Goal: Task Accomplishment & Management: Use online tool/utility

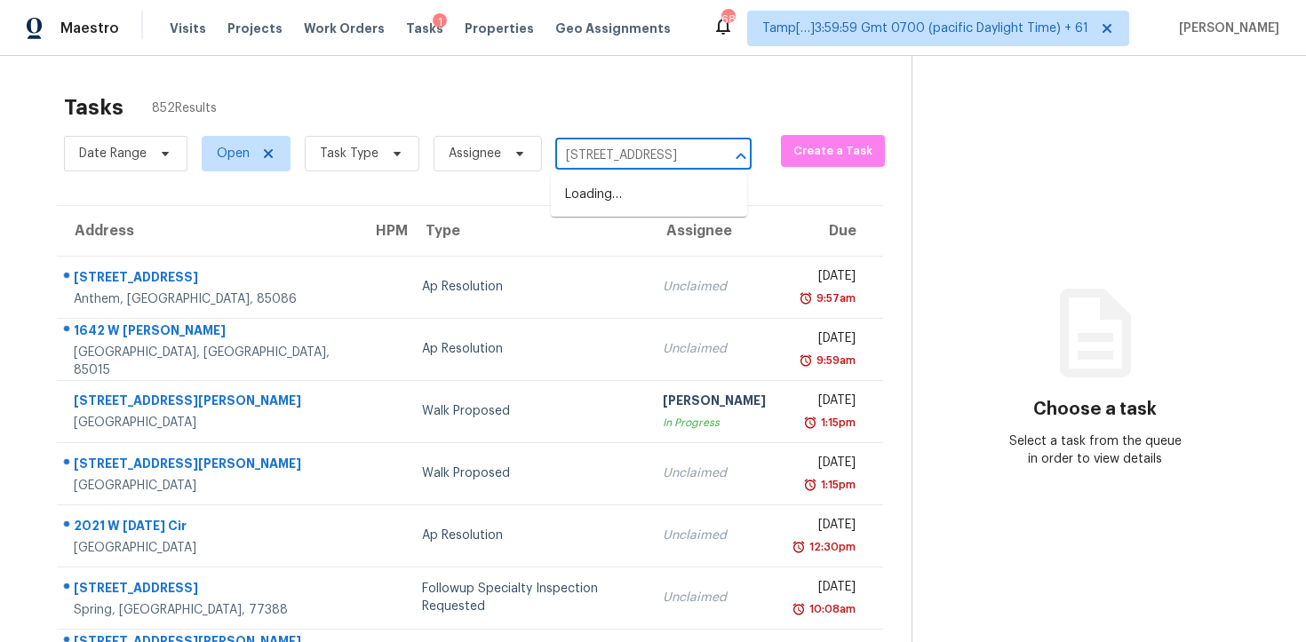
scroll to position [0, 92]
type input "[STREET_ADDRESS]"
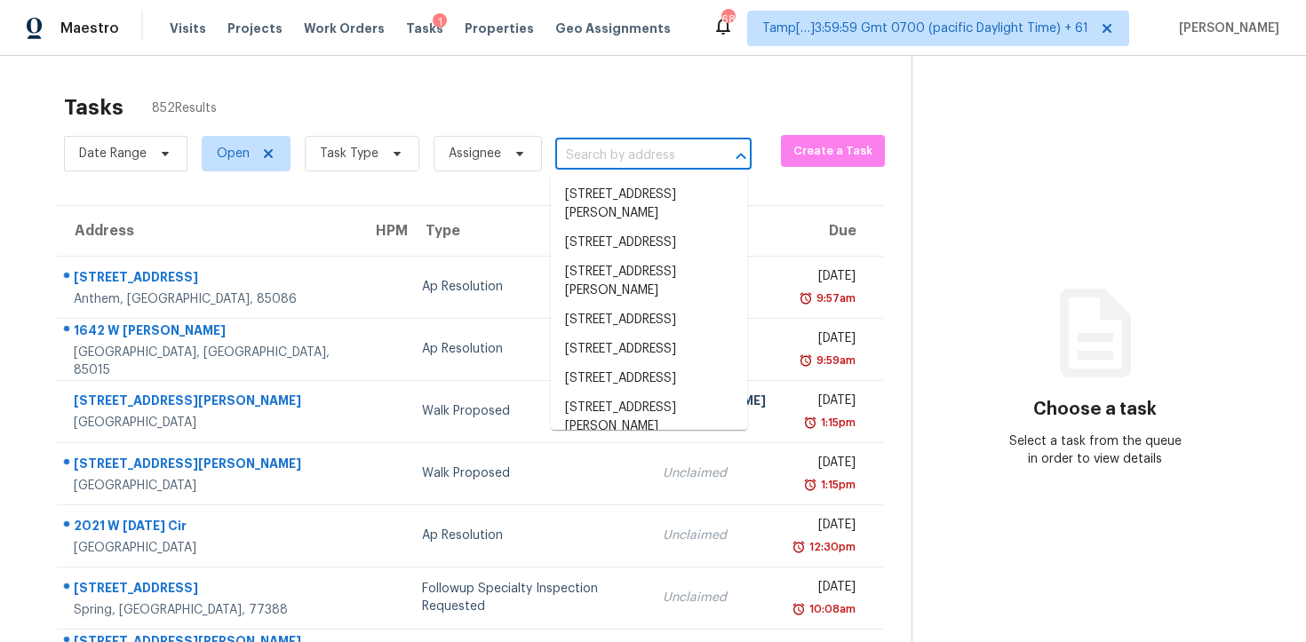
scroll to position [0, 0]
click at [325, 143] on span "Task Type" at bounding box center [362, 154] width 115 height 36
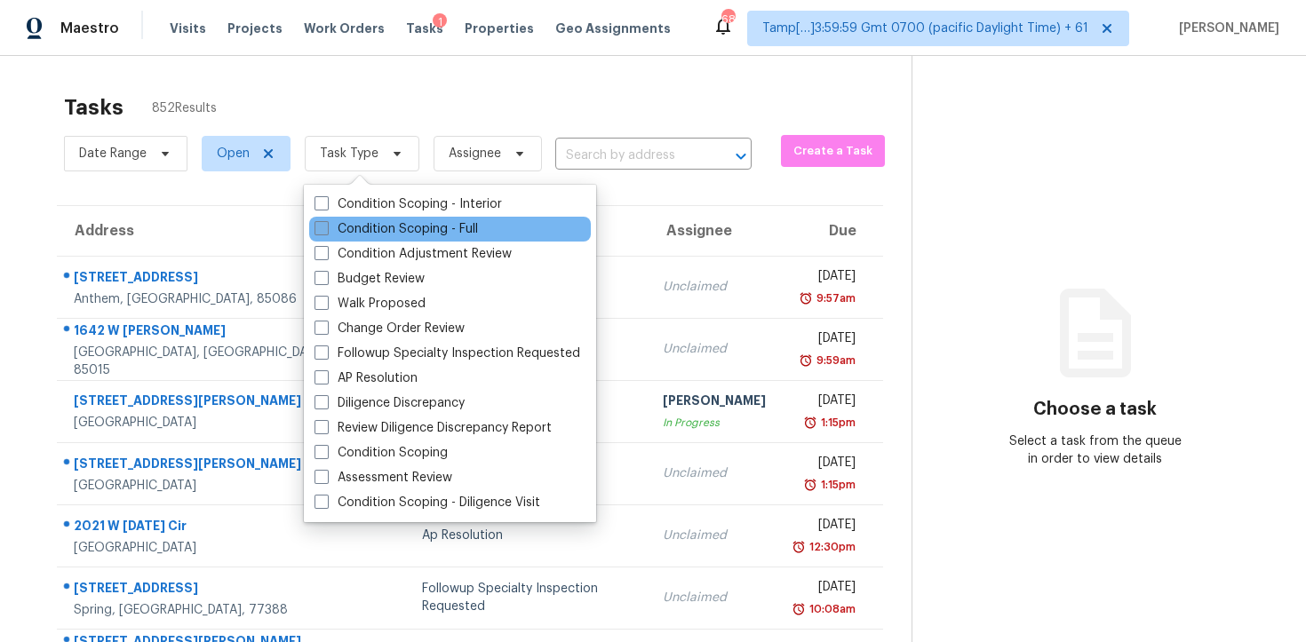
click at [364, 228] on label "Condition Scoping - Full" at bounding box center [396, 229] width 163 height 18
click at [326, 228] on input "Condition Scoping - Full" at bounding box center [321, 226] width 12 height 12
checkbox input "true"
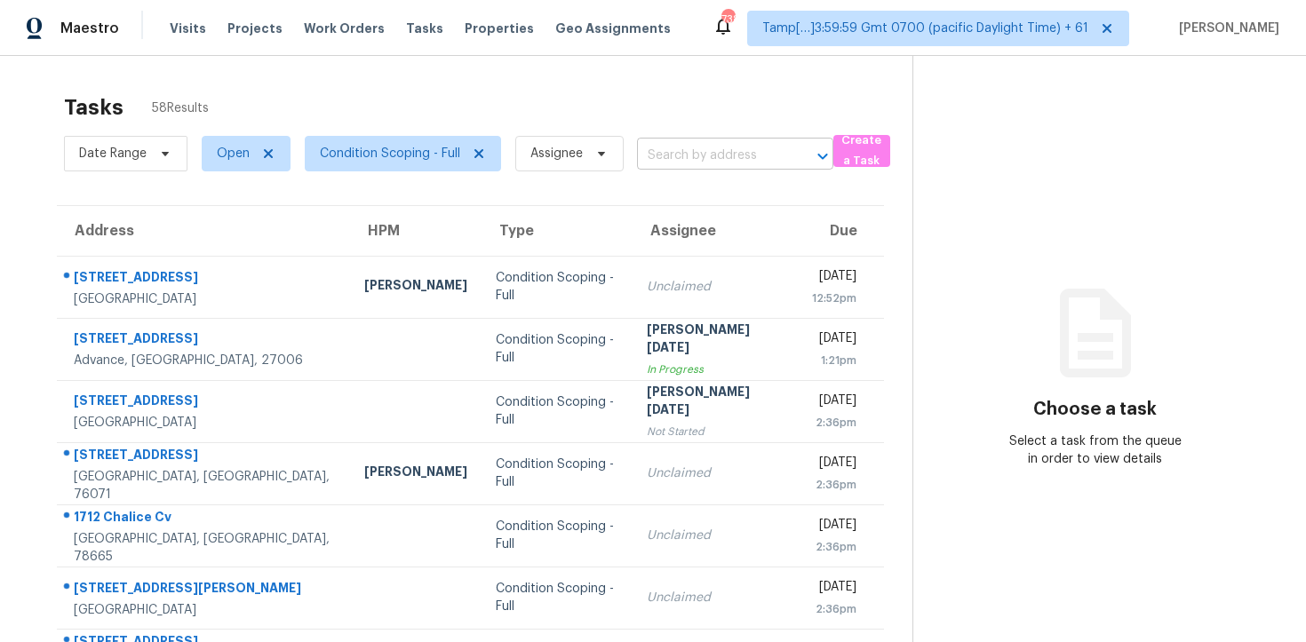
click at [698, 149] on input "text" at bounding box center [710, 156] width 147 height 28
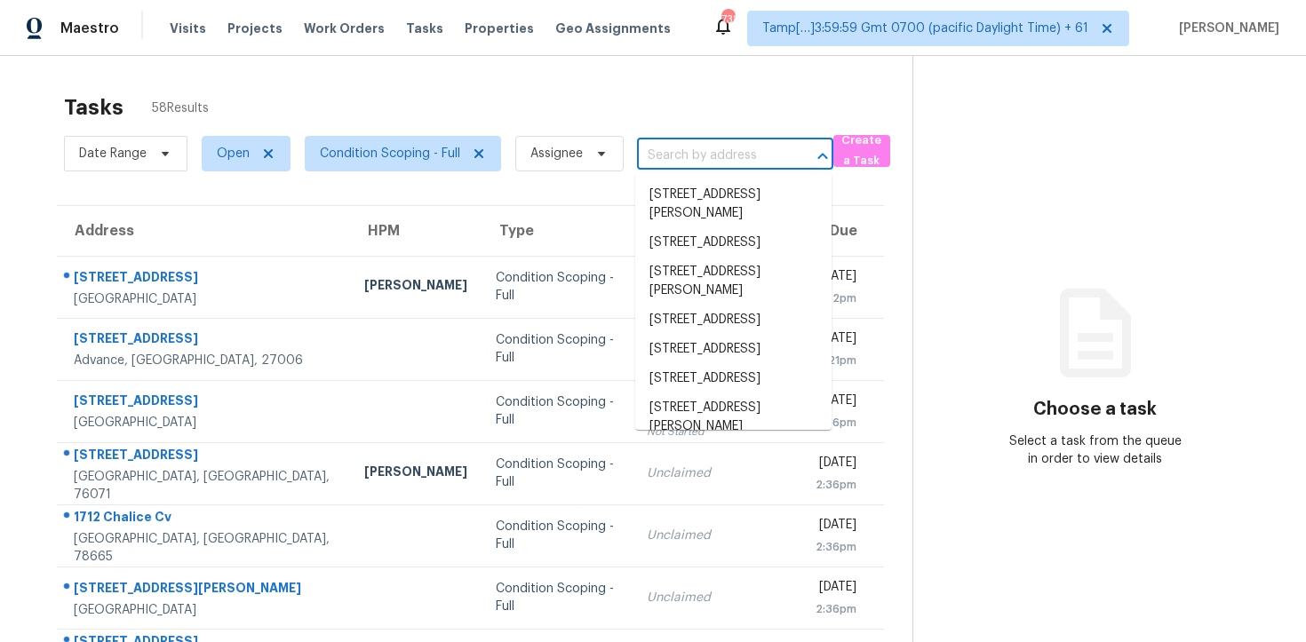
paste input "[DATE] 06:57"
type input "2025-10-09 06:57"
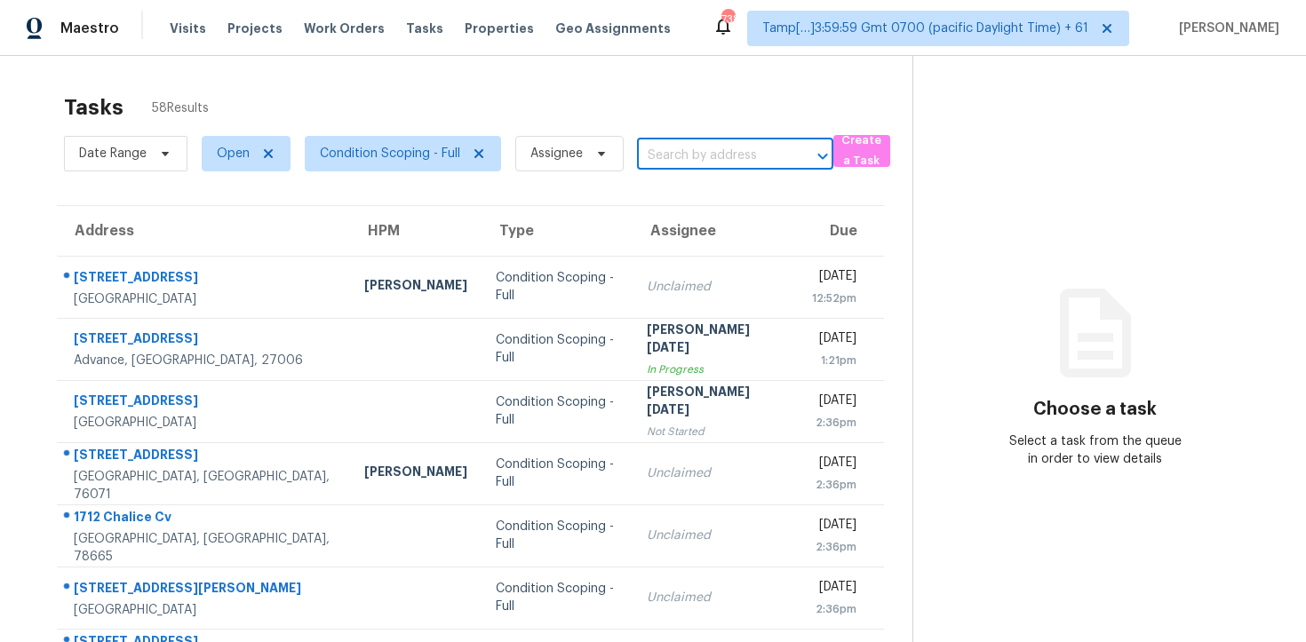
click at [723, 163] on input "text" at bounding box center [710, 156] width 147 height 28
paste input "522 Constitution Dr, Orlando, FL 32809"
type input "522 Constitution Dr, Orlando, FL 32809"
click at [756, 205] on li "522 Constitution Dr, Orlando, FL 32809" at bounding box center [733, 194] width 196 height 29
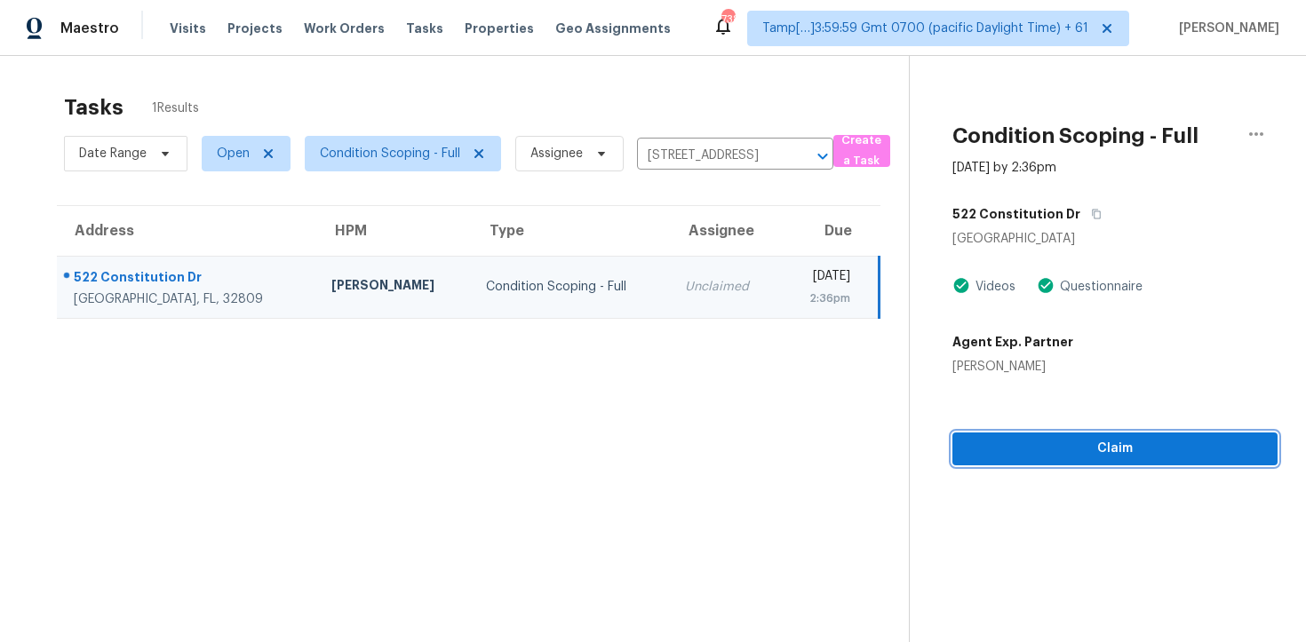
click at [1040, 464] on button "Claim" at bounding box center [1115, 449] width 325 height 33
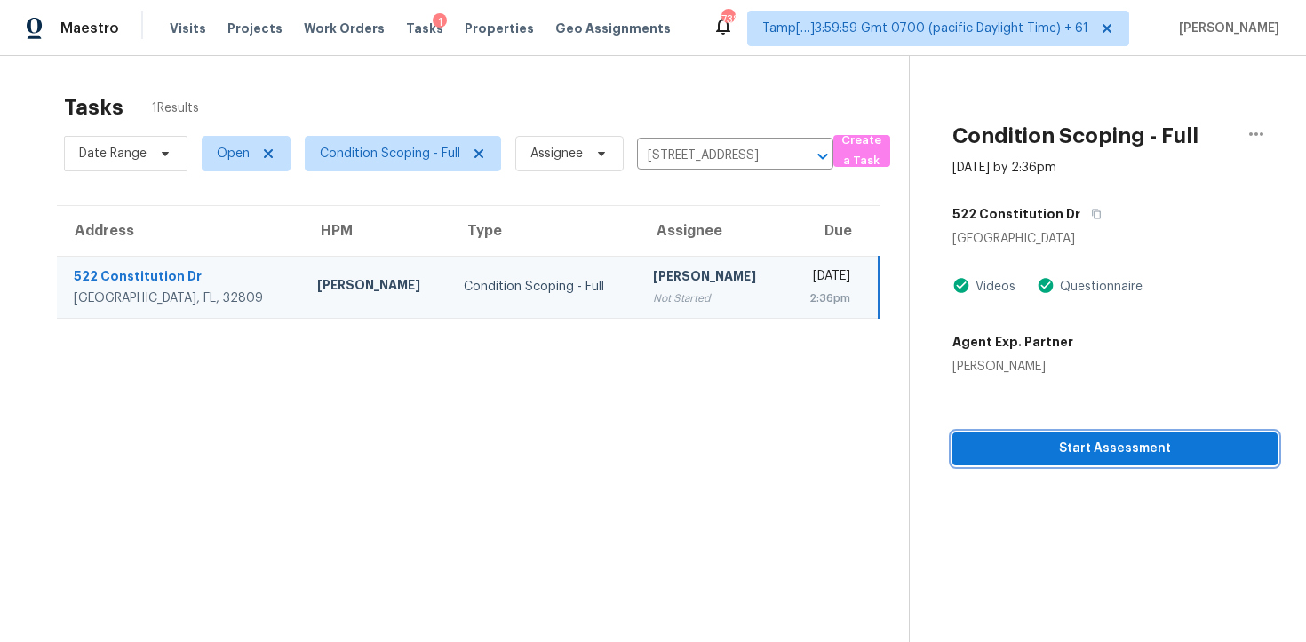
click at [1040, 464] on button "Start Assessment" at bounding box center [1115, 449] width 325 height 33
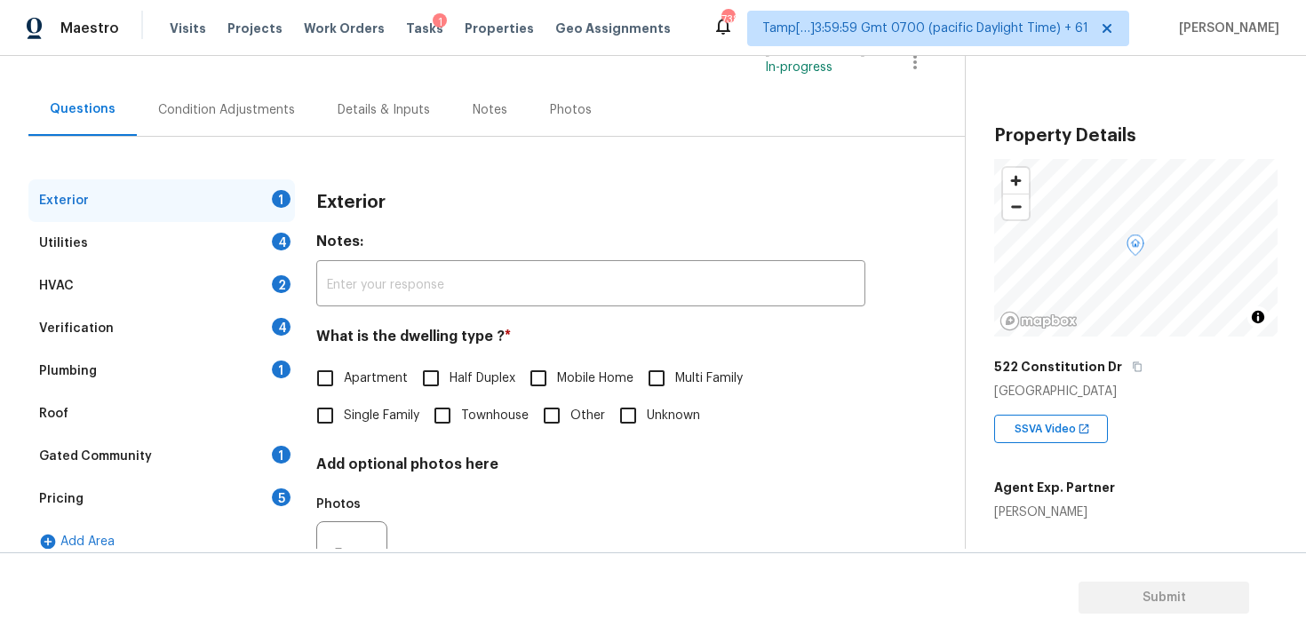
scroll to position [213, 0]
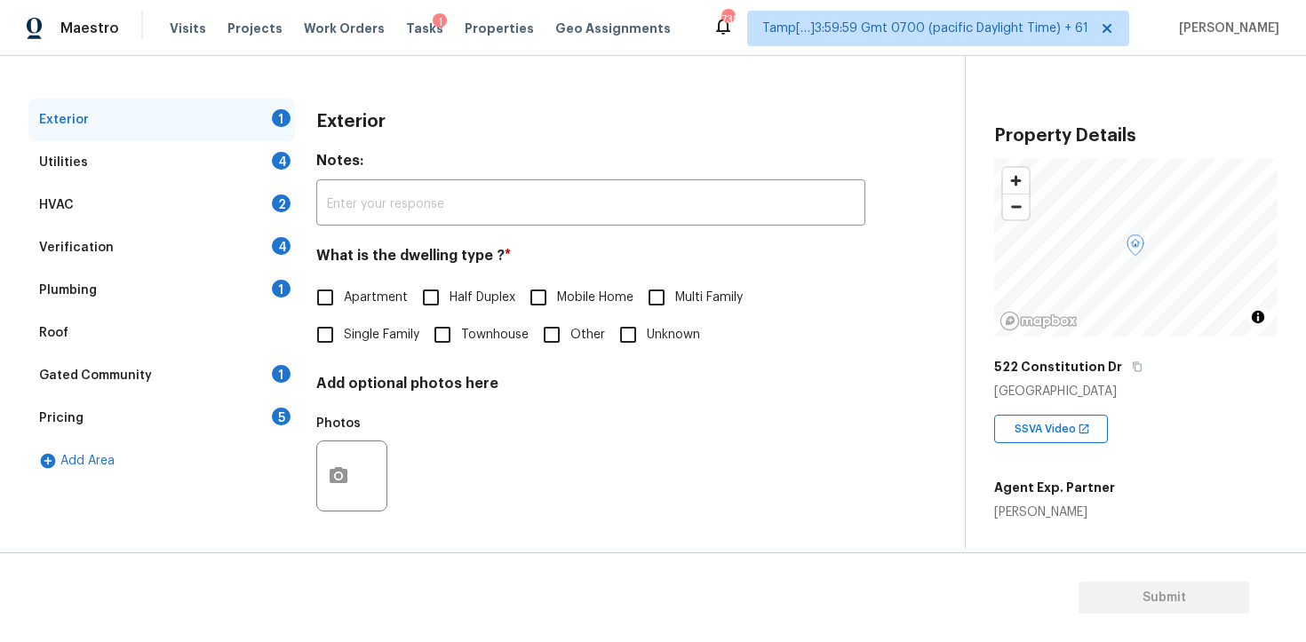
click at [351, 339] on span "Single Family" at bounding box center [382, 335] width 76 height 19
click at [344, 339] on input "Single Family" at bounding box center [325, 334] width 37 height 37
checkbox input "true"
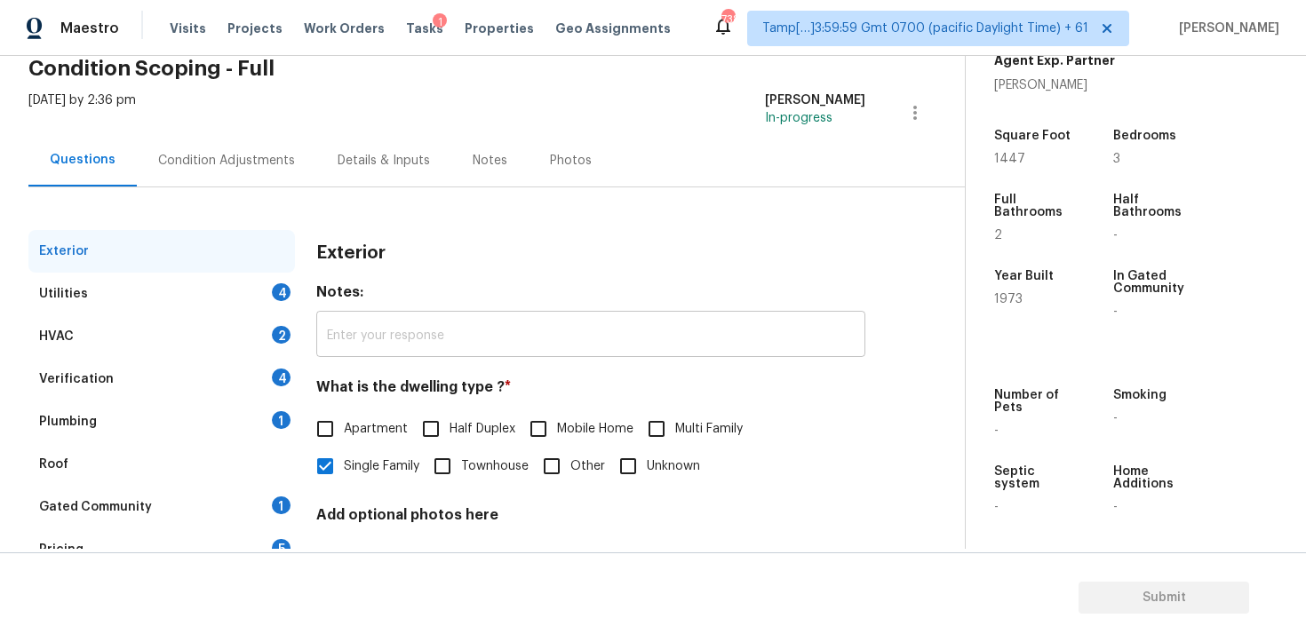
scroll to position [0, 0]
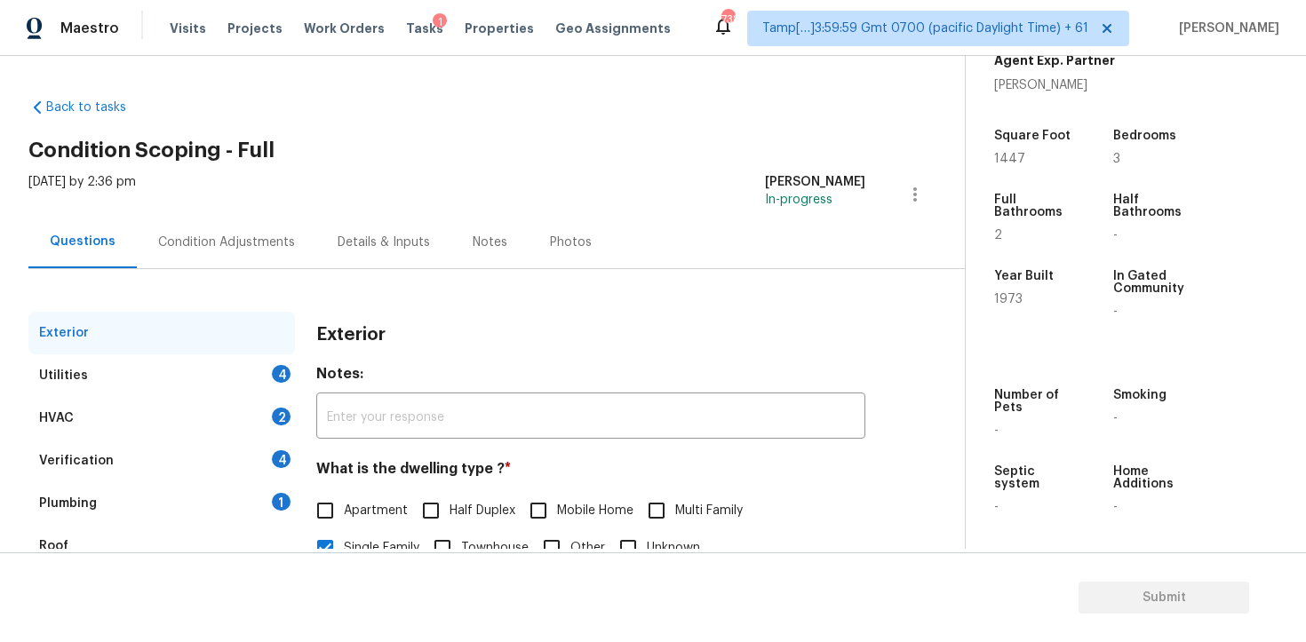
click at [239, 260] on div "Condition Adjustments" at bounding box center [226, 242] width 179 height 52
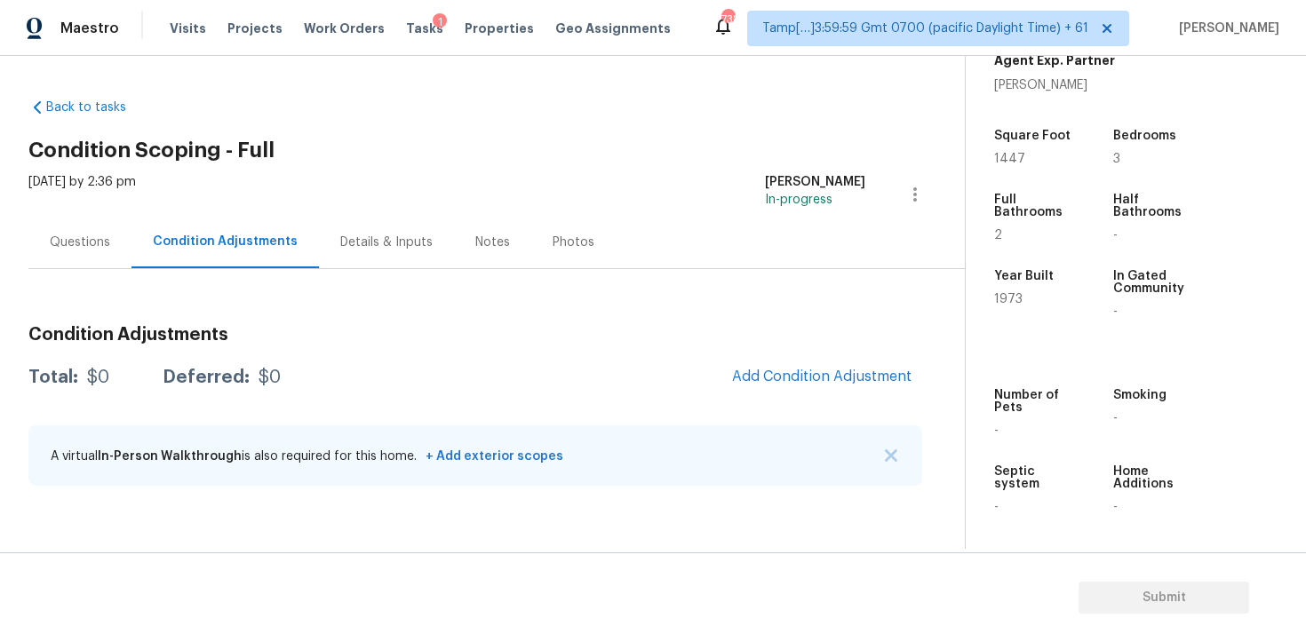
click at [836, 345] on div "Condition Adjustments Total: $0 Deferred: $0 Add Condition Adjustment A virtual…" at bounding box center [475, 407] width 894 height 190
click at [835, 371] on span "Add Condition Adjustment" at bounding box center [821, 377] width 179 height 16
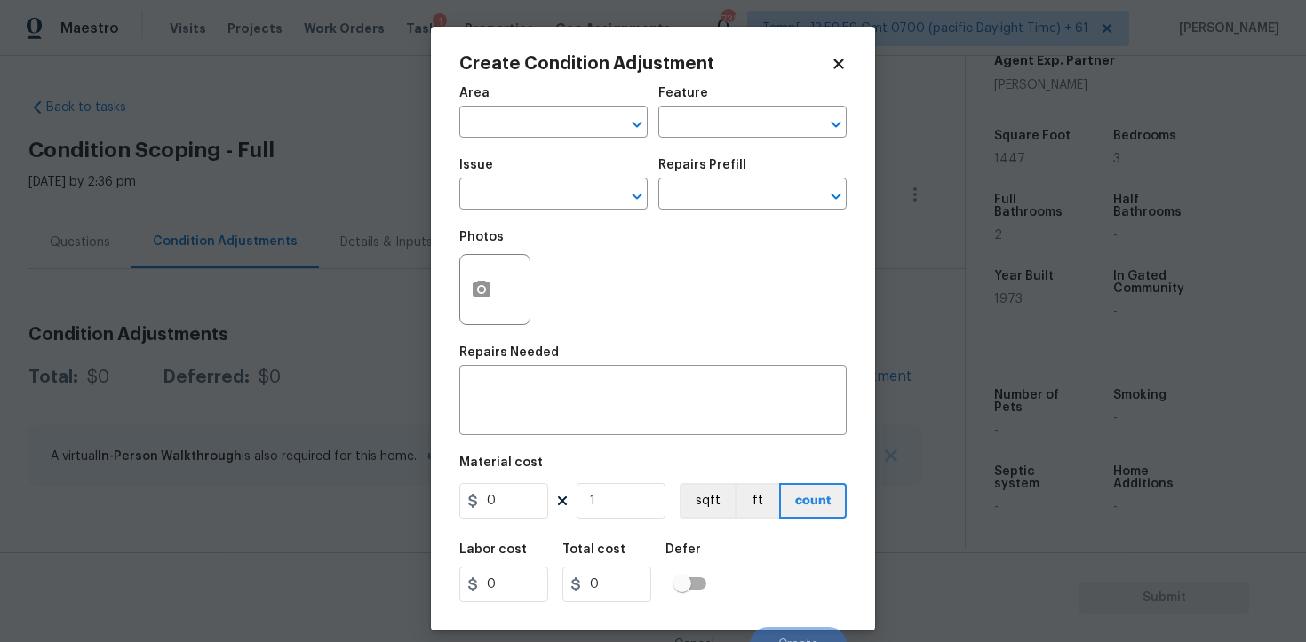
click at [513, 101] on div "Area" at bounding box center [553, 98] width 188 height 23
click at [514, 113] on input "text" at bounding box center [528, 124] width 139 height 28
type input "e"
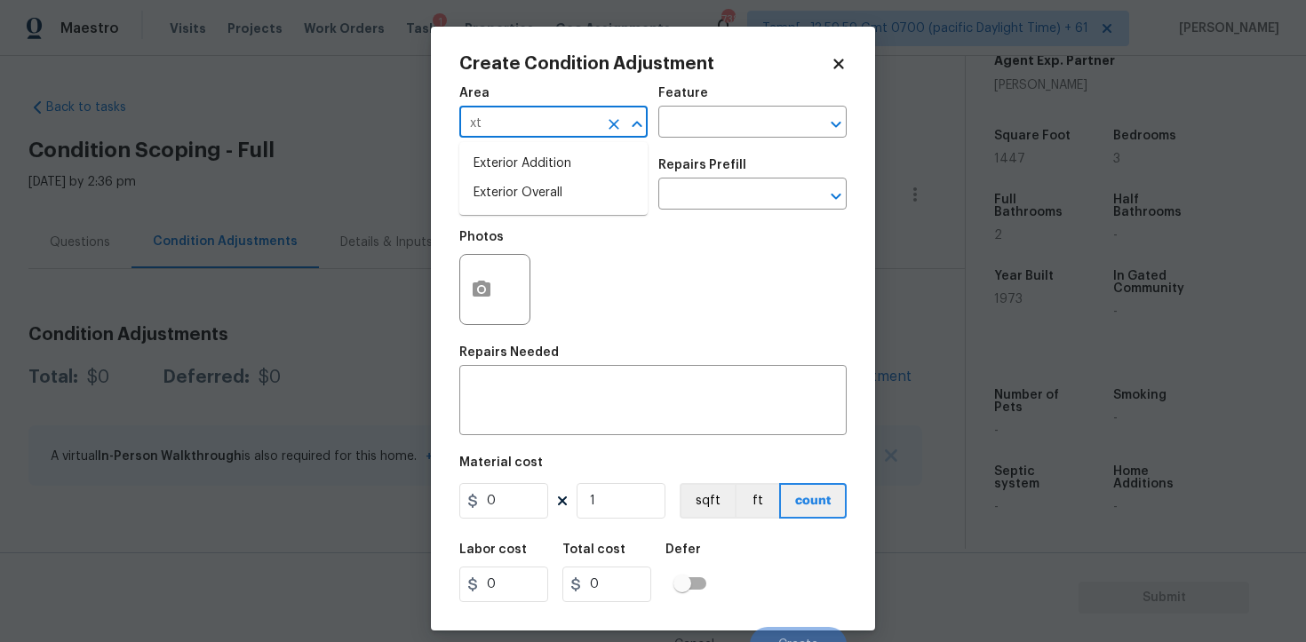
type input "x"
click at [510, 186] on li "Exterior Overall" at bounding box center [553, 193] width 188 height 29
type input "Exterior Overall"
click at [510, 186] on input "text" at bounding box center [528, 196] width 139 height 28
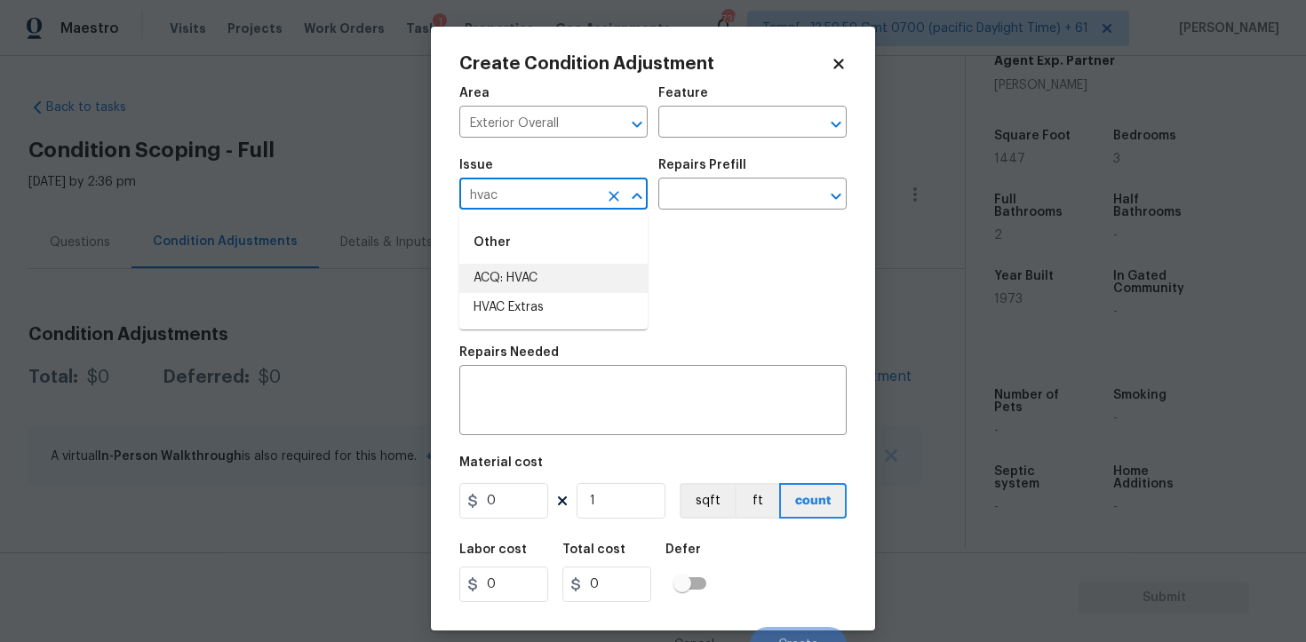
click at [522, 265] on li "ACQ: HVAC" at bounding box center [553, 278] width 188 height 29
type input "ACQ: HVAC"
click at [666, 197] on input "text" at bounding box center [727, 196] width 139 height 28
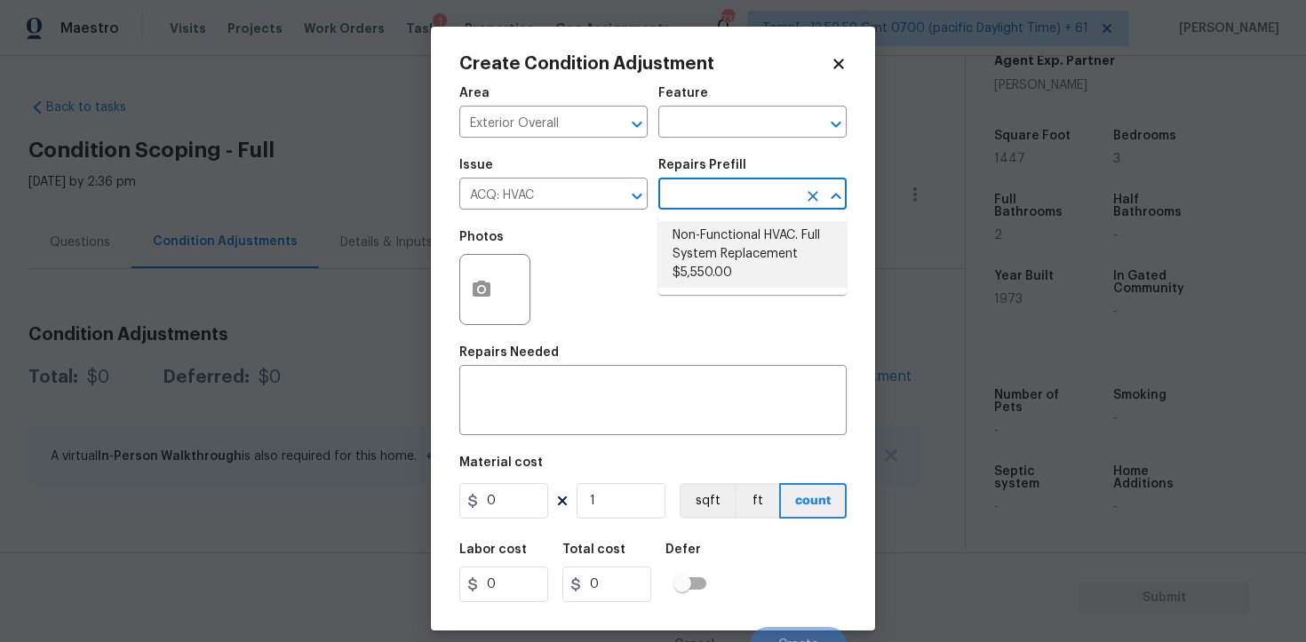
click at [719, 241] on li "Non-Functional HVAC. Full System Replacement $5,550.00" at bounding box center [752, 254] width 188 height 67
type input "Acquisition"
type textarea "Acquisition Scope: Full System Replacement"
type input "5550"
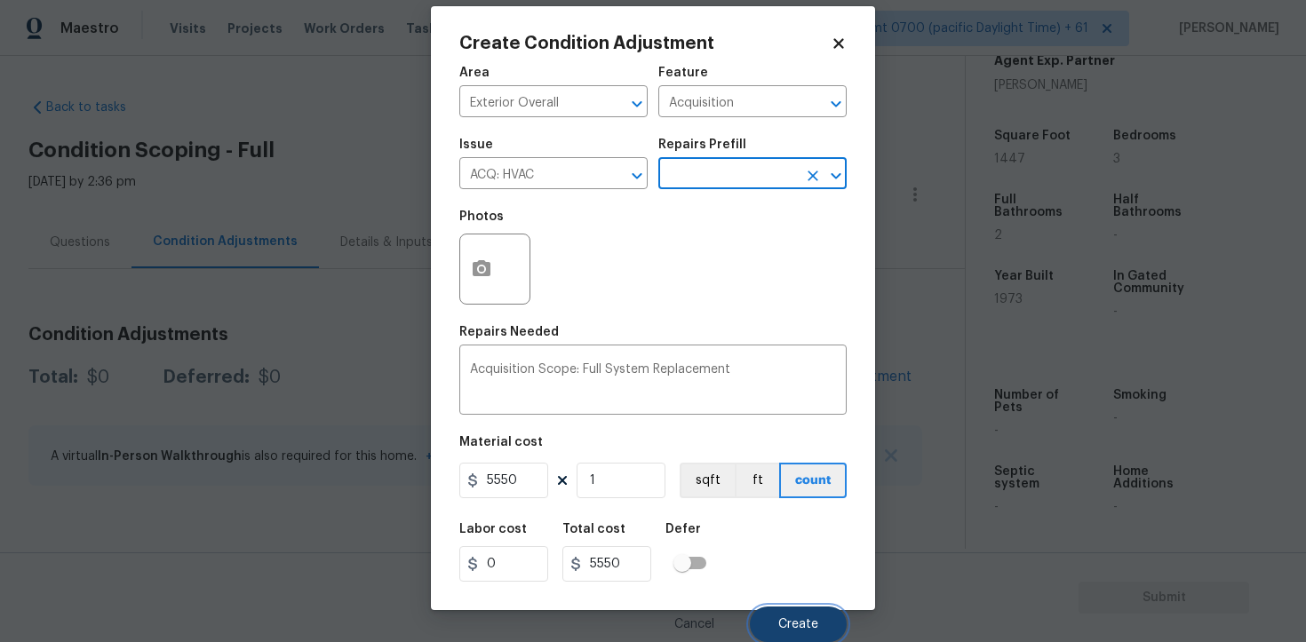
click at [784, 614] on button "Create" at bounding box center [798, 625] width 97 height 36
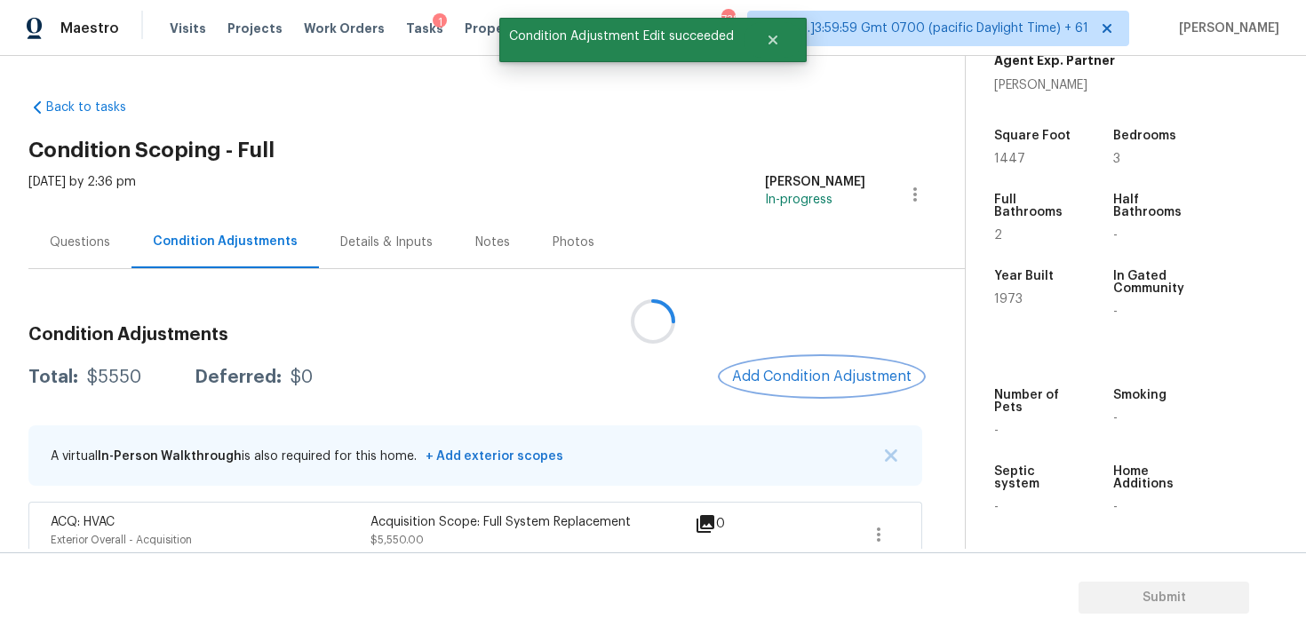
click at [788, 372] on span "Add Condition Adjustment" at bounding box center [821, 377] width 179 height 16
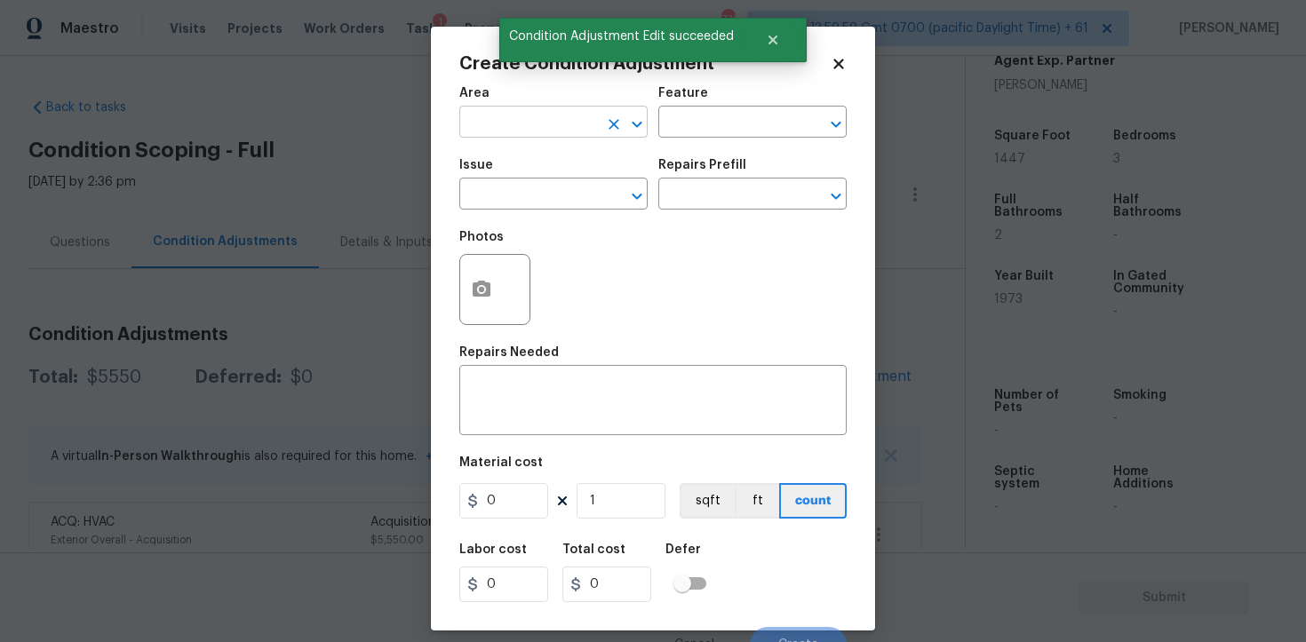
click at [515, 137] on input "text" at bounding box center [528, 124] width 139 height 28
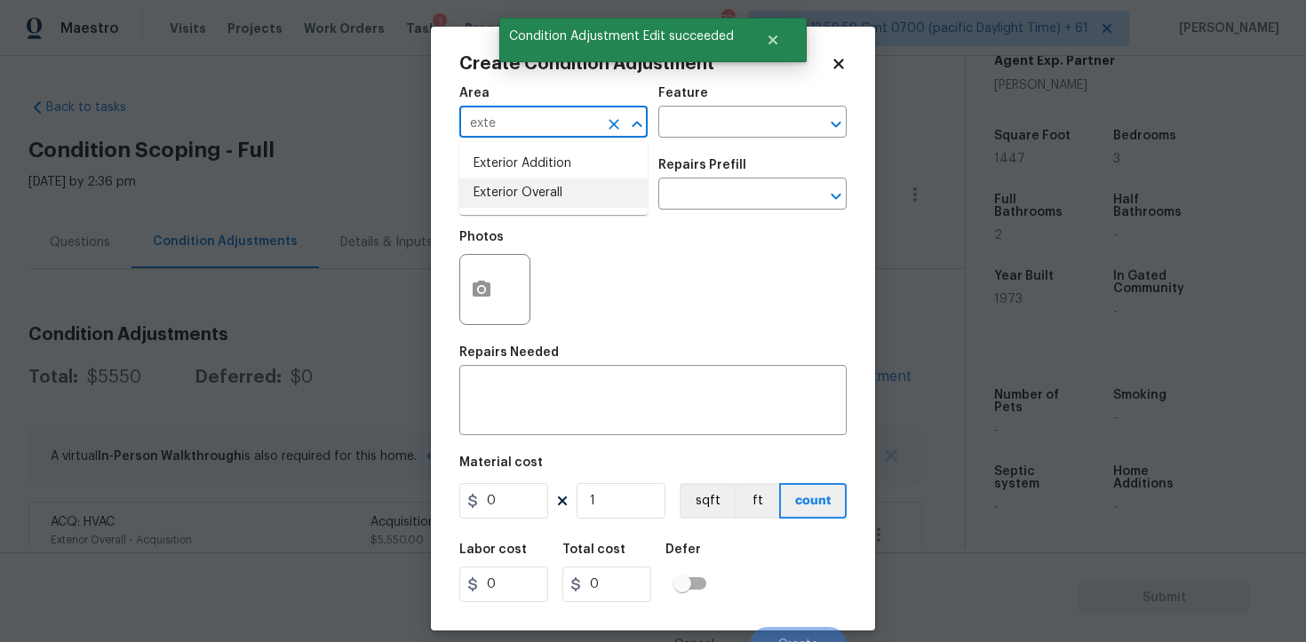
click at [528, 204] on li "Exterior Overall" at bounding box center [553, 193] width 188 height 29
type input "Exterior Overall"
click at [528, 204] on input "text" at bounding box center [528, 196] width 139 height 28
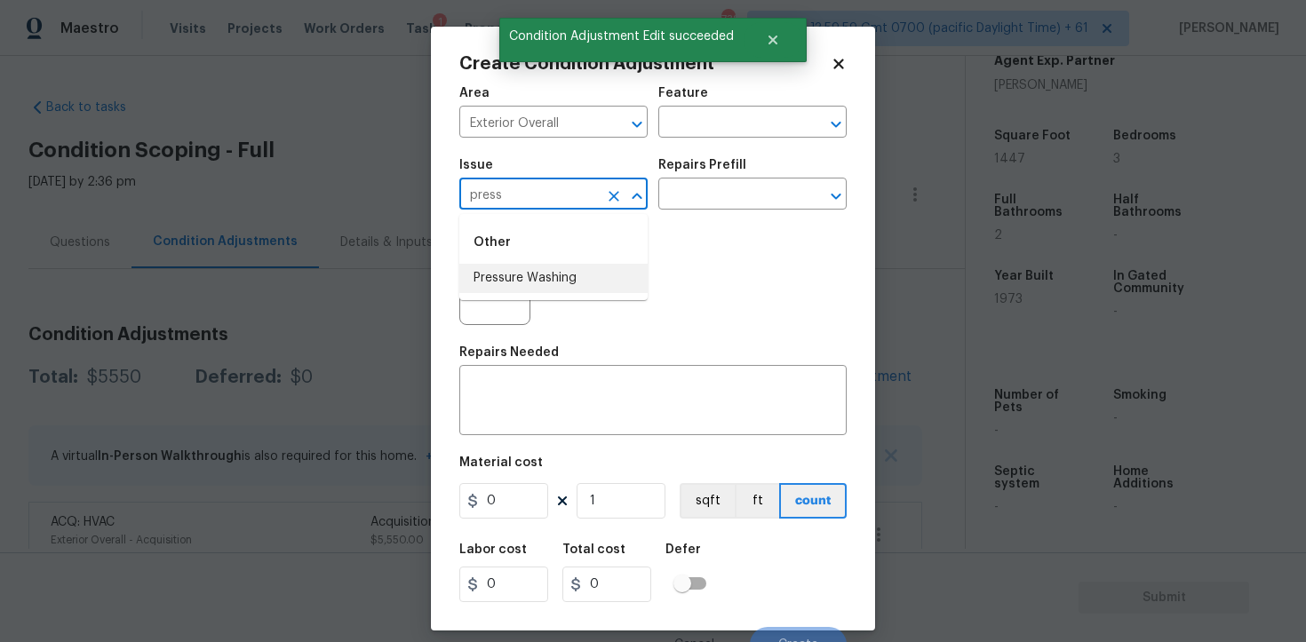
click at [543, 279] on li "Pressure Washing" at bounding box center [553, 278] width 188 height 29
type input "Pressure Washing"
click at [751, 184] on input "text" at bounding box center [727, 196] width 139 height 28
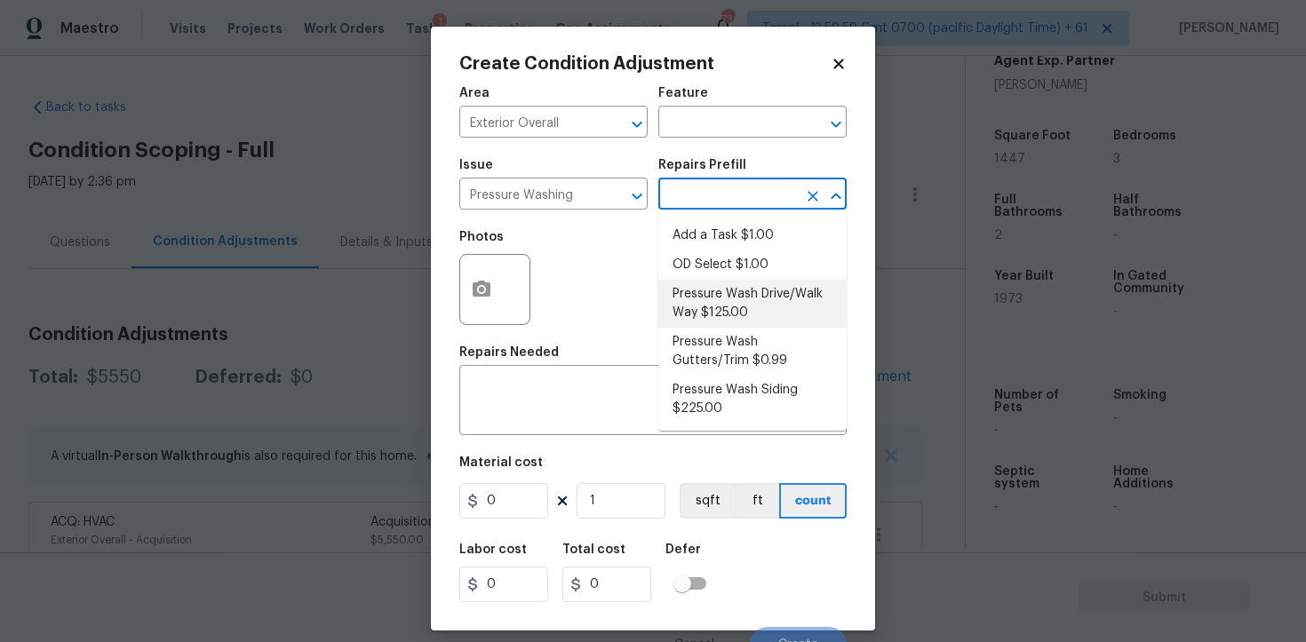
click at [750, 285] on li "Pressure Wash Drive/Walk Way $125.00" at bounding box center [752, 304] width 188 height 48
type input "Siding"
type textarea "Pressure wash the driveways/walkways as directed by the PM. Ensure that all deb…"
type input "125"
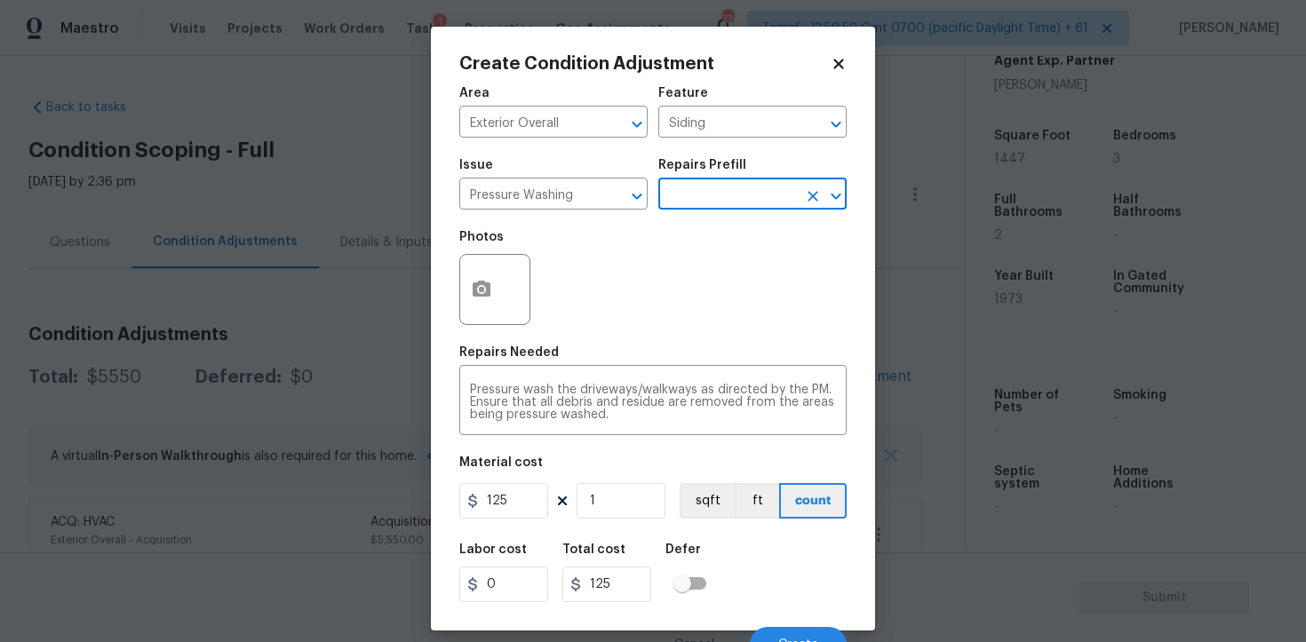
click at [695, 208] on input "text" at bounding box center [727, 196] width 139 height 28
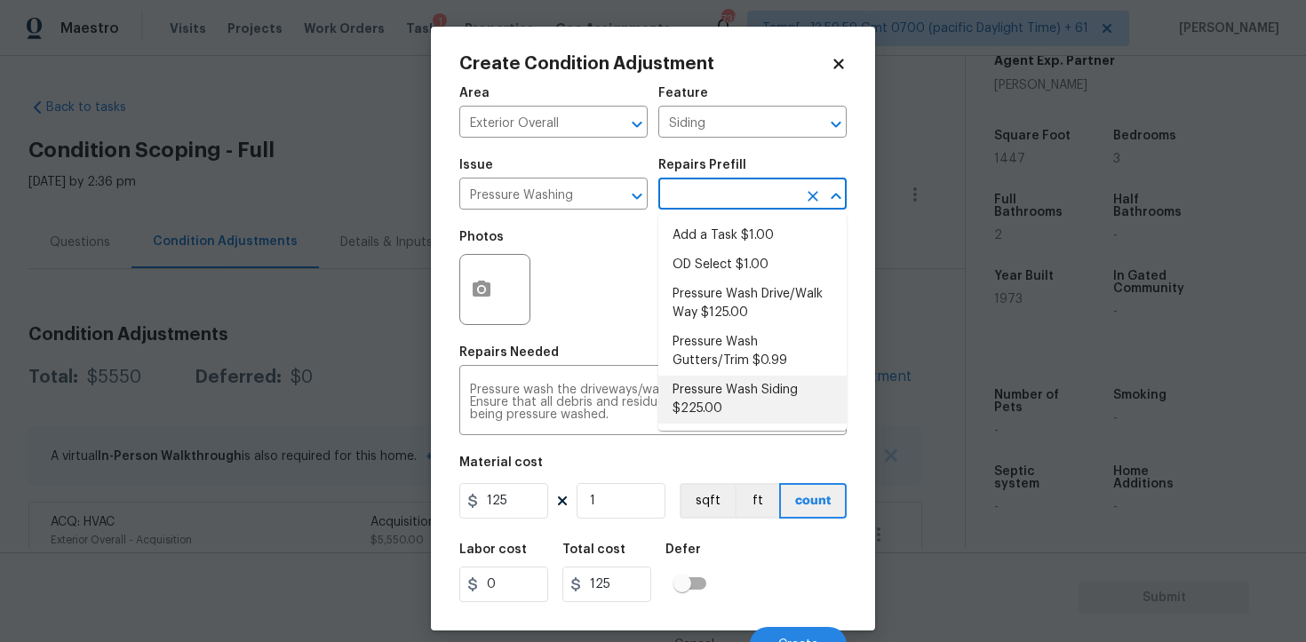
click at [697, 404] on li "Pressure Wash Siding $225.00" at bounding box center [752, 400] width 188 height 48
type textarea "Protect areas as needed for pressure washing. Pressure wash the siding on the h…"
type input "225"
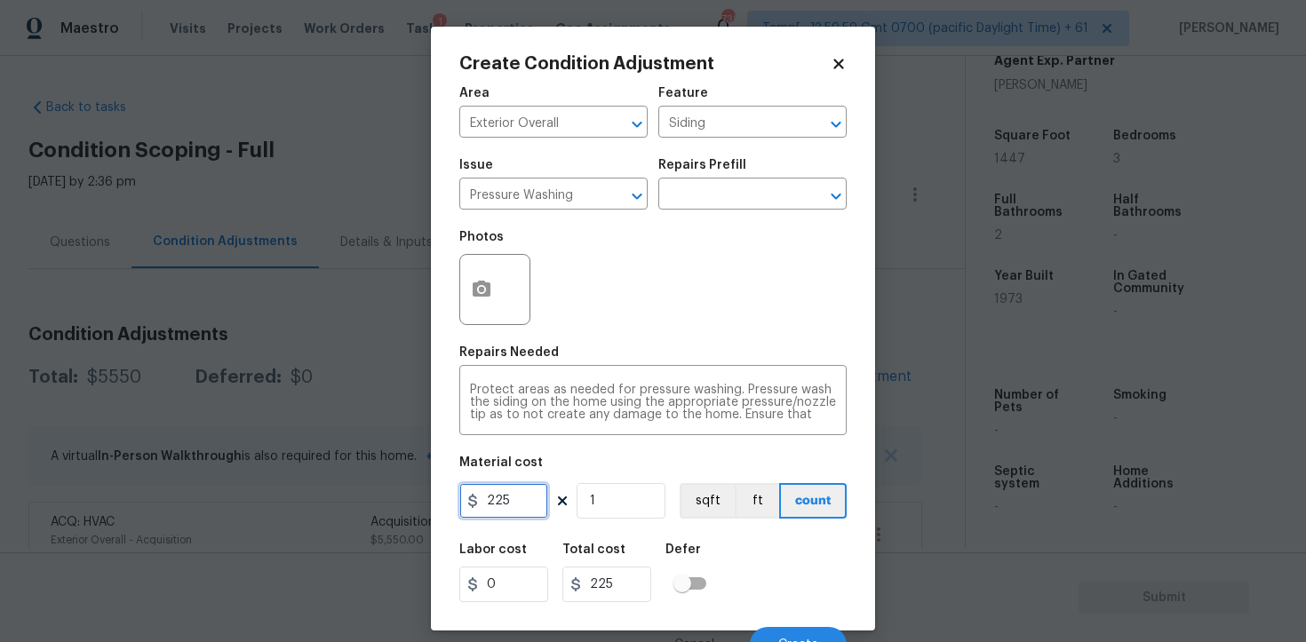
click at [522, 506] on input "225" at bounding box center [503, 501] width 89 height 36
type input "400"
click at [765, 549] on div "Labor cost 0 Total cost 400 Defer" at bounding box center [652, 573] width 387 height 80
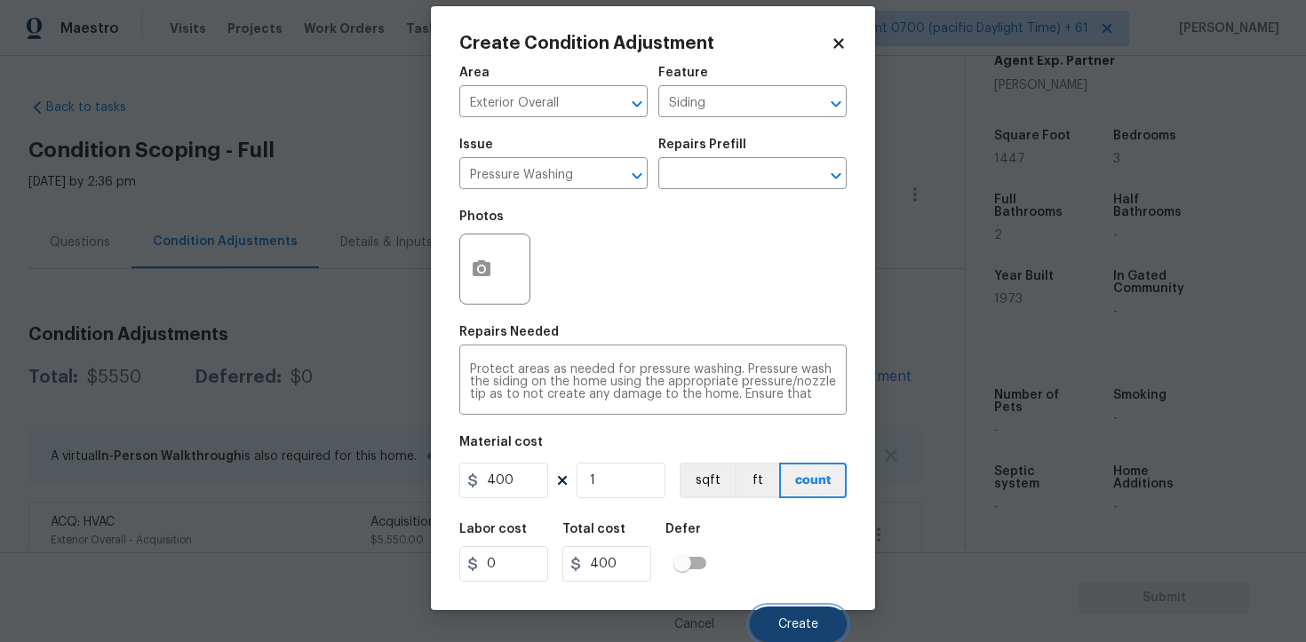
click at [814, 619] on span "Create" at bounding box center [798, 624] width 40 height 13
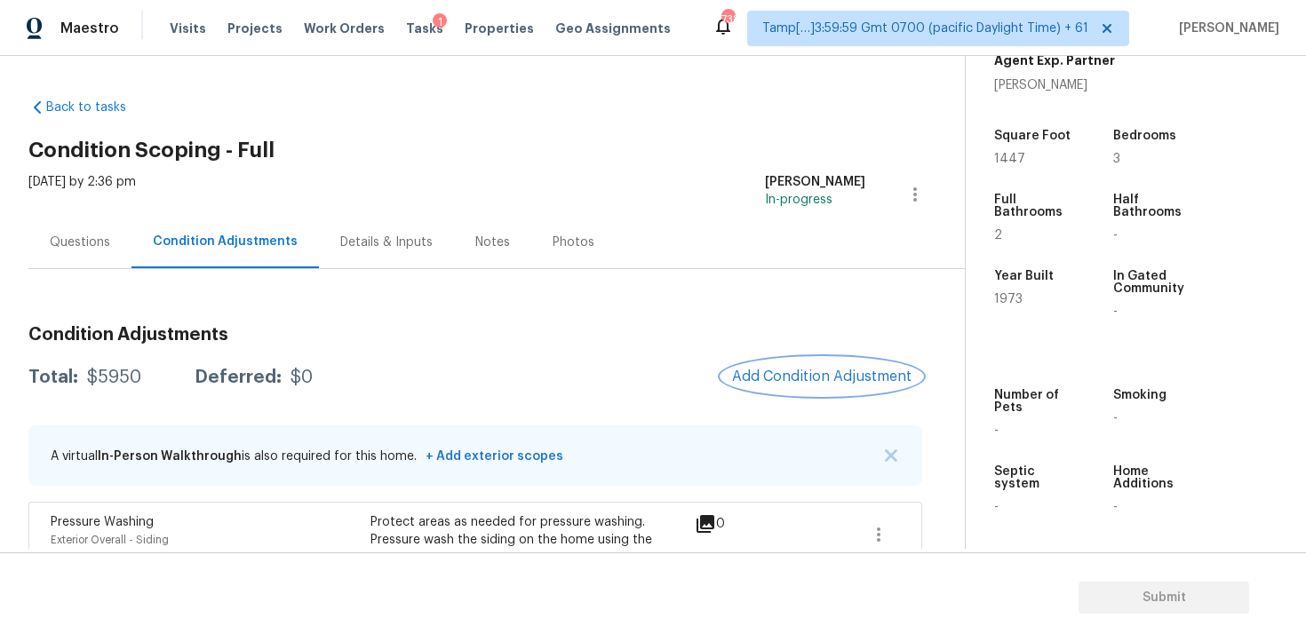
scroll to position [188, 0]
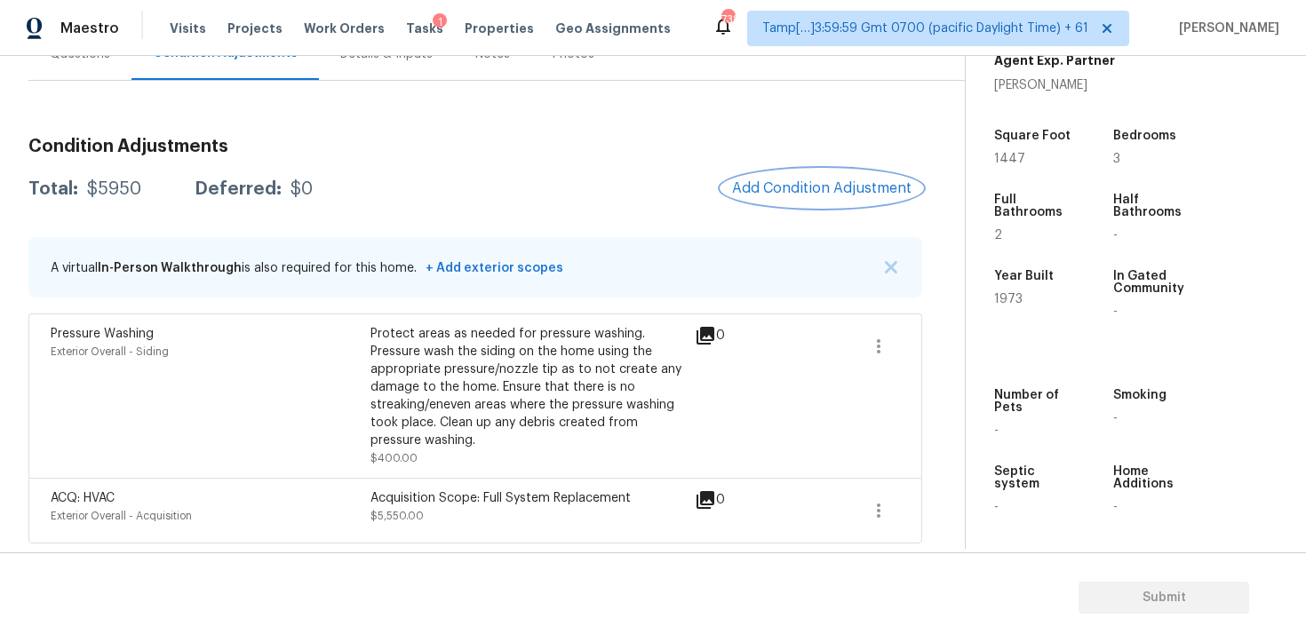
click at [807, 173] on button "Add Condition Adjustment" at bounding box center [822, 188] width 201 height 37
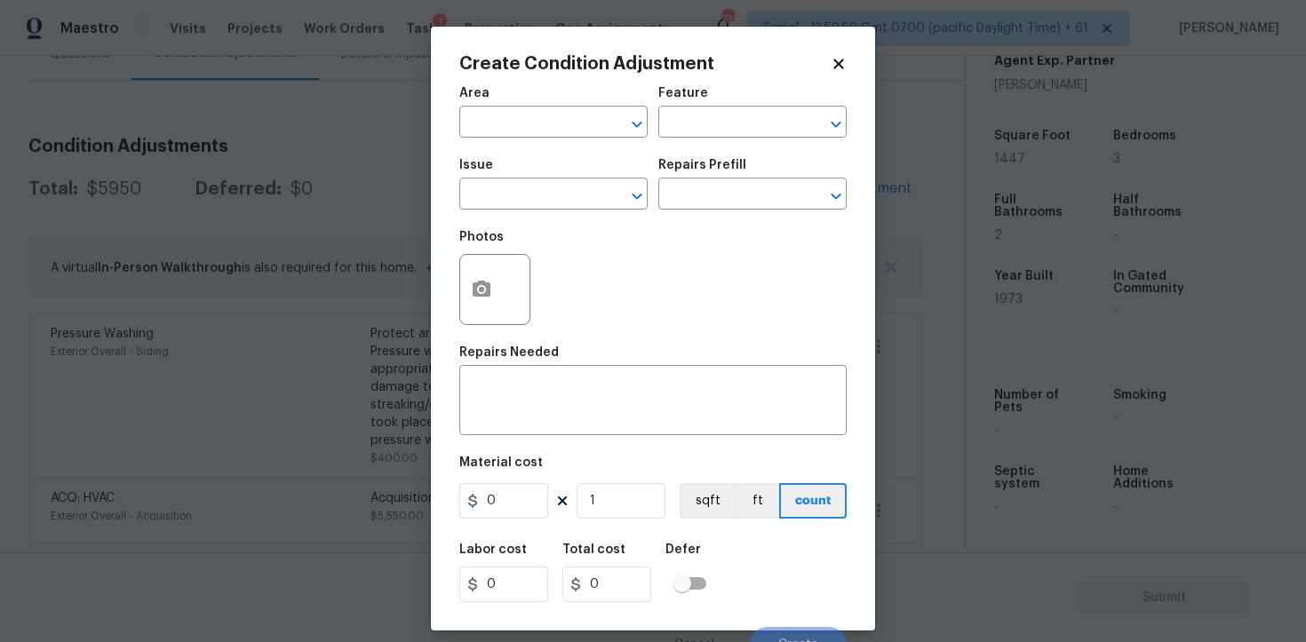
click at [574, 108] on div "Area" at bounding box center [553, 98] width 188 height 23
click at [572, 121] on input "text" at bounding box center [528, 124] width 139 height 28
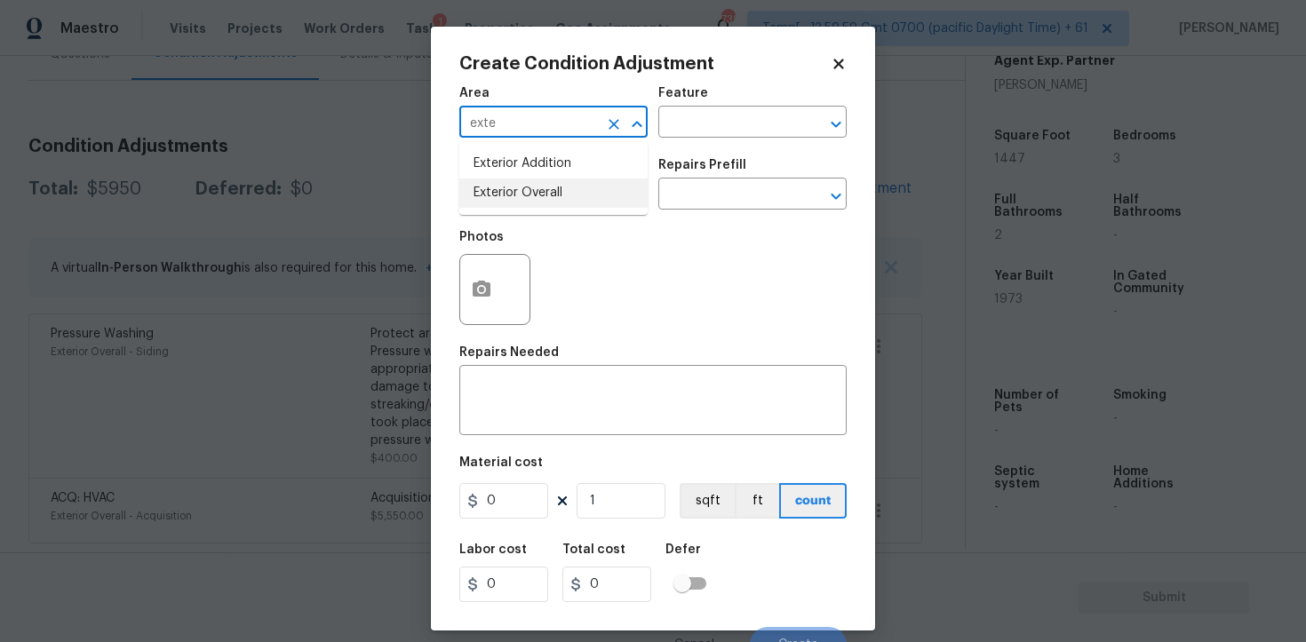
click at [568, 183] on li "Exterior Overall" at bounding box center [553, 193] width 188 height 29
type input "Exterior Overall"
click at [568, 183] on input "text" at bounding box center [528, 196] width 139 height 28
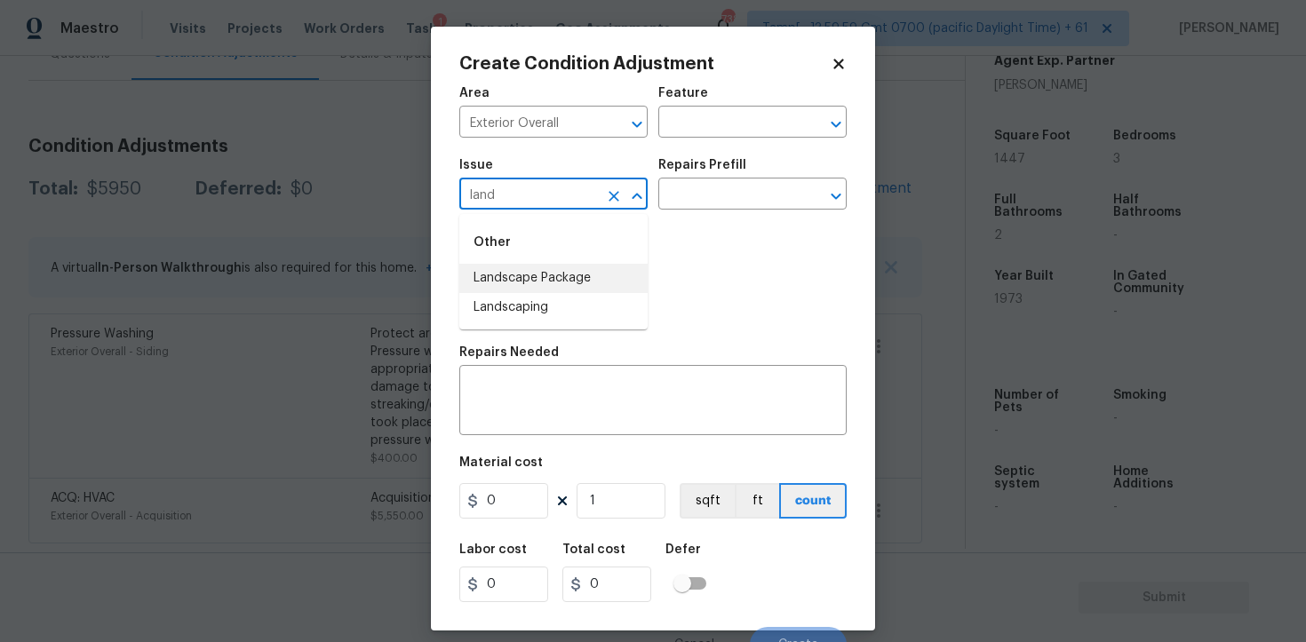
click at [548, 291] on li "Landscape Package" at bounding box center [553, 278] width 188 height 29
type input "Landscape Package"
click at [708, 200] on input "text" at bounding box center [727, 196] width 139 height 28
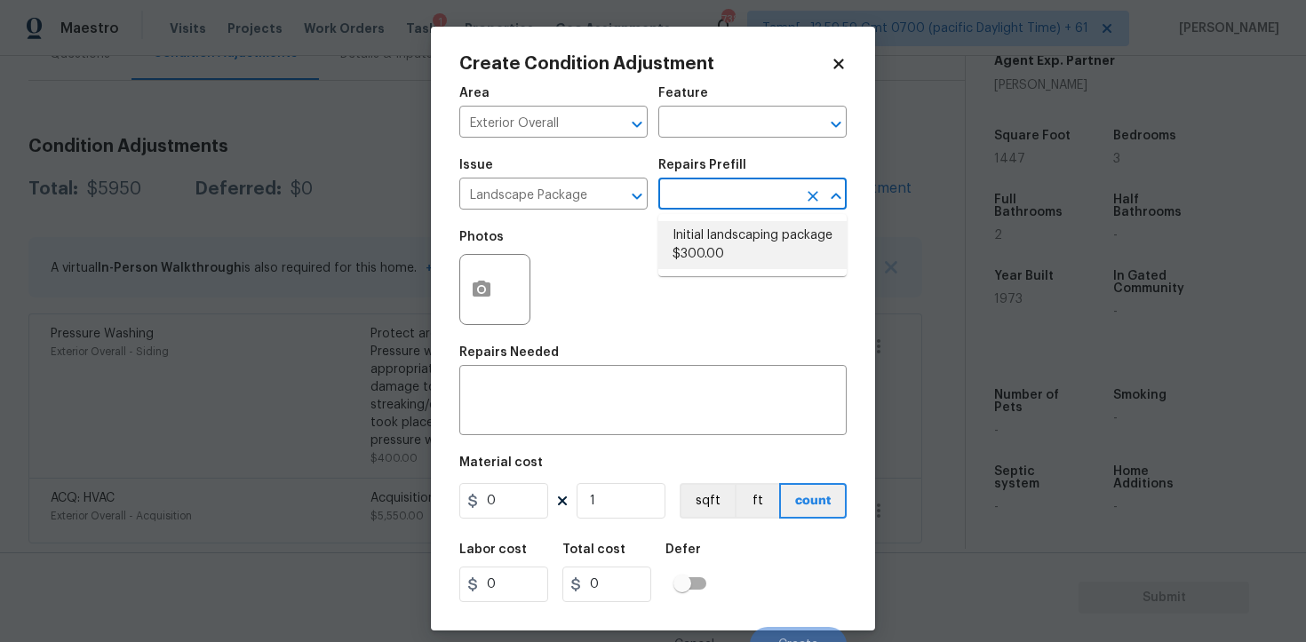
click at [727, 268] on li "Initial landscaping package $300.00" at bounding box center [752, 245] width 188 height 48
type input "Home Readiness Packages"
type textarea "Mowing of grass up to 6" in height. Mow, edge along driveways & sidewalks, trim…"
type input "300"
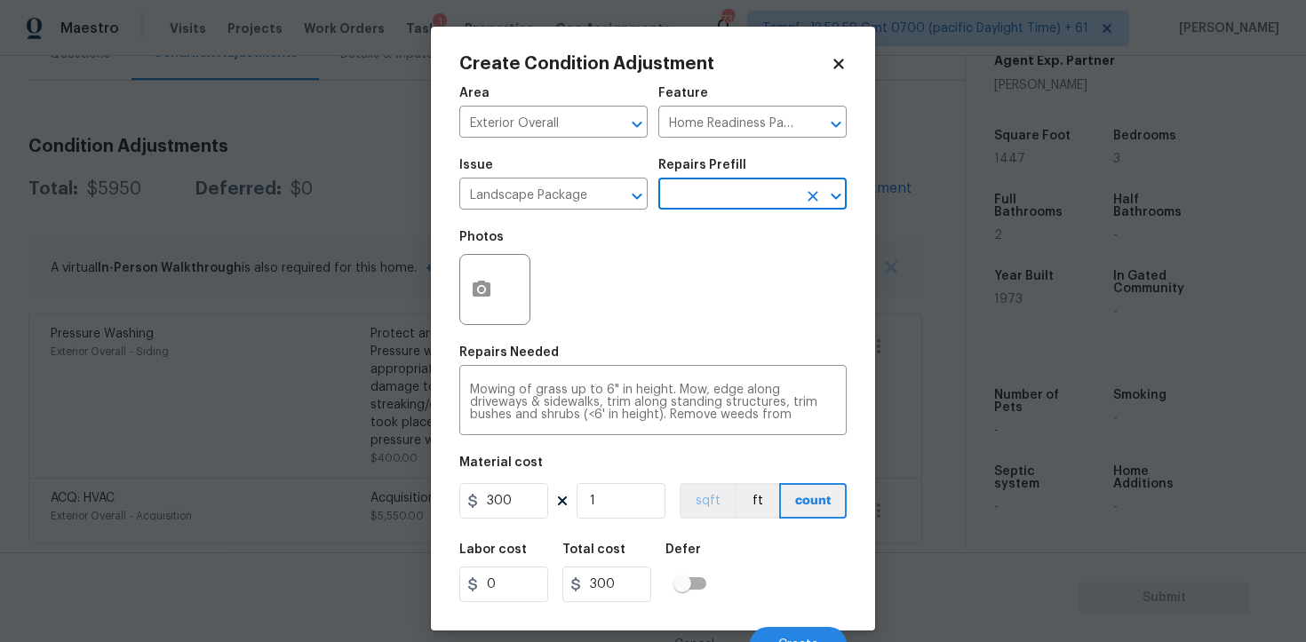
scroll to position [21, 0]
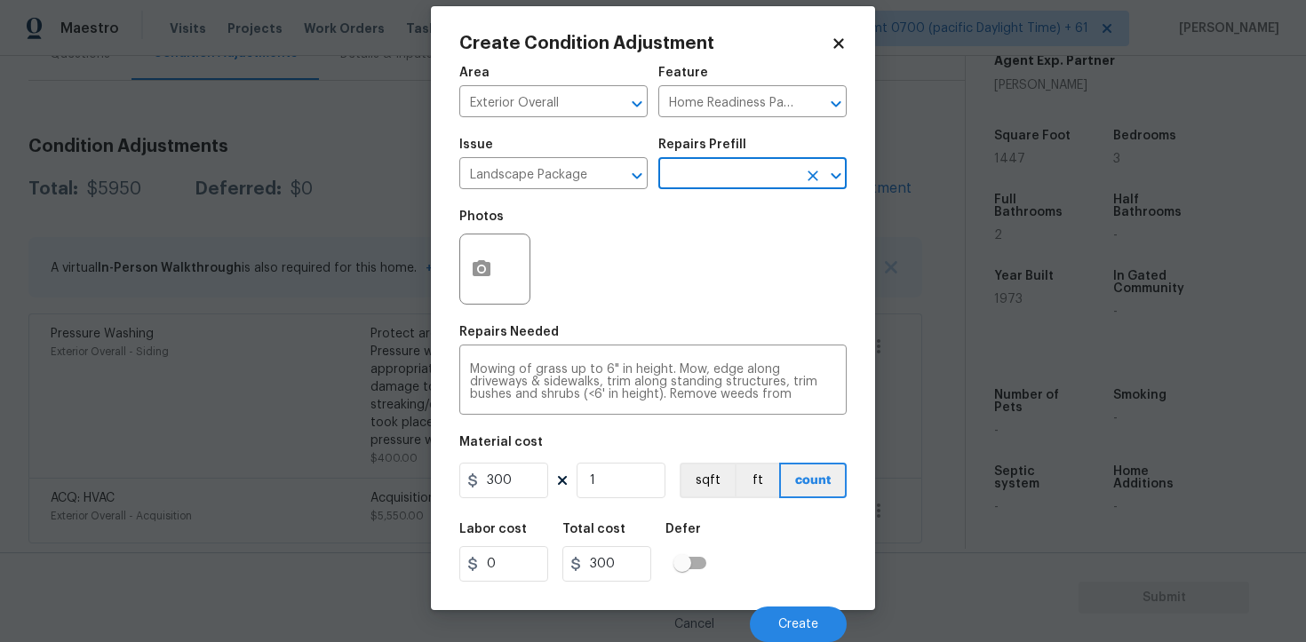
click at [823, 604] on div "Cancel Create" at bounding box center [652, 618] width 387 height 50
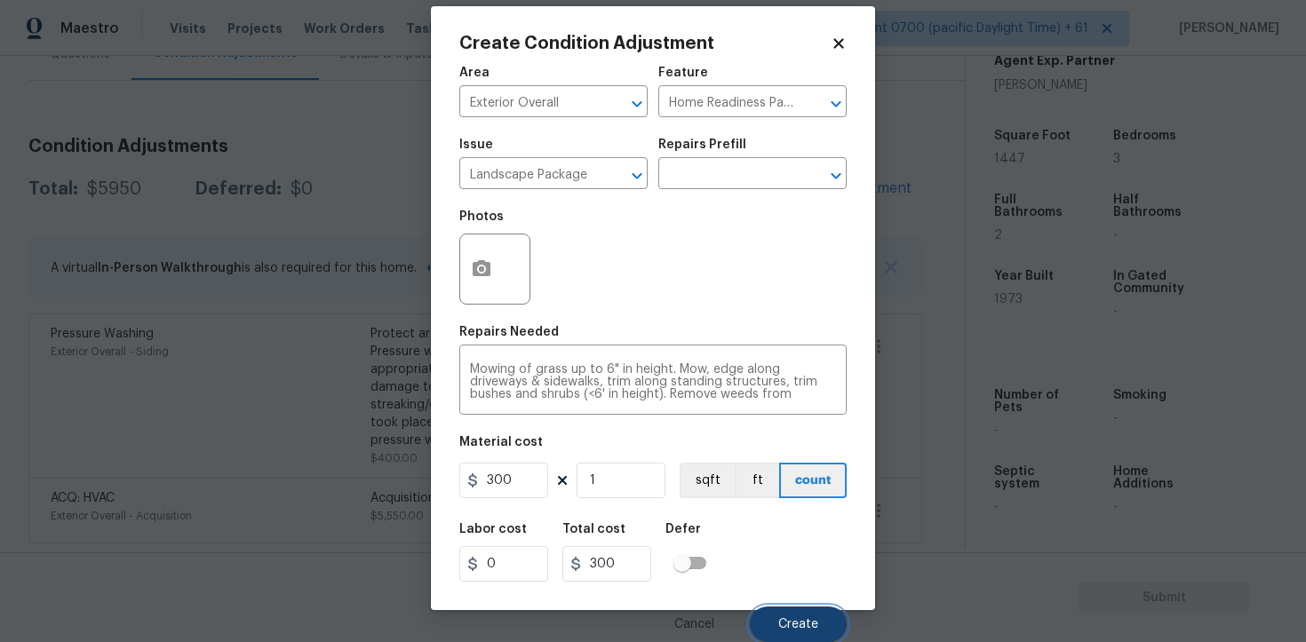
click at [812, 627] on span "Create" at bounding box center [798, 624] width 40 height 13
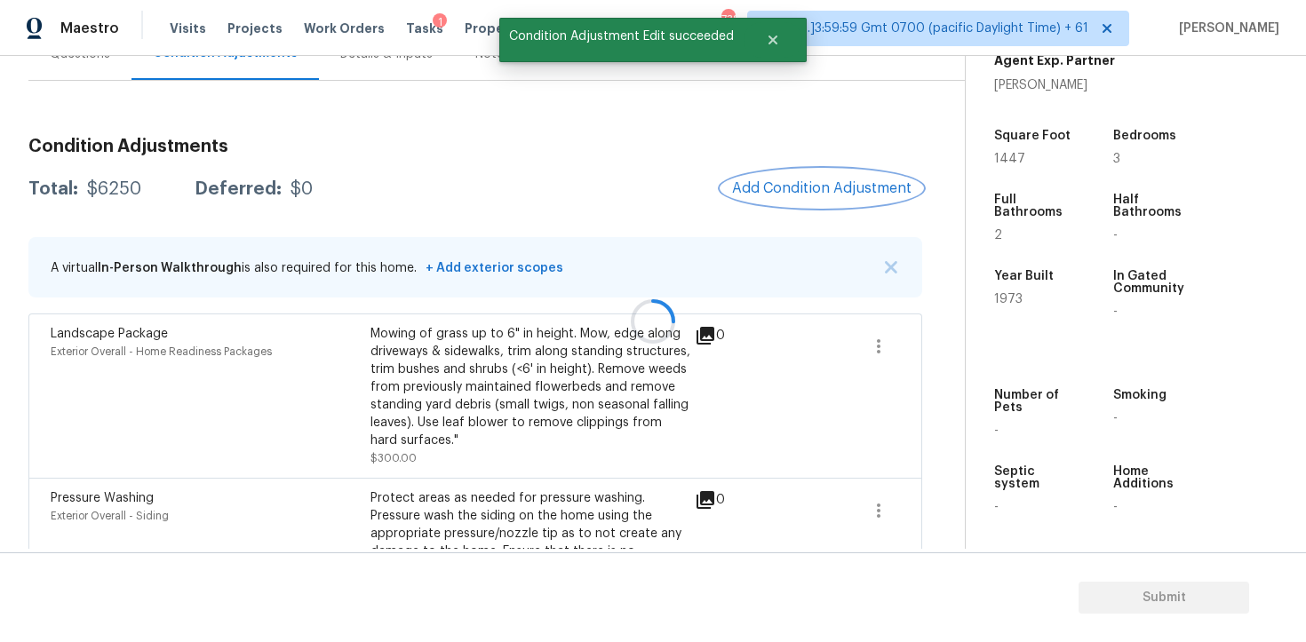
scroll to position [403, 0]
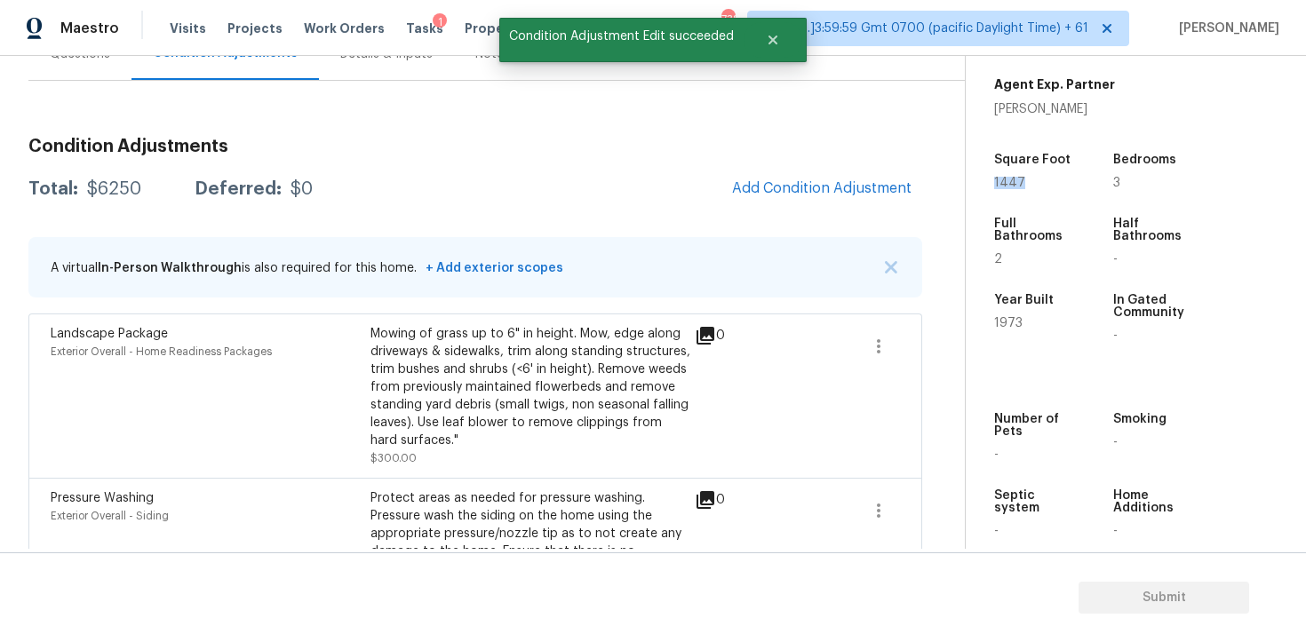
drag, startPoint x: 990, startPoint y: 179, endPoint x: 1053, endPoint y: 179, distance: 63.1
click at [1053, 179] on div "Property Details © Mapbox © OpenStreetMap Improve this map 522 Constitution Dr …" at bounding box center [1122, 113] width 312 height 921
copy span "1447"
click at [853, 170] on span "Add Condition Adjustment" at bounding box center [822, 189] width 201 height 39
click at [845, 174] on button "Add Condition Adjustment" at bounding box center [822, 188] width 201 height 37
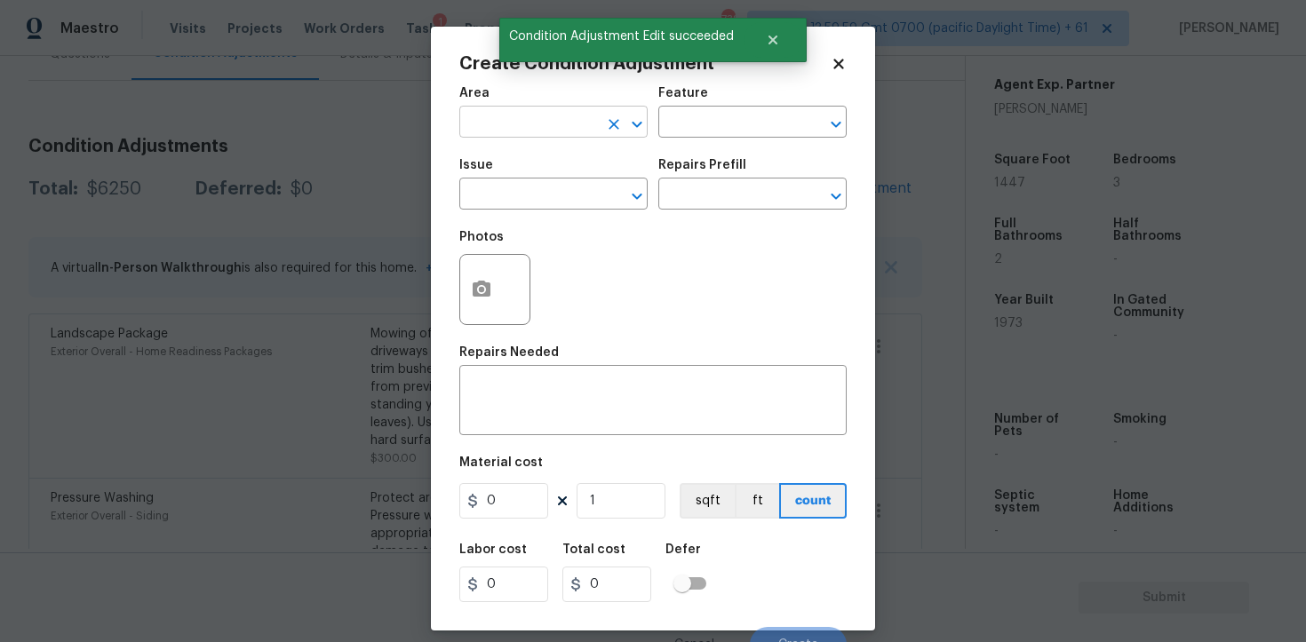
click at [588, 131] on input "text" at bounding box center [528, 124] width 139 height 28
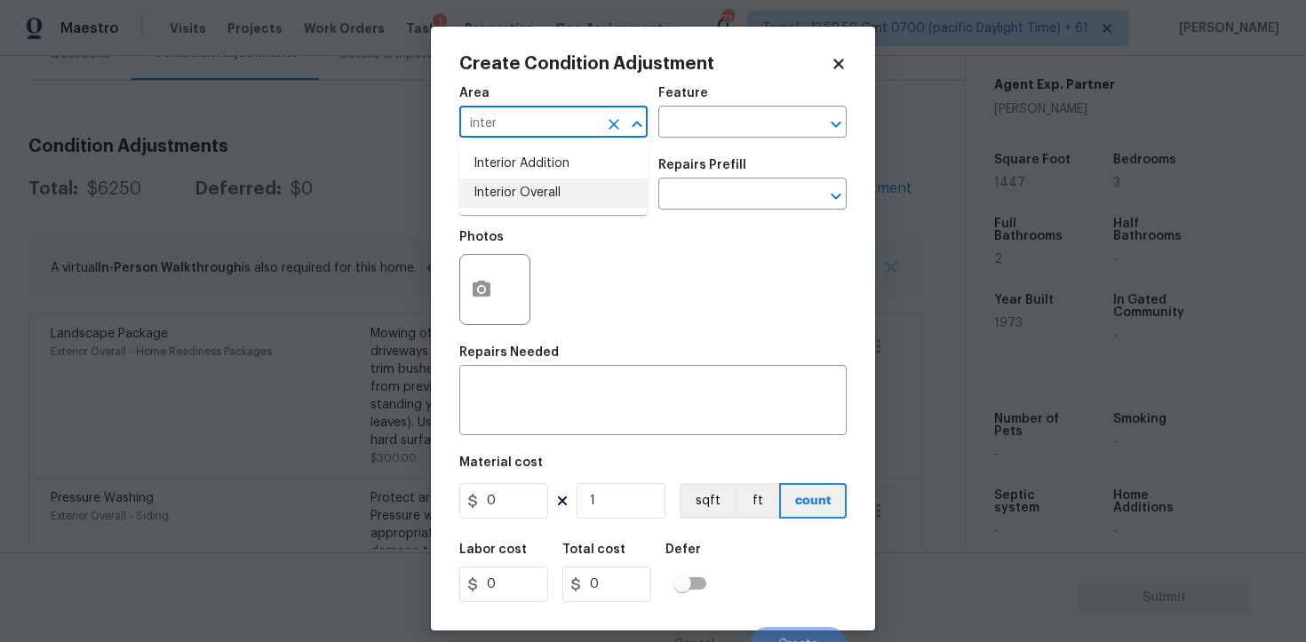
click at [586, 187] on li "Interior Overall" at bounding box center [553, 193] width 188 height 29
type input "Interior Overall"
click at [586, 187] on input "text" at bounding box center [528, 196] width 139 height 28
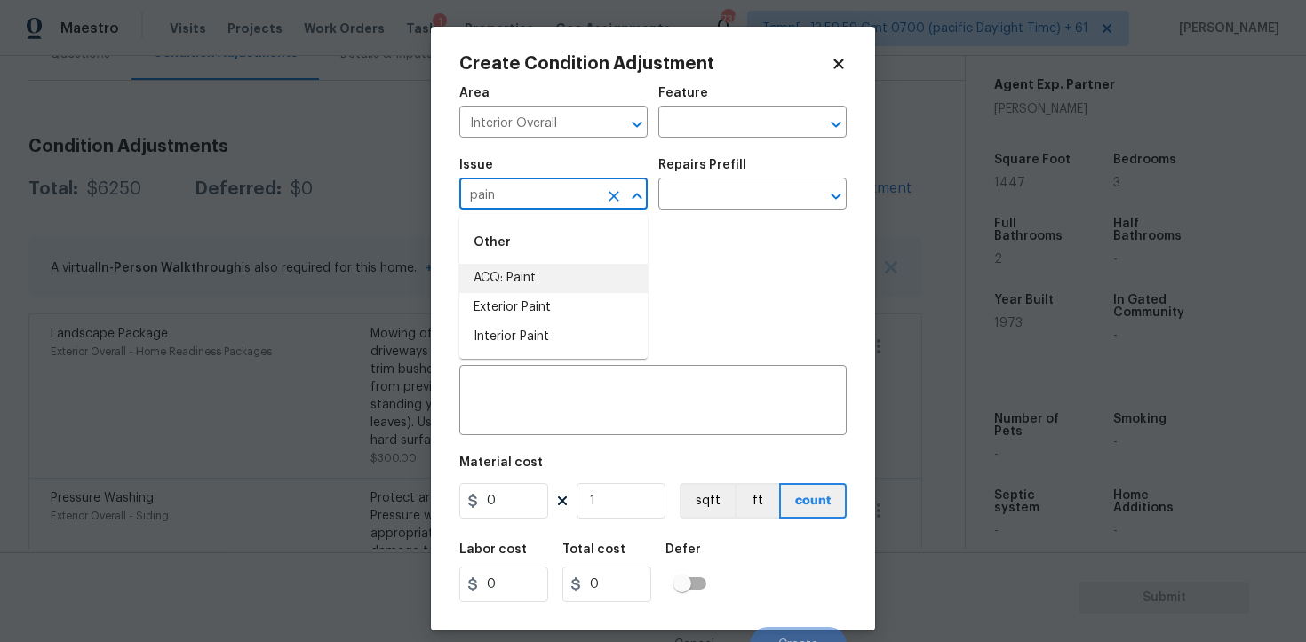
click at [522, 272] on li "ACQ: Paint" at bounding box center [553, 278] width 188 height 29
type input "ACQ: Paint"
click at [732, 194] on input "text" at bounding box center [727, 196] width 139 height 28
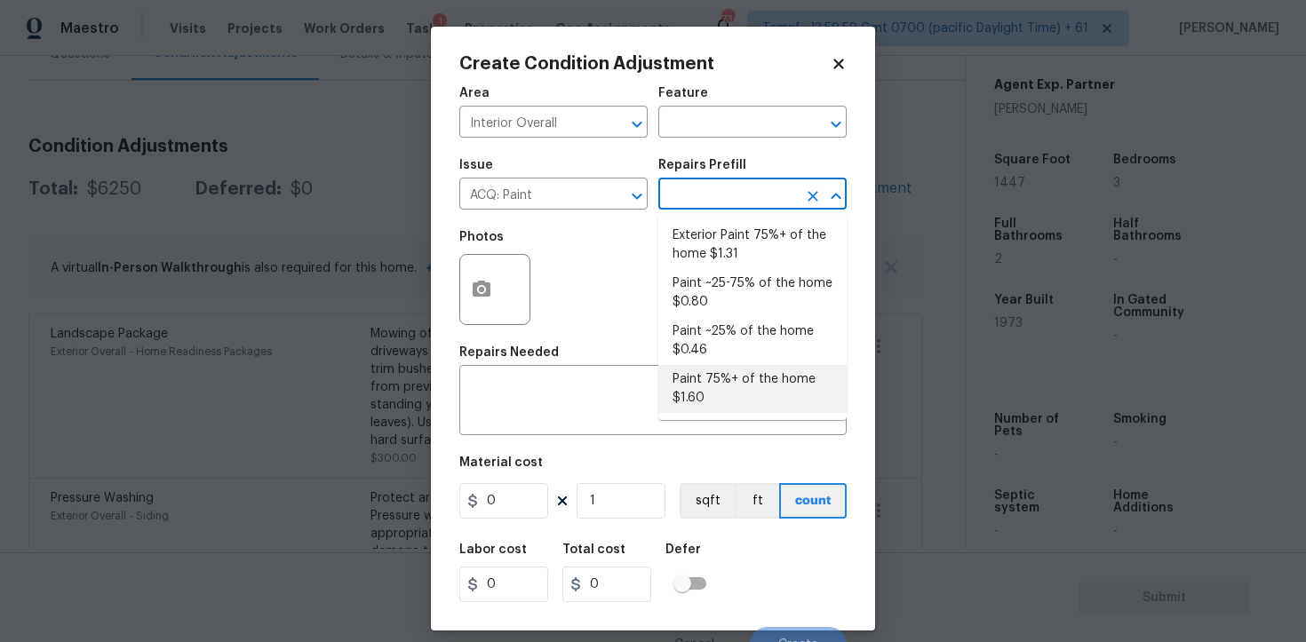
click at [707, 398] on li "Paint 75%+ of the home $1.60" at bounding box center [752, 389] width 188 height 48
type input "Acquisition"
type textarea "Acquisition Scope: 75%+ of the home will likely require interior paint"
type input "1.6"
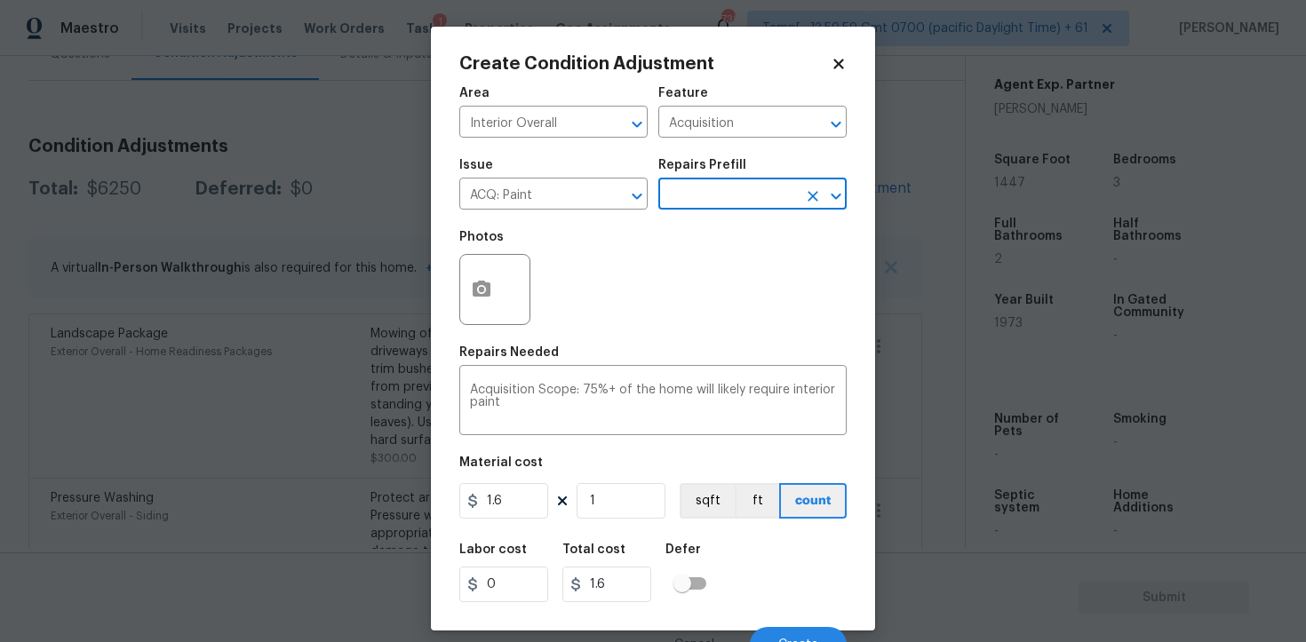
scroll to position [21, 0]
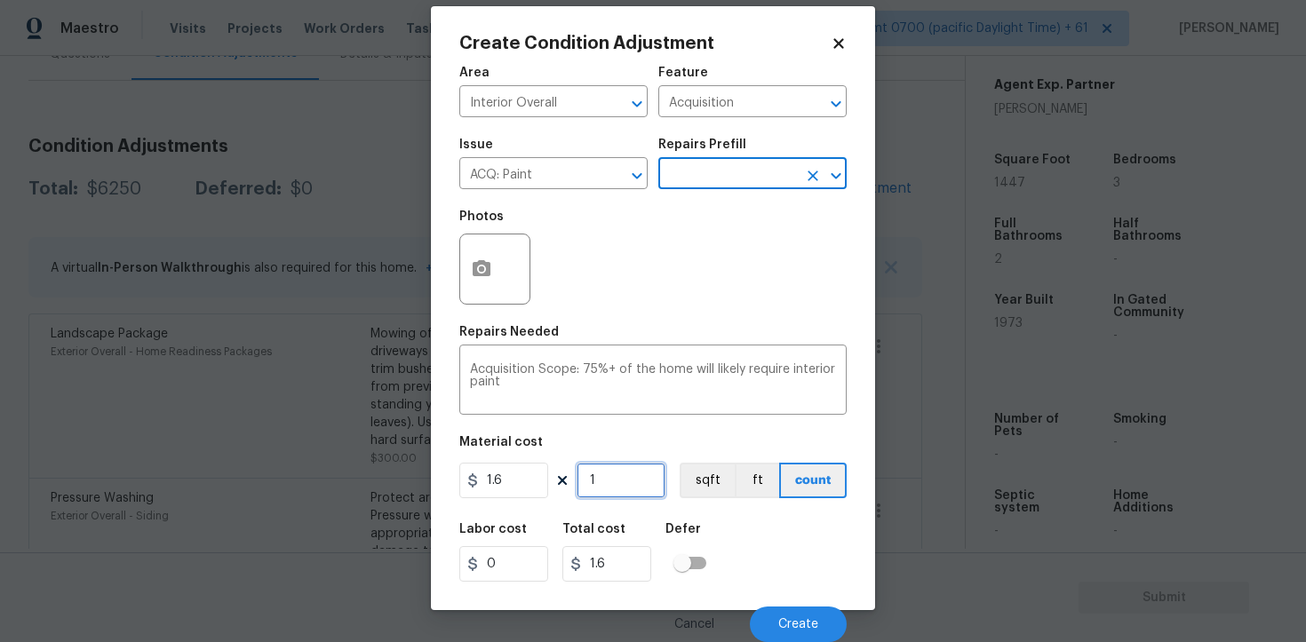
click at [626, 470] on input "1" at bounding box center [621, 481] width 89 height 36
type input "0"
paste input "1447"
type input "1447"
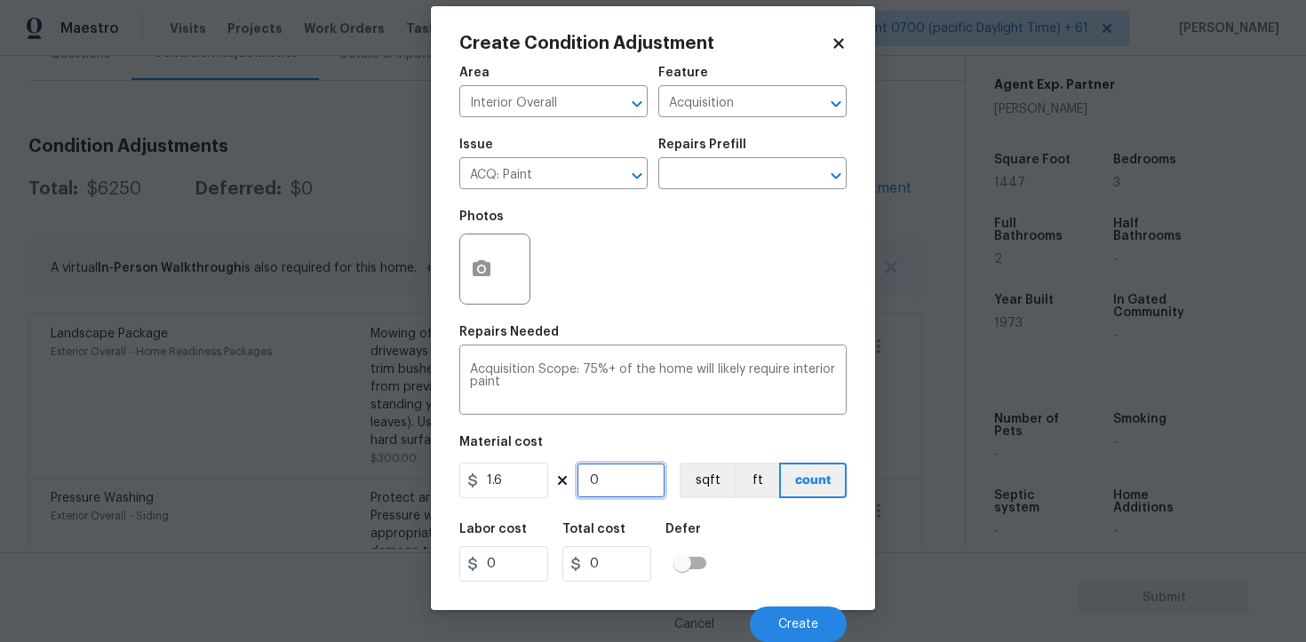
type input "2315.2"
type input "1447"
click at [681, 474] on button "sqft" at bounding box center [707, 481] width 55 height 36
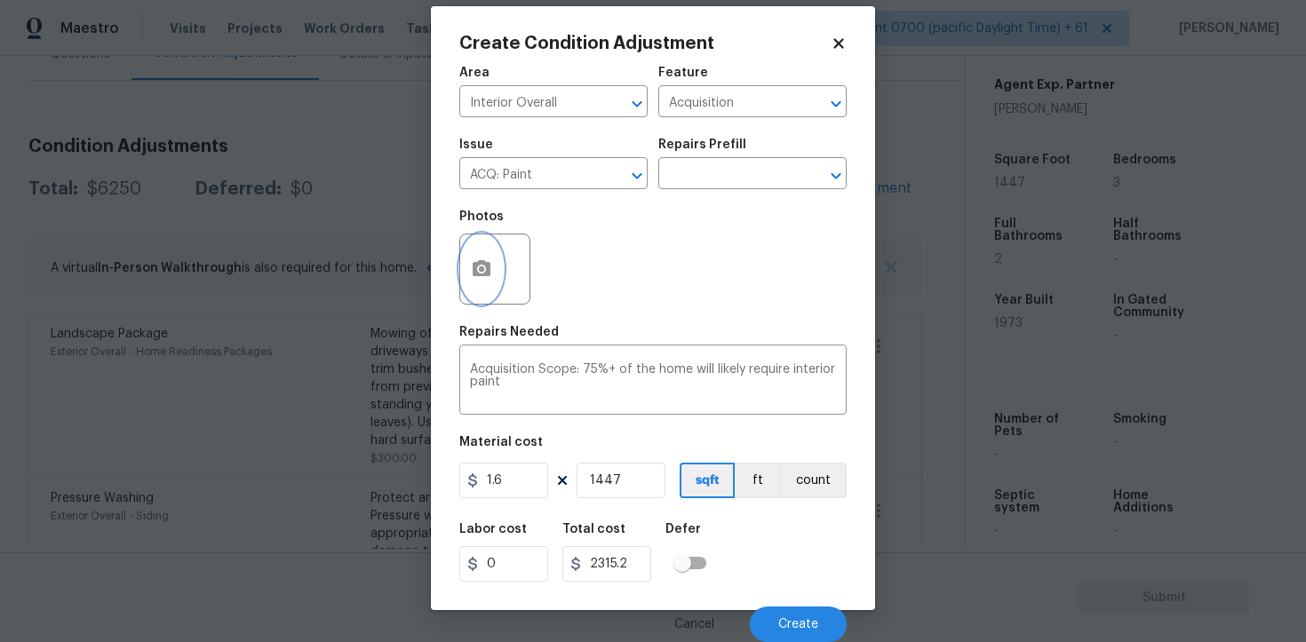
click at [482, 277] on icon "button" at bounding box center [481, 269] width 21 height 21
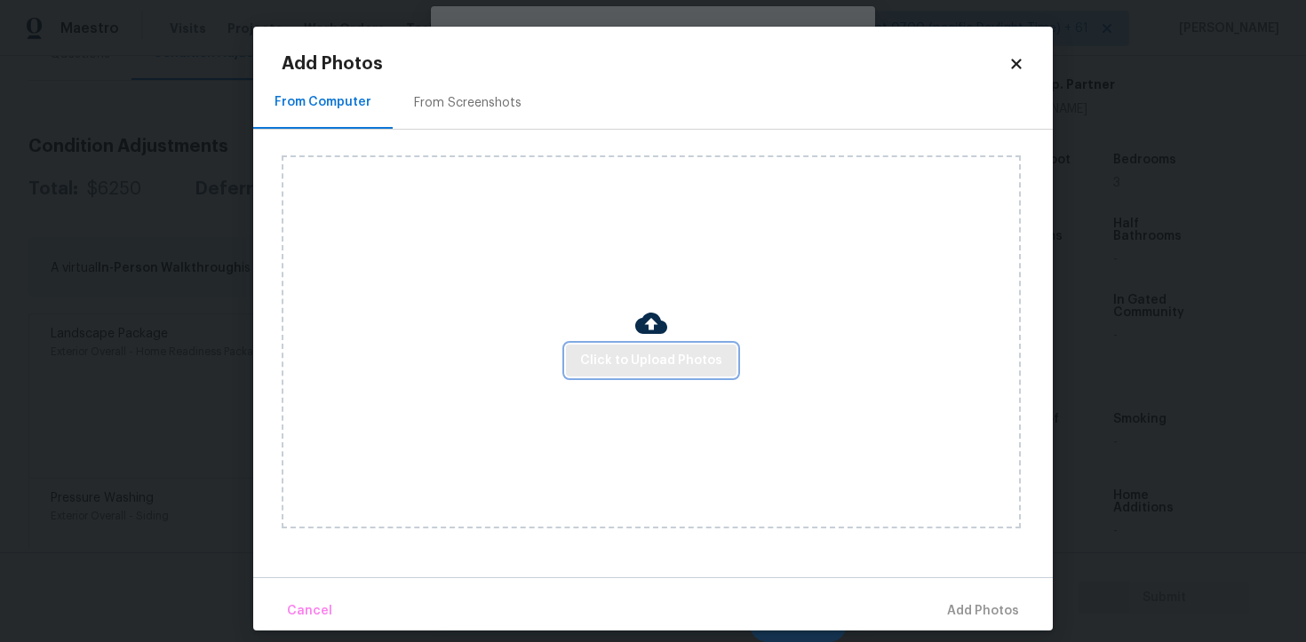
click at [683, 345] on button "Click to Upload Photos" at bounding box center [651, 361] width 171 height 33
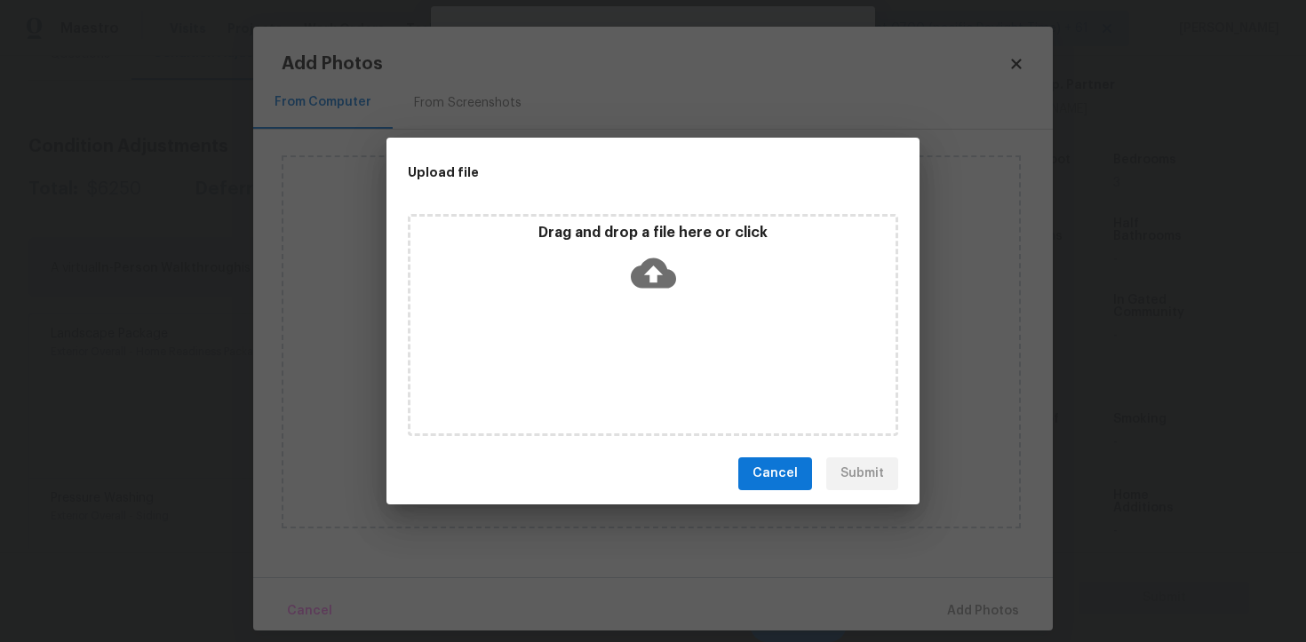
click at [649, 248] on div "Drag and drop a file here or click" at bounding box center [653, 262] width 485 height 76
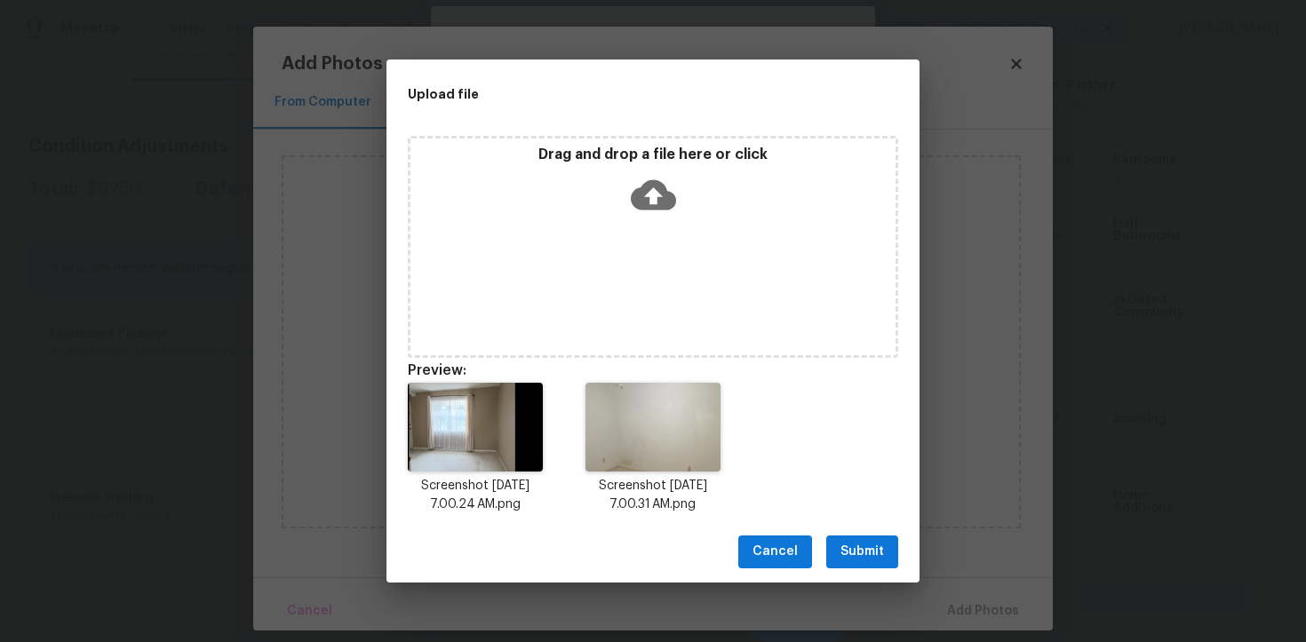
scroll to position [14, 0]
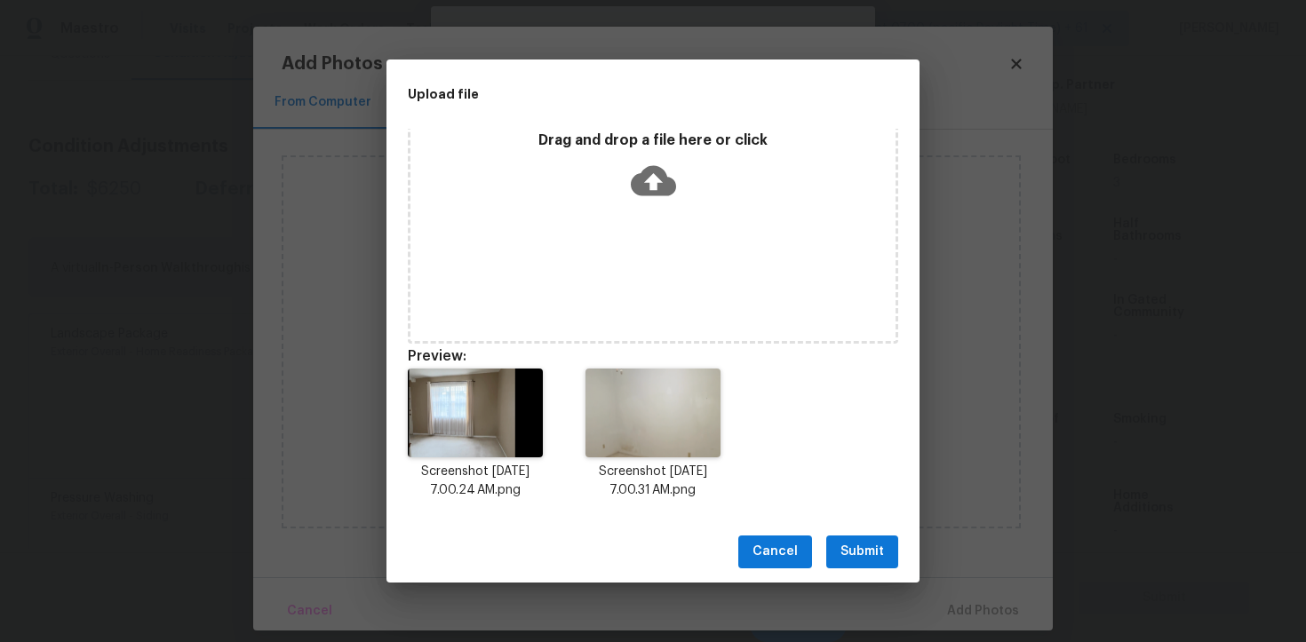
click at [842, 543] on span "Submit" at bounding box center [863, 552] width 44 height 22
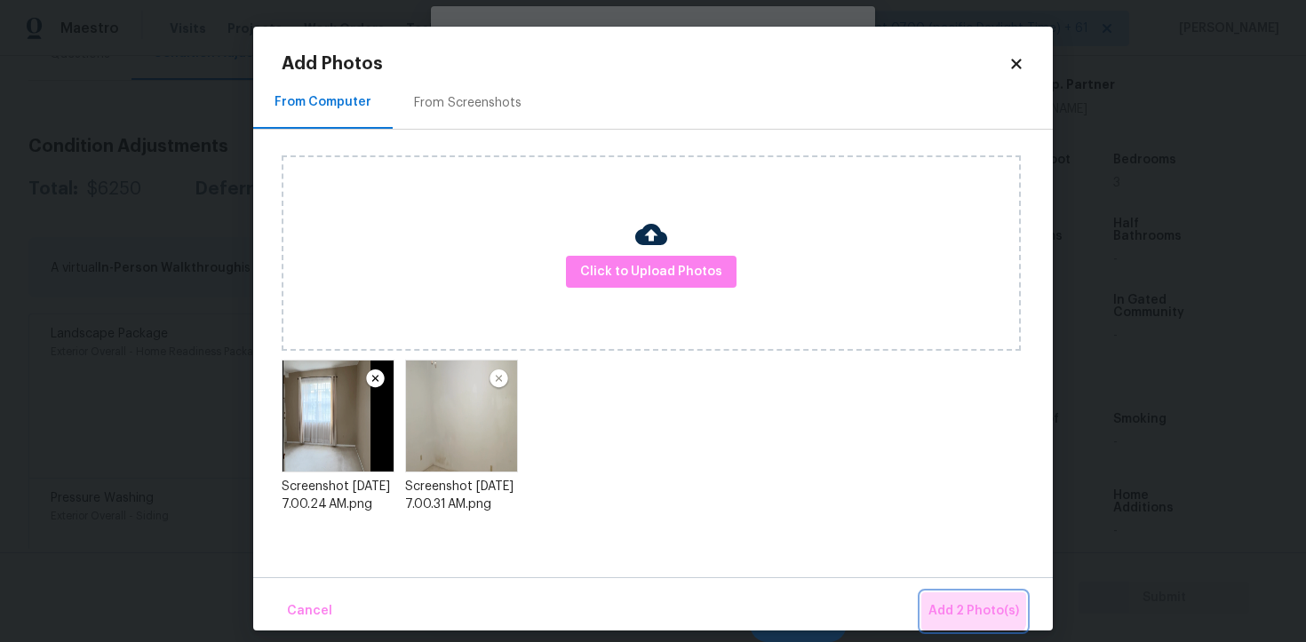
click at [968, 602] on span "Add 2 Photo(s)" at bounding box center [974, 612] width 91 height 22
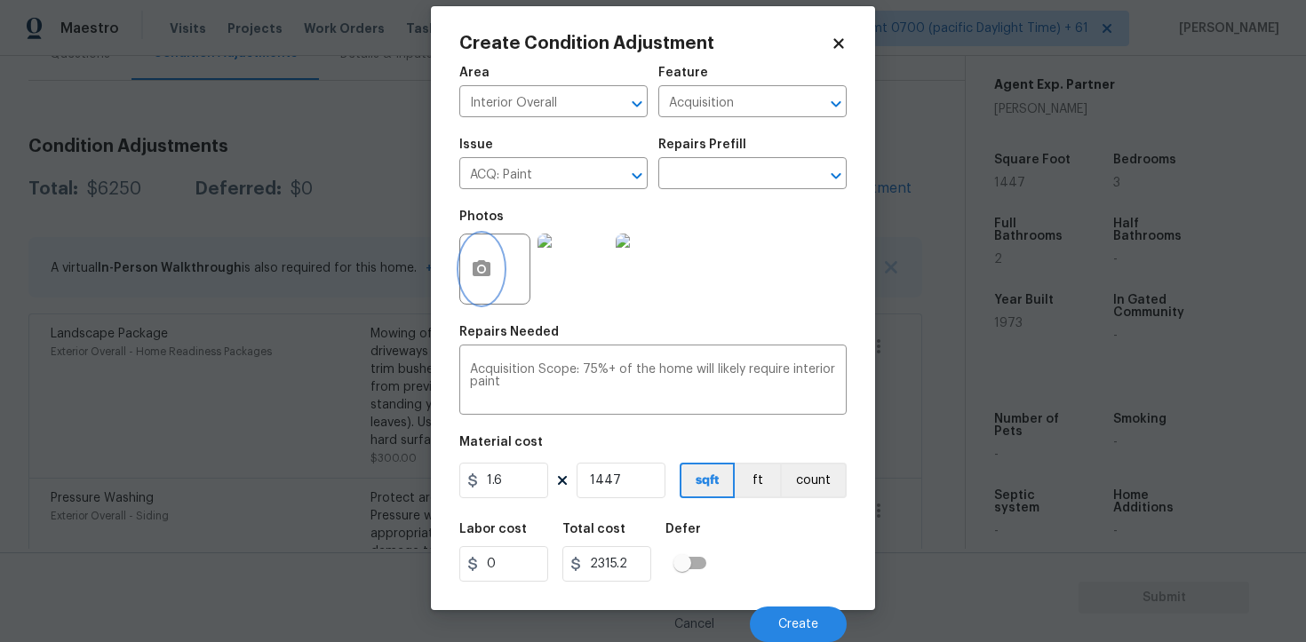
click at [482, 288] on button "button" at bounding box center [481, 269] width 43 height 69
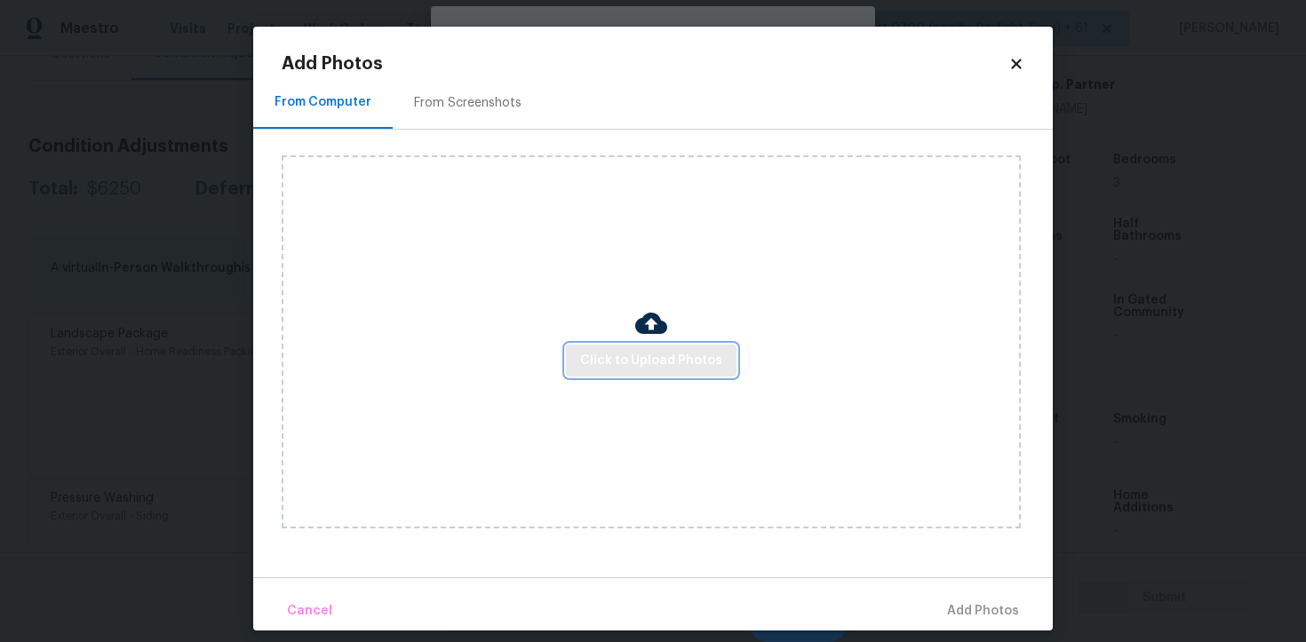
click at [660, 356] on span "Click to Upload Photos" at bounding box center [651, 361] width 142 height 22
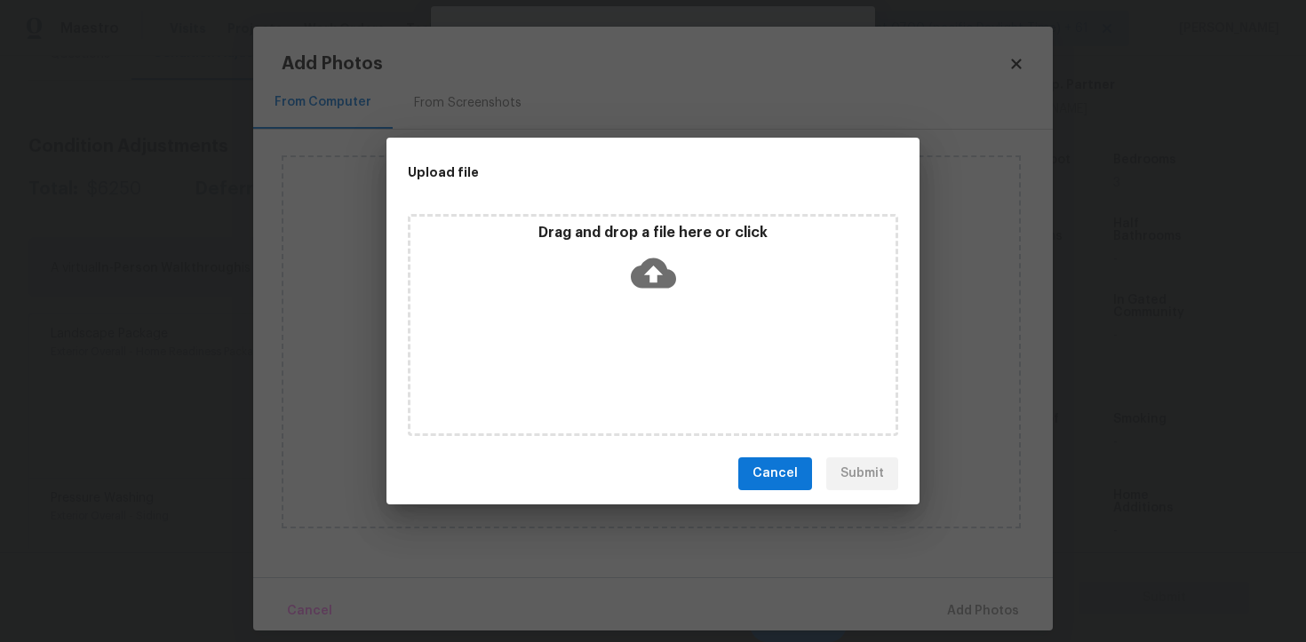
click at [655, 268] on icon at bounding box center [653, 273] width 45 height 45
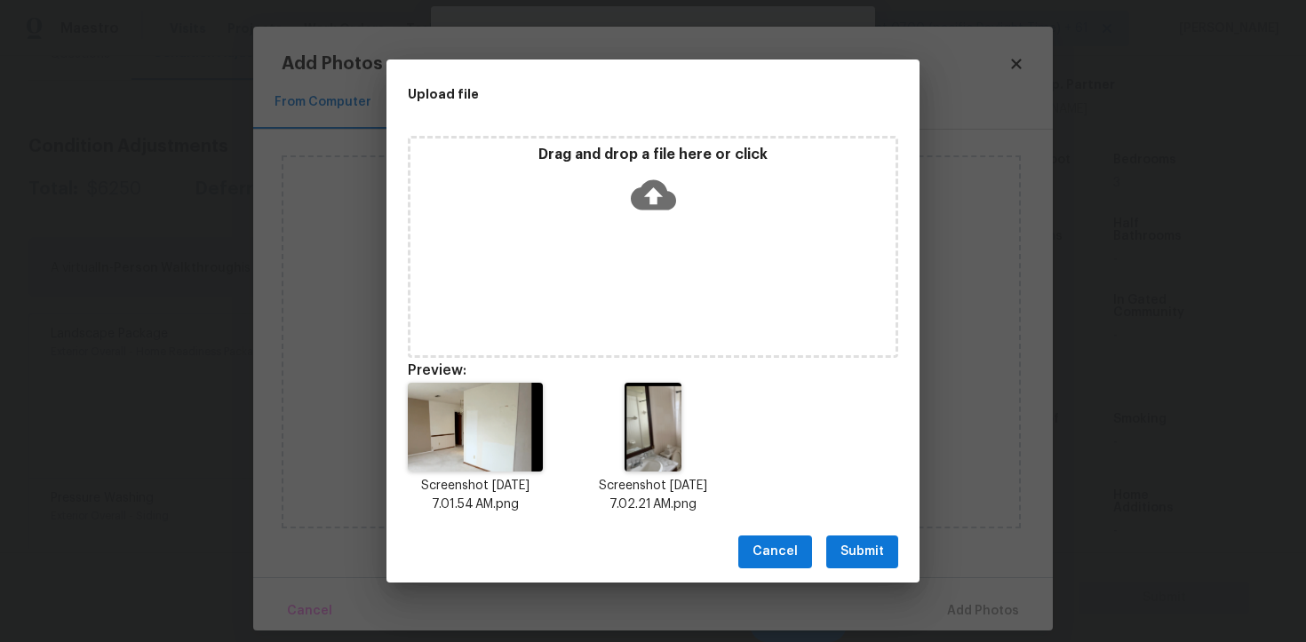
scroll to position [14, 0]
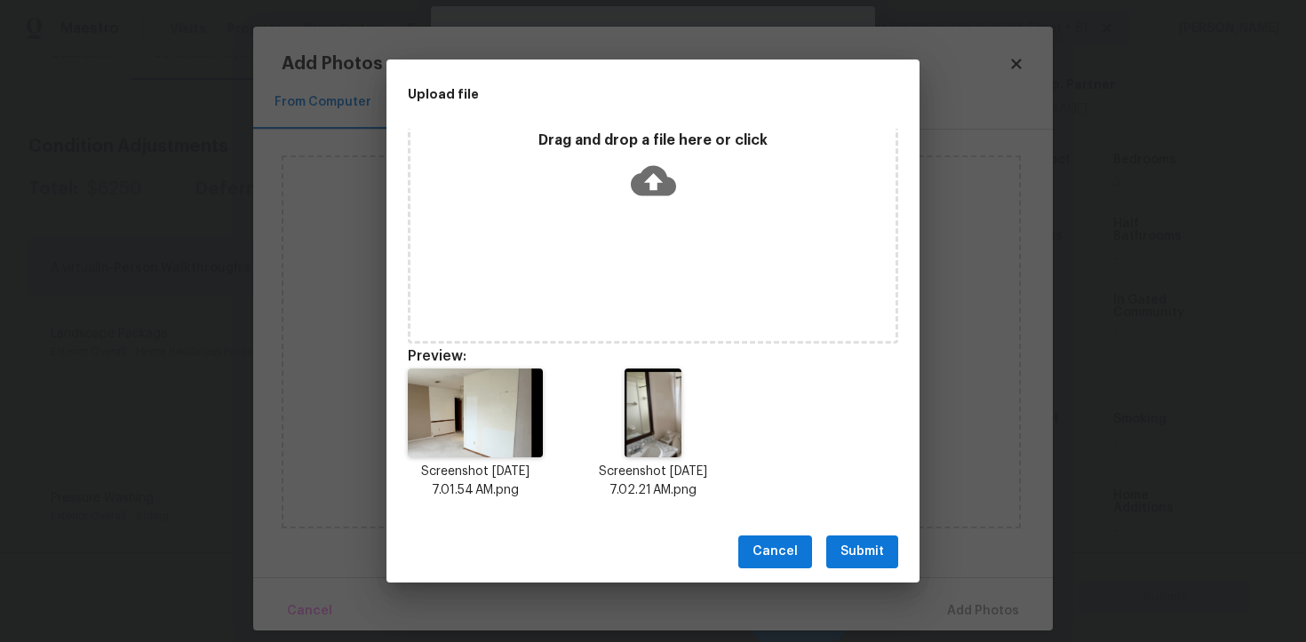
click at [852, 559] on span "Submit" at bounding box center [863, 552] width 44 height 22
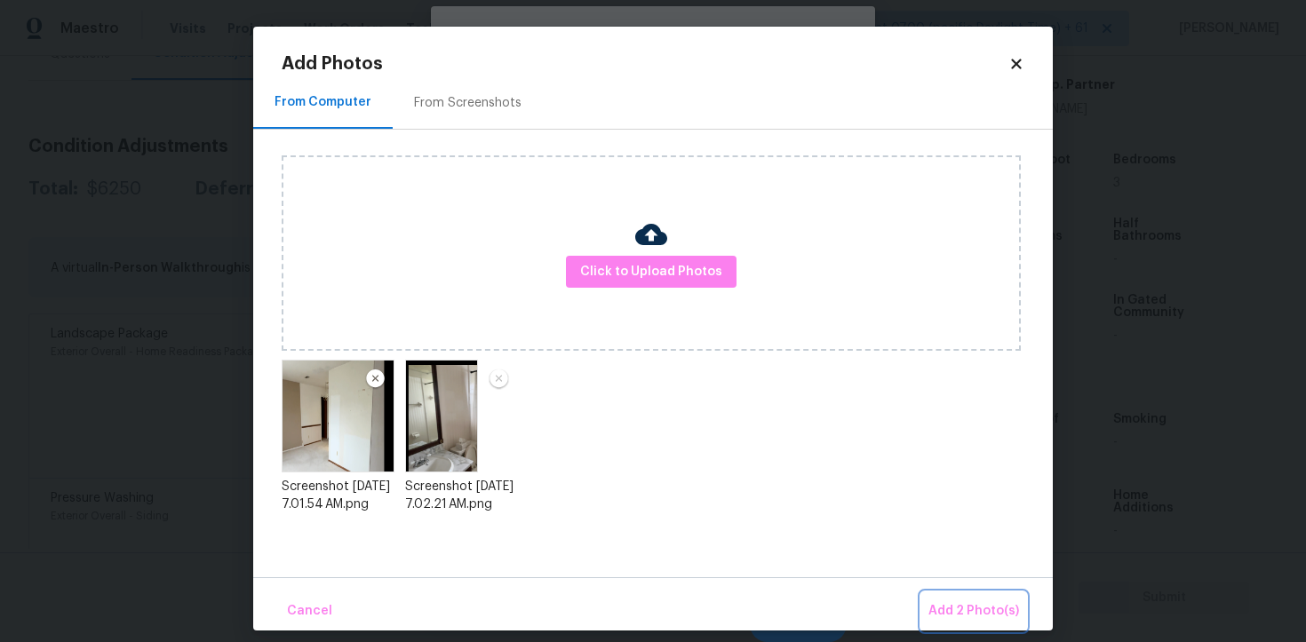
click at [974, 619] on span "Add 2 Photo(s)" at bounding box center [974, 612] width 91 height 22
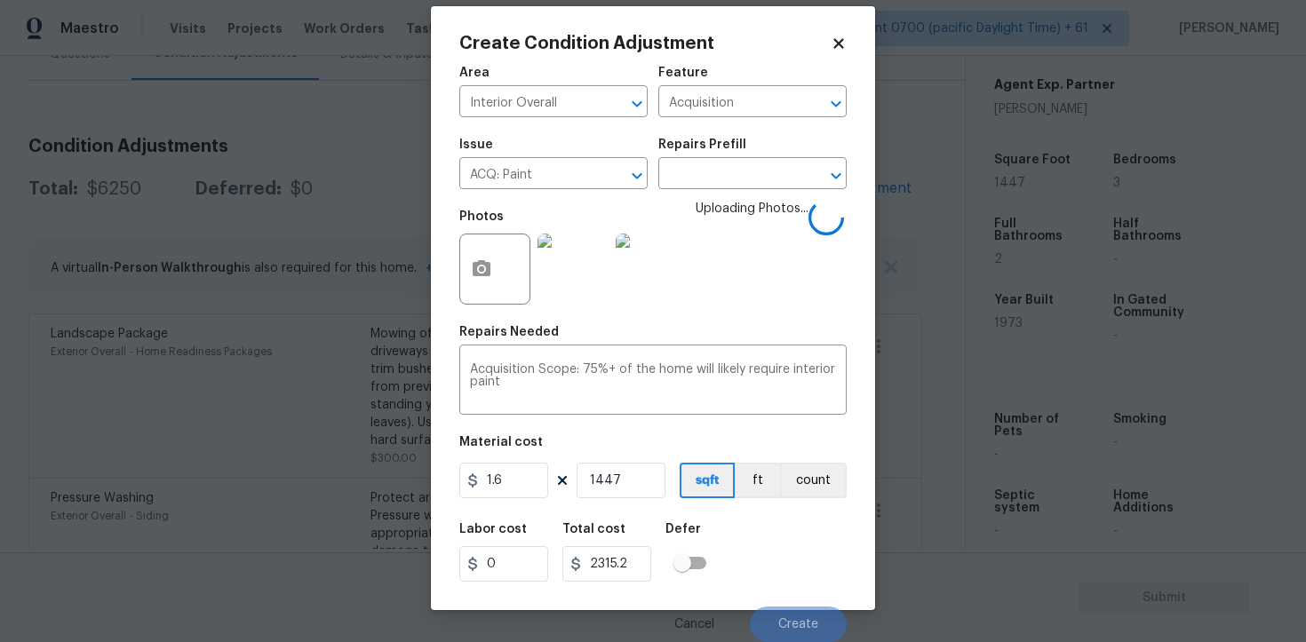
click at [785, 564] on div "Labor cost 0 Total cost 2315.2 Defer" at bounding box center [652, 553] width 387 height 80
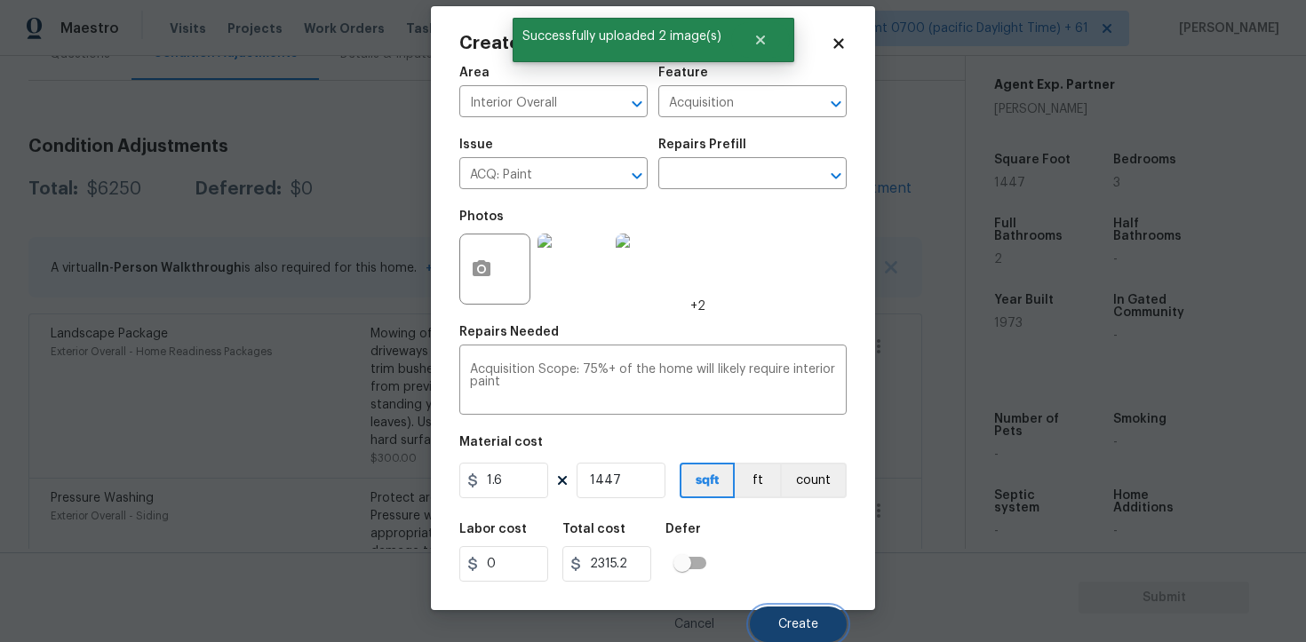
click at [789, 624] on span "Create" at bounding box center [798, 624] width 40 height 13
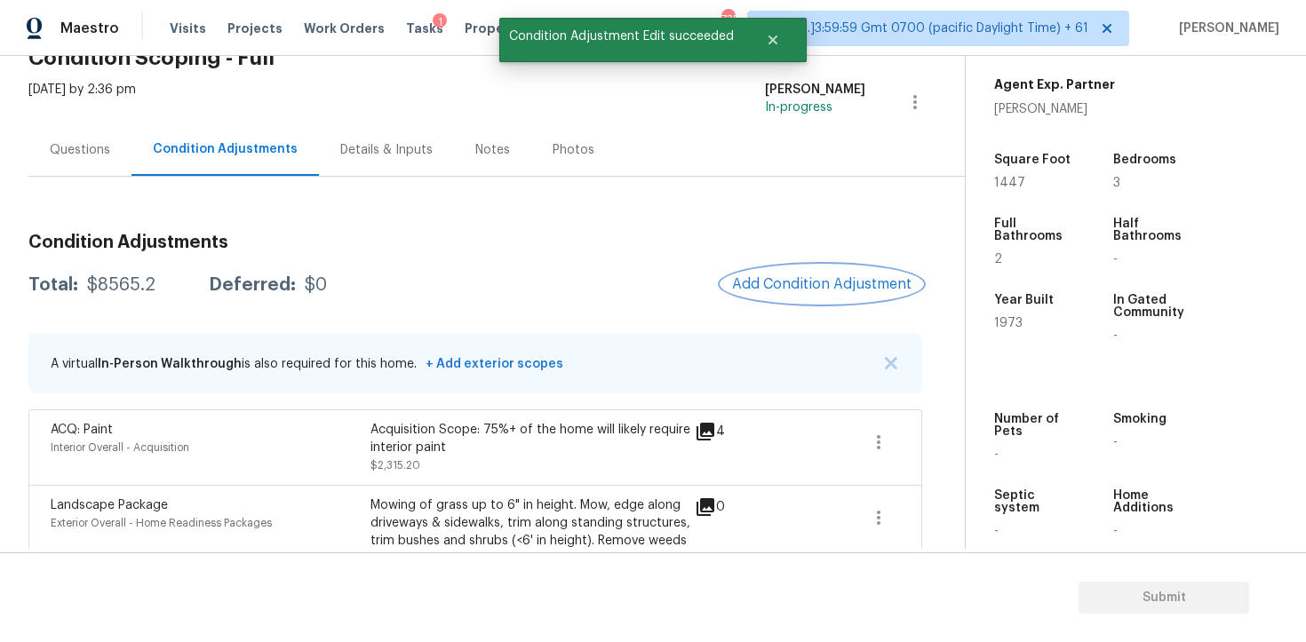
scroll to position [49, 0]
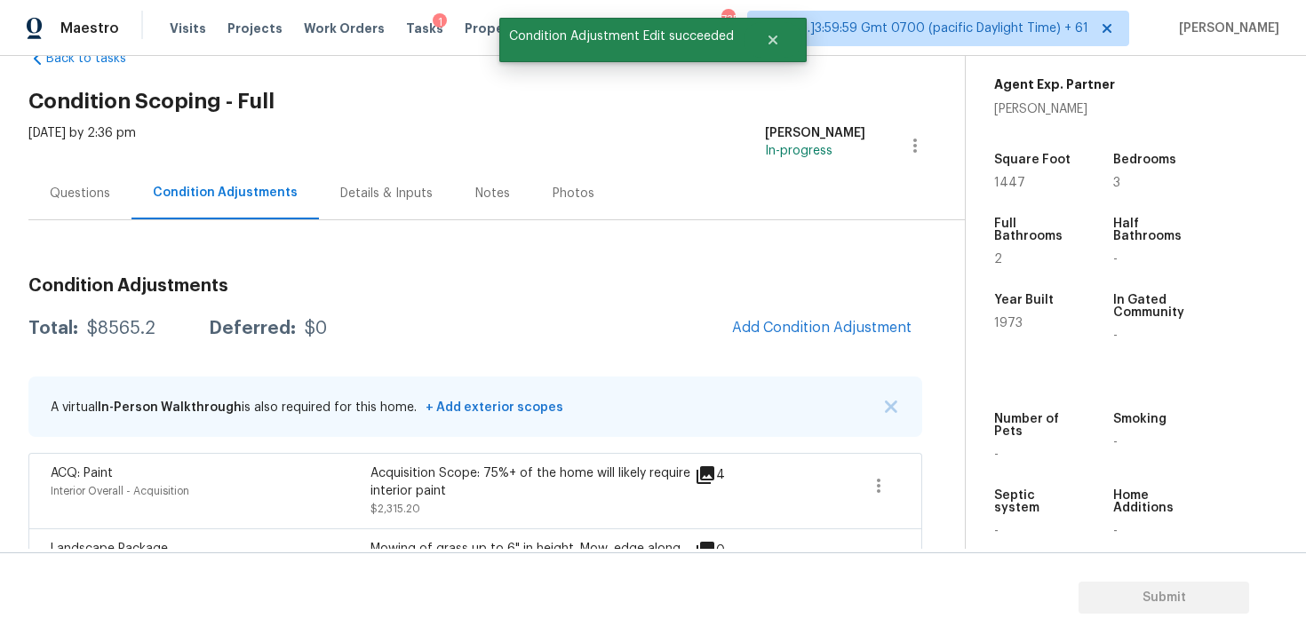
click at [785, 303] on div "Condition Adjustments Total: $8565.2 Deferred: $0 Add Condition Adjustment A vi…" at bounding box center [475, 593] width 894 height 660
click at [772, 331] on span "Add Condition Adjustment" at bounding box center [821, 328] width 179 height 16
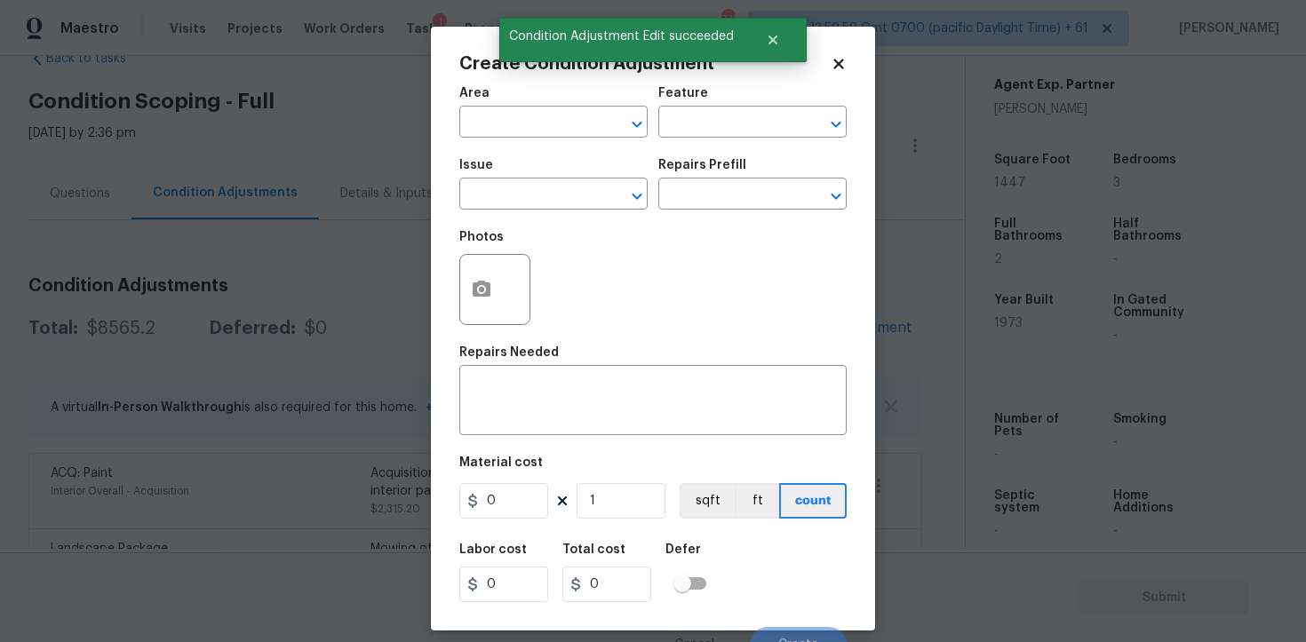
click at [452, 117] on div "Create Condition Adjustment Area ​ Feature ​ Issue ​ Repairs Prefill ​ Photos R…" at bounding box center [653, 329] width 444 height 604
click at [462, 119] on input "text" at bounding box center [528, 124] width 139 height 28
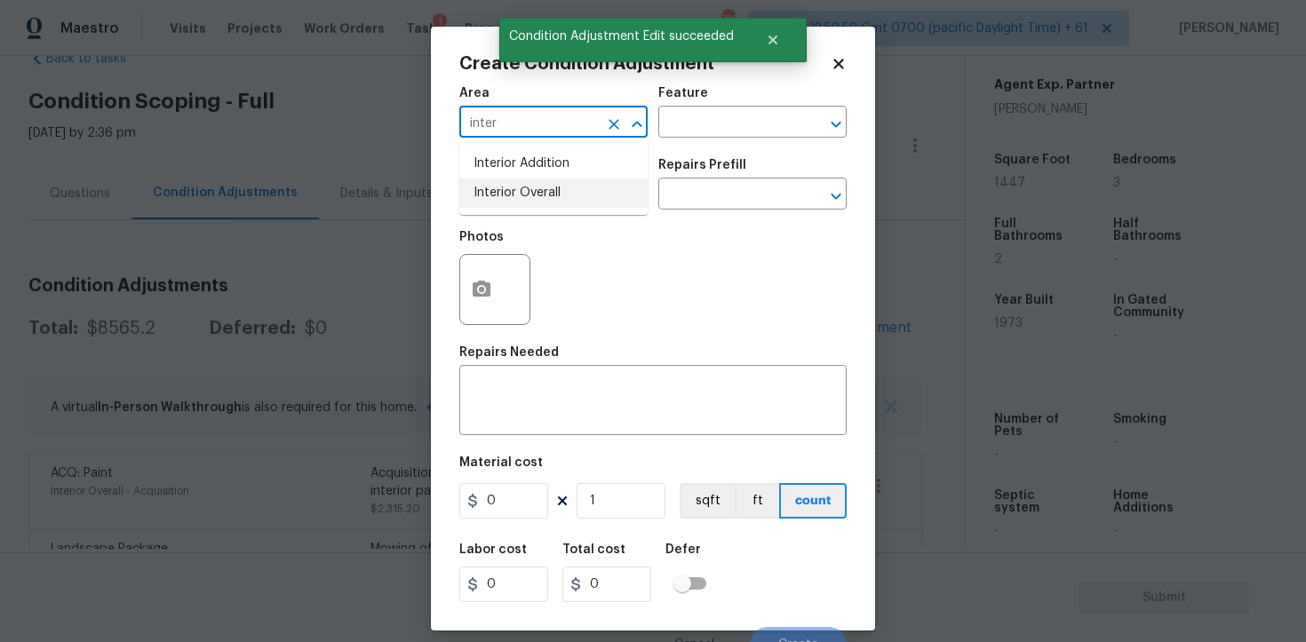
click at [490, 198] on li "Interior Overall" at bounding box center [553, 193] width 188 height 29
type input "Interior Overall"
click at [490, 198] on input "text" at bounding box center [528, 196] width 139 height 28
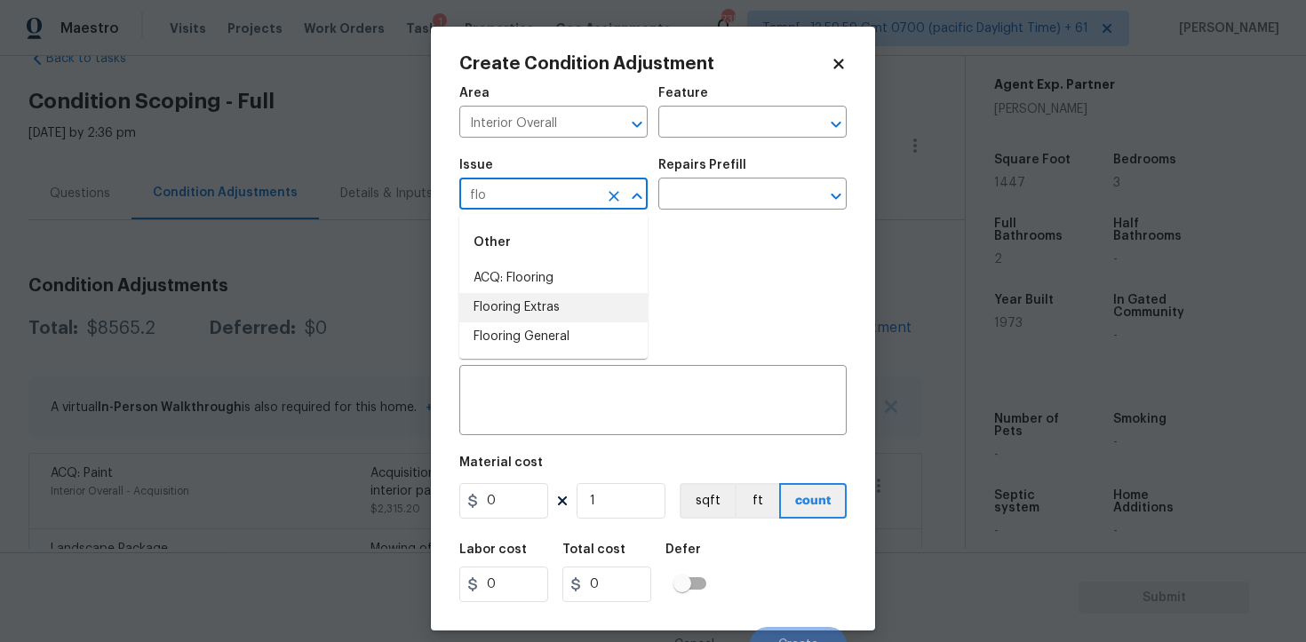
click at [530, 295] on li "Flooring Extras" at bounding box center [553, 307] width 188 height 29
type input "Flooring Extras"
click at [617, 196] on icon "Clear" at bounding box center [614, 196] width 18 height 18
click at [627, 275] on li "ACQ: Flooring" at bounding box center [553, 278] width 188 height 29
type input "ACQ: Flooring"
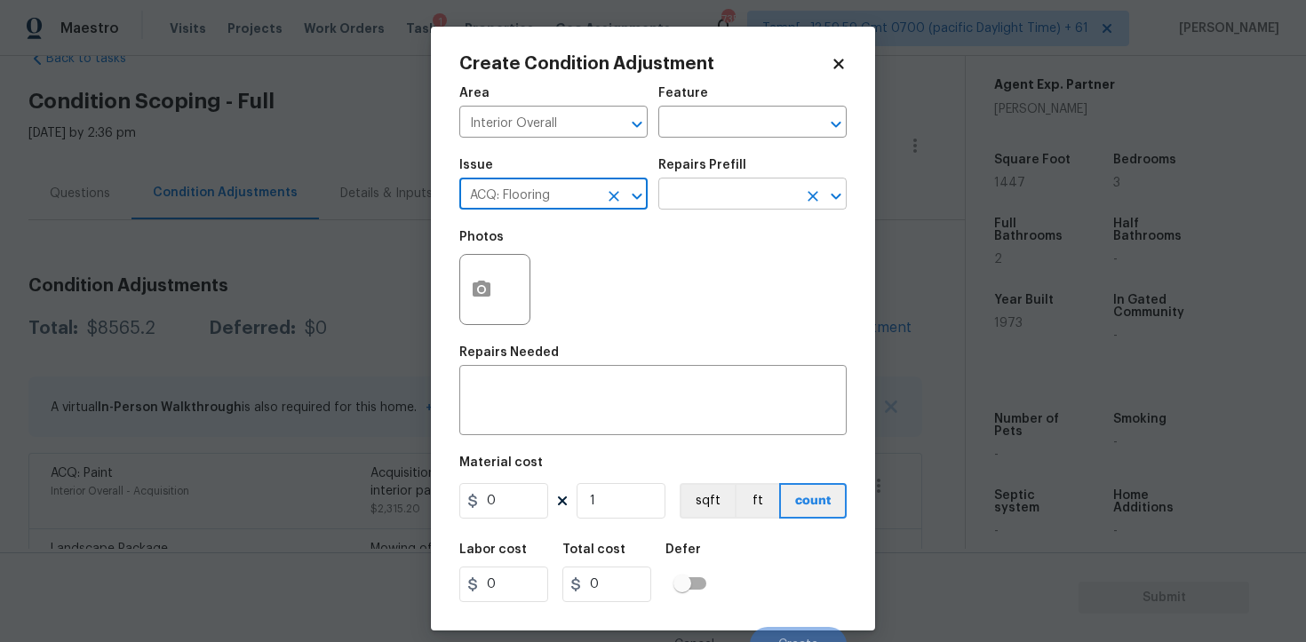
click at [760, 197] on input "text" at bounding box center [727, 196] width 139 height 28
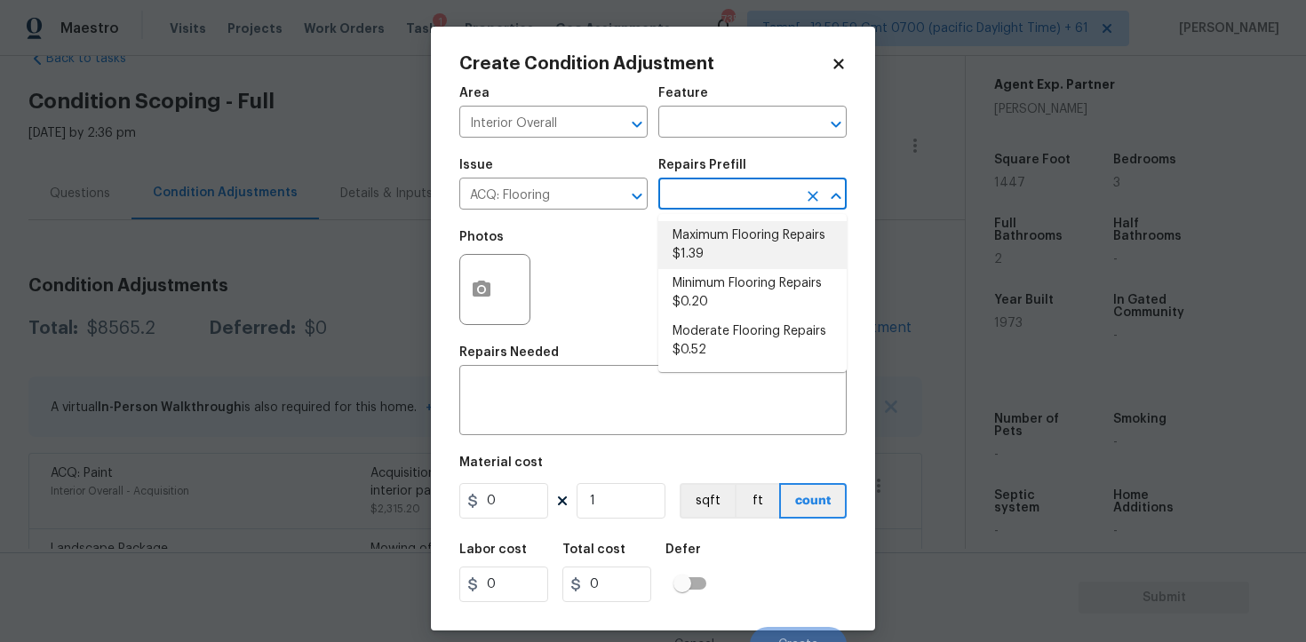
click at [749, 257] on li "Maximum Flooring Repairs $1.39" at bounding box center [752, 245] width 188 height 48
type input "Acquisition"
type textarea "Acquisition Scope: Maximum flooring repairs"
type input "1.39"
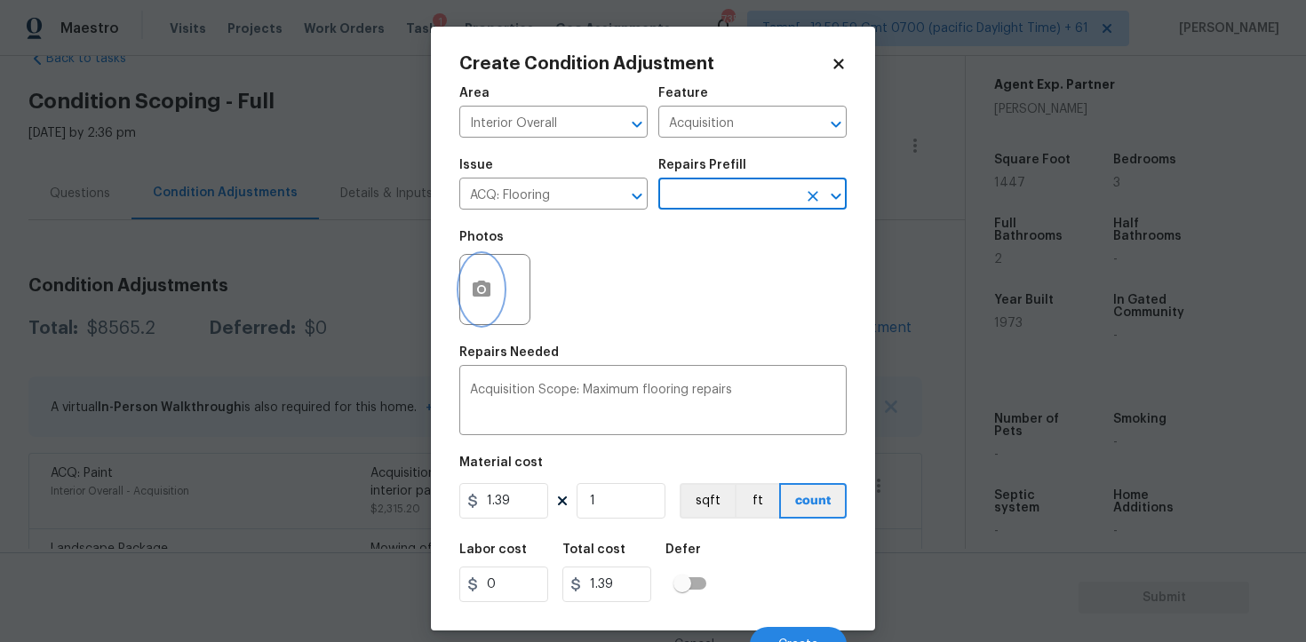
click at [490, 288] on icon "button" at bounding box center [481, 289] width 21 height 21
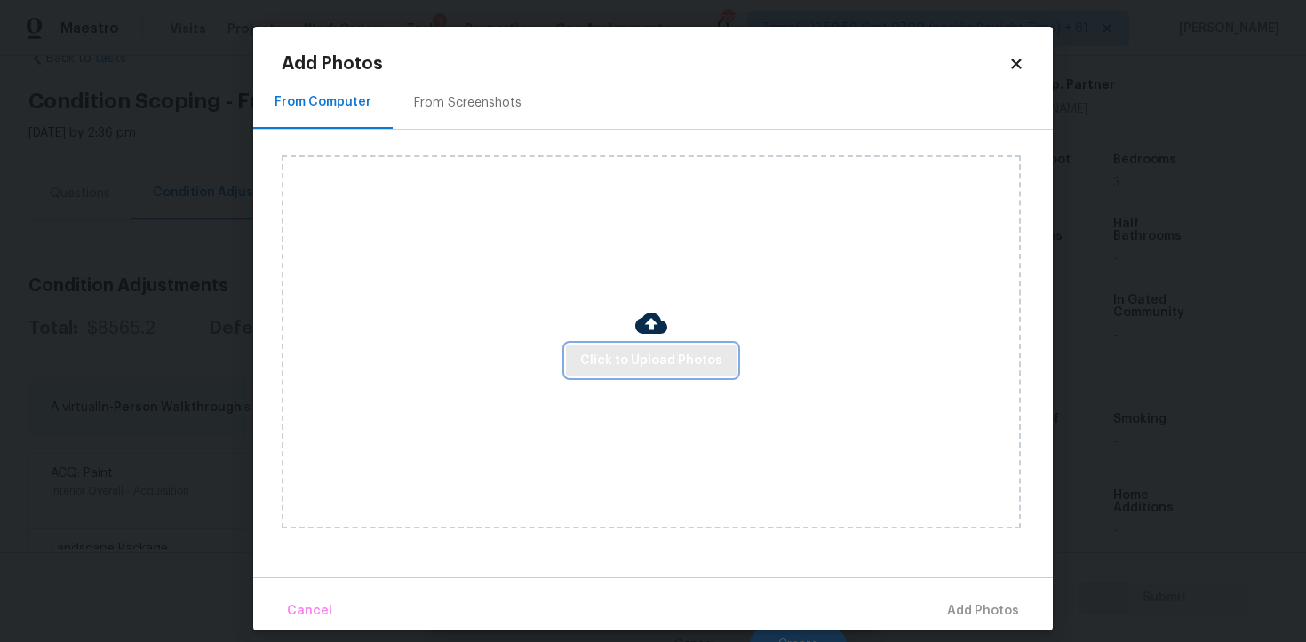
click at [652, 359] on span "Click to Upload Photos" at bounding box center [651, 361] width 142 height 22
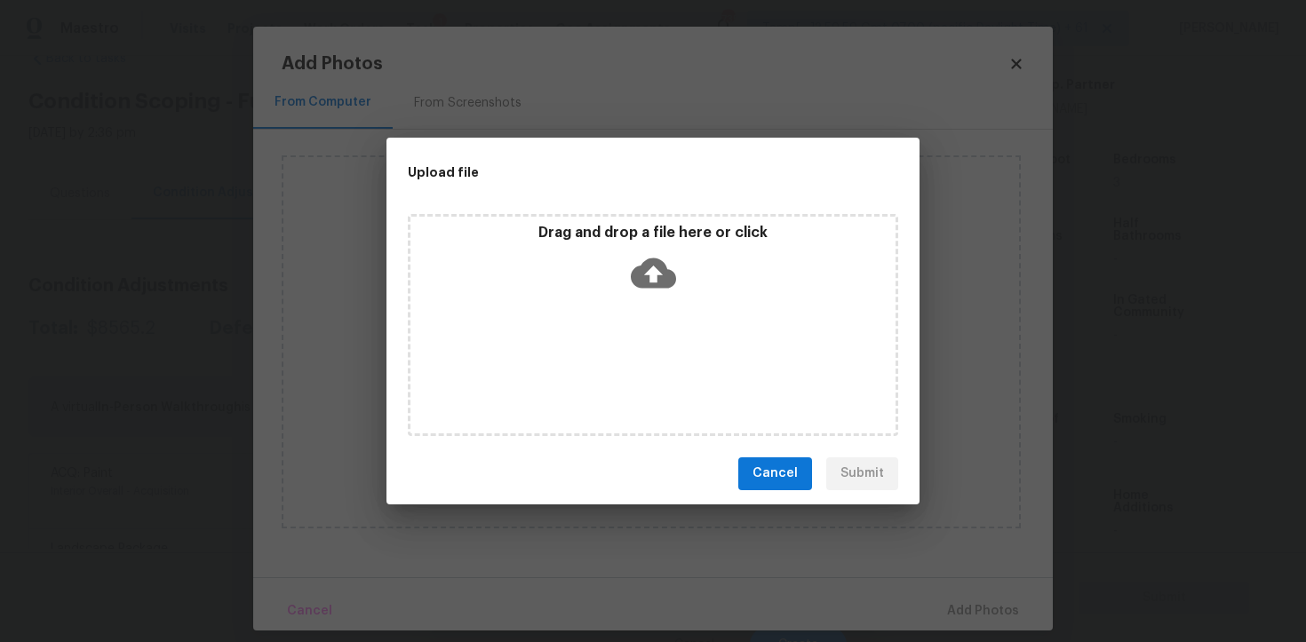
click at [652, 291] on icon at bounding box center [653, 273] width 45 height 45
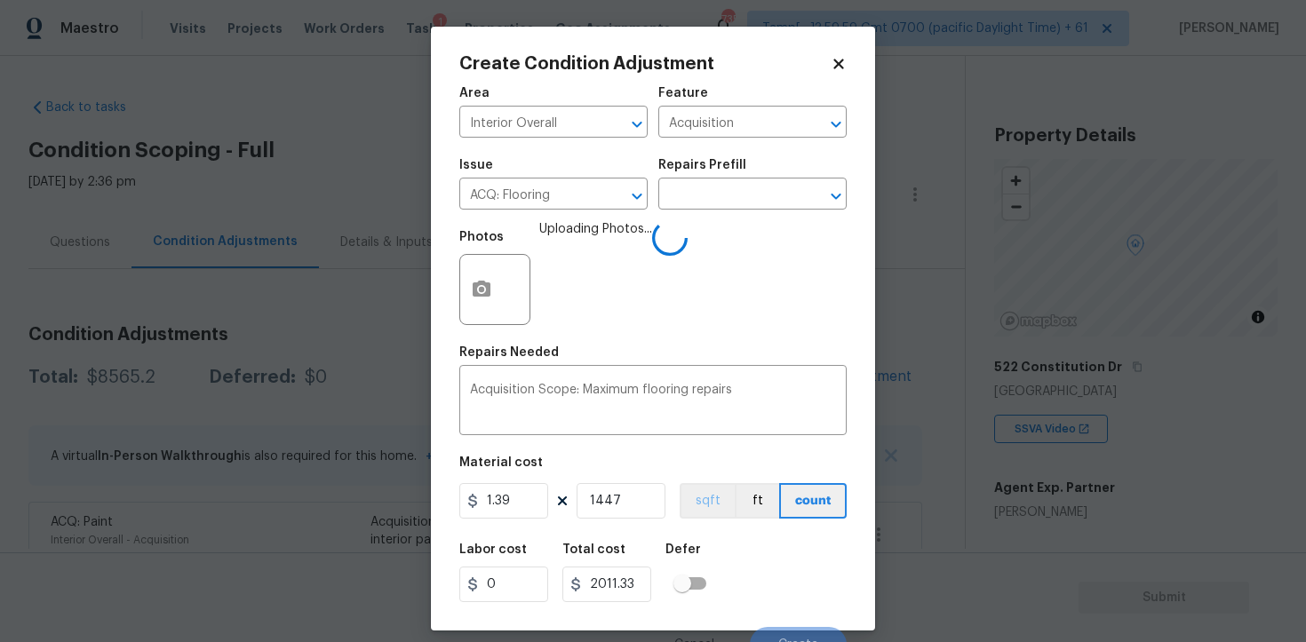
scroll to position [21, 0]
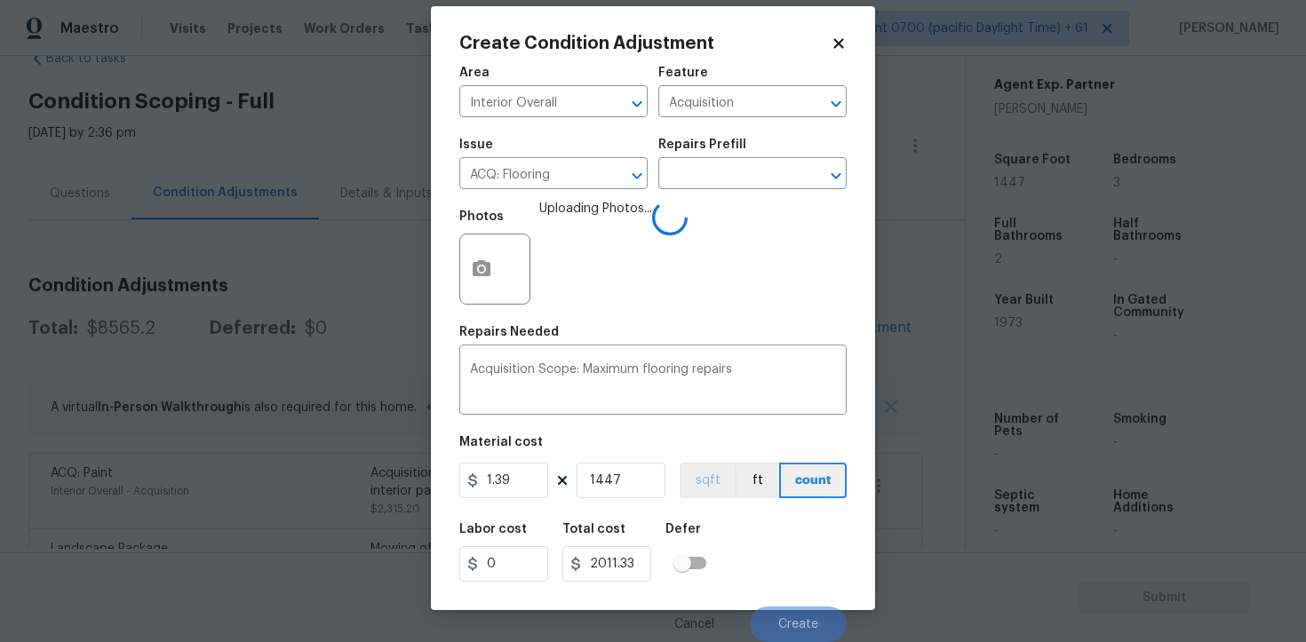
type input "1447"
click at [705, 483] on button "sqft" at bounding box center [707, 481] width 55 height 36
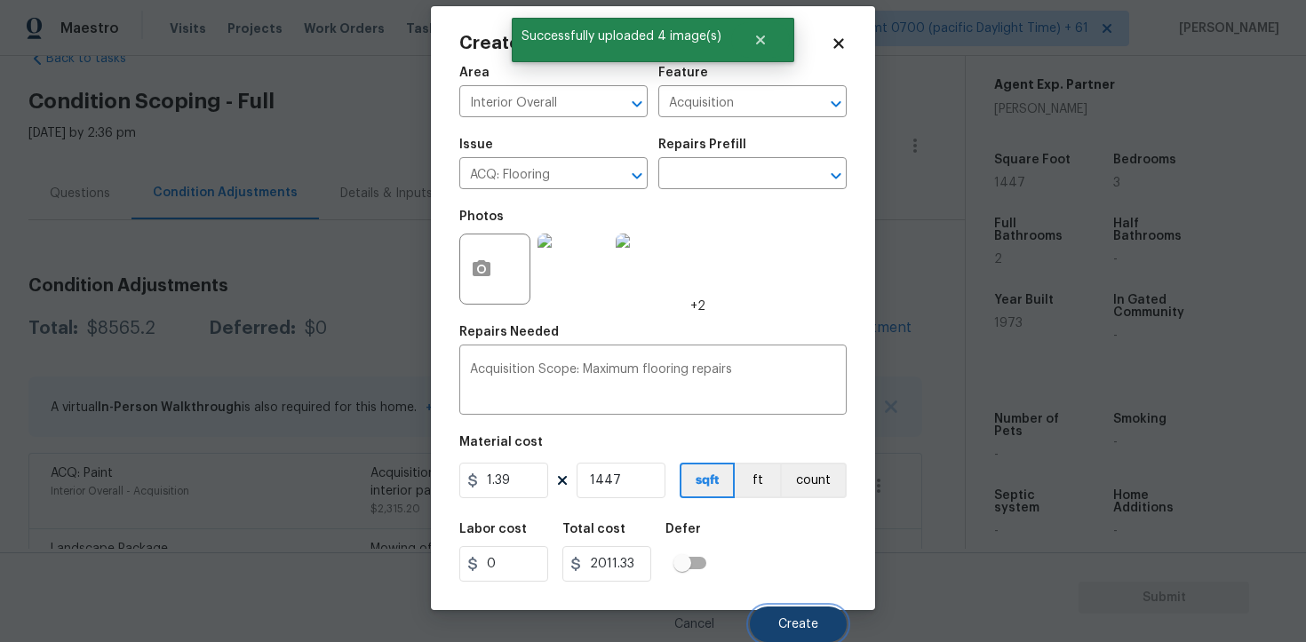
click at [789, 610] on button "Create" at bounding box center [798, 625] width 97 height 36
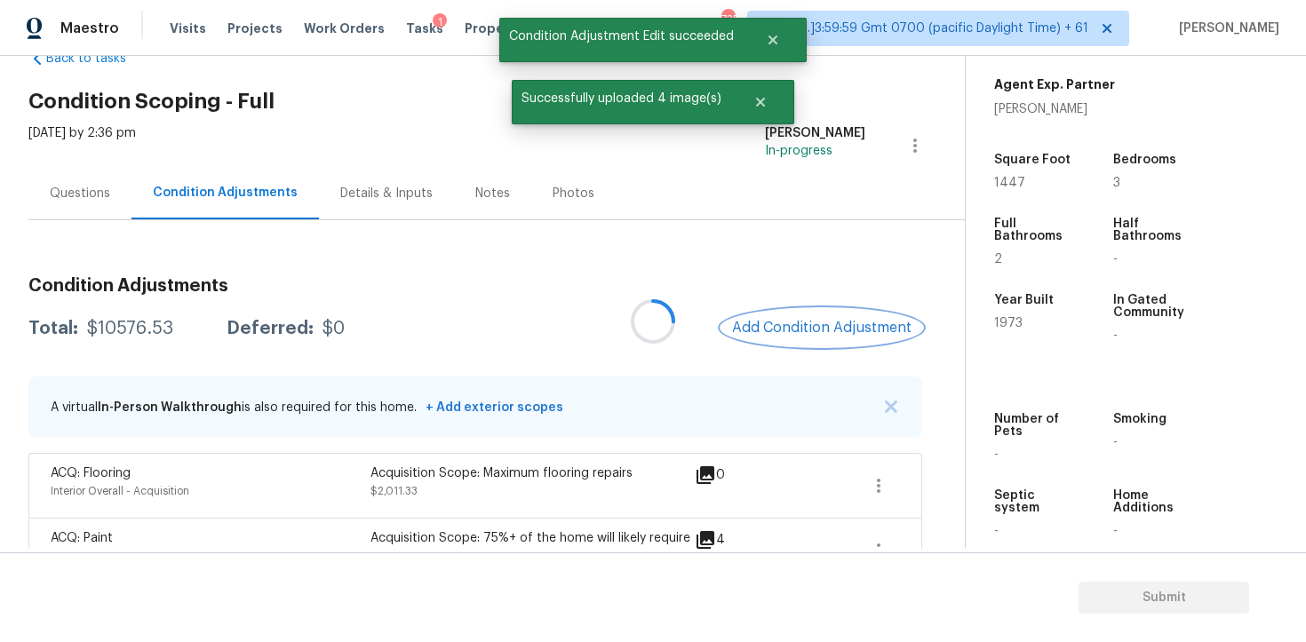
scroll to position [0, 0]
click at [834, 320] on span "Add Condition Adjustment" at bounding box center [821, 328] width 179 height 16
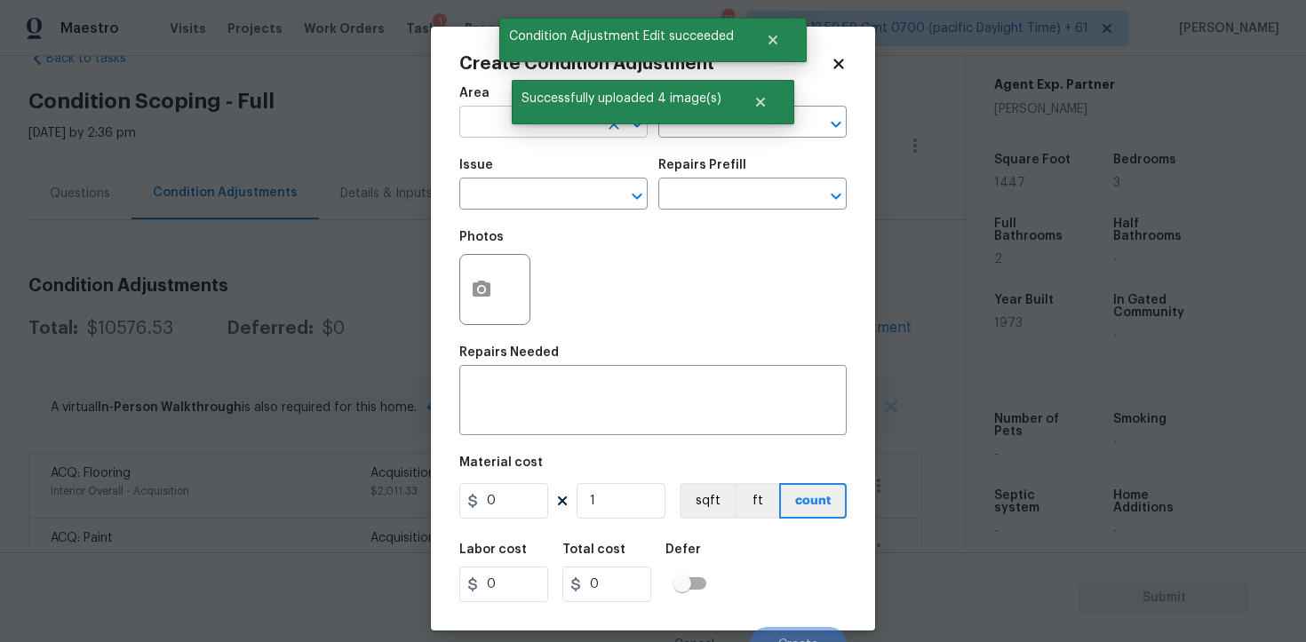
click at [479, 115] on input "text" at bounding box center [528, 124] width 139 height 28
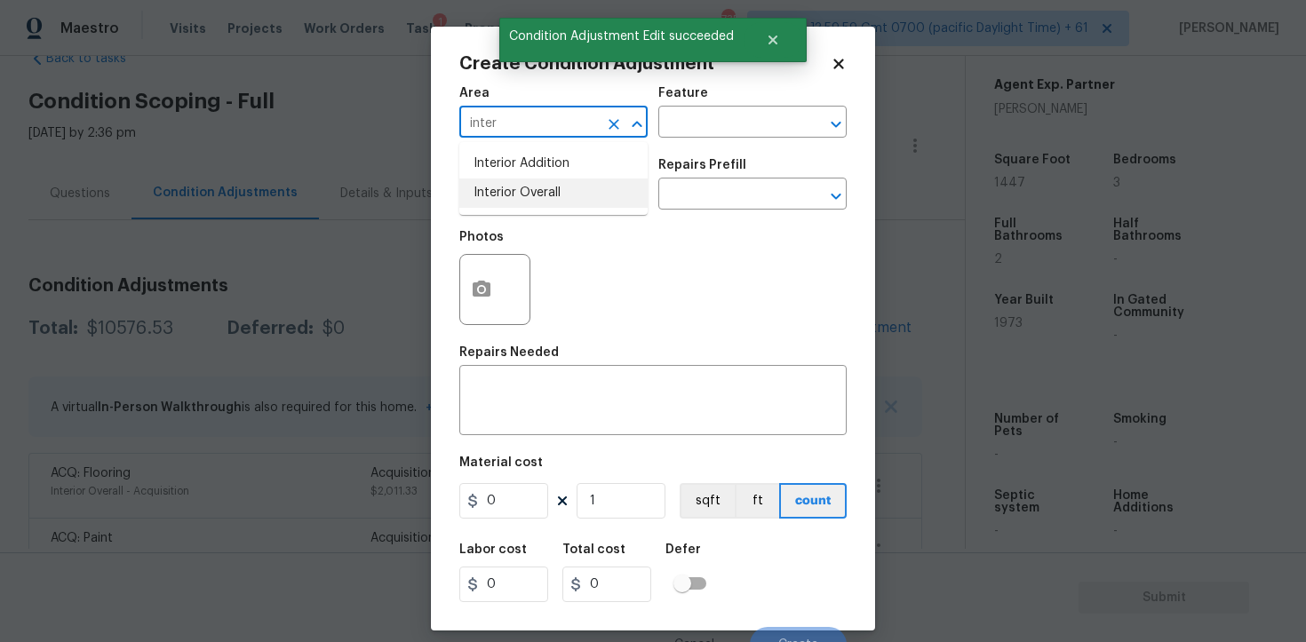
click at [500, 182] on li "Interior Overall" at bounding box center [553, 193] width 188 height 29
type input "Interior Overall"
click at [500, 182] on input "text" at bounding box center [528, 196] width 139 height 28
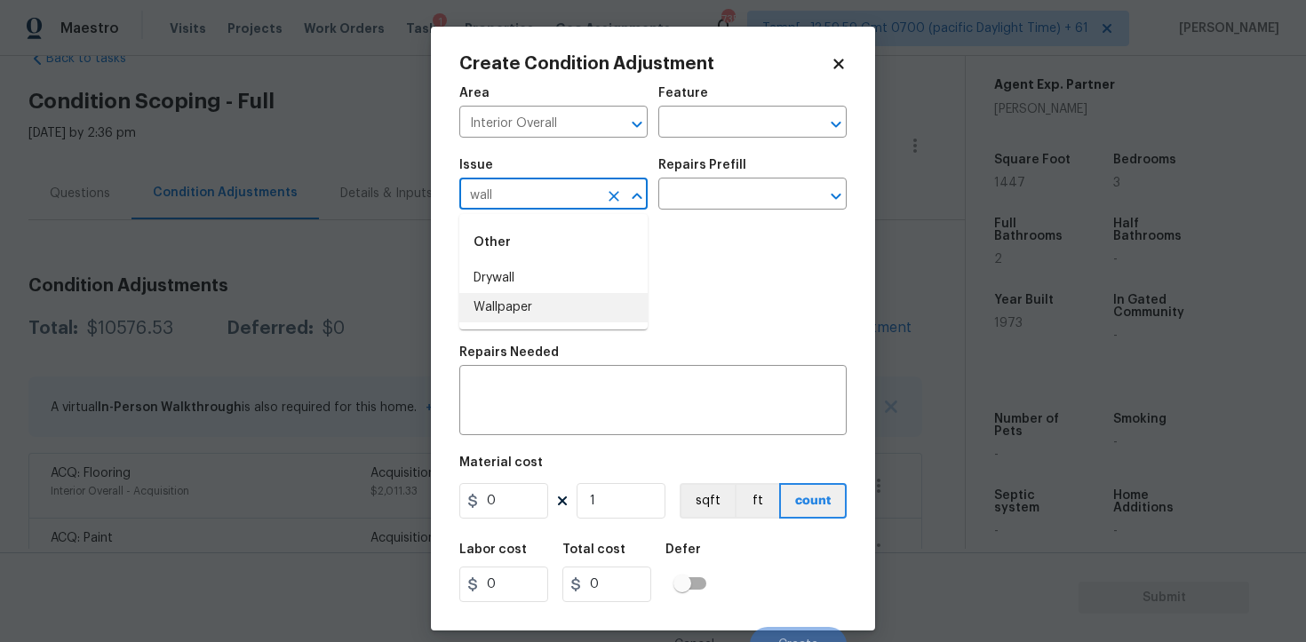
click at [527, 301] on li "Wallpaper" at bounding box center [553, 307] width 188 height 29
type input "Wallpaper"
click at [708, 205] on input "text" at bounding box center [727, 196] width 139 height 28
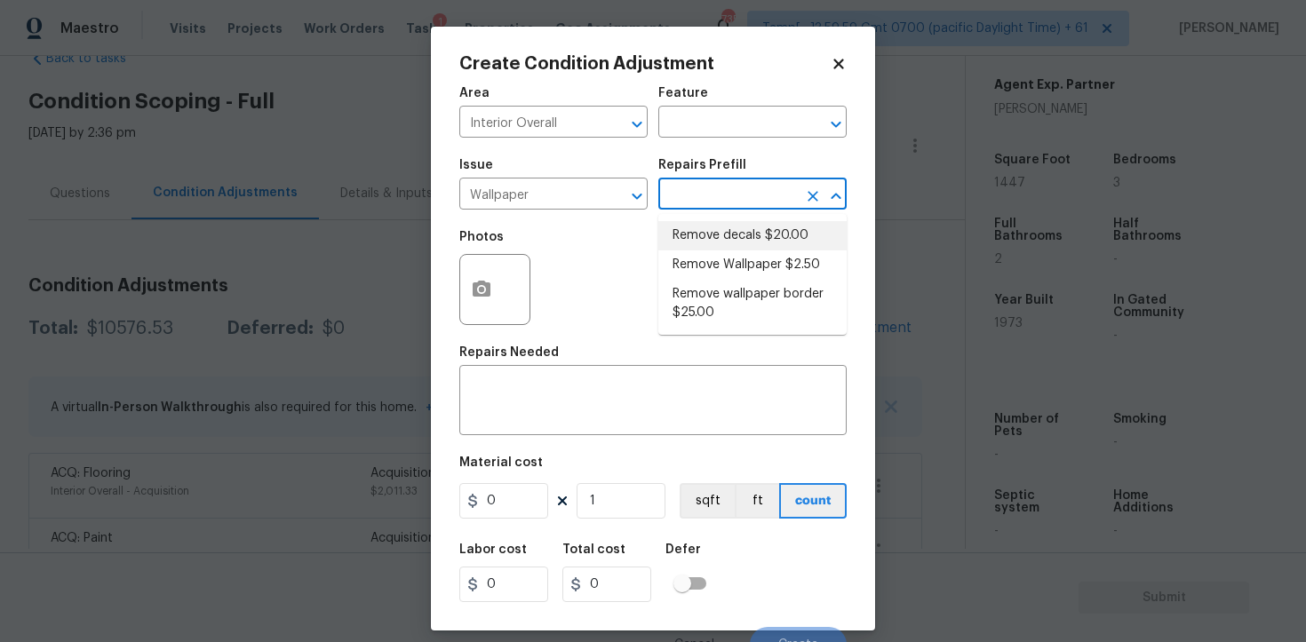
click at [730, 261] on li "Remove Wallpaper $2.50" at bounding box center [752, 265] width 188 height 29
type input "Walls and Ceiling"
type textarea "Remove wallpaper and texture walls to best match existing conditions"
type input "2.5"
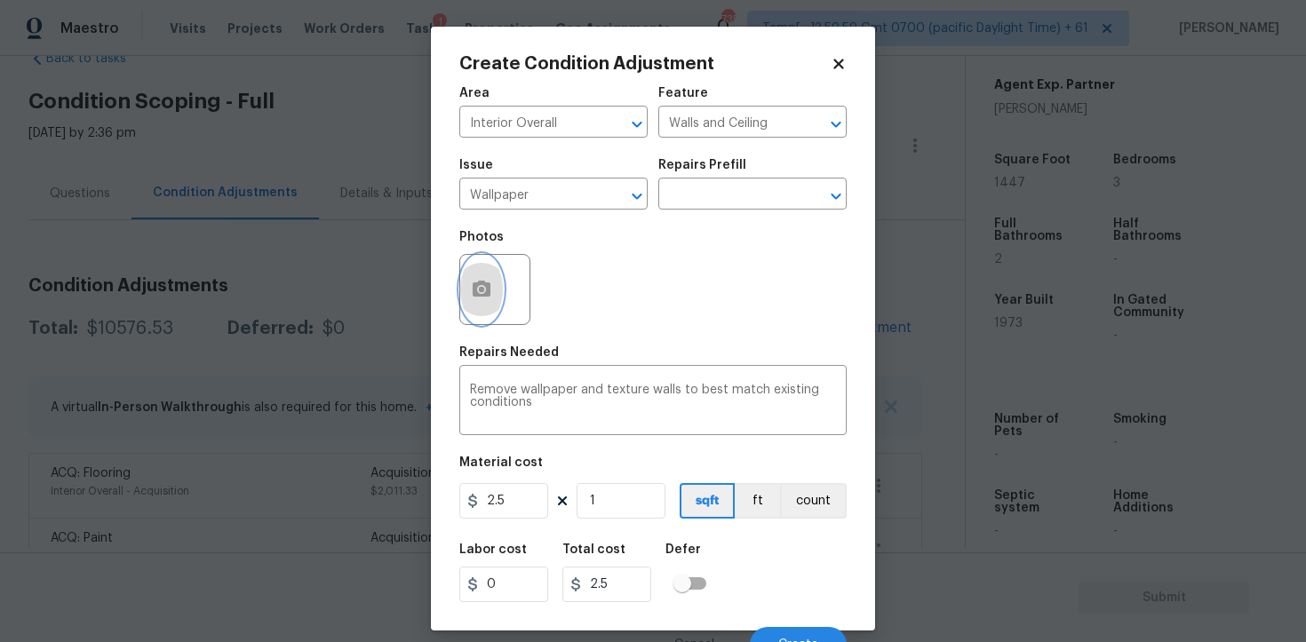
click at [486, 289] on icon "button" at bounding box center [482, 289] width 18 height 16
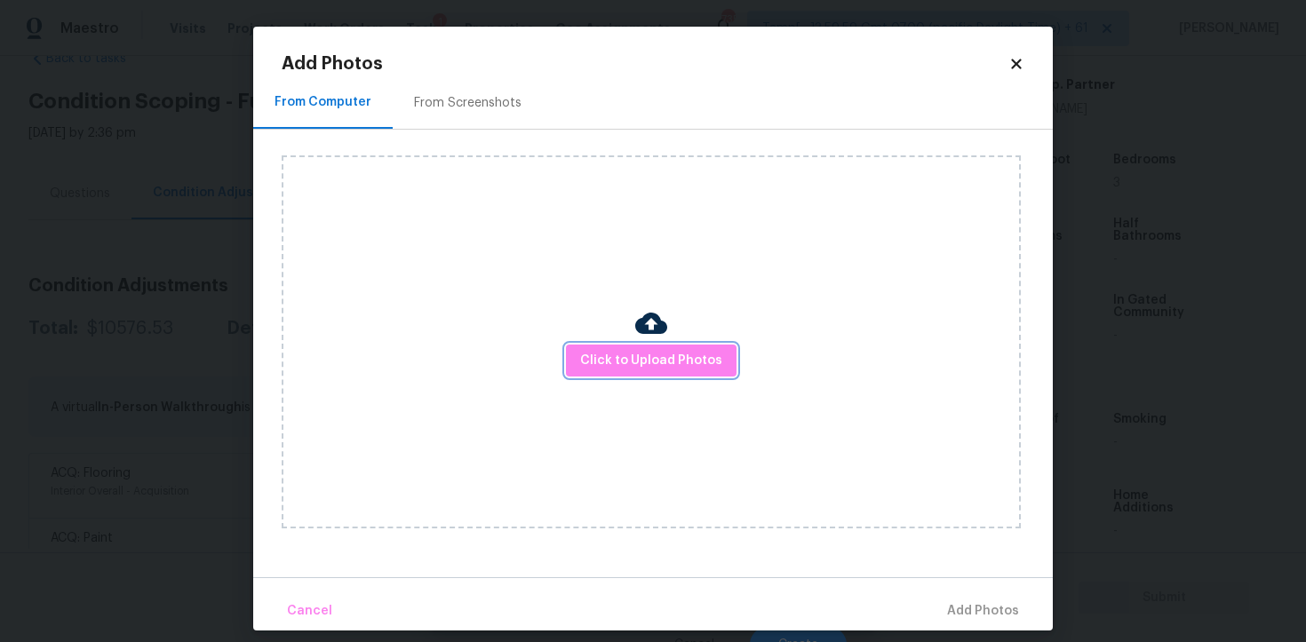
click at [620, 355] on span "Click to Upload Photos" at bounding box center [651, 361] width 142 height 22
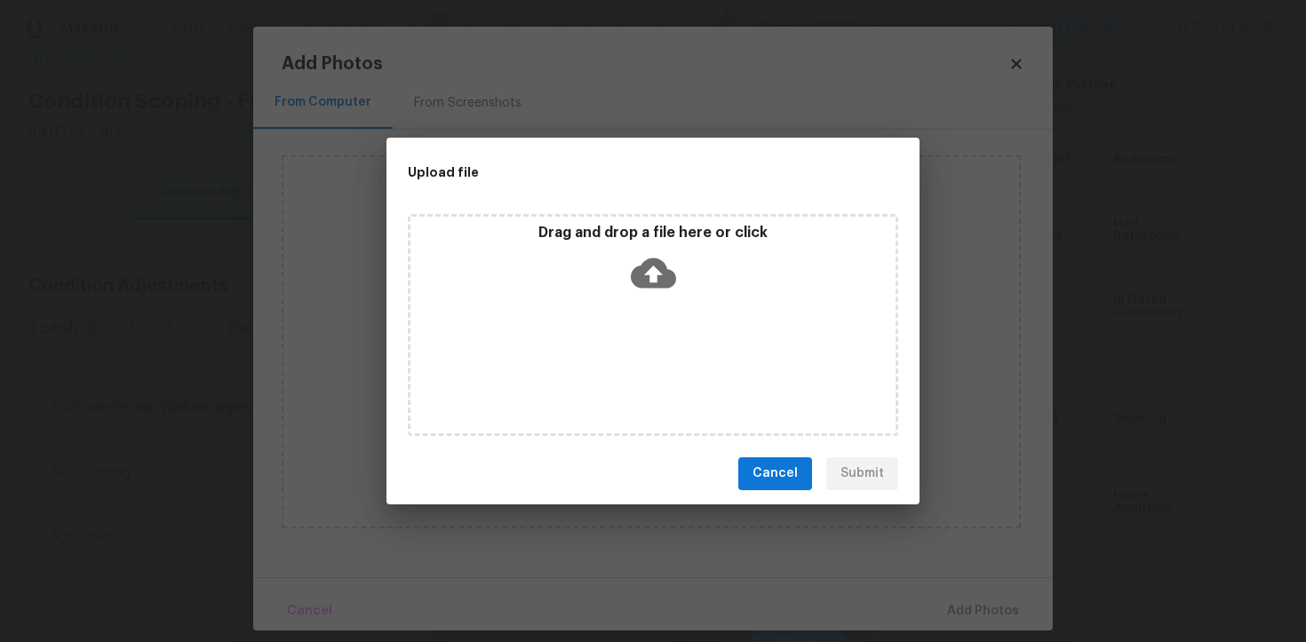
click at [650, 276] on icon at bounding box center [653, 273] width 45 height 45
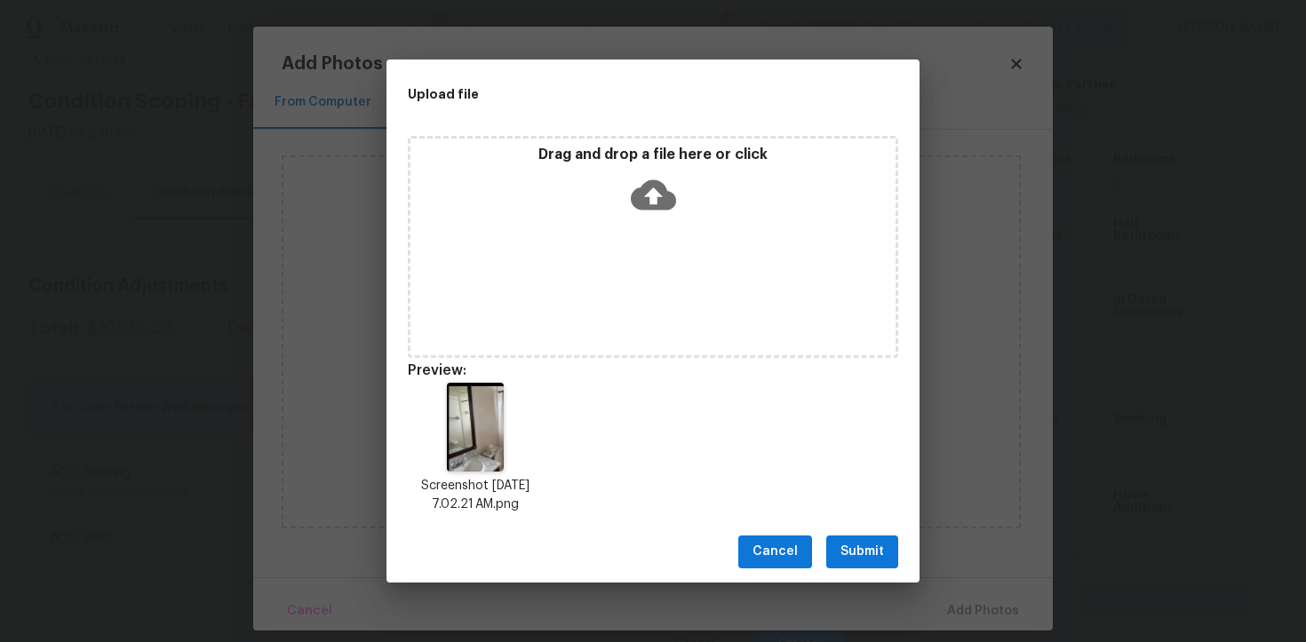
click at [865, 559] on span "Submit" at bounding box center [863, 552] width 44 height 22
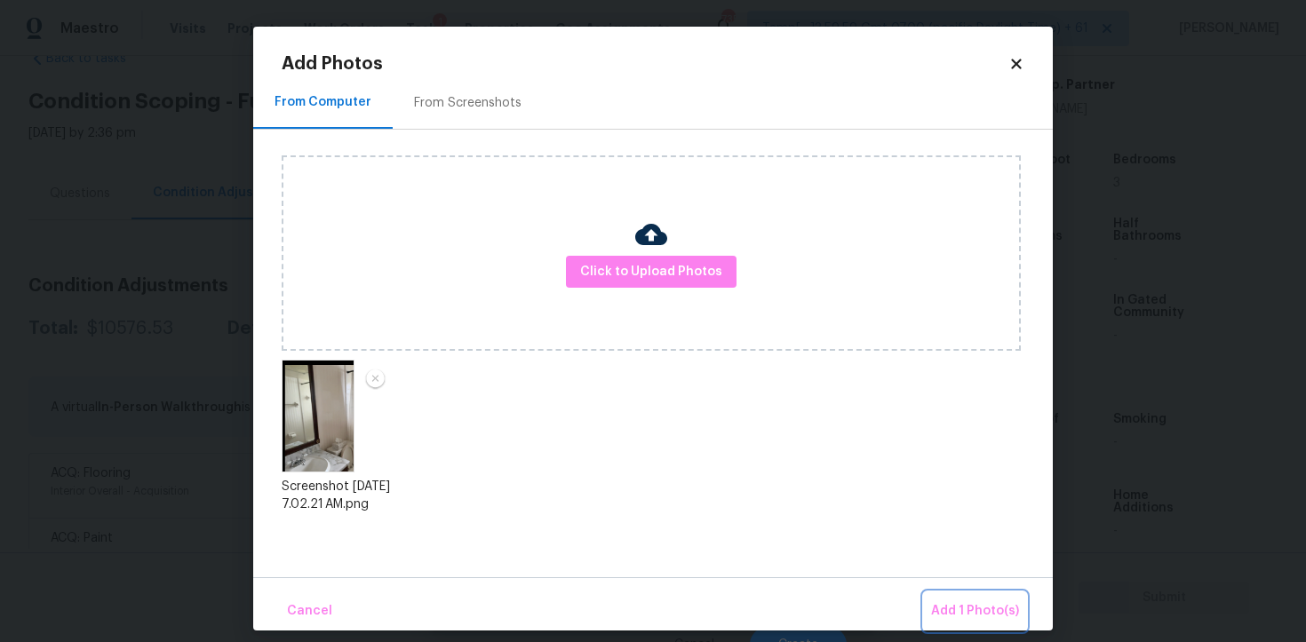
click at [966, 601] on span "Add 1 Photo(s)" at bounding box center [975, 612] width 88 height 22
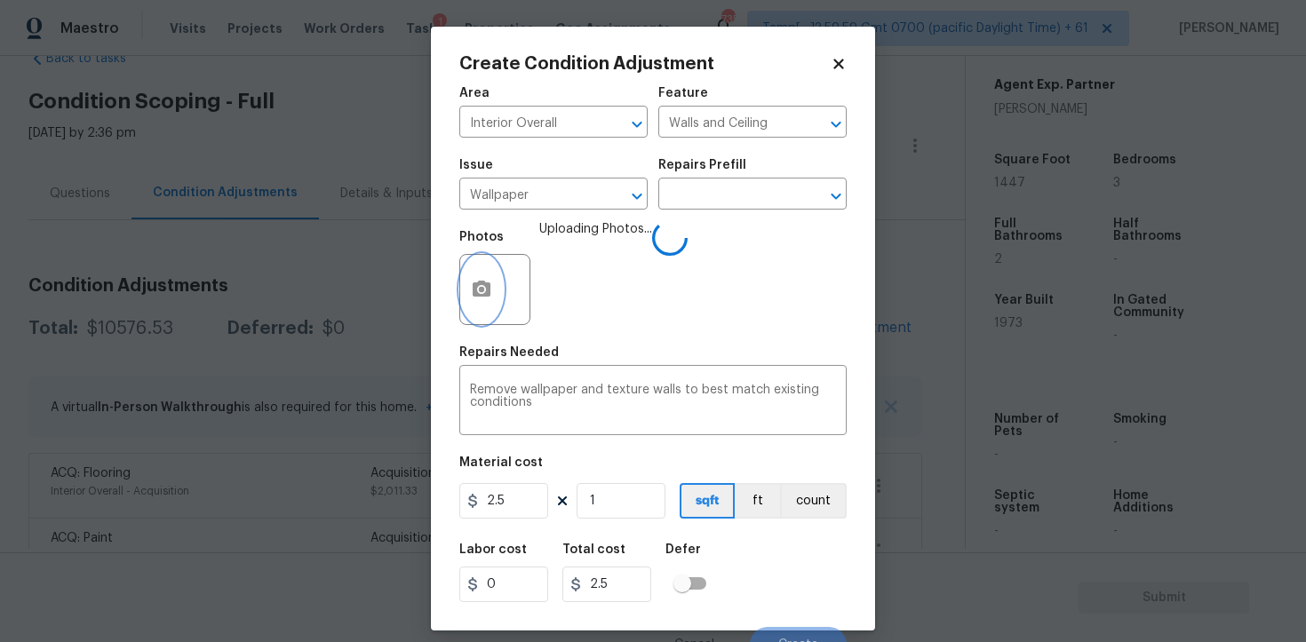
scroll to position [21, 0]
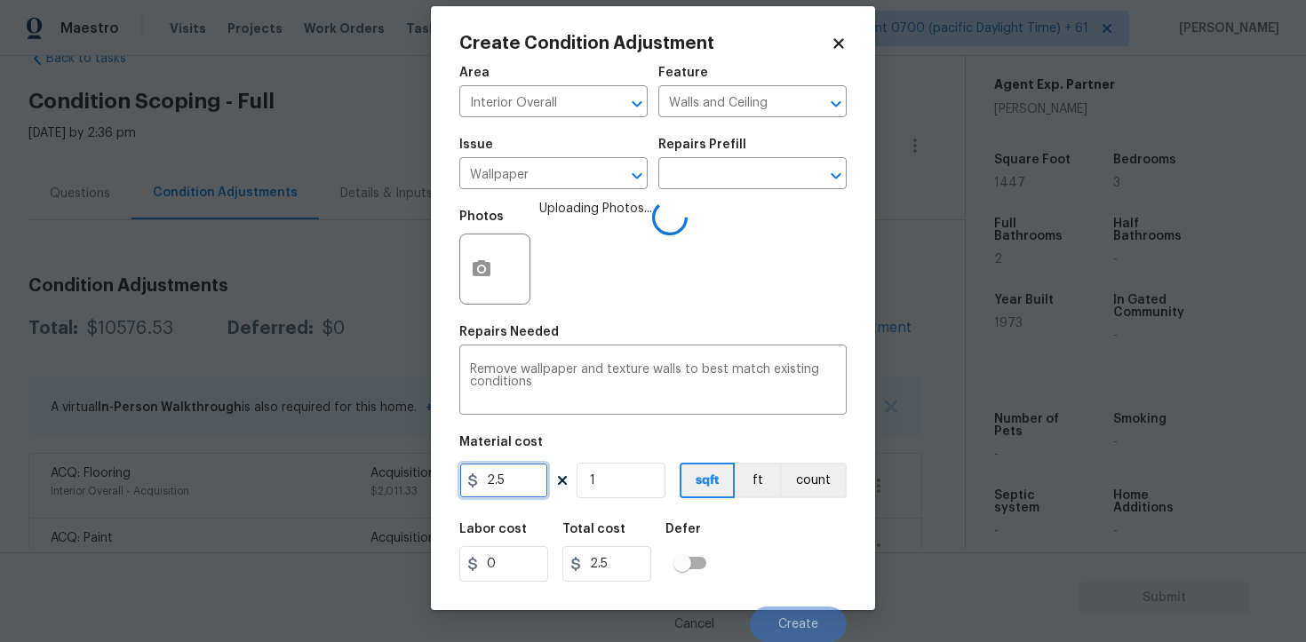
click at [543, 481] on input "2.5" at bounding box center [503, 481] width 89 height 36
type input "200"
click at [784, 514] on div "Labor cost 0 Total cost 2.5 Defer" at bounding box center [652, 553] width 387 height 80
type input "200"
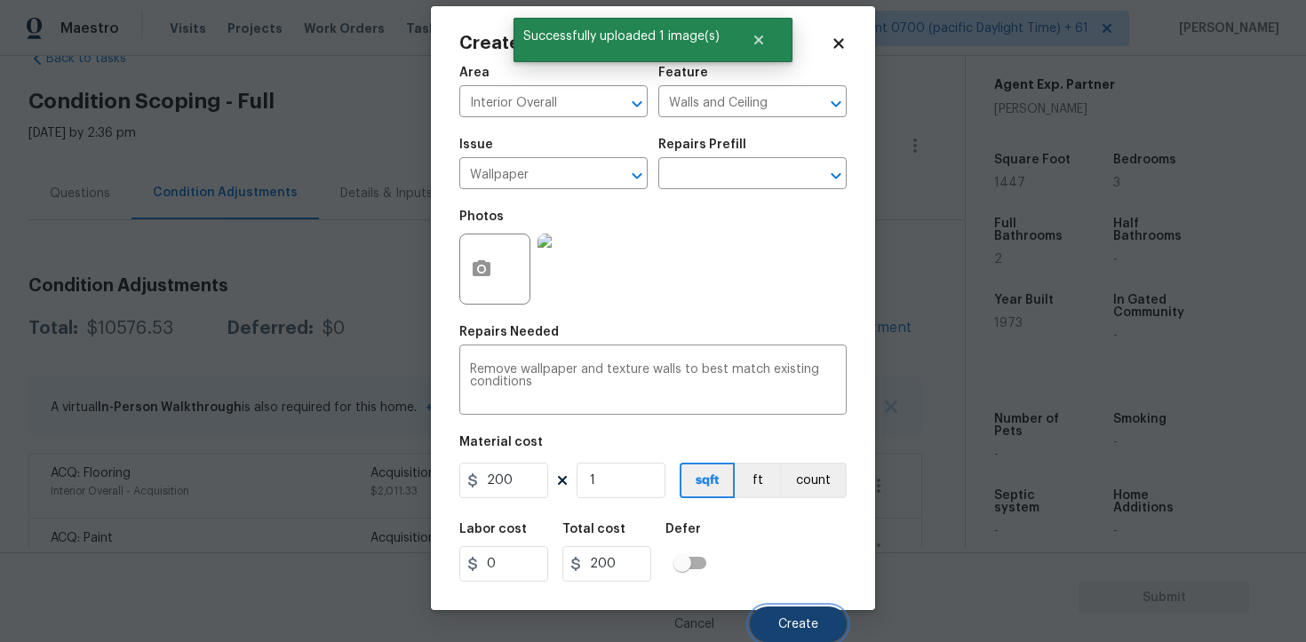
click at [793, 613] on button "Create" at bounding box center [798, 625] width 97 height 36
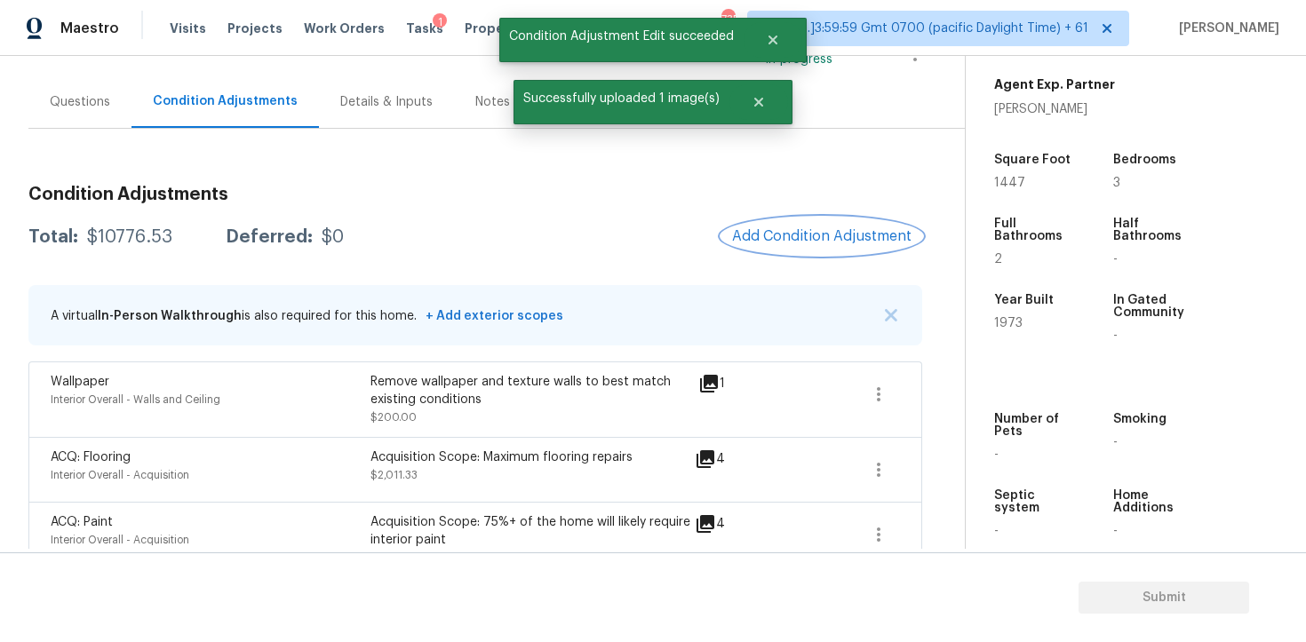
scroll to position [0, 0]
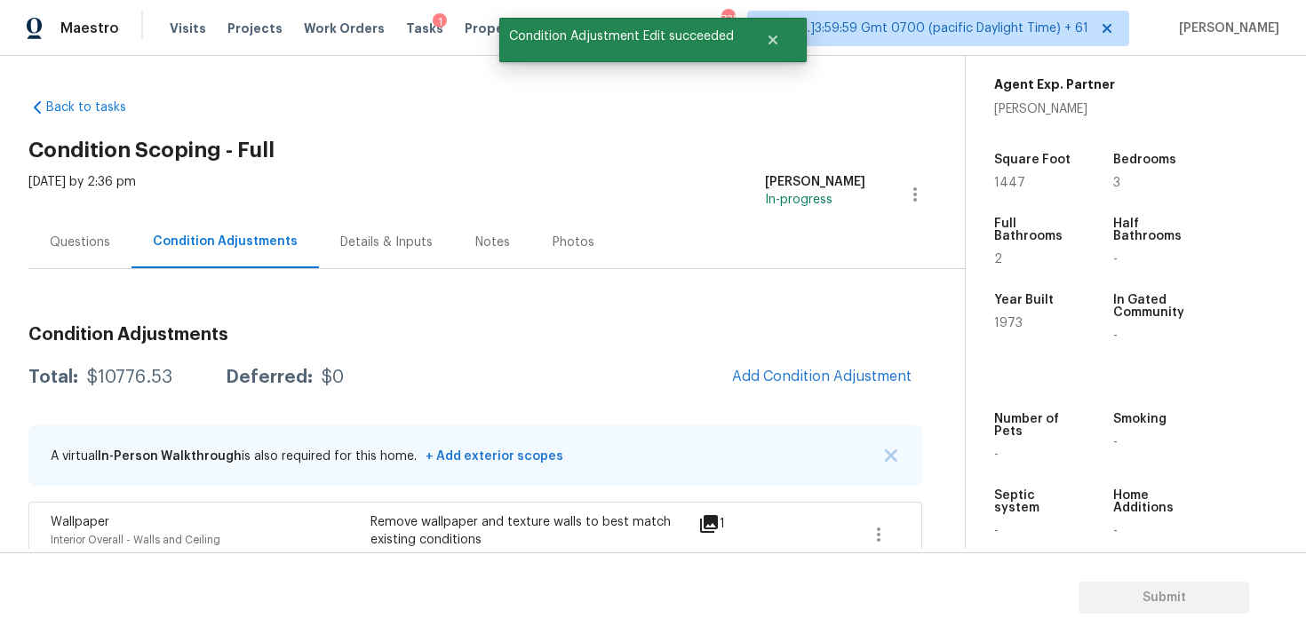
click at [104, 226] on div "Questions" at bounding box center [79, 242] width 103 height 52
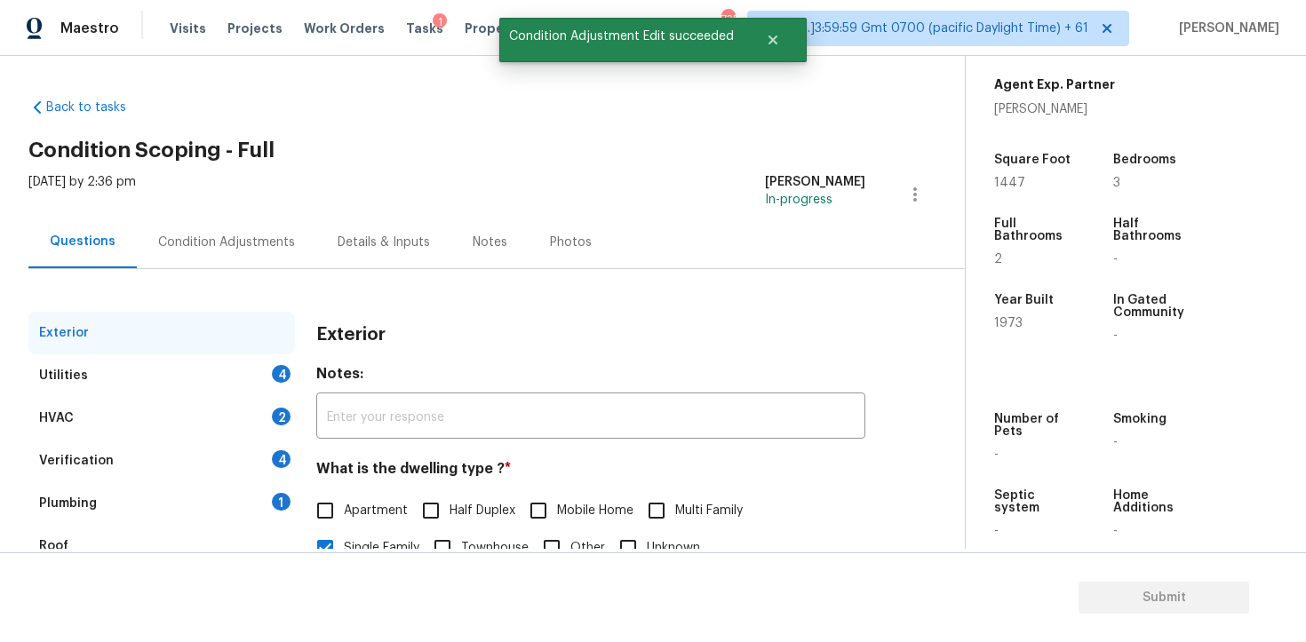
scroll to position [187, 0]
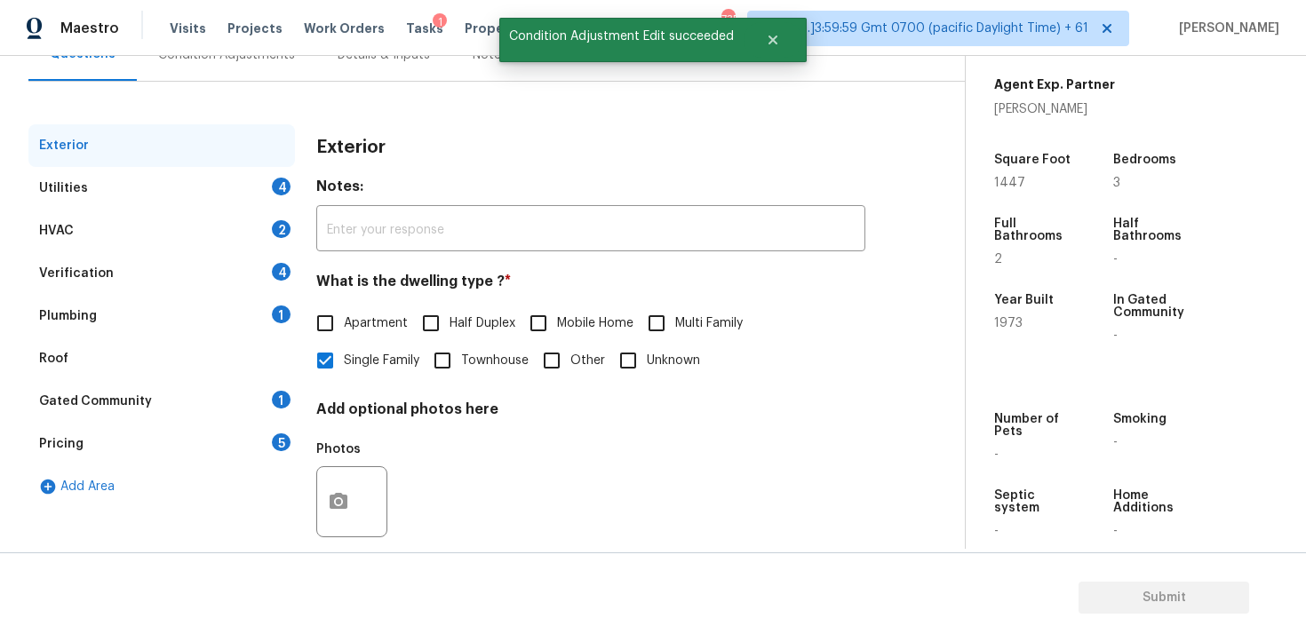
click at [272, 209] on div "Utilities 4" at bounding box center [161, 188] width 267 height 43
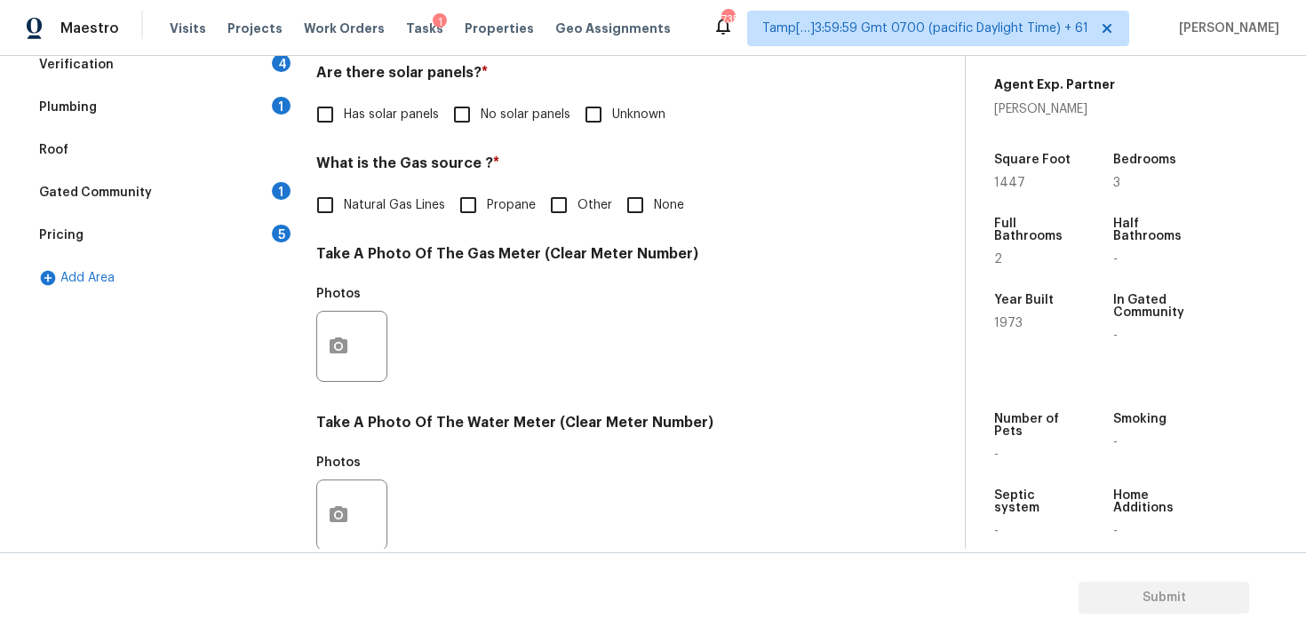
scroll to position [430, 0]
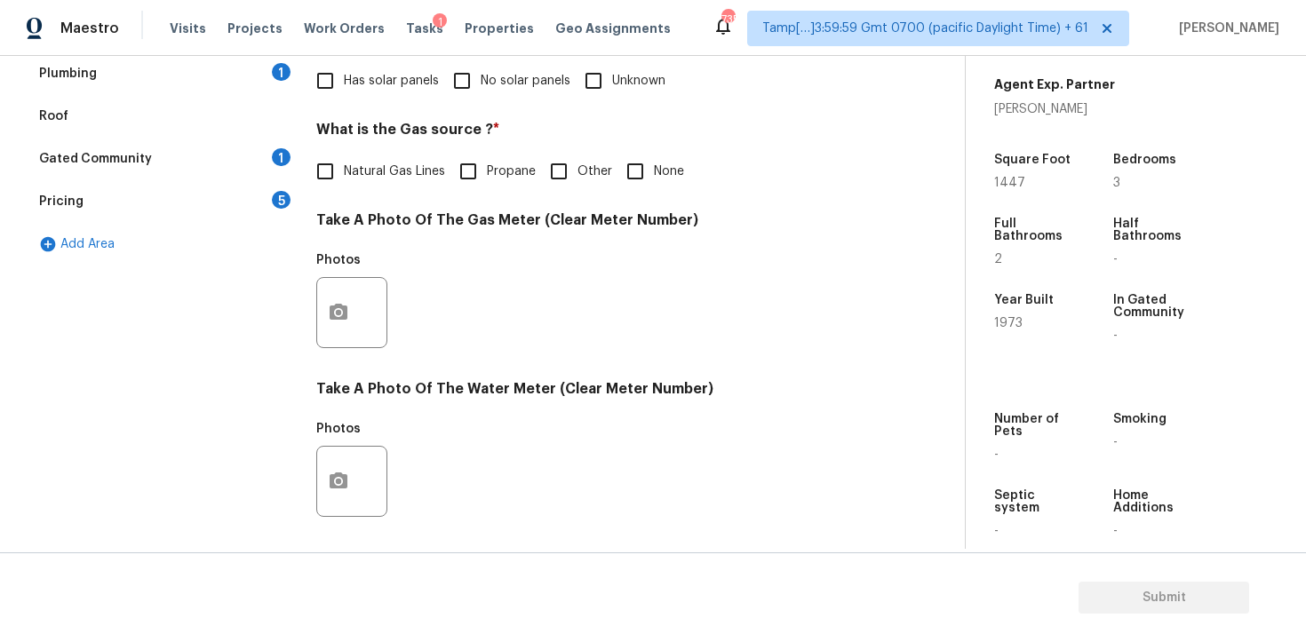
click at [474, 99] on input "No solar panels" at bounding box center [461, 80] width 37 height 37
checkbox input "true"
click at [667, 188] on label "None" at bounding box center [651, 173] width 68 height 37
click at [654, 188] on input "None" at bounding box center [635, 173] width 37 height 37
checkbox input "true"
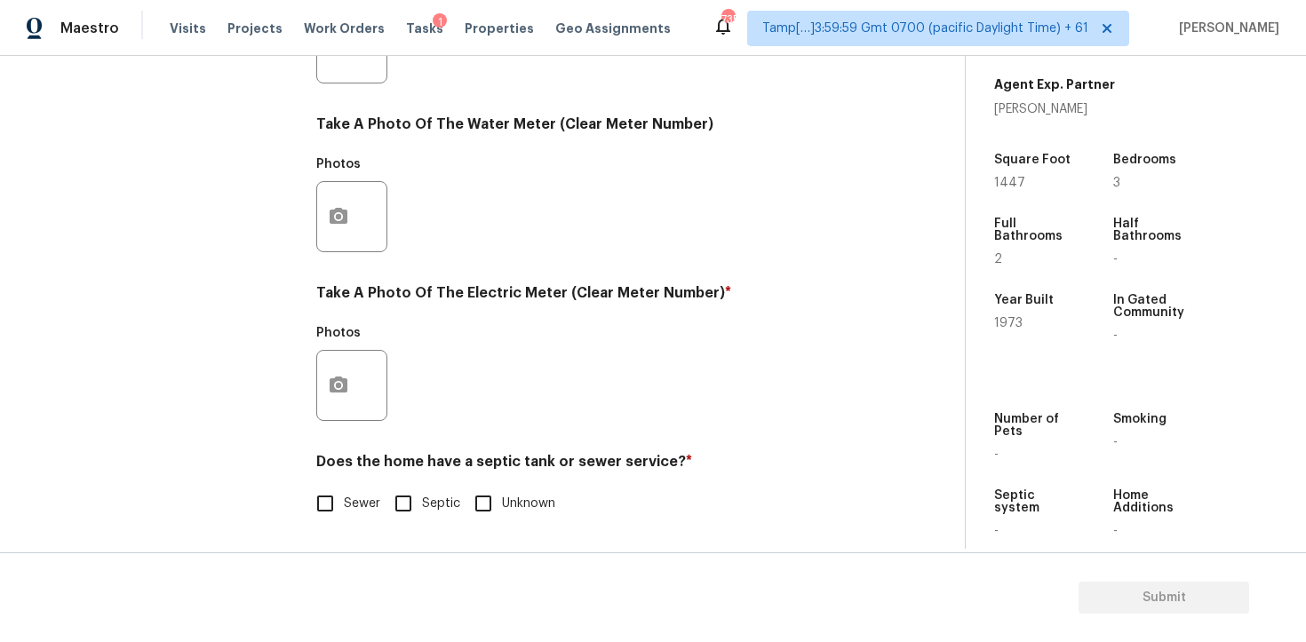
scroll to position [695, 0]
click at [359, 371] on div at bounding box center [351, 385] width 71 height 71
click at [322, 361] on div at bounding box center [351, 385] width 71 height 71
click at [324, 393] on button "button" at bounding box center [338, 385] width 43 height 69
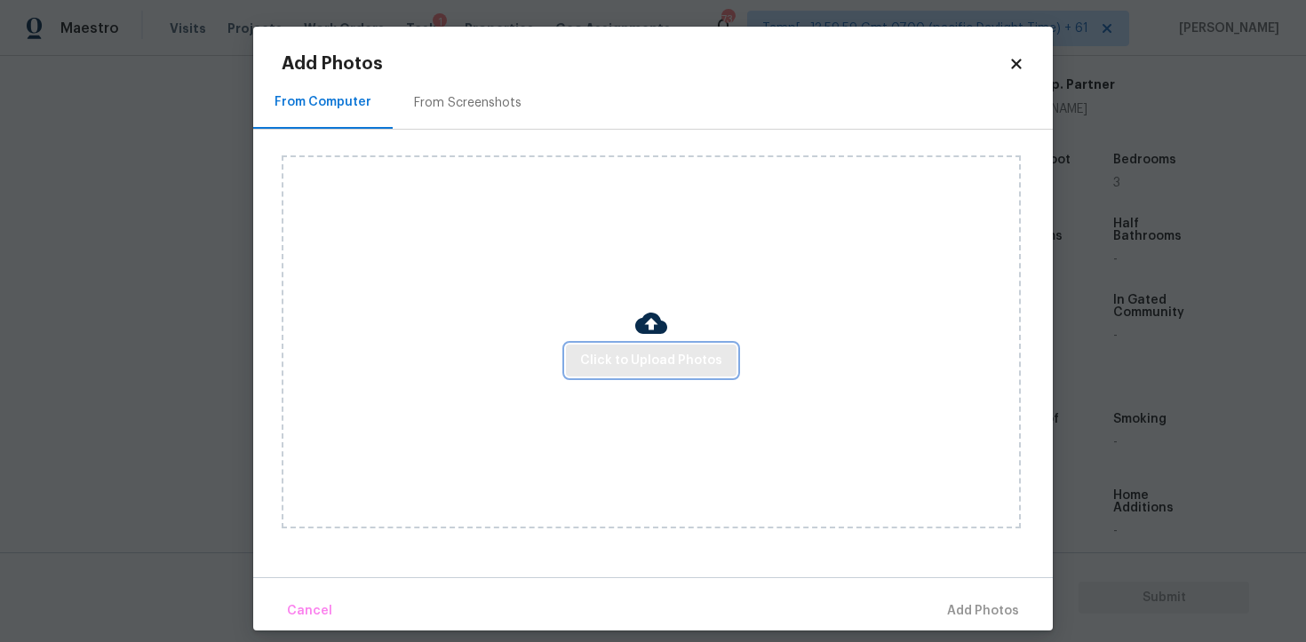
click at [598, 359] on span "Click to Upload Photos" at bounding box center [651, 361] width 142 height 22
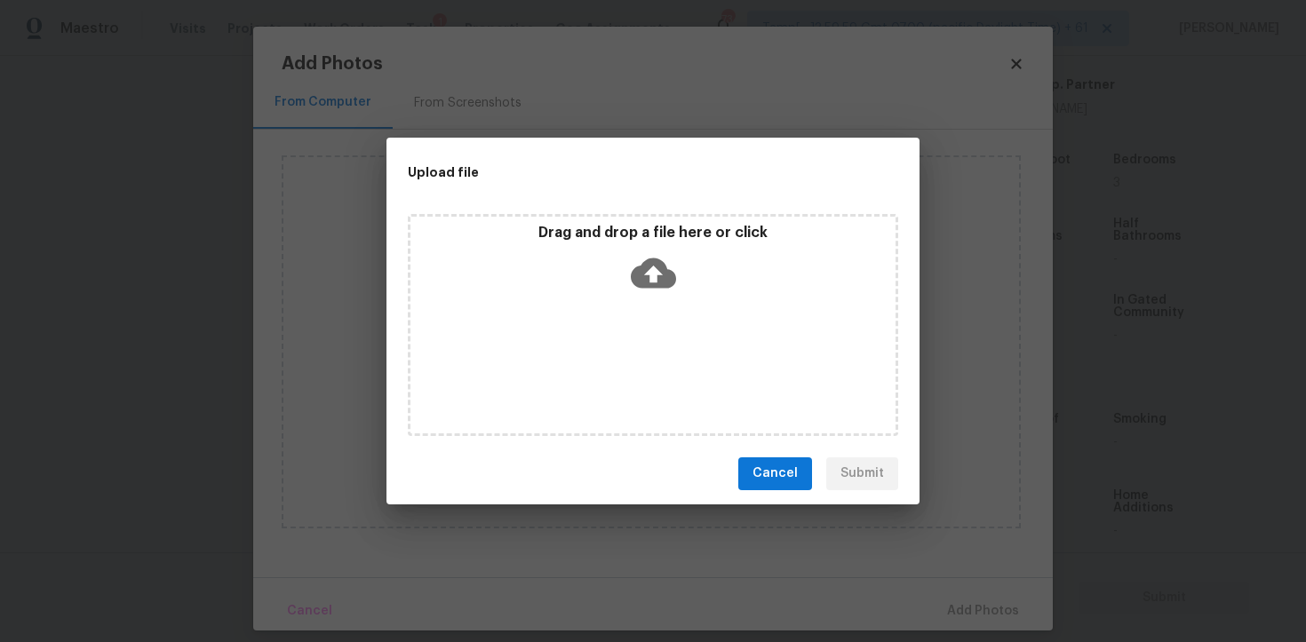
click at [661, 279] on icon at bounding box center [653, 273] width 45 height 30
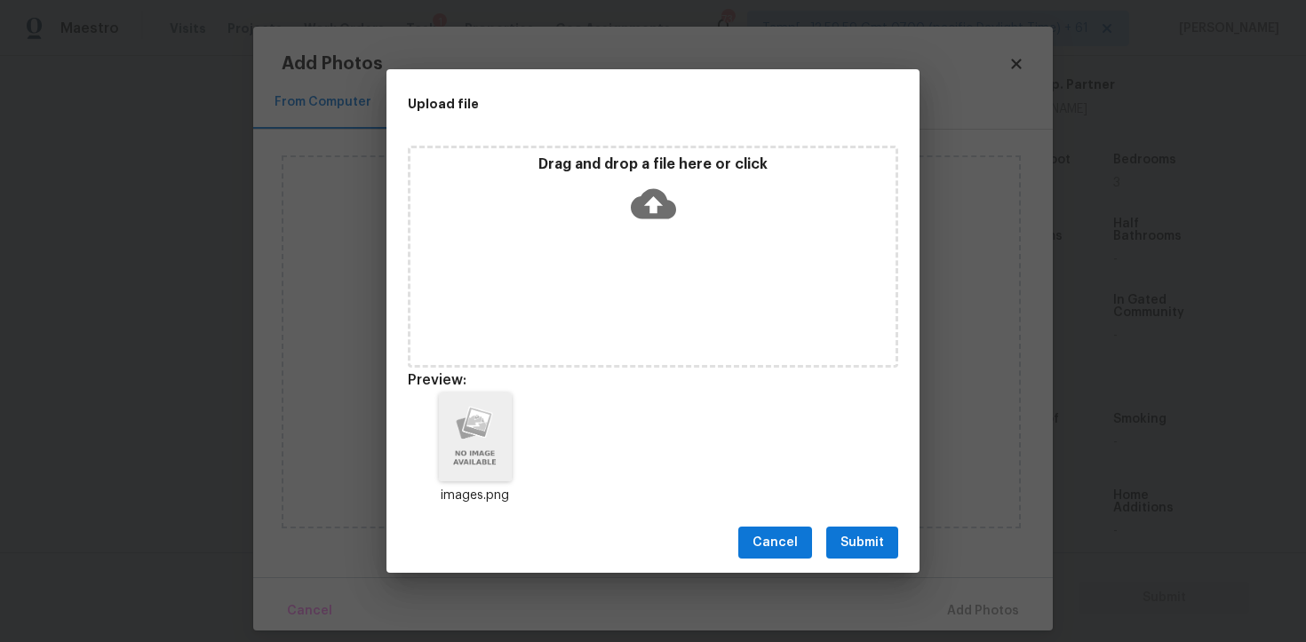
click at [861, 539] on span "Submit" at bounding box center [863, 543] width 44 height 22
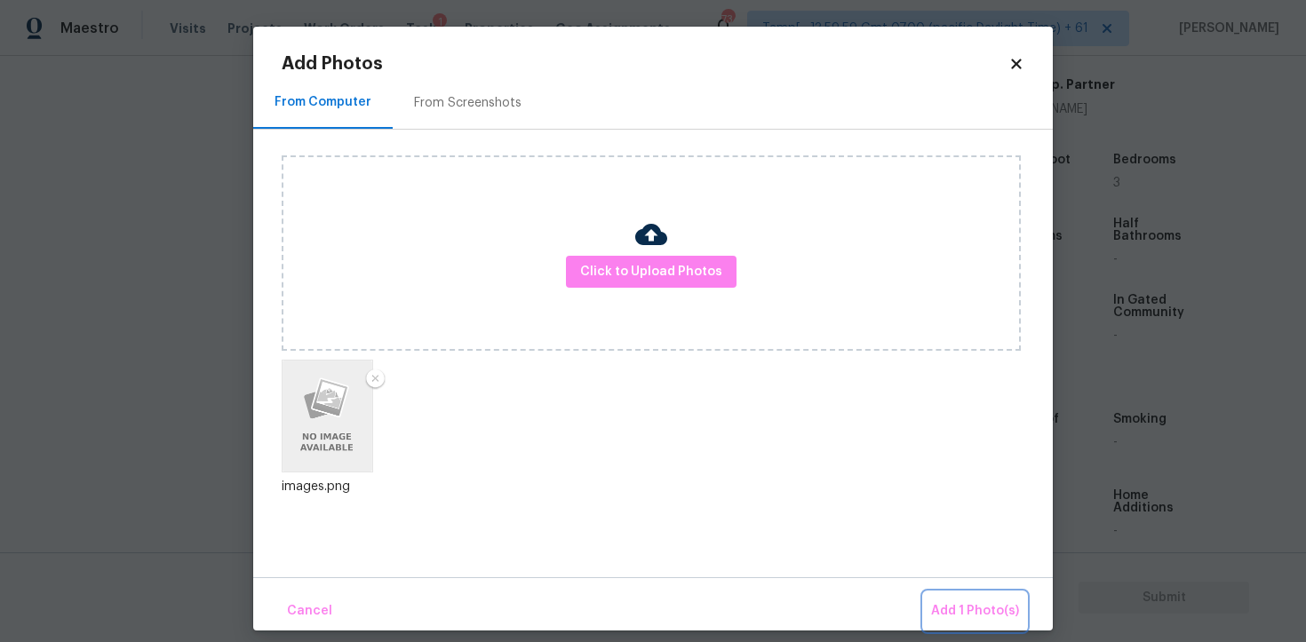
click at [975, 624] on button "Add 1 Photo(s)" at bounding box center [975, 612] width 102 height 38
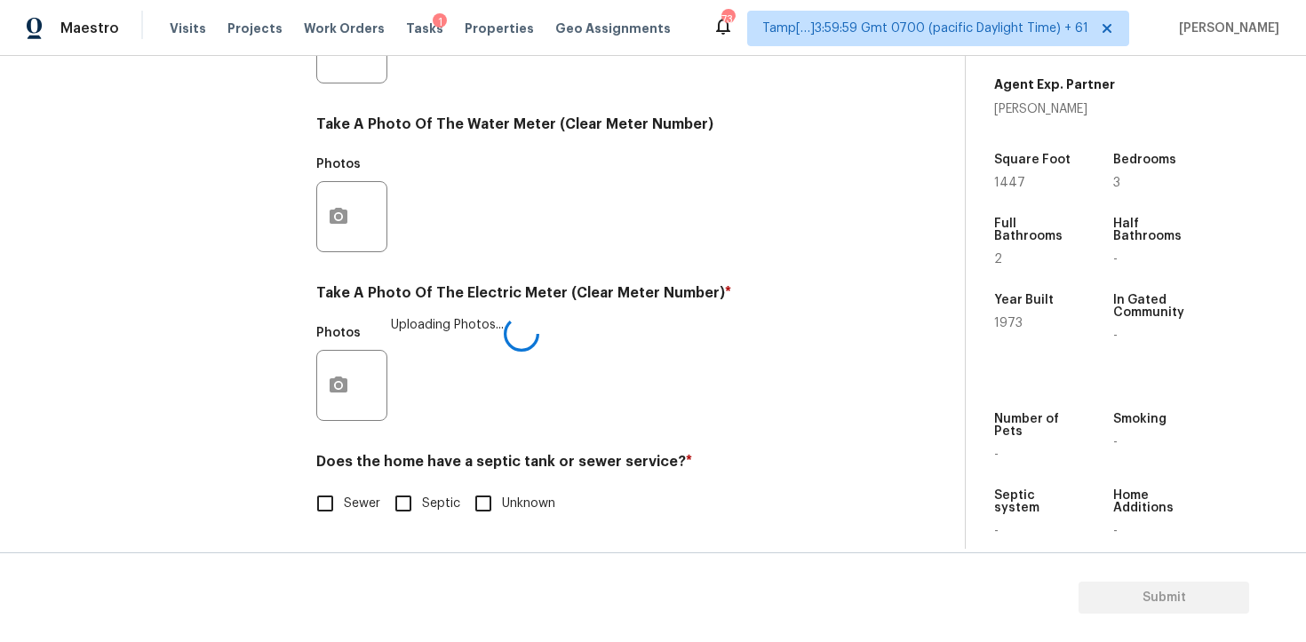
click at [315, 498] on input "Sewer" at bounding box center [325, 503] width 37 height 37
checkbox input "true"
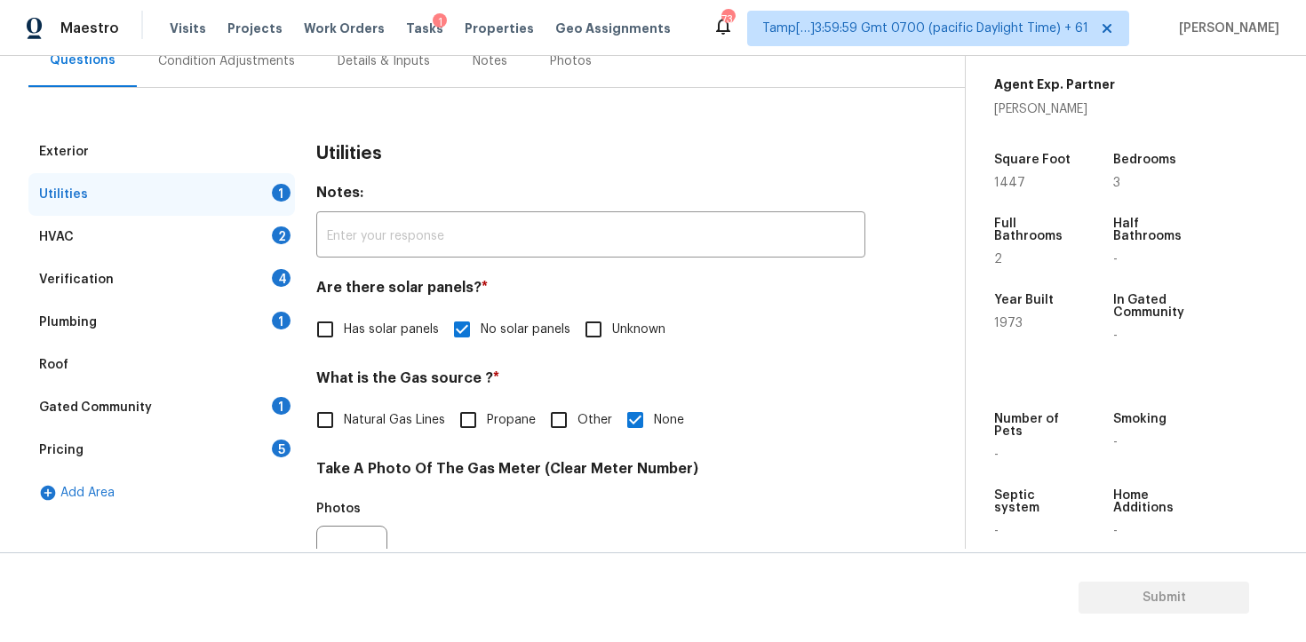
scroll to position [0, 0]
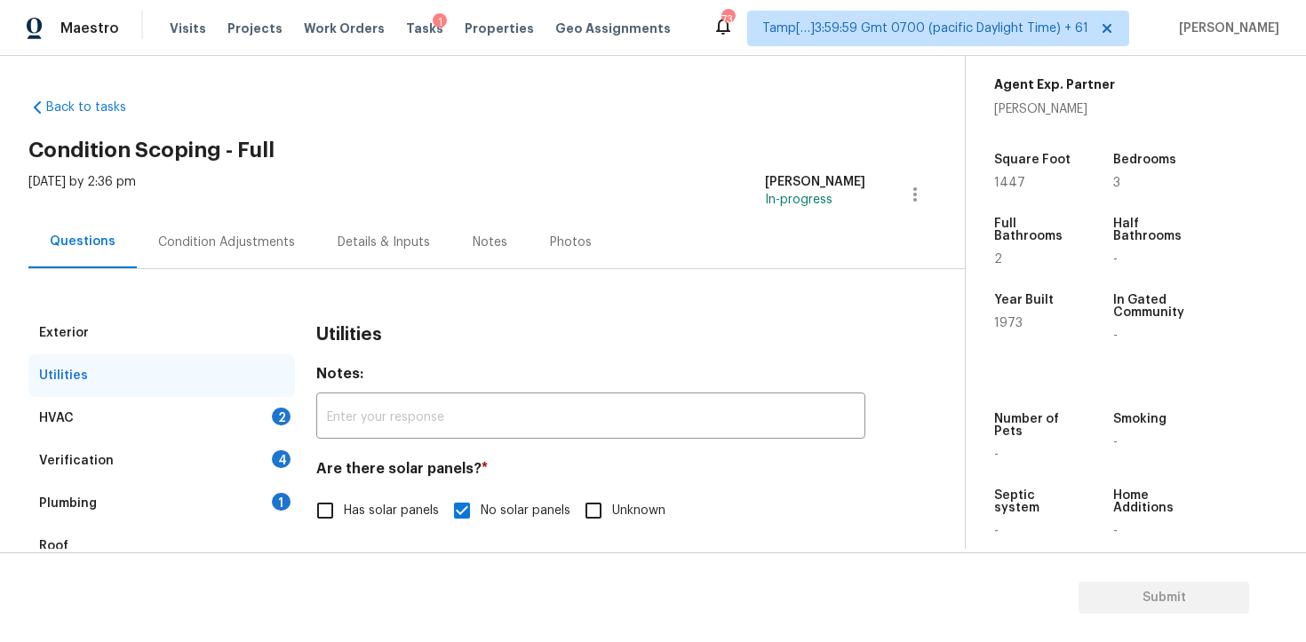
click at [280, 416] on div "2" at bounding box center [281, 417] width 19 height 18
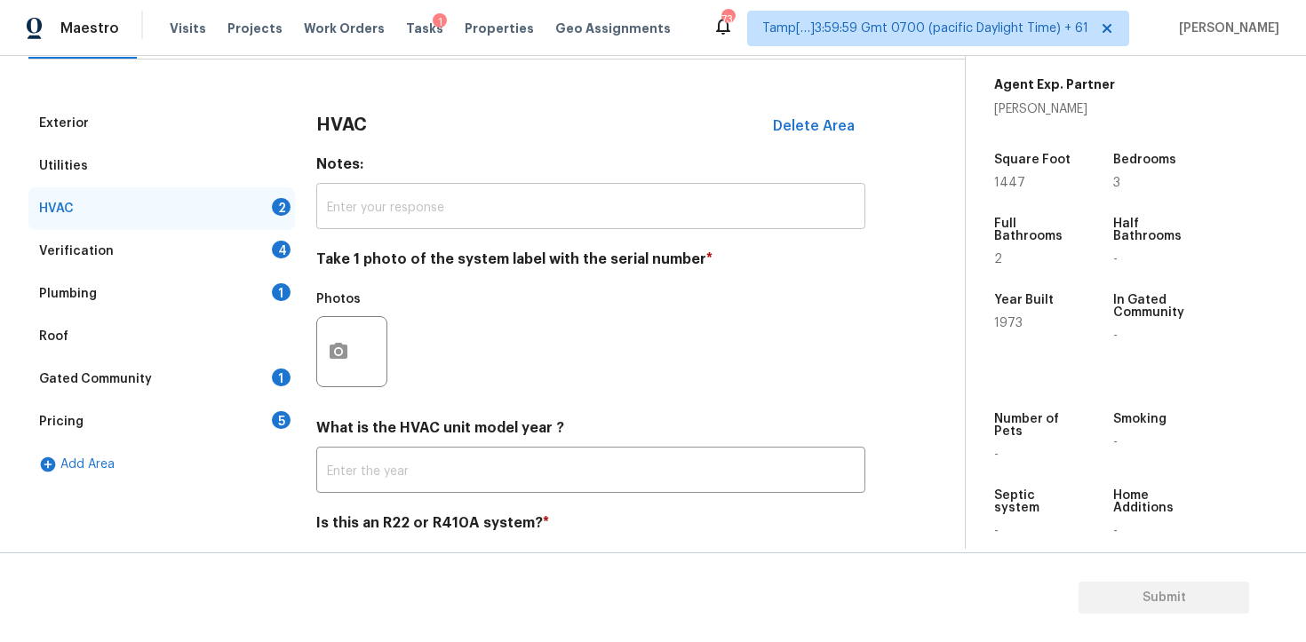
scroll to position [217, 0]
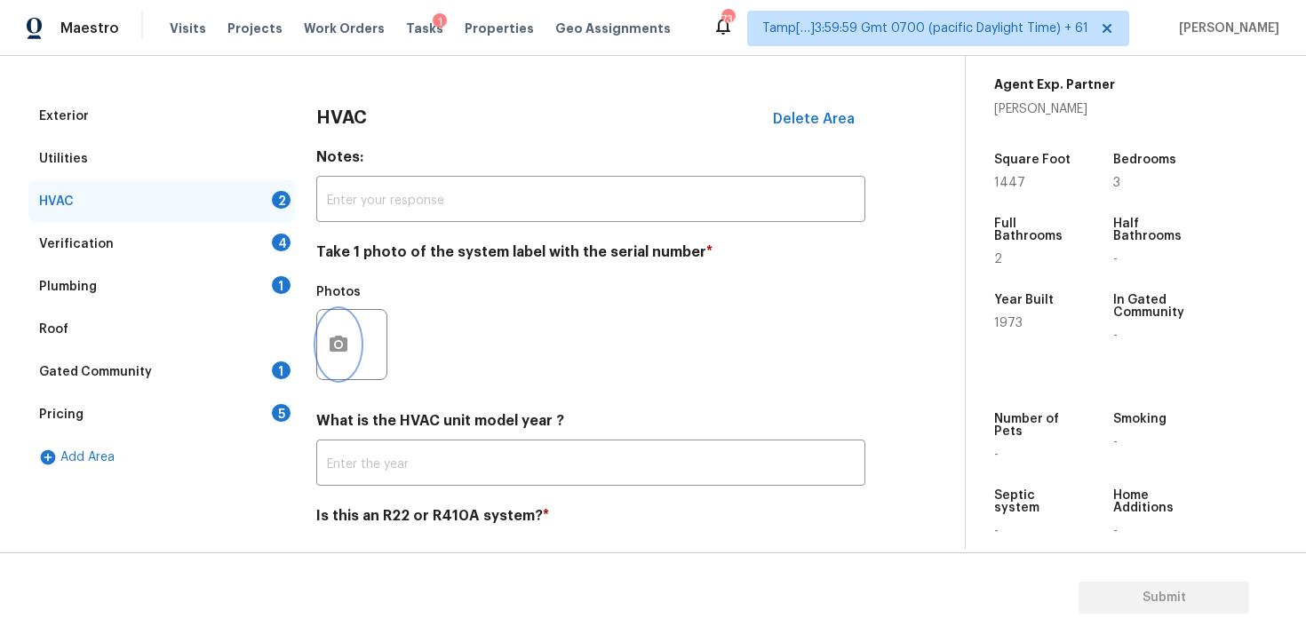
click at [347, 318] on button "button" at bounding box center [338, 344] width 43 height 69
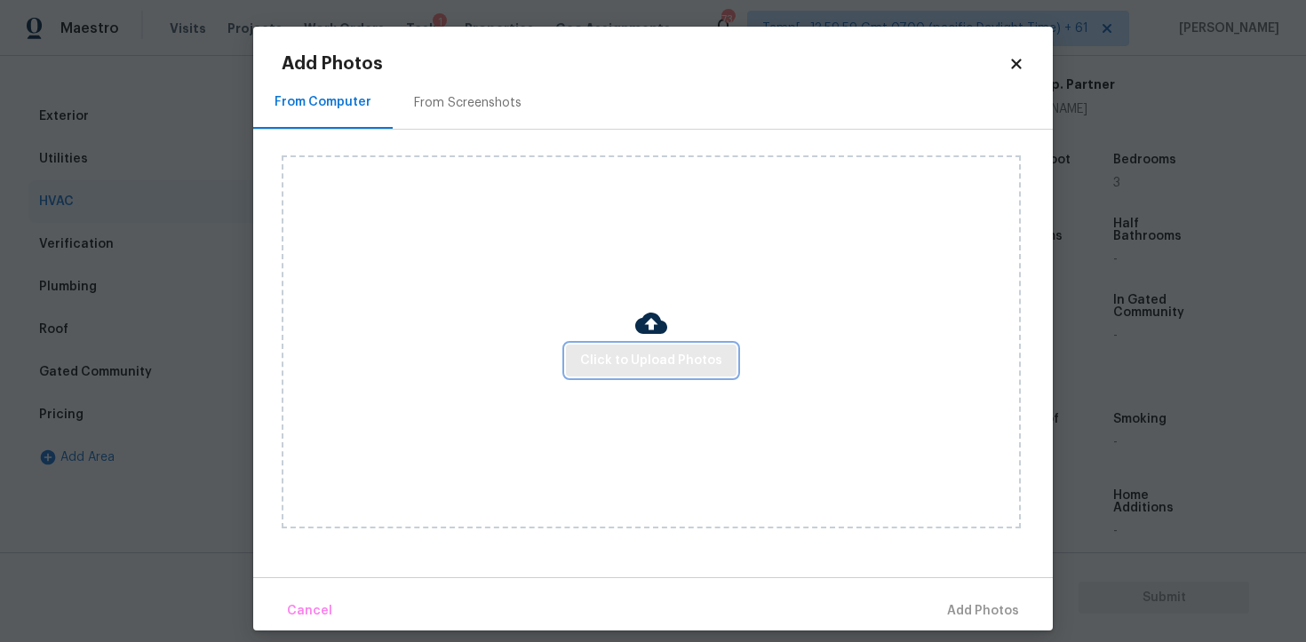
click at [616, 358] on span "Click to Upload Photos" at bounding box center [651, 361] width 142 height 22
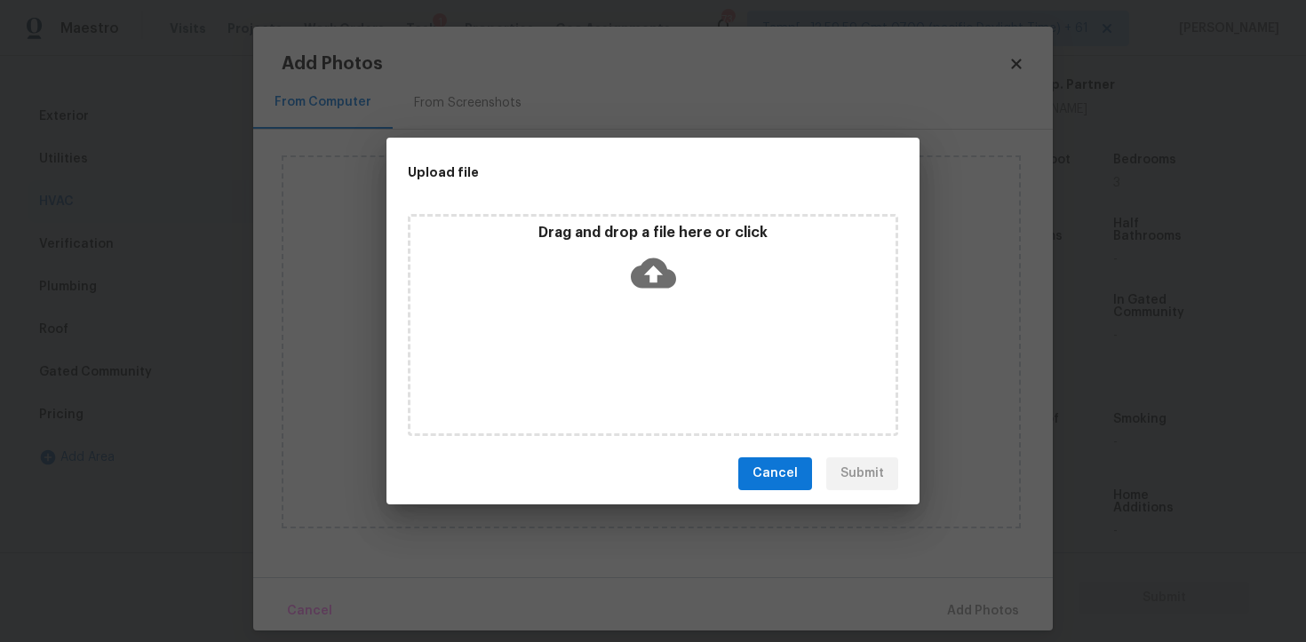
click at [659, 275] on icon at bounding box center [653, 273] width 45 height 30
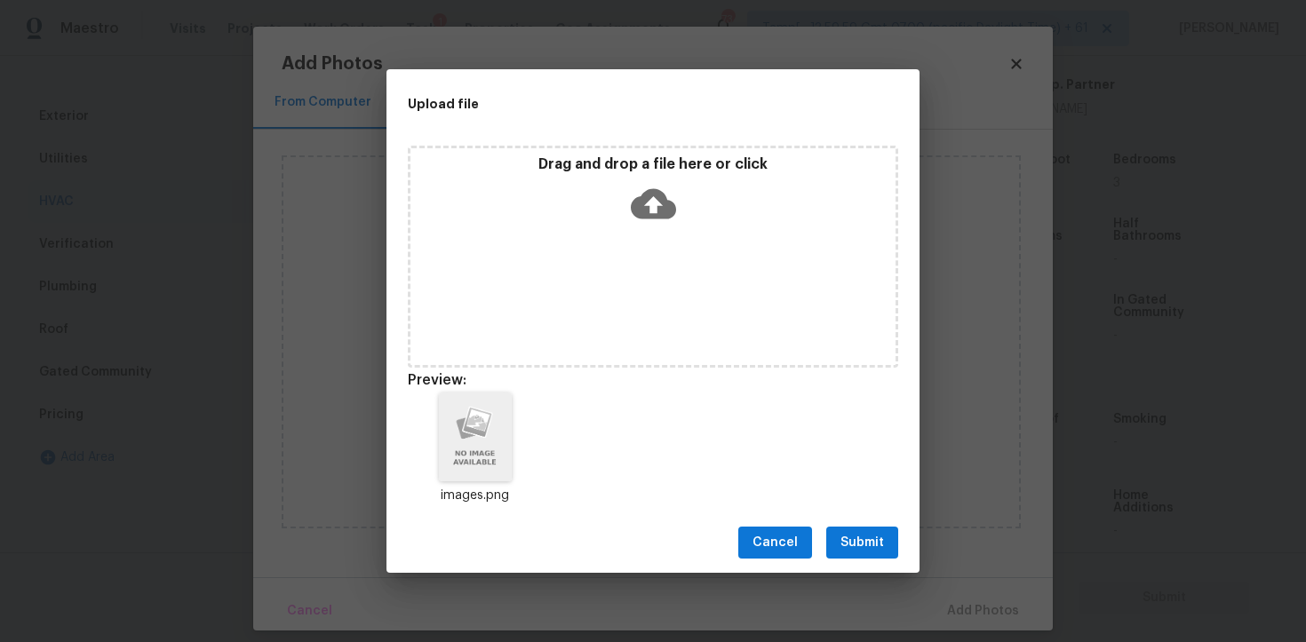
click at [864, 571] on div "Cancel Submit" at bounding box center [653, 543] width 533 height 61
click at [864, 534] on span "Submit" at bounding box center [863, 543] width 44 height 22
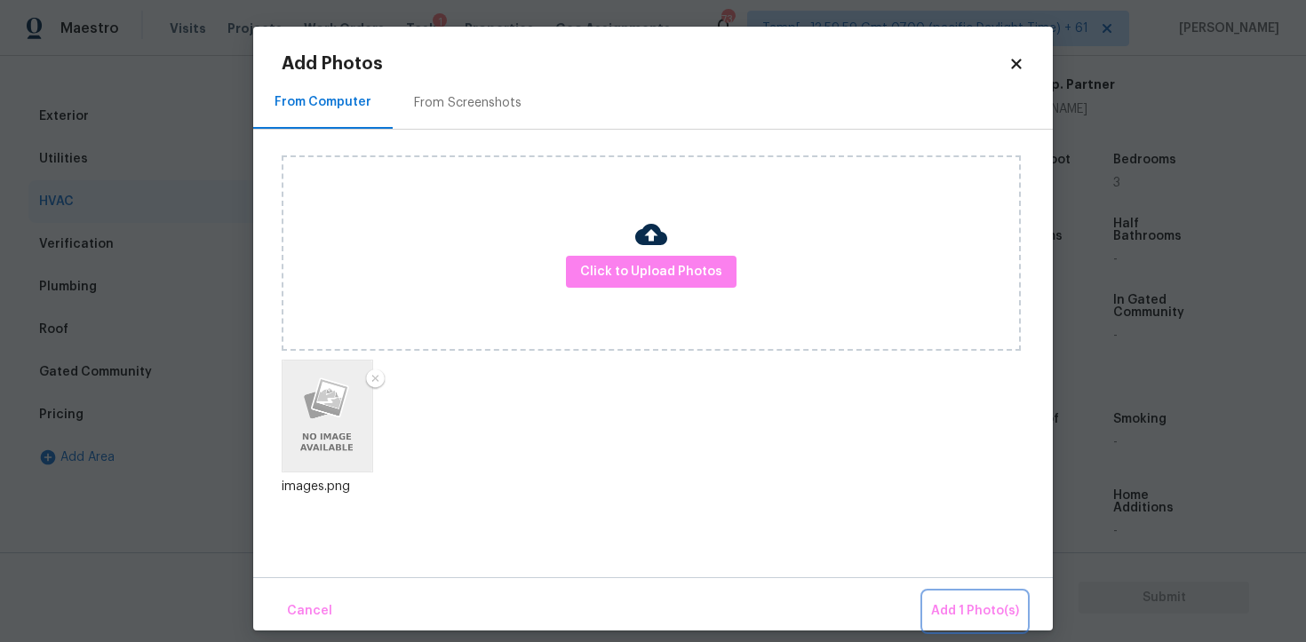
click at [976, 602] on span "Add 1 Photo(s)" at bounding box center [975, 612] width 88 height 22
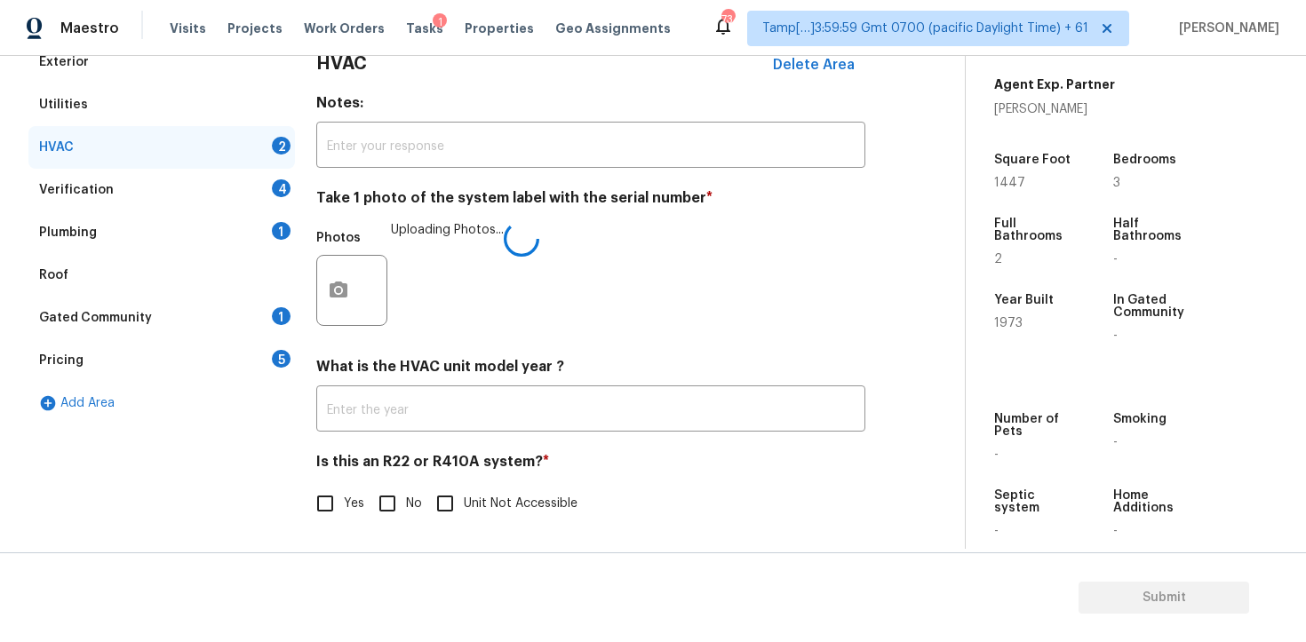
click at [380, 502] on input "No" at bounding box center [387, 503] width 37 height 37
checkbox input "true"
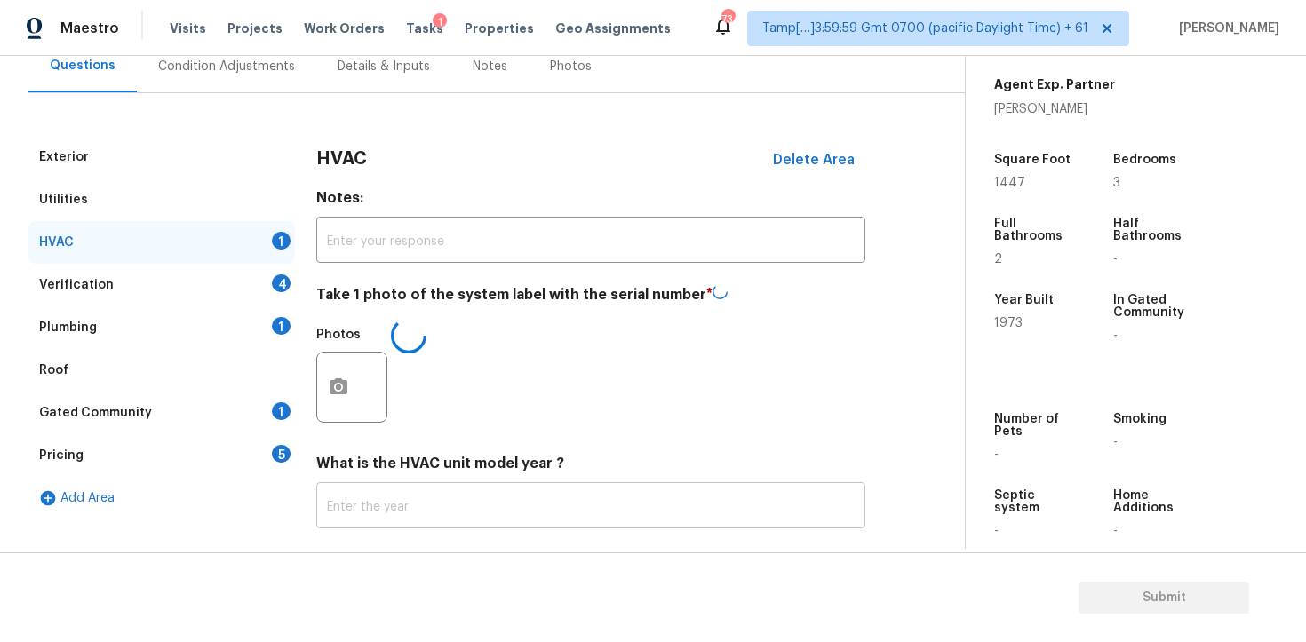
scroll to position [144, 0]
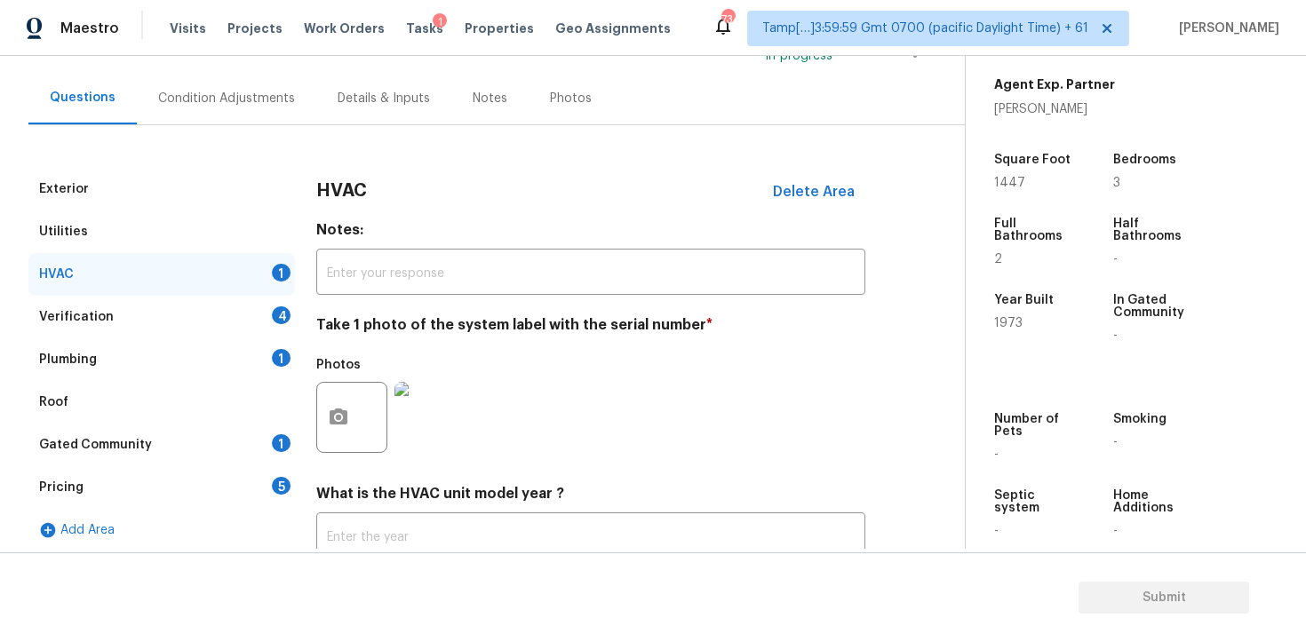
click at [264, 307] on div "Verification 4" at bounding box center [161, 317] width 267 height 43
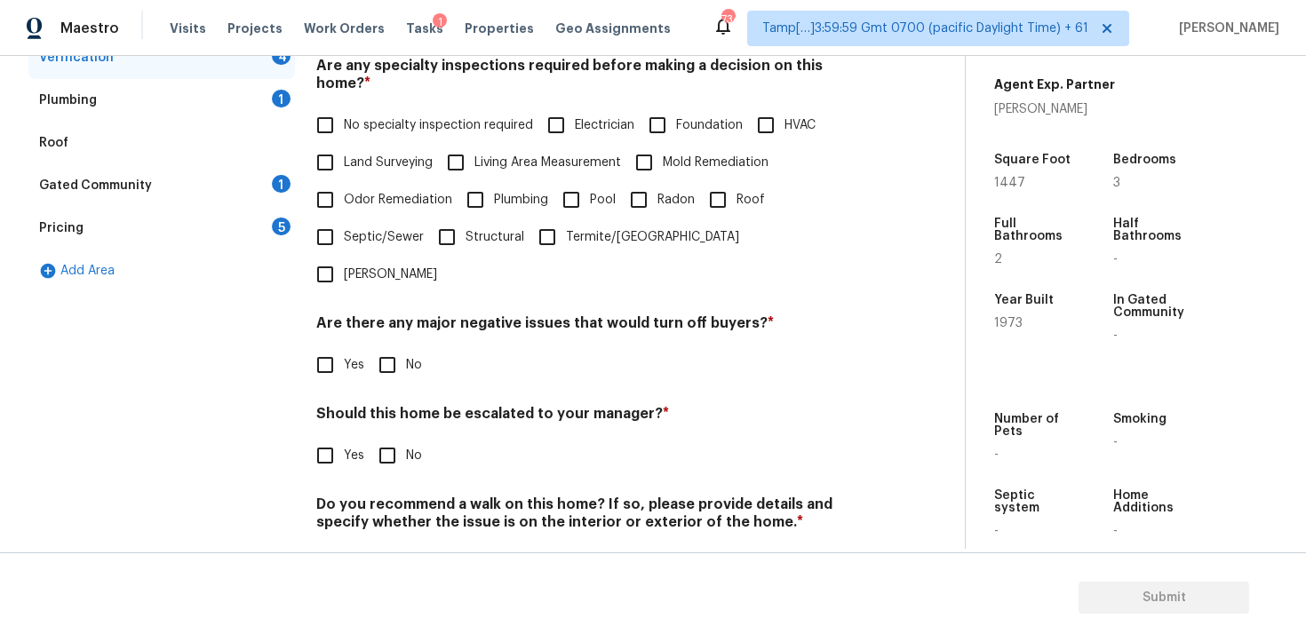
scroll to position [409, 0]
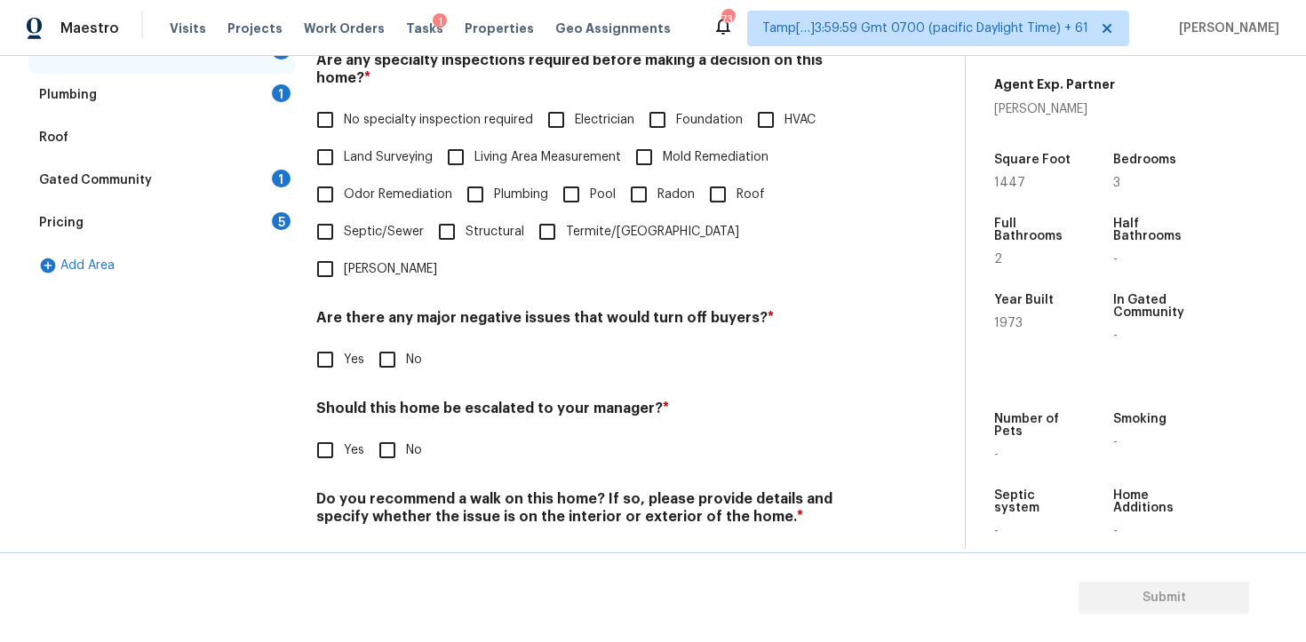
click at [382, 341] on input "No" at bounding box center [387, 359] width 37 height 37
checkbox input "true"
click at [387, 434] on input "No" at bounding box center [387, 452] width 37 height 37
checkbox input "true"
click at [382, 492] on div "Do you recommend a walk on this home? If so, please provide details and specify…" at bounding box center [590, 535] width 549 height 87
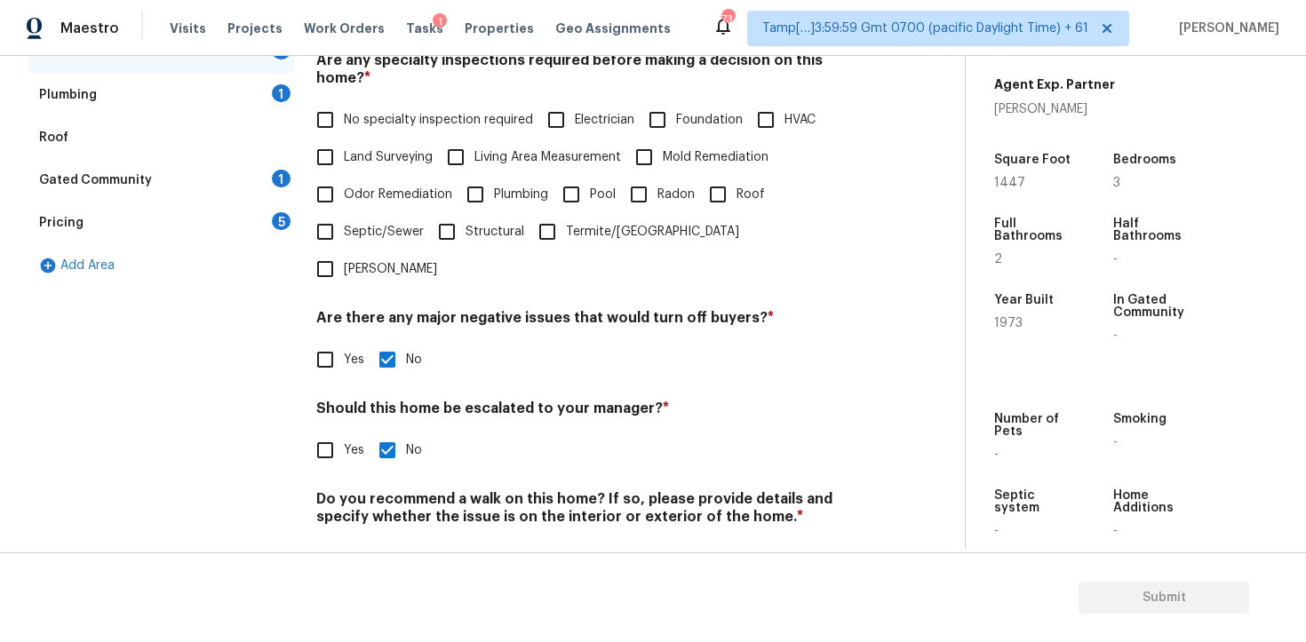
click at [385, 540] on input "No" at bounding box center [387, 558] width 37 height 37
checkbox input "true"
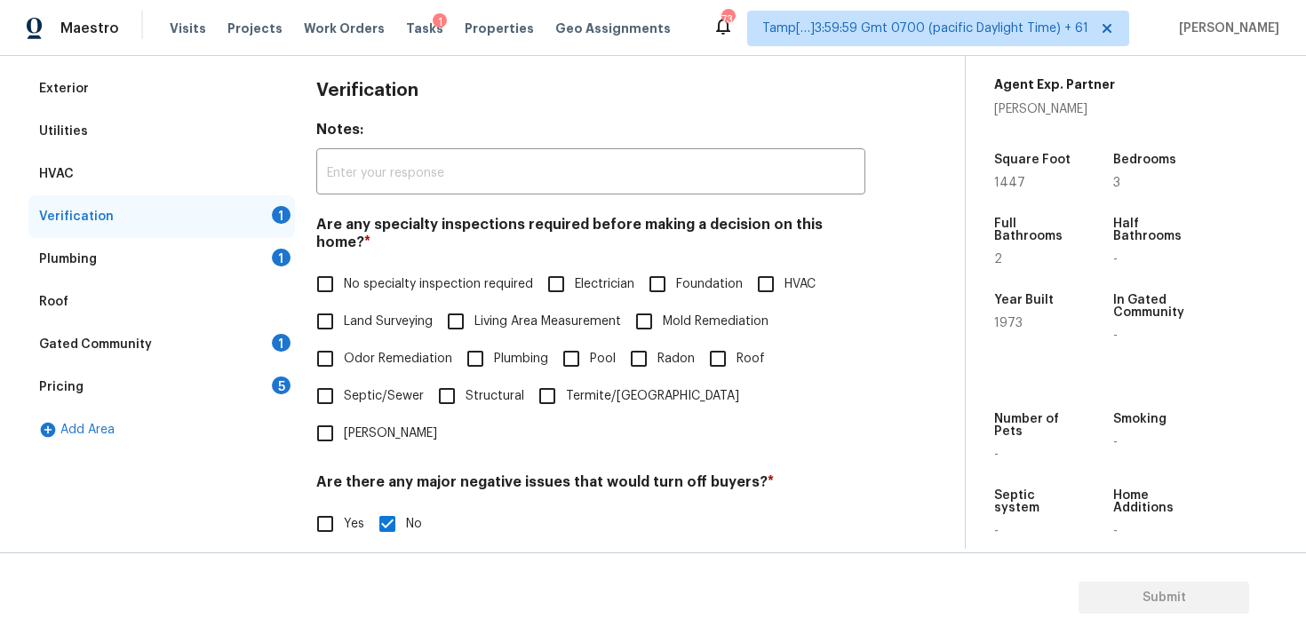
click at [326, 266] on input "No specialty inspection required" at bounding box center [325, 284] width 37 height 37
checkbox input "true"
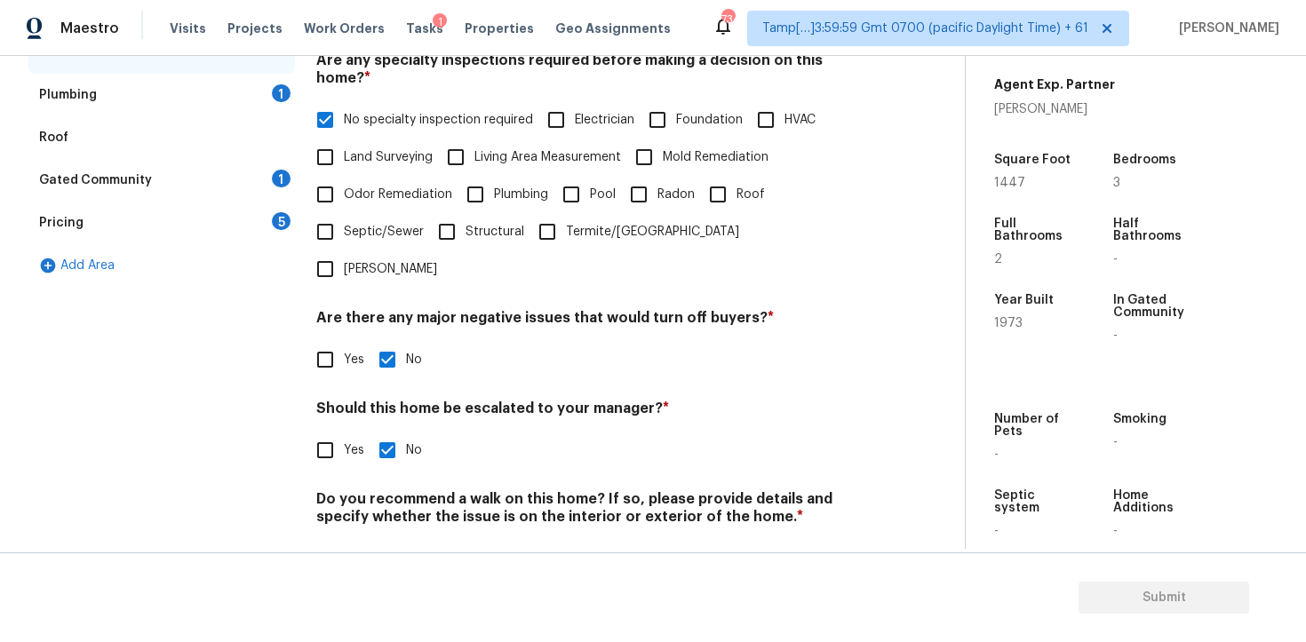
click at [259, 79] on div "Plumbing 1" at bounding box center [161, 95] width 267 height 43
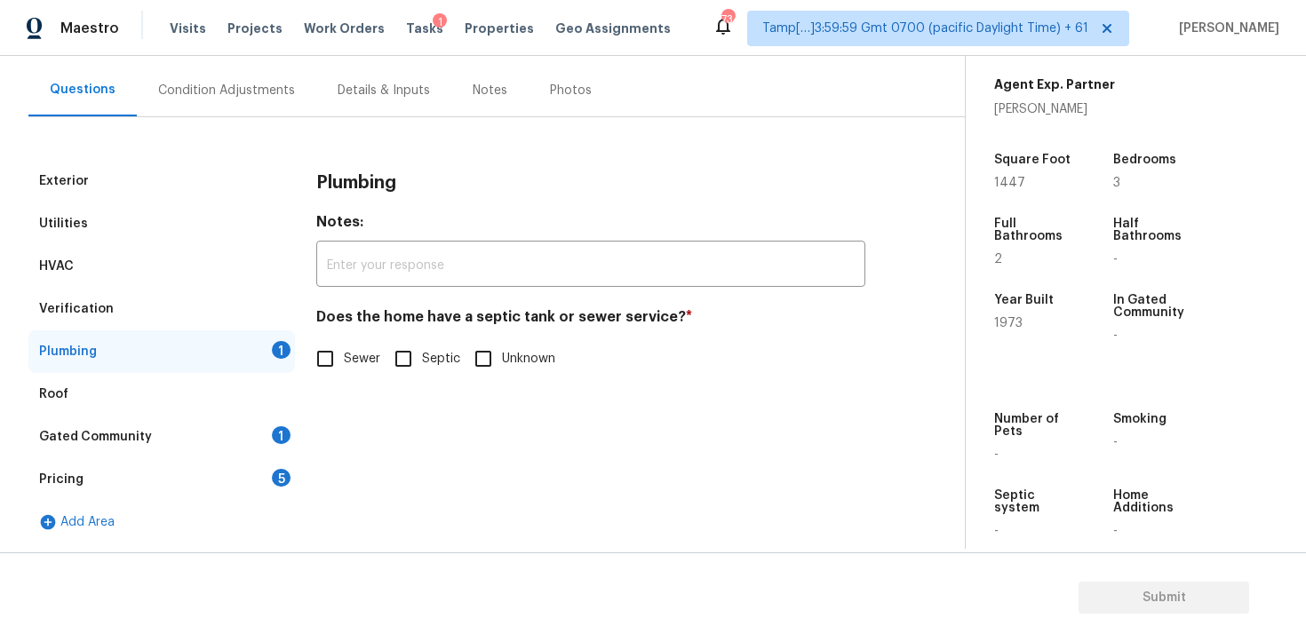
click at [324, 353] on input "Sewer" at bounding box center [325, 358] width 37 height 37
checkbox input "true"
click at [269, 433] on div "Gated Community 1" at bounding box center [161, 437] width 267 height 43
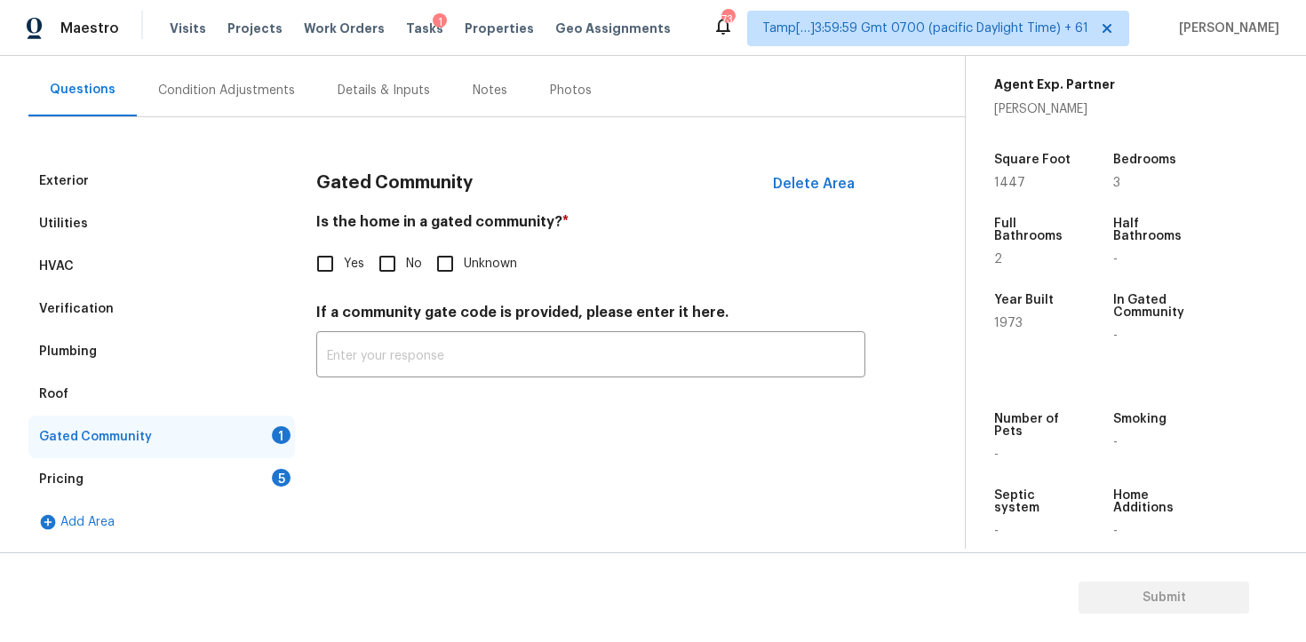
click at [393, 253] on input "No" at bounding box center [387, 263] width 37 height 37
checkbox input "true"
click at [267, 481] on div "Pricing 5" at bounding box center [161, 479] width 267 height 43
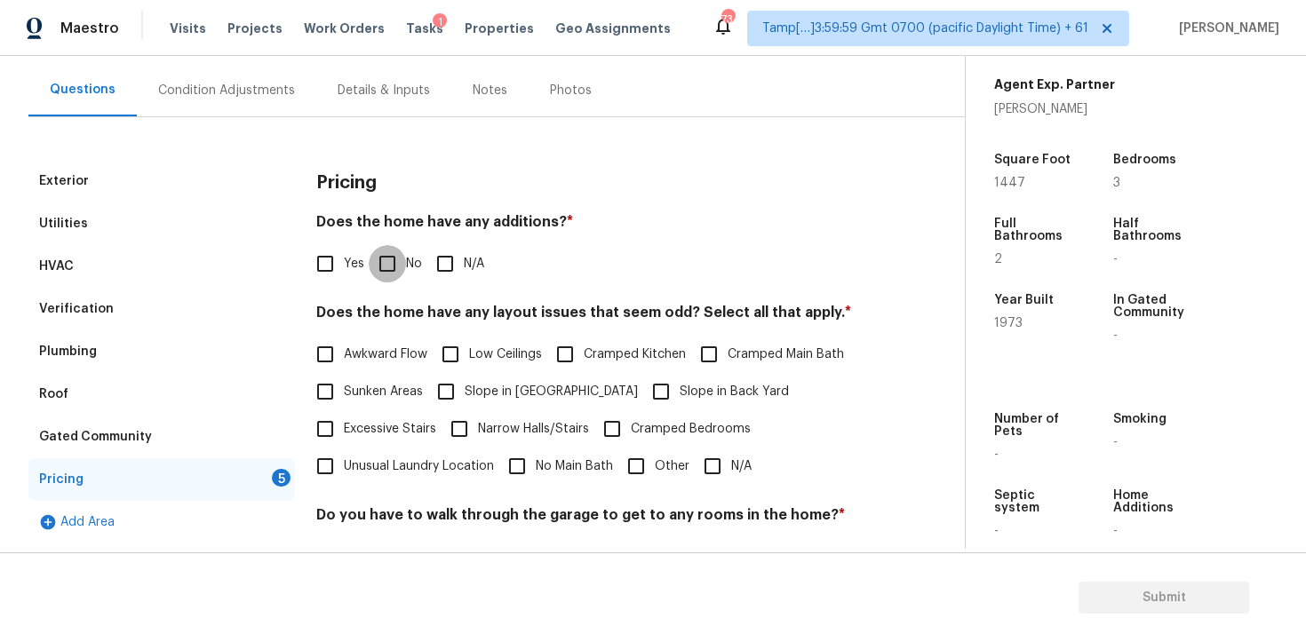
click at [387, 274] on input "No" at bounding box center [387, 263] width 37 height 37
checkbox input "true"
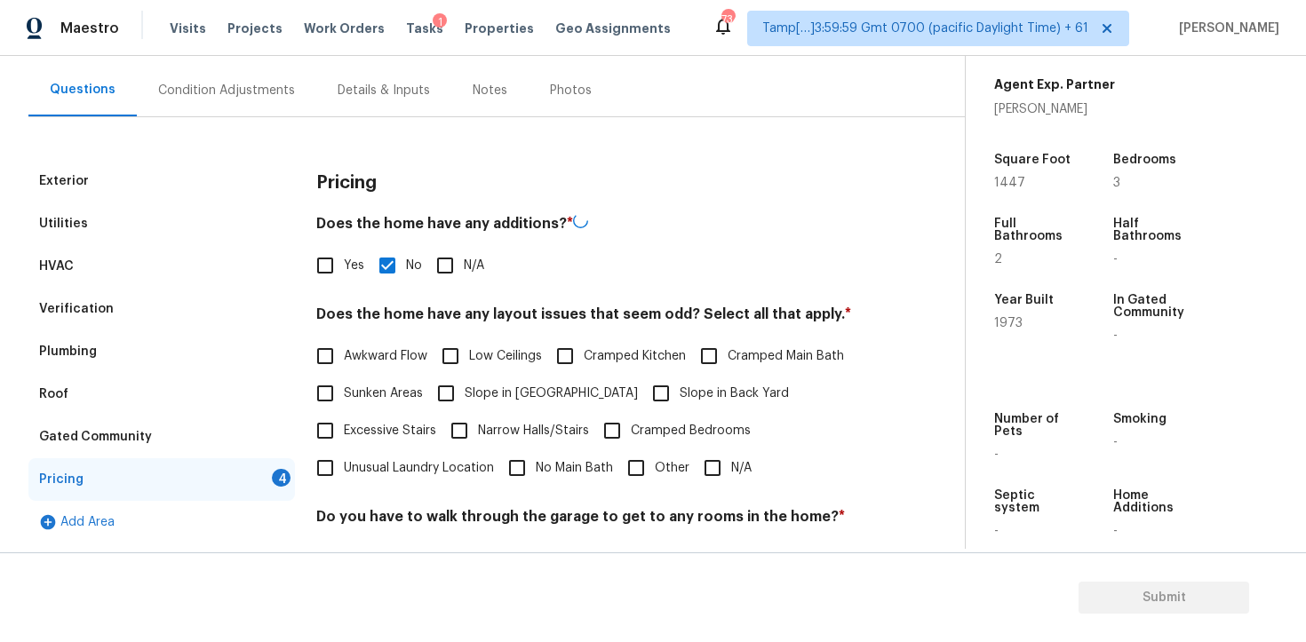
scroll to position [314, 0]
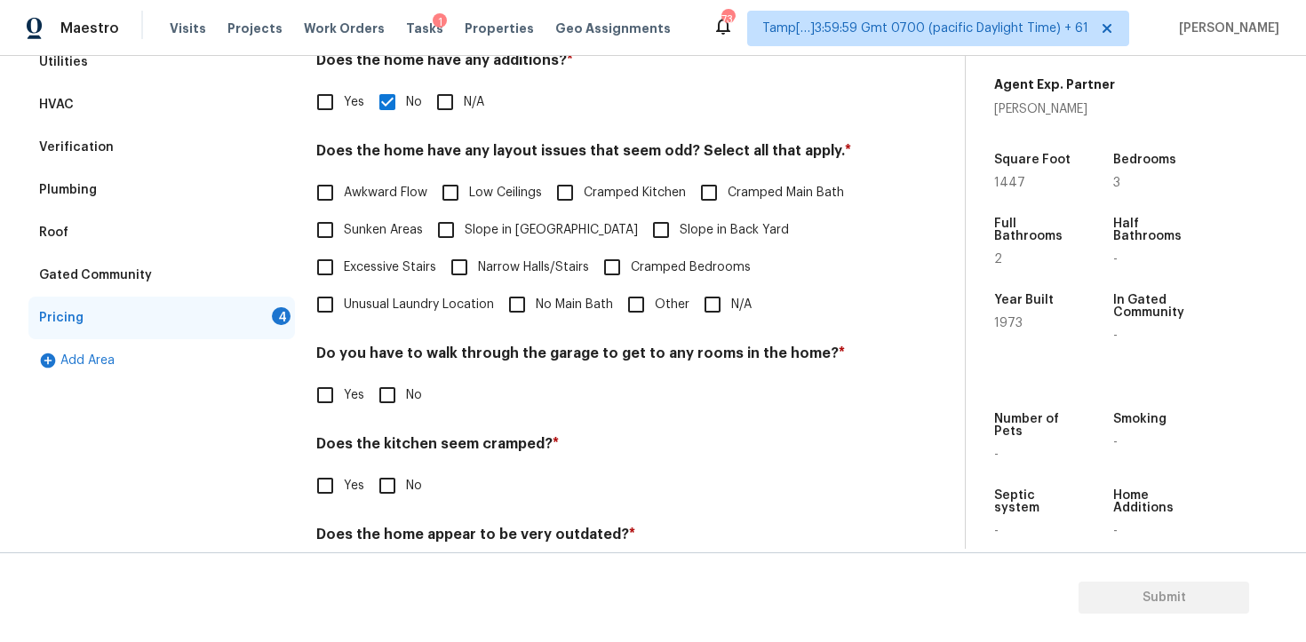
click at [680, 227] on span "Slope in Back Yard" at bounding box center [734, 230] width 109 height 19
click at [642, 227] on input "Slope in Back Yard" at bounding box center [660, 229] width 37 height 37
checkbox input "true"
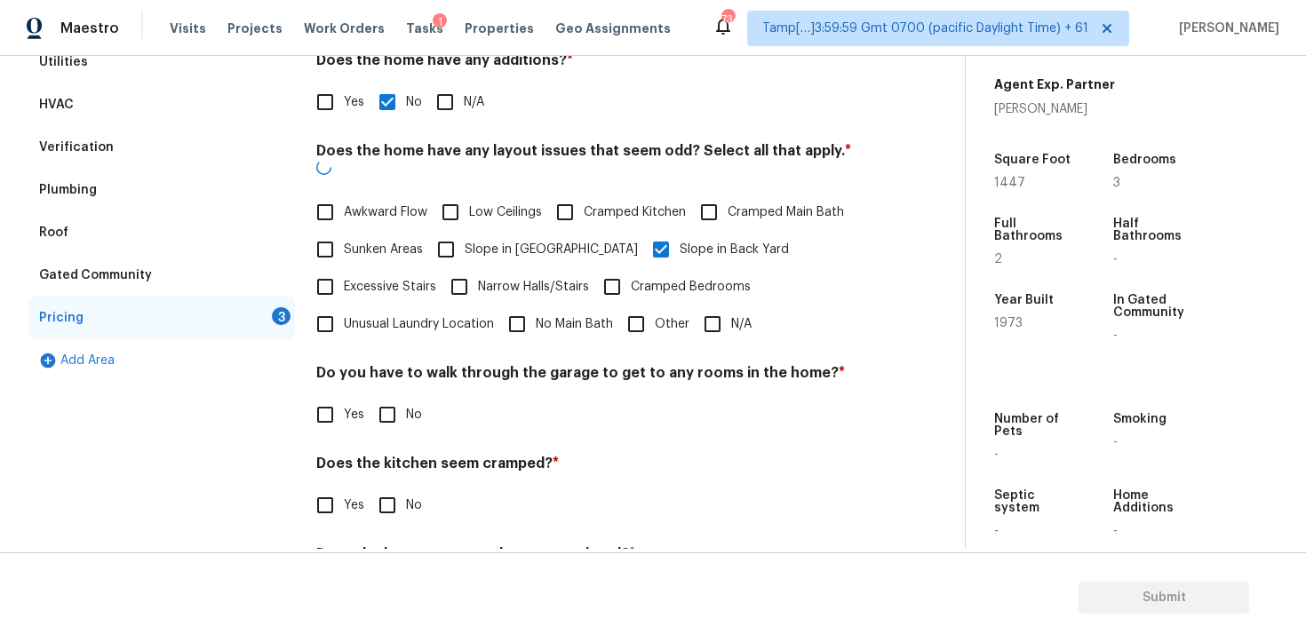
click at [529, 241] on span "Slope in Front Yard" at bounding box center [551, 250] width 173 height 19
click at [465, 231] on input "Slope in Front Yard" at bounding box center [445, 249] width 37 height 37
checkbox input "true"
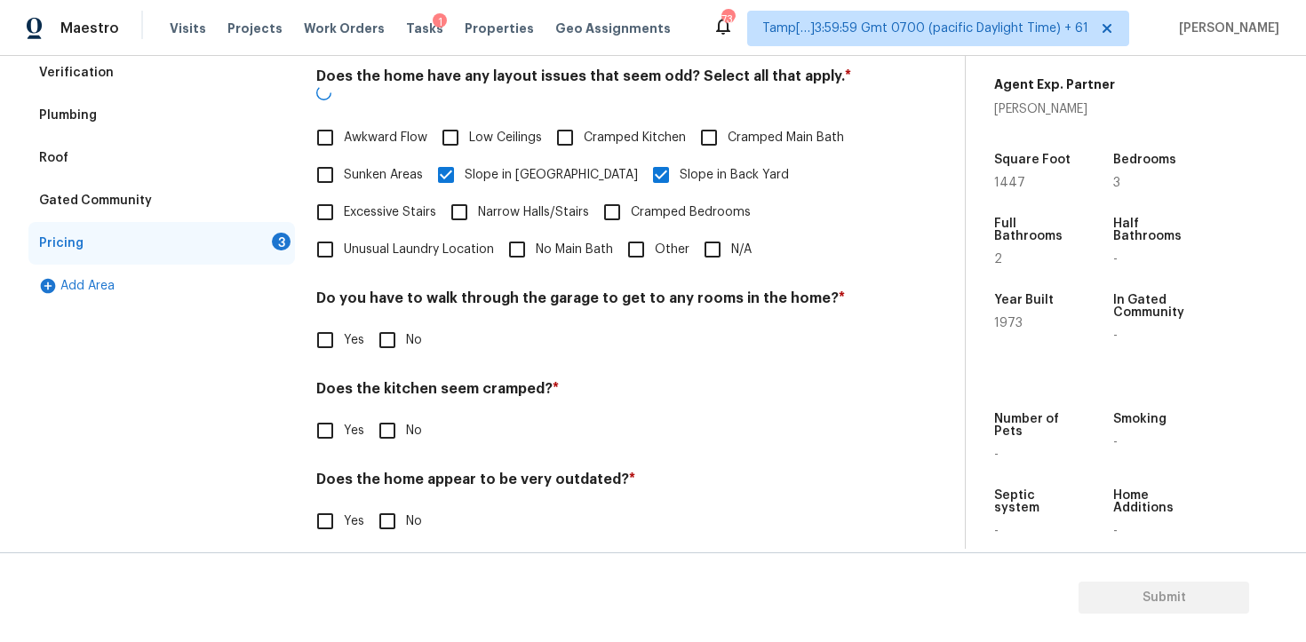
scroll to position [387, 0]
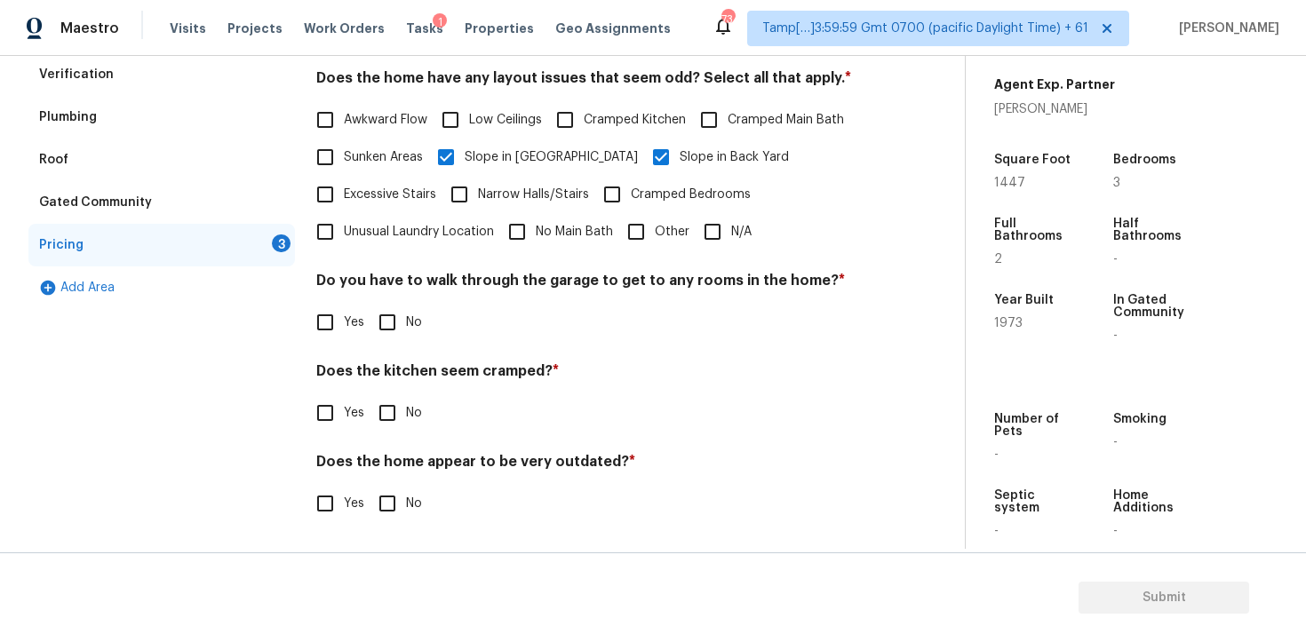
click at [392, 312] on input "No" at bounding box center [387, 322] width 37 height 37
checkbox input "true"
click at [392, 450] on div "Pricing Does the home have any additions? * Yes No N/A Does the home have any l…" at bounding box center [590, 235] width 549 height 620
click at [386, 414] on input "No" at bounding box center [387, 413] width 37 height 37
checkbox input "true"
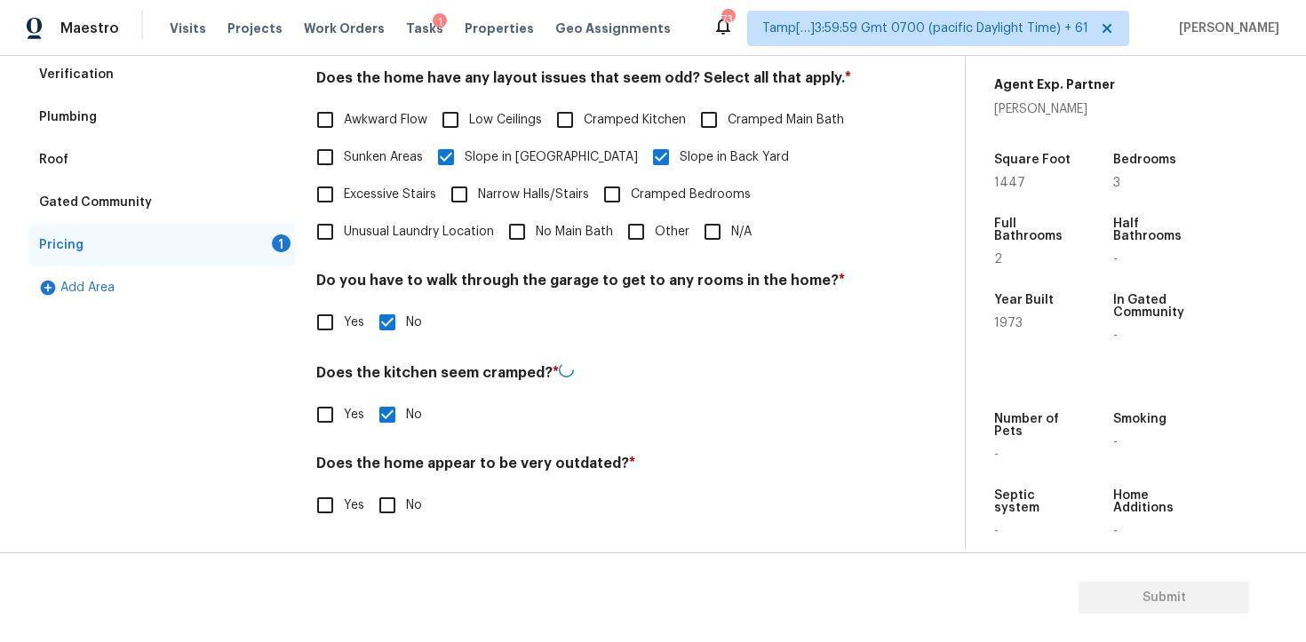
click at [386, 492] on input "No" at bounding box center [387, 505] width 37 height 37
checkbox input "true"
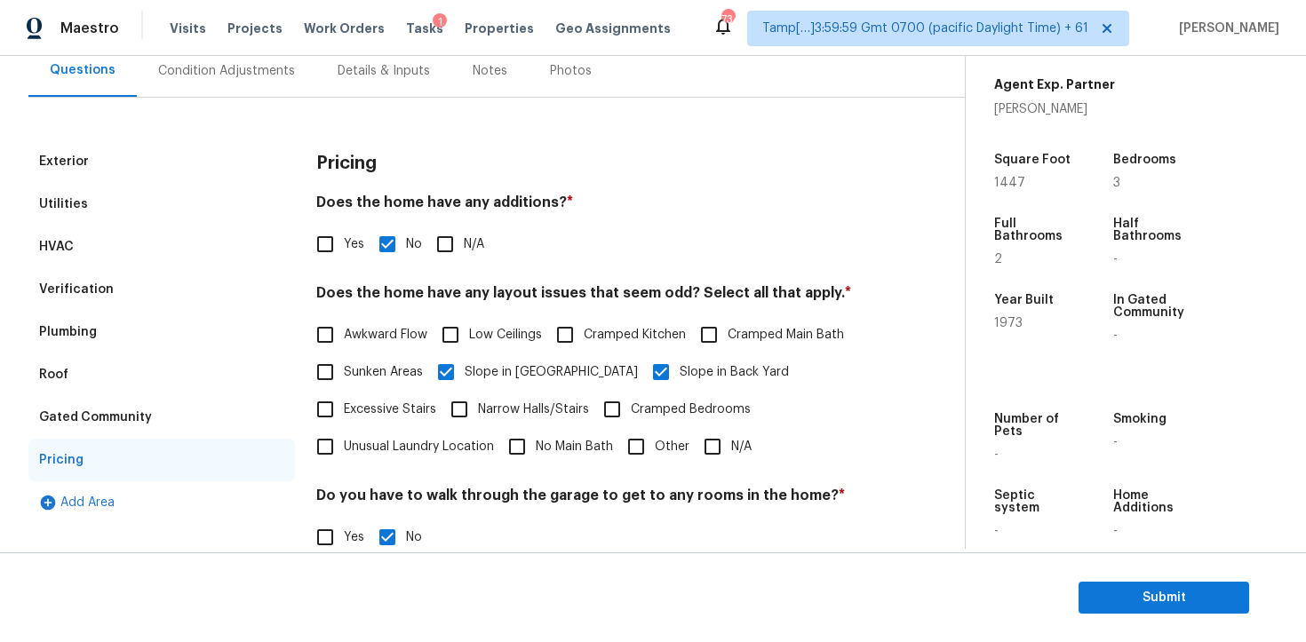
click at [272, 65] on div "Condition Adjustments" at bounding box center [226, 71] width 137 height 18
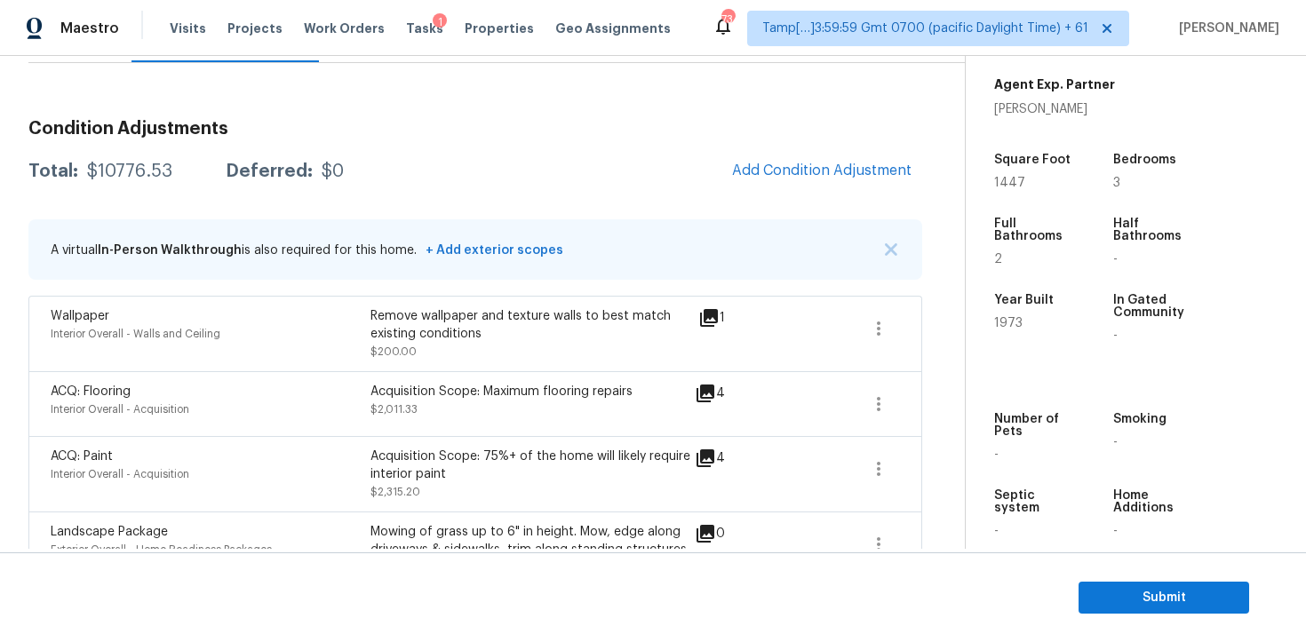
scroll to position [163, 0]
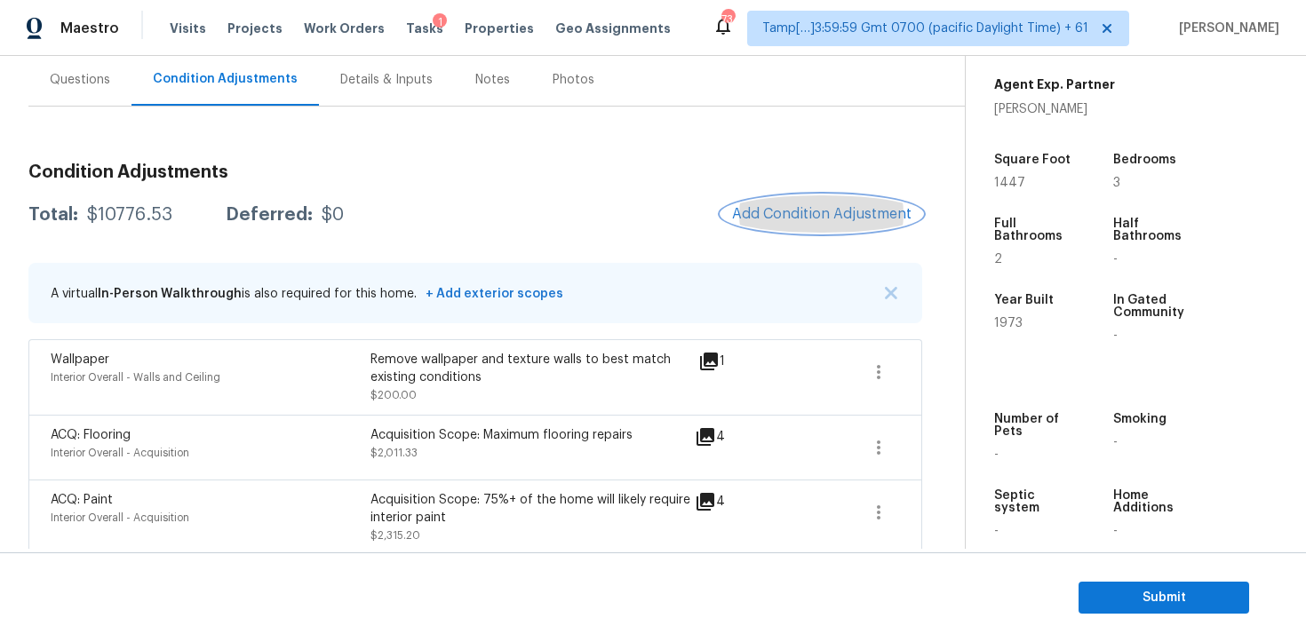
click at [770, 217] on span "Add Condition Adjustment" at bounding box center [821, 214] width 179 height 16
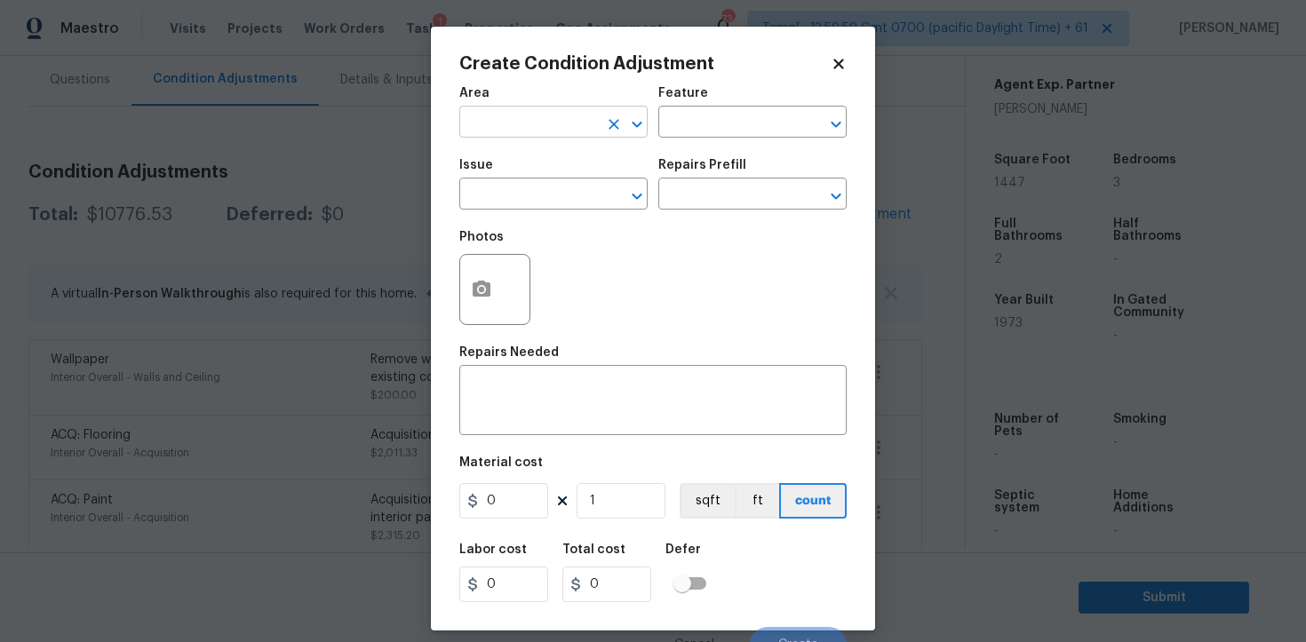
click at [533, 125] on input "text" at bounding box center [528, 124] width 139 height 28
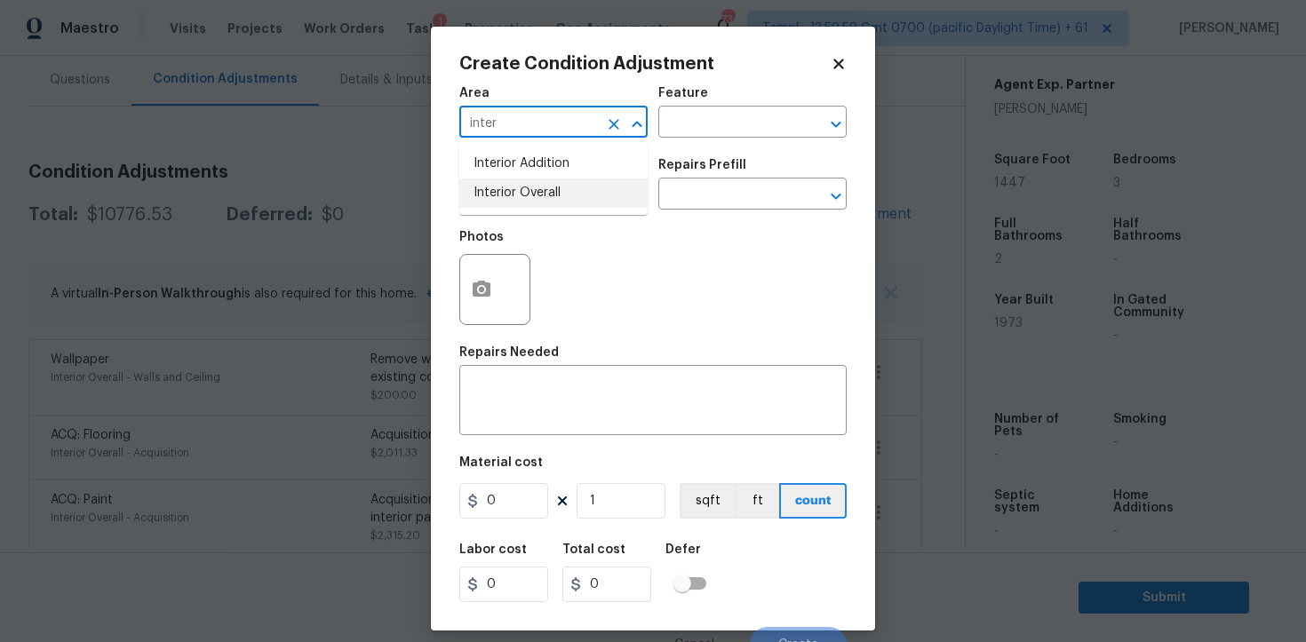
click at [548, 196] on li "Interior Overall" at bounding box center [553, 193] width 188 height 29
type input "Interior Overall"
click at [548, 196] on input "text" at bounding box center [528, 196] width 139 height 28
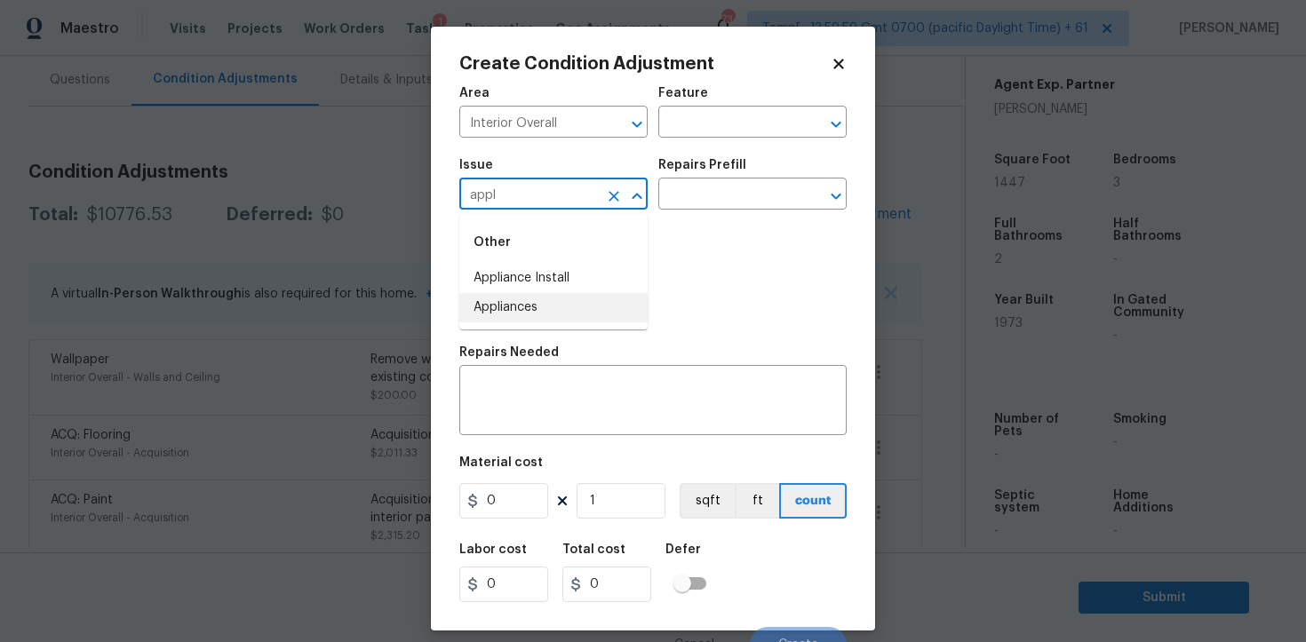
click at [542, 300] on li "Appliances" at bounding box center [553, 307] width 188 height 29
type input "Appliances"
click at [537, 389] on textarea at bounding box center [653, 402] width 366 height 37
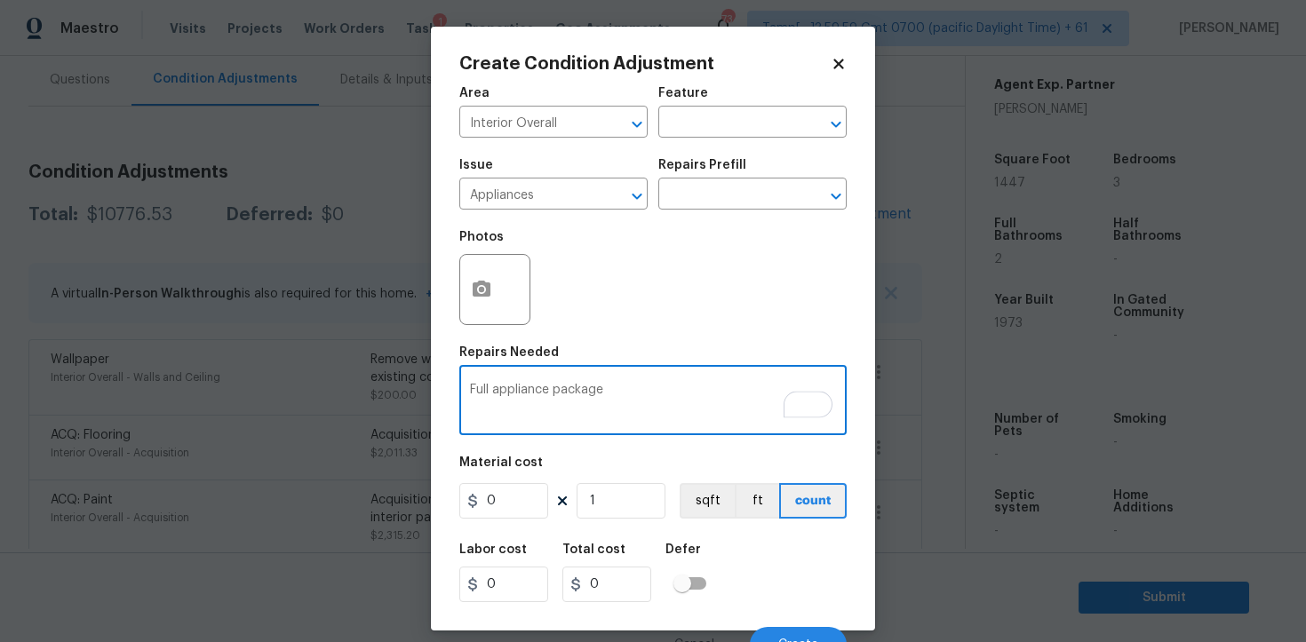
type textarea "Full appliance package"
click at [517, 507] on input "0" at bounding box center [503, 501] width 89 height 36
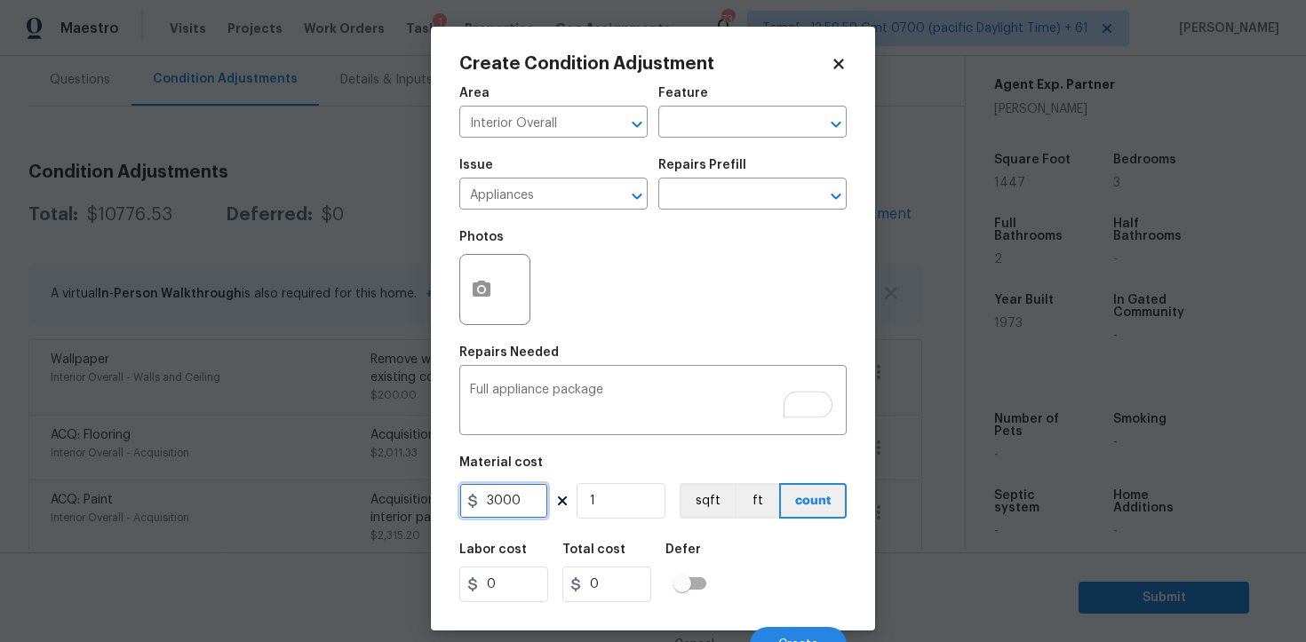
type input "3000"
click at [756, 551] on div "Labor cost 0 Total cost 3000 Defer" at bounding box center [652, 573] width 387 height 80
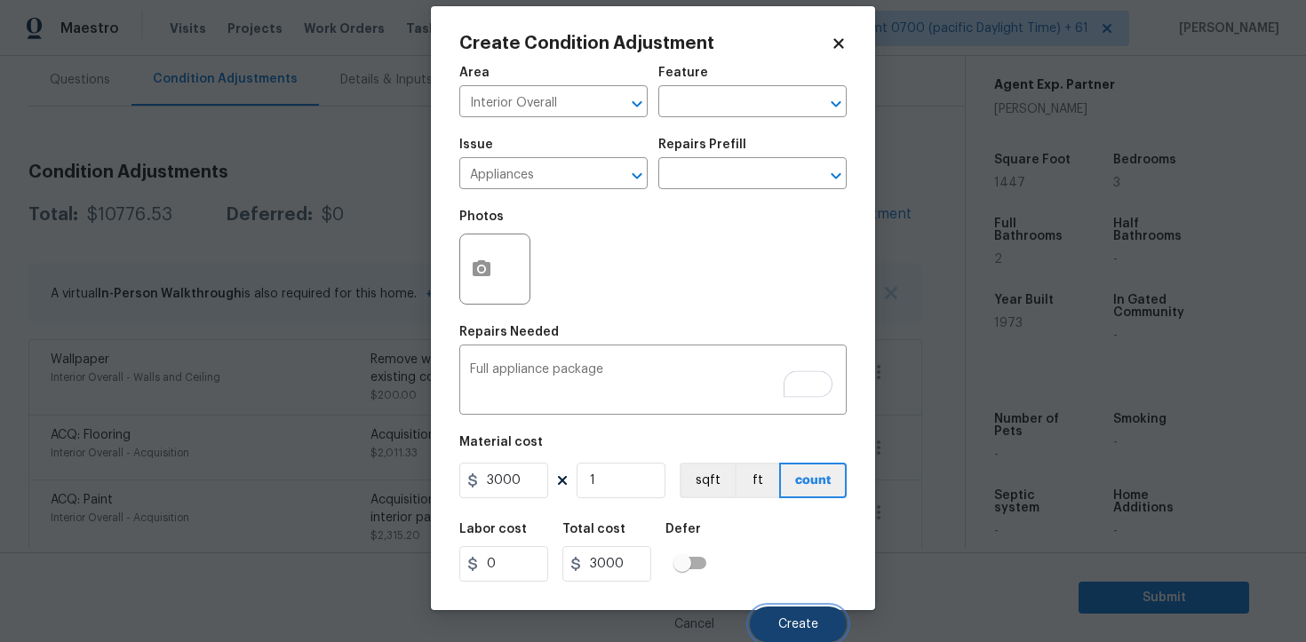
click at [799, 628] on span "Create" at bounding box center [798, 624] width 40 height 13
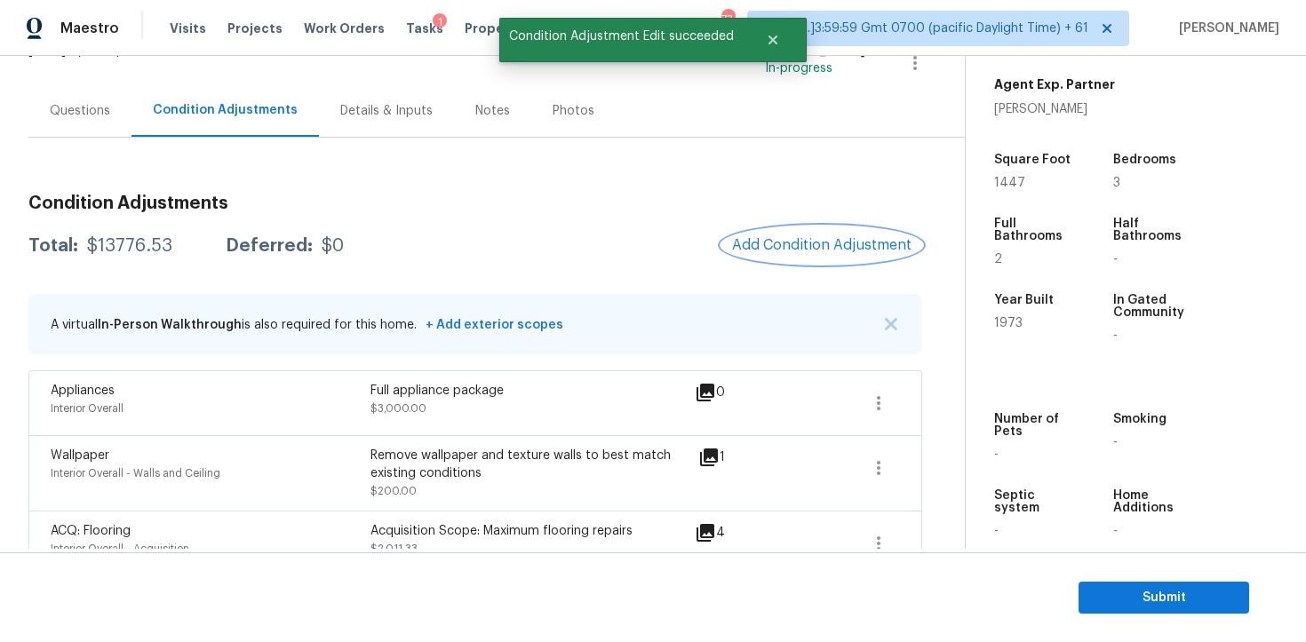
scroll to position [149, 0]
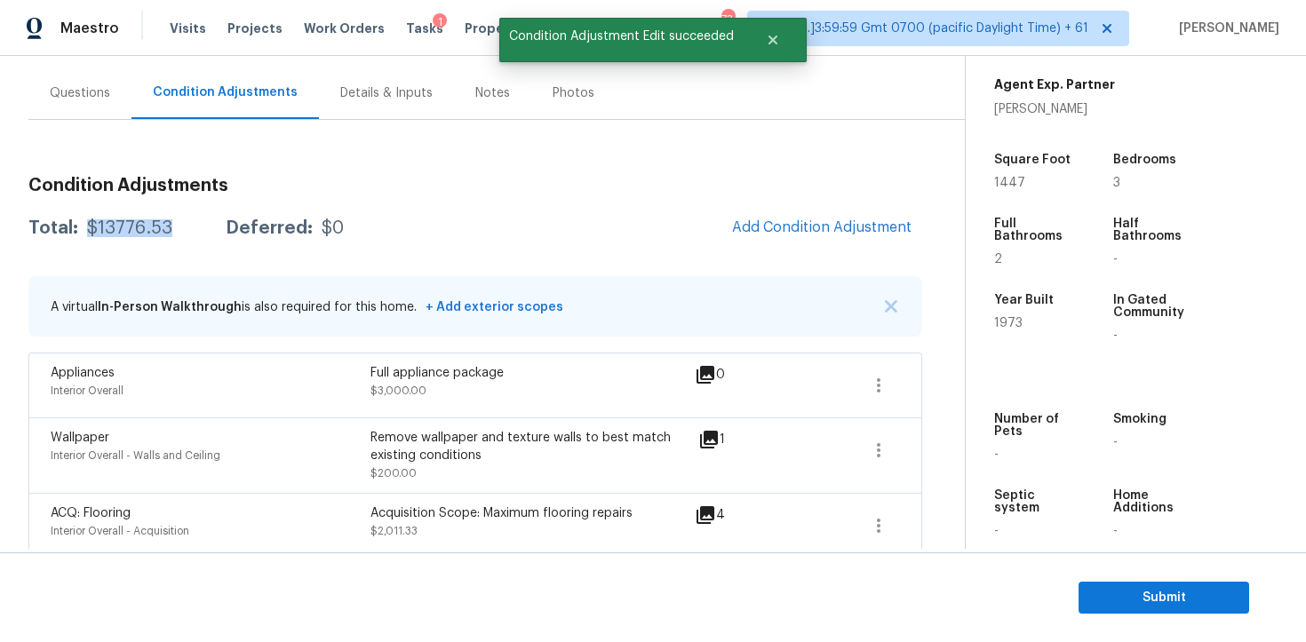
drag, startPoint x: 84, startPoint y: 223, endPoint x: 190, endPoint y: 222, distance: 105.7
click at [190, 222] on div "Total: $13776.53 Deferred: $0" at bounding box center [185, 228] width 315 height 18
copy div "$13776.53"
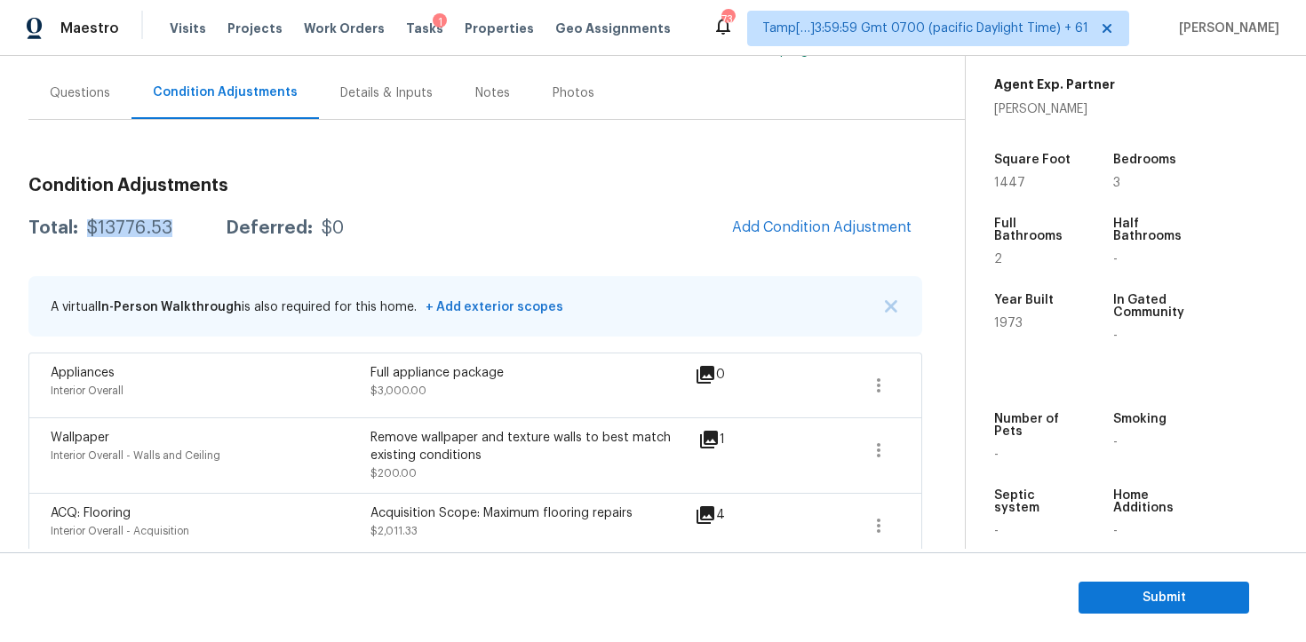
click at [82, 105] on div "Questions" at bounding box center [79, 93] width 103 height 52
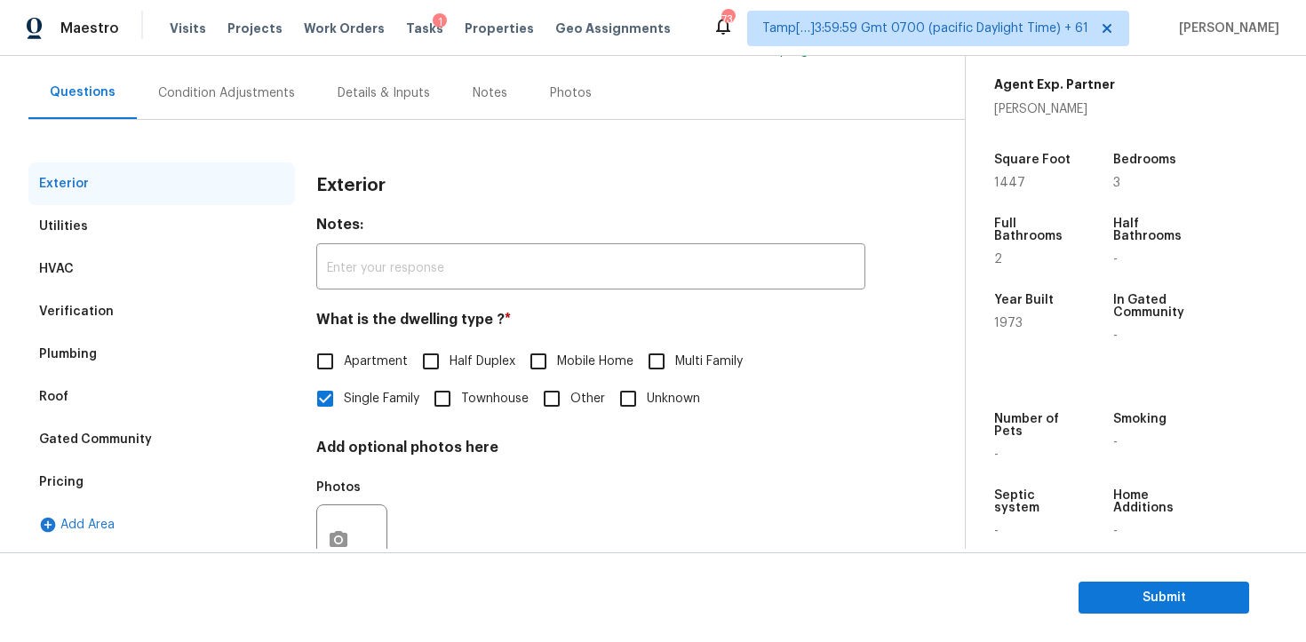
scroll to position [213, 0]
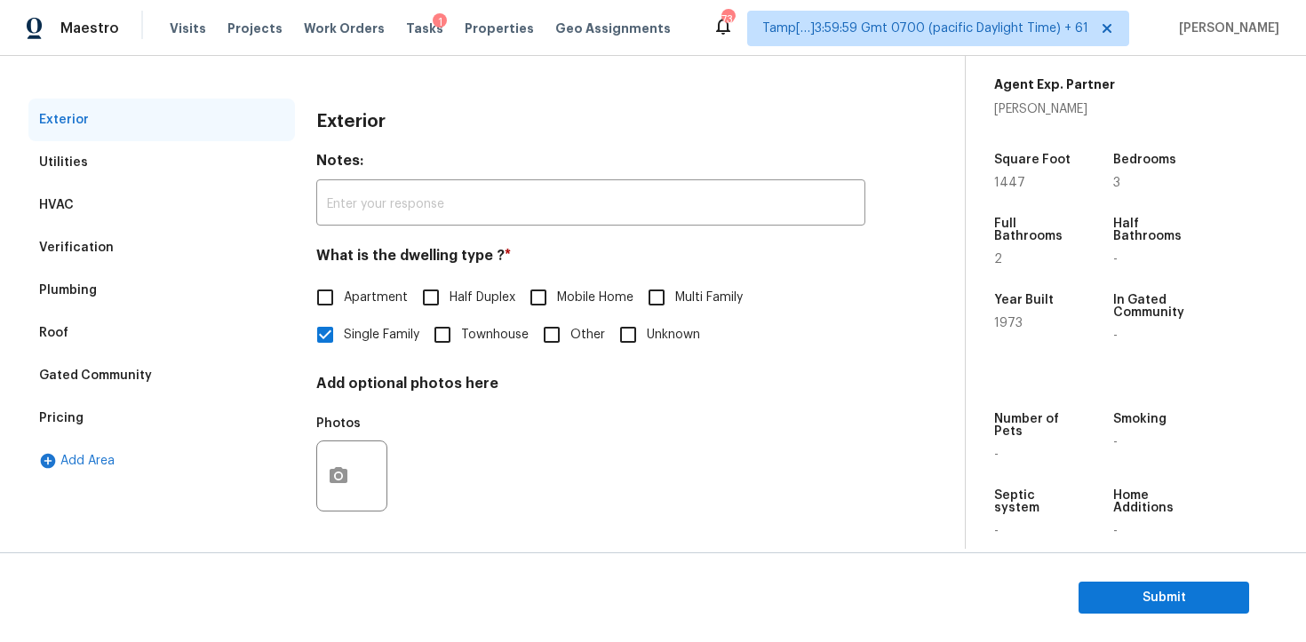
click at [202, 219] on div "HVAC" at bounding box center [161, 205] width 267 height 43
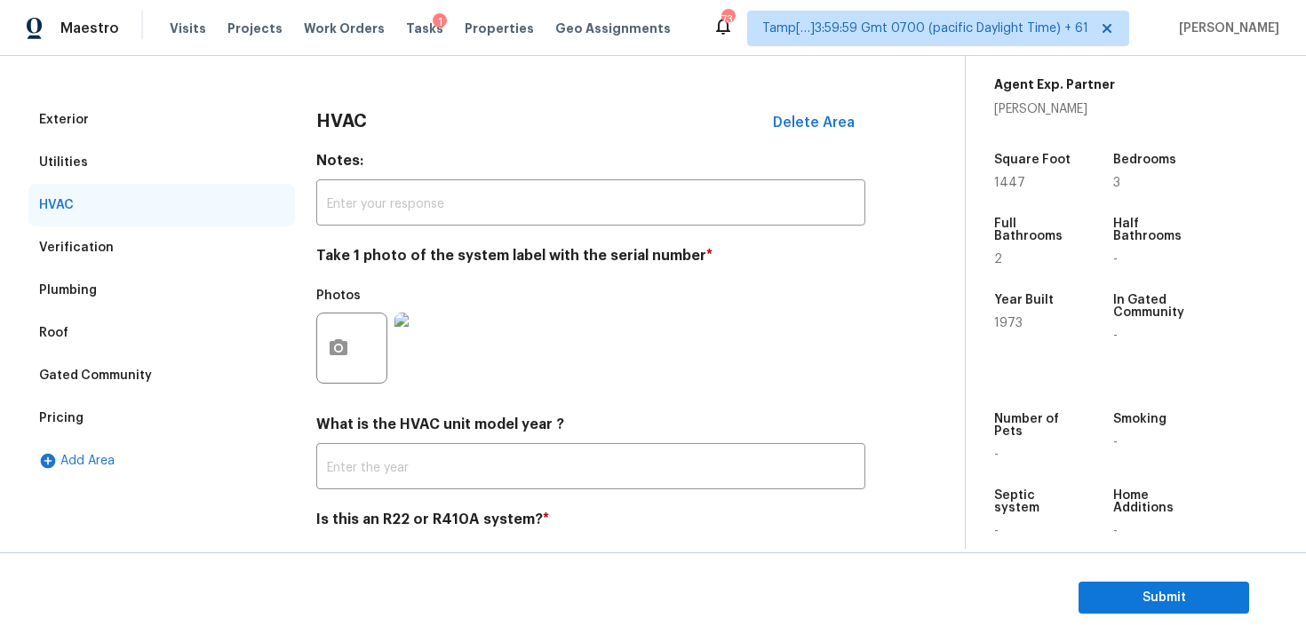
click at [213, 274] on div "Plumbing" at bounding box center [161, 290] width 267 height 43
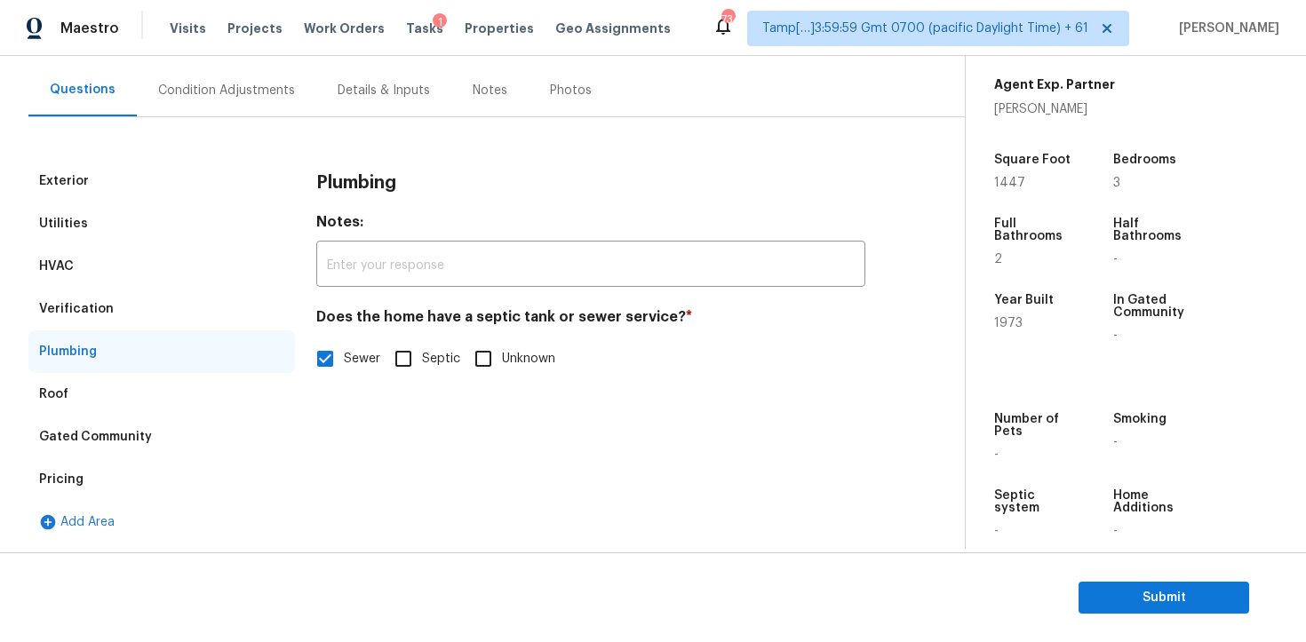
click at [219, 313] on div "Verification" at bounding box center [161, 309] width 267 height 43
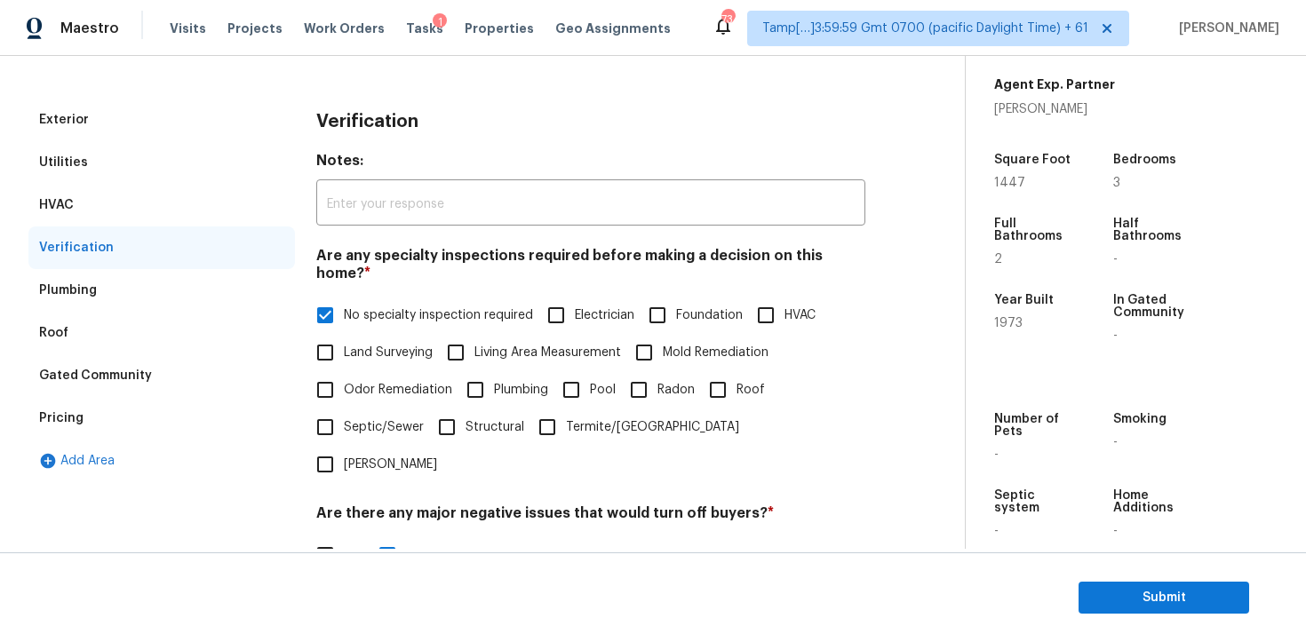
scroll to position [409, 0]
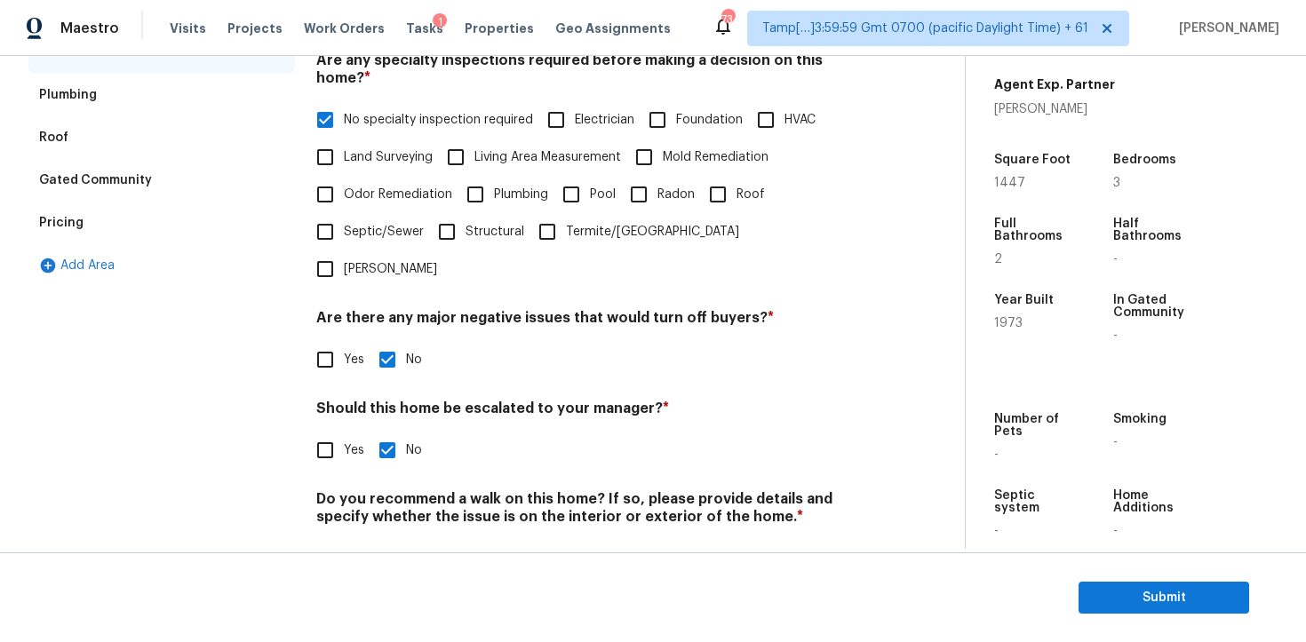
click at [364, 432] on div "Yes No" at bounding box center [590, 450] width 549 height 37
click at [352, 442] on span "Yes" at bounding box center [354, 451] width 20 height 19
click at [344, 432] on input "Yes" at bounding box center [325, 450] width 37 height 37
checkbox input "true"
checkbox input "false"
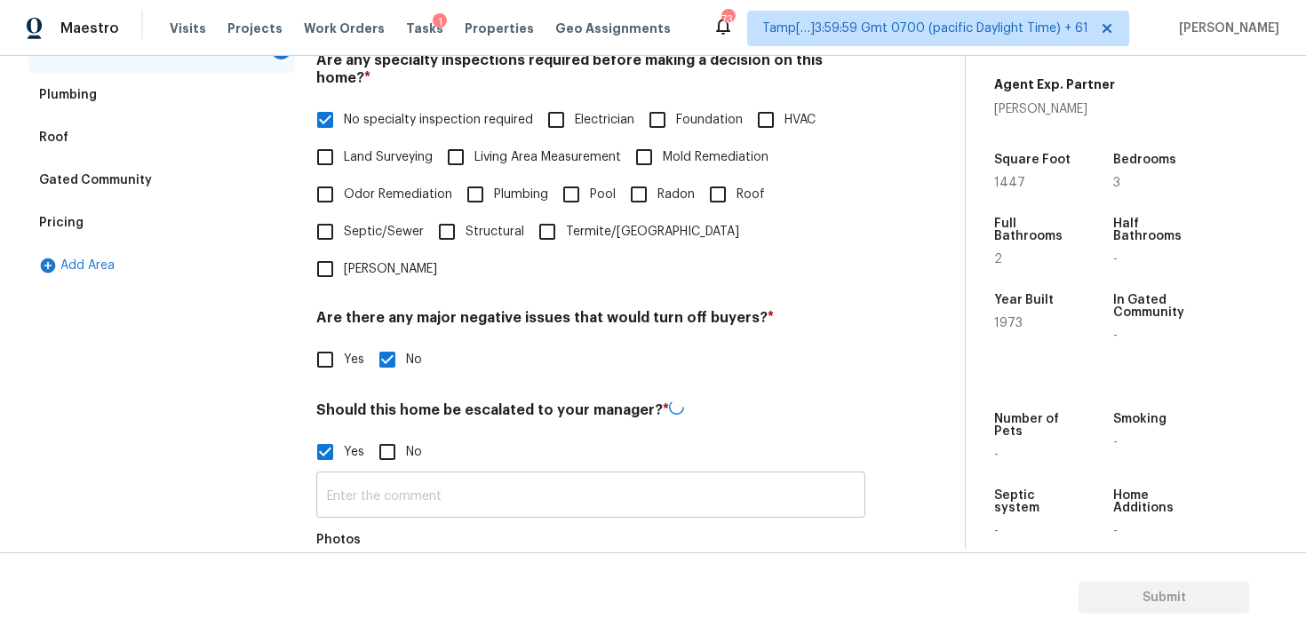
click at [406, 476] on input "text" at bounding box center [590, 497] width 549 height 42
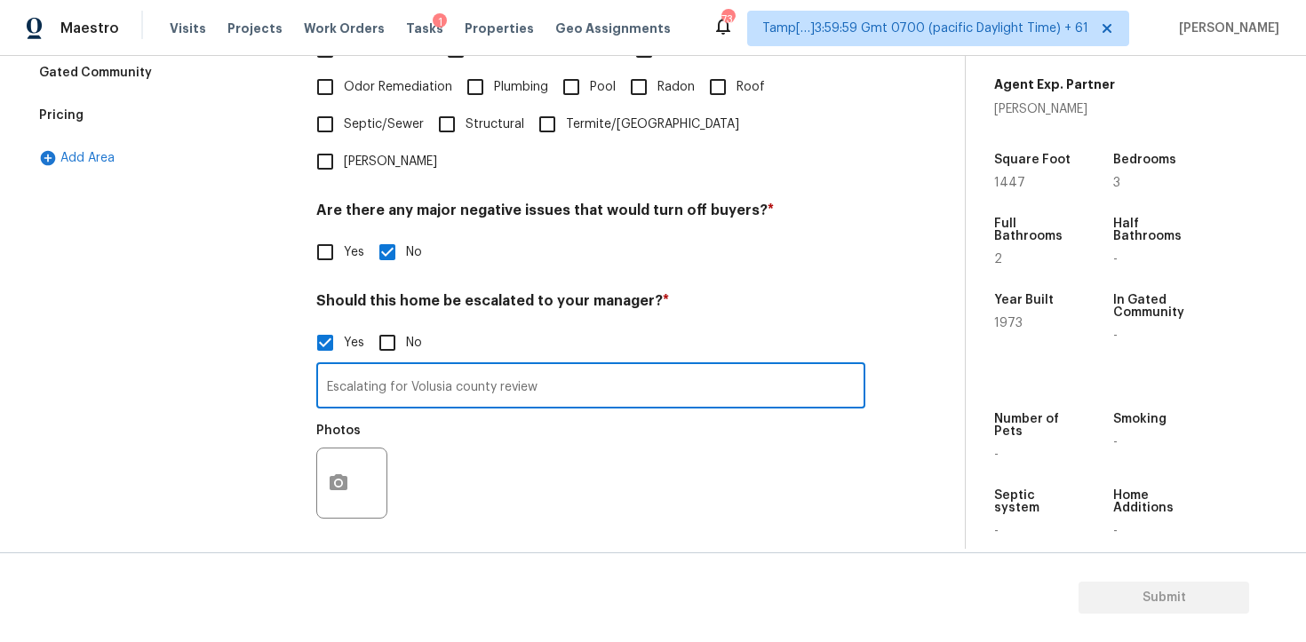
scroll to position [538, 0]
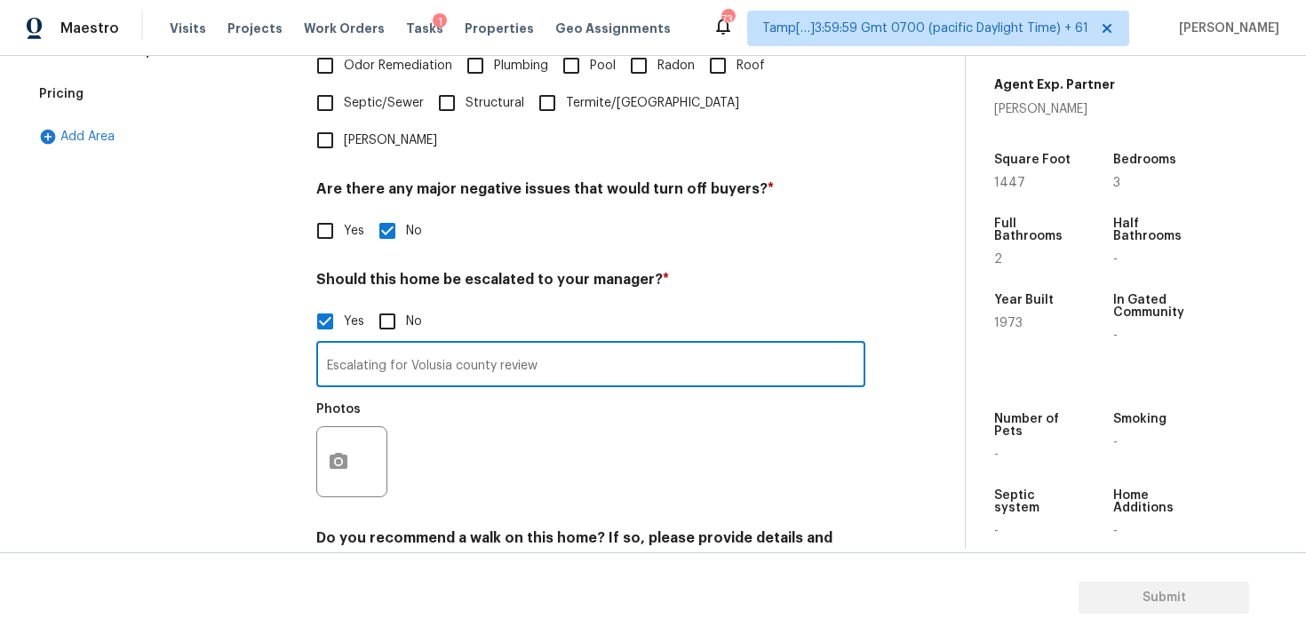
type input "Escalating for Volusia county review"
click at [351, 427] on button "button" at bounding box center [338, 461] width 43 height 69
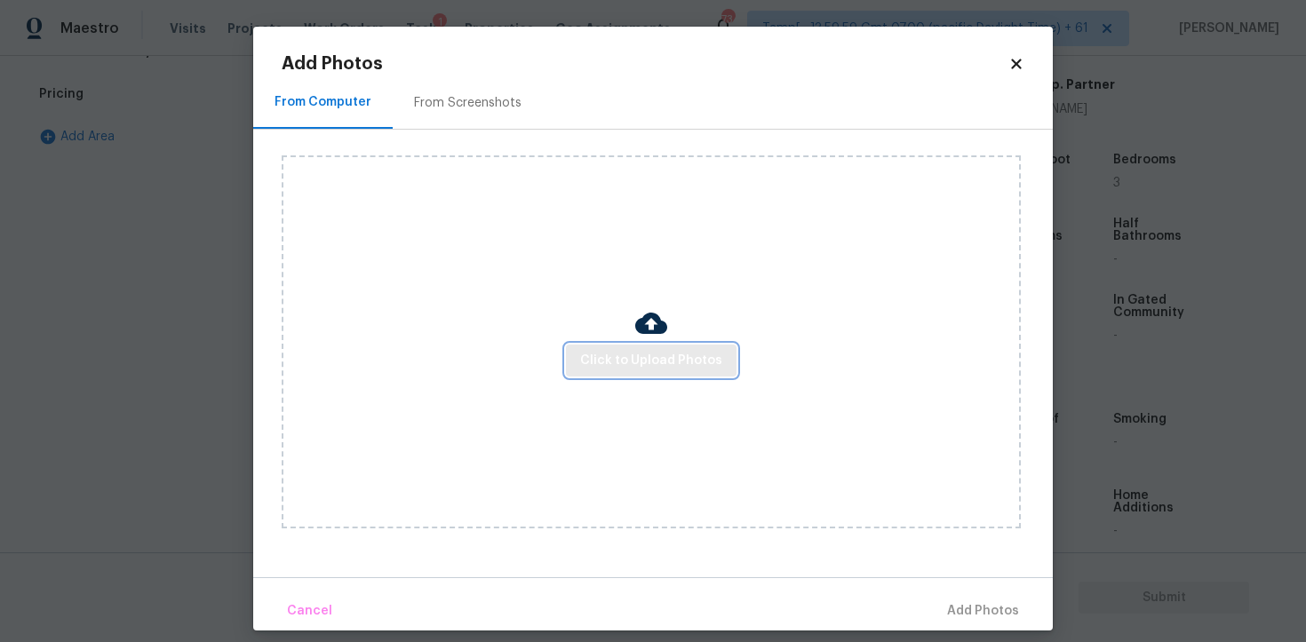
click at [688, 356] on span "Click to Upload Photos" at bounding box center [651, 361] width 142 height 22
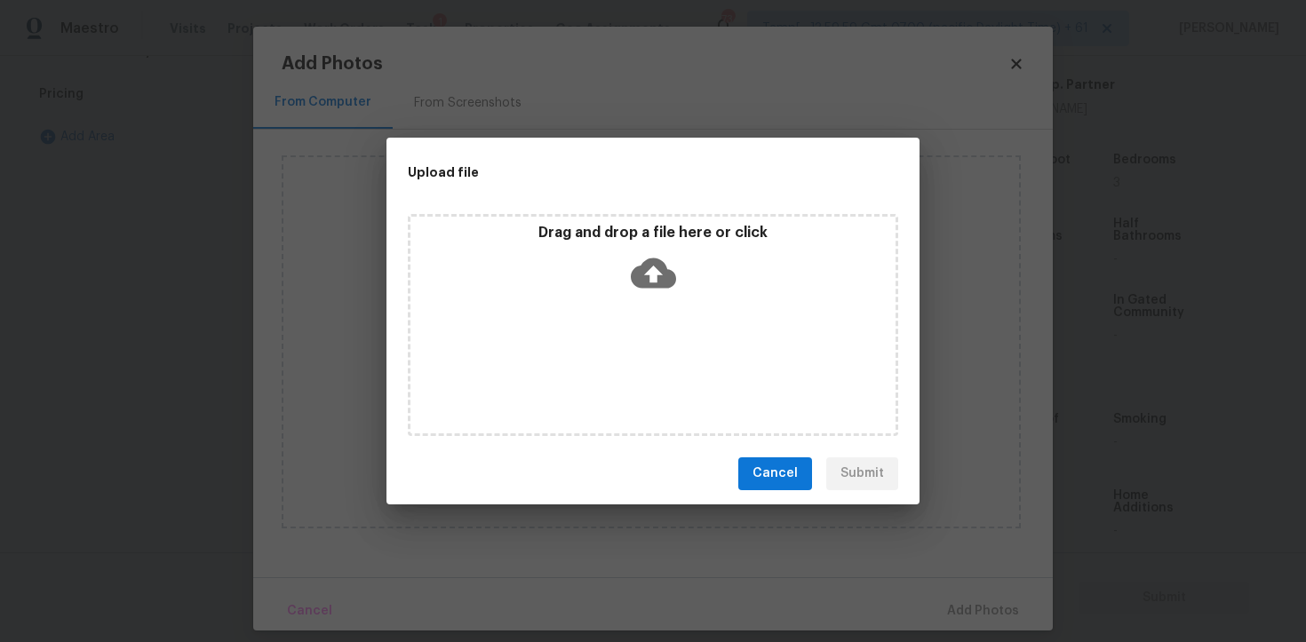
click at [650, 283] on icon at bounding box center [653, 273] width 45 height 30
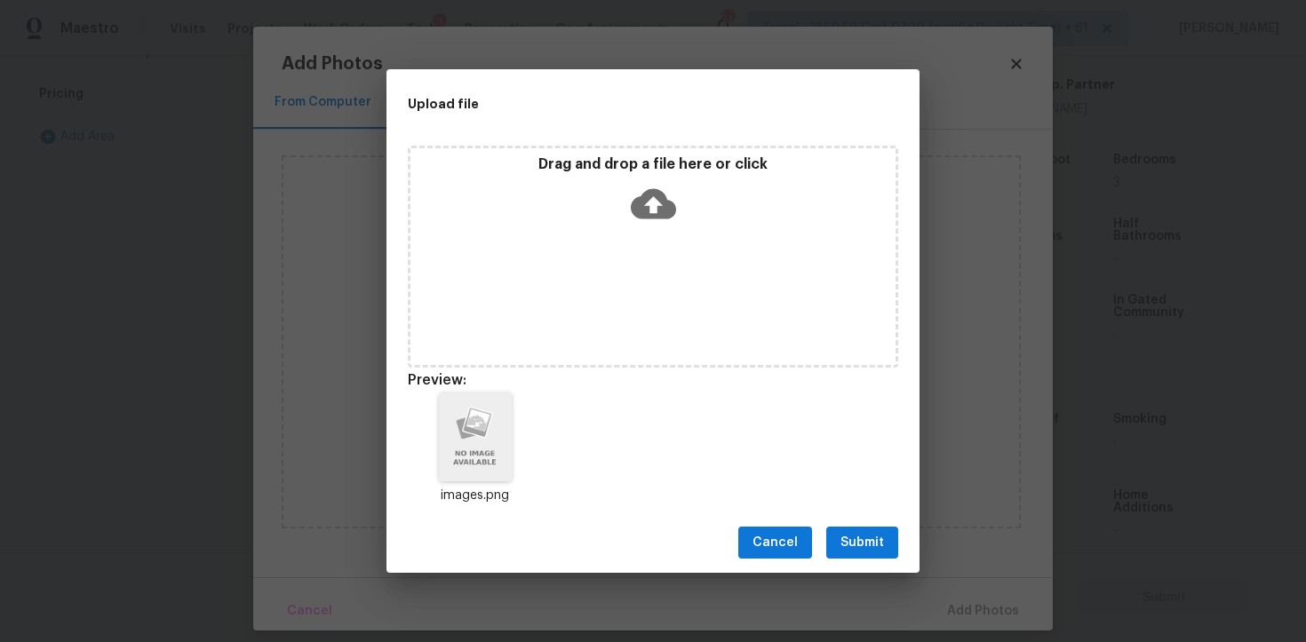
click at [867, 536] on span "Submit" at bounding box center [863, 543] width 44 height 22
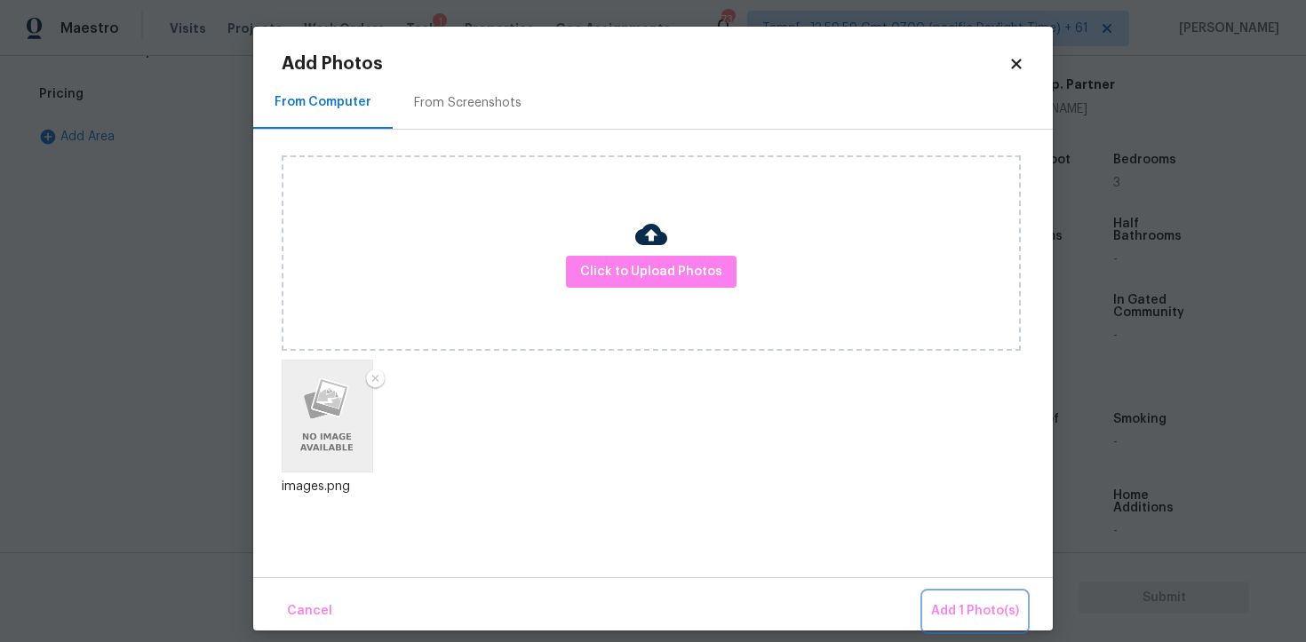
click at [952, 593] on button "Add 1 Photo(s)" at bounding box center [975, 612] width 102 height 38
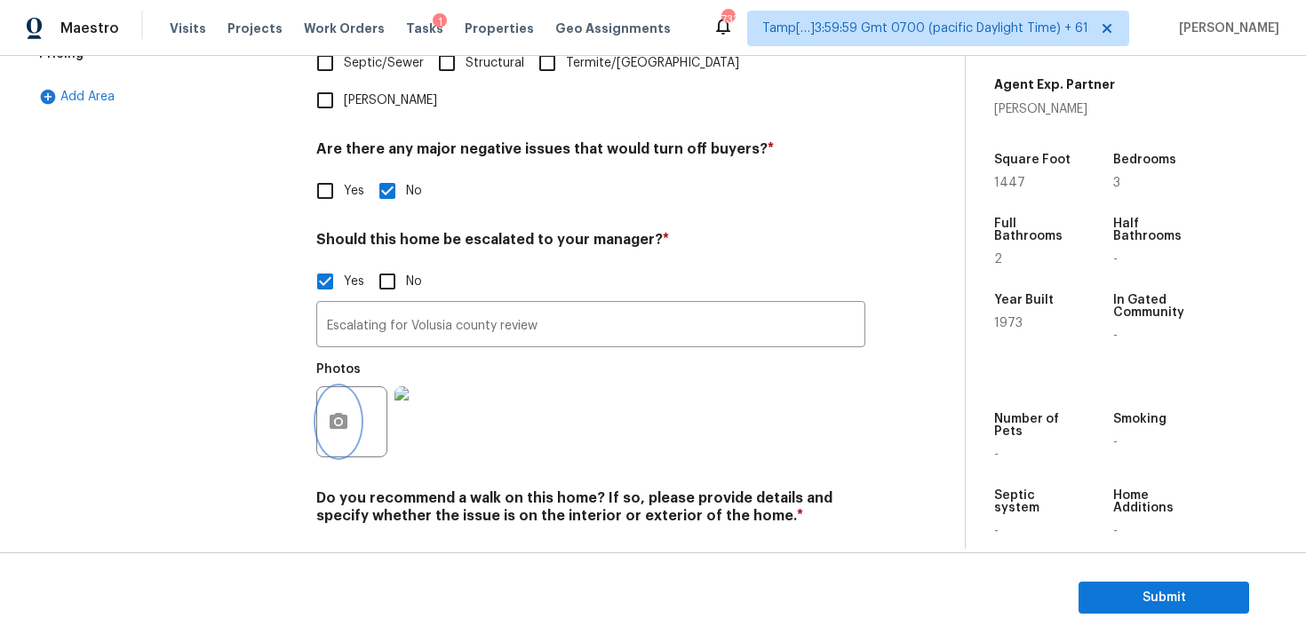
scroll to position [0, 0]
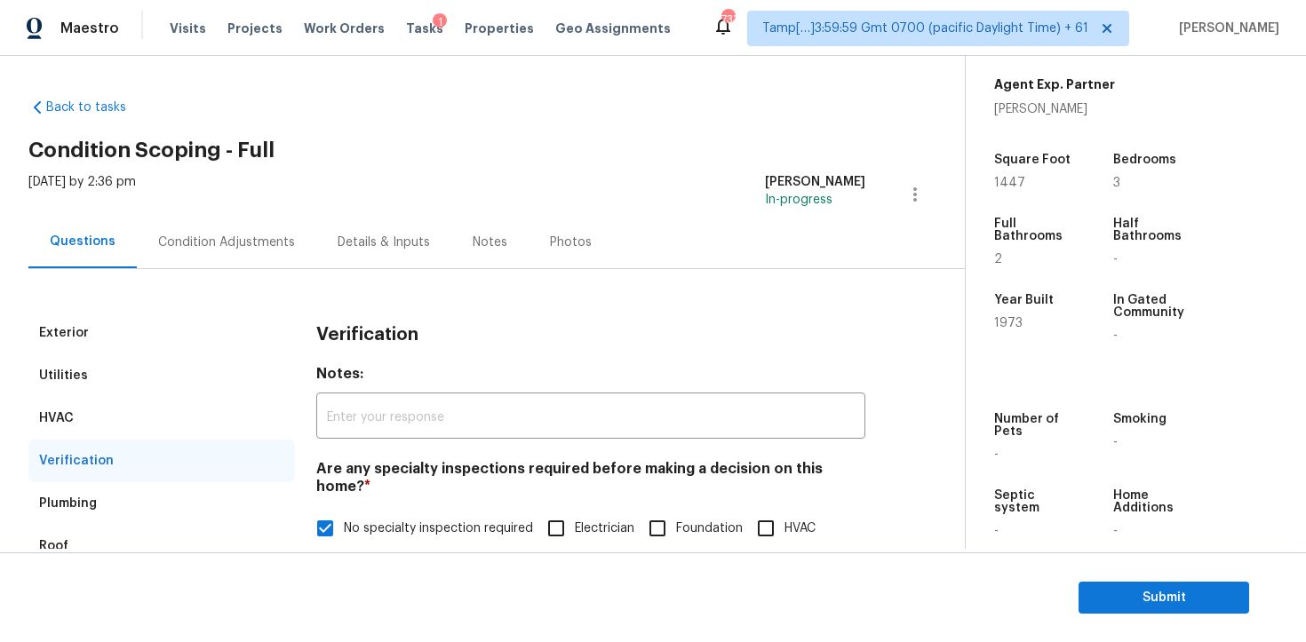
click at [203, 267] on div "Condition Adjustments" at bounding box center [226, 242] width 179 height 52
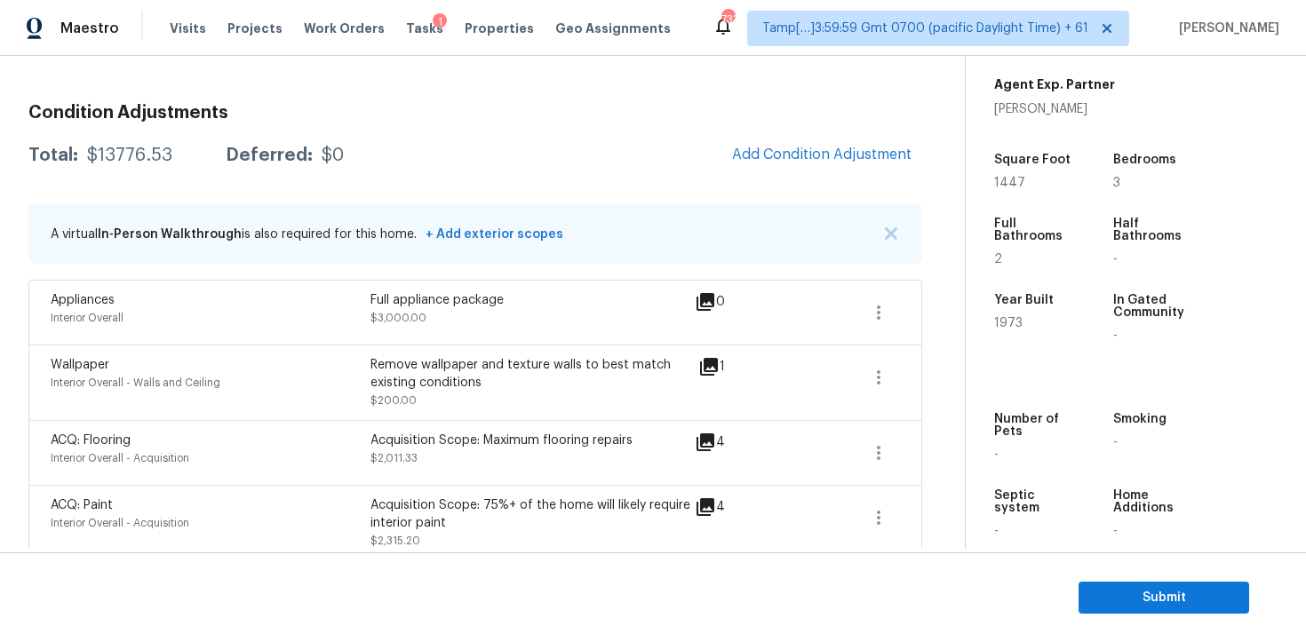
scroll to position [113, 0]
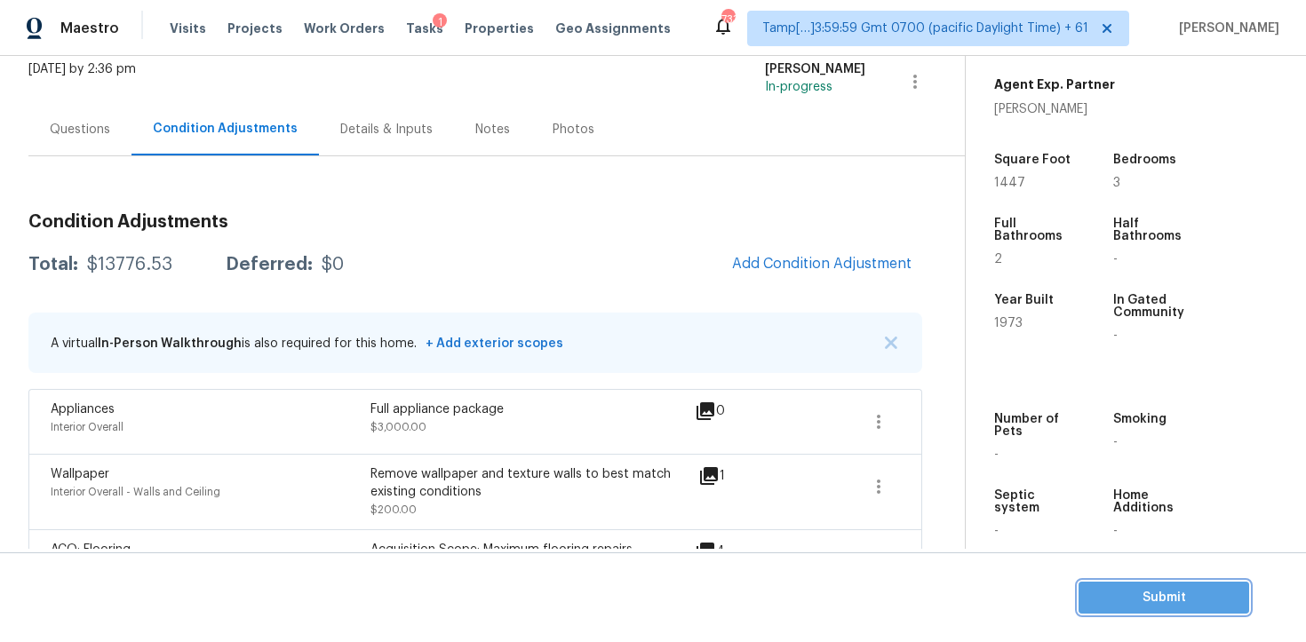
click at [1120, 582] on button "Submit" at bounding box center [1164, 598] width 171 height 33
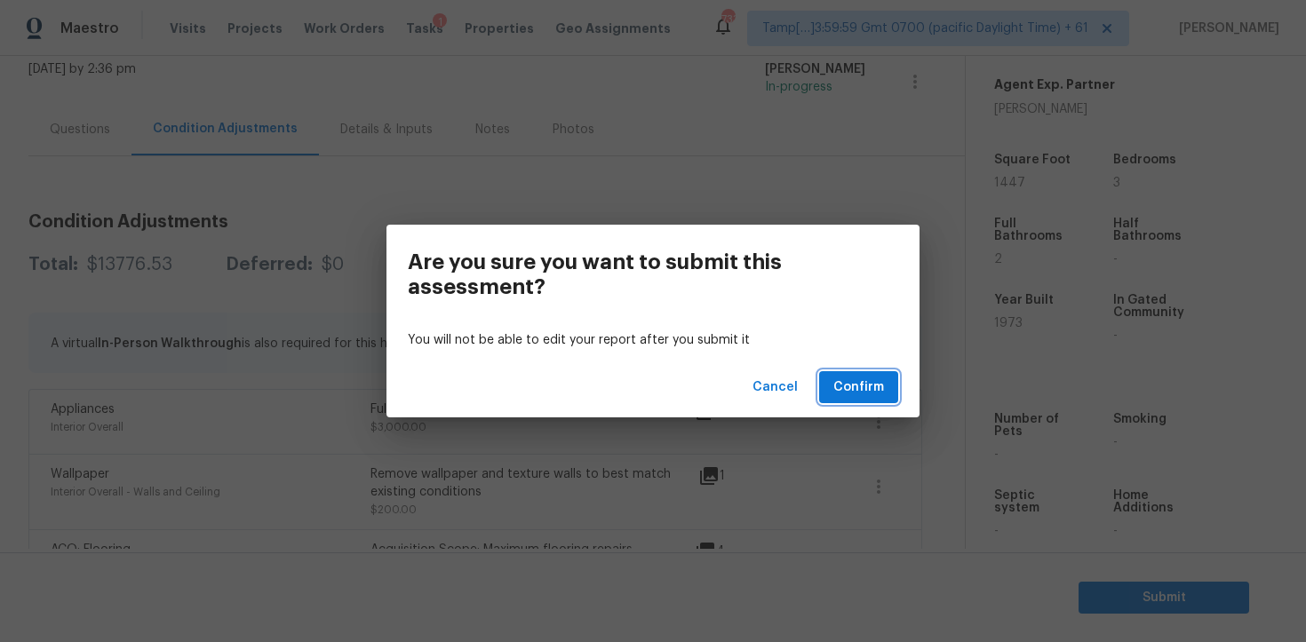
click at [853, 379] on span "Confirm" at bounding box center [858, 388] width 51 height 22
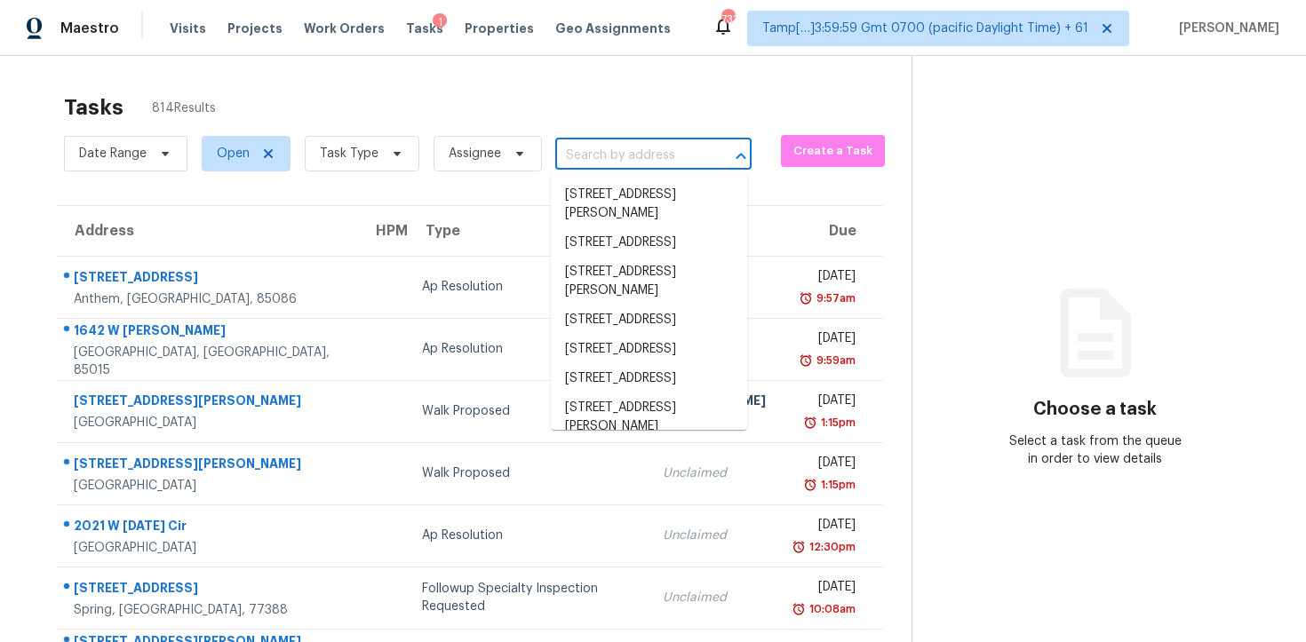
click at [581, 155] on input "text" at bounding box center [628, 156] width 147 height 28
paste input "522 Constitution Dr, Orlando, FL 32809"
type input "522 Constitution Dr, Orlando, FL 32809"
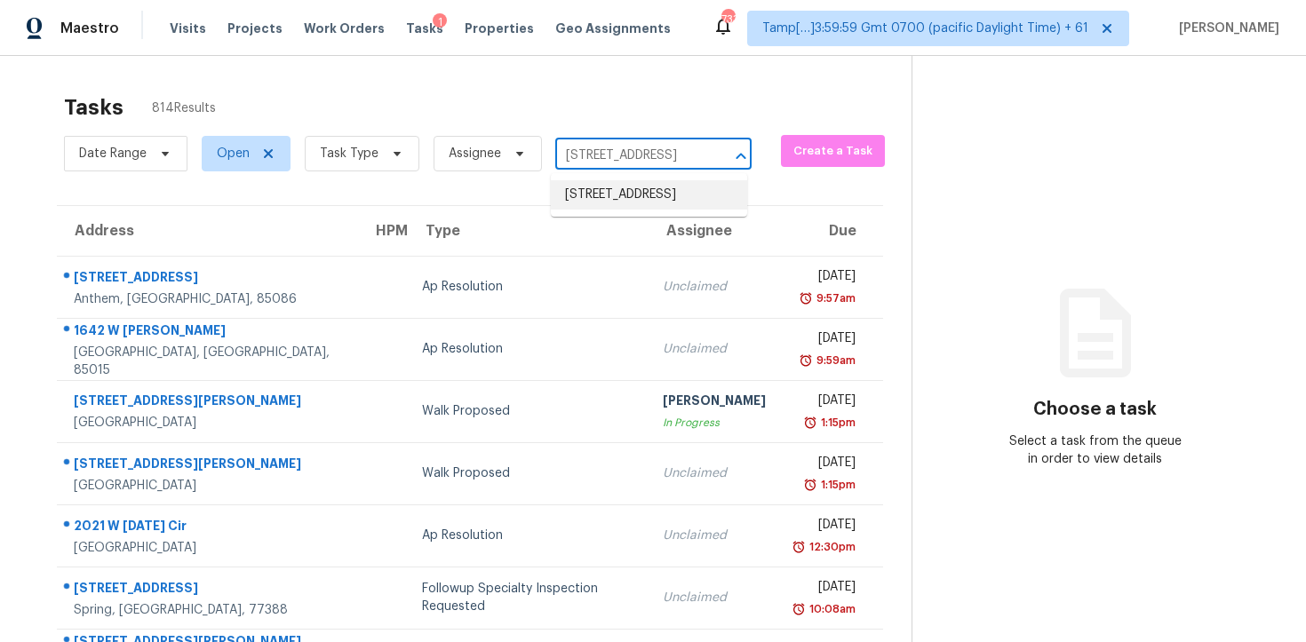
click at [605, 195] on li "522 Constitution Dr, Orlando, FL 32809" at bounding box center [649, 194] width 196 height 29
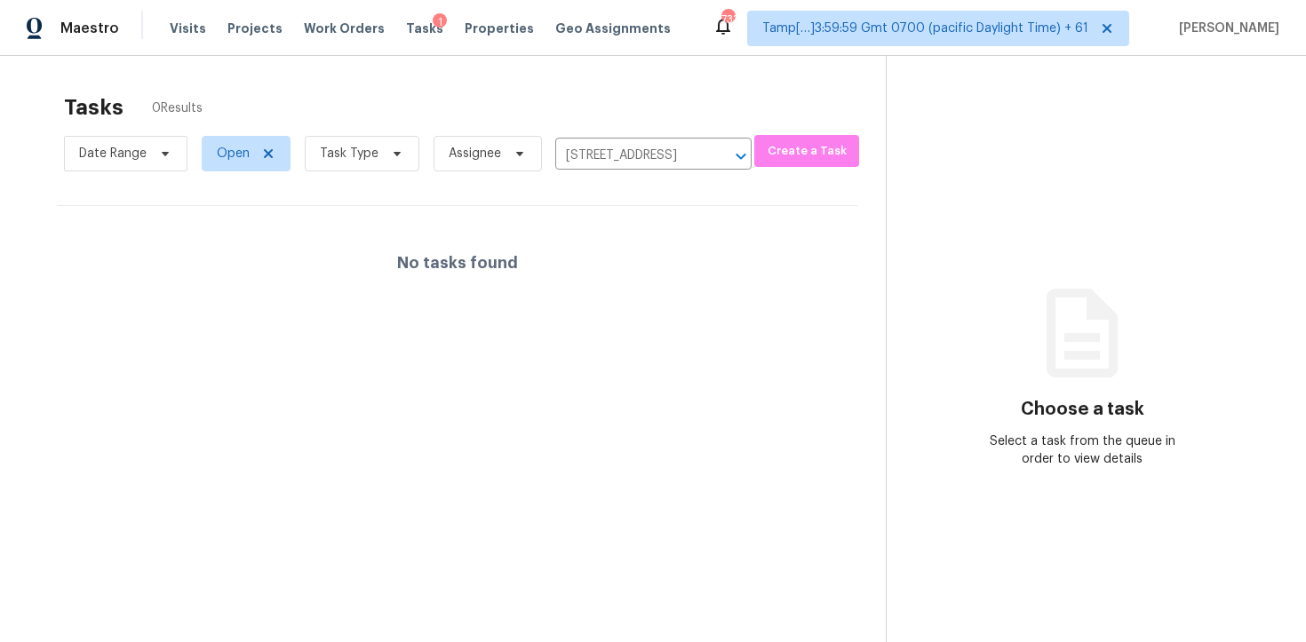
click at [631, 270] on div "No tasks found" at bounding box center [457, 263] width 801 height 114
click at [243, 152] on span "Open" at bounding box center [233, 154] width 33 height 18
click at [349, 111] on div "Tasks 0 Results" at bounding box center [475, 107] width 822 height 46
click at [370, 155] on span "Task Type" at bounding box center [349, 154] width 59 height 18
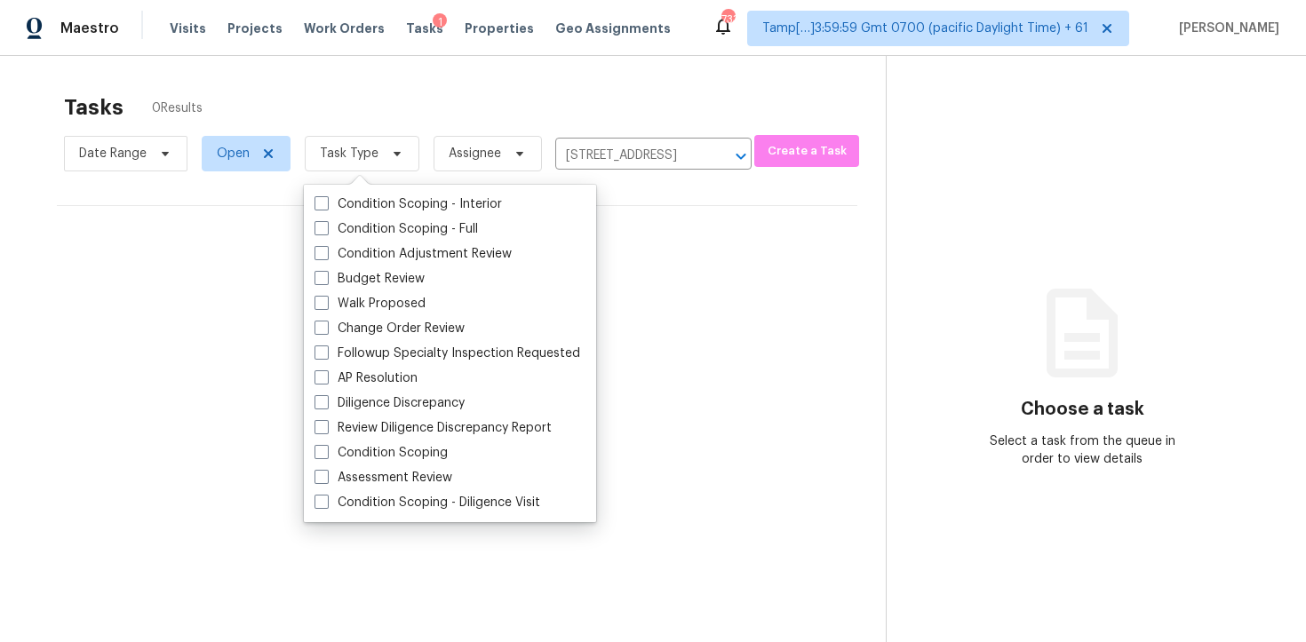
click at [388, 108] on div "Tasks 0 Results" at bounding box center [475, 107] width 822 height 46
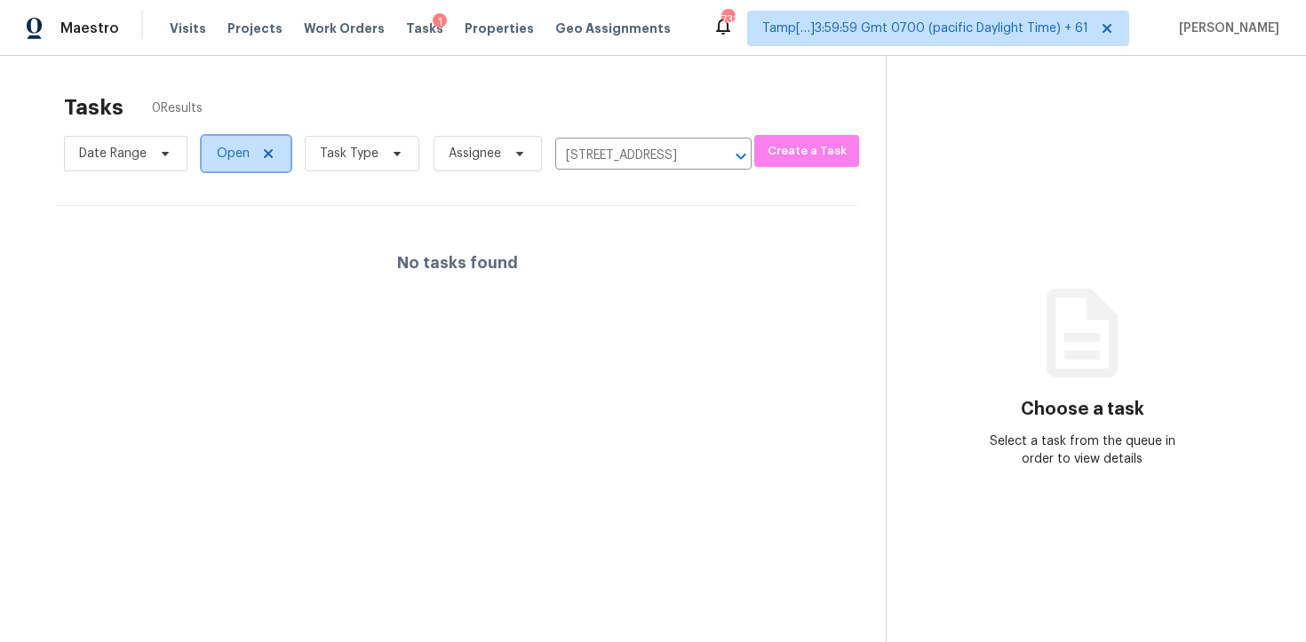
click at [231, 156] on span "Open" at bounding box center [233, 154] width 33 height 18
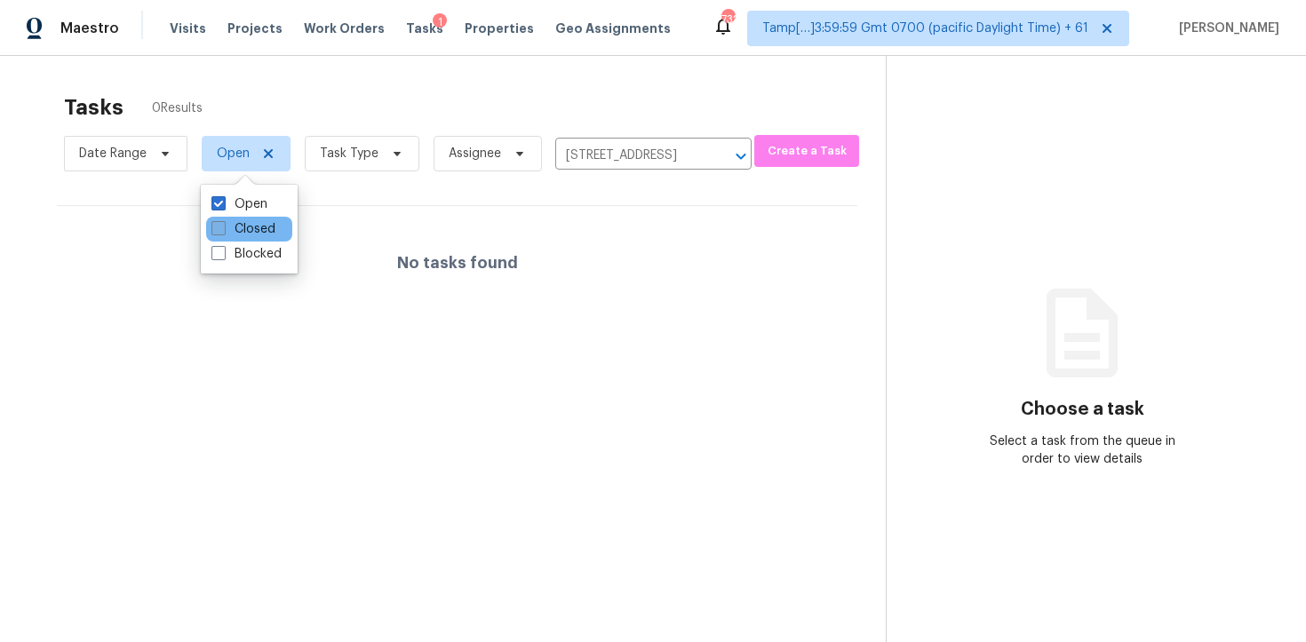
click at [259, 230] on label "Closed" at bounding box center [243, 229] width 64 height 18
click at [223, 230] on input "Closed" at bounding box center [217, 226] width 12 height 12
checkbox input "true"
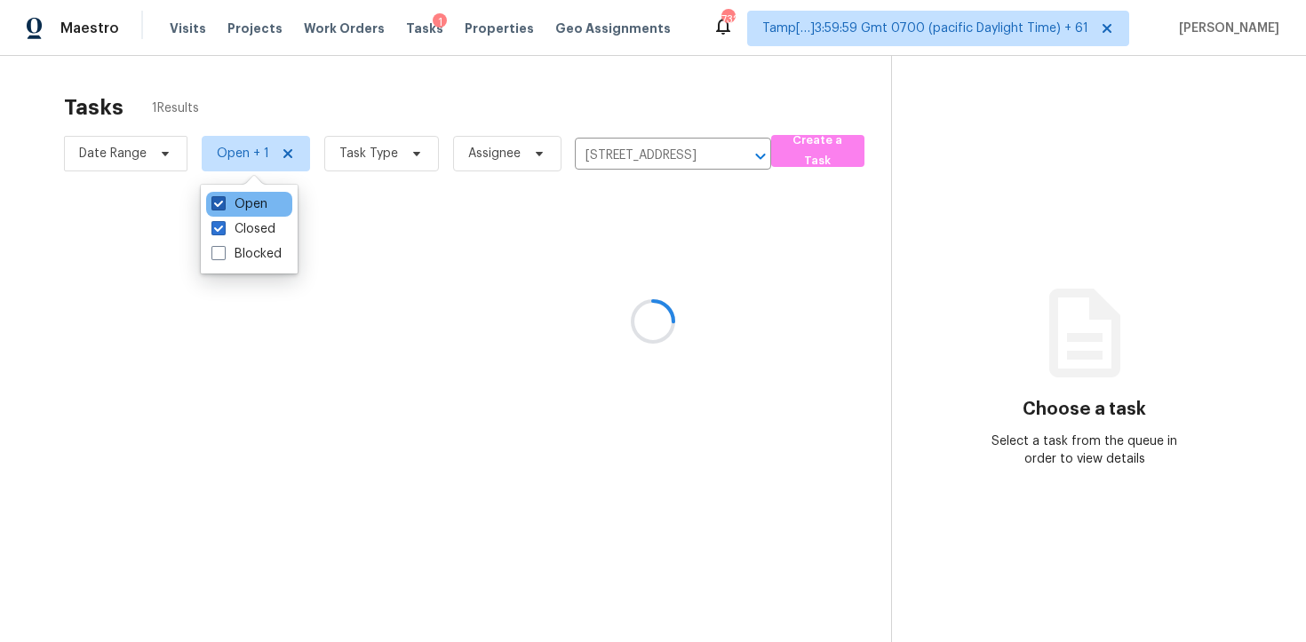
click at [259, 208] on label "Open" at bounding box center [239, 204] width 56 height 18
click at [223, 207] on input "Open" at bounding box center [217, 201] width 12 height 12
checkbox input "false"
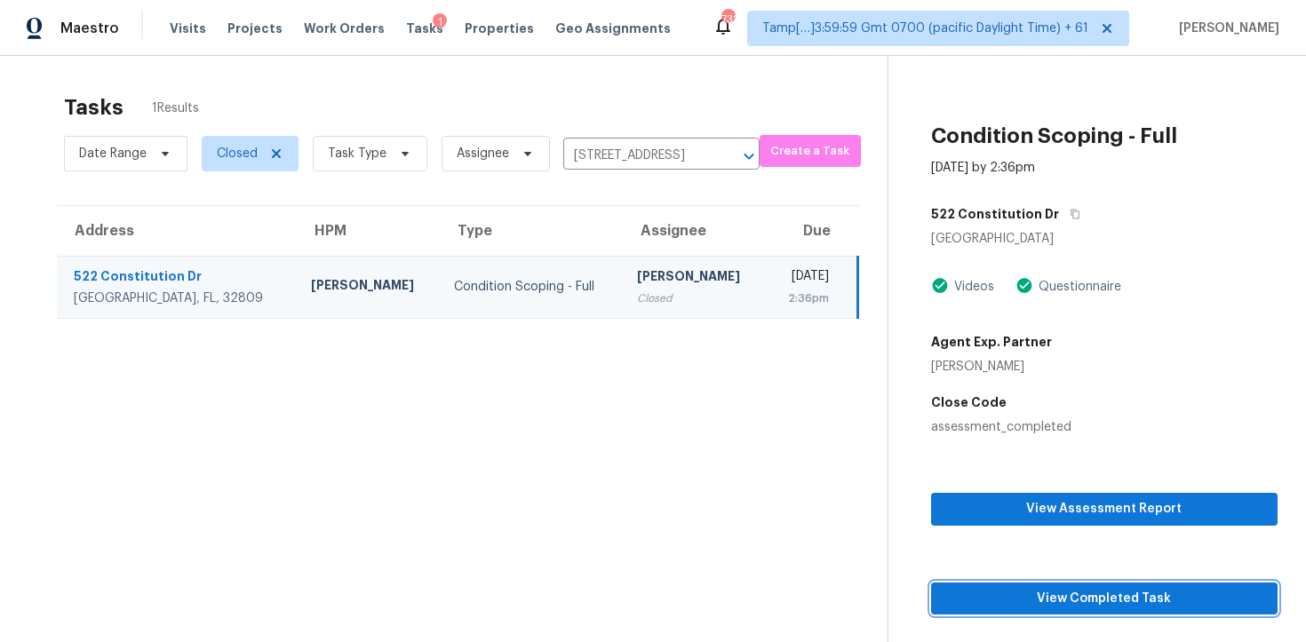
click at [1034, 595] on span "View Completed Task" at bounding box center [1104, 599] width 318 height 22
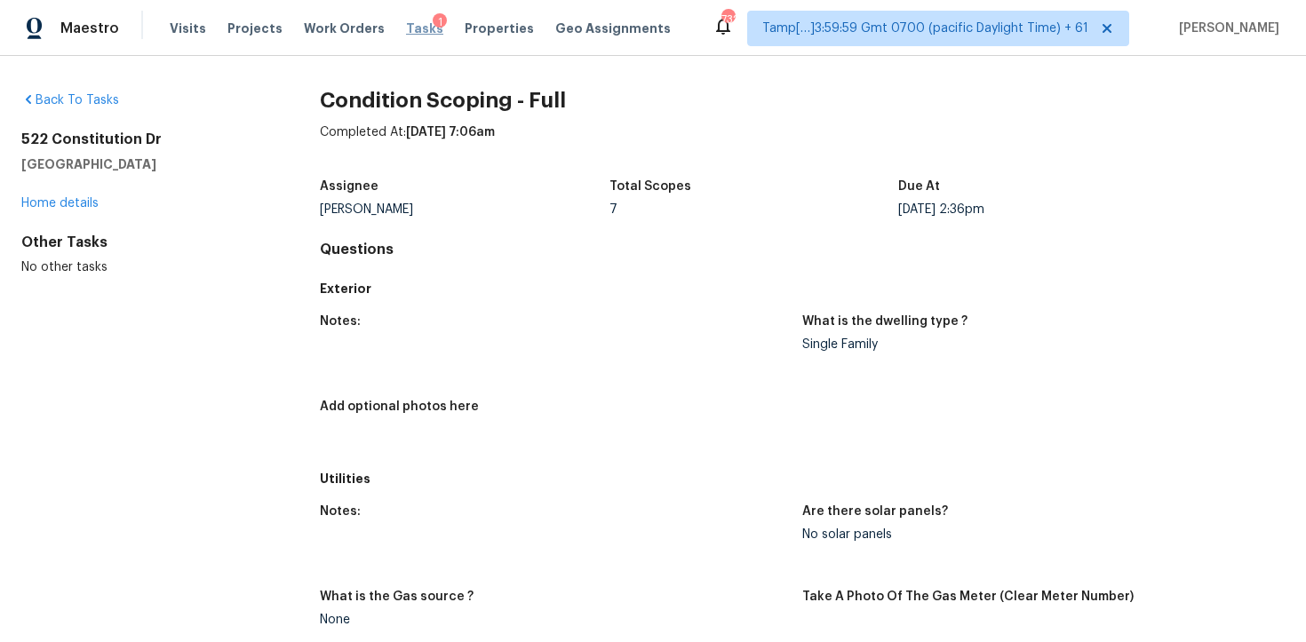
click at [406, 32] on span "Tasks" at bounding box center [424, 28] width 37 height 12
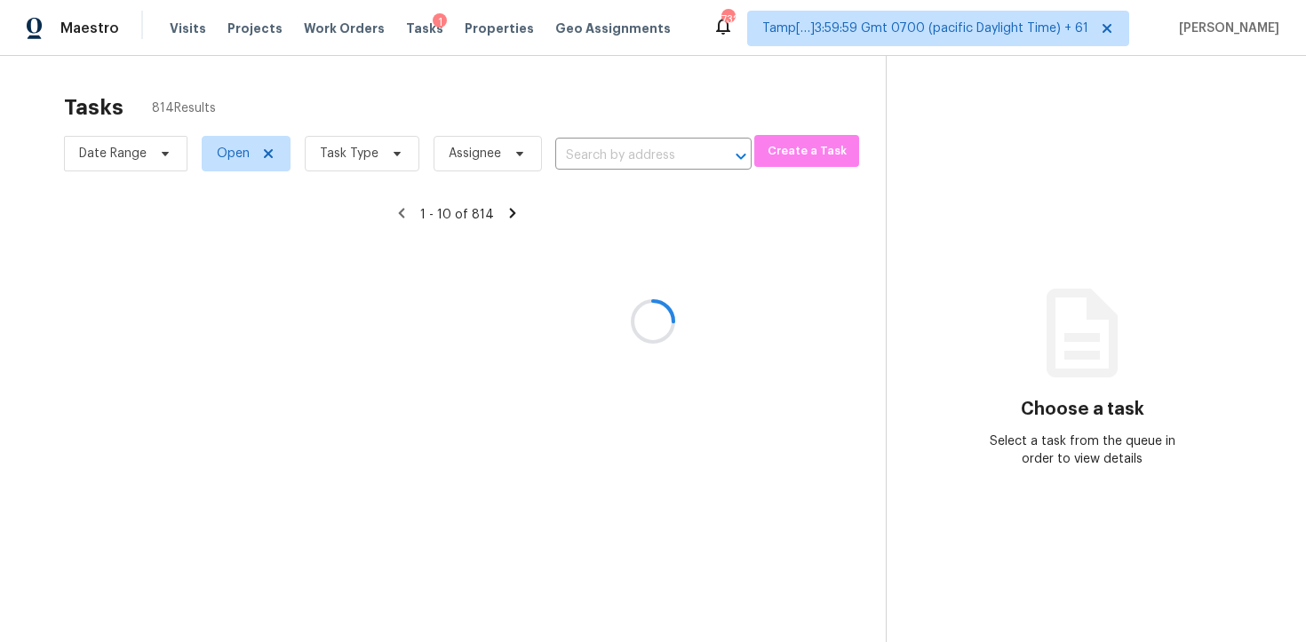
click at [571, 76] on div at bounding box center [653, 321] width 1306 height 642
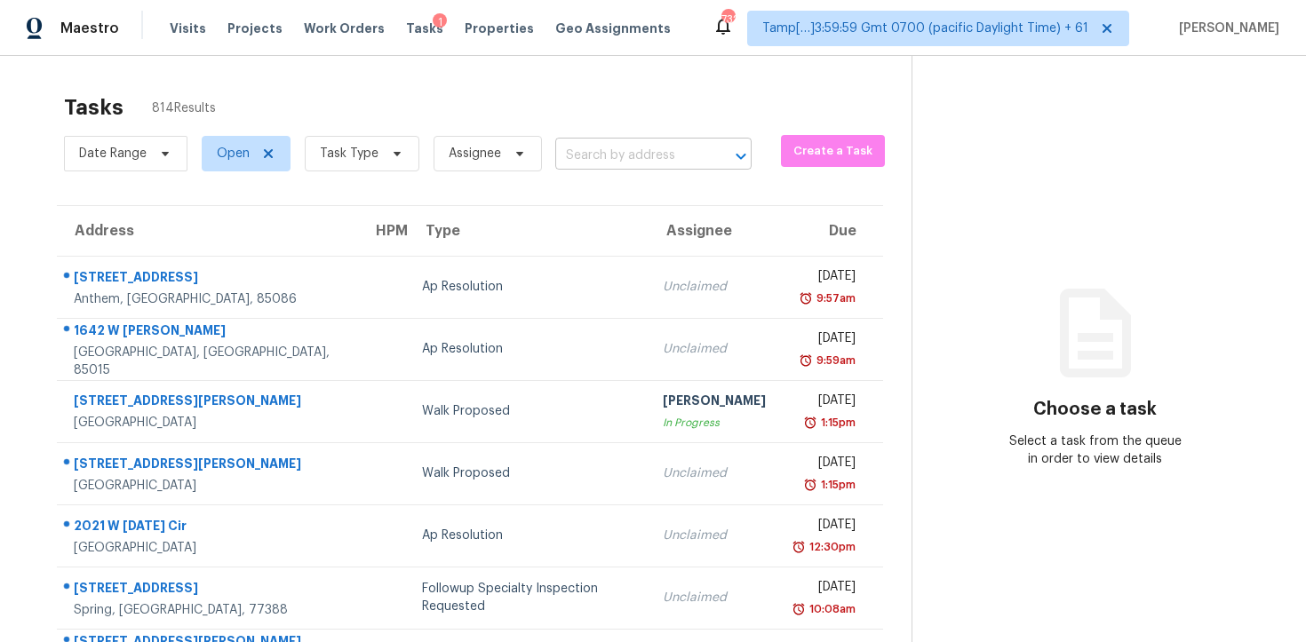
click at [659, 149] on input "text" at bounding box center [628, 156] width 147 height 28
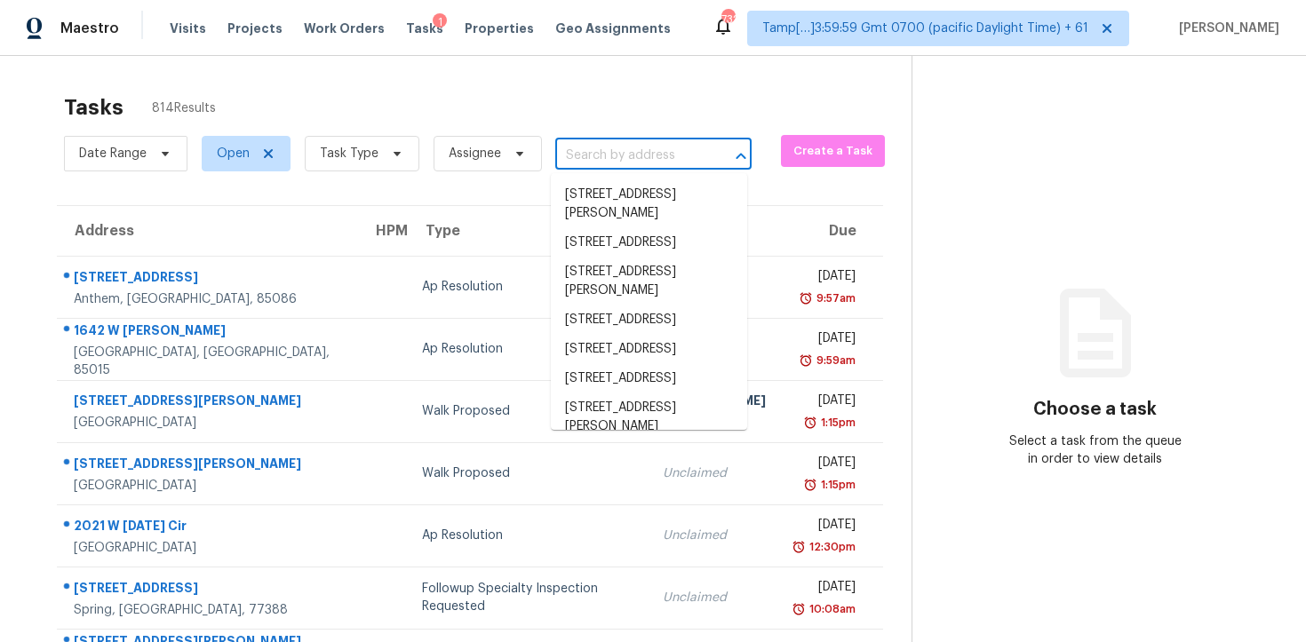
paste input "6631 Wannamaker Ln Charlotte, NC, 28226"
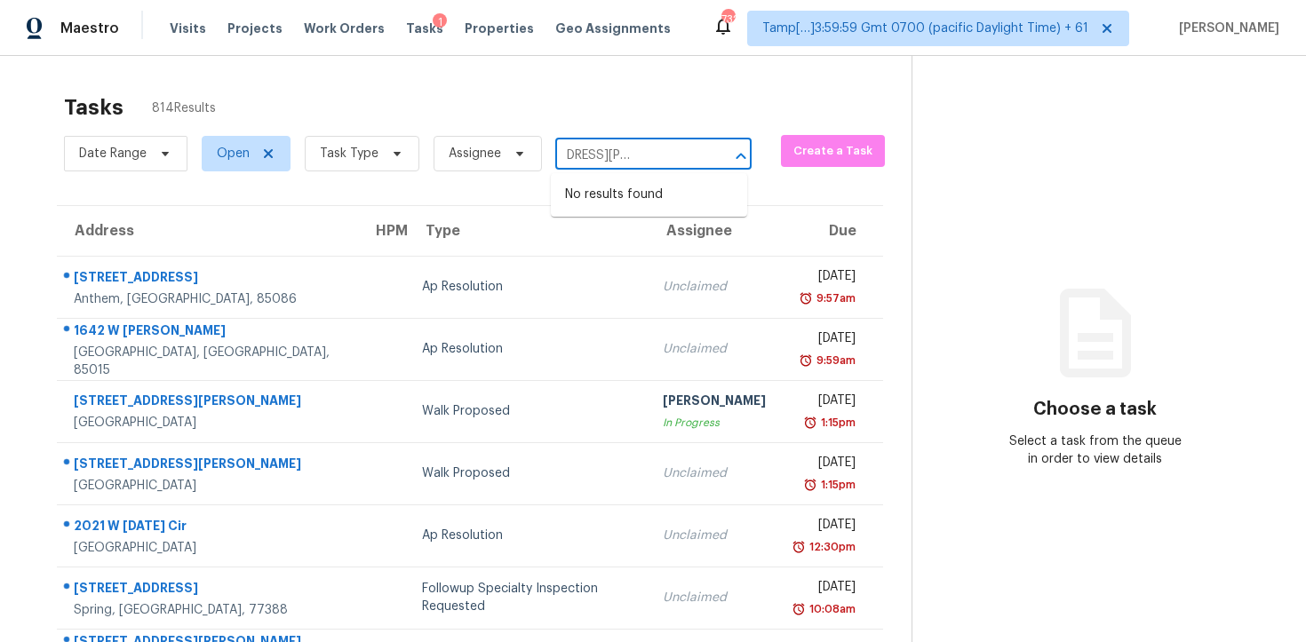
type input "6631 Wannamaker Ln Charlotte, NC, 28226"
click at [600, 146] on input "text" at bounding box center [628, 156] width 147 height 28
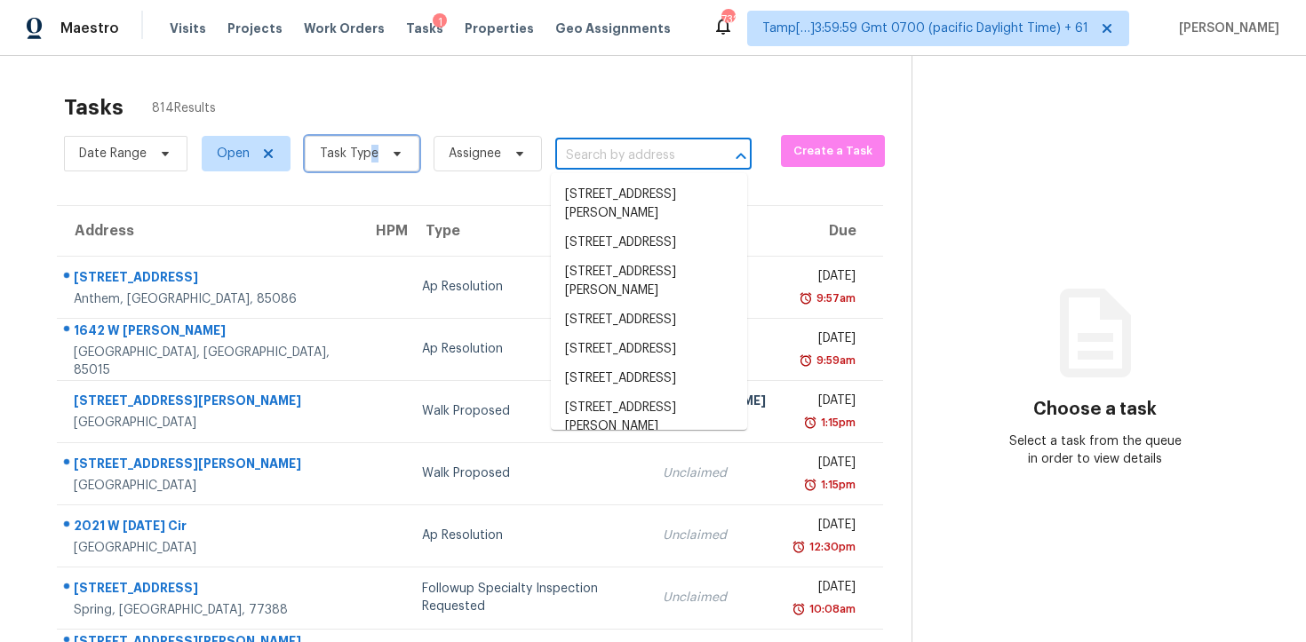
click at [367, 163] on span "Task Type" at bounding box center [362, 154] width 115 height 36
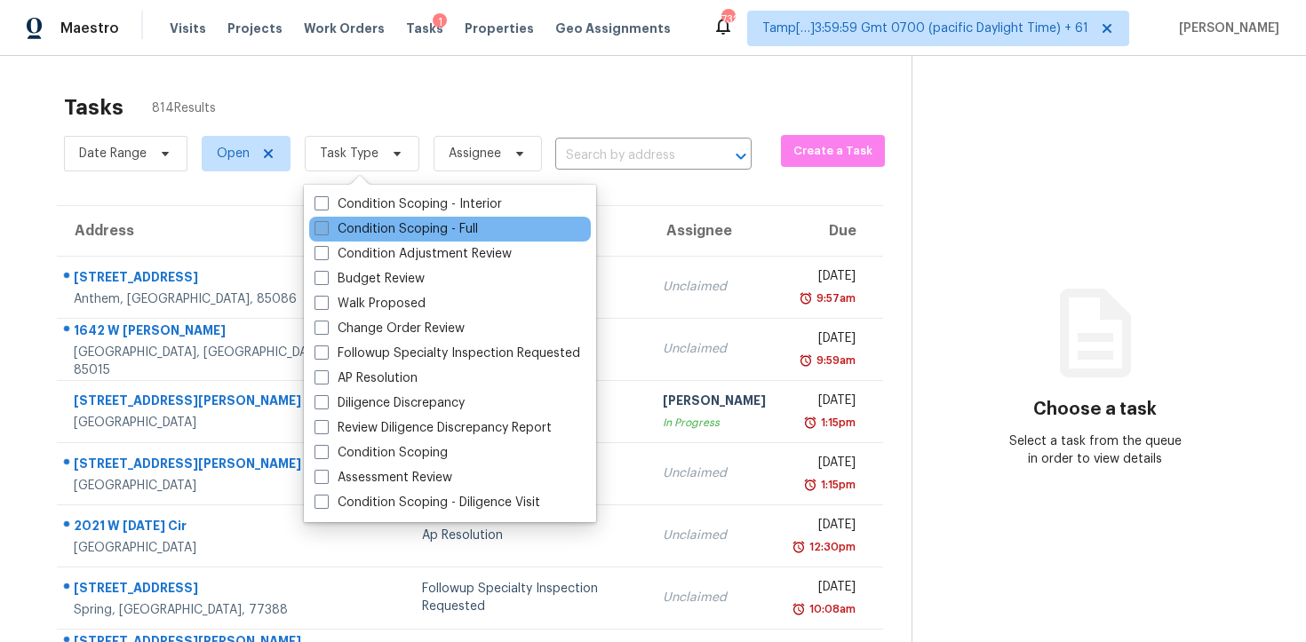
click at [397, 224] on label "Condition Scoping - Full" at bounding box center [396, 229] width 163 height 18
click at [326, 224] on input "Condition Scoping - Full" at bounding box center [321, 226] width 12 height 12
checkbox input "true"
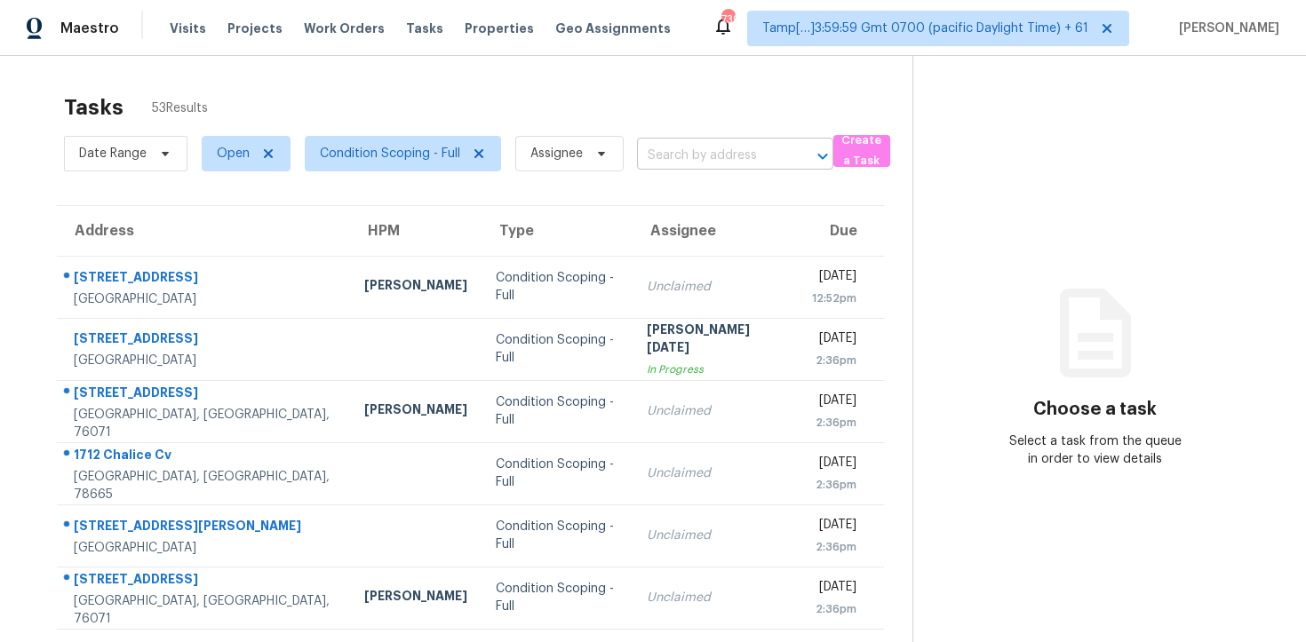
click at [709, 152] on input "text" at bounding box center [710, 156] width 147 height 28
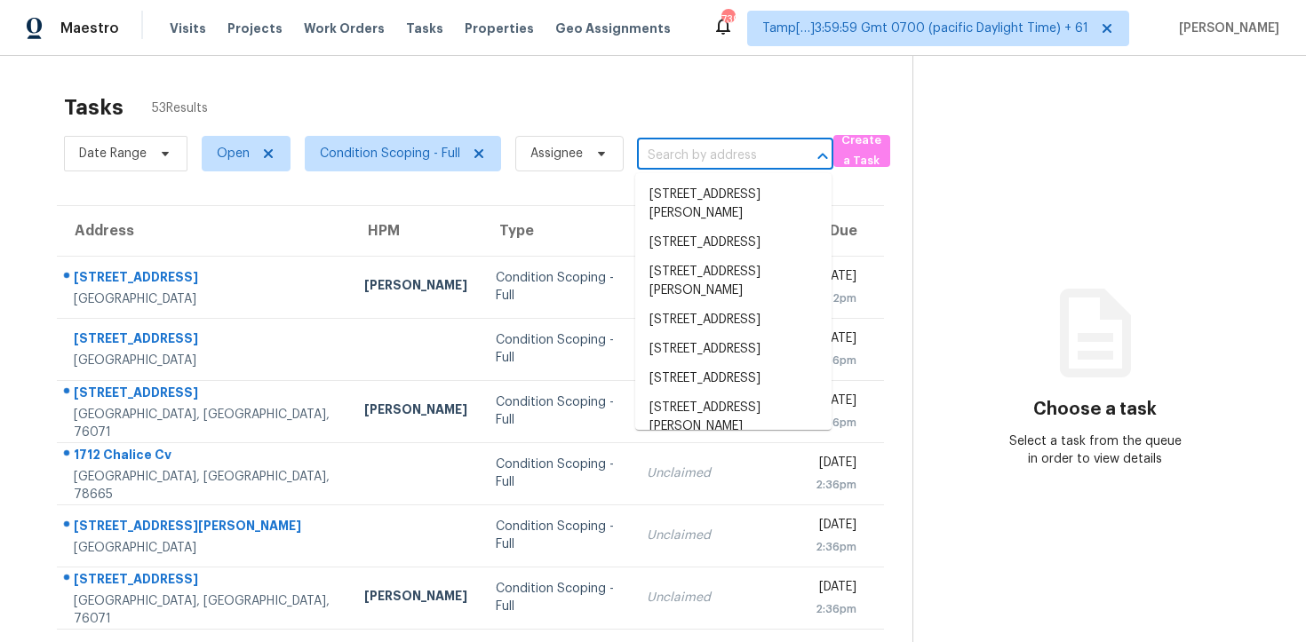
paste input "6631 Wannamaker Ln Charlotte, NC, 28226"
type input "6631 Wannamaker Ln Charlotte, NC, 28226"
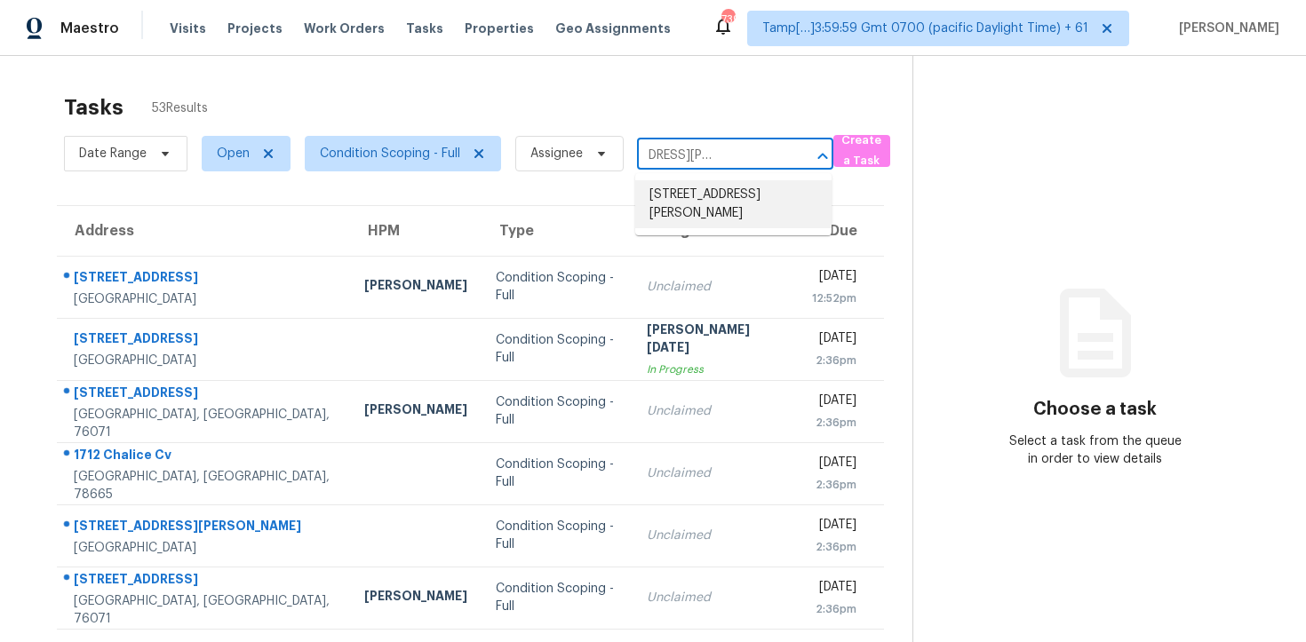
click at [735, 189] on li "6631 Wannamaker Ln, Charlotte, NC 28226" at bounding box center [733, 204] width 196 height 48
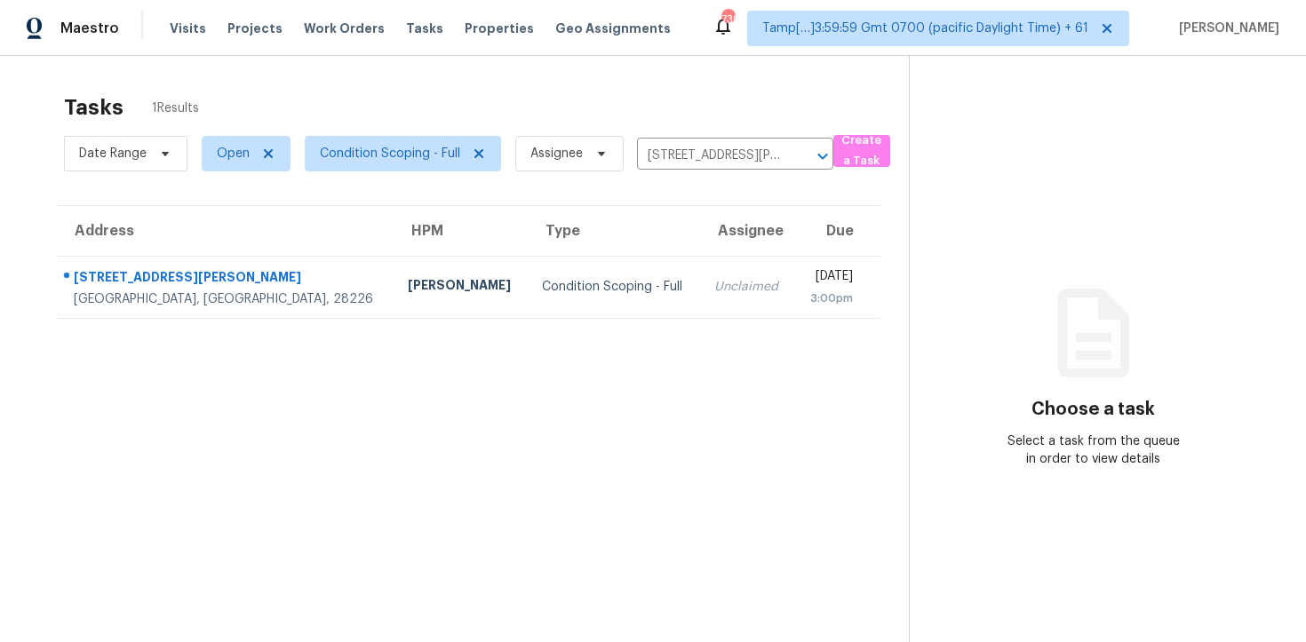
click at [809, 275] on div "Thu, Oct 9th 2025" at bounding box center [831, 278] width 44 height 22
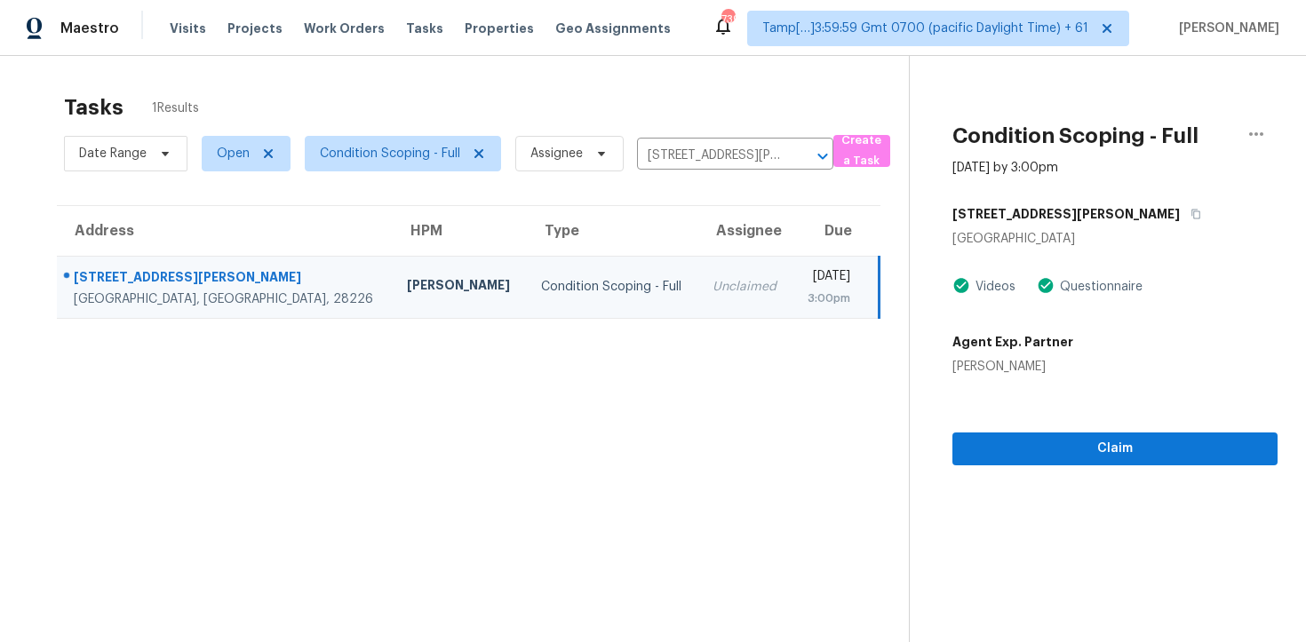
click at [1018, 472] on section "Condition Scoping - Full Oct 9th 2025 by 3:00pm 6631 Wannamaker Ln Charlotte, N…" at bounding box center [1093, 377] width 369 height 642
click at [1016, 442] on span "Claim" at bounding box center [1115, 449] width 297 height 22
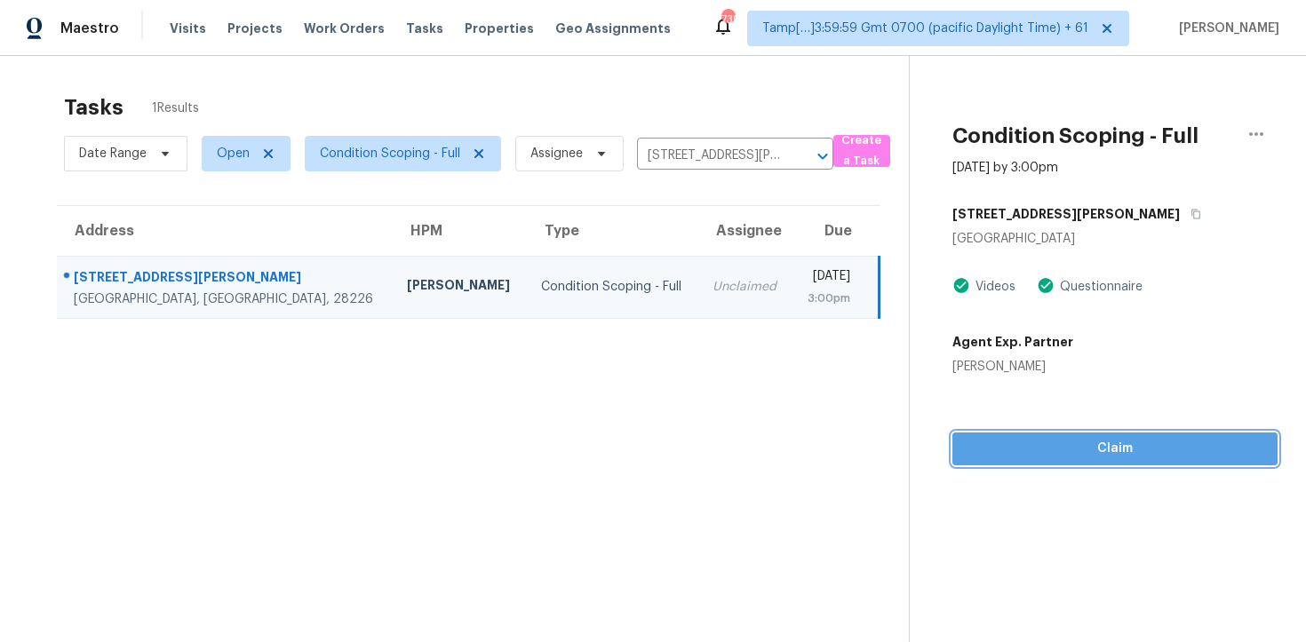
click at [1016, 442] on span "Claim" at bounding box center [1115, 449] width 297 height 22
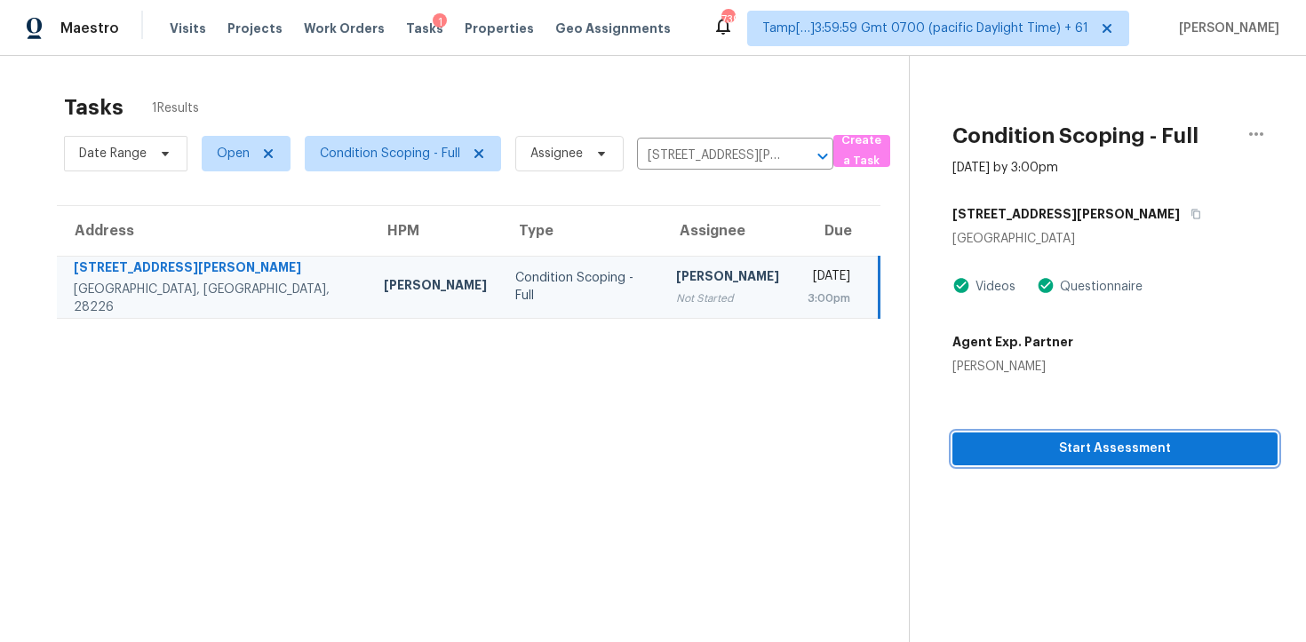
click at [1016, 442] on span "Start Assessment" at bounding box center [1115, 449] width 297 height 22
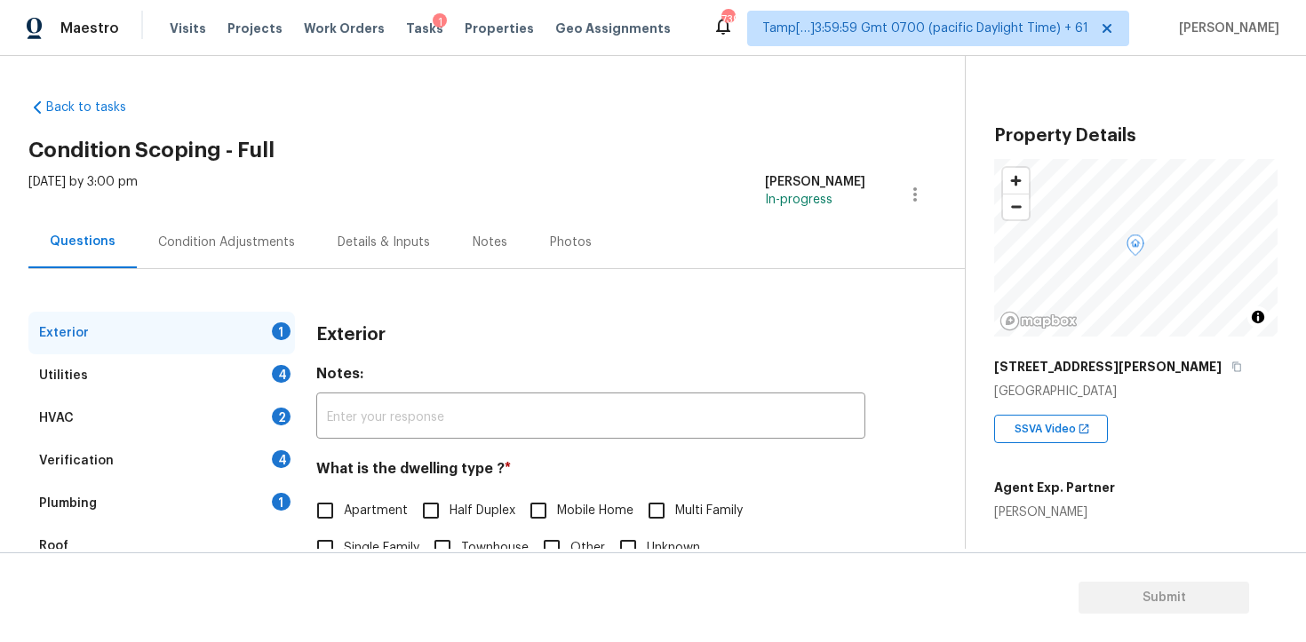
scroll to position [213, 0]
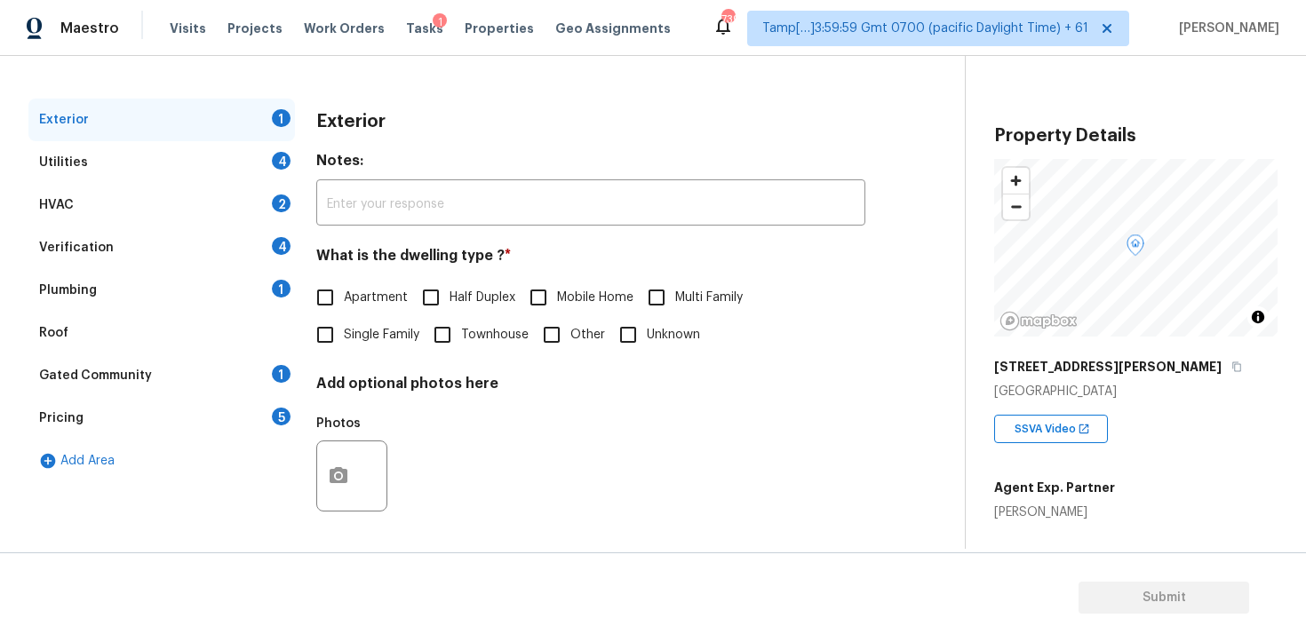
click at [354, 337] on span "Single Family" at bounding box center [382, 335] width 76 height 19
click at [344, 337] on input "Single Family" at bounding box center [325, 334] width 37 height 37
checkbox input "true"
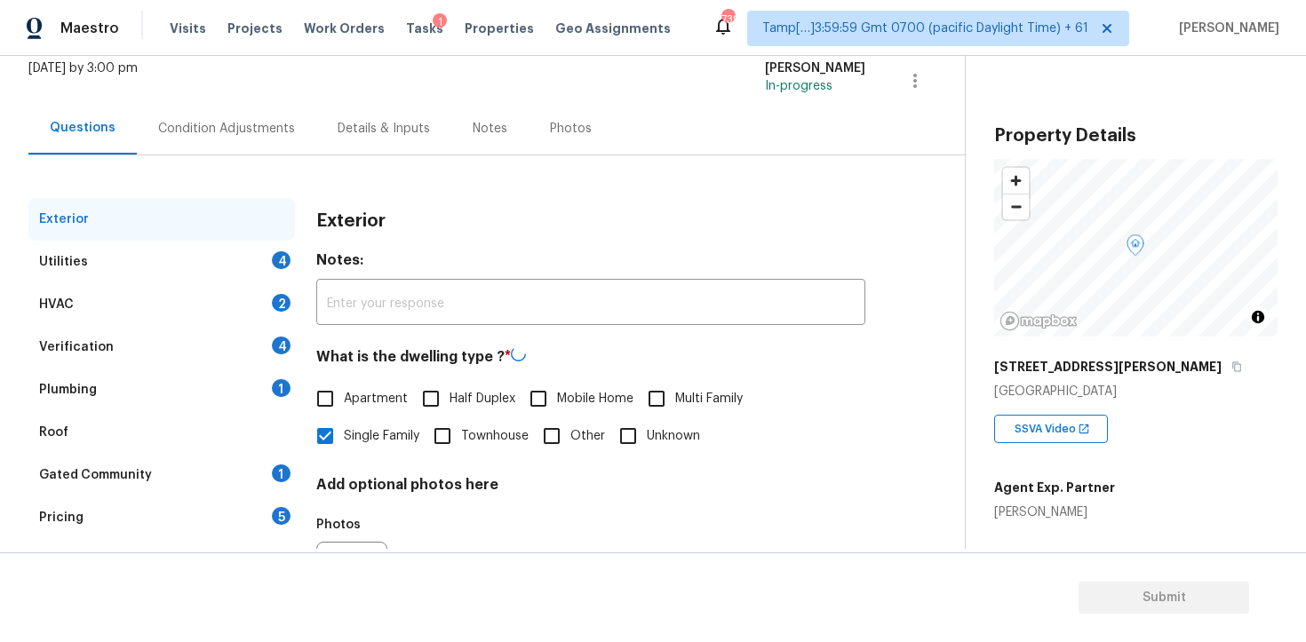
scroll to position [3, 0]
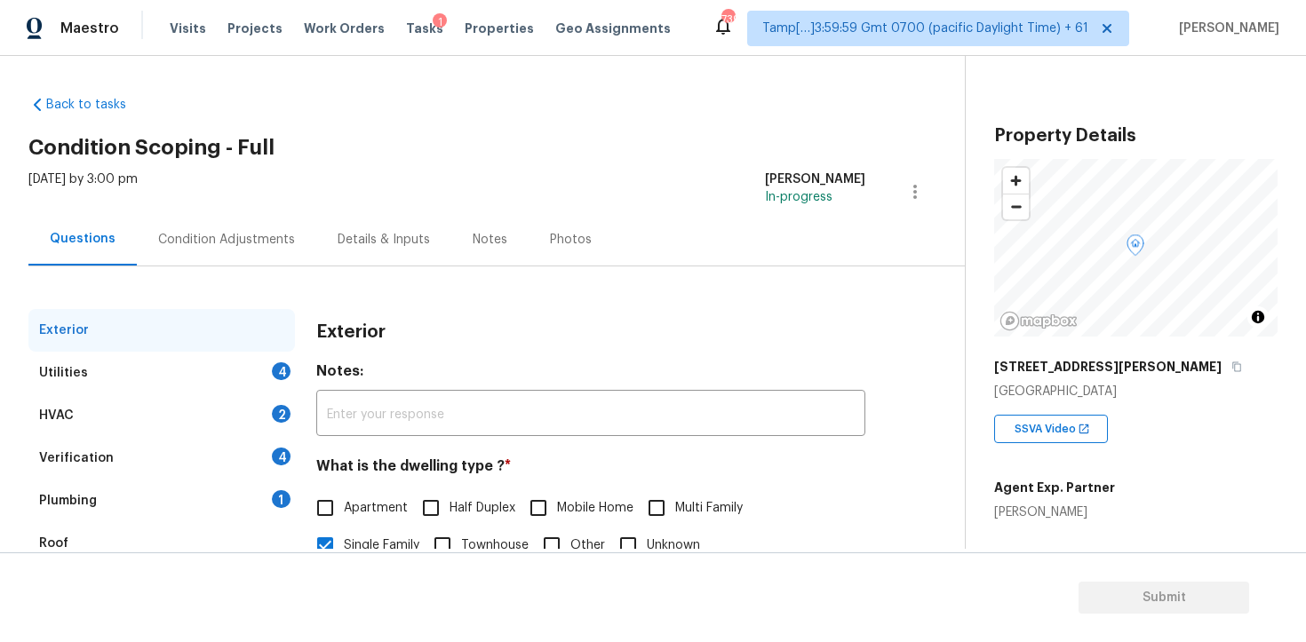
click at [259, 213] on div "Condition Adjustments" at bounding box center [226, 239] width 179 height 52
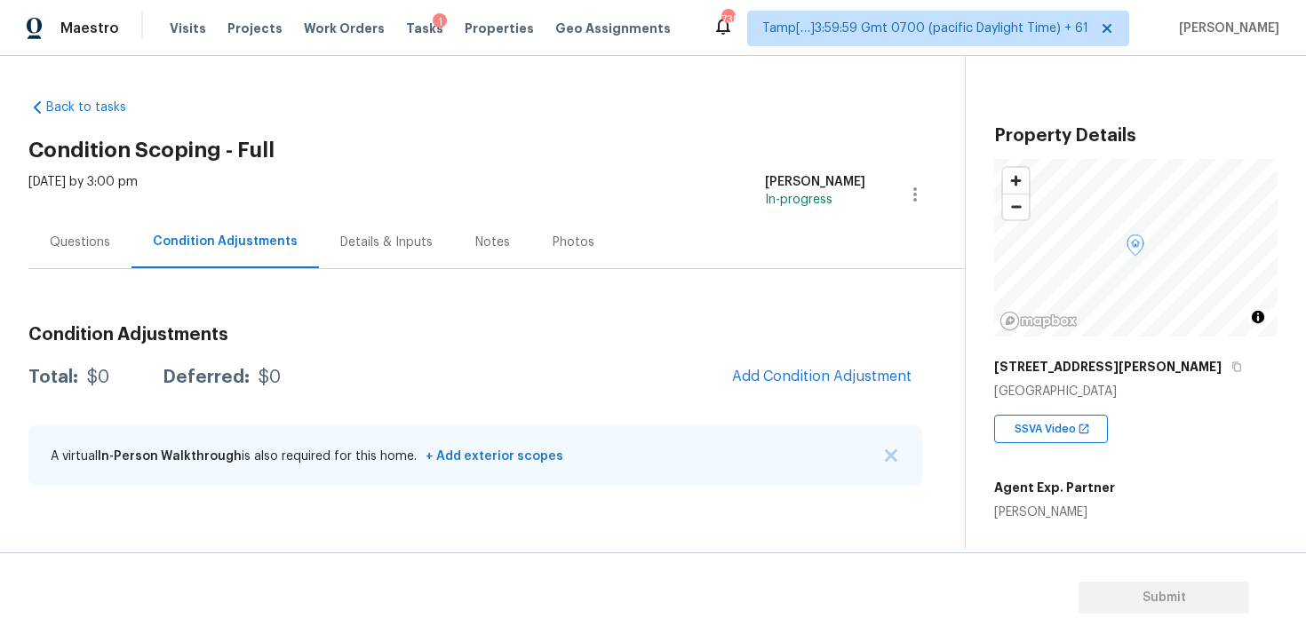
click at [78, 258] on div "Questions" at bounding box center [79, 242] width 103 height 52
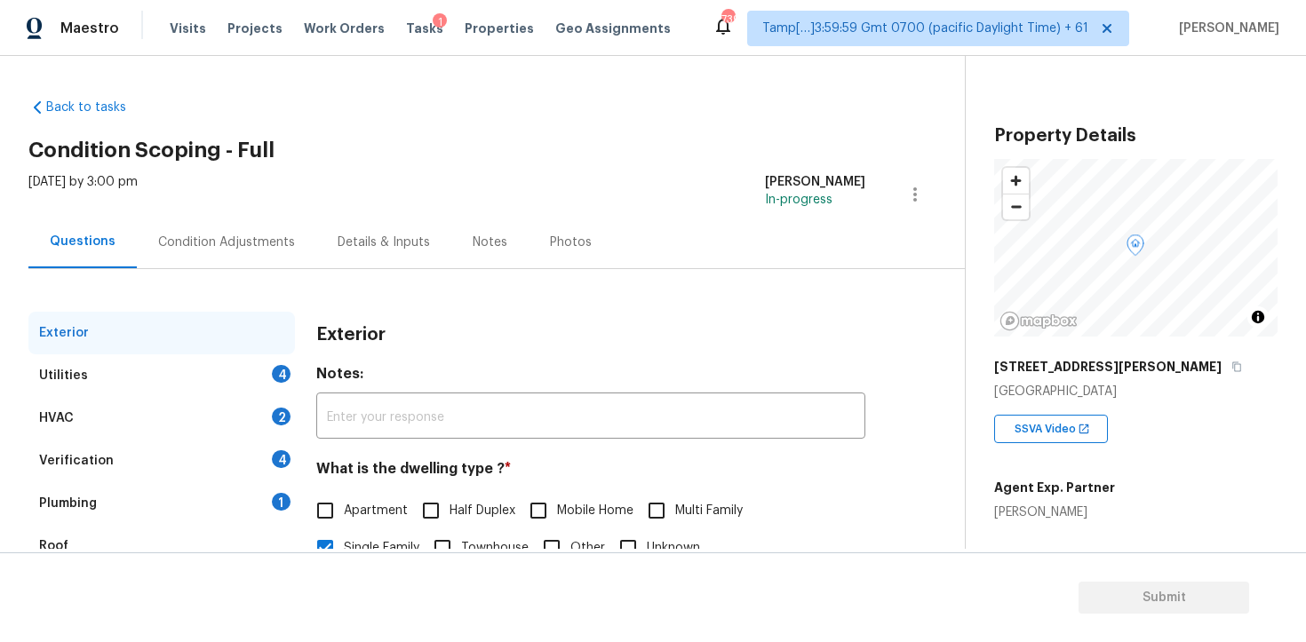
click at [243, 255] on div "Condition Adjustments" at bounding box center [226, 242] width 179 height 52
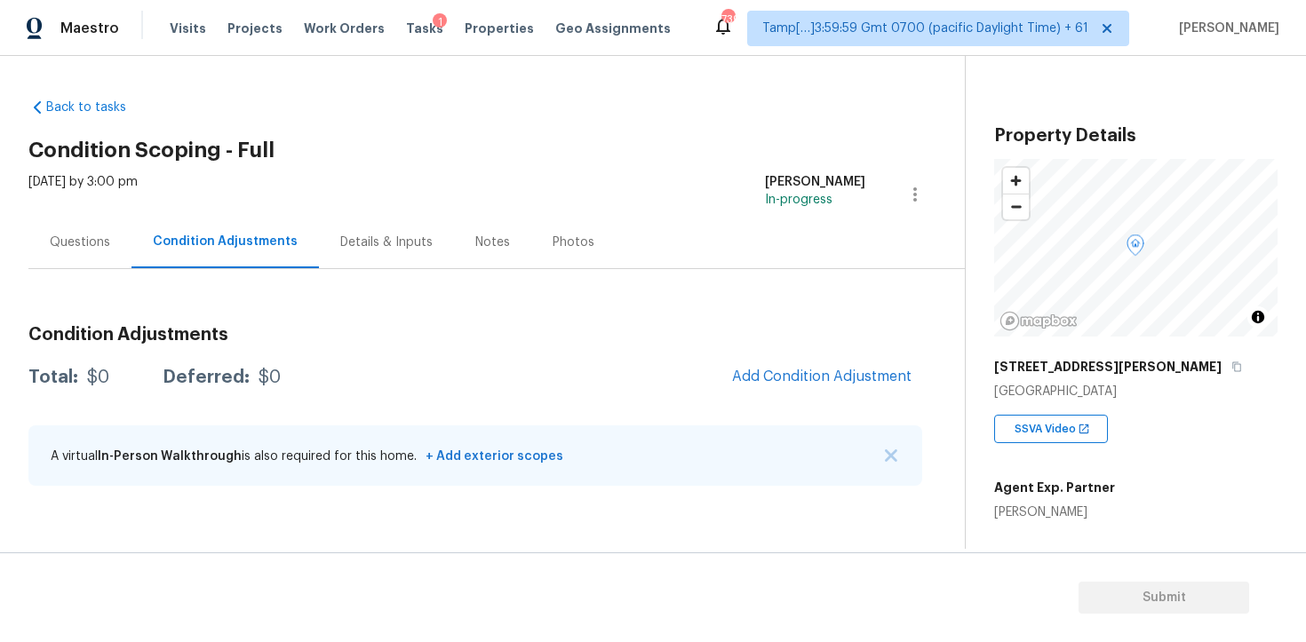
click at [860, 355] on div "Condition Adjustments Total: $0 Deferred: $0 Add Condition Adjustment A virtual…" at bounding box center [475, 407] width 894 height 190
click at [835, 364] on button "Add Condition Adjustment" at bounding box center [822, 376] width 201 height 37
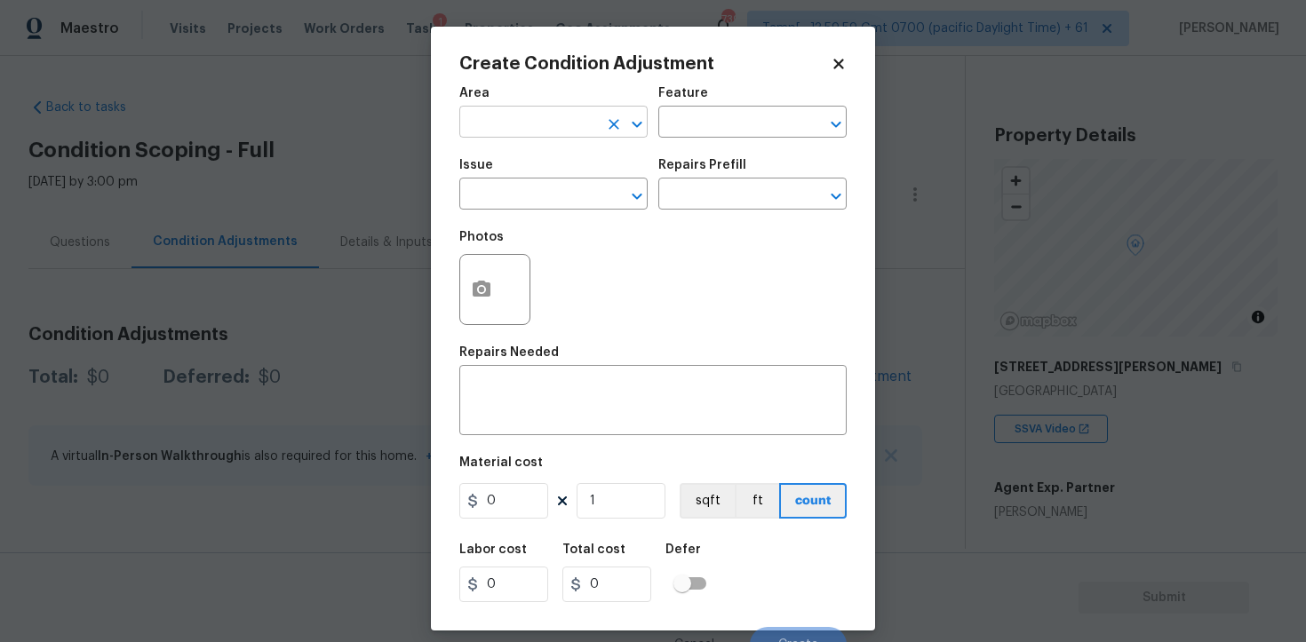
click at [547, 116] on input "text" at bounding box center [528, 124] width 139 height 28
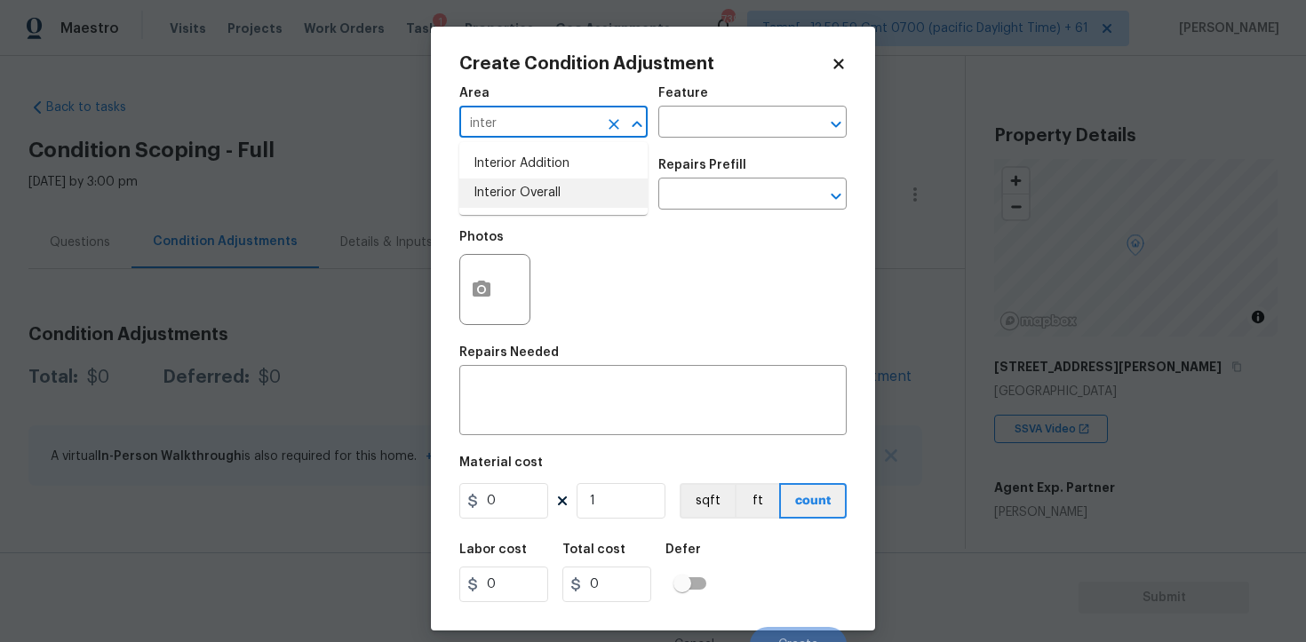
click at [544, 192] on li "Interior Overall" at bounding box center [553, 193] width 188 height 29
type input "Interior Overall"
click at [544, 192] on input "text" at bounding box center [528, 196] width 139 height 28
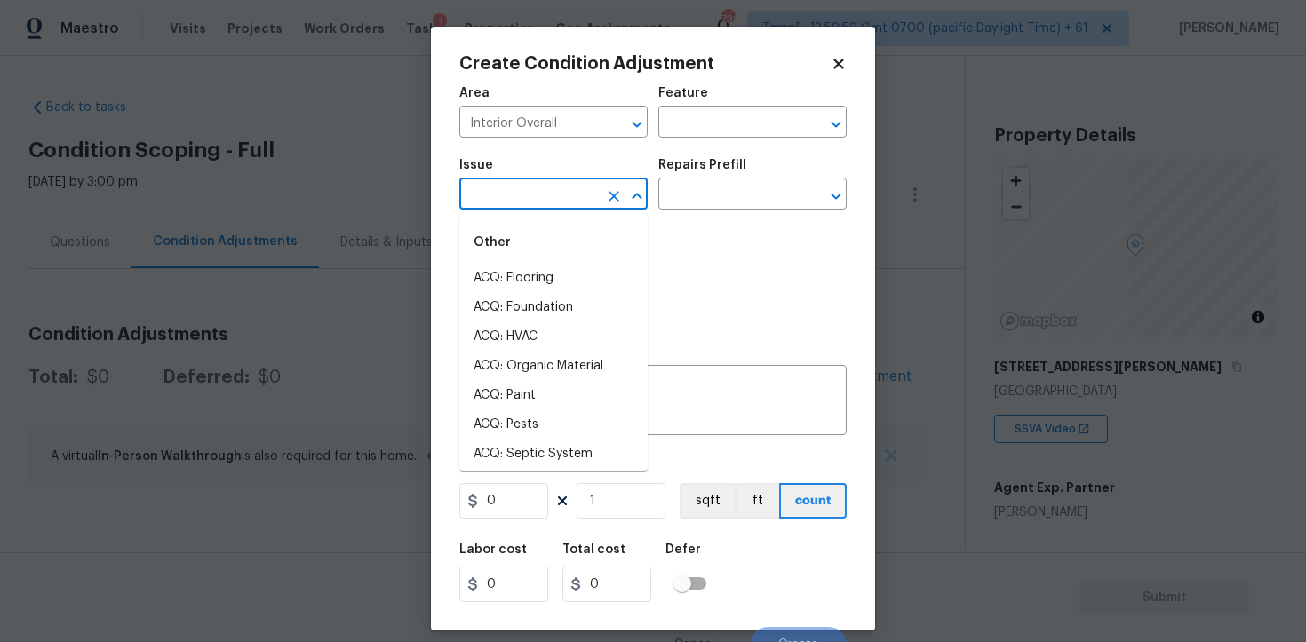
click at [544, 192] on input "text" at bounding box center [528, 196] width 139 height 28
type input "pa"
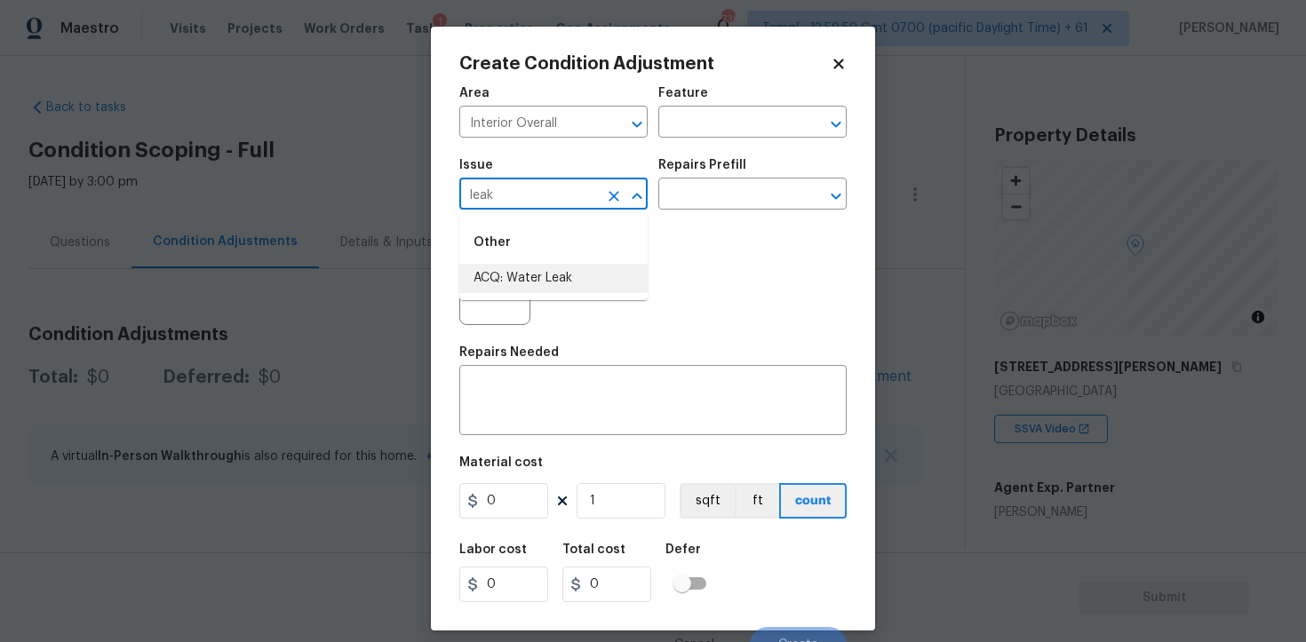
click at [547, 271] on li "ACQ: Water Leak" at bounding box center [553, 278] width 188 height 29
type input "ACQ: Water Leak"
click at [661, 213] on div "Issue ACQ: Water Leak ​ Repairs Prefill ​" at bounding box center [652, 184] width 387 height 72
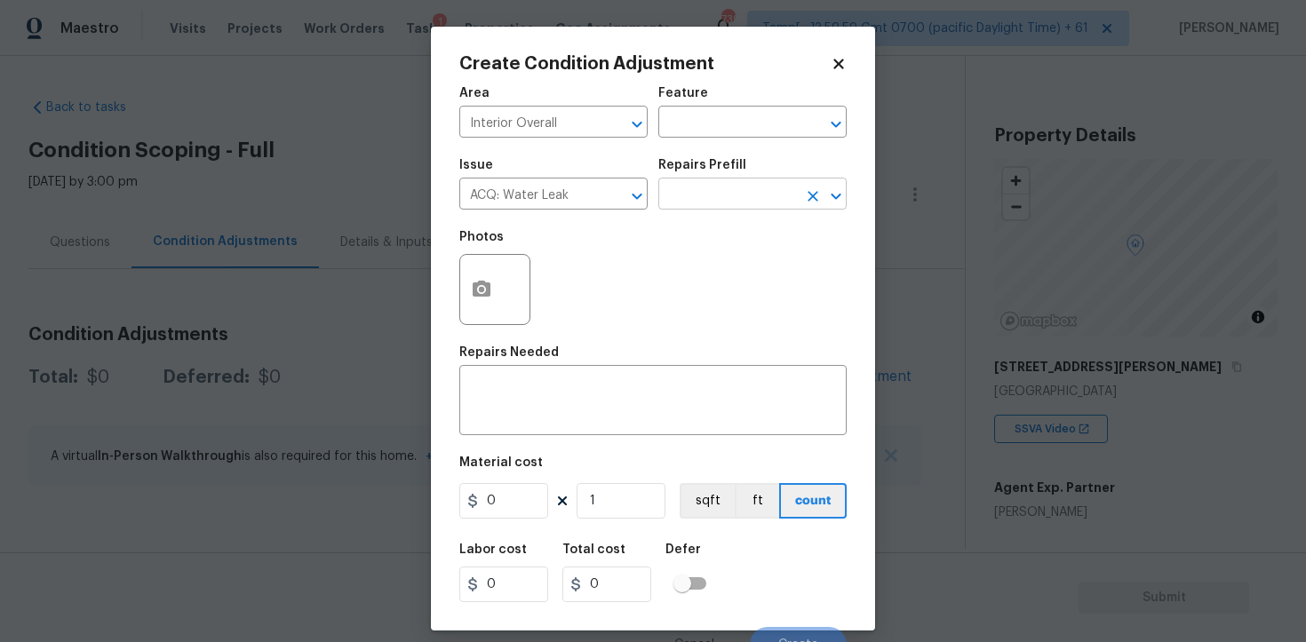
click at [682, 201] on input "text" at bounding box center [727, 196] width 139 height 28
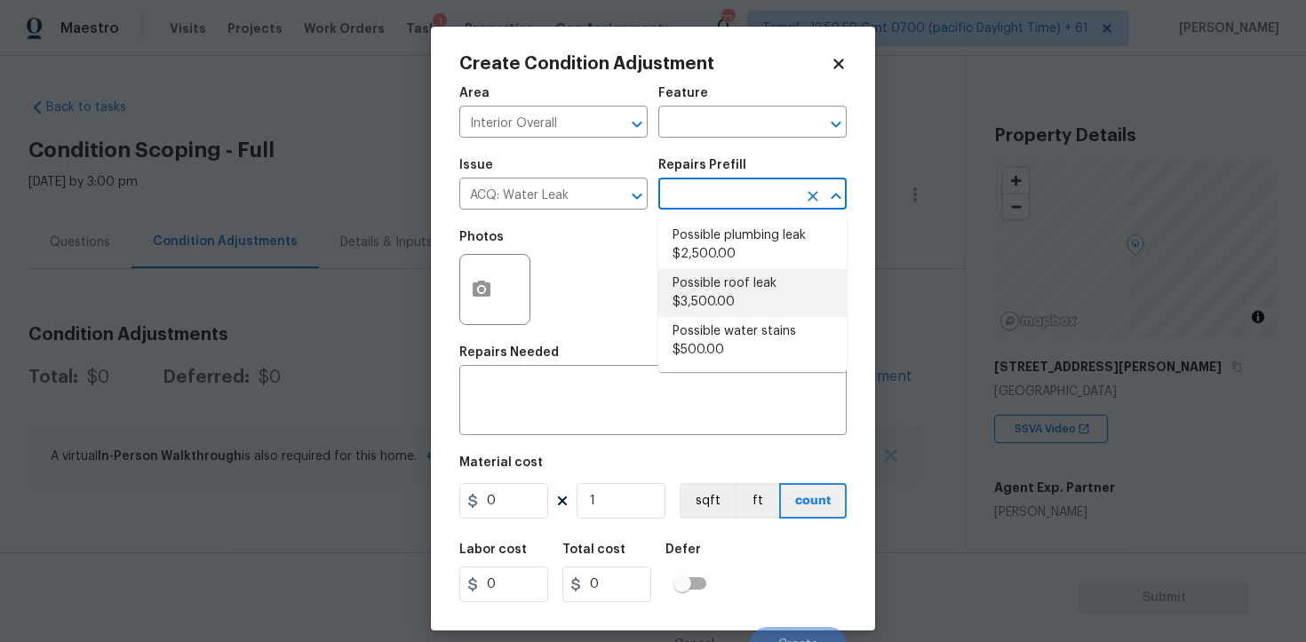
click at [711, 288] on li "Possible roof leak $3,500.00" at bounding box center [752, 293] width 188 height 48
type input "Acquisition"
type textarea "Acquisition Scope: Possible roof leak"
type input "3500"
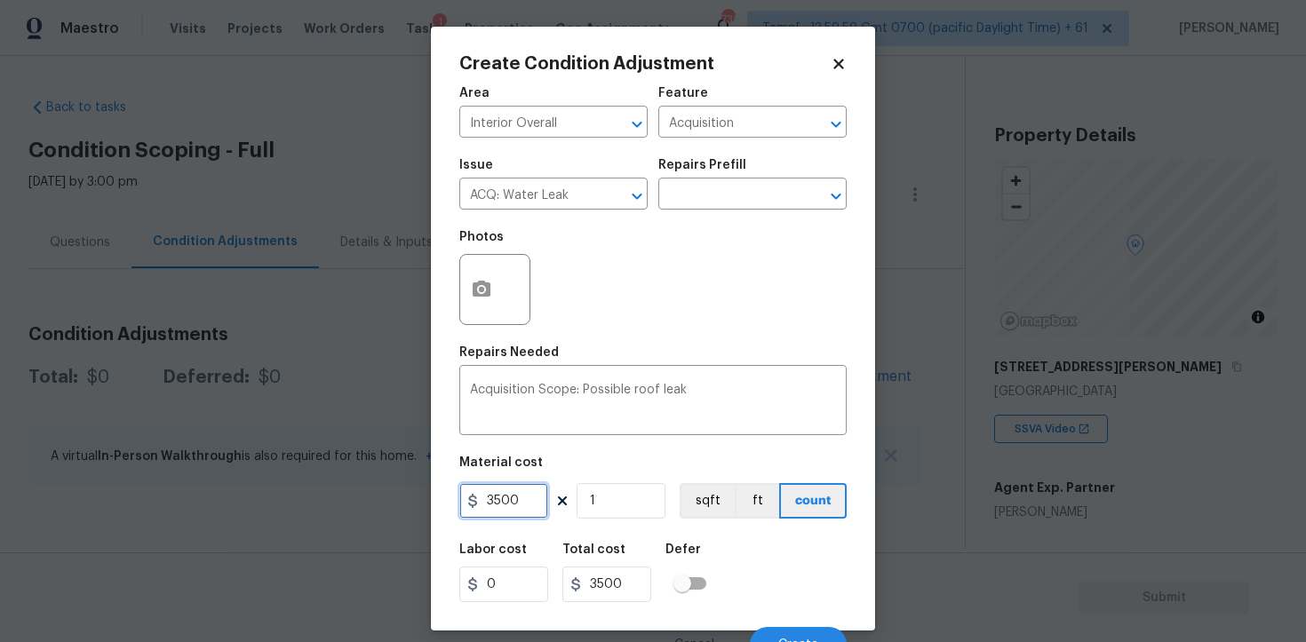
click at [493, 498] on input "3500" at bounding box center [503, 501] width 89 height 36
type input "2500"
click at [794, 575] on div "Labor cost 0 Total cost 2500 Defer" at bounding box center [652, 573] width 387 height 80
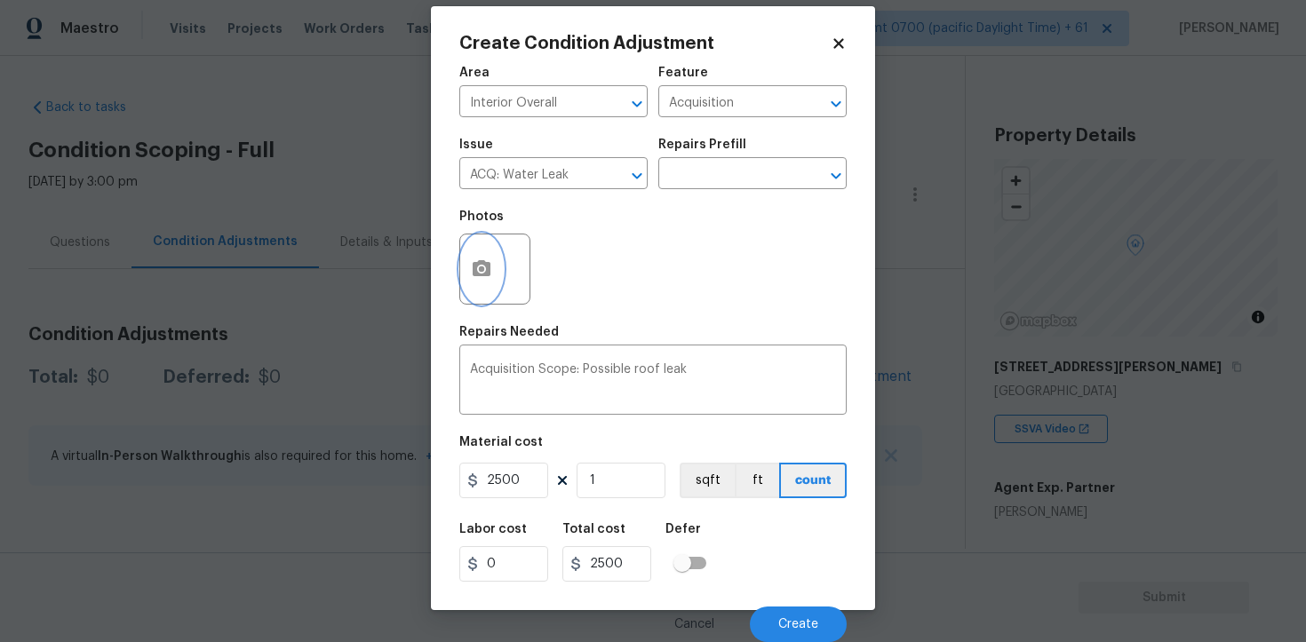
click at [501, 276] on button "button" at bounding box center [481, 269] width 43 height 69
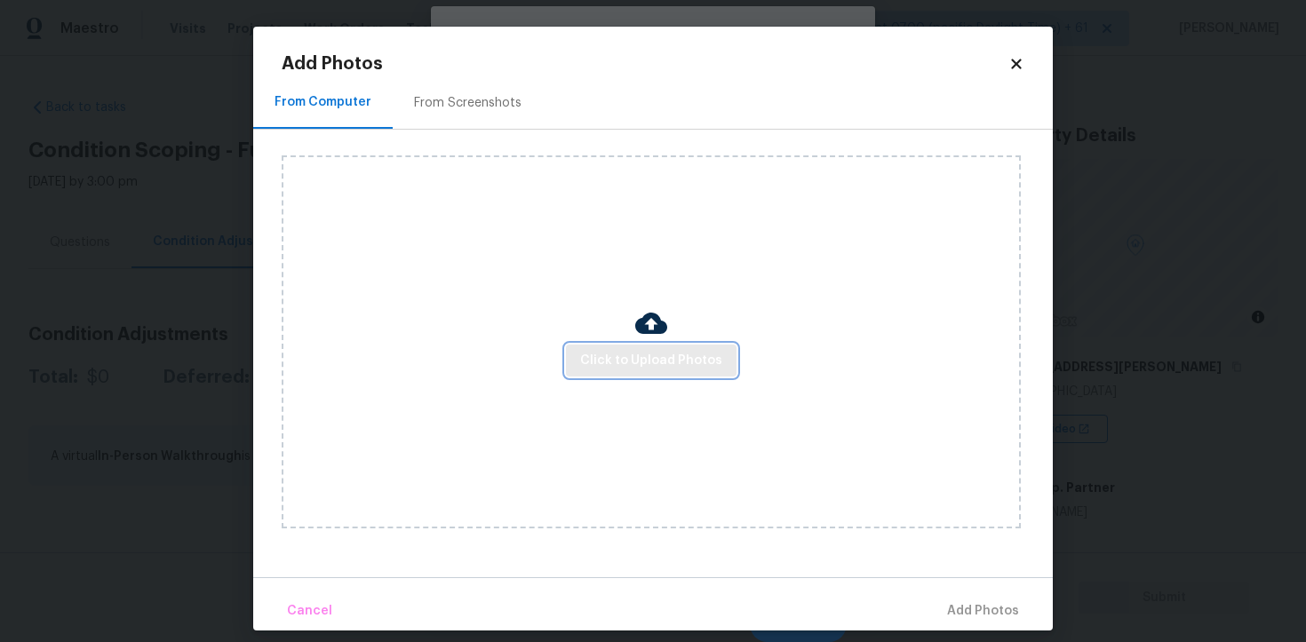
click at [621, 347] on button "Click to Upload Photos" at bounding box center [651, 361] width 171 height 33
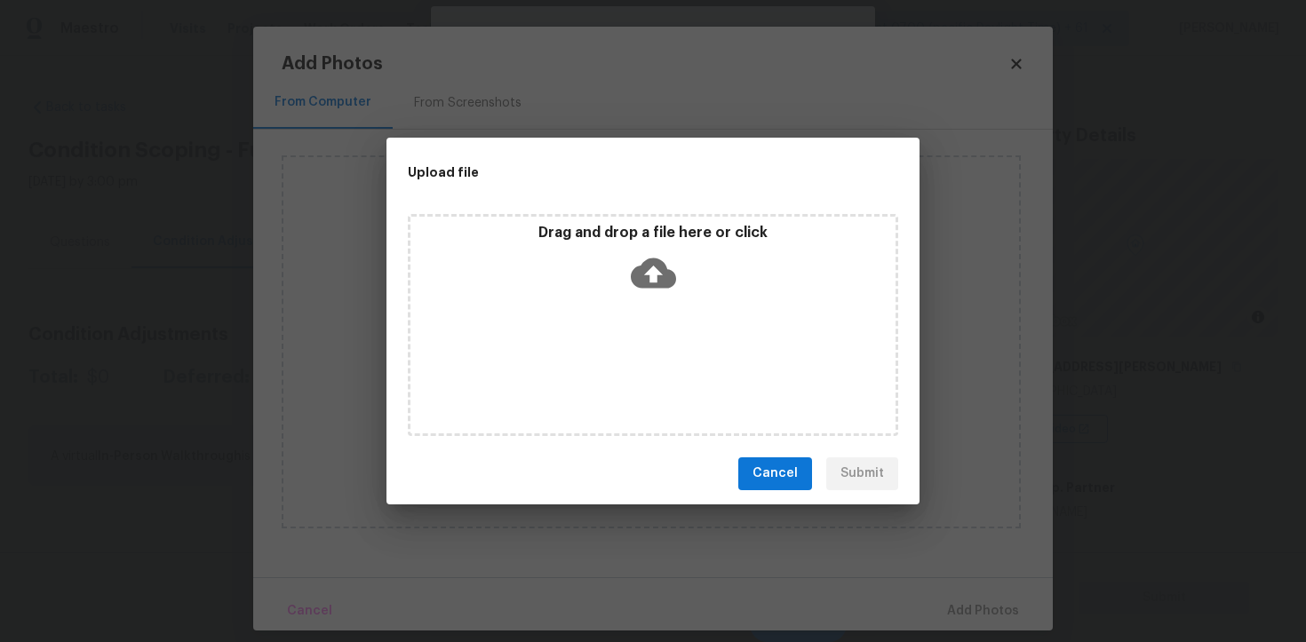
click at [658, 266] on icon at bounding box center [653, 273] width 45 height 30
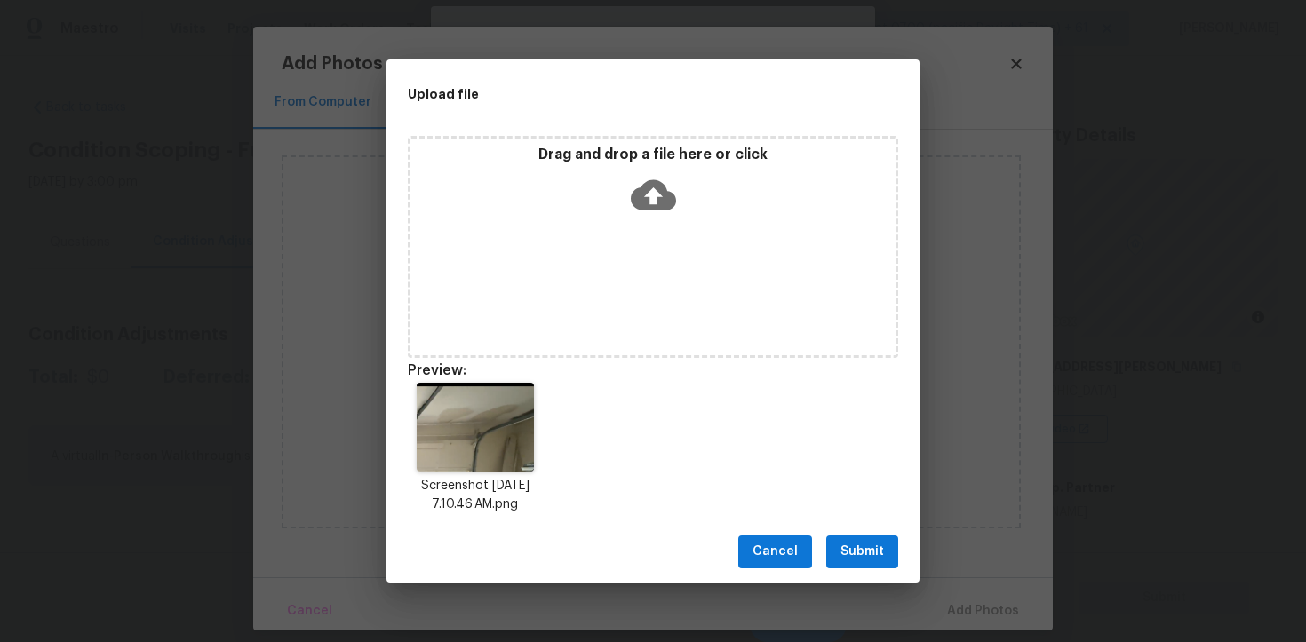
click at [849, 553] on span "Submit" at bounding box center [863, 552] width 44 height 22
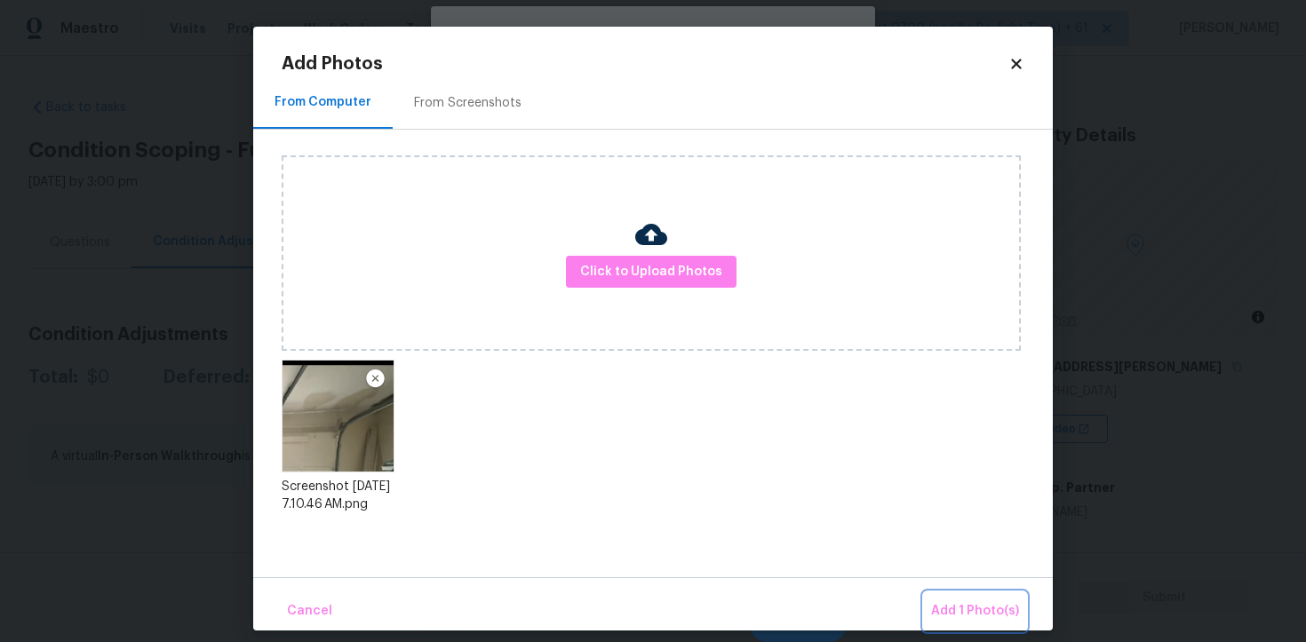
click at [950, 598] on button "Add 1 Photo(s)" at bounding box center [975, 612] width 102 height 38
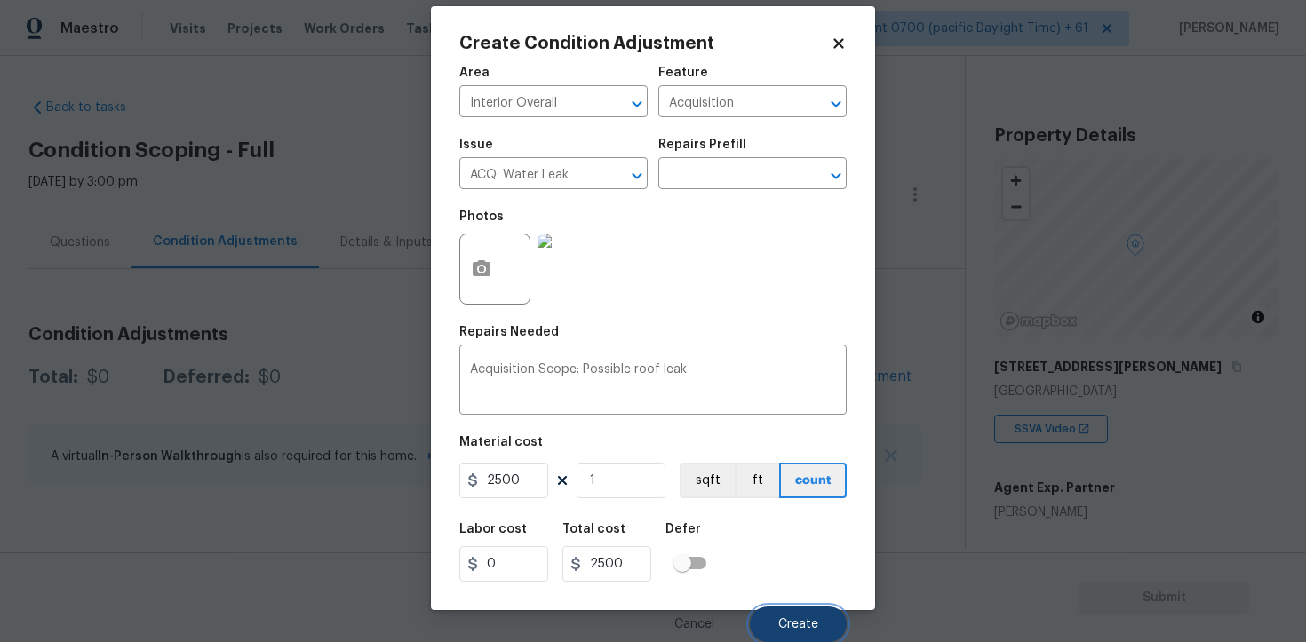
click at [770, 612] on button "Create" at bounding box center [798, 625] width 97 height 36
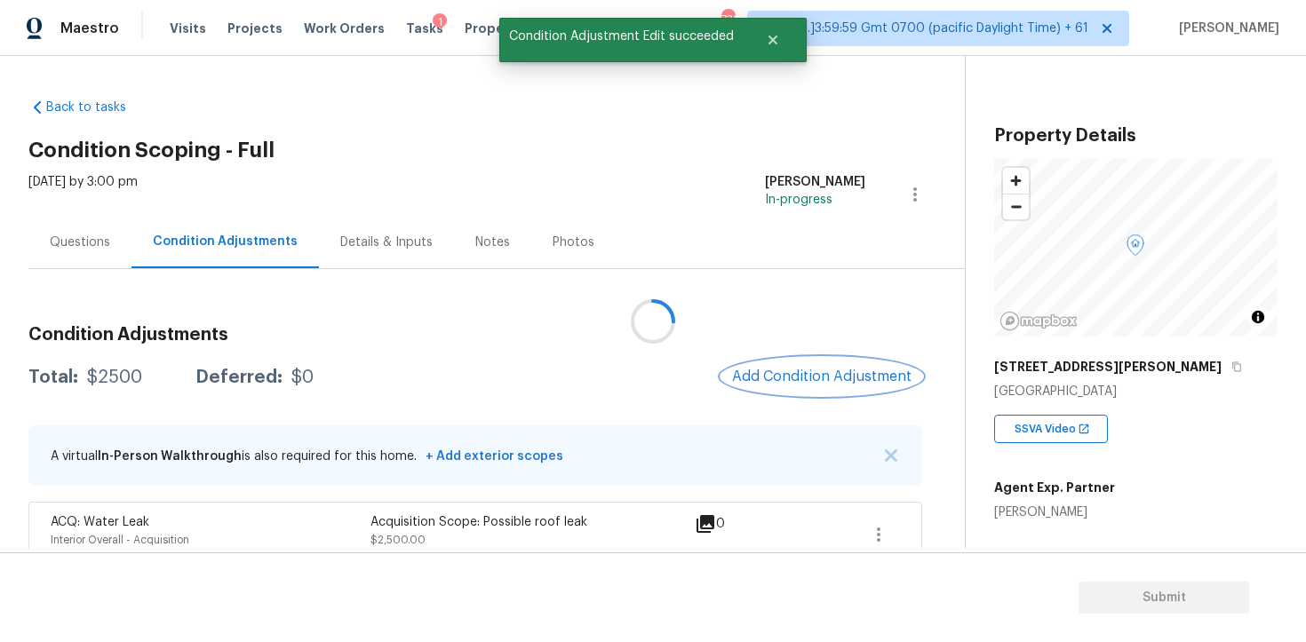
scroll to position [0, 0]
click at [795, 382] on span "Add Condition Adjustment" at bounding box center [821, 377] width 179 height 16
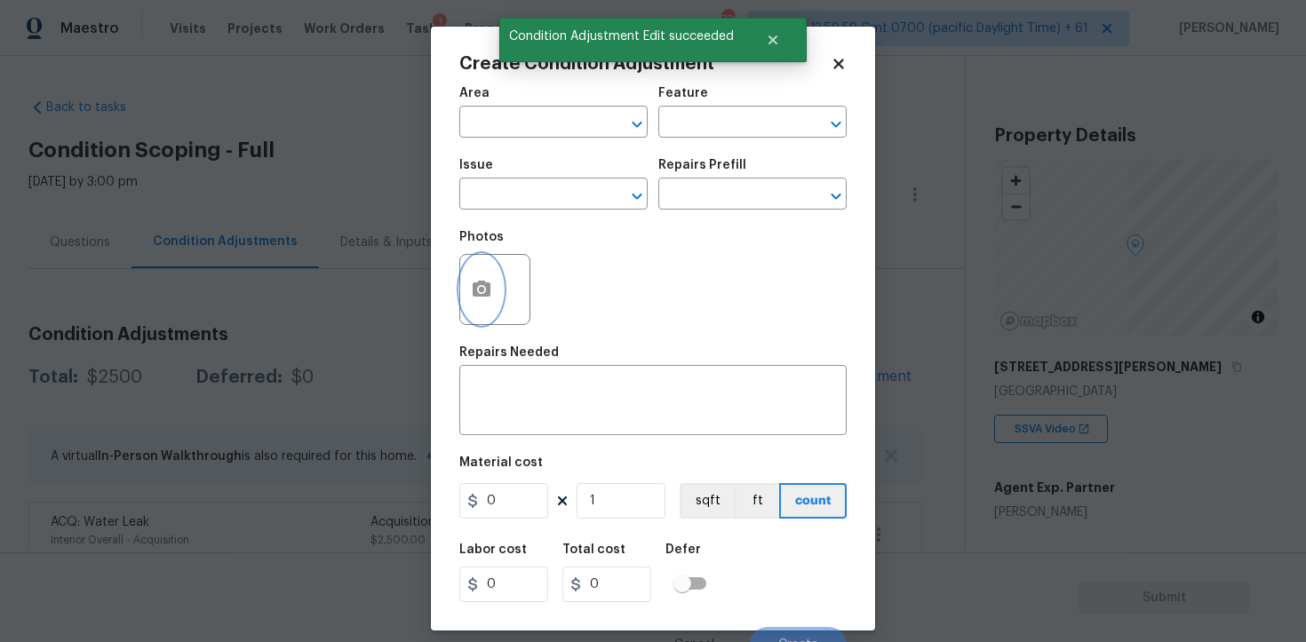
click at [488, 291] on icon "button" at bounding box center [482, 289] width 18 height 16
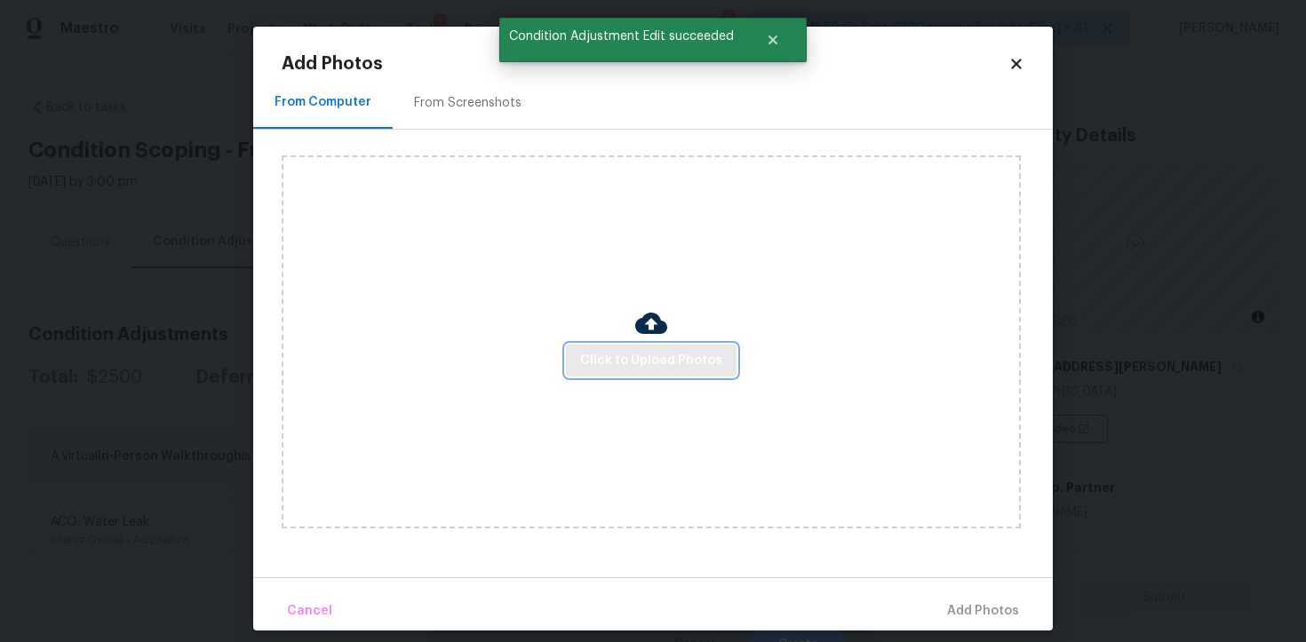
click at [638, 356] on span "Click to Upload Photos" at bounding box center [651, 361] width 142 height 22
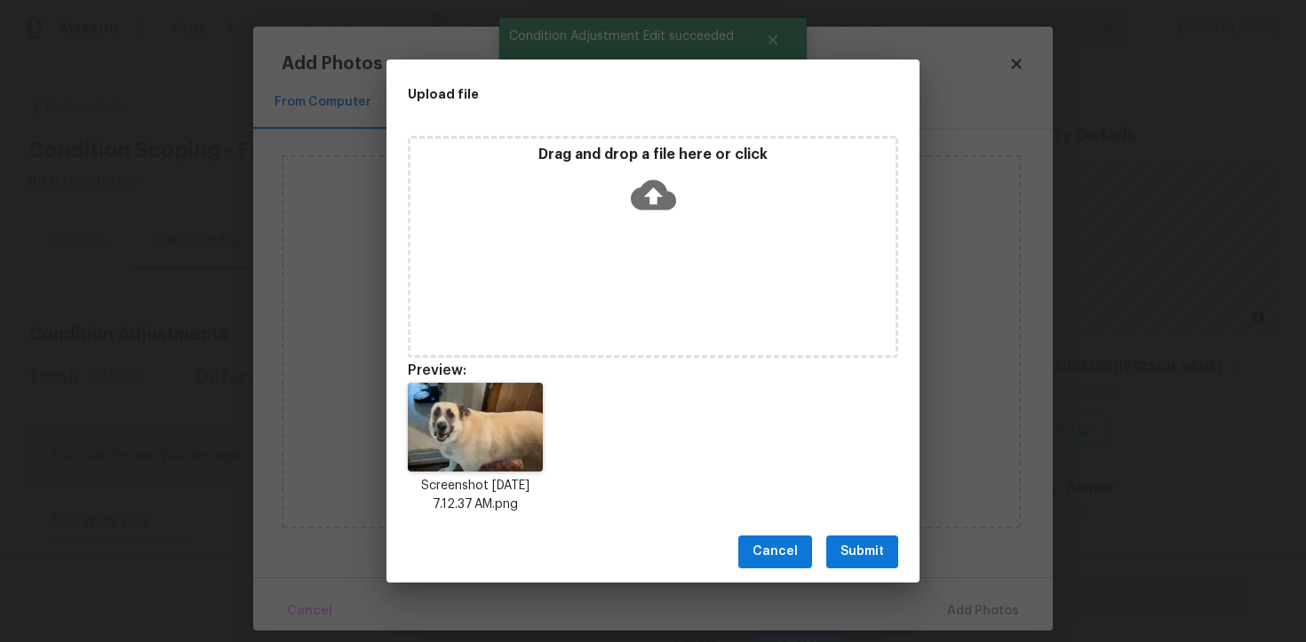
click at [868, 556] on span "Submit" at bounding box center [863, 552] width 44 height 22
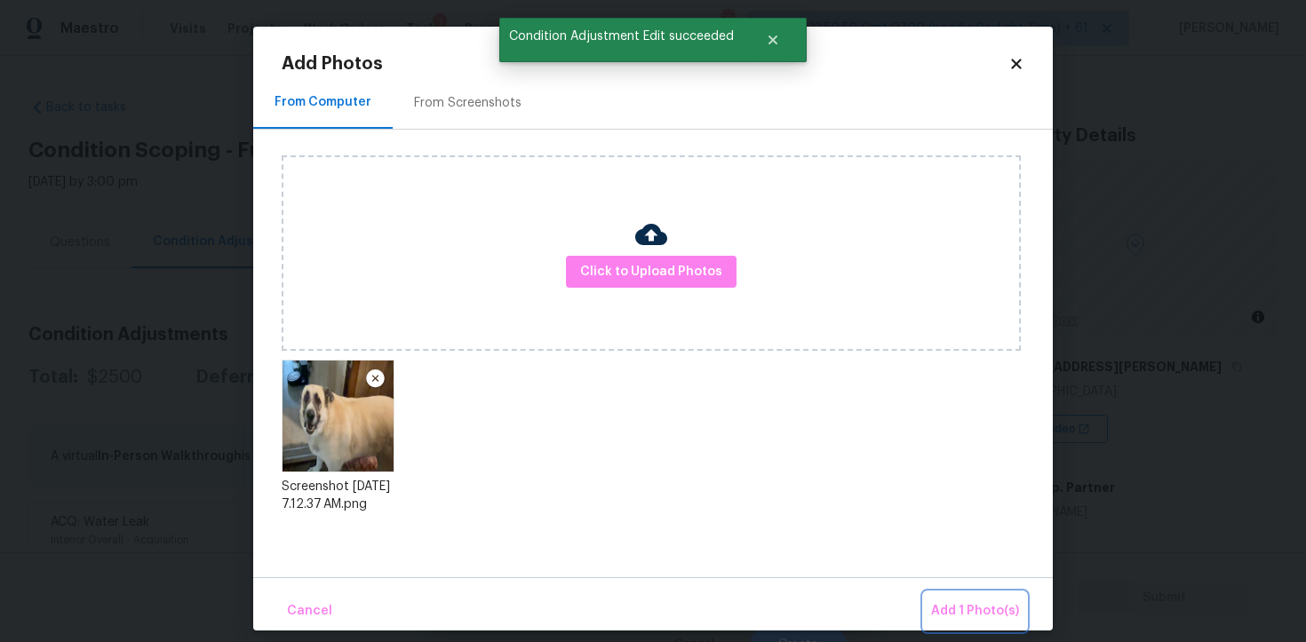
click at [971, 615] on span "Add 1 Photo(s)" at bounding box center [975, 612] width 88 height 22
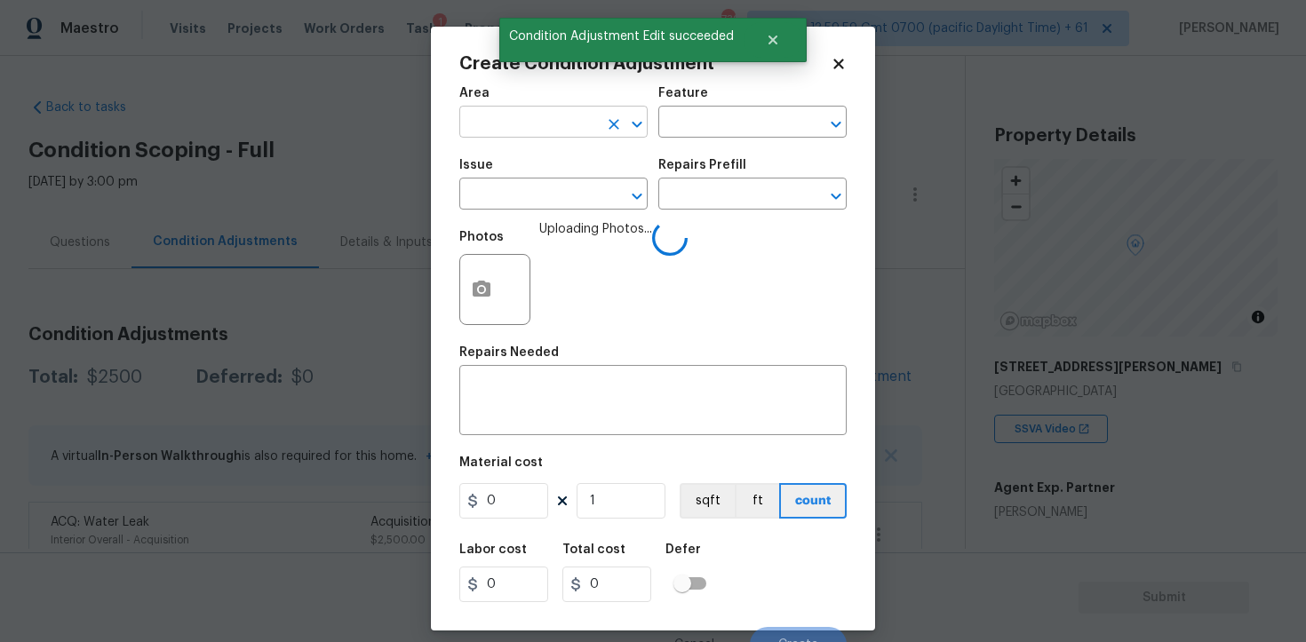
click at [539, 125] on input "text" at bounding box center [528, 124] width 139 height 28
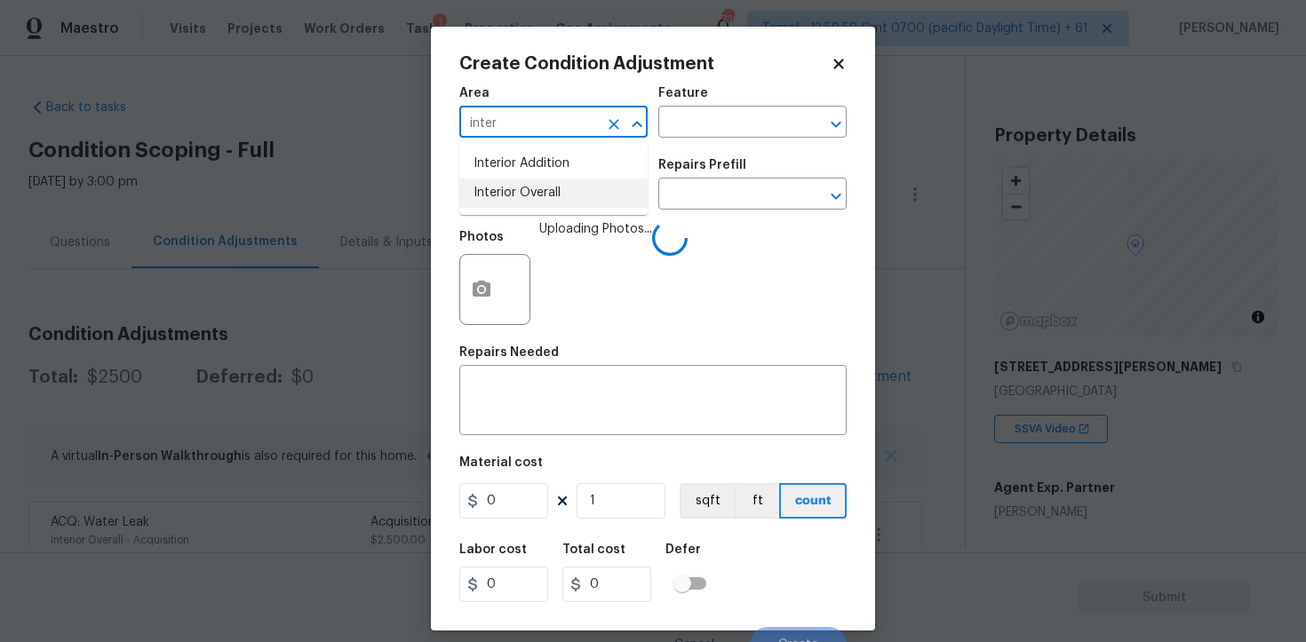
click at [551, 191] on li "Interior Overall" at bounding box center [553, 193] width 188 height 29
type input "Interior Overall"
click at [551, 191] on input "text" at bounding box center [528, 196] width 139 height 28
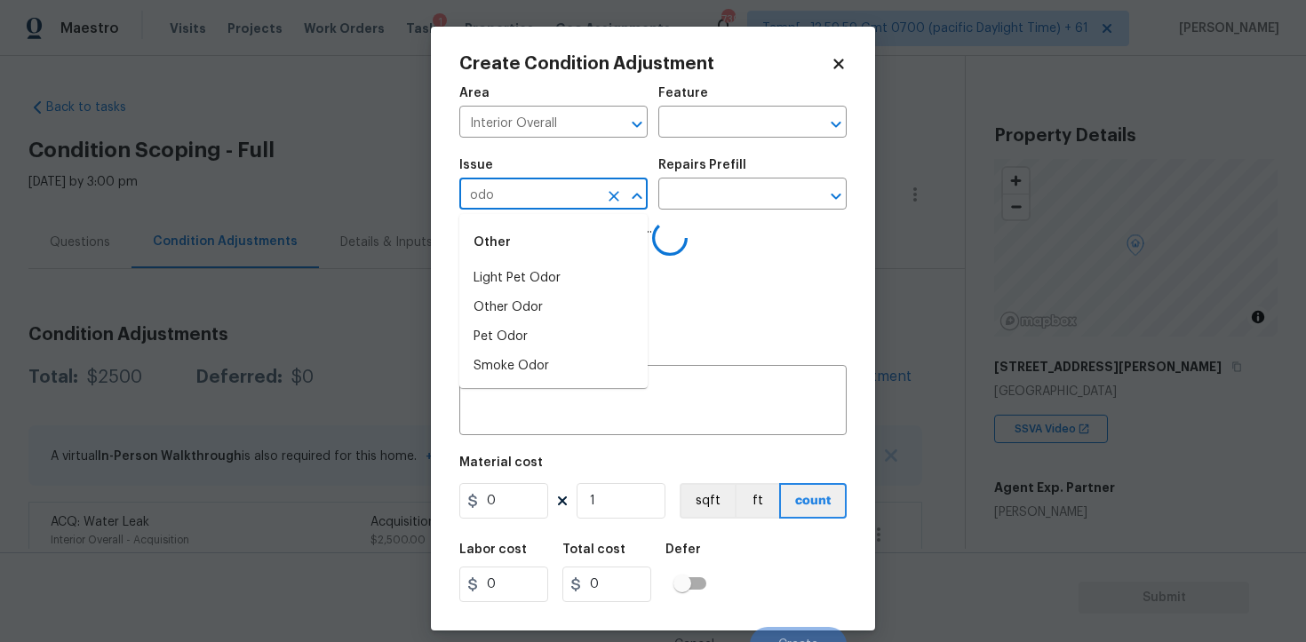
type input "odor"
click at [554, 329] on li "Pet Odor" at bounding box center [553, 337] width 188 height 29
type input "Pet Odor"
click at [617, 192] on icon "Clear" at bounding box center [614, 196] width 18 height 18
click at [588, 260] on div "Other" at bounding box center [553, 242] width 188 height 43
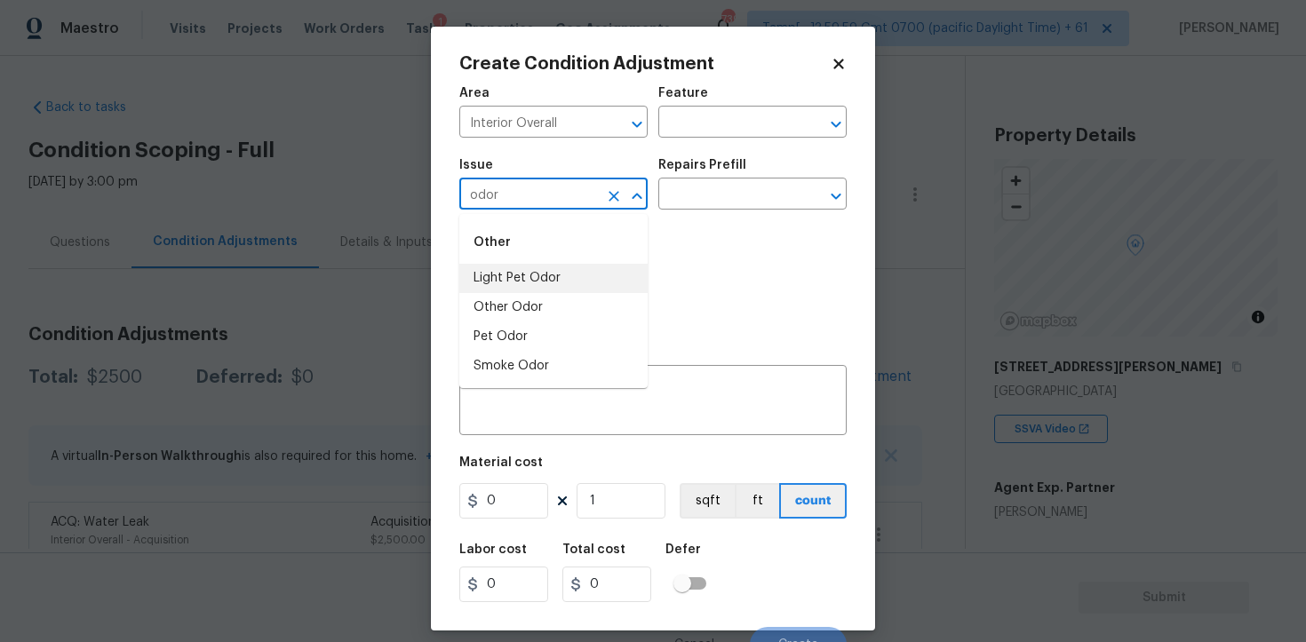
click at [587, 271] on li "Light Pet Odor" at bounding box center [553, 278] width 188 height 29
type input "Light Pet Odor"
click at [687, 205] on input "text" at bounding box center [727, 196] width 139 height 28
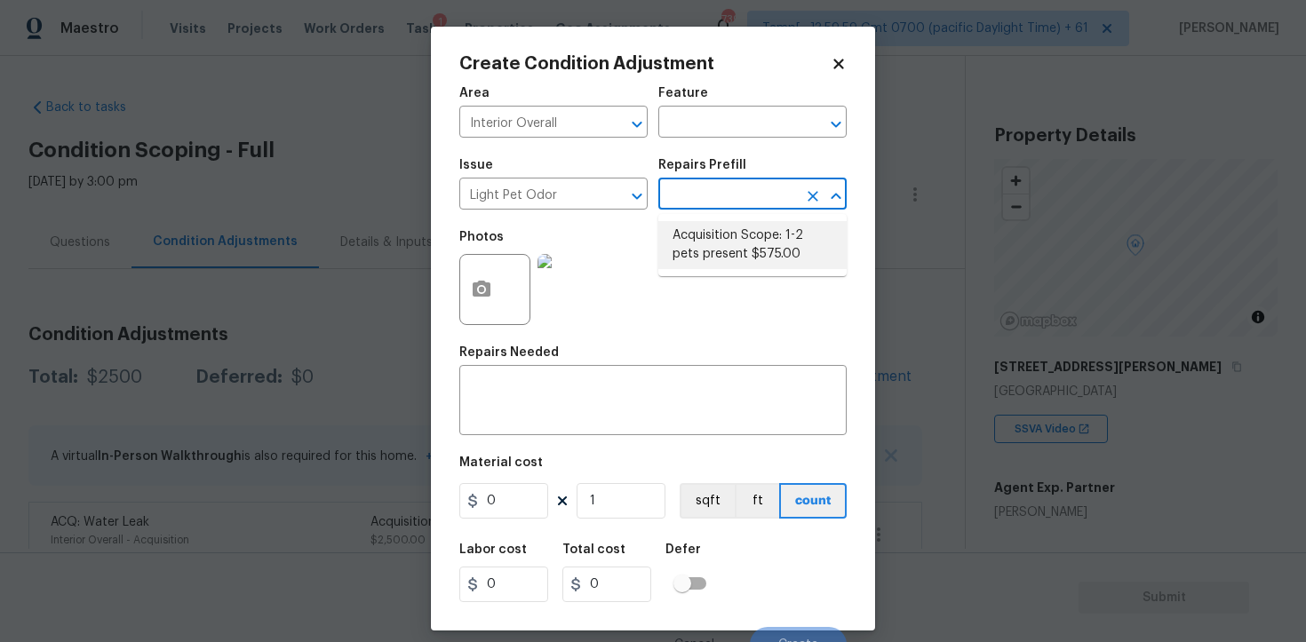
click at [706, 242] on li "Acquisition Scope: 1-2 pets present $575.00" at bounding box center [752, 245] width 188 height 48
type textarea "Acquisition Scope: 1-2 pets present"
type input "575"
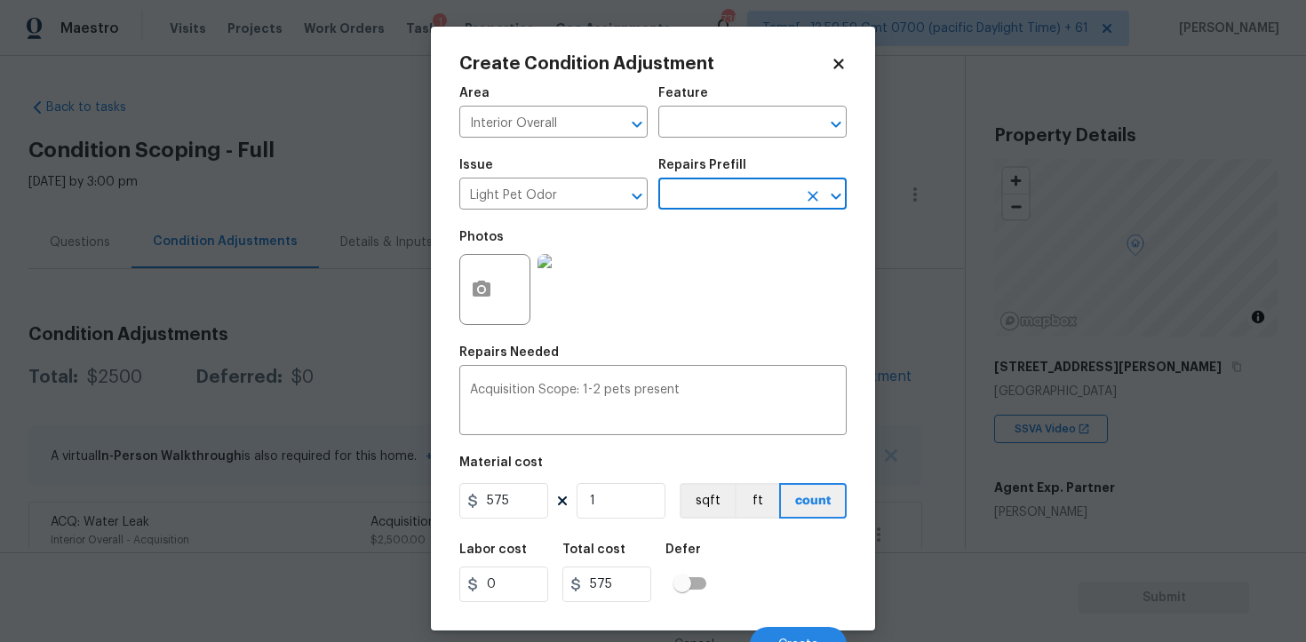
scroll to position [21, 0]
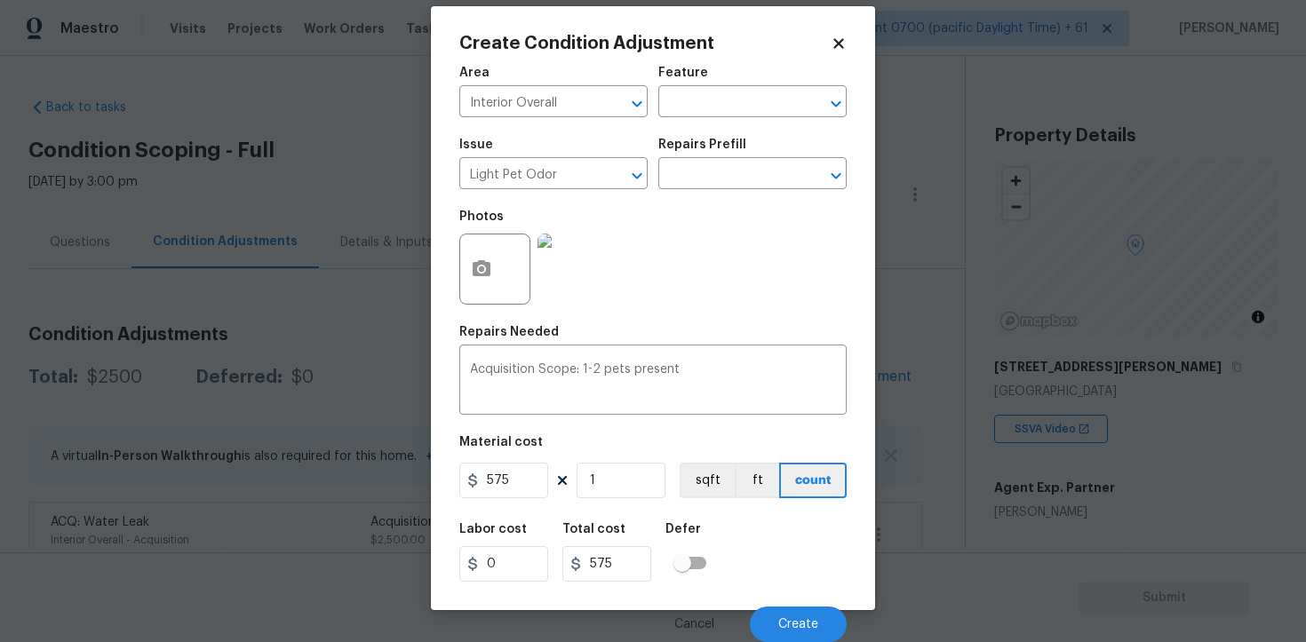
click at [752, 612] on div "Cancel Create" at bounding box center [652, 618] width 387 height 50
click at [774, 612] on button "Create" at bounding box center [798, 625] width 97 height 36
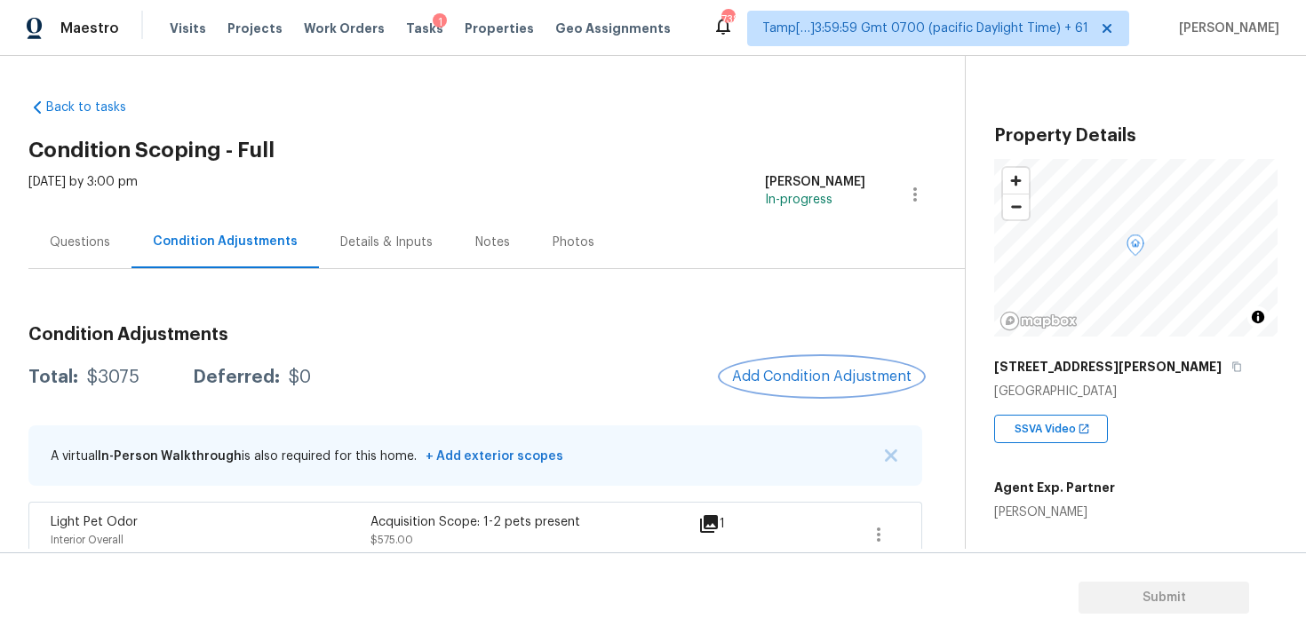
scroll to position [89, 0]
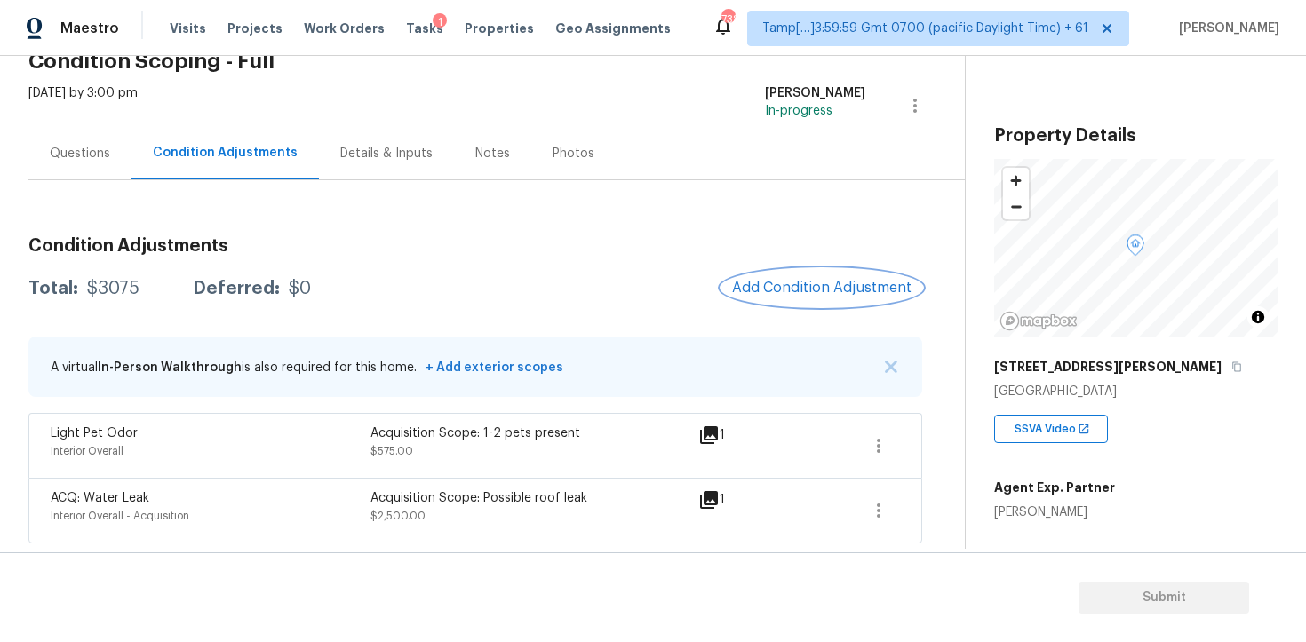
click at [805, 295] on span "Add Condition Adjustment" at bounding box center [821, 288] width 179 height 16
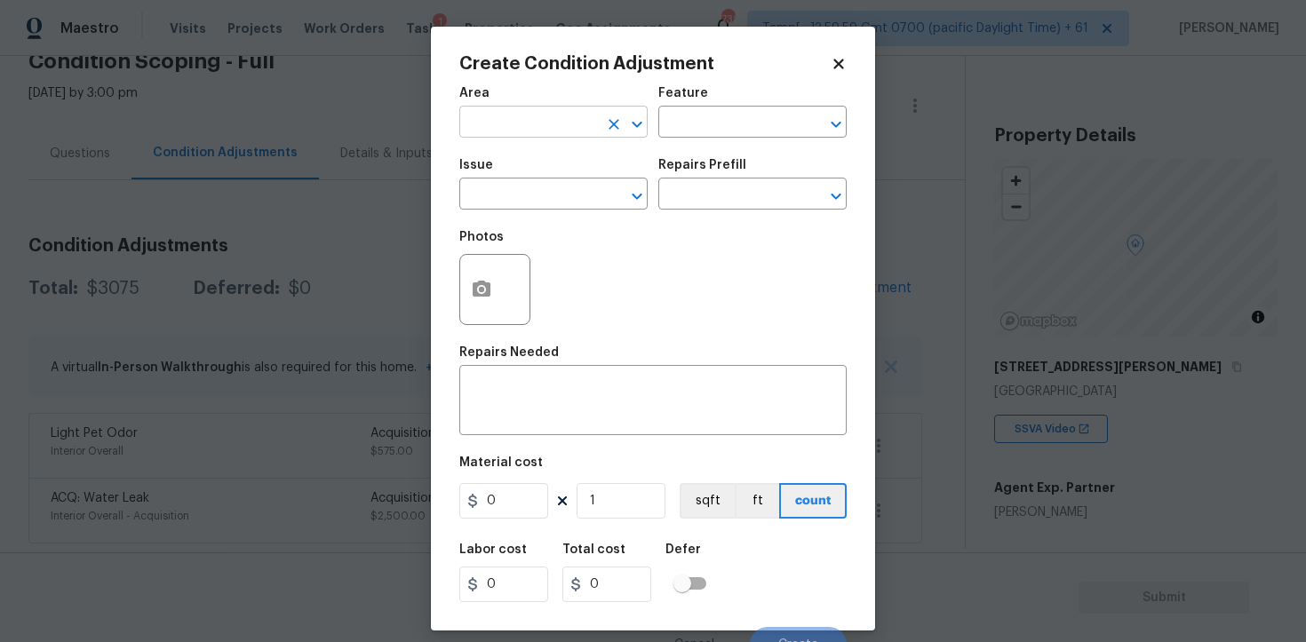
click at [584, 127] on input "text" at bounding box center [528, 124] width 139 height 28
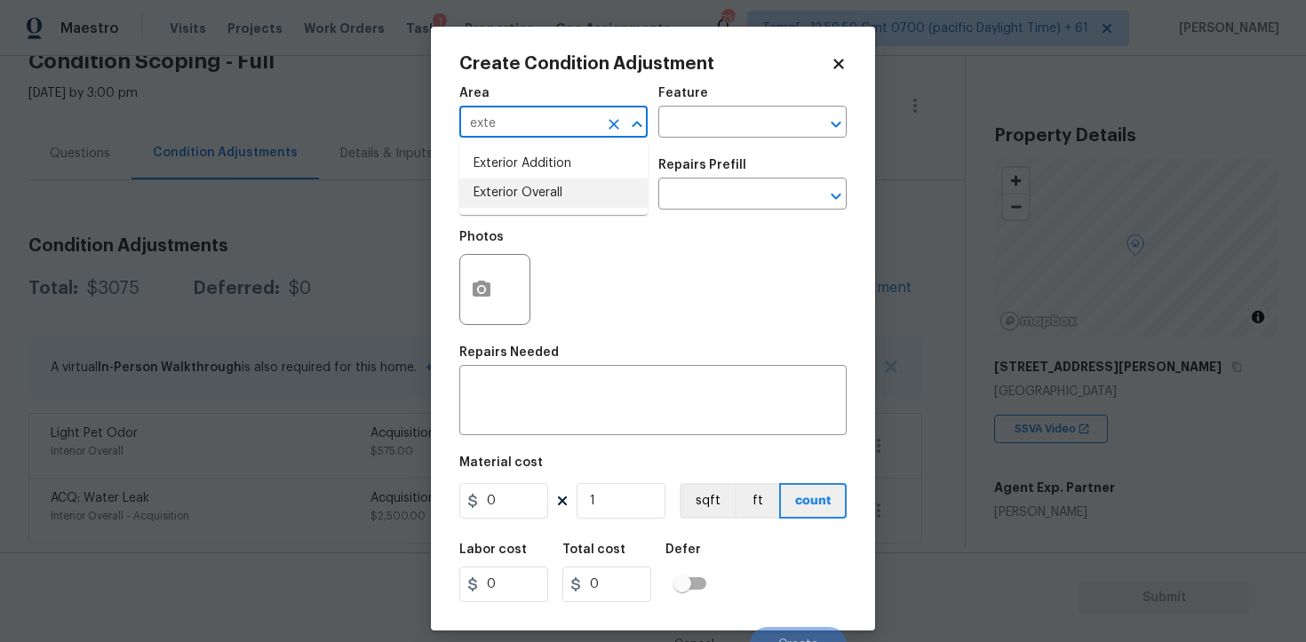
click at [564, 184] on li "Exterior Overall" at bounding box center [553, 193] width 188 height 29
type input "Exterior Overall"
click at [564, 184] on input "text" at bounding box center [528, 196] width 139 height 28
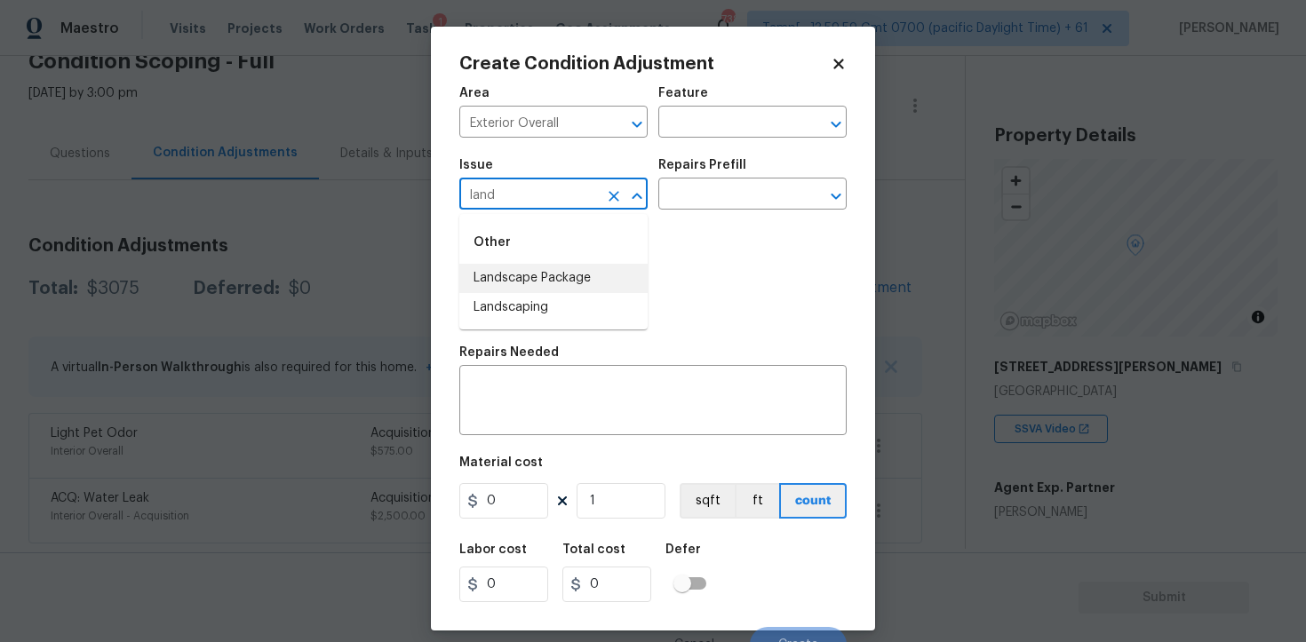
click at [560, 274] on li "Landscape Package" at bounding box center [553, 278] width 188 height 29
type input "Landscape Package"
click at [745, 197] on input "text" at bounding box center [727, 196] width 139 height 28
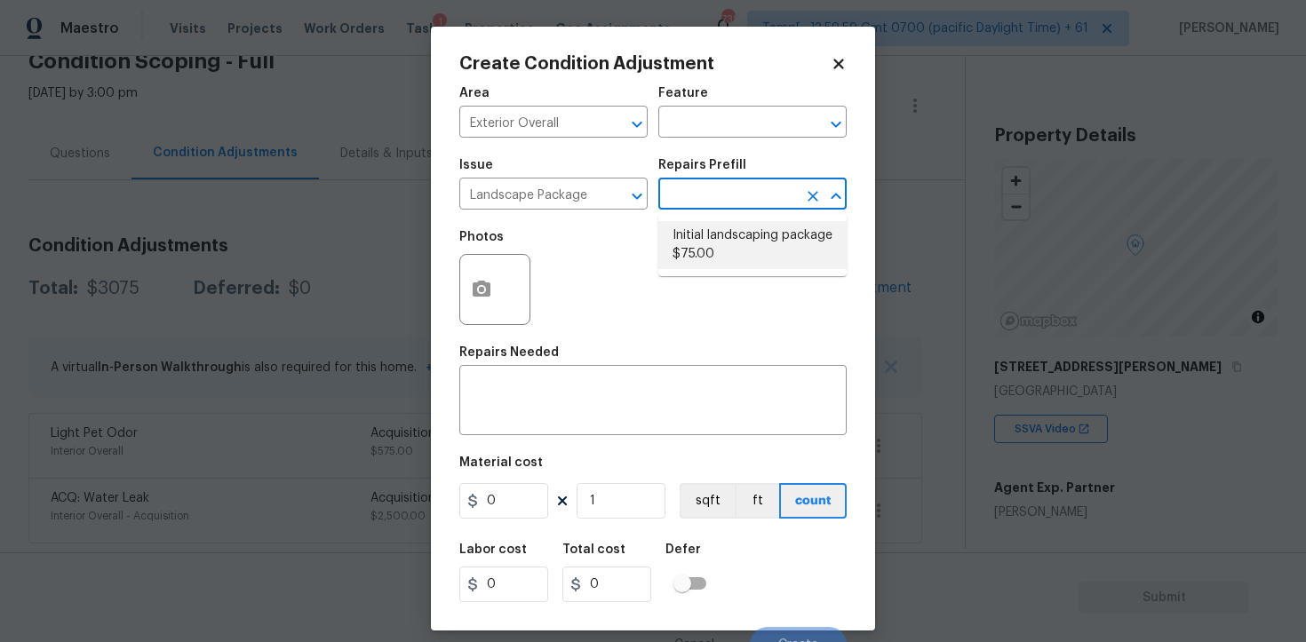
click at [737, 260] on li "Initial landscaping package $75.00" at bounding box center [752, 245] width 188 height 48
type input "Home Readiness Packages"
type textarea "Mowing of grass up to 6" in height. Mow, edge along driveways & sidewalks, trim…"
type input "75"
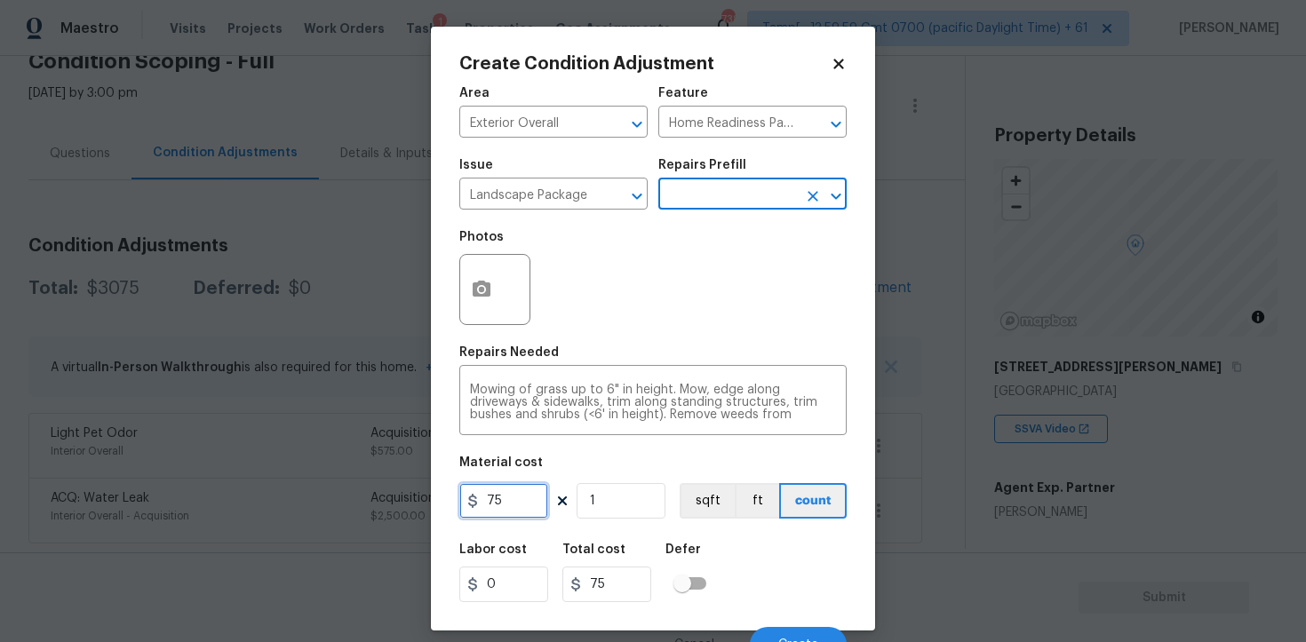
click at [520, 506] on input "75" at bounding box center [503, 501] width 89 height 36
type input "3000"
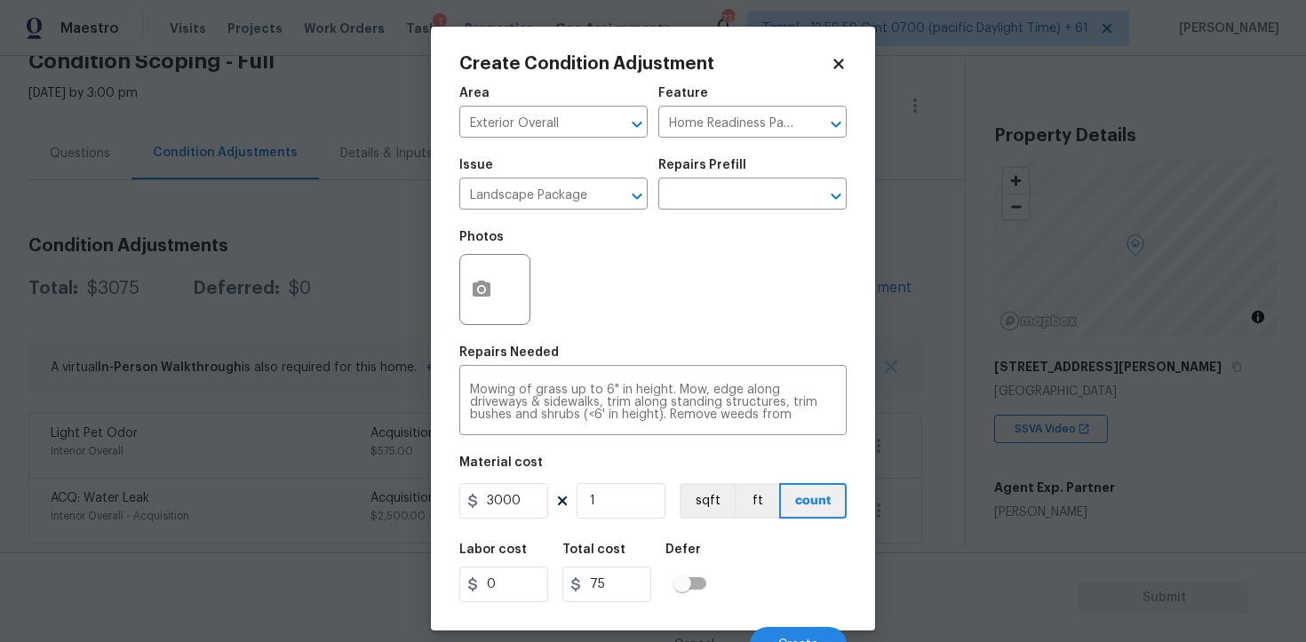
click at [450, 283] on div "Create Condition Adjustment Area Exterior Overall ​ Feature Home Readiness Pack…" at bounding box center [653, 329] width 444 height 604
type input "3000"
click at [483, 283] on icon "button" at bounding box center [482, 289] width 18 height 16
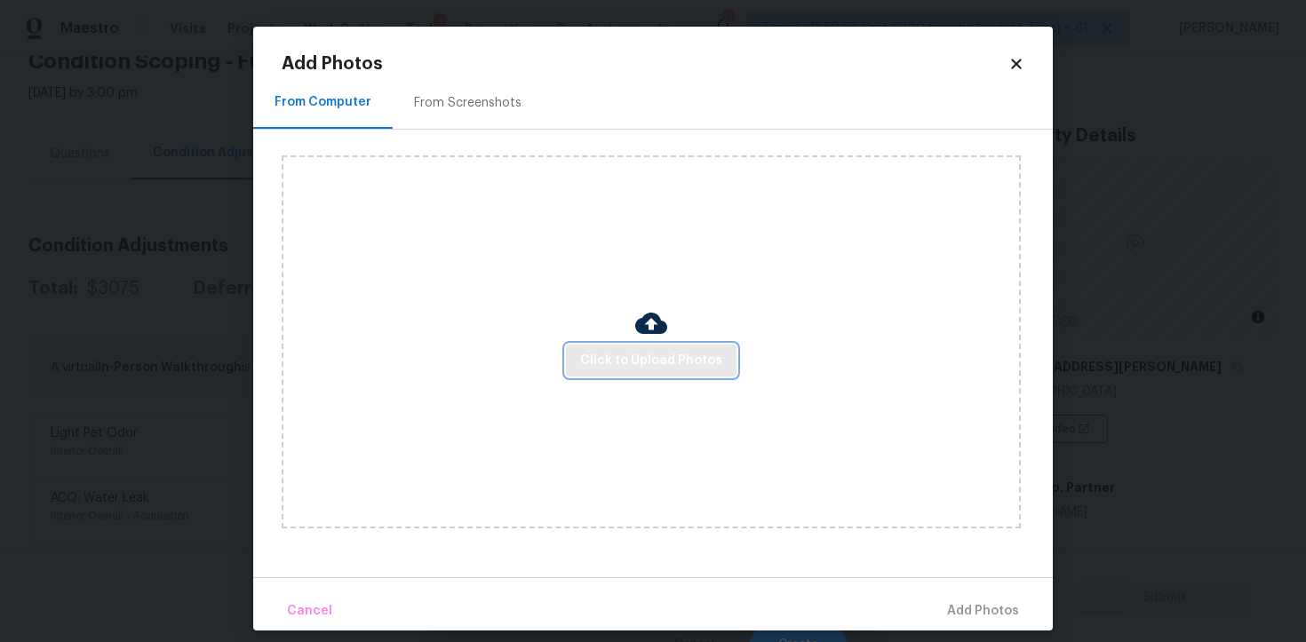
click at [627, 356] on span "Click to Upload Photos" at bounding box center [651, 361] width 142 height 22
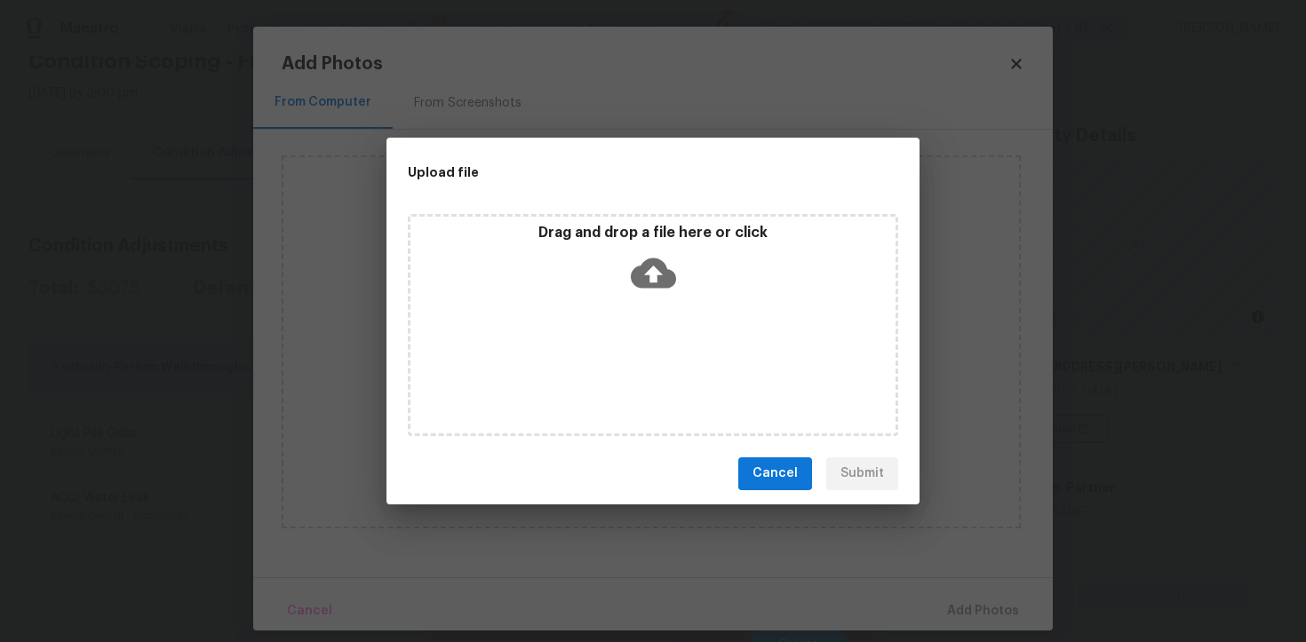
click at [658, 283] on icon at bounding box center [653, 273] width 45 height 30
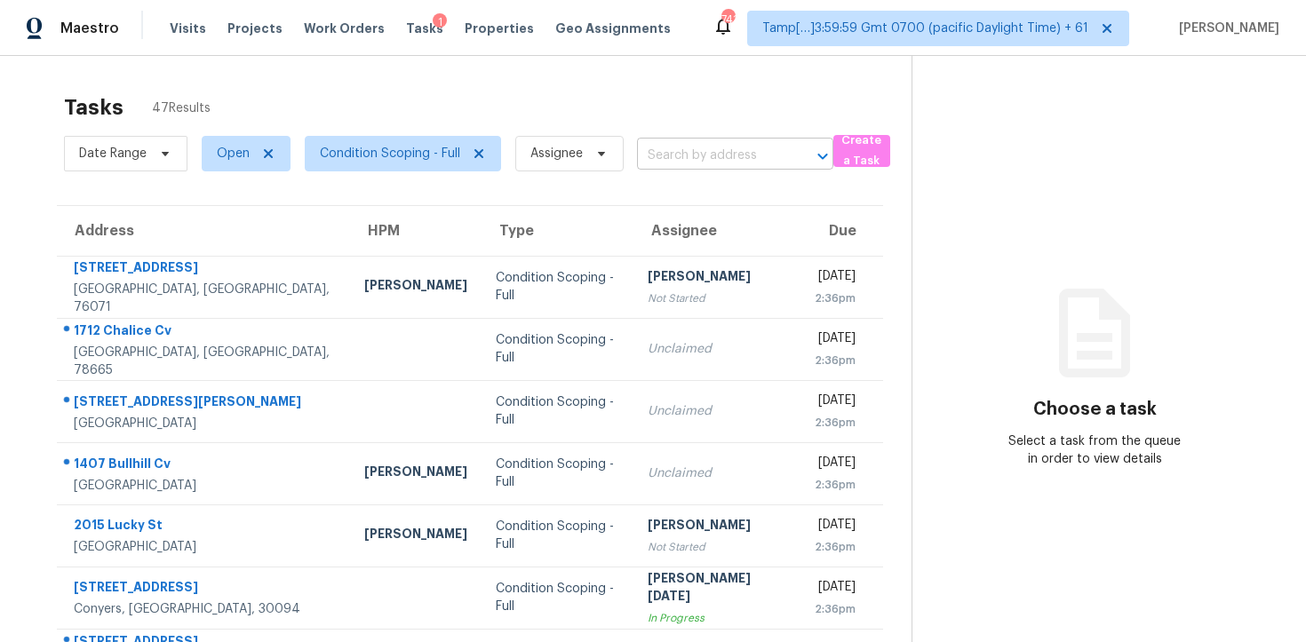
click at [697, 159] on input "text" at bounding box center [710, 156] width 147 height 28
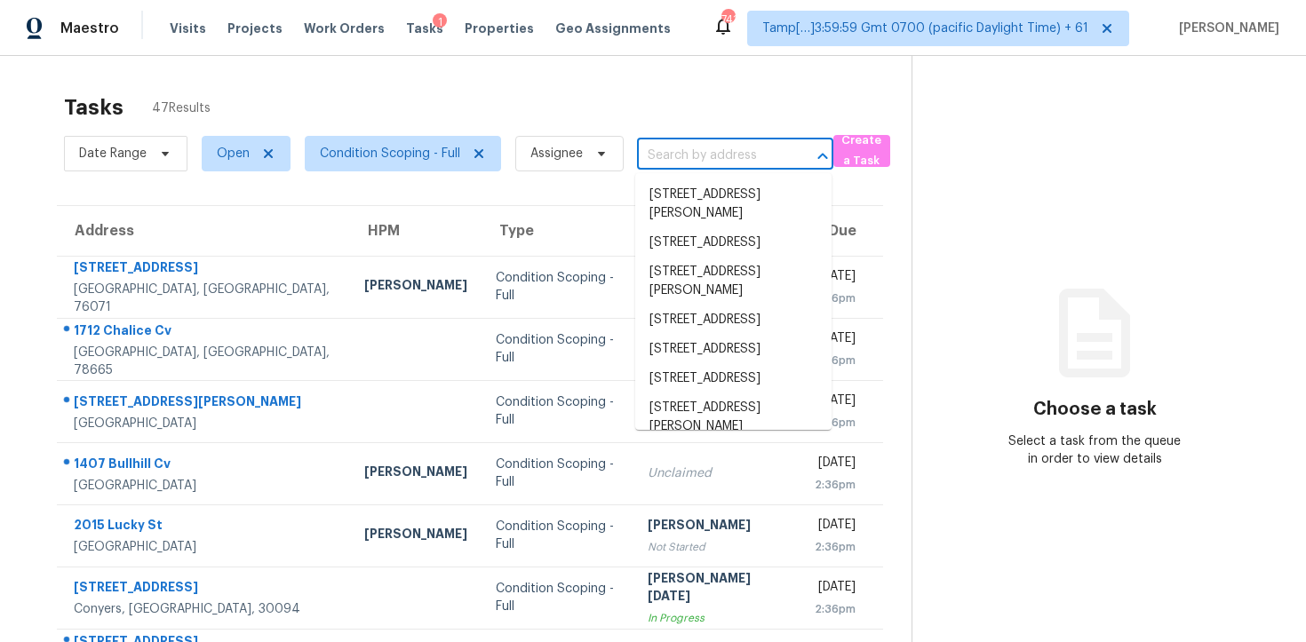
paste input "[STREET_ADDRESS]"
type input "[STREET_ADDRESS]"
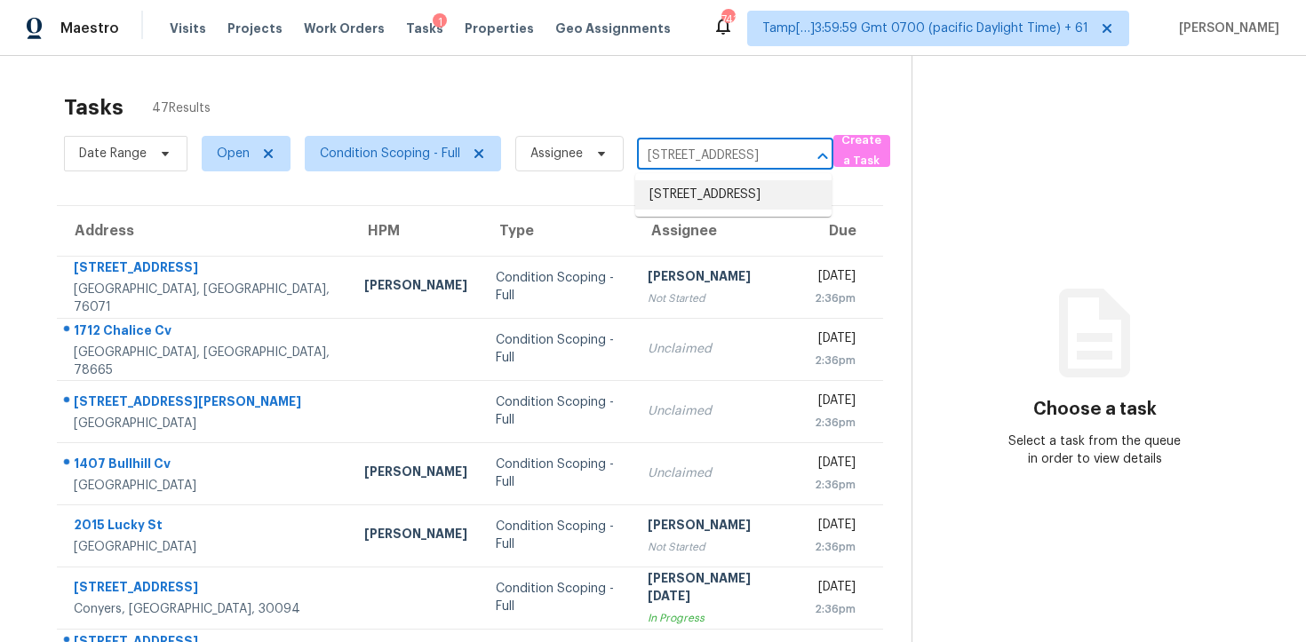
click at [732, 196] on li "[STREET_ADDRESS]" at bounding box center [733, 194] width 196 height 29
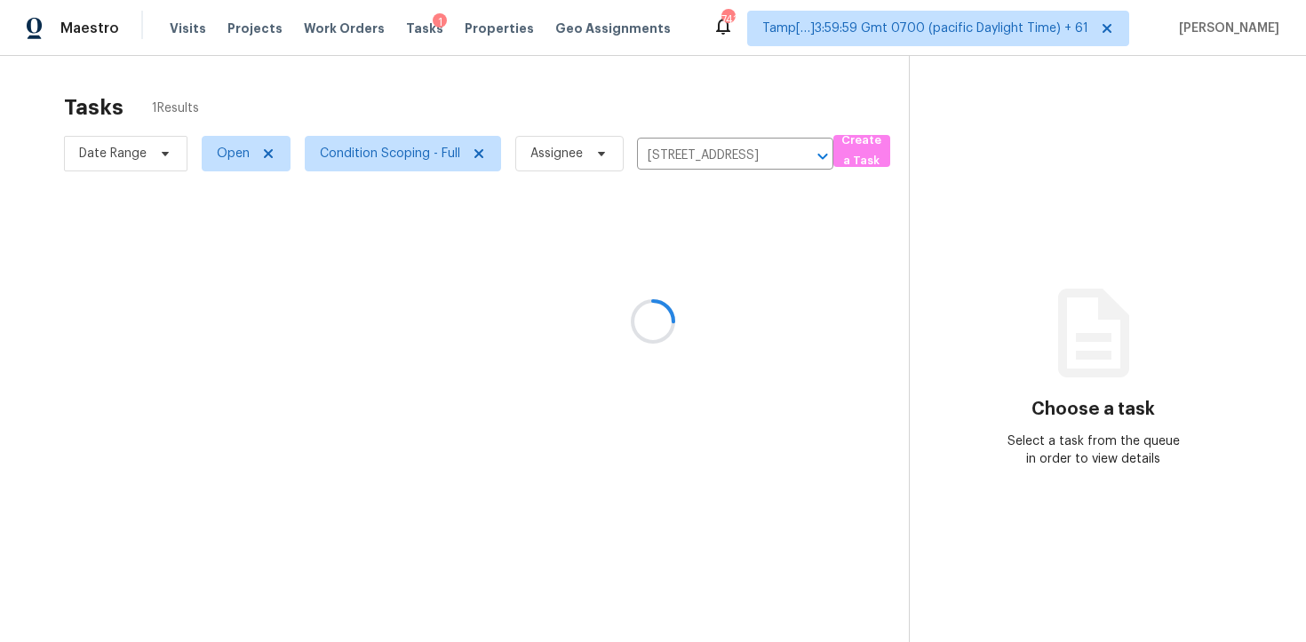
click at [730, 269] on div at bounding box center [653, 321] width 1306 height 642
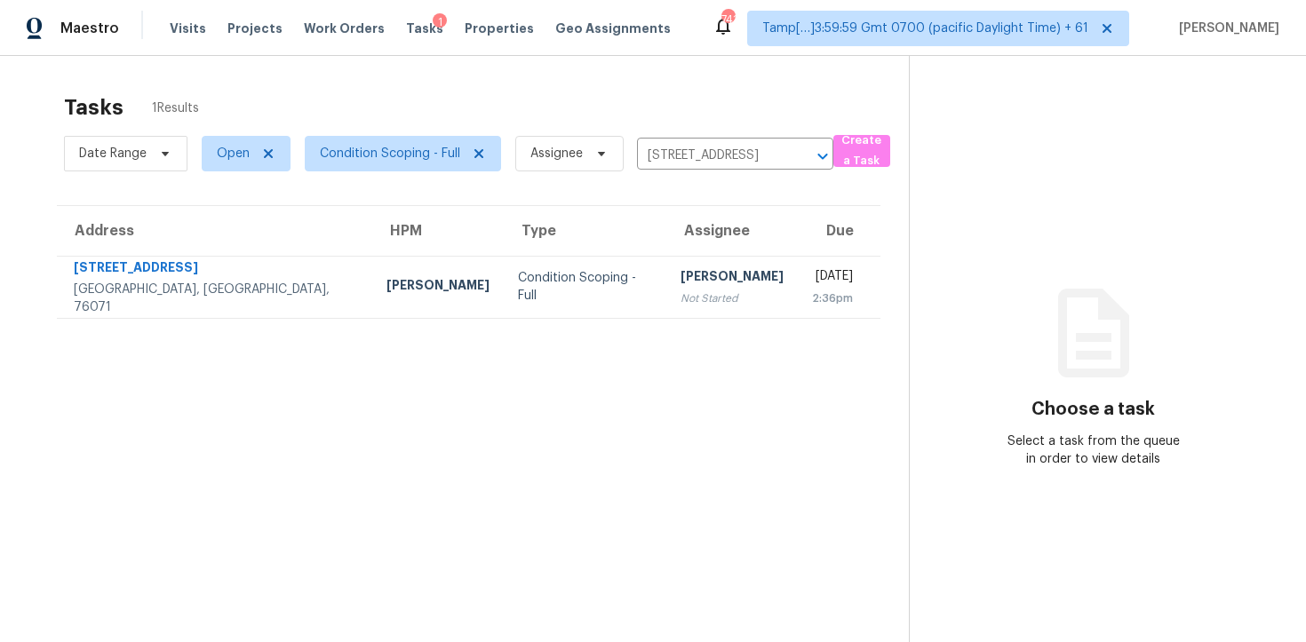
click at [812, 269] on div "[DATE]" at bounding box center [832, 278] width 41 height 22
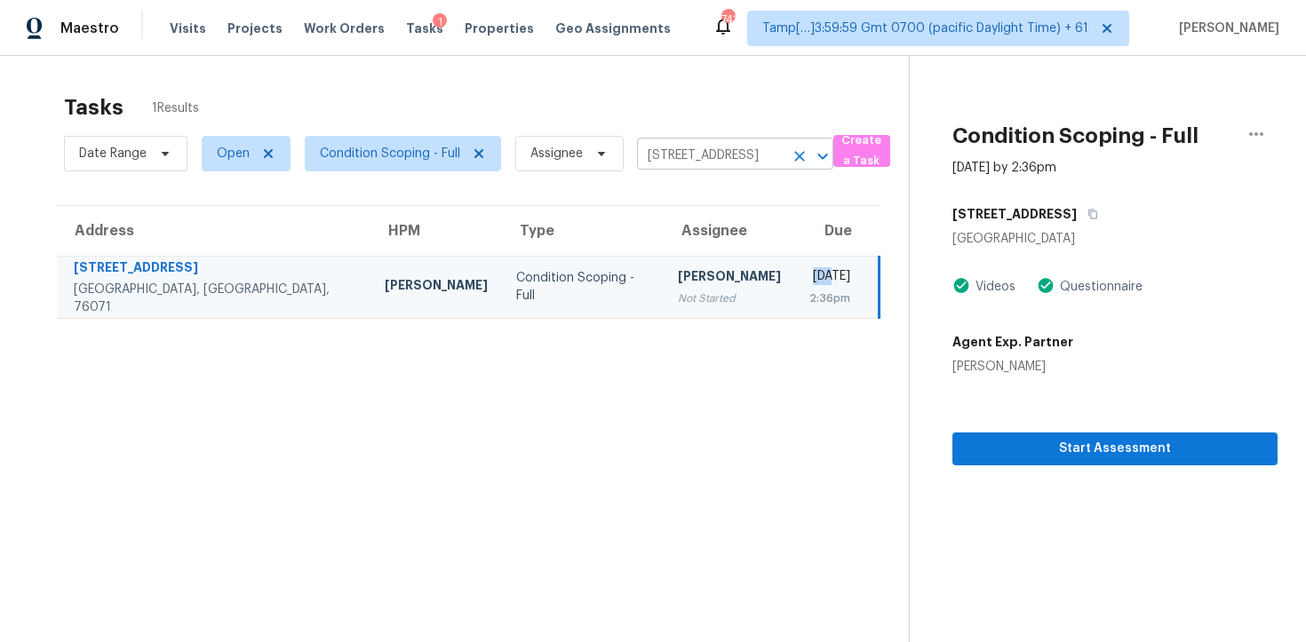
click at [791, 155] on icon "Clear" at bounding box center [800, 156] width 18 height 18
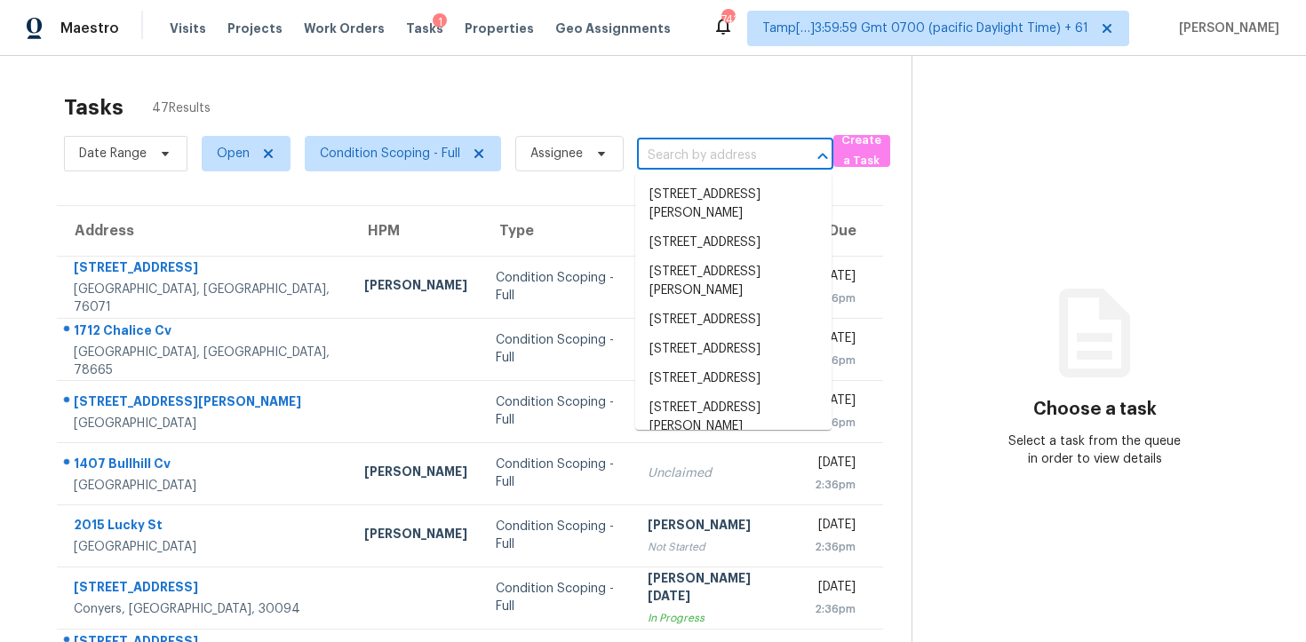
click at [724, 158] on input "text" at bounding box center [710, 156] width 147 height 28
paste input "17517 Spice Merlot Ln, Conroe, TX 77302"
type input "17517 Spice Merlot Ln, Conroe, TX 77302"
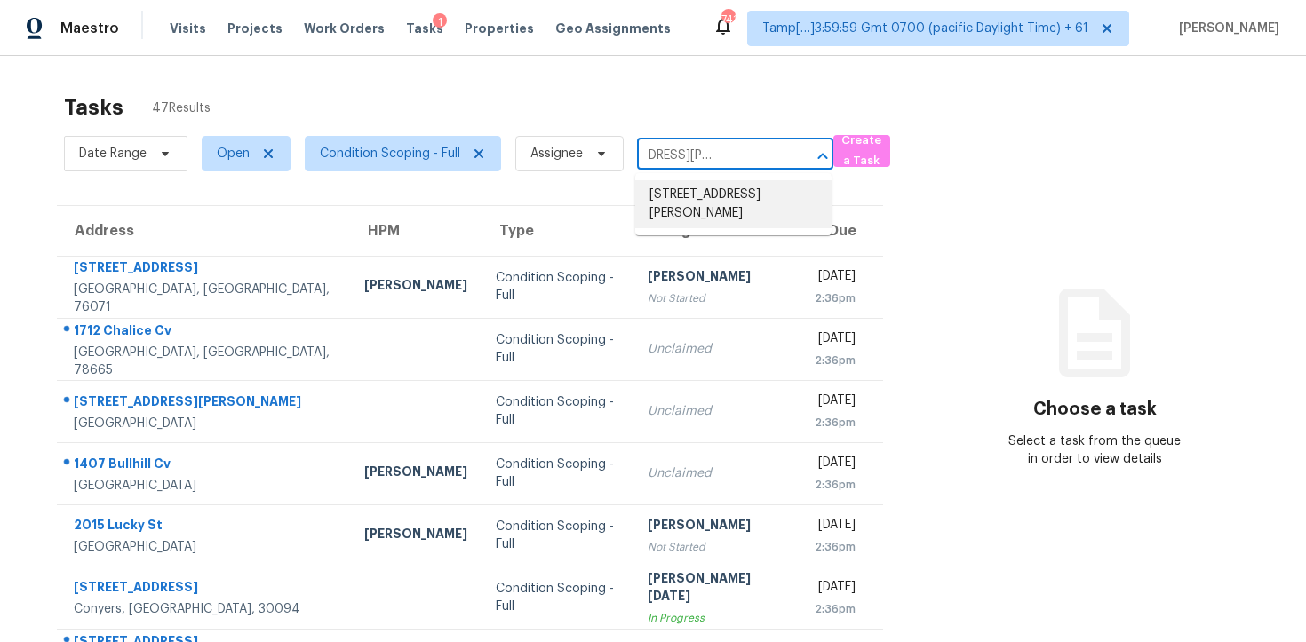
click at [740, 197] on li "17517 Spice Merlot Ln, Conroe, TX 77302" at bounding box center [733, 204] width 196 height 48
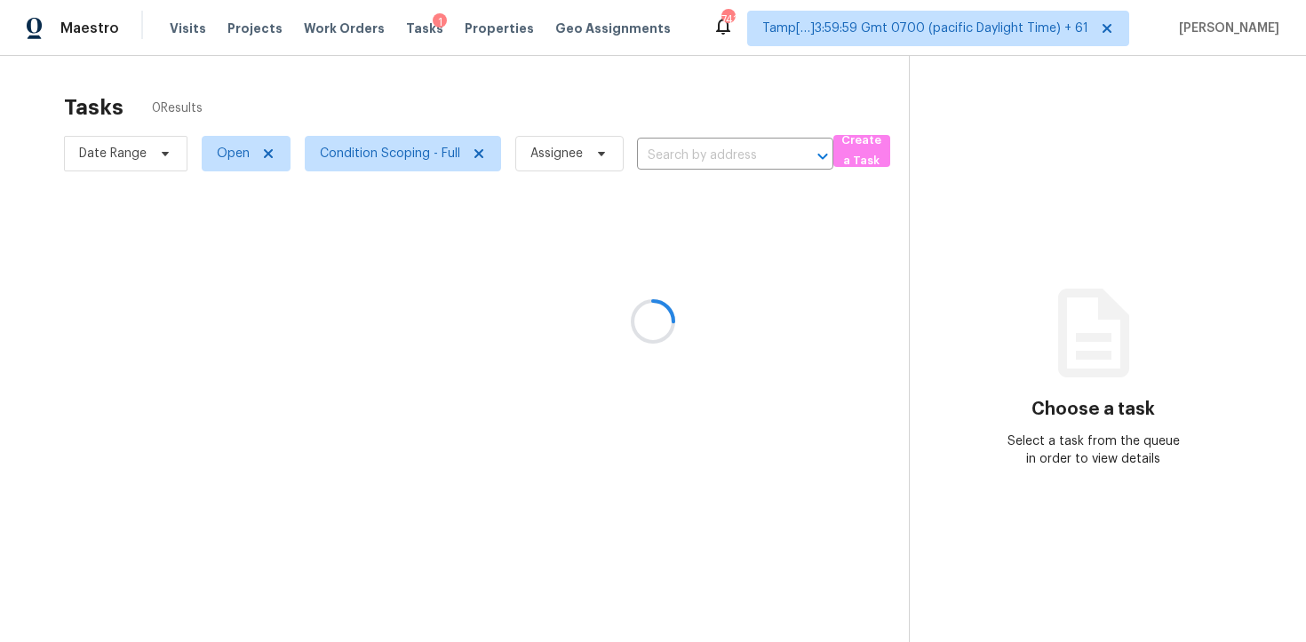
type input "17517 Spice Merlot Ln, Conroe, TX 77302"
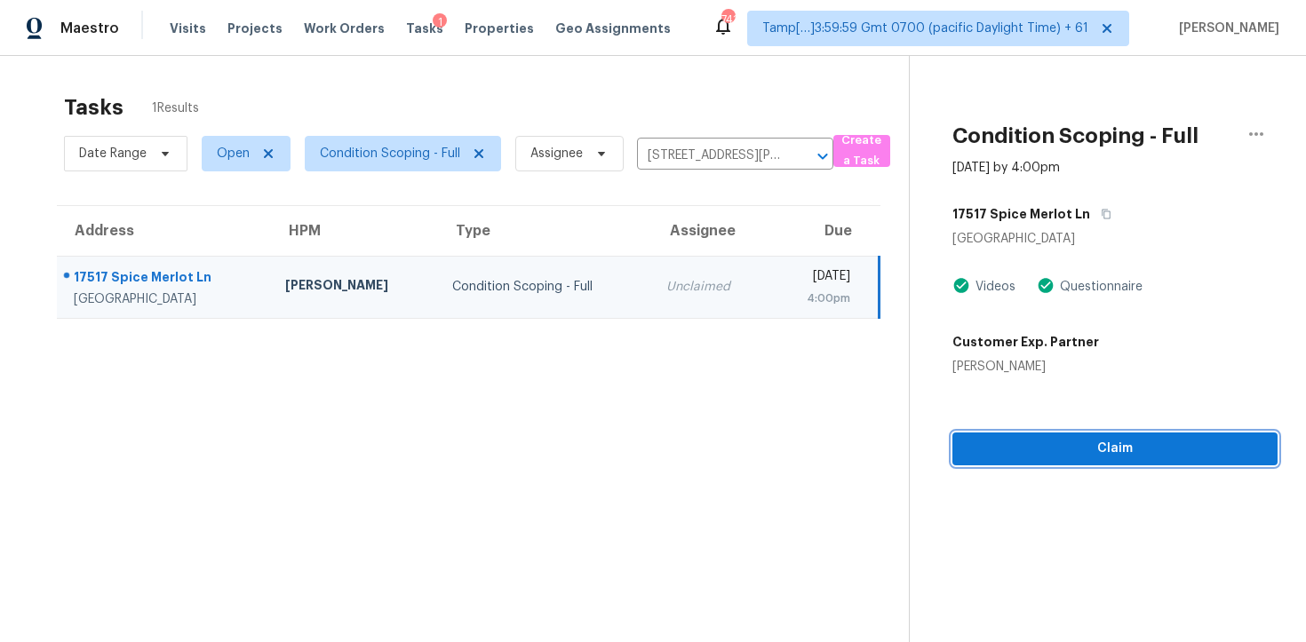
click at [1020, 450] on span "Claim" at bounding box center [1115, 449] width 297 height 22
click at [801, 159] on icon "Clear" at bounding box center [799, 156] width 11 height 11
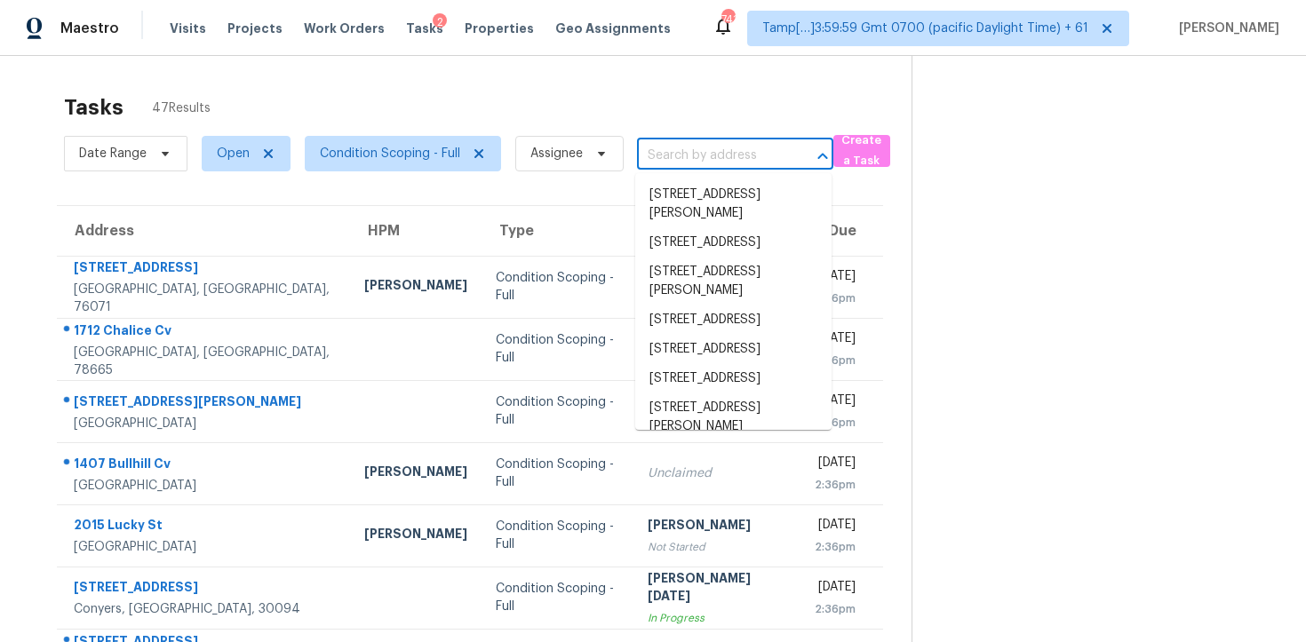
click at [663, 155] on input "text" at bounding box center [710, 156] width 147 height 28
paste input "7314 Danashire Ave, Dallas, TX 75231"
type input "7314 Danashire Ave, Dallas, TX 75231"
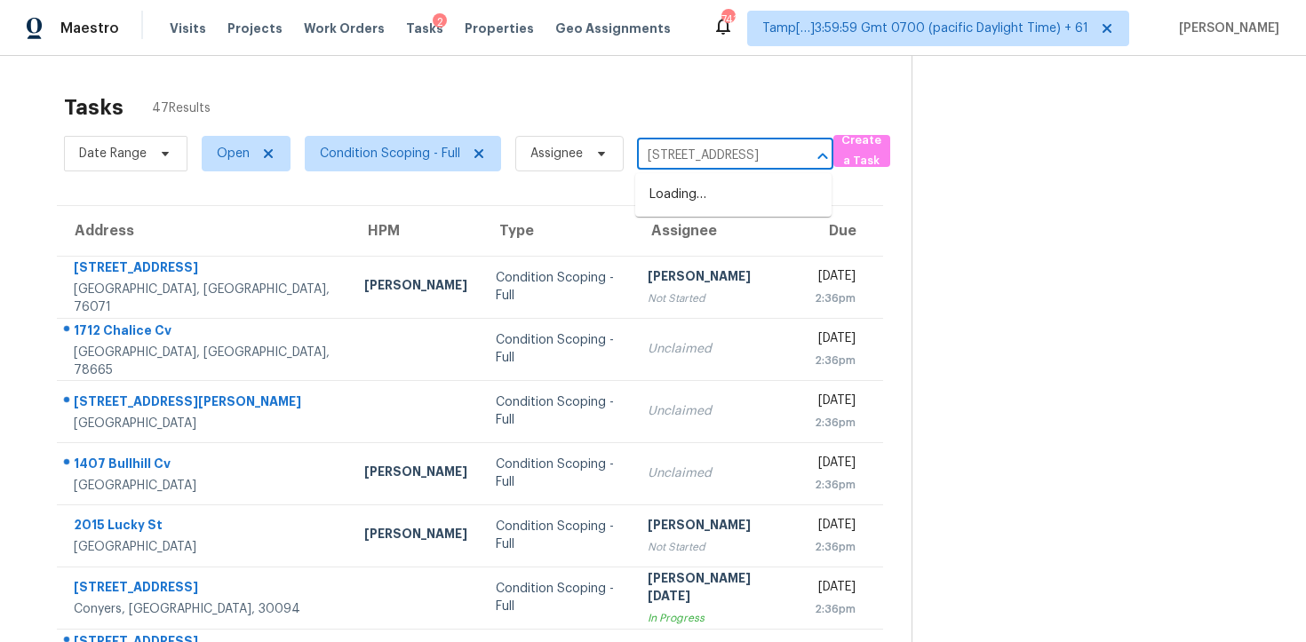
scroll to position [0, 76]
click at [719, 196] on li "7314 Danashire Ave, Dallas, TX 75231" at bounding box center [733, 194] width 196 height 29
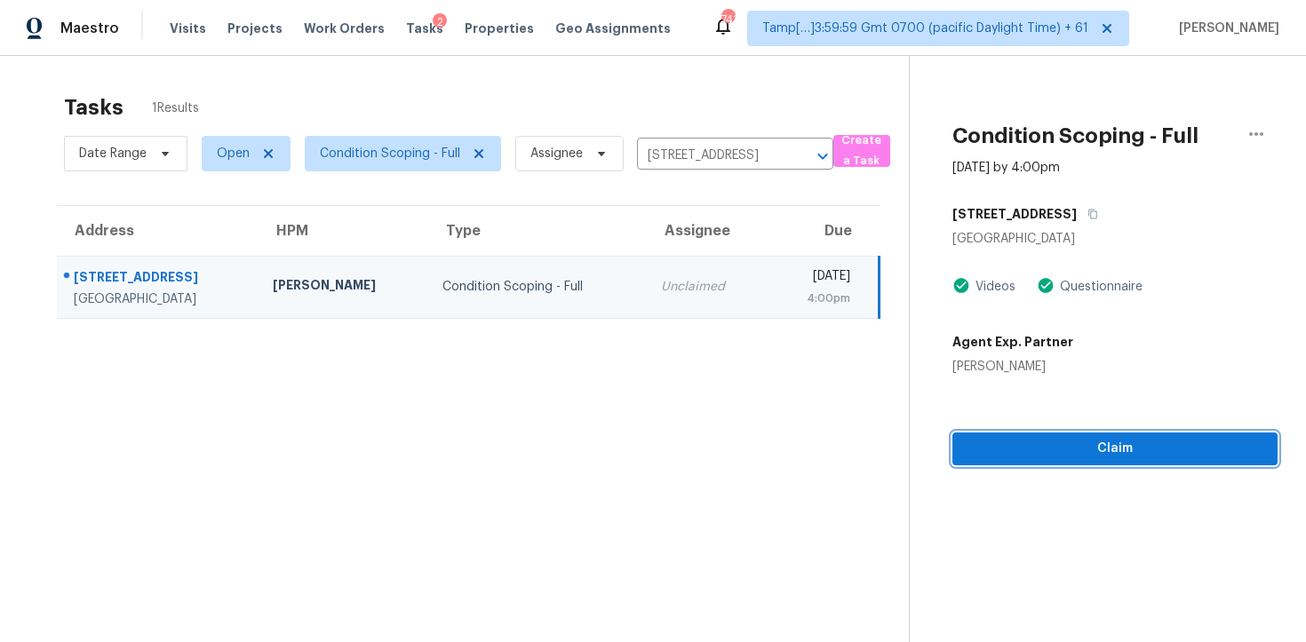
click at [1073, 438] on span "Claim" at bounding box center [1115, 449] width 297 height 22
click at [793, 153] on icon "Clear" at bounding box center [800, 156] width 18 height 18
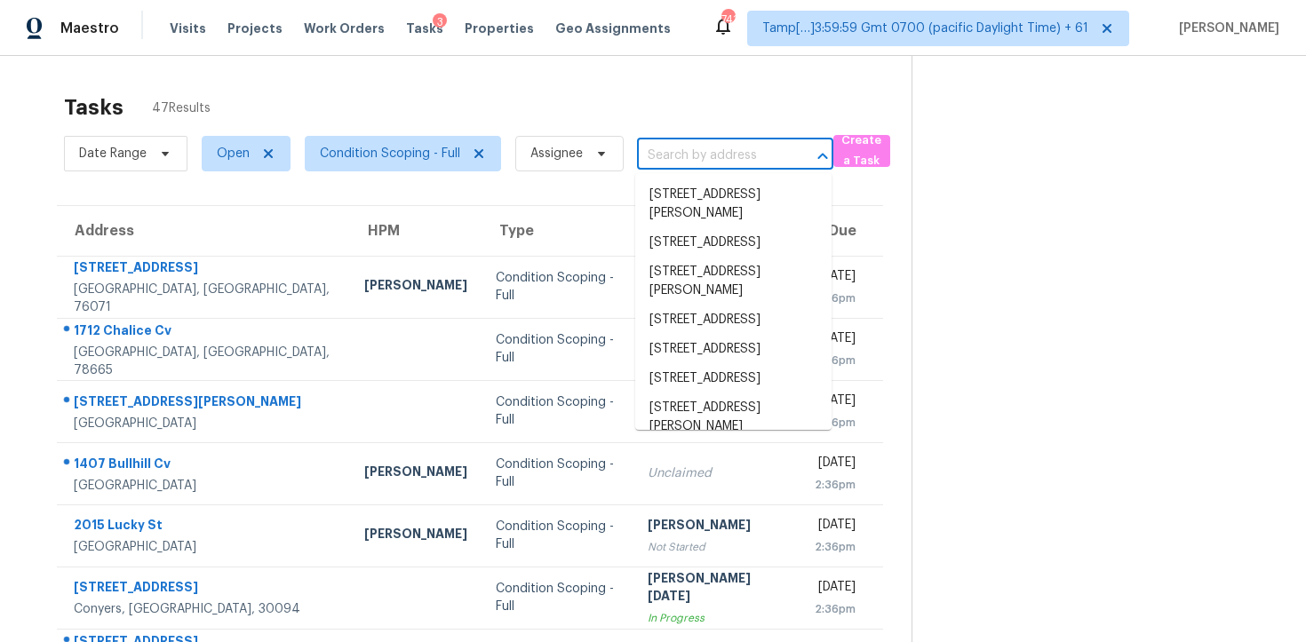
click at [665, 147] on input "text" at bounding box center [710, 156] width 147 height 28
paste input "18 Carmel Chase Ct, Manvel, TX 77578"
type input "18 Carmel Chase Ct, Manvel, TX 77578"
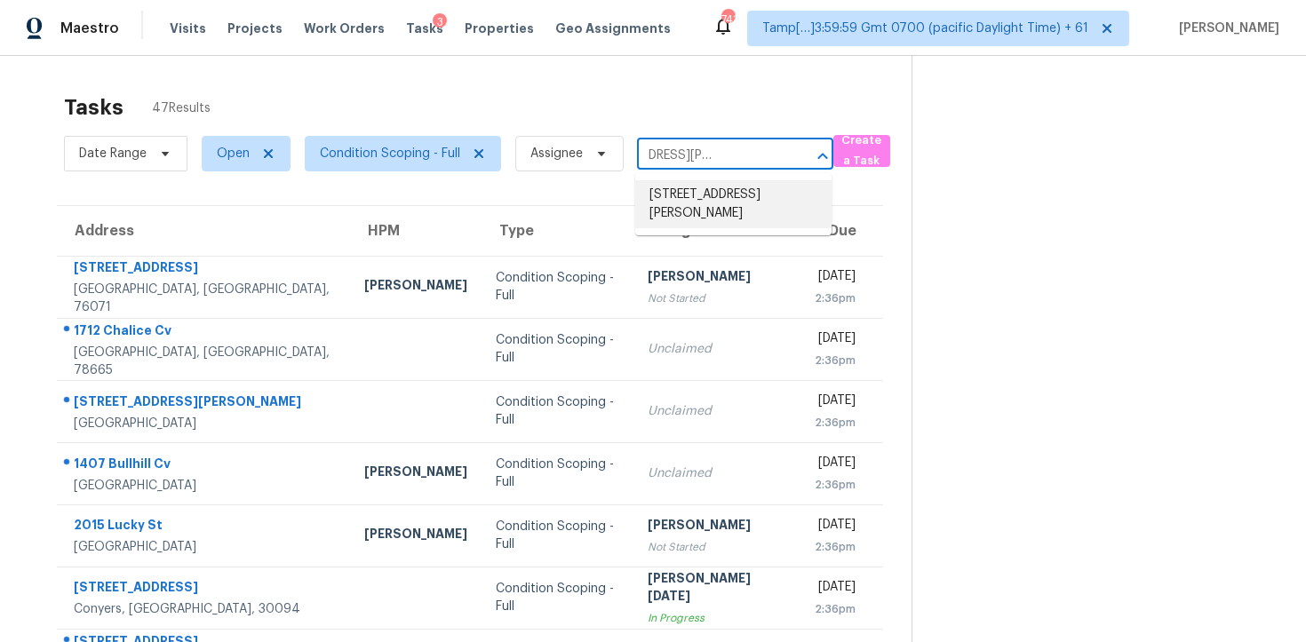
click at [693, 182] on li "18 Carmel Chase Ct, Manvel, TX 77578" at bounding box center [733, 204] width 196 height 48
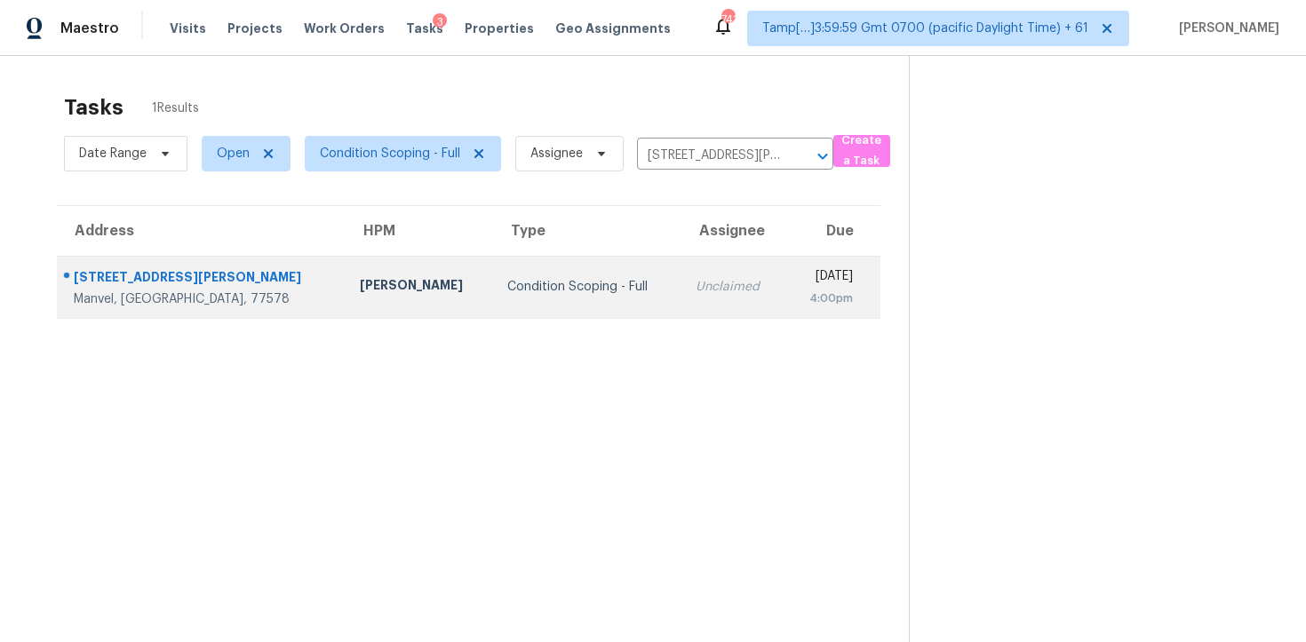
click at [800, 291] on div "4:00pm" at bounding box center [826, 299] width 53 height 18
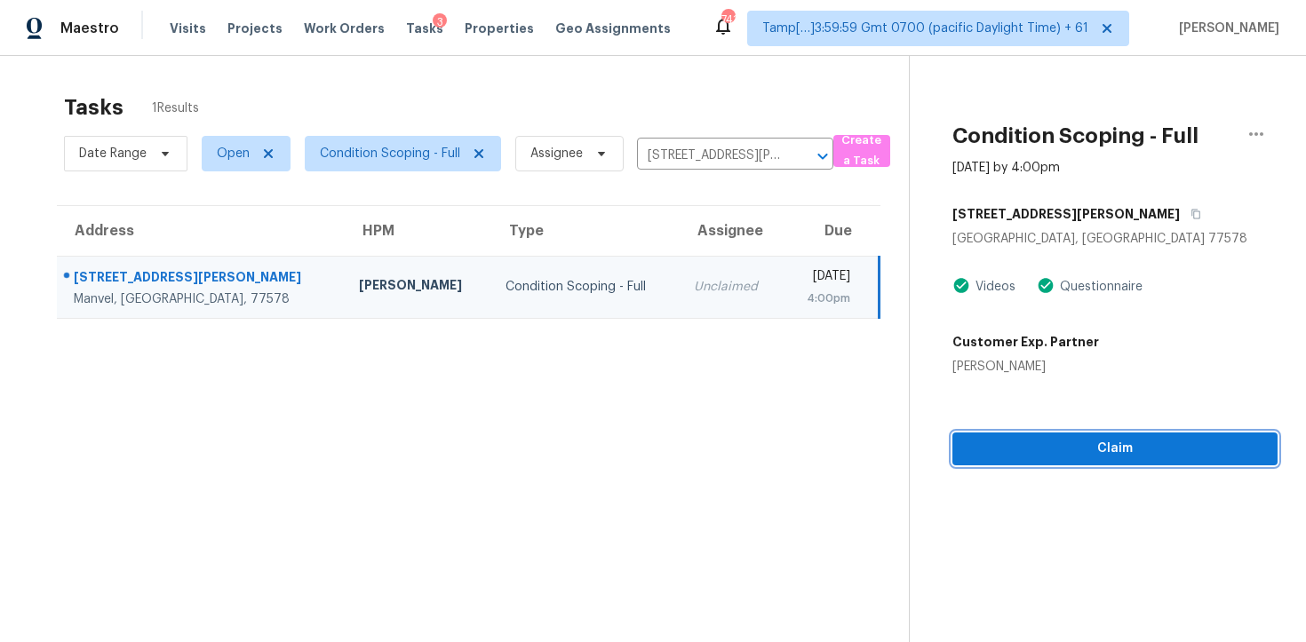
click at [1064, 434] on button "Claim" at bounding box center [1115, 449] width 325 height 33
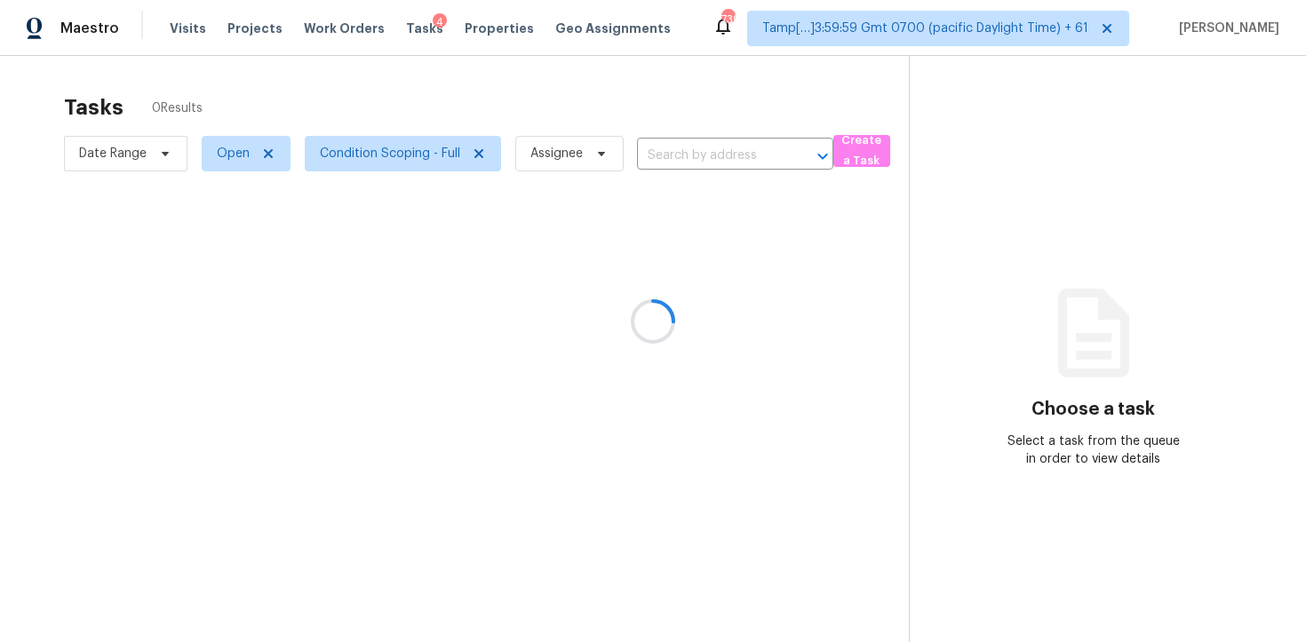
click at [685, 145] on div at bounding box center [653, 321] width 1306 height 642
click at [690, 151] on div at bounding box center [653, 321] width 1306 height 642
click at [666, 116] on div at bounding box center [653, 321] width 1306 height 642
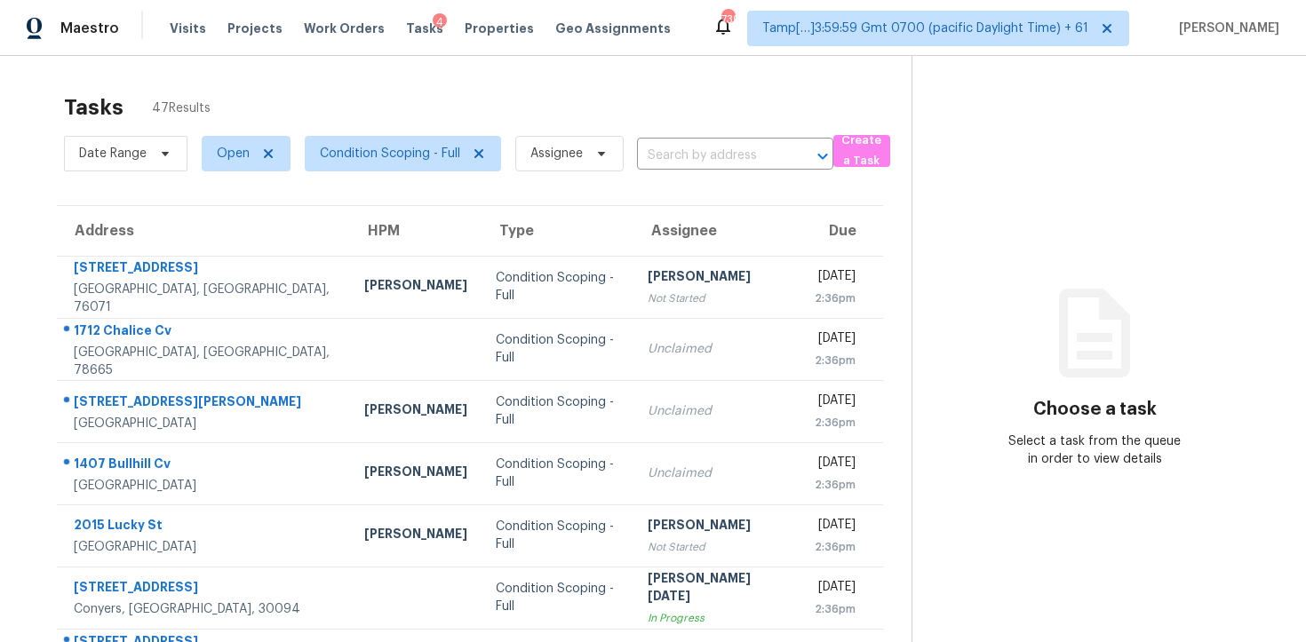
click at [686, 164] on input "text" at bounding box center [710, 156] width 147 height 28
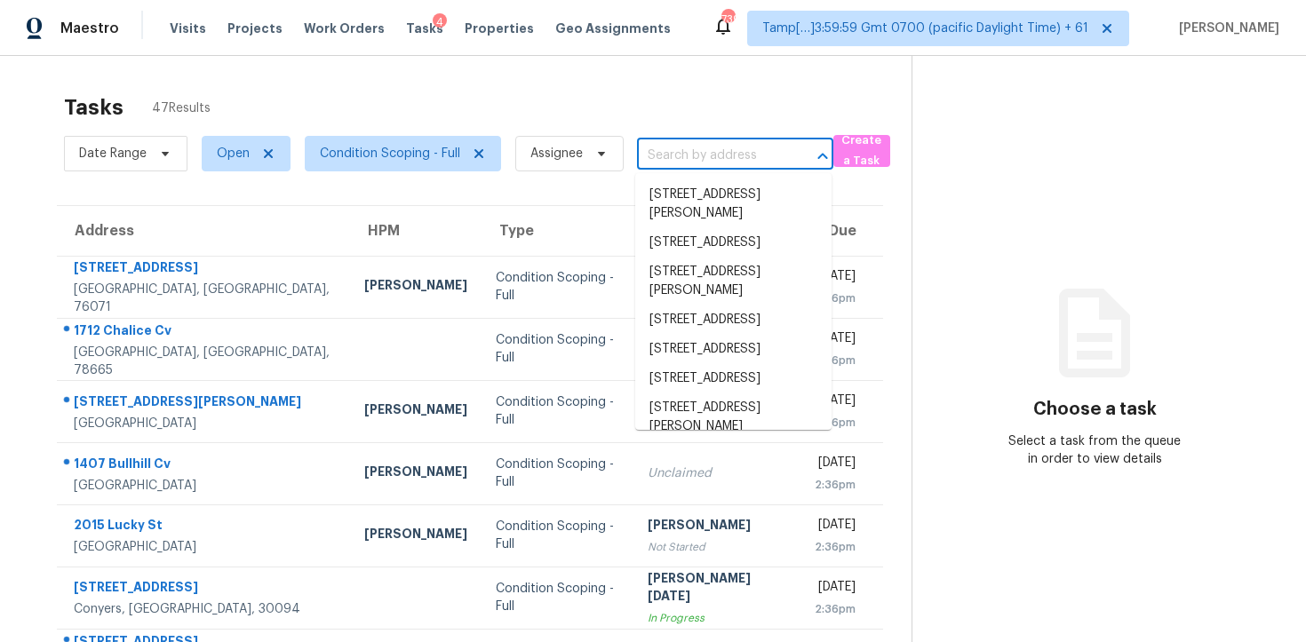
paste input "[STREET_ADDRESS][PERSON_NAME]"
type input "[STREET_ADDRESS][PERSON_NAME]"
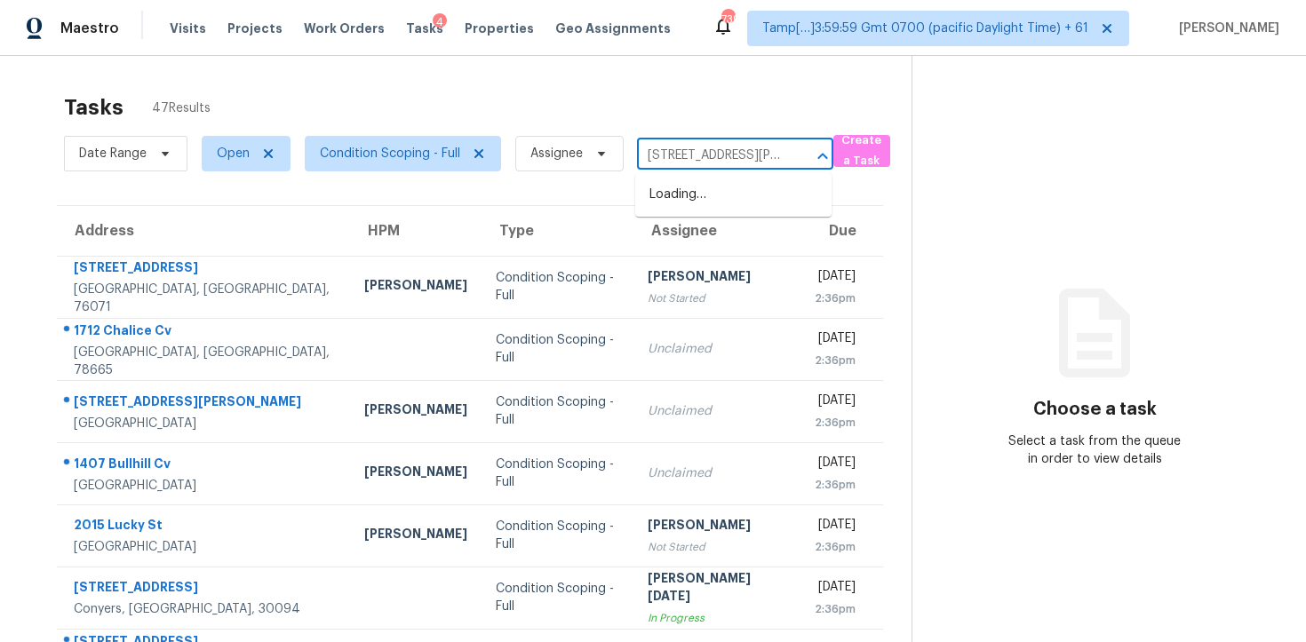
scroll to position [0, 123]
click at [735, 188] on li "[STREET_ADDRESS][PERSON_NAME]" at bounding box center [733, 204] width 196 height 48
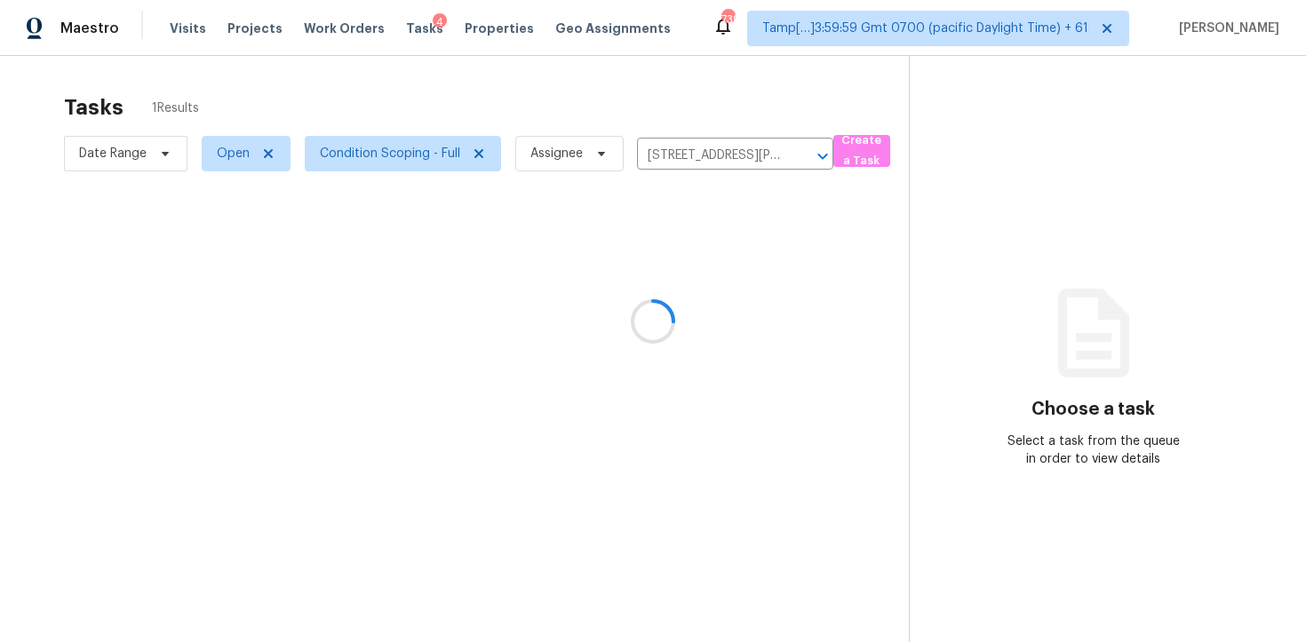
click at [723, 273] on div at bounding box center [653, 321] width 1306 height 642
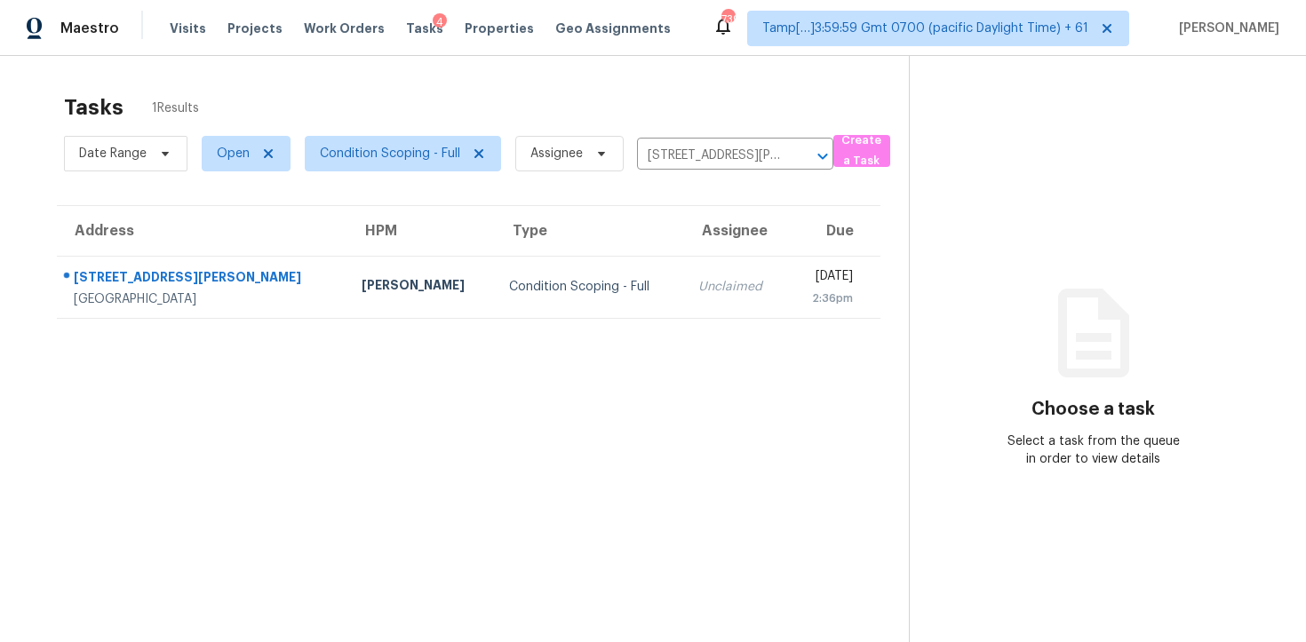
click at [802, 273] on div "[DATE]" at bounding box center [827, 278] width 51 height 22
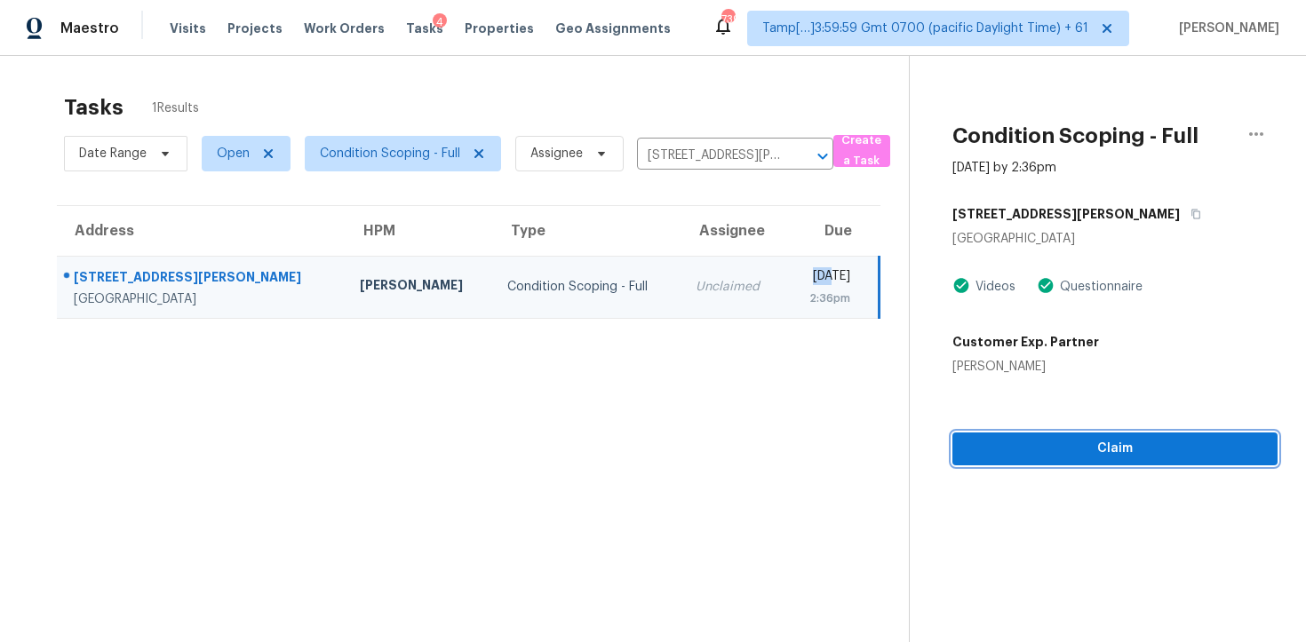
click at [1041, 446] on span "Claim" at bounding box center [1115, 449] width 297 height 22
click at [803, 156] on icon "Clear" at bounding box center [800, 156] width 18 height 18
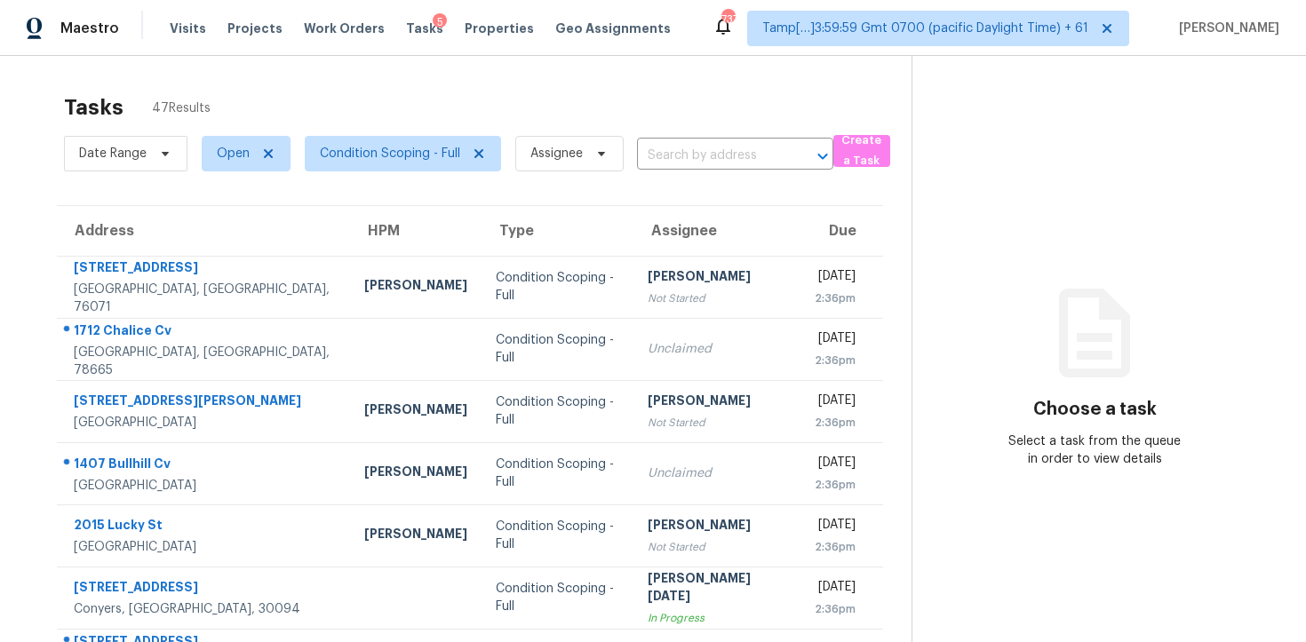
click at [669, 158] on input "text" at bounding box center [710, 156] width 147 height 28
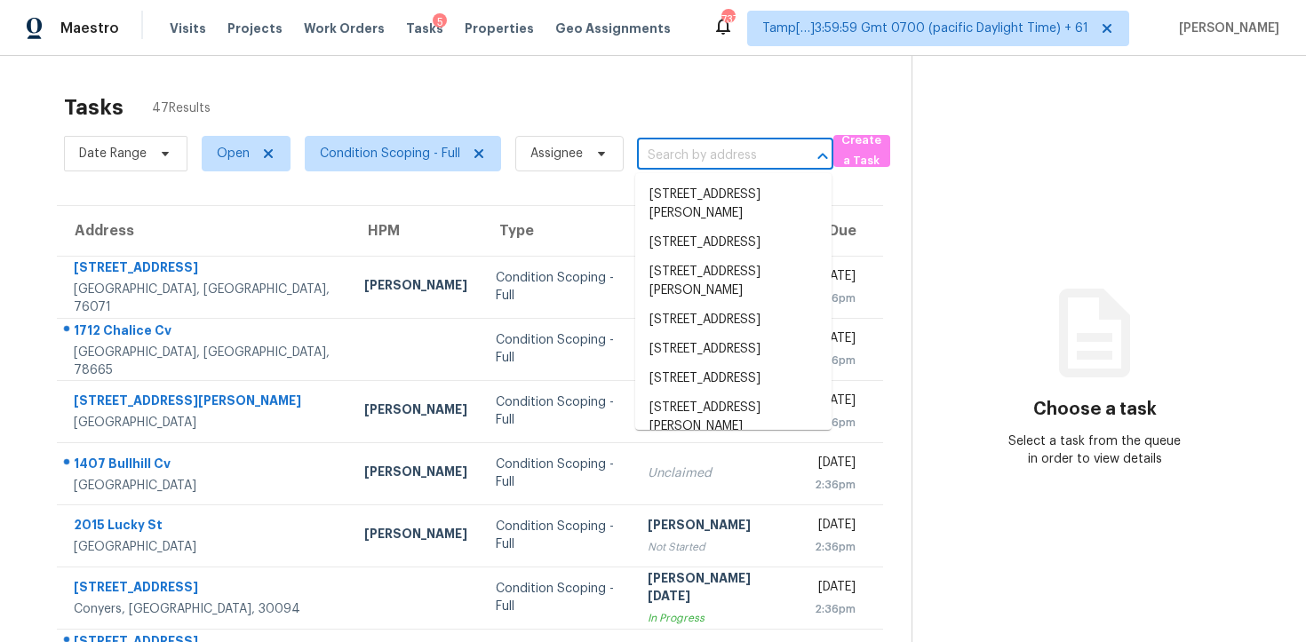
paste input "[STREET_ADDRESS]"
type input "[STREET_ADDRESS]"
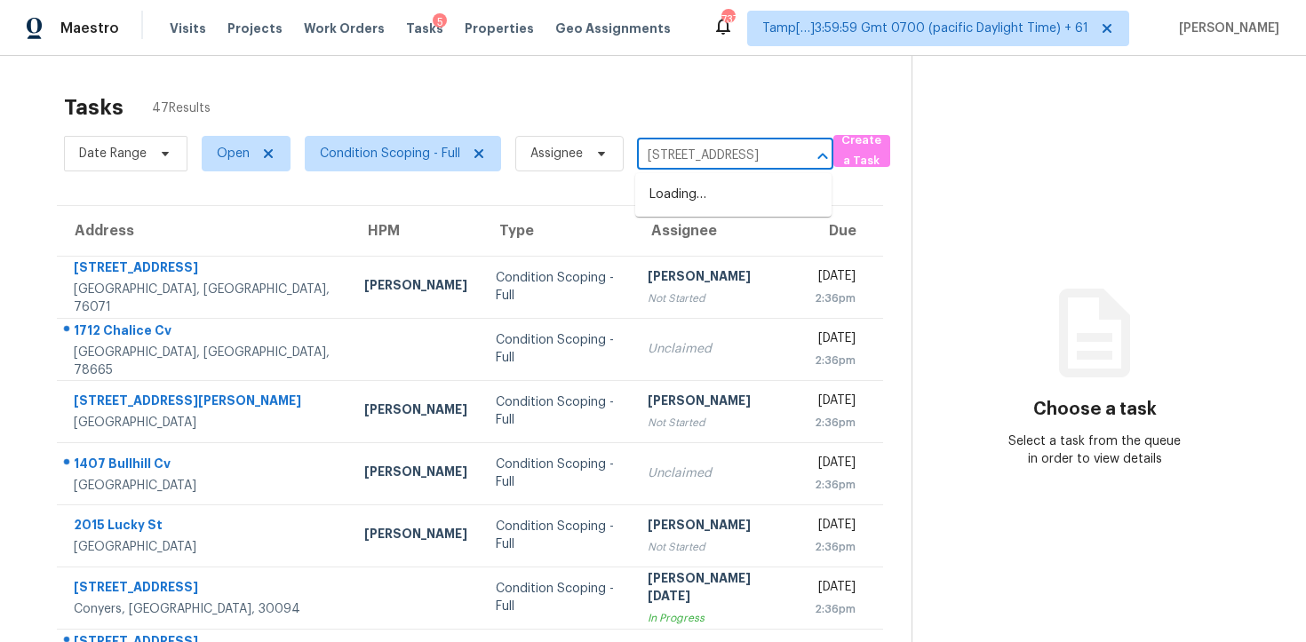
scroll to position [0, 66]
click at [724, 179] on ul "[STREET_ADDRESS]" at bounding box center [733, 195] width 196 height 44
click at [723, 210] on li "[STREET_ADDRESS]" at bounding box center [733, 194] width 196 height 29
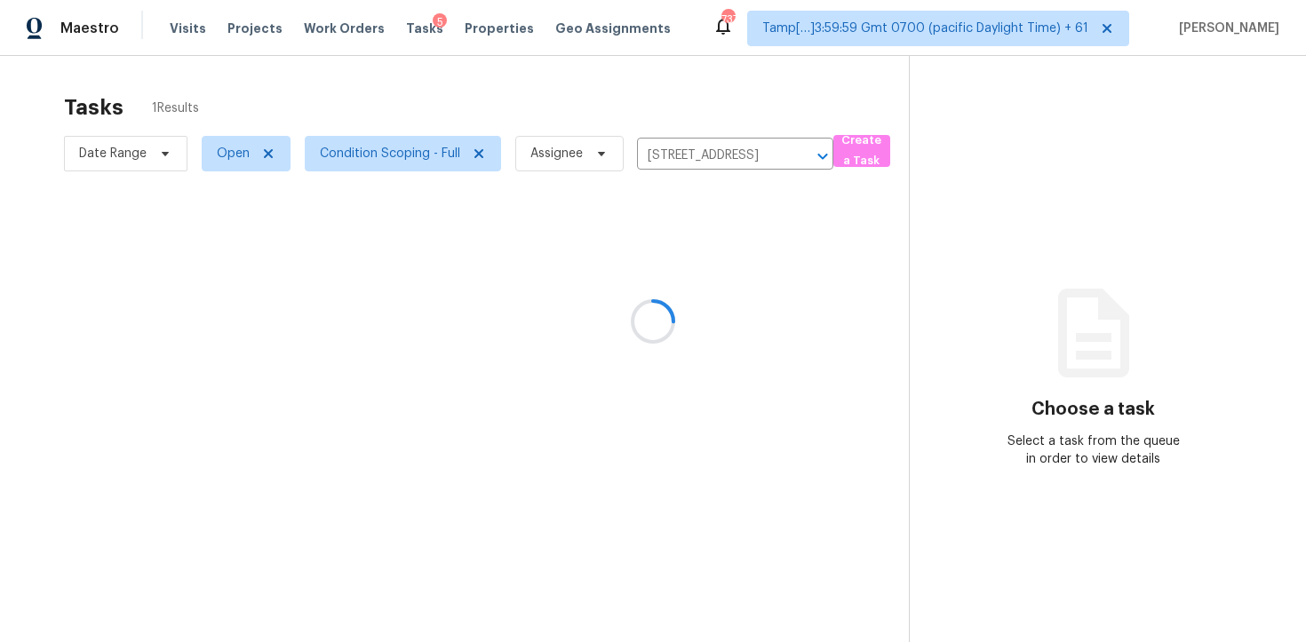
click at [730, 299] on div at bounding box center [653, 321] width 1306 height 642
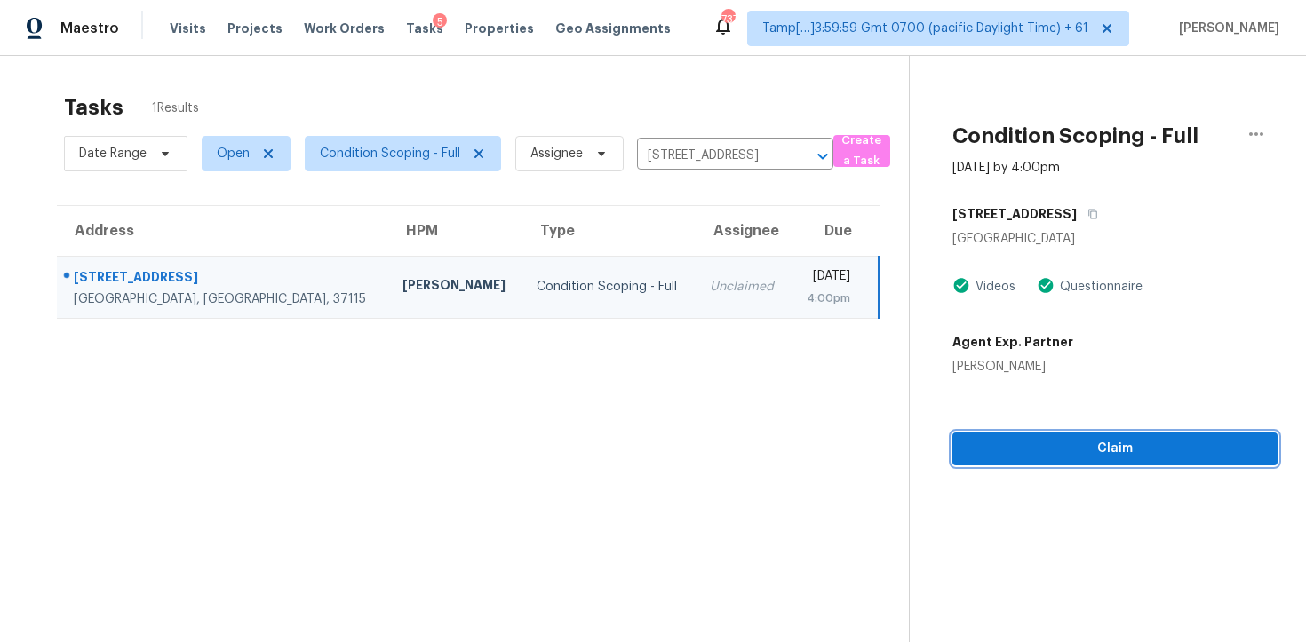
click at [999, 457] on span "Claim" at bounding box center [1115, 449] width 297 height 22
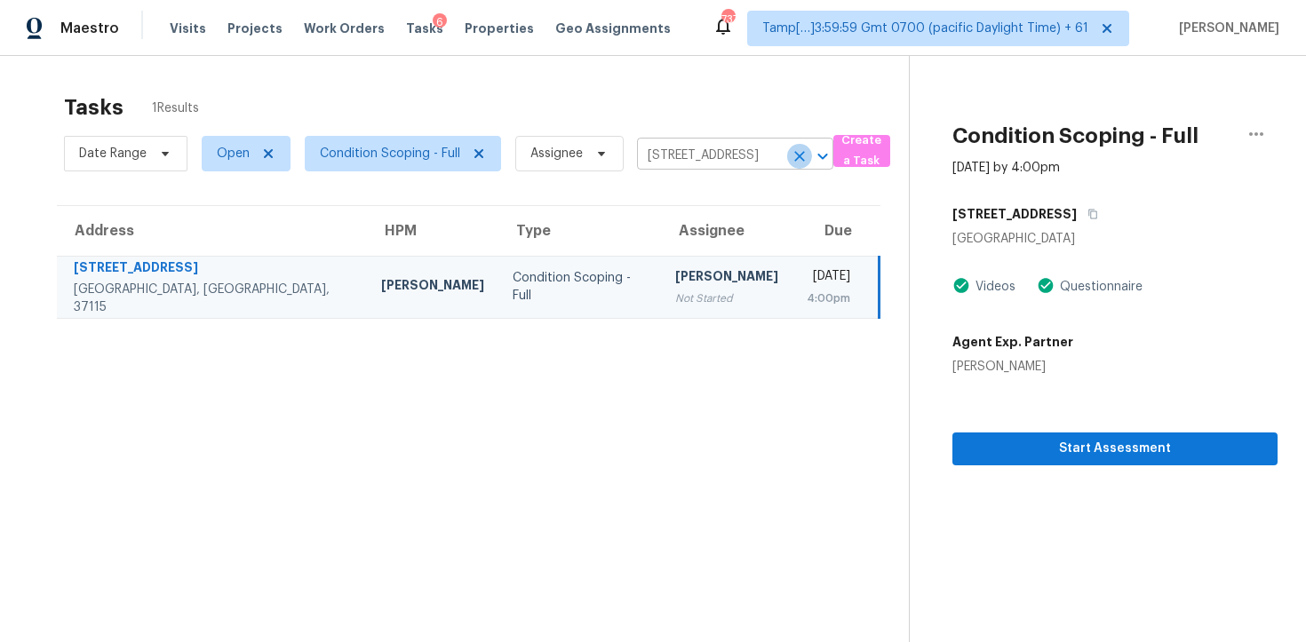
click at [793, 156] on icon "Clear" at bounding box center [800, 156] width 18 height 18
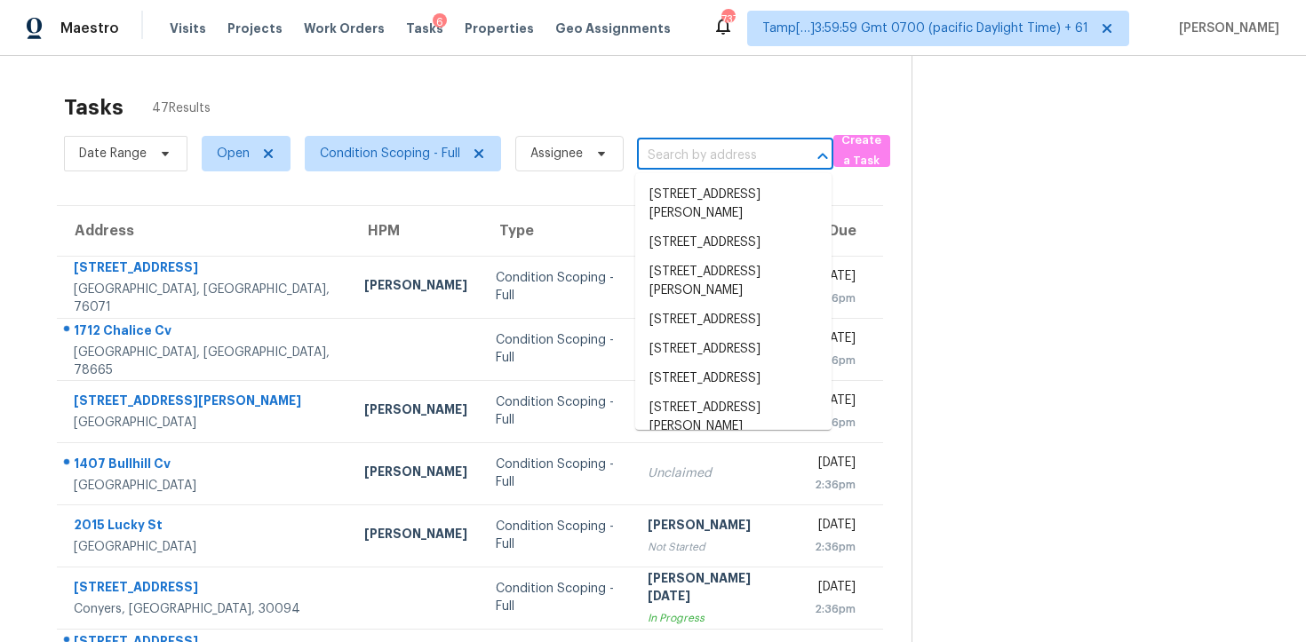
click at [667, 156] on input "text" at bounding box center [710, 156] width 147 height 28
paste input "[STREET_ADDRESS]"
type input "[STREET_ADDRESS]"
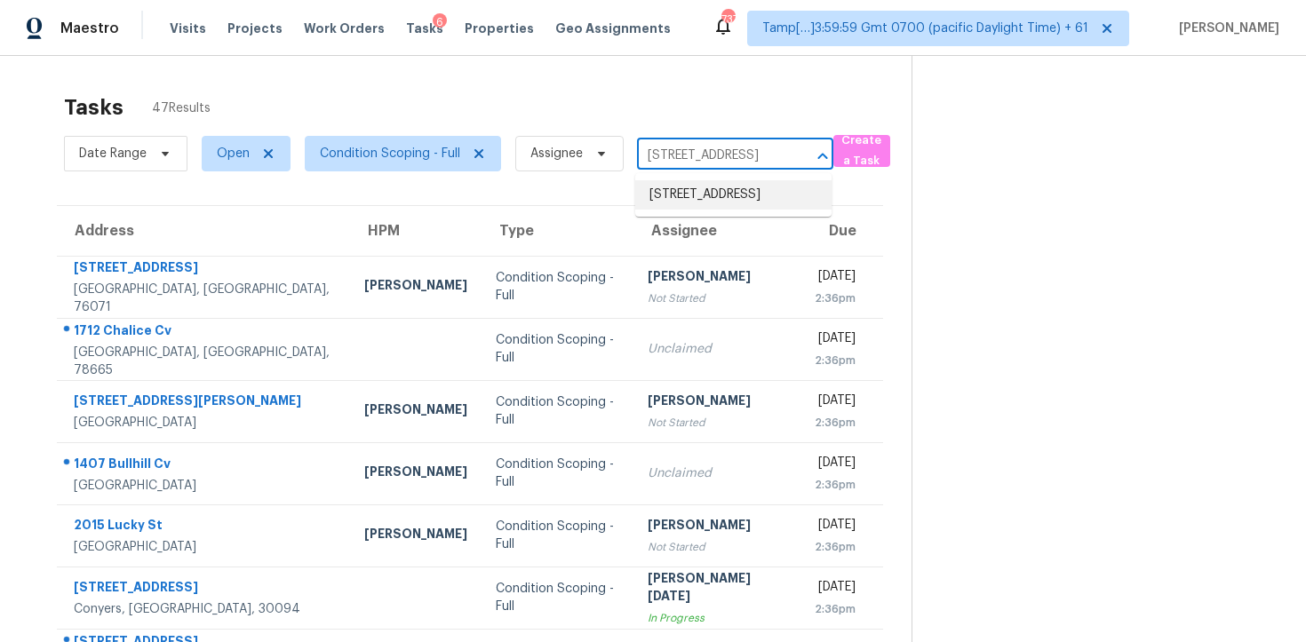
click at [699, 186] on li "[STREET_ADDRESS]" at bounding box center [733, 194] width 196 height 29
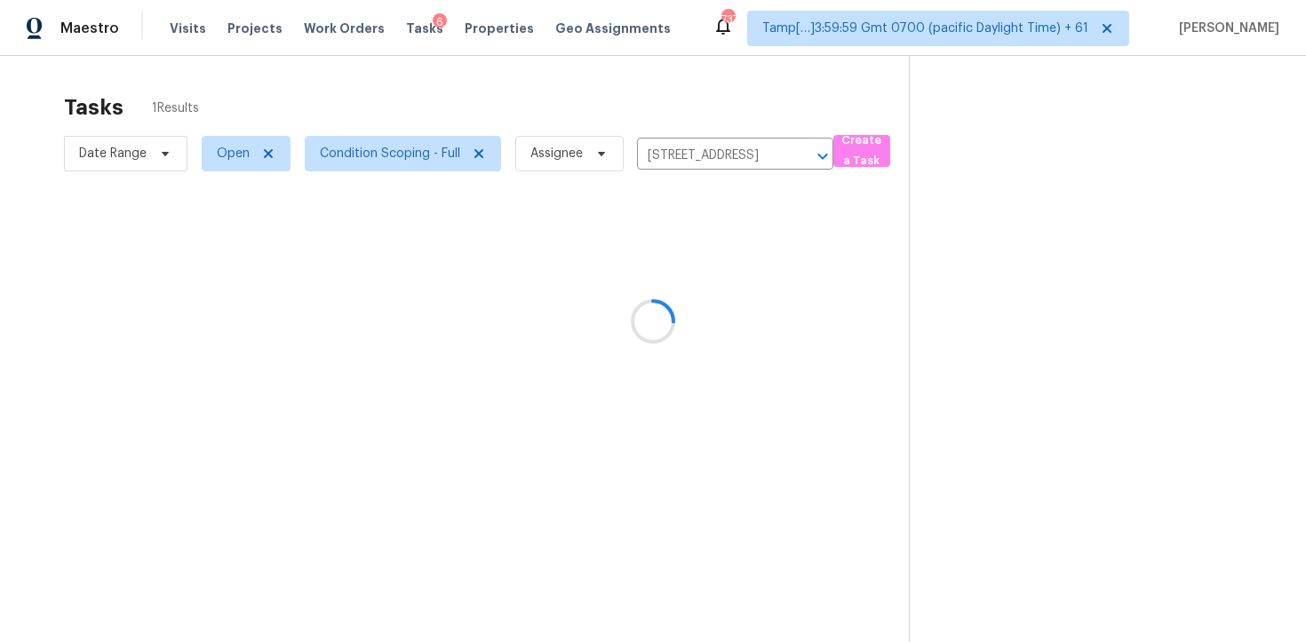
click at [666, 284] on div at bounding box center [653, 321] width 1306 height 642
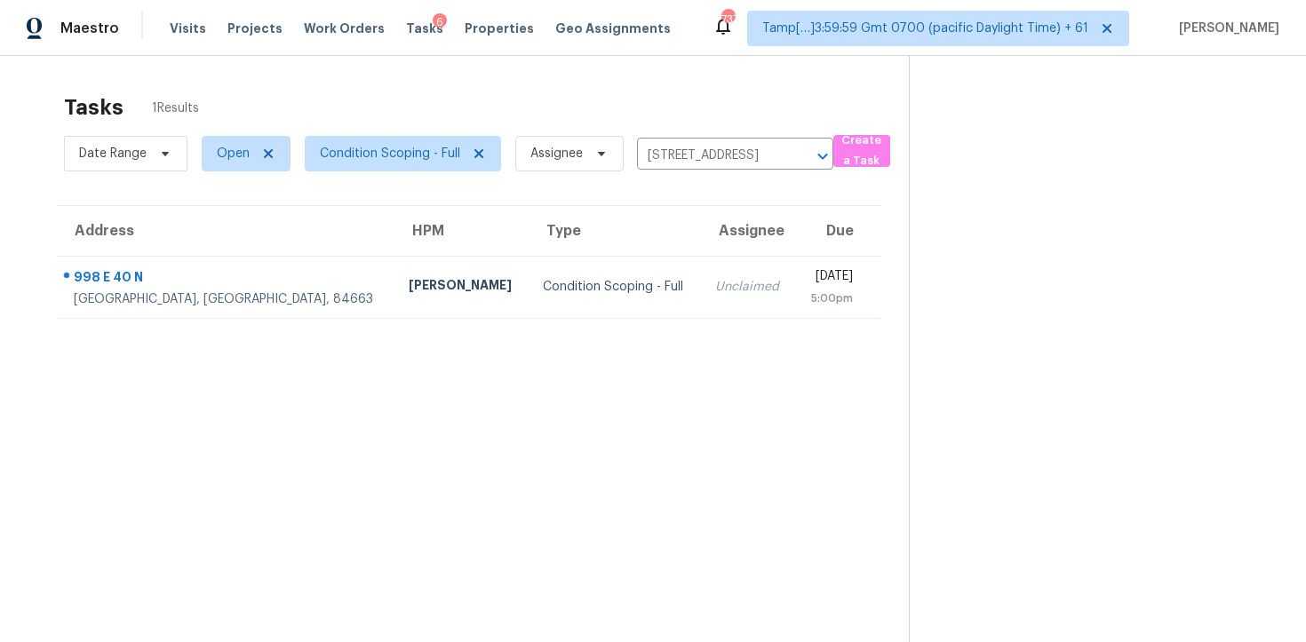
click at [715, 284] on div "Unclaimed" at bounding box center [748, 287] width 66 height 18
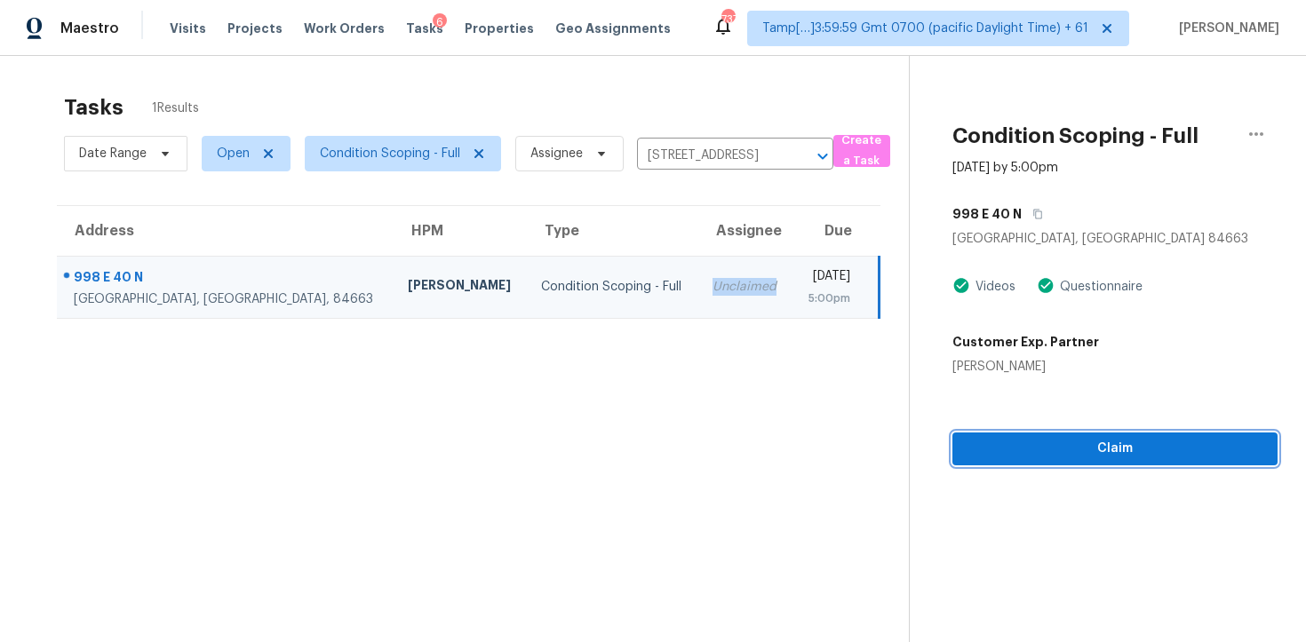
click at [1193, 435] on button "Claim" at bounding box center [1115, 449] width 325 height 33
click at [792, 154] on icon "Clear" at bounding box center [800, 156] width 18 height 18
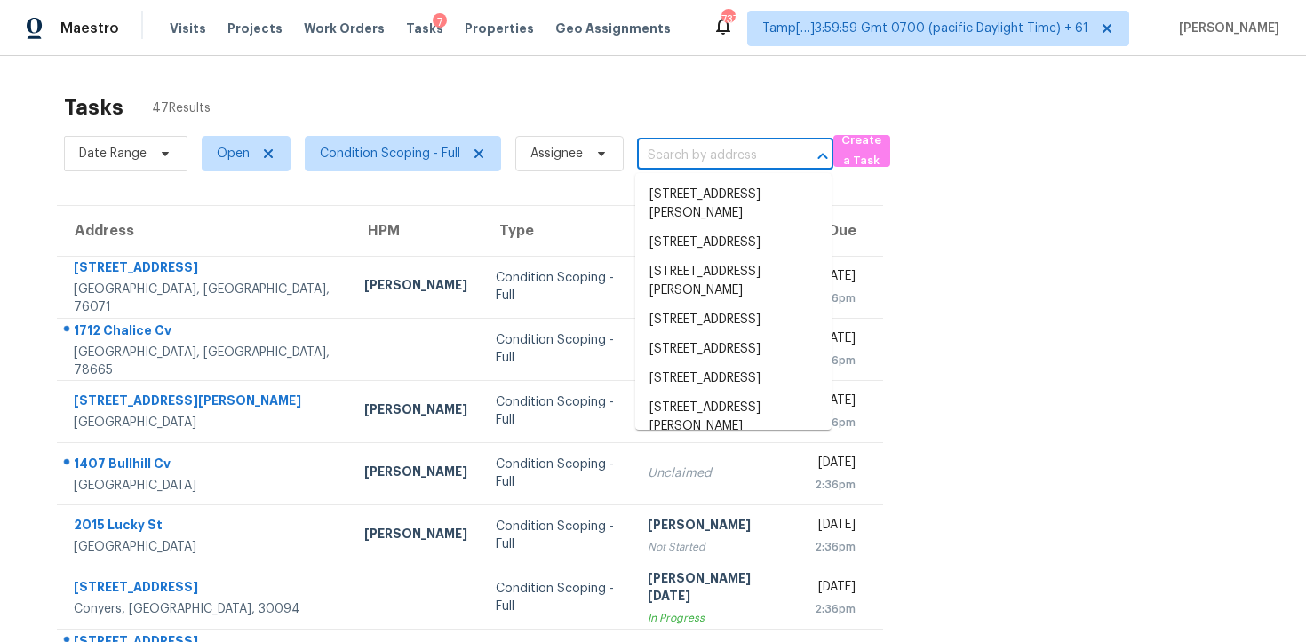
click at [658, 162] on input "text" at bounding box center [710, 156] width 147 height 28
paste input "[STREET_ADDRESS]"
type input "[STREET_ADDRESS]"
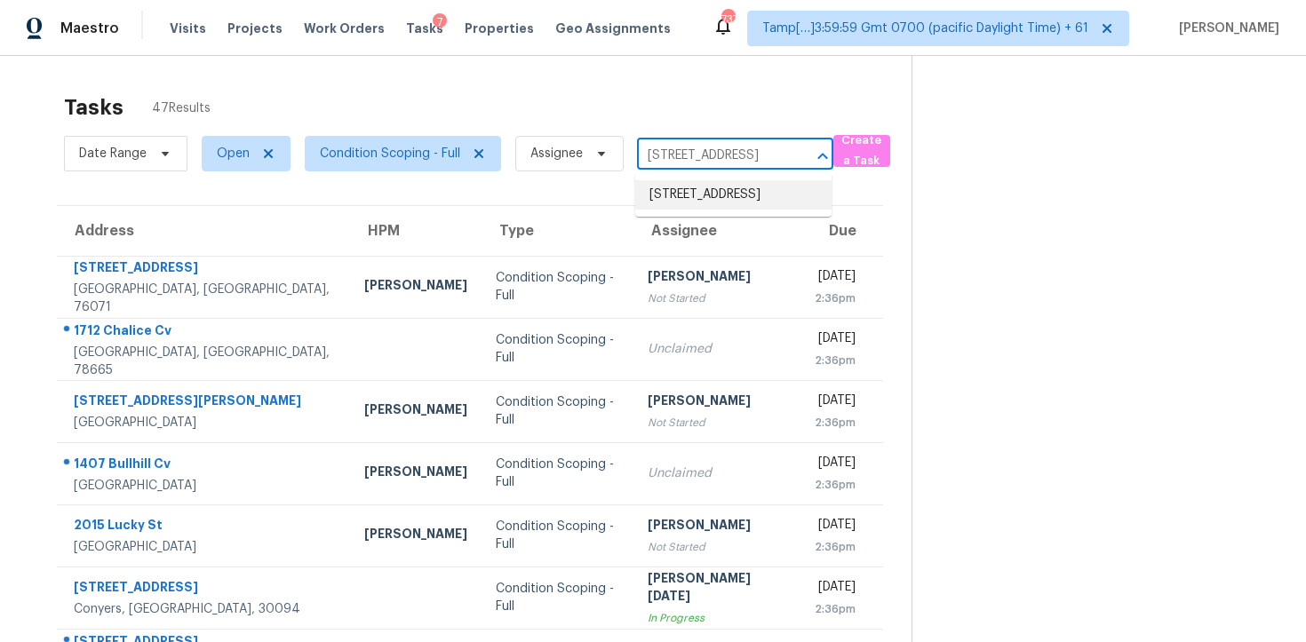
click at [730, 192] on li "[STREET_ADDRESS]" at bounding box center [733, 194] width 196 height 29
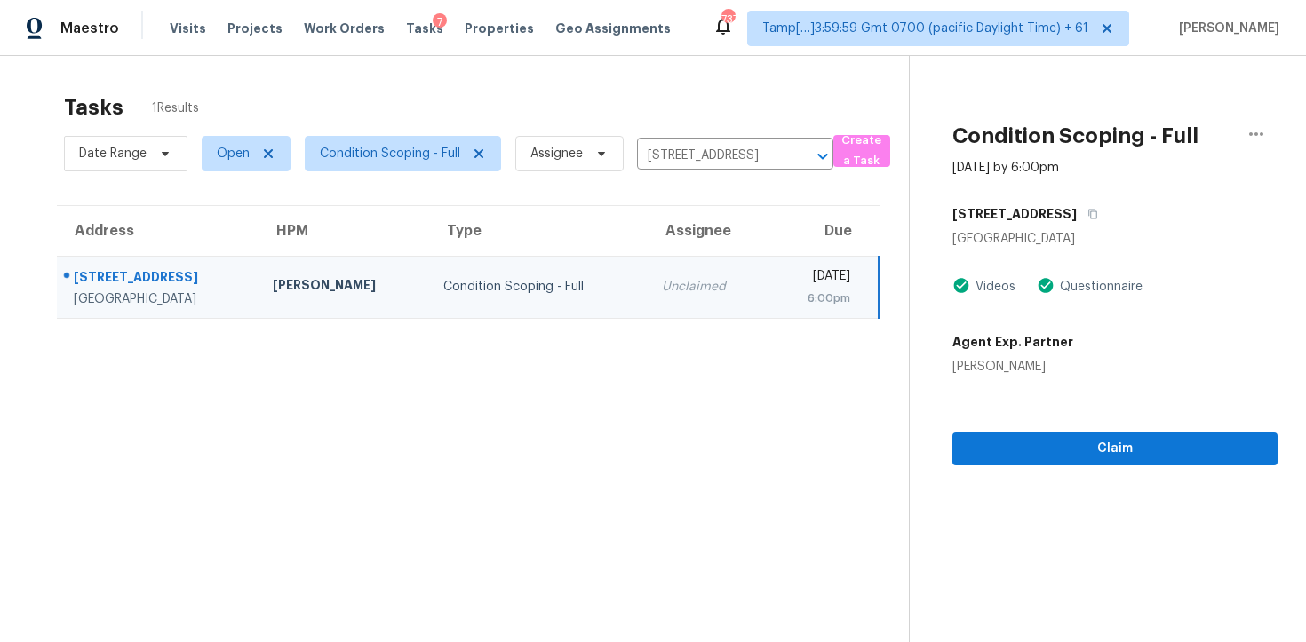
click at [1091, 429] on div "Claim" at bounding box center [1115, 421] width 325 height 90
click at [1081, 446] on span "Claim" at bounding box center [1115, 449] width 297 height 22
click at [800, 161] on icon "Clear" at bounding box center [800, 156] width 18 height 18
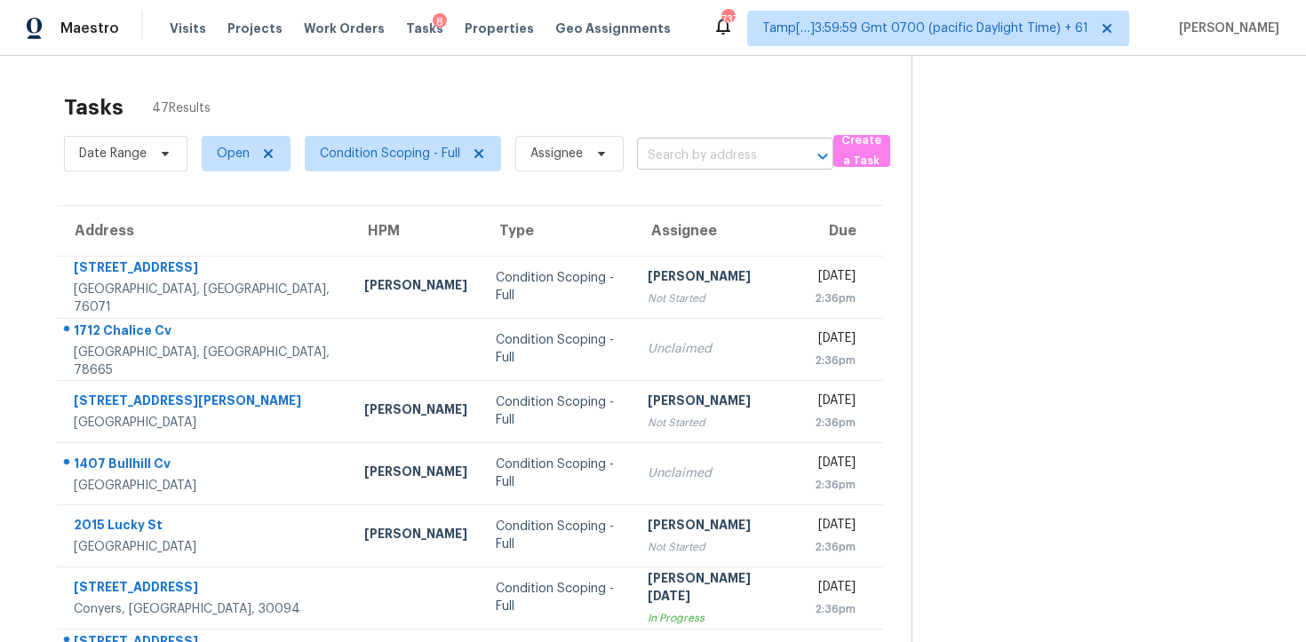
click at [671, 148] on input "text" at bounding box center [710, 156] width 147 height 28
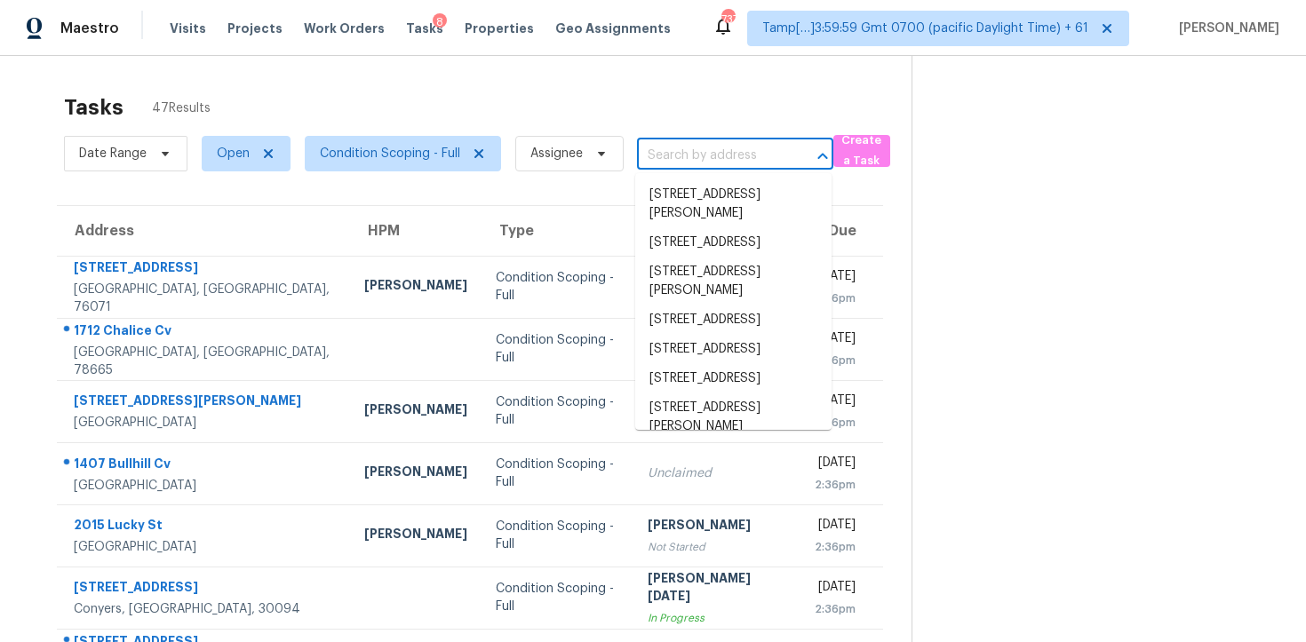
paste input "[STREET_ADDRESS]"
type input "[STREET_ADDRESS]"
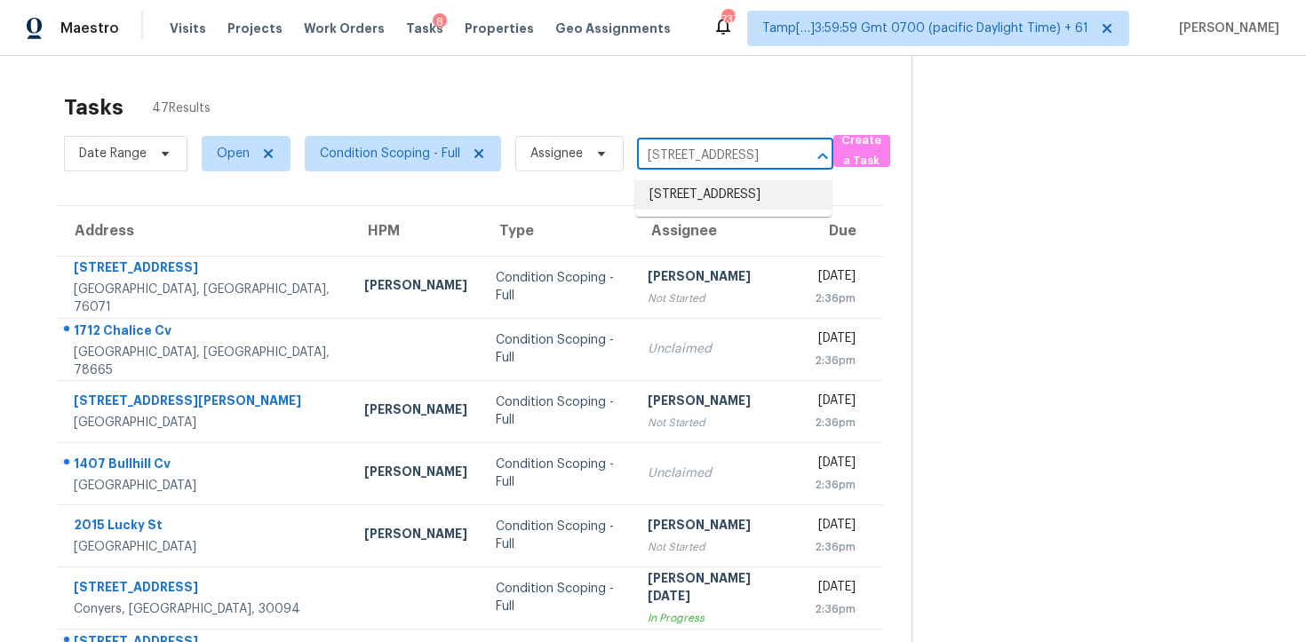
click at [745, 202] on li "[STREET_ADDRESS]" at bounding box center [733, 194] width 196 height 29
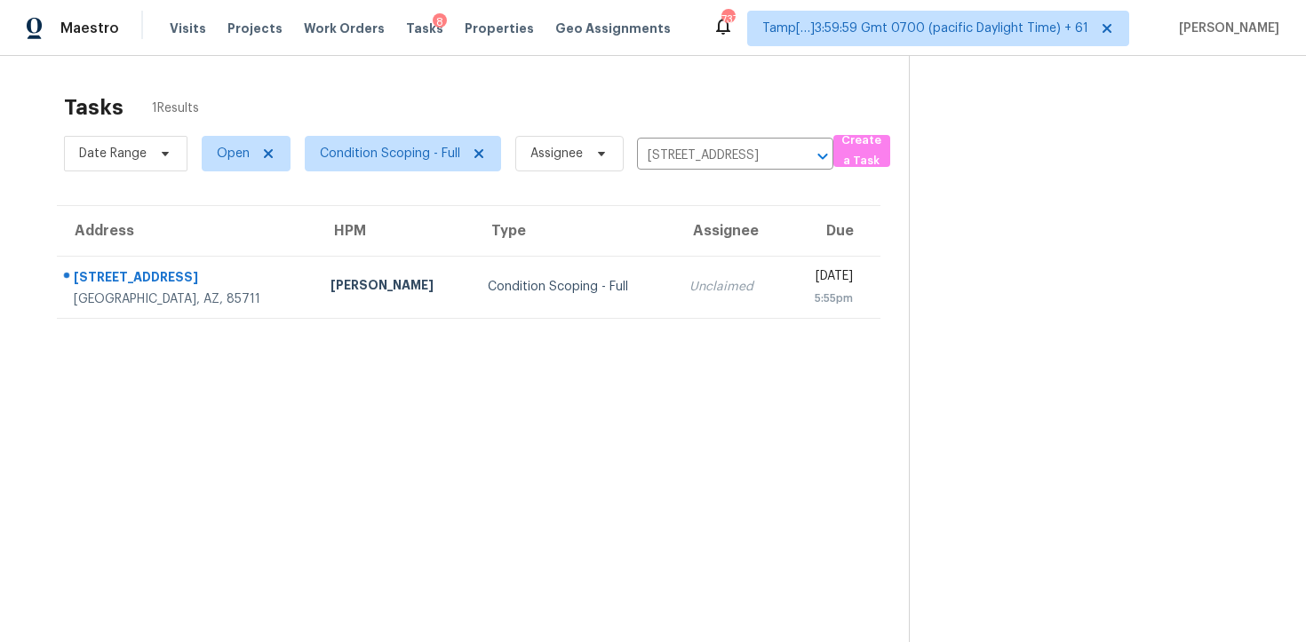
click at [785, 255] on th "Due" at bounding box center [832, 231] width 95 height 50
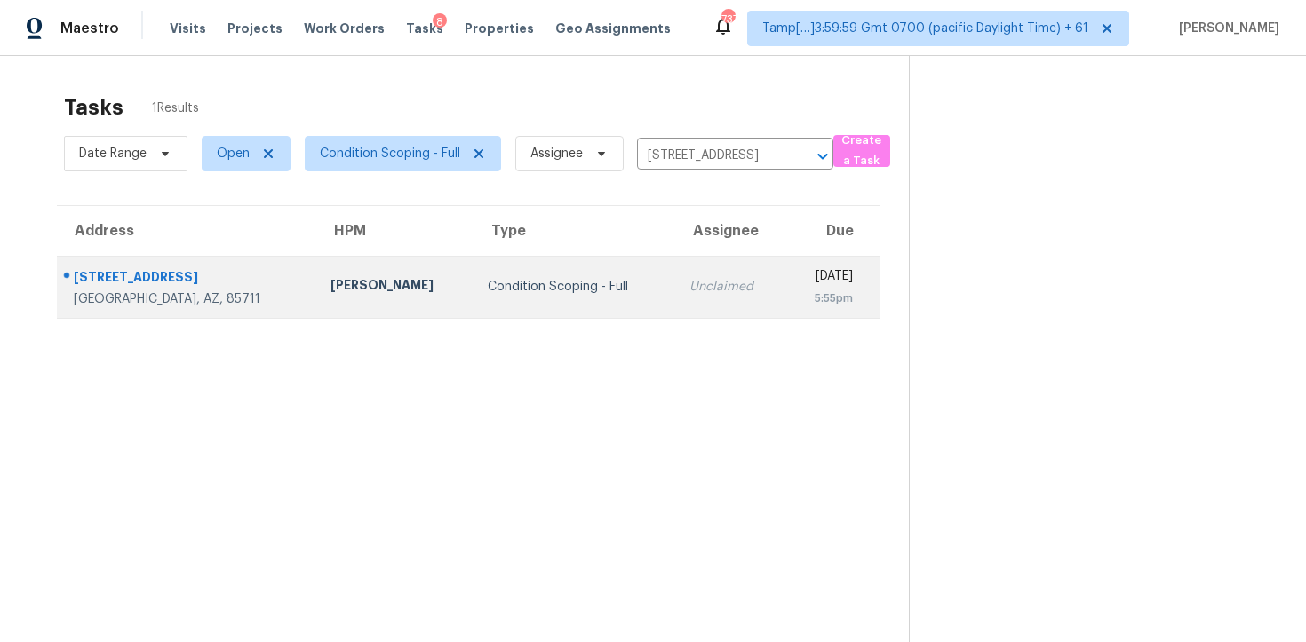
click at [800, 286] on div "[DATE]" at bounding box center [826, 278] width 53 height 22
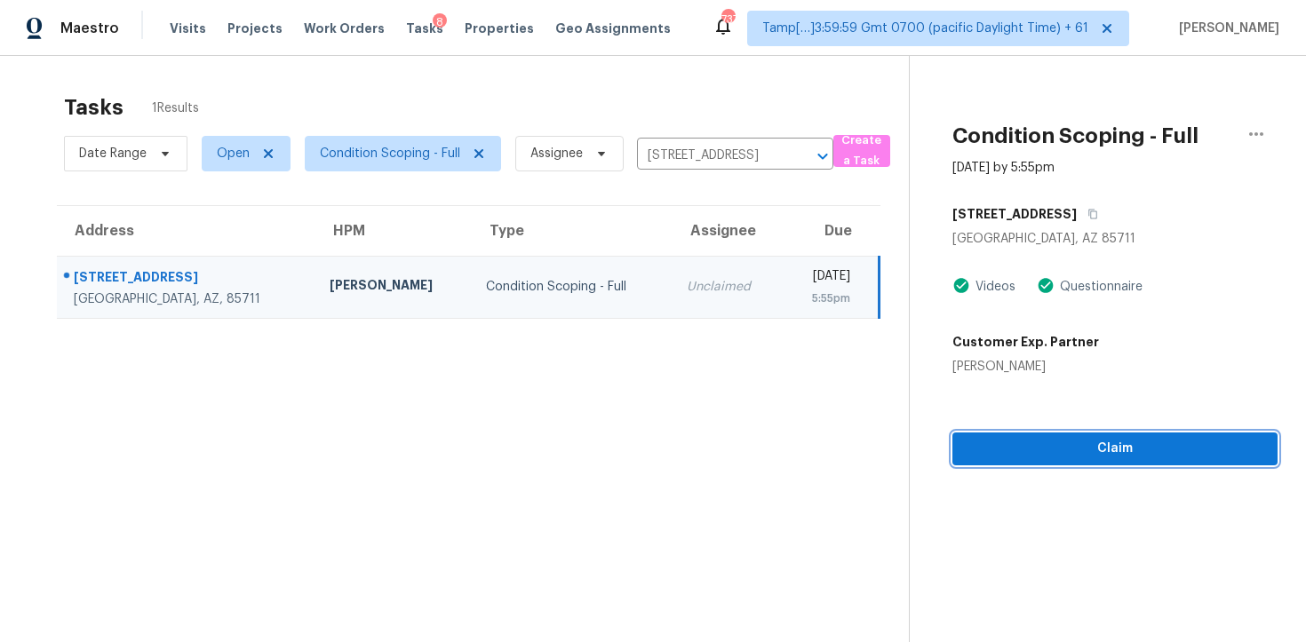
click at [1094, 448] on span "Claim" at bounding box center [1115, 449] width 297 height 22
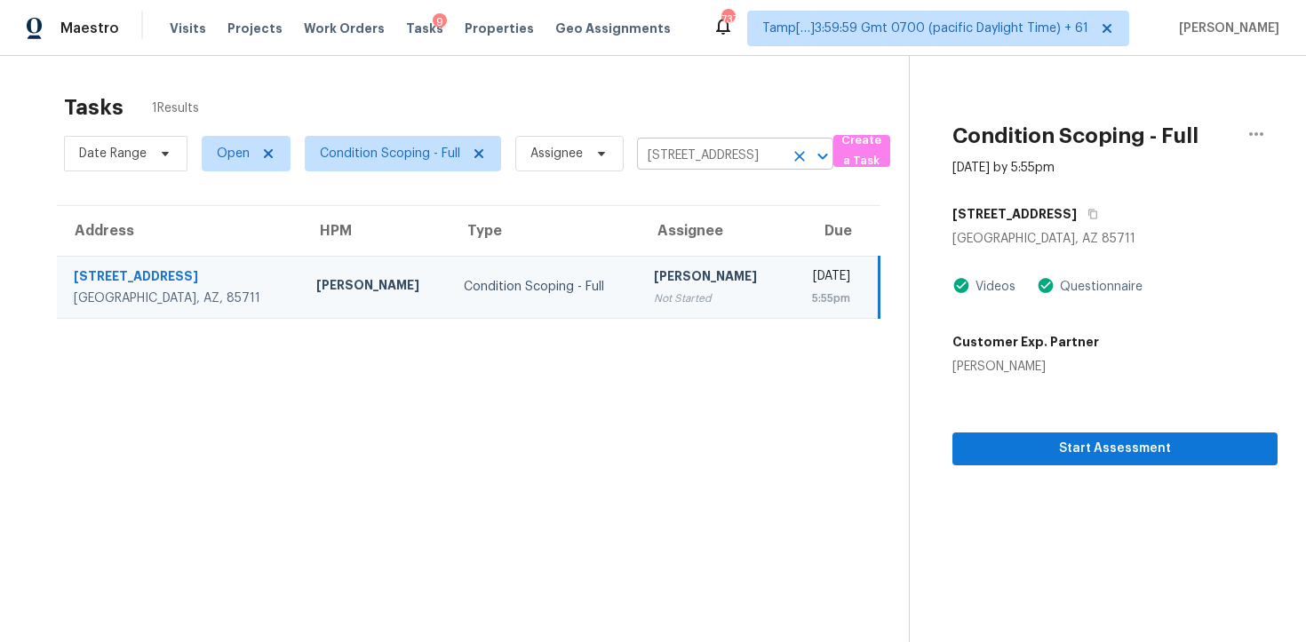
click at [800, 155] on icon "Clear" at bounding box center [799, 156] width 11 height 11
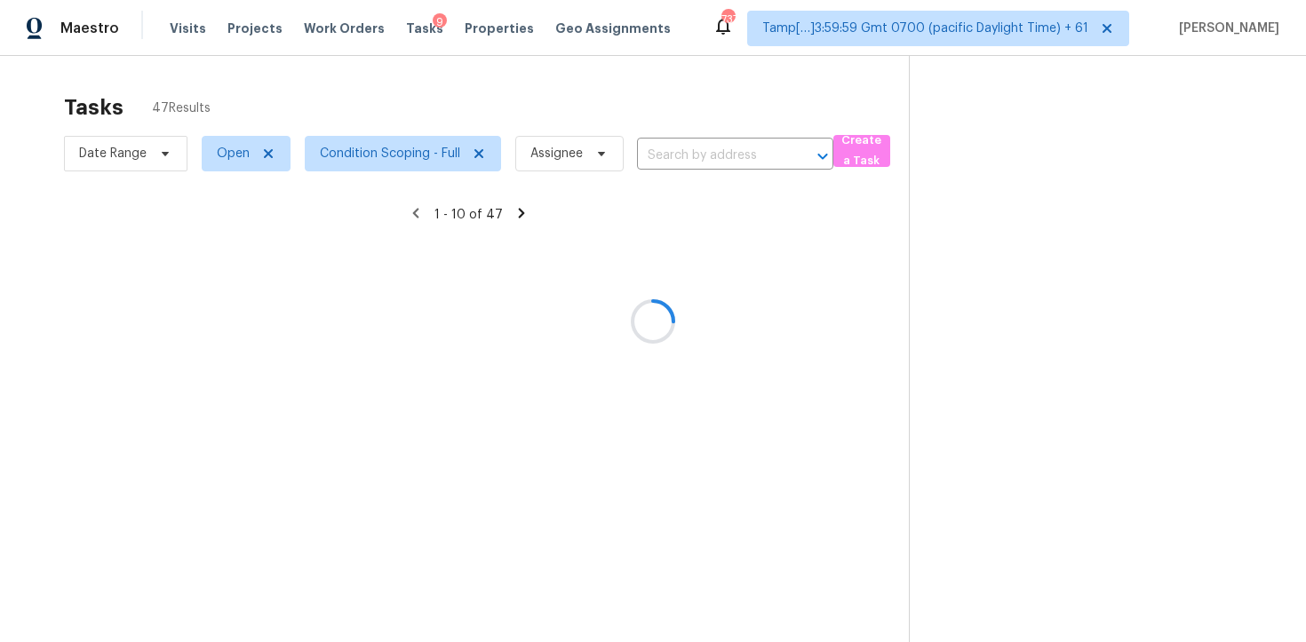
click at [448, 155] on div at bounding box center [653, 321] width 1306 height 642
click at [427, 144] on div at bounding box center [653, 321] width 1306 height 642
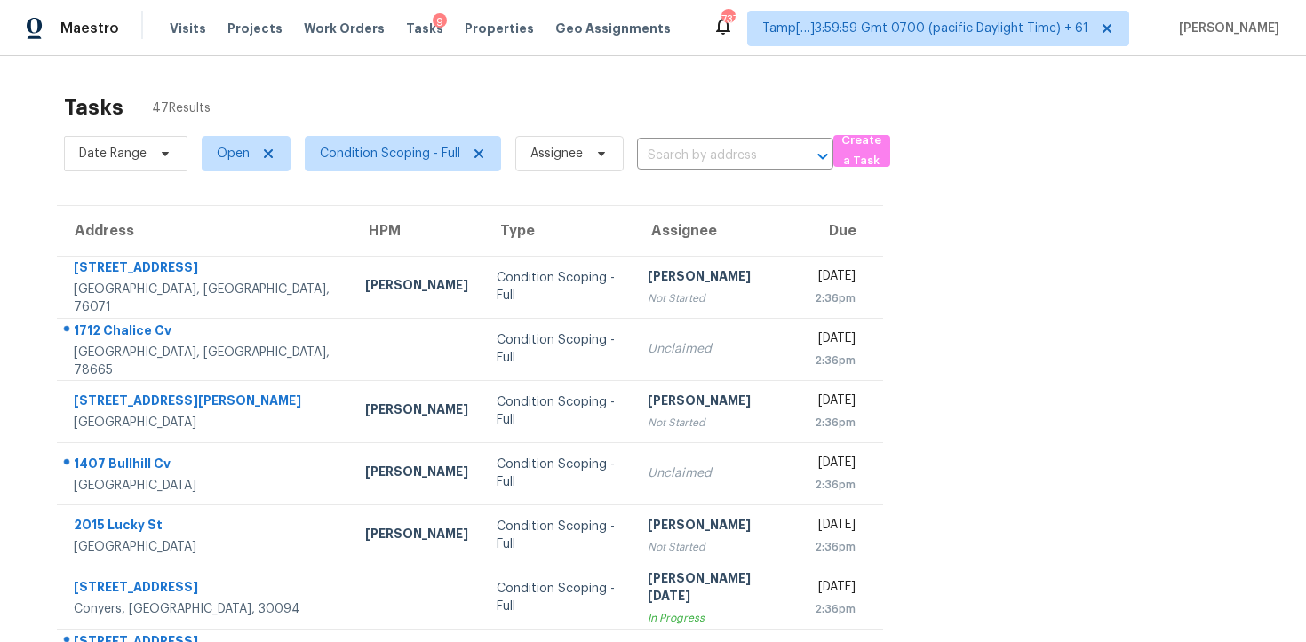
click at [433, 109] on div "Tasks 47 Results" at bounding box center [488, 107] width 848 height 46
click at [437, 150] on span "Condition Scoping - Full" at bounding box center [390, 154] width 140 height 18
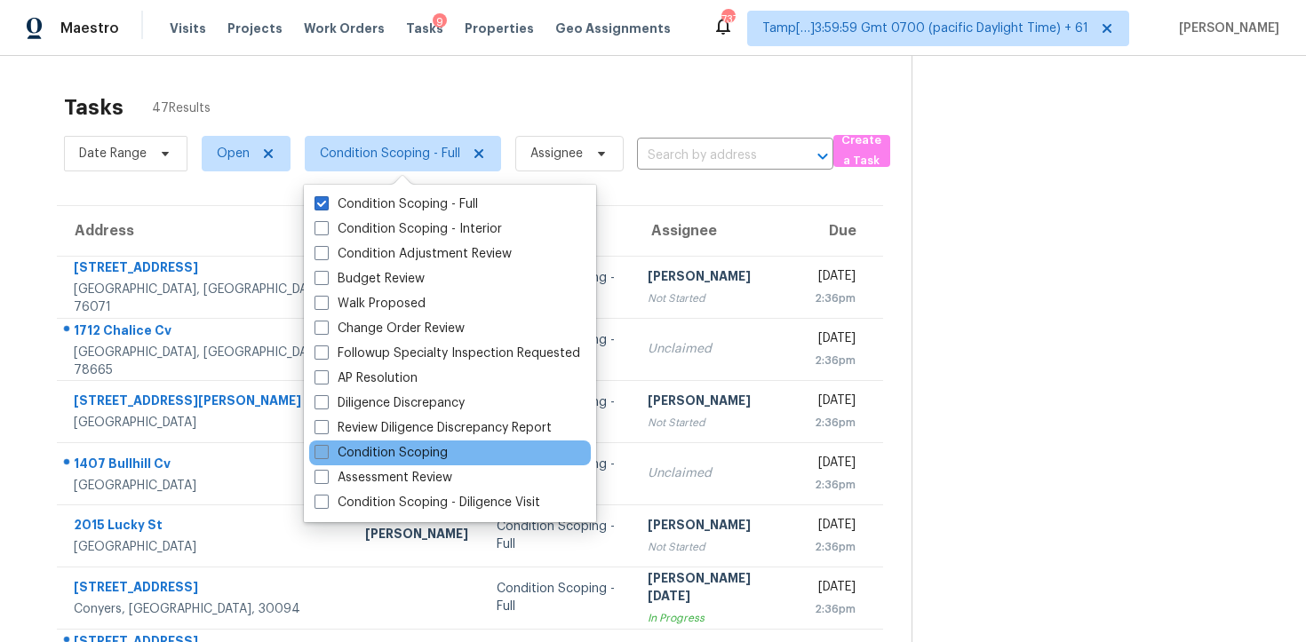
click at [419, 446] on label "Condition Scoping" at bounding box center [381, 453] width 133 height 18
click at [326, 446] on input "Condition Scoping" at bounding box center [321, 450] width 12 height 12
checkbox input "true"
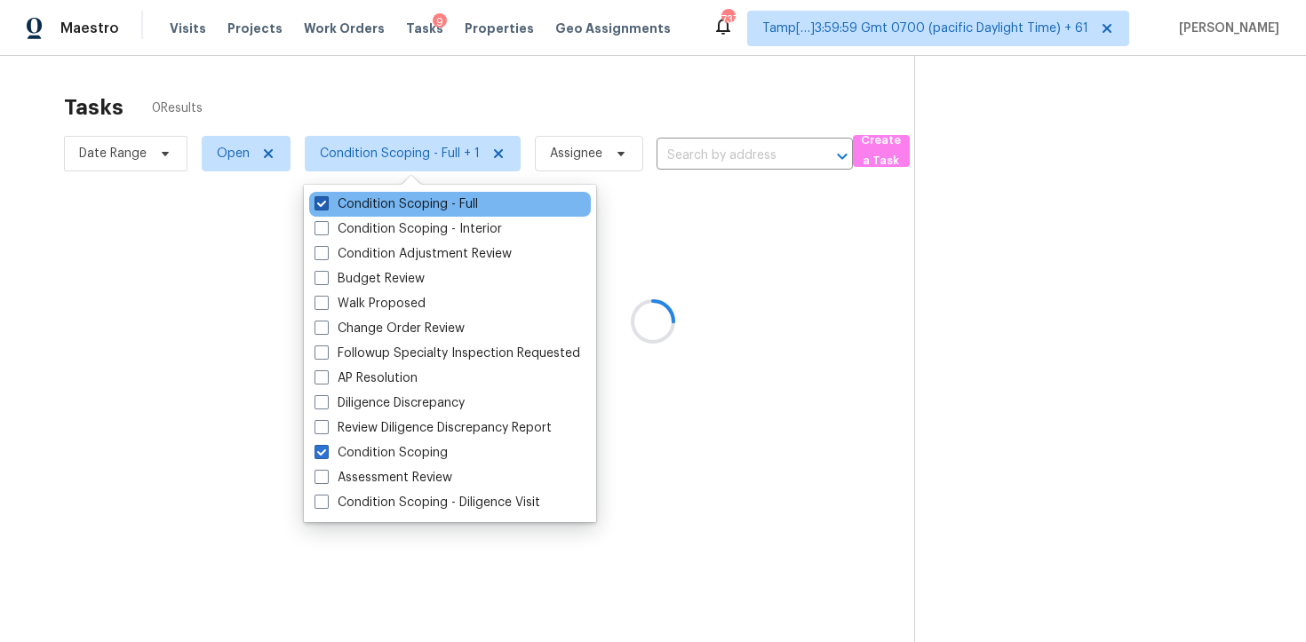
click at [346, 200] on label "Condition Scoping - Full" at bounding box center [396, 204] width 163 height 18
click at [326, 200] on input "Condition Scoping - Full" at bounding box center [321, 201] width 12 height 12
checkbox input "false"
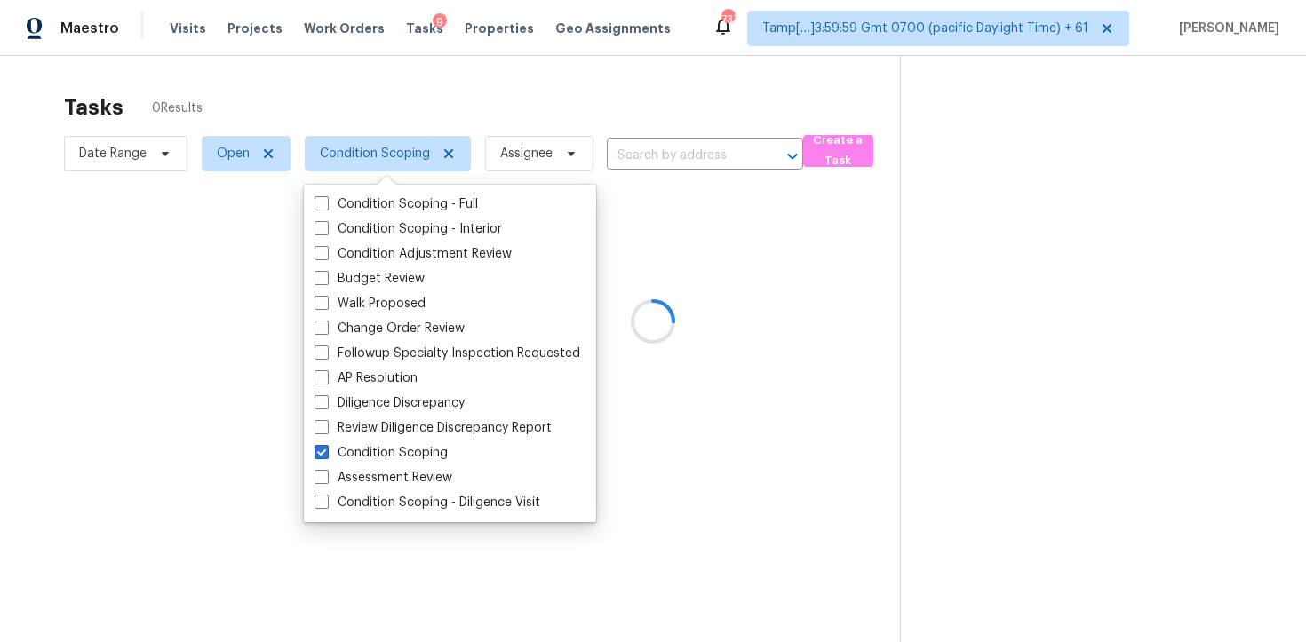
click at [343, 91] on div at bounding box center [653, 321] width 1306 height 642
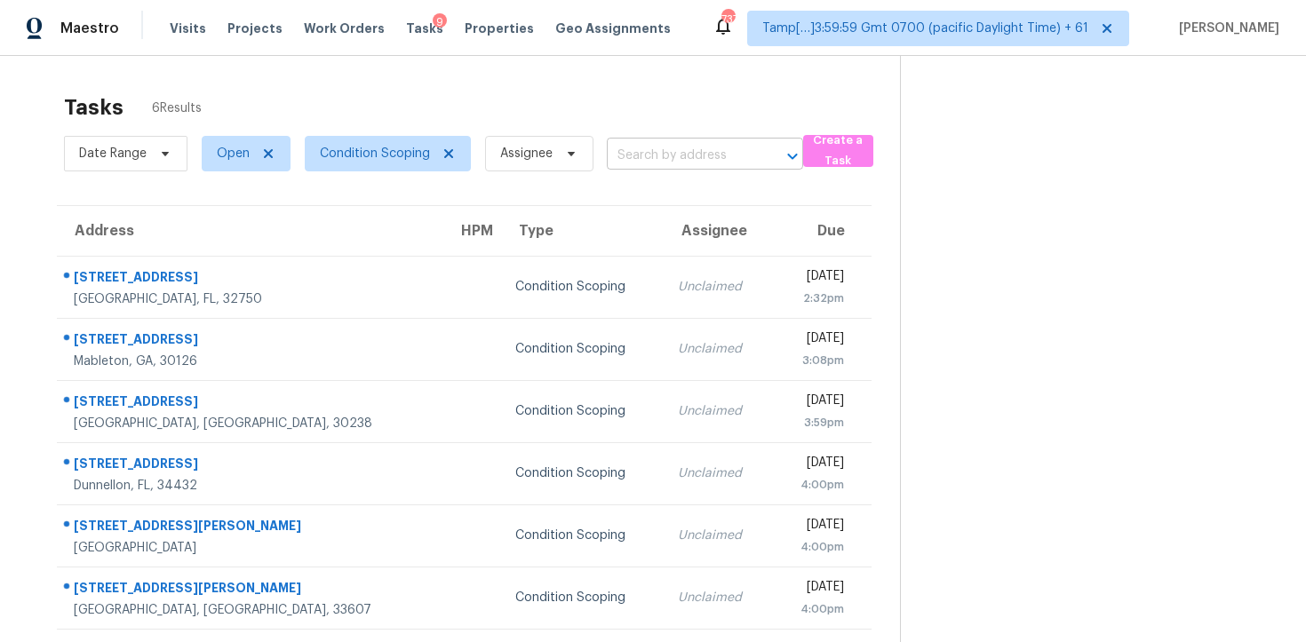
click at [669, 165] on input "text" at bounding box center [680, 156] width 147 height 28
paste input "[STREET_ADDRESS]"
type input "[STREET_ADDRESS]"
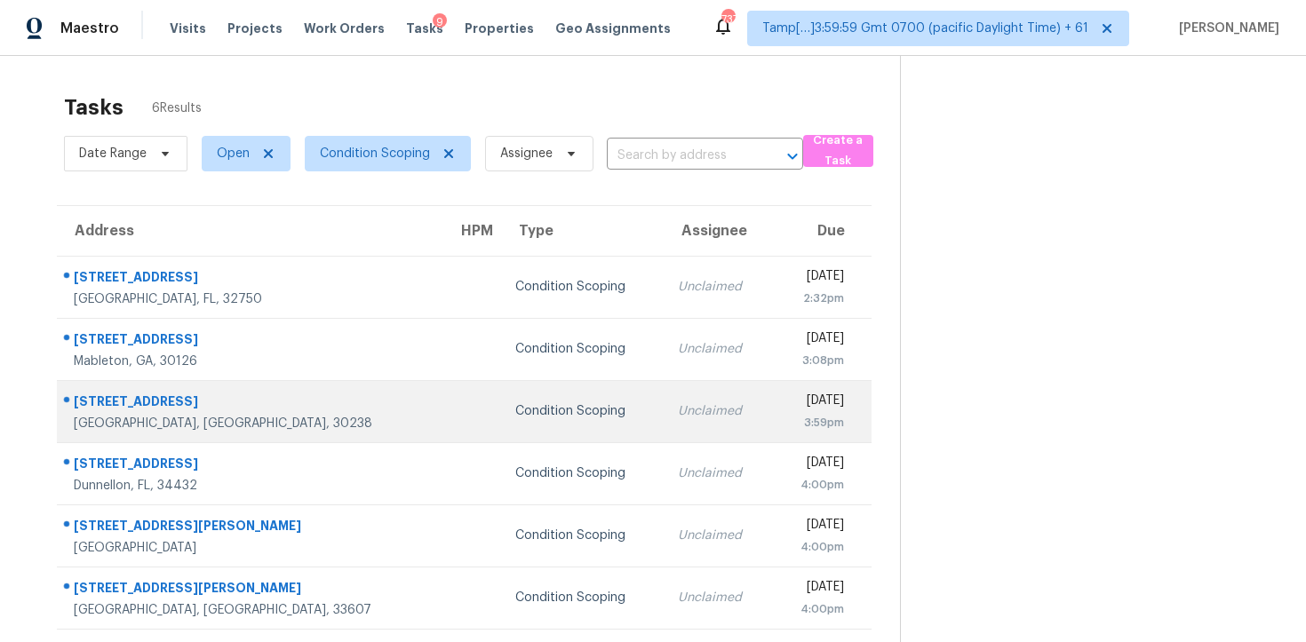
scroll to position [56, 0]
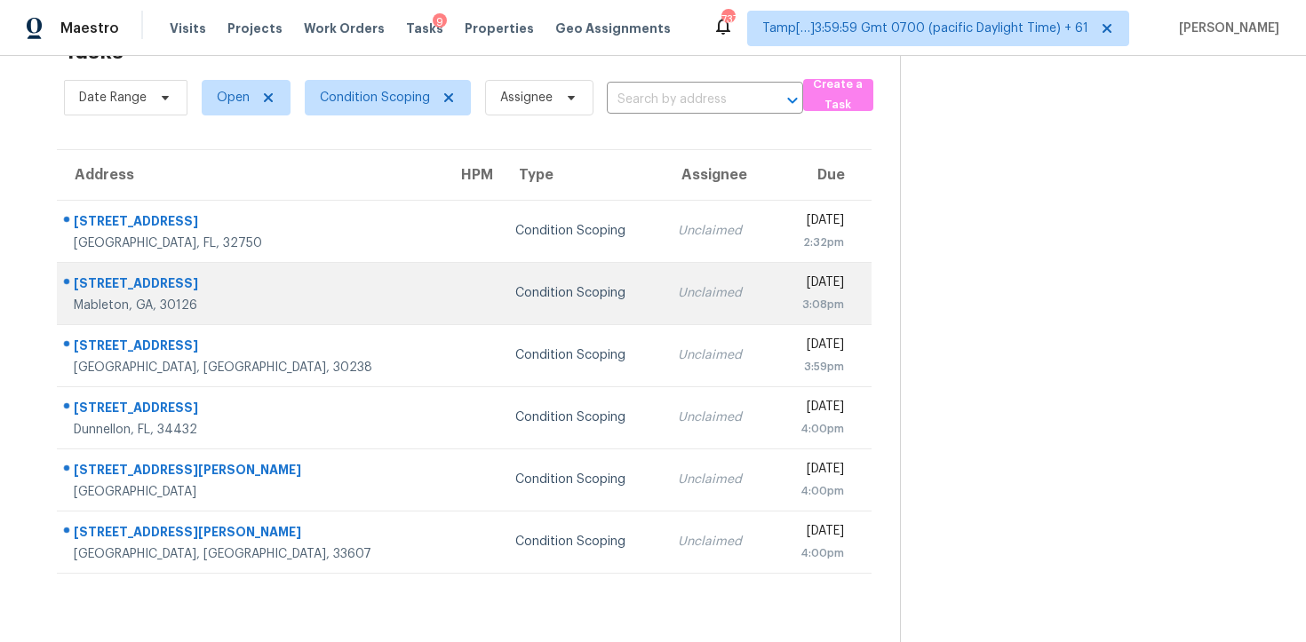
click at [678, 301] on div "Unclaimed" at bounding box center [718, 293] width 80 height 18
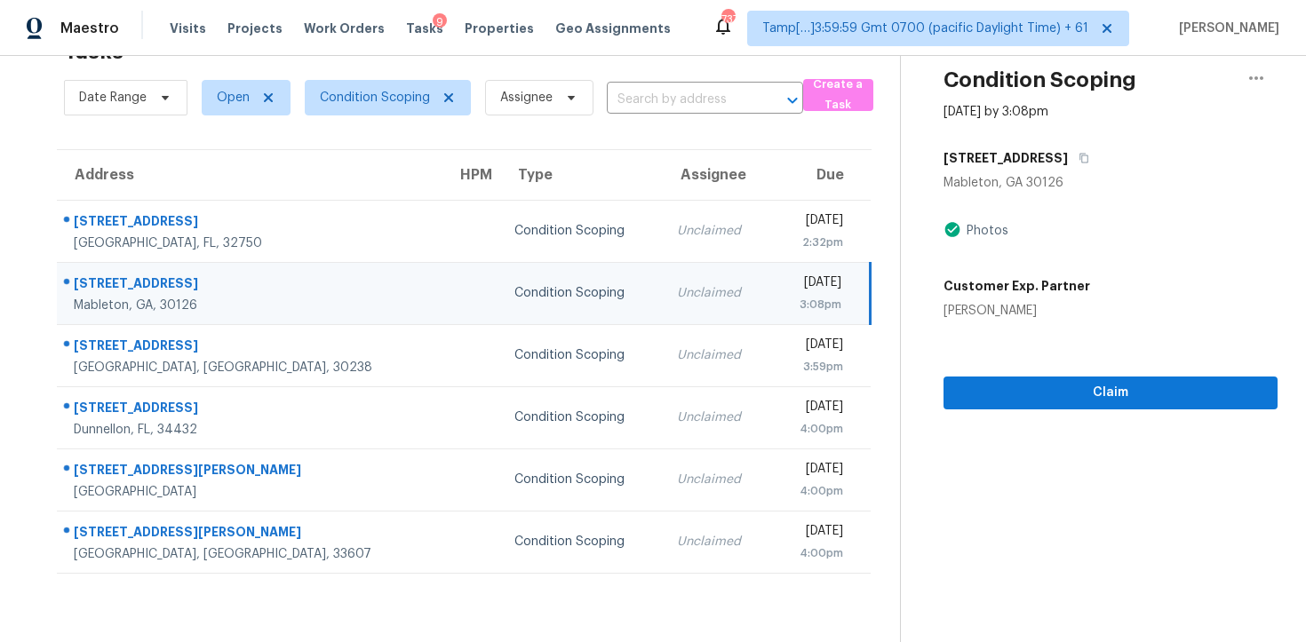
scroll to position [43, 0]
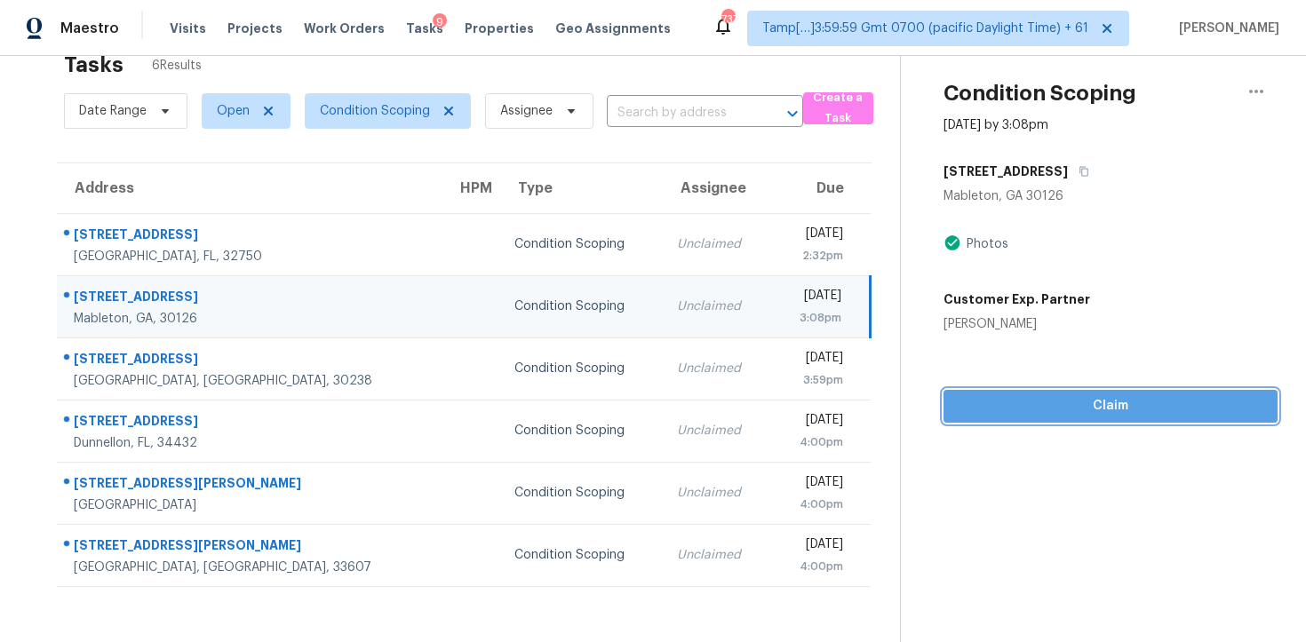
click at [1046, 403] on span "Claim" at bounding box center [1111, 406] width 306 height 22
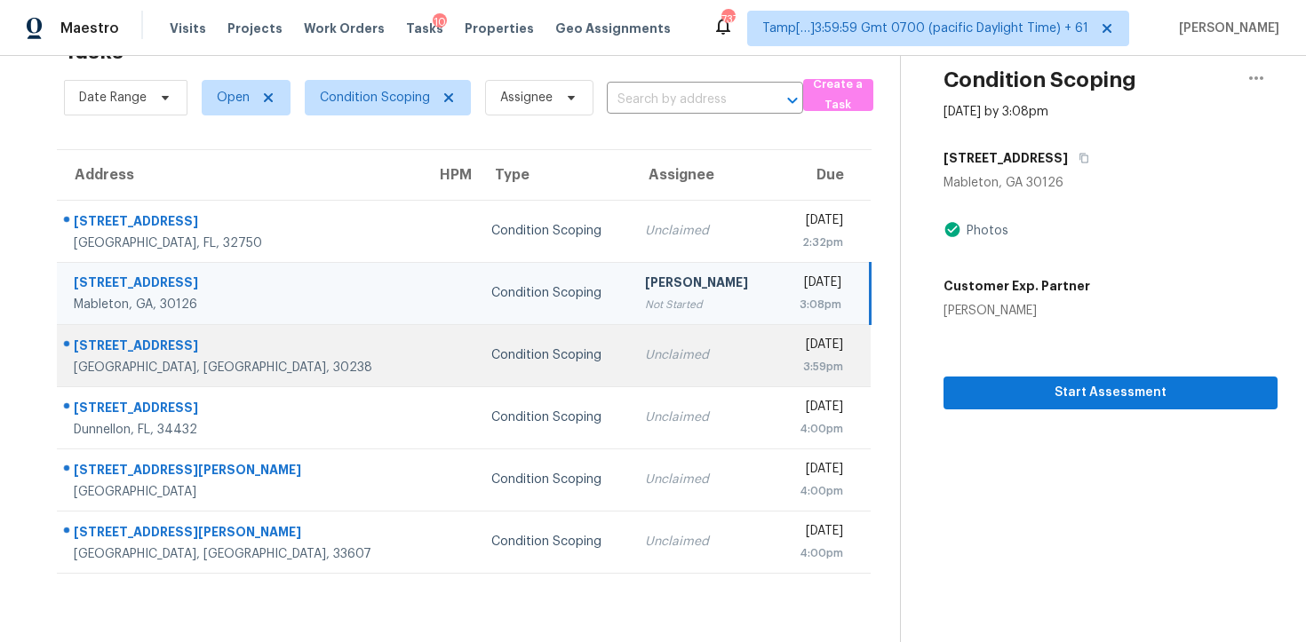
scroll to position [0, 0]
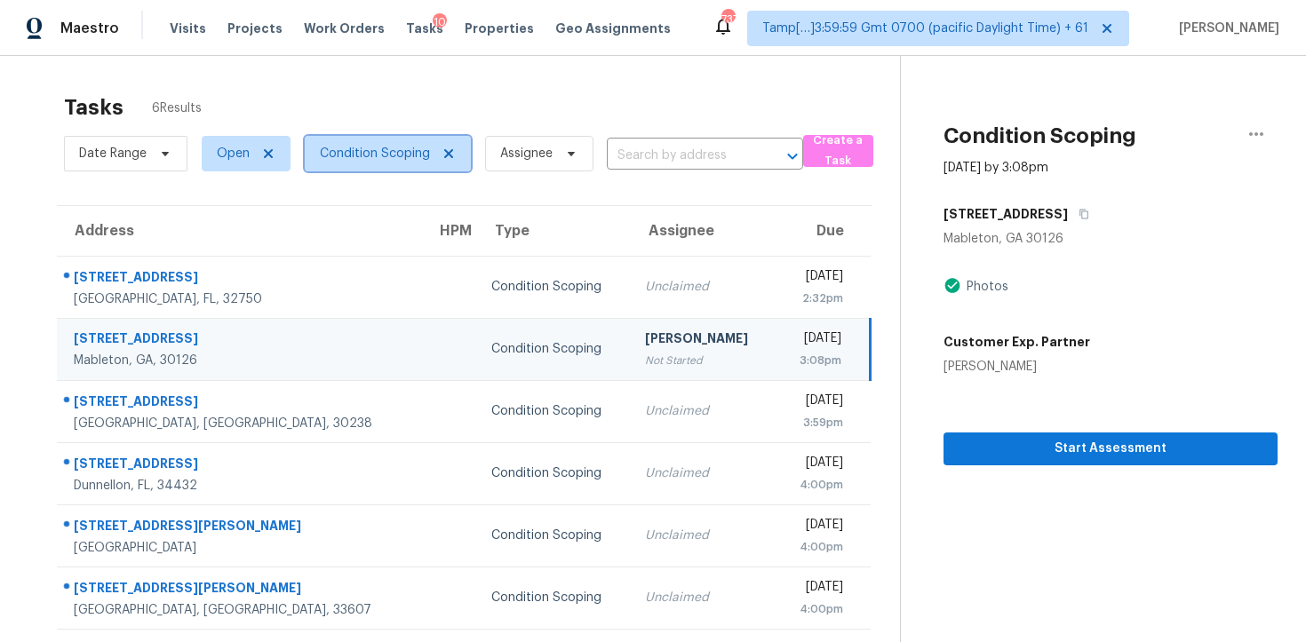
click at [424, 145] on span "Condition Scoping" at bounding box center [375, 154] width 110 height 18
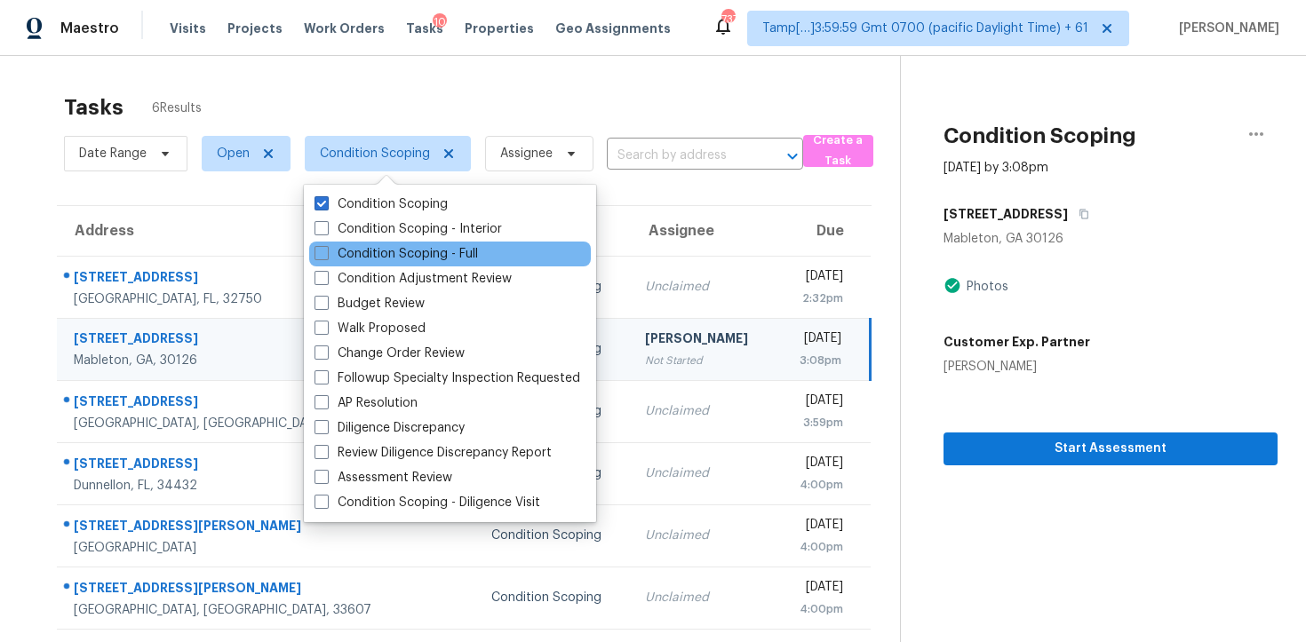
click at [432, 263] on div "Condition Scoping - Full" at bounding box center [450, 254] width 282 height 25
click at [429, 248] on label "Condition Scoping - Full" at bounding box center [396, 254] width 163 height 18
click at [326, 248] on input "Condition Scoping - Full" at bounding box center [321, 251] width 12 height 12
checkbox input "true"
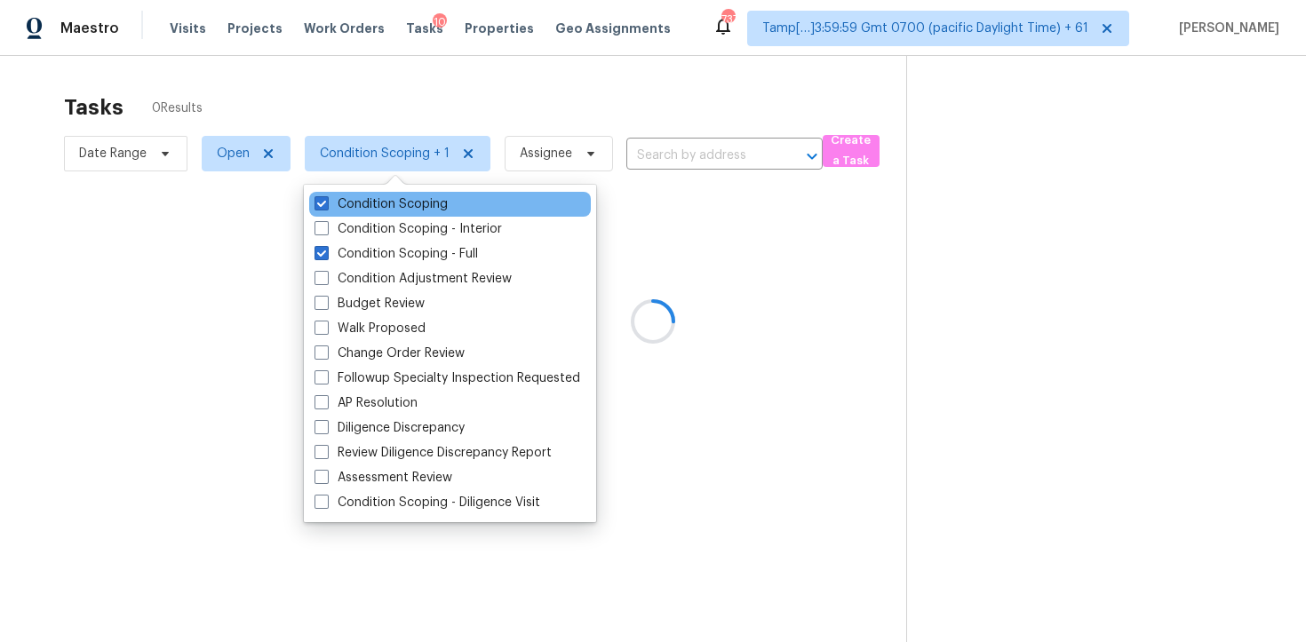
click at [425, 213] on div "Condition Scoping" at bounding box center [450, 204] width 282 height 25
click at [424, 207] on label "Condition Scoping" at bounding box center [381, 204] width 133 height 18
click at [326, 207] on input "Condition Scoping" at bounding box center [321, 201] width 12 height 12
checkbox input "false"
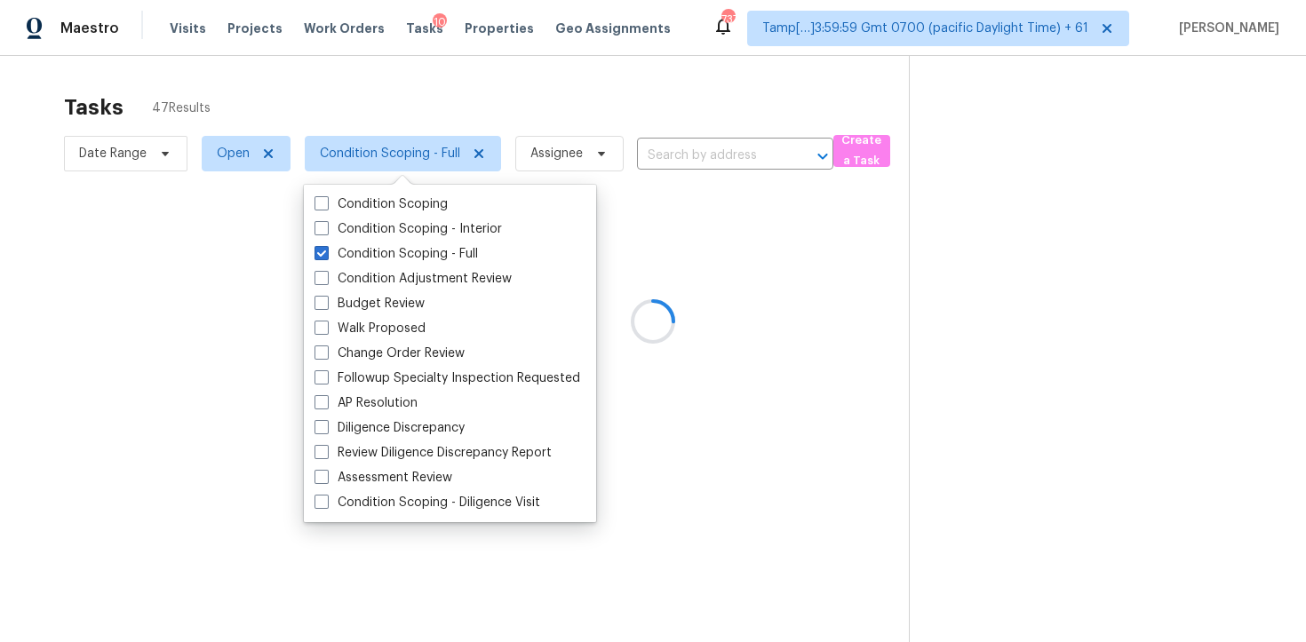
click at [414, 90] on div at bounding box center [653, 321] width 1306 height 642
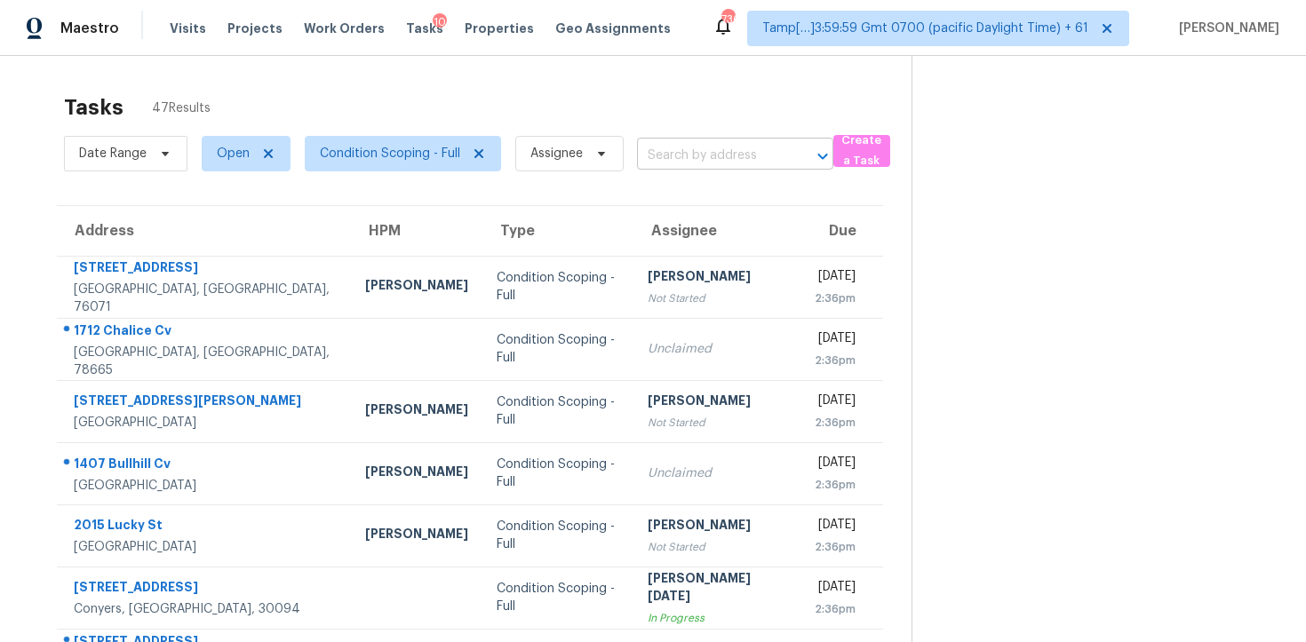
click at [696, 164] on input "text" at bounding box center [710, 156] width 147 height 28
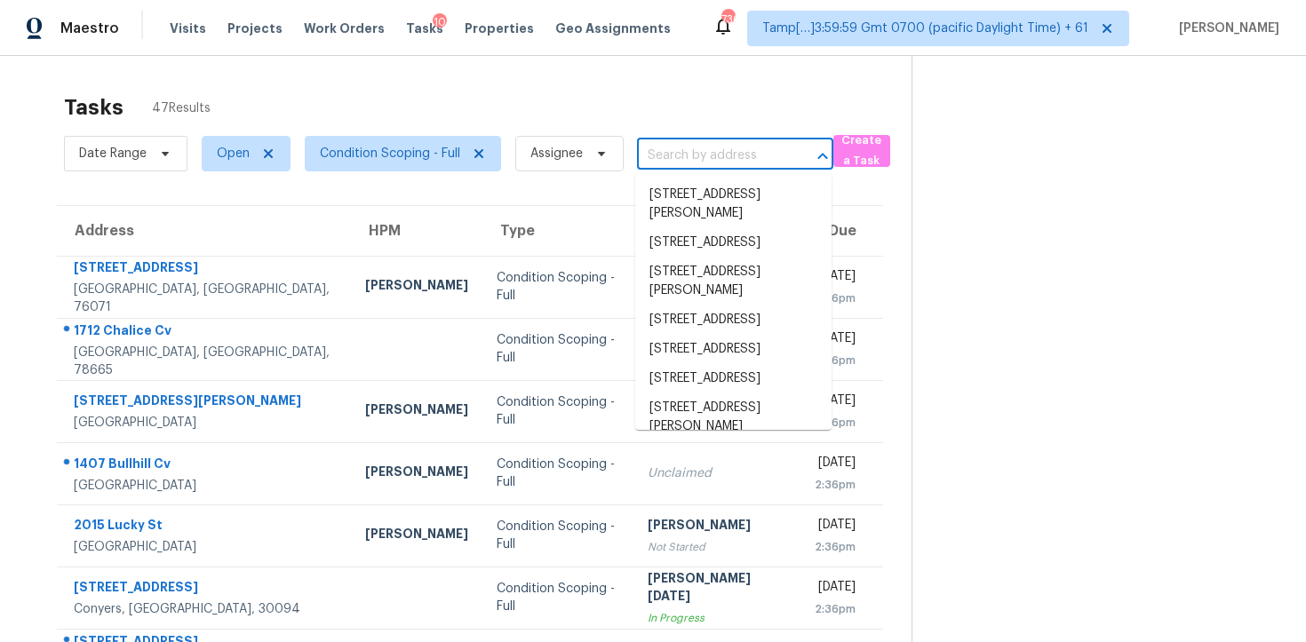
paste input "[STREET_ADDRESS]"
type input "[STREET_ADDRESS]"
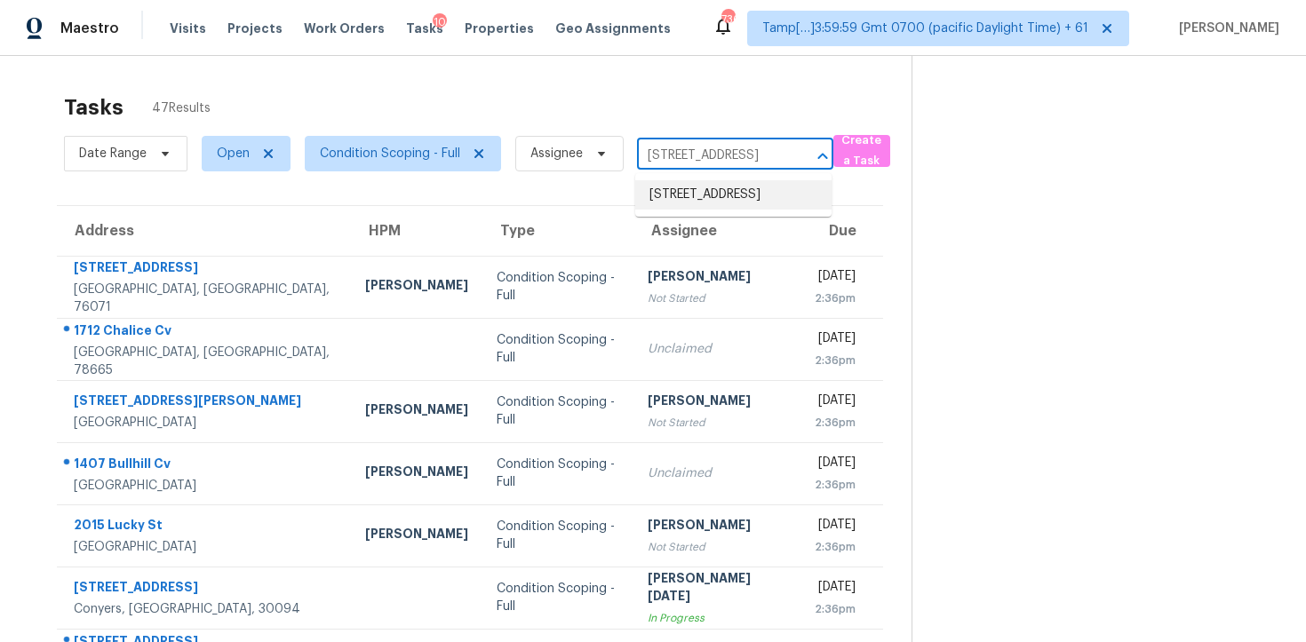
click at [729, 195] on li "[STREET_ADDRESS]" at bounding box center [733, 194] width 196 height 29
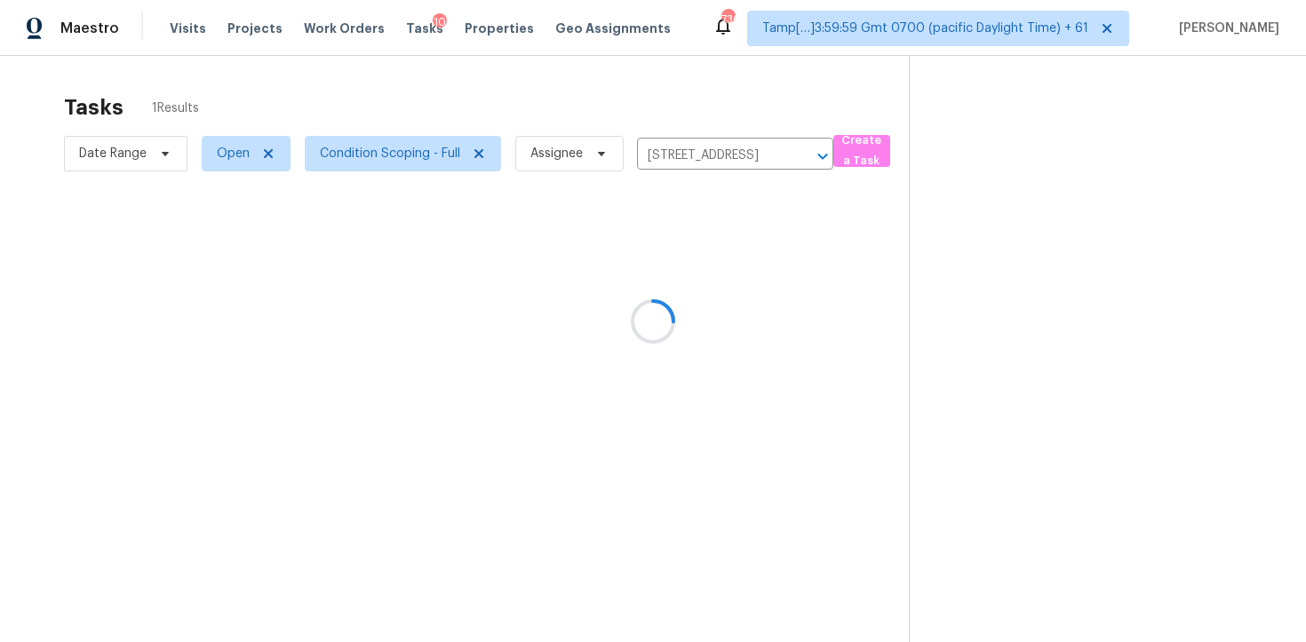
click at [724, 283] on div at bounding box center [653, 321] width 1306 height 642
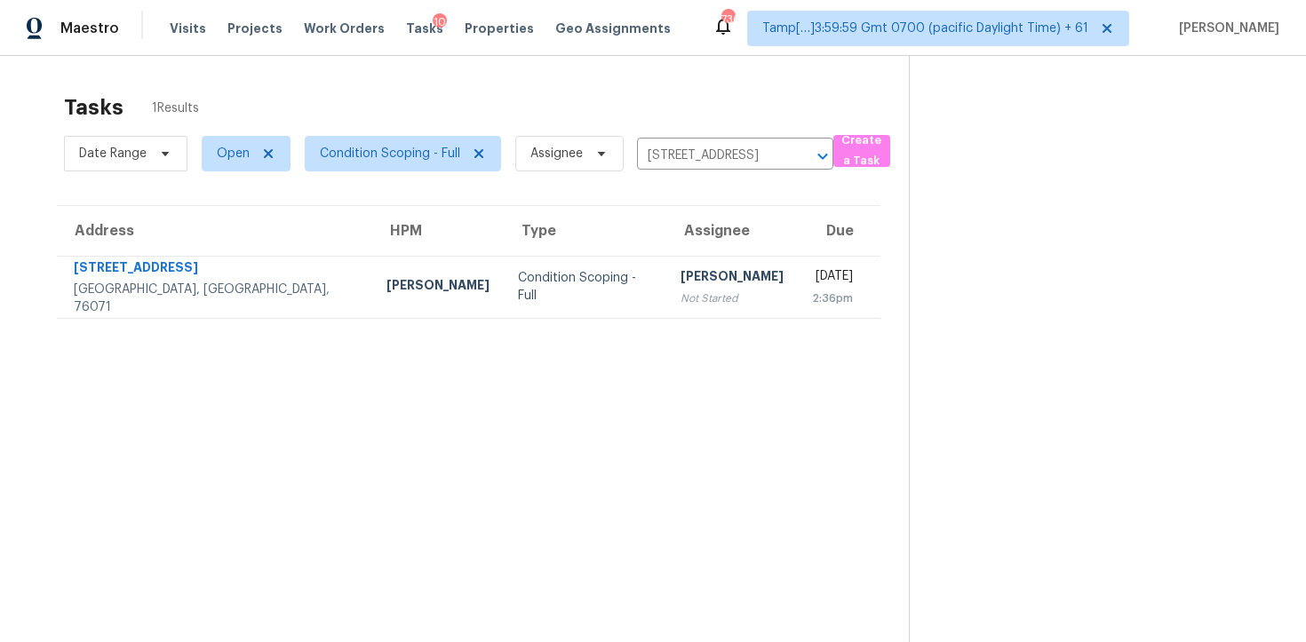
click at [798, 283] on td "[DATE] 2:36pm" at bounding box center [839, 287] width 83 height 62
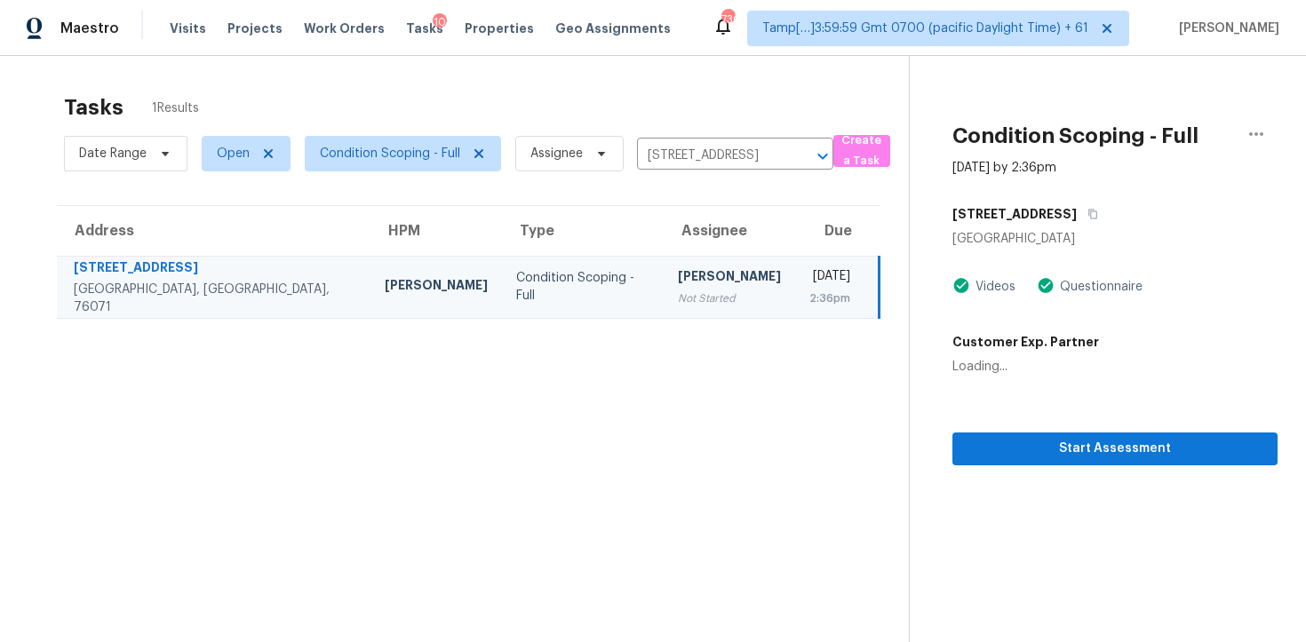
click at [1110, 466] on section "Condition Scoping - Full [DATE] by 2:36pm [STREET_ADDRESS] Videos Questionnaire…" at bounding box center [1093, 377] width 369 height 642
click at [1109, 466] on section "Condition Scoping - Full [DATE] by 2:36pm [STREET_ADDRESS] Videos Questionnaire…" at bounding box center [1093, 377] width 369 height 642
click at [1092, 440] on span "Start Assessment" at bounding box center [1115, 449] width 297 height 22
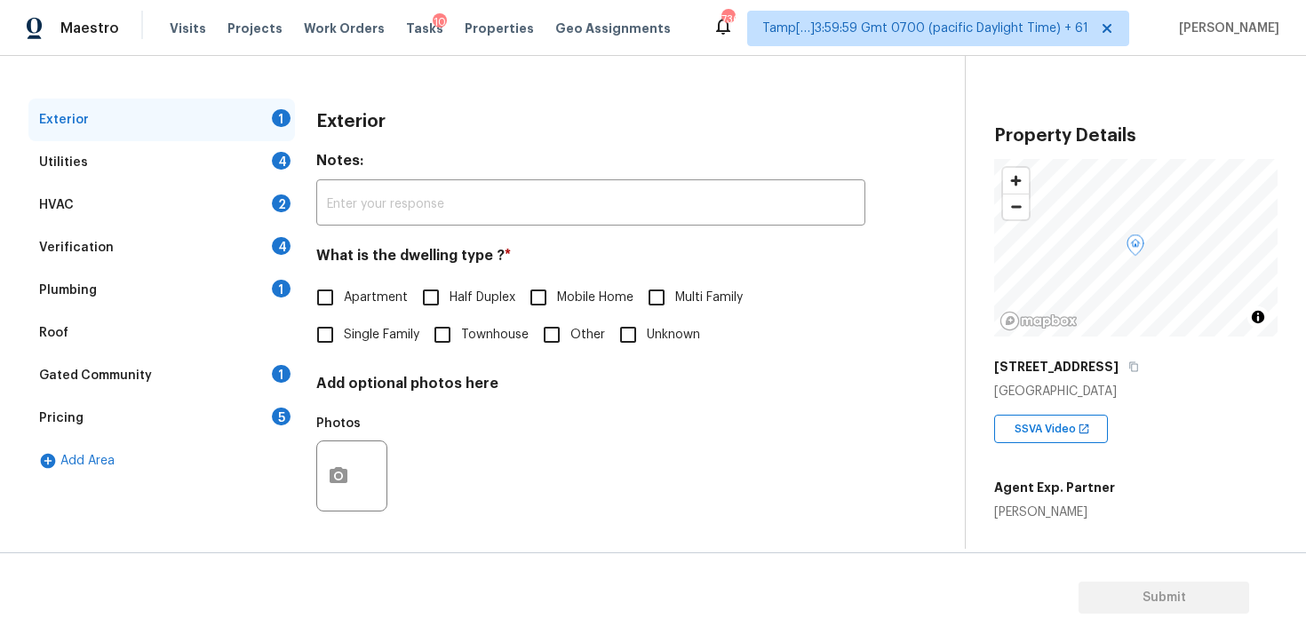
click at [335, 322] on input "Single Family" at bounding box center [325, 334] width 37 height 37
checkbox input "true"
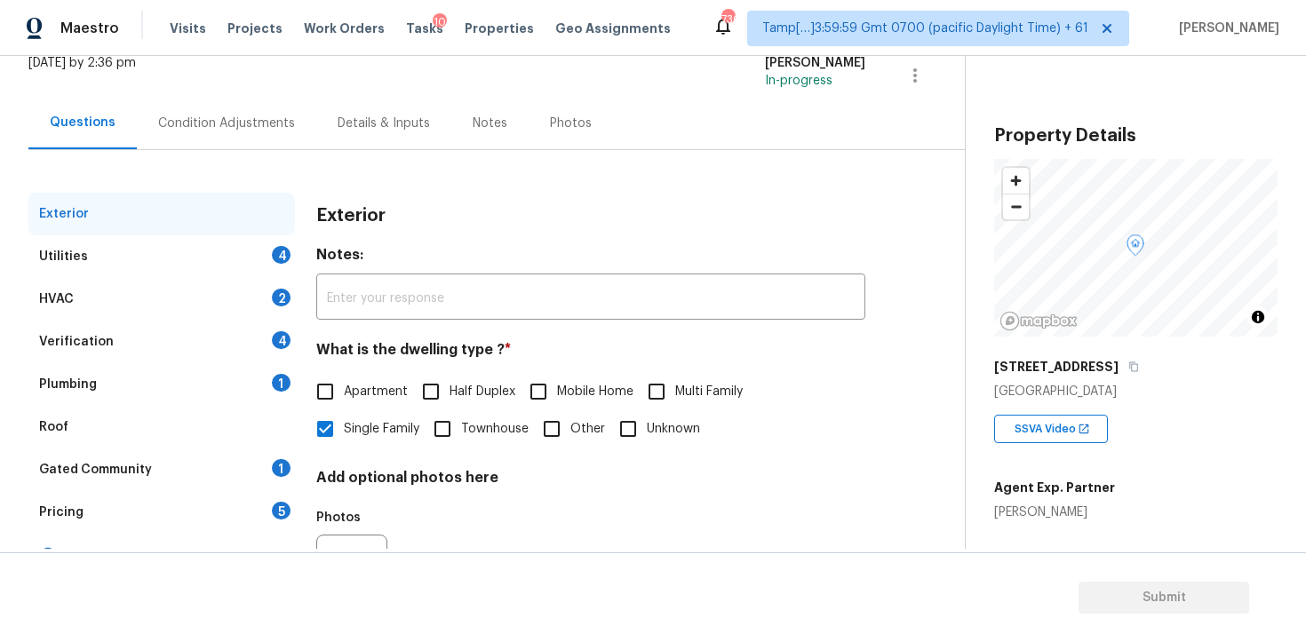
click at [235, 135] on div "Condition Adjustments" at bounding box center [226, 123] width 179 height 52
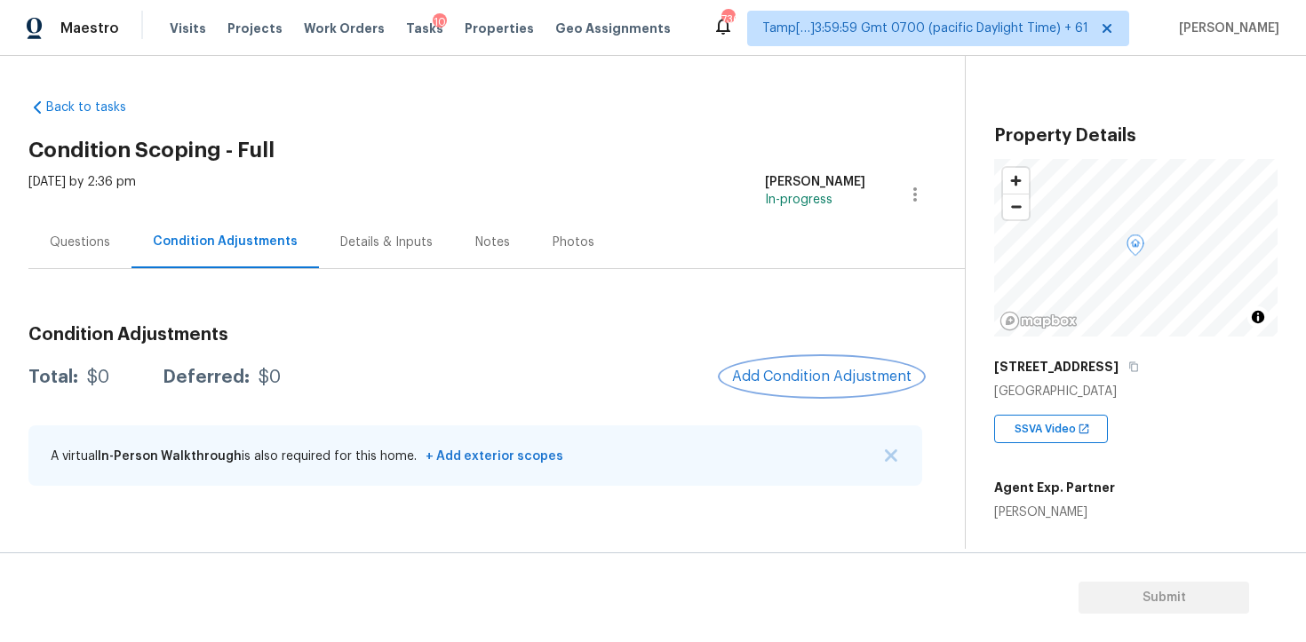
click at [778, 371] on span "Add Condition Adjustment" at bounding box center [821, 377] width 179 height 16
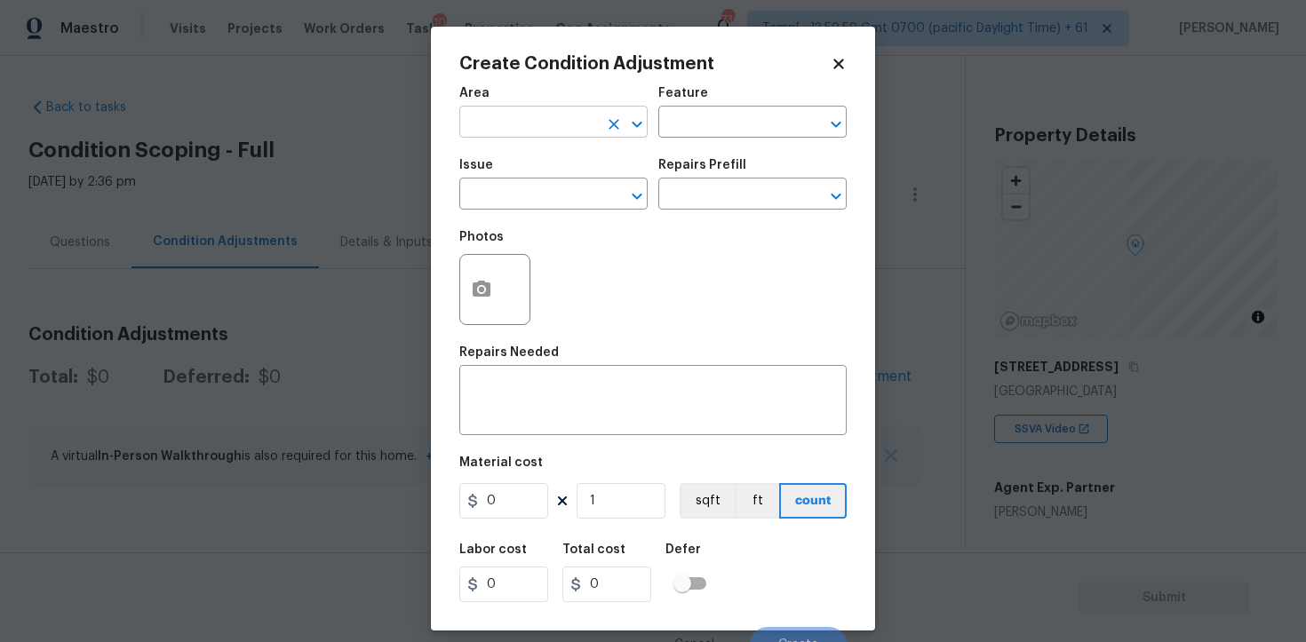
click at [512, 112] on input "text" at bounding box center [528, 124] width 139 height 28
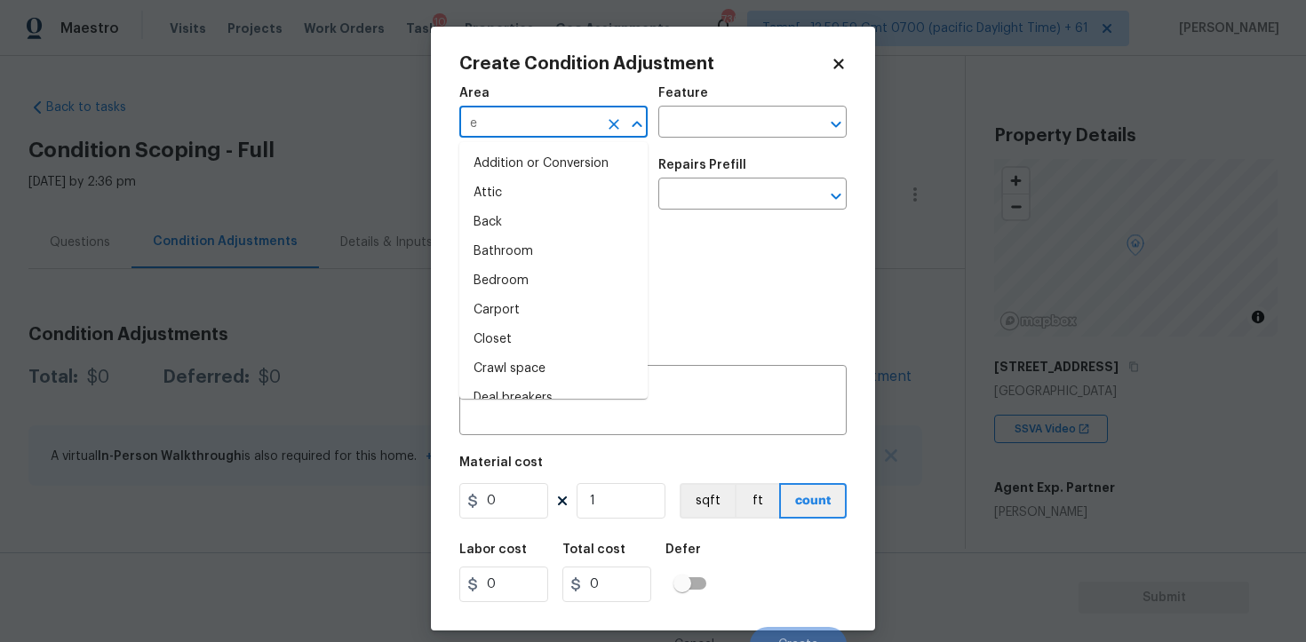
type input "ex"
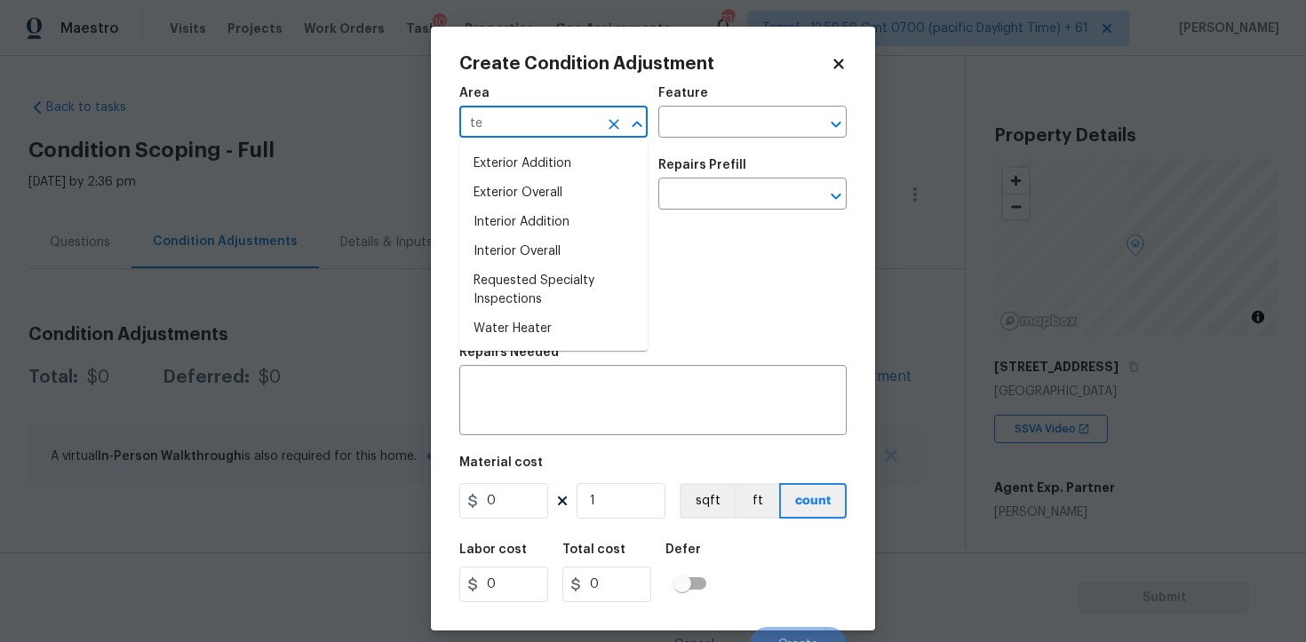
type input "t"
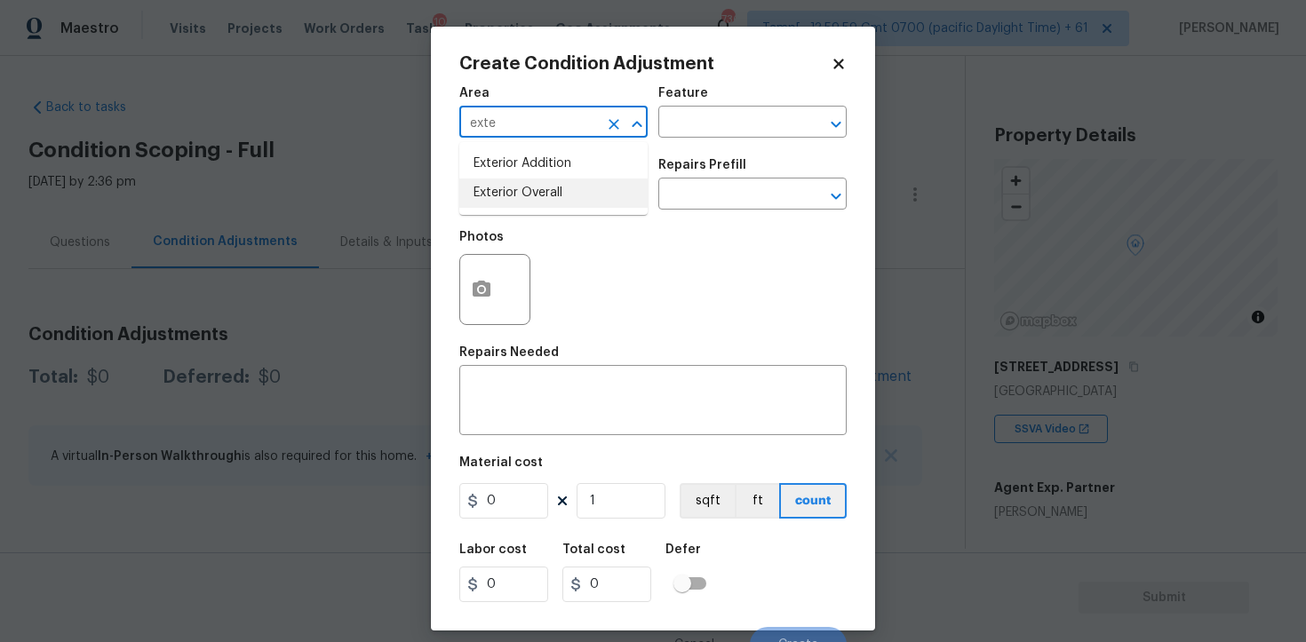
click at [528, 190] on li "Exterior Overall" at bounding box center [553, 193] width 188 height 29
type input "Exterior Overall"
click at [528, 190] on input "text" at bounding box center [528, 196] width 139 height 28
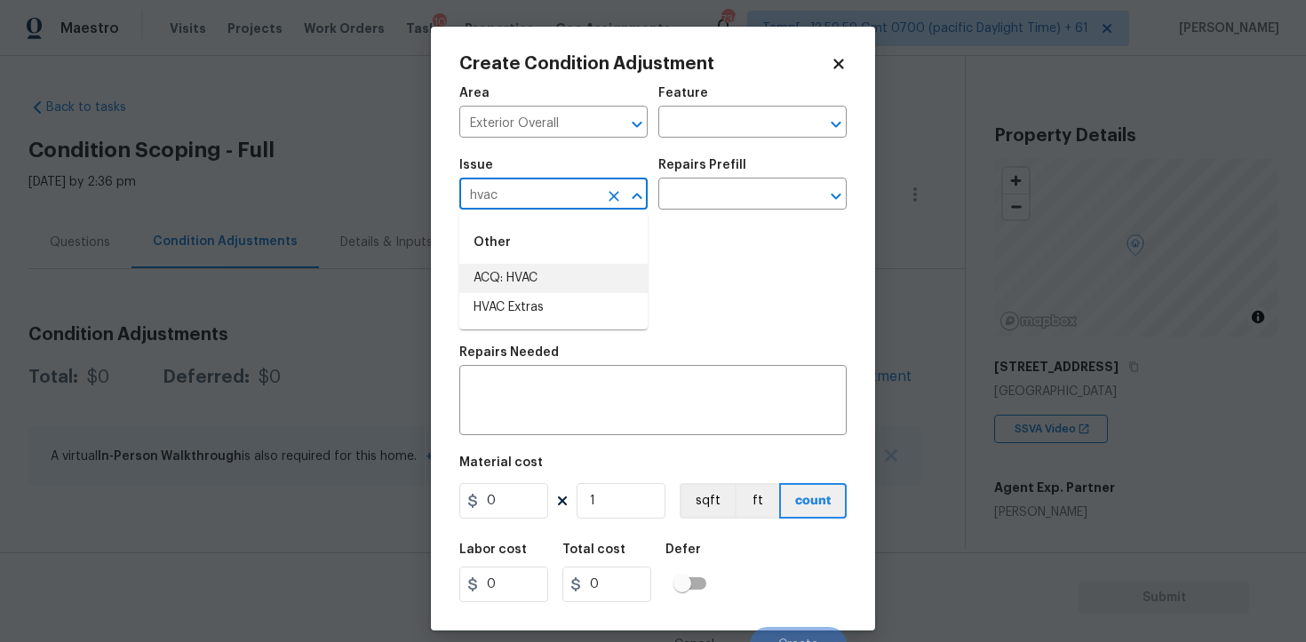
click at [560, 269] on li "ACQ: HVAC" at bounding box center [553, 278] width 188 height 29
type input "ACQ: HVAC"
click at [711, 213] on div "Issue ACQ: HVAC ​ Repairs Prefill ​" at bounding box center [652, 184] width 387 height 72
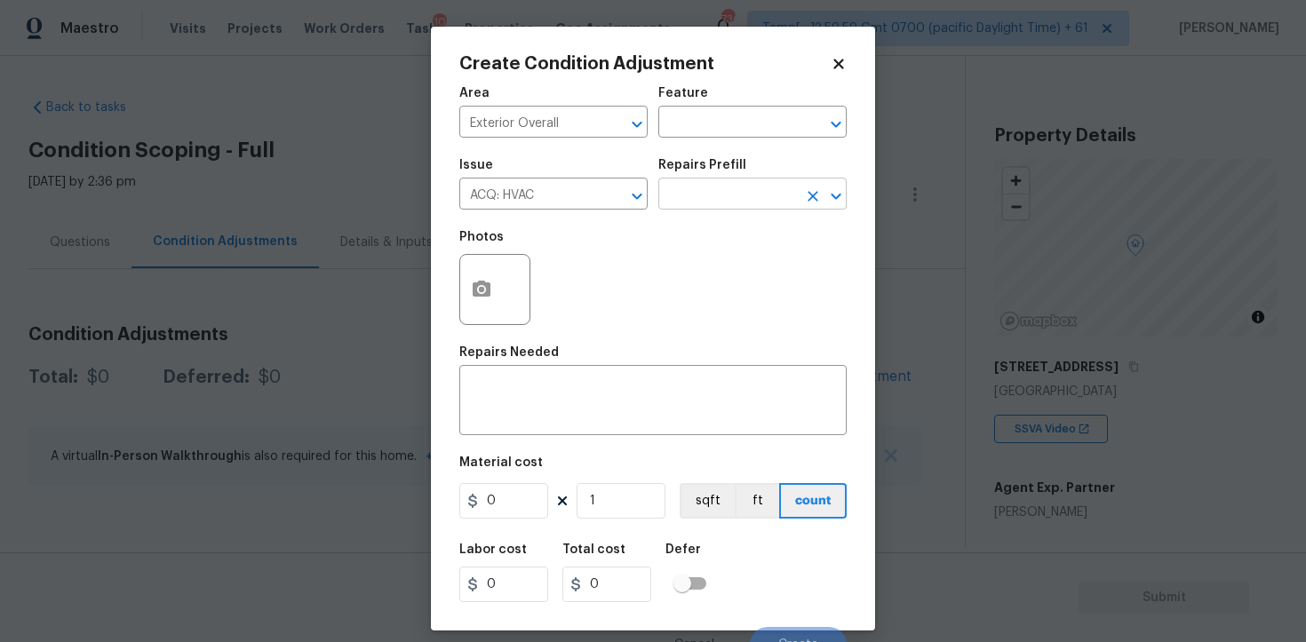
click at [717, 200] on input "text" at bounding box center [727, 196] width 139 height 28
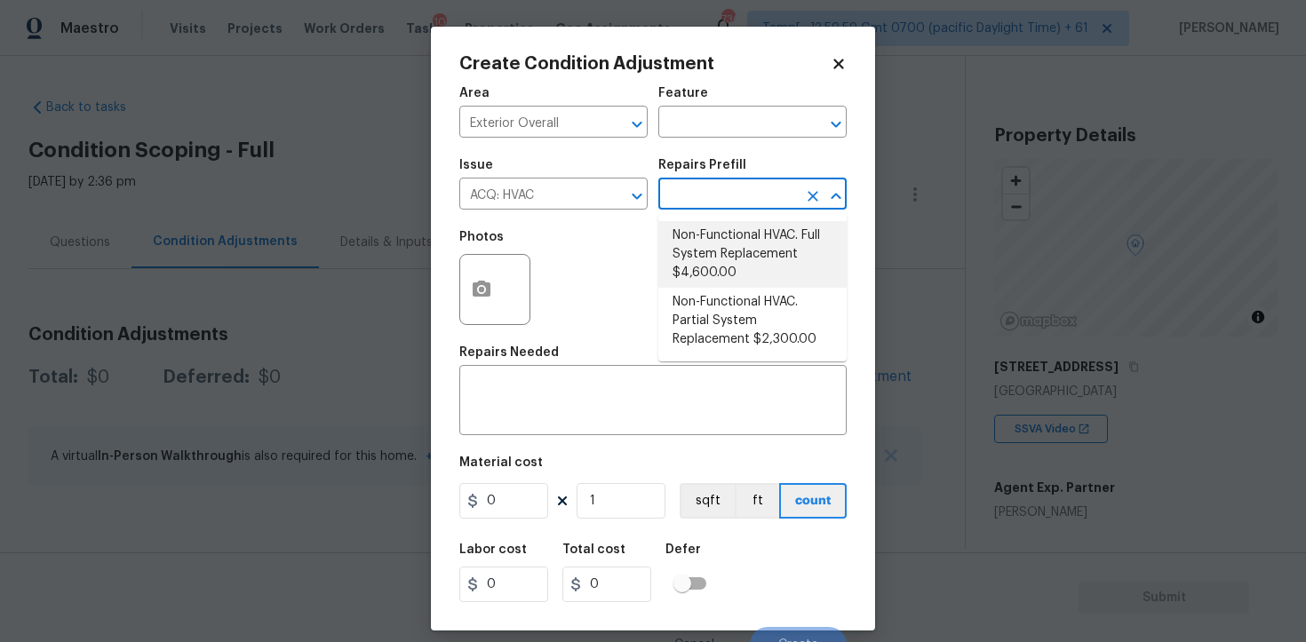
click at [751, 254] on li "Non-Functional HVAC. Full System Replacement $4,600.00" at bounding box center [752, 254] width 188 height 67
type input "Acquisition"
type textarea "Acquisition Scope: Full System Replacement"
type input "4600"
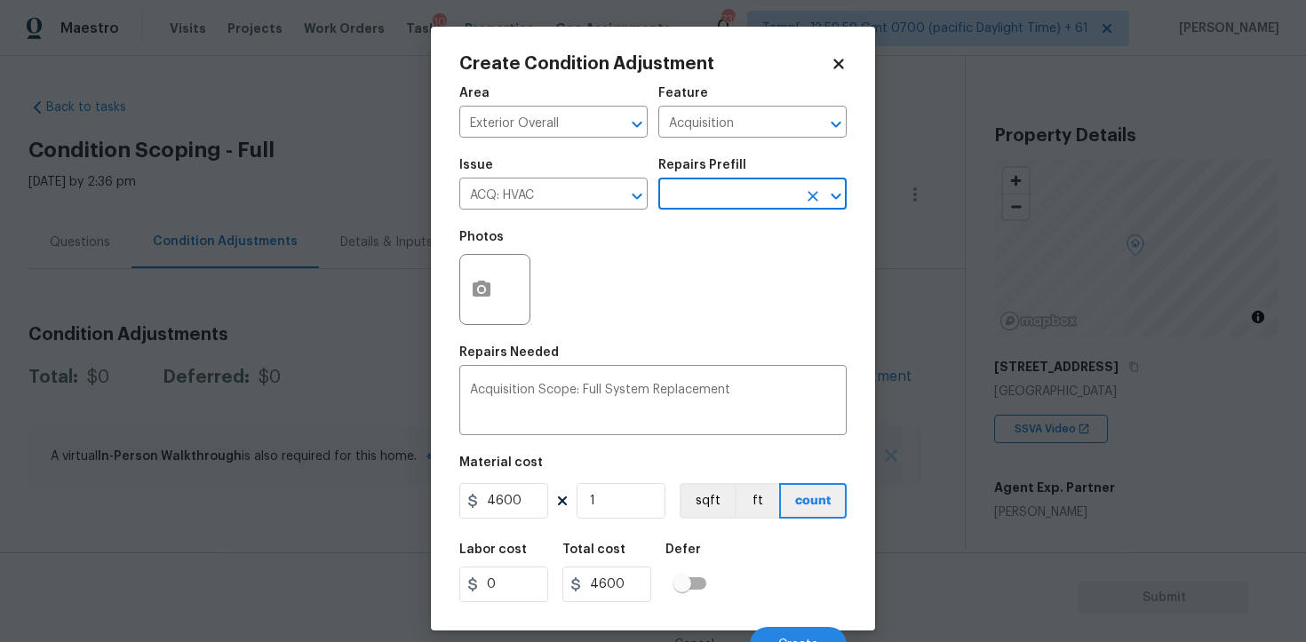
scroll to position [21, 0]
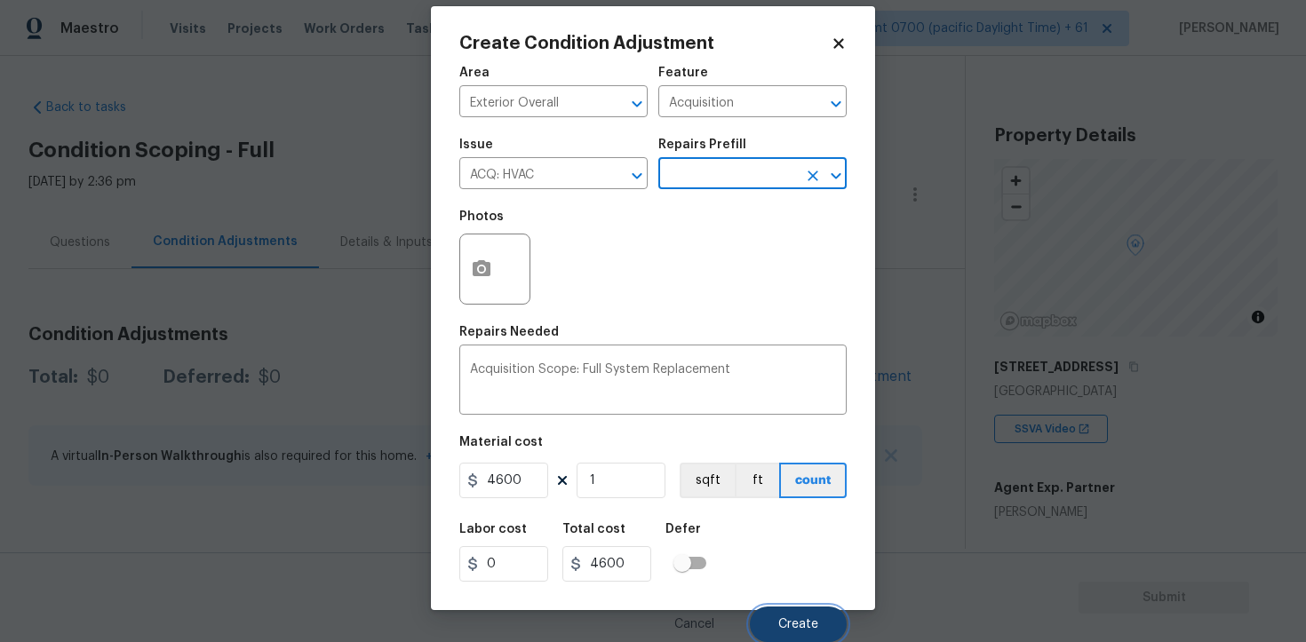
click at [838, 611] on button "Create" at bounding box center [798, 625] width 97 height 36
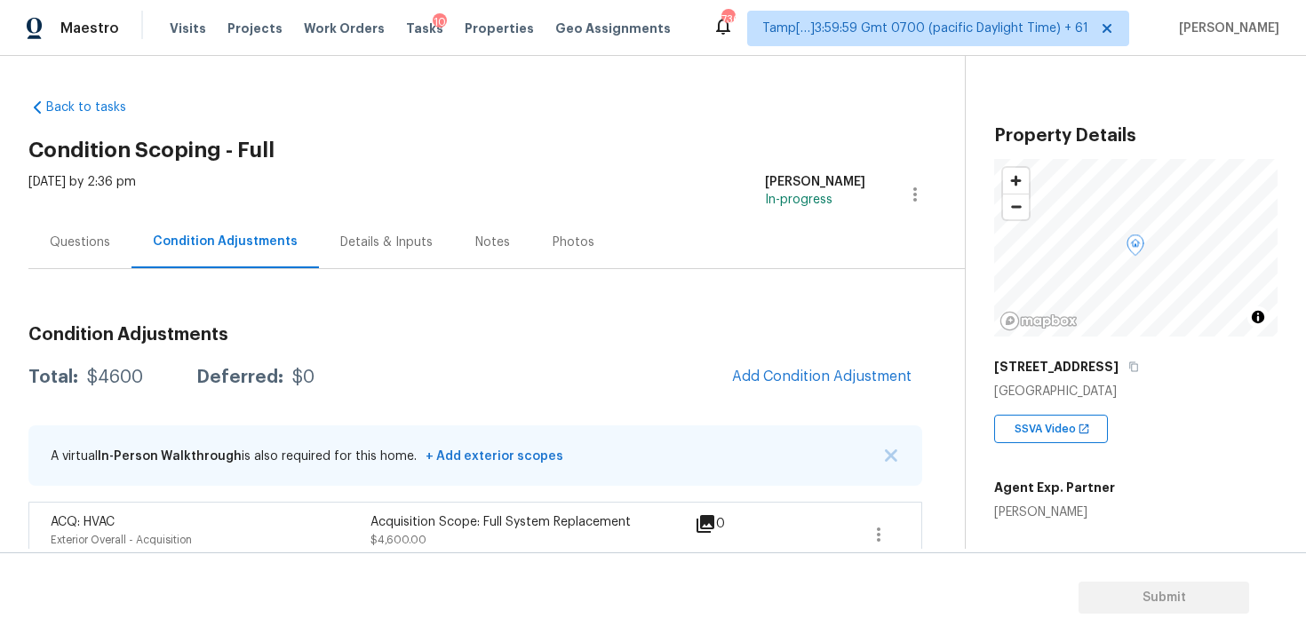
scroll to position [24, 0]
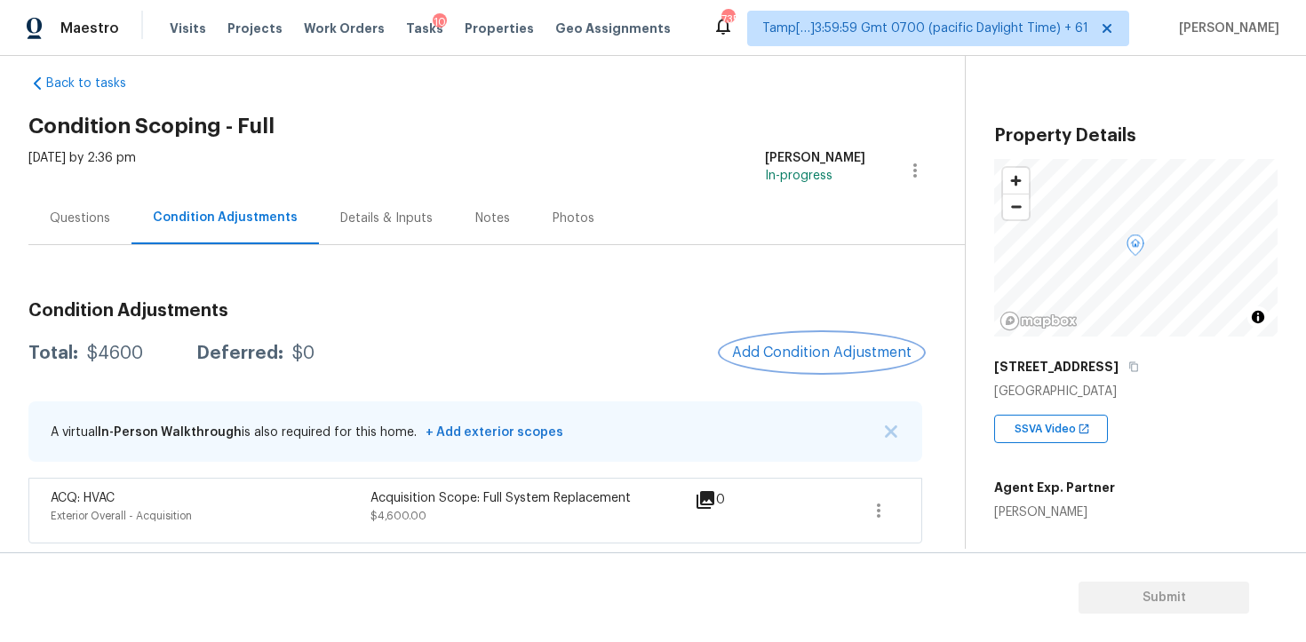
click at [830, 349] on span "Add Condition Adjustment" at bounding box center [821, 353] width 179 height 16
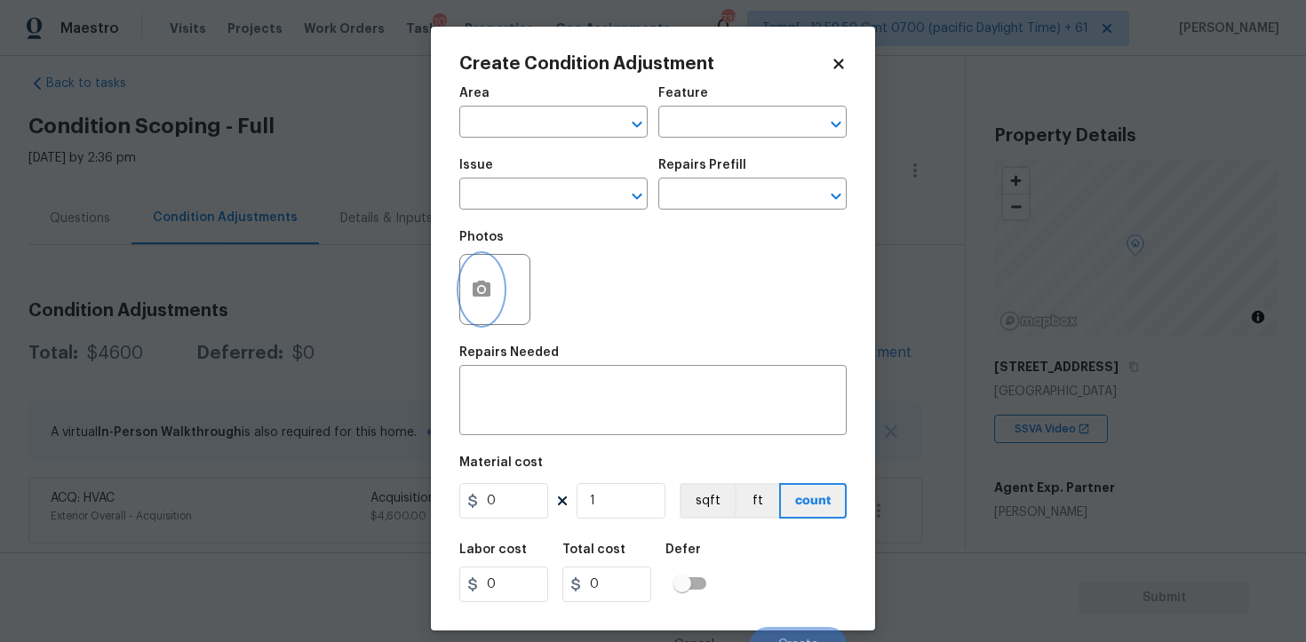
click at [495, 280] on button "button" at bounding box center [481, 289] width 43 height 69
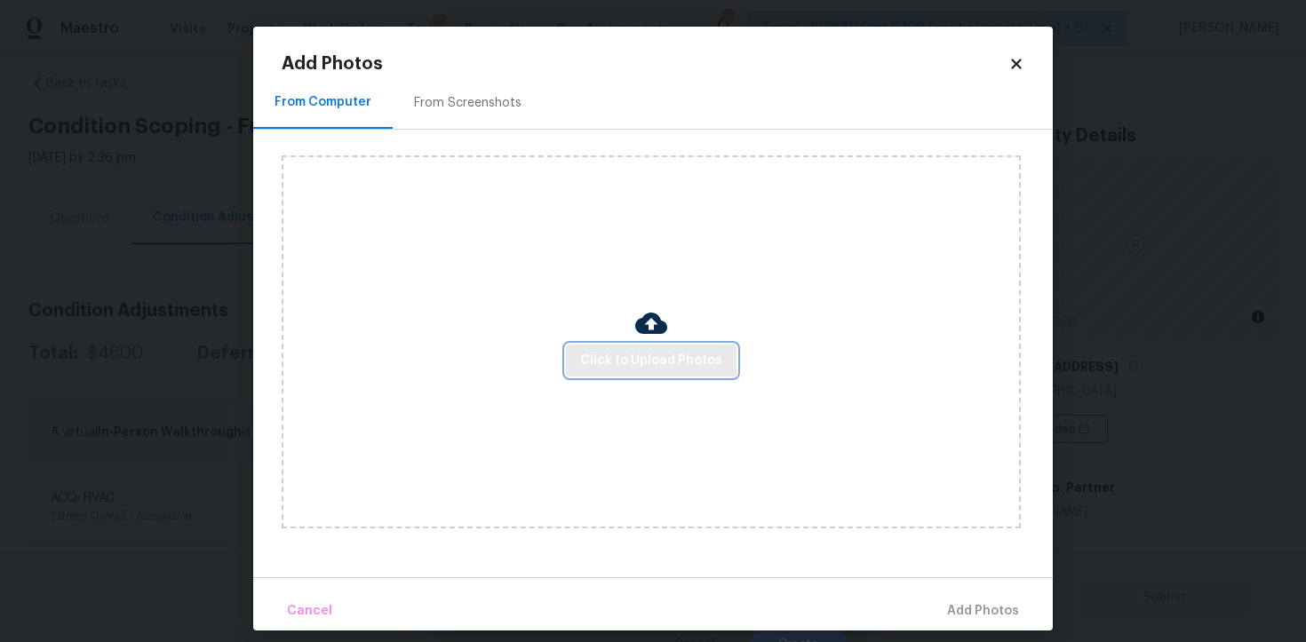
click at [650, 356] on span "Click to Upload Photos" at bounding box center [651, 361] width 142 height 22
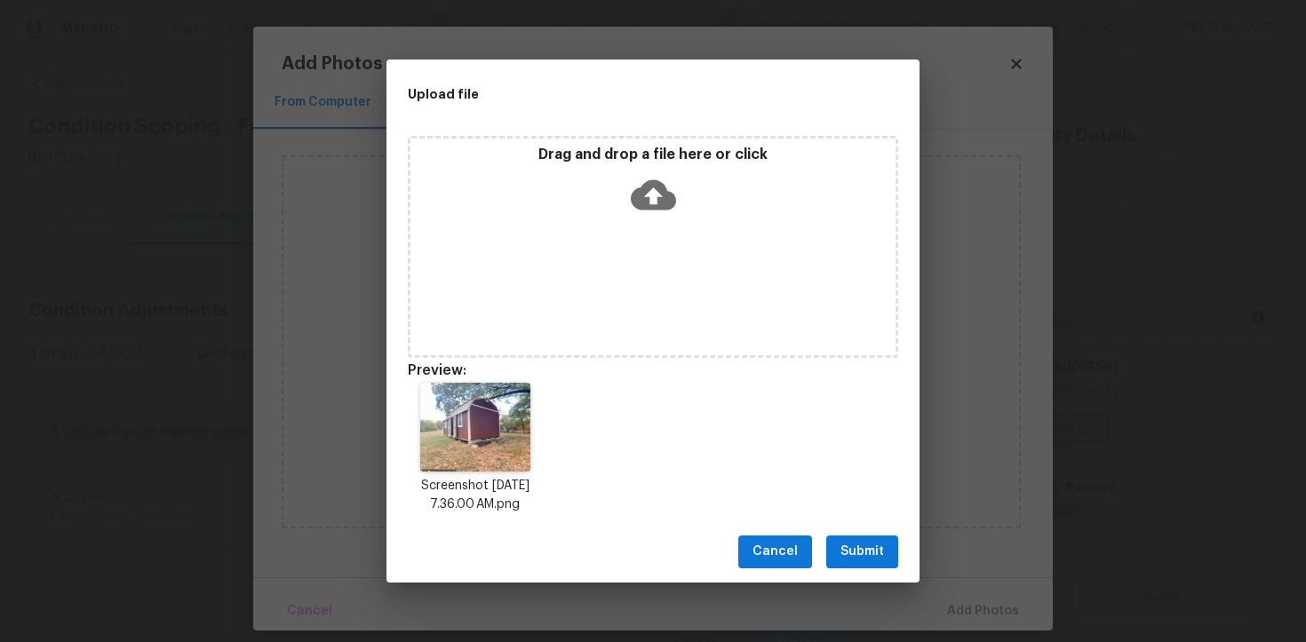
click at [857, 562] on span "Submit" at bounding box center [863, 552] width 44 height 22
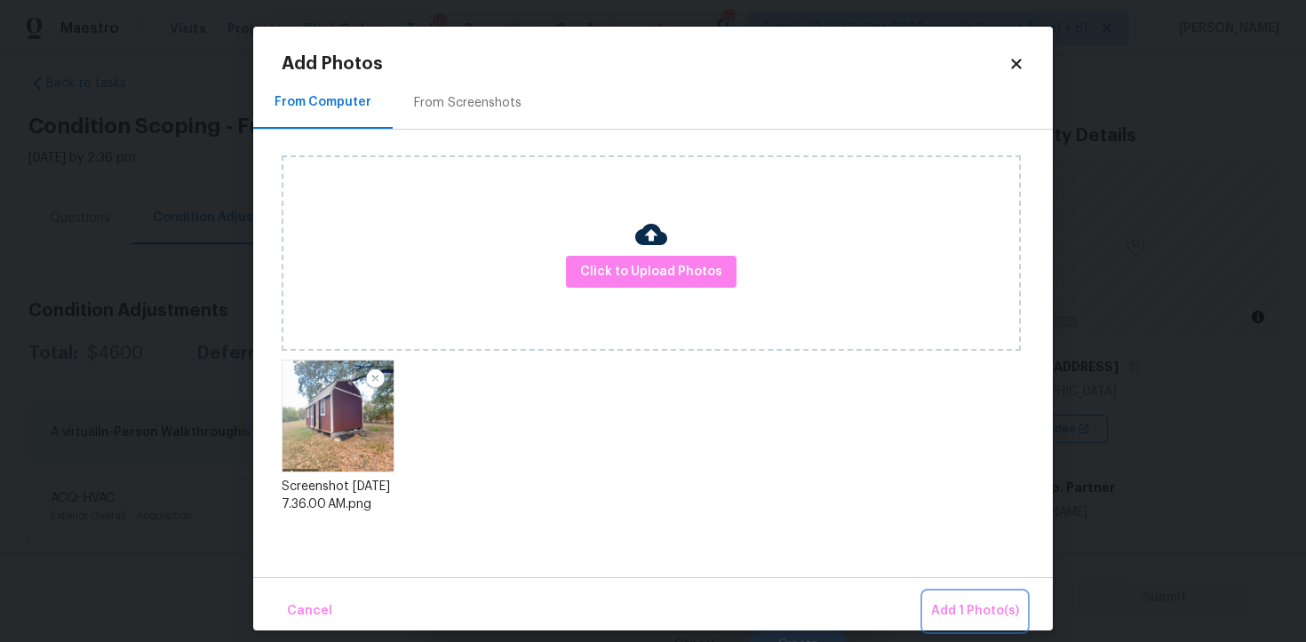
click at [949, 597] on button "Add 1 Photo(s)" at bounding box center [975, 612] width 102 height 38
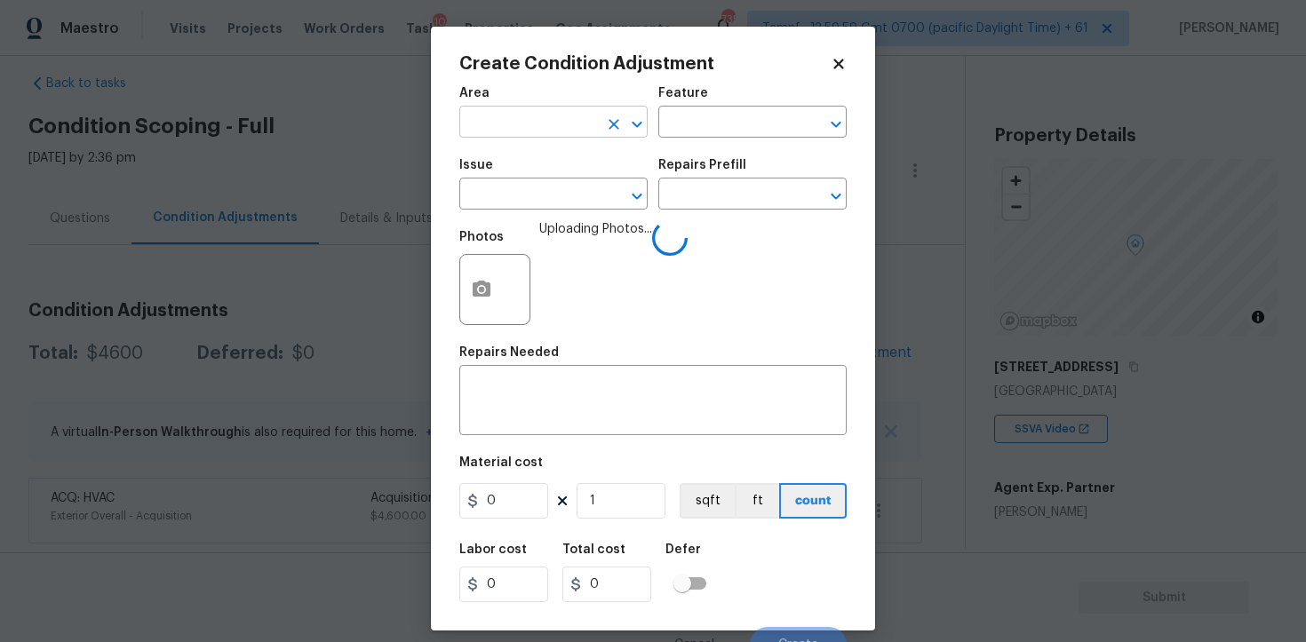
click at [564, 134] on input "text" at bounding box center [528, 124] width 139 height 28
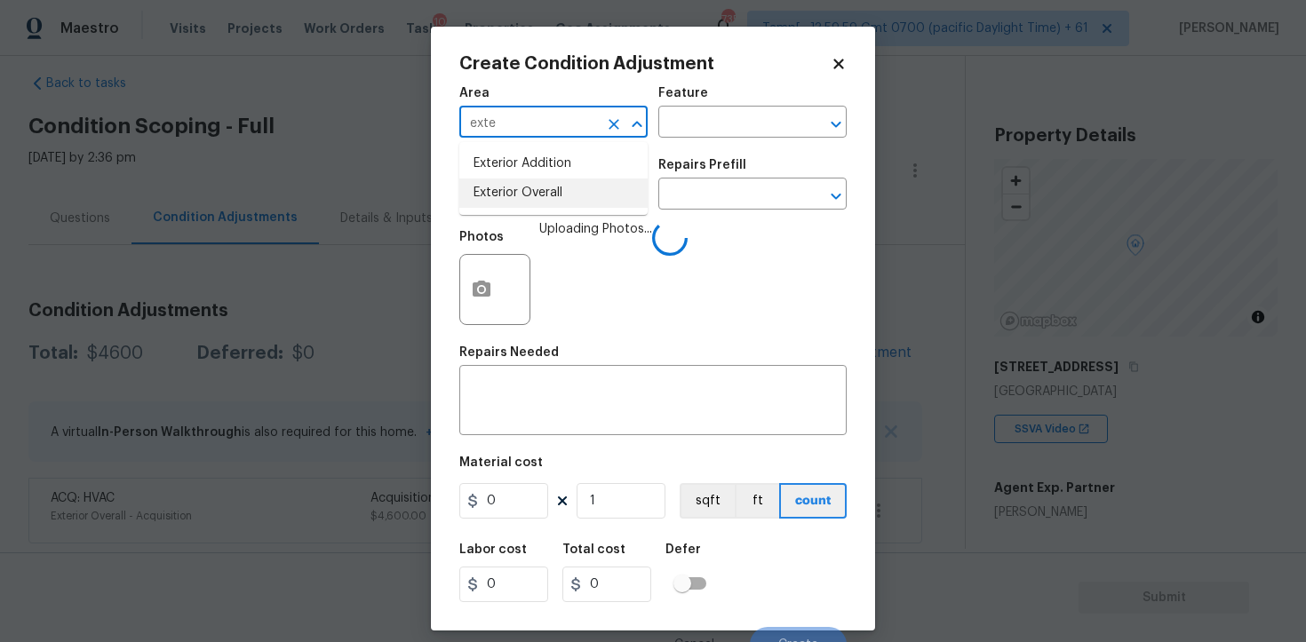
click at [546, 187] on li "Exterior Overall" at bounding box center [553, 193] width 188 height 29
type input "Exterior Overall"
click at [546, 187] on input "text" at bounding box center [528, 196] width 139 height 28
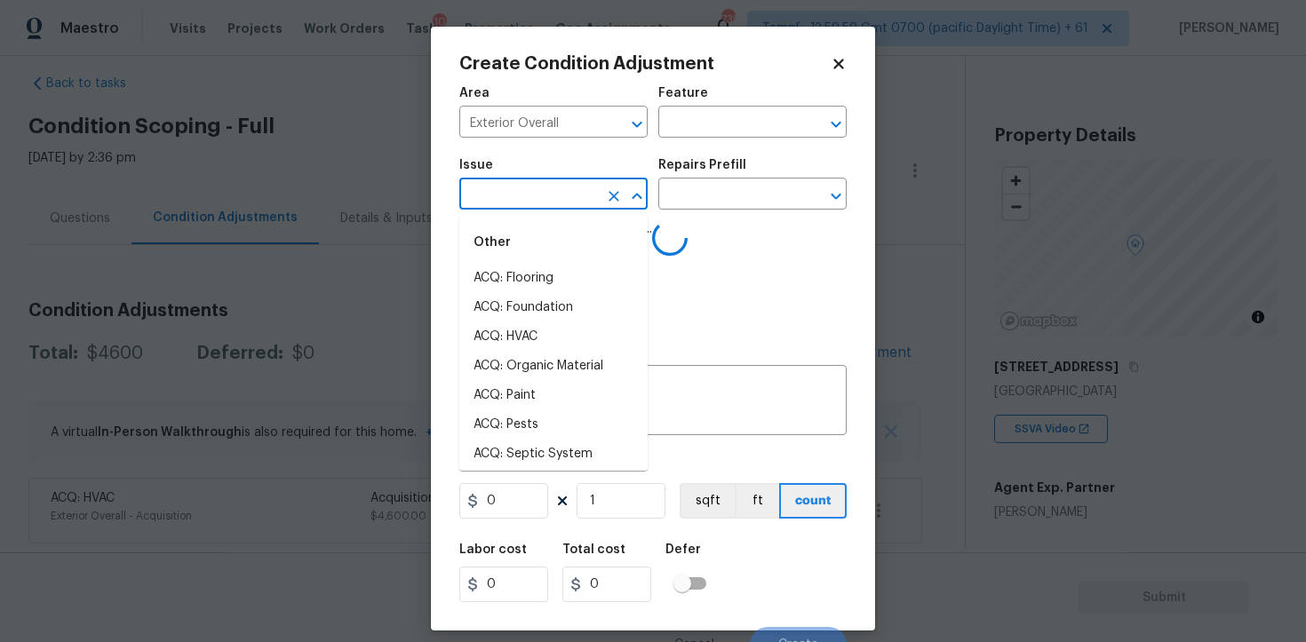
type input "d"
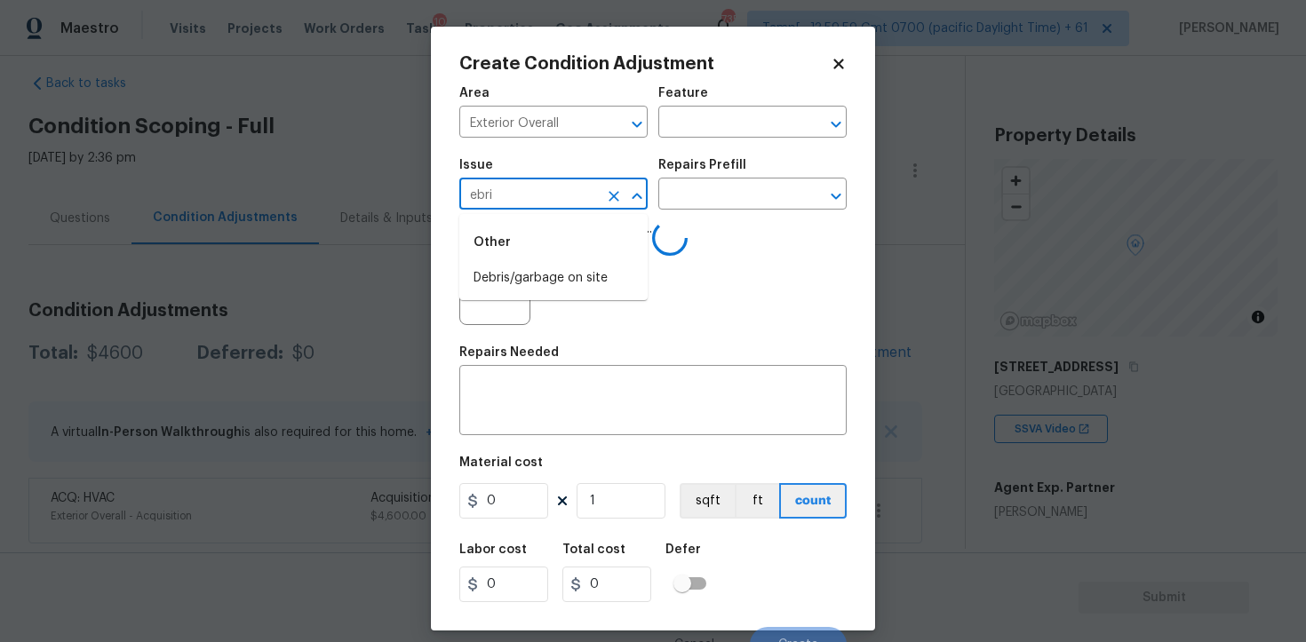
type input "ebris"
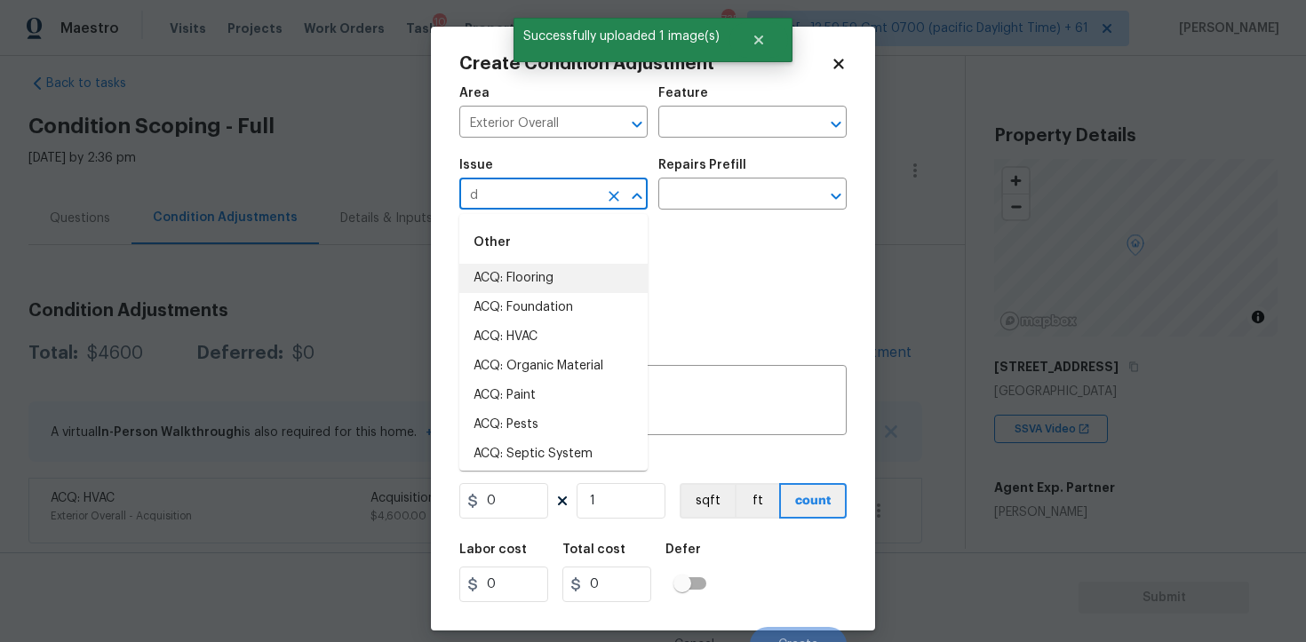
type input "de"
type input "r"
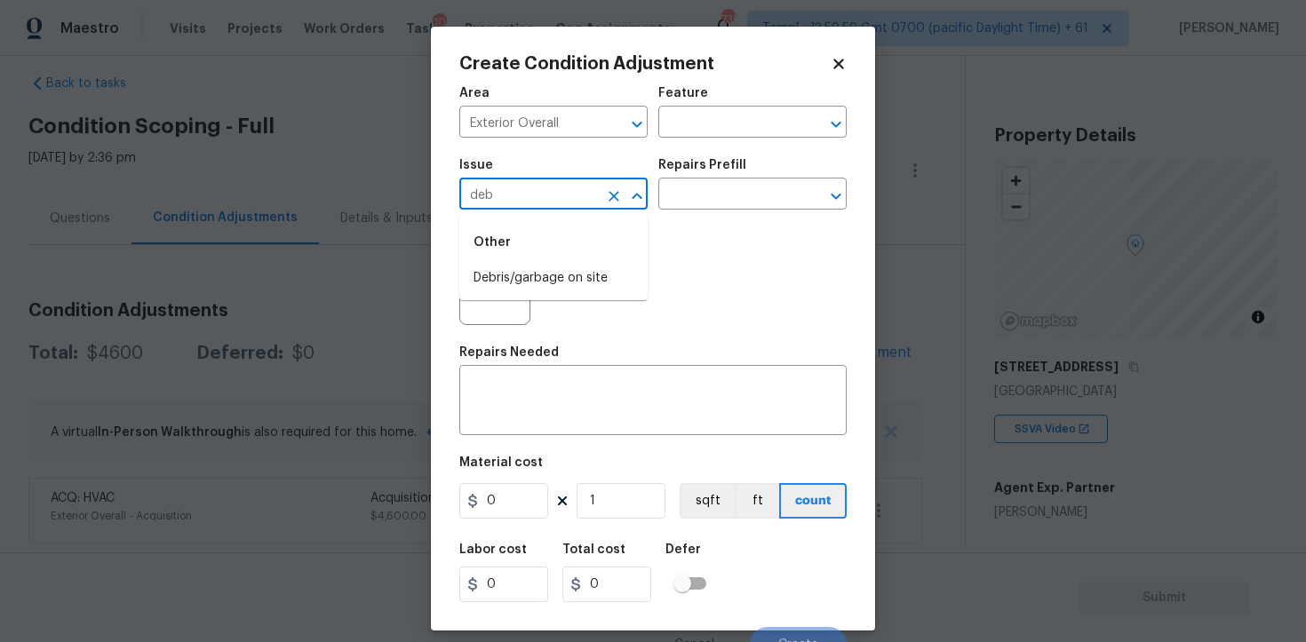
click at [543, 269] on li "Debris/garbage on site" at bounding box center [553, 278] width 188 height 29
type input "Debris/garbage on site"
click at [578, 407] on textarea at bounding box center [653, 402] width 366 height 37
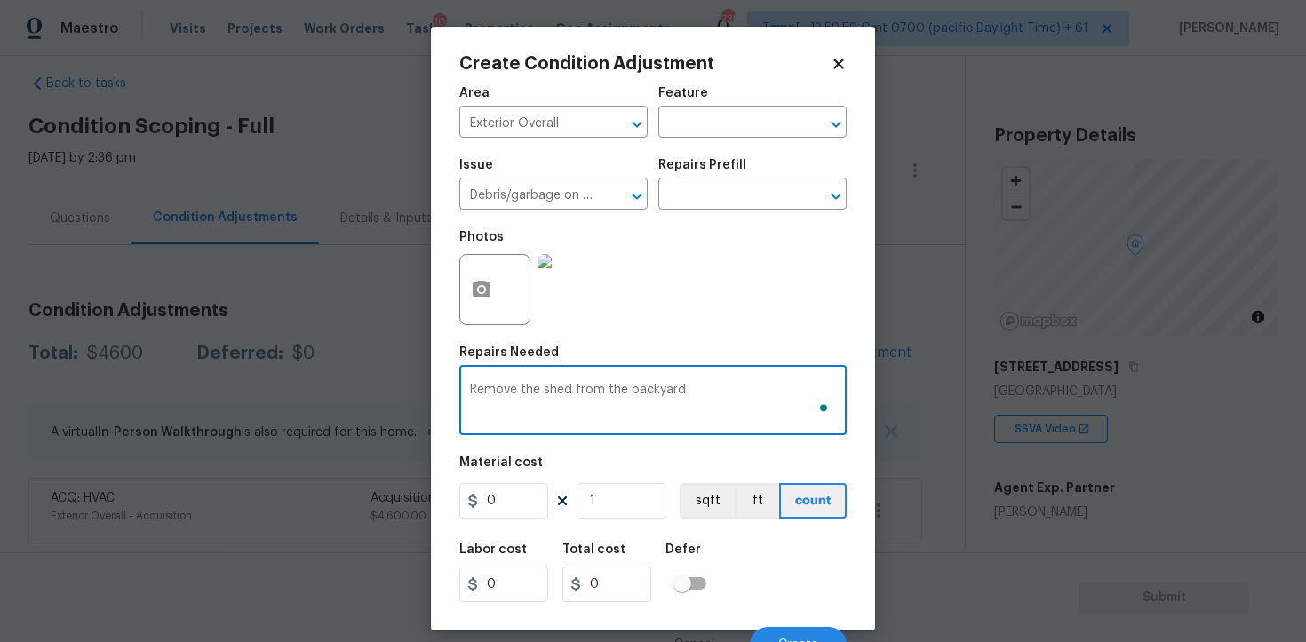
type textarea "Remove the shed from the backyard"
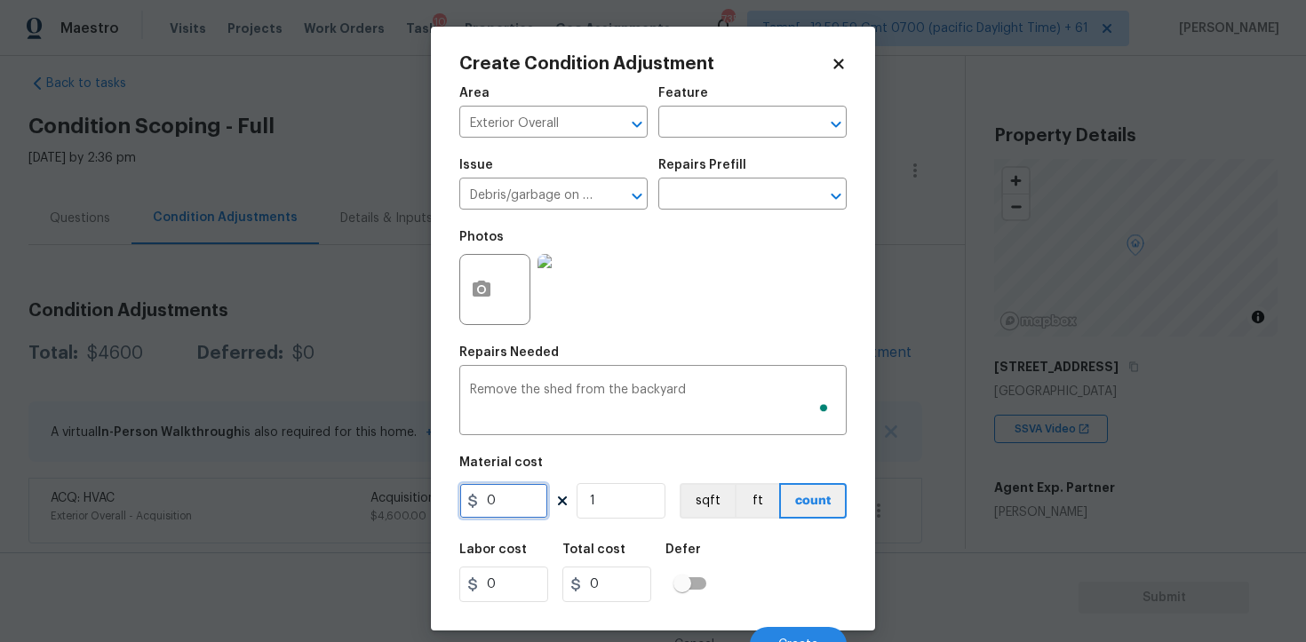
click at [527, 496] on input "0" at bounding box center [503, 501] width 89 height 36
type input "1000"
click at [764, 560] on div "Labor cost 0 Total cost 0 Defer" at bounding box center [652, 573] width 387 height 80
type input "1000"
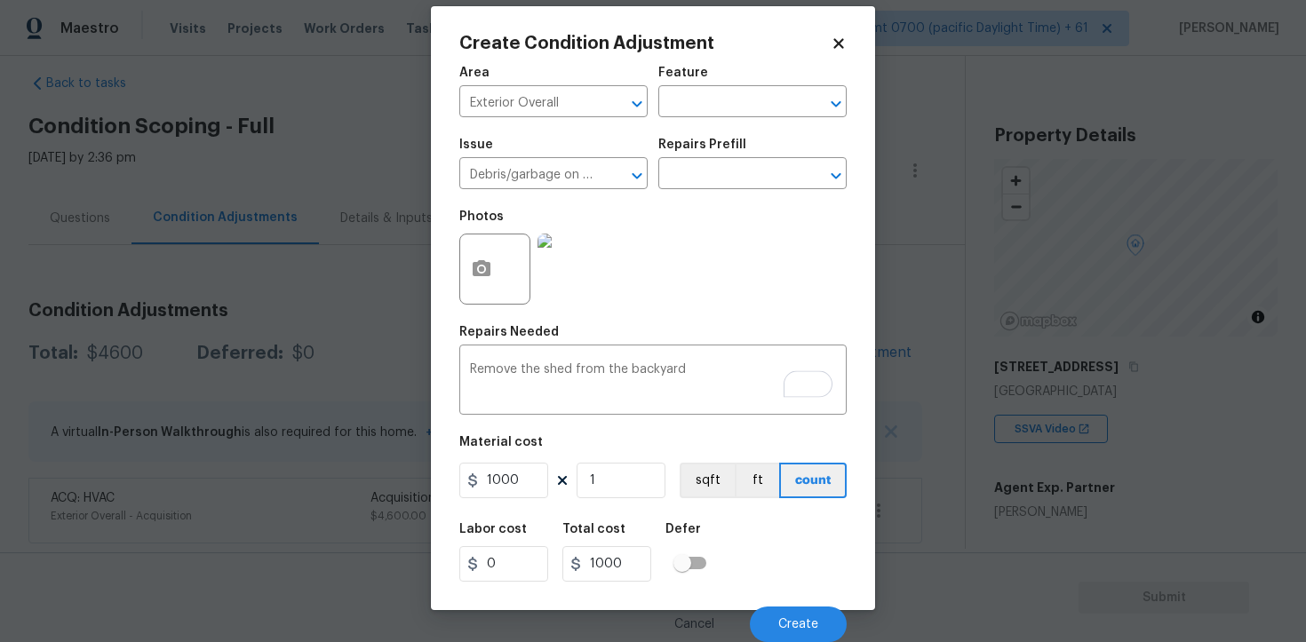
click at [805, 598] on div "Cancel Create" at bounding box center [652, 618] width 387 height 50
click at [805, 600] on div "Cancel Create" at bounding box center [652, 618] width 387 height 50
click at [806, 621] on span "Create" at bounding box center [798, 624] width 40 height 13
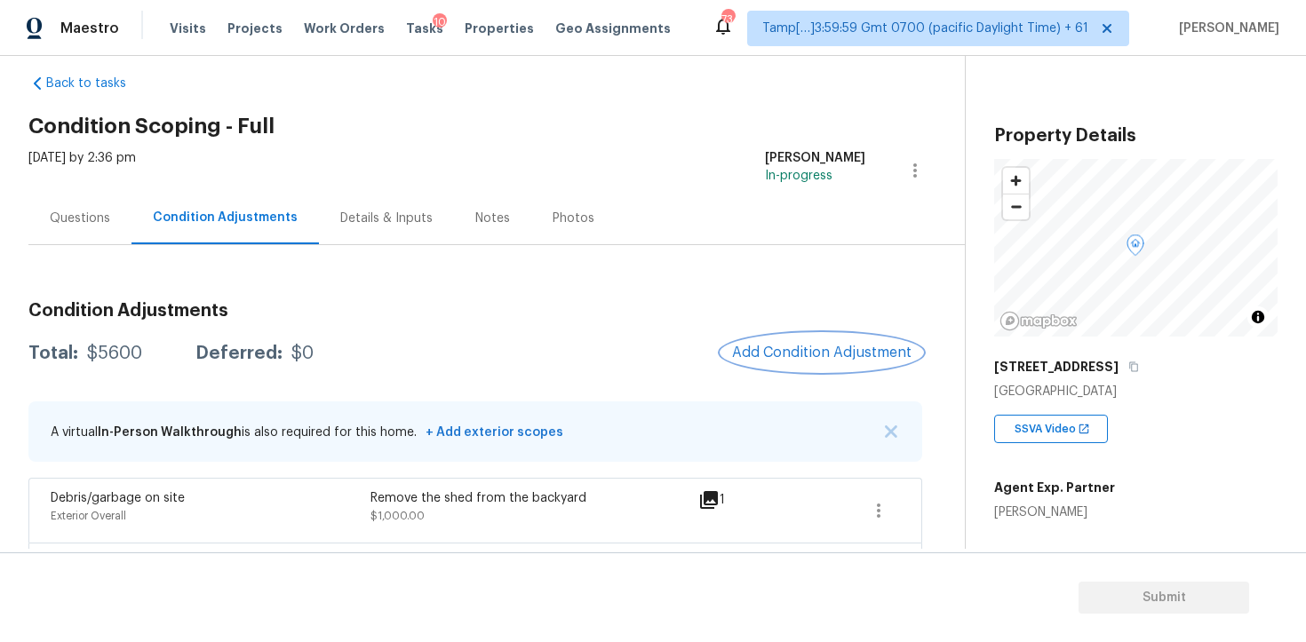
scroll to position [89, 0]
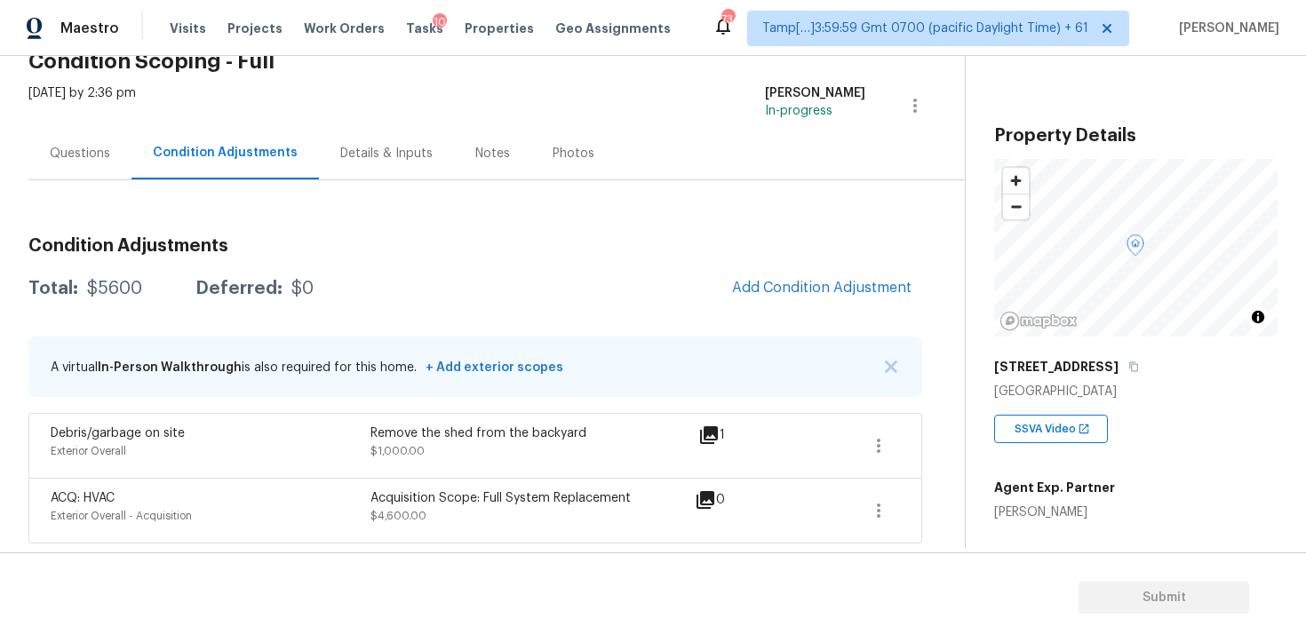
click at [803, 322] on div "Condition Adjustments Total: $5600 Deferred: $0 Add Condition Adjustment A virt…" at bounding box center [475, 383] width 894 height 321
click at [801, 296] on button "Add Condition Adjustment" at bounding box center [822, 287] width 201 height 37
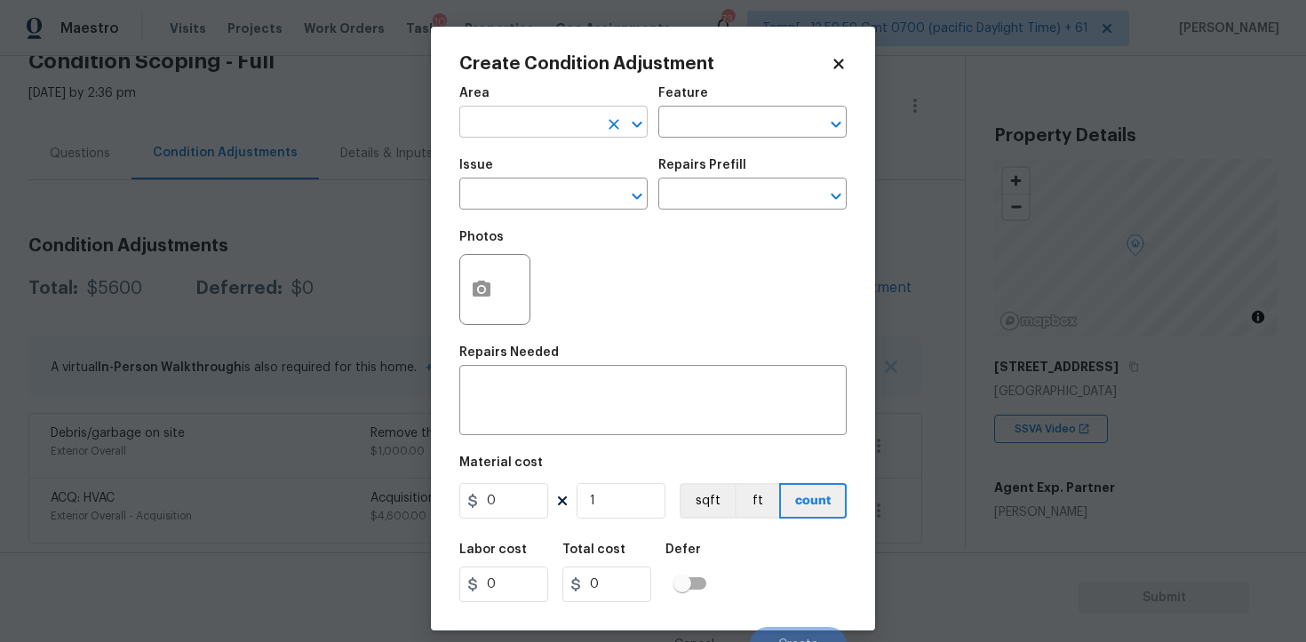
click at [537, 117] on input "text" at bounding box center [528, 124] width 139 height 28
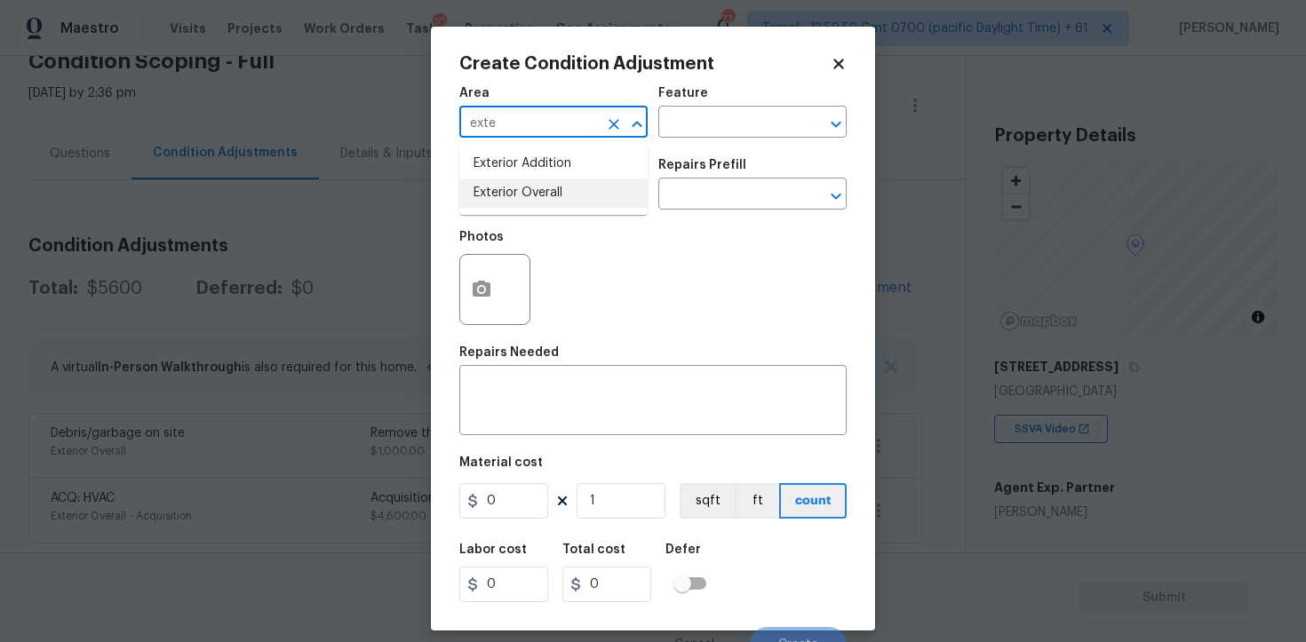
click at [544, 198] on li "Exterior Overall" at bounding box center [553, 193] width 188 height 29
type input "Exterior Overall"
click at [544, 198] on input "text" at bounding box center [528, 196] width 139 height 28
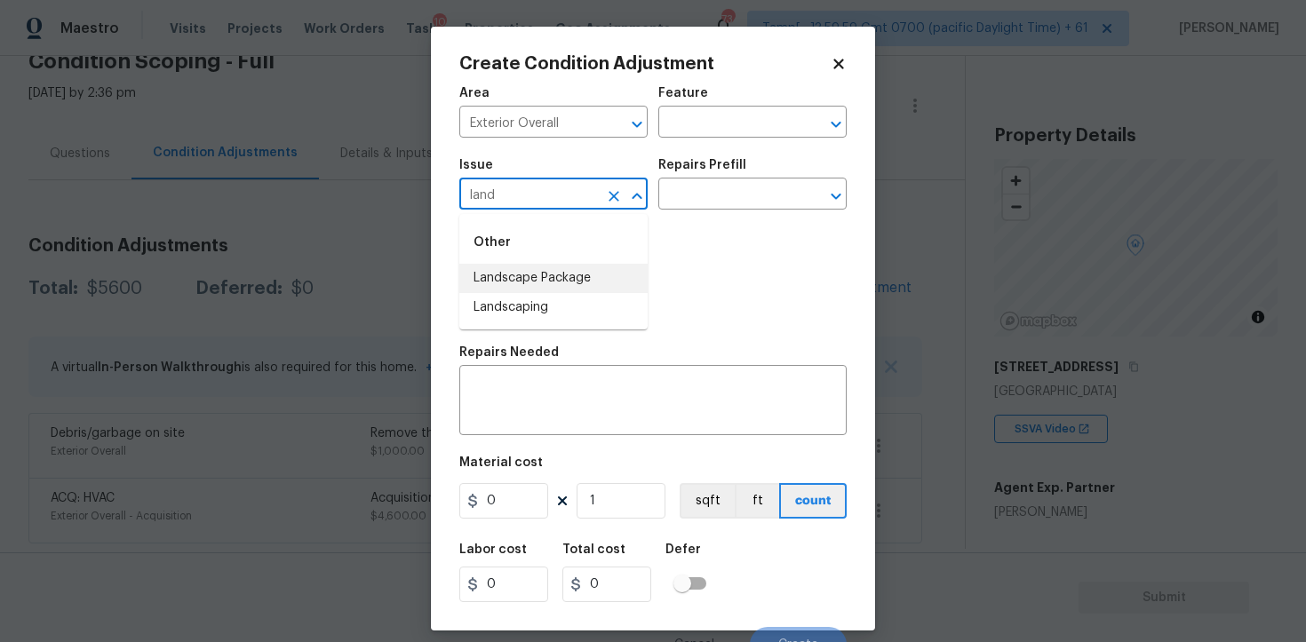
click at [553, 270] on li "Landscape Package" at bounding box center [553, 278] width 188 height 29
type input "Landscape Package"
click at [706, 200] on input "text" at bounding box center [727, 196] width 139 height 28
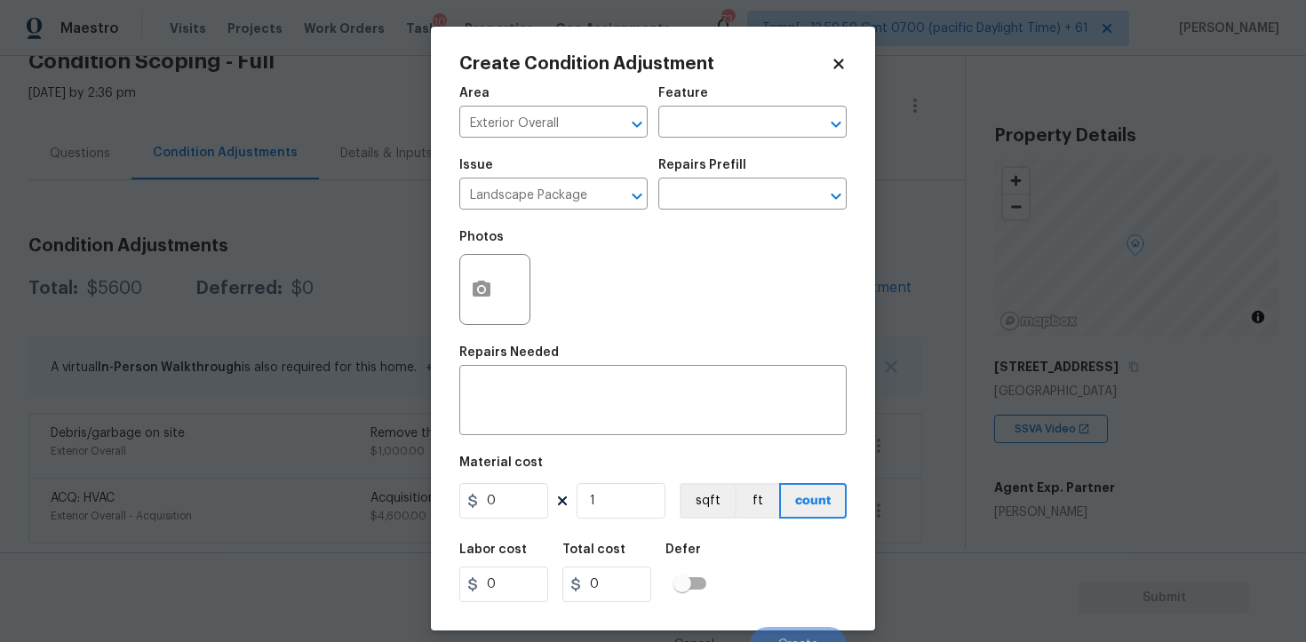
click at [705, 211] on div "Issue Landscape Package ​ Repairs Prefill ​" at bounding box center [652, 184] width 387 height 72
click at [709, 196] on input "text" at bounding box center [727, 196] width 139 height 28
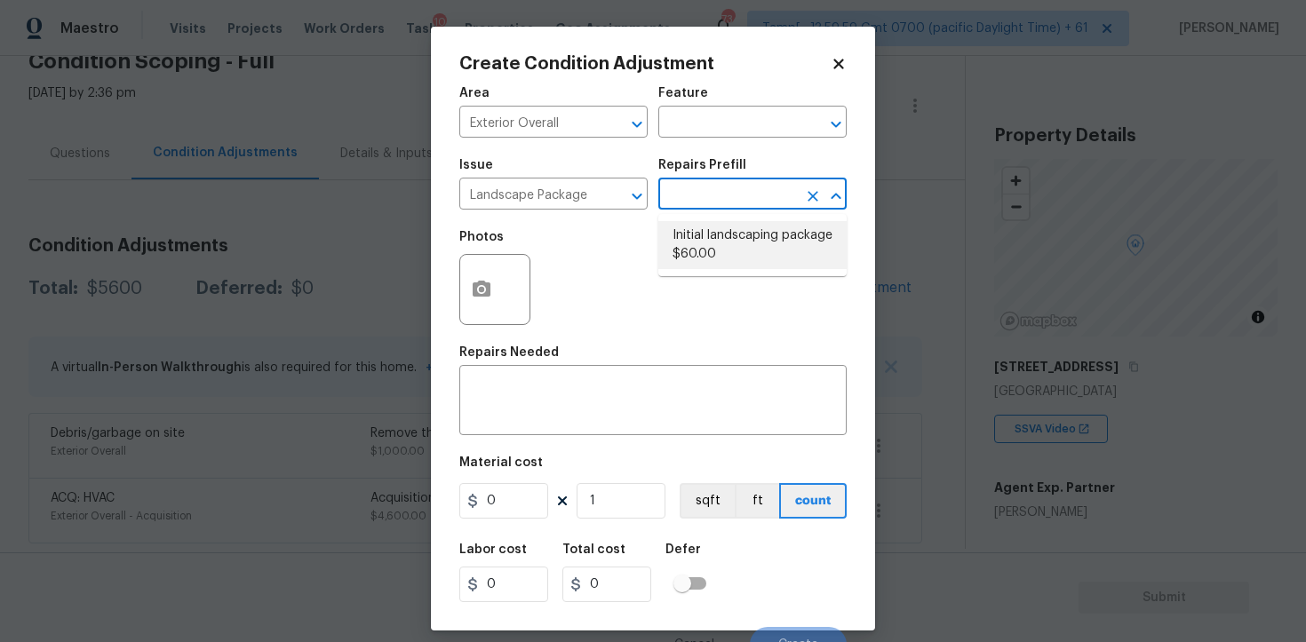
click at [704, 264] on li "Initial landscaping package $60.00" at bounding box center [752, 245] width 188 height 48
type input "Home Readiness Packages"
type textarea "Mowing of grass up to 6" in height. Mow, edge along driveways & sidewalks, trim…"
type input "60"
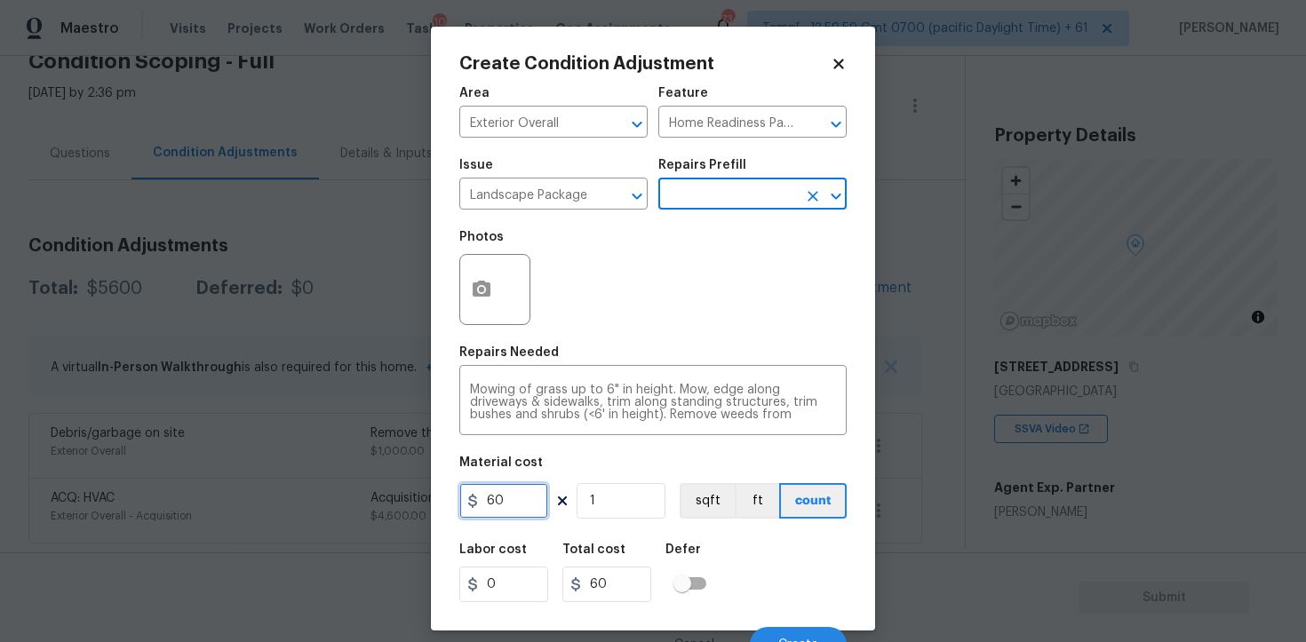
click at [529, 496] on input "60" at bounding box center [503, 501] width 89 height 36
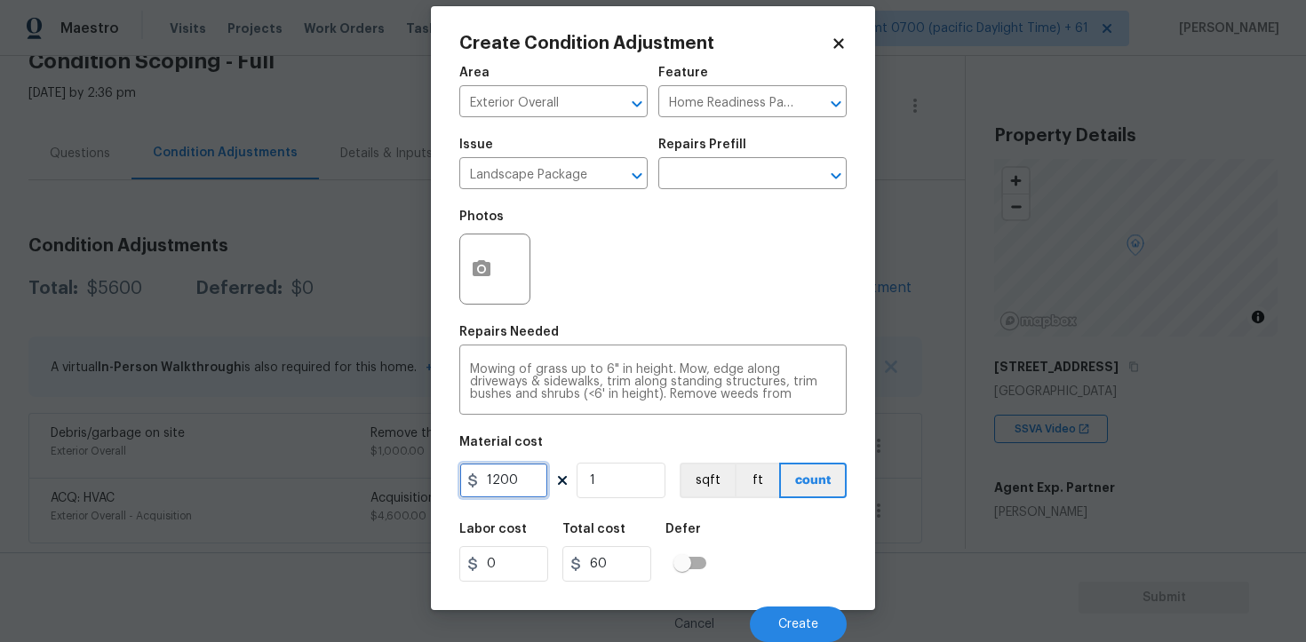
type input "1200"
click at [484, 248] on button "button" at bounding box center [481, 269] width 43 height 69
type input "1200"
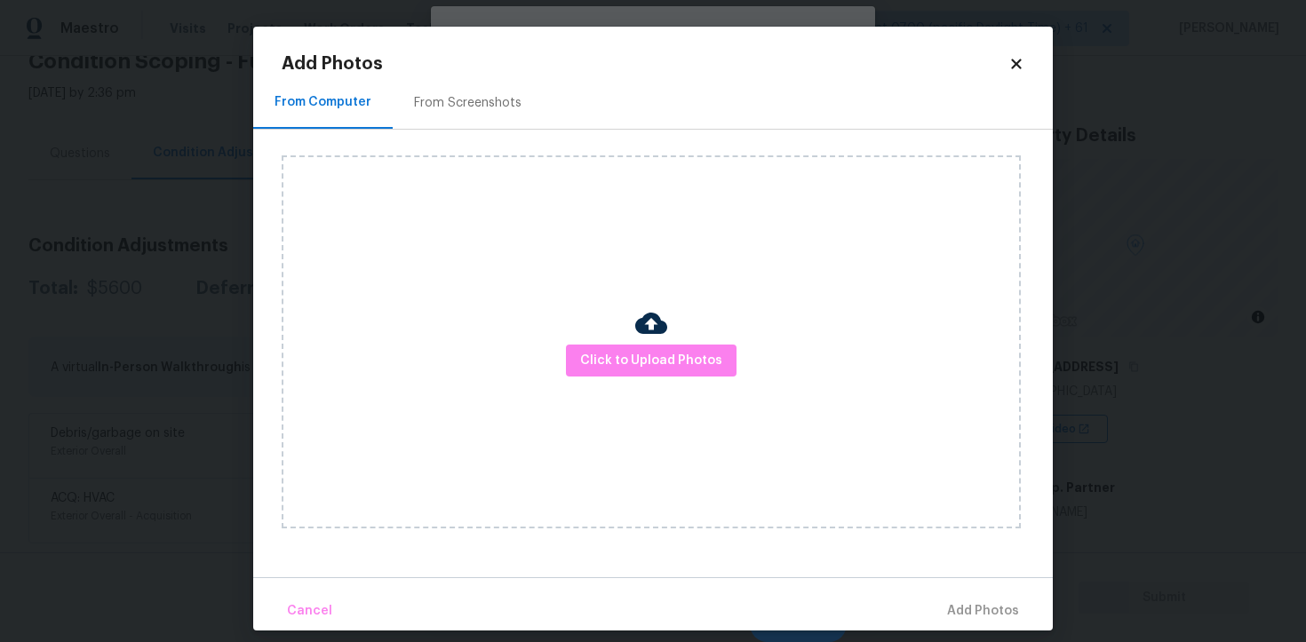
click at [676, 334] on div "Click to Upload Photos" at bounding box center [651, 341] width 739 height 373
click at [674, 356] on span "Click to Upload Photos" at bounding box center [651, 361] width 142 height 22
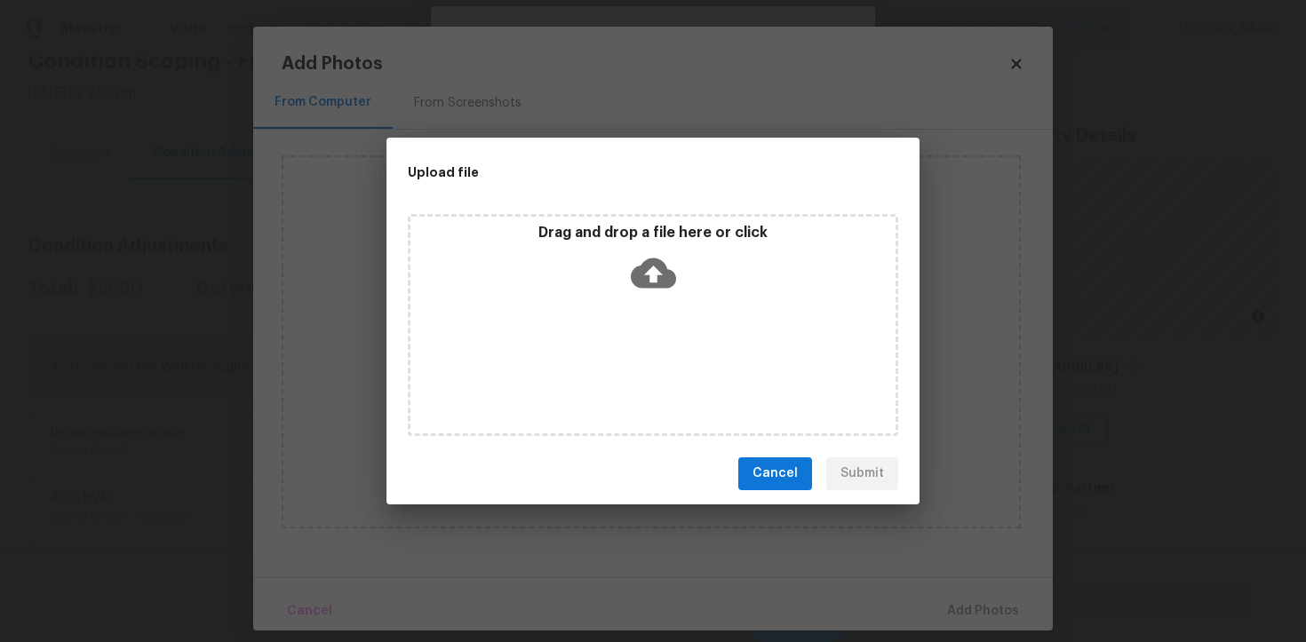
click at [642, 267] on icon at bounding box center [653, 273] width 45 height 30
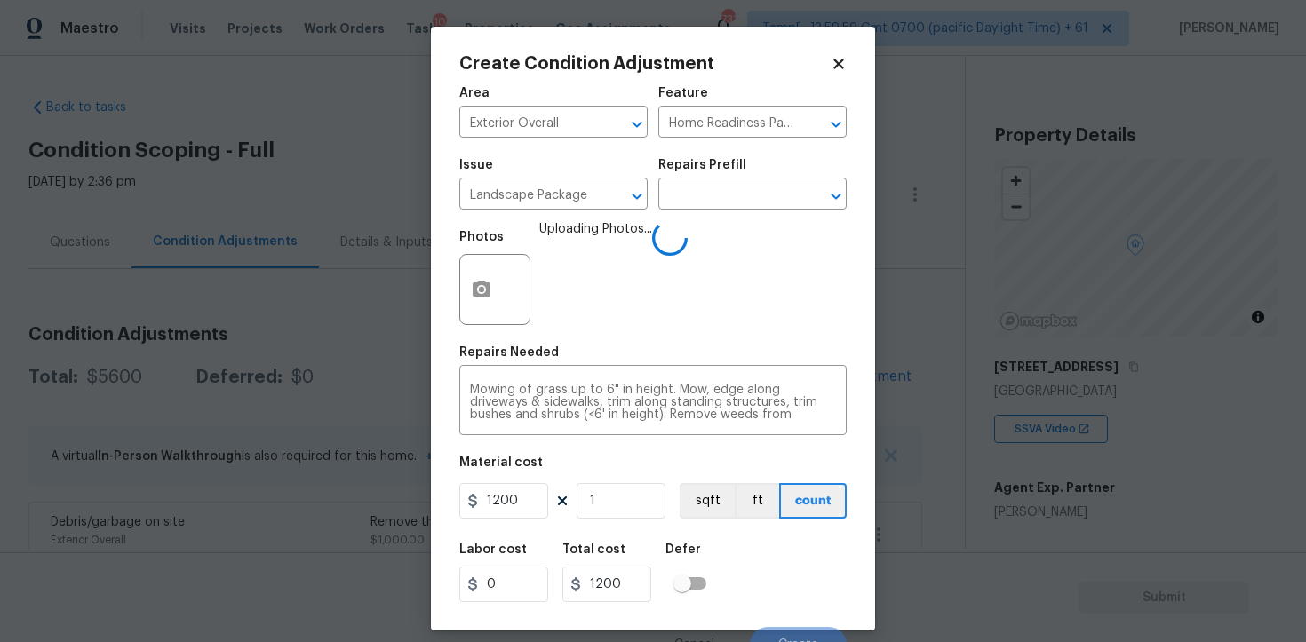
scroll to position [21, 0]
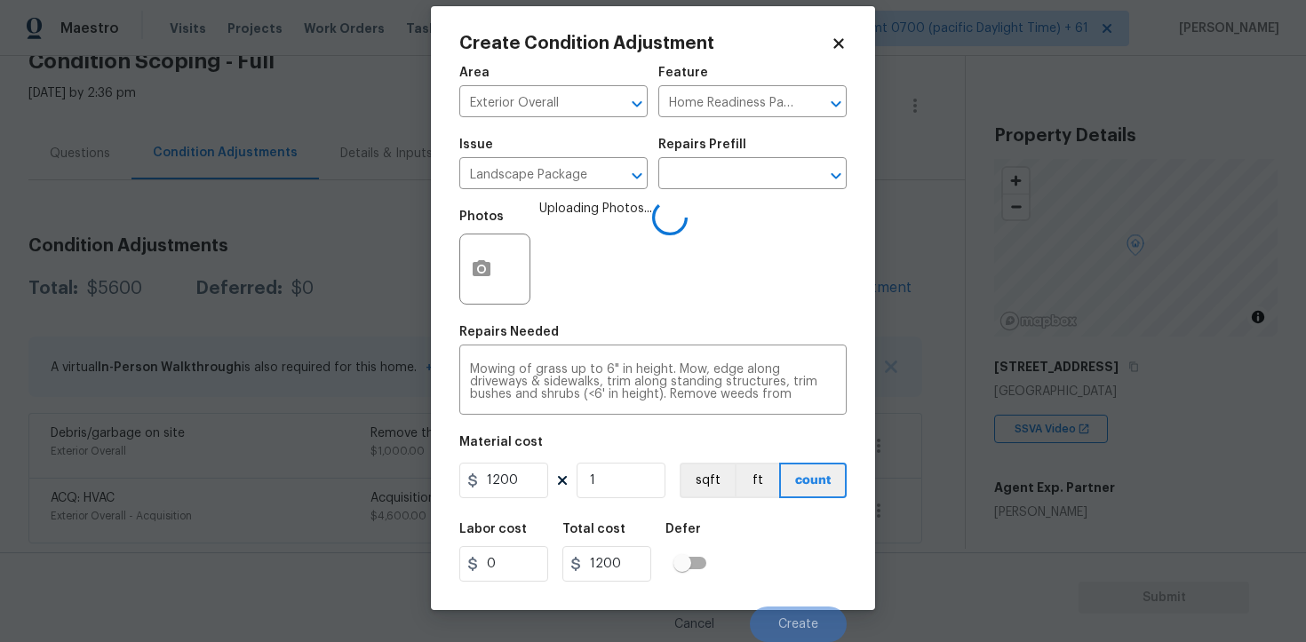
click at [775, 554] on div "Labor cost 0 Total cost 1200 Defer" at bounding box center [652, 553] width 387 height 80
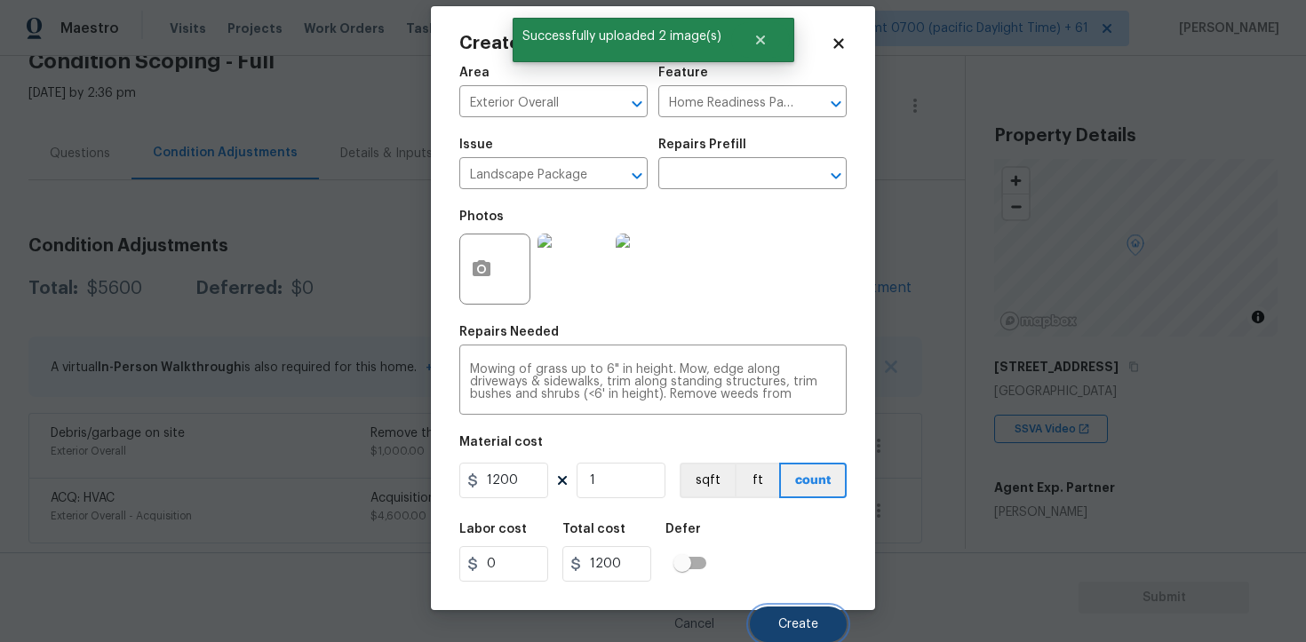
click at [806, 615] on button "Create" at bounding box center [798, 625] width 97 height 36
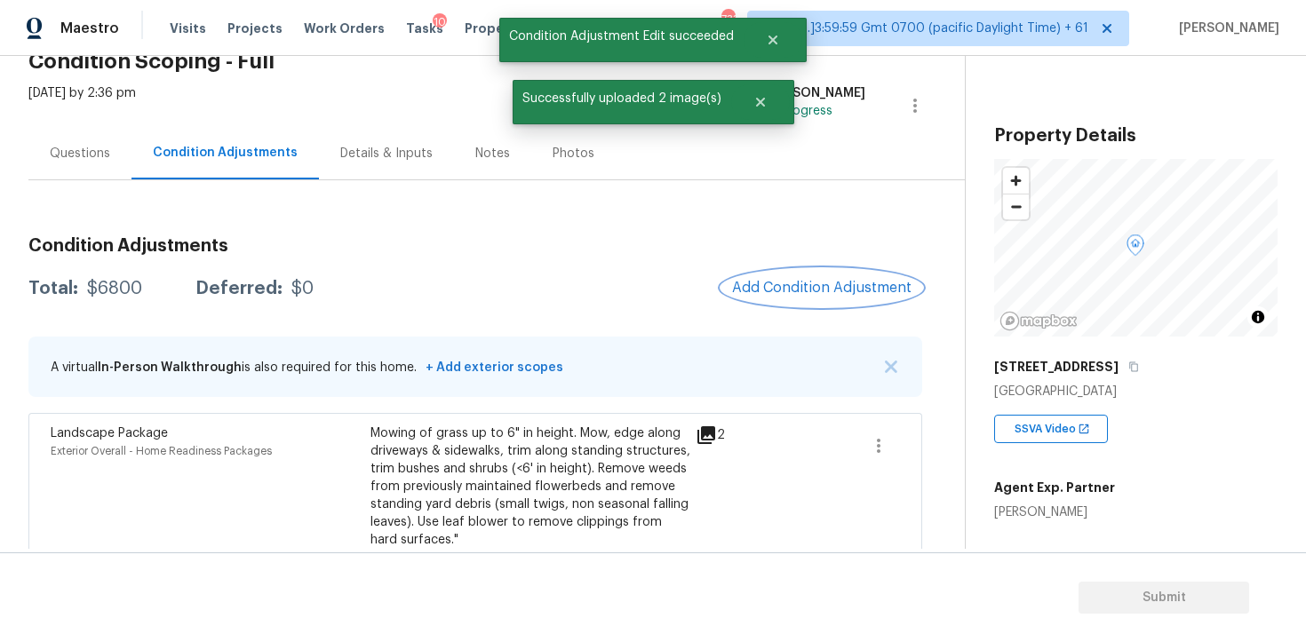
scroll to position [68, 0]
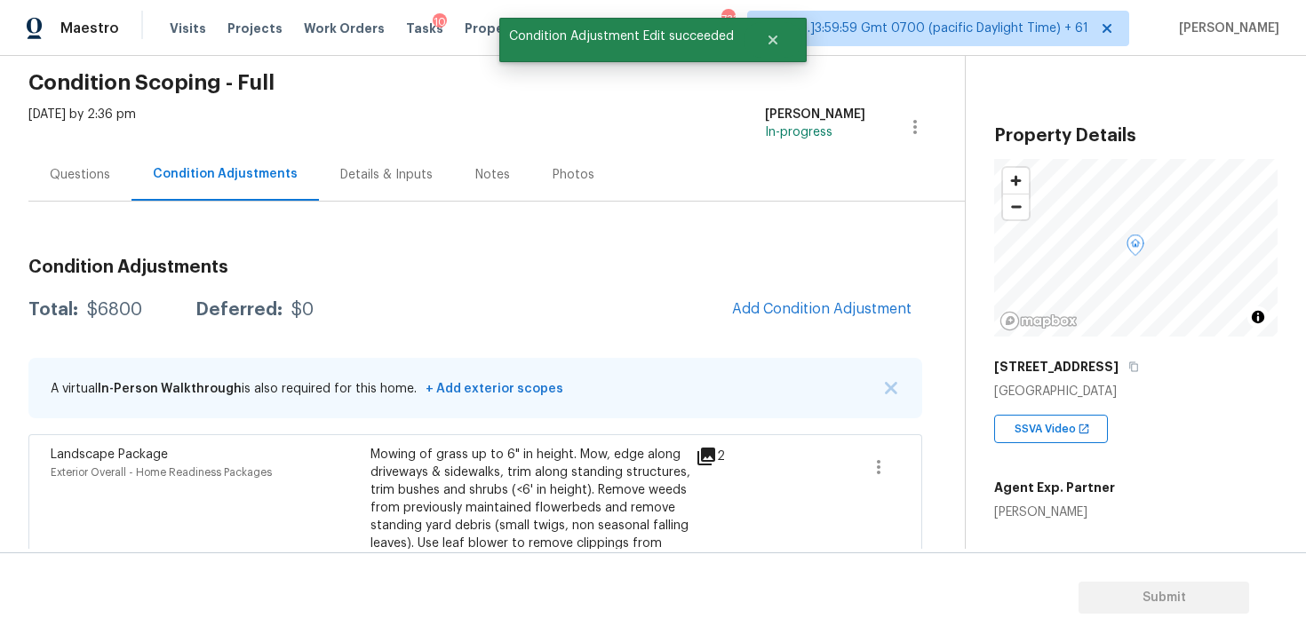
click at [787, 345] on div "Condition Adjustments Total: $6800 Deferred: $0 Add Condition Adjustment A virt…" at bounding box center [475, 486] width 894 height 485
click at [788, 334] on div "Condition Adjustments Total: $6800 Deferred: $0 Add Condition Adjustment A virt…" at bounding box center [475, 486] width 894 height 485
click at [771, 311] on span "Add Condition Adjustment" at bounding box center [821, 309] width 179 height 16
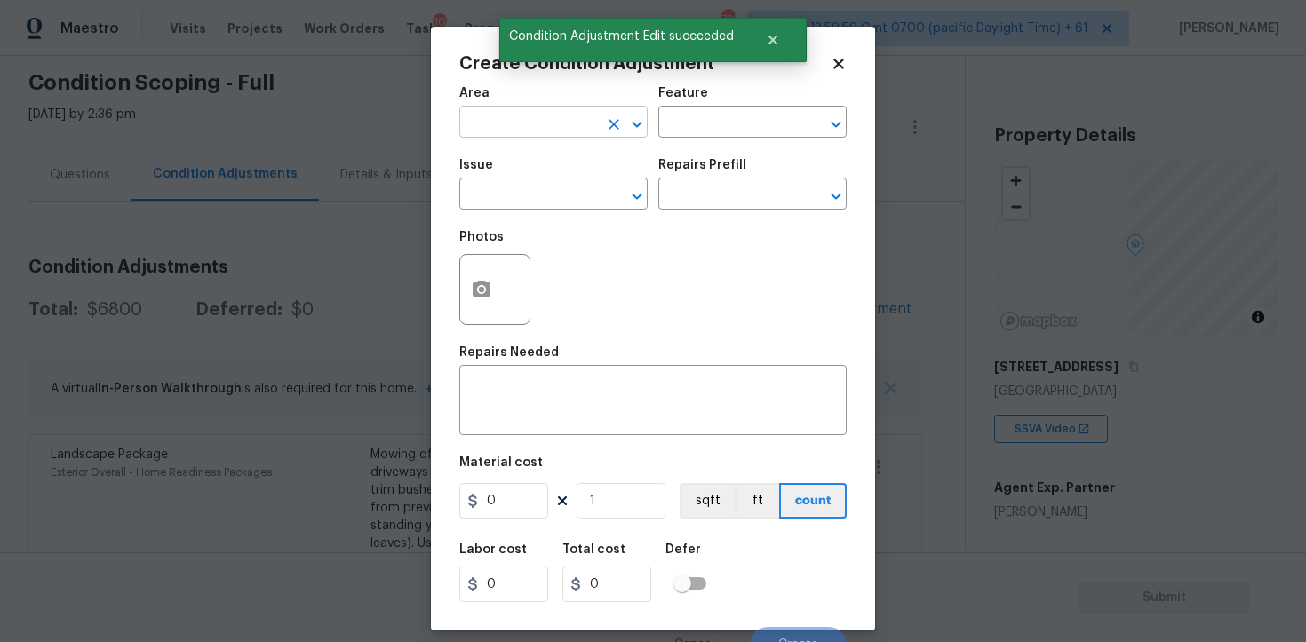
click at [562, 130] on input "text" at bounding box center [528, 124] width 139 height 28
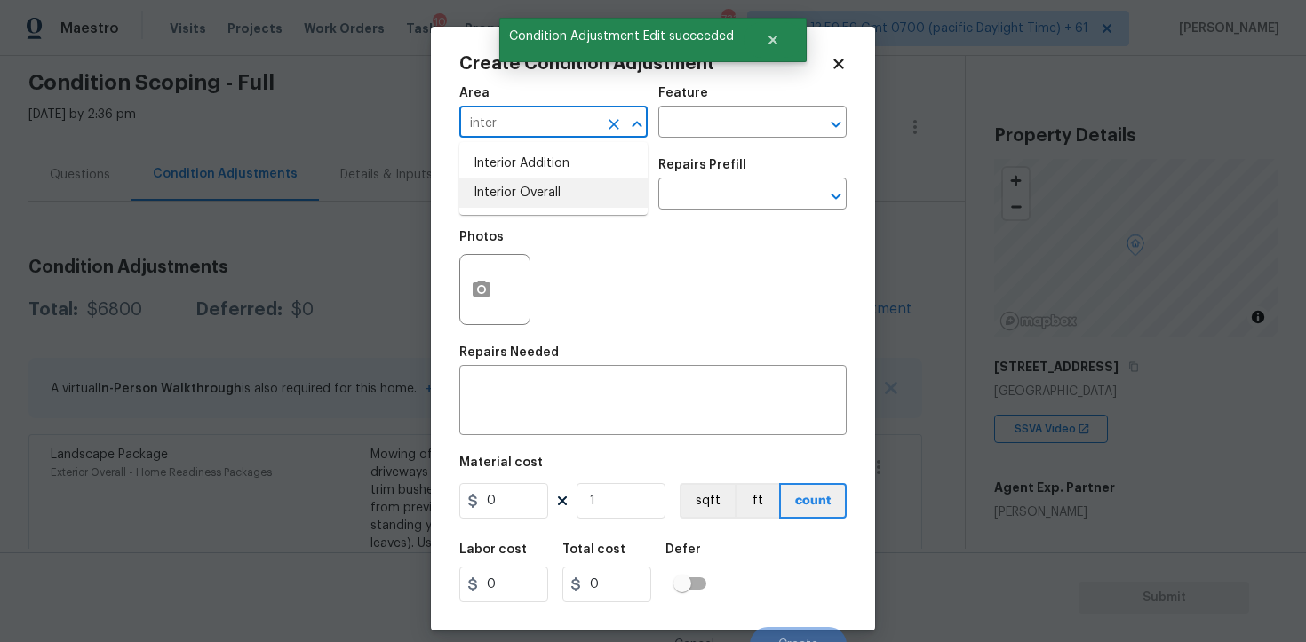
click at [554, 190] on li "Interior Overall" at bounding box center [553, 193] width 188 height 29
type input "Interior Overall"
click at [554, 190] on input "text" at bounding box center [528, 196] width 139 height 28
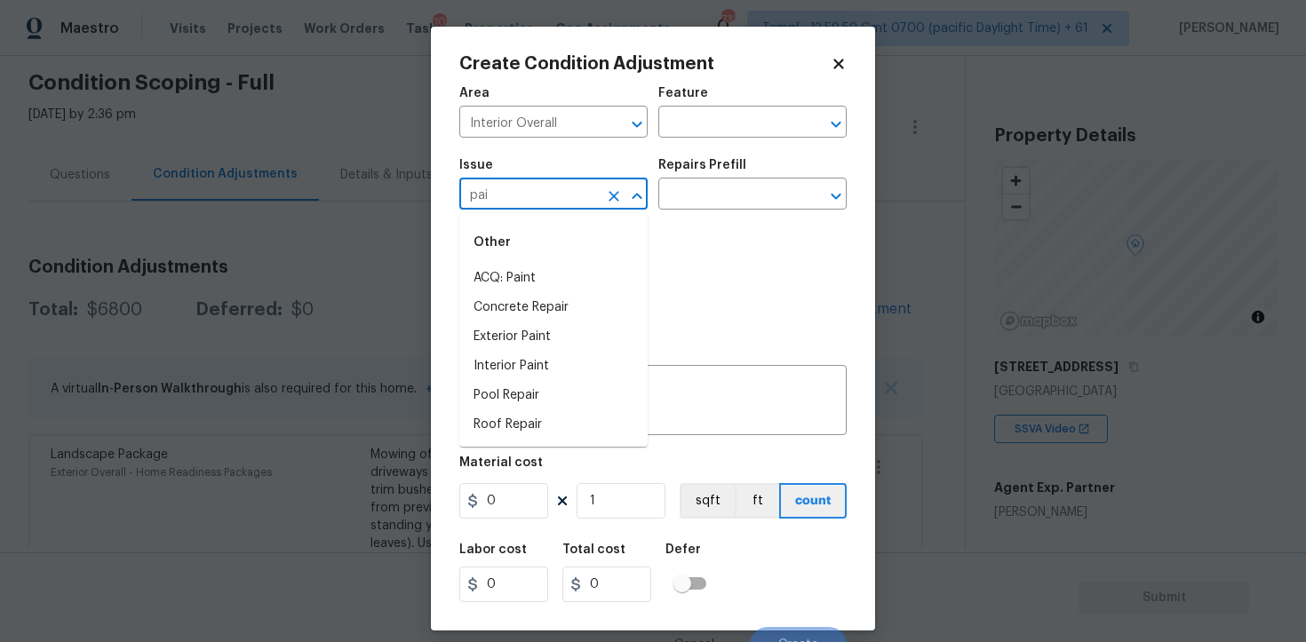
type input "pain"
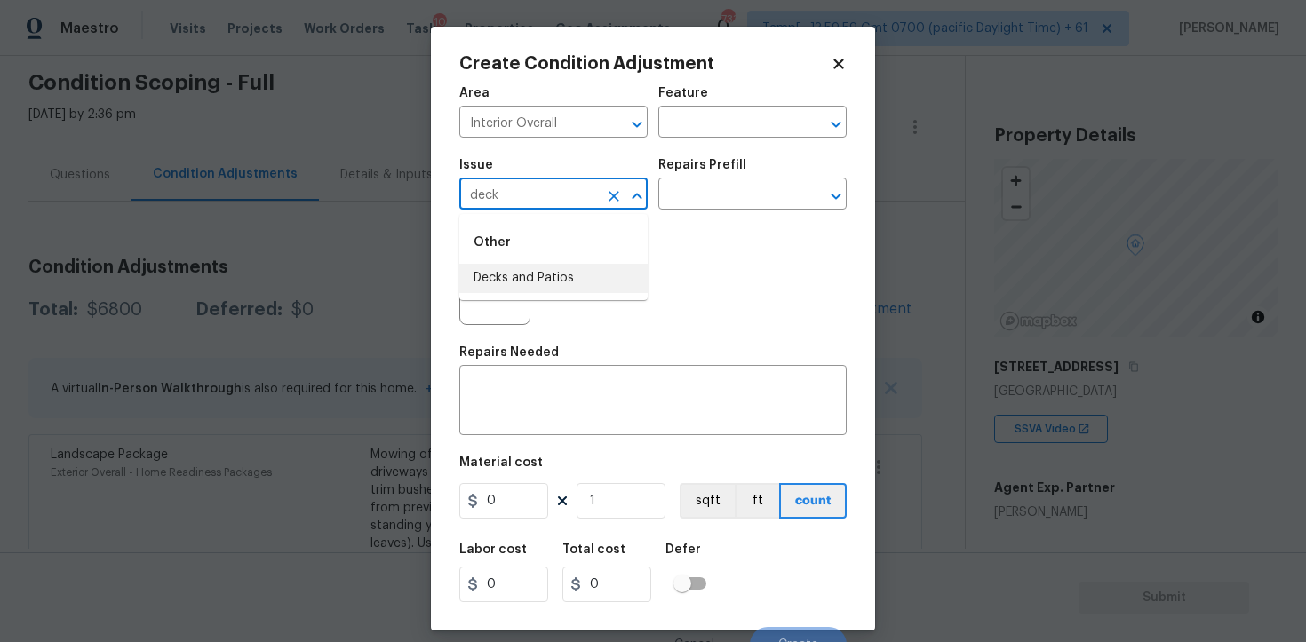
click at [606, 273] on li "Decks and Patios" at bounding box center [553, 278] width 188 height 29
type input "Decks and Patios"
click at [617, 351] on div "Repairs Needed" at bounding box center [652, 358] width 387 height 23
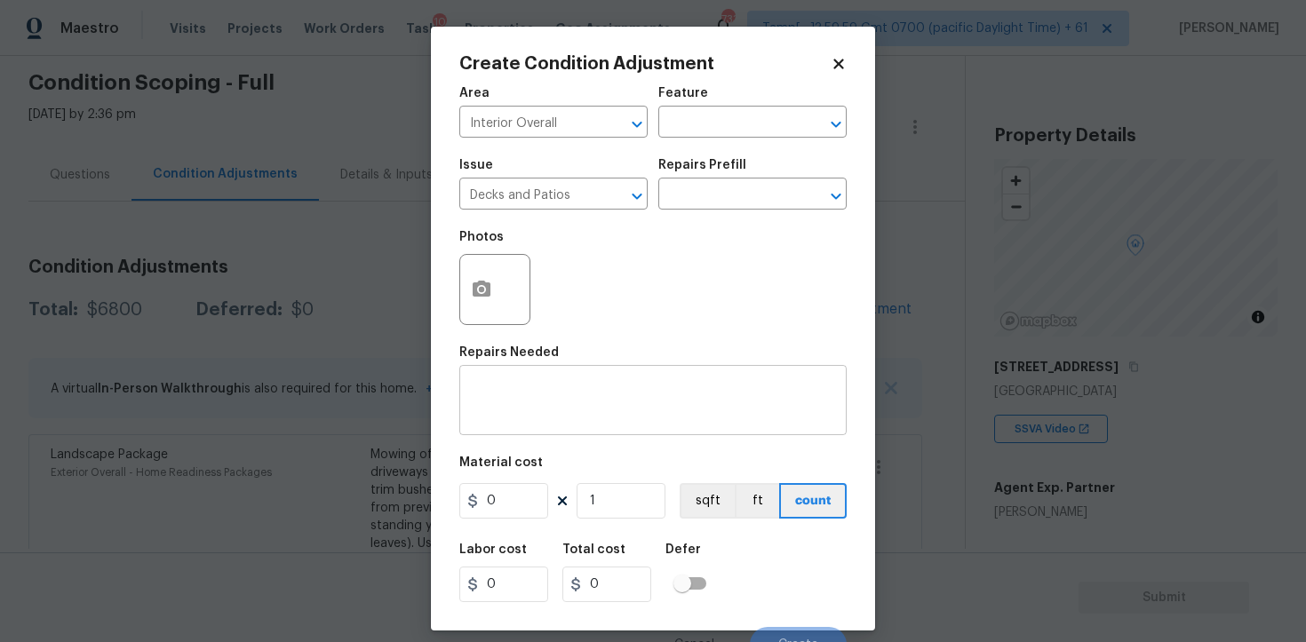
click at [613, 386] on textarea at bounding box center [653, 402] width 366 height 37
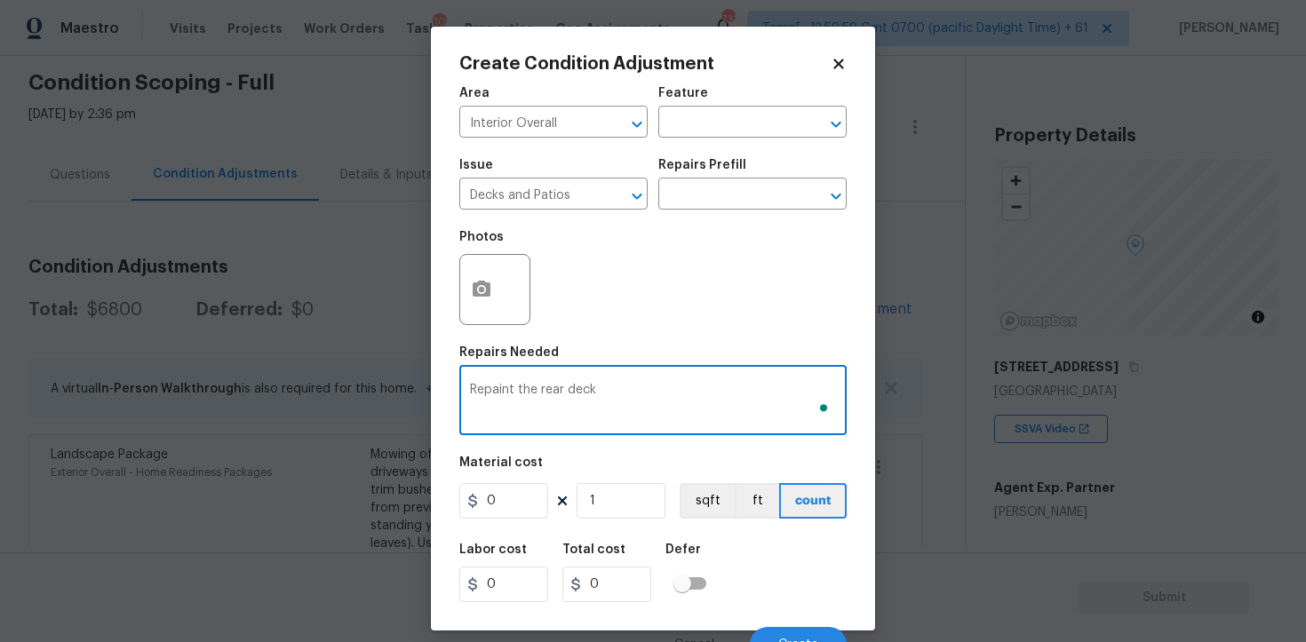
type textarea "Repaint the rear deck"
click at [525, 508] on input "0" at bounding box center [503, 501] width 89 height 36
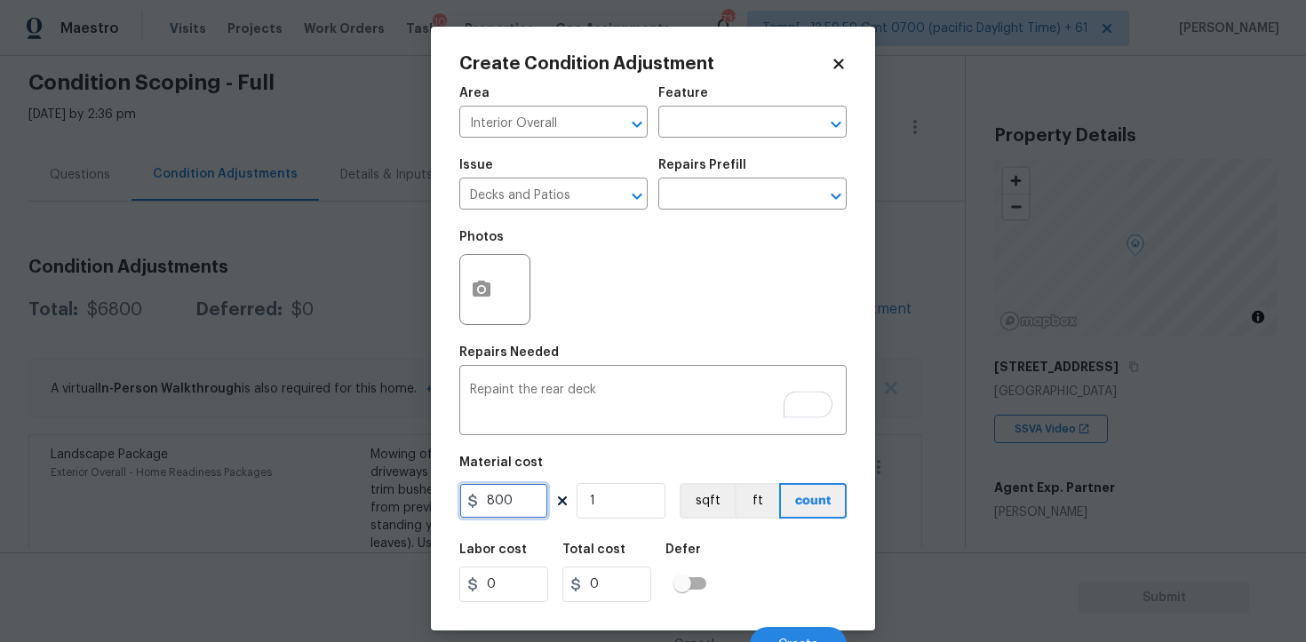
type input "800"
click at [485, 272] on button "button" at bounding box center [481, 289] width 43 height 69
type input "800"
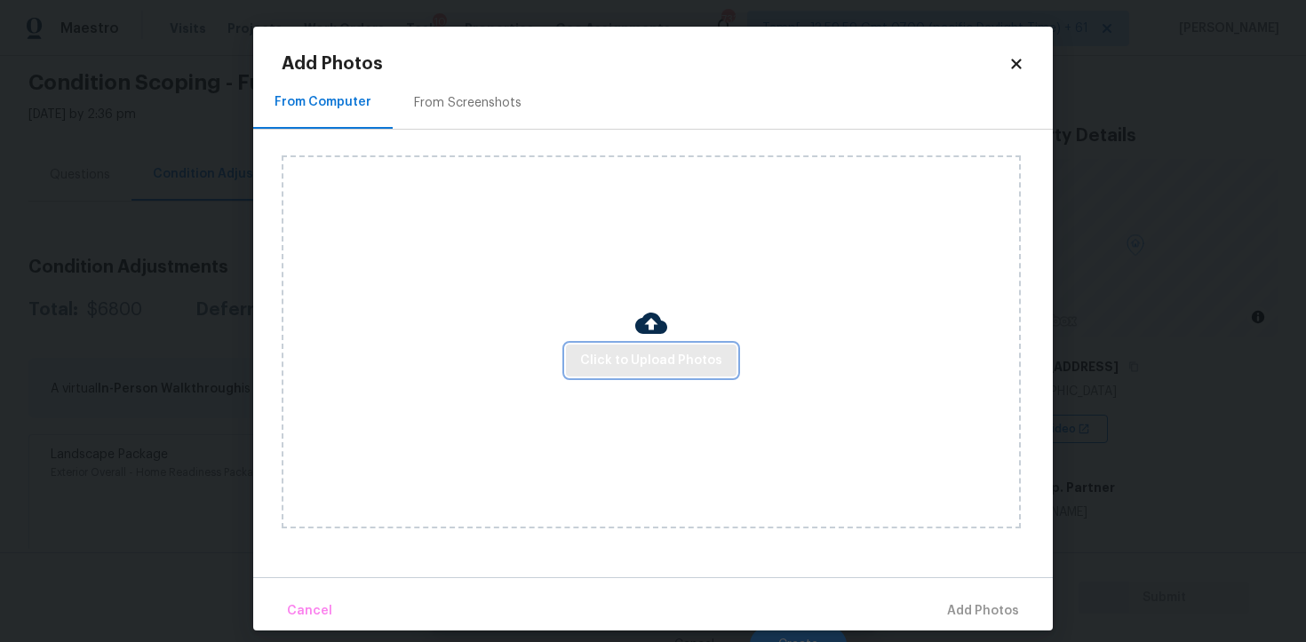
click at [637, 355] on span "Click to Upload Photos" at bounding box center [651, 361] width 142 height 22
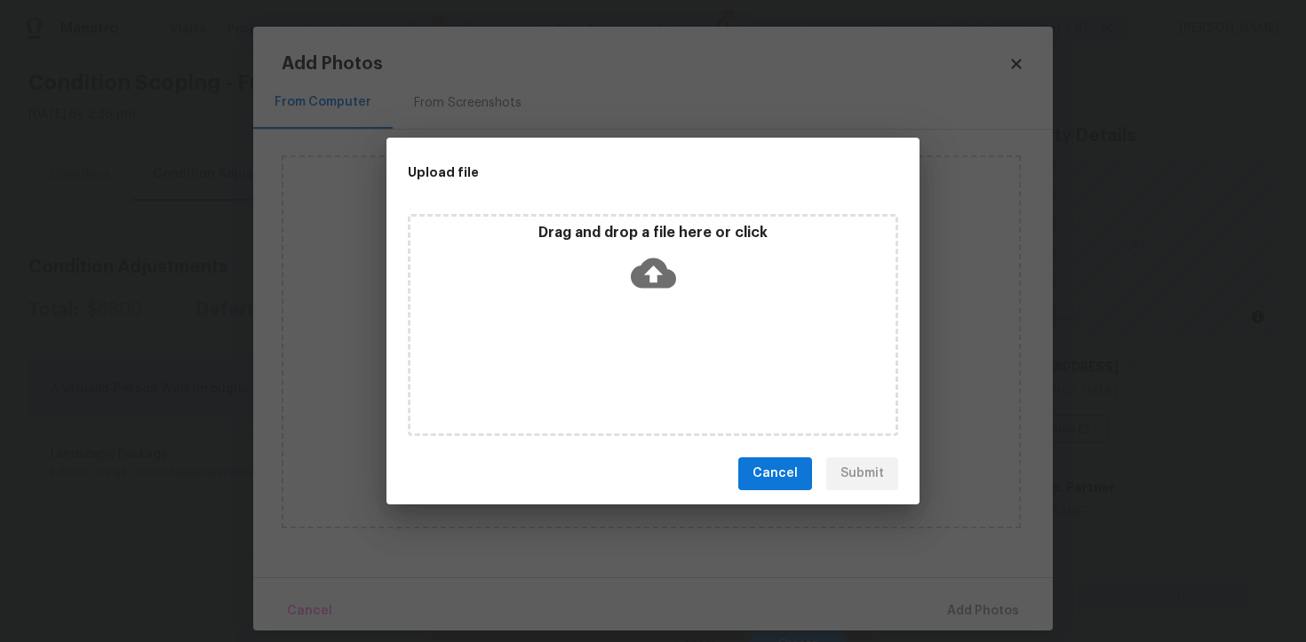
click at [642, 278] on icon at bounding box center [653, 273] width 45 height 30
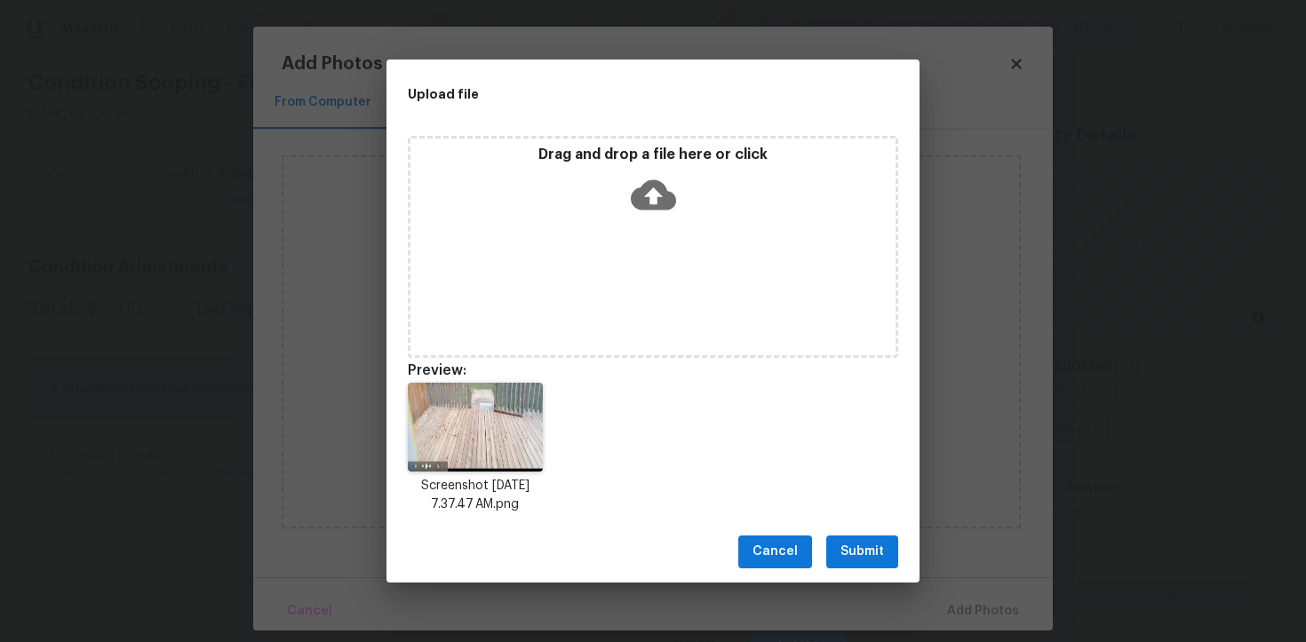
click at [889, 554] on button "Submit" at bounding box center [862, 552] width 72 height 33
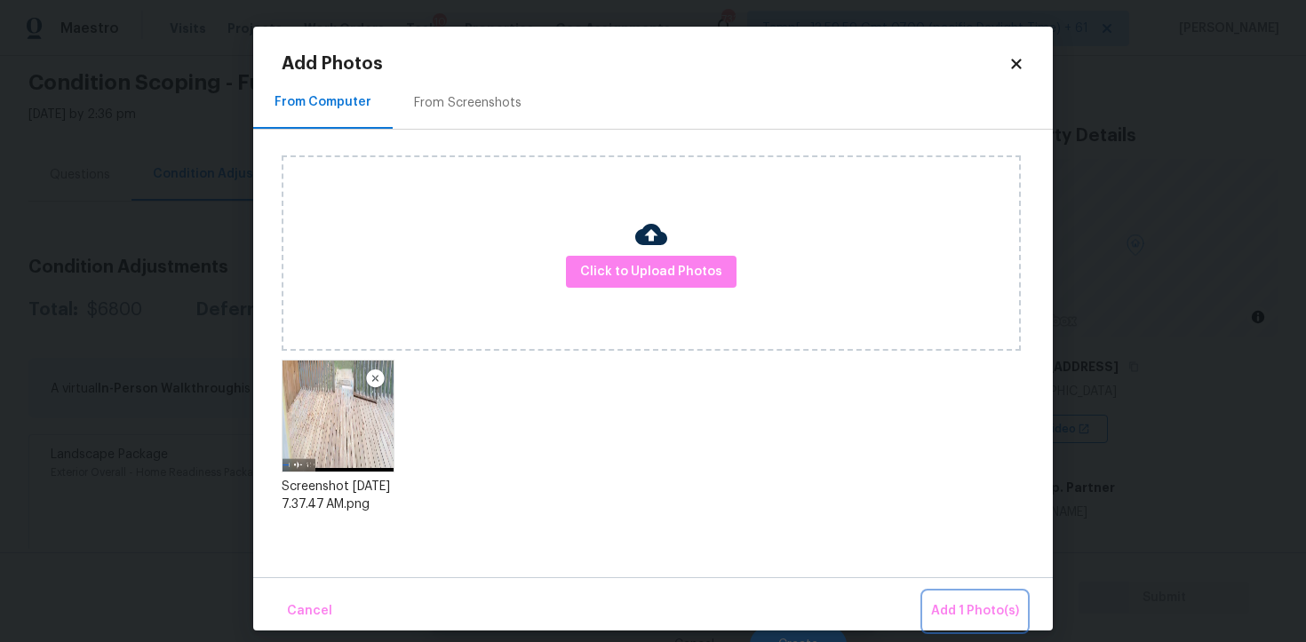
click at [945, 594] on button "Add 1 Photo(s)" at bounding box center [975, 612] width 102 height 38
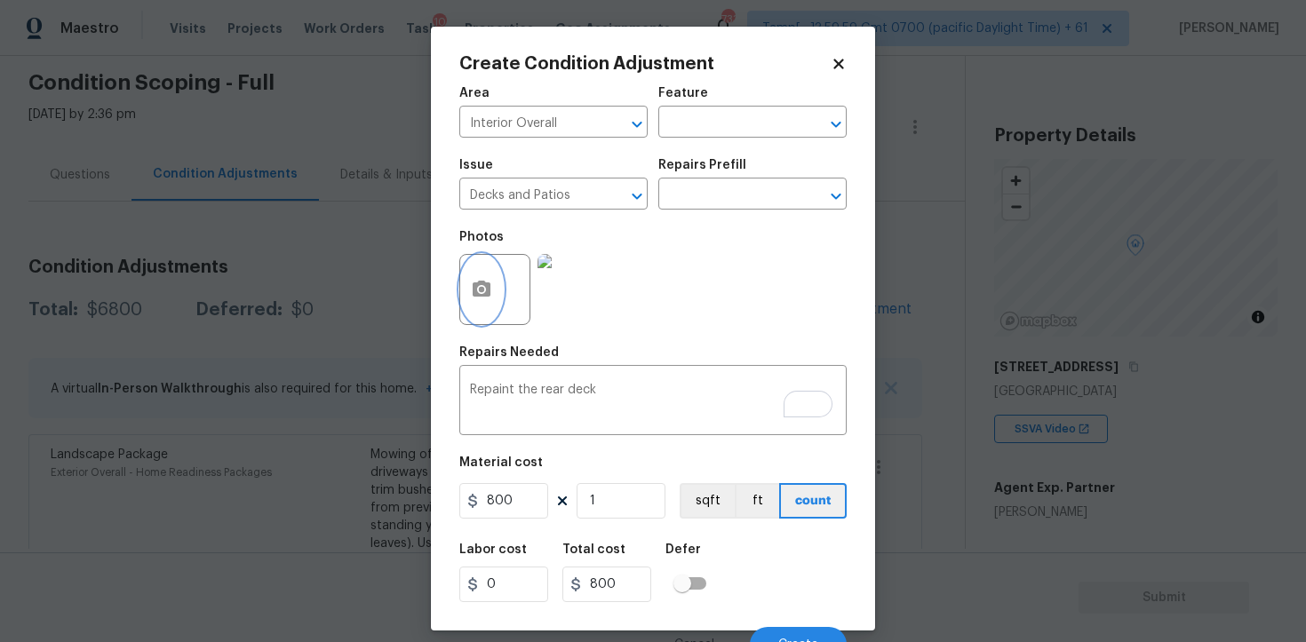
scroll to position [21, 0]
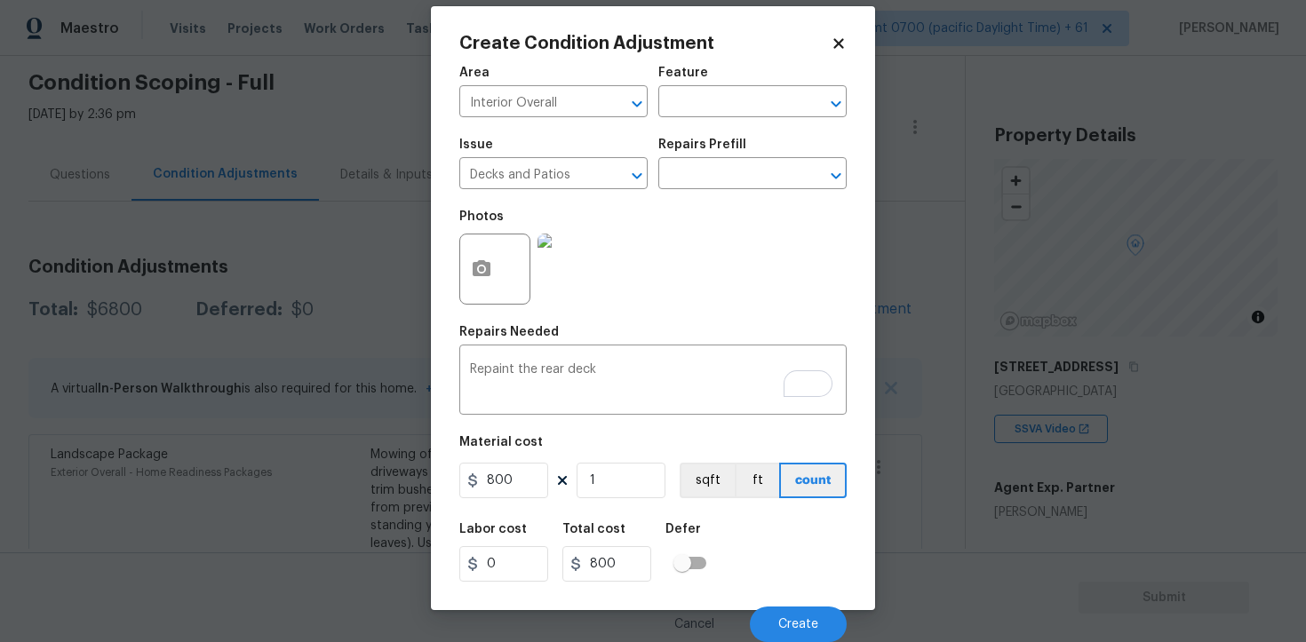
click at [754, 588] on div "Labor cost 0 Total cost 800 Defer" at bounding box center [652, 553] width 387 height 80
click at [776, 605] on div "Cancel Create" at bounding box center [652, 618] width 387 height 50
click at [787, 623] on span "Create" at bounding box center [798, 624] width 40 height 13
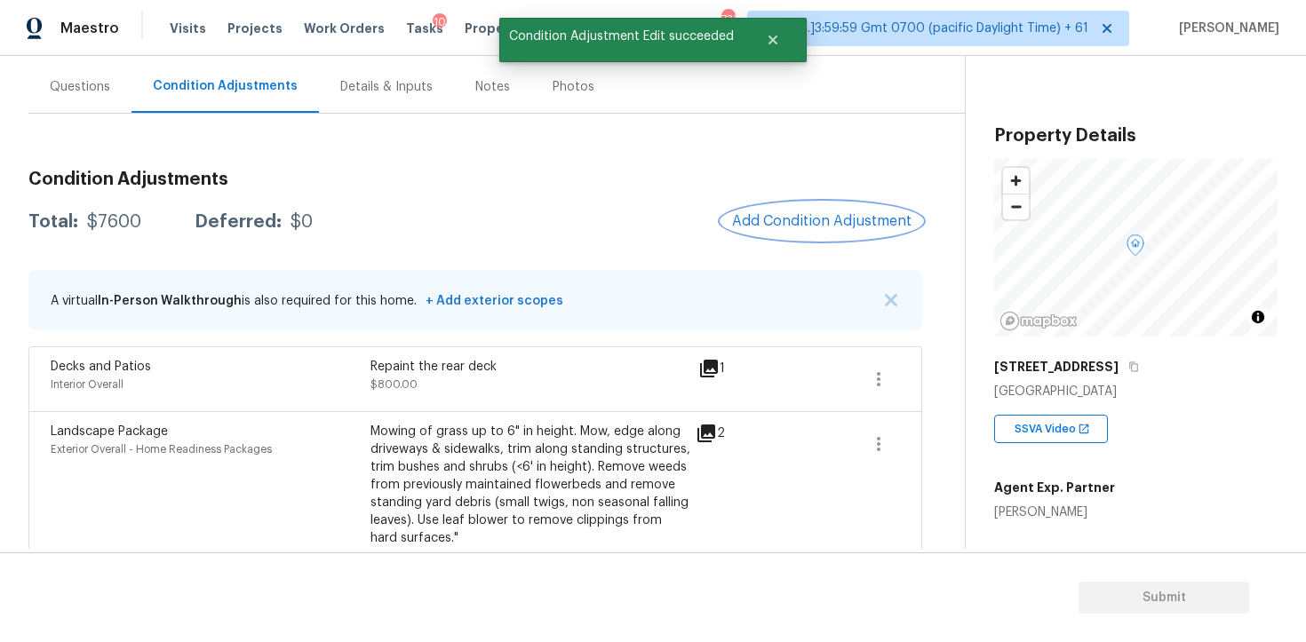
scroll to position [128, 0]
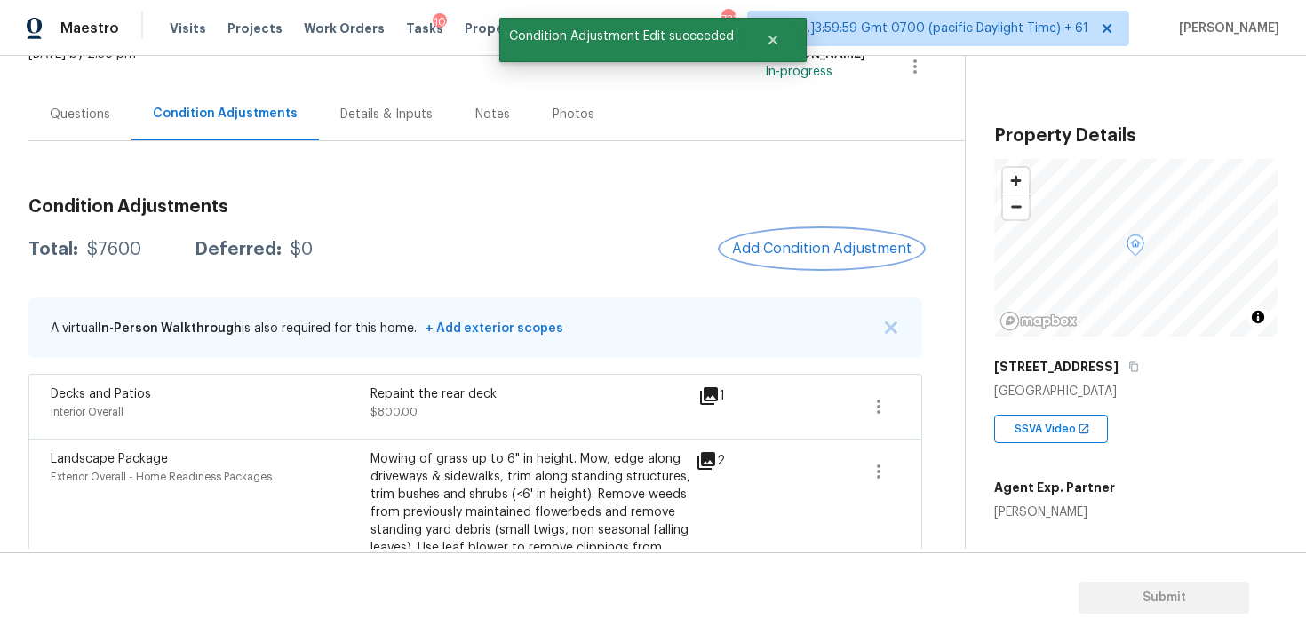
click at [782, 249] on span "Add Condition Adjustment" at bounding box center [821, 249] width 179 height 16
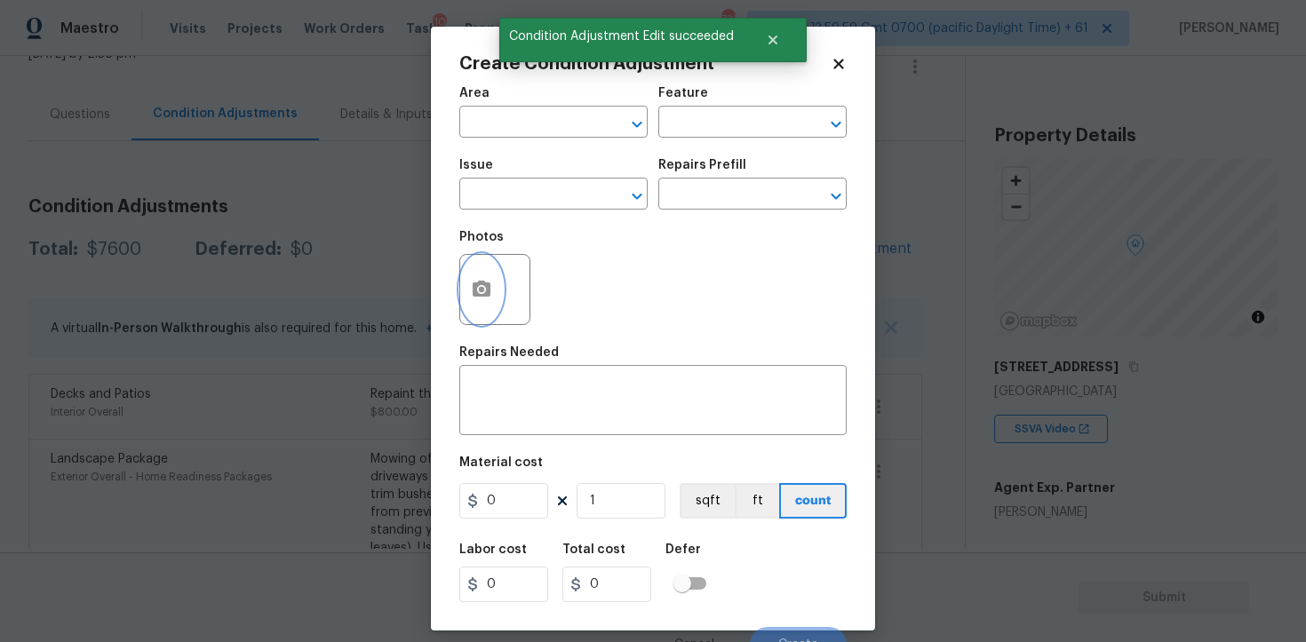
click at [475, 295] on icon "button" at bounding box center [482, 289] width 18 height 16
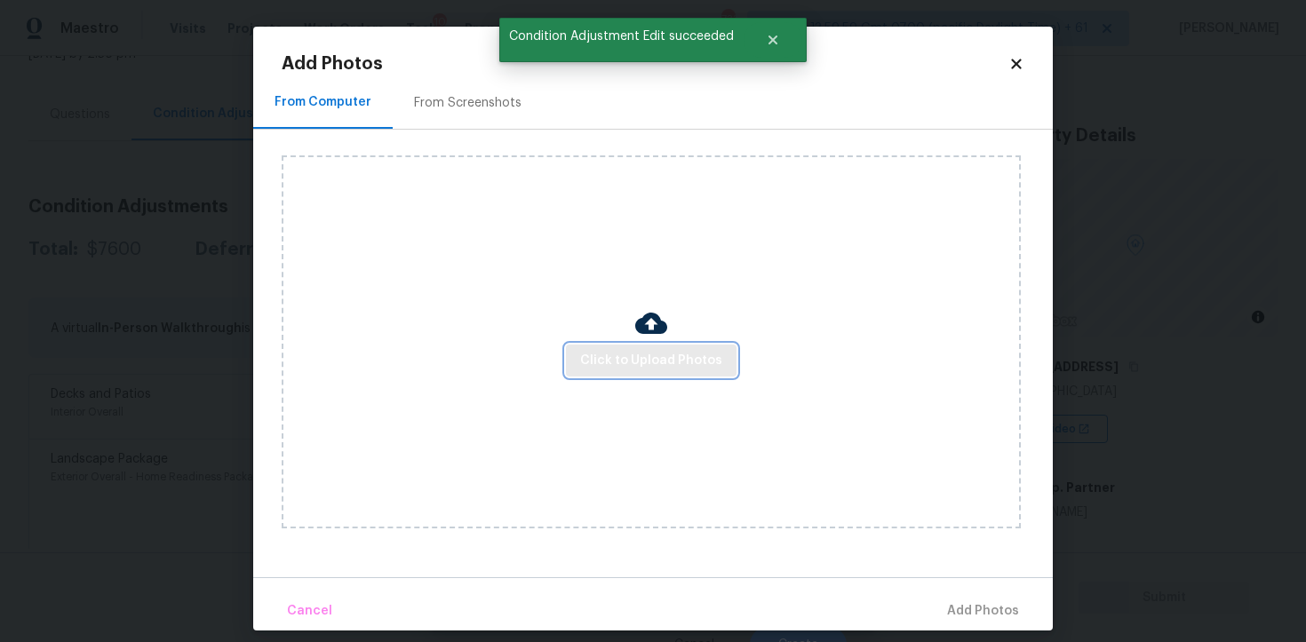
click at [670, 369] on span "Click to Upload Photos" at bounding box center [651, 361] width 142 height 22
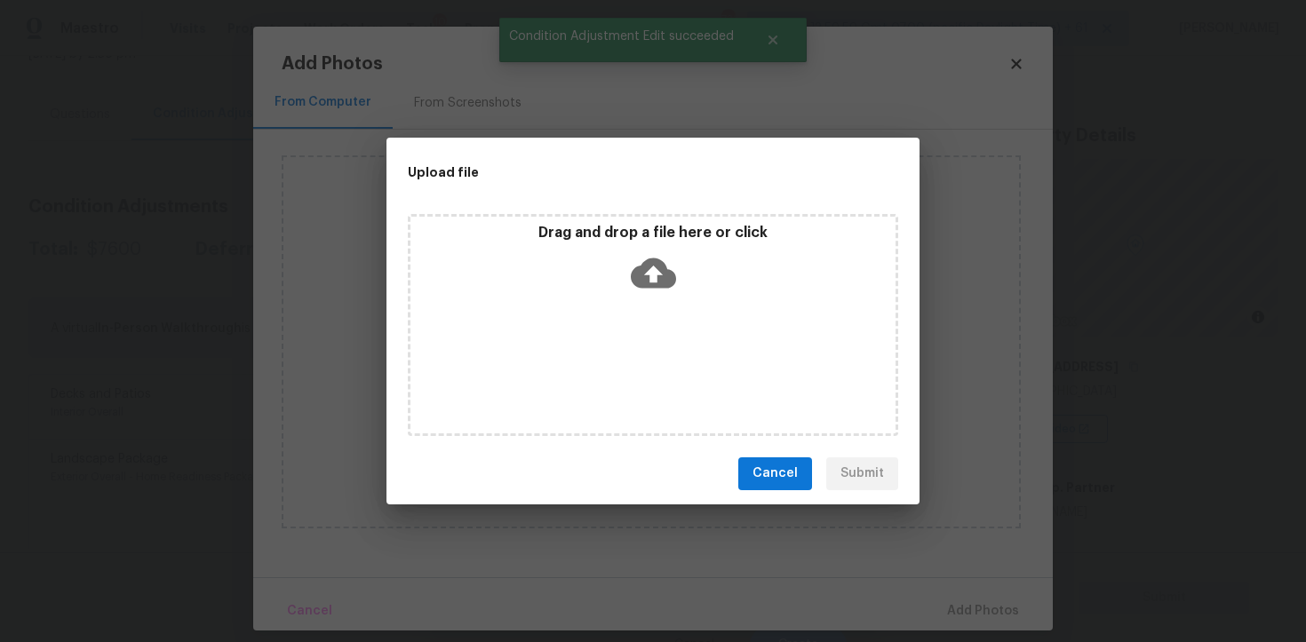
click at [663, 261] on icon at bounding box center [653, 273] width 45 height 30
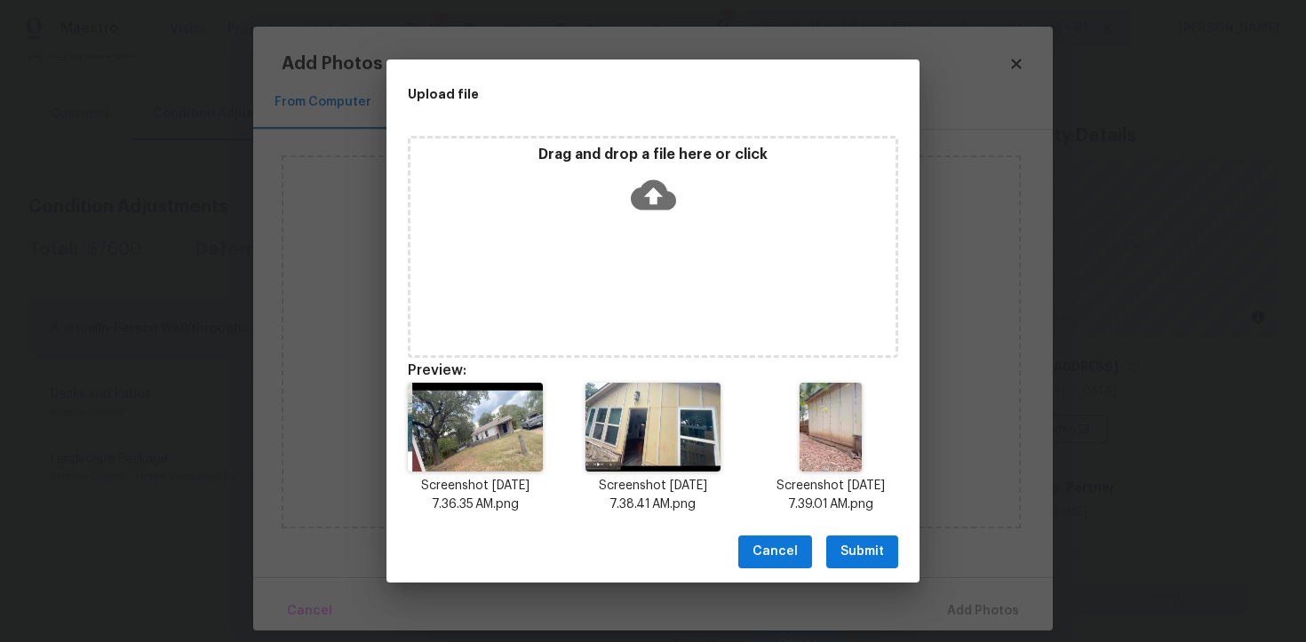
scroll to position [14, 0]
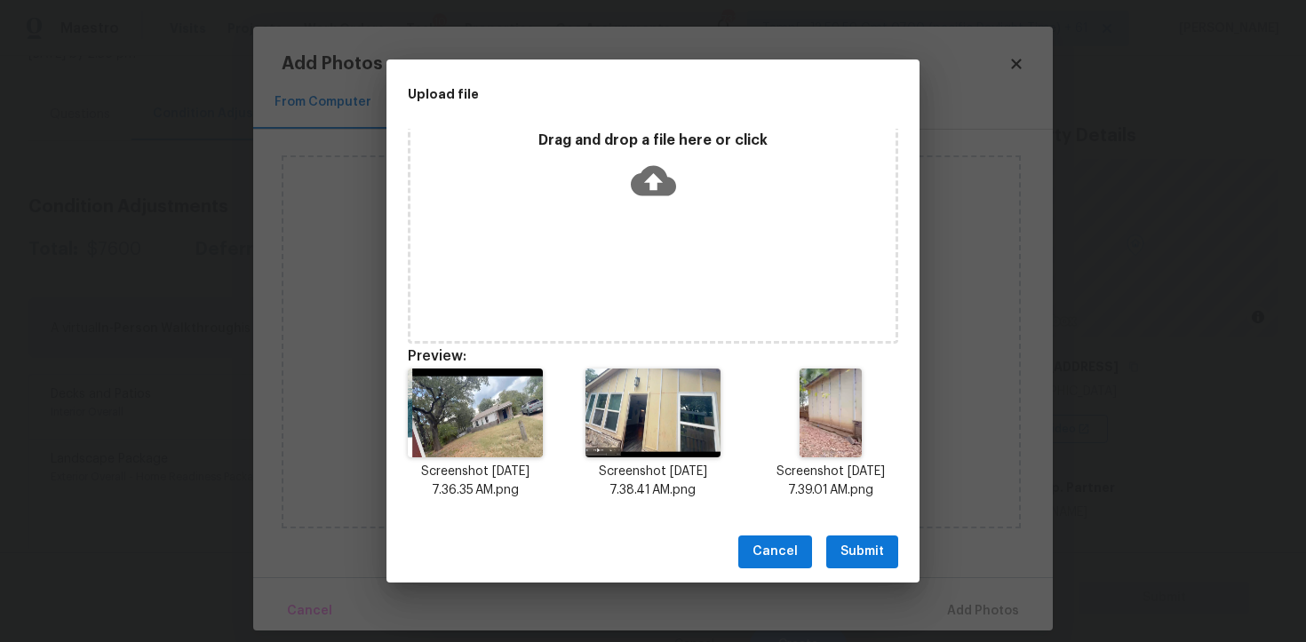
click at [848, 544] on span "Submit" at bounding box center [863, 552] width 44 height 22
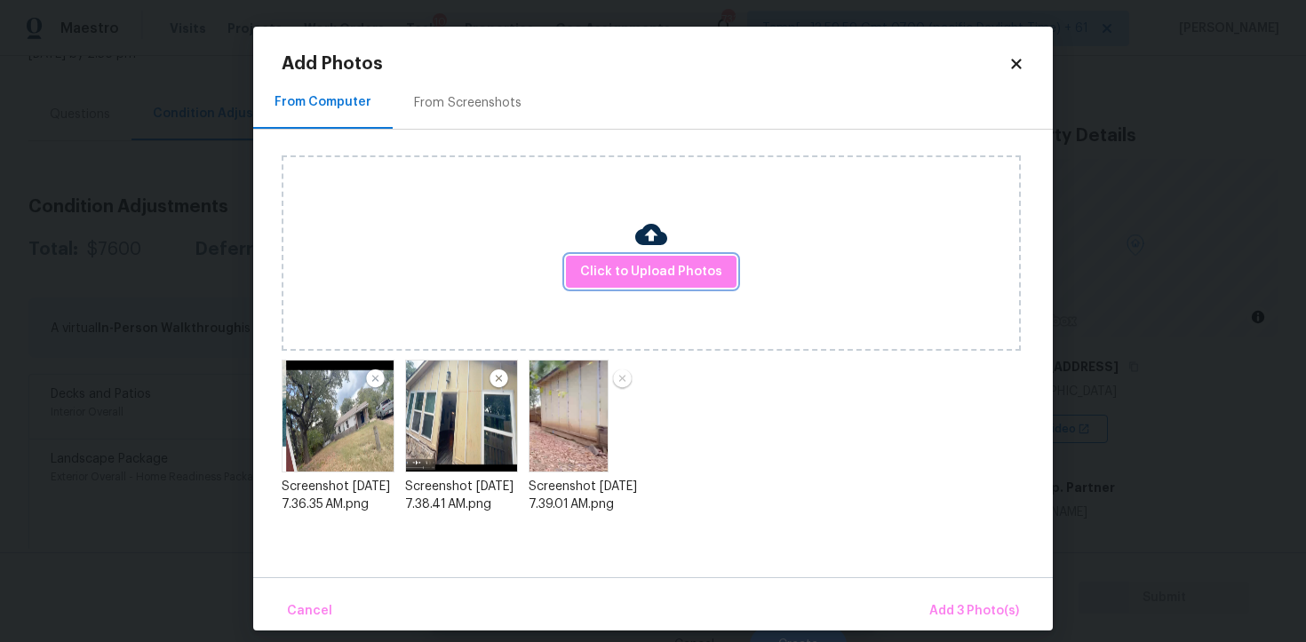
scroll to position [0, 0]
click at [961, 602] on span "Add 3 Photo(s)" at bounding box center [974, 612] width 90 height 22
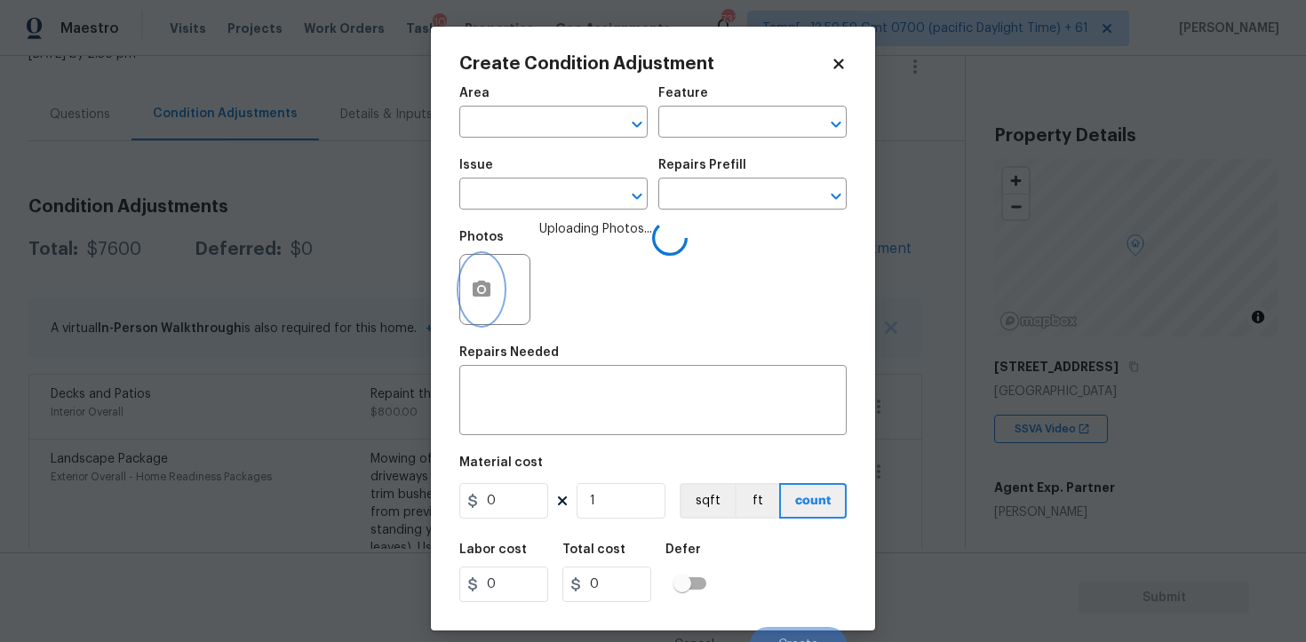
scroll to position [21, 0]
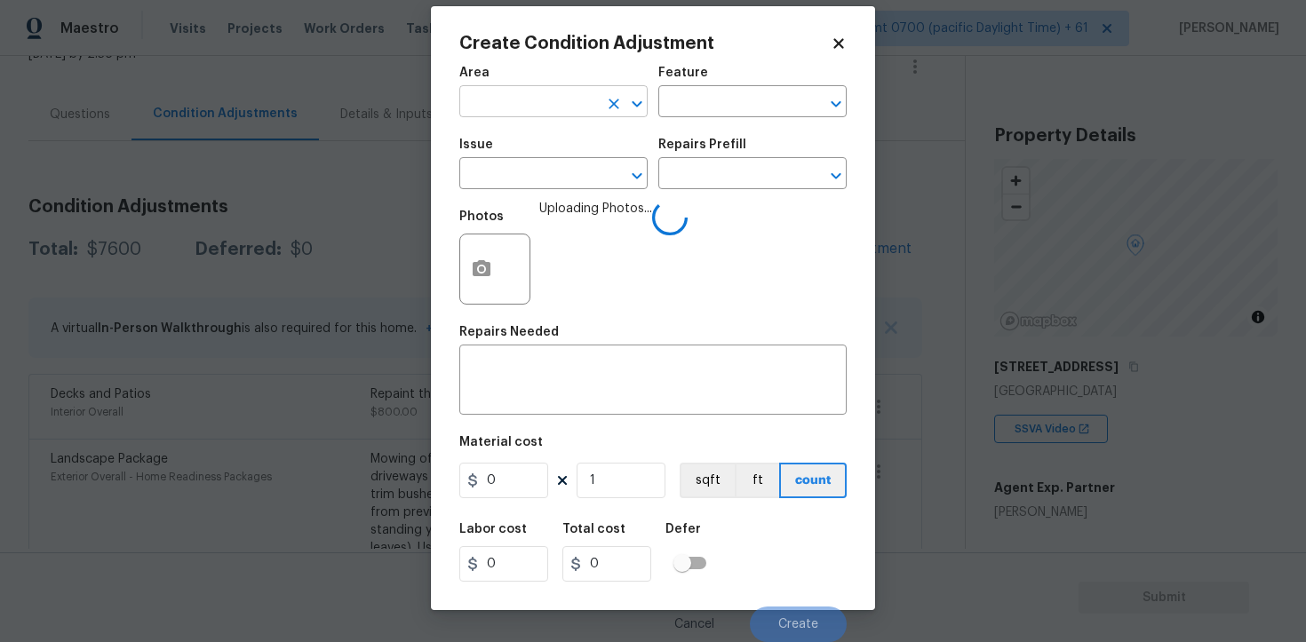
click at [538, 97] on input "text" at bounding box center [528, 104] width 139 height 28
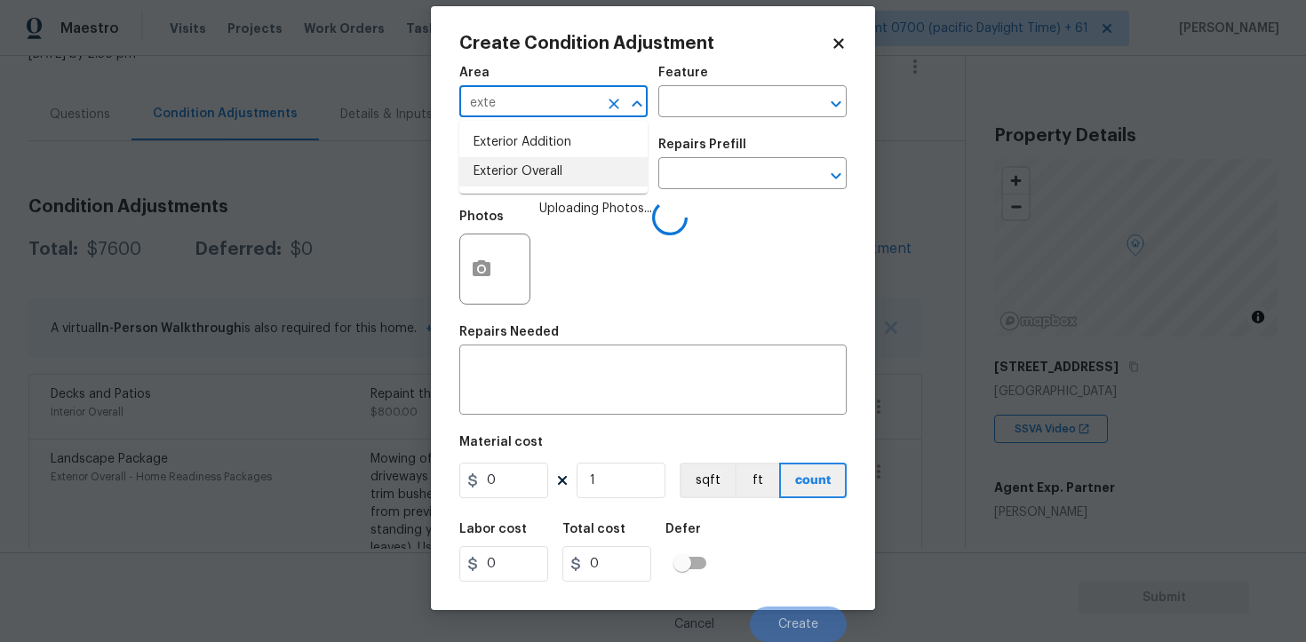
click at [543, 171] on li "Exterior Overall" at bounding box center [553, 171] width 188 height 29
type input "Exterior Overall"
click at [543, 171] on input "text" at bounding box center [528, 176] width 139 height 28
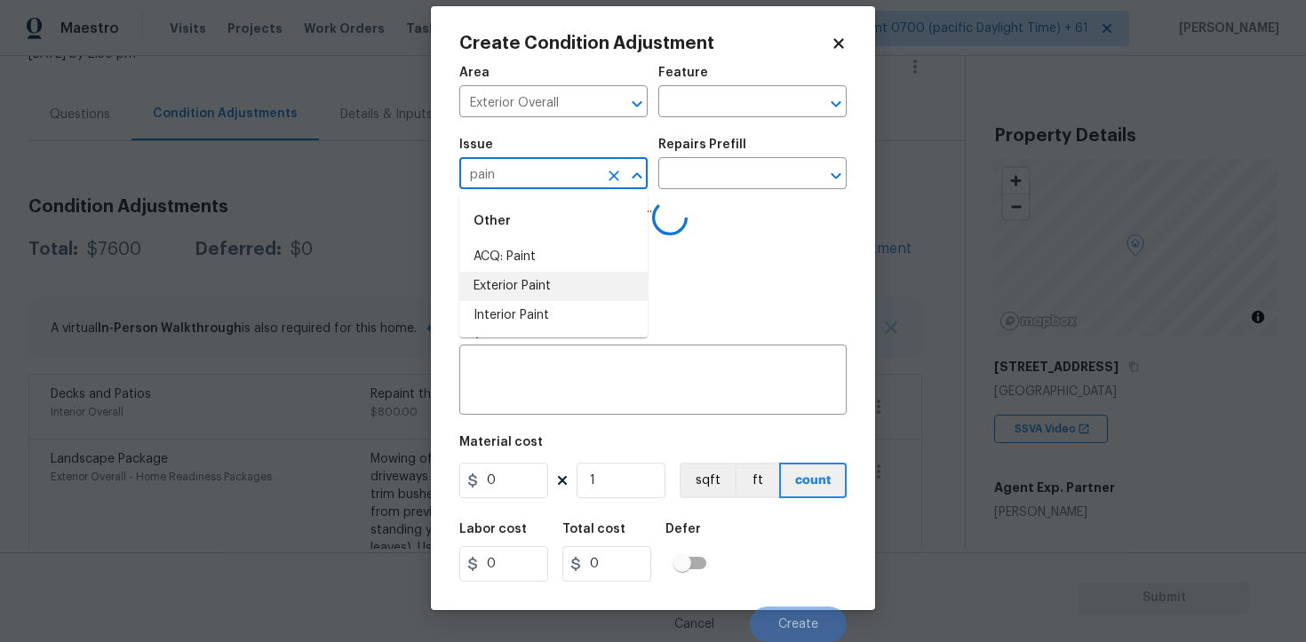
click at [529, 277] on li "Exterior Paint" at bounding box center [553, 286] width 188 height 29
type input "Exterior Paint"
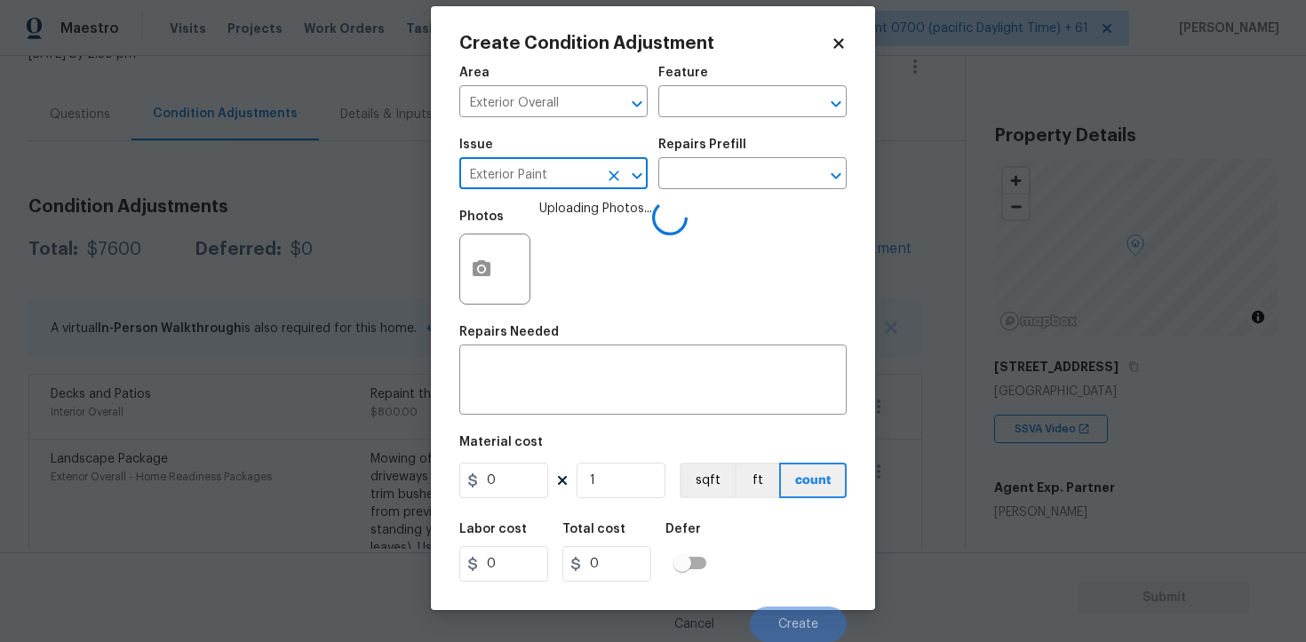
click at [617, 180] on icon "Clear" at bounding box center [614, 176] width 18 height 18
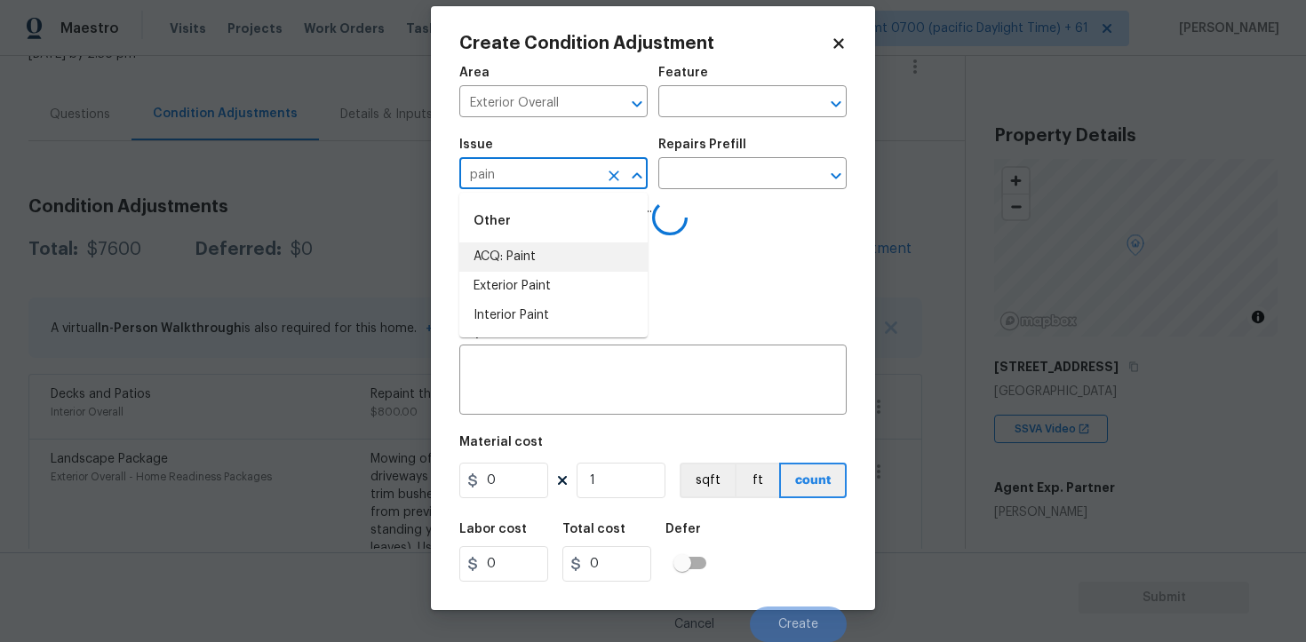
click at [590, 253] on li "ACQ: Paint" at bounding box center [553, 257] width 188 height 29
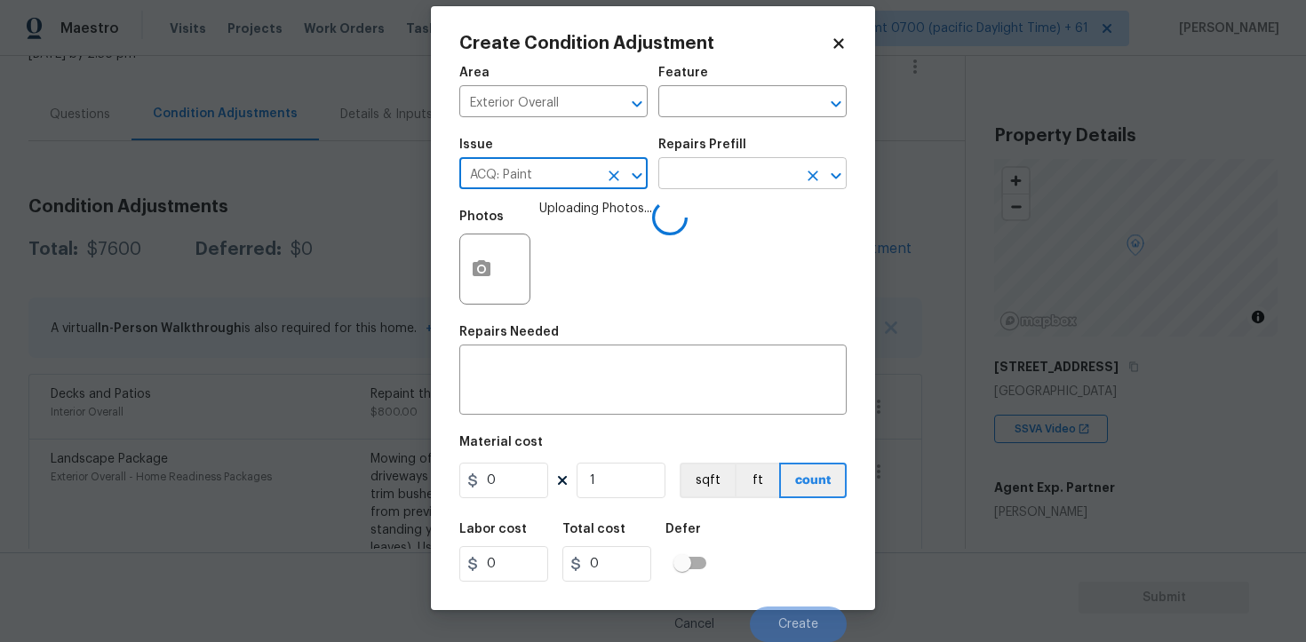
type input "ACQ: Paint"
click at [700, 180] on input "text" at bounding box center [727, 176] width 139 height 28
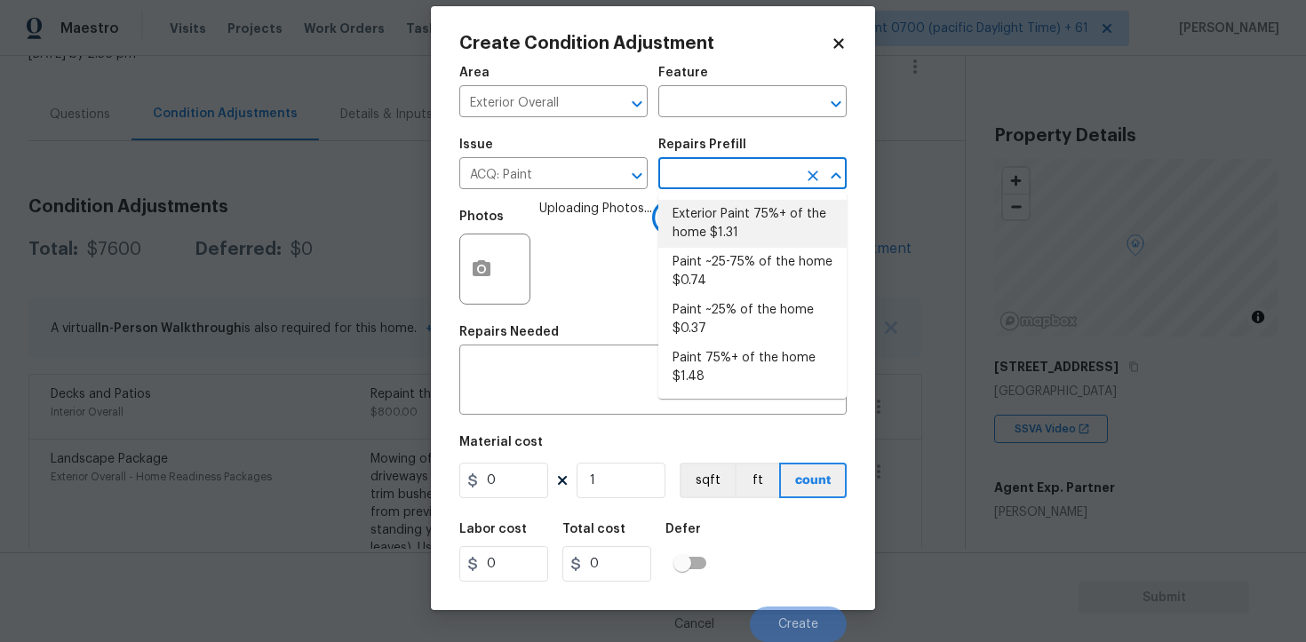
click at [714, 211] on li "Exterior Paint 75%+ of the home $1.31" at bounding box center [752, 224] width 188 height 48
type input "Acquisition"
type textarea "Acquisition Scope: 75%+ of the home exterior will likely require paint"
type input "1.31"
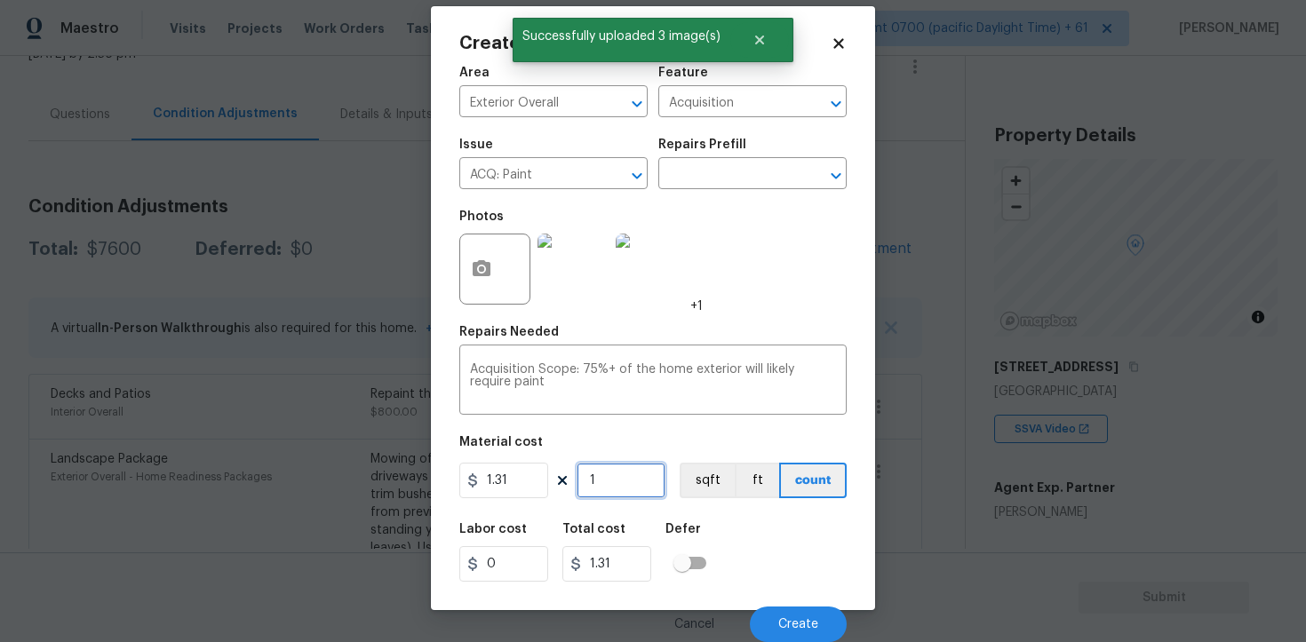
click at [621, 491] on input "1" at bounding box center [621, 481] width 89 height 36
type input "0"
paste input "190"
type input "1900"
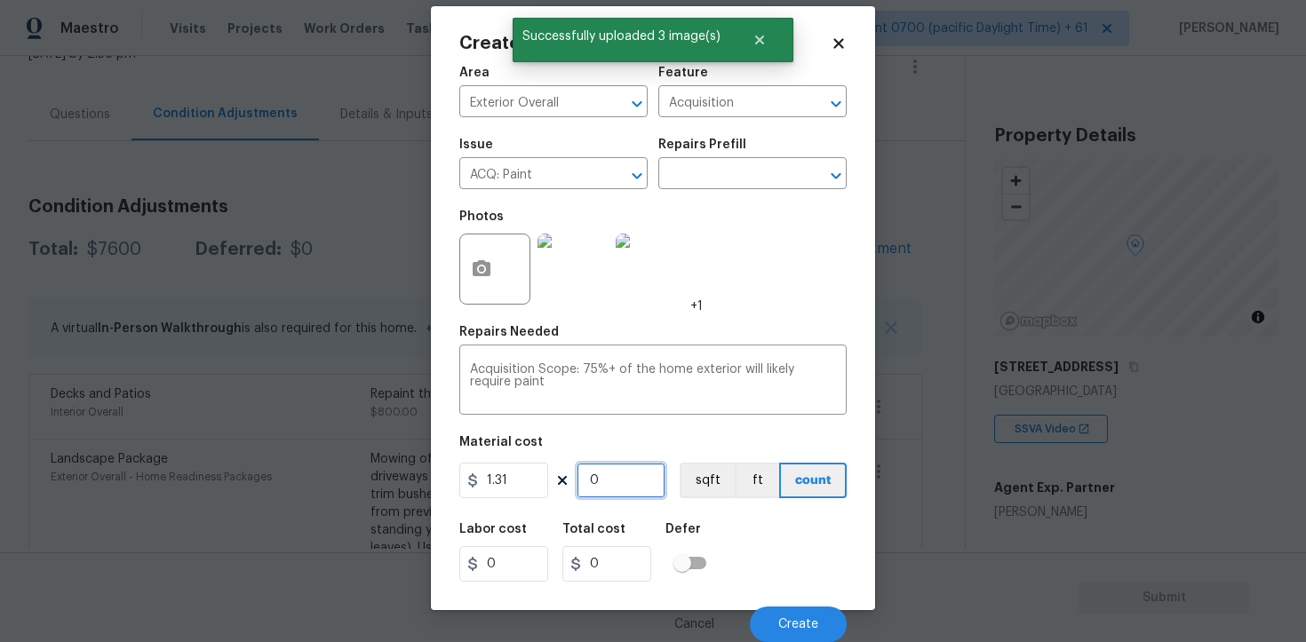
type input "2489"
type input "1900"
click at [719, 476] on button "sqft" at bounding box center [707, 481] width 55 height 36
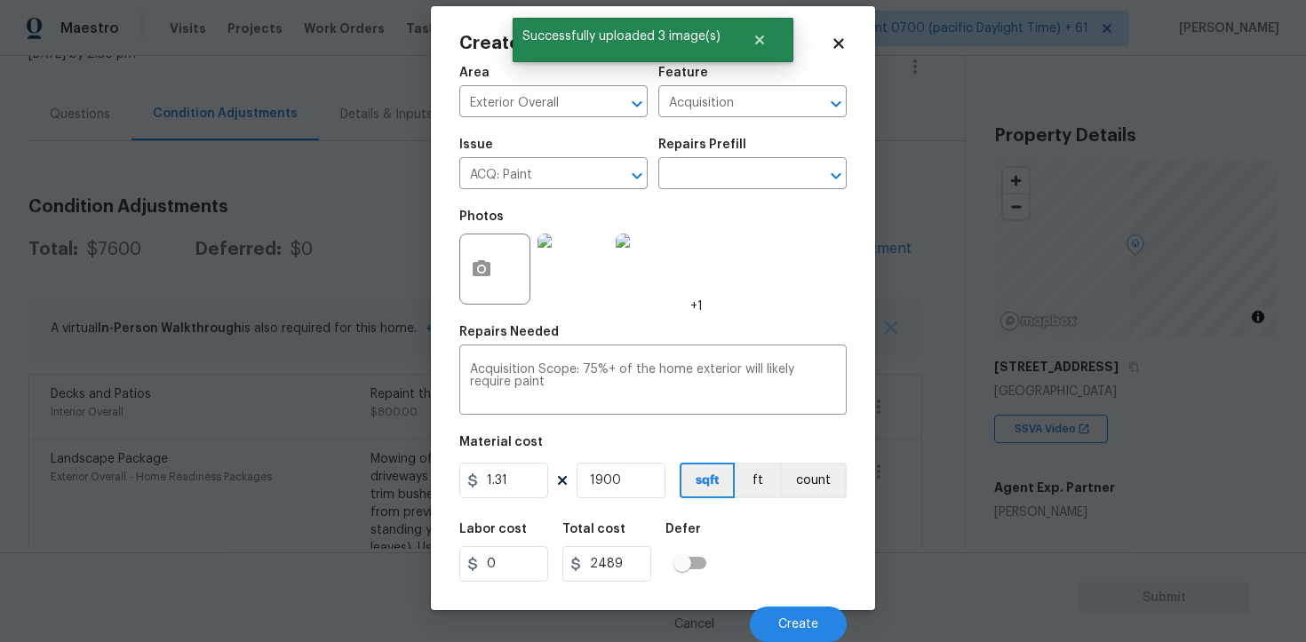
click at [801, 594] on div "Cancel Create" at bounding box center [652, 618] width 387 height 50
click at [611, 167] on icon "Clear" at bounding box center [614, 176] width 18 height 18
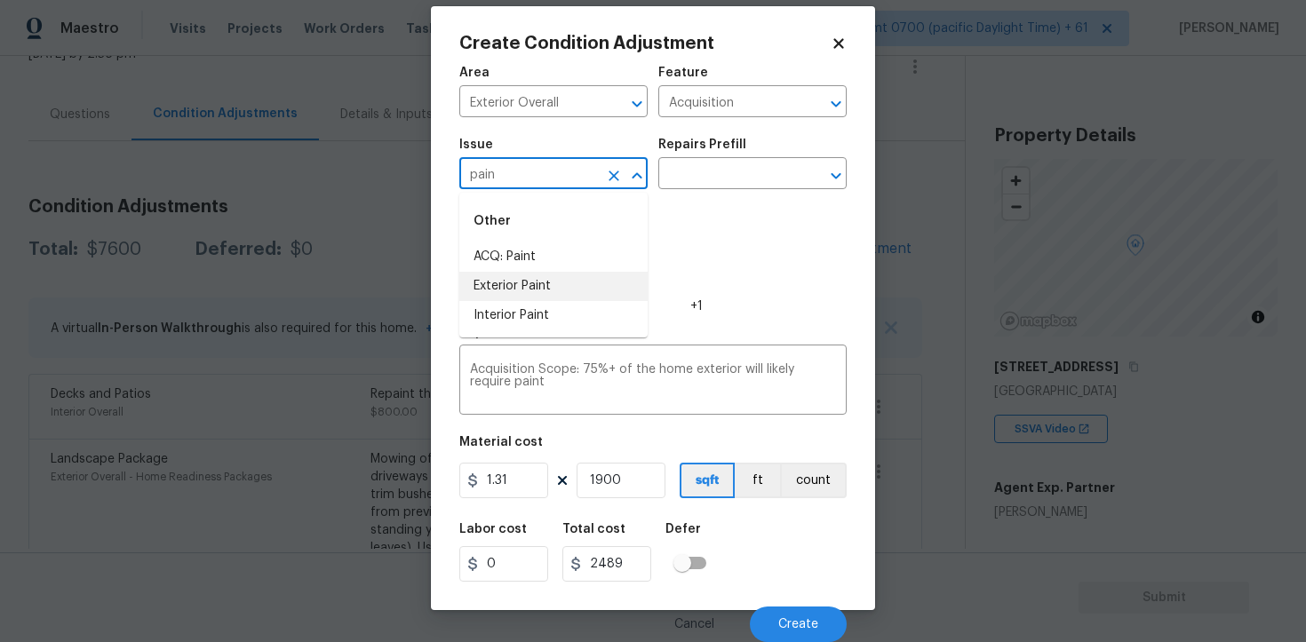
click at [561, 297] on li "Exterior Paint" at bounding box center [553, 286] width 188 height 29
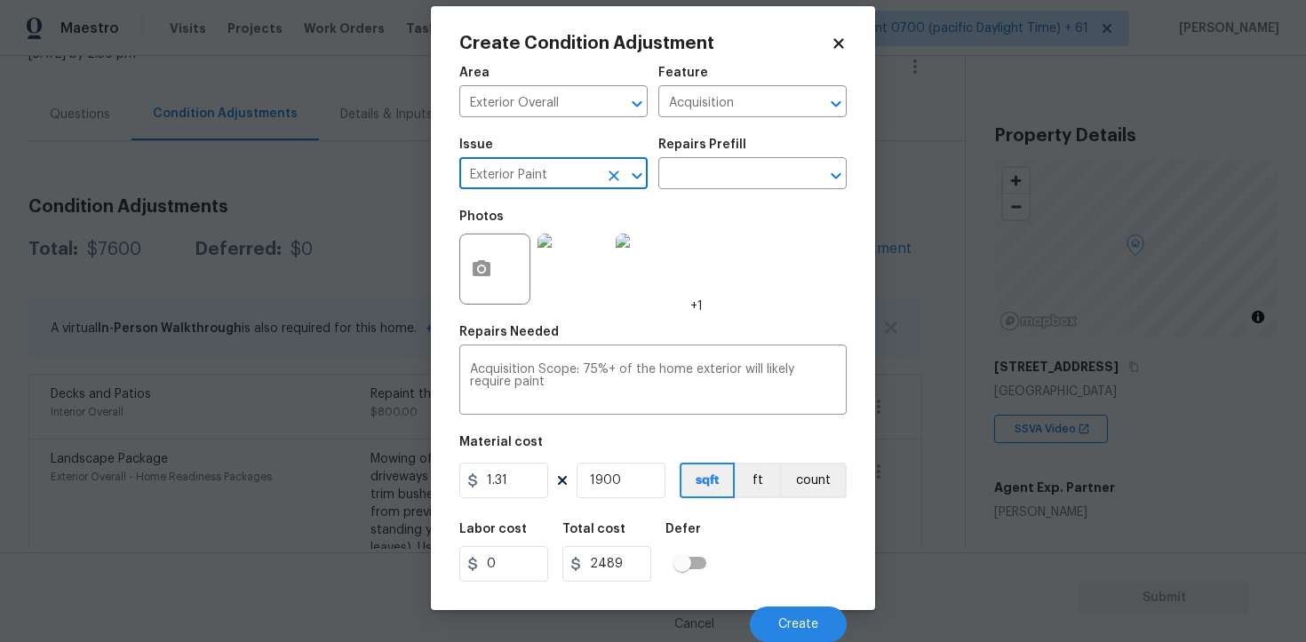
type input "Exterior Paint"
click at [677, 420] on div "Area Exterior Overall ​ Feature Acquisition ​ Issue Exterior Paint ​ Repairs Pr…" at bounding box center [652, 349] width 387 height 586
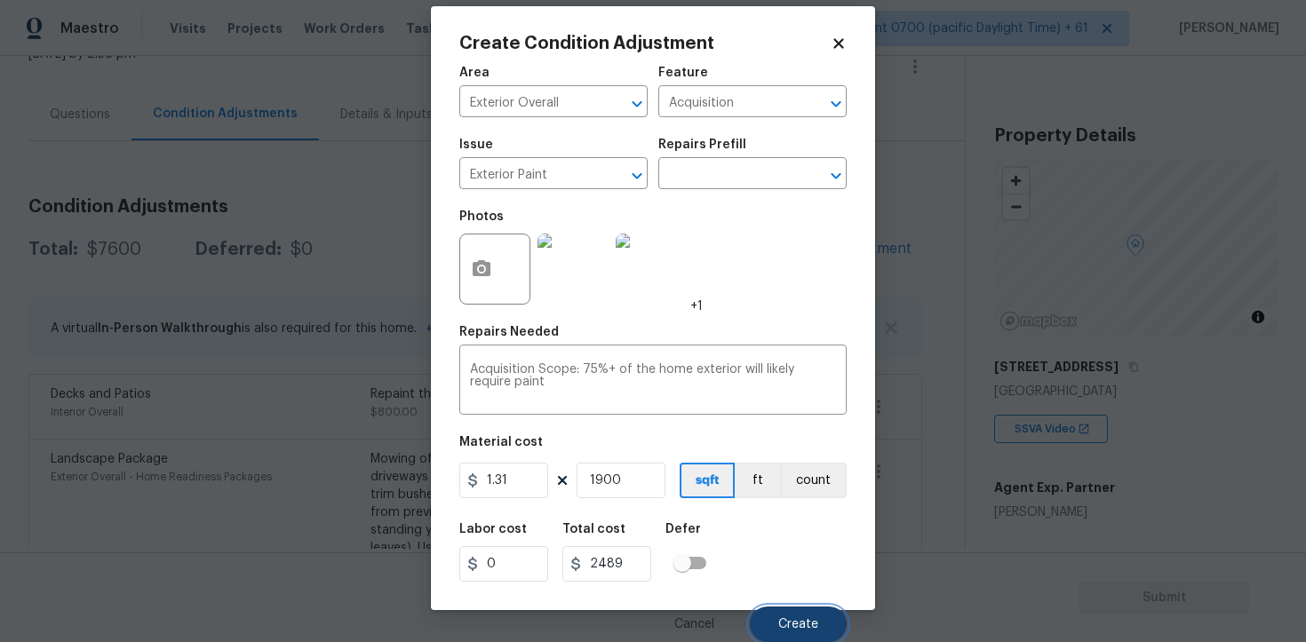
click at [773, 632] on button "Create" at bounding box center [798, 625] width 97 height 36
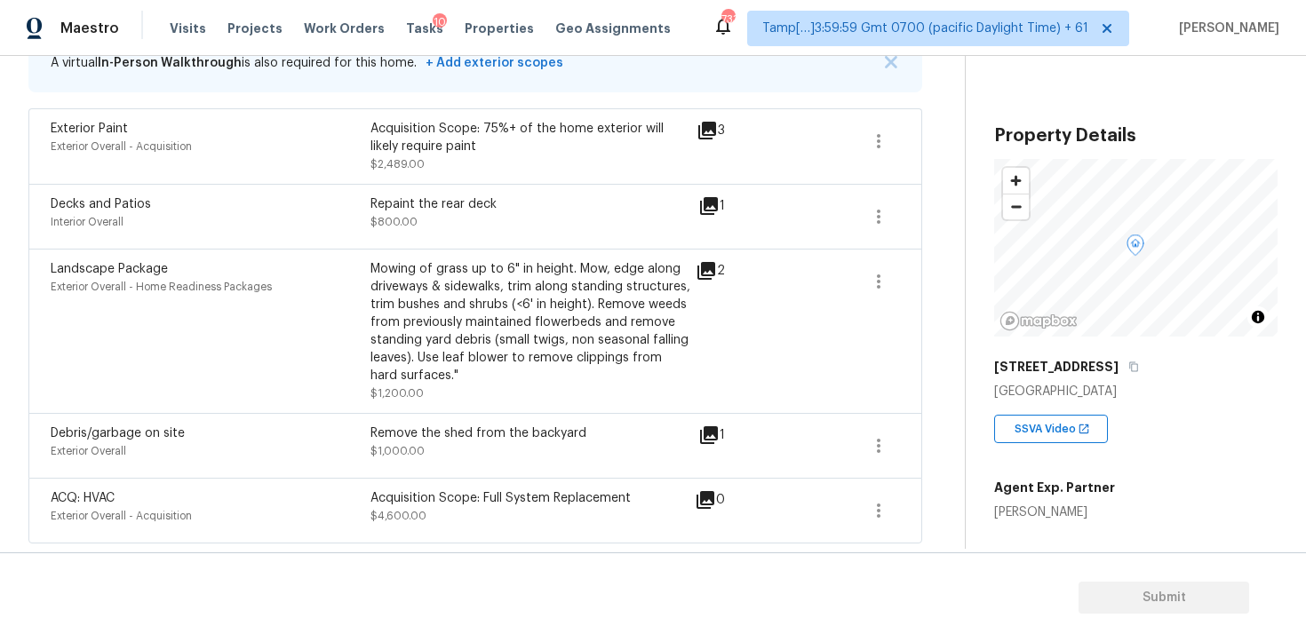
scroll to position [346, 0]
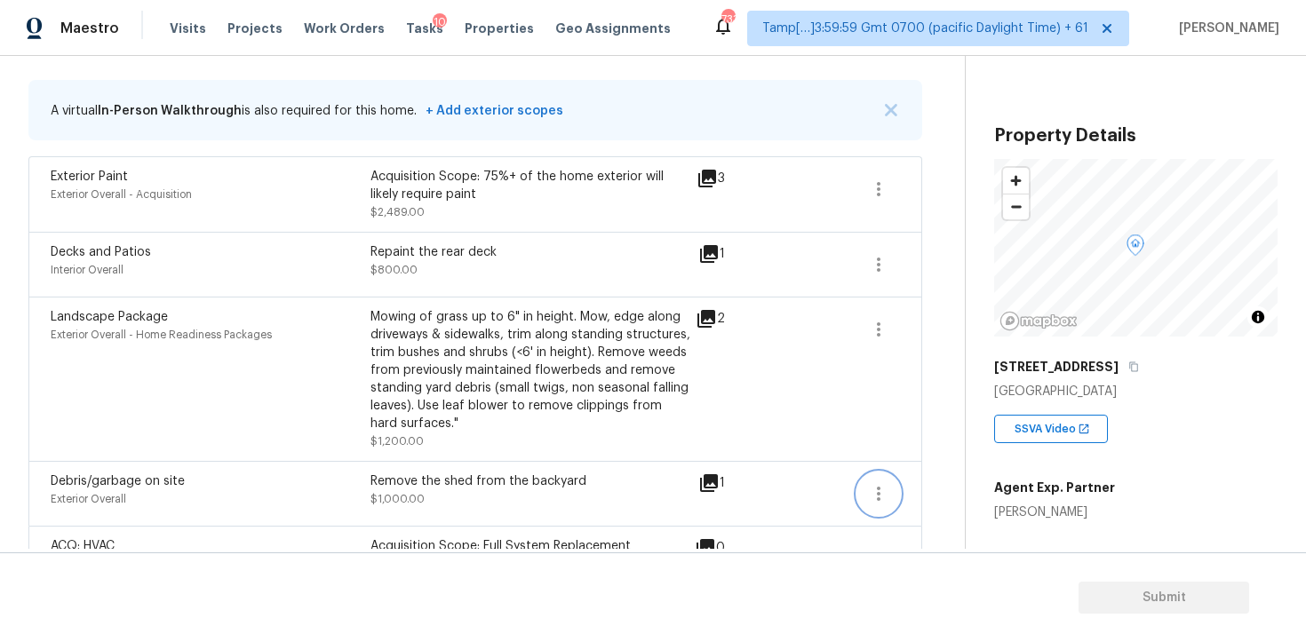
click at [868, 481] on button "button" at bounding box center [878, 494] width 43 height 43
click at [934, 480] on link "Edit" at bounding box center [980, 491] width 151 height 27
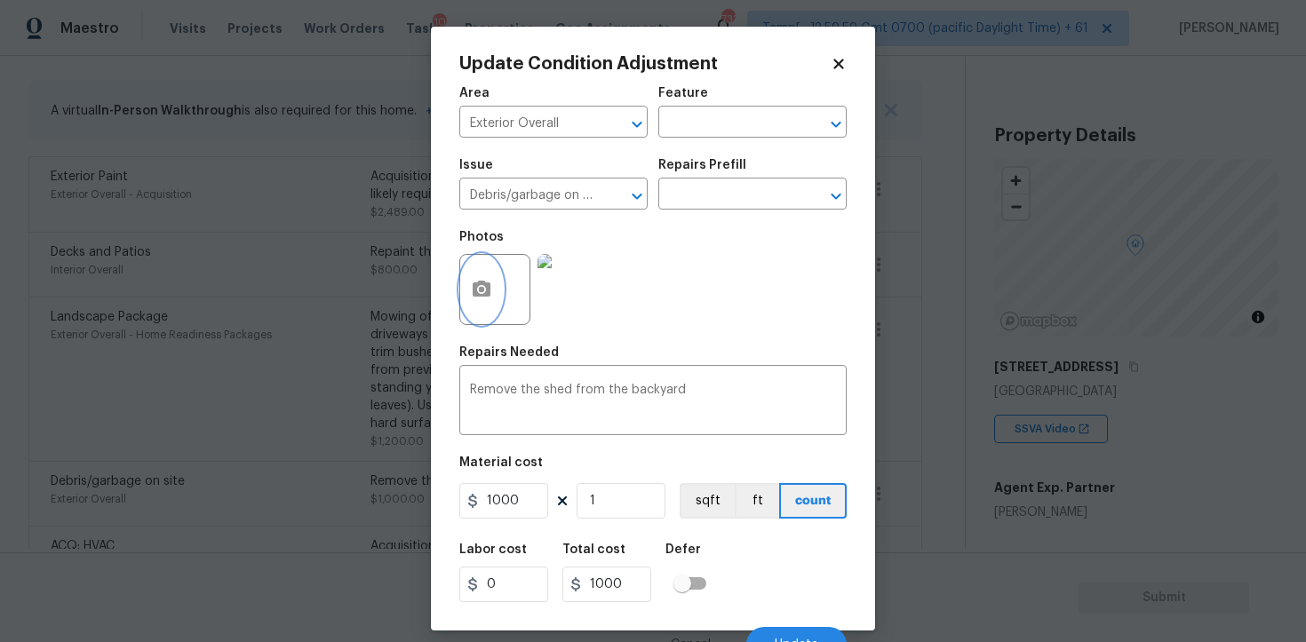
click at [474, 294] on icon "button" at bounding box center [482, 289] width 18 height 16
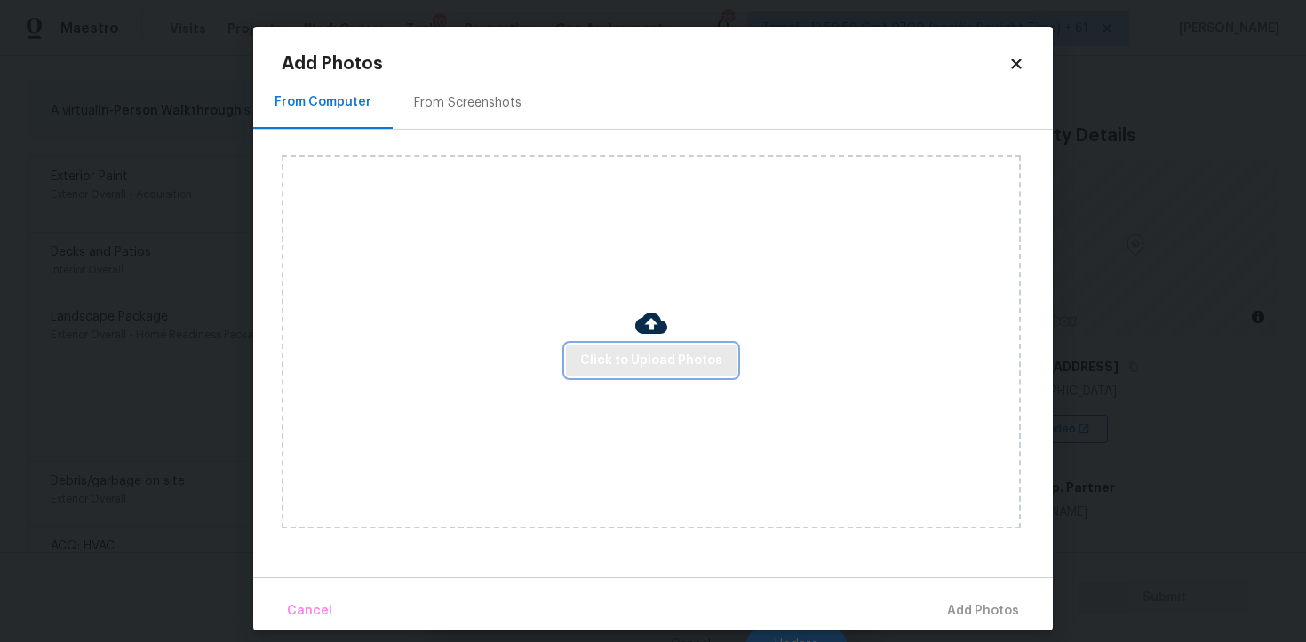
click at [678, 366] on span "Click to Upload Photos" at bounding box center [651, 361] width 142 height 22
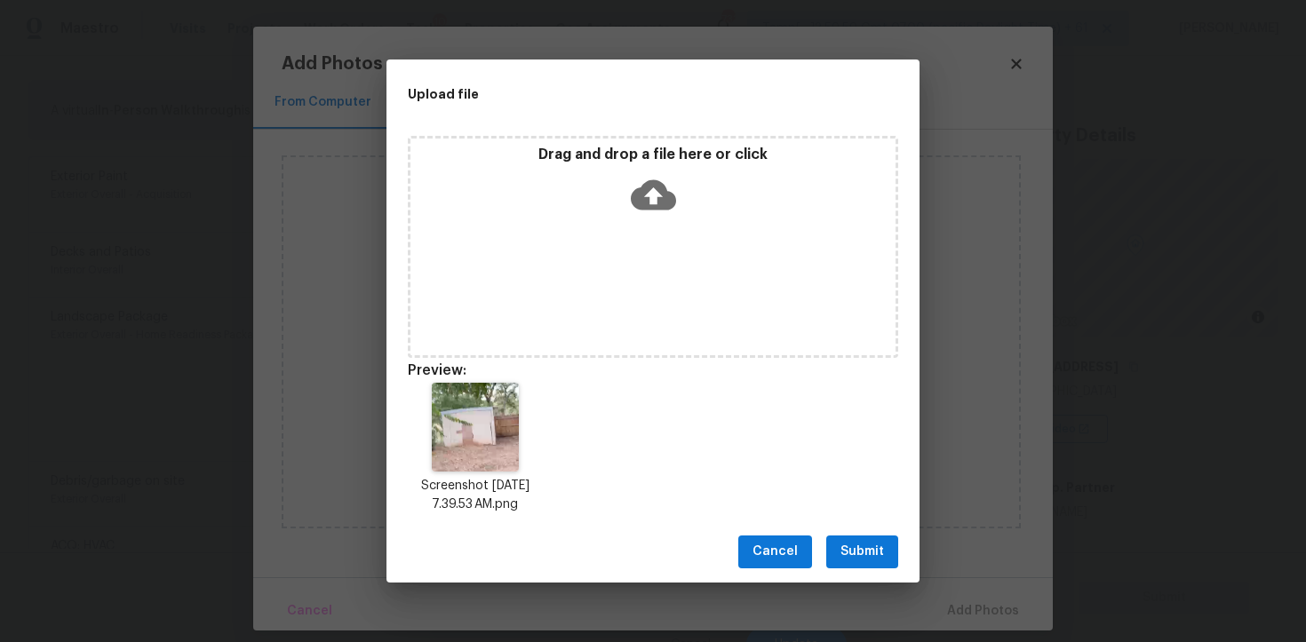
click at [860, 536] on button "Submit" at bounding box center [862, 552] width 72 height 33
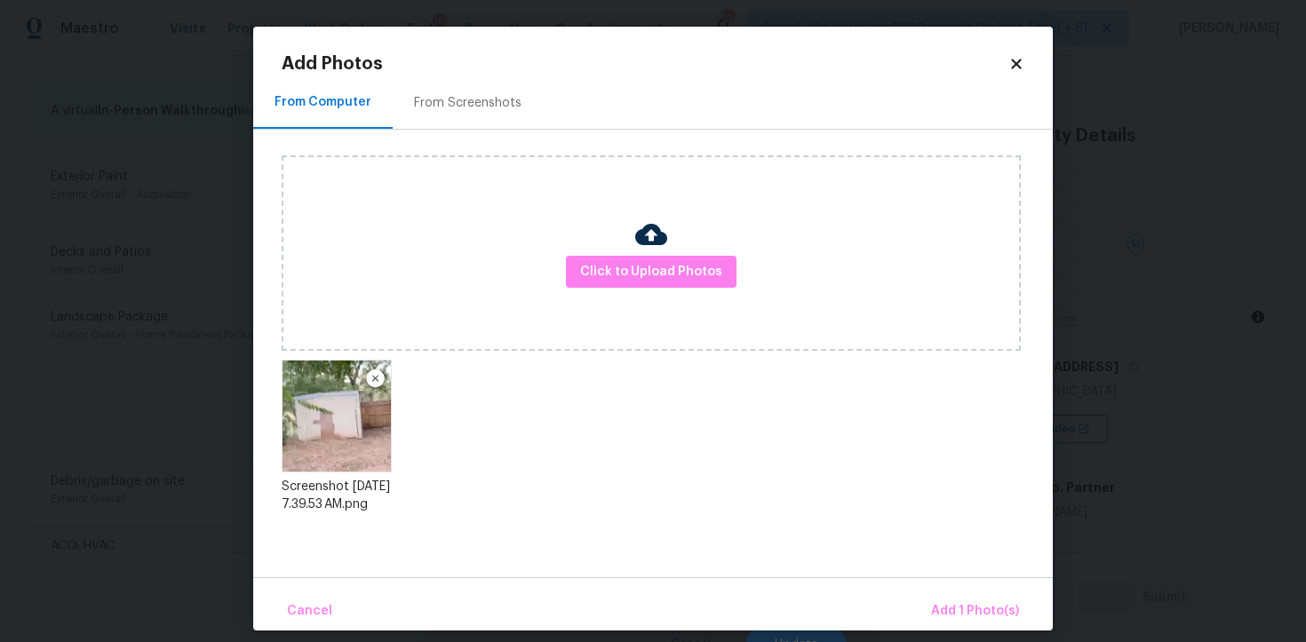
click at [964, 589] on div "Cancel Add 1 Photo(s)" at bounding box center [653, 604] width 800 height 53
click at [965, 594] on button "Add 1 Photo(s)" at bounding box center [975, 612] width 102 height 38
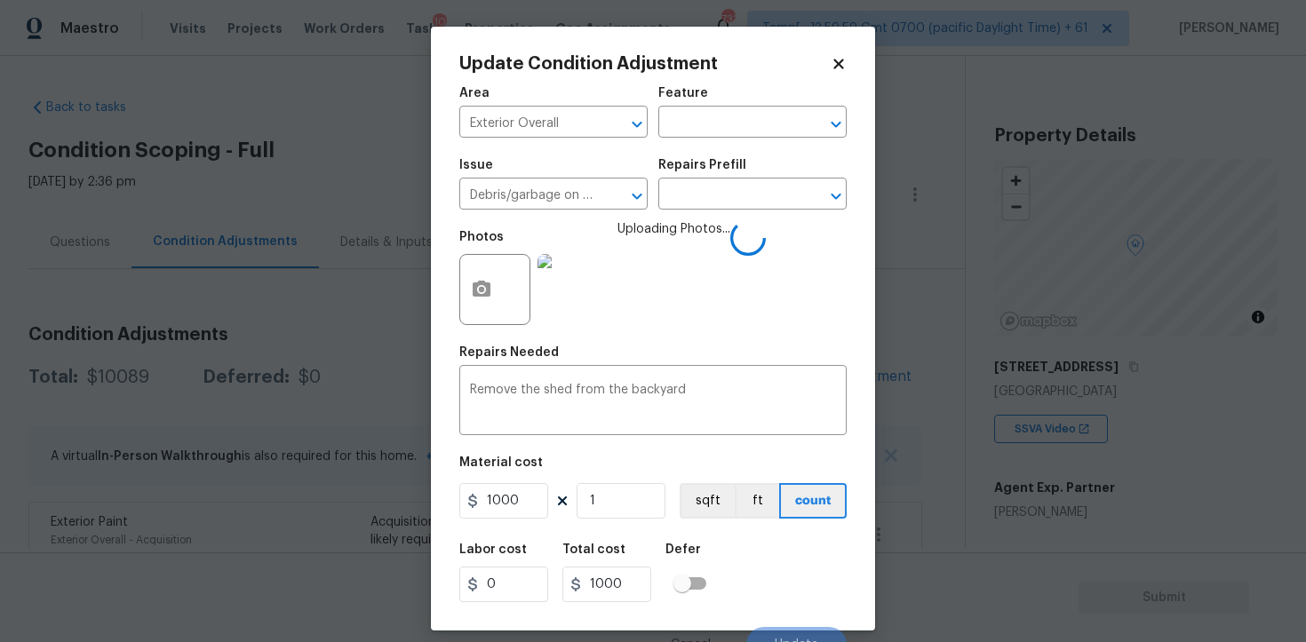
scroll to position [346, 0]
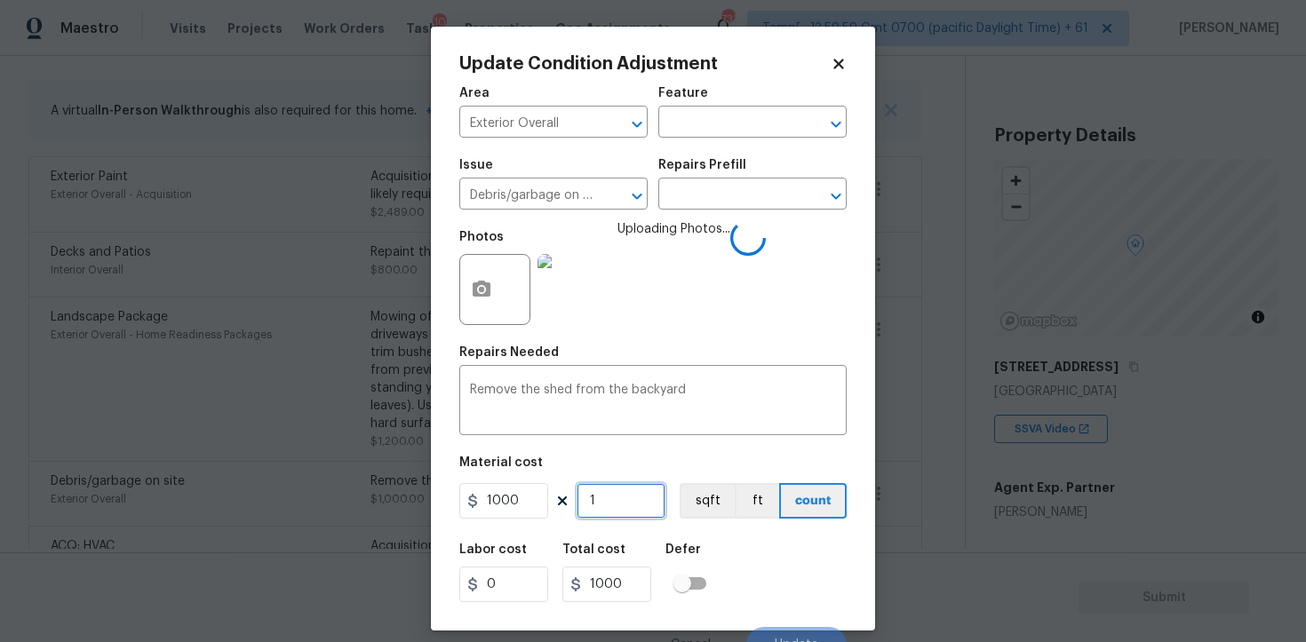
click at [597, 507] on input "1" at bounding box center [621, 501] width 89 height 36
type input "0"
type input "2"
type input "2000"
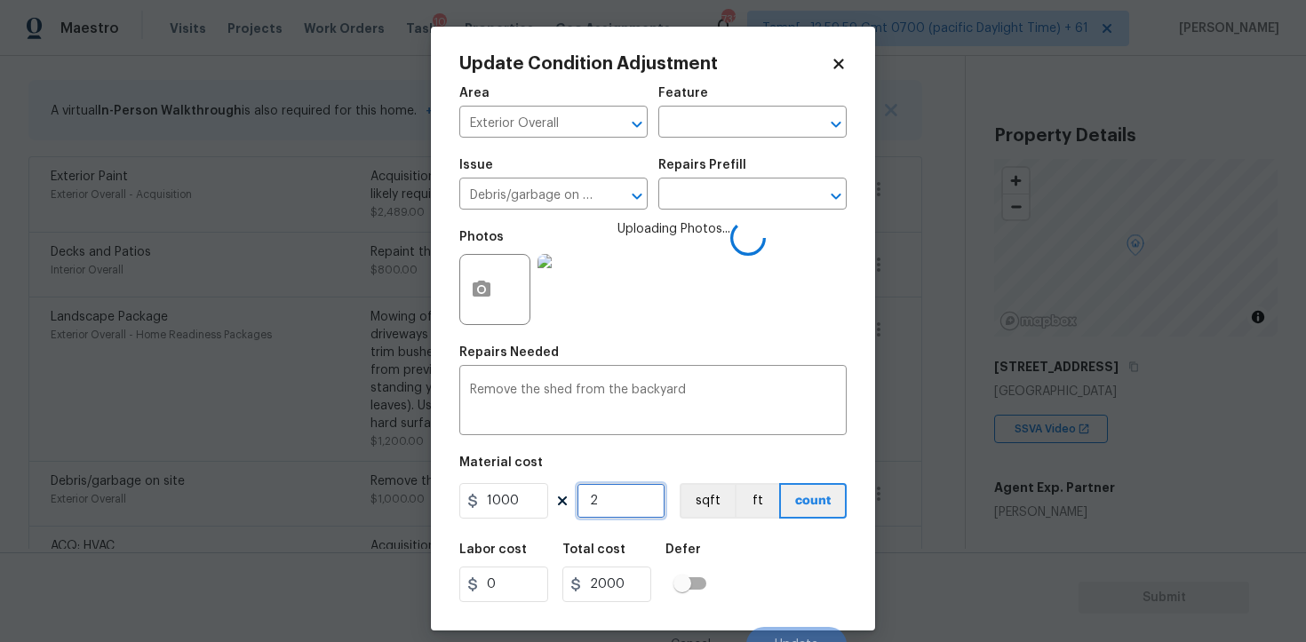
type input "2"
click at [759, 564] on div "Labor cost 0 Total cost 2000 Defer" at bounding box center [652, 573] width 387 height 80
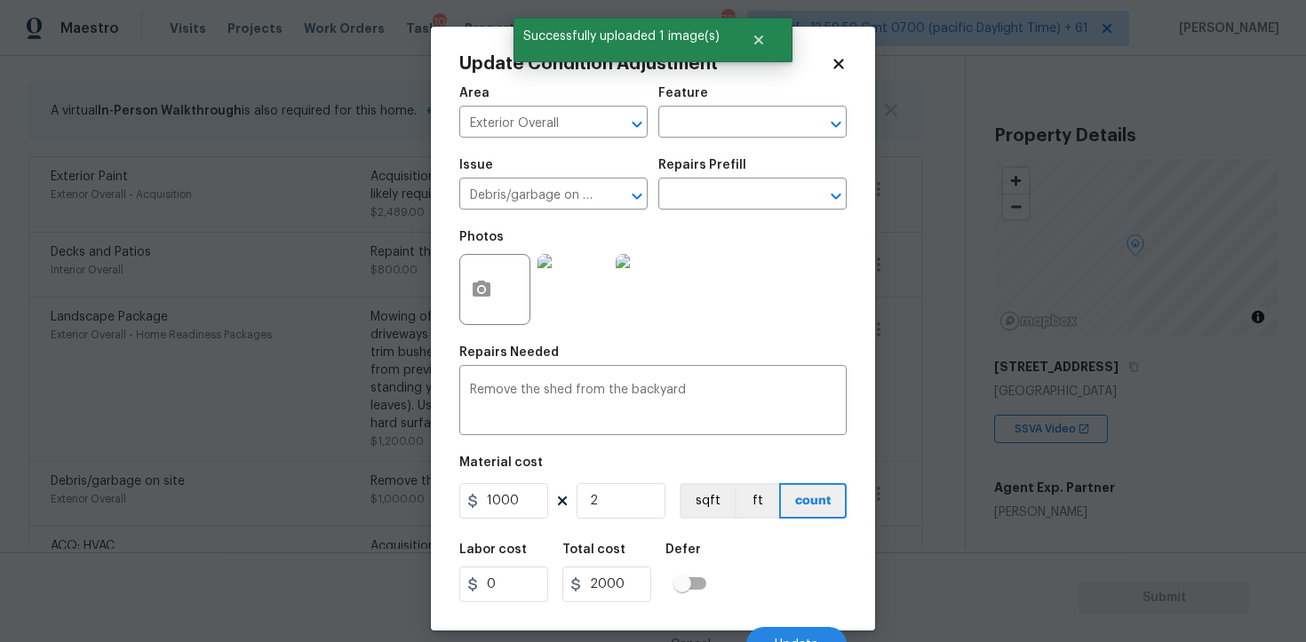
scroll to position [21, 0]
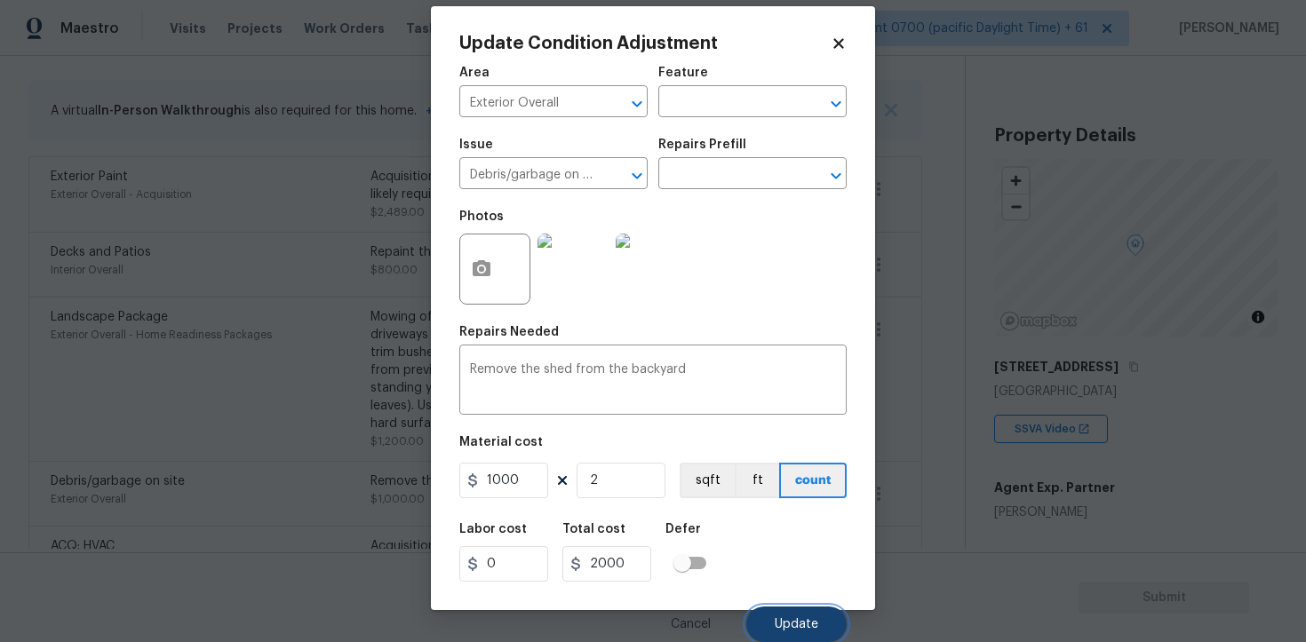
click at [788, 618] on span "Update" at bounding box center [797, 624] width 44 height 13
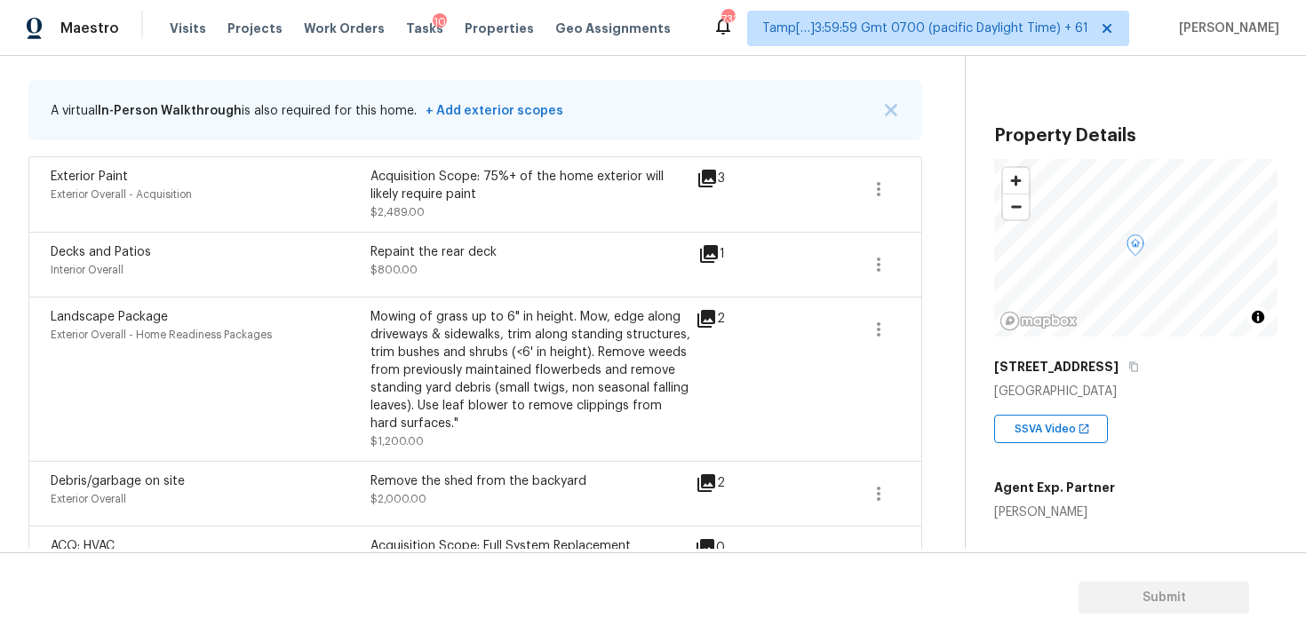
scroll to position [395, 0]
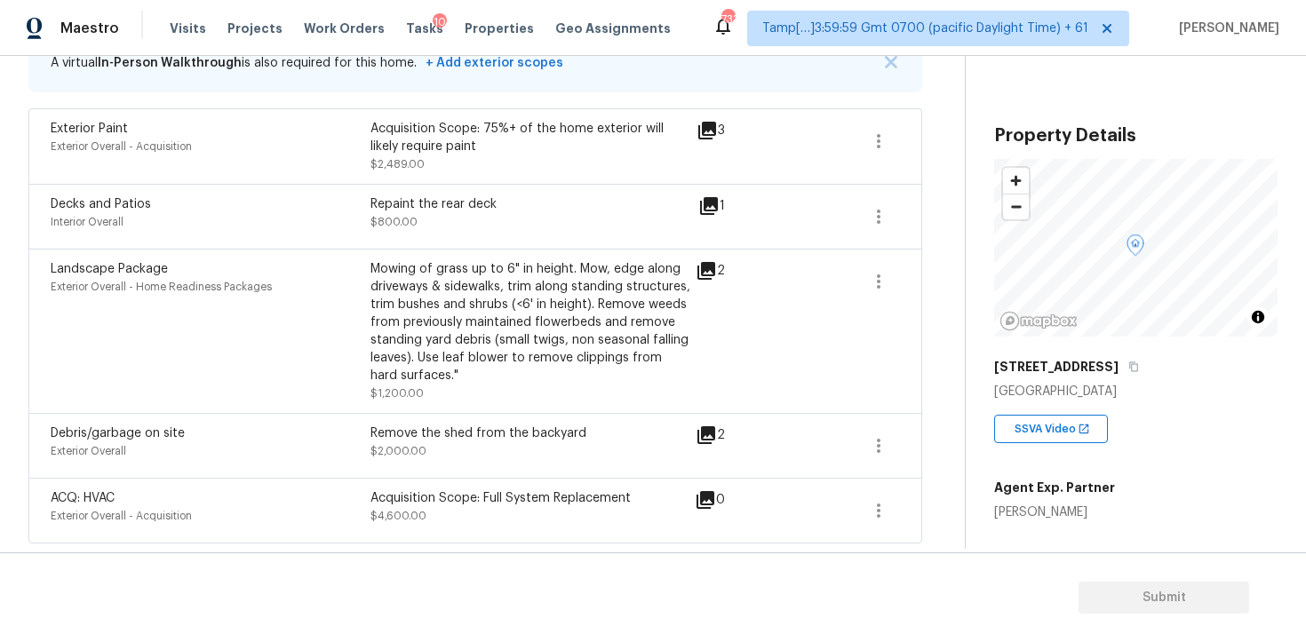
click at [443, 493] on div "Acquisition Scope: Full System Replacement" at bounding box center [531, 499] width 320 height 18
drag, startPoint x: 378, startPoint y: 430, endPoint x: 635, endPoint y: 430, distance: 257.7
click at [635, 430] on div "Remove the shed from the backyard" at bounding box center [531, 434] width 320 height 18
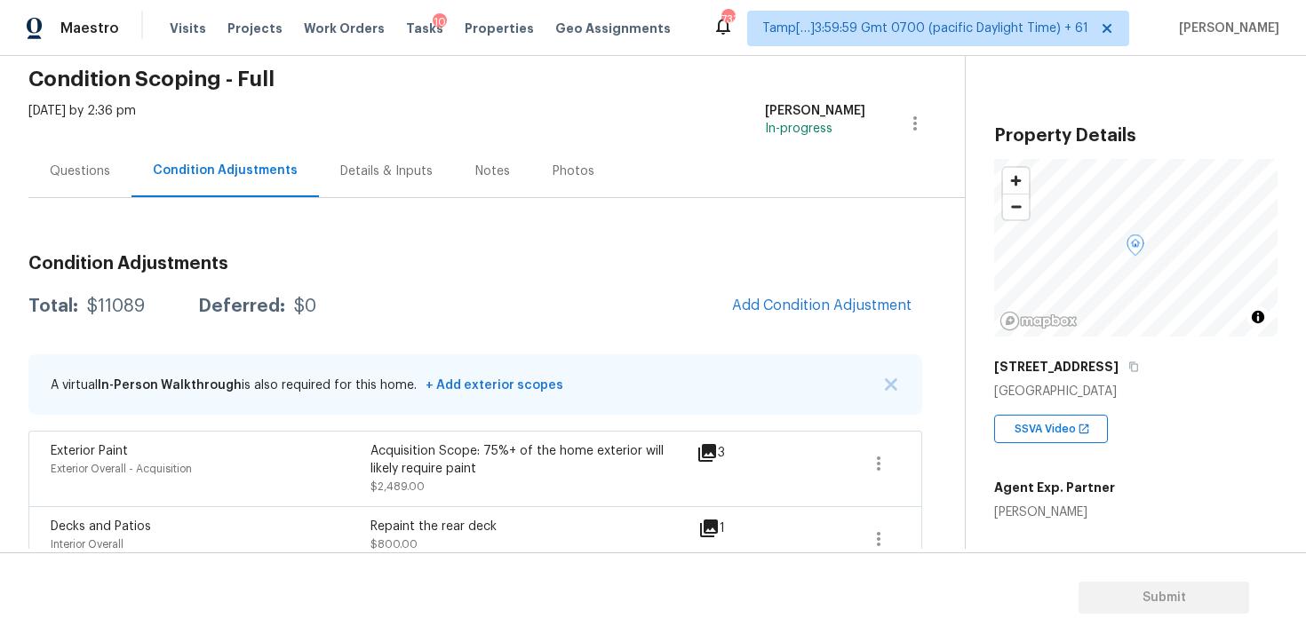
scroll to position [20, 0]
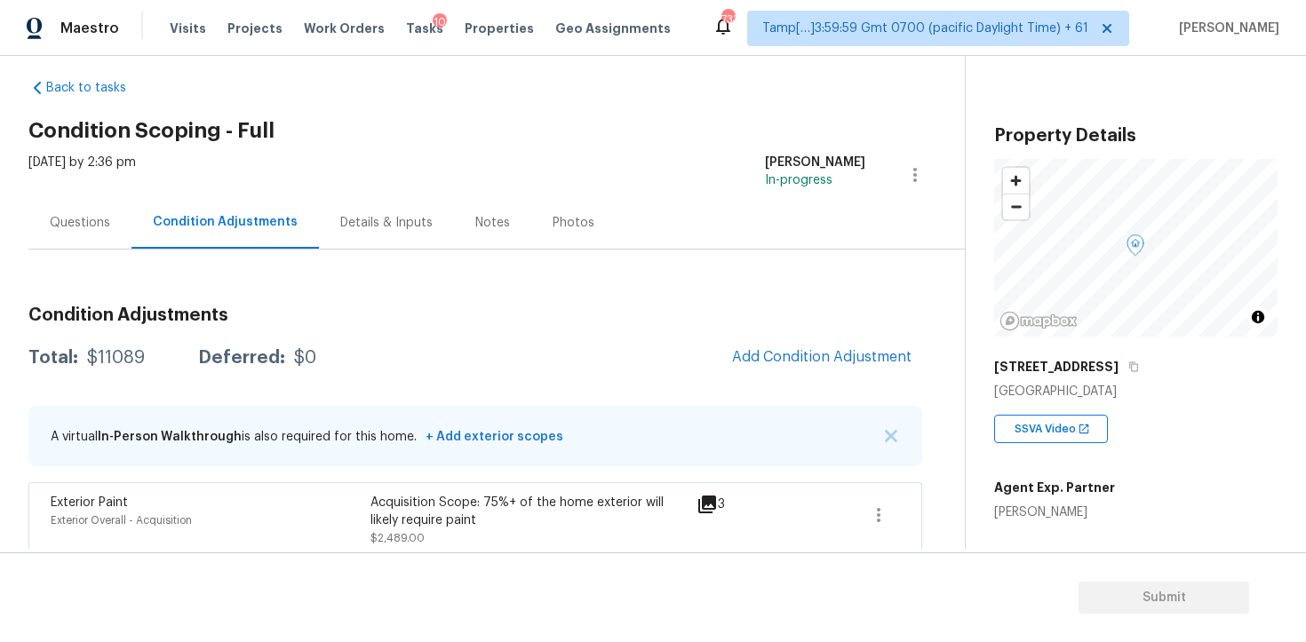
click at [92, 220] on div "Questions" at bounding box center [80, 223] width 60 height 18
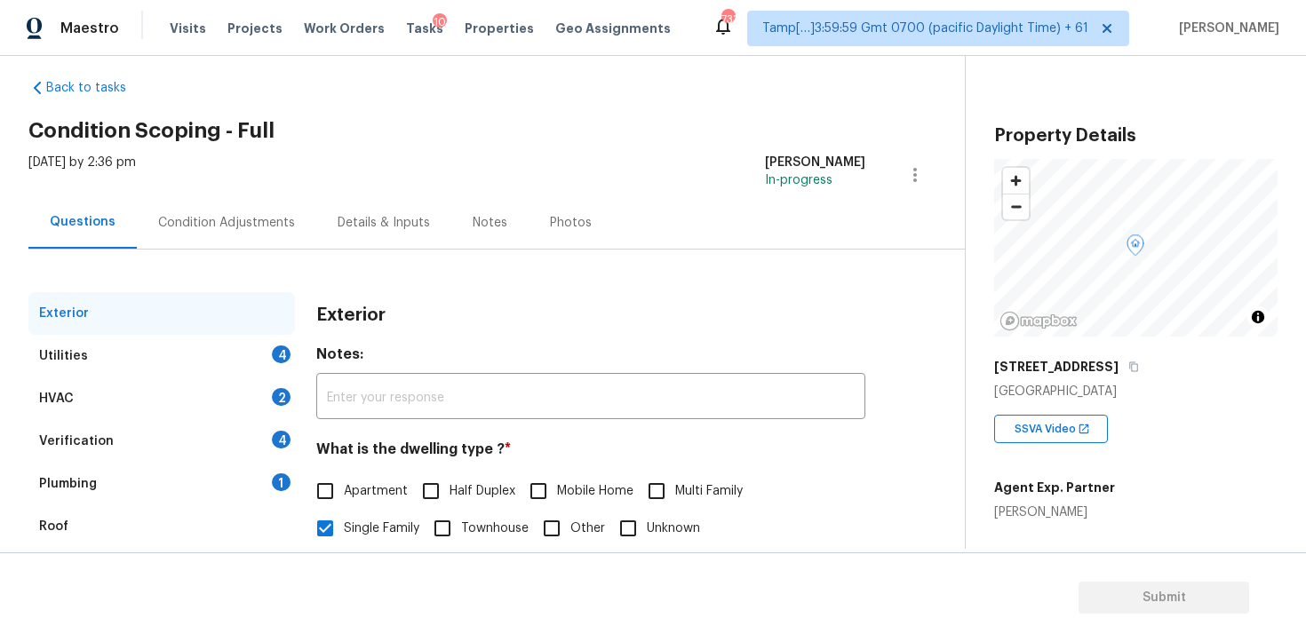
scroll to position [213, 0]
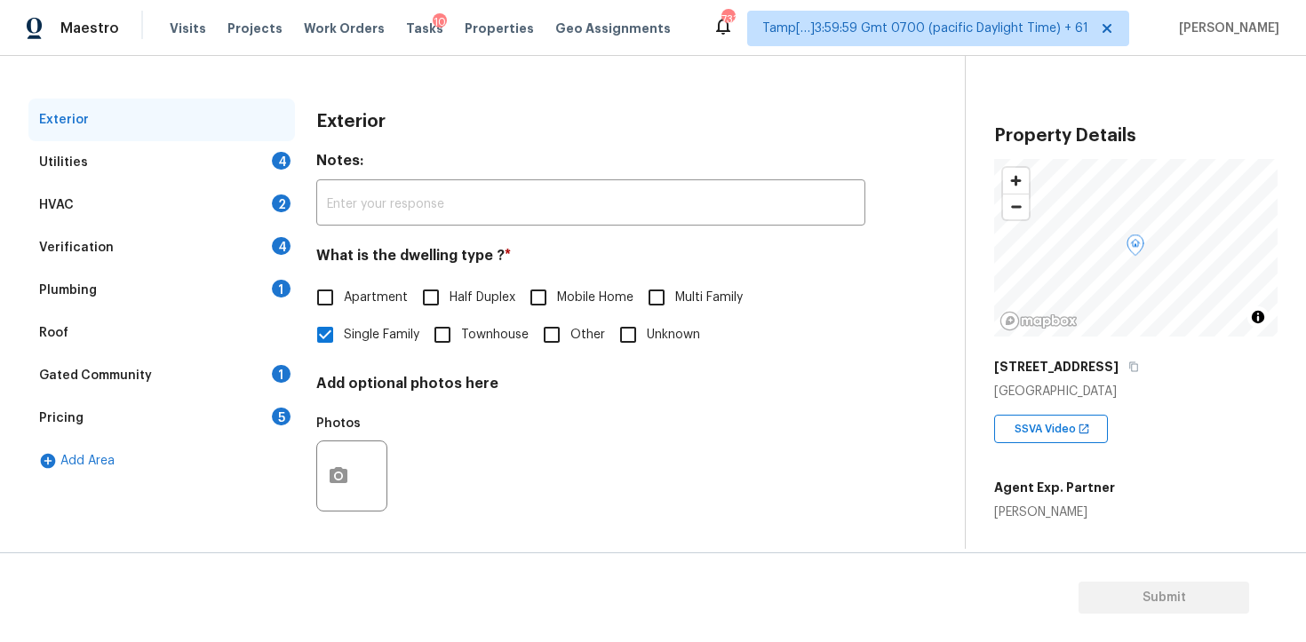
click at [195, 243] on div "Verification 4" at bounding box center [161, 248] width 267 height 43
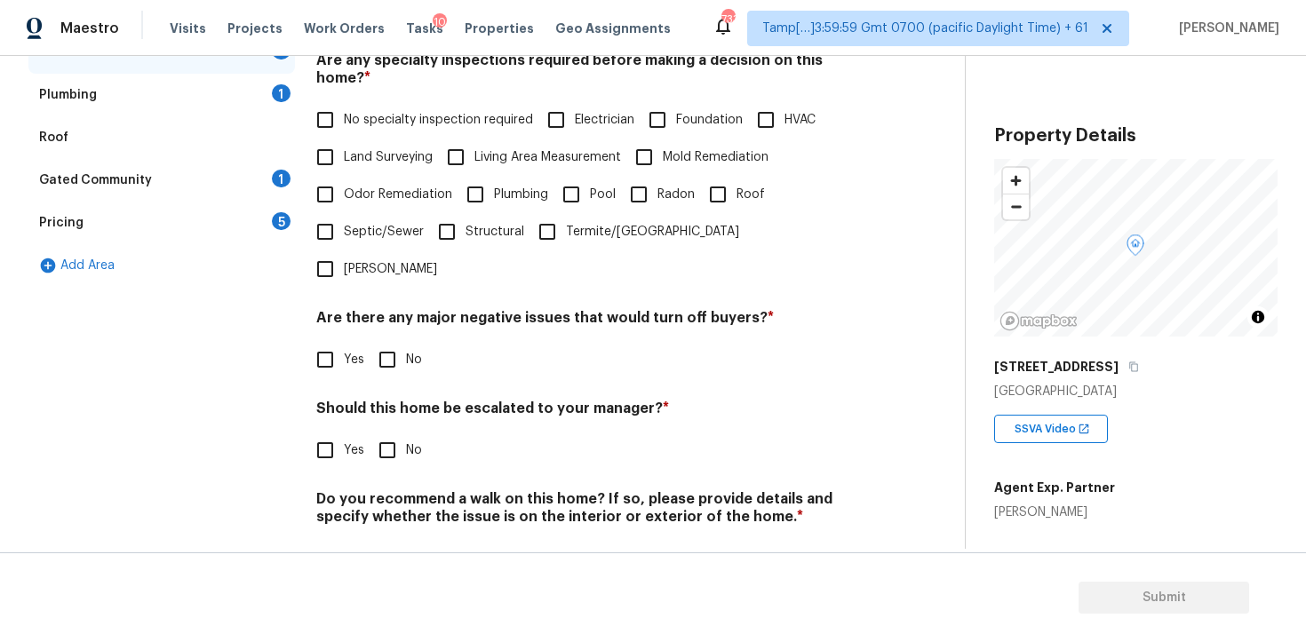
scroll to position [408, 0]
click at [349, 433] on label "Yes" at bounding box center [336, 451] width 58 height 37
click at [344, 433] on input "Yes" at bounding box center [325, 451] width 37 height 37
checkbox input "true"
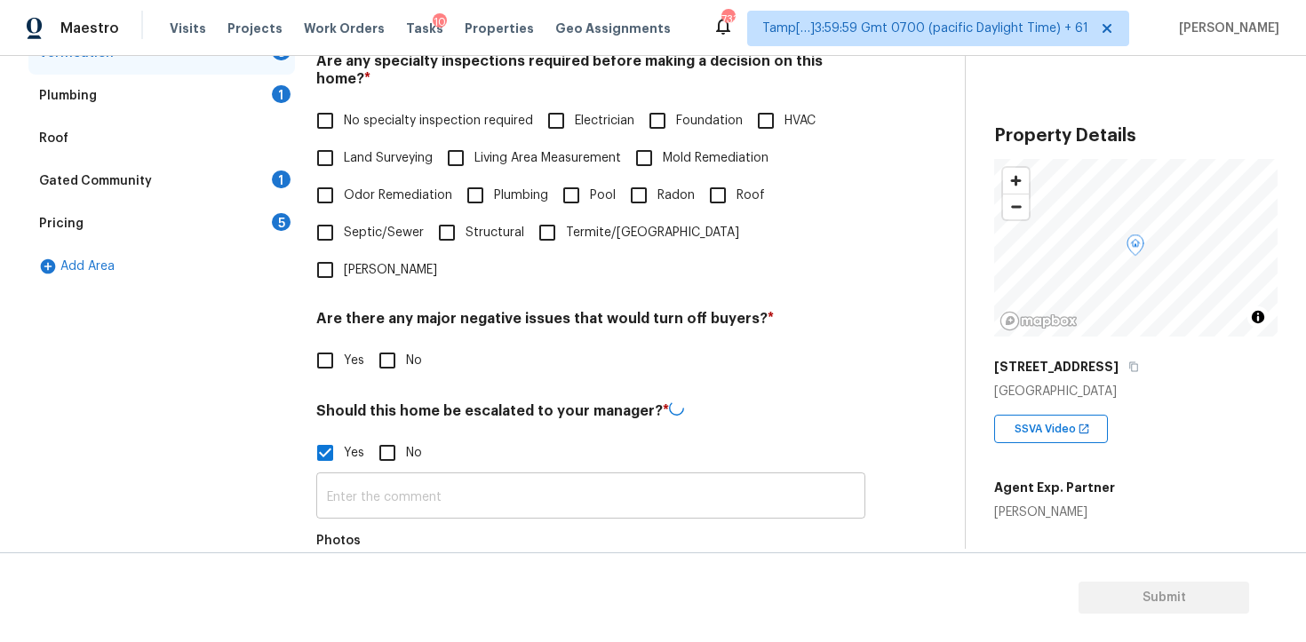
click at [394, 477] on input "text" at bounding box center [590, 498] width 549 height 42
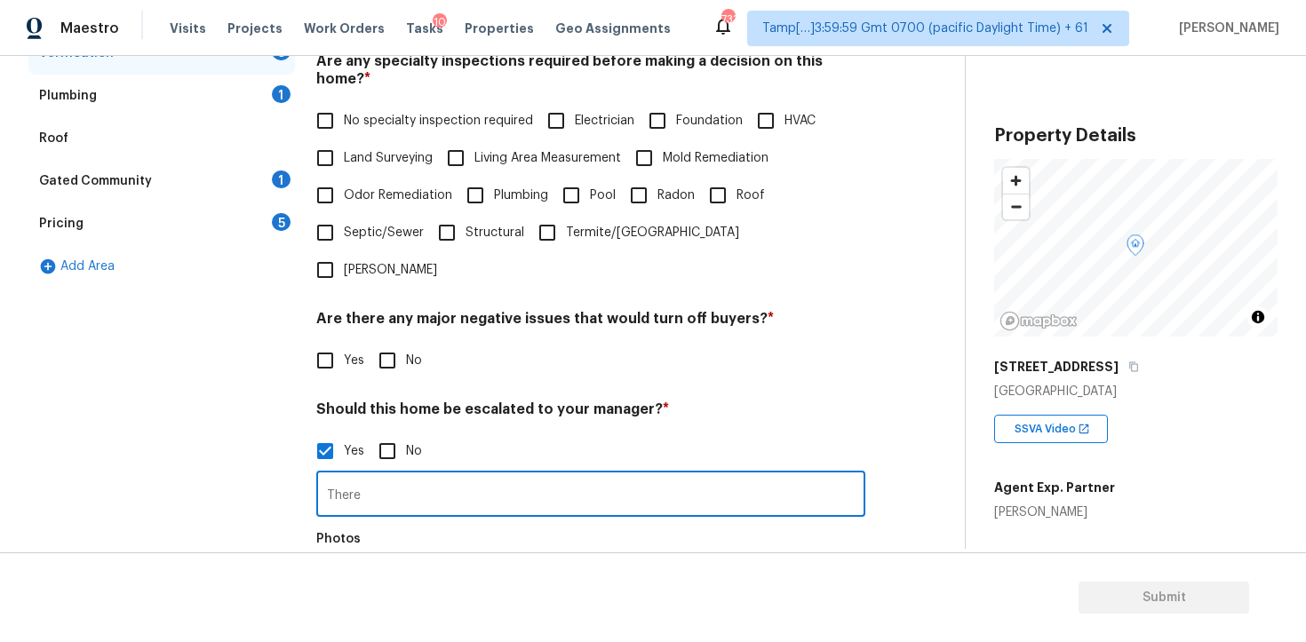
type input "There"
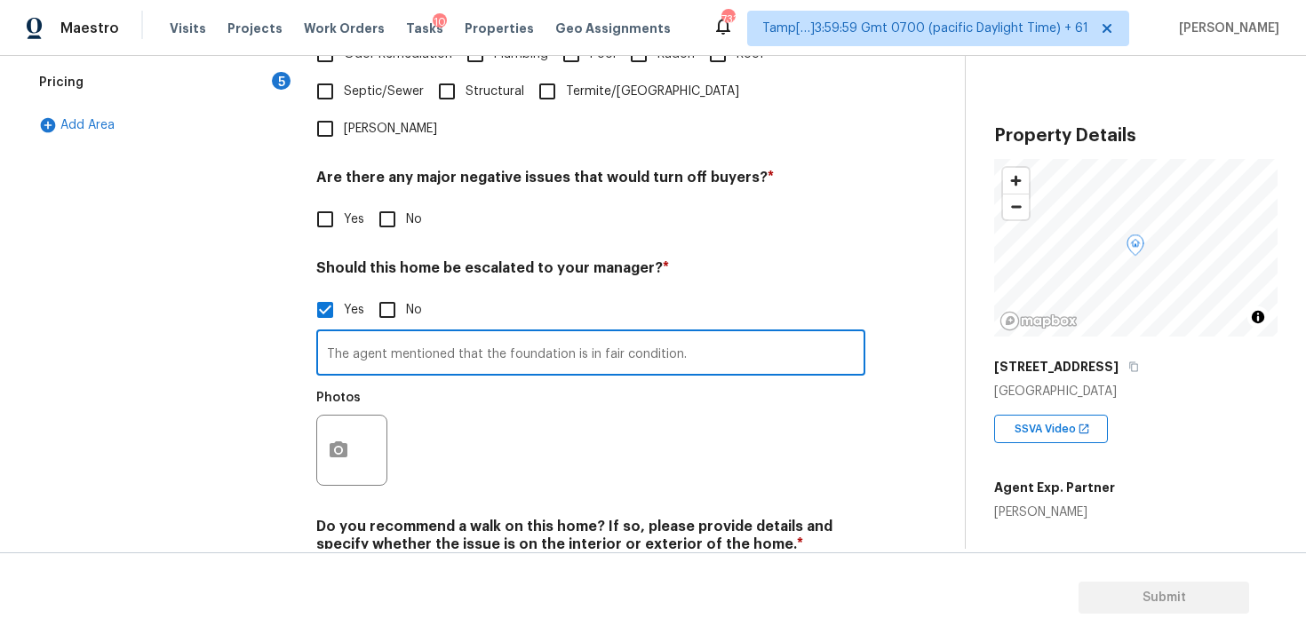
scroll to position [578, 0]
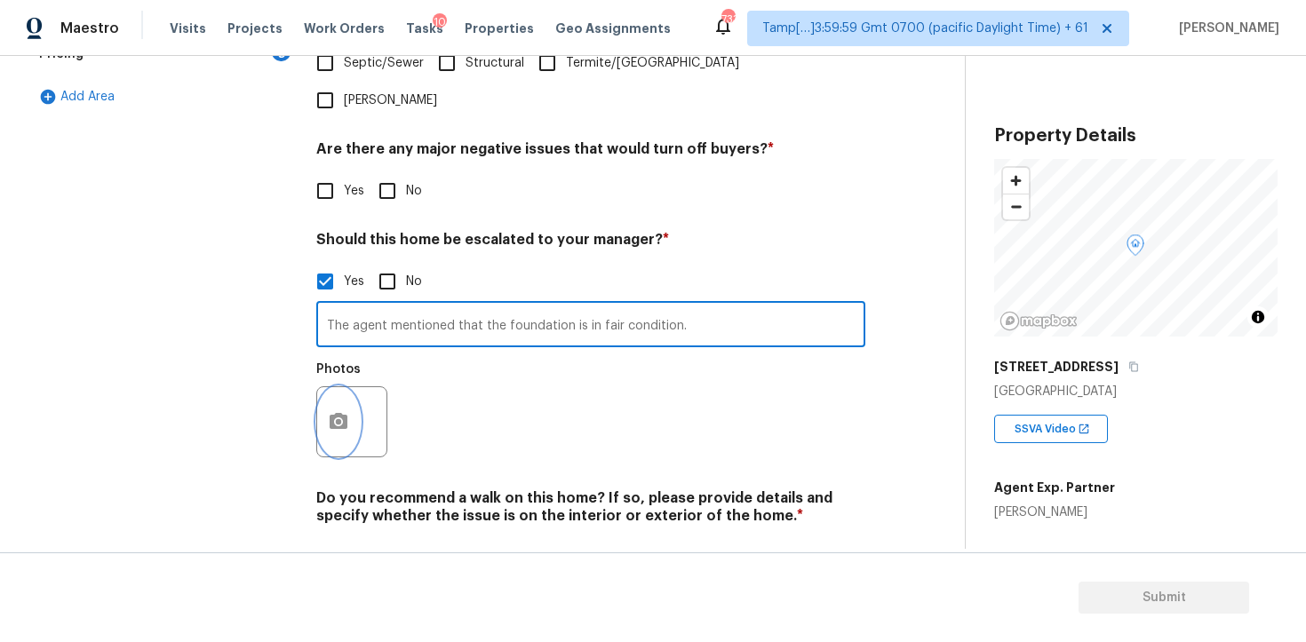
click at [338, 391] on button "button" at bounding box center [338, 421] width 43 height 69
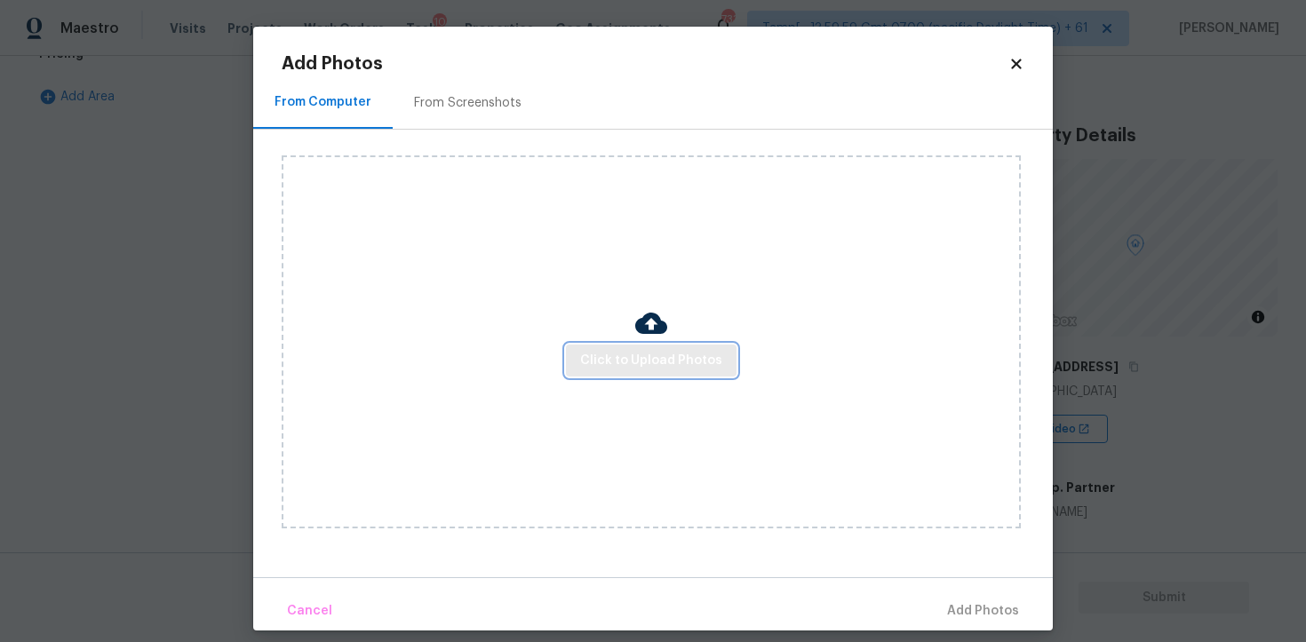
click at [642, 368] on span "Click to Upload Photos" at bounding box center [651, 361] width 142 height 22
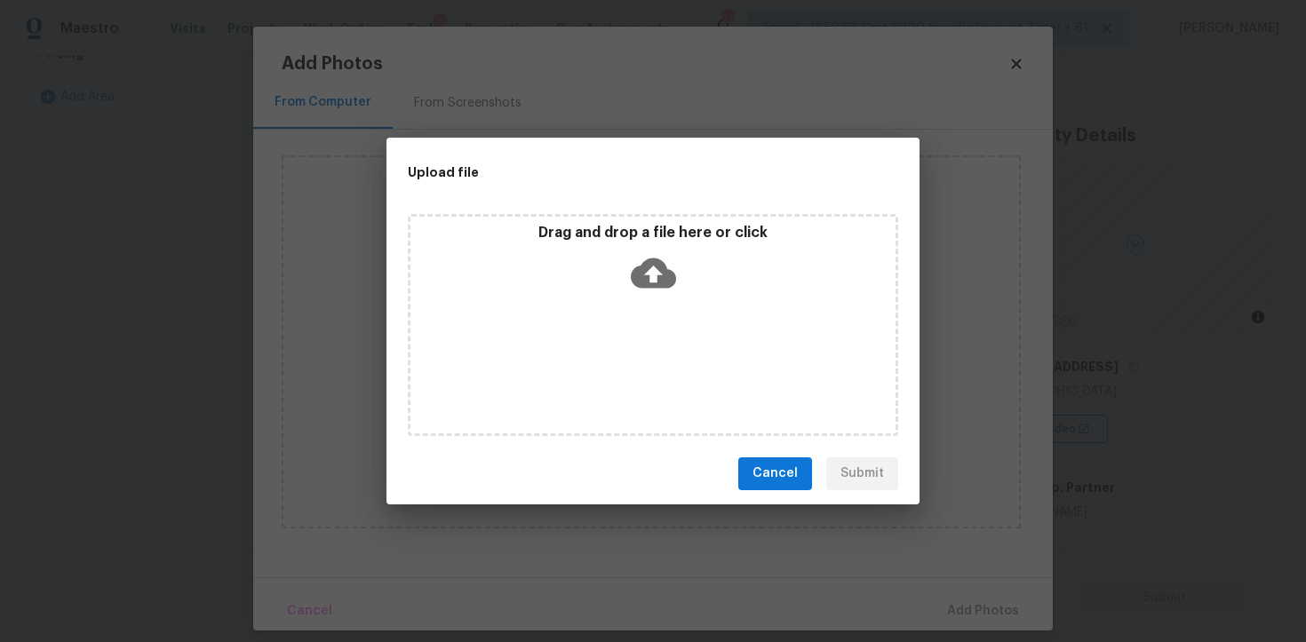
click at [647, 263] on icon at bounding box center [653, 273] width 45 height 30
click at [777, 501] on div "Cancel Submit" at bounding box center [653, 473] width 533 height 61
click at [782, 479] on span "Cancel" at bounding box center [775, 474] width 45 height 22
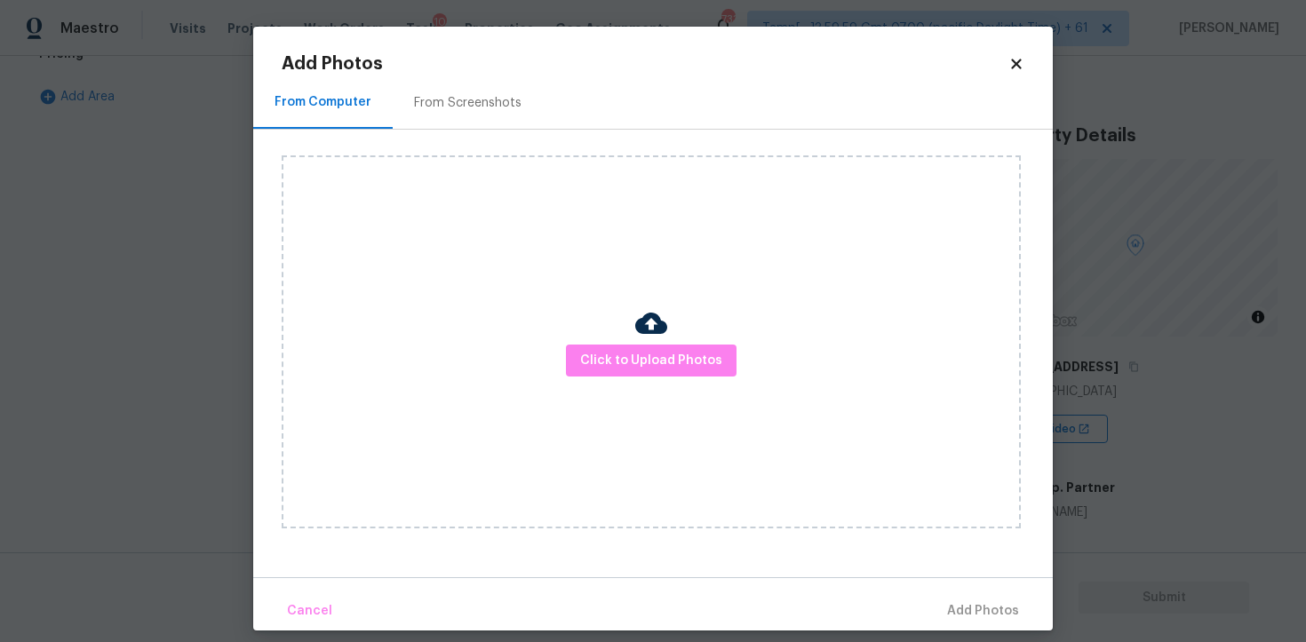
click at [1017, 76] on div "From Computer From Screenshots" at bounding box center [653, 102] width 800 height 53
click at [1016, 69] on icon at bounding box center [1017, 64] width 16 height 16
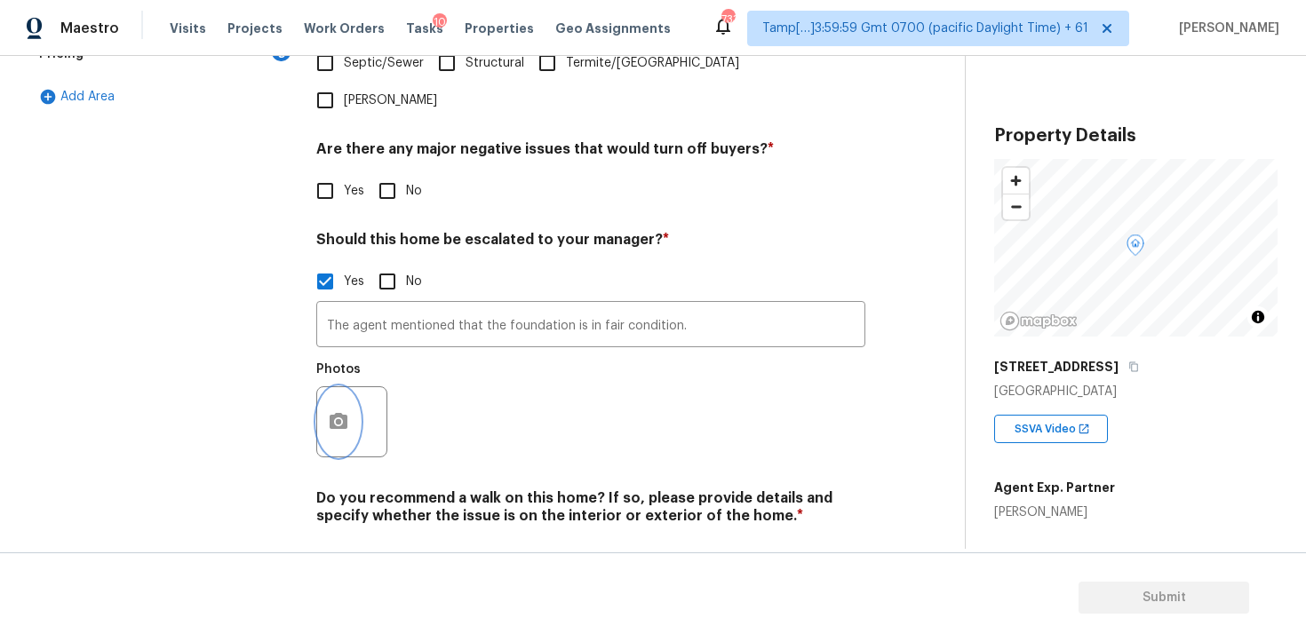
click at [343, 387] on button "button" at bounding box center [338, 421] width 43 height 69
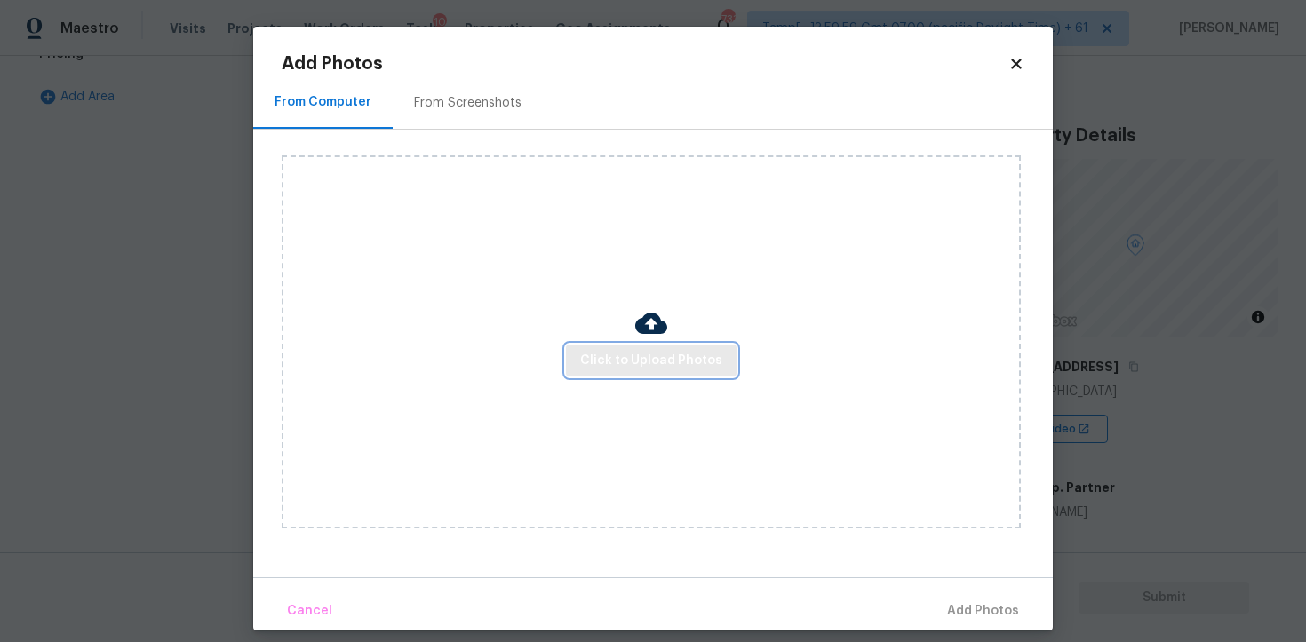
click at [658, 370] on span "Click to Upload Photos" at bounding box center [651, 361] width 142 height 22
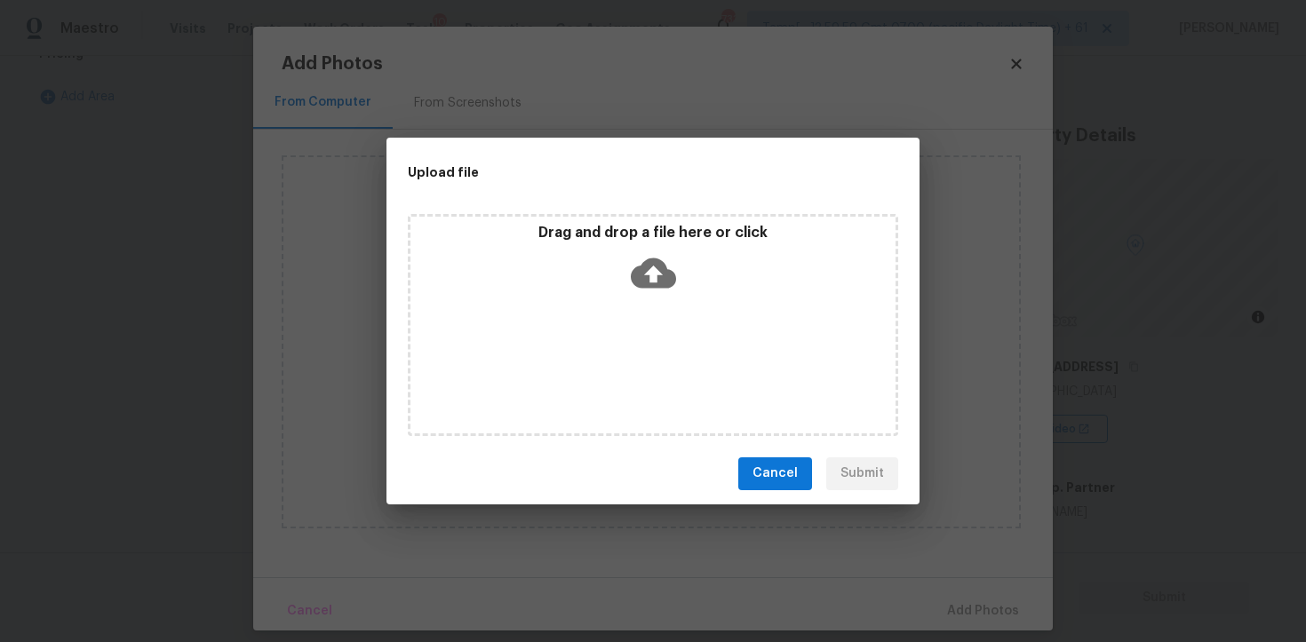
click at [646, 298] on div "Drag and drop a file here or click" at bounding box center [653, 262] width 485 height 76
click at [804, 471] on button "Cancel" at bounding box center [775, 474] width 74 height 33
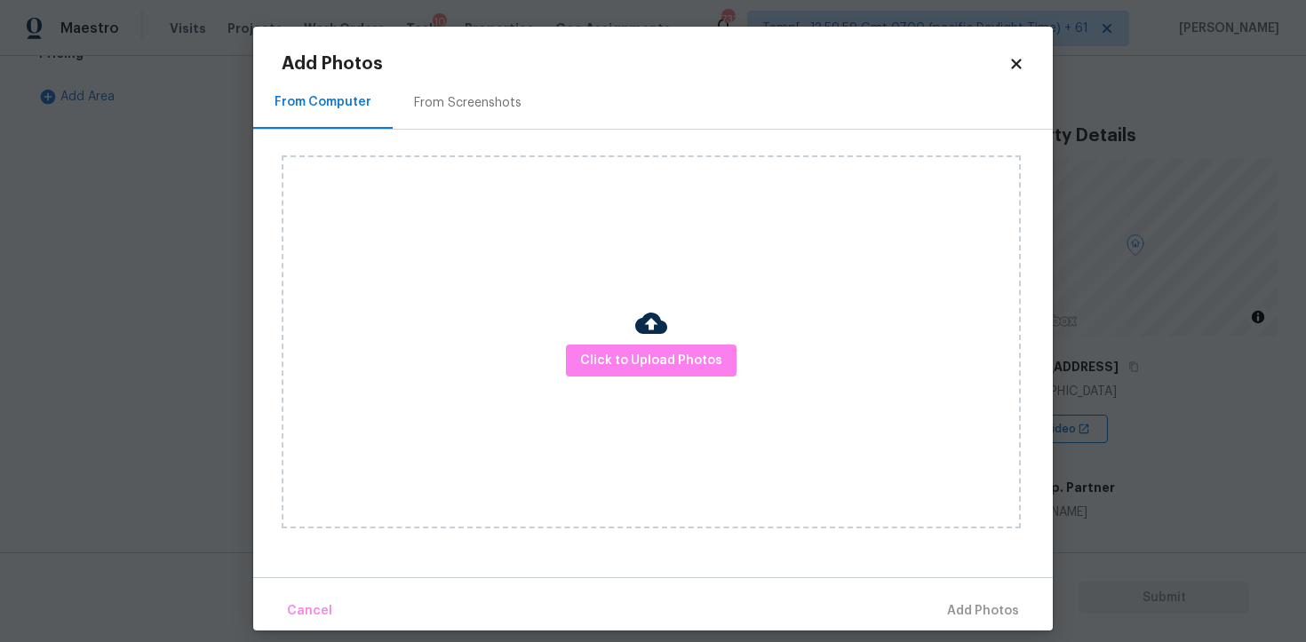
click at [1021, 53] on div "Add Photos From Computer From Screenshots Click to Upload Photos Cancel Add Pho…" at bounding box center [653, 329] width 800 height 604
click at [1011, 73] on div "Add Photos From Computer From Screenshots Click to Upload Photos Cancel Add Pho…" at bounding box center [653, 343] width 743 height 576
click at [1011, 63] on icon at bounding box center [1017, 64] width 16 height 16
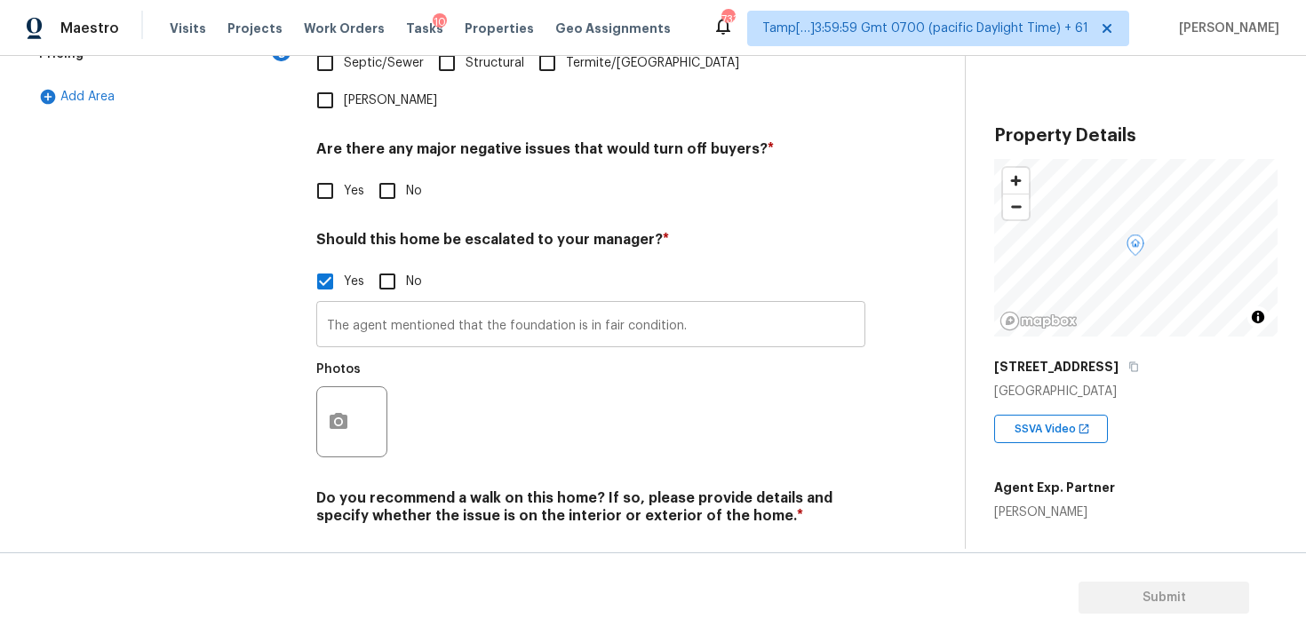
click at [710, 306] on input "The agent mentioned that the foundation is in fair condition." at bounding box center [590, 327] width 549 height 42
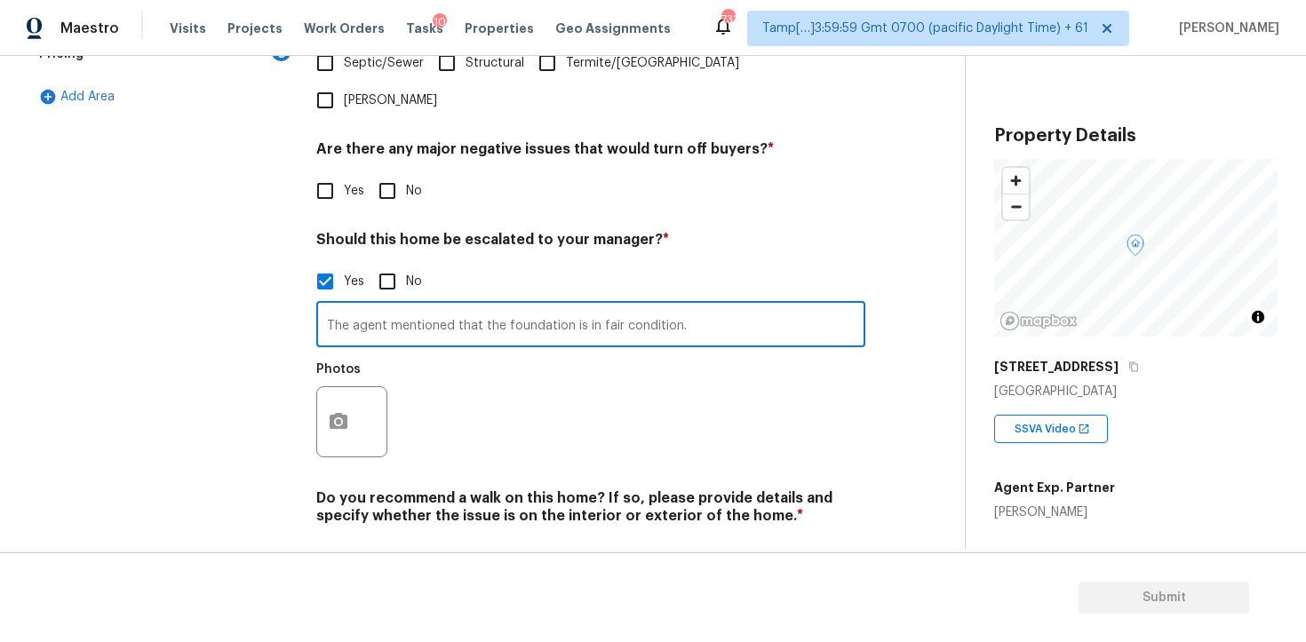
click at [722, 353] on div "Photos" at bounding box center [590, 411] width 549 height 116
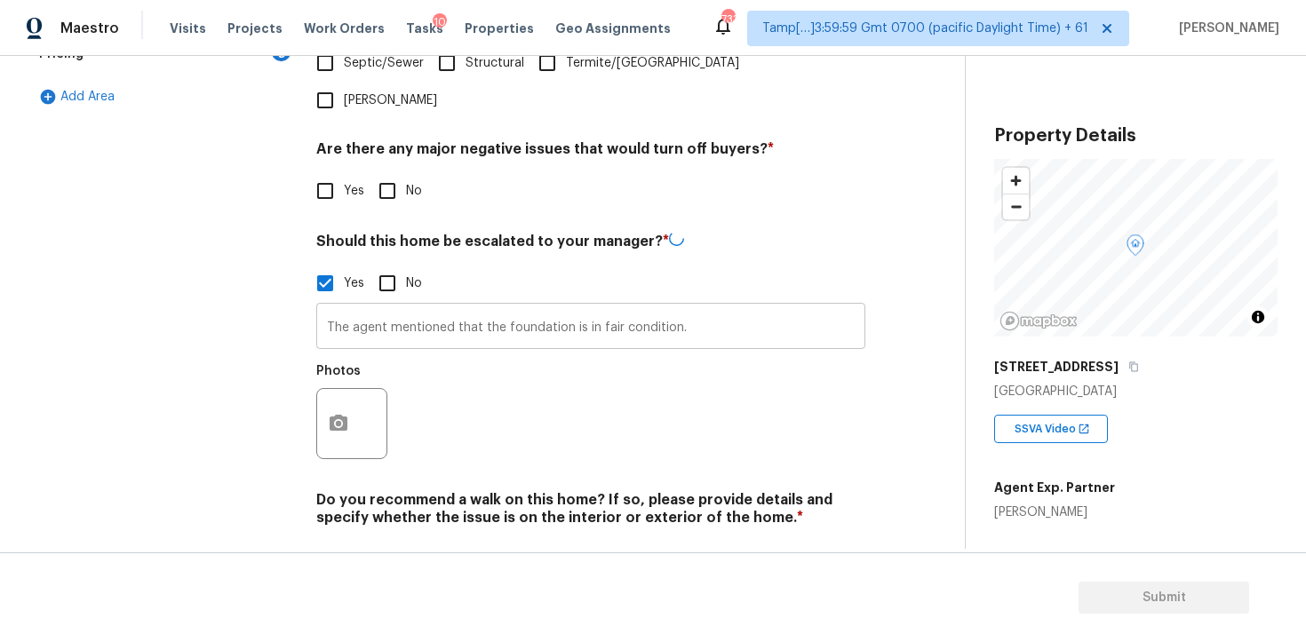
click at [716, 307] on input "The agent mentioned that the foundation is in fair condition." at bounding box center [590, 328] width 549 height 42
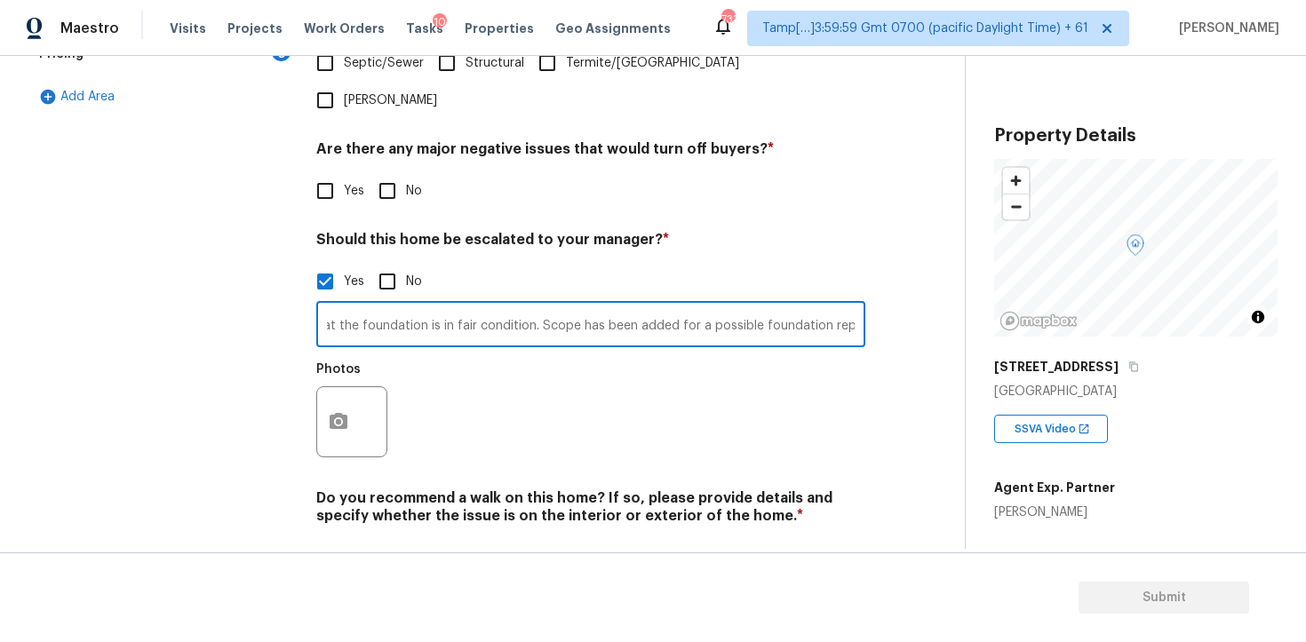
scroll to position [0, 150]
type input "The agent mentioned that the foundation is in fair condition. Scope has been ad…"
click at [361, 387] on div at bounding box center [351, 422] width 71 height 71
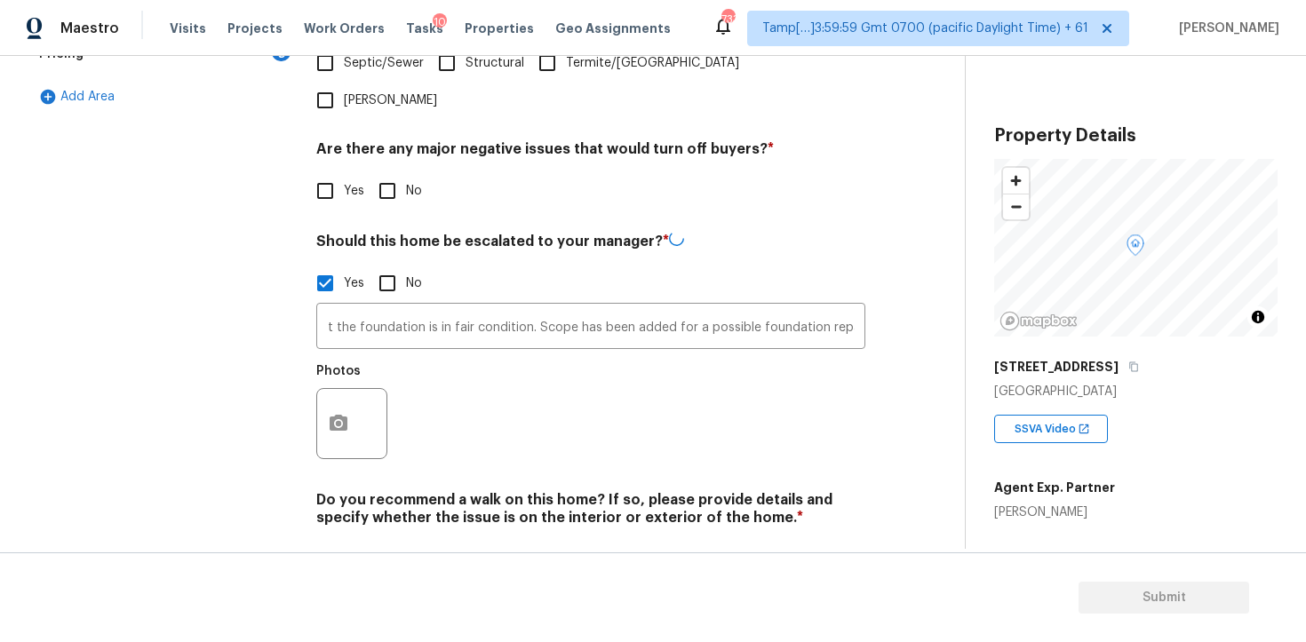
scroll to position [0, 0]
click at [367, 387] on div at bounding box center [351, 422] width 71 height 71
click at [336, 387] on button "button" at bounding box center [338, 421] width 43 height 69
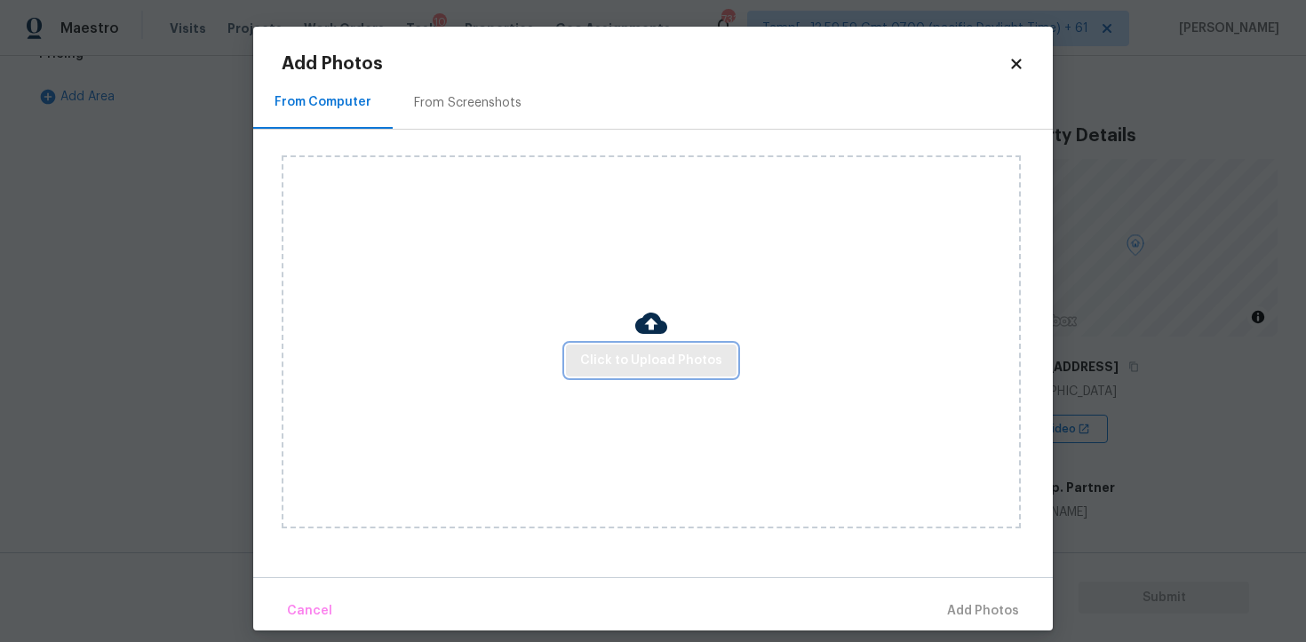
click at [632, 373] on button "Click to Upload Photos" at bounding box center [651, 361] width 171 height 33
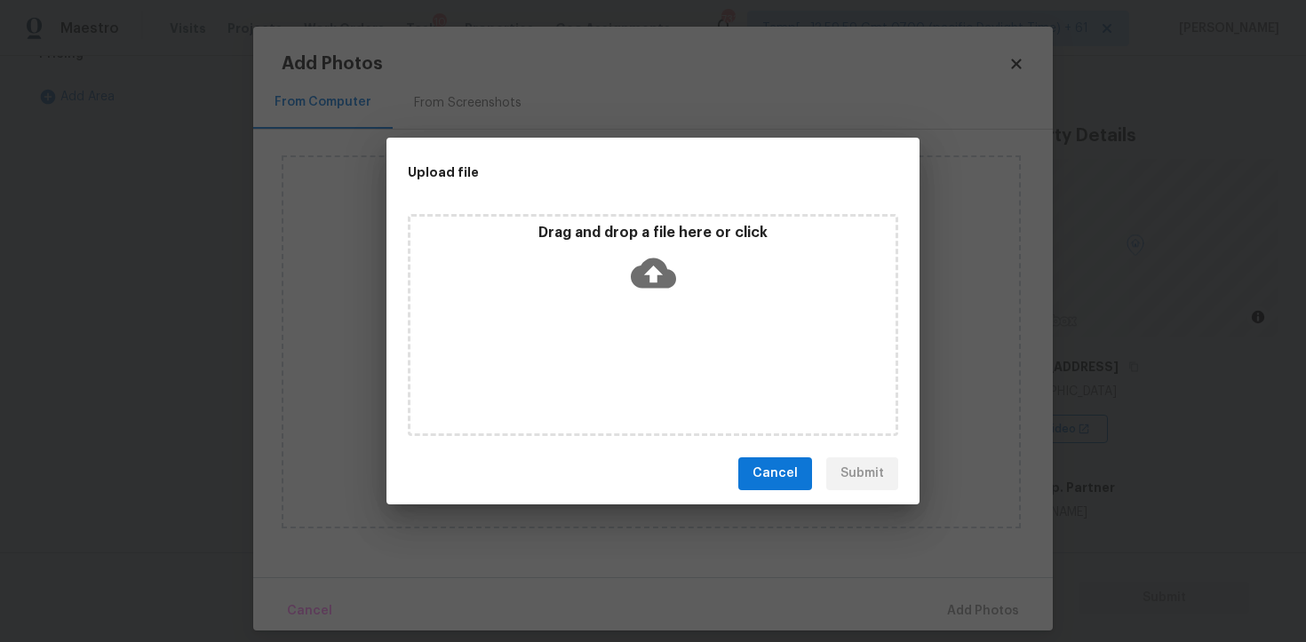
click at [634, 286] on icon at bounding box center [653, 273] width 45 height 45
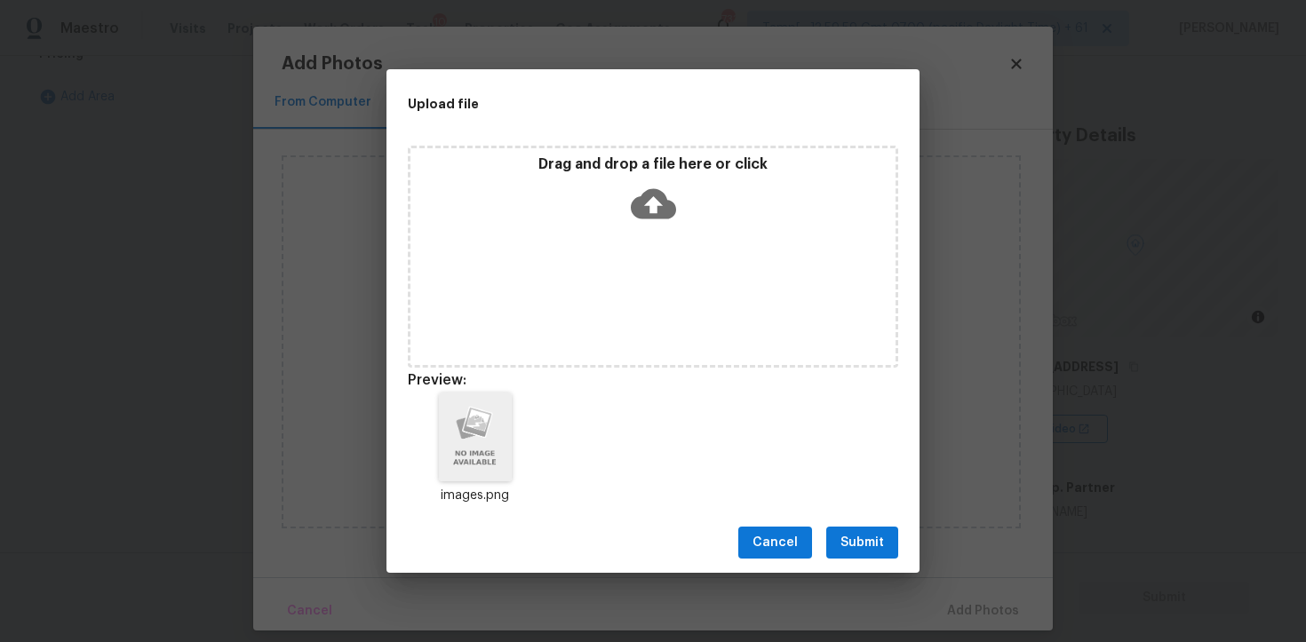
click at [817, 544] on div "Cancel Submit" at bounding box center [653, 543] width 533 height 61
click at [849, 551] on span "Submit" at bounding box center [863, 543] width 44 height 22
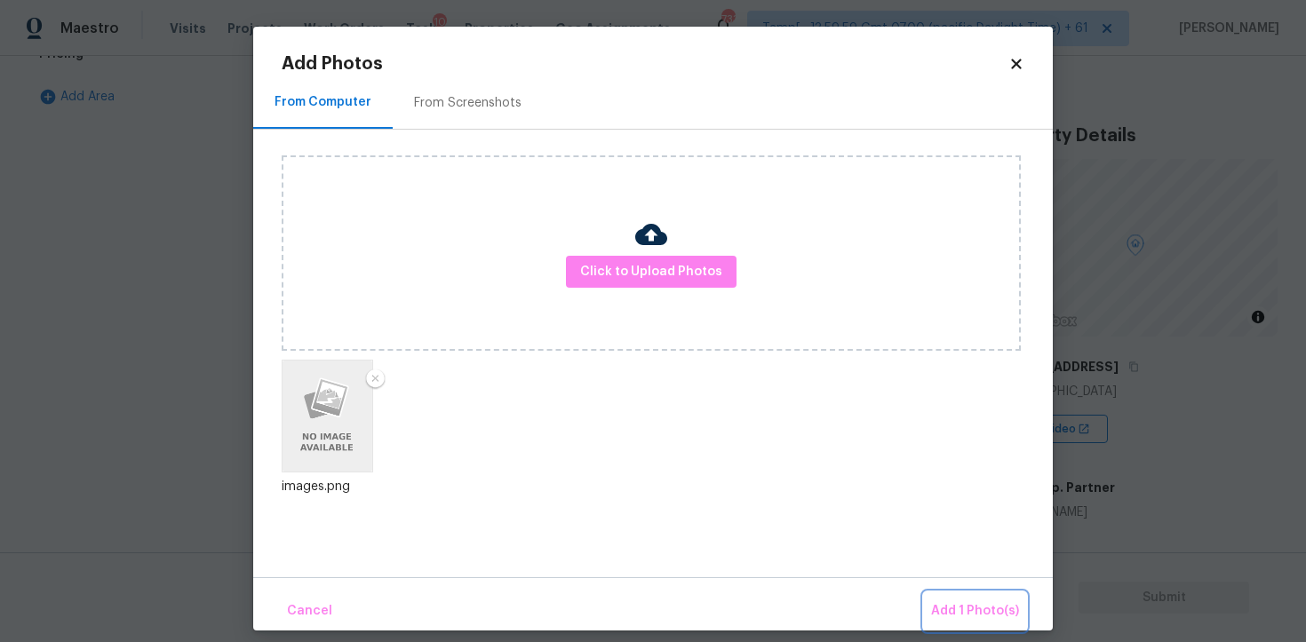
click at [952, 622] on span "Add 1 Photo(s)" at bounding box center [975, 612] width 88 height 22
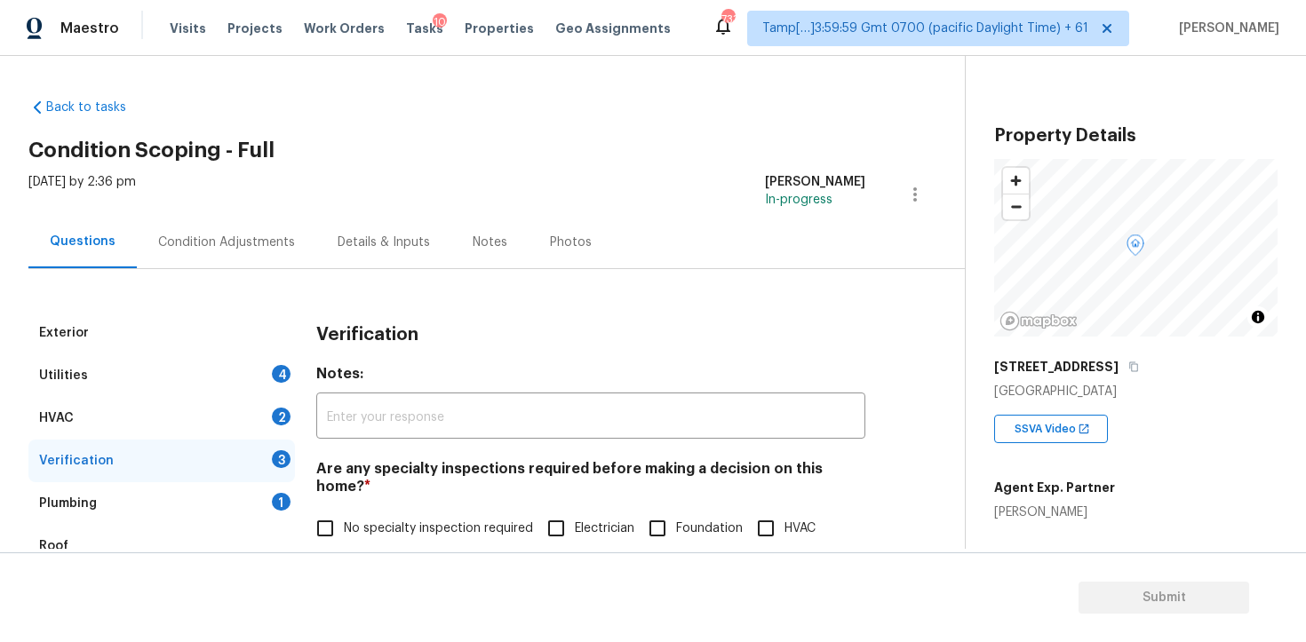
click at [273, 240] on div "Condition Adjustments" at bounding box center [226, 243] width 137 height 18
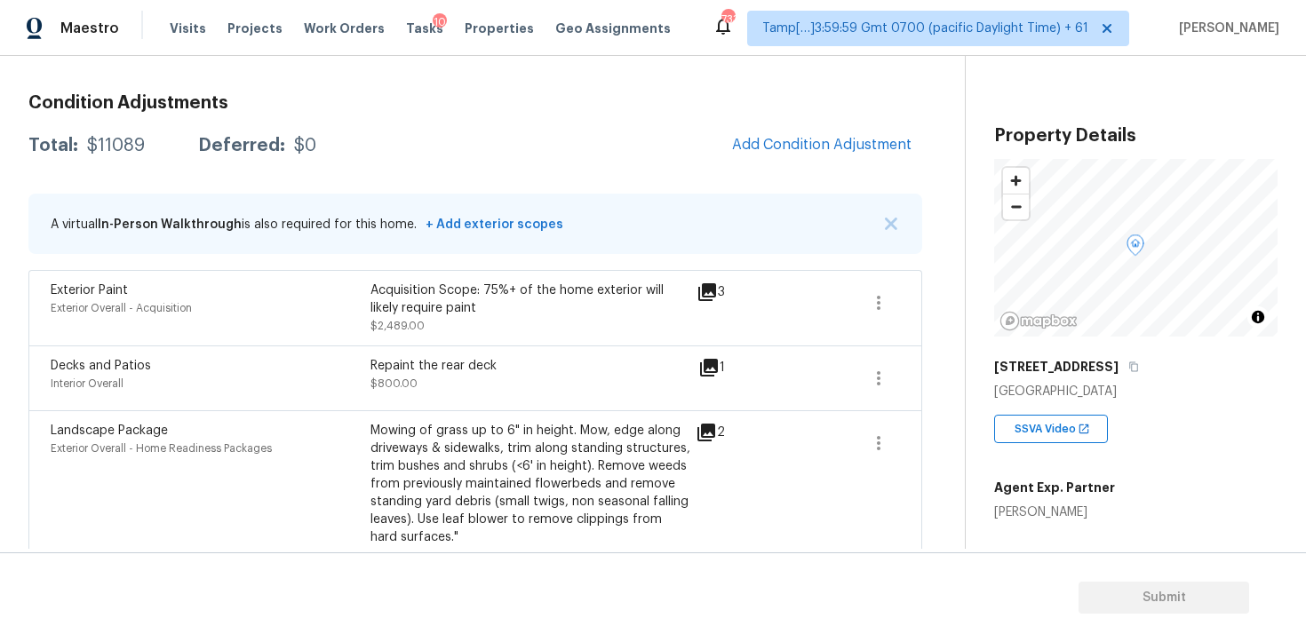
scroll to position [151, 0]
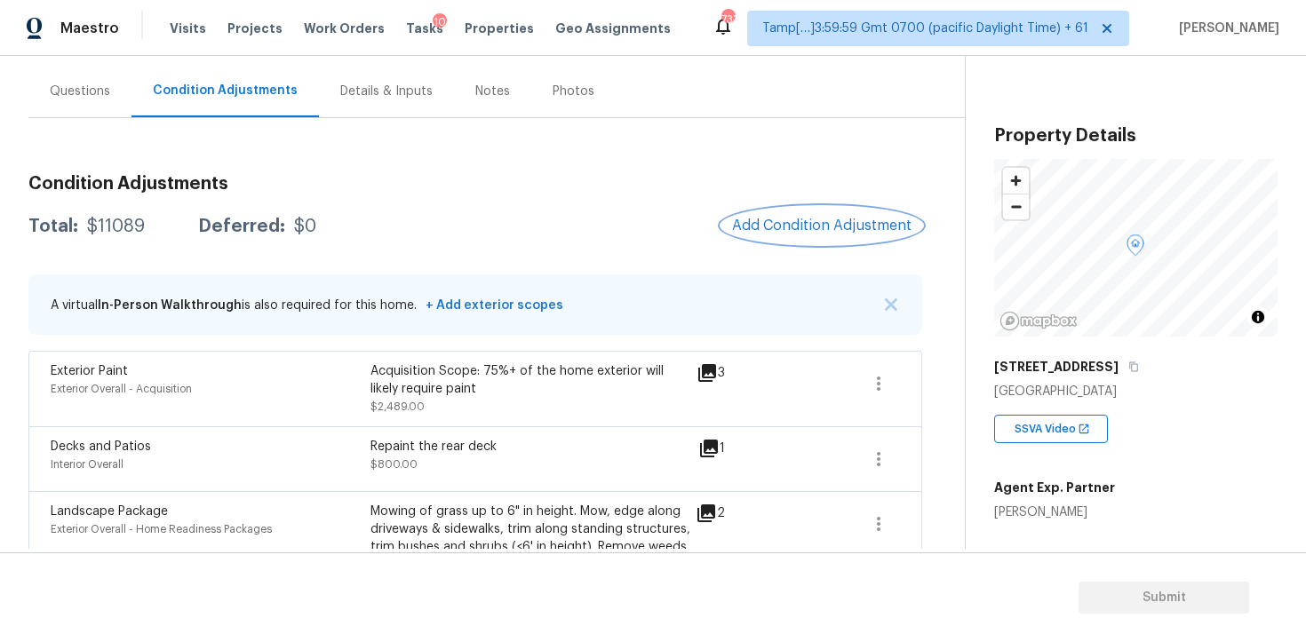
click at [763, 221] on span "Add Condition Adjustment" at bounding box center [821, 226] width 179 height 16
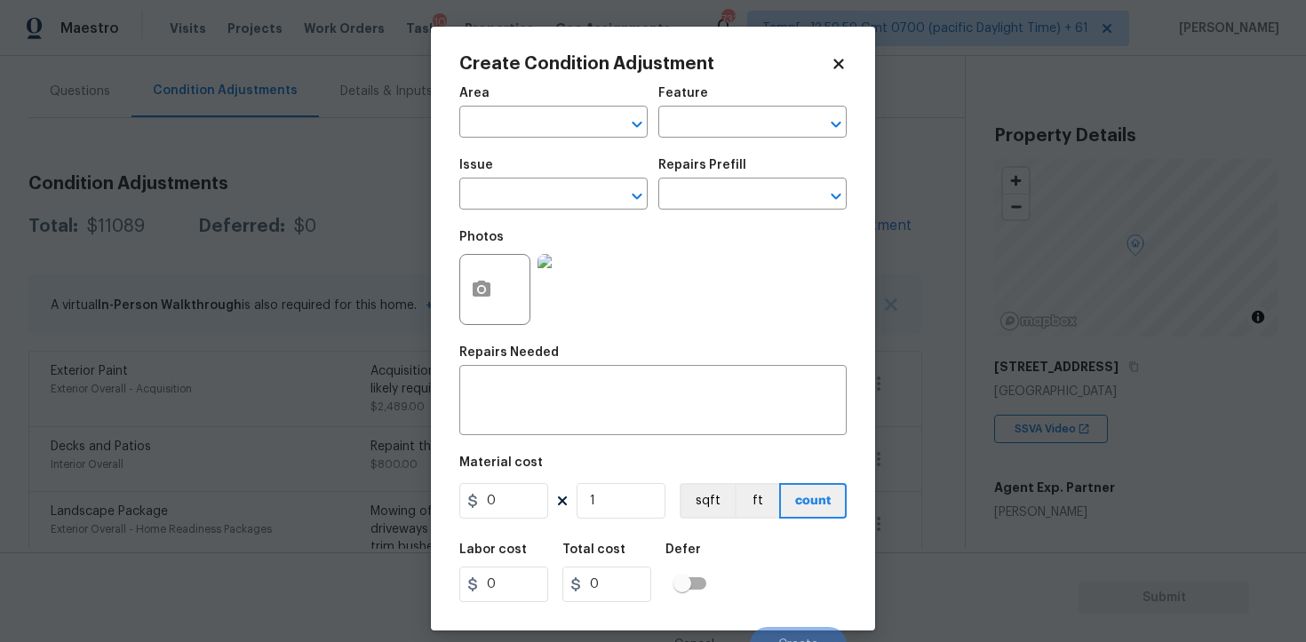
click at [532, 138] on input "text" at bounding box center [528, 124] width 139 height 28
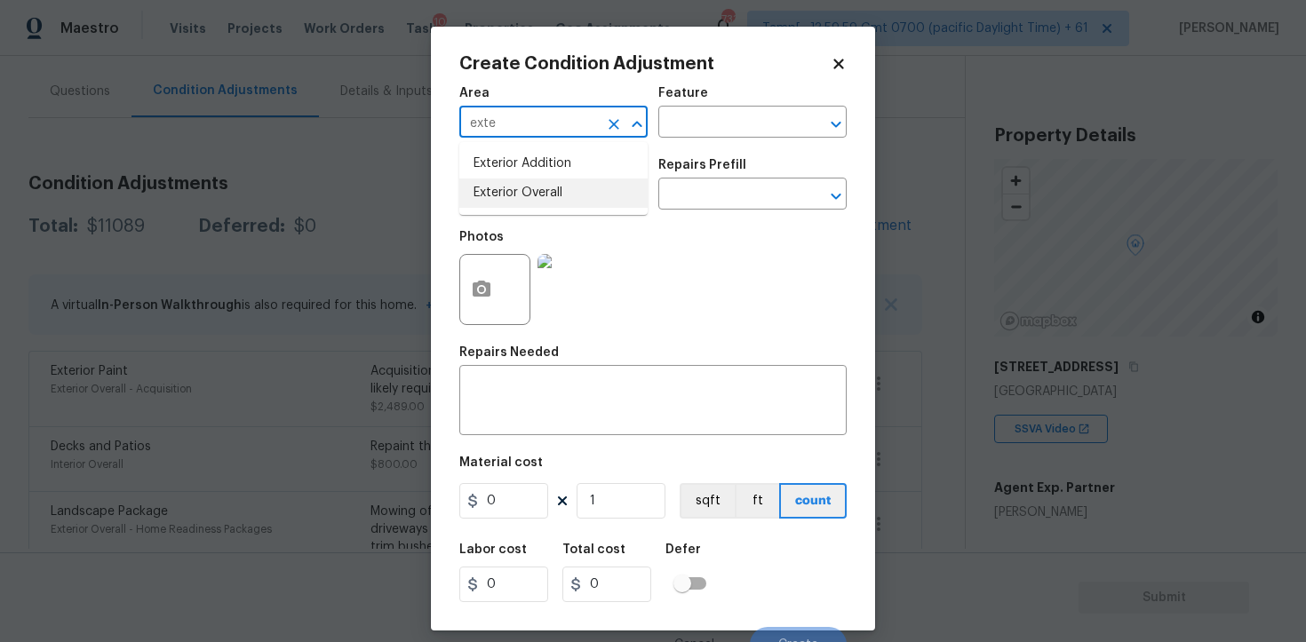
click at [530, 199] on li "Exterior Overall" at bounding box center [553, 193] width 188 height 29
type input "Exterior Overall"
click at [530, 199] on input "text" at bounding box center [528, 196] width 139 height 28
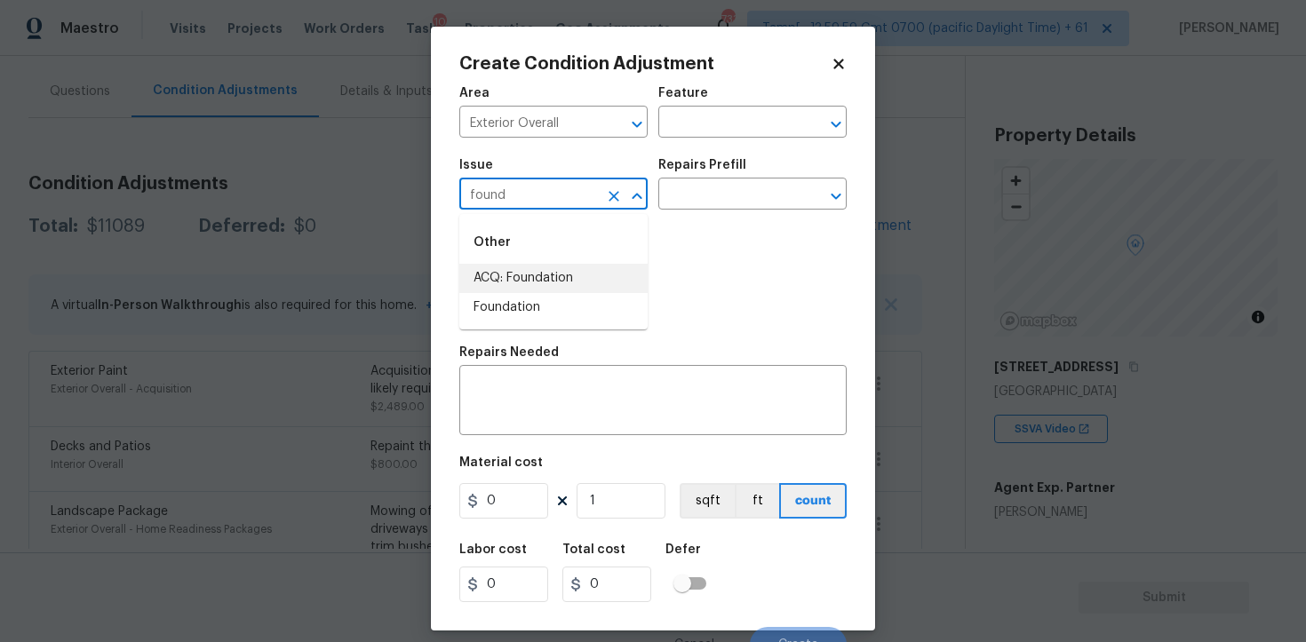
click at [531, 273] on li "ACQ: Foundation" at bounding box center [553, 278] width 188 height 29
type input "ACQ: Foundation"
click at [678, 205] on input "text" at bounding box center [727, 196] width 139 height 28
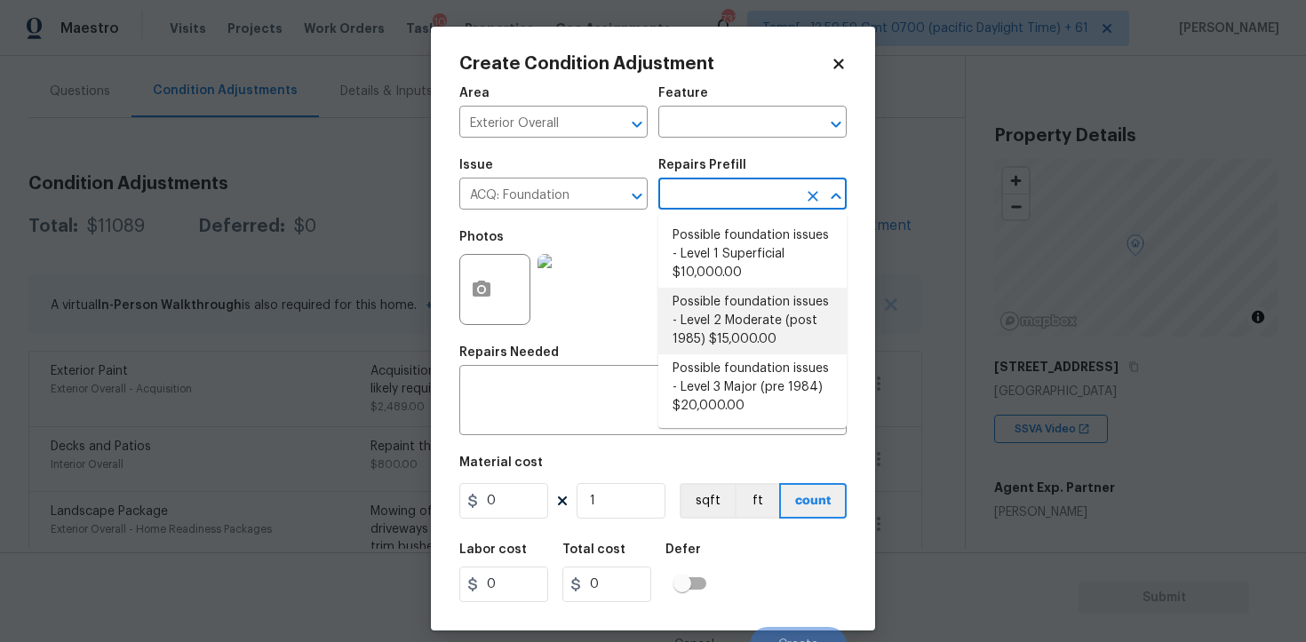
click at [700, 286] on li "Possible foundation issues - Level 1 Superficial $10,000.00" at bounding box center [752, 254] width 188 height 67
type input "Acquisition"
type textarea "Possible foundation issues - Level 1 - Superficial. Disclaimer: This is NOT a t…"
type input "10000"
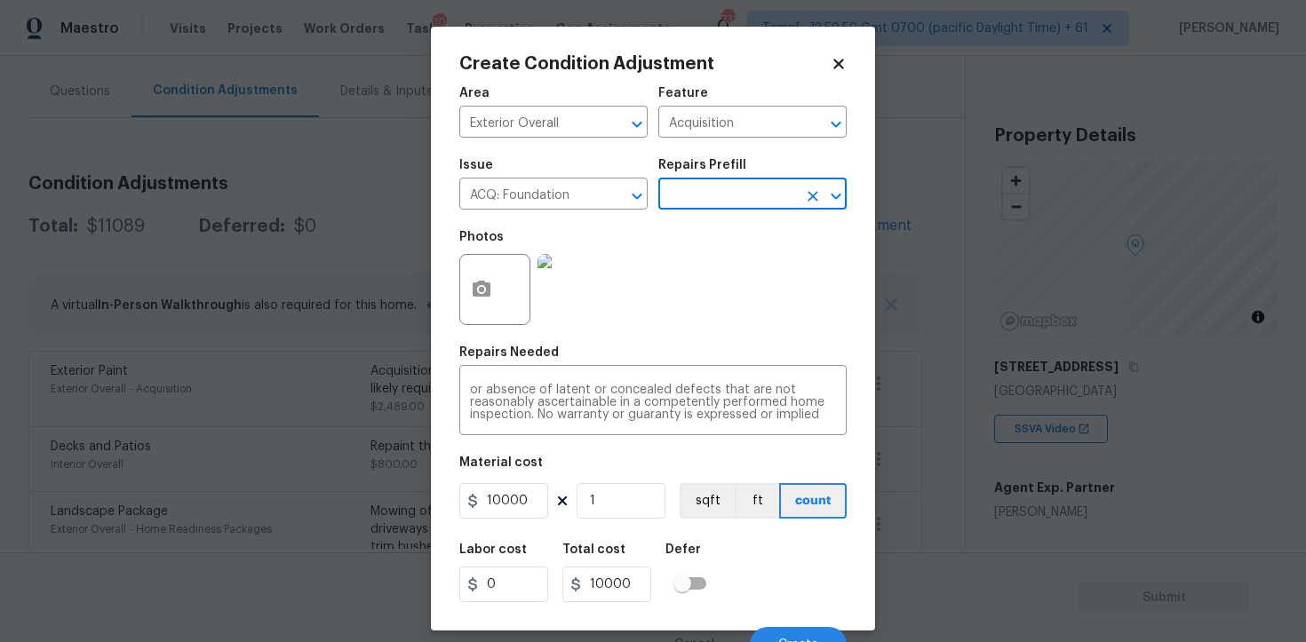
scroll to position [21, 0]
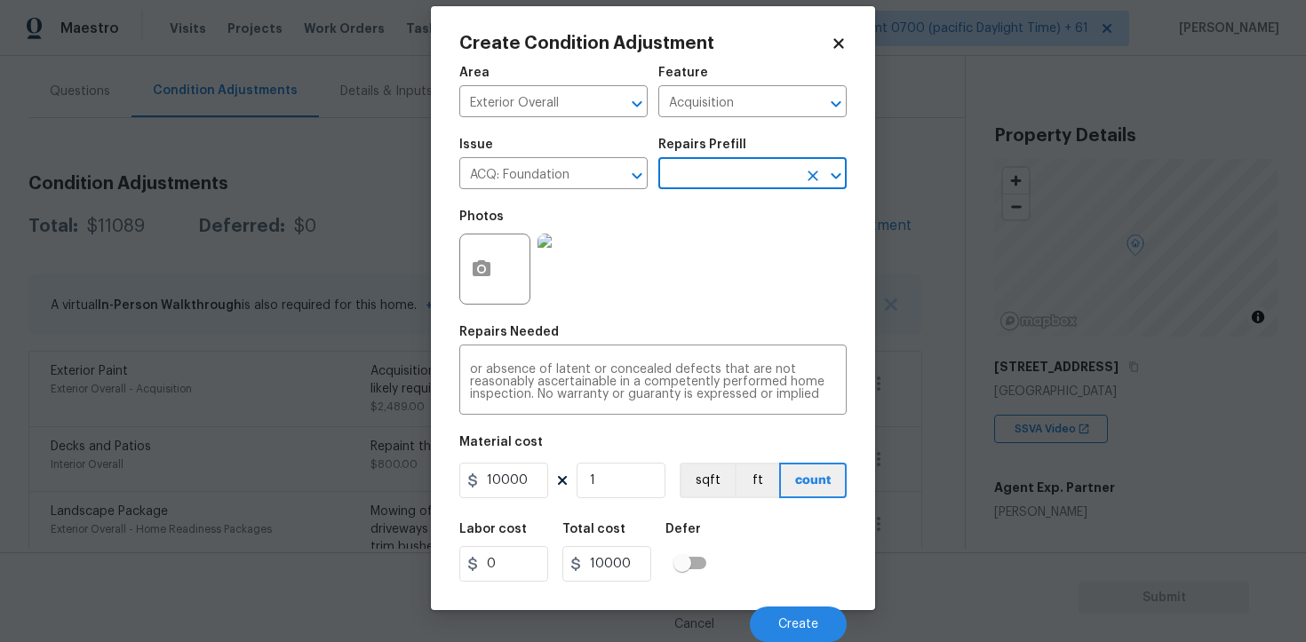
click at [780, 602] on div "Cancel Create" at bounding box center [652, 618] width 387 height 50
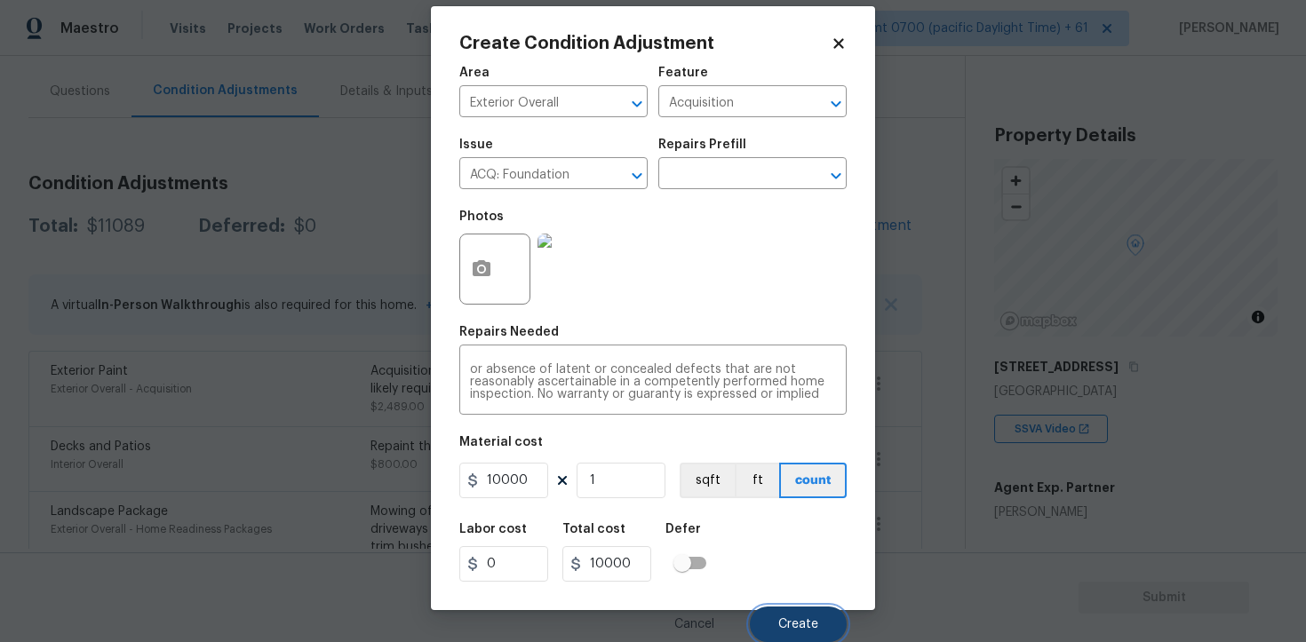
click at [784, 623] on span "Create" at bounding box center [798, 624] width 40 height 13
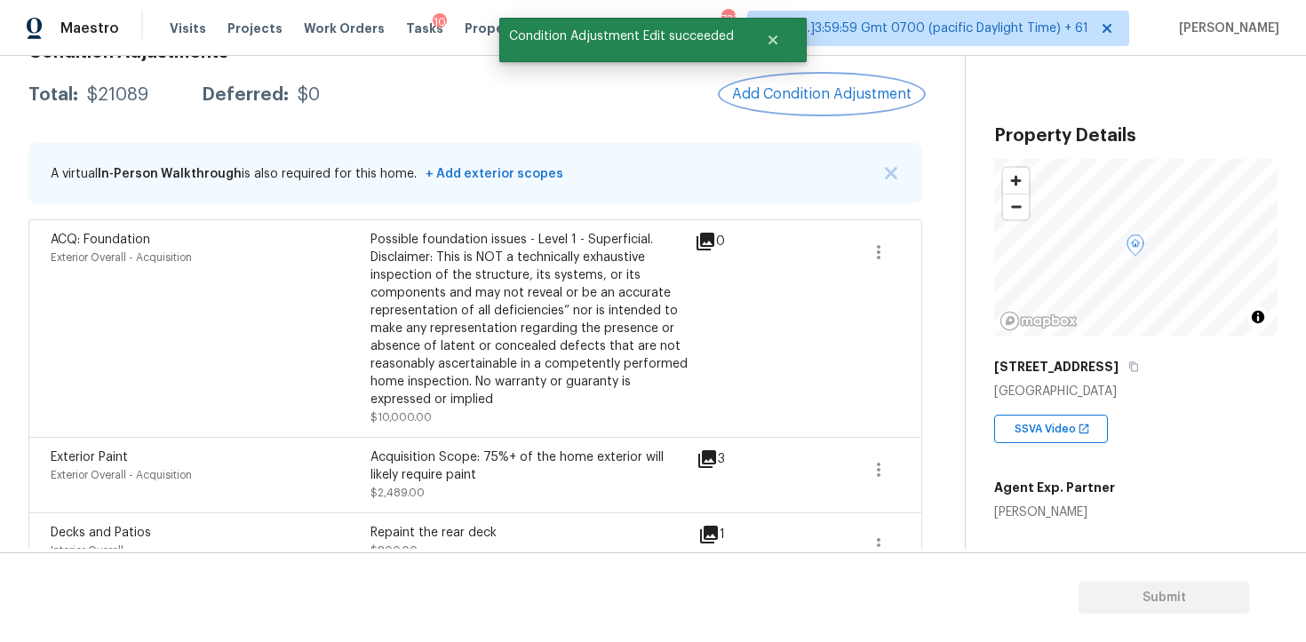
scroll to position [250, 0]
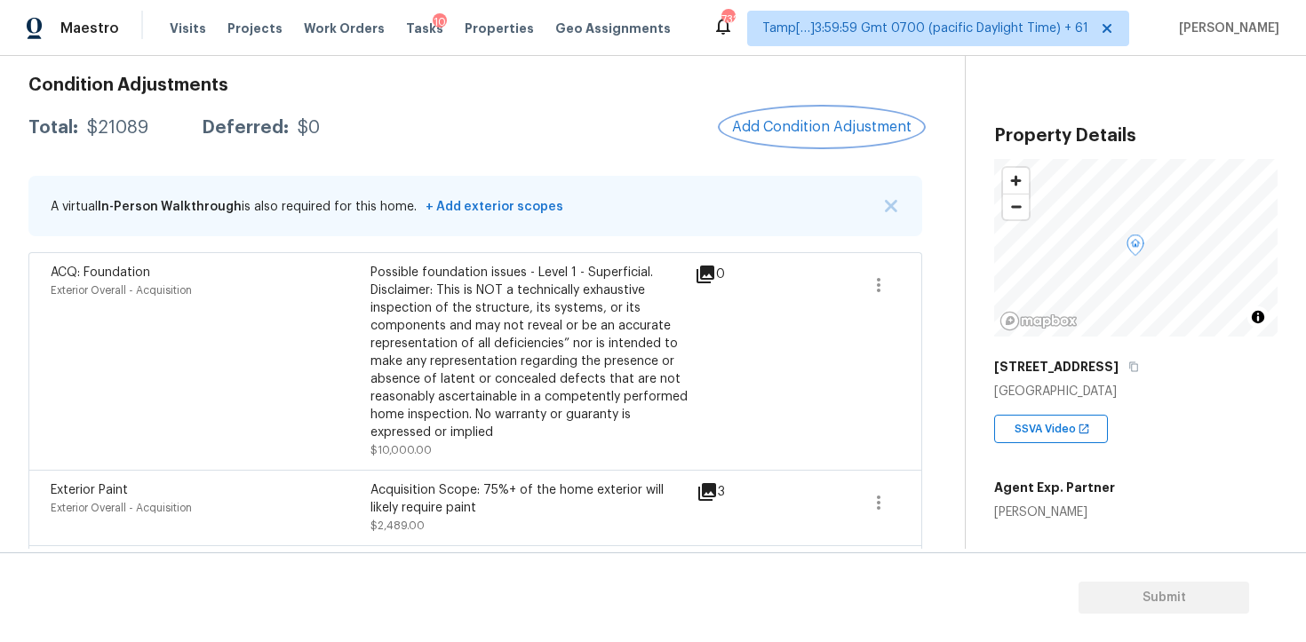
click at [807, 121] on span "Add Condition Adjustment" at bounding box center [821, 127] width 179 height 16
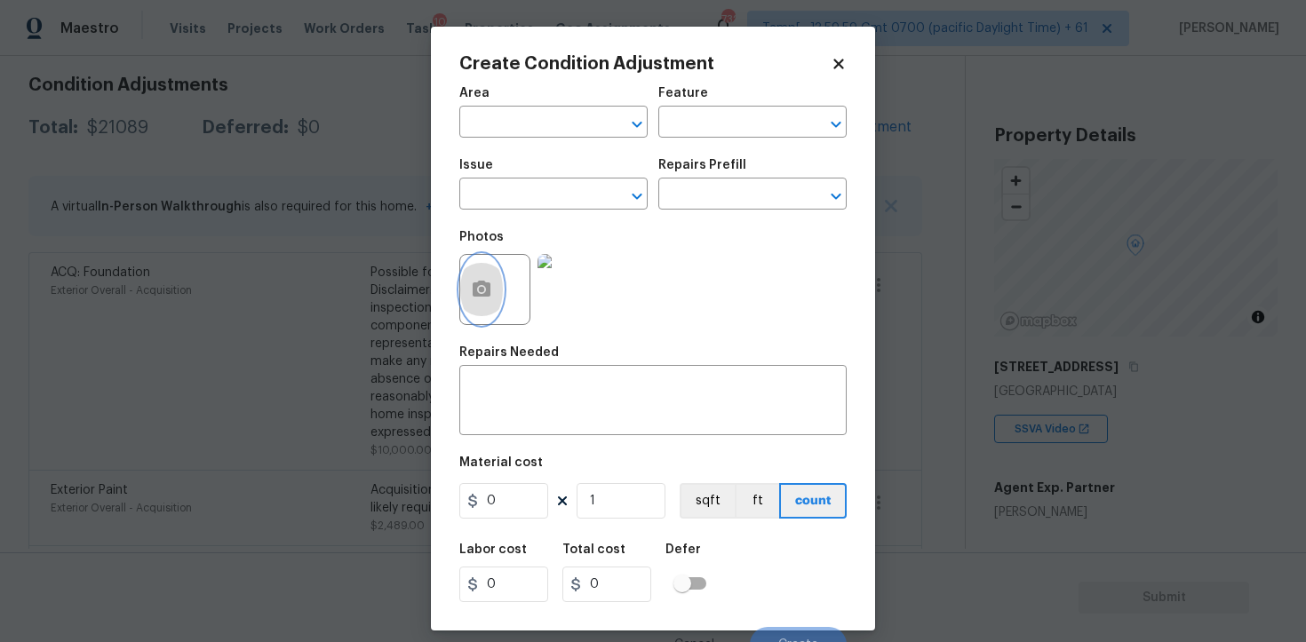
click at [490, 279] on button "button" at bounding box center [481, 289] width 43 height 69
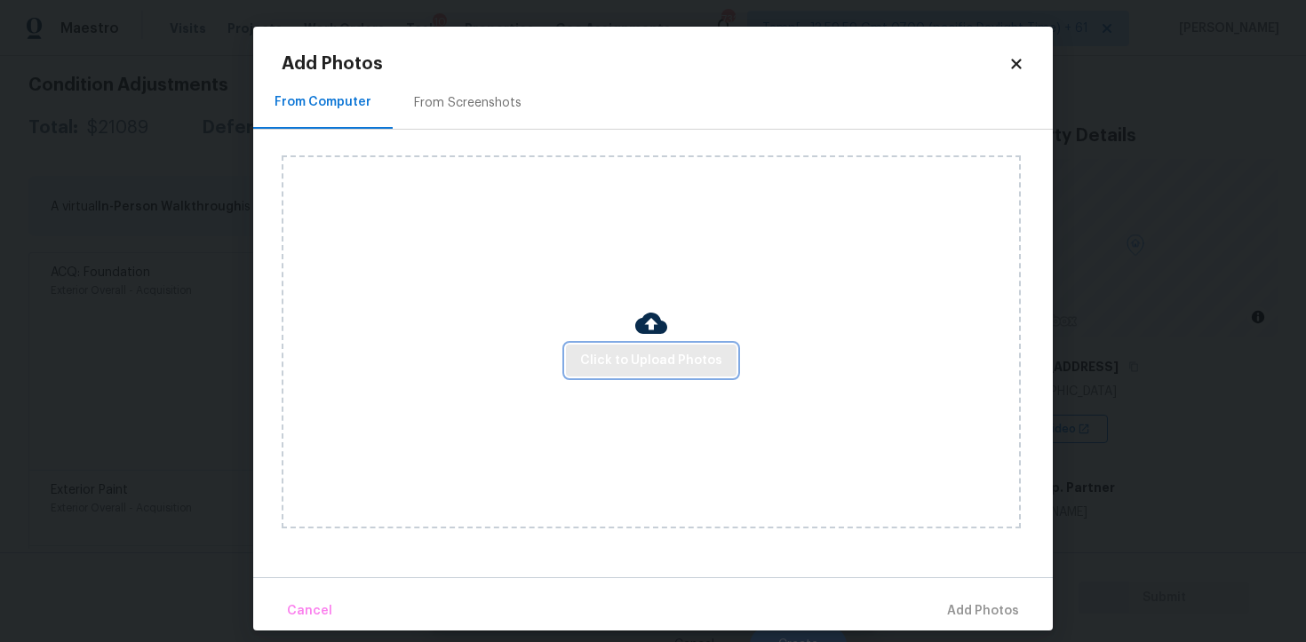
click at [676, 356] on span "Click to Upload Photos" at bounding box center [651, 361] width 142 height 22
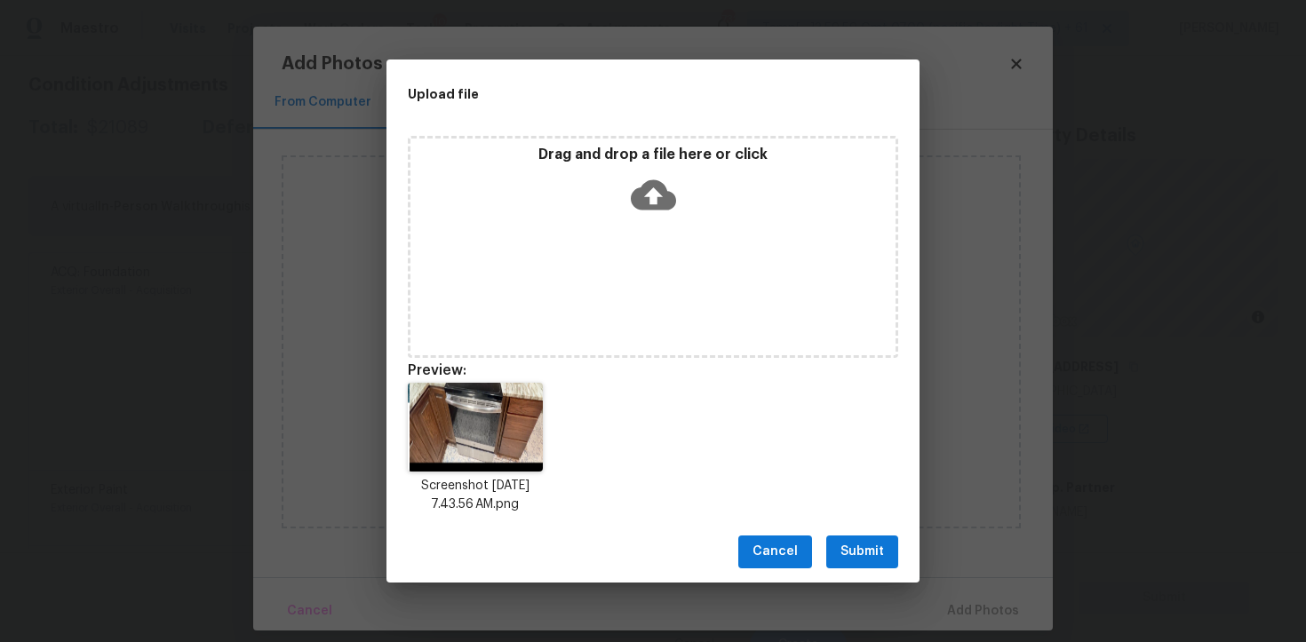
click at [852, 563] on button "Submit" at bounding box center [862, 552] width 72 height 33
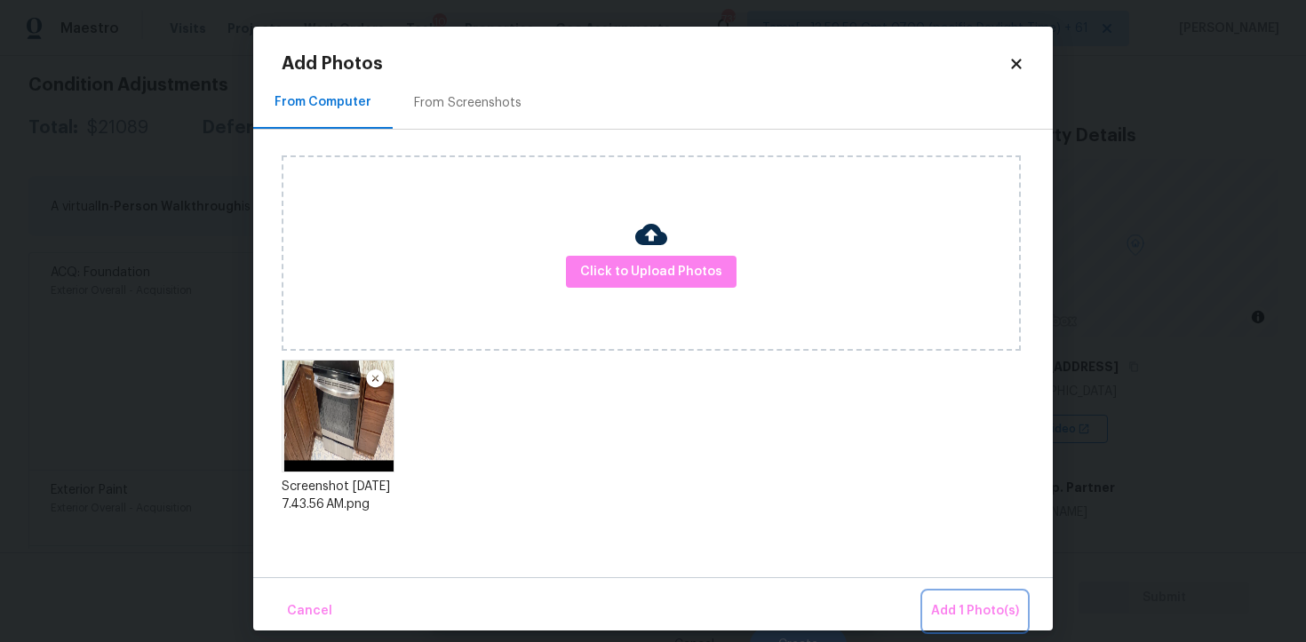
click at [970, 603] on span "Add 1 Photo(s)" at bounding box center [975, 612] width 88 height 22
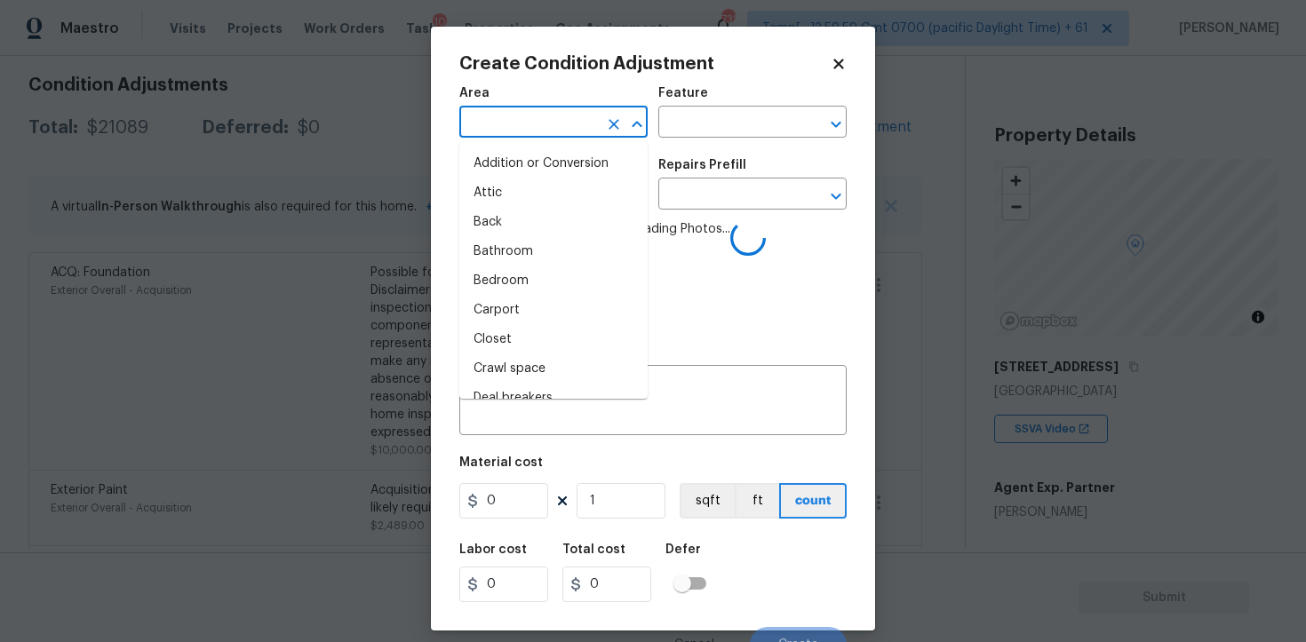
click at [582, 128] on input "text" at bounding box center [528, 124] width 139 height 28
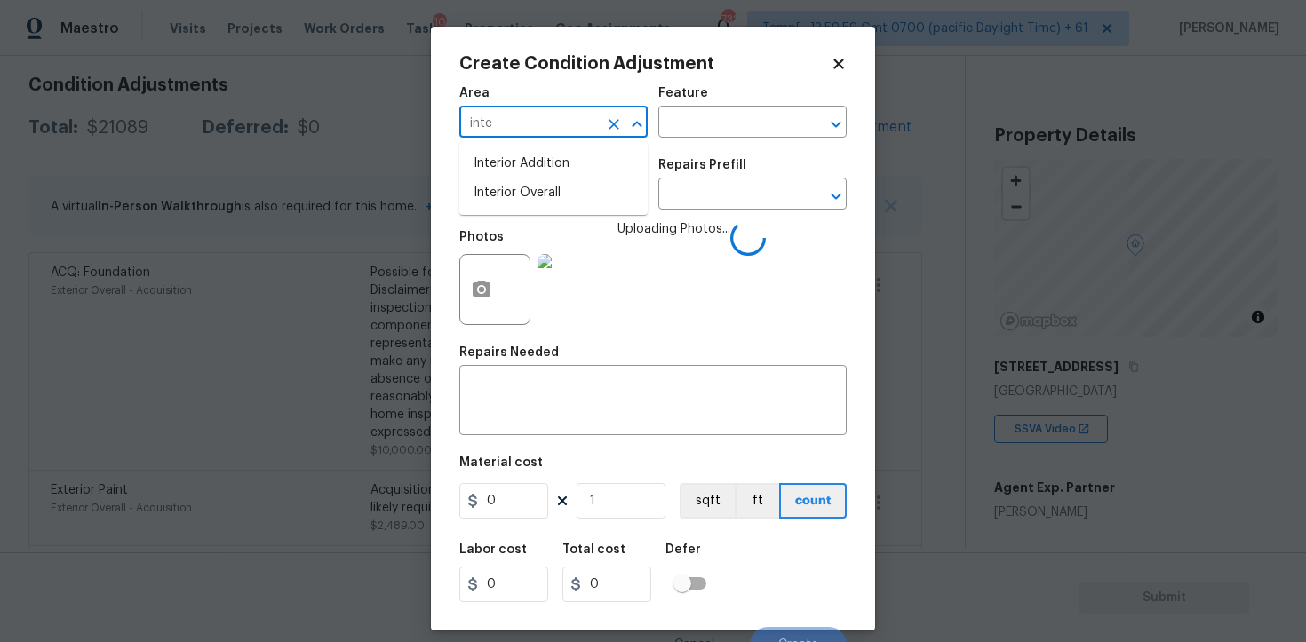
type input "inter"
click at [550, 212] on ul "Interior Addition Interior Overall" at bounding box center [553, 178] width 188 height 73
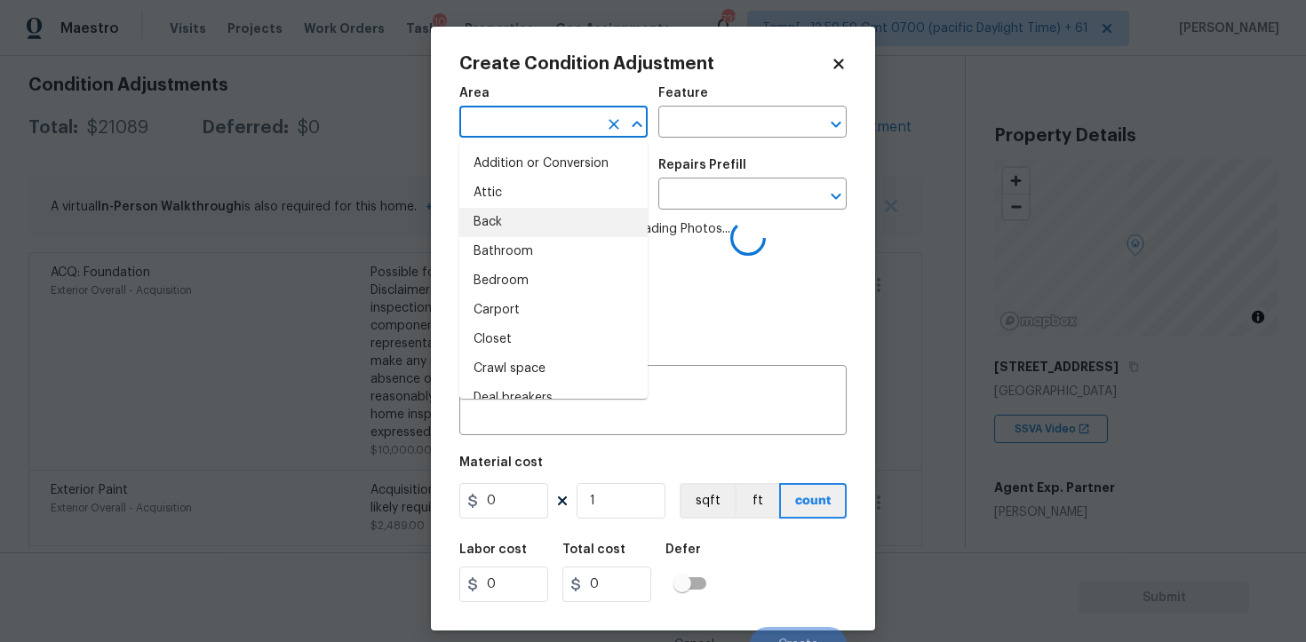
click at [550, 212] on li "Back" at bounding box center [553, 222] width 188 height 29
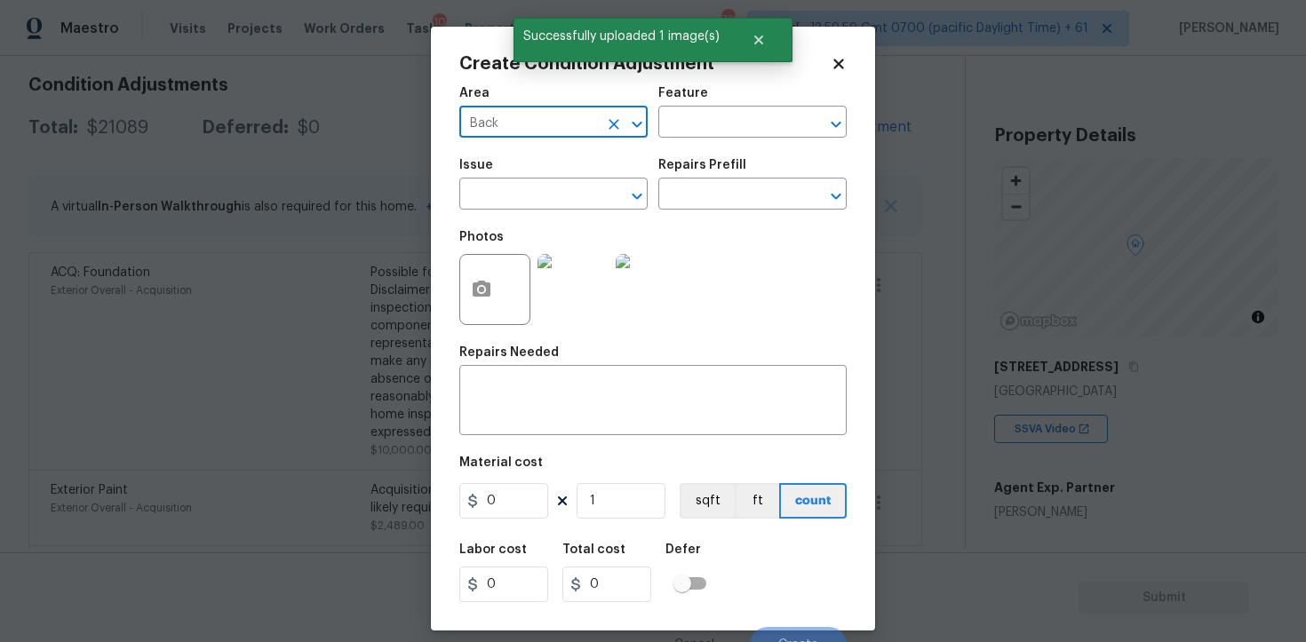
type input "Back"
click at [538, 143] on span "Area Back ​" at bounding box center [553, 112] width 188 height 72
click at [536, 135] on input "Back" at bounding box center [528, 124] width 139 height 28
click at [525, 193] on li "Interior Overall" at bounding box center [553, 193] width 188 height 29
type input "Interior Overall"
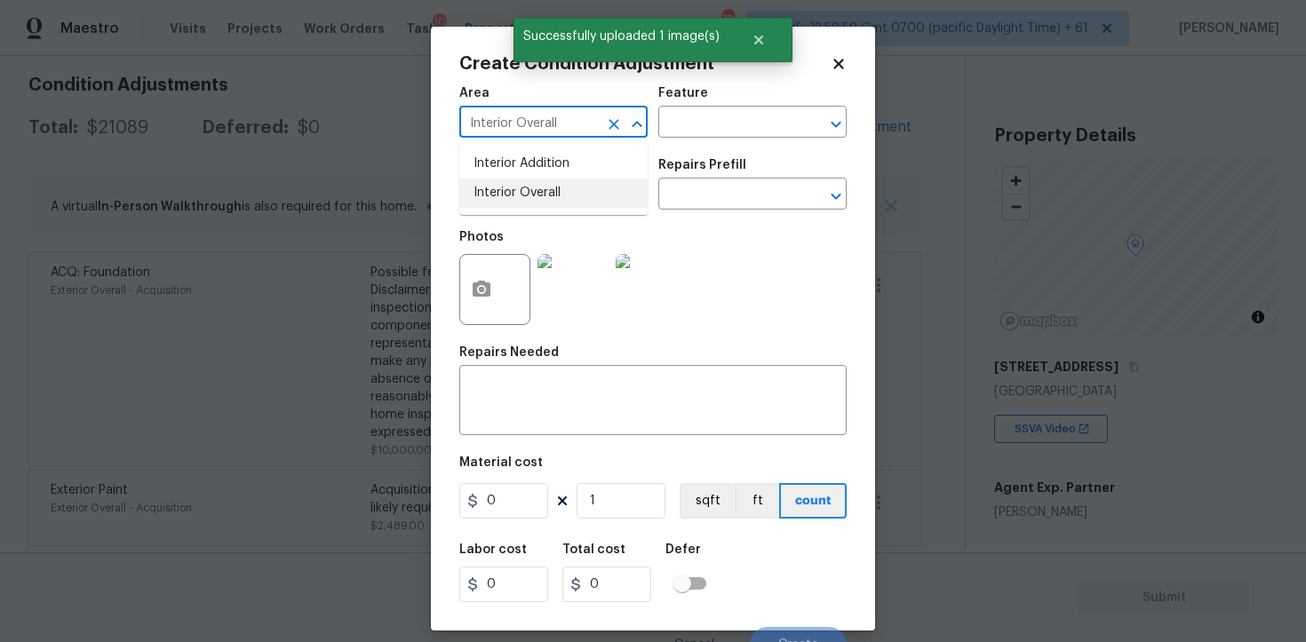
click at [525, 193] on input "text" at bounding box center [528, 196] width 139 height 28
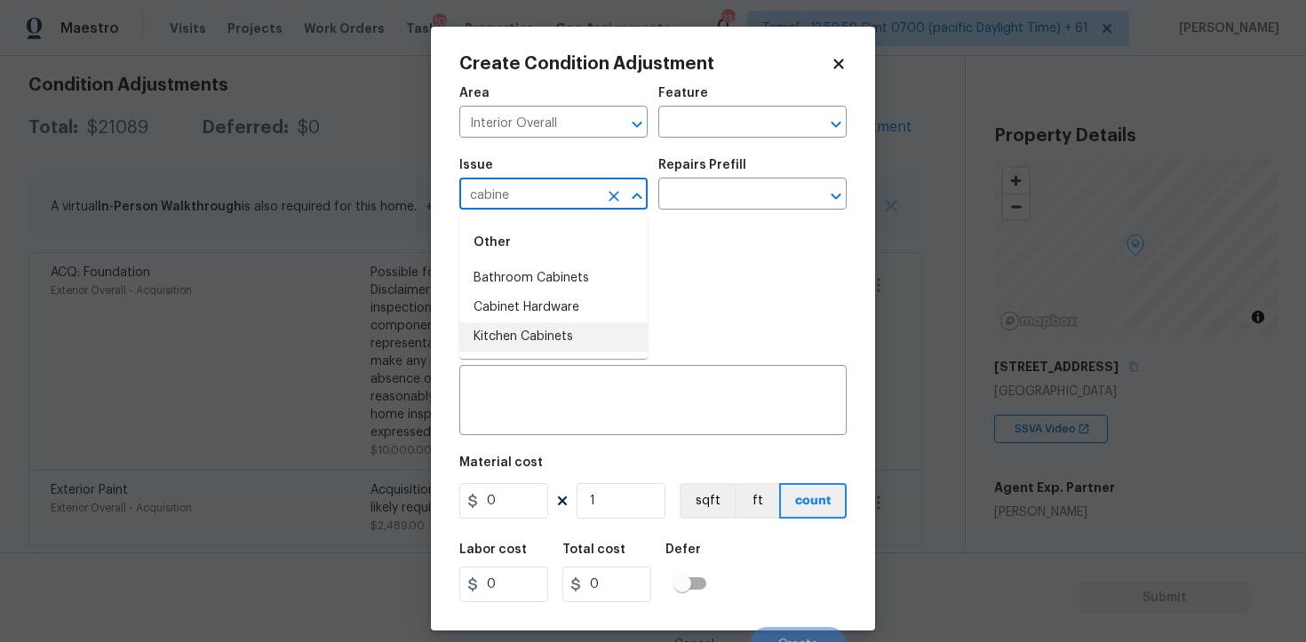
click at [497, 323] on li "Kitchen Cabinets" at bounding box center [553, 337] width 188 height 29
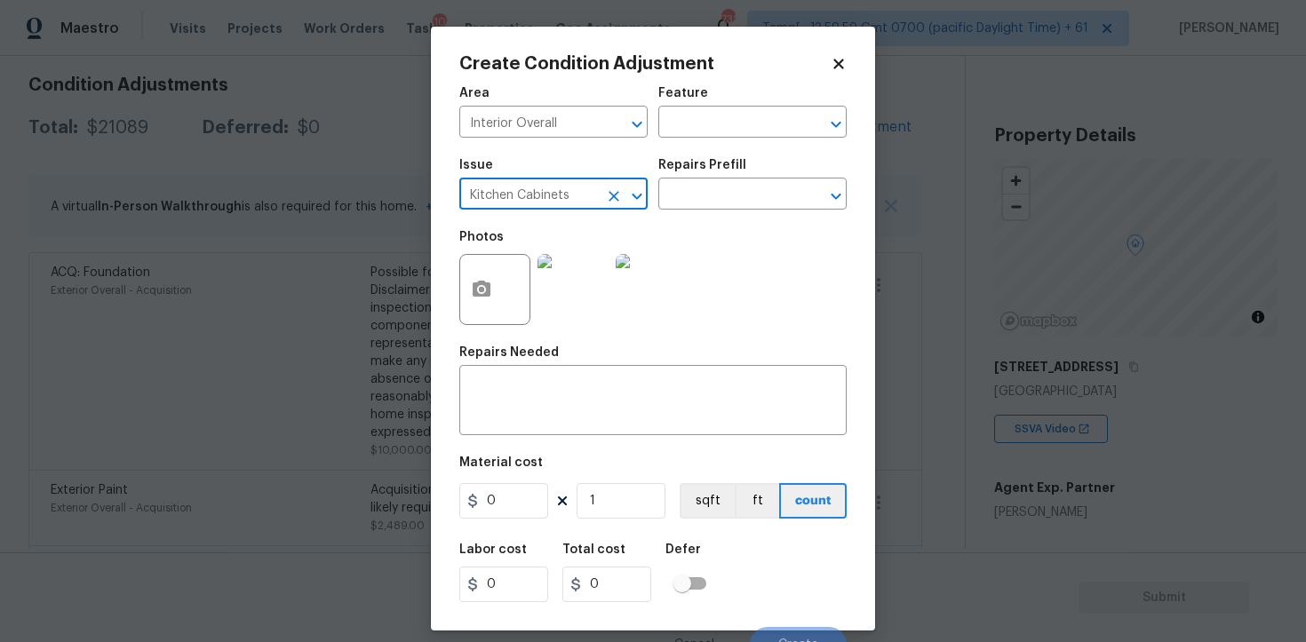
type input "Kitchen Cabinets"
click at [679, 217] on div "Issue Kitchen Cabinets ​ Repairs Prefill ​" at bounding box center [652, 184] width 387 height 72
click at [683, 192] on input "text" at bounding box center [727, 196] width 139 height 28
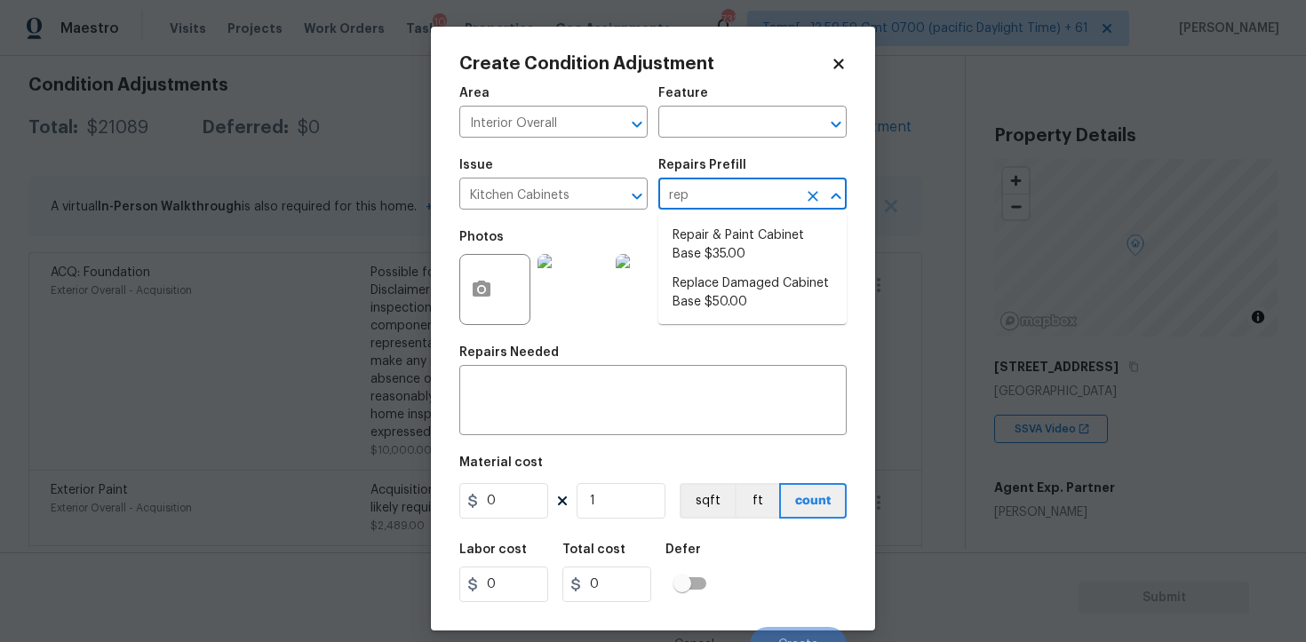
type input "repa"
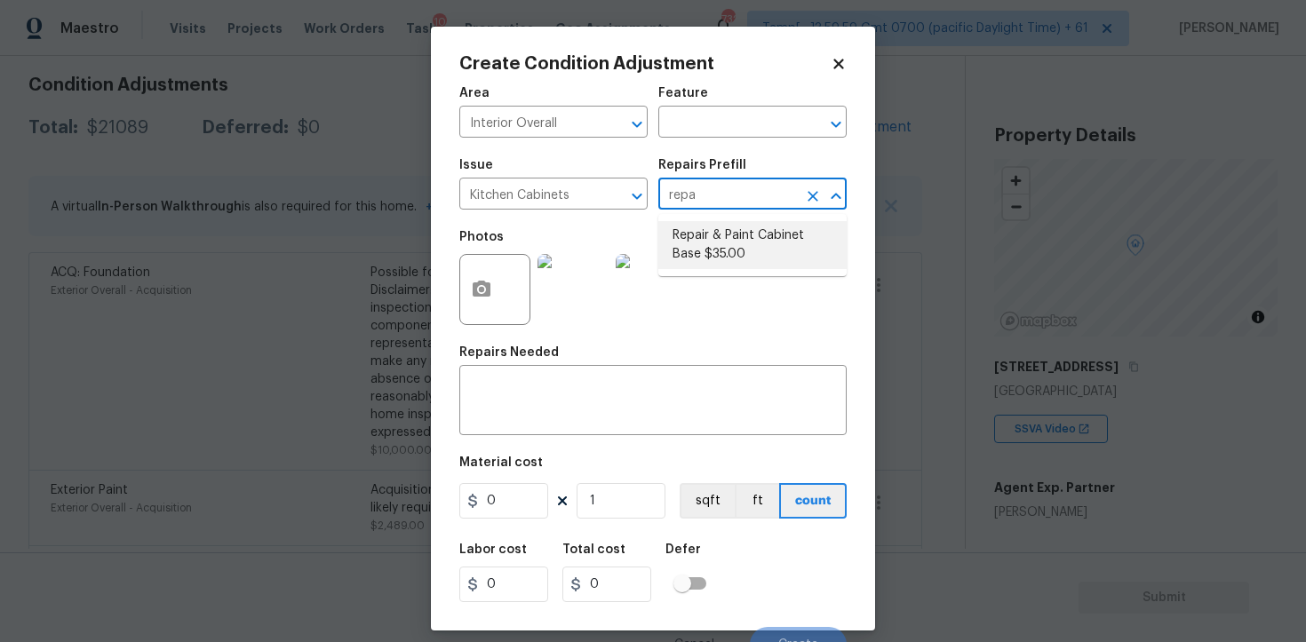
click at [682, 233] on li "Repair & Paint Cabinet Base $35.00" at bounding box center [752, 245] width 188 height 48
type input "Cabinets"
type textarea "Prep/Paint the damaged cabinet base and repair to meet current standard. Remove…"
type input "35"
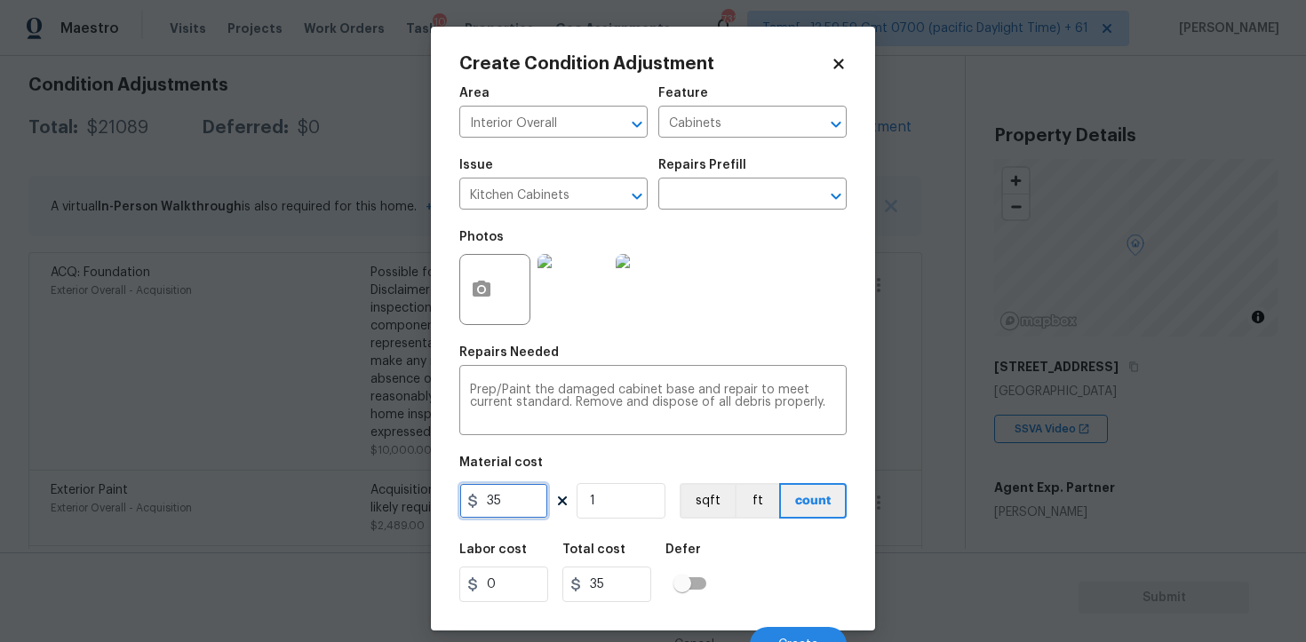
click at [519, 500] on input "35" at bounding box center [503, 501] width 89 height 36
type input "1200"
click at [737, 548] on div "Labor cost 0 Total cost 1200 Defer" at bounding box center [652, 573] width 387 height 80
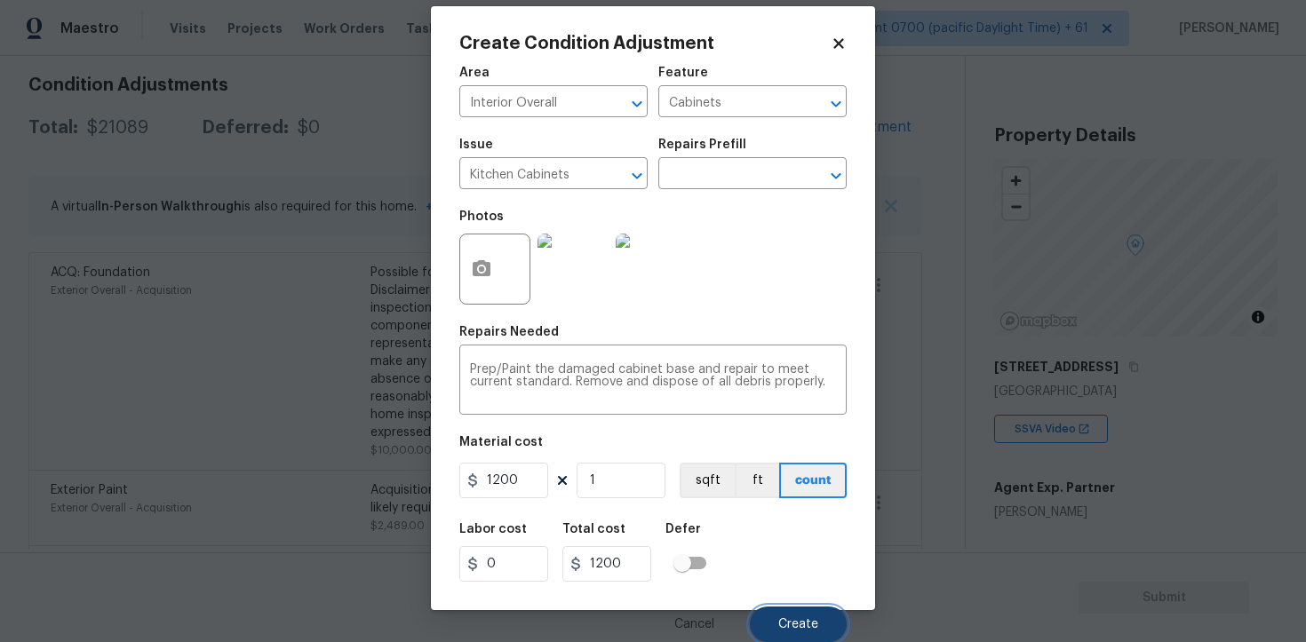
click at [806, 617] on button "Create" at bounding box center [798, 625] width 97 height 36
click at [862, 560] on div "Create Condition Adjustment Area Interior Overall ​ Feature Cabinets ​ Issue Ki…" at bounding box center [653, 308] width 444 height 604
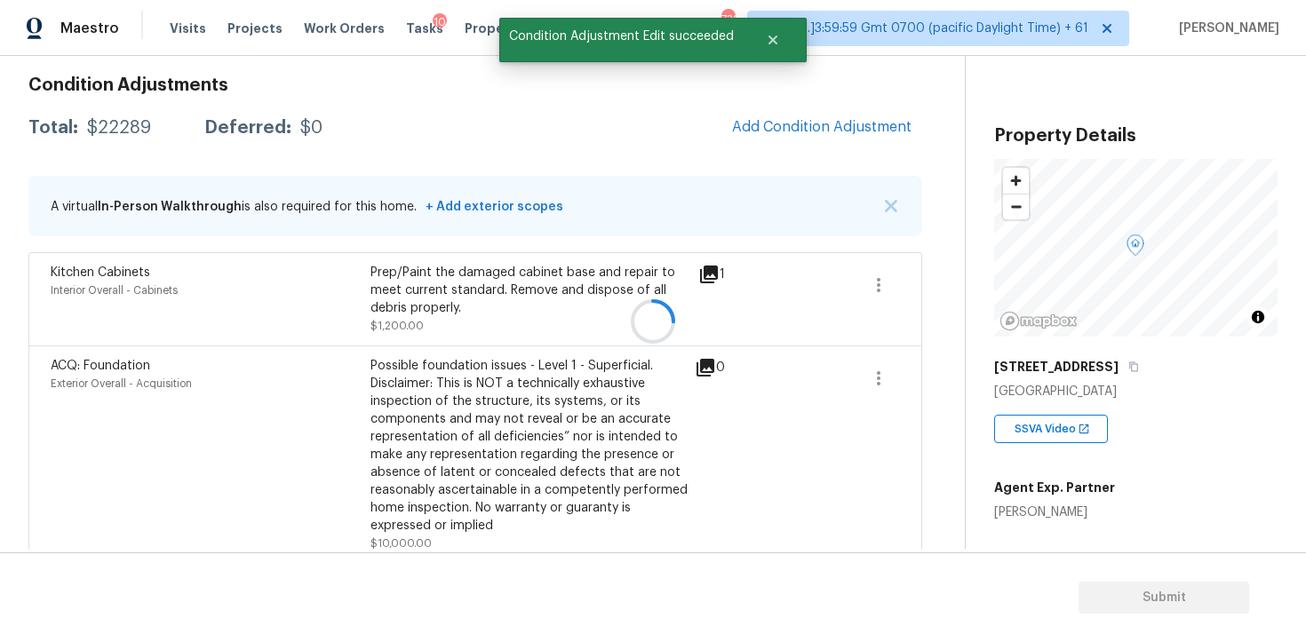
scroll to position [0, 0]
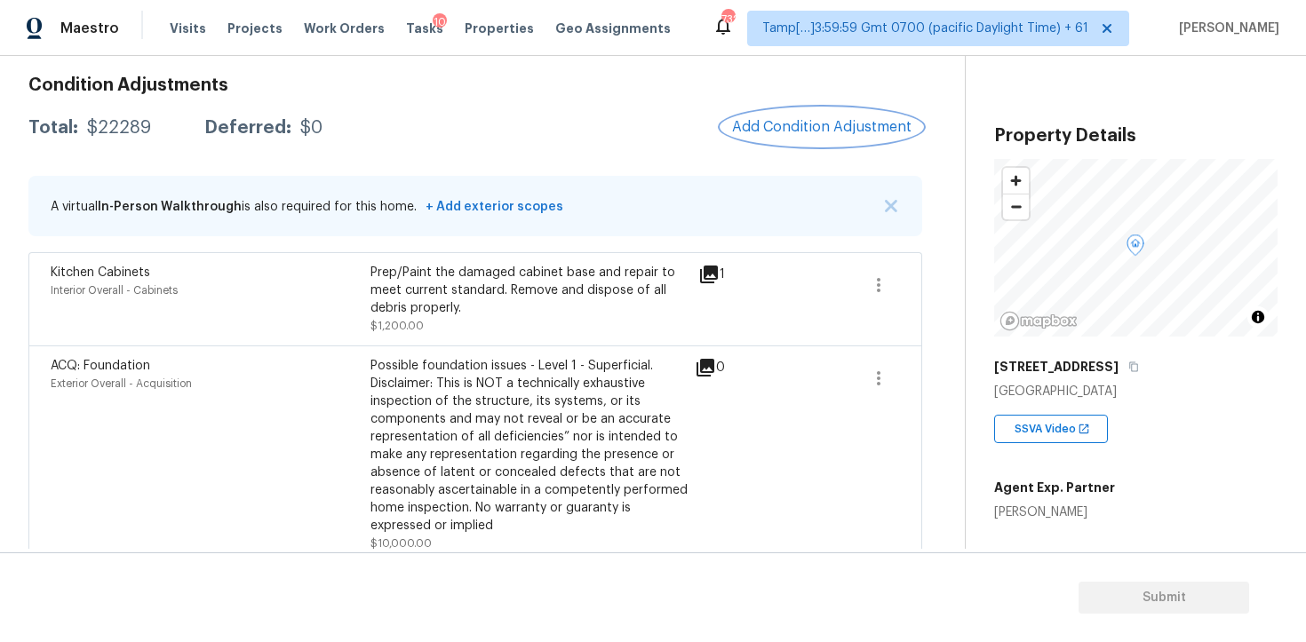
click at [813, 127] on span "Add Condition Adjustment" at bounding box center [821, 127] width 179 height 16
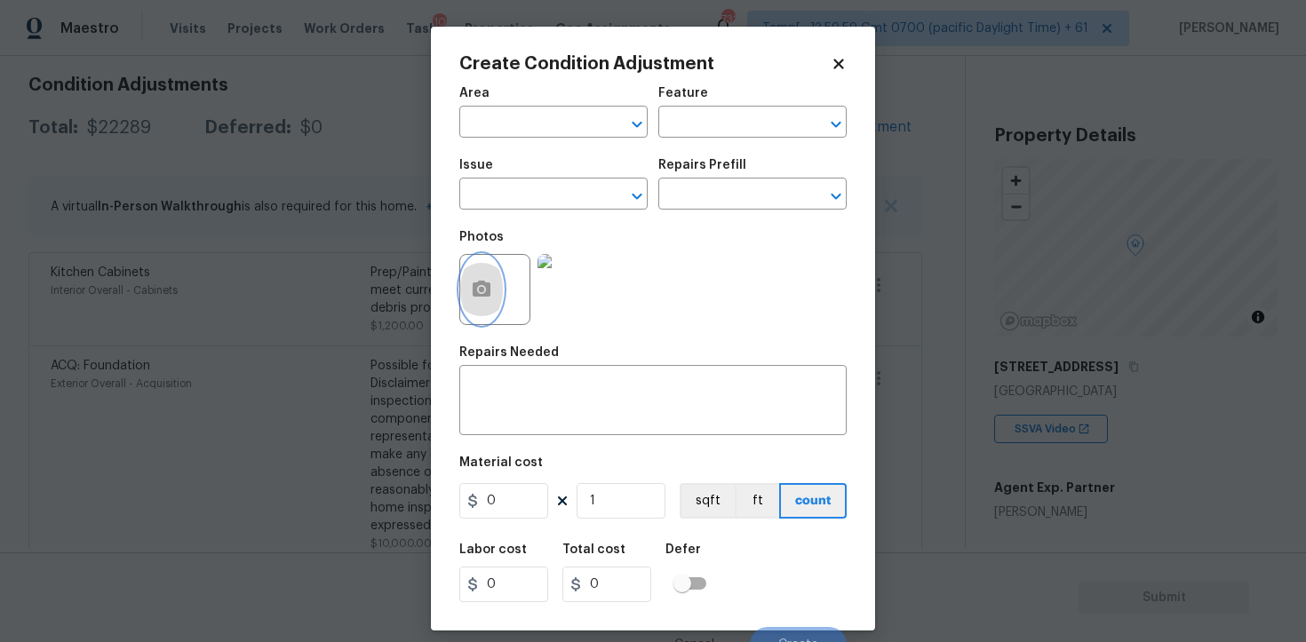
click at [470, 283] on button "button" at bounding box center [481, 289] width 43 height 69
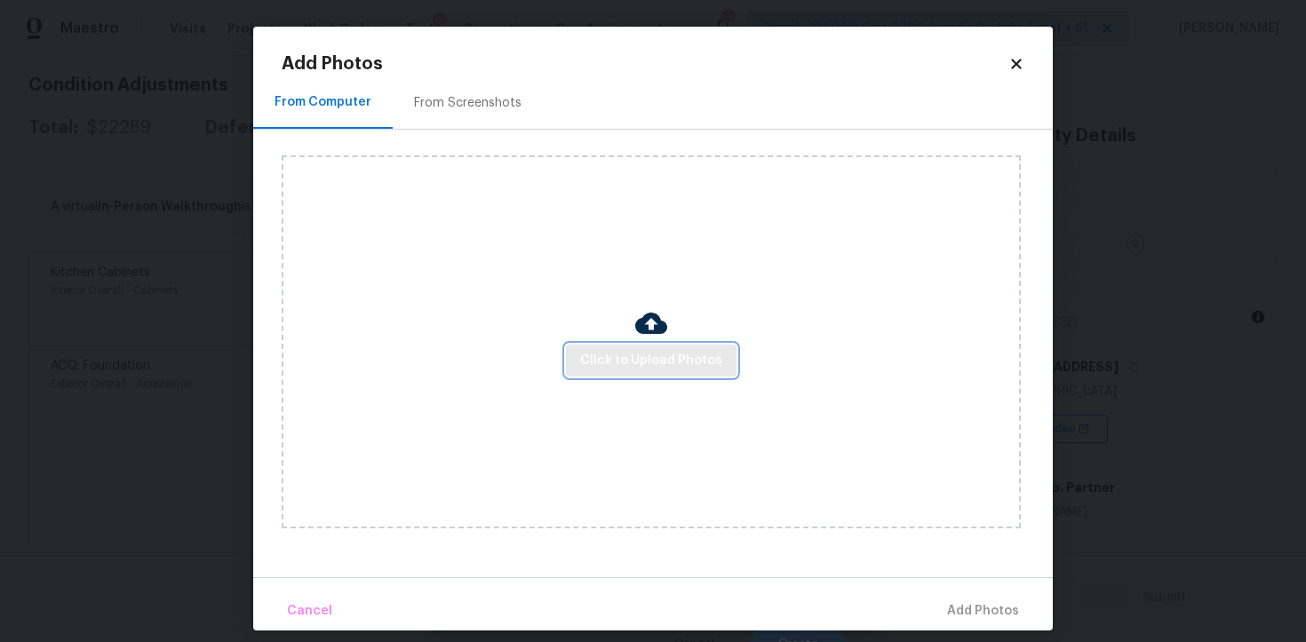
click at [685, 356] on span "Click to Upload Photos" at bounding box center [651, 361] width 142 height 22
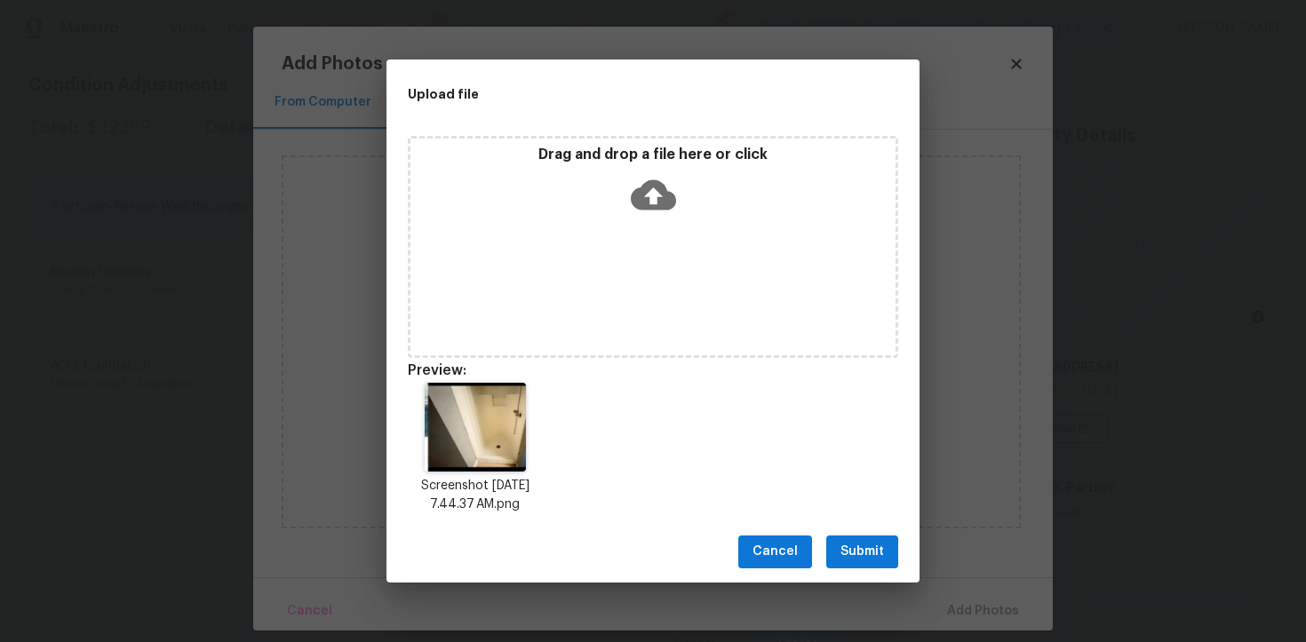
click at [849, 534] on div "Cancel Submit" at bounding box center [653, 552] width 533 height 61
click at [858, 553] on span "Submit" at bounding box center [863, 552] width 44 height 22
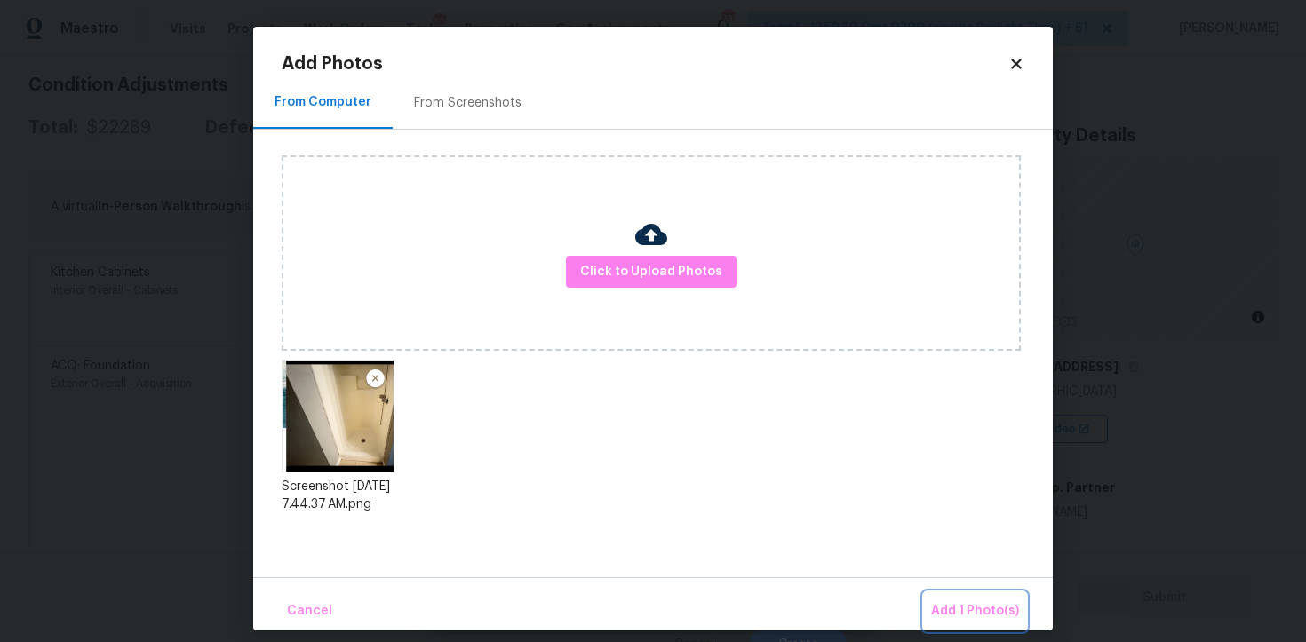
click at [953, 607] on span "Add 1 Photo(s)" at bounding box center [975, 612] width 88 height 22
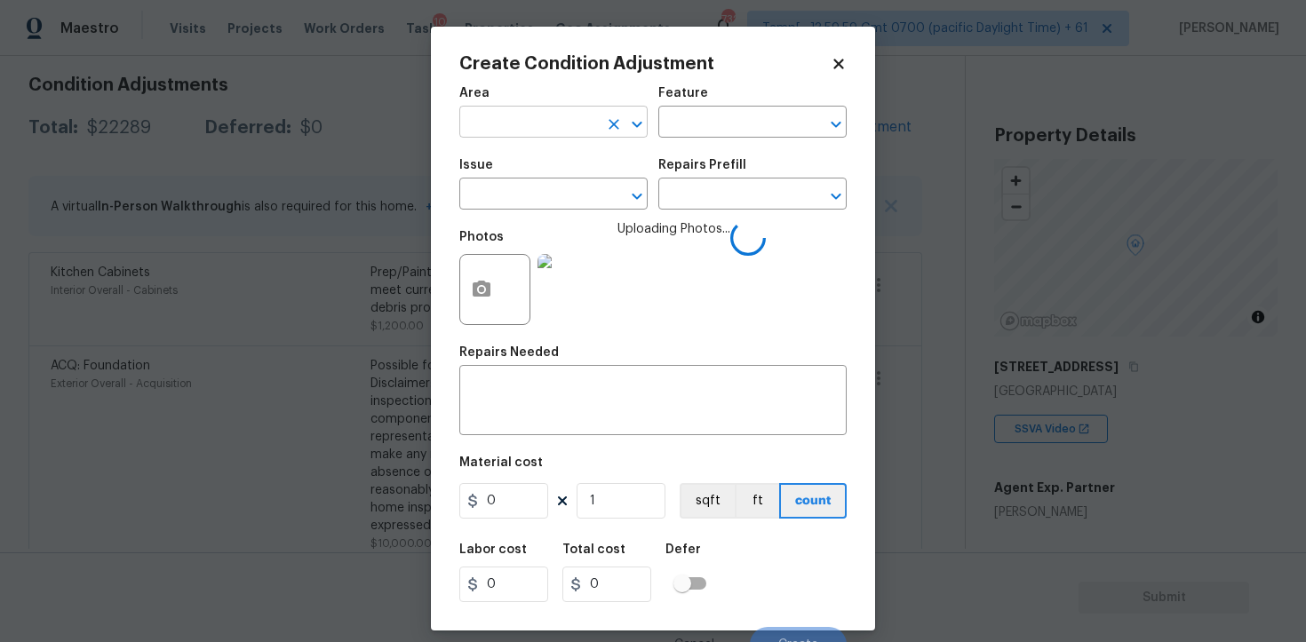
click at [585, 136] on input "text" at bounding box center [528, 124] width 139 height 28
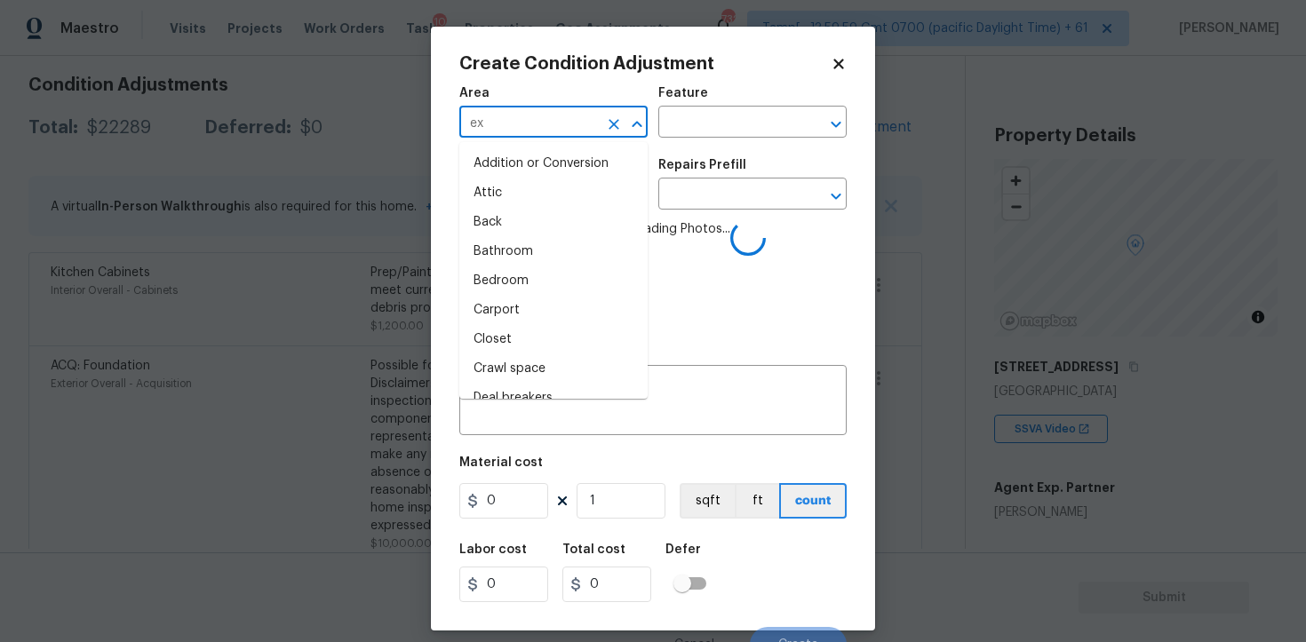
type input "e"
type input "int"
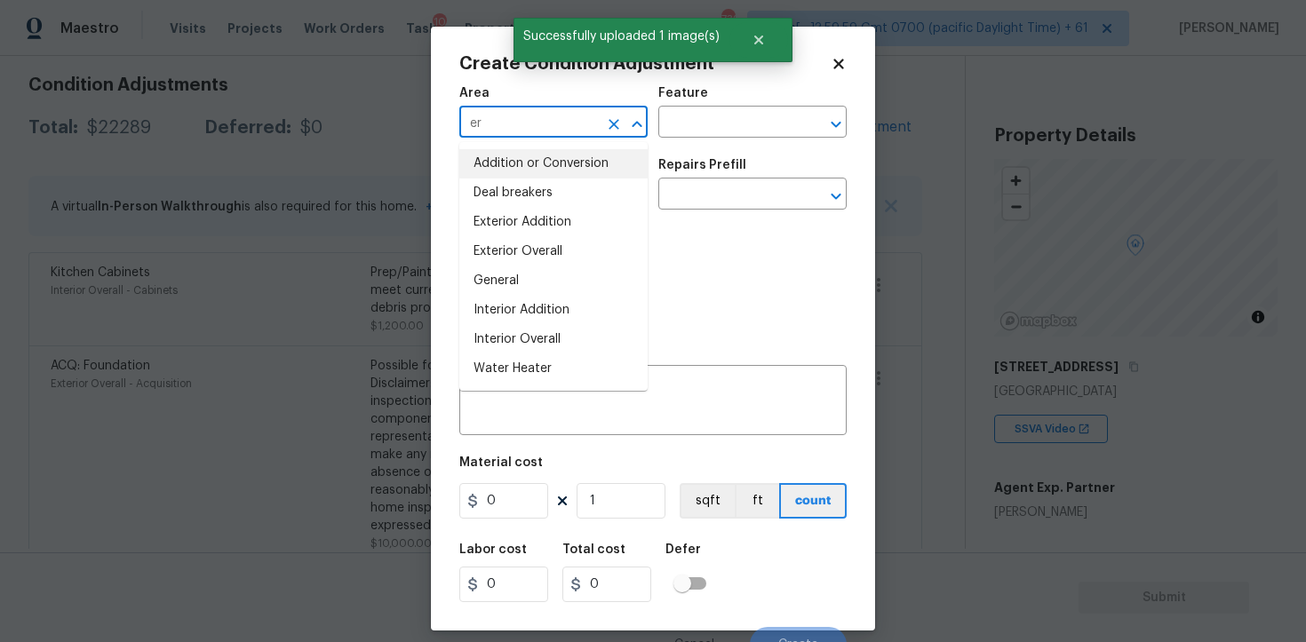
type input "e"
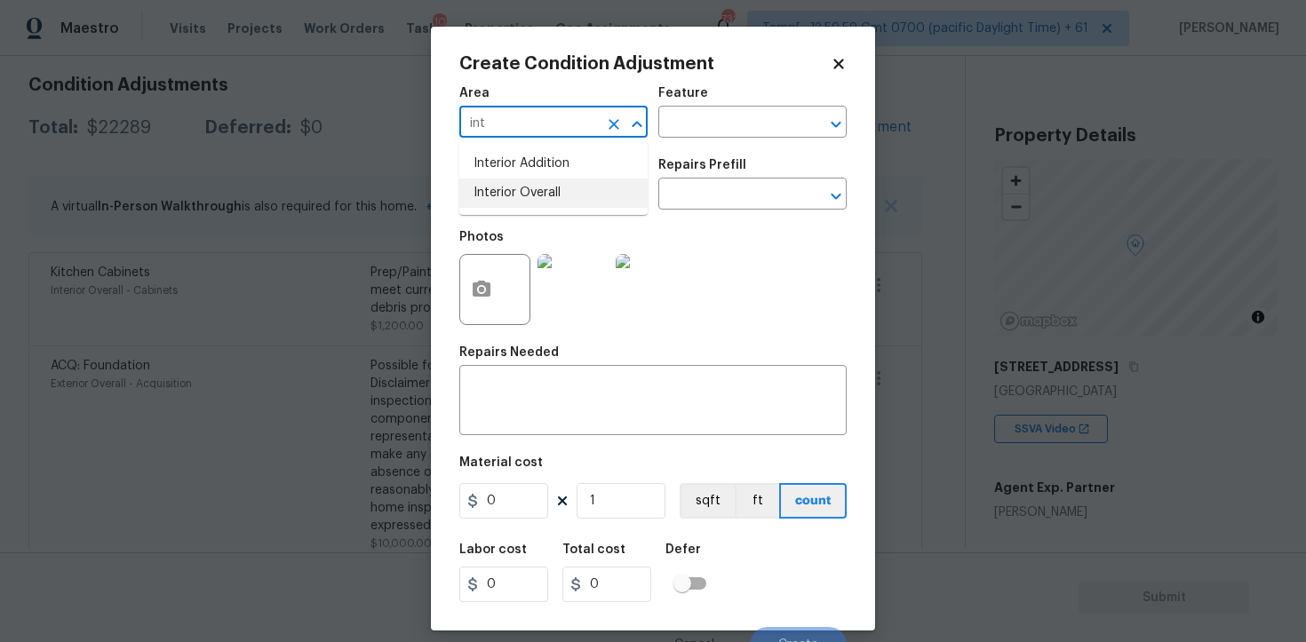
click at [557, 197] on li "Interior Overall" at bounding box center [553, 193] width 188 height 29
type input "Interior Overall"
click at [557, 197] on input "text" at bounding box center [528, 196] width 139 height 28
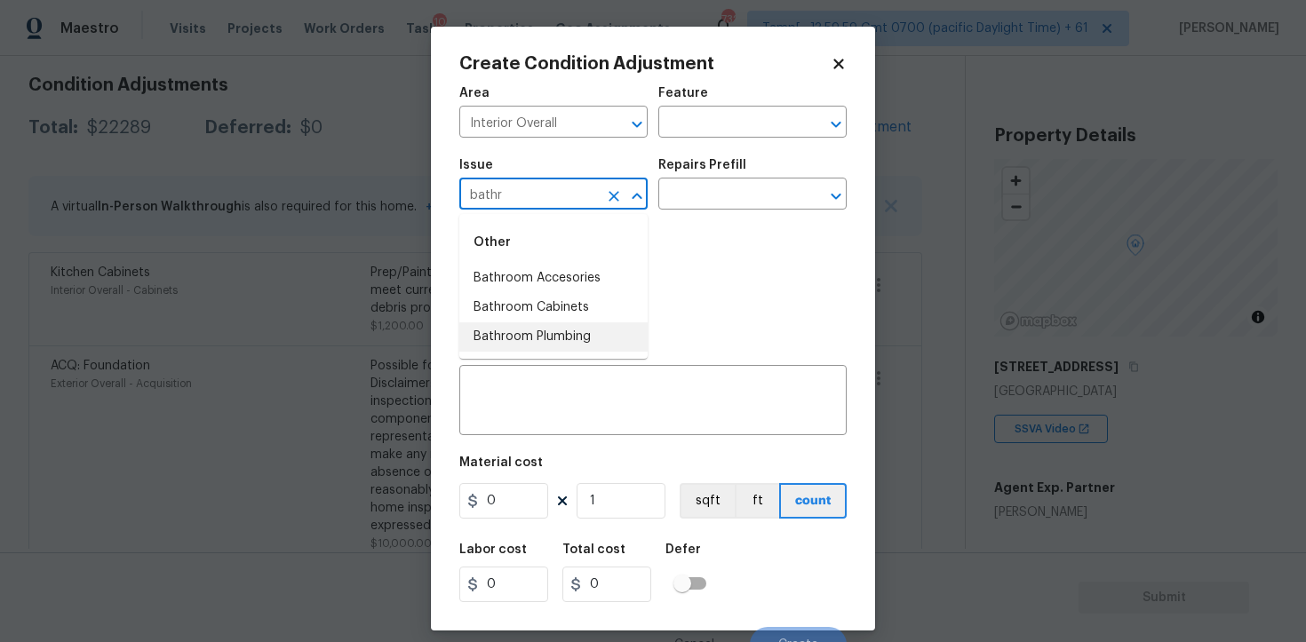
click at [579, 324] on li "Bathroom Plumbing" at bounding box center [553, 337] width 188 height 29
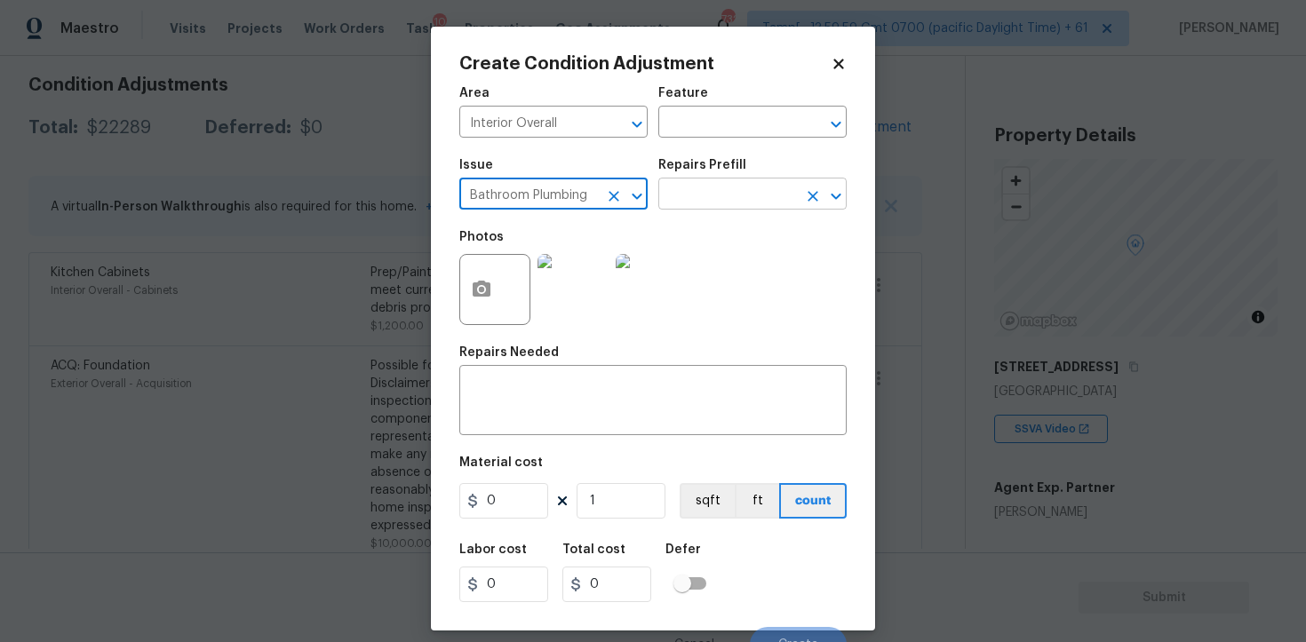
type input "Bathroom Plumbing"
click at [689, 195] on input "text" at bounding box center [727, 196] width 139 height 28
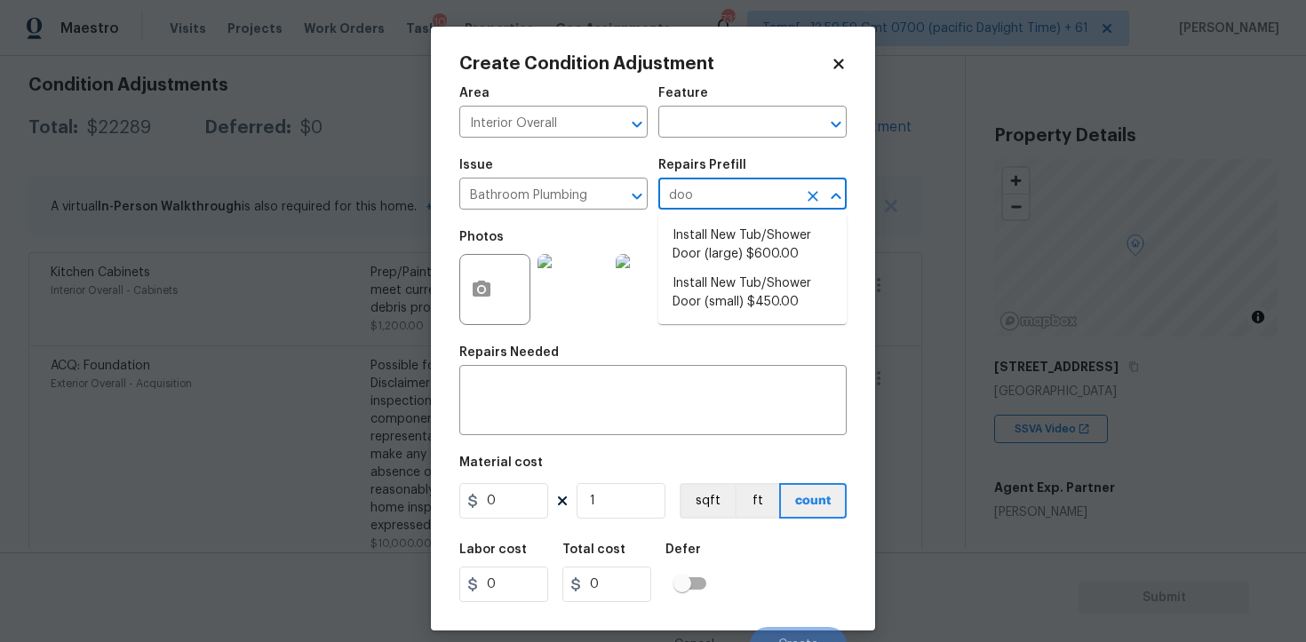
type input "door"
click at [710, 234] on li "Install New Tub/Shower Door (large) $600.00" at bounding box center [752, 245] width 188 height 48
type input "Plumbing"
type textarea "Prep the tub/shower surround and install a new 52''-58'' tempered shower door. …"
type input "600"
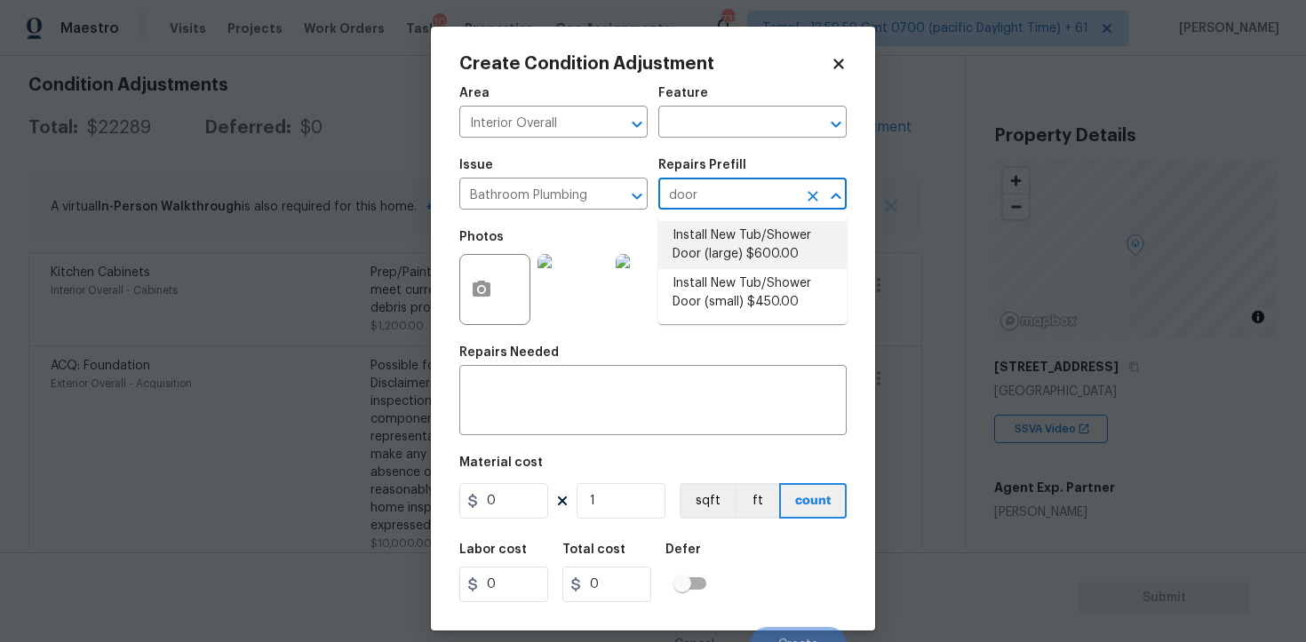
type input "600"
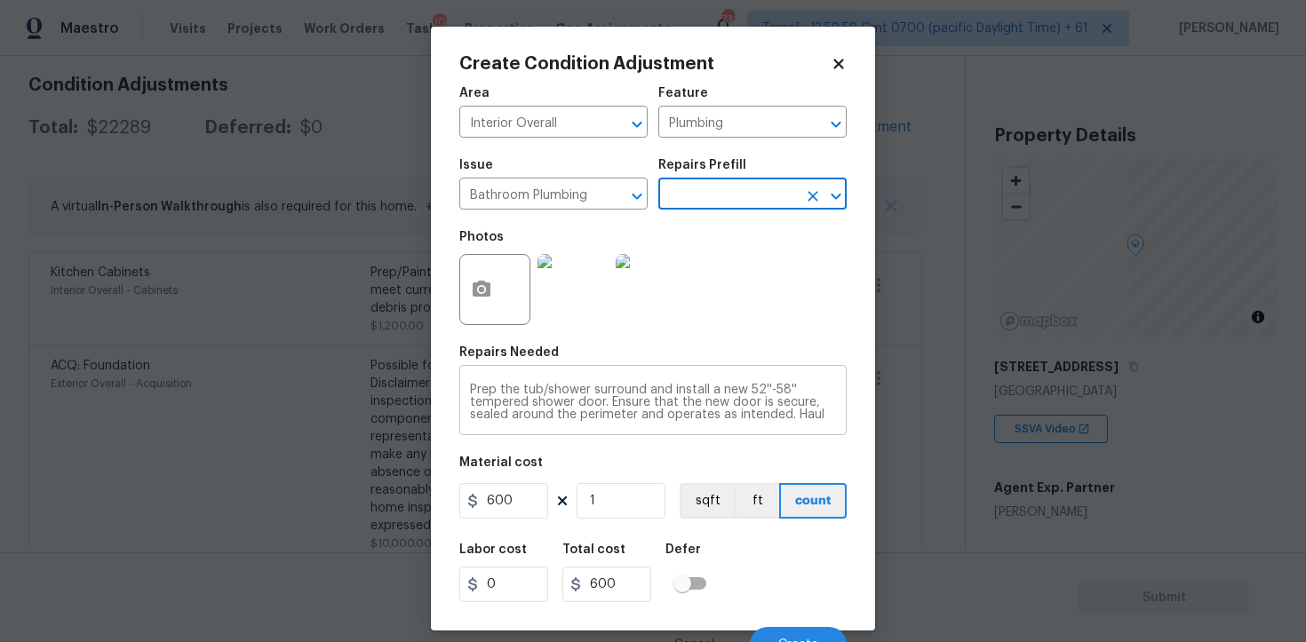
scroll to position [21, 0]
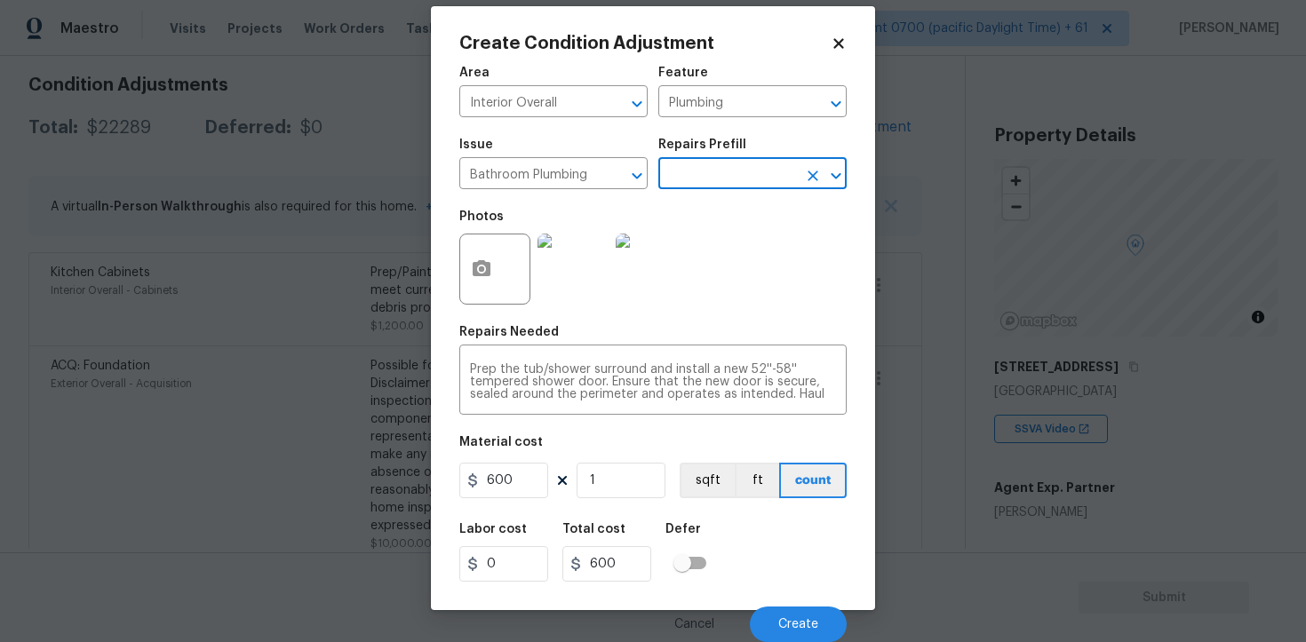
click at [728, 155] on div "Repairs Prefill" at bounding box center [752, 150] width 188 height 23
click at [733, 172] on input "text" at bounding box center [727, 176] width 139 height 28
type input "door"
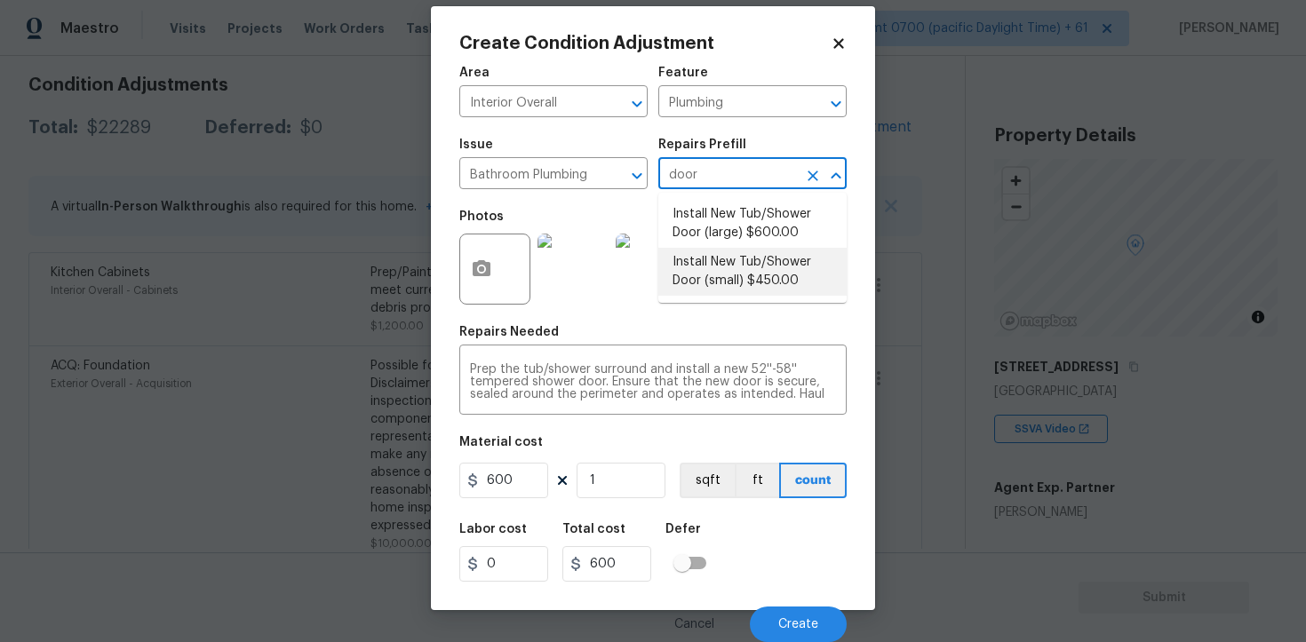
click at [751, 277] on li "Install New Tub/Shower Door (small) $450.00" at bounding box center [752, 272] width 188 height 48
type textarea "Prep the tub/shower surround and install a new 32''-36'' tempered shower door. …"
type input "450"
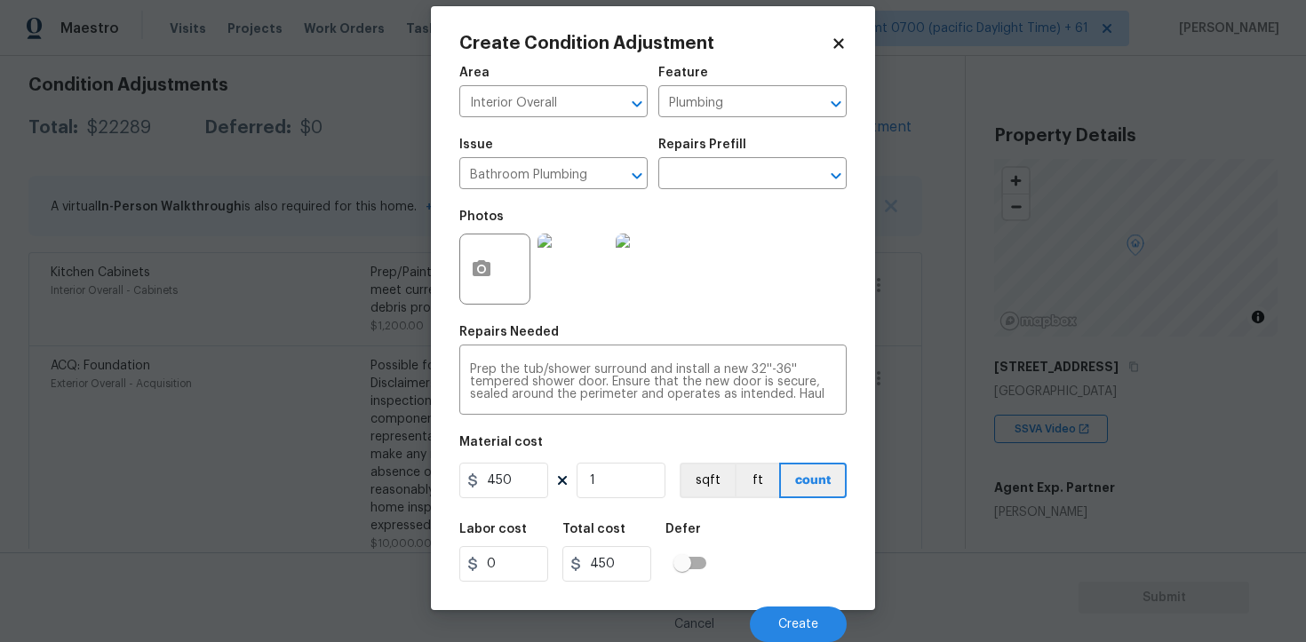
click at [778, 602] on div "Cancel Create" at bounding box center [652, 618] width 387 height 50
click at [785, 615] on button "Create" at bounding box center [798, 625] width 97 height 36
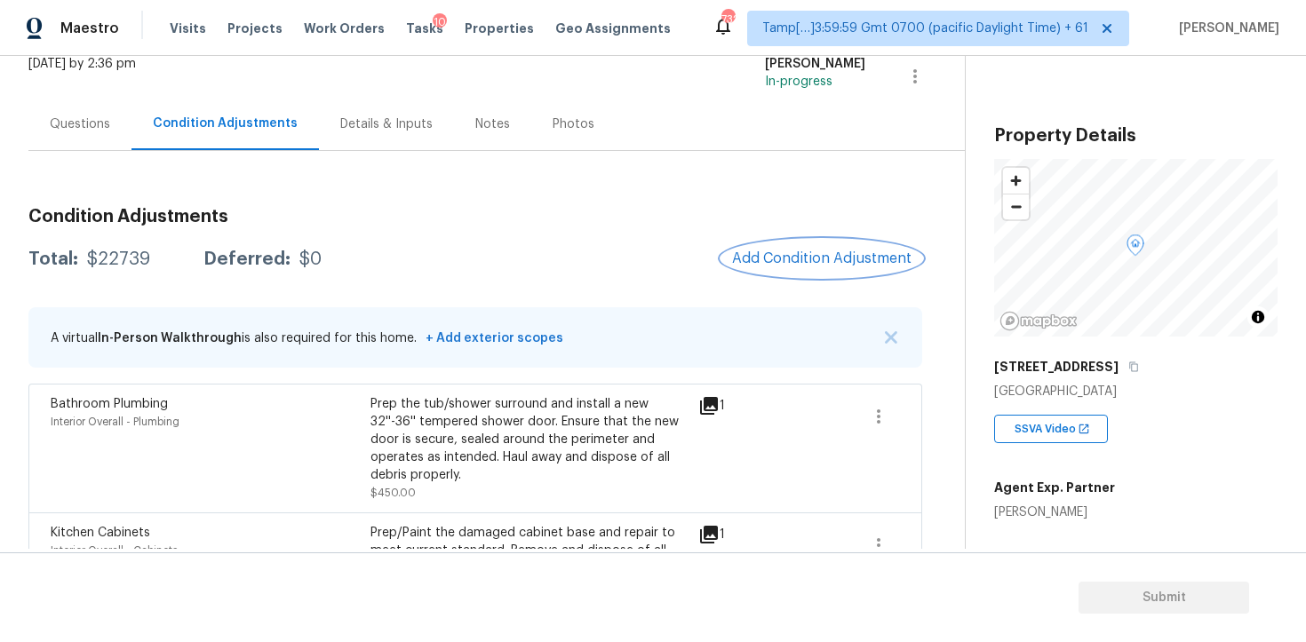
scroll to position [119, 0]
click at [786, 253] on span "Add Condition Adjustment" at bounding box center [821, 258] width 179 height 16
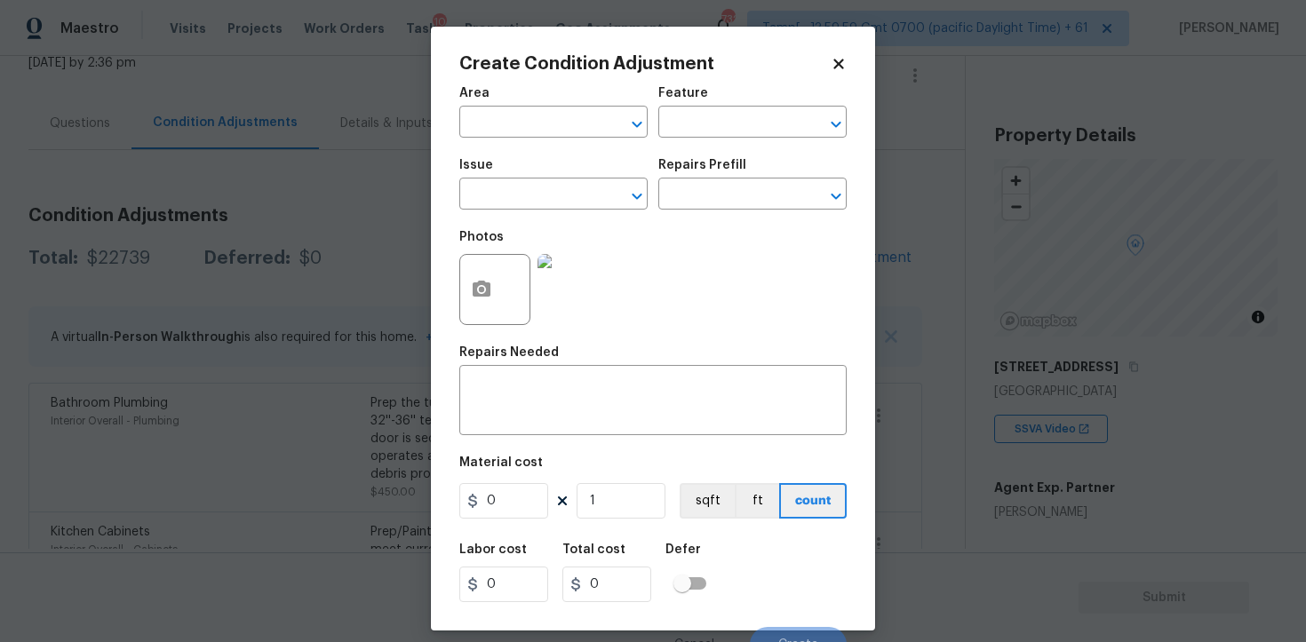
click at [546, 148] on span "Issue ​" at bounding box center [553, 184] width 188 height 72
click at [544, 129] on input "text" at bounding box center [528, 124] width 139 height 28
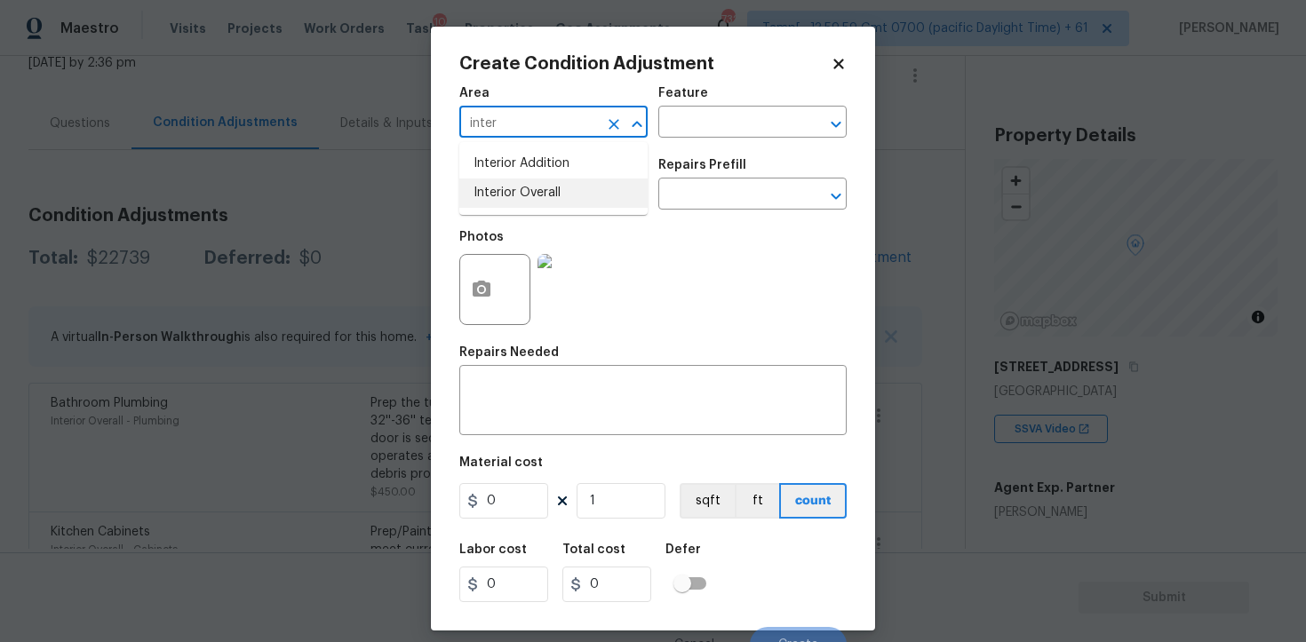
click at [551, 187] on li "Interior Overall" at bounding box center [553, 193] width 188 height 29
type input "Interior Overall"
click at [551, 187] on input "text" at bounding box center [528, 196] width 139 height 28
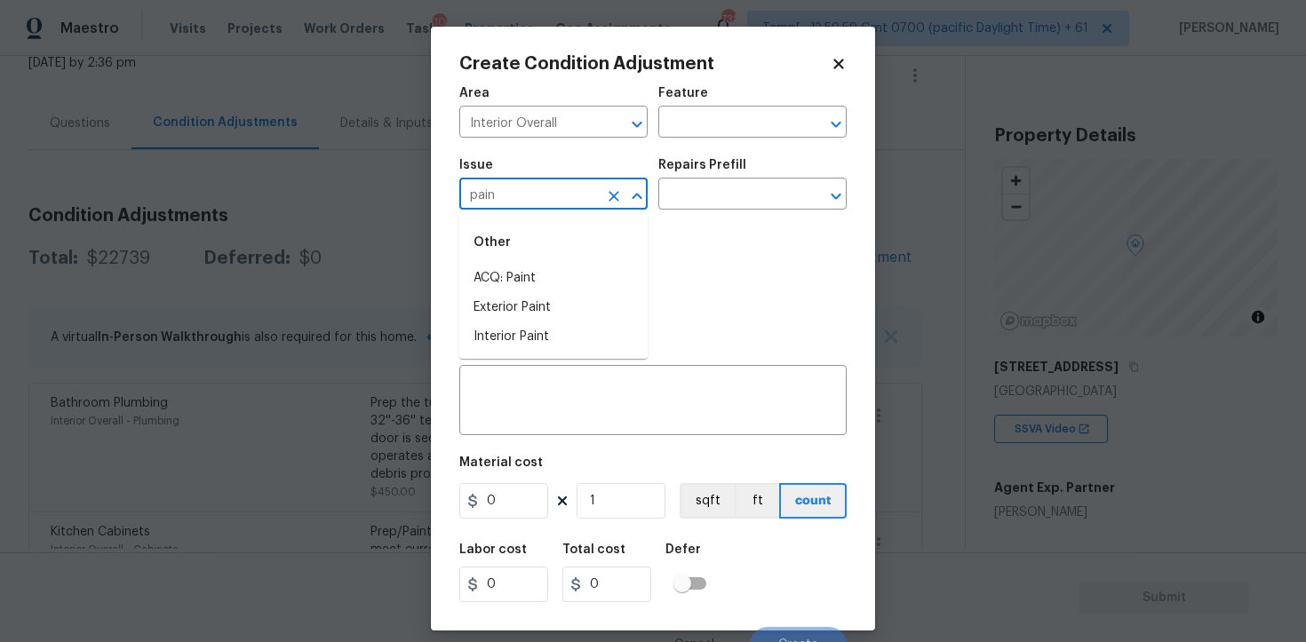
click at [548, 269] on li "ACQ: Paint" at bounding box center [553, 278] width 188 height 29
type input "ACQ: Paint"
click at [732, 188] on input "text" at bounding box center [727, 196] width 139 height 28
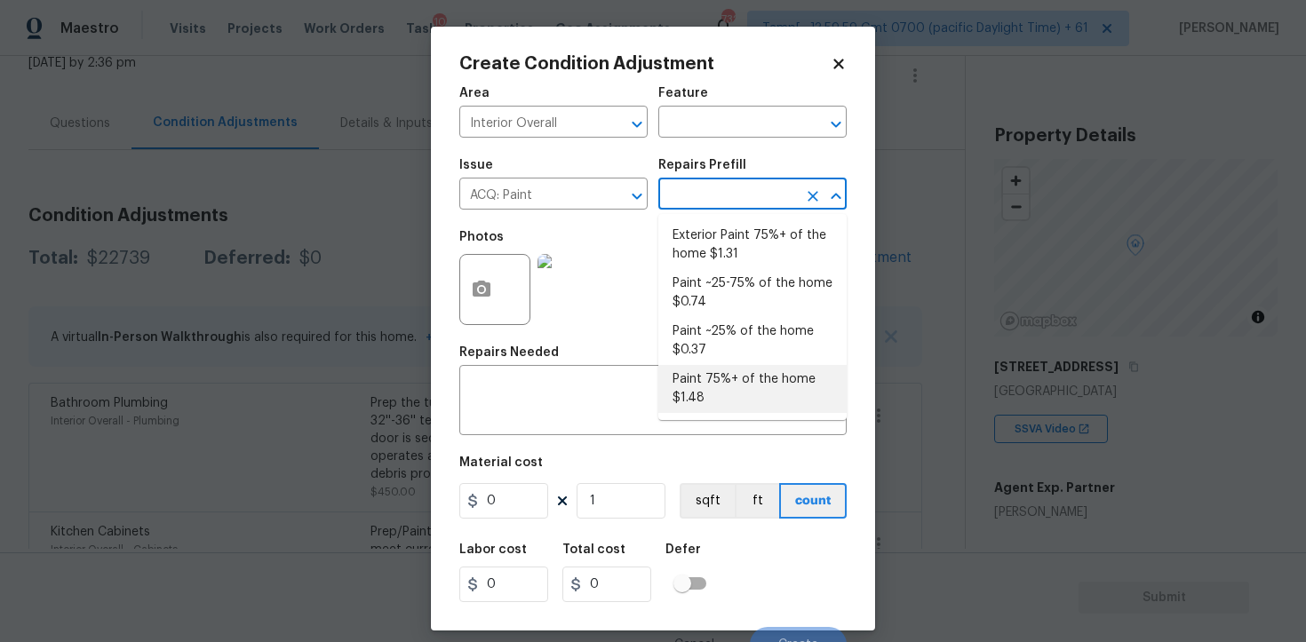
click at [729, 388] on li "Paint 75%+ of the home $1.48" at bounding box center [752, 389] width 188 height 48
type input "Acquisition"
type textarea "Acquisition Scope: 75%+ of the home will likely require interior paint"
type input "1.48"
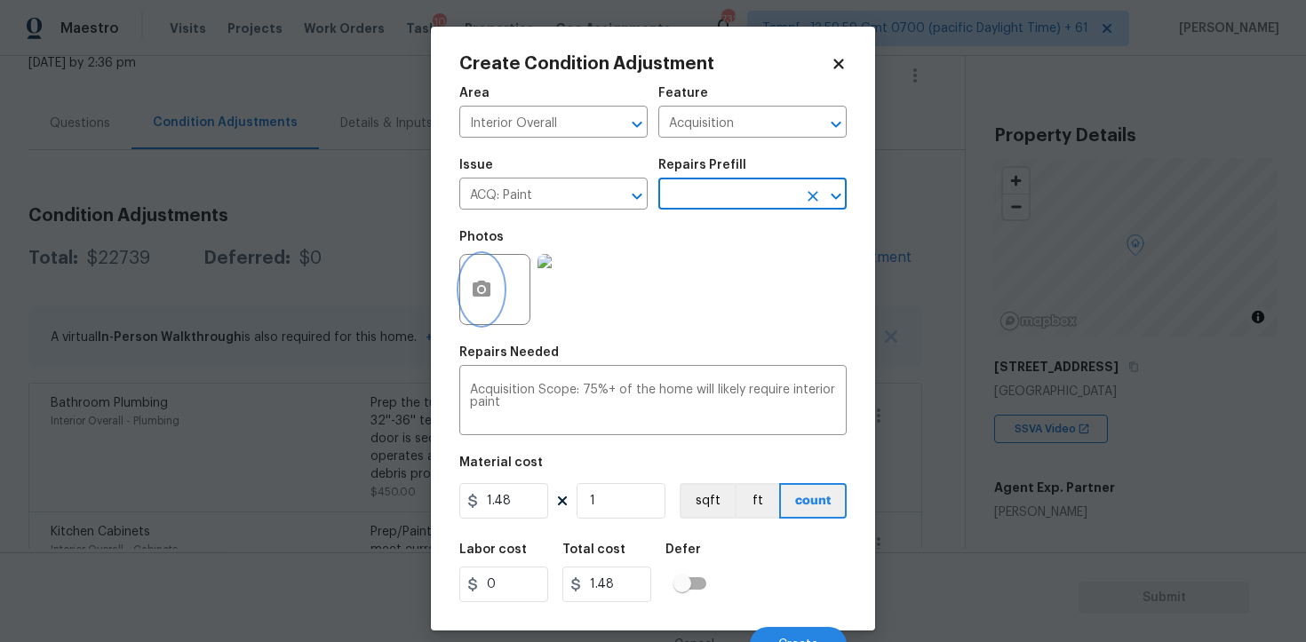
click at [492, 288] on button "button" at bounding box center [481, 289] width 43 height 69
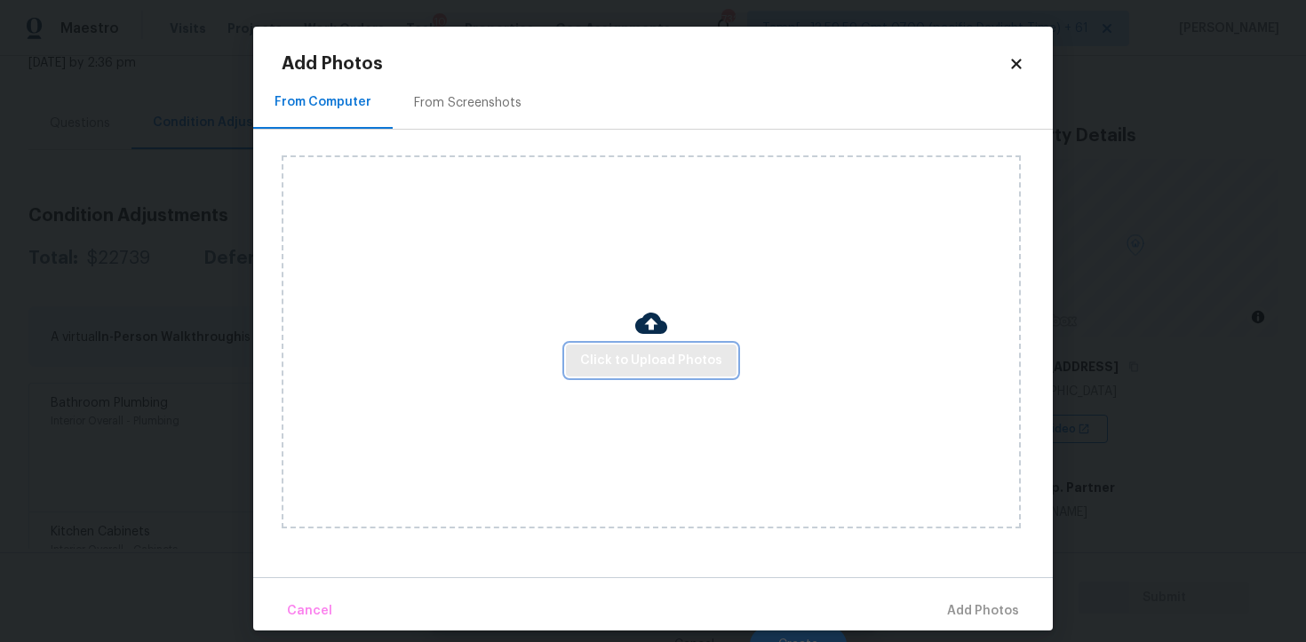
click at [620, 352] on span "Click to Upload Photos" at bounding box center [651, 361] width 142 height 22
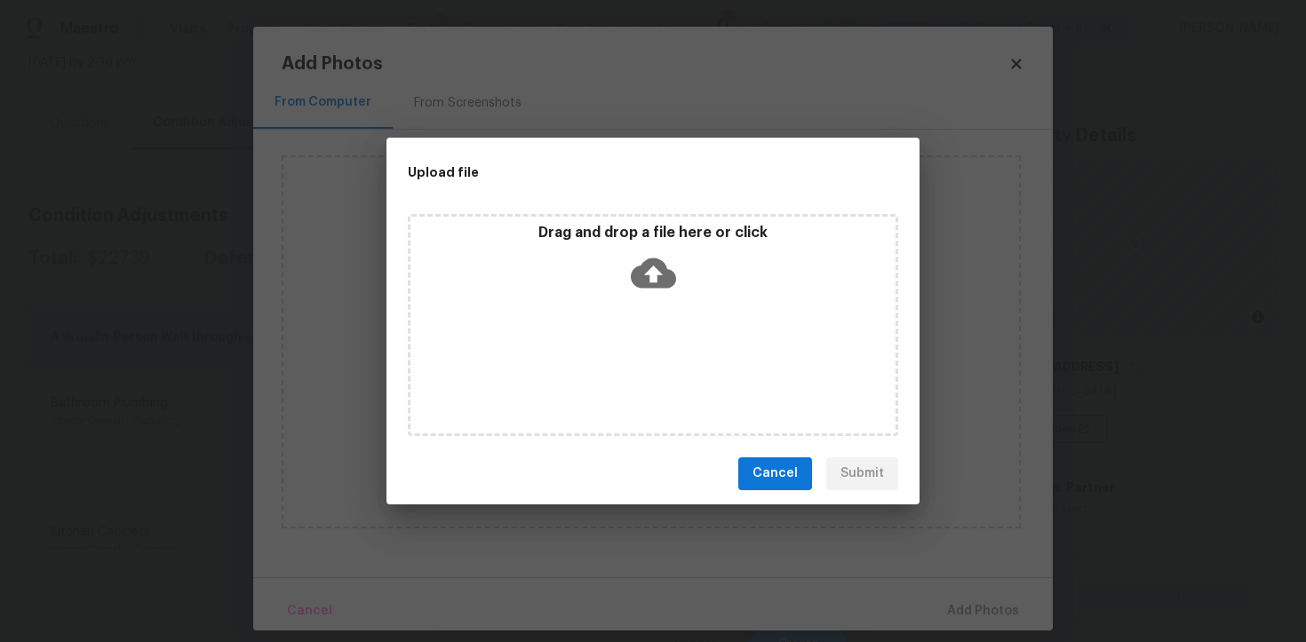
click at [783, 482] on span "Cancel" at bounding box center [775, 474] width 45 height 22
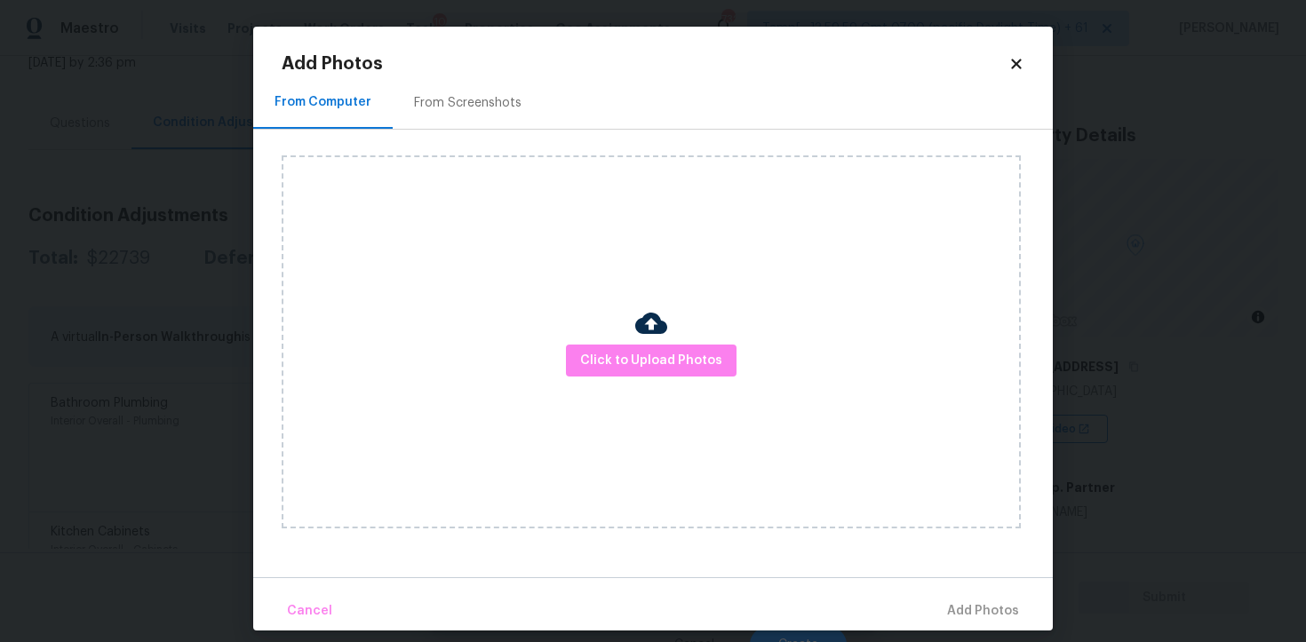
click at [1017, 70] on icon at bounding box center [1017, 64] width 16 height 16
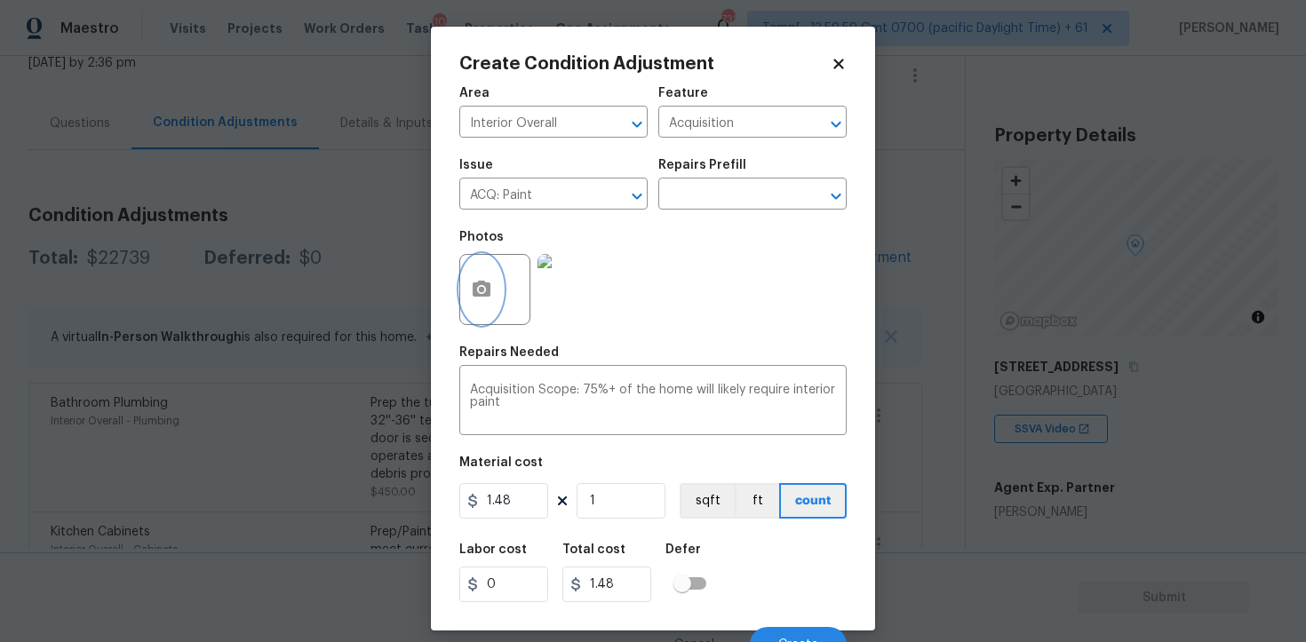
click at [489, 300] on icon "button" at bounding box center [481, 289] width 21 height 21
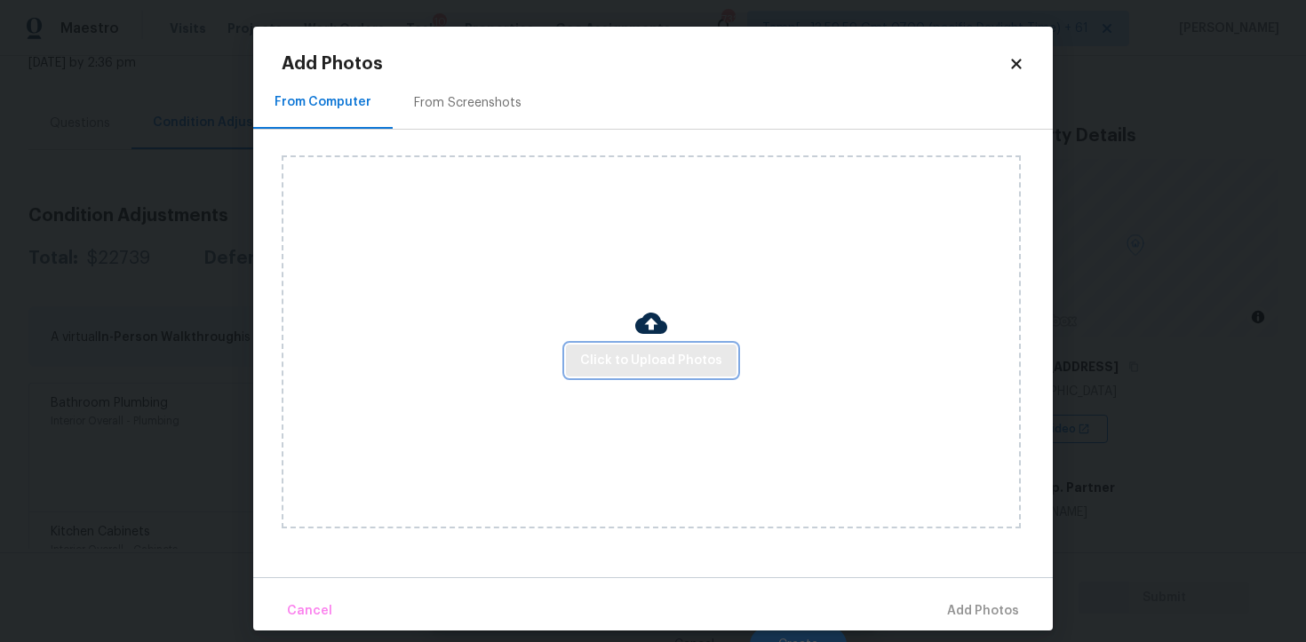
click at [666, 374] on button "Click to Upload Photos" at bounding box center [651, 361] width 171 height 33
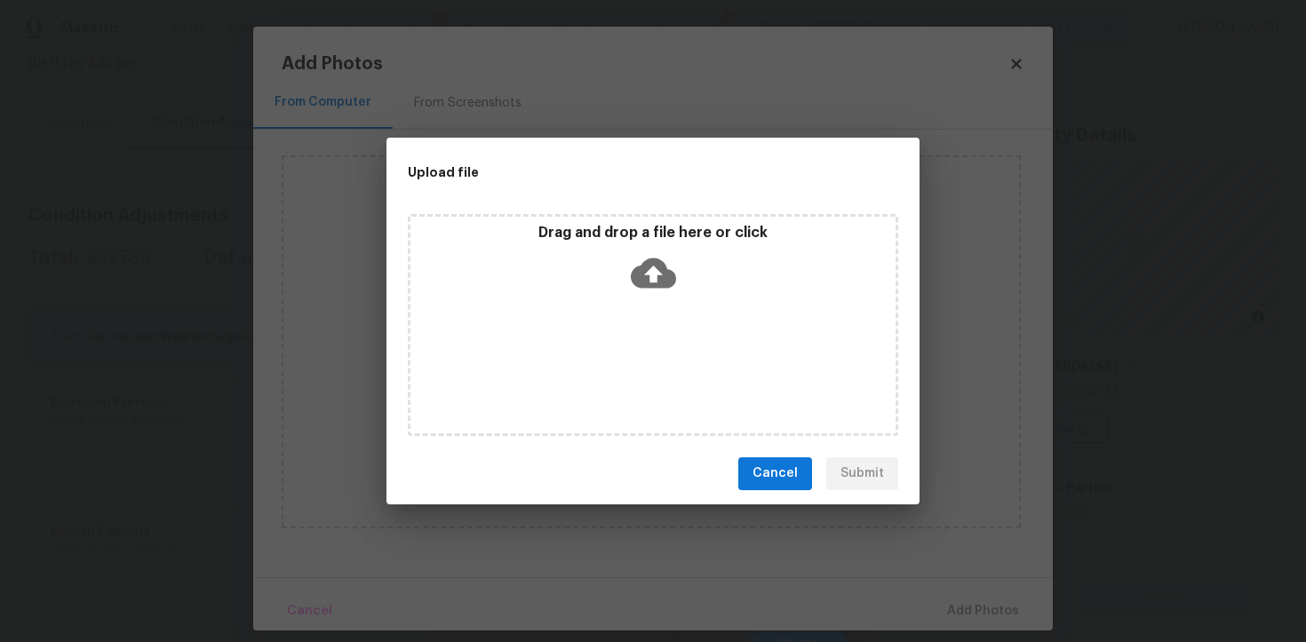
click at [657, 310] on div "Drag and drop a file here or click" at bounding box center [653, 325] width 490 height 222
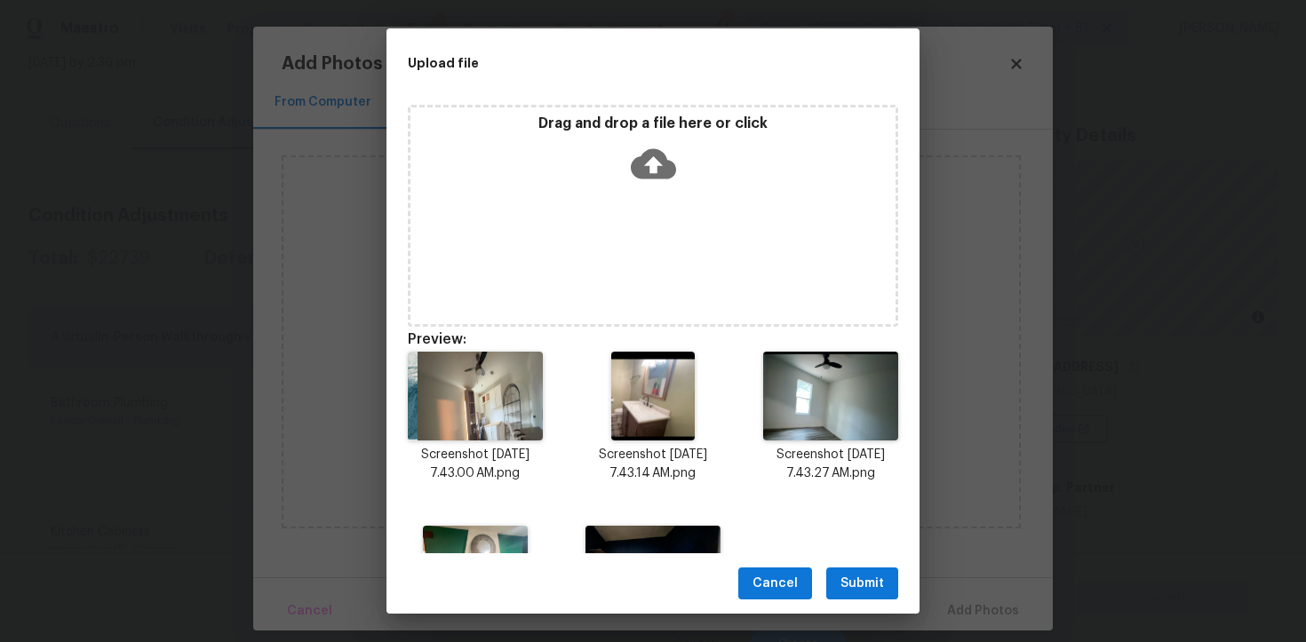
scroll to position [125, 0]
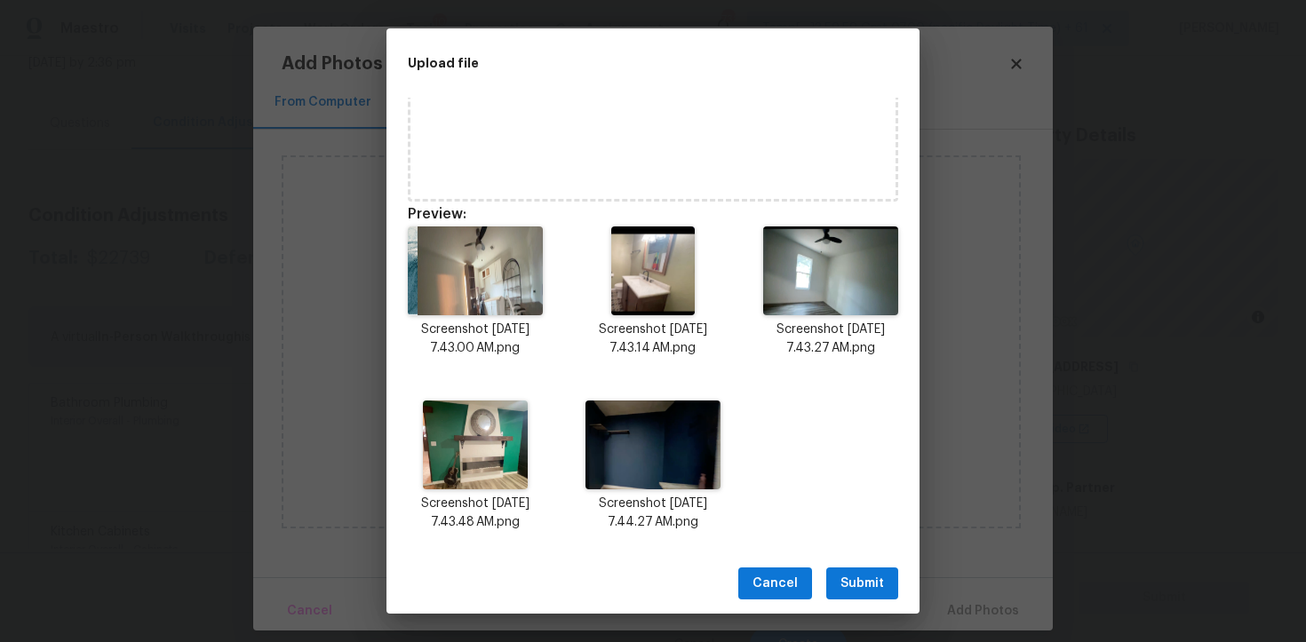
click at [843, 587] on span "Submit" at bounding box center [863, 584] width 44 height 22
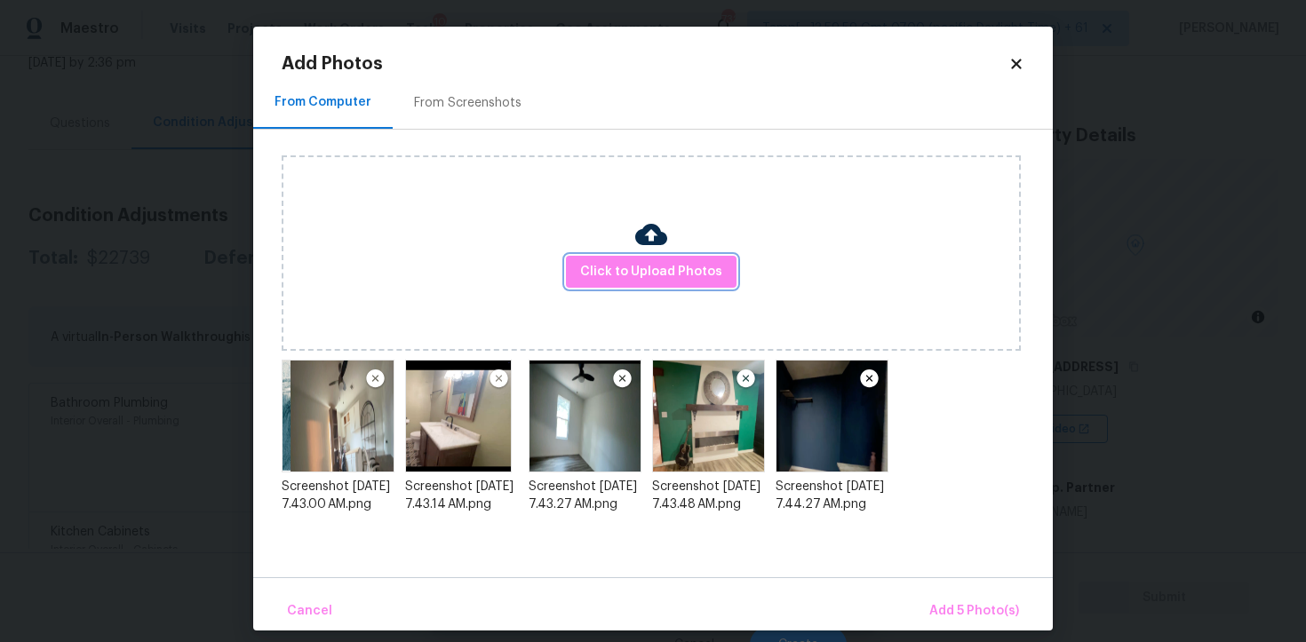
scroll to position [0, 0]
click at [933, 604] on span "Add 5 Photo(s)" at bounding box center [974, 612] width 90 height 22
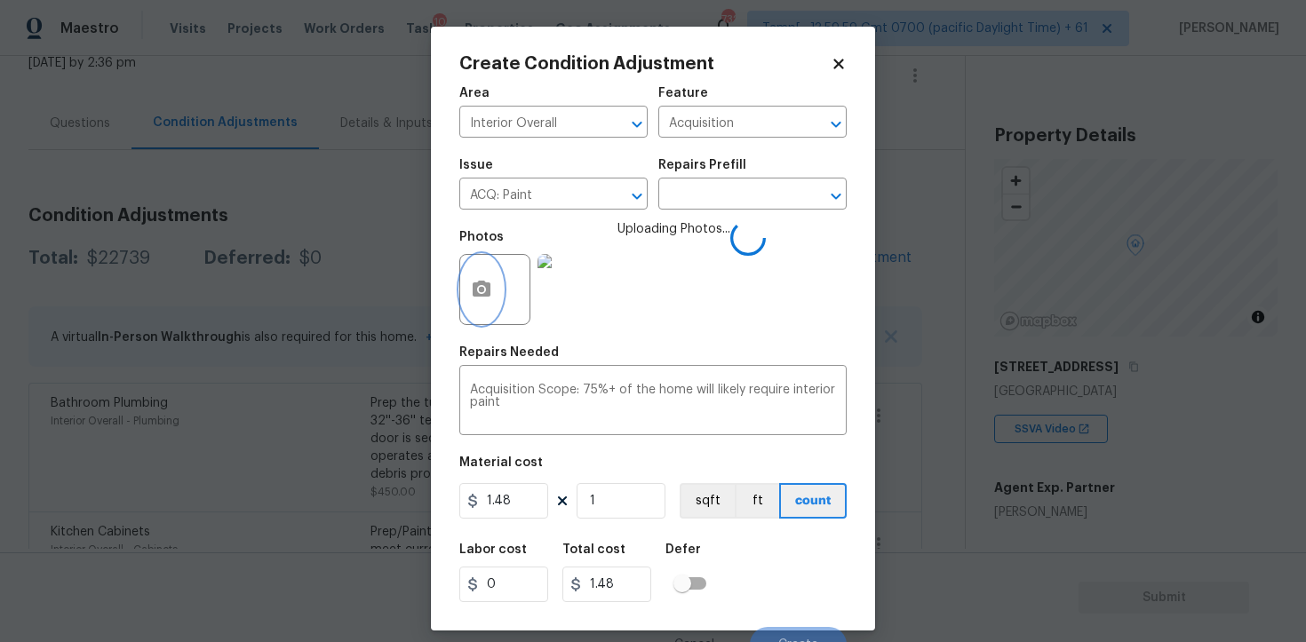
scroll to position [21, 0]
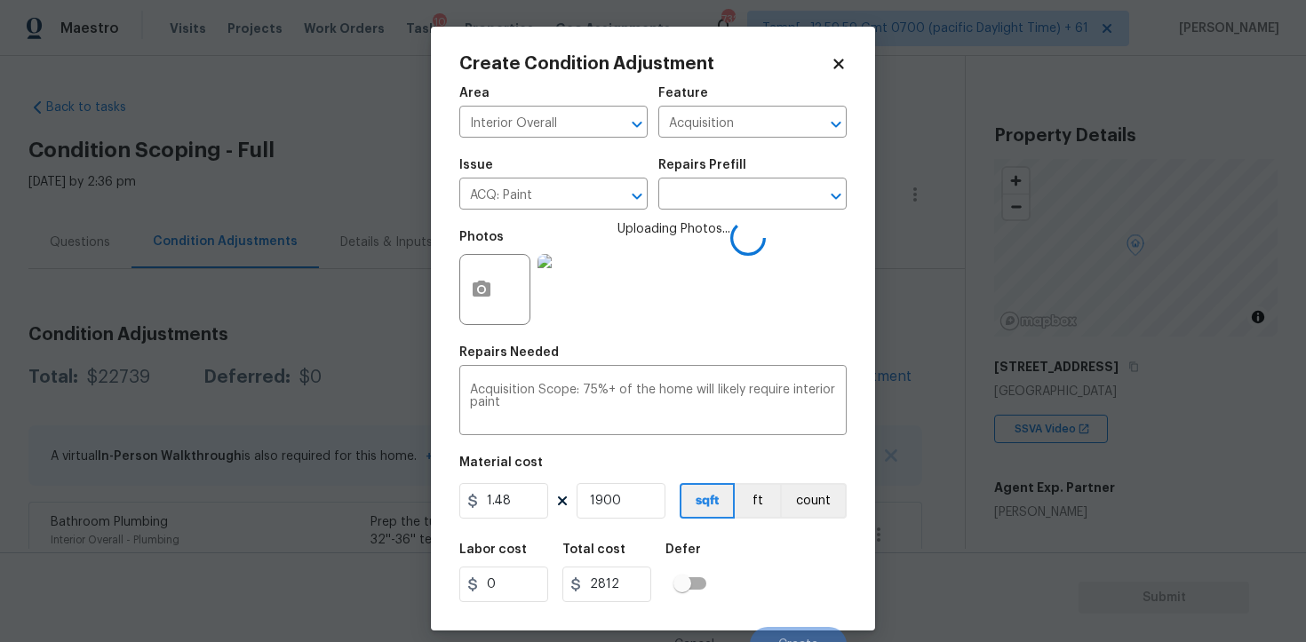
scroll to position [21, 0]
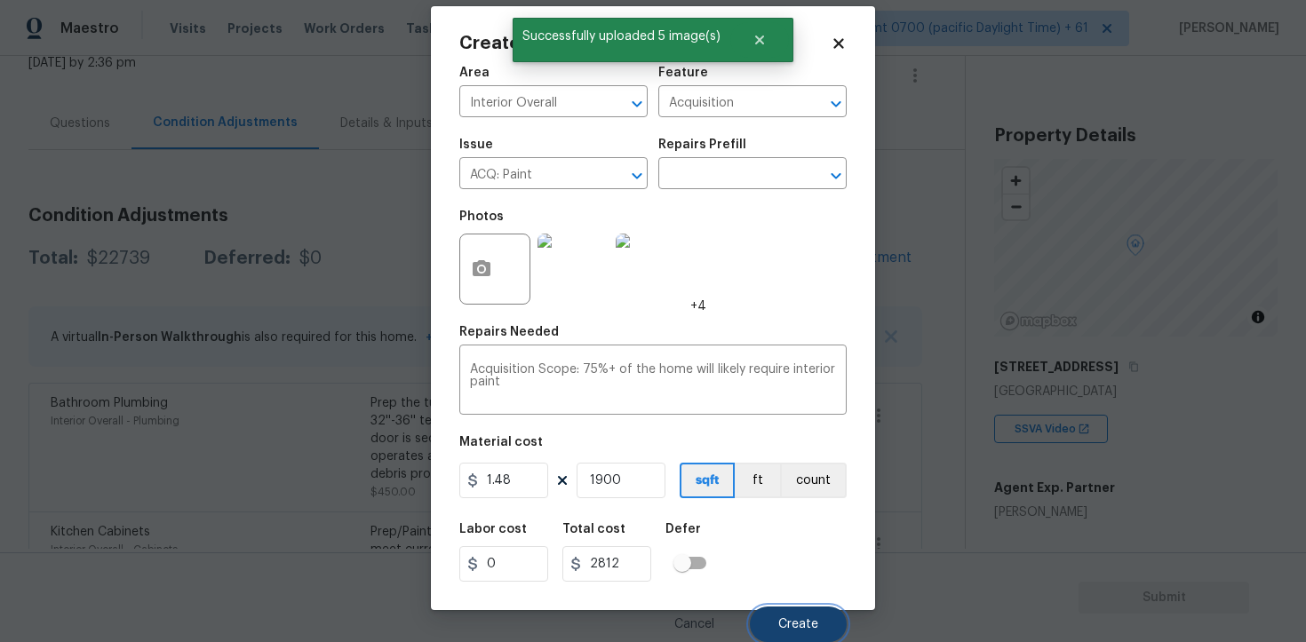
click at [787, 629] on span "Create" at bounding box center [798, 624] width 40 height 13
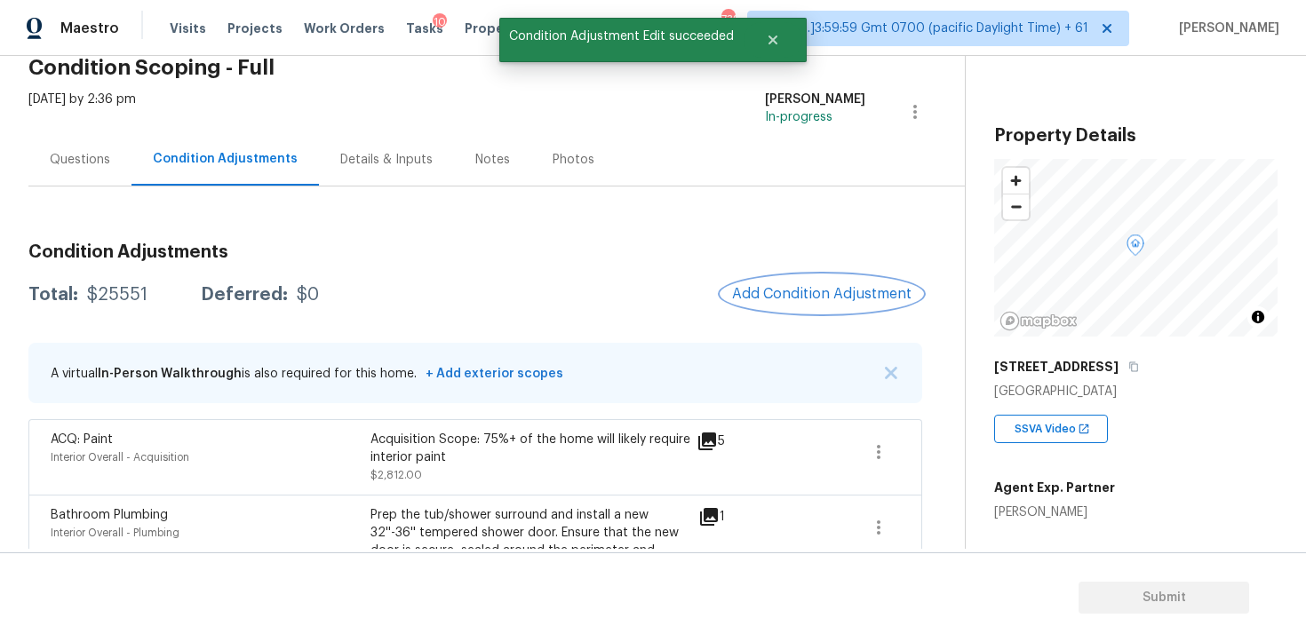
scroll to position [79, 0]
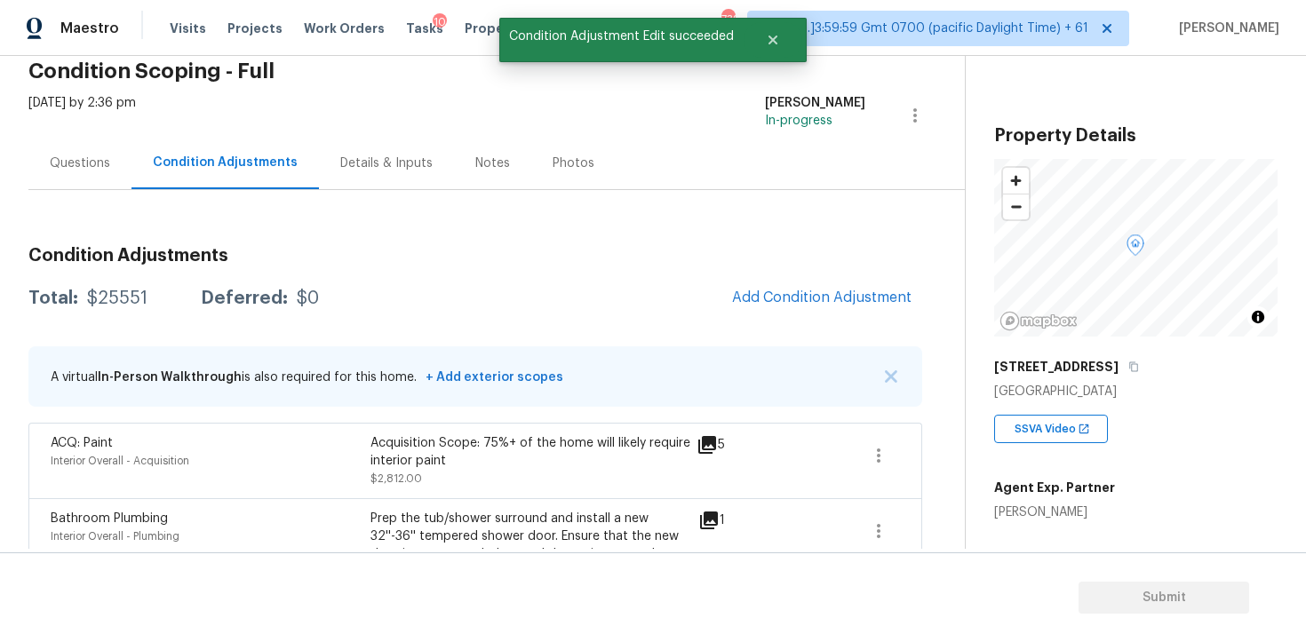
click at [776, 299] on span "Add Condition Adjustment" at bounding box center [821, 298] width 179 height 16
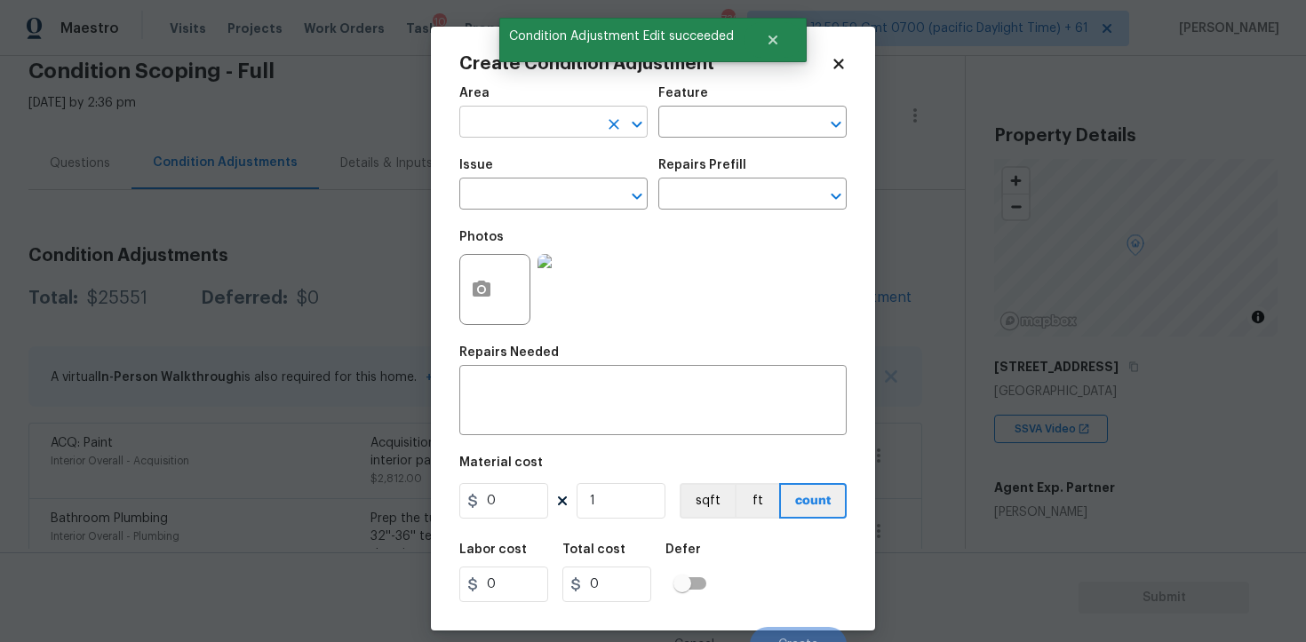
click at [538, 121] on input "text" at bounding box center [528, 124] width 139 height 28
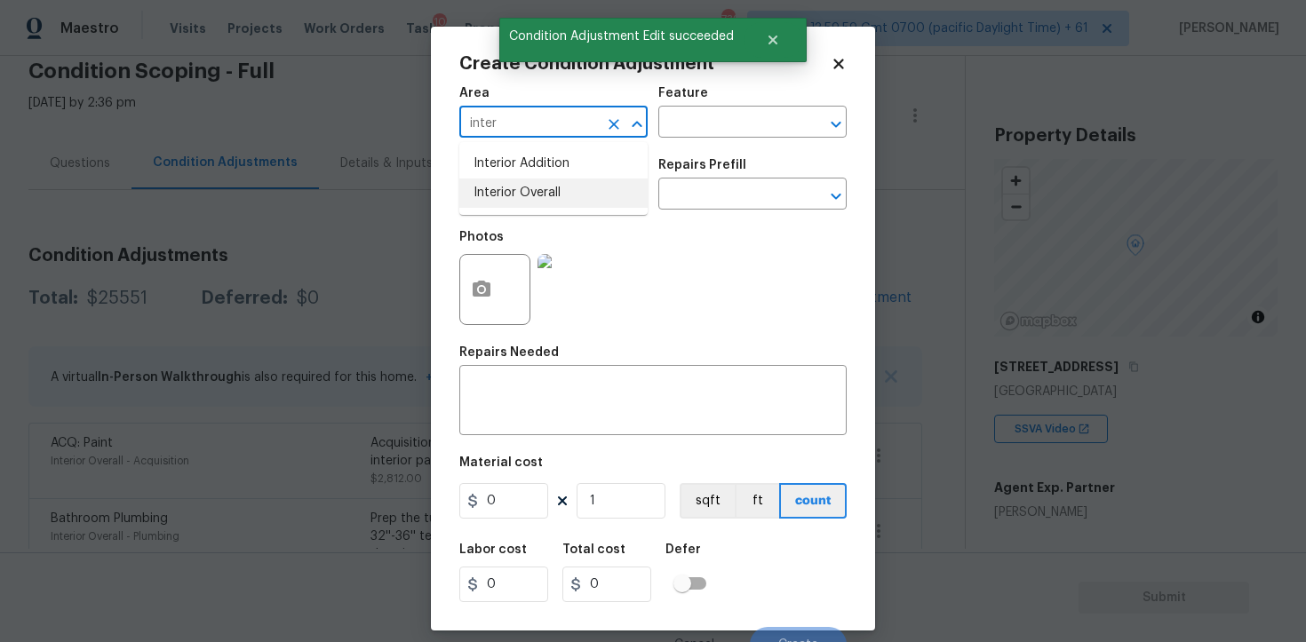
click at [531, 195] on li "Interior Overall" at bounding box center [553, 193] width 188 height 29
type input "Interior Overall"
click at [531, 195] on input "text" at bounding box center [528, 196] width 139 height 28
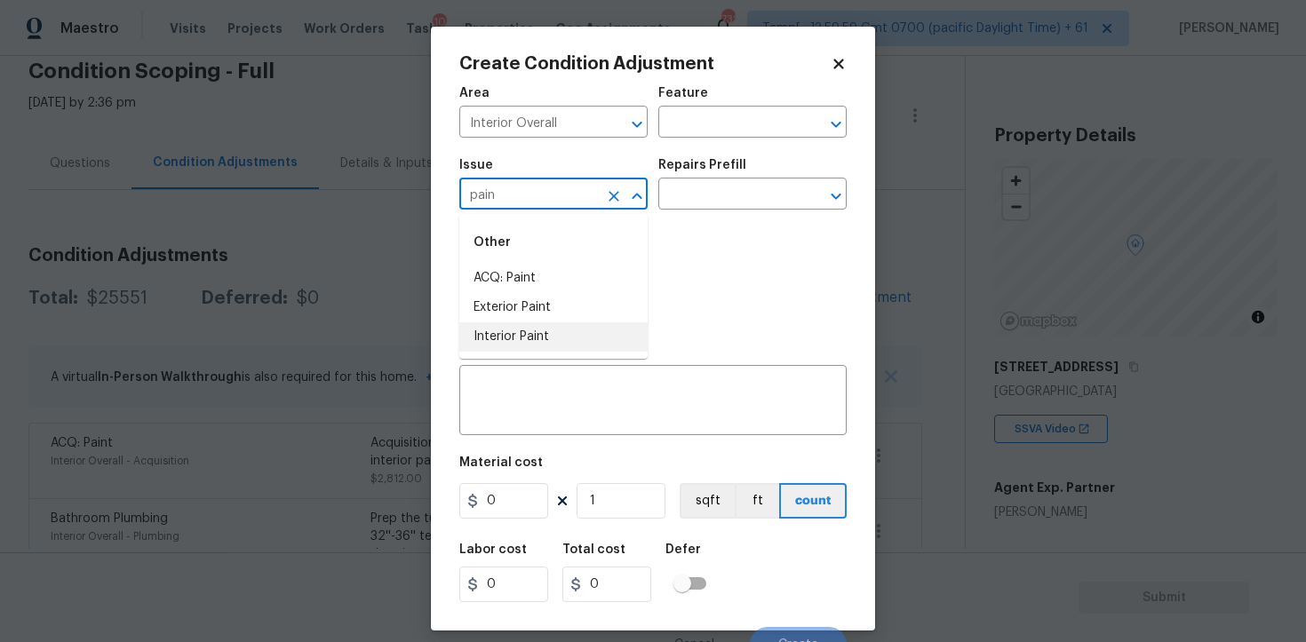
click at [536, 331] on li "Interior Paint" at bounding box center [553, 337] width 188 height 29
type input "Interior Paint"
click at [695, 201] on input "text" at bounding box center [727, 196] width 139 height 28
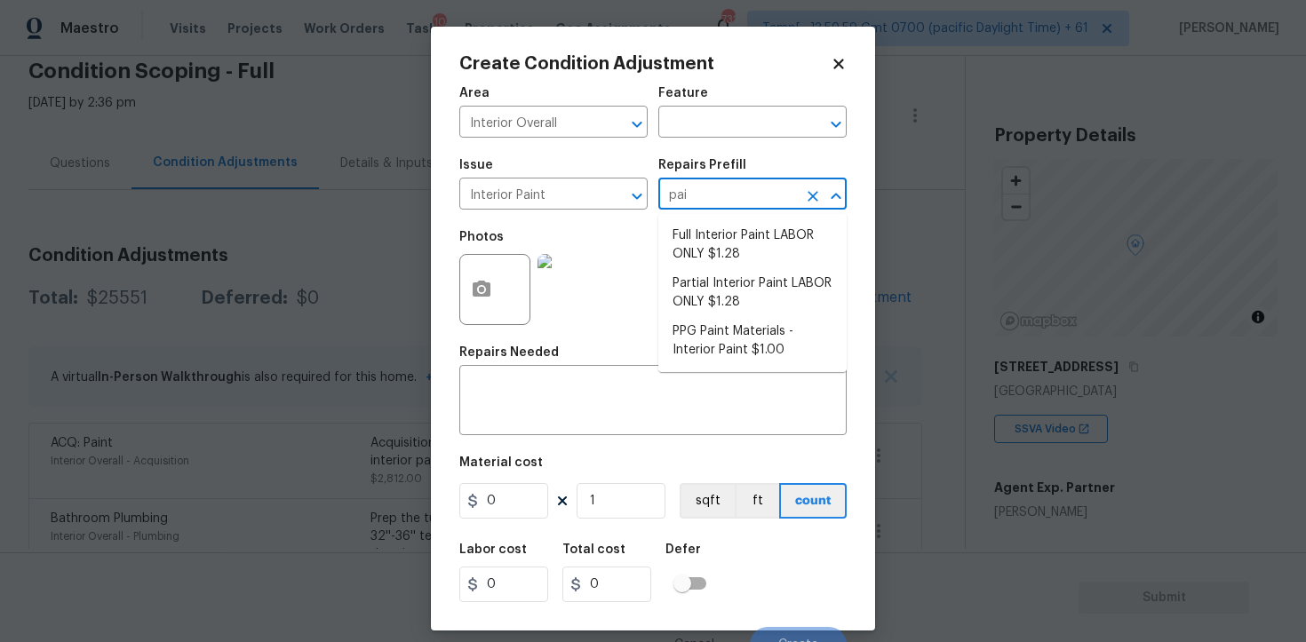
type input "pain"
type input "prime"
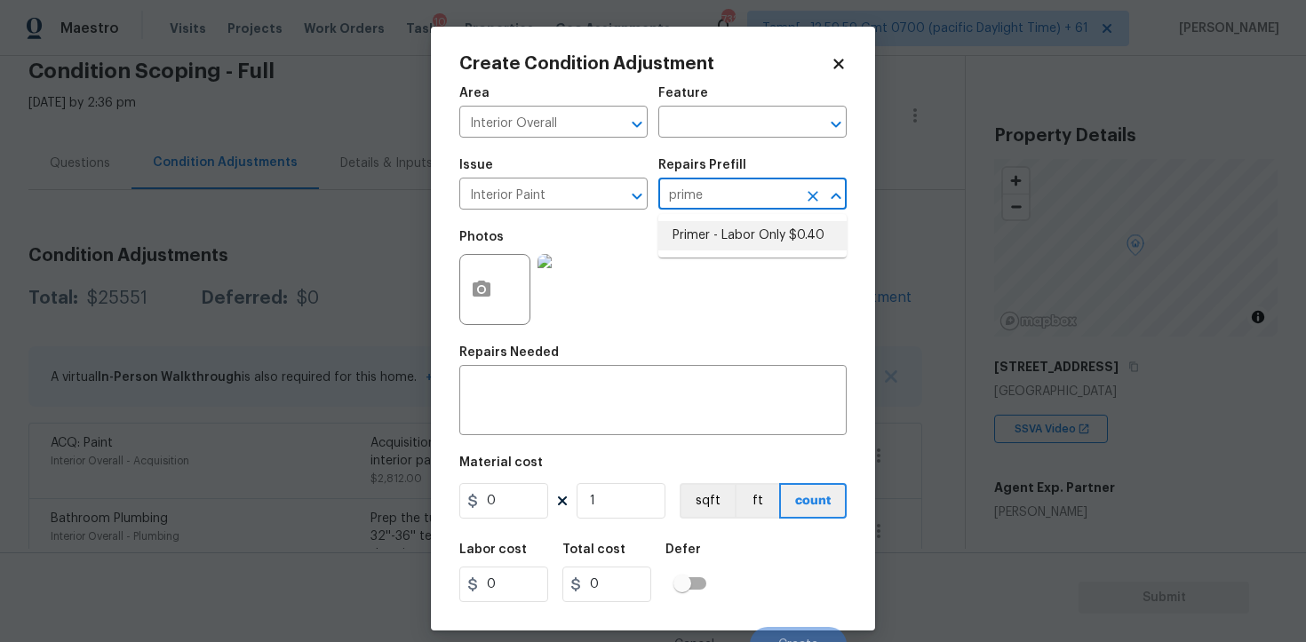
click at [720, 230] on li "Primer - Labor Only $0.40" at bounding box center [752, 235] width 188 height 29
type input "Overall Paint"
type textarea "Interior primer - PRIMER PROVIDED BY OPENDOOR - All nails, screws, drywall anch…"
type input "0.4"
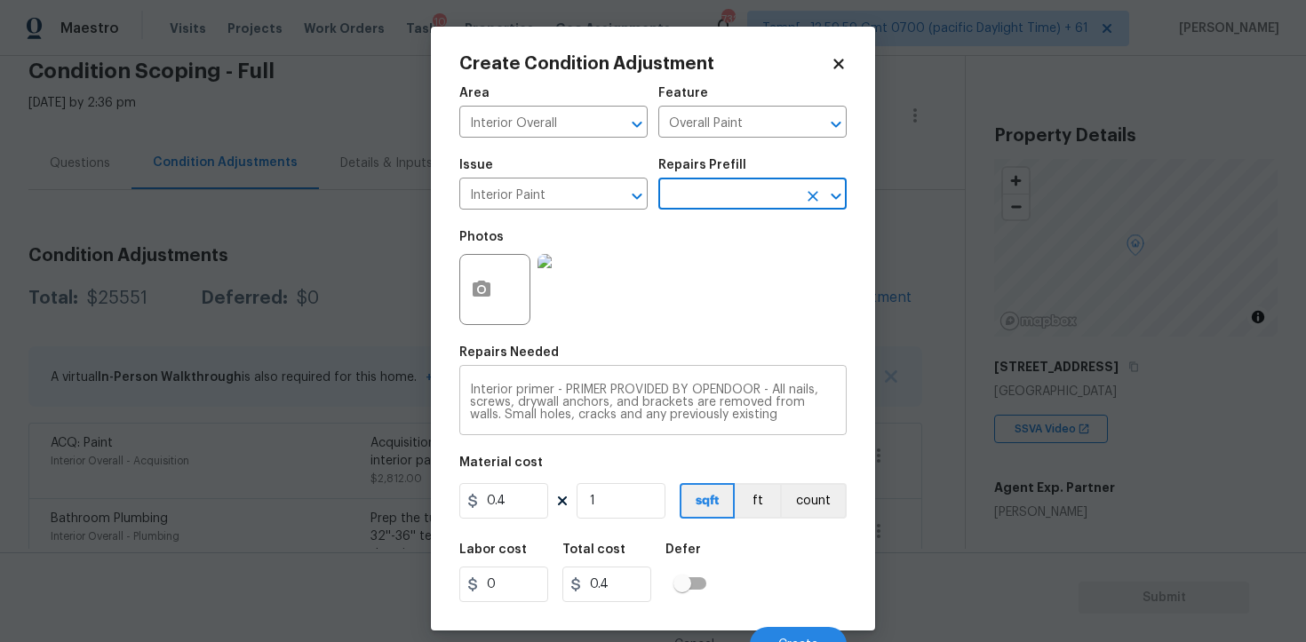
scroll to position [37, 0]
click at [605, 505] on input "1" at bounding box center [621, 501] width 89 height 36
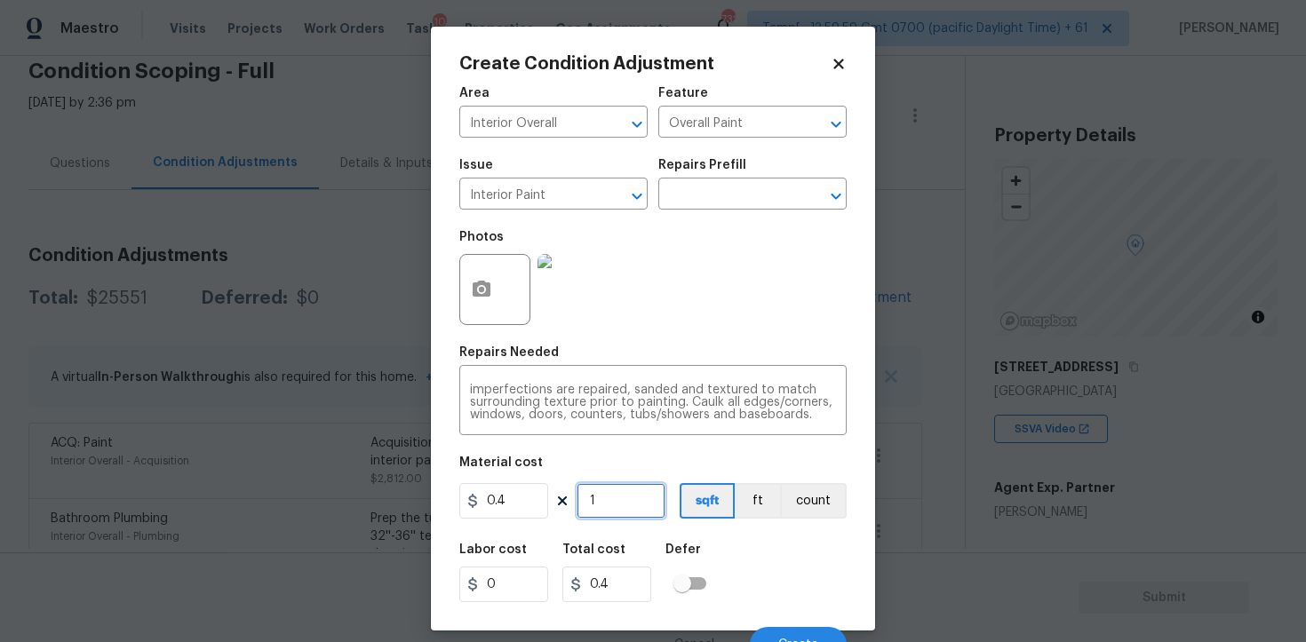
type input "0"
click at [545, 488] on input "0.4" at bounding box center [503, 501] width 89 height 36
type input "500"
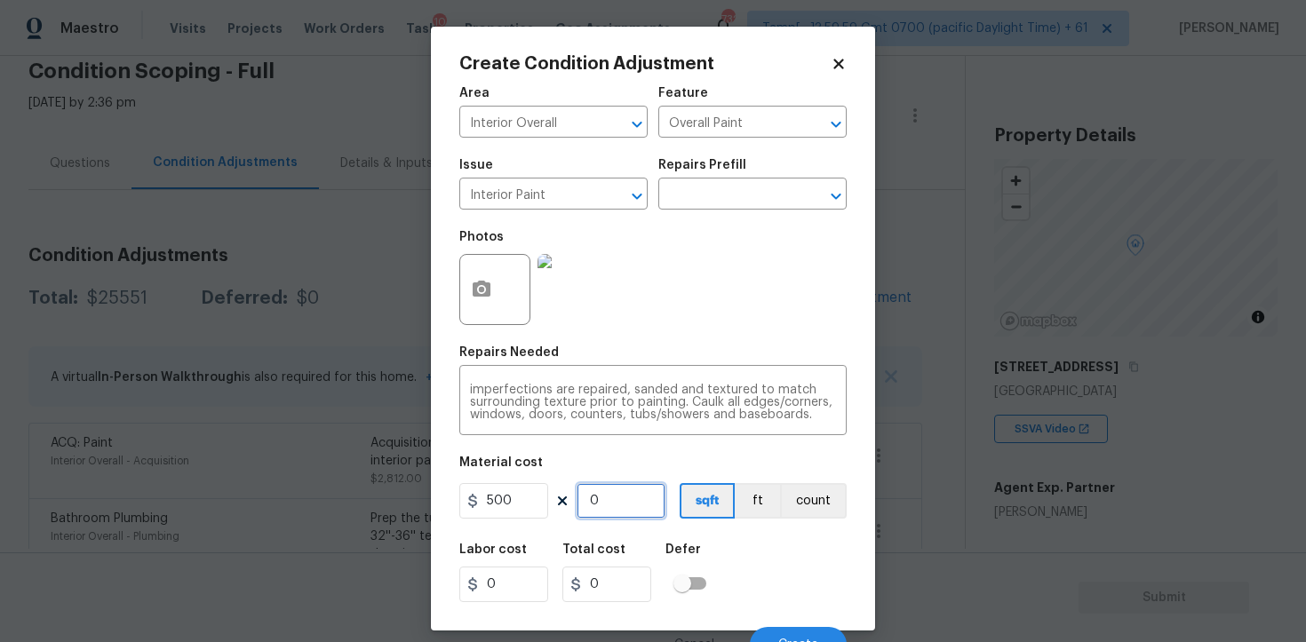
click at [641, 511] on input "0" at bounding box center [621, 501] width 89 height 36
type input "1"
type input "500"
type input "1"
click at [729, 563] on div "Labor cost 0 Total cost 500 Defer" at bounding box center [652, 573] width 387 height 80
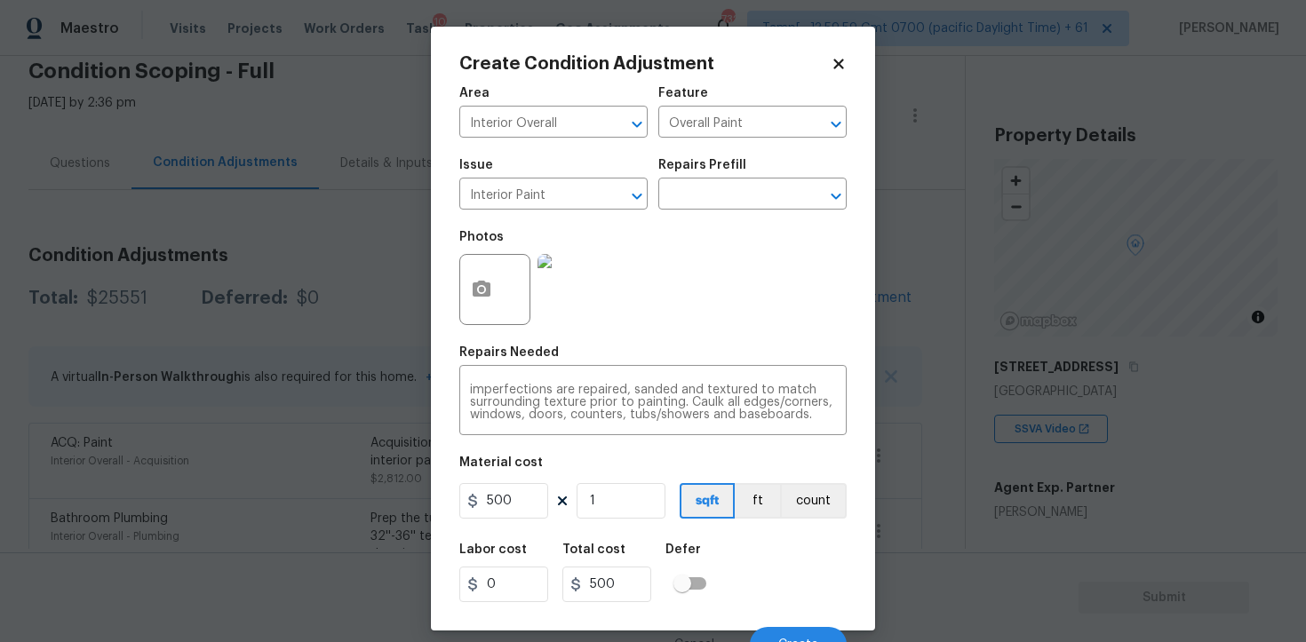
scroll to position [21, 0]
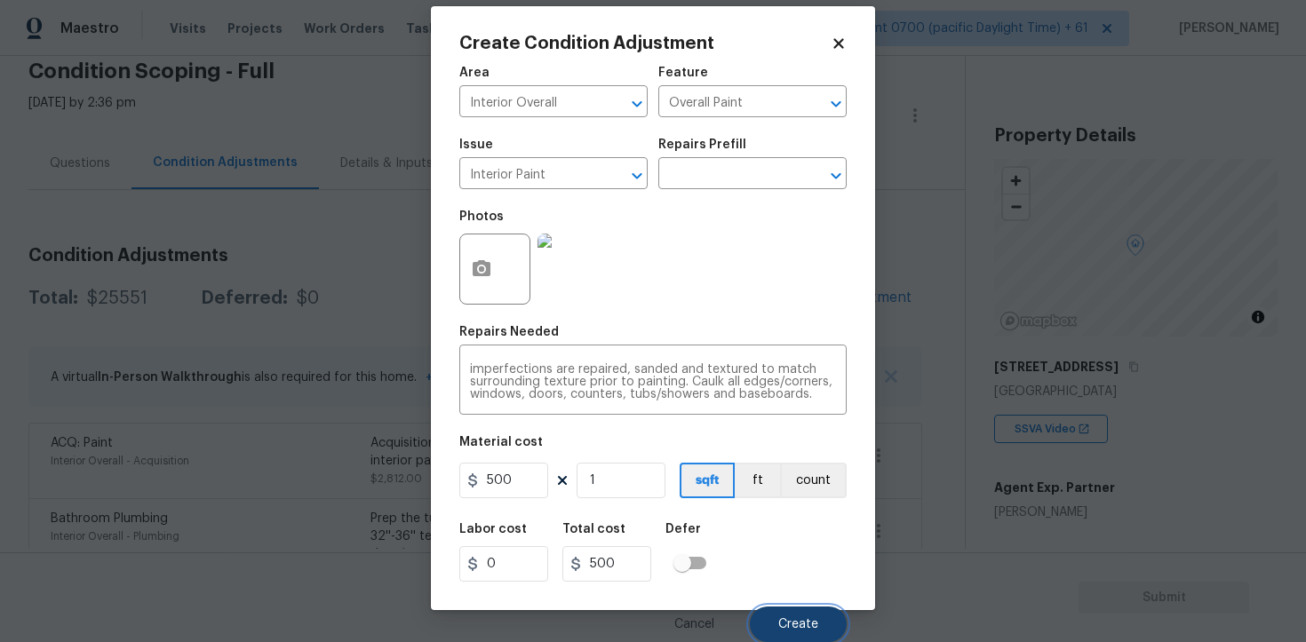
click at [815, 634] on button "Create" at bounding box center [798, 625] width 97 height 36
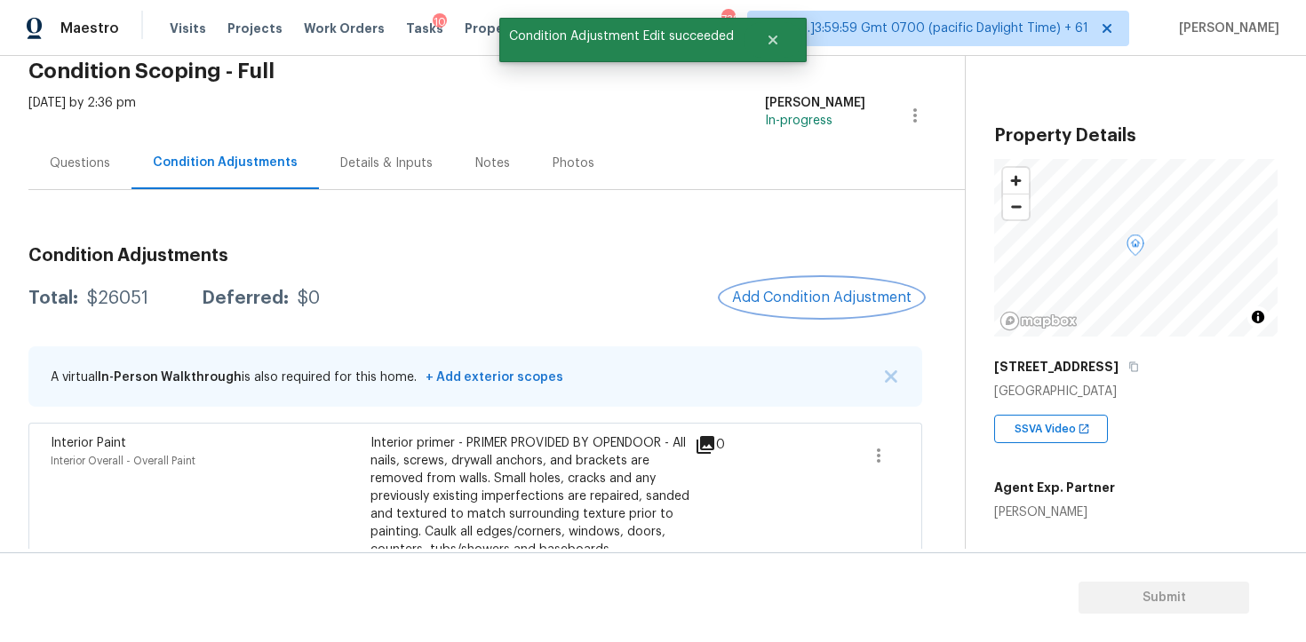
scroll to position [1076, 0]
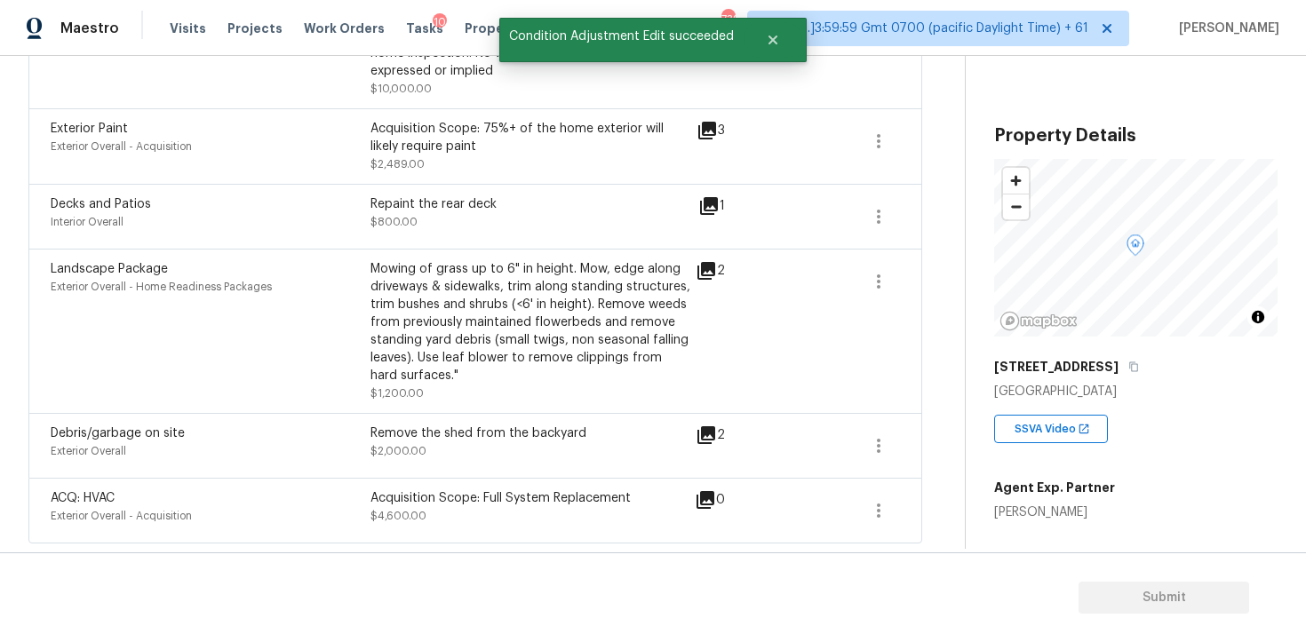
click at [585, 489] on div "ACQ: HVAC Exterior Overall - Acquisition Acquisition Scope: Full System Replace…" at bounding box center [475, 511] width 894 height 66
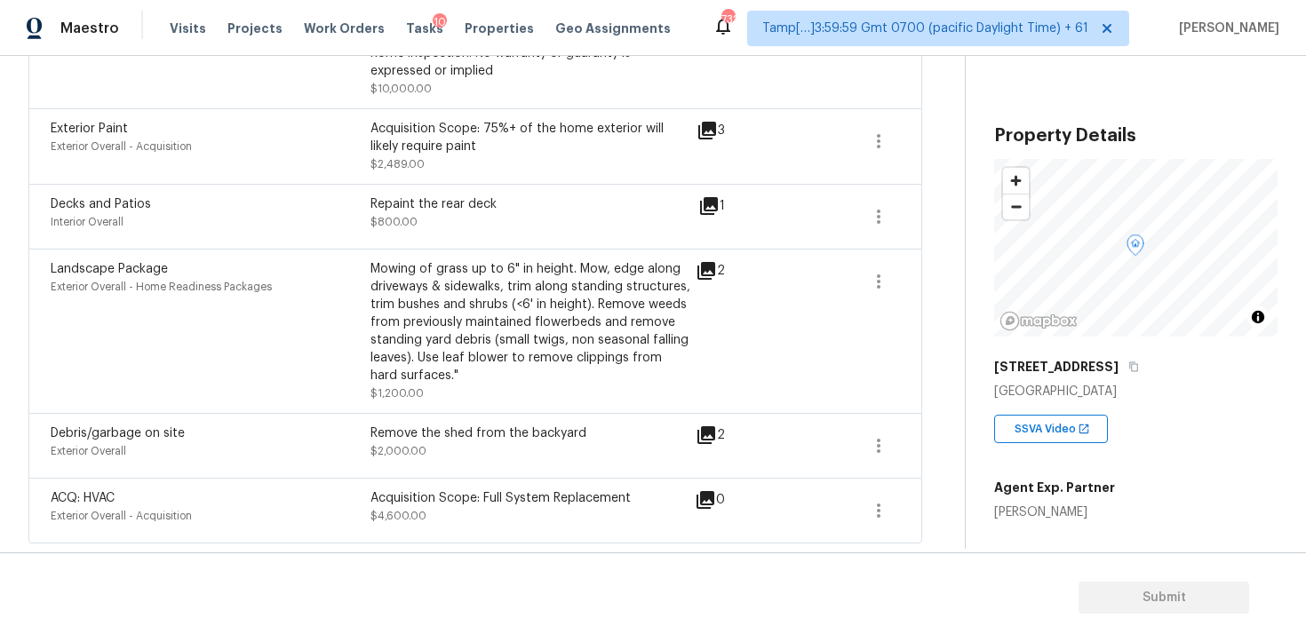
click at [415, 526] on div "Acquisition Scope: Full System Replacement $4,600.00" at bounding box center [531, 511] width 320 height 43
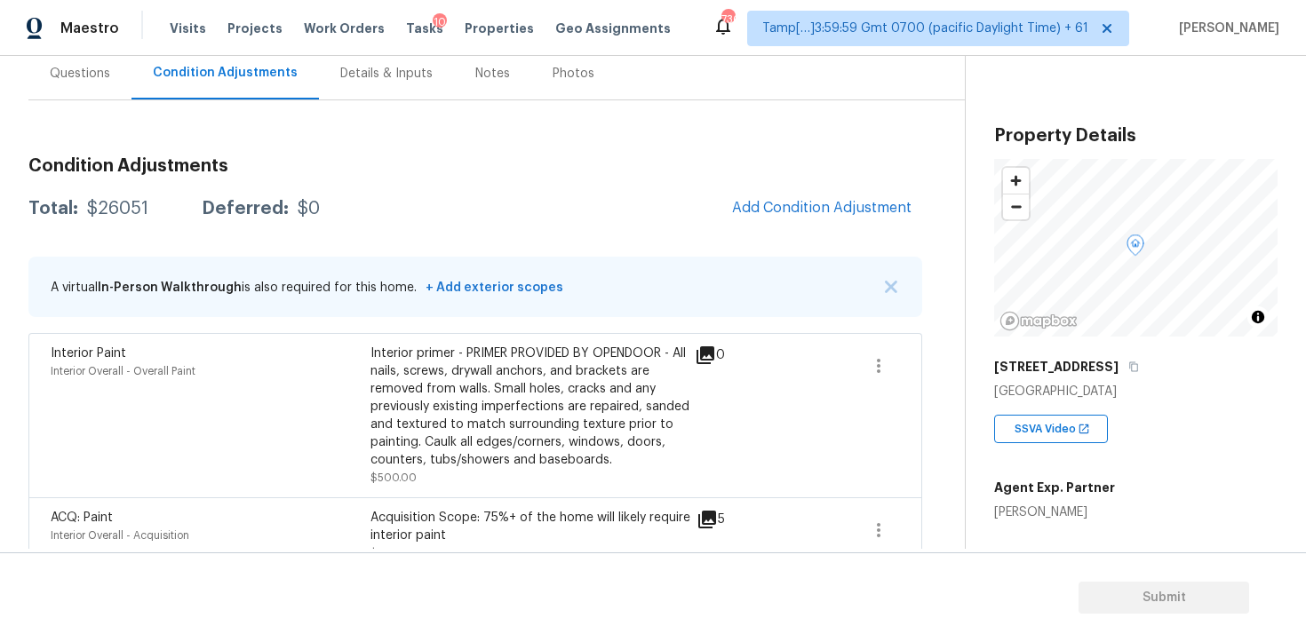
scroll to position [186, 0]
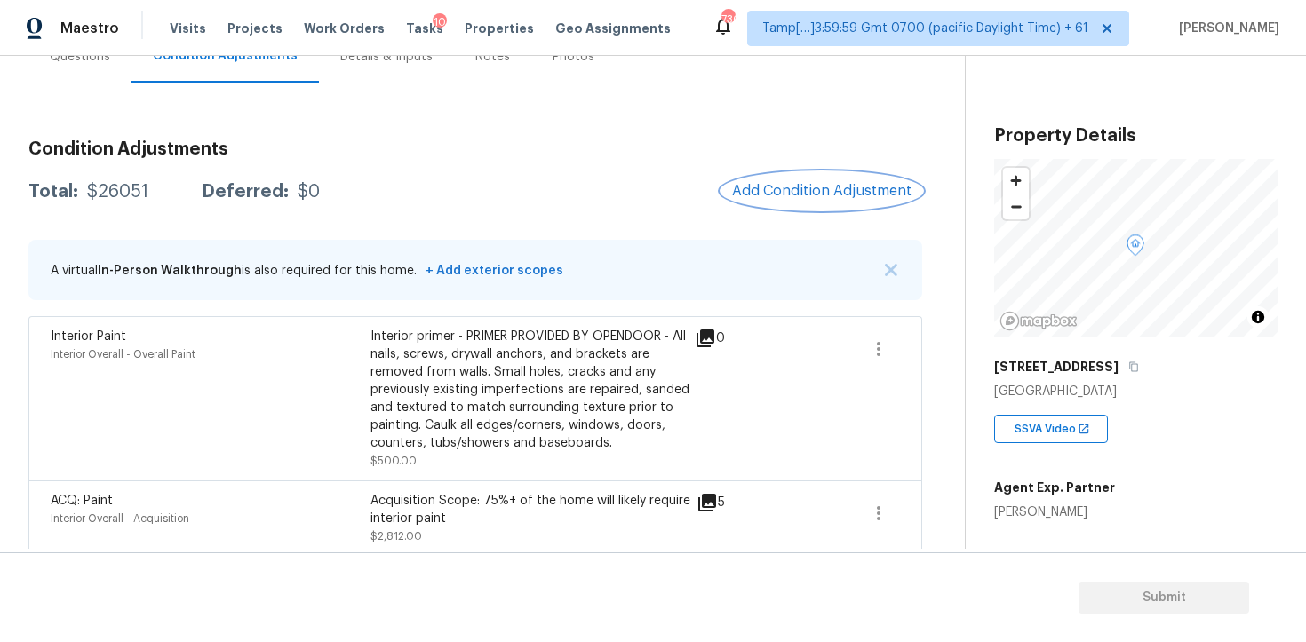
click at [792, 197] on span "Add Condition Adjustment" at bounding box center [821, 191] width 179 height 16
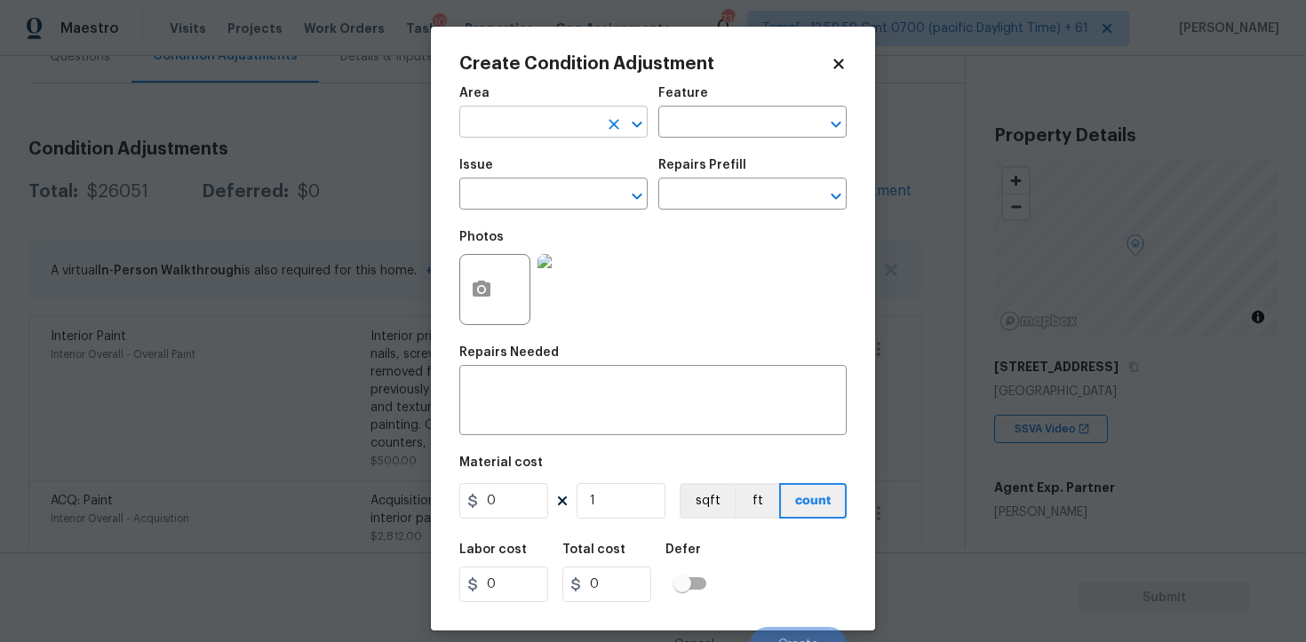
click at [555, 123] on input "text" at bounding box center [528, 124] width 139 height 28
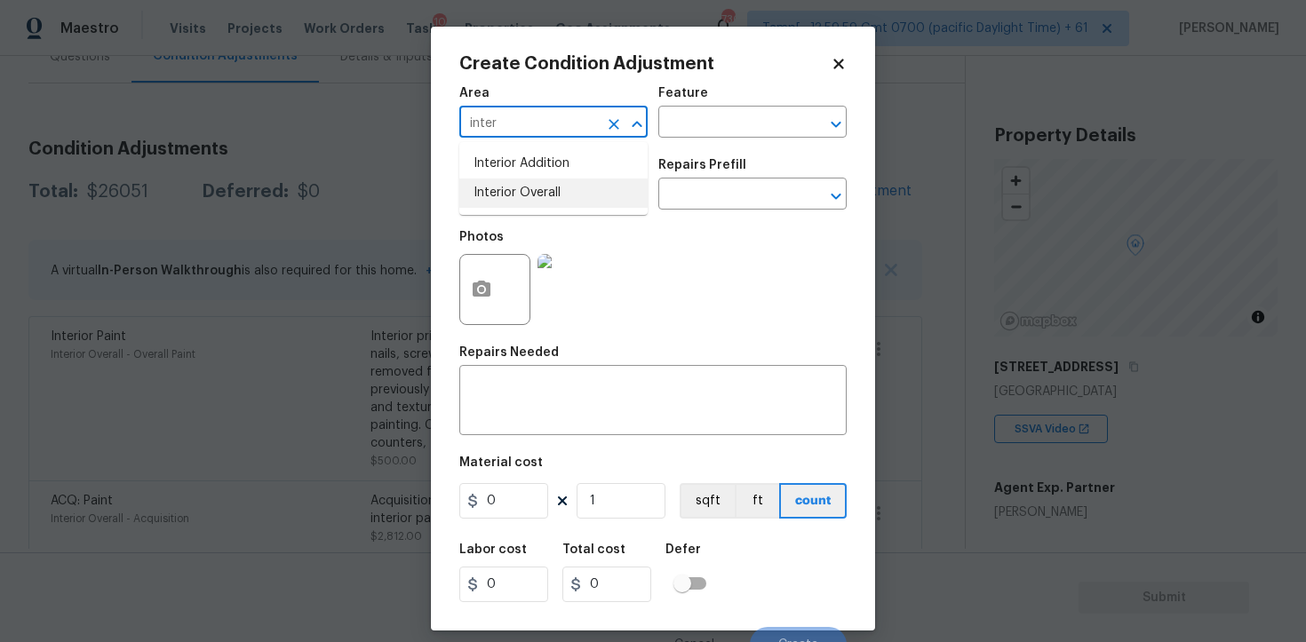
click at [557, 202] on li "Interior Overall" at bounding box center [553, 193] width 188 height 29
type input "Interior Overall"
click at [557, 202] on input "text" at bounding box center [528, 196] width 139 height 28
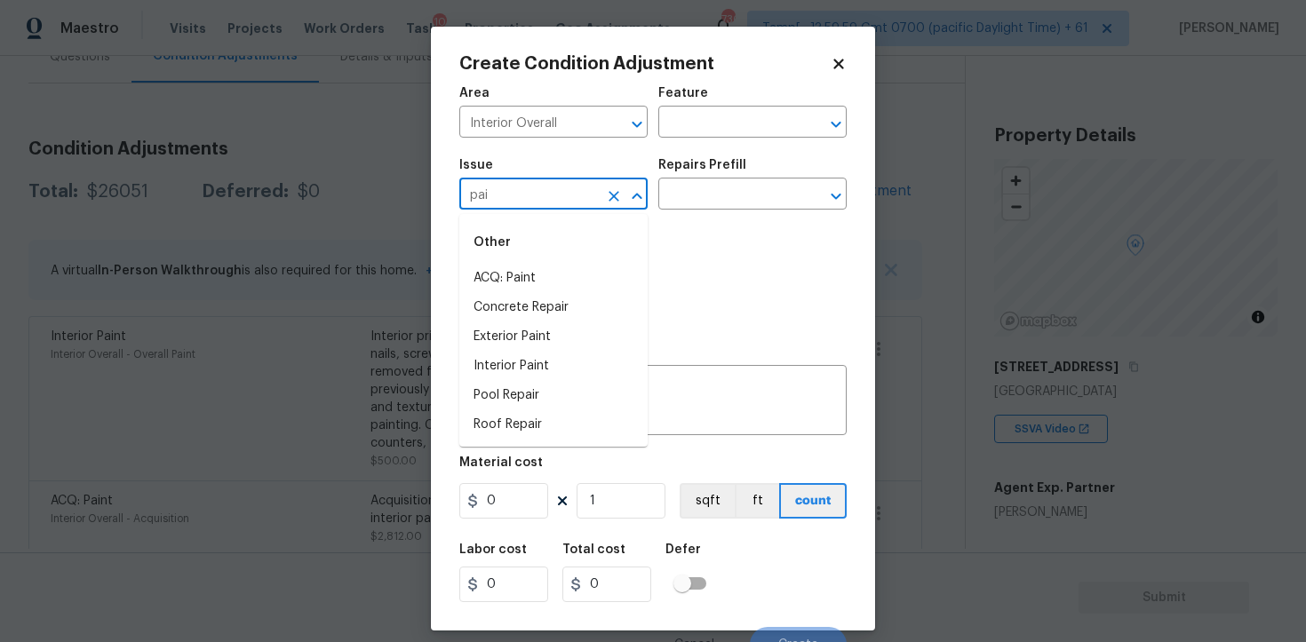
type input "pain"
click at [570, 303] on li "Flooring Extras" at bounding box center [553, 307] width 188 height 29
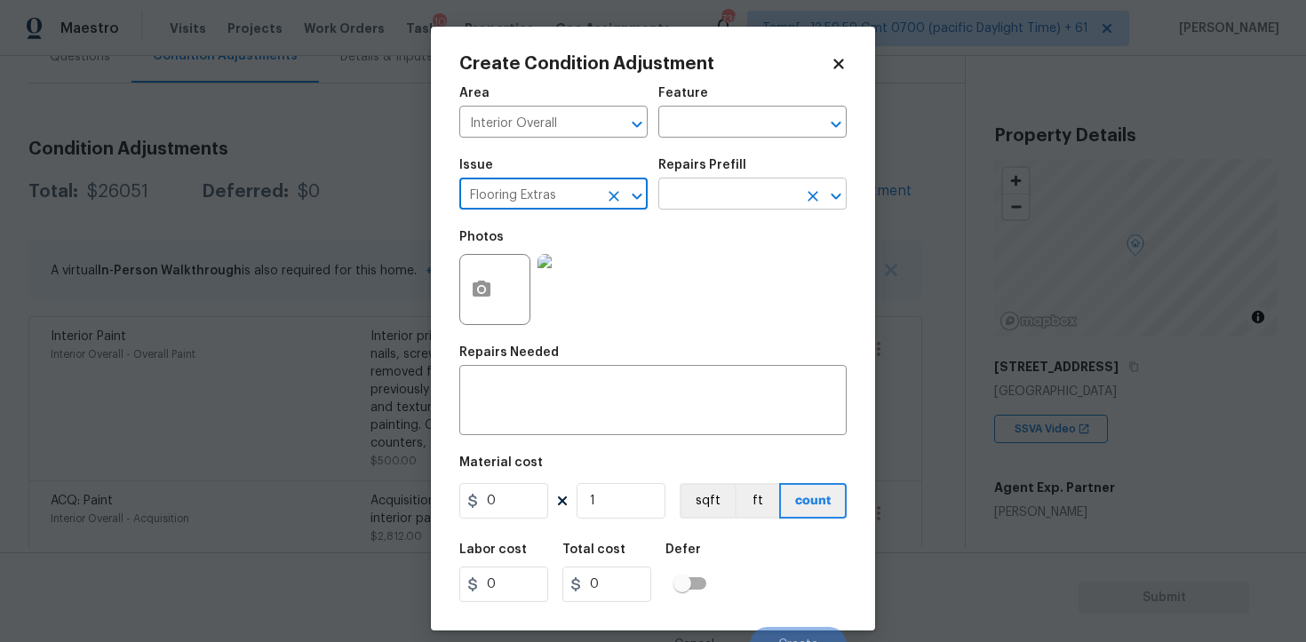
type input "Flooring Extras"
click at [690, 210] on input "text" at bounding box center [727, 196] width 139 height 28
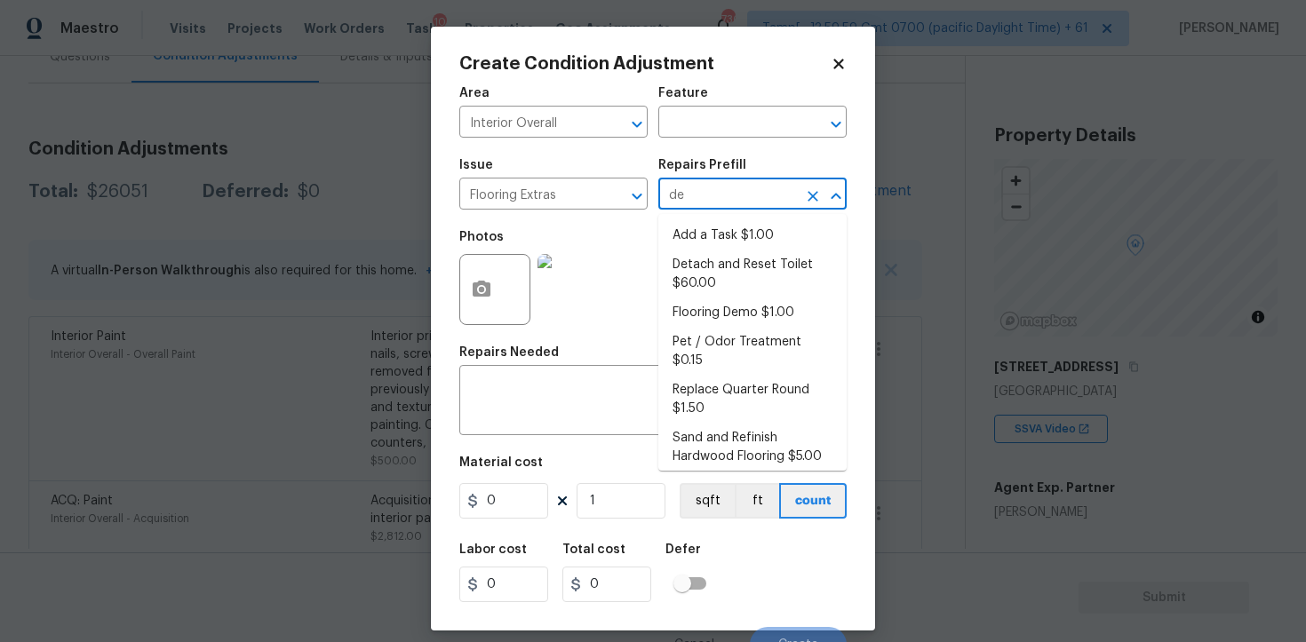
type input "dem"
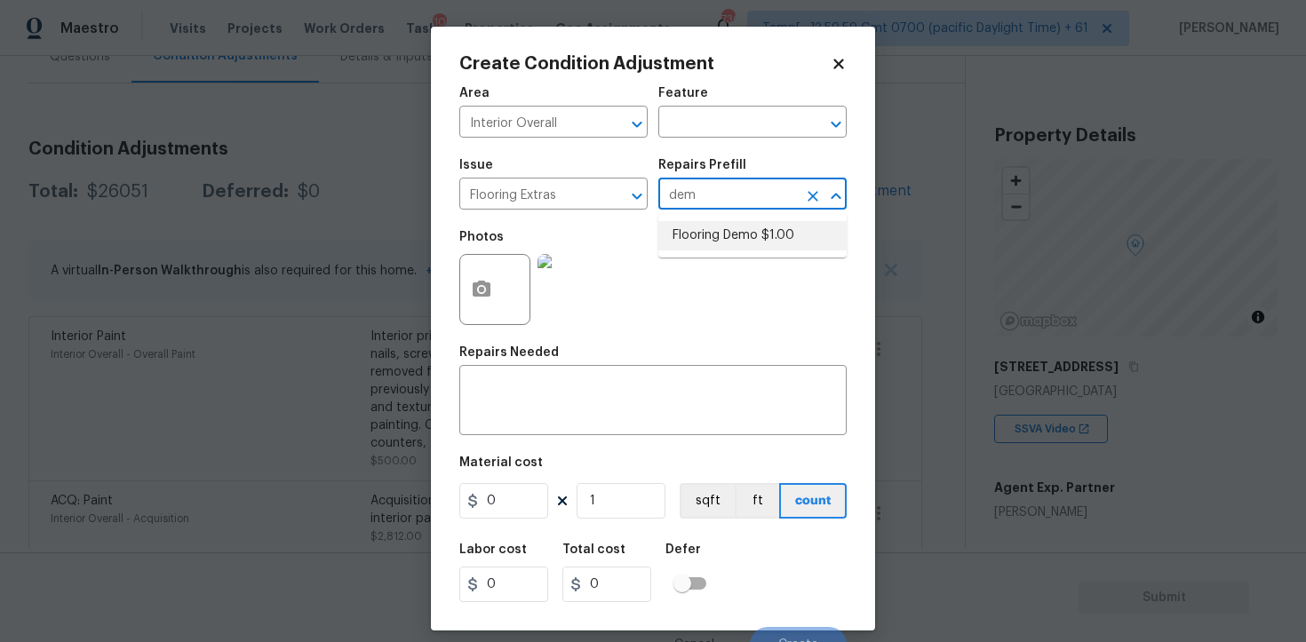
click at [713, 253] on ul "Flooring Demo $1.00" at bounding box center [752, 236] width 188 height 44
click at [709, 233] on li "Flooring Demo $1.00" at bounding box center [752, 235] width 188 height 29
type input "Overall Flooring"
type textarea "Demo existing flooring."
type input "1"
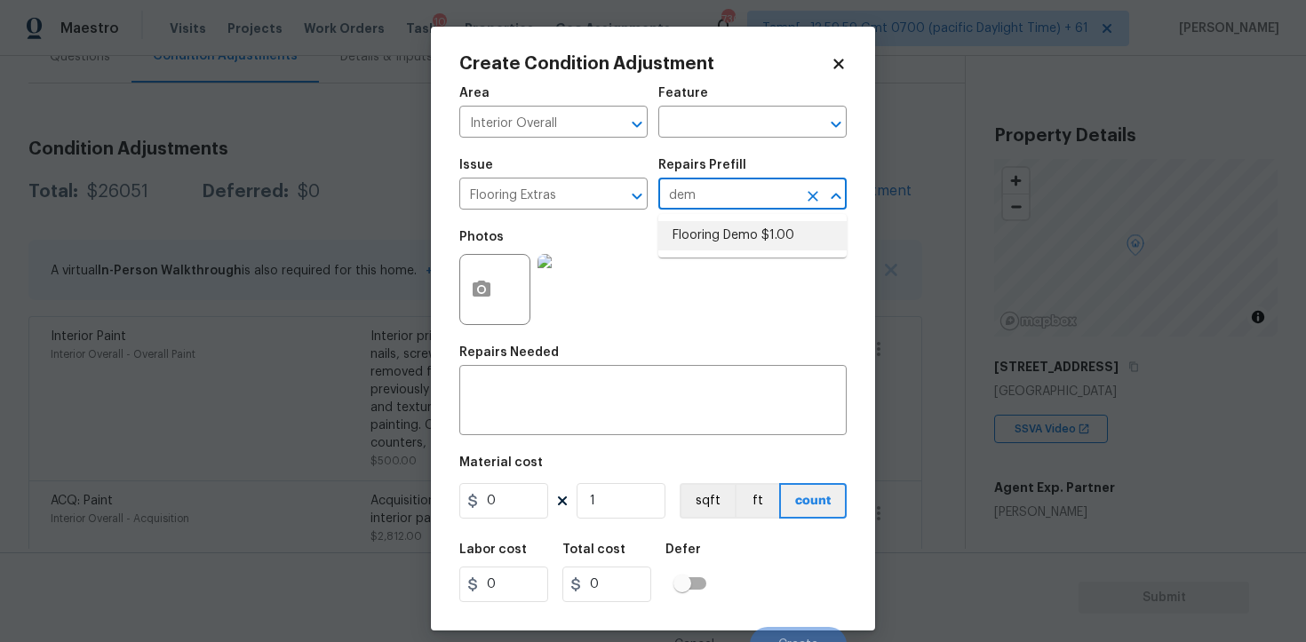
type input "1"
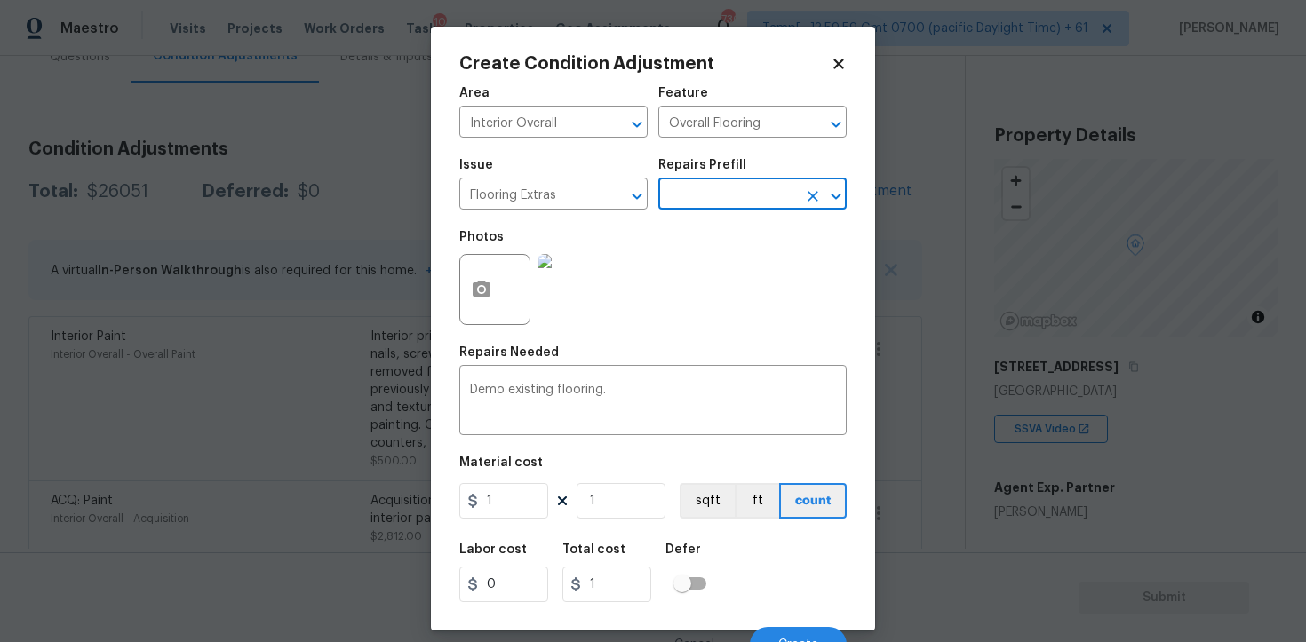
scroll to position [21, 0]
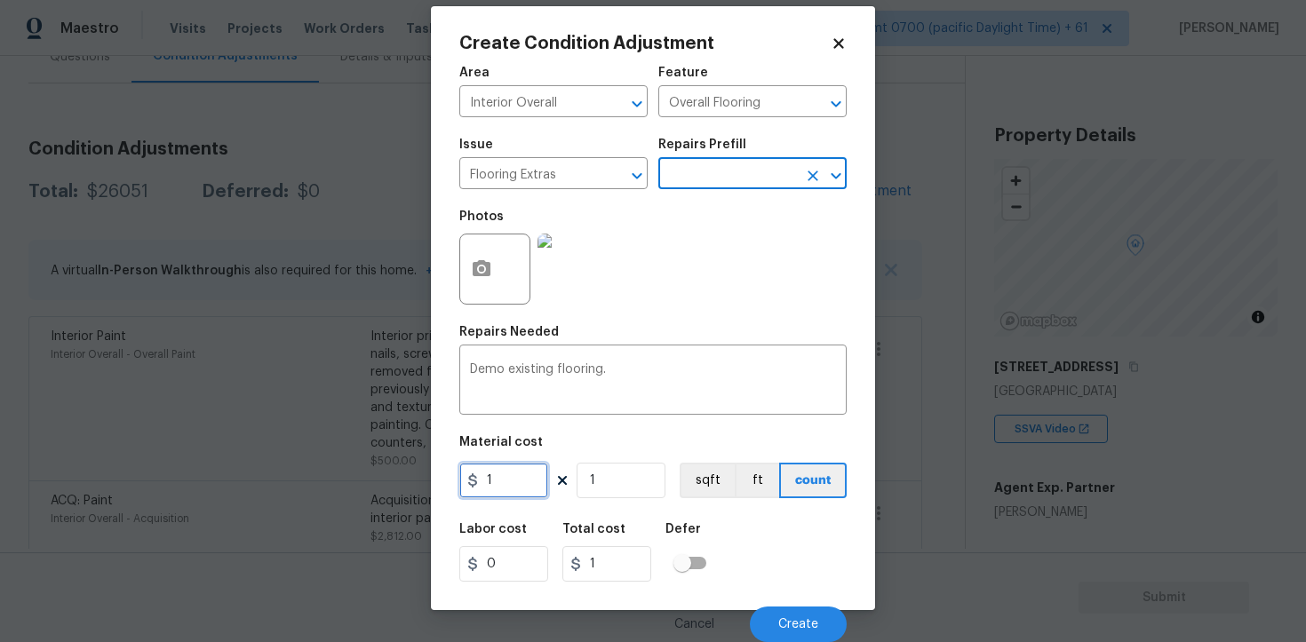
click at [538, 491] on input "1" at bounding box center [503, 481] width 89 height 36
type input "2"
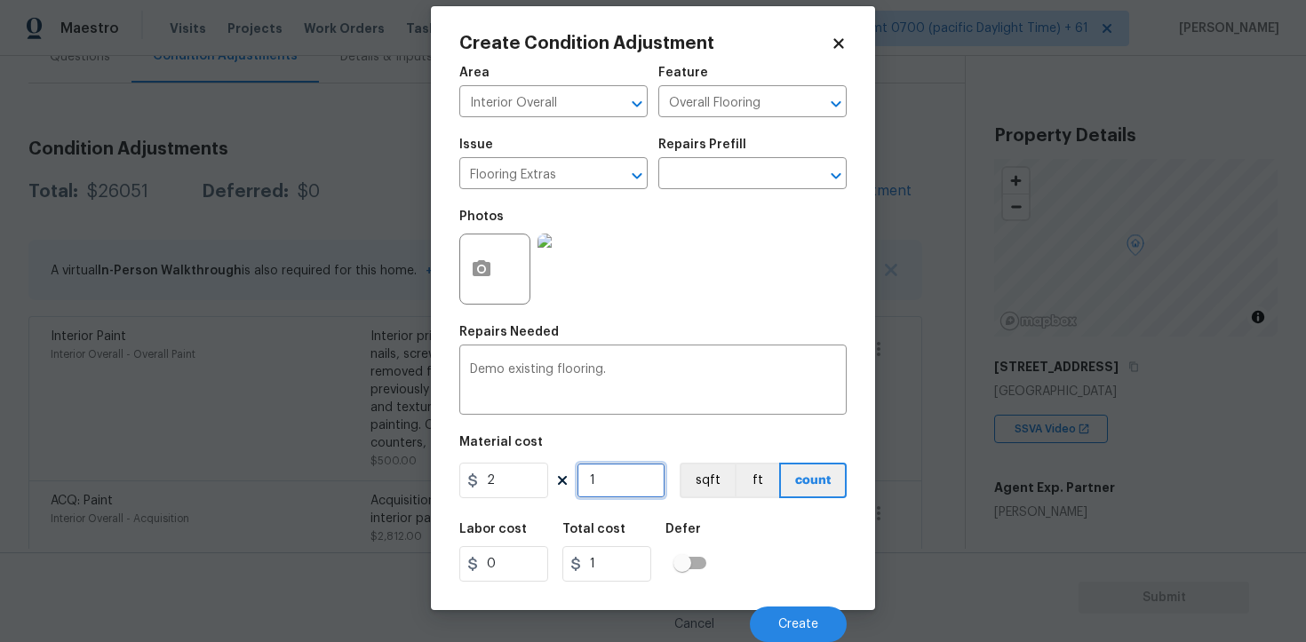
type input "2"
click at [603, 498] on input "1" at bounding box center [621, 481] width 89 height 36
type input "0"
paste input "190"
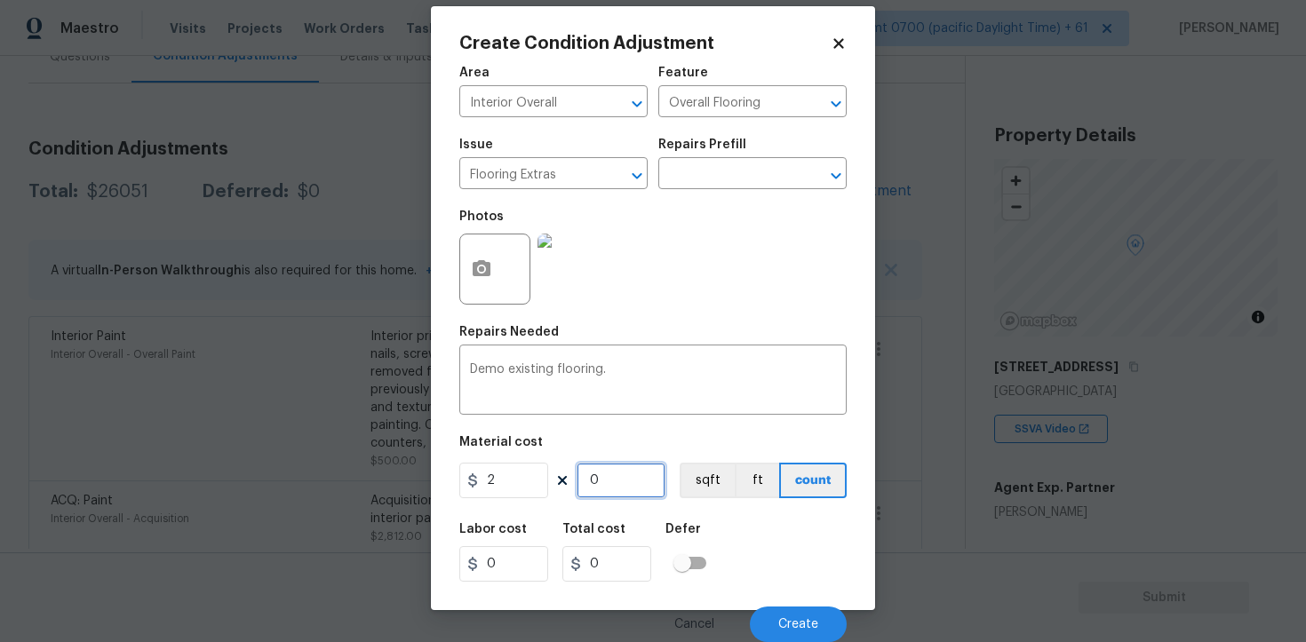
type input "1900"
type input "3800"
type input "1900"
click at [720, 542] on div "Labor cost 0 Total cost 3800 Defer" at bounding box center [652, 553] width 387 height 80
click at [801, 633] on button "Create" at bounding box center [798, 625] width 97 height 36
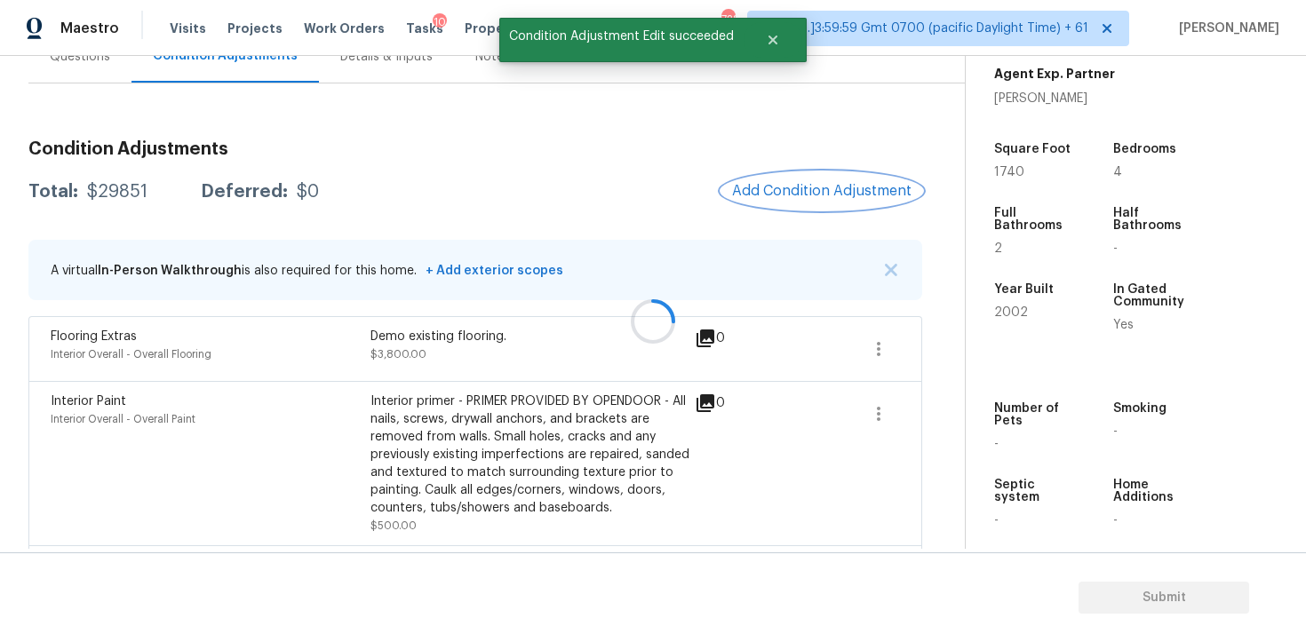
scroll to position [415, 0]
click at [827, 183] on span "Add Condition Adjustment" at bounding box center [821, 191] width 179 height 16
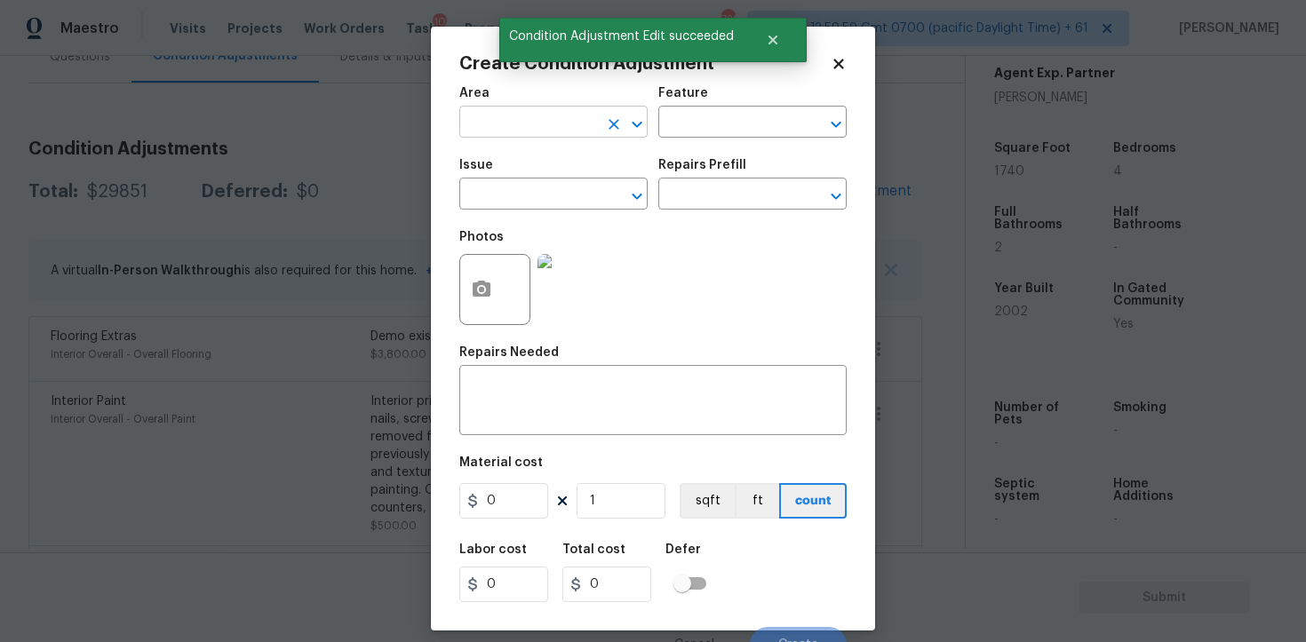
click at [597, 116] on input "text" at bounding box center [528, 124] width 139 height 28
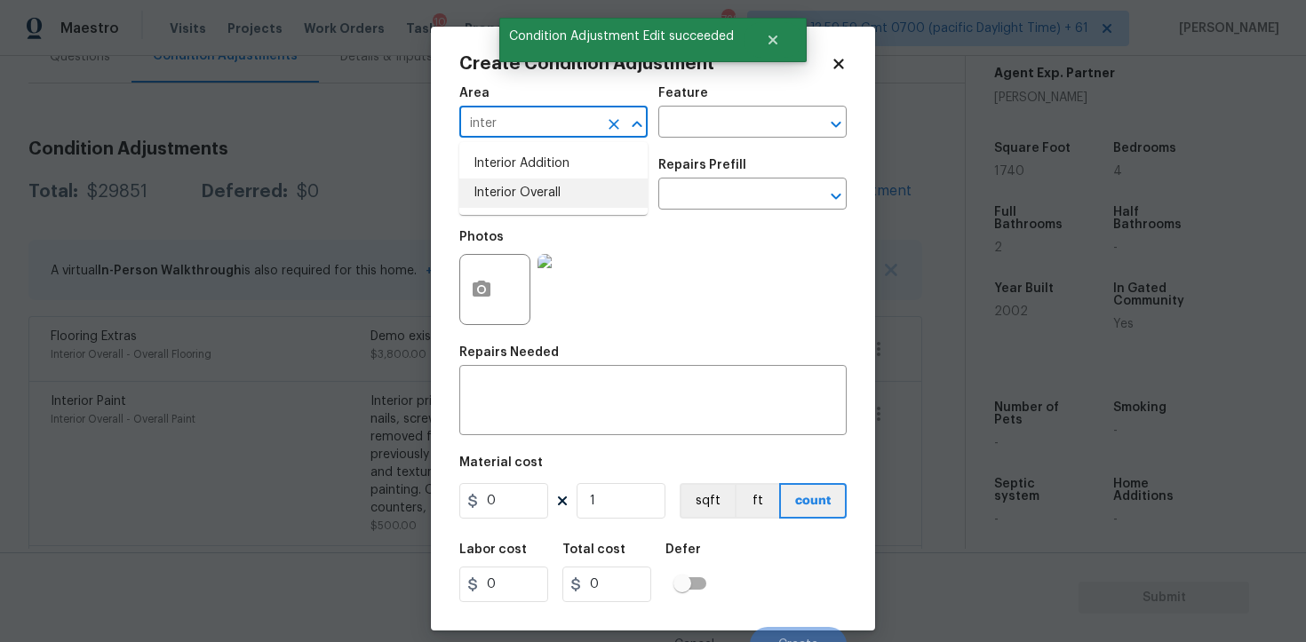
click at [553, 203] on li "Interior Overall" at bounding box center [553, 193] width 188 height 29
type input "Interior Overall"
click at [553, 203] on input "text" at bounding box center [528, 196] width 139 height 28
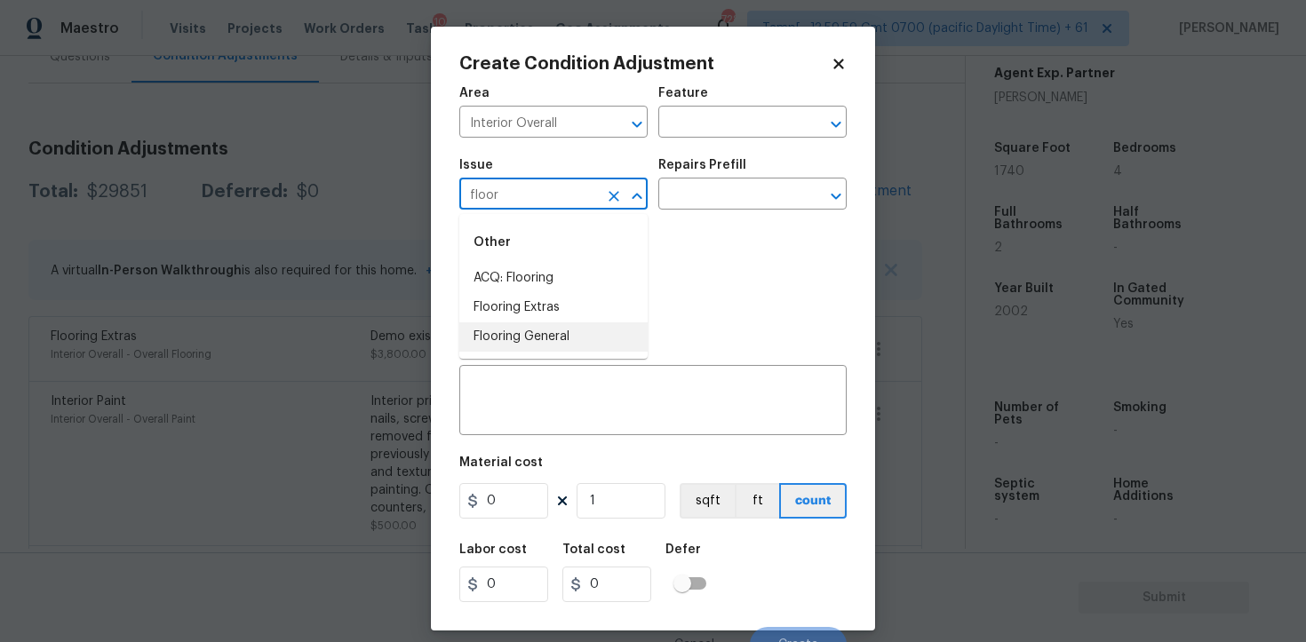
click at [553, 334] on li "Flooring General" at bounding box center [553, 337] width 188 height 29
type input "Flooring General"
click at [570, 380] on div "x ​" at bounding box center [652, 403] width 387 height 66
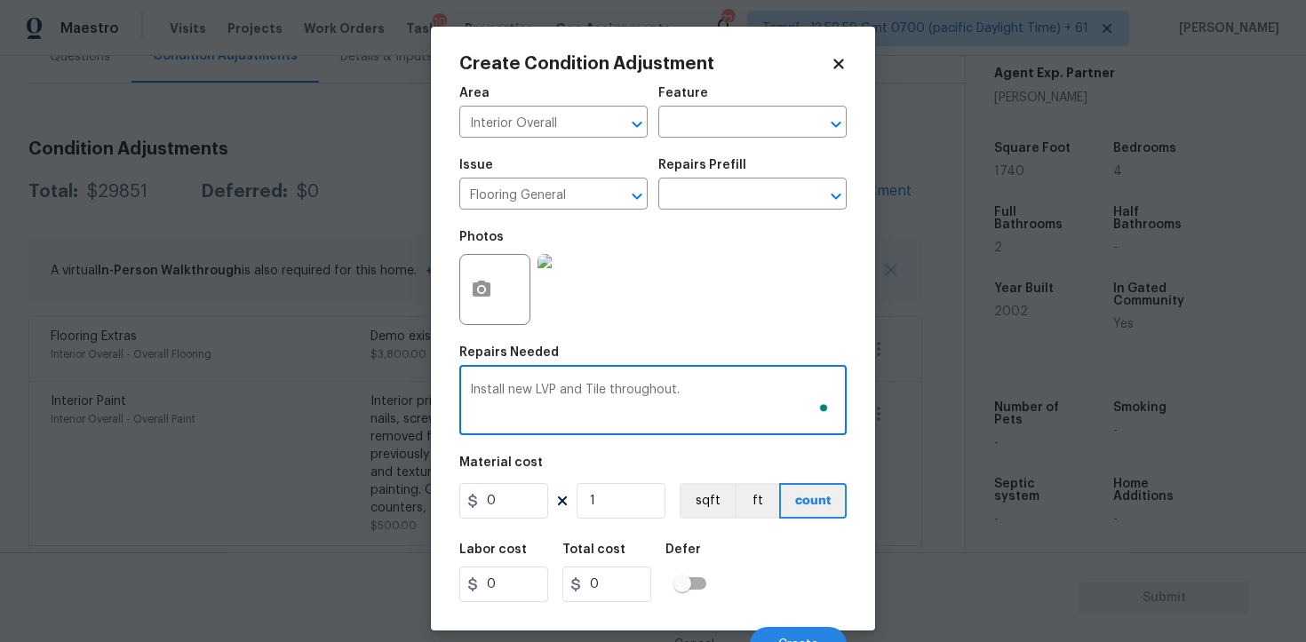
type textarea "Install new LVP and Tile throughout."
click at [556, 476] on div "Material cost" at bounding box center [652, 468] width 387 height 23
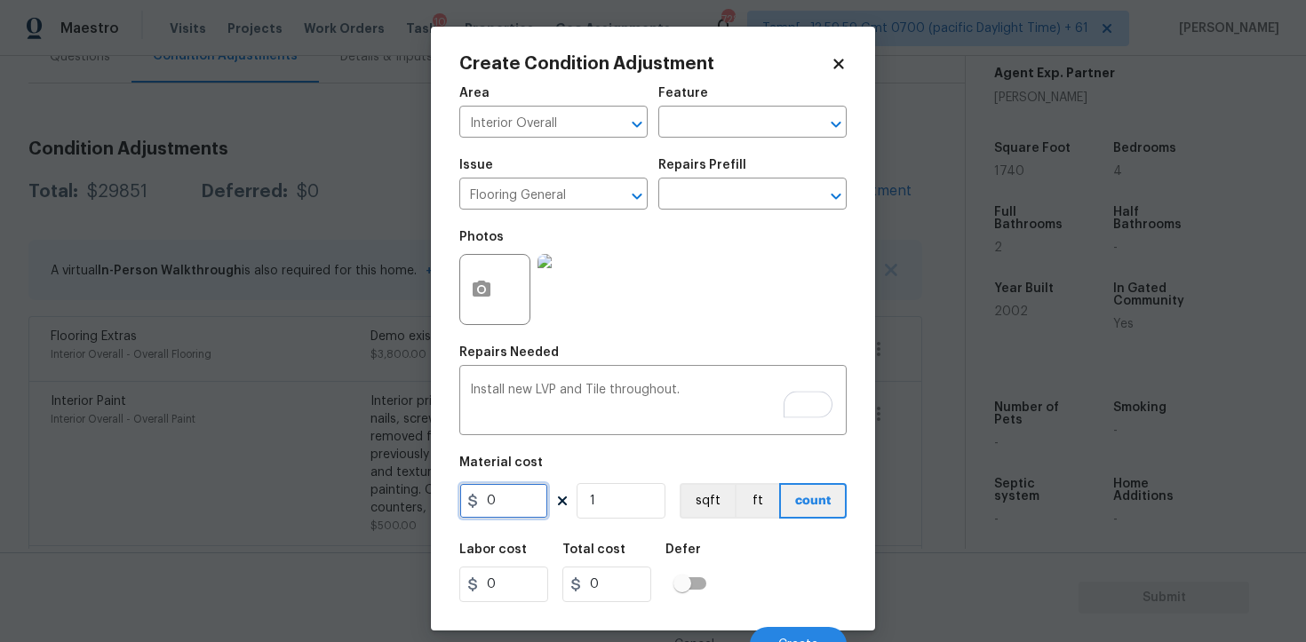
click at [507, 504] on input "0" at bounding box center [503, 501] width 89 height 36
click at [507, 503] on input "0" at bounding box center [503, 501] width 89 height 36
type input "5"
click at [605, 535] on div "Labor cost 0 Total cost 5 Defer" at bounding box center [652, 573] width 387 height 80
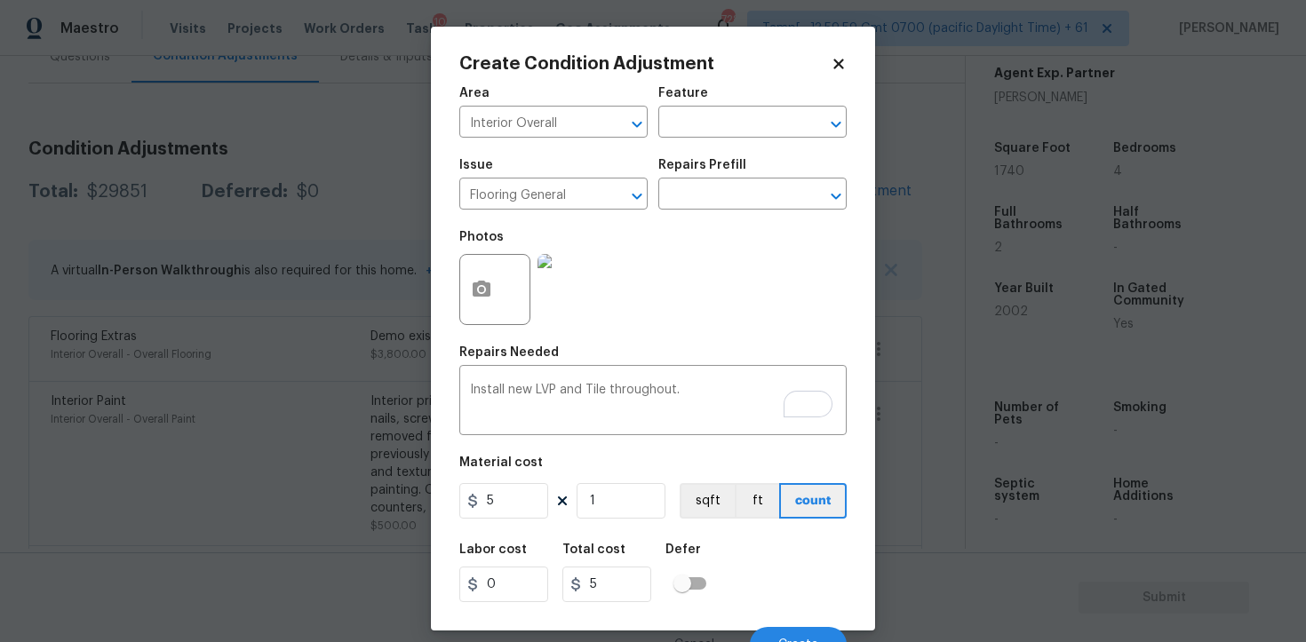
click at [605, 528] on div "Area Interior Overall ​ Feature ​ Issue Flooring General ​ Repairs Prefill ​ Ph…" at bounding box center [652, 369] width 387 height 586
click at [605, 516] on input "1" at bounding box center [621, 501] width 89 height 36
type input "0"
paste input "190"
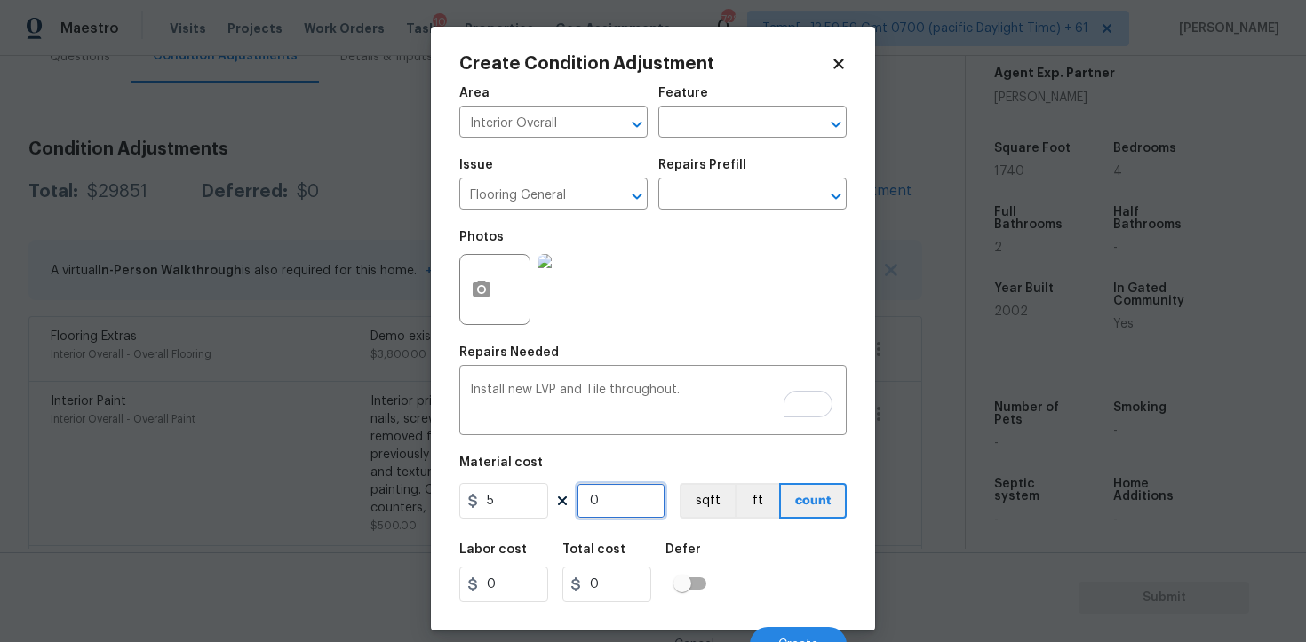
type input "1900"
type input "9500"
type input "1900"
click at [698, 498] on button "sqft" at bounding box center [707, 501] width 55 height 36
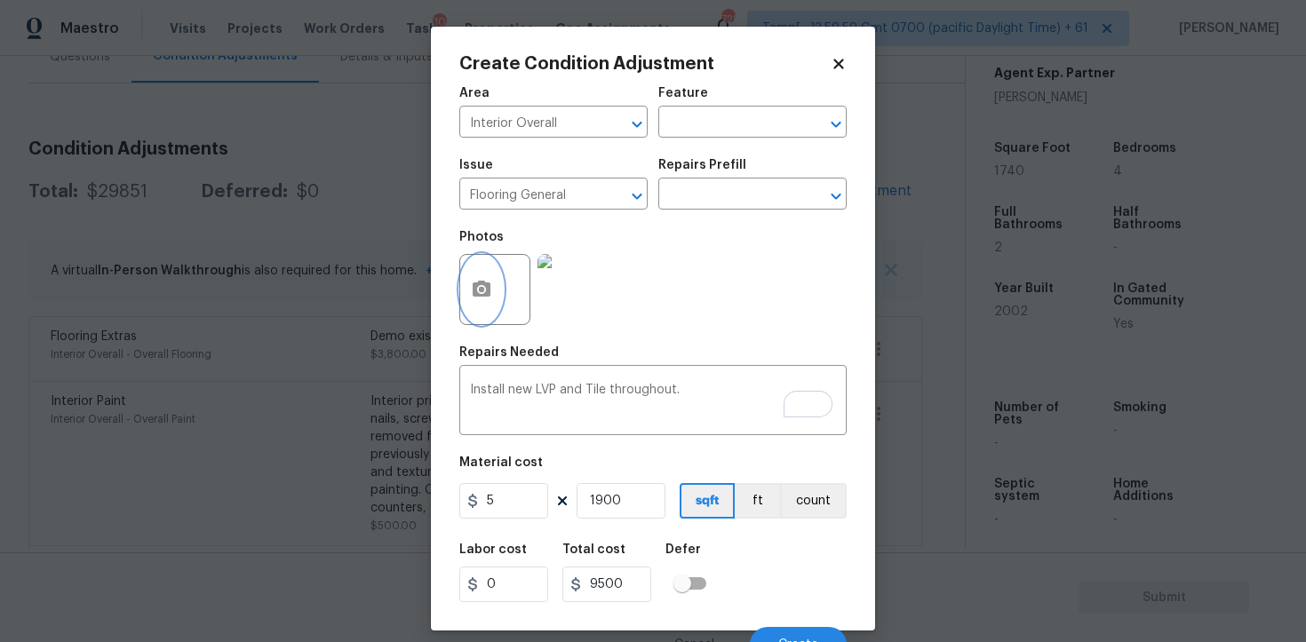
click at [494, 279] on button "button" at bounding box center [481, 289] width 43 height 69
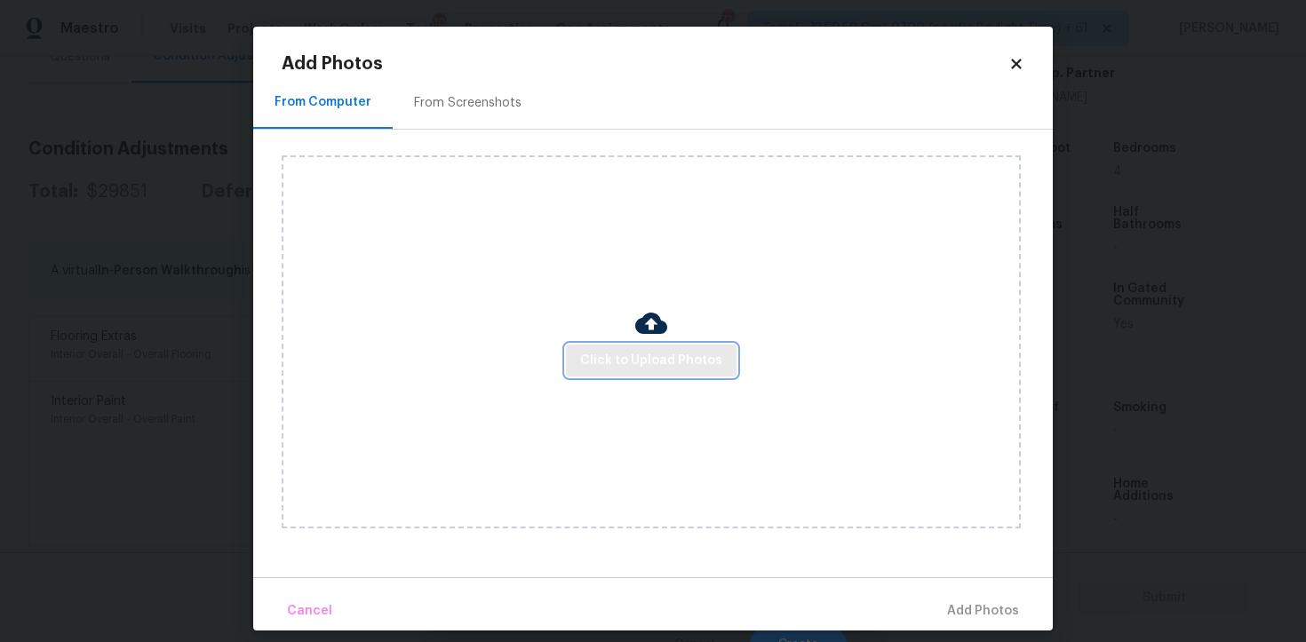
click at [617, 367] on span "Click to Upload Photos" at bounding box center [651, 361] width 142 height 22
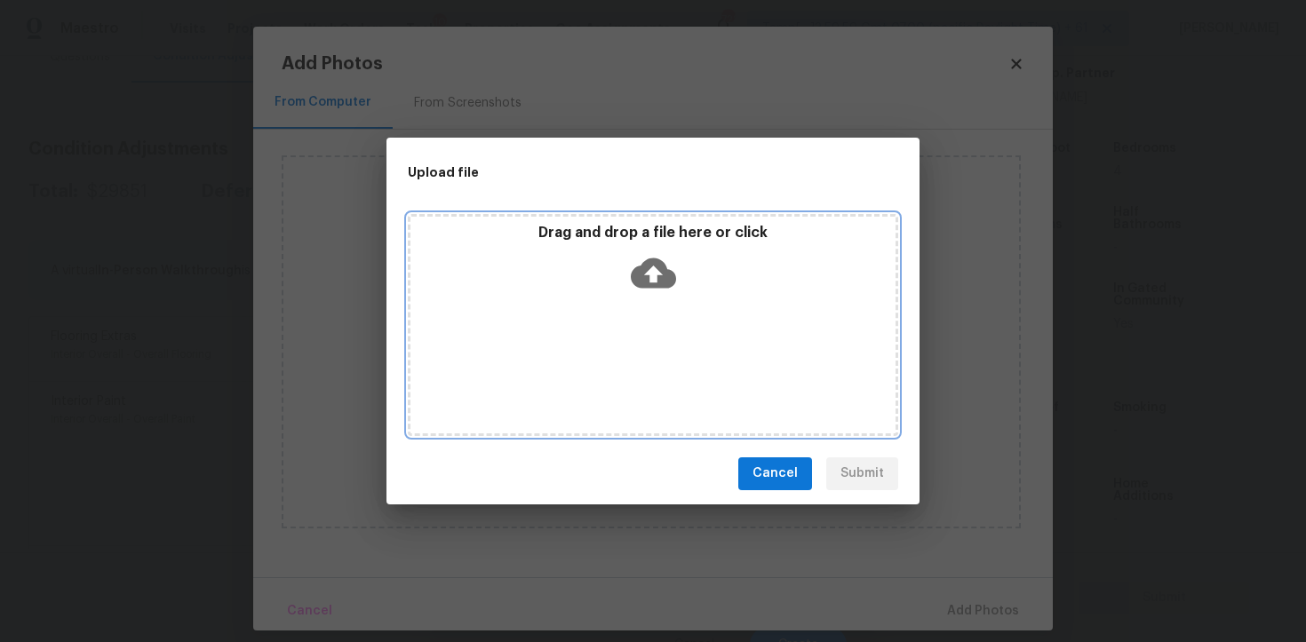
click at [635, 298] on div "Drag and drop a file here or click" at bounding box center [653, 262] width 485 height 76
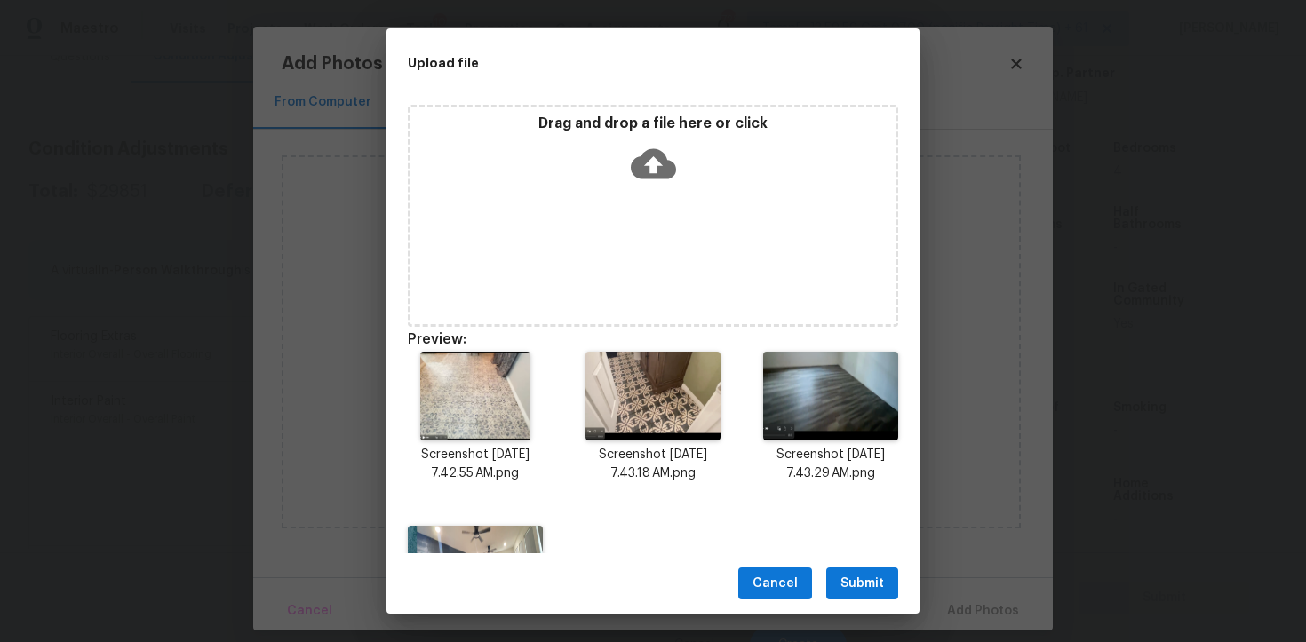
scroll to position [125, 0]
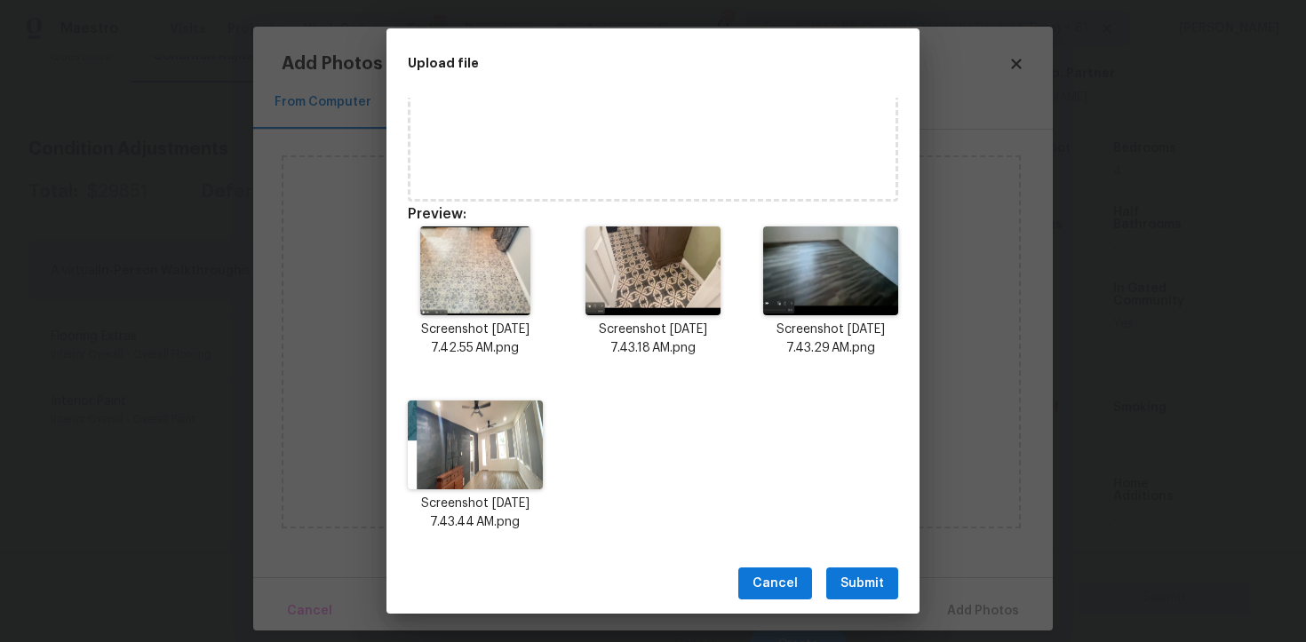
click at [876, 585] on span "Submit" at bounding box center [863, 584] width 44 height 22
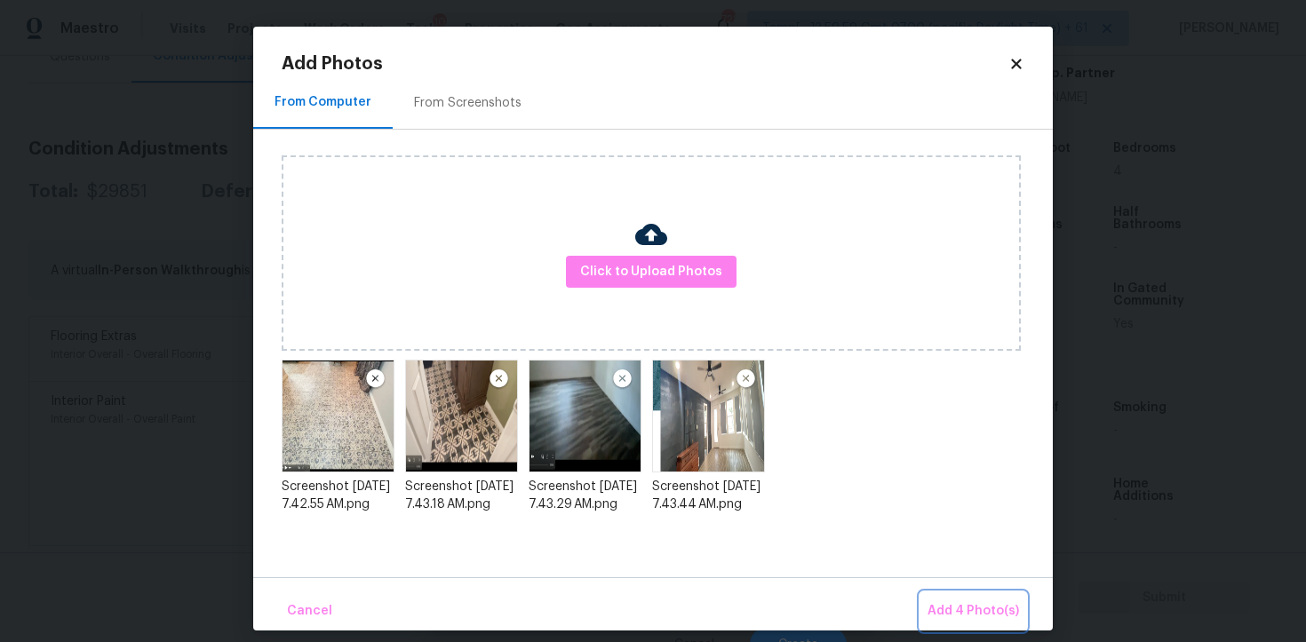
click at [939, 618] on span "Add 4 Photo(s)" at bounding box center [974, 612] width 92 height 22
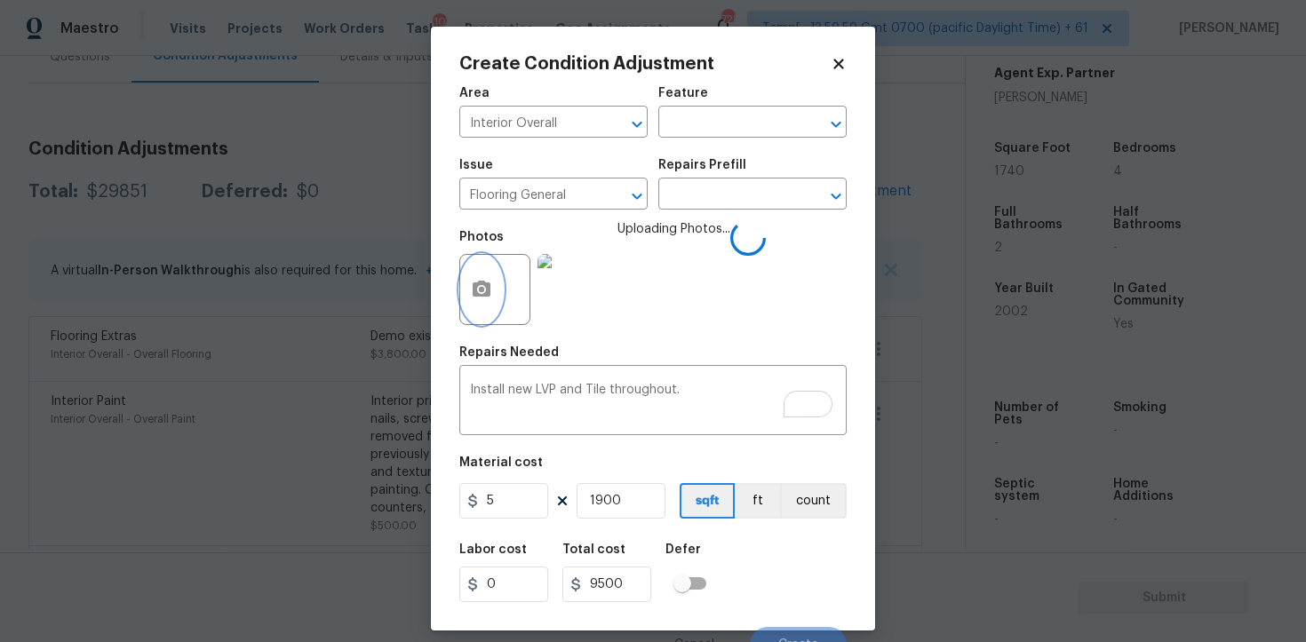
scroll to position [21, 0]
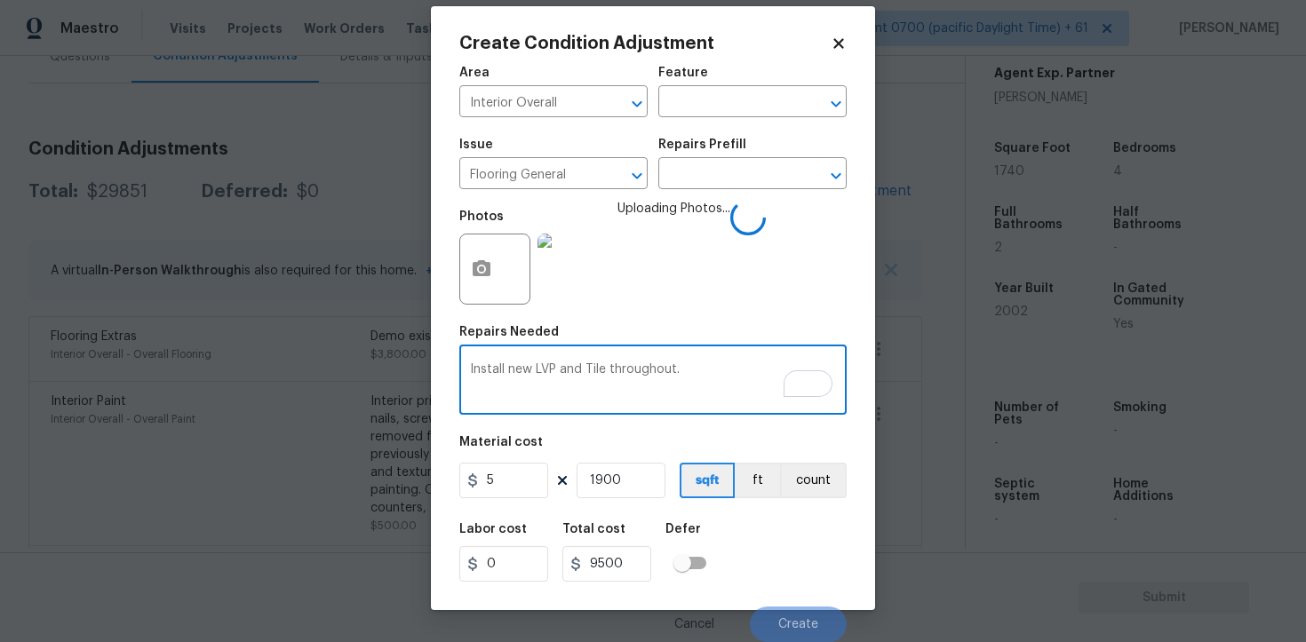
click at [689, 379] on textarea "Install new LVP and Tile throughout." at bounding box center [653, 381] width 366 height 37
type textarea "Install new LVP and Tile throughout the missing areas"
click at [709, 535] on div "Defer" at bounding box center [692, 534] width 52 height 23
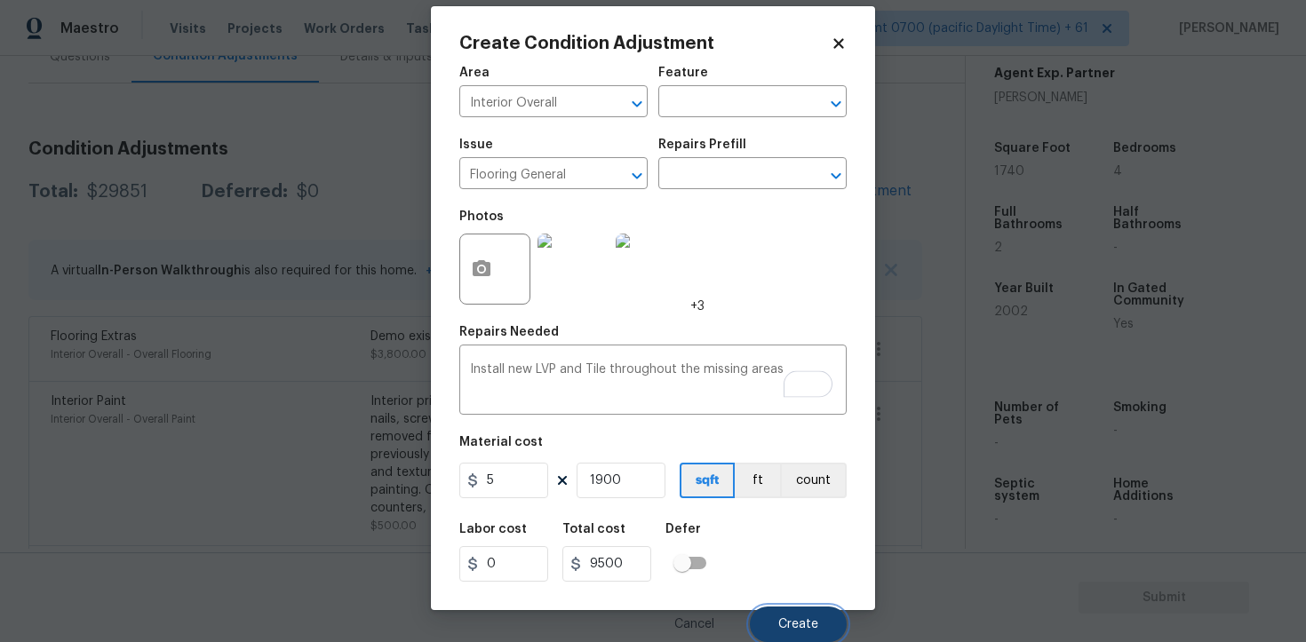
click at [804, 620] on span "Create" at bounding box center [798, 624] width 40 height 13
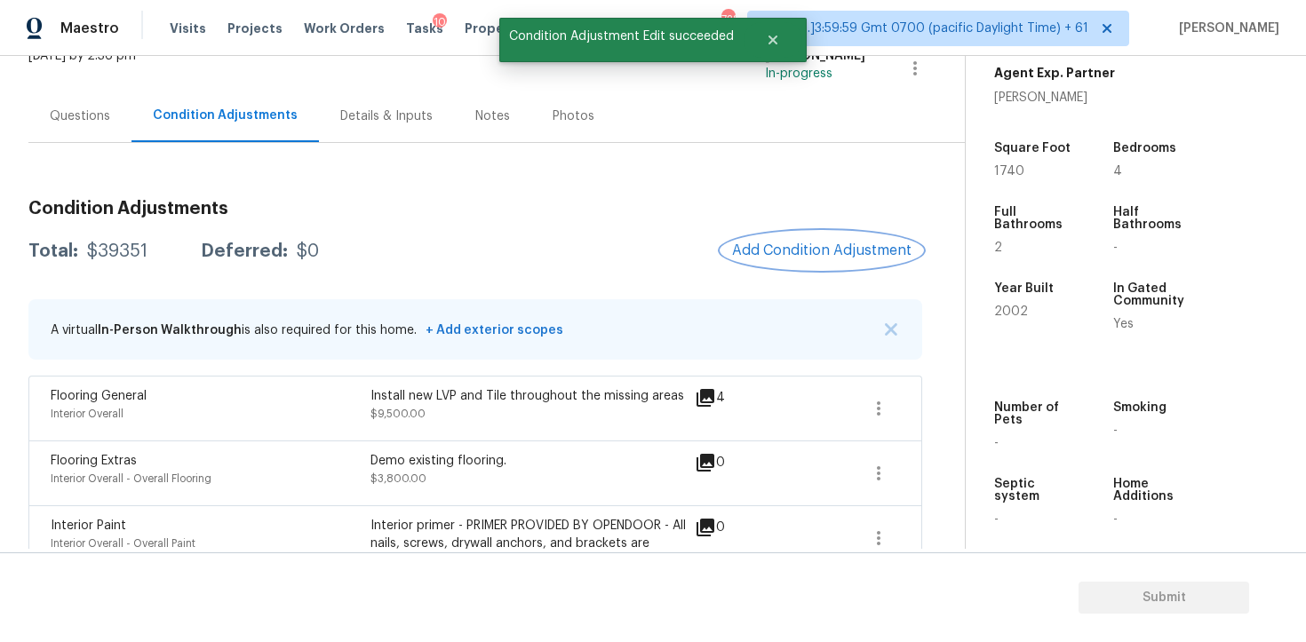
scroll to position [125, 0]
click at [137, 107] on div "Condition Adjustments" at bounding box center [225, 117] width 187 height 52
click at [116, 103] on div "Questions" at bounding box center [79, 117] width 103 height 52
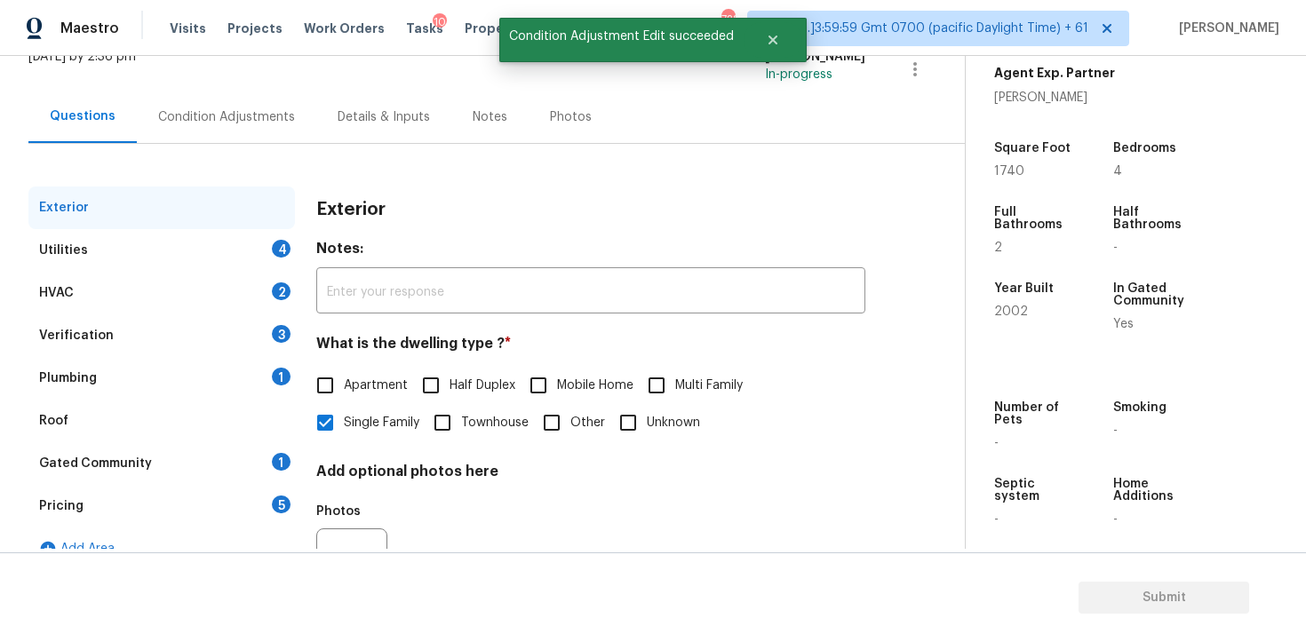
scroll to position [213, 0]
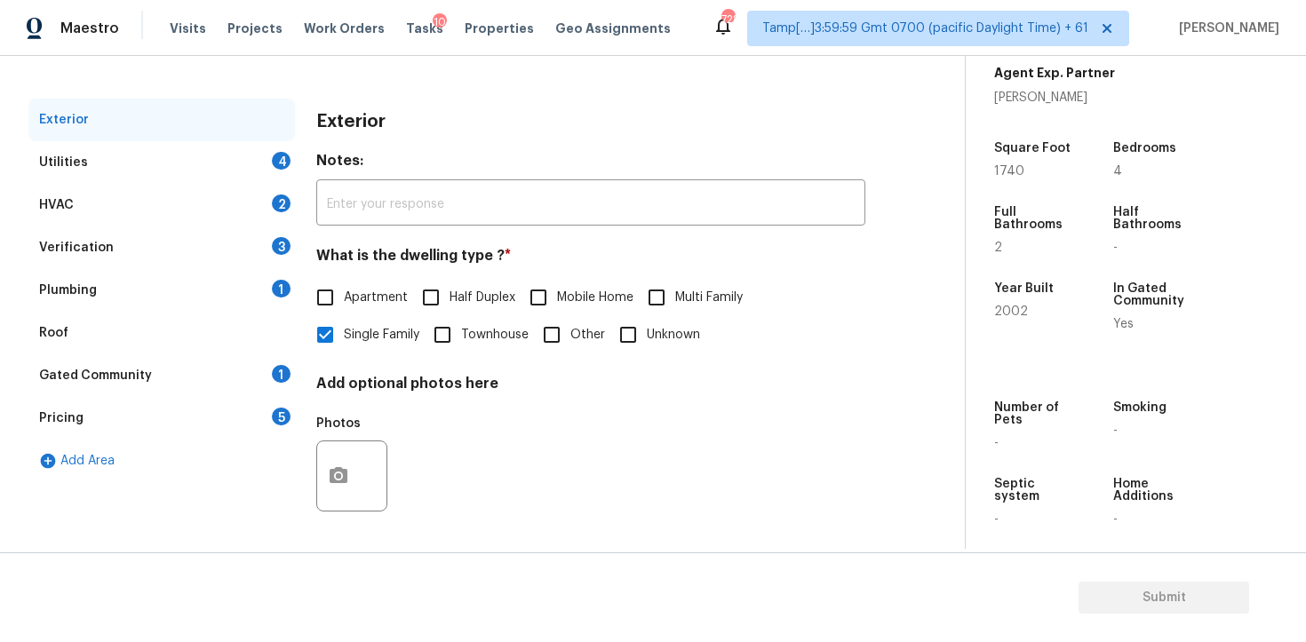
click at [251, 180] on div "Utilities 4" at bounding box center [161, 162] width 267 height 43
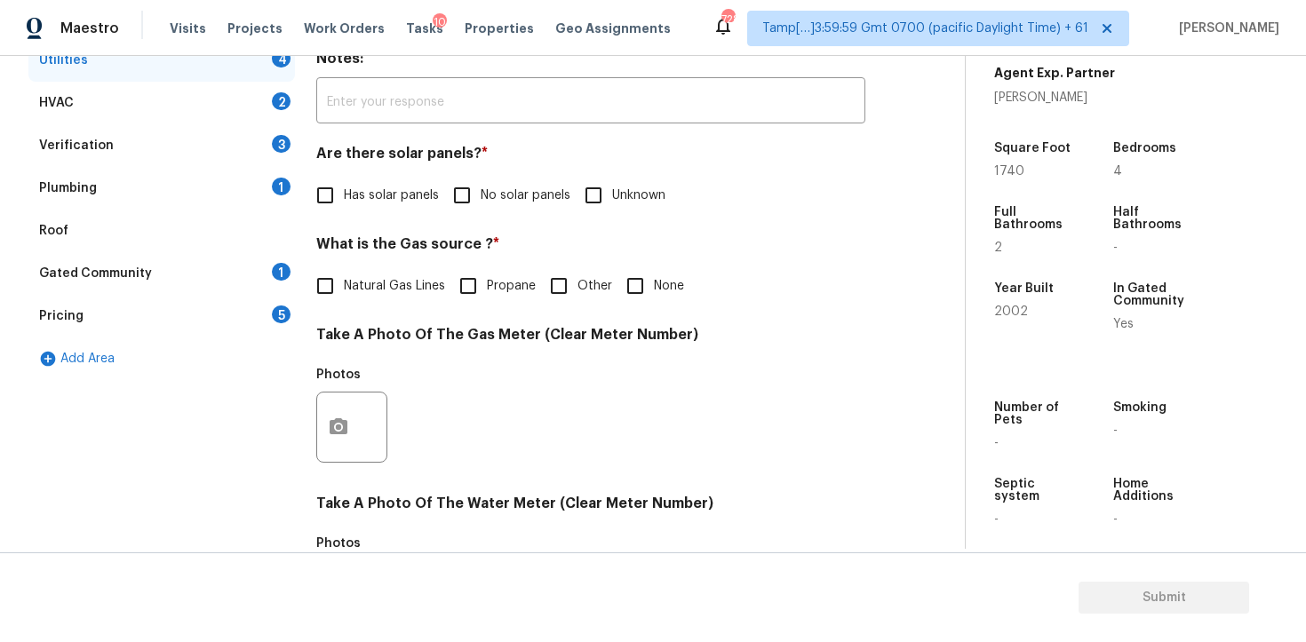
click at [460, 180] on input "No solar panels" at bounding box center [461, 195] width 37 height 37
checkbox input "true"
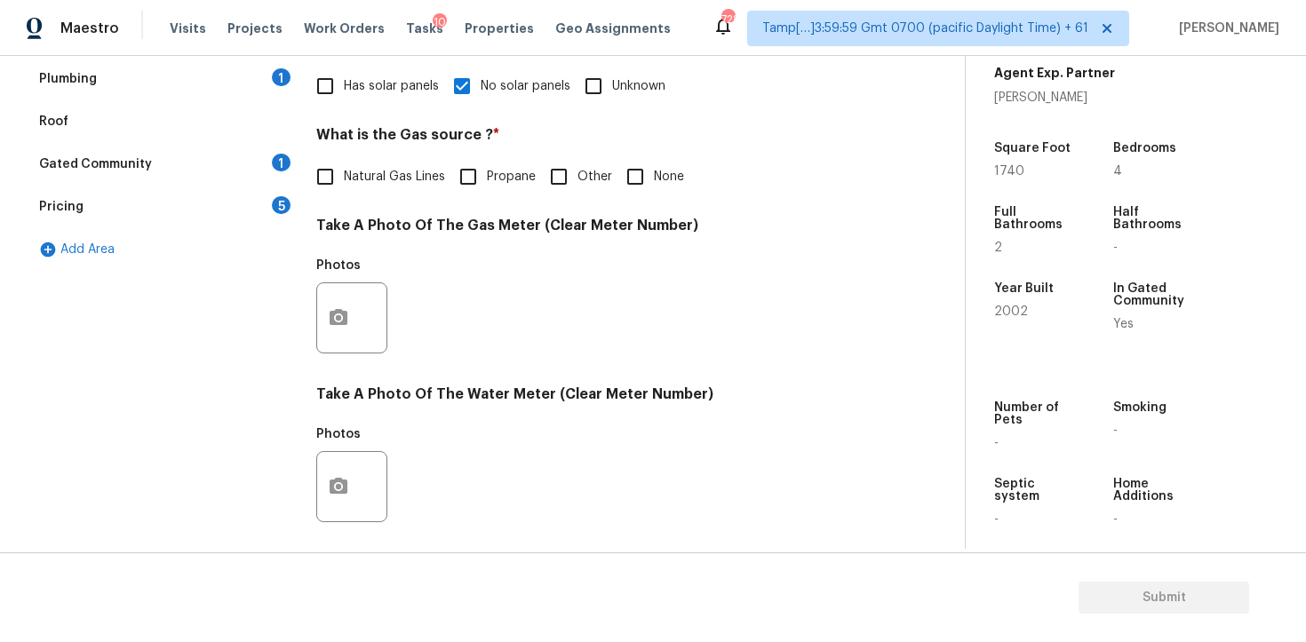
click at [635, 182] on input "None" at bounding box center [635, 176] width 37 height 37
checkbox input "true"
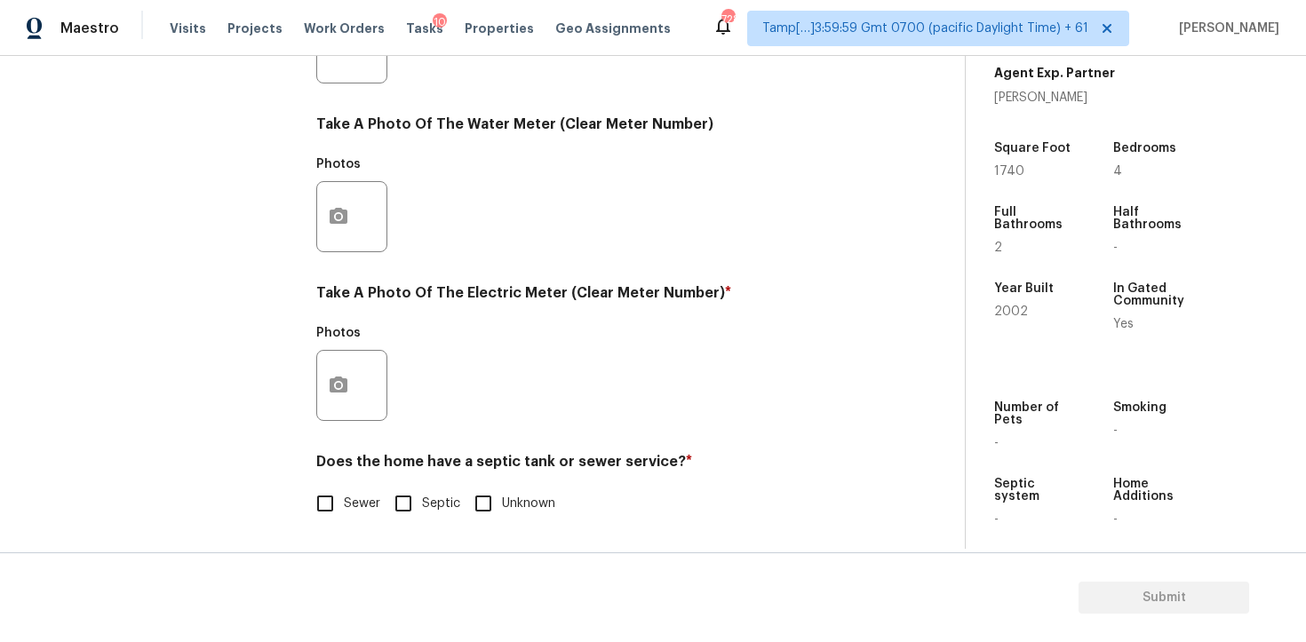
click at [358, 361] on div at bounding box center [351, 385] width 71 height 71
click at [348, 407] on button "button" at bounding box center [338, 385] width 43 height 69
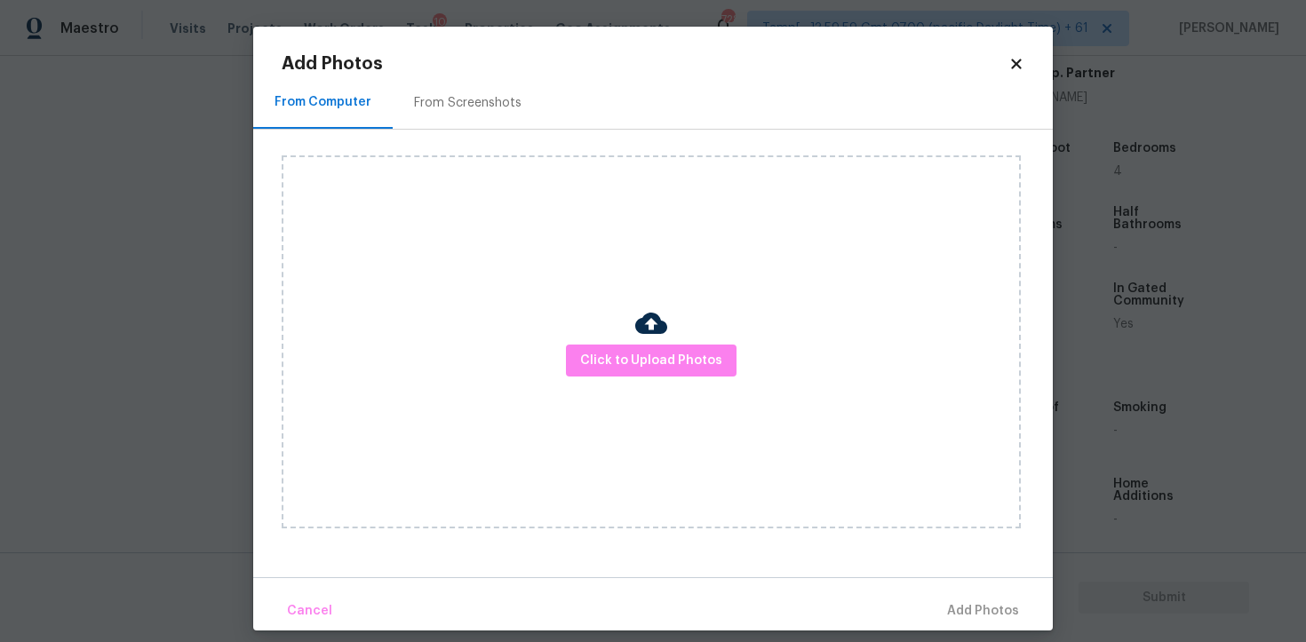
click at [635, 391] on div "Click to Upload Photos" at bounding box center [651, 341] width 739 height 373
click at [636, 343] on div at bounding box center [651, 325] width 32 height 37
click at [660, 338] on img at bounding box center [651, 323] width 32 height 32
click at [665, 361] on span "Click to Upload Photos" at bounding box center [651, 361] width 142 height 22
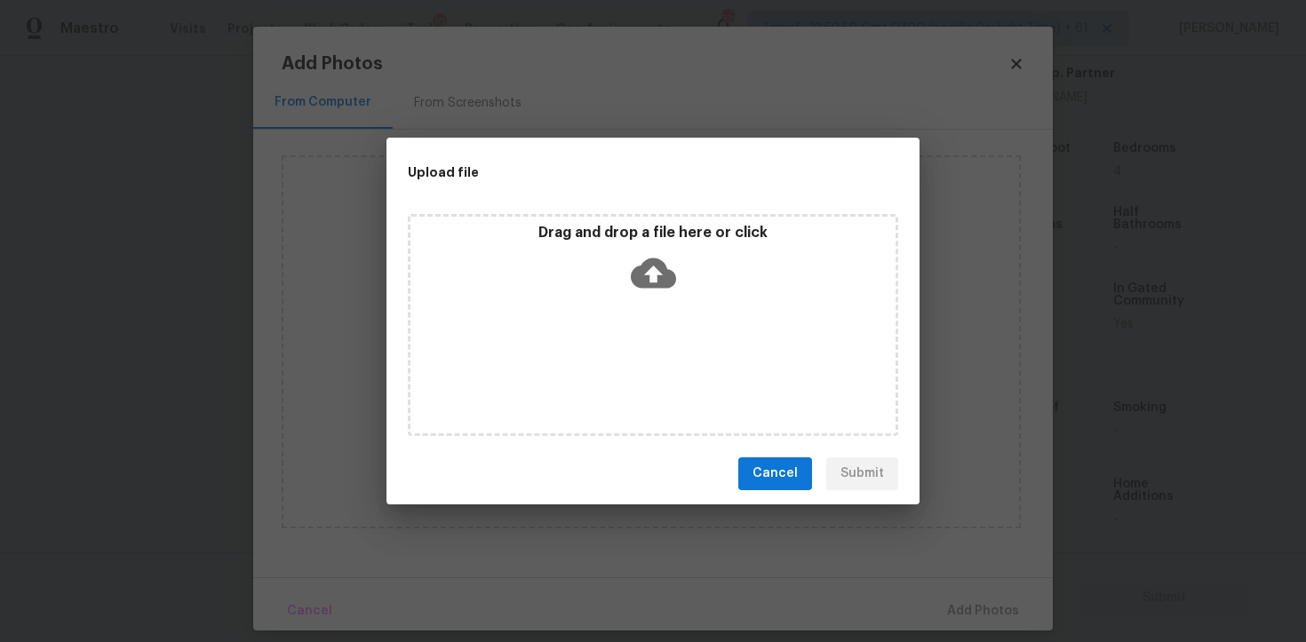
click at [661, 260] on icon at bounding box center [653, 273] width 45 height 30
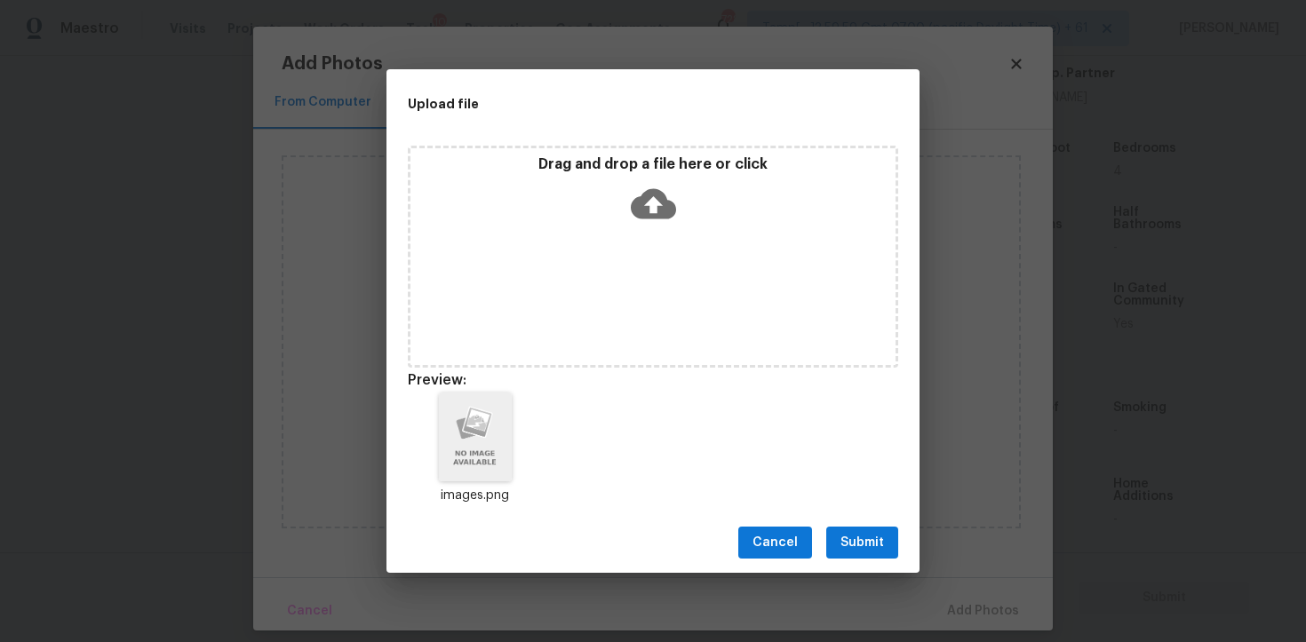
click at [891, 535] on button "Submit" at bounding box center [862, 543] width 72 height 33
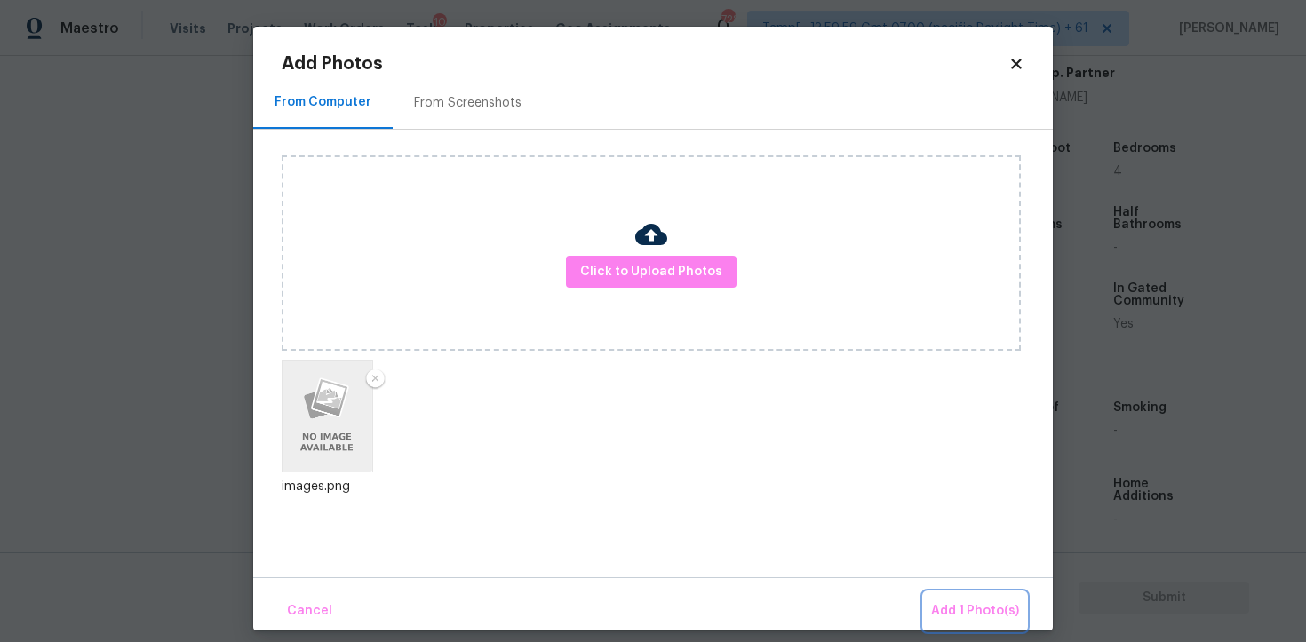
click at [967, 605] on span "Add 1 Photo(s)" at bounding box center [975, 612] width 88 height 22
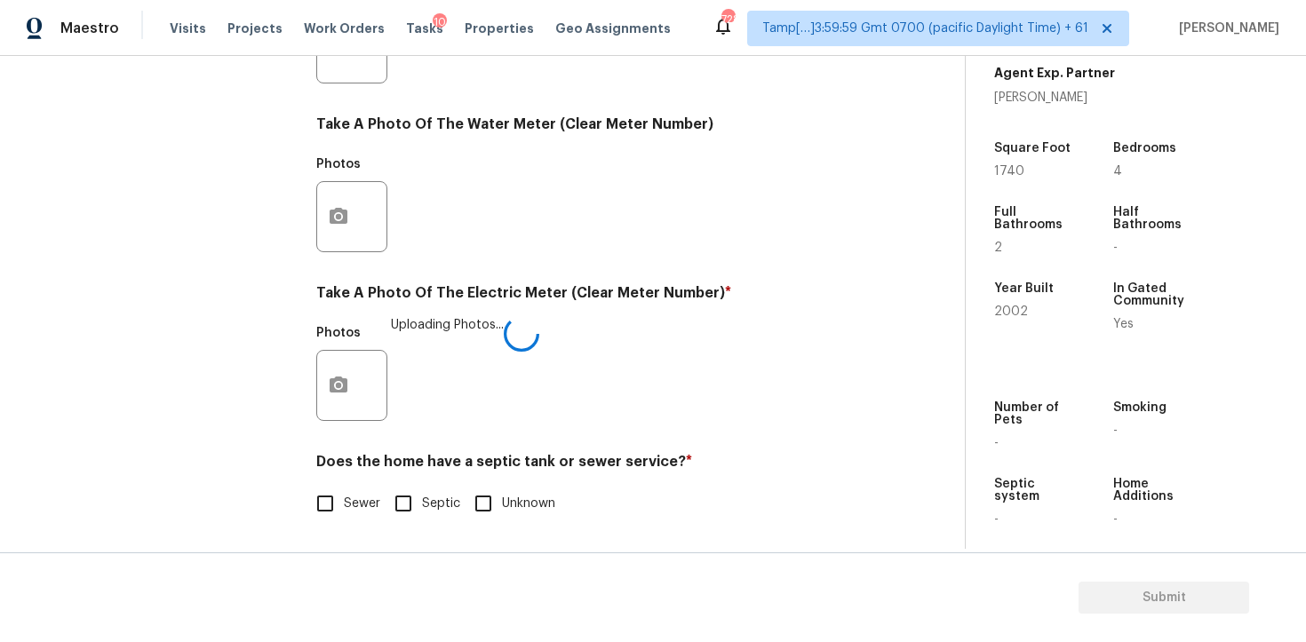
click at [331, 502] on input "Sewer" at bounding box center [325, 503] width 37 height 37
checkbox input "true"
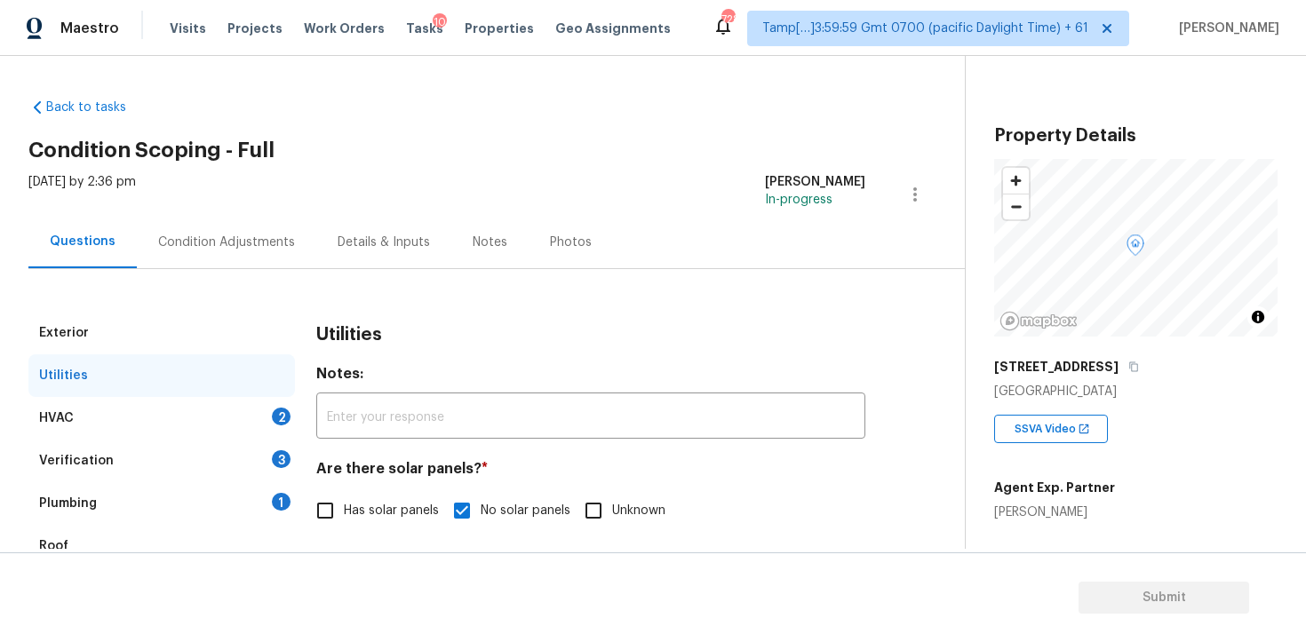
scroll to position [415, 0]
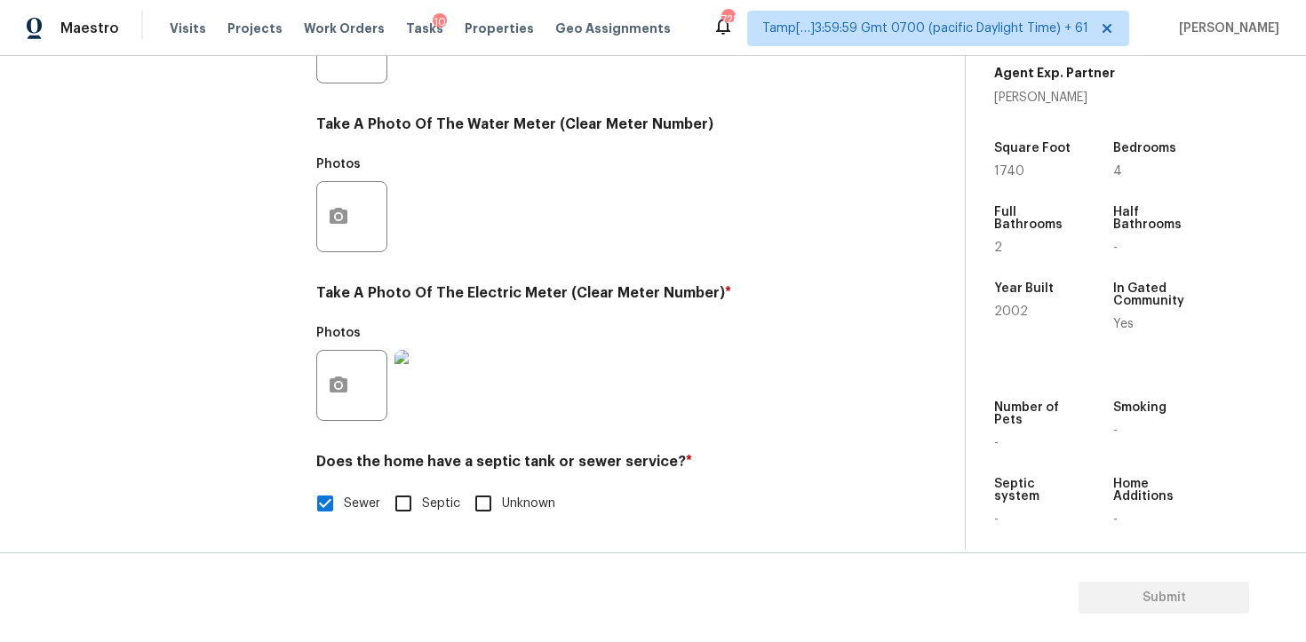
click at [408, 498] on input "Septic" at bounding box center [403, 503] width 37 height 37
checkbox input "true"
checkbox input "false"
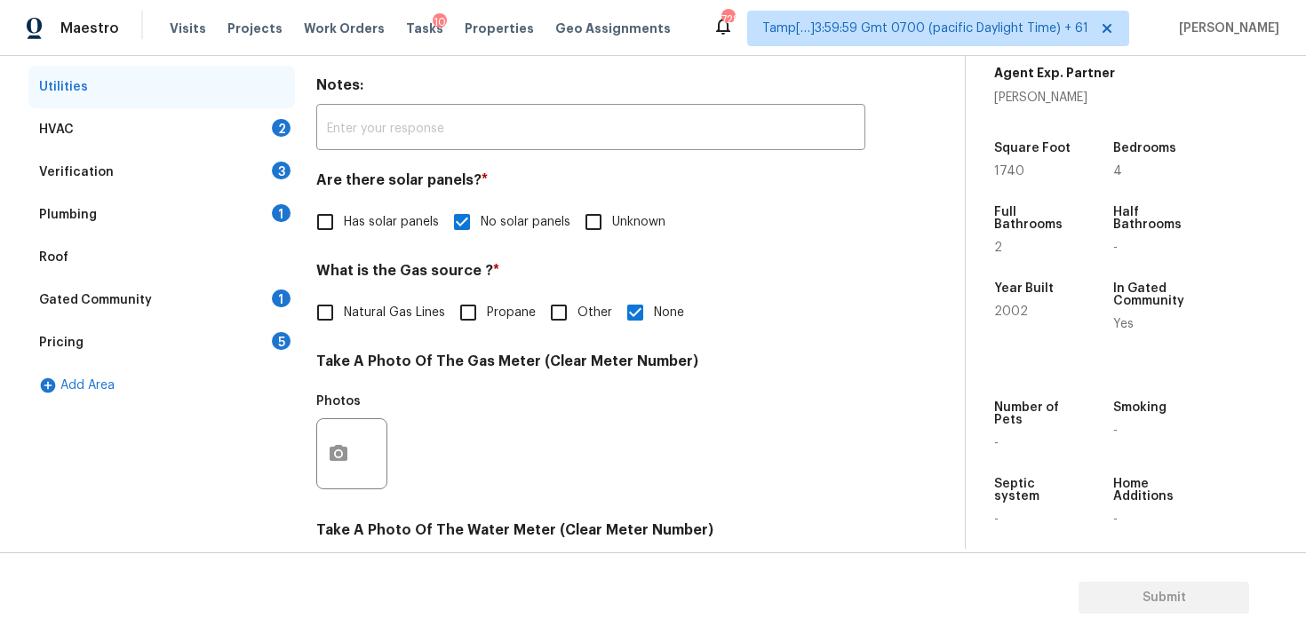
click at [266, 138] on div "HVAC 2" at bounding box center [161, 129] width 267 height 43
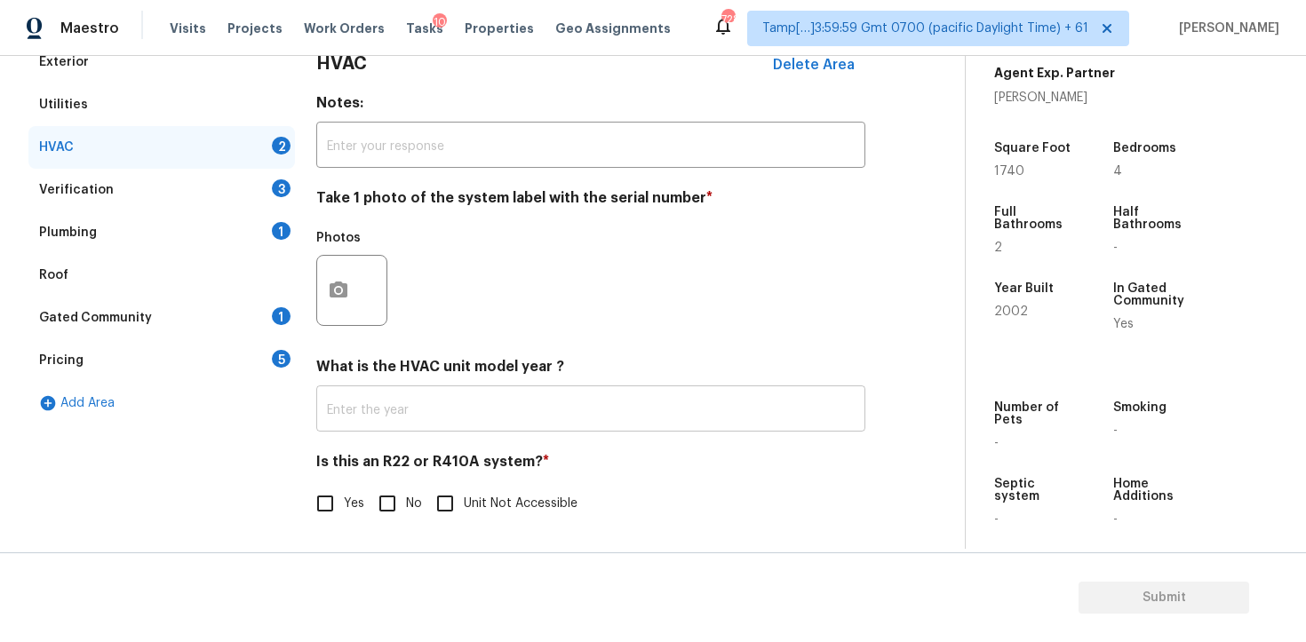
scroll to position [272, 0]
click at [356, 284] on button "button" at bounding box center [338, 290] width 43 height 69
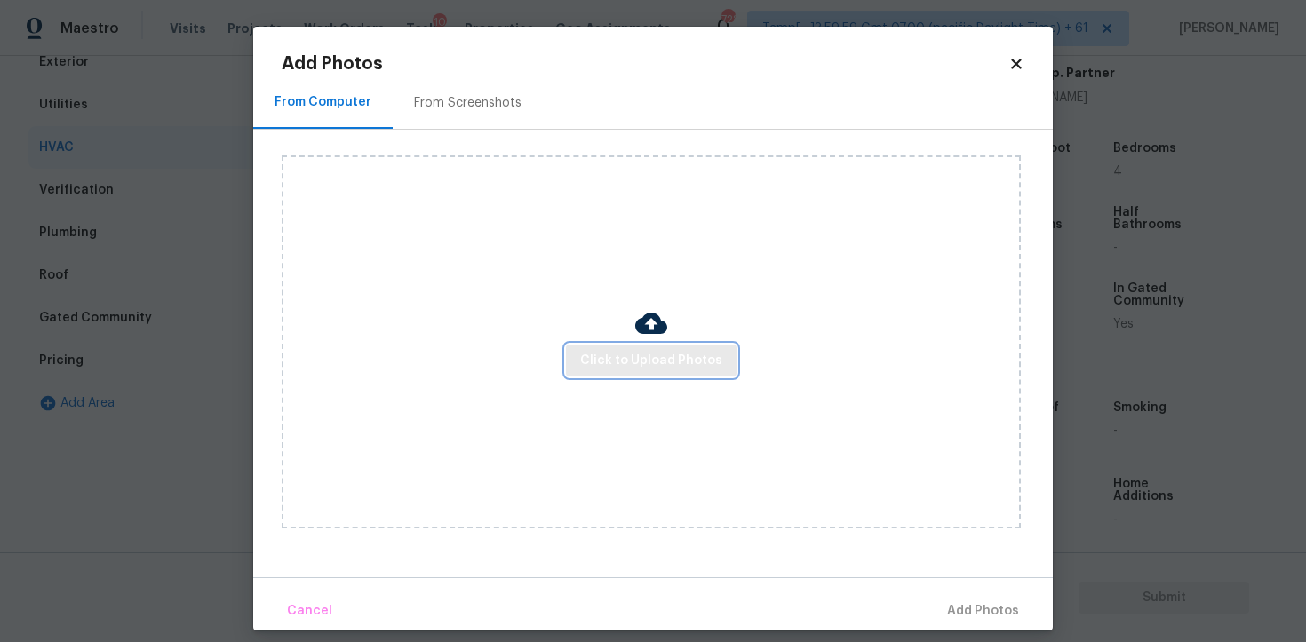
click at [652, 361] on span "Click to Upload Photos" at bounding box center [651, 361] width 142 height 22
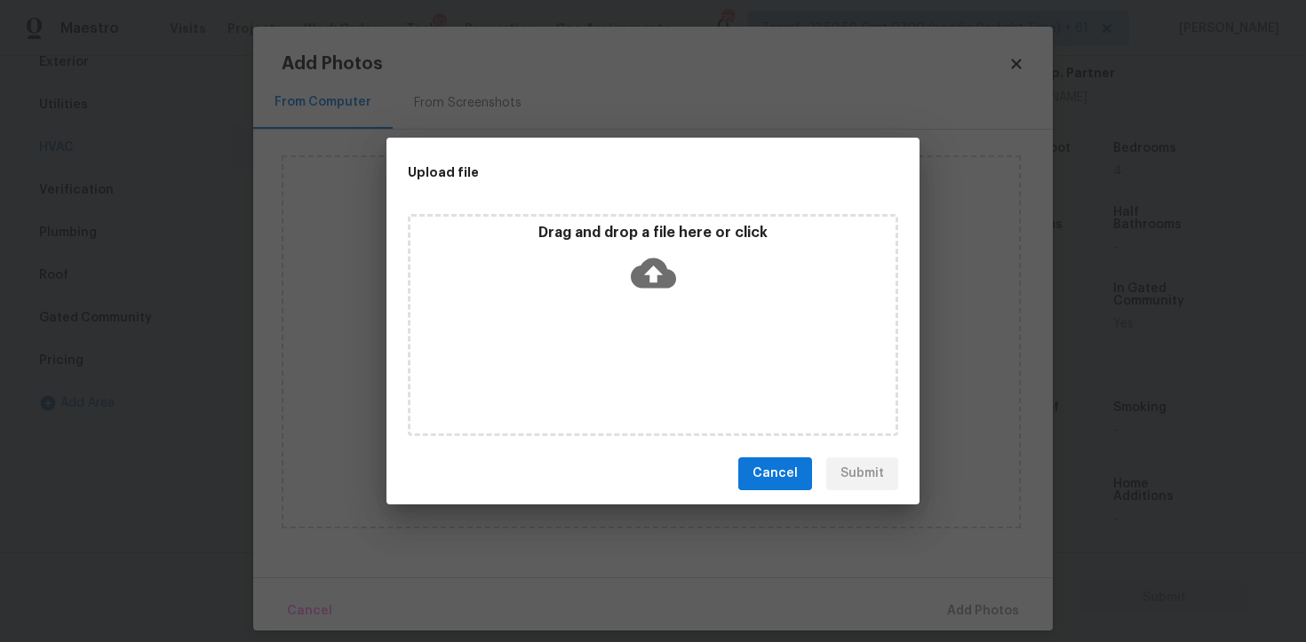
click at [659, 262] on icon at bounding box center [653, 273] width 45 height 30
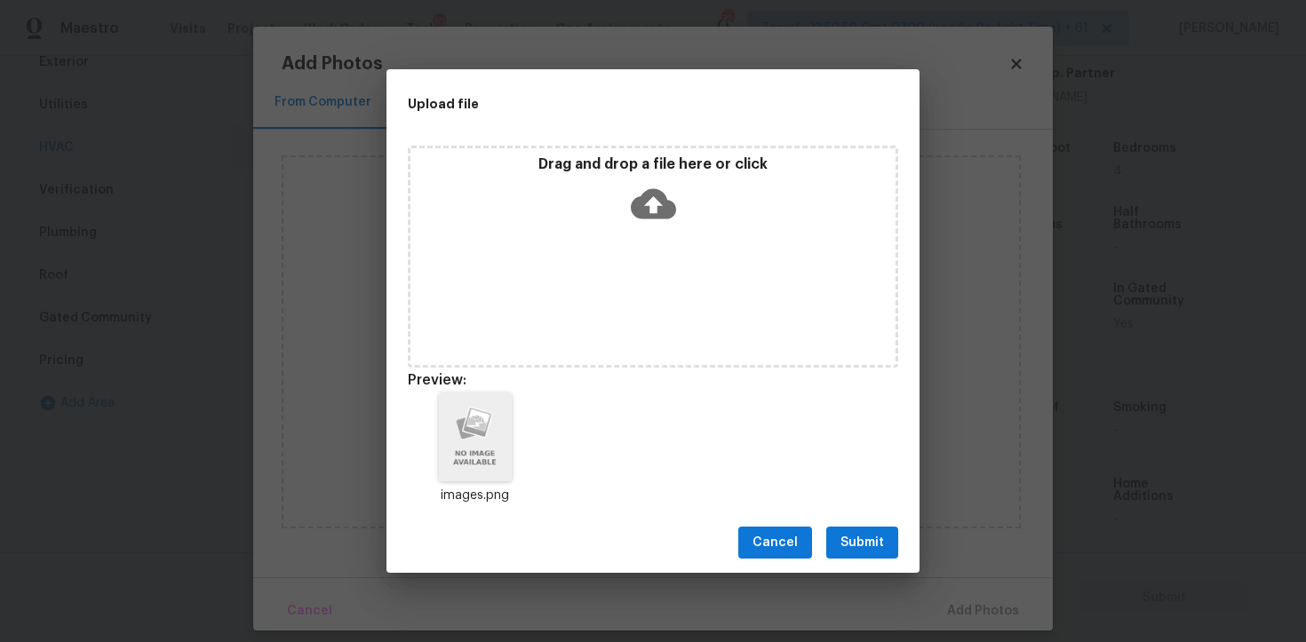
click at [868, 541] on span "Submit" at bounding box center [863, 543] width 44 height 22
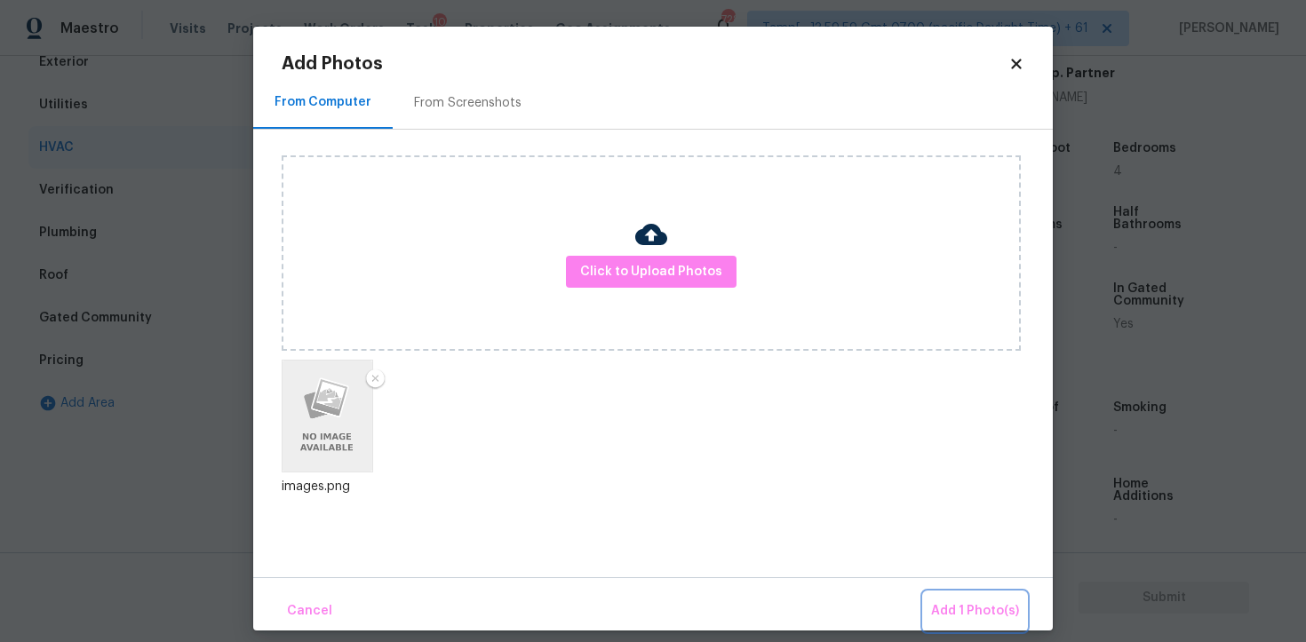
click at [955, 596] on button "Add 1 Photo(s)" at bounding box center [975, 612] width 102 height 38
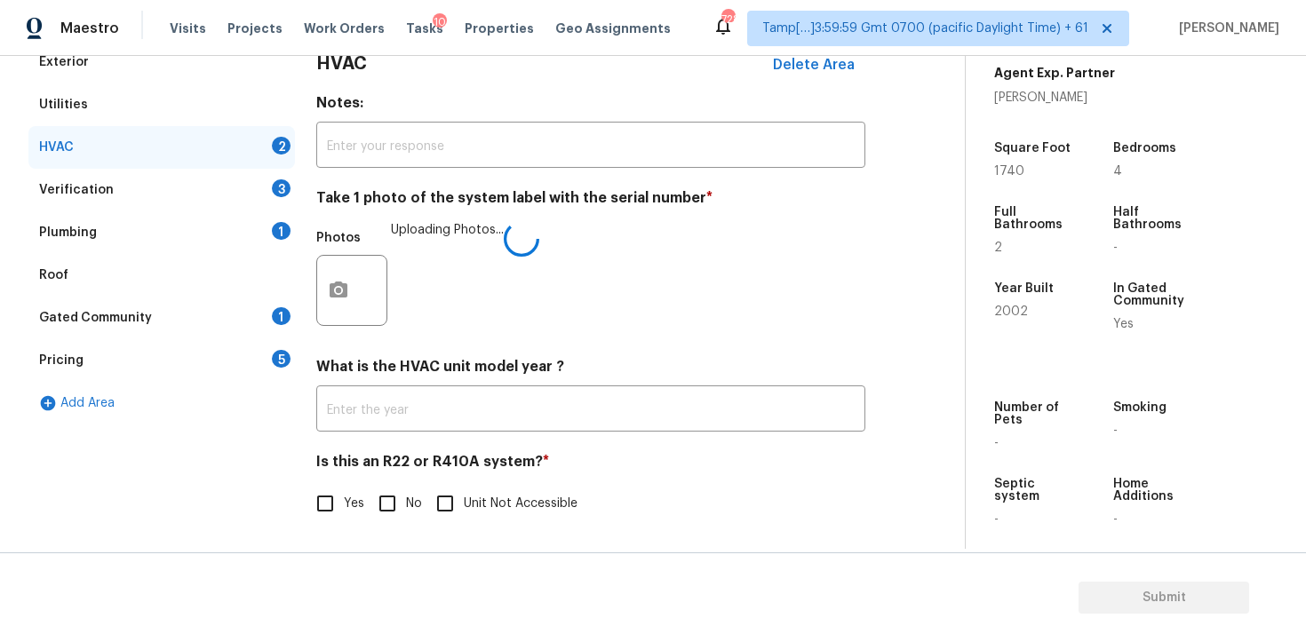
click at [390, 504] on input "No" at bounding box center [387, 503] width 37 height 37
checkbox input "true"
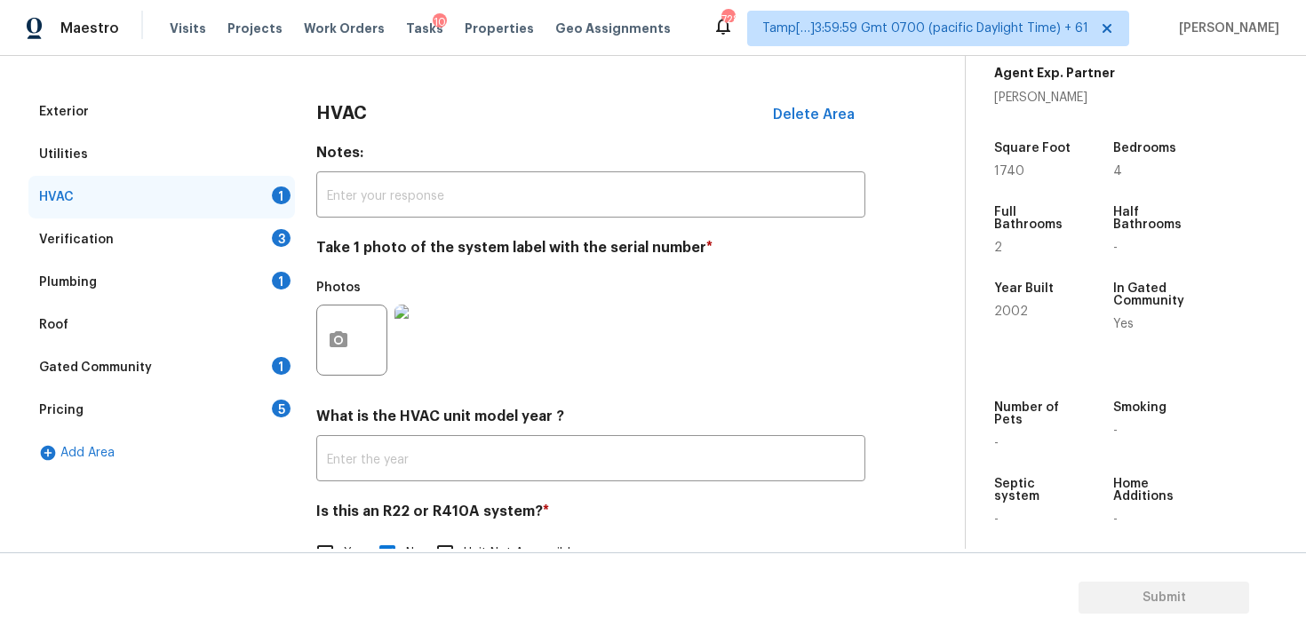
click at [264, 231] on div "Verification 3" at bounding box center [161, 240] width 267 height 43
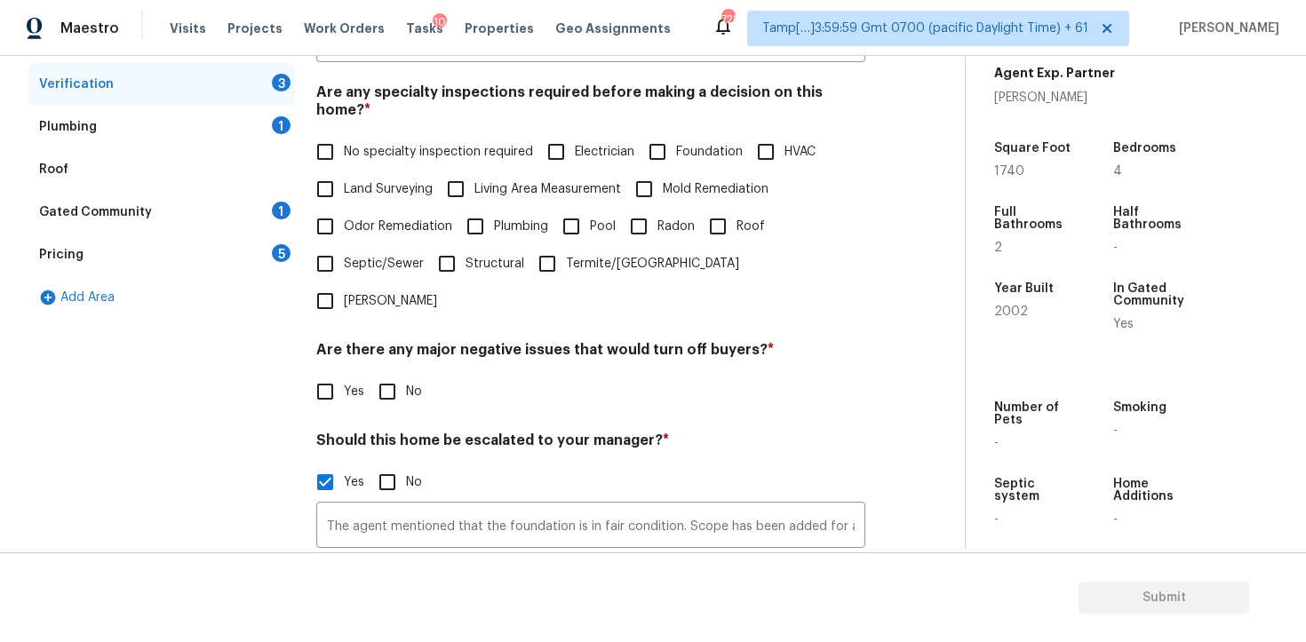
scroll to position [395, 0]
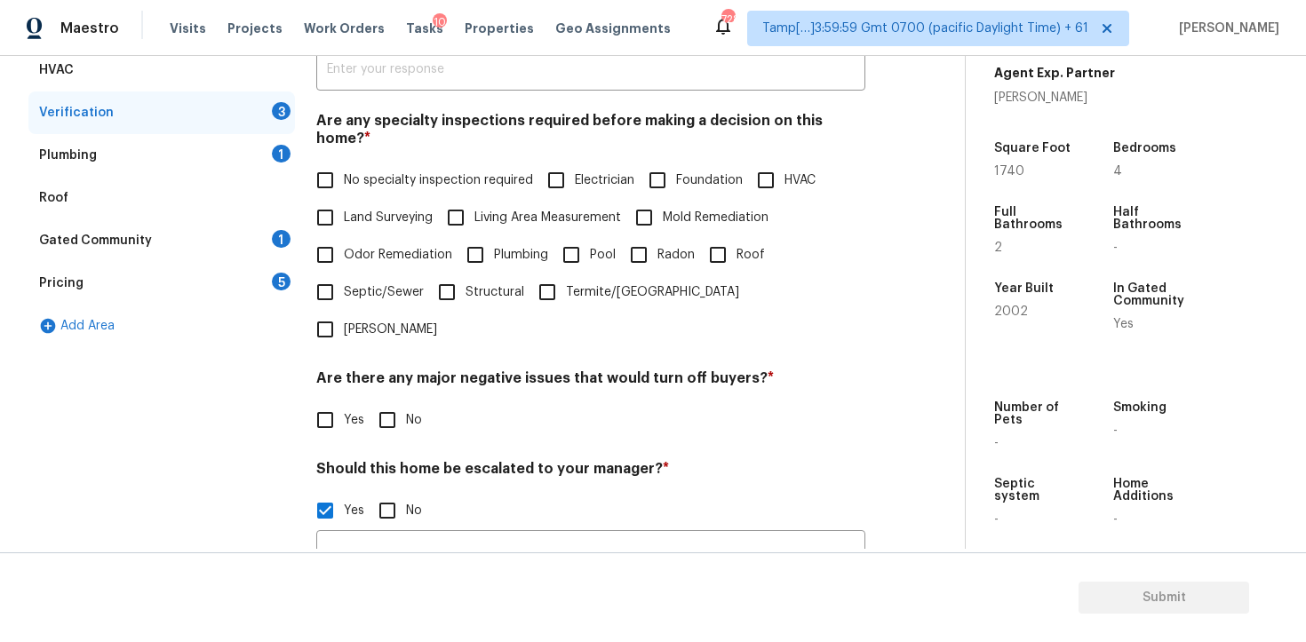
click at [649, 170] on input "Foundation" at bounding box center [657, 180] width 37 height 37
checkbox input "true"
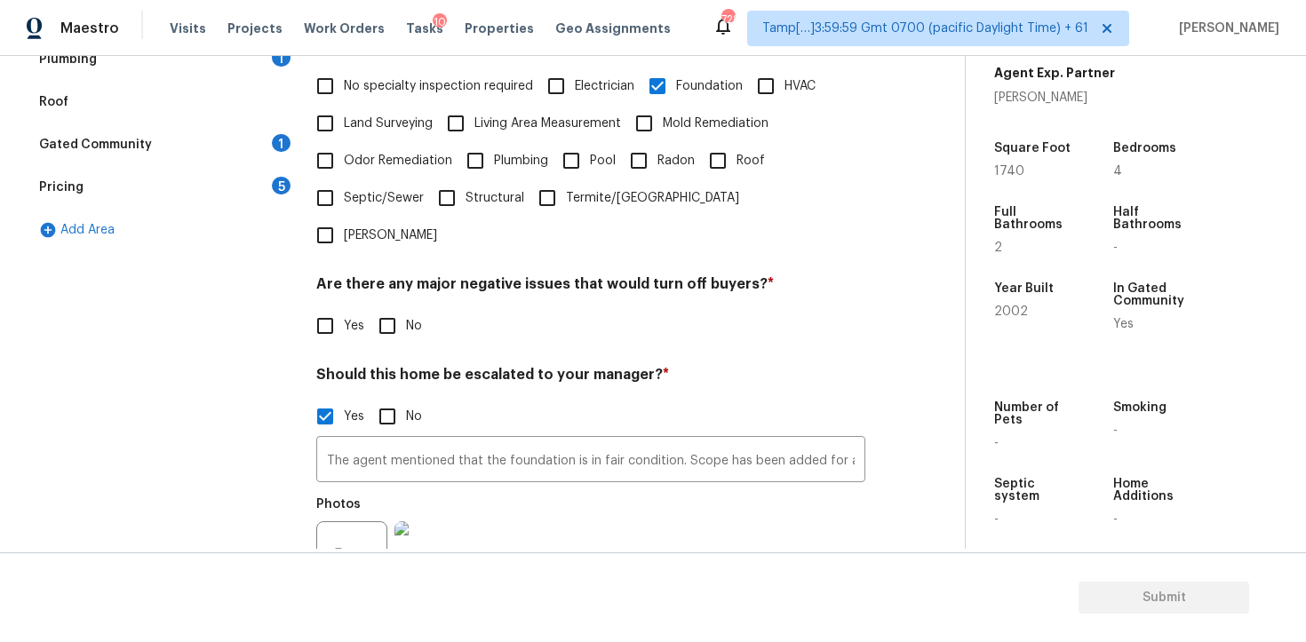
scroll to position [517, 0]
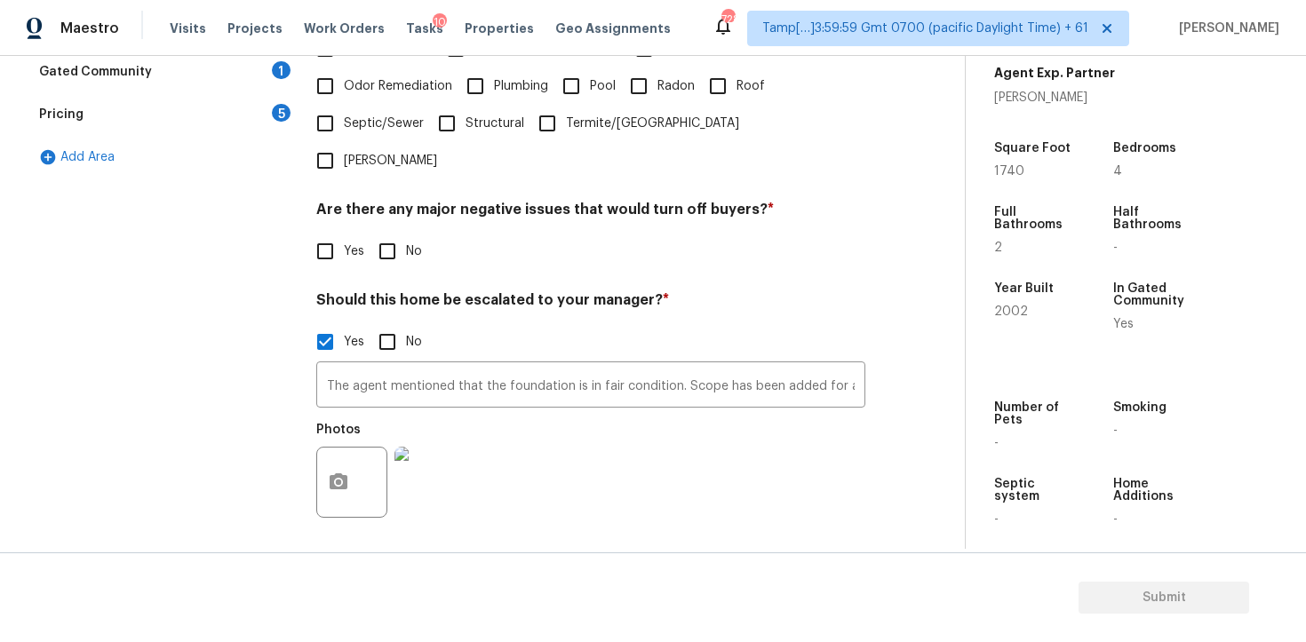
click at [390, 233] on input "No" at bounding box center [387, 251] width 37 height 37
checkbox input "true"
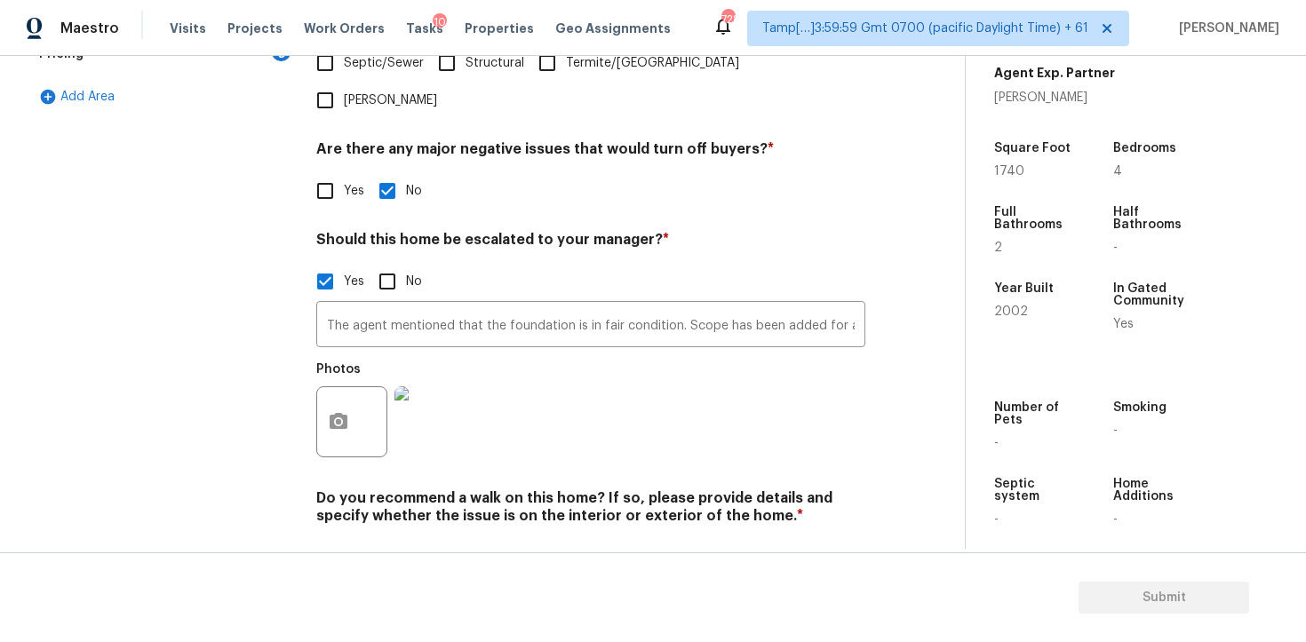
click at [396, 539] on input "No" at bounding box center [387, 557] width 37 height 37
checkbox input "true"
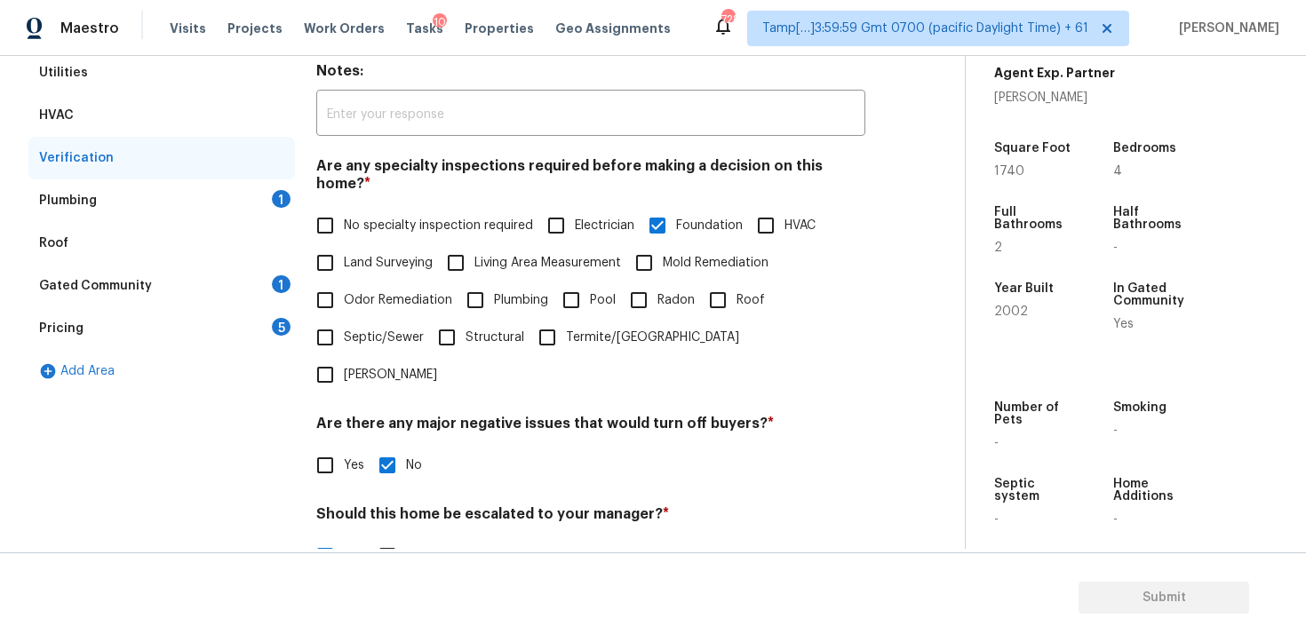
click at [244, 189] on div "Plumbing 1" at bounding box center [161, 200] width 267 height 43
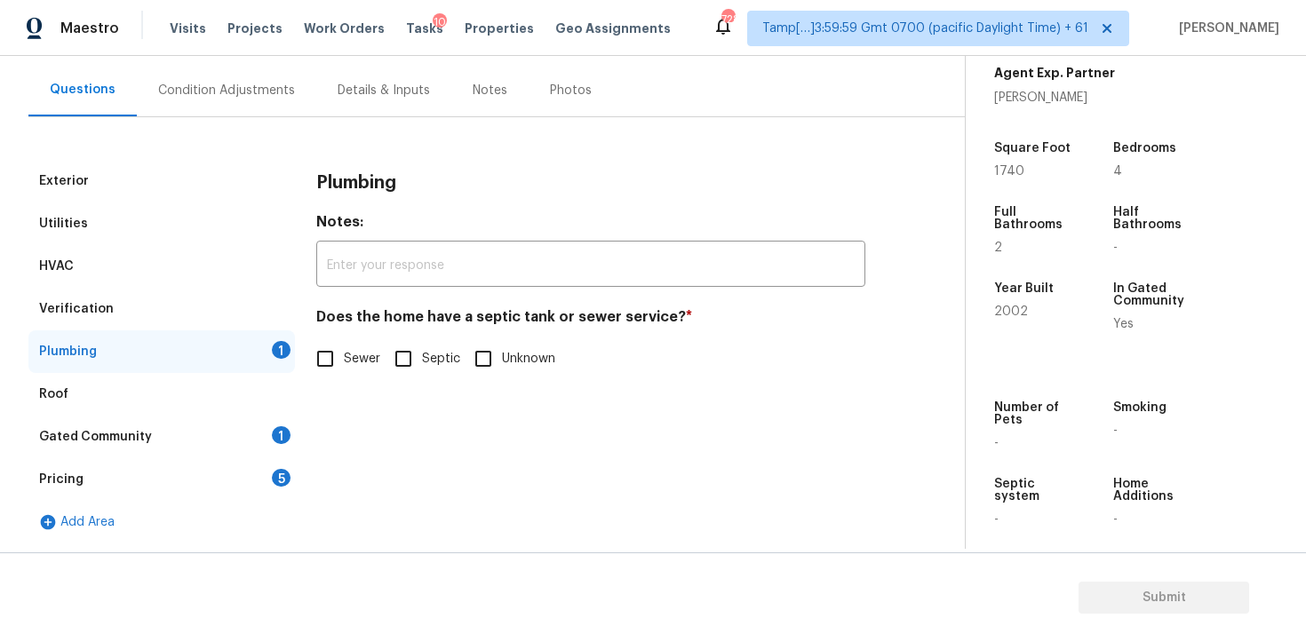
click at [331, 347] on input "Sewer" at bounding box center [325, 358] width 37 height 37
checkbox input "true"
click at [395, 361] on input "Septic" at bounding box center [403, 358] width 37 height 37
checkbox input "true"
checkbox input "false"
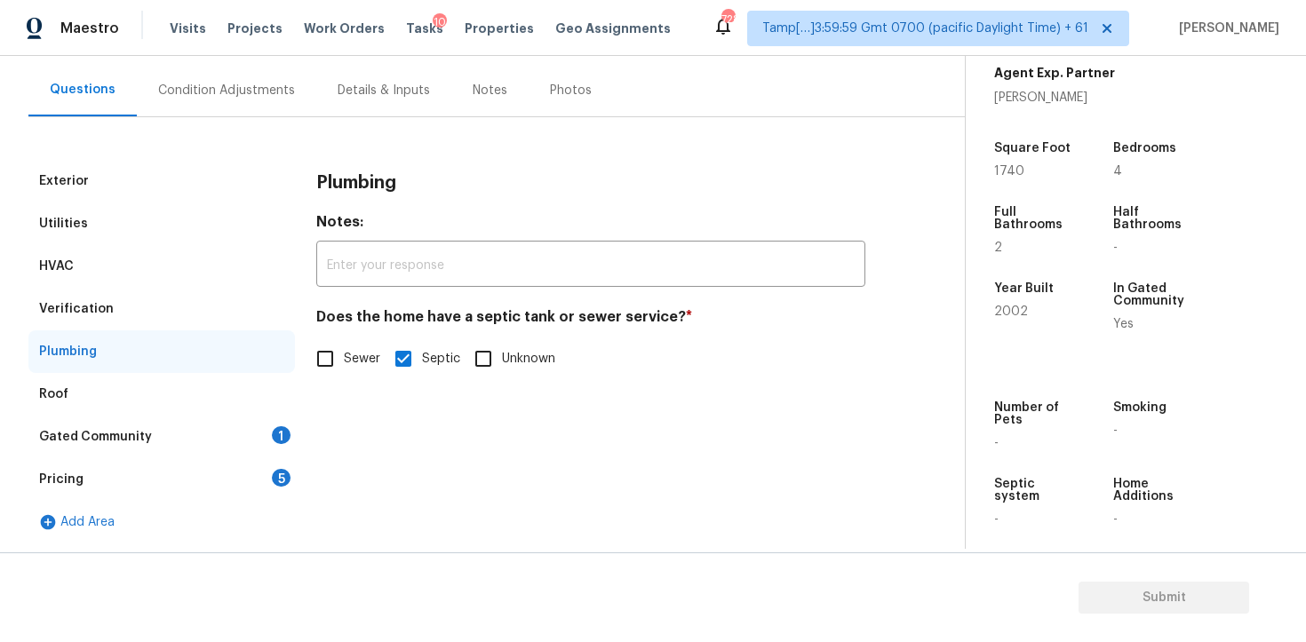
click at [267, 424] on div "Gated Community 1" at bounding box center [161, 437] width 267 height 43
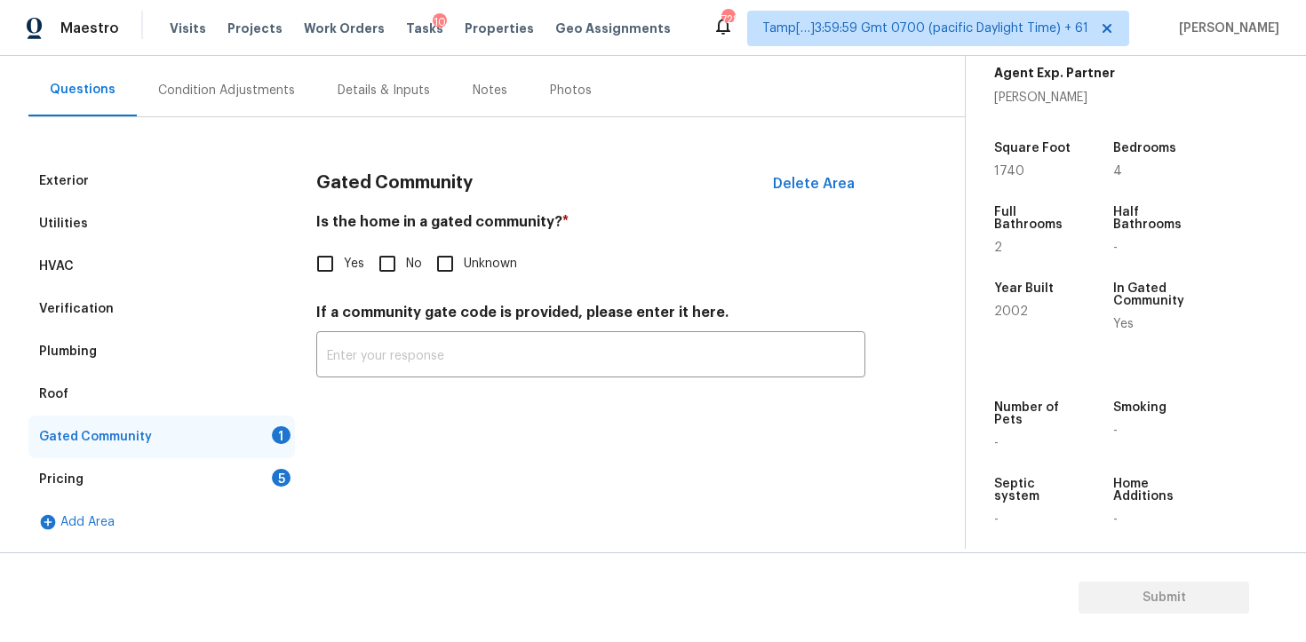
click at [394, 241] on div "Is the home in a gated community? * Yes No Unknown" at bounding box center [590, 247] width 549 height 69
click at [384, 265] on input "No" at bounding box center [387, 263] width 37 height 37
checkbox input "true"
click at [267, 476] on div "Pricing 5" at bounding box center [161, 479] width 267 height 43
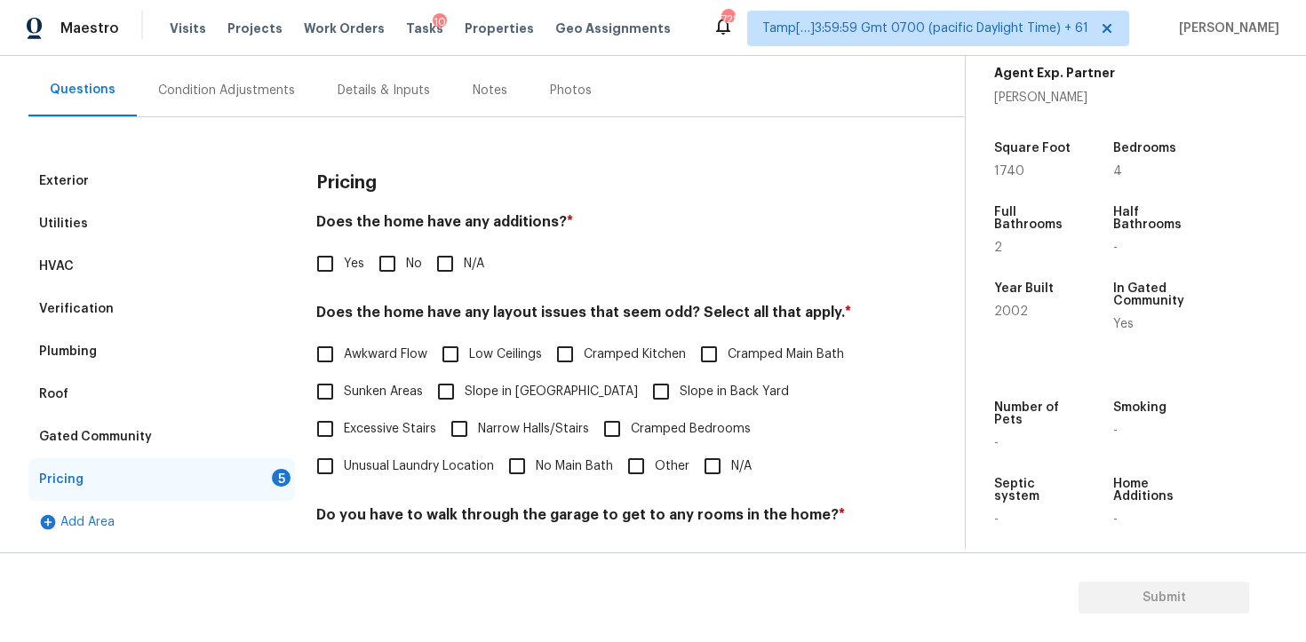
click at [389, 276] on input "No" at bounding box center [387, 263] width 37 height 37
checkbox input "true"
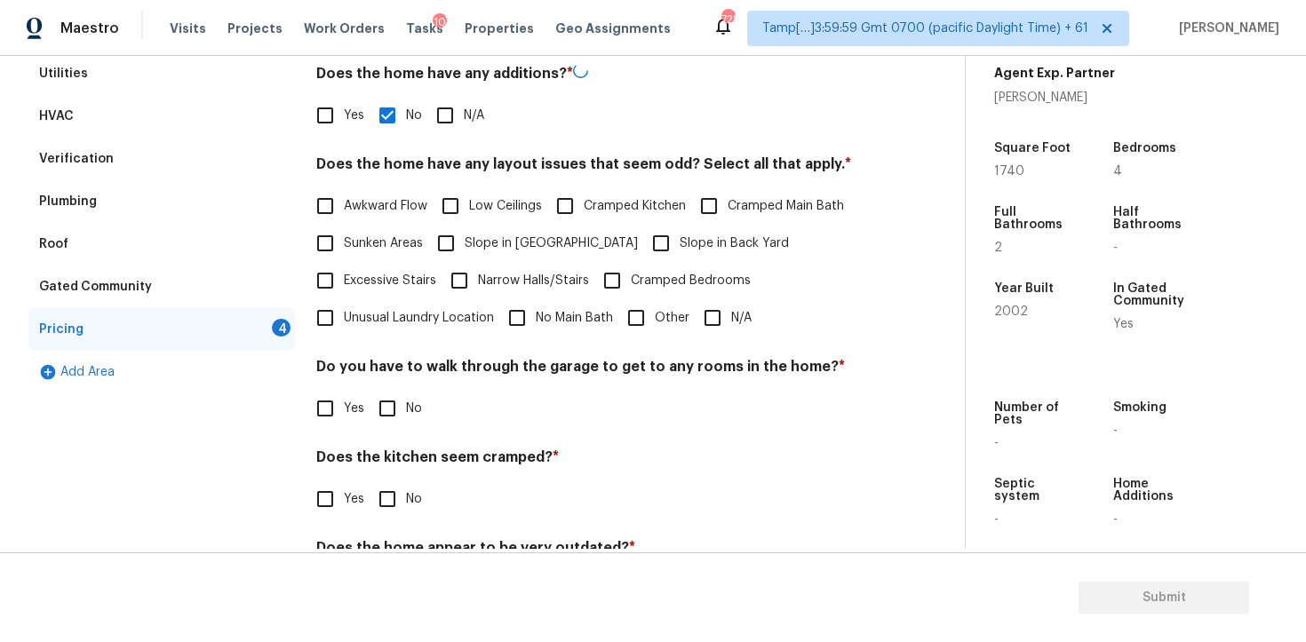
scroll to position [310, 0]
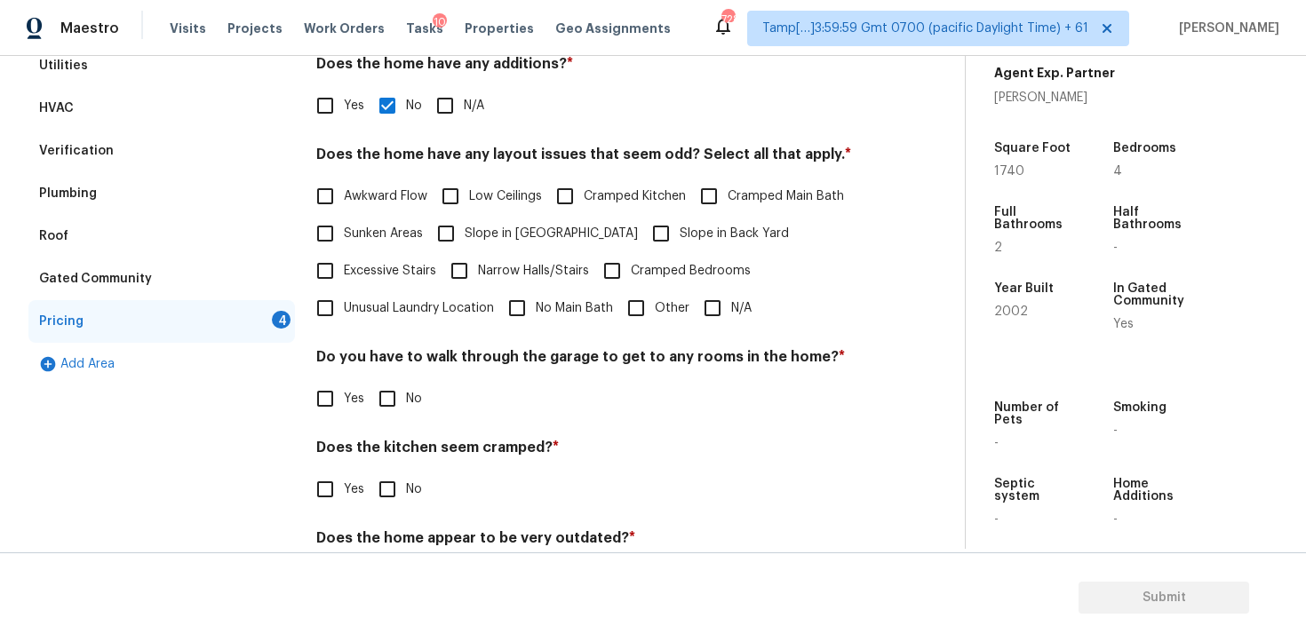
click at [680, 227] on span "Slope in Back Yard" at bounding box center [734, 234] width 109 height 19
click at [643, 227] on input "Slope in Back Yard" at bounding box center [660, 233] width 37 height 37
checkbox input "true"
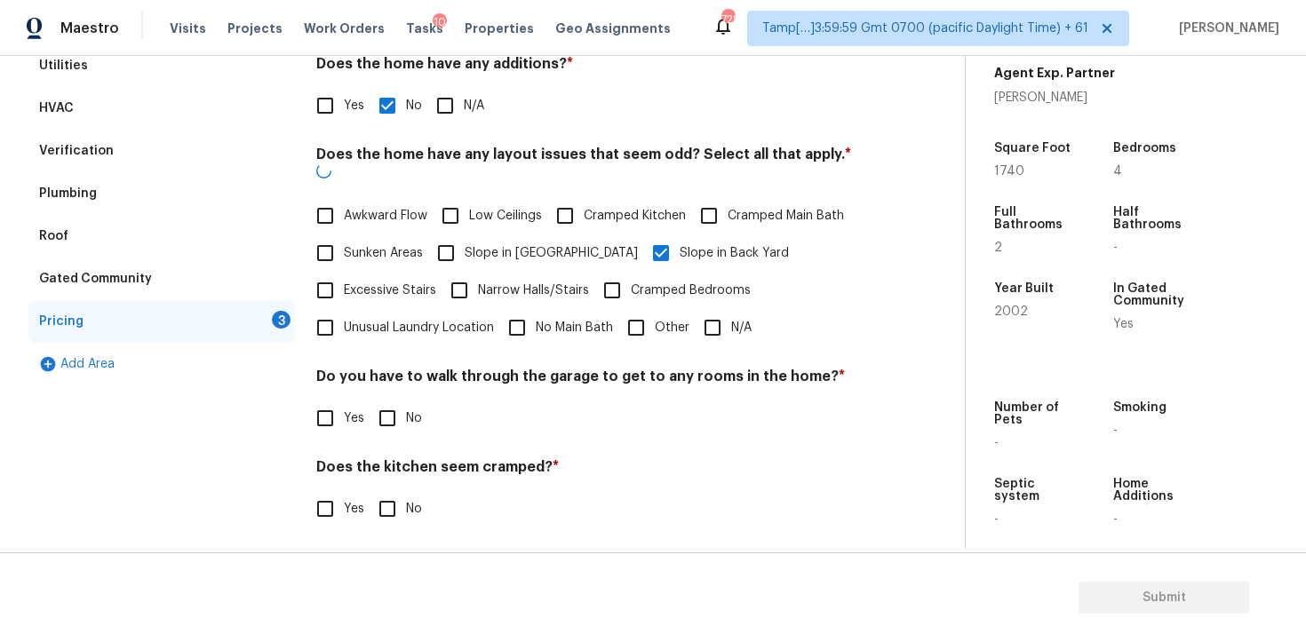
click at [520, 244] on span "Slope in [GEOGRAPHIC_DATA]" at bounding box center [551, 253] width 173 height 19
click at [465, 236] on input "Slope in [GEOGRAPHIC_DATA]" at bounding box center [445, 253] width 37 height 37
checkbox input "true"
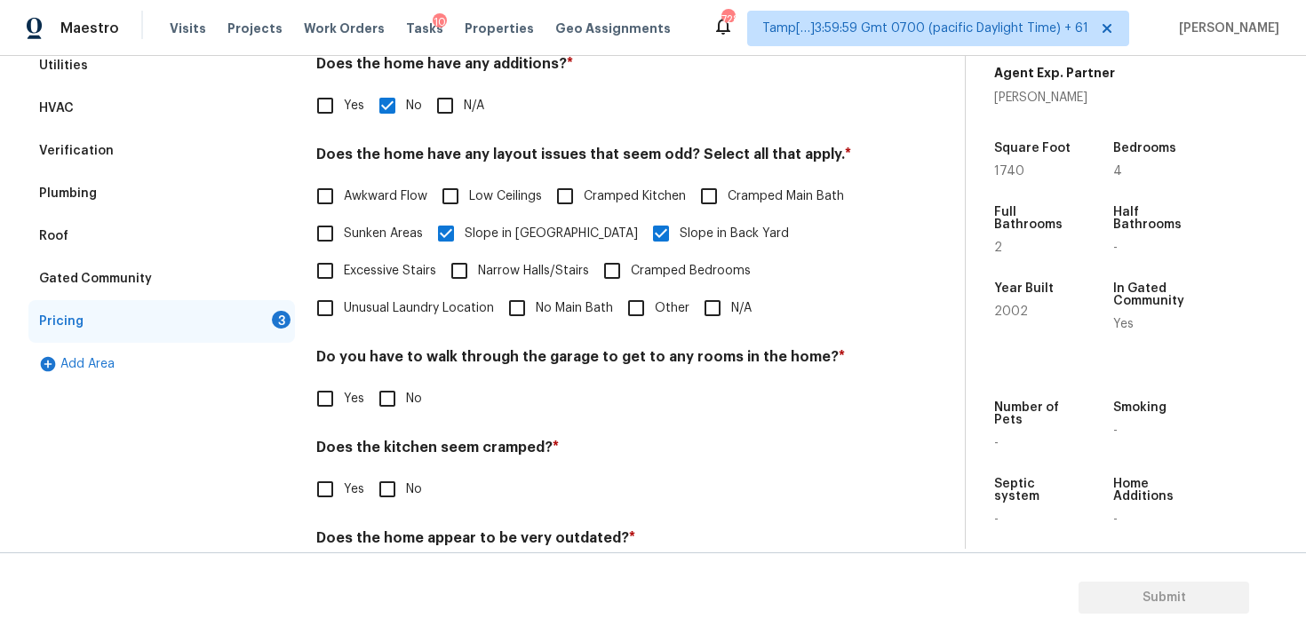
scroll to position [387, 0]
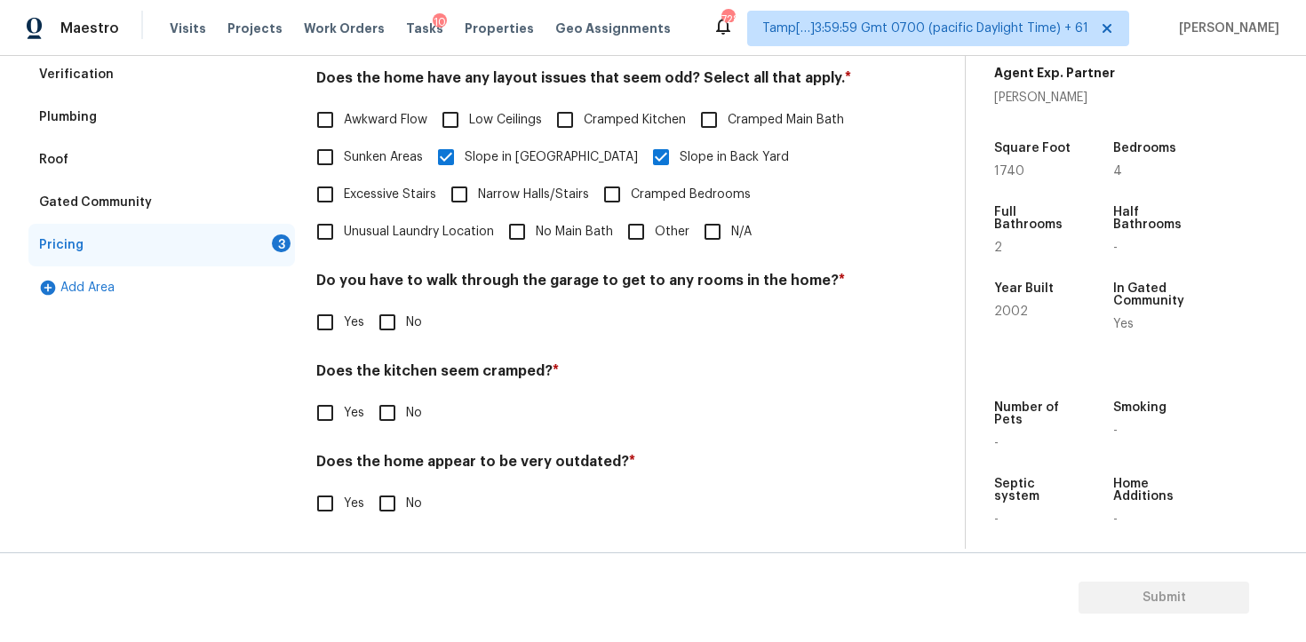
click at [400, 314] on input "No" at bounding box center [387, 322] width 37 height 37
checkbox input "true"
click at [393, 418] on input "No" at bounding box center [387, 414] width 37 height 37
checkbox input "true"
click at [399, 501] on input "No" at bounding box center [387, 505] width 37 height 37
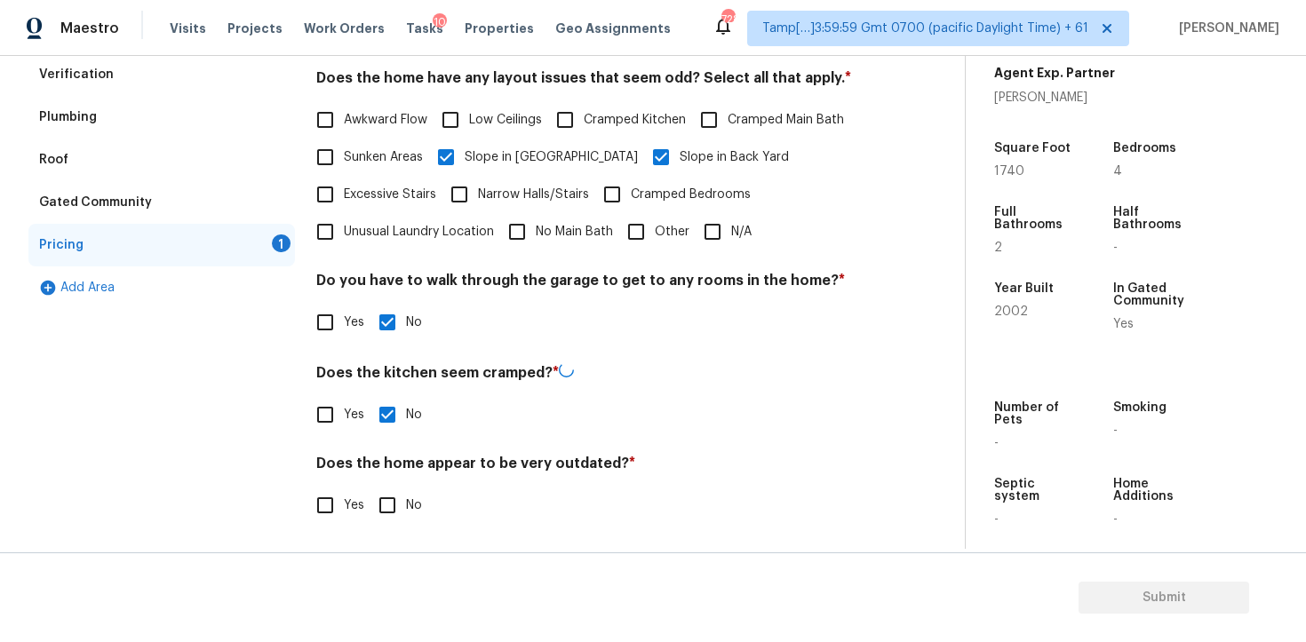
checkbox input "true"
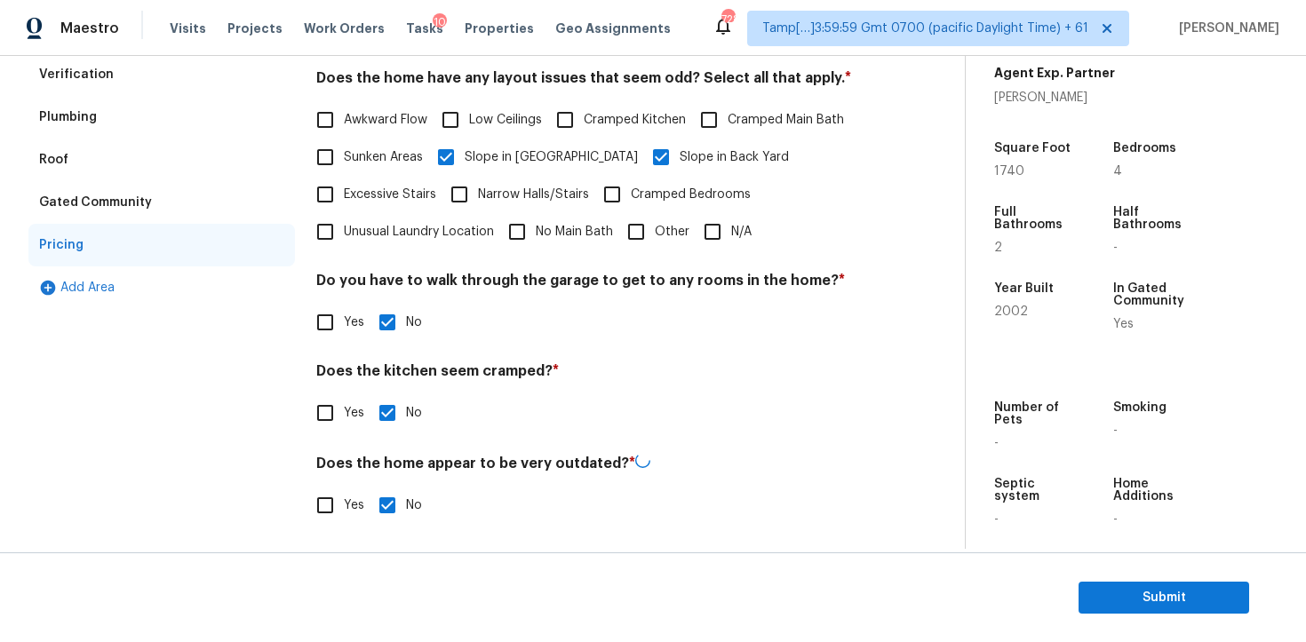
scroll to position [33, 0]
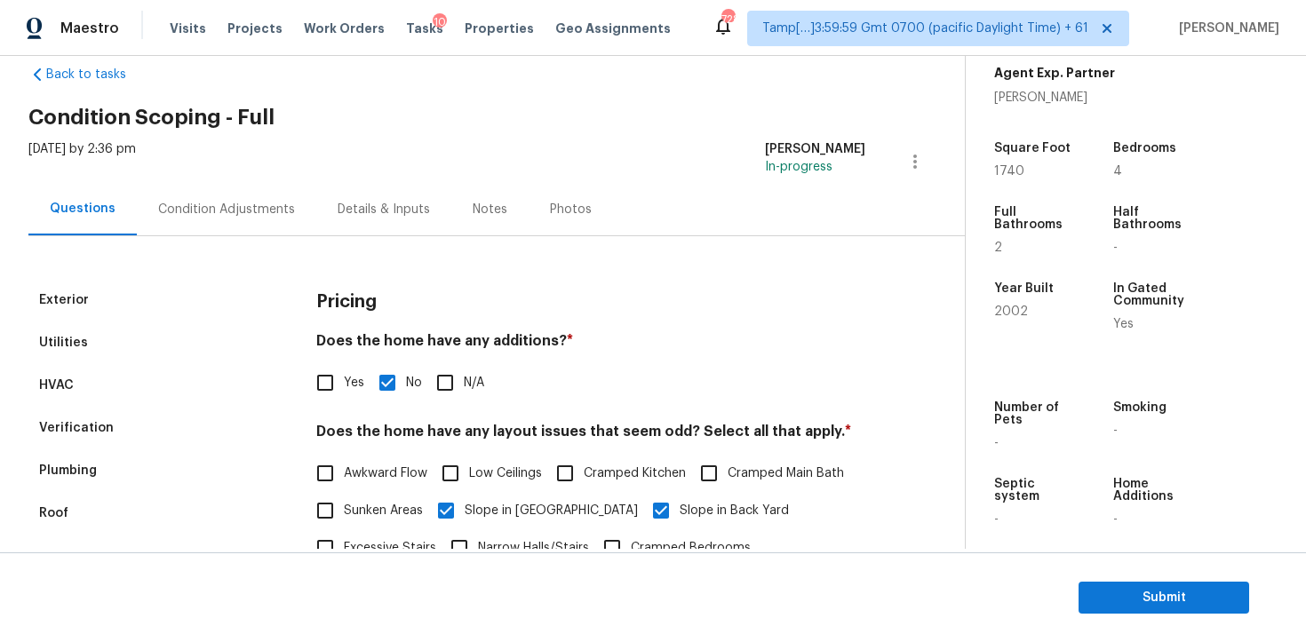
click at [266, 205] on div "Condition Adjustments" at bounding box center [226, 210] width 137 height 18
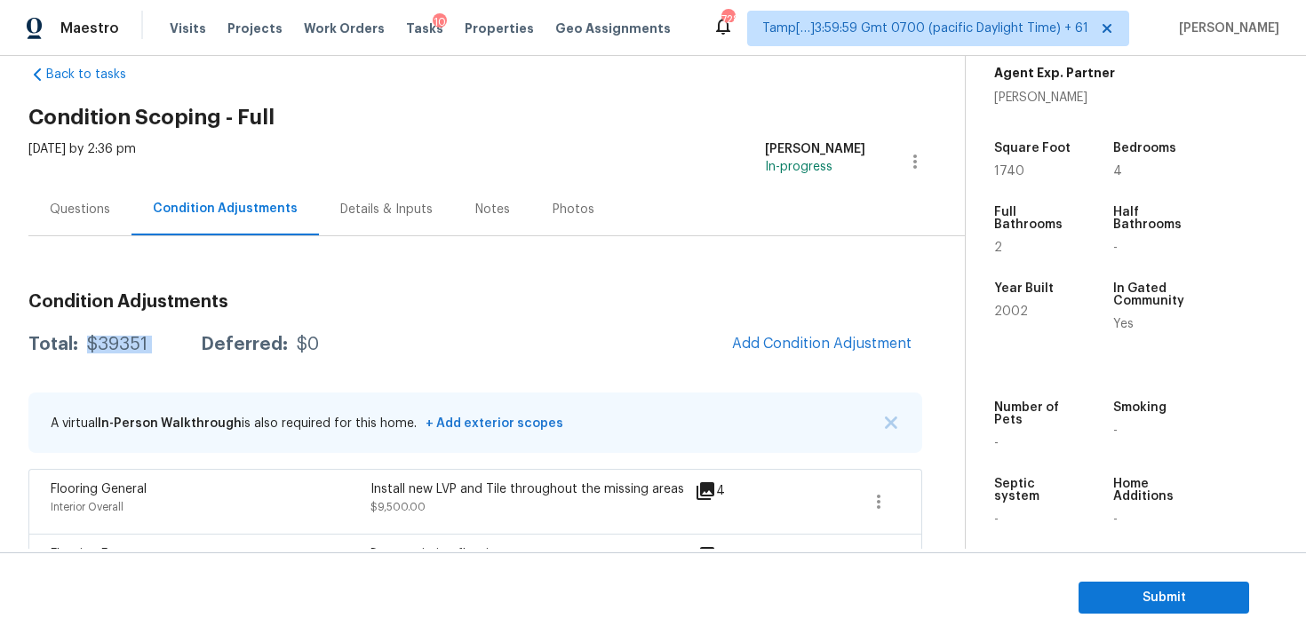
drag, startPoint x: 85, startPoint y: 347, endPoint x: 179, endPoint y: 347, distance: 93.3
click at [179, 347] on div "Total: $39351 Deferred: $0" at bounding box center [173, 345] width 291 height 18
copy div "$39351"
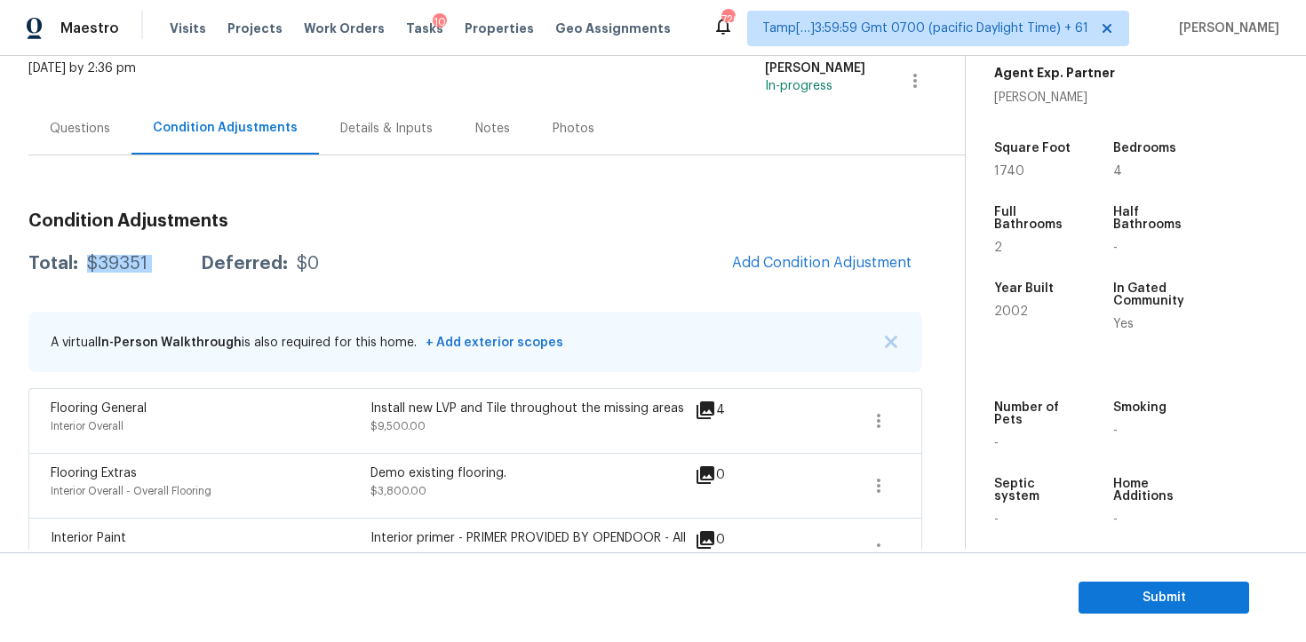
scroll to position [60, 0]
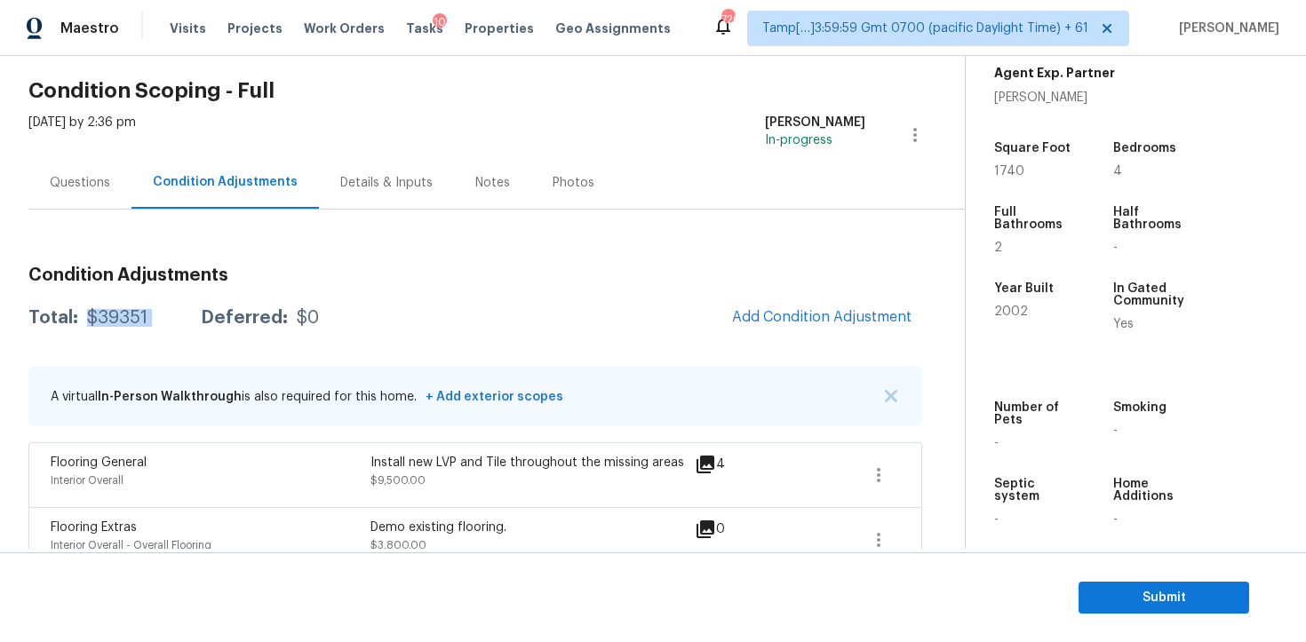
click at [141, 303] on div "Total: $39351 Deferred: $0 Add Condition Adjustment" at bounding box center [475, 318] width 894 height 39
click at [79, 322] on div "Total: $39351 Deferred: $0" at bounding box center [173, 318] width 291 height 18
drag, startPoint x: 85, startPoint y: 318, endPoint x: 155, endPoint y: 317, distance: 70.2
click at [155, 317] on div "Total: $39351 Deferred: $0" at bounding box center [173, 318] width 291 height 18
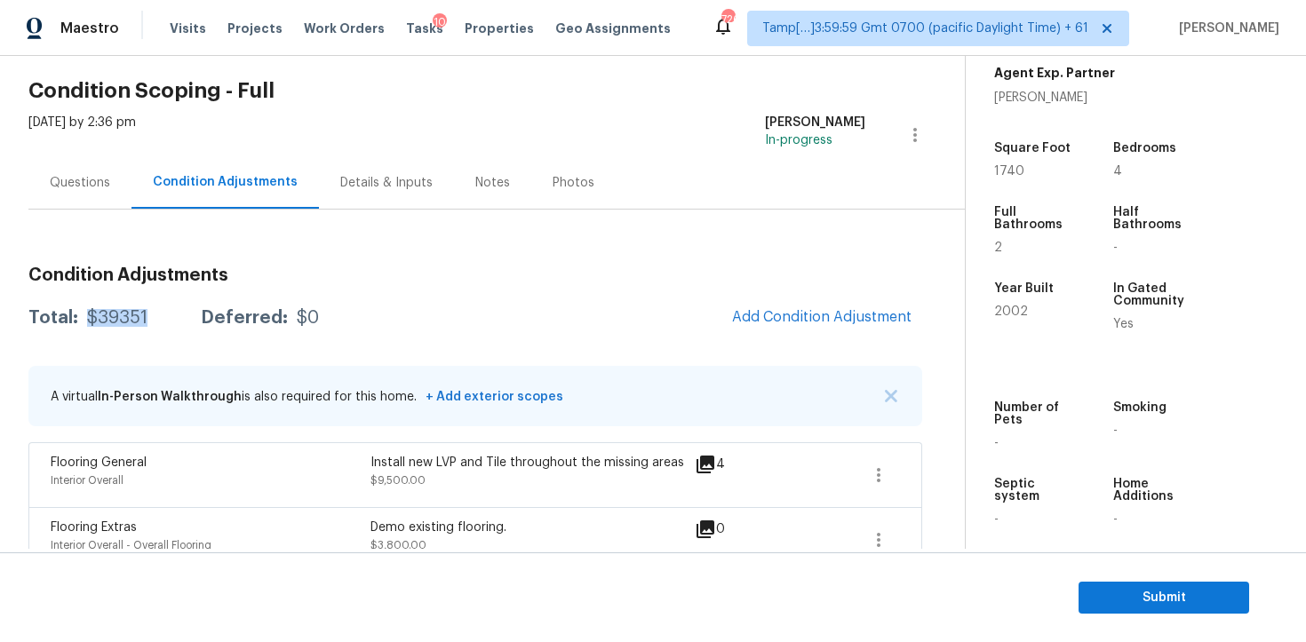
copy div "$39351"
click at [82, 189] on div "Questions" at bounding box center [80, 183] width 60 height 18
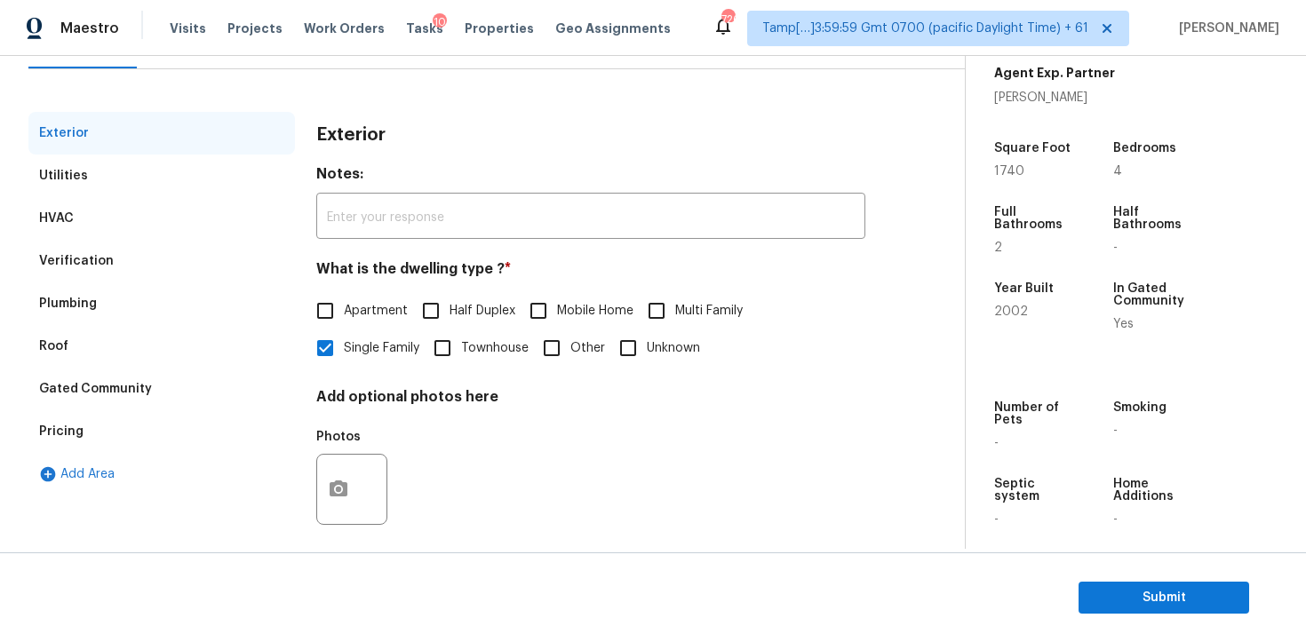
click at [235, 259] on div "Verification" at bounding box center [161, 261] width 267 height 43
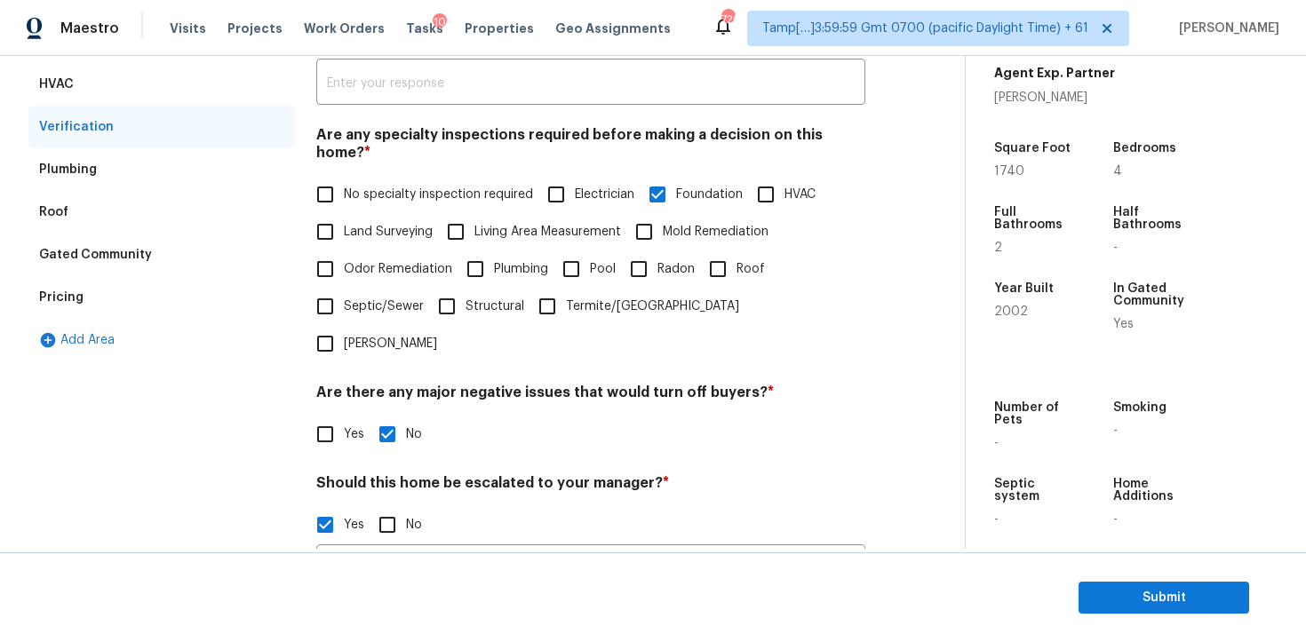
scroll to position [347, 0]
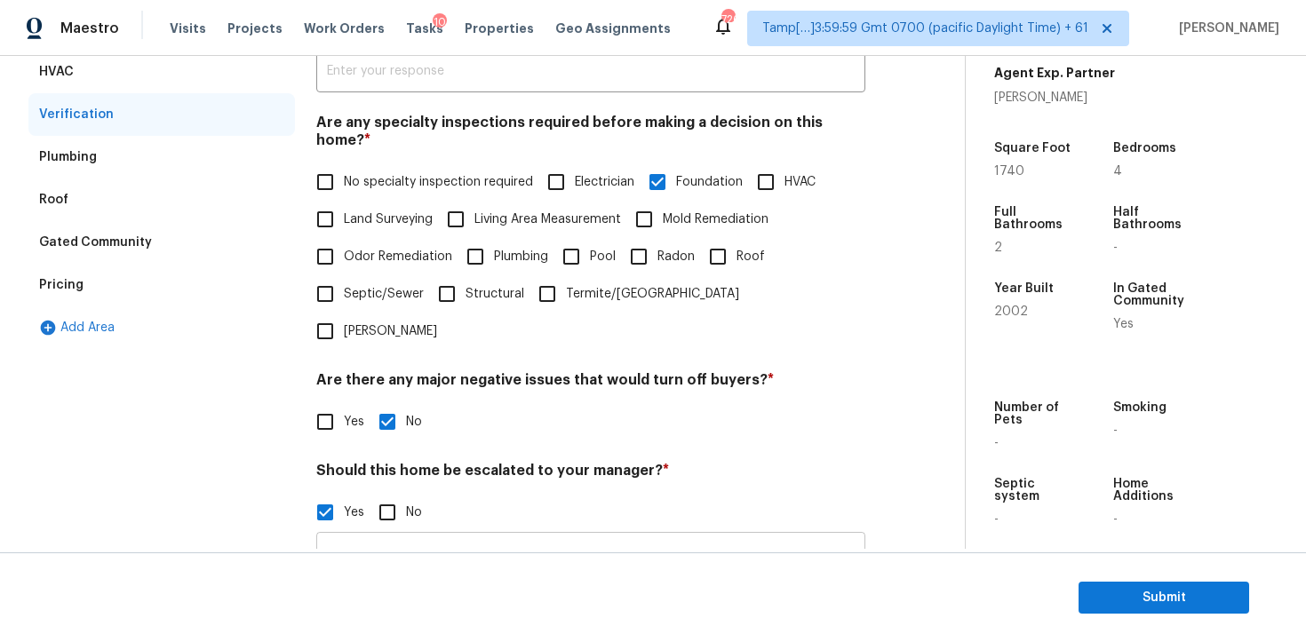
click at [562, 537] on input "The agent mentioned that the foundation is in fair condition. Scope has been ad…" at bounding box center [590, 558] width 549 height 42
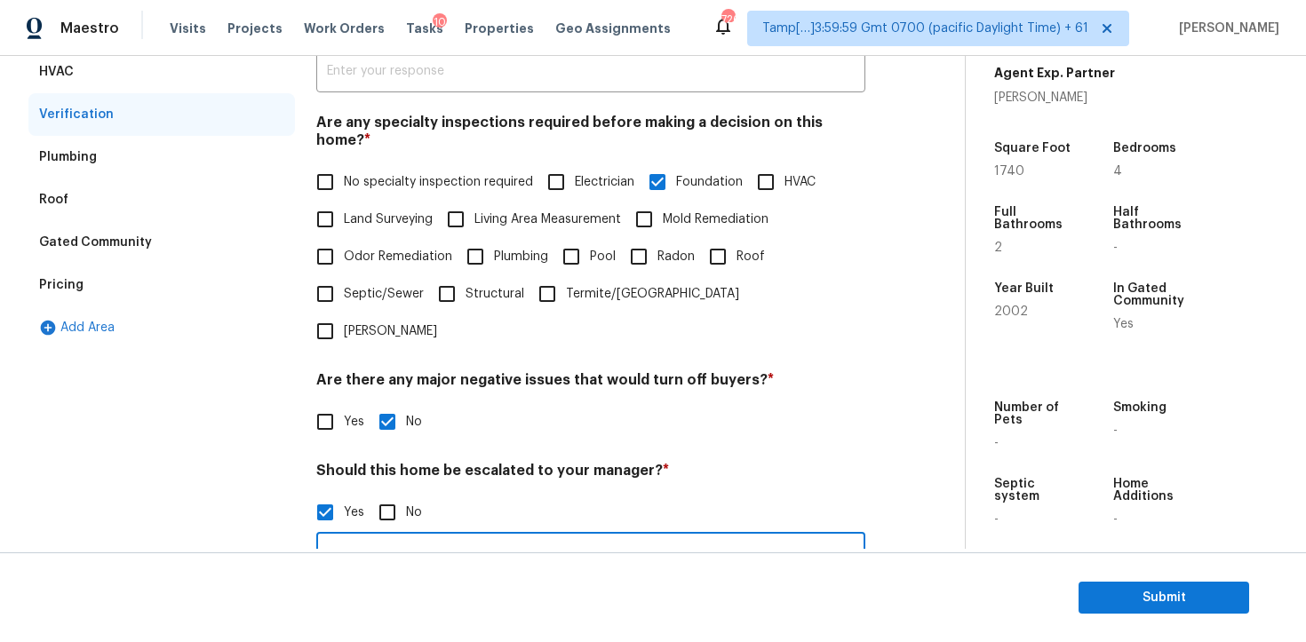
click at [562, 537] on input "The agent mentioned that the foundation is in fair condition. Scope has been ad…" at bounding box center [590, 558] width 549 height 42
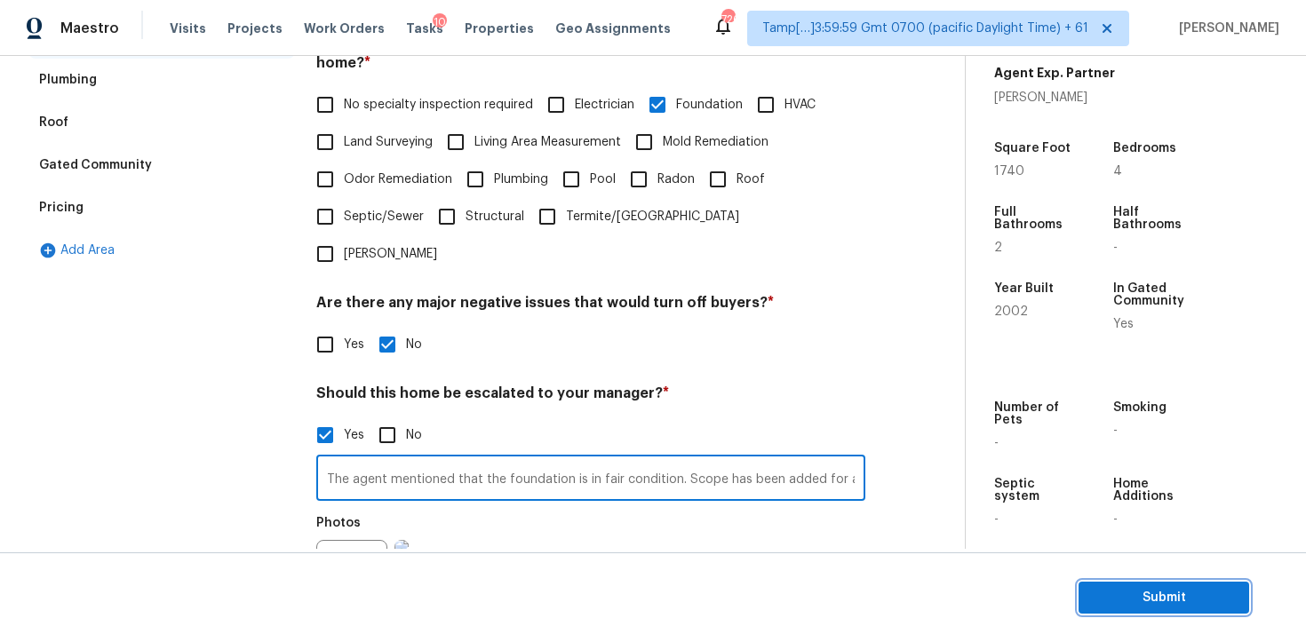
click at [1136, 610] on button "Submit" at bounding box center [1164, 598] width 171 height 33
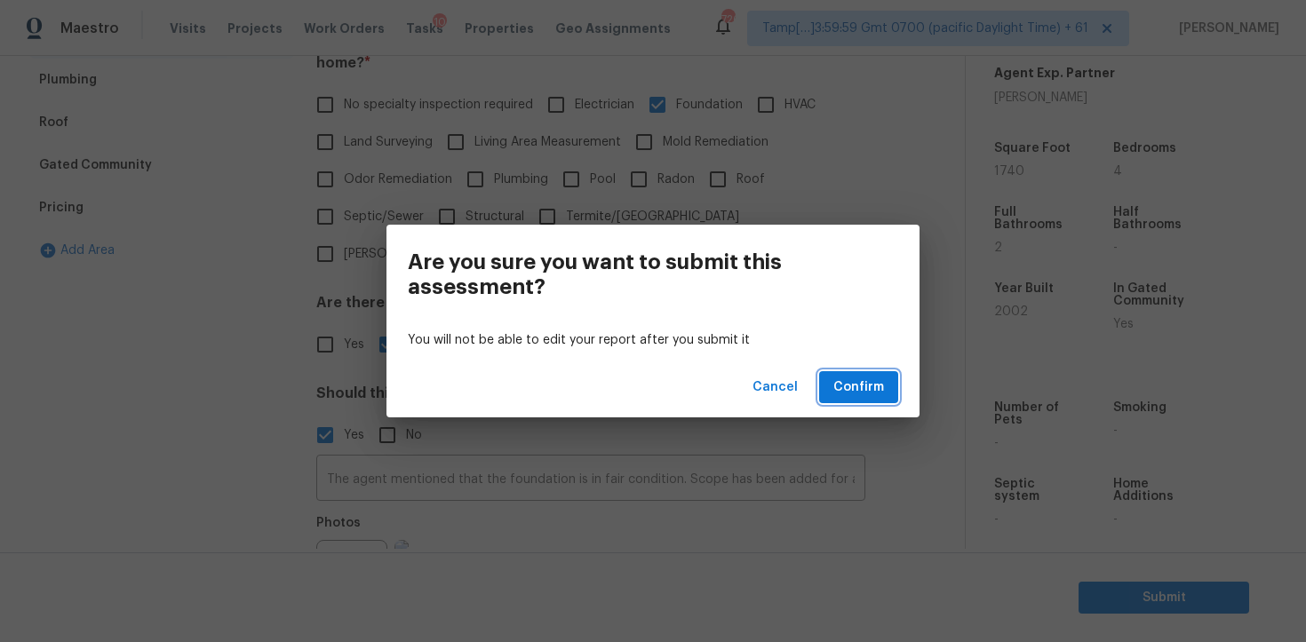
click at [858, 378] on span "Confirm" at bounding box center [858, 388] width 51 height 22
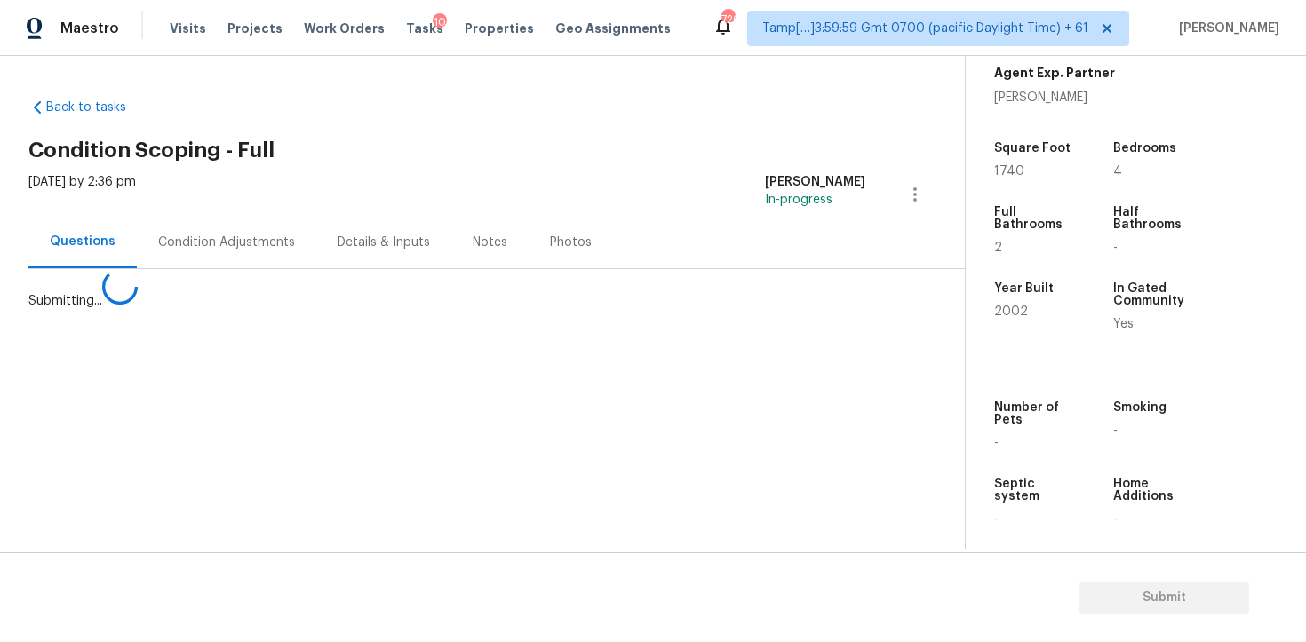
scroll to position [0, 0]
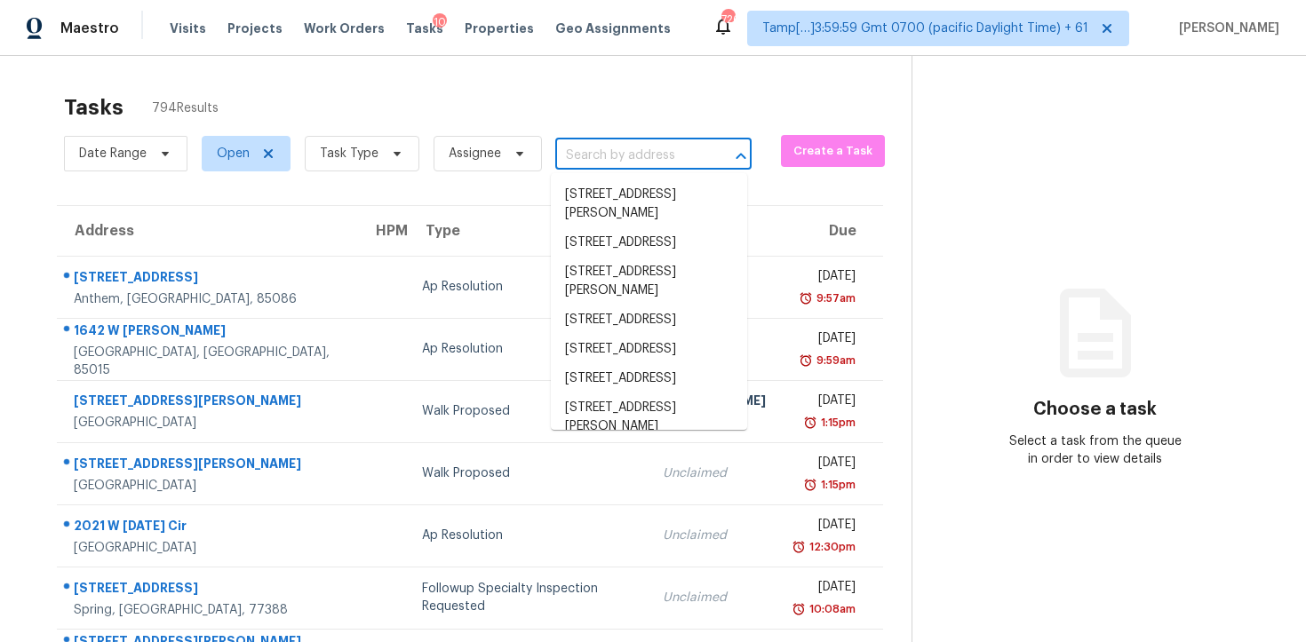
click at [608, 155] on input "text" at bounding box center [628, 156] width 147 height 28
paste input "[STREET_ADDRESS][PERSON_NAME]"
type input "[STREET_ADDRESS][PERSON_NAME]"
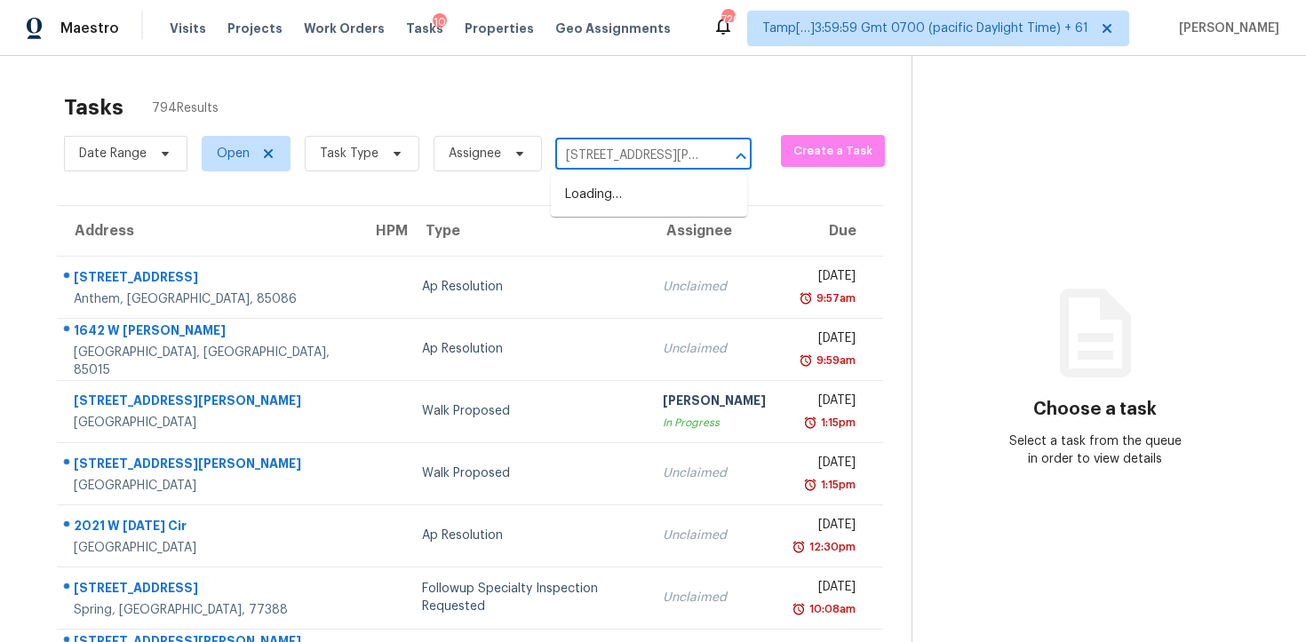
scroll to position [0, 100]
click at [662, 189] on li "[STREET_ADDRESS][PERSON_NAME]" at bounding box center [649, 204] width 196 height 48
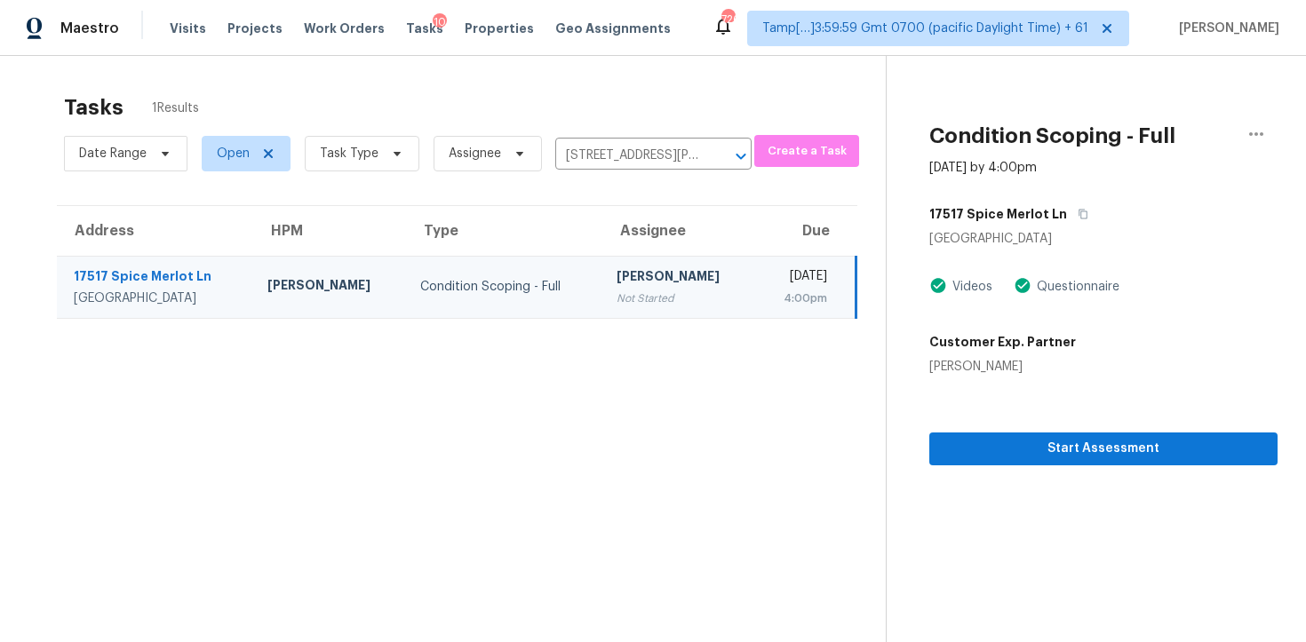
click at [1075, 427] on div "Start Assessment" at bounding box center [1103, 421] width 348 height 90
click at [1080, 449] on span "Start Assessment" at bounding box center [1104, 449] width 320 height 22
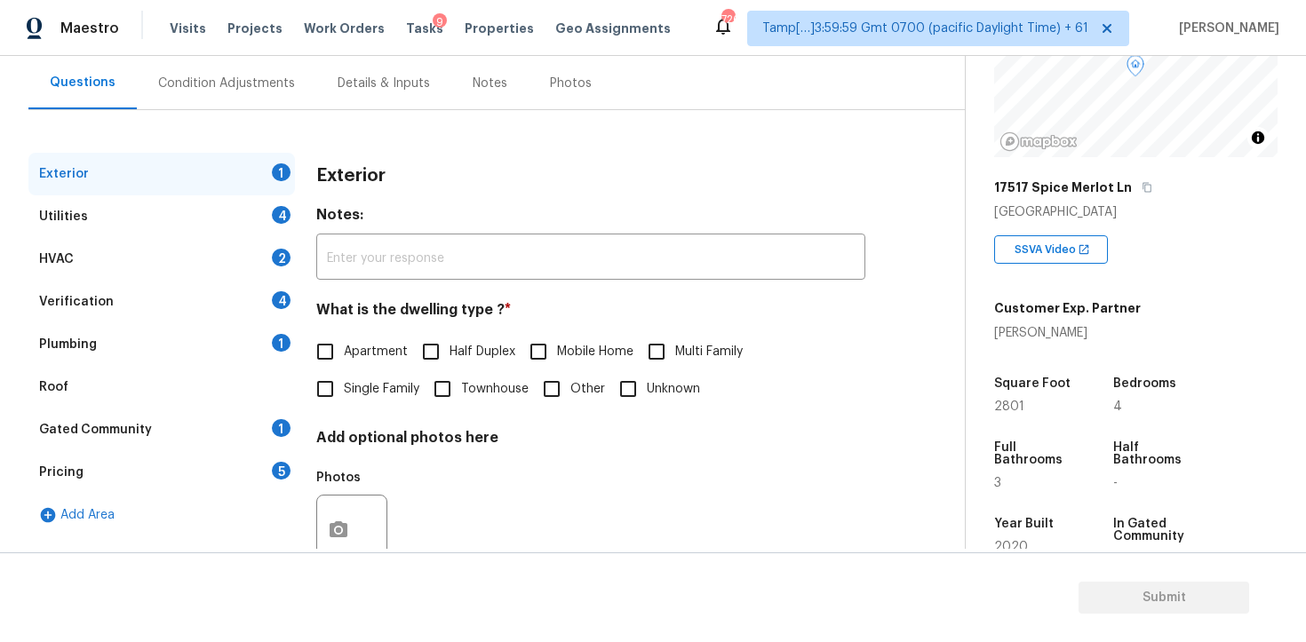
scroll to position [213, 0]
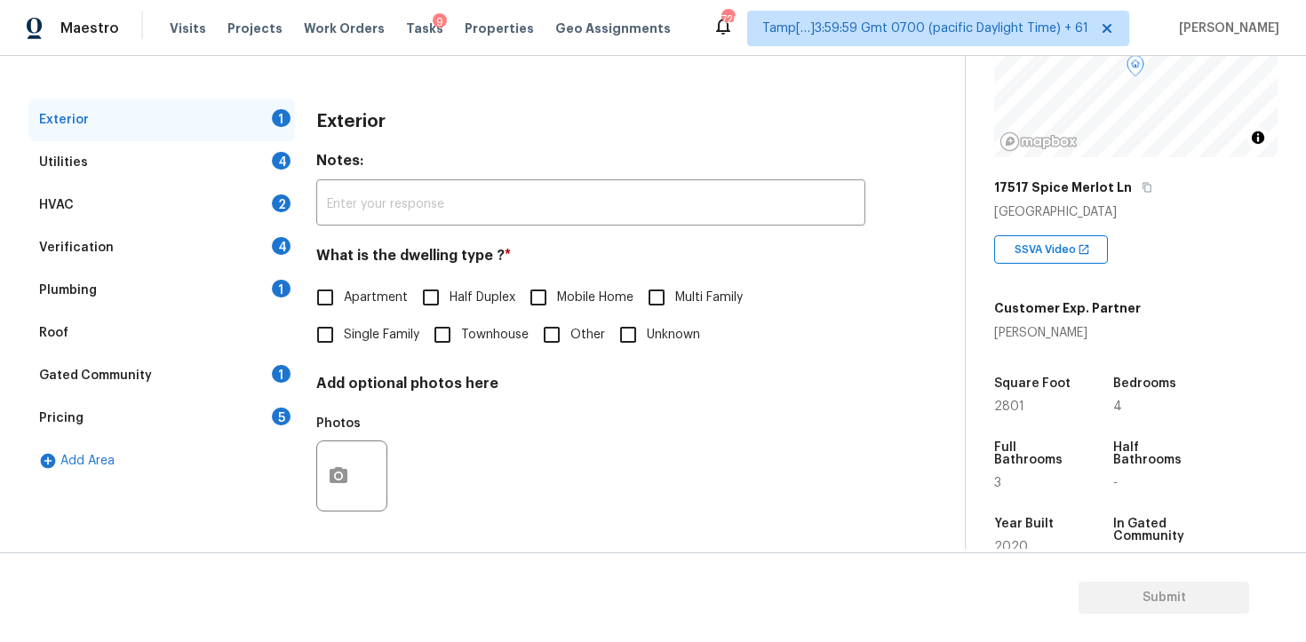
click at [383, 331] on span "Single Family" at bounding box center [382, 335] width 76 height 19
click at [344, 331] on input "Single Family" at bounding box center [325, 334] width 37 height 37
checkbox input "true"
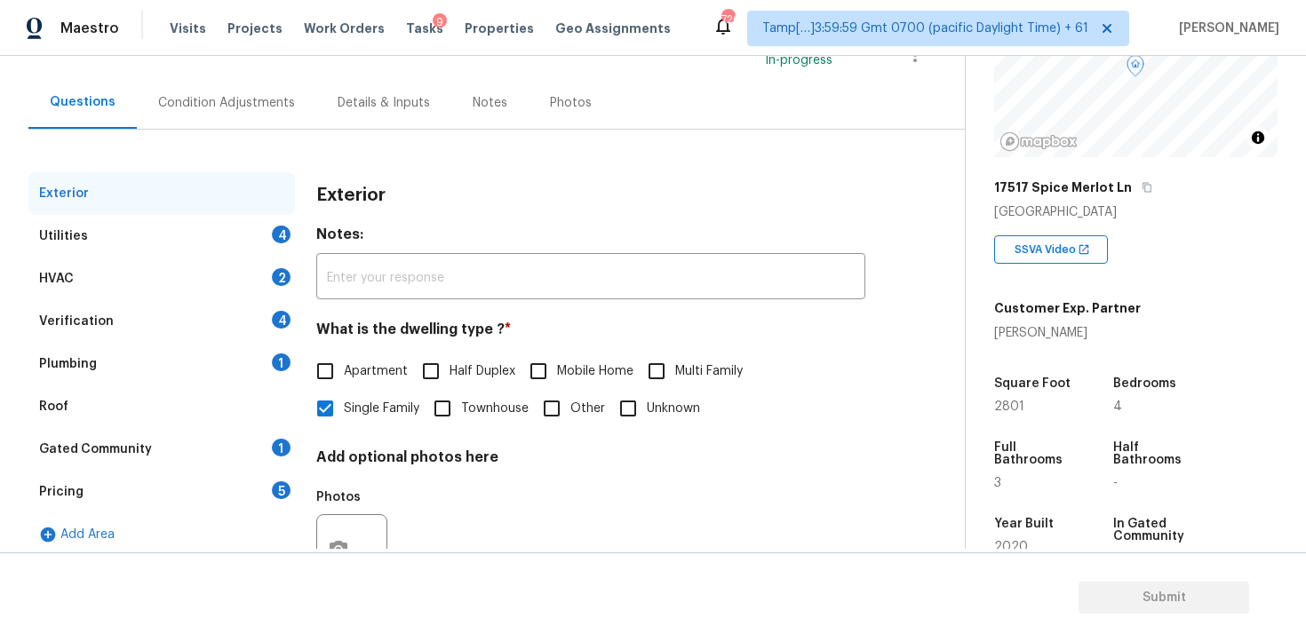
click at [259, 110] on div "Condition Adjustments" at bounding box center [226, 103] width 137 height 18
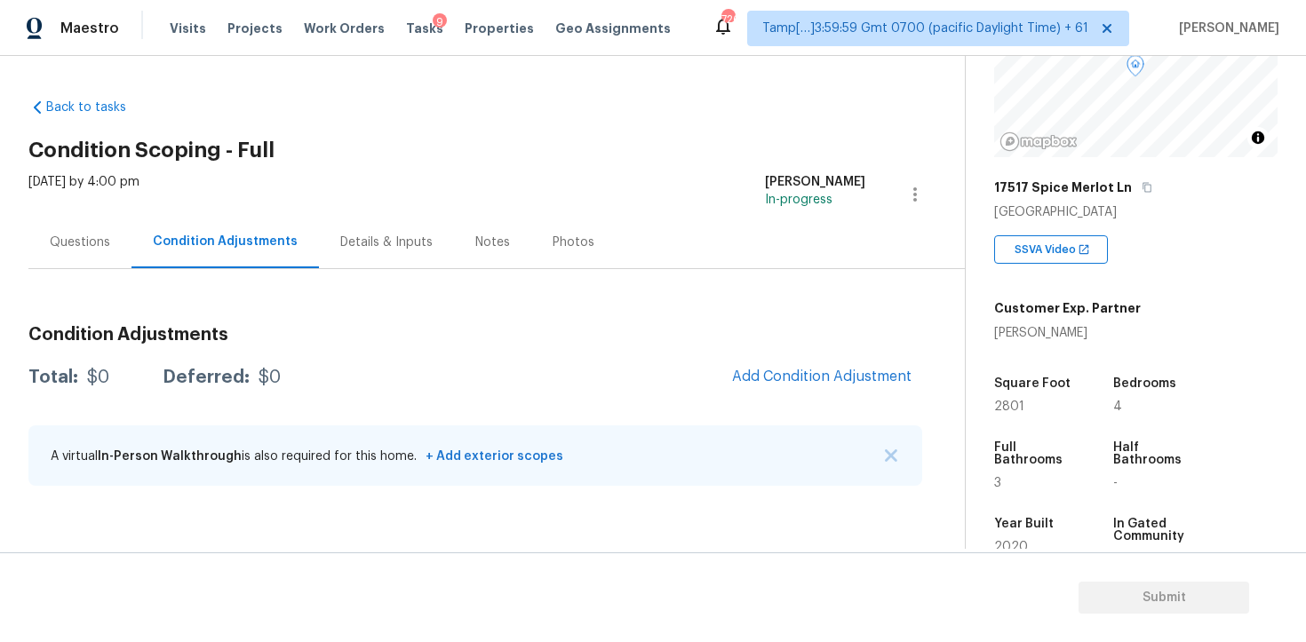
click at [100, 259] on div "Questions" at bounding box center [79, 242] width 103 height 52
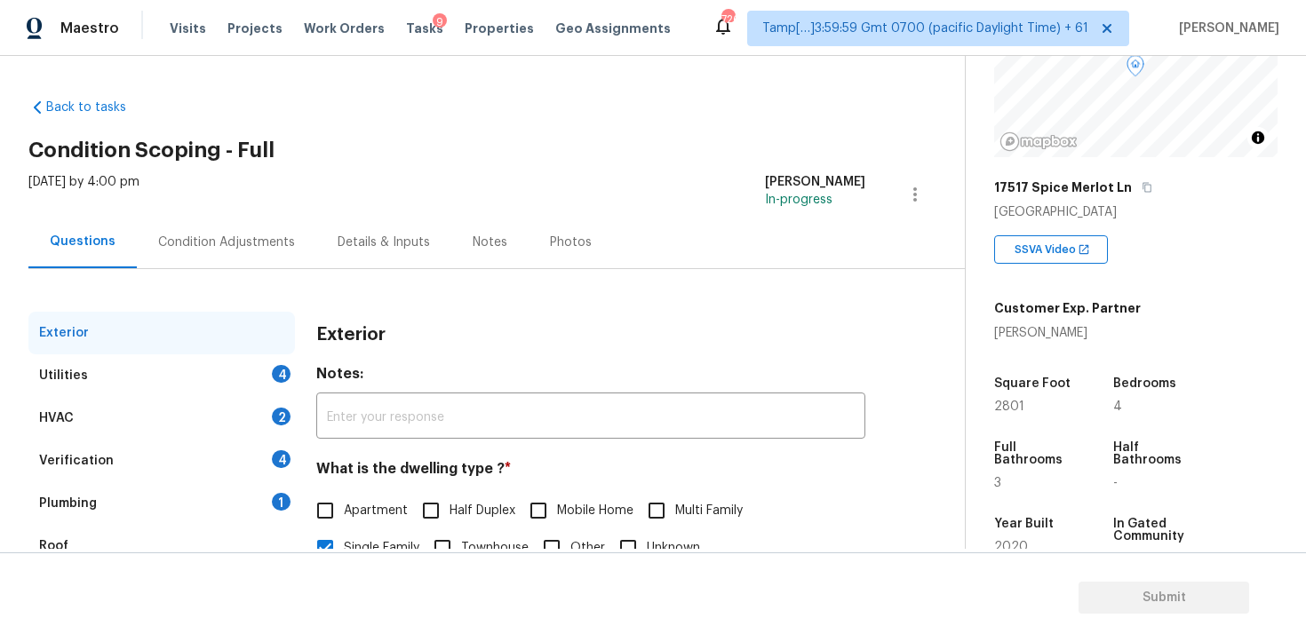
scroll to position [213, 0]
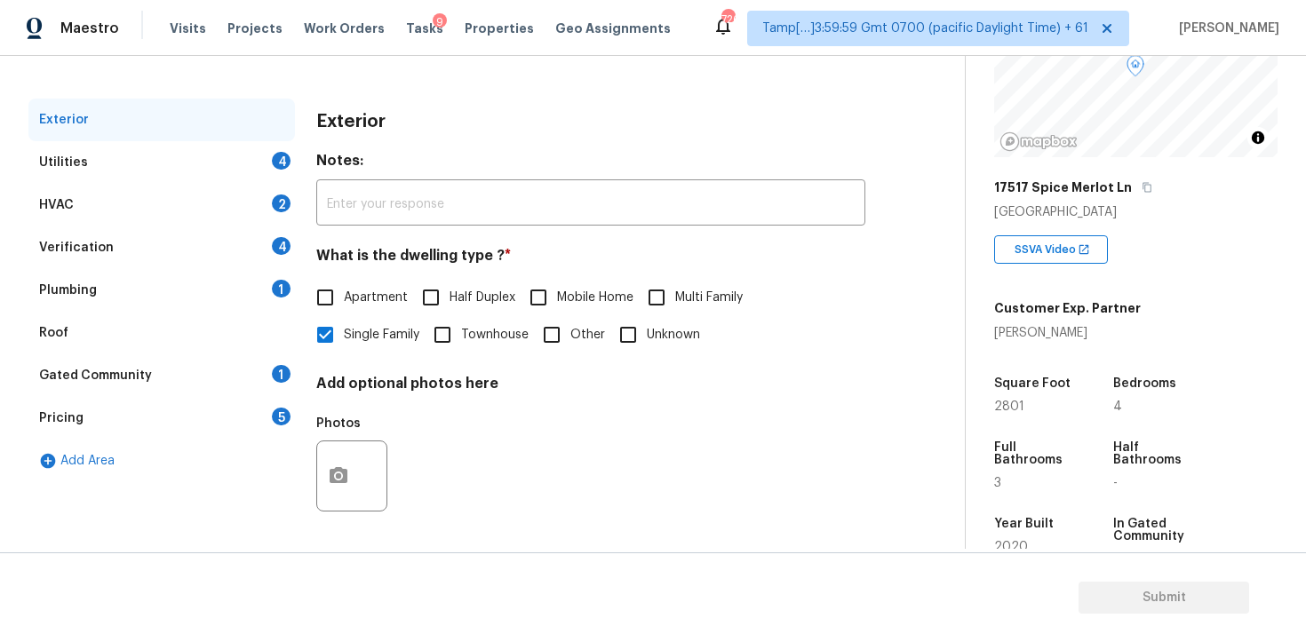
click at [140, 245] on div "Verification 4" at bounding box center [161, 248] width 267 height 43
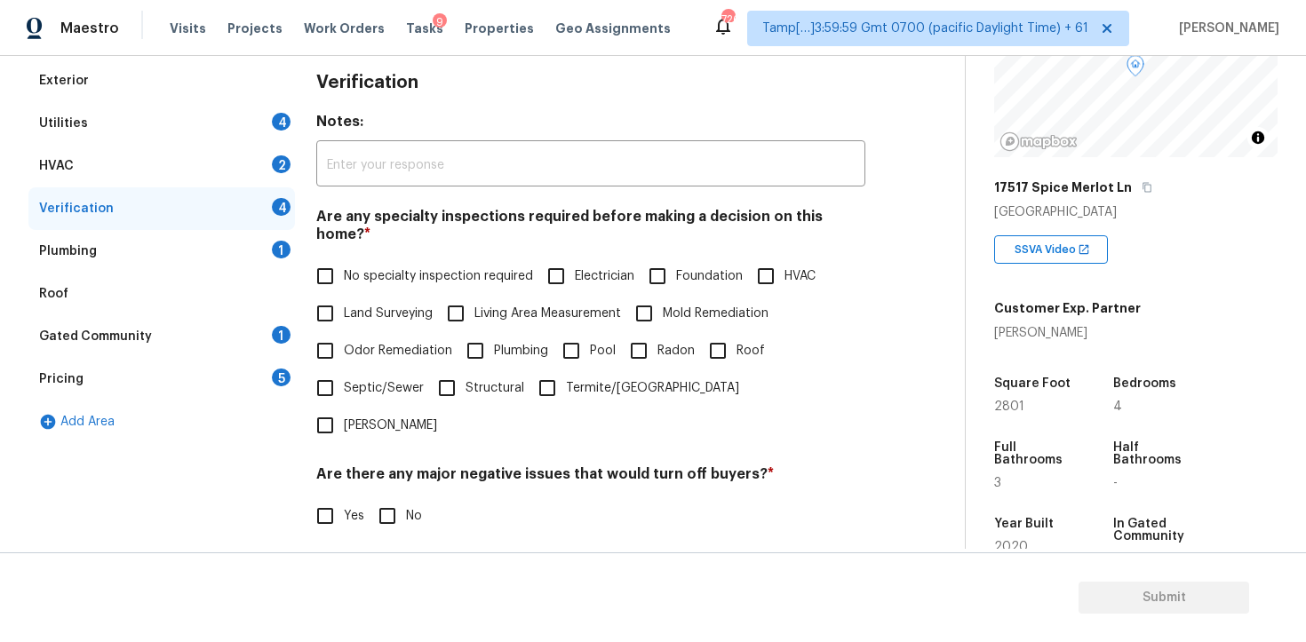
scroll to position [32, 0]
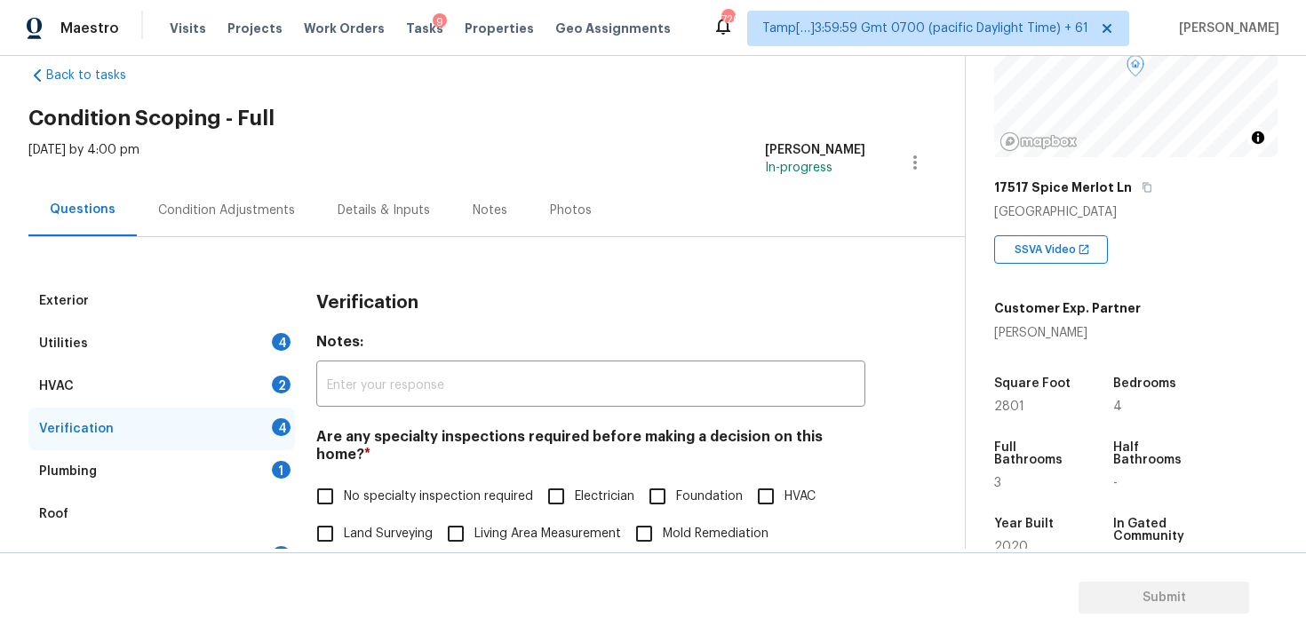
click at [257, 202] on div "Condition Adjustments" at bounding box center [226, 211] width 137 height 18
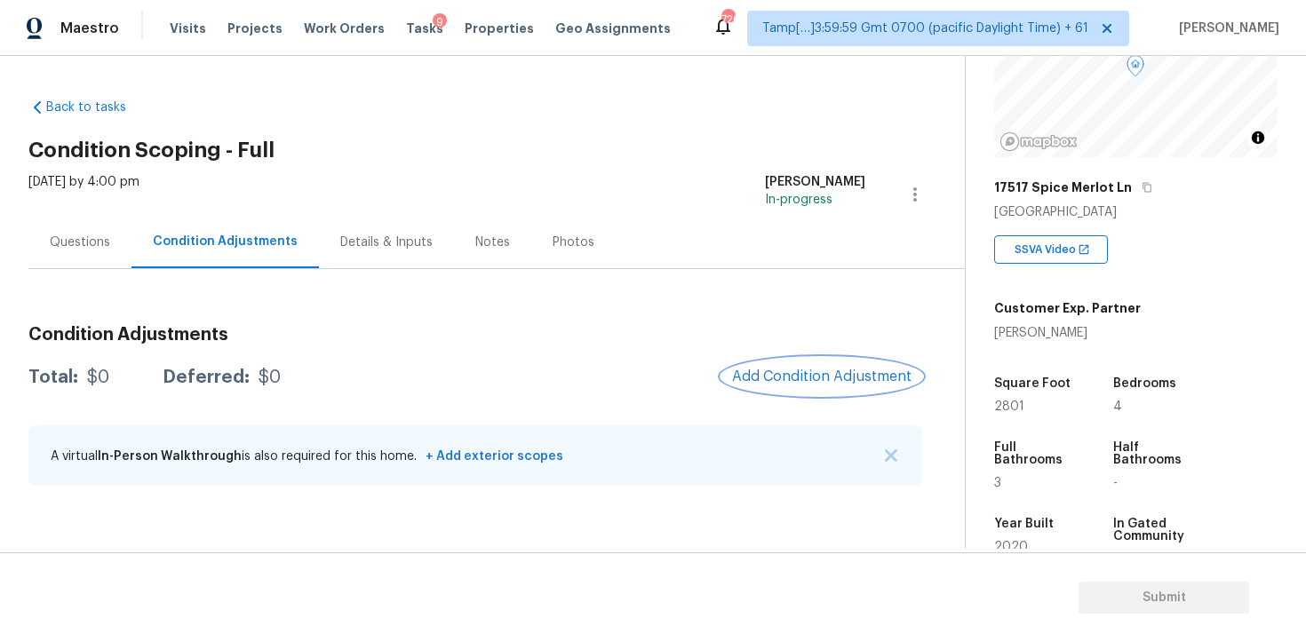
click at [841, 376] on span "Add Condition Adjustment" at bounding box center [821, 377] width 179 height 16
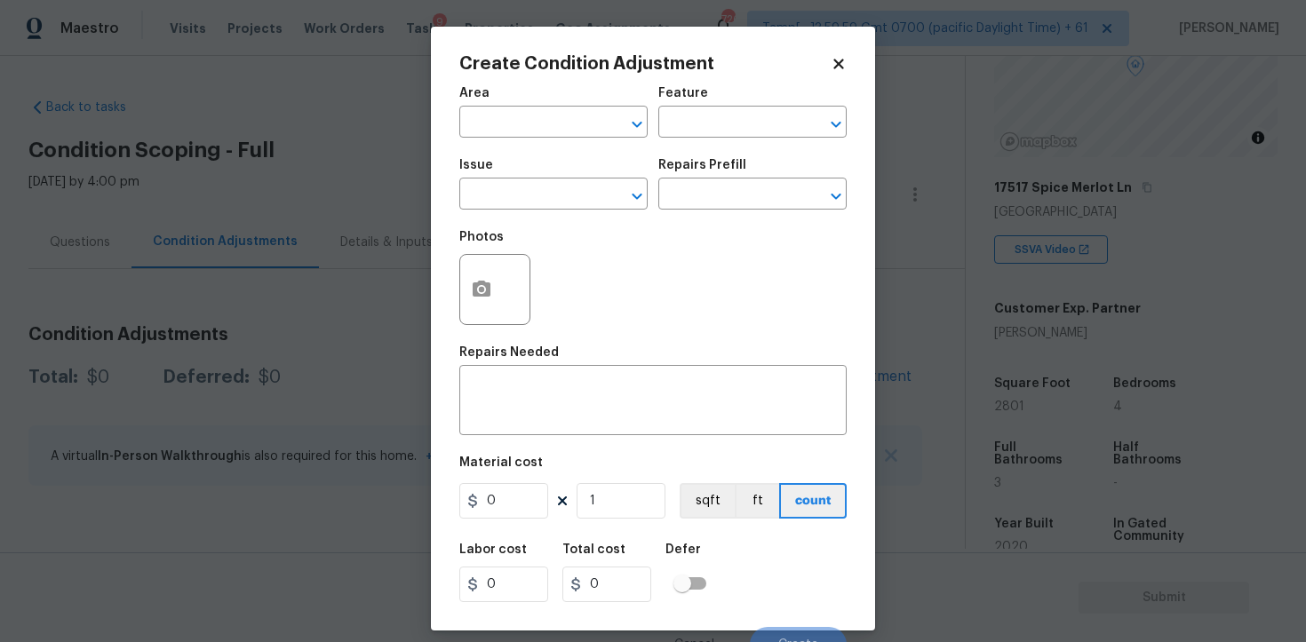
click at [450, 292] on div "Create Condition Adjustment Area ​ Feature ​ Issue ​ Repairs Prefill ​ Photos R…" at bounding box center [653, 329] width 444 height 604
click at [479, 299] on icon "button" at bounding box center [481, 289] width 21 height 21
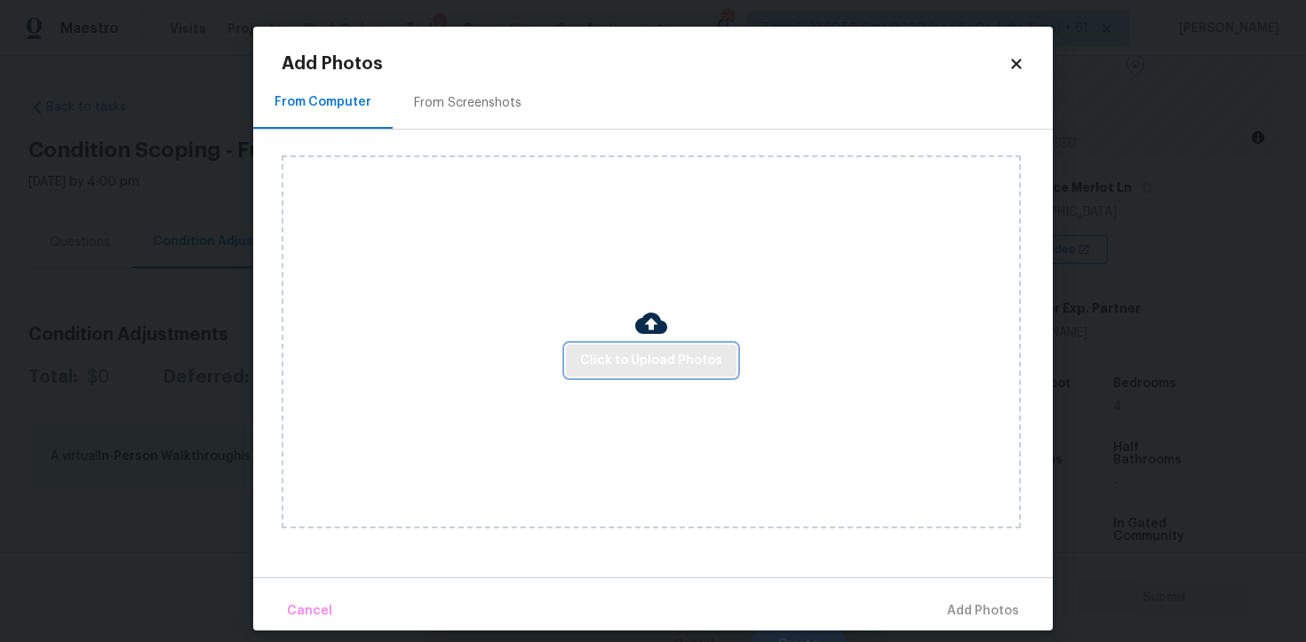
click at [614, 360] on span "Click to Upload Photos" at bounding box center [651, 361] width 142 height 22
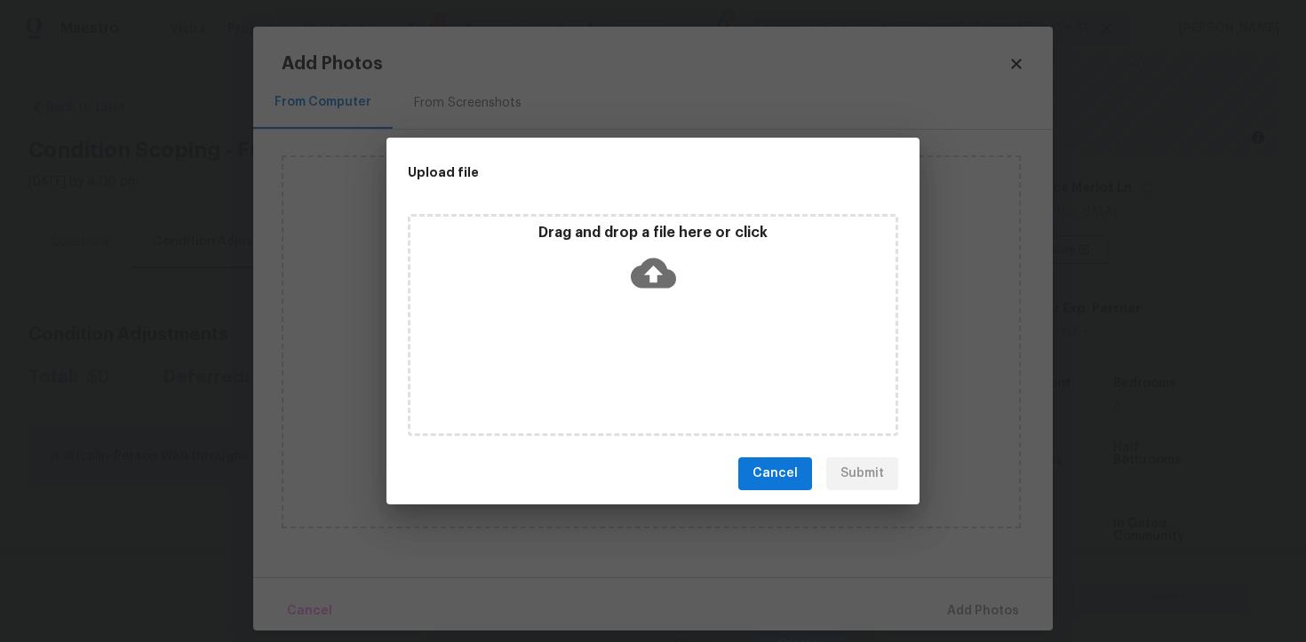
click at [634, 269] on icon at bounding box center [653, 273] width 45 height 30
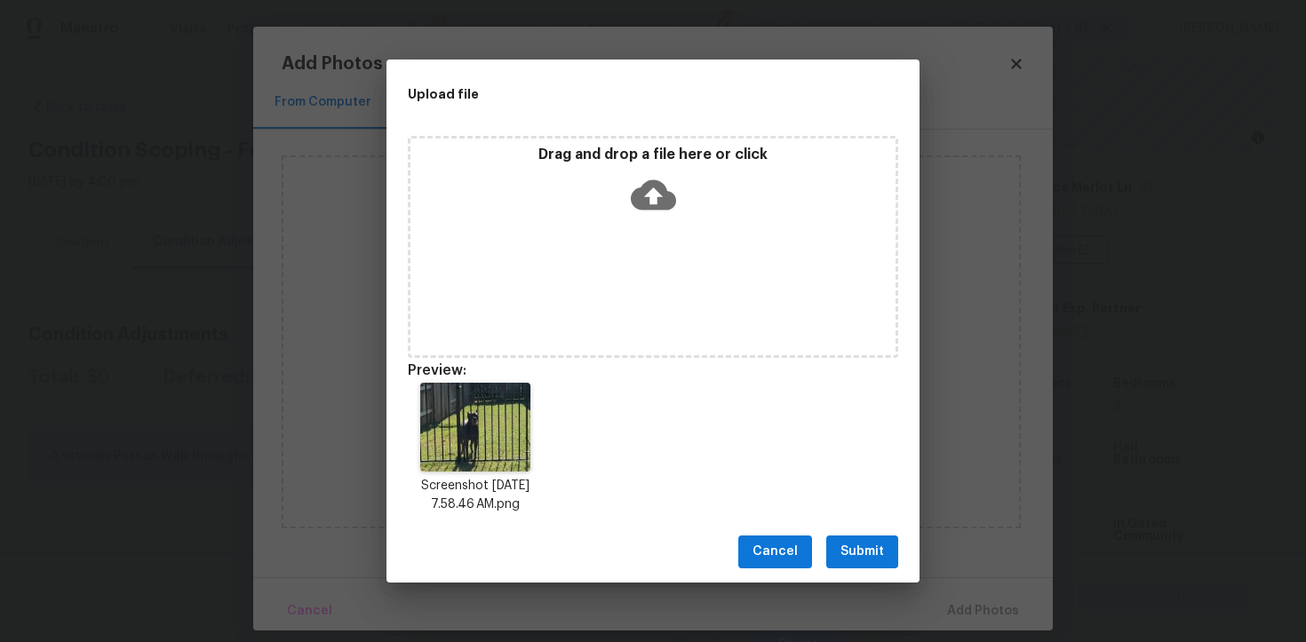
click at [870, 551] on span "Submit" at bounding box center [863, 552] width 44 height 22
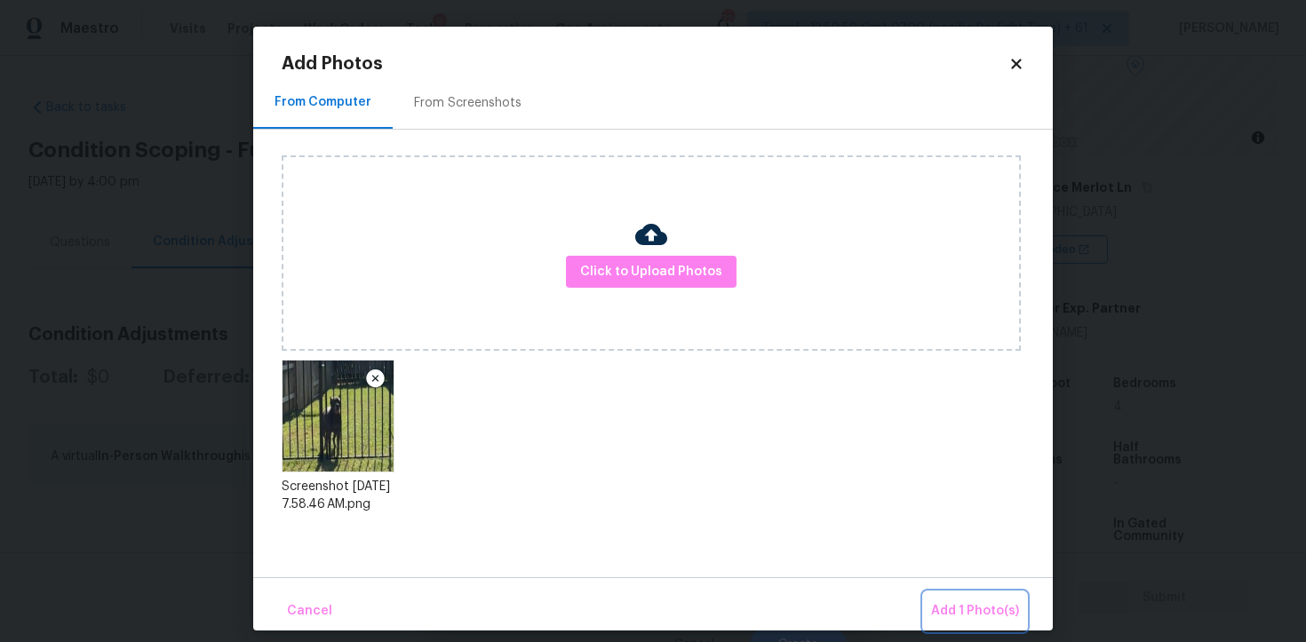
click at [952, 595] on button "Add 1 Photo(s)" at bounding box center [975, 612] width 102 height 38
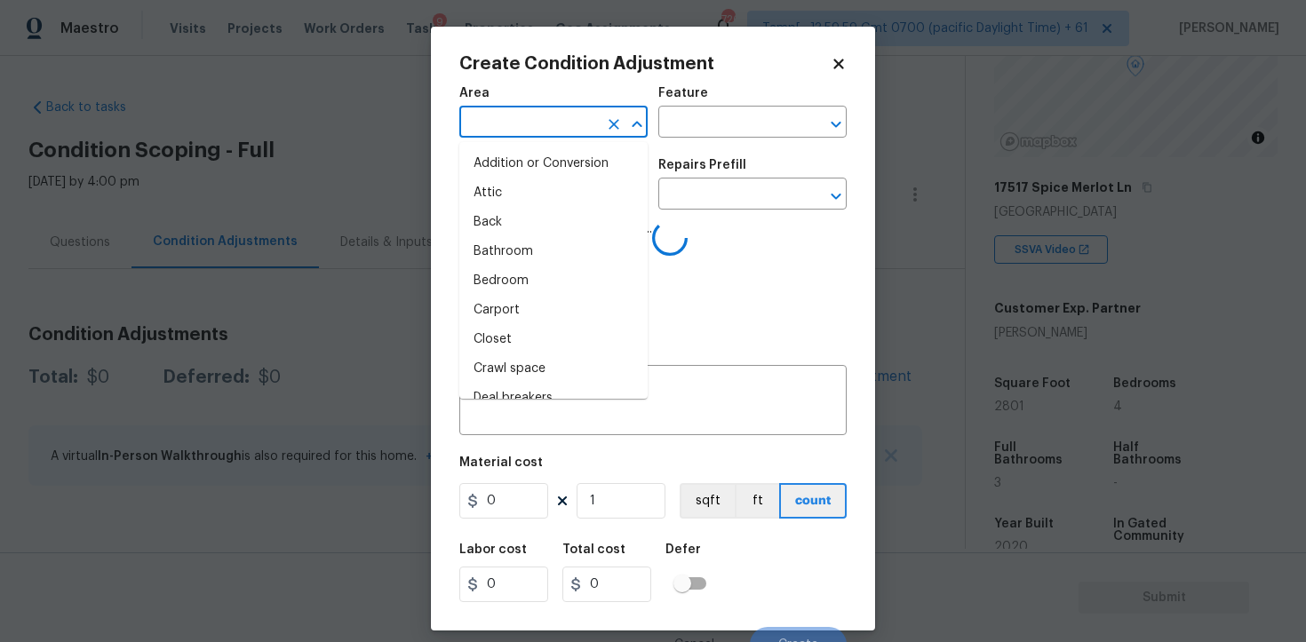
click at [545, 121] on input "text" at bounding box center [528, 124] width 139 height 28
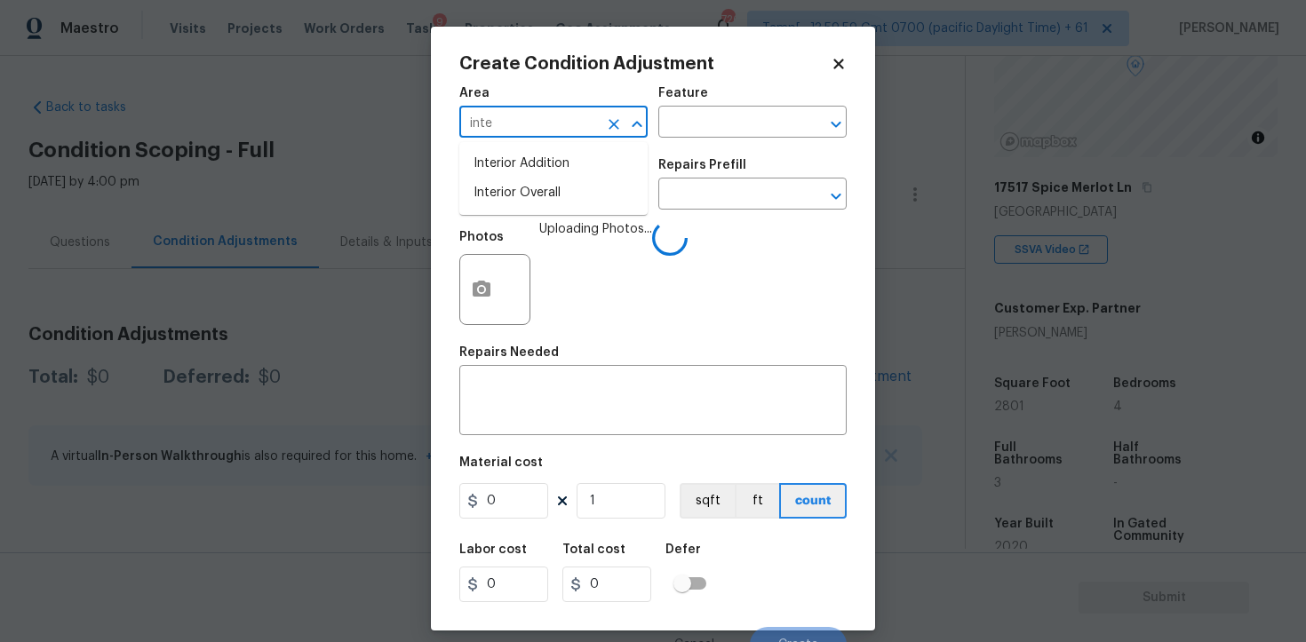
type input "inter"
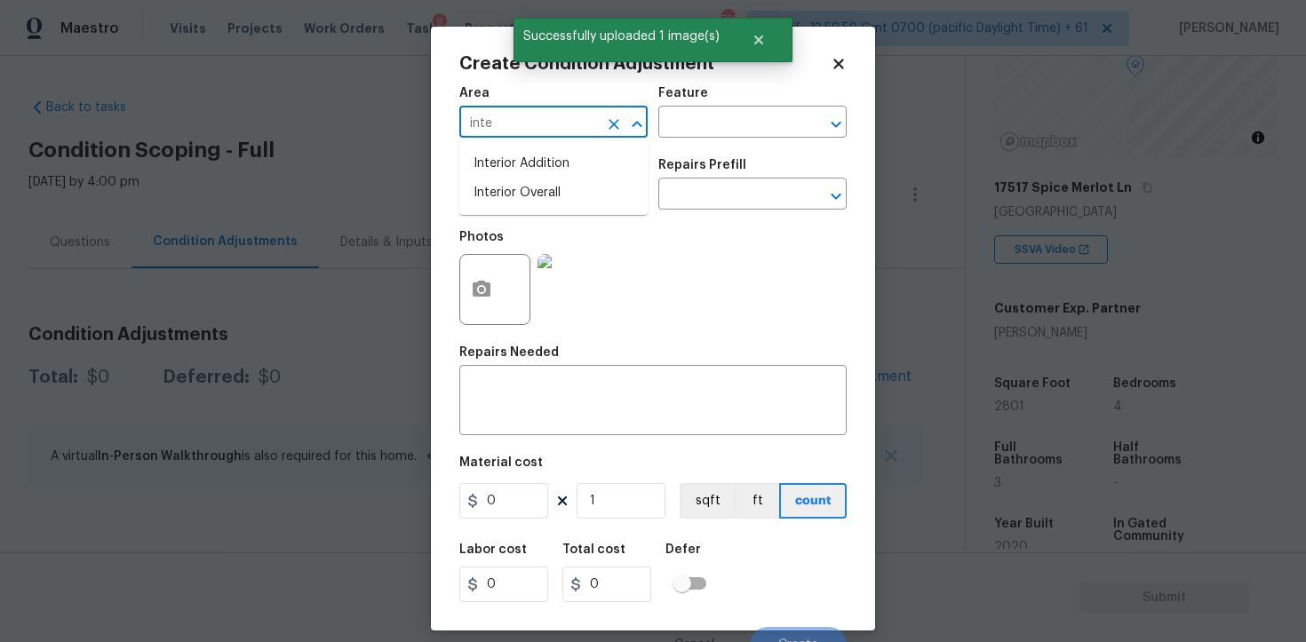
type input "inter"
click at [545, 201] on li "Interior Overall" at bounding box center [553, 193] width 188 height 29
type input "Interior Overall"
click at [545, 201] on input "text" at bounding box center [528, 196] width 139 height 28
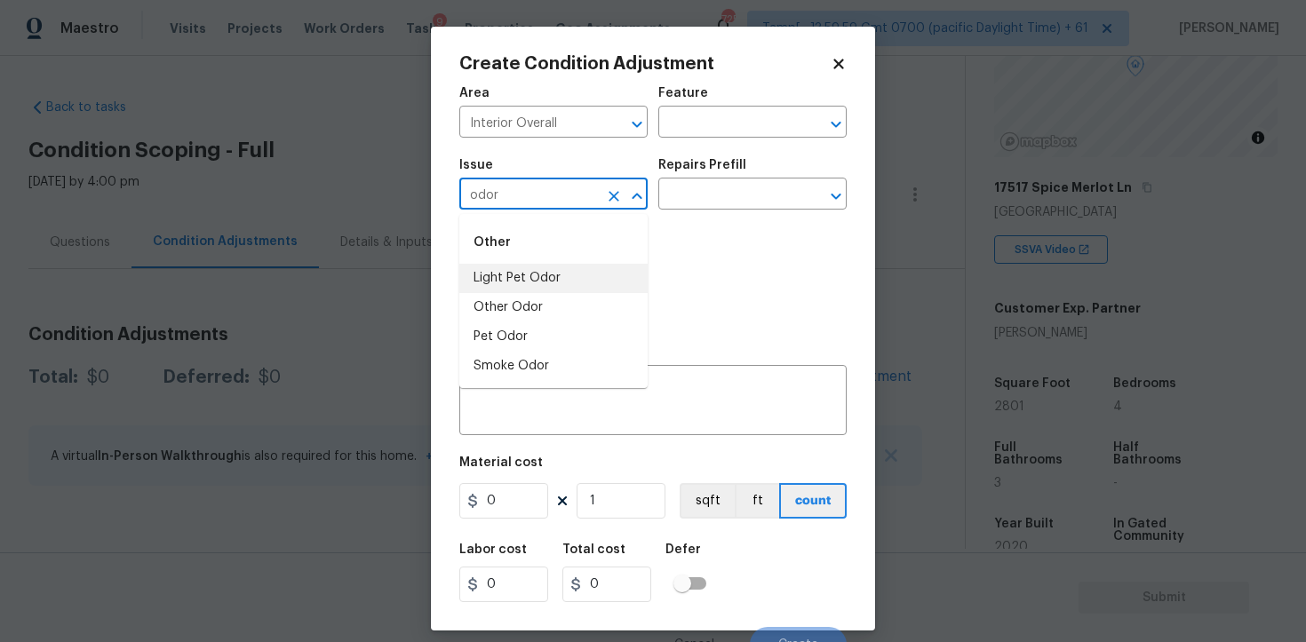
click at [553, 275] on li "Light Pet Odor" at bounding box center [553, 278] width 188 height 29
type input "Light Pet Odor"
click at [741, 167] on div "Repairs Prefill" at bounding box center [752, 170] width 188 height 23
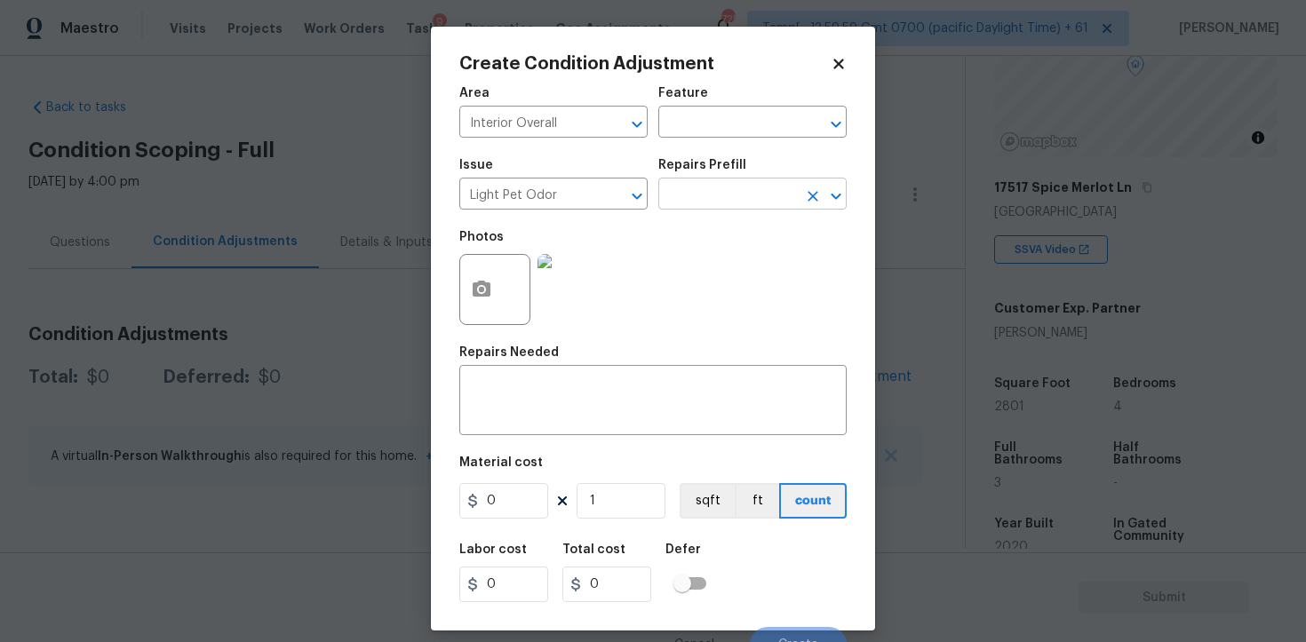
click at [738, 187] on input "text" at bounding box center [727, 196] width 139 height 28
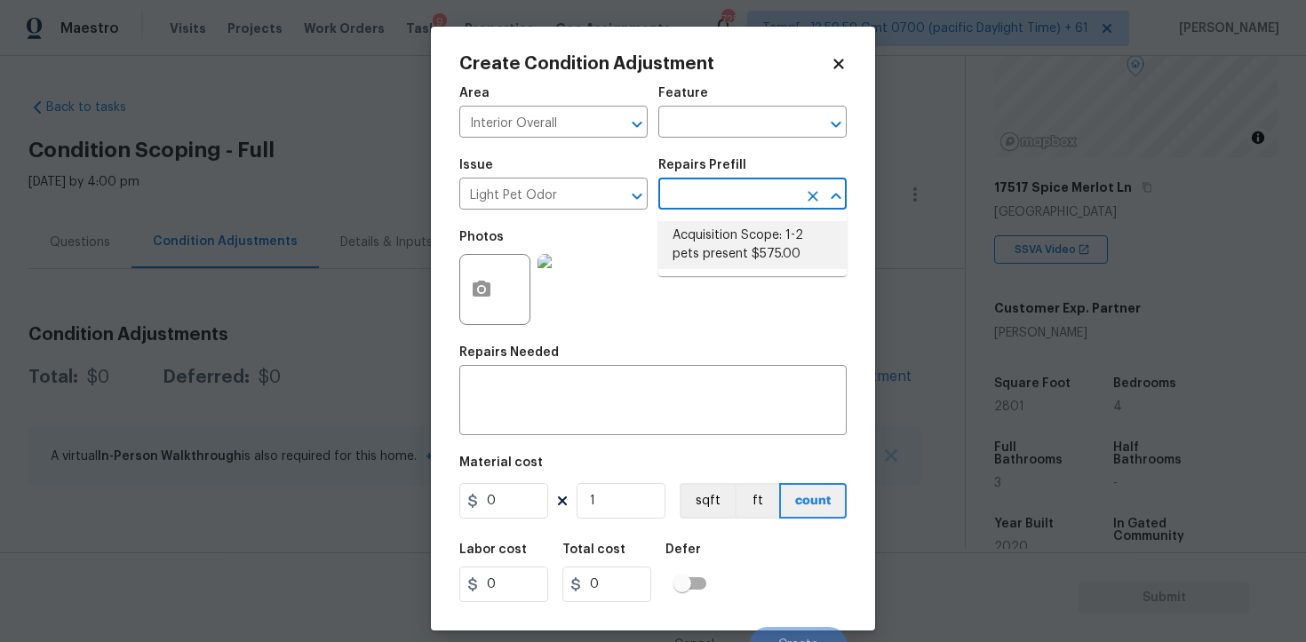
click at [741, 242] on li "Acquisition Scope: 1-2 pets present $575.00" at bounding box center [752, 245] width 188 height 48
type textarea "Acquisition Scope: 1-2 pets present"
type input "575"
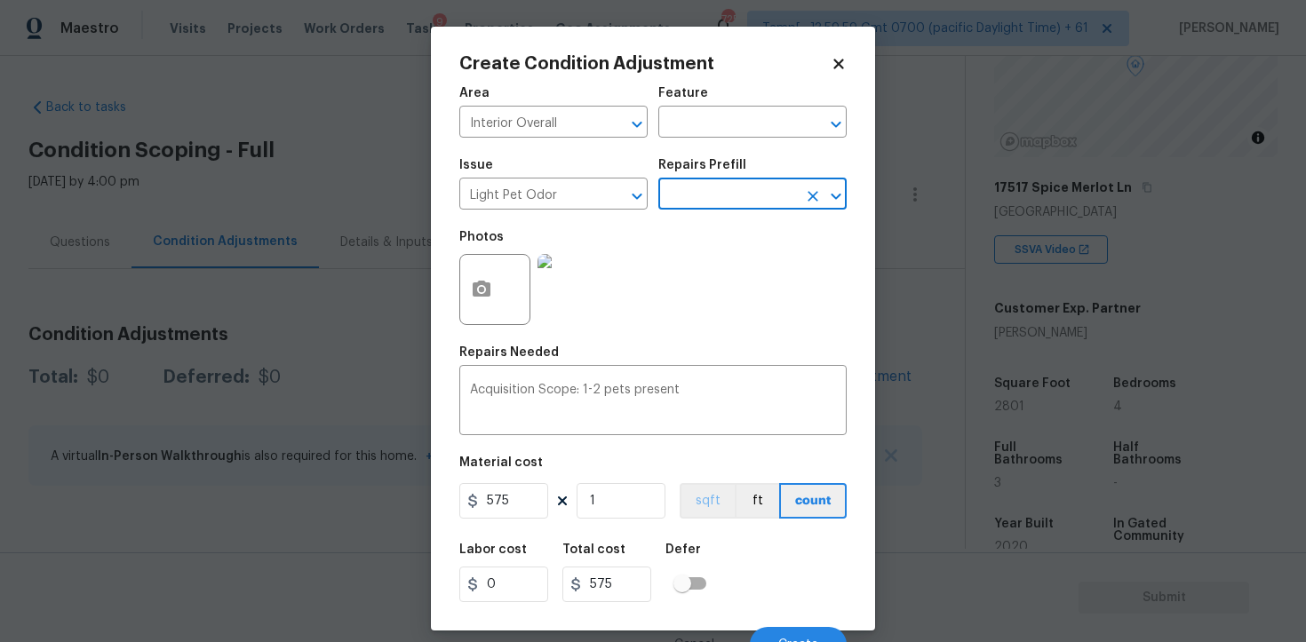
scroll to position [21, 0]
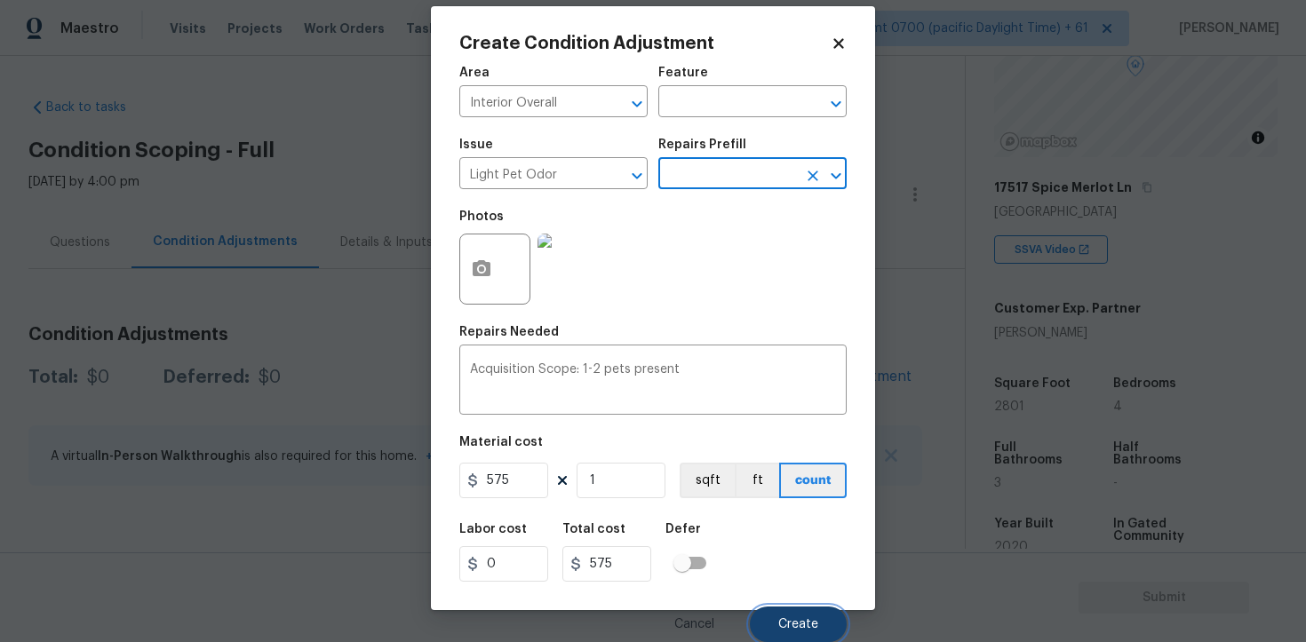
click at [792, 614] on button "Create" at bounding box center [798, 625] width 97 height 36
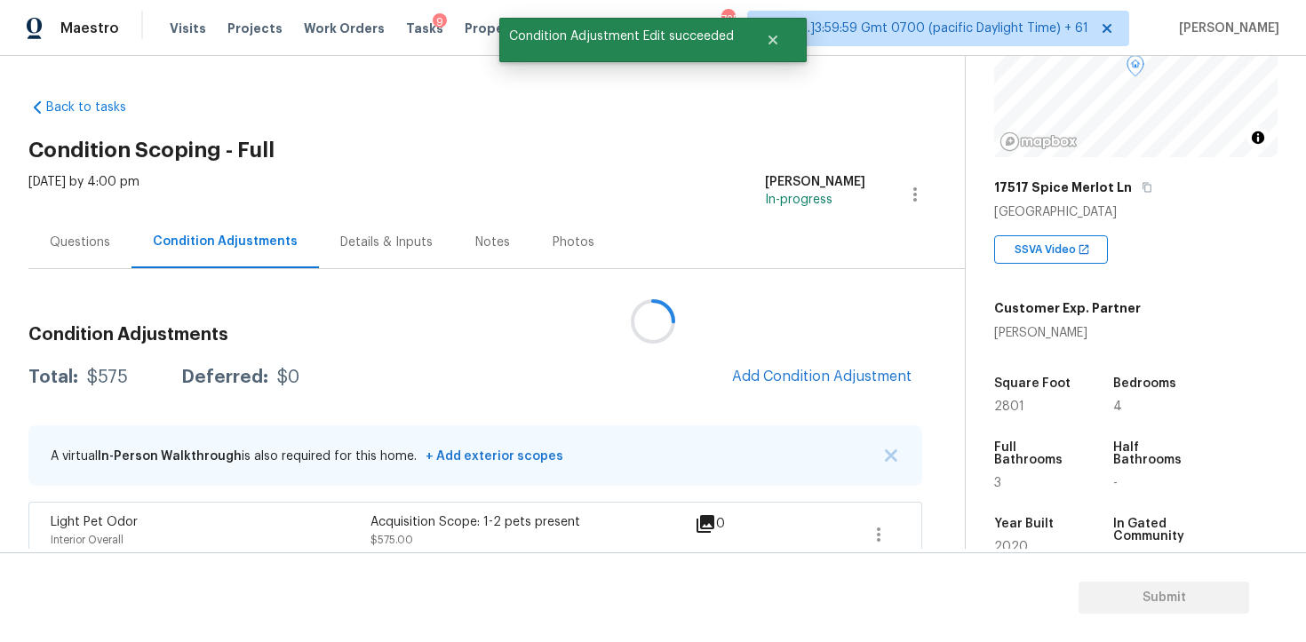
scroll to position [0, 0]
click at [825, 365] on button "Add Condition Adjustment" at bounding box center [822, 376] width 201 height 37
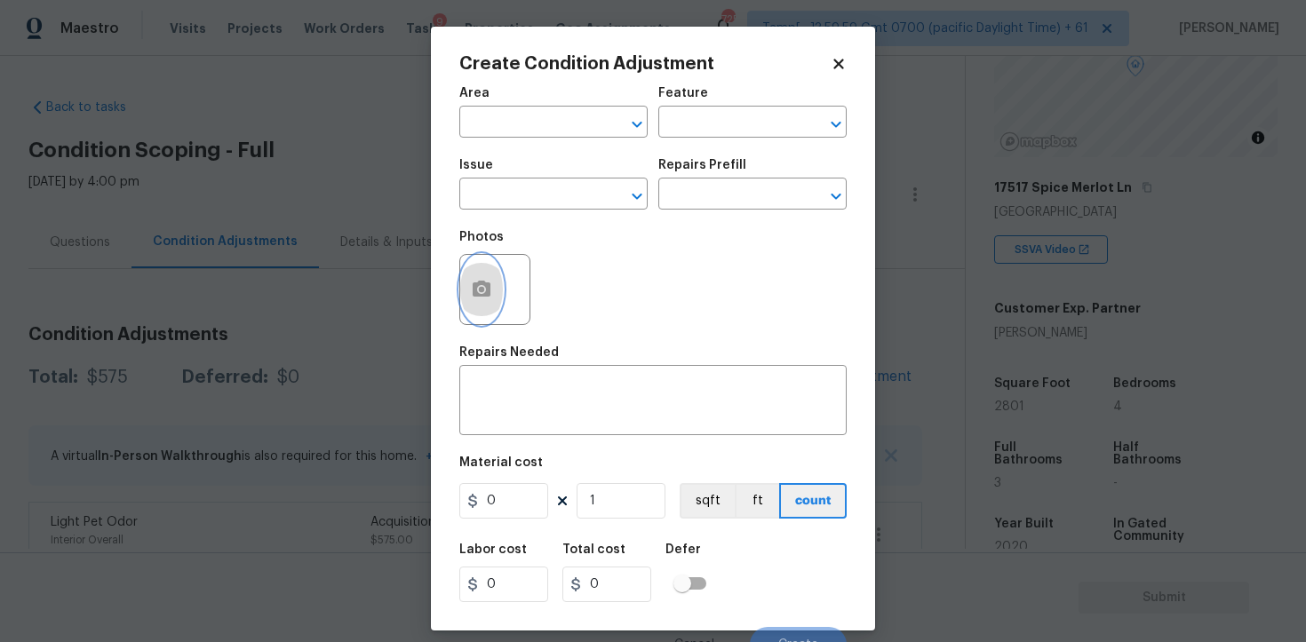
click at [497, 267] on button "button" at bounding box center [481, 289] width 43 height 69
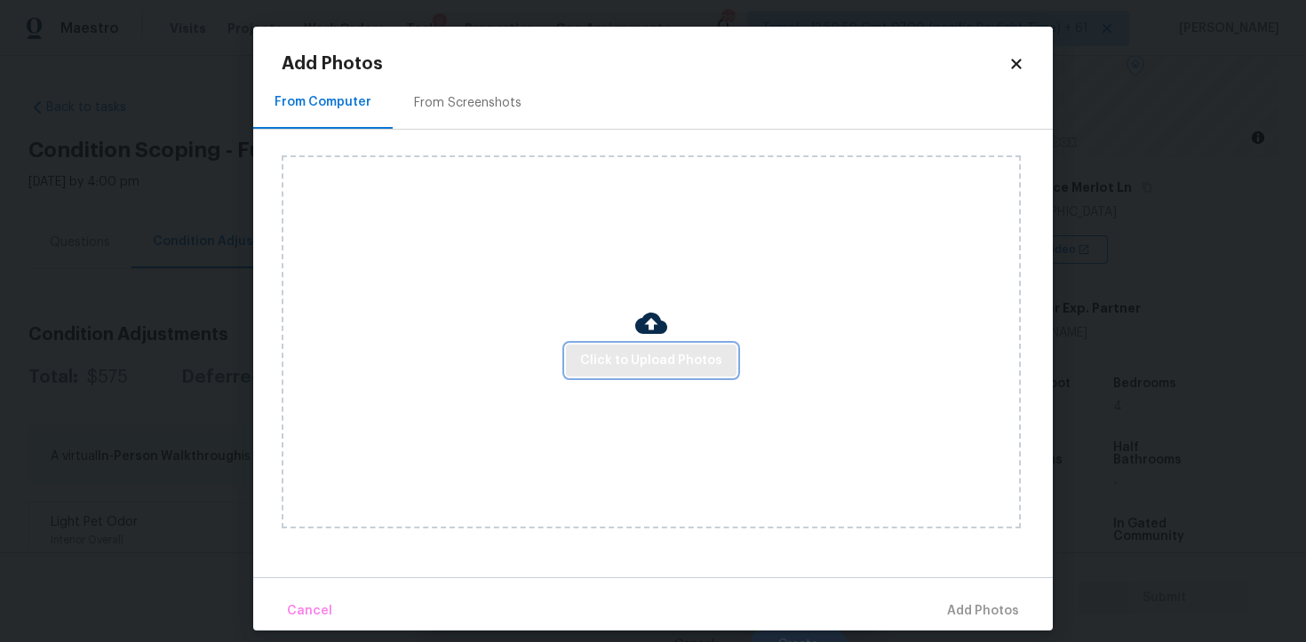
click at [644, 357] on span "Click to Upload Photos" at bounding box center [651, 361] width 142 height 22
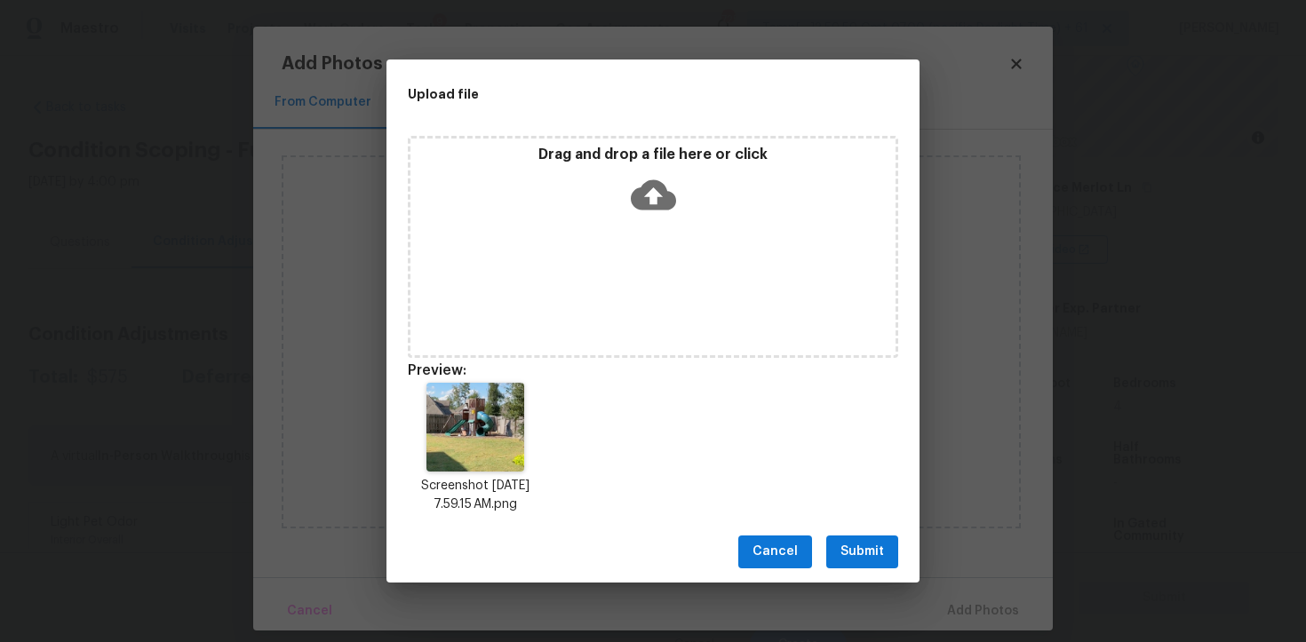
click at [857, 538] on button "Submit" at bounding box center [862, 552] width 72 height 33
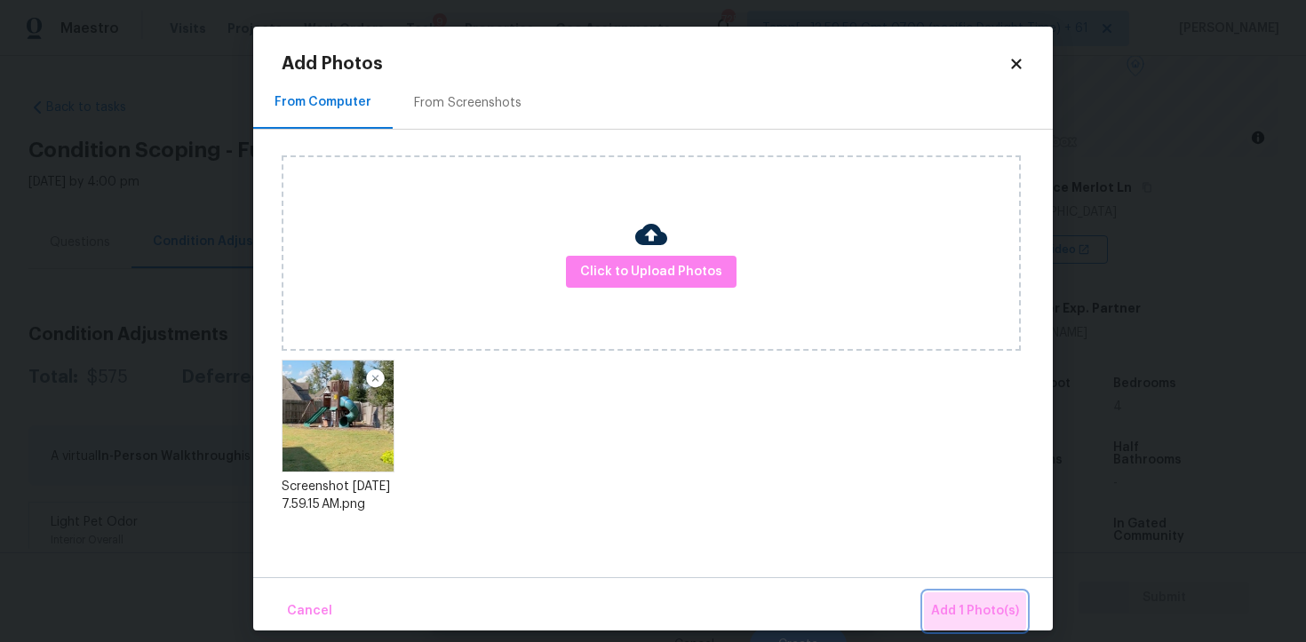
click at [964, 594] on button "Add 1 Photo(s)" at bounding box center [975, 612] width 102 height 38
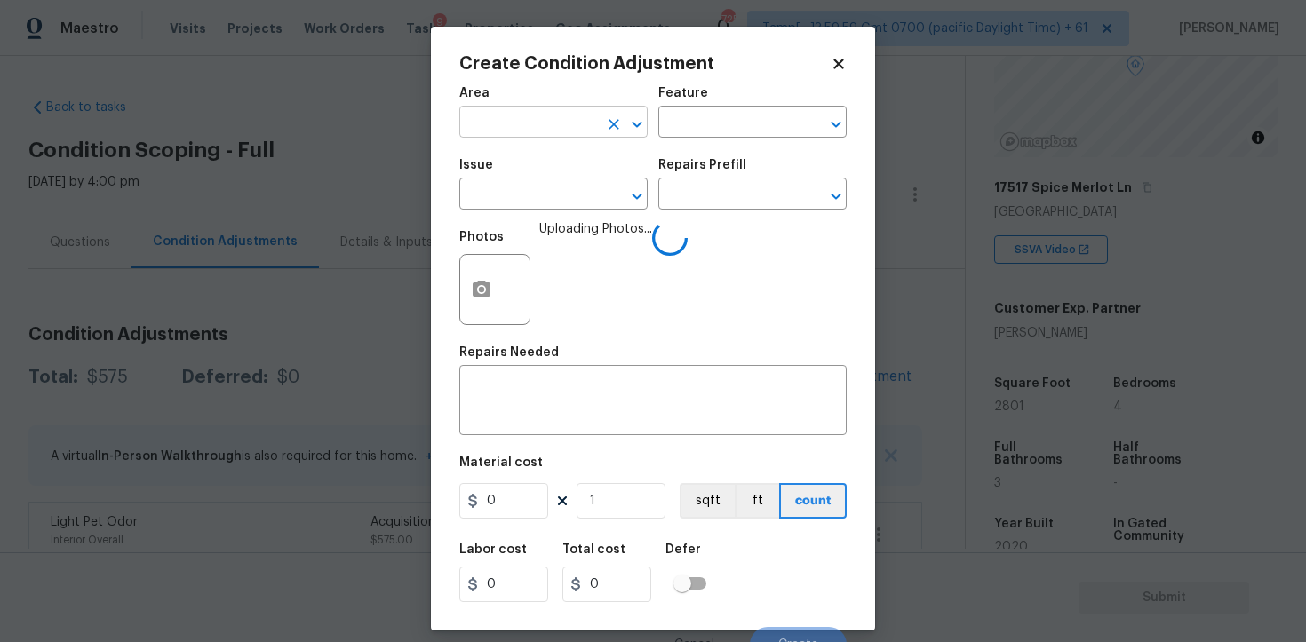
click at [530, 115] on input "text" at bounding box center [528, 124] width 139 height 28
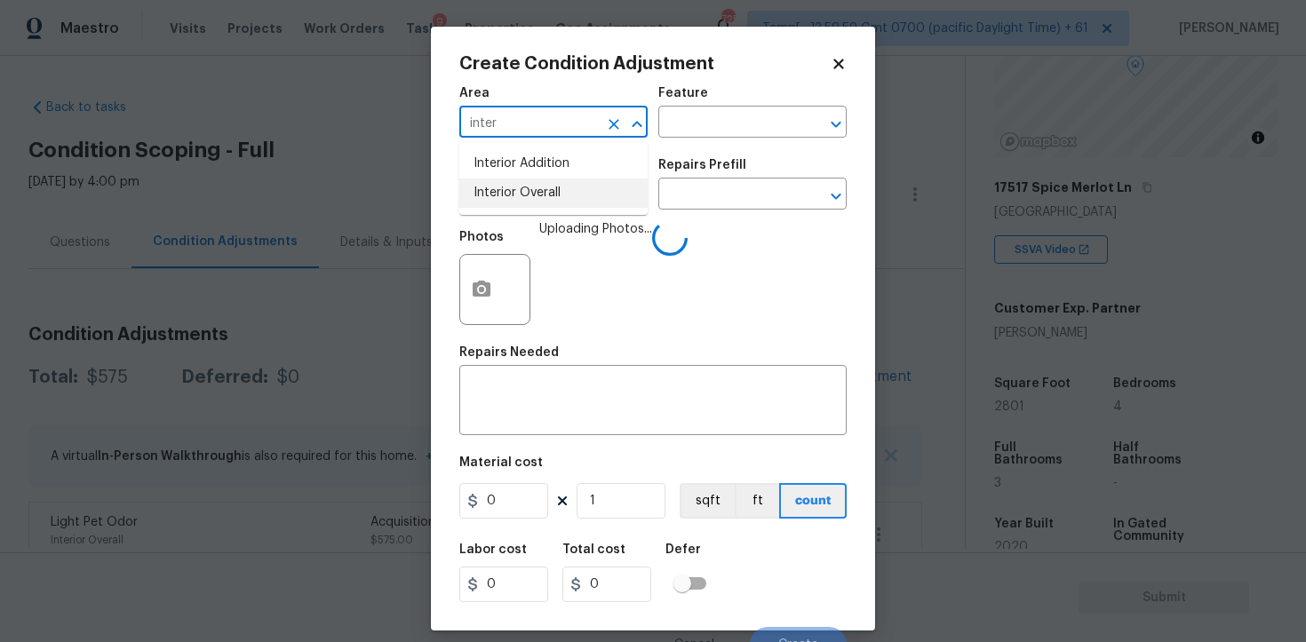
click at [531, 181] on li "Interior Overall" at bounding box center [553, 193] width 188 height 29
type input "Interior Overall"
click at [531, 181] on div "Issue" at bounding box center [553, 170] width 188 height 23
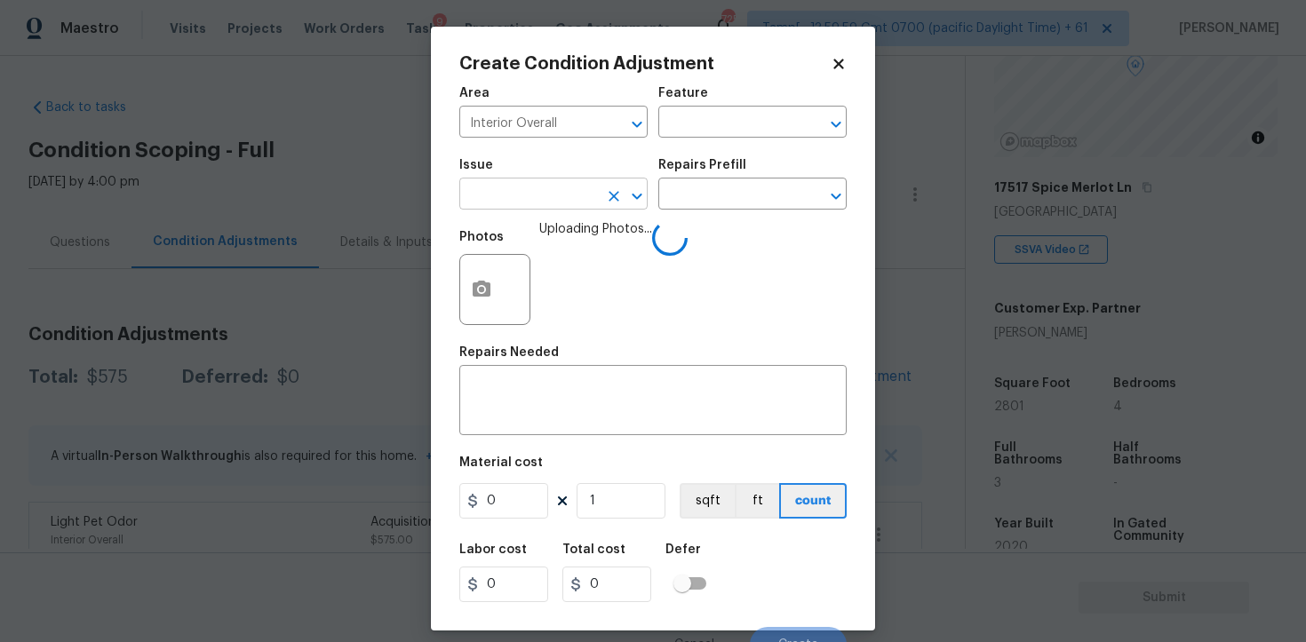
click at [532, 192] on input "text" at bounding box center [528, 196] width 139 height 28
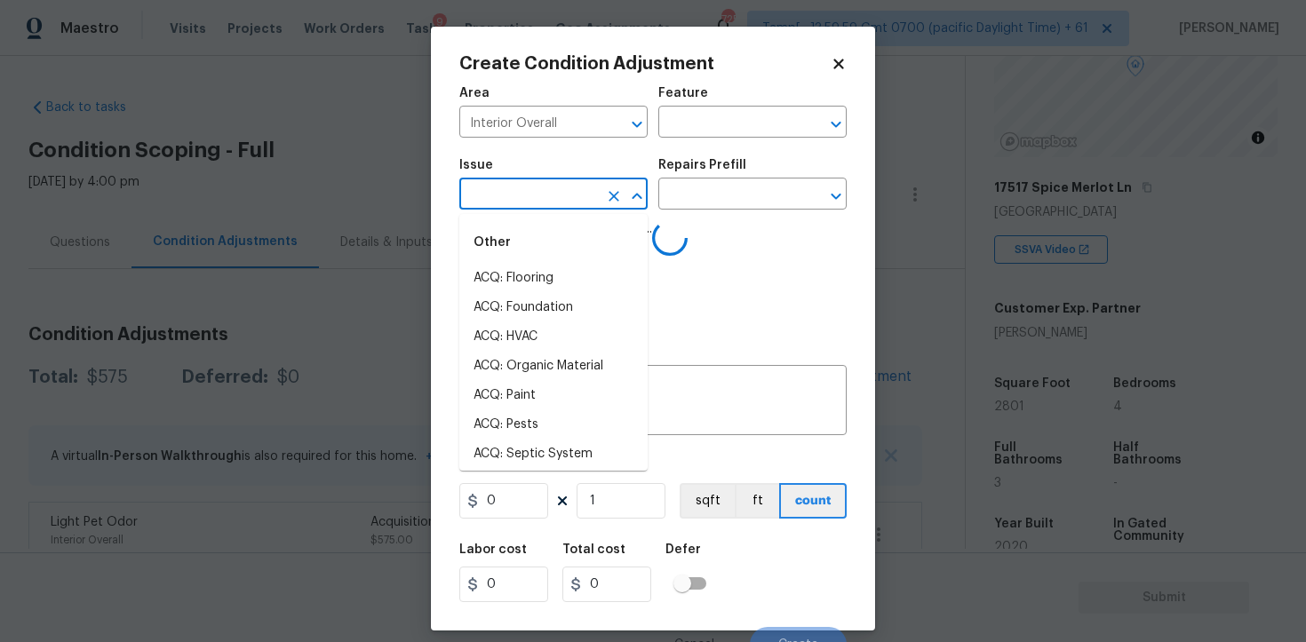
type input "d"
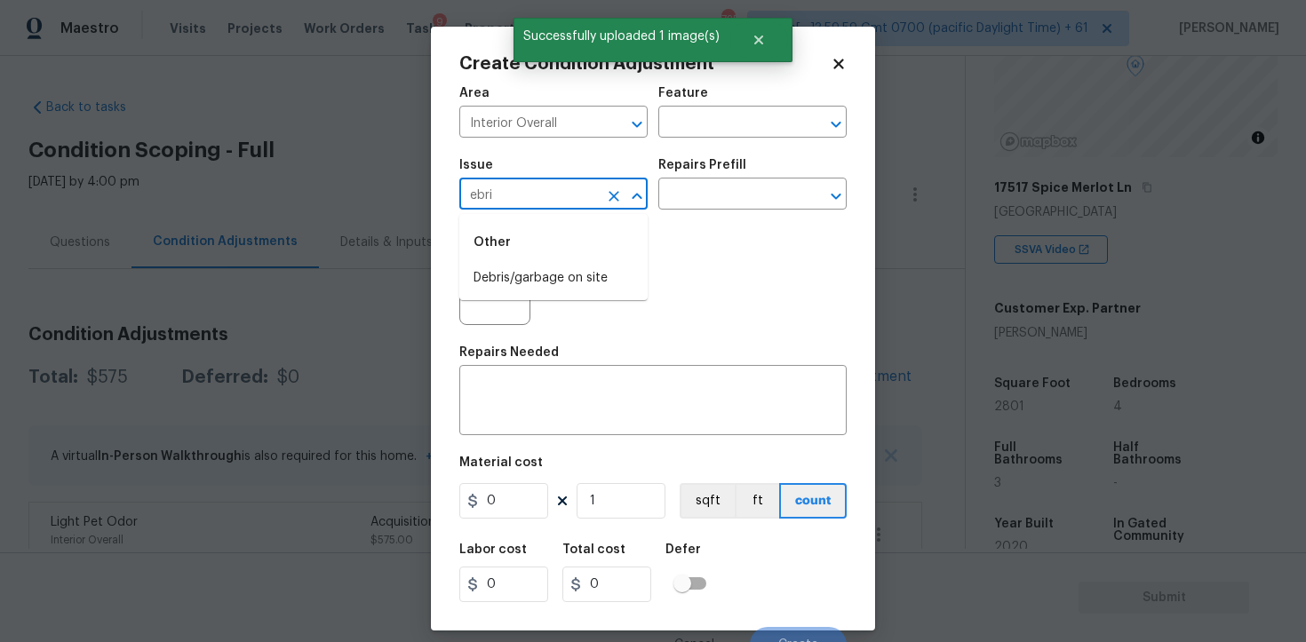
type input "ebris"
click at [546, 267] on li "Debris/garbage on site" at bounding box center [553, 278] width 188 height 29
type input "ACQ: Flooring"
click at [602, 195] on button "Clear" at bounding box center [614, 196] width 25 height 25
click at [607, 280] on li "Debris/garbage on site" at bounding box center [553, 278] width 188 height 29
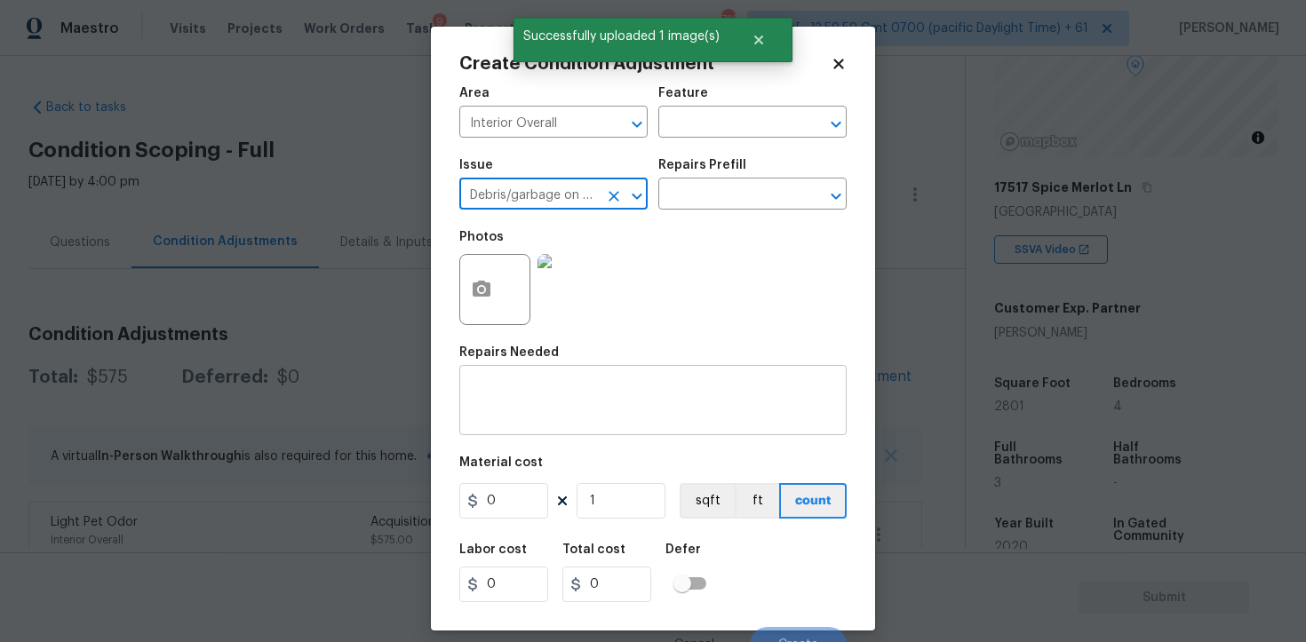
type input "Debris/garbage on site"
click at [610, 410] on textarea at bounding box center [653, 402] width 366 height 37
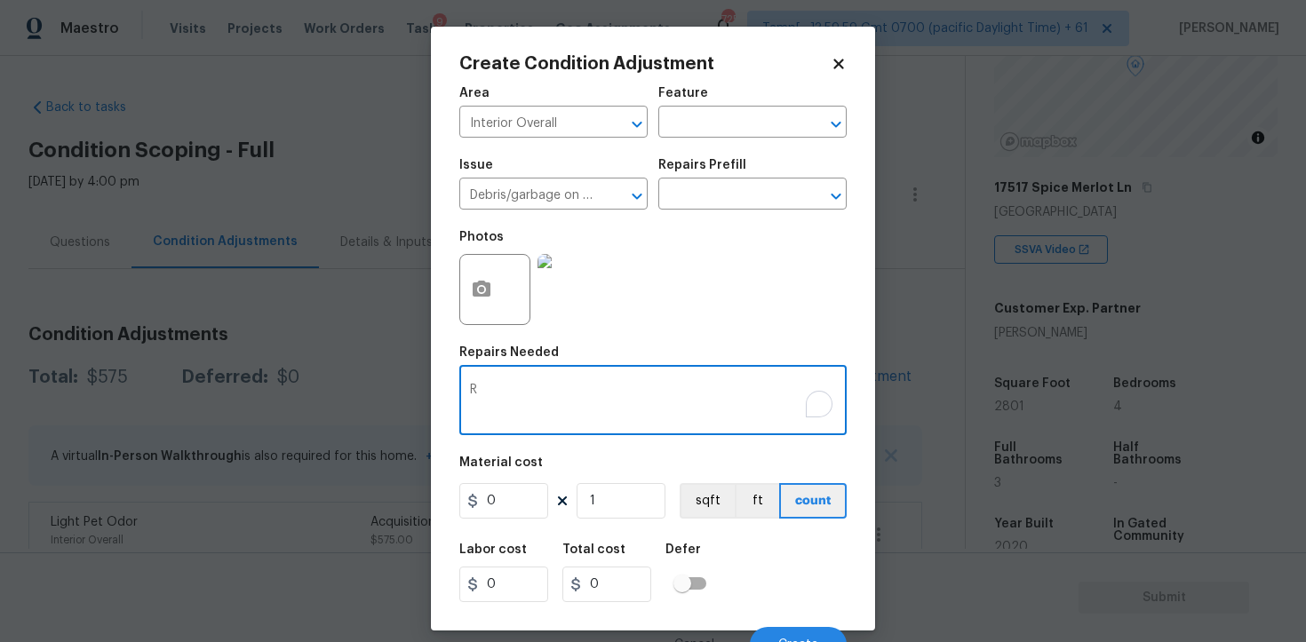
click at [610, 410] on textarea "R" at bounding box center [653, 402] width 366 height 37
type textarea "Remove the shed from the backyard"
click at [521, 504] on input "0" at bounding box center [503, 501] width 89 height 36
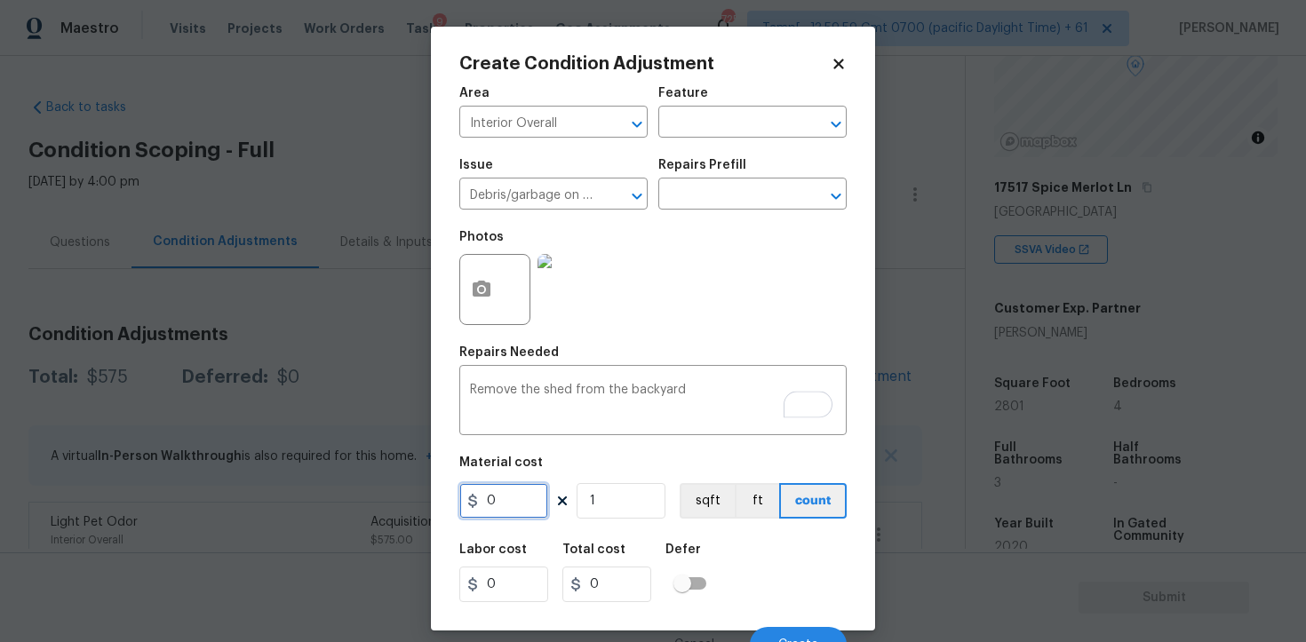
type input "0"
click at [699, 189] on input "text" at bounding box center [727, 196] width 139 height 28
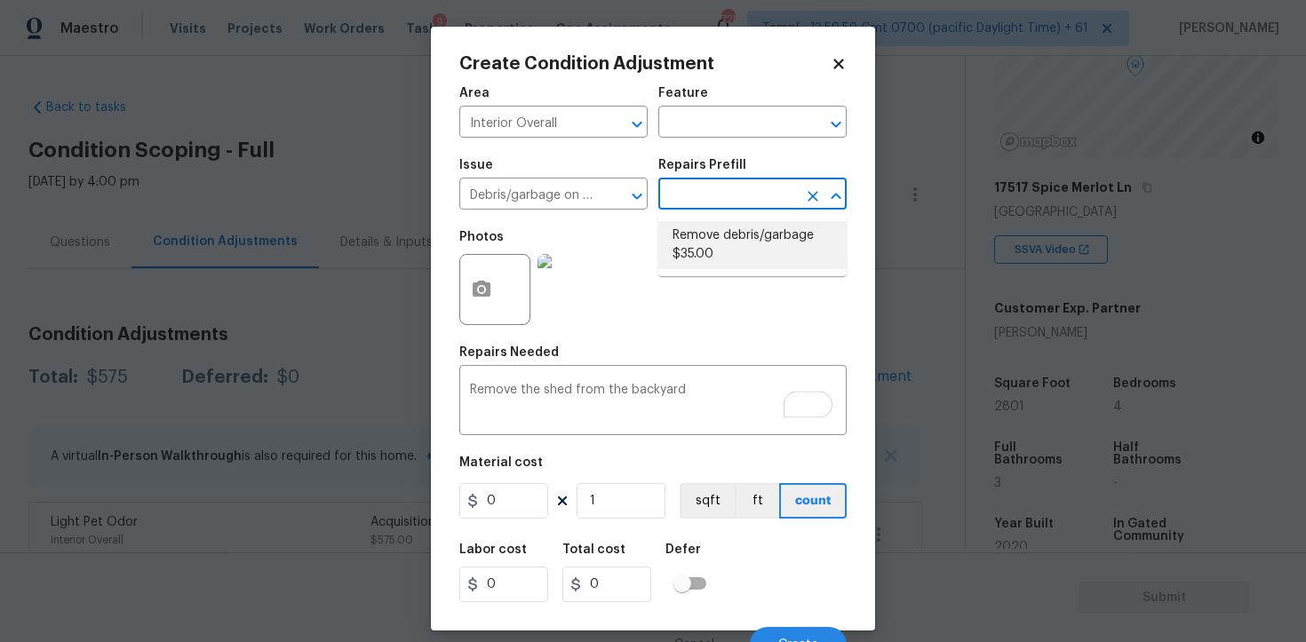
click at [706, 245] on li "Remove debris/garbage $35.00" at bounding box center [752, 245] width 188 height 48
type textarea "Remove, haul off, and properly dispose of any debris left by seller to offsite …"
type input "35"
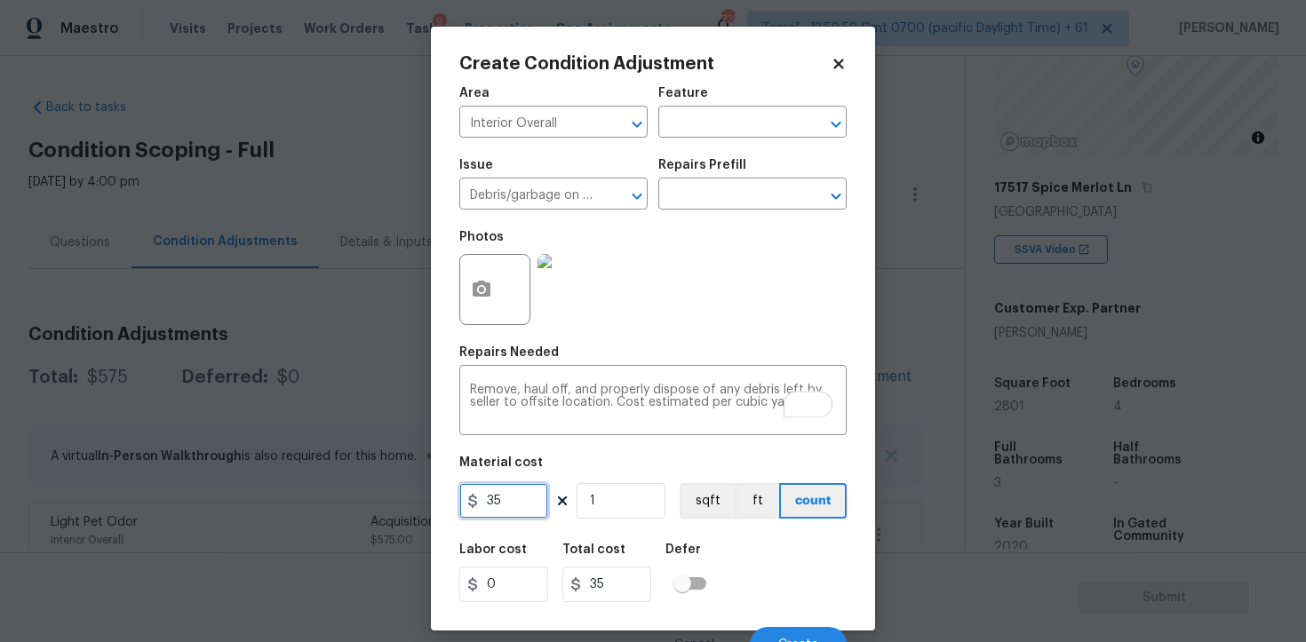
click at [528, 498] on input "35" at bounding box center [503, 501] width 89 height 36
type input "400"
click at [719, 546] on div "Labor cost 0 Total cost 35 Defer" at bounding box center [652, 573] width 387 height 80
type input "400"
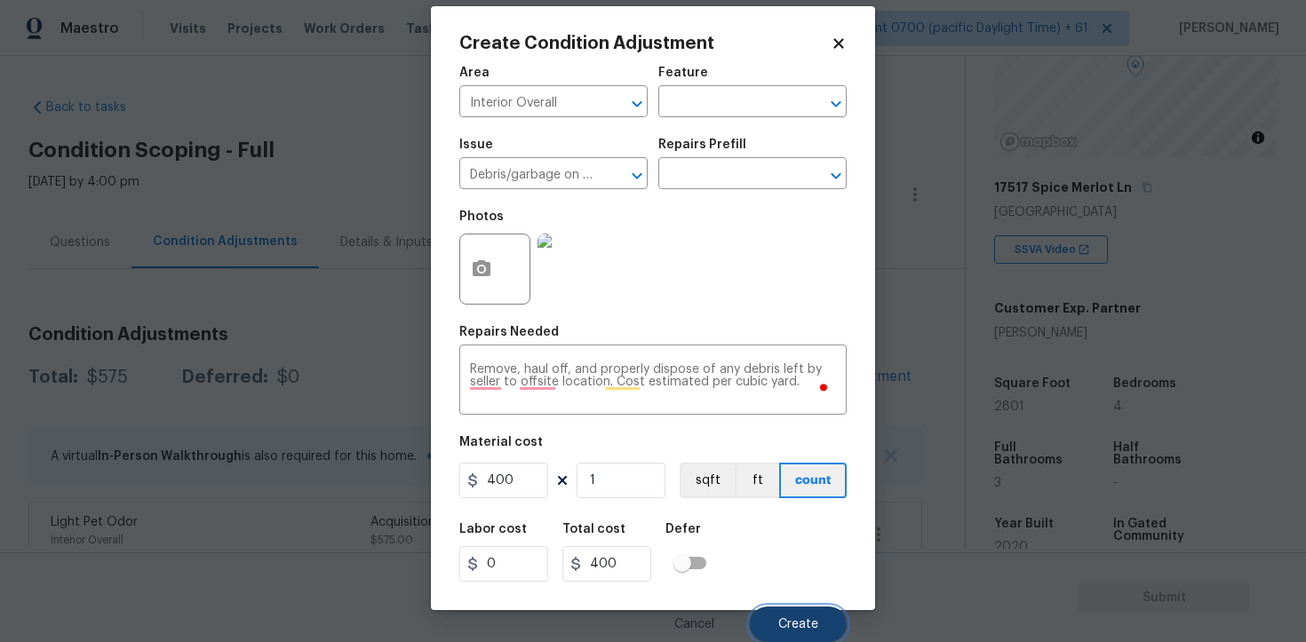
click at [798, 631] on button "Create" at bounding box center [798, 625] width 97 height 36
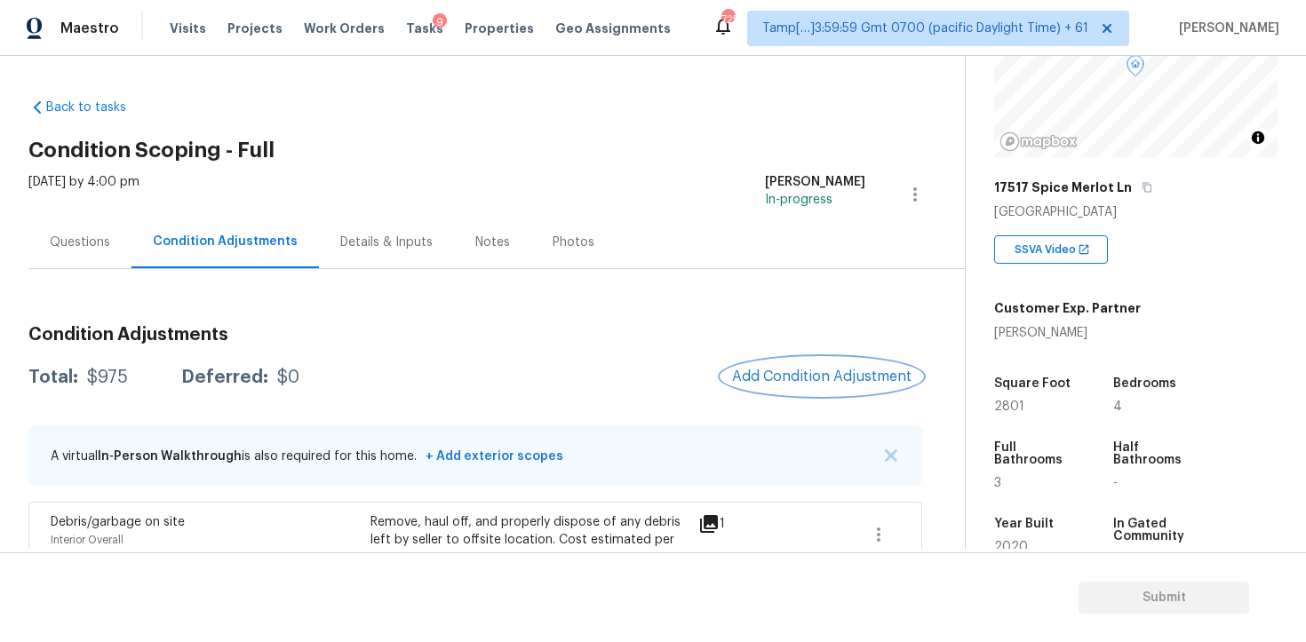
scroll to position [117, 0]
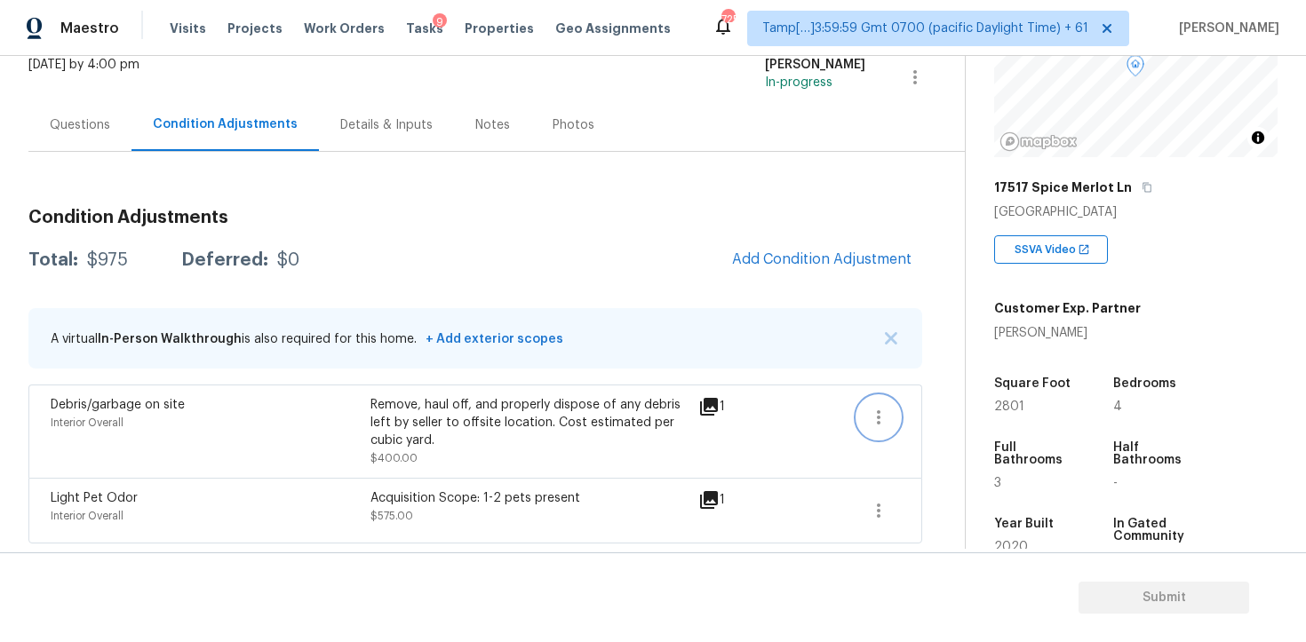
click at [880, 409] on icon "button" at bounding box center [878, 417] width 21 height 21
click at [970, 419] on div "Edit" at bounding box center [980, 414] width 139 height 18
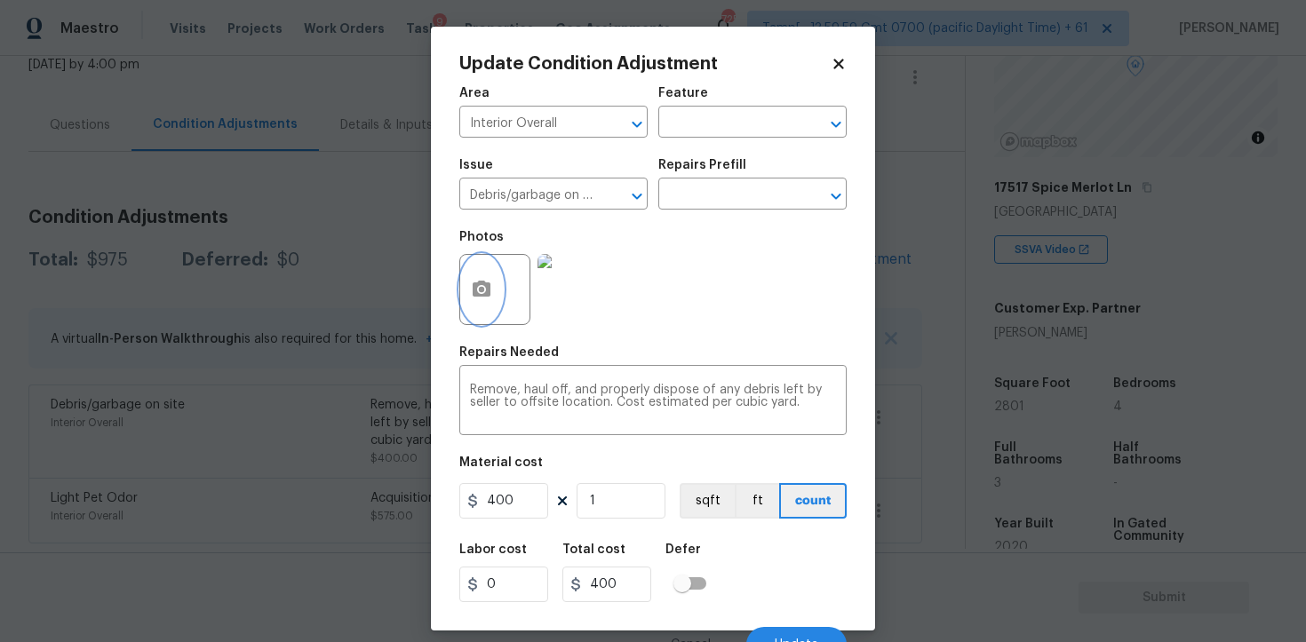
click at [494, 280] on button "button" at bounding box center [481, 289] width 43 height 69
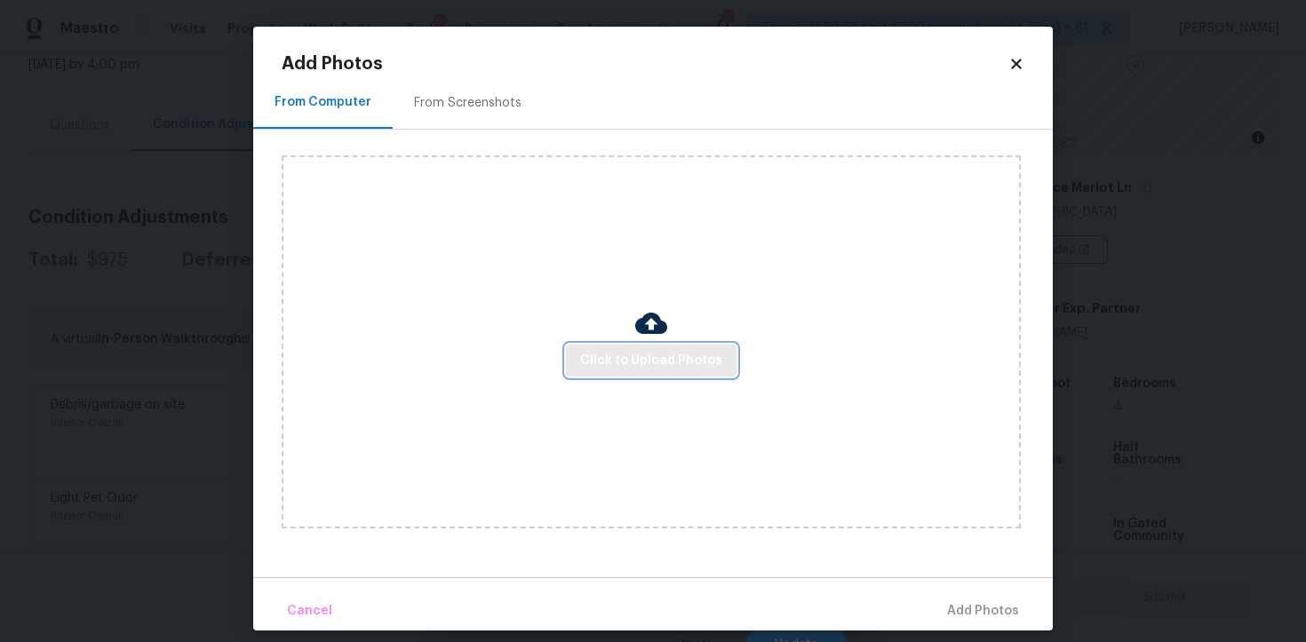
click at [658, 350] on span "Click to Upload Photos" at bounding box center [651, 361] width 142 height 22
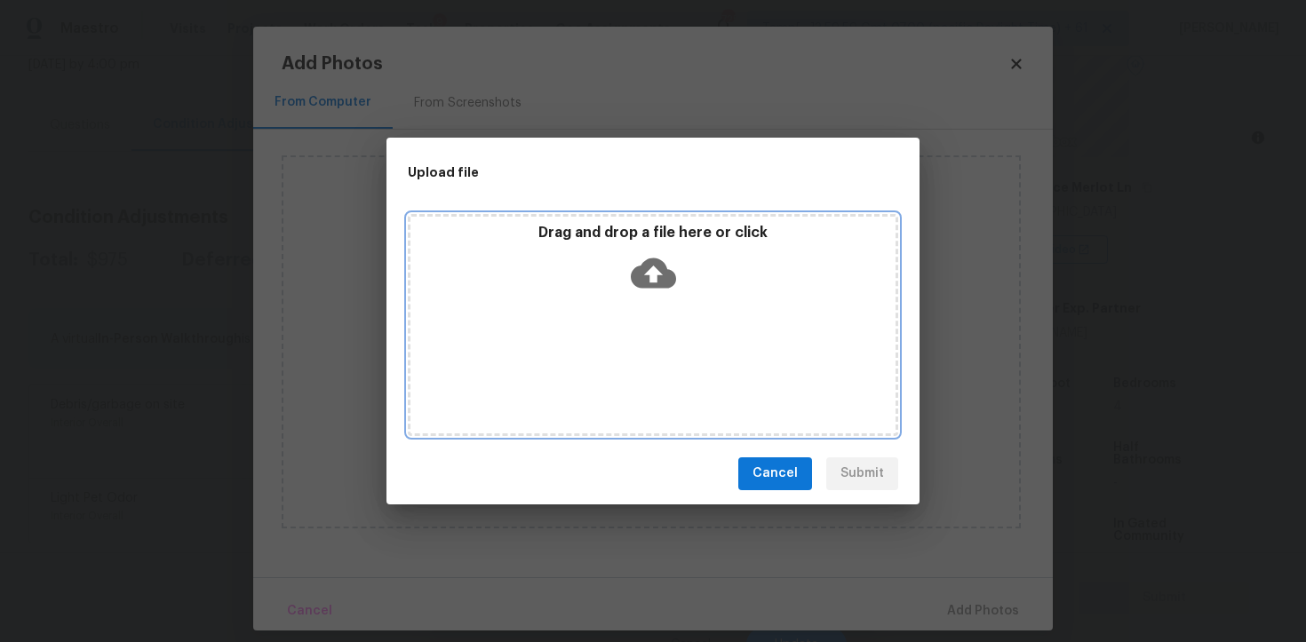
click at [650, 259] on icon at bounding box center [653, 273] width 45 height 30
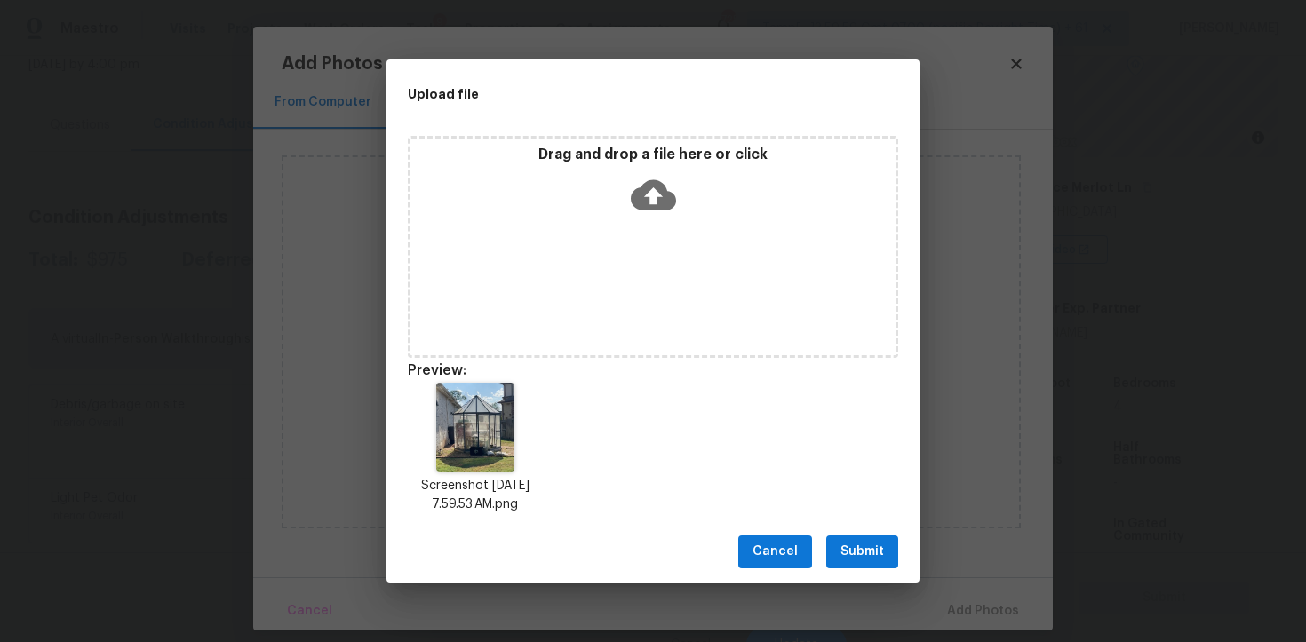
click at [883, 538] on button "Submit" at bounding box center [862, 552] width 72 height 33
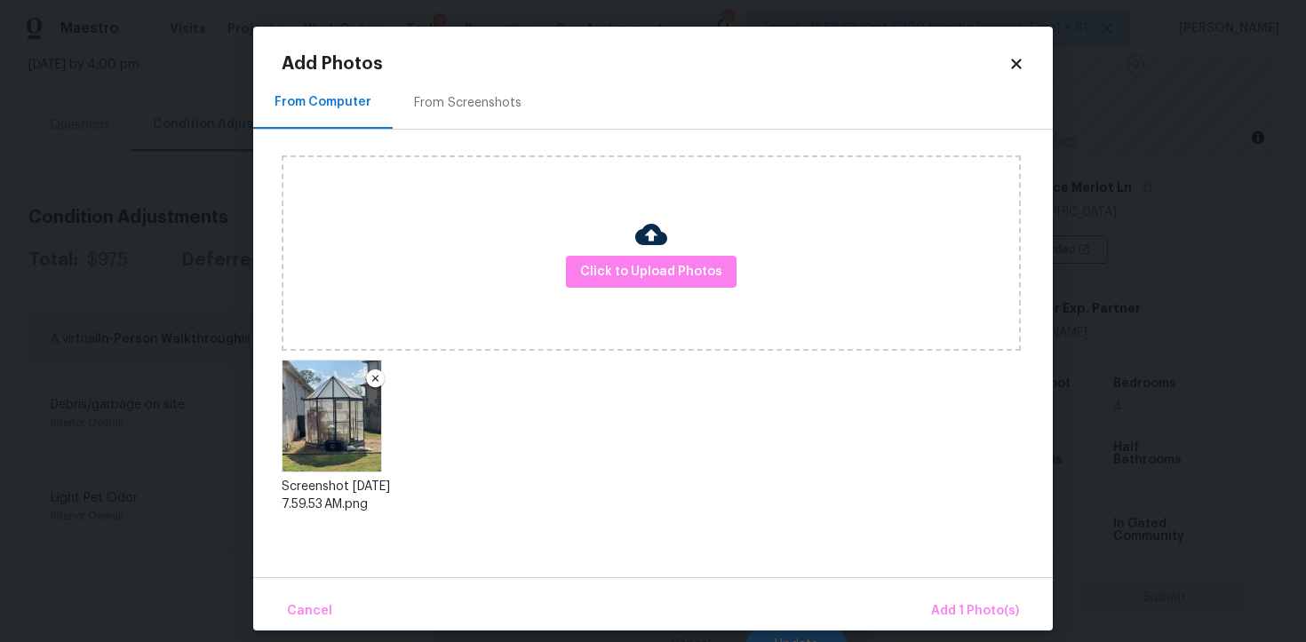
click at [985, 587] on div "Cancel Add 1 Photo(s)" at bounding box center [653, 604] width 800 height 53
click at [964, 599] on button "Add 1 Photo(s)" at bounding box center [975, 612] width 102 height 38
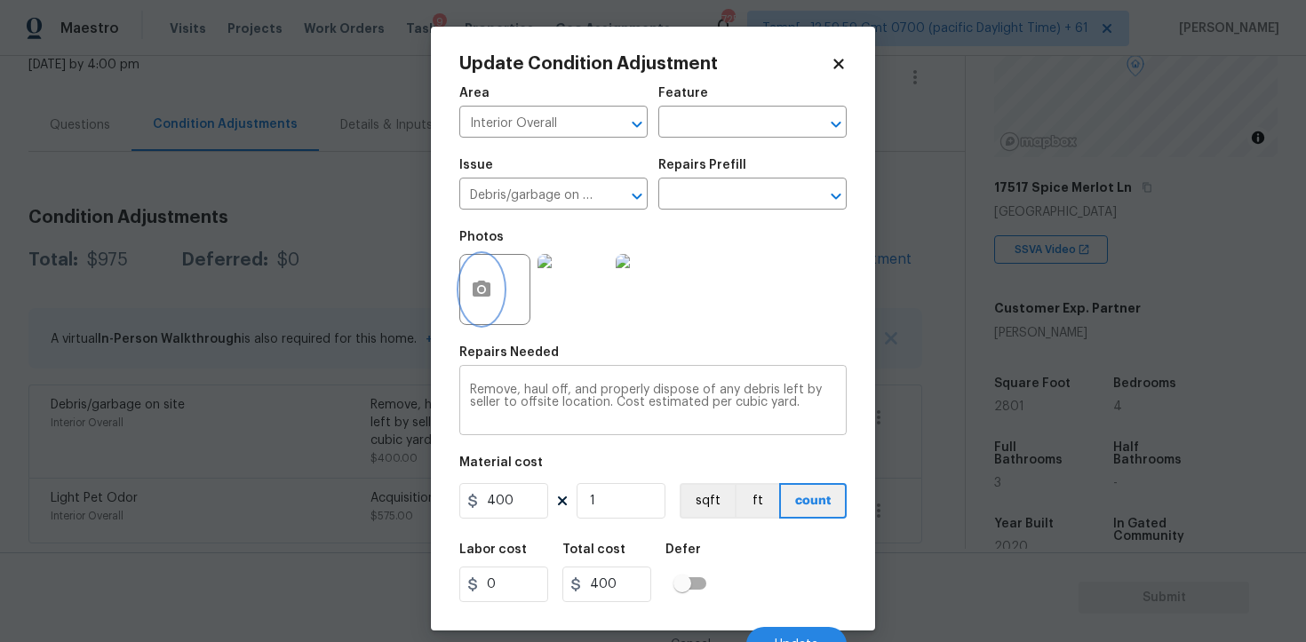
scroll to position [21, 0]
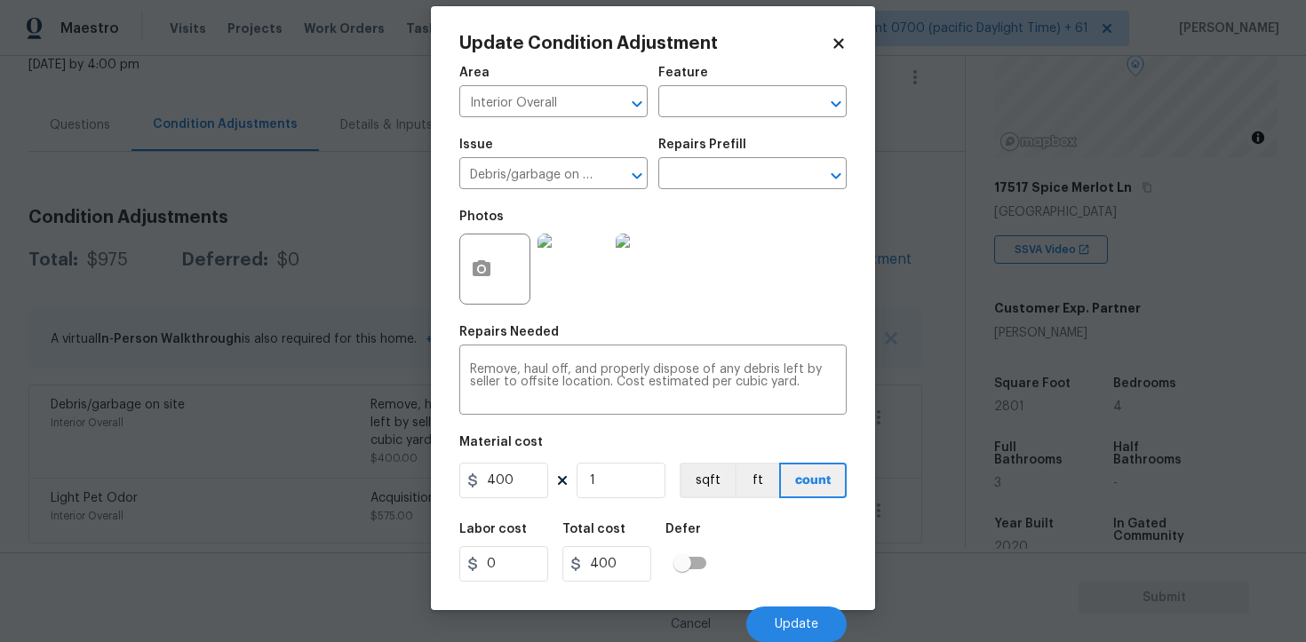
click at [761, 555] on div "Labor cost 0 Total cost 400 Defer" at bounding box center [652, 553] width 387 height 80
click at [547, 471] on input "400" at bounding box center [503, 481] width 89 height 36
type input "1000"
click at [766, 526] on div "Labor cost 0 Total cost 400 Defer" at bounding box center [652, 553] width 387 height 80
type input "1000"
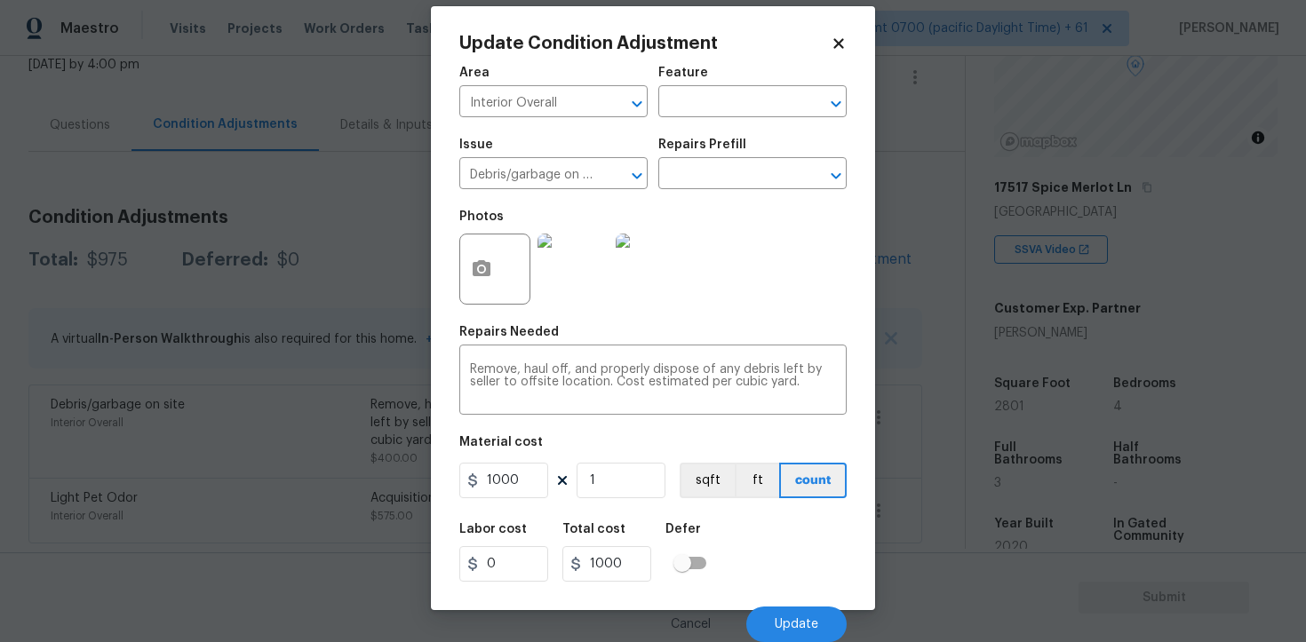
click at [792, 606] on div "Cancel Update" at bounding box center [652, 618] width 387 height 50
click at [793, 629] on span "Update" at bounding box center [797, 624] width 44 height 13
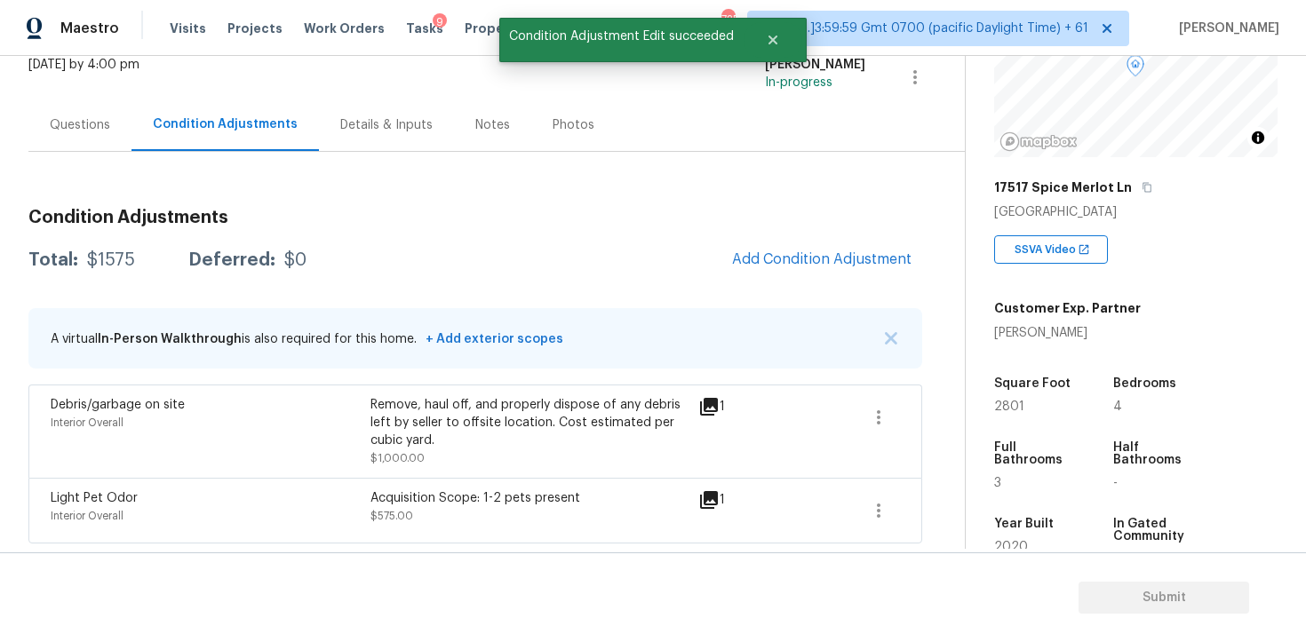
scroll to position [0, 0]
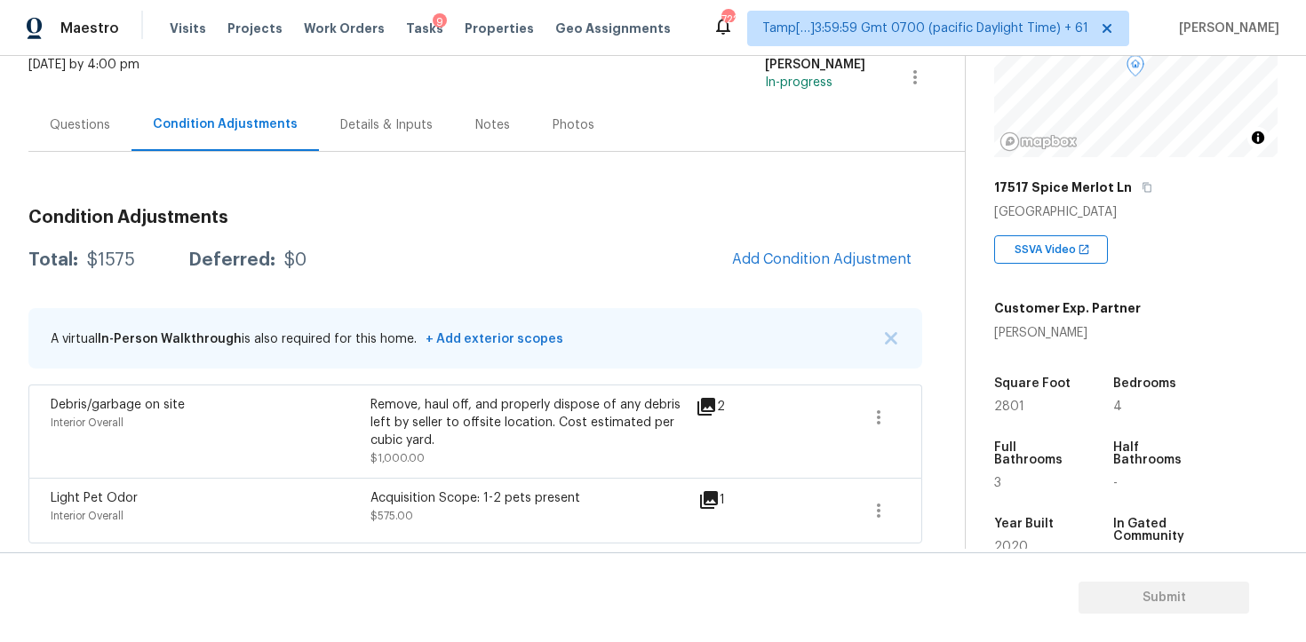
click at [93, 129] on div "Questions" at bounding box center [80, 125] width 60 height 18
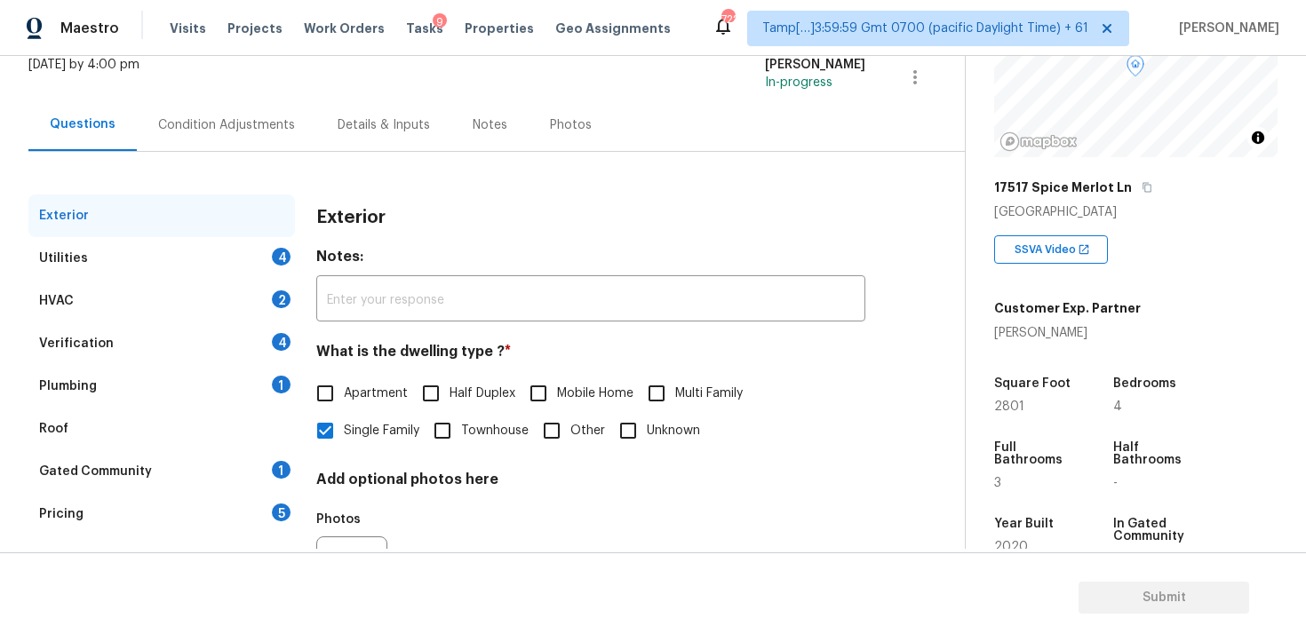
scroll to position [213, 0]
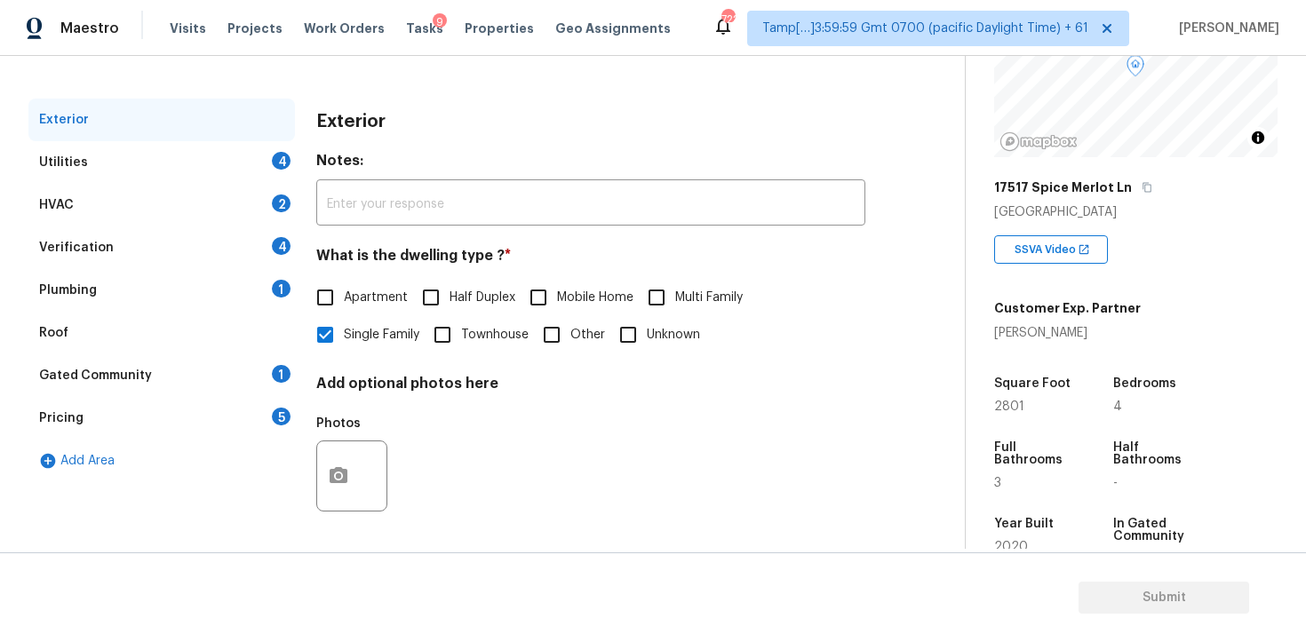
click at [203, 246] on div "Verification 4" at bounding box center [161, 248] width 267 height 43
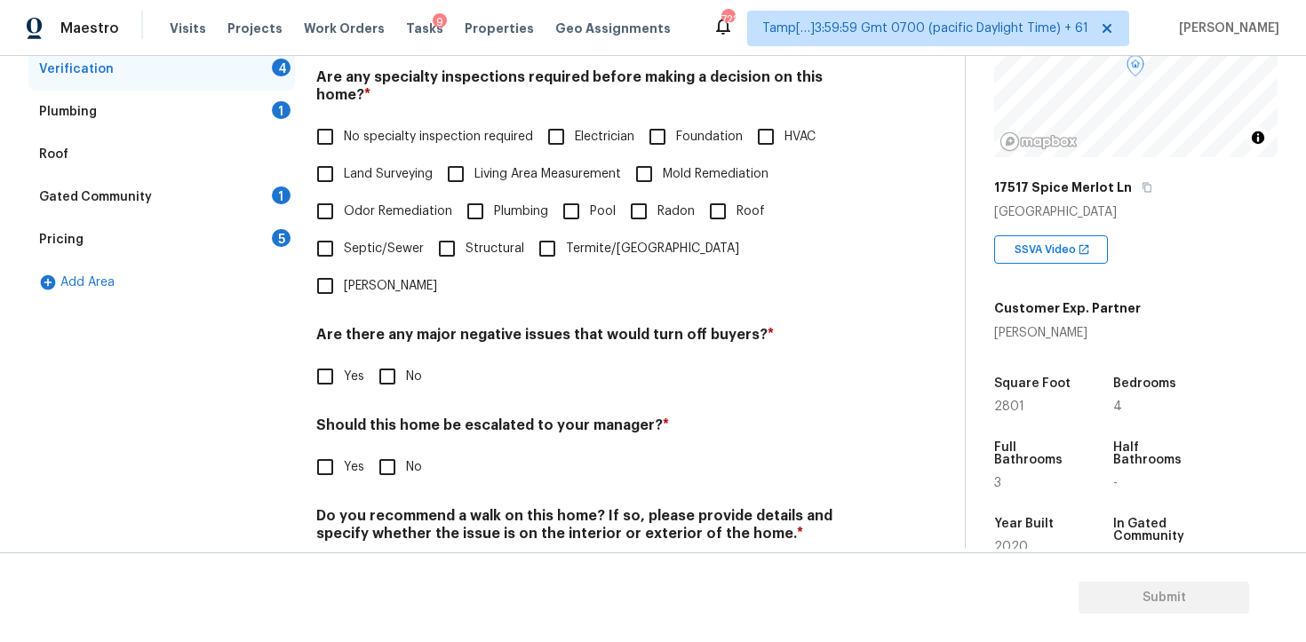
click at [163, 240] on div "Pricing 5" at bounding box center [161, 240] width 267 height 43
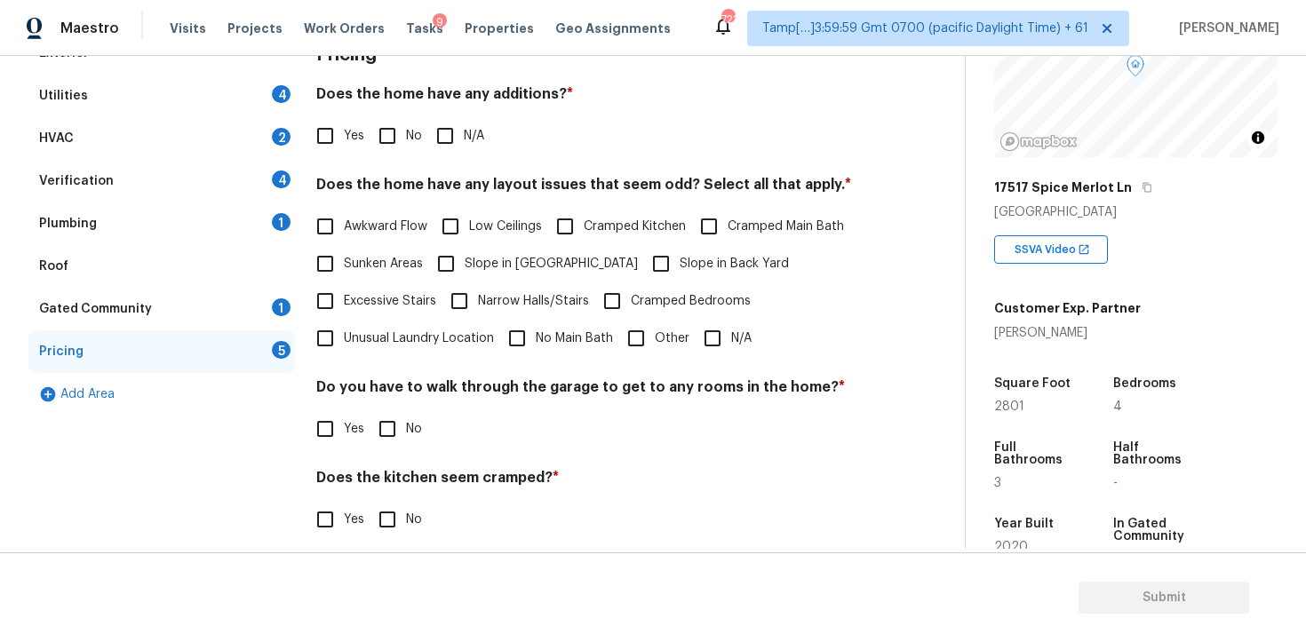
scroll to position [256, 0]
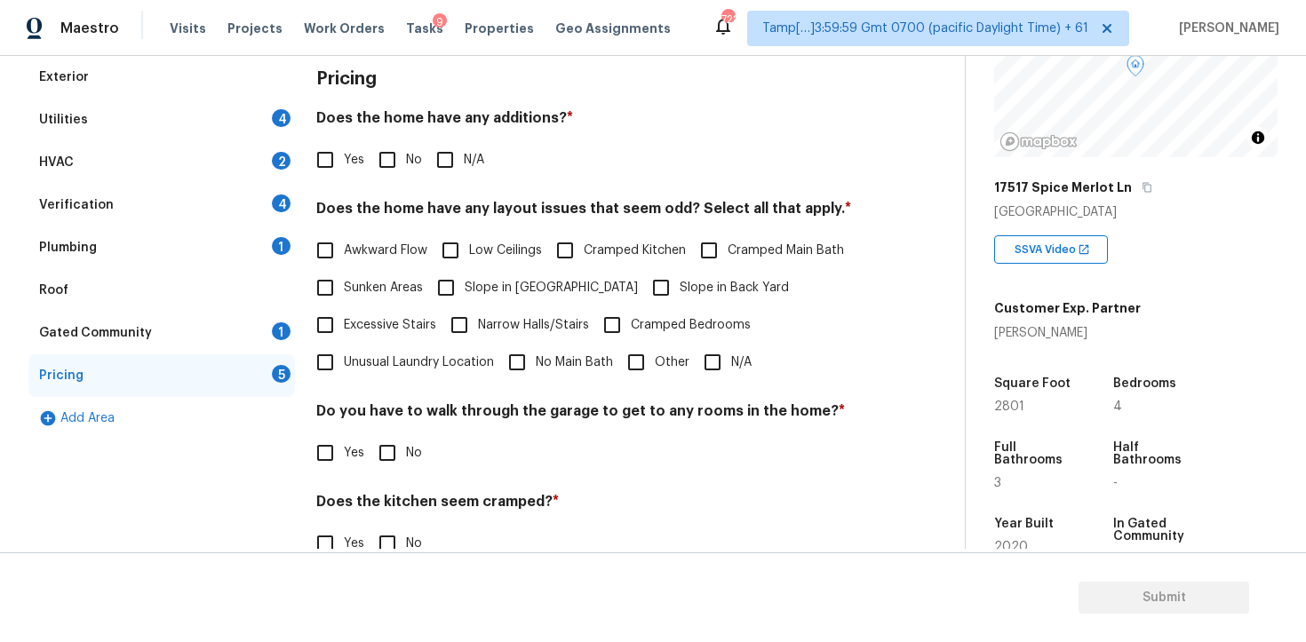
click at [350, 167] on span "Yes" at bounding box center [354, 160] width 20 height 19
click at [344, 167] on input "Yes" at bounding box center [325, 159] width 37 height 37
checkbox input "true"
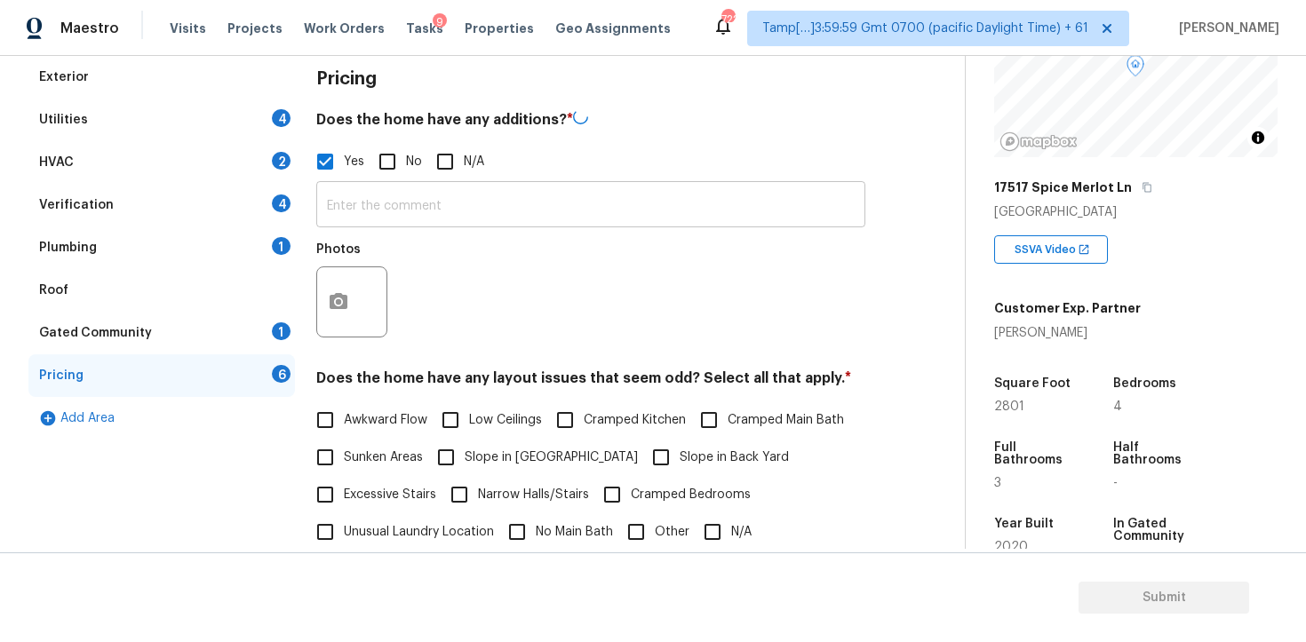
click at [393, 206] on input "text" at bounding box center [590, 207] width 549 height 42
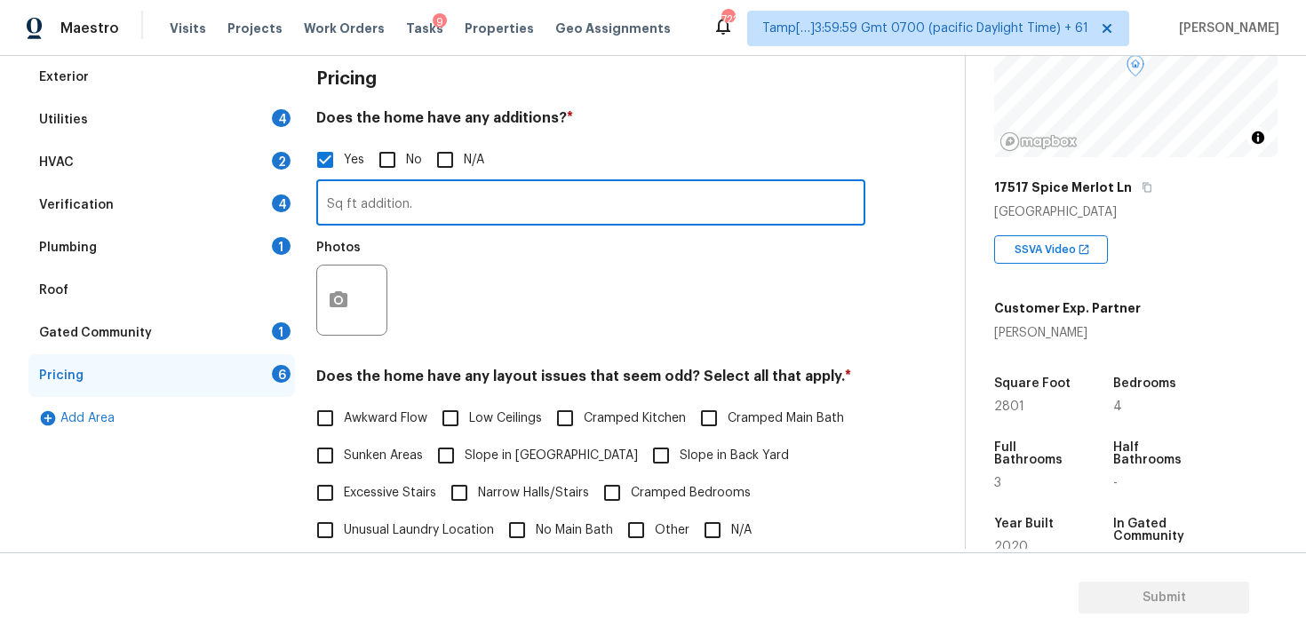
type input "Sq ft addition."
click at [351, 292] on button "button" at bounding box center [338, 300] width 43 height 69
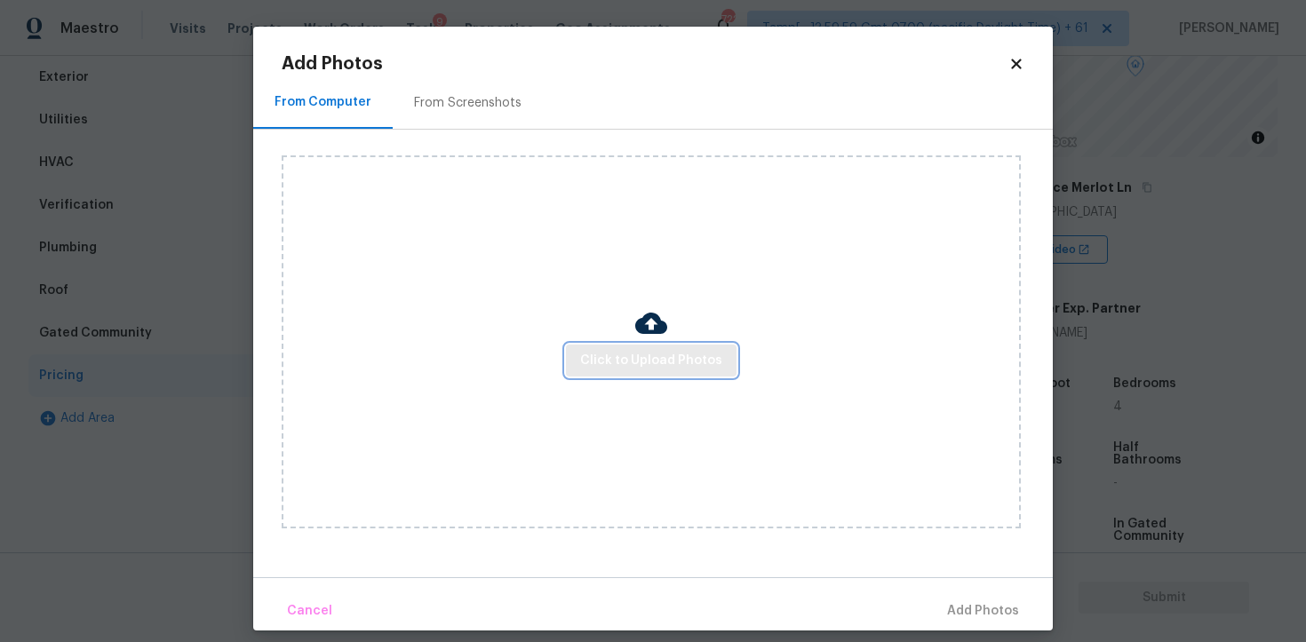
click at [618, 360] on span "Click to Upload Photos" at bounding box center [651, 361] width 142 height 22
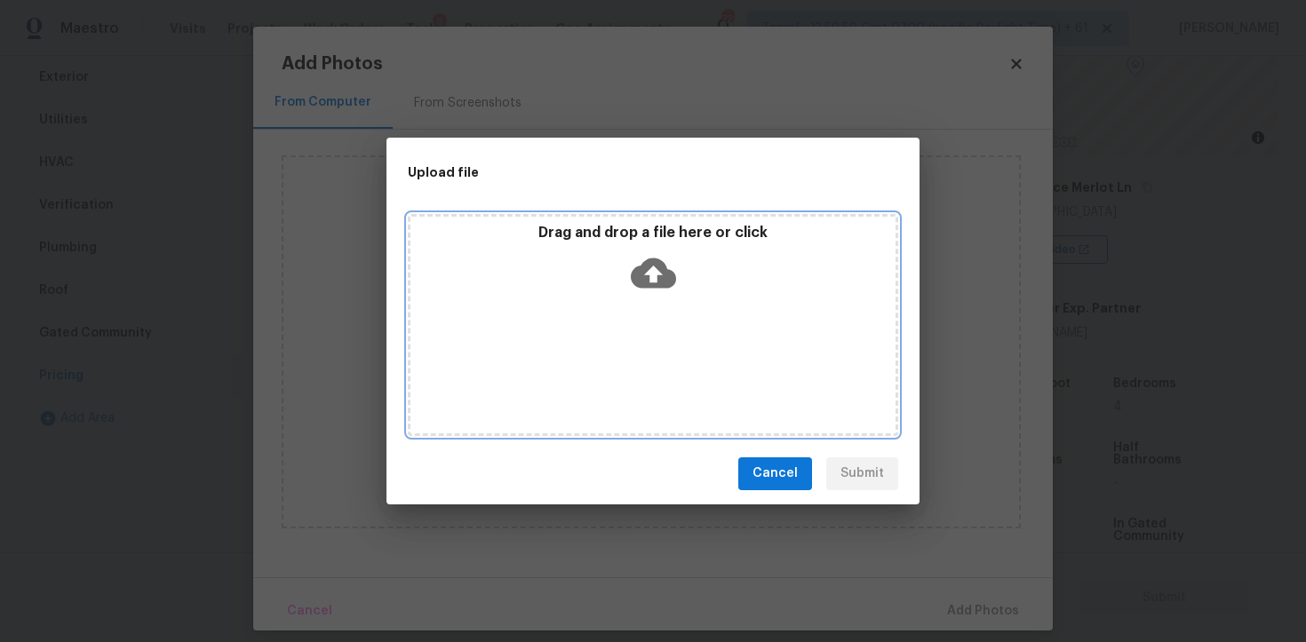
click at [664, 255] on icon at bounding box center [653, 273] width 45 height 45
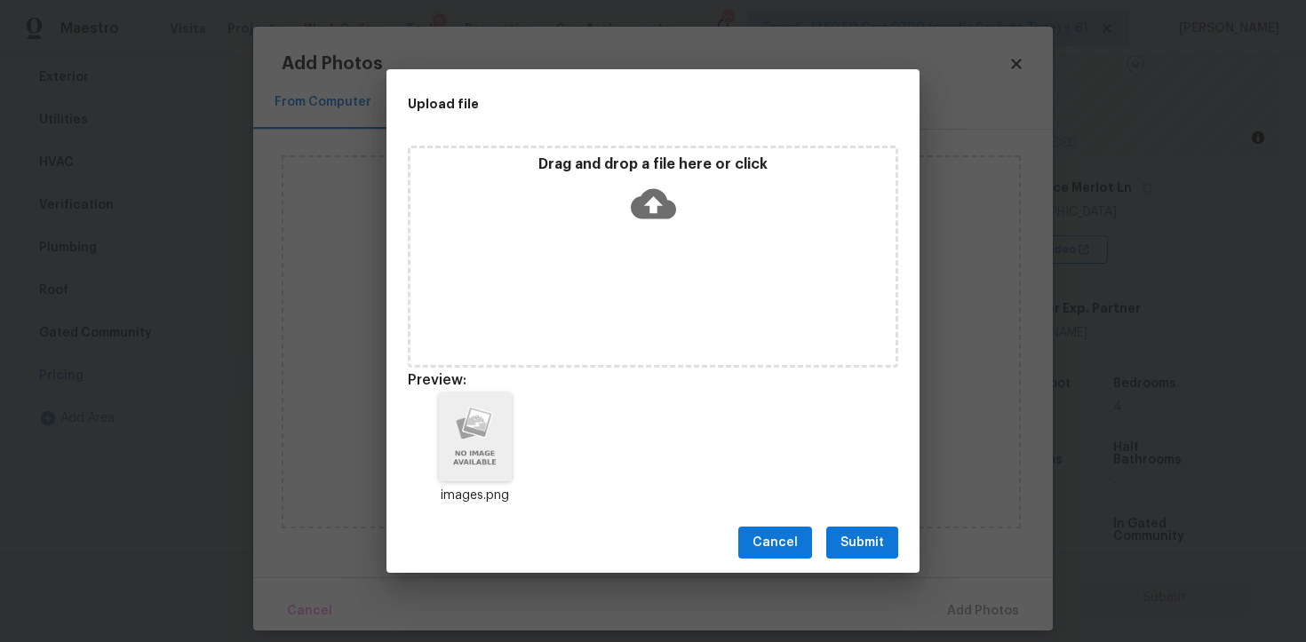
click at [864, 533] on span "Submit" at bounding box center [863, 543] width 44 height 22
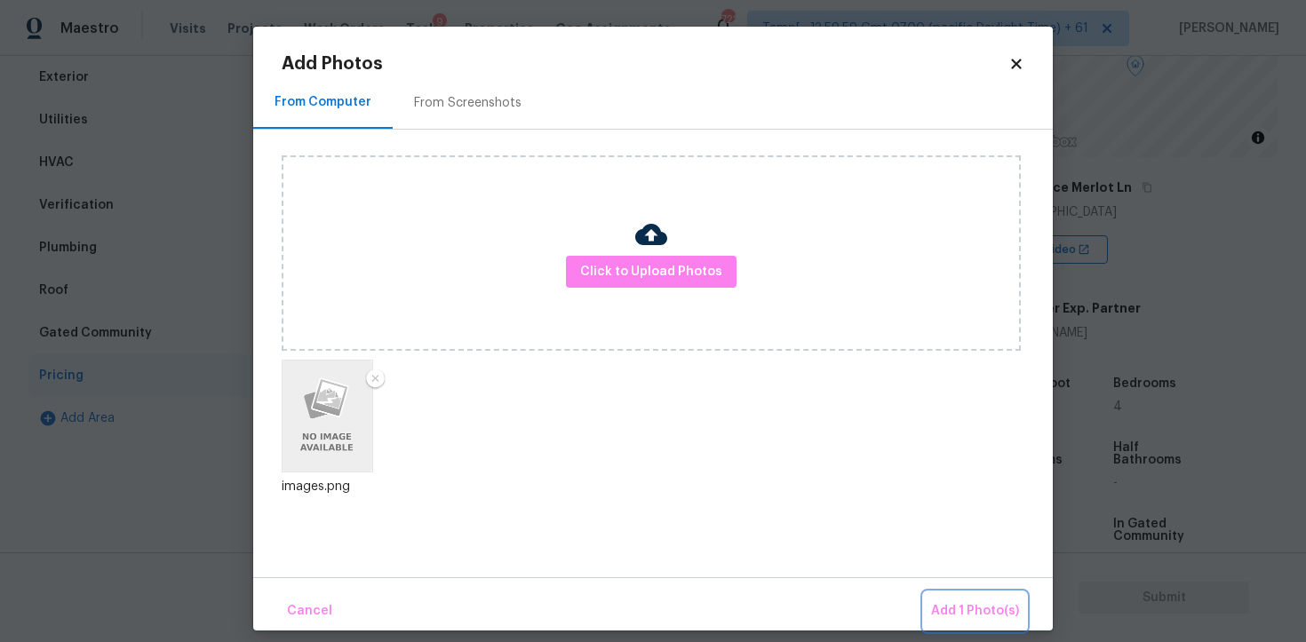
click at [982, 594] on button "Add 1 Photo(s)" at bounding box center [975, 612] width 102 height 38
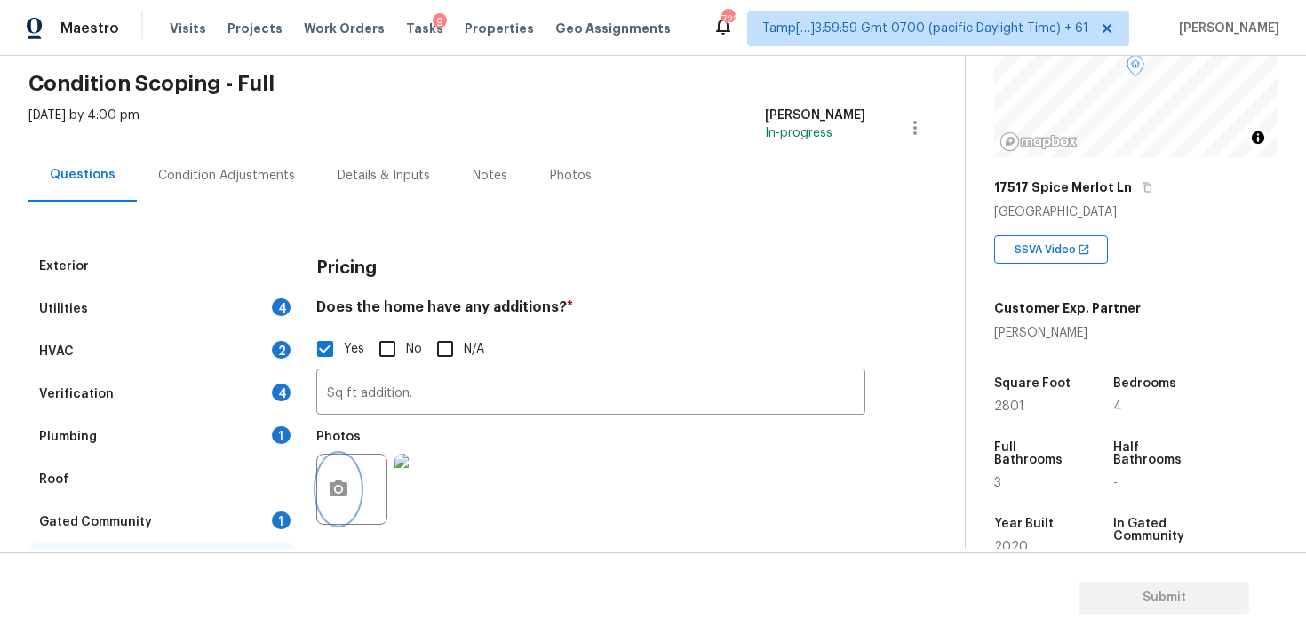
scroll to position [26, 0]
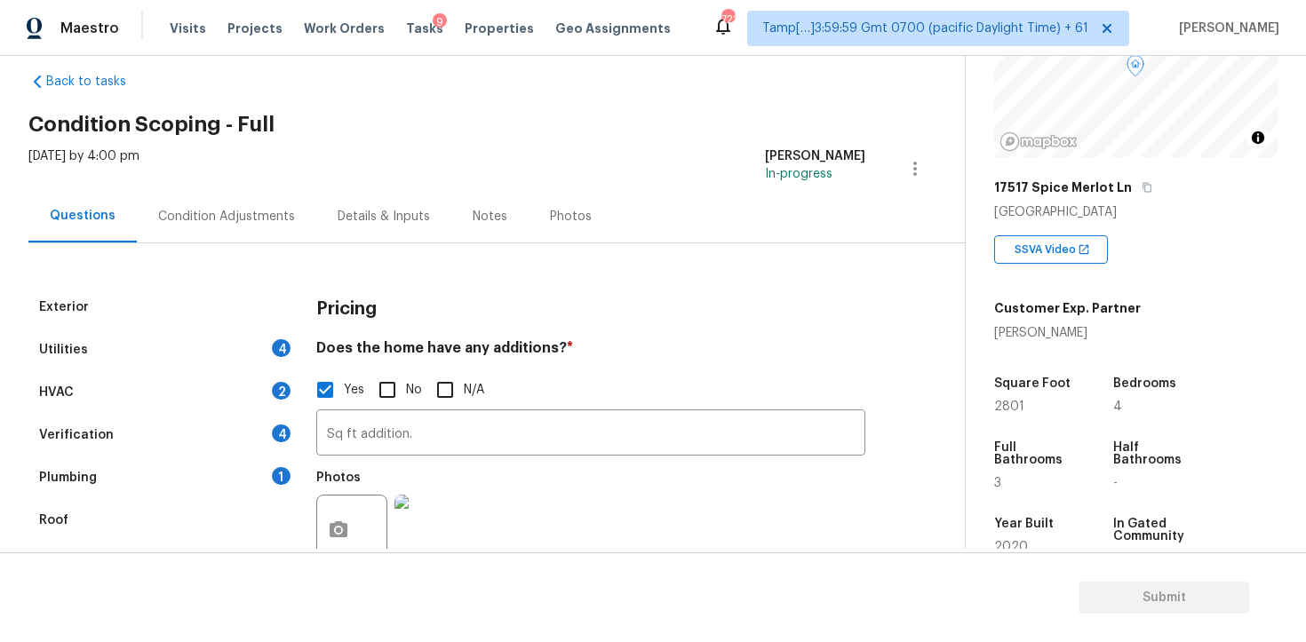
click at [211, 227] on div "Condition Adjustments" at bounding box center [226, 216] width 179 height 52
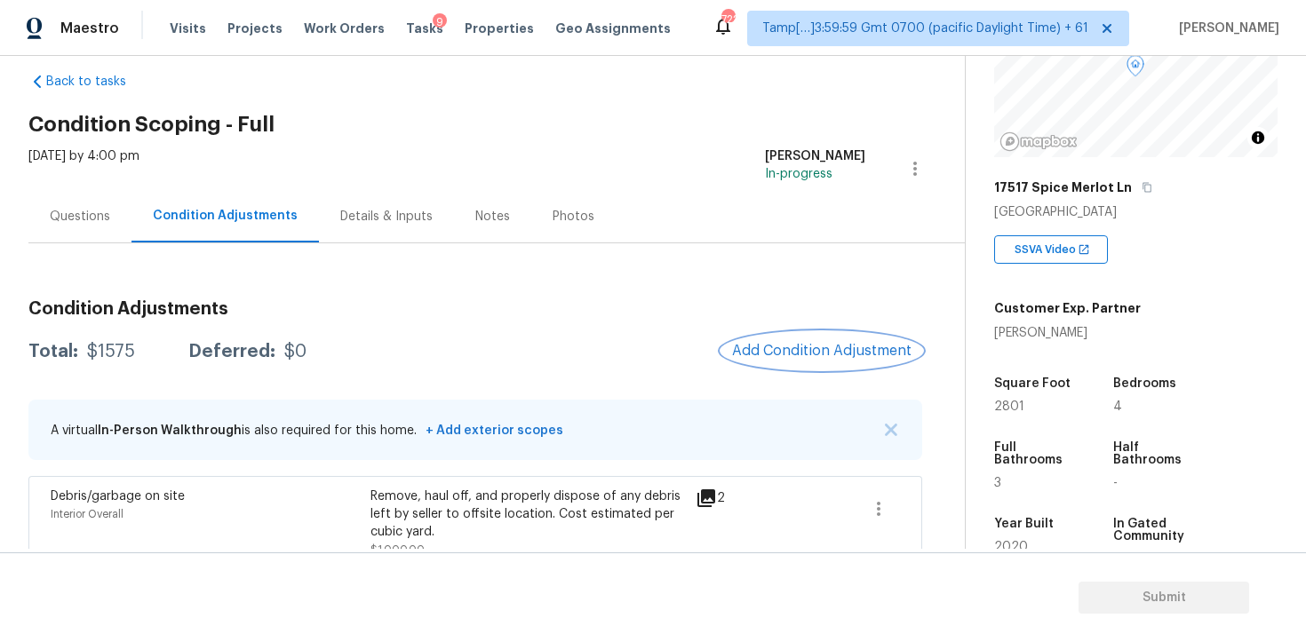
click at [785, 349] on span "Add Condition Adjustment" at bounding box center [821, 351] width 179 height 16
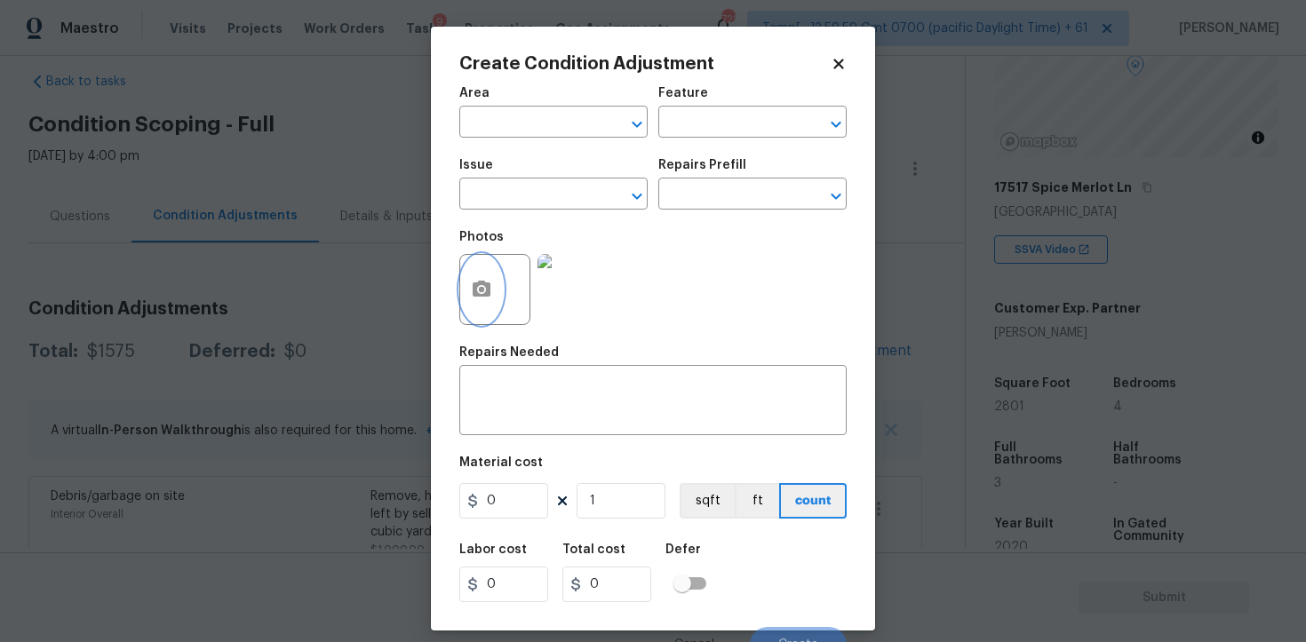
click at [481, 290] on circle "button" at bounding box center [481, 289] width 5 height 5
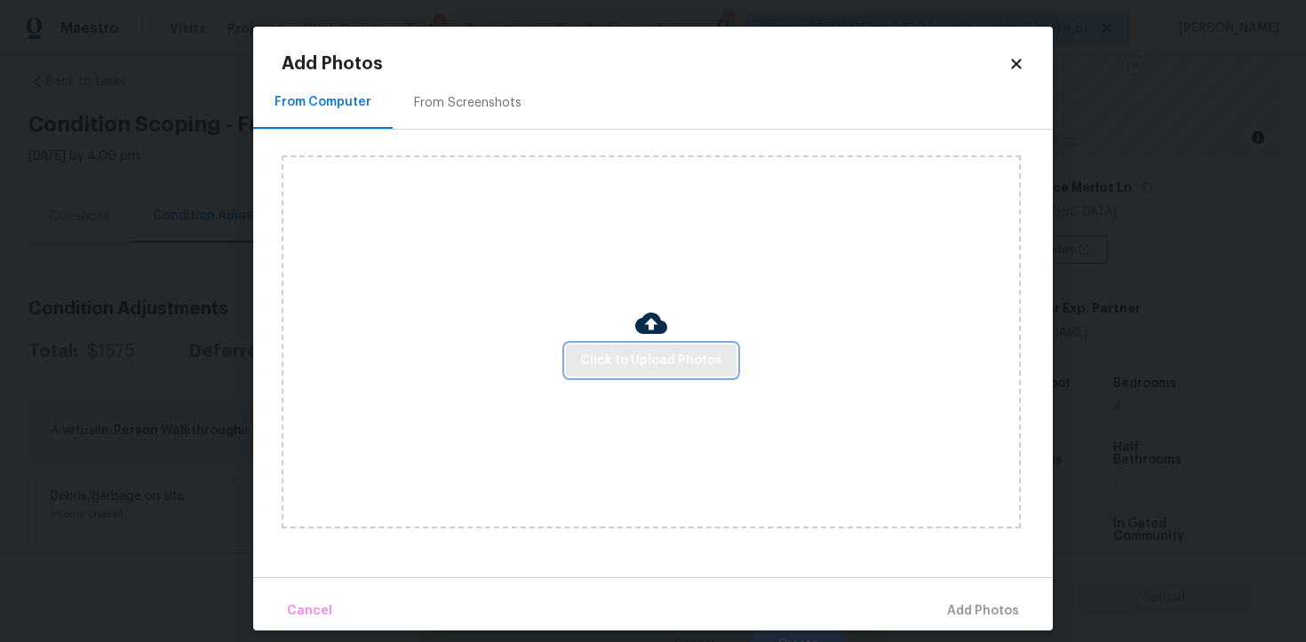
click at [646, 358] on span "Click to Upload Photos" at bounding box center [651, 361] width 142 height 22
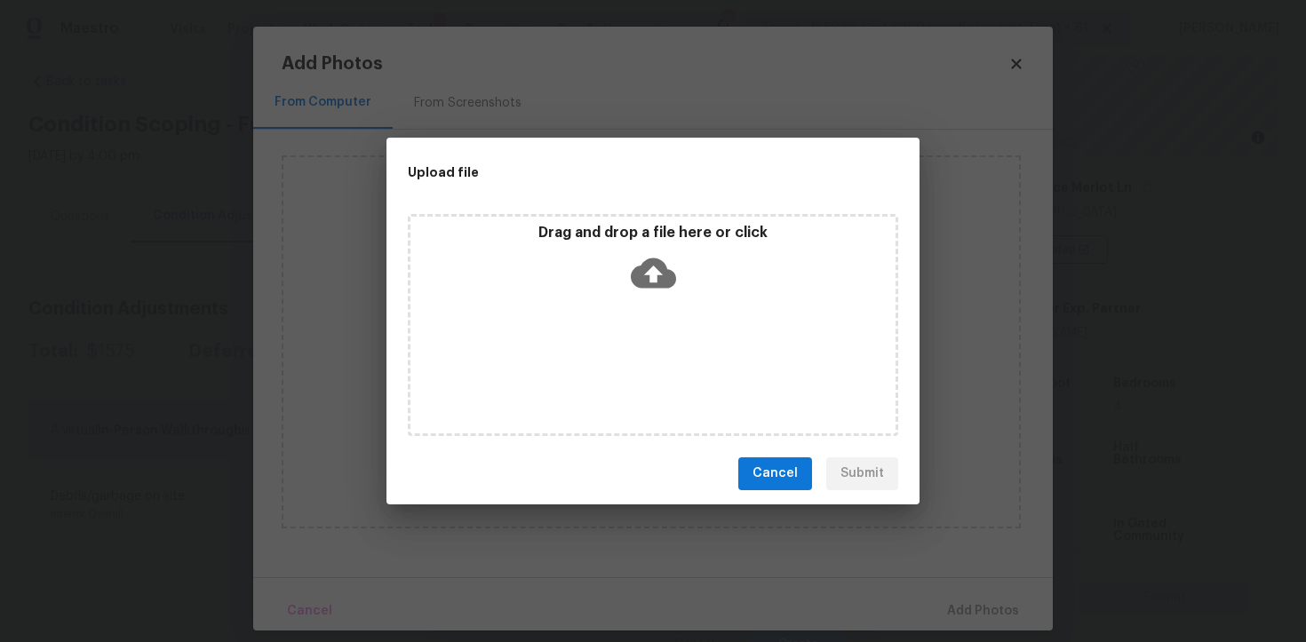
click at [629, 267] on div "Drag and drop a file here or click" at bounding box center [653, 262] width 485 height 76
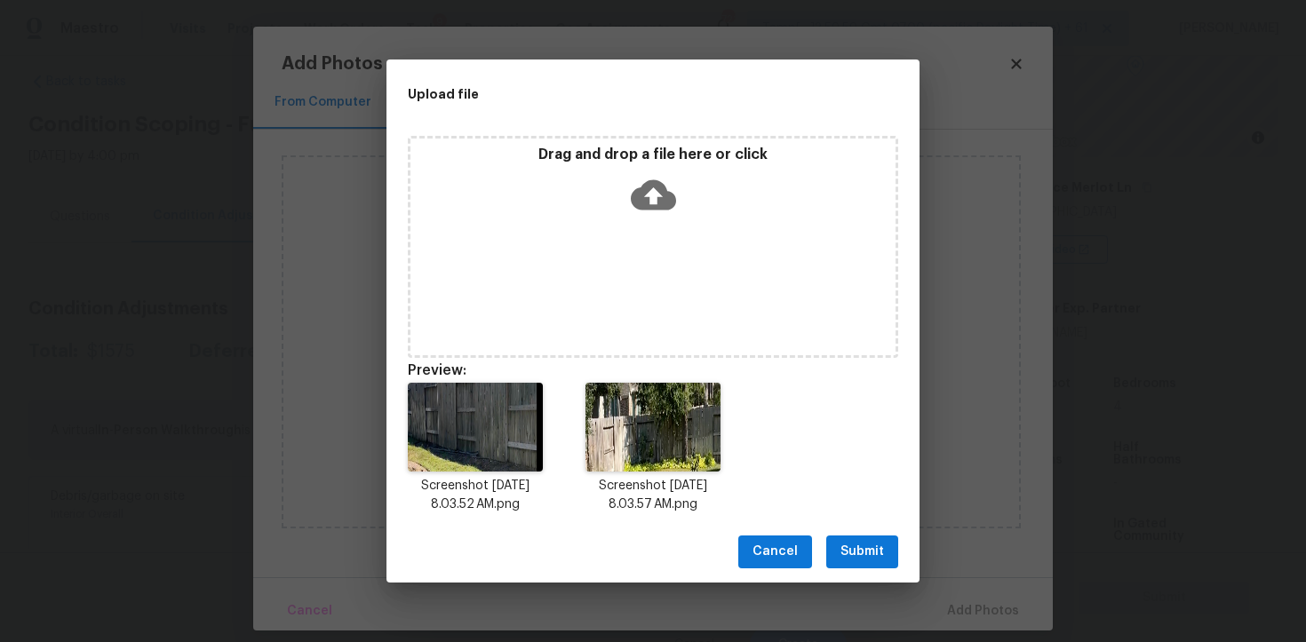
scroll to position [14, 0]
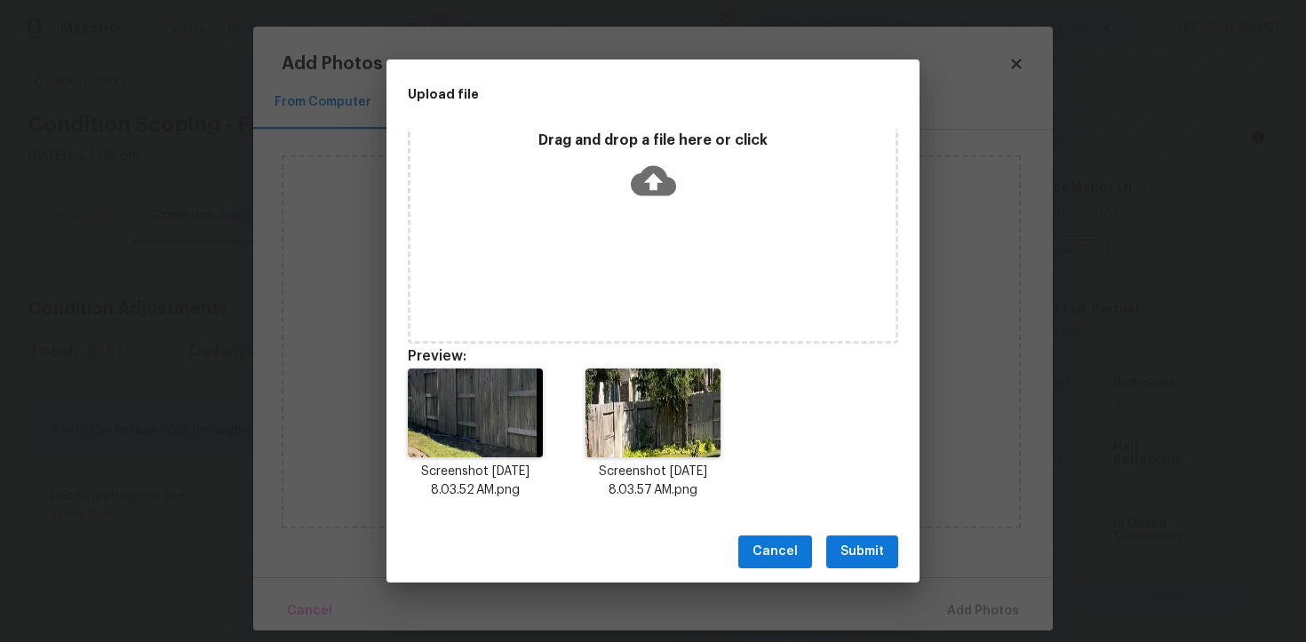
click at [850, 552] on span "Submit" at bounding box center [863, 552] width 44 height 22
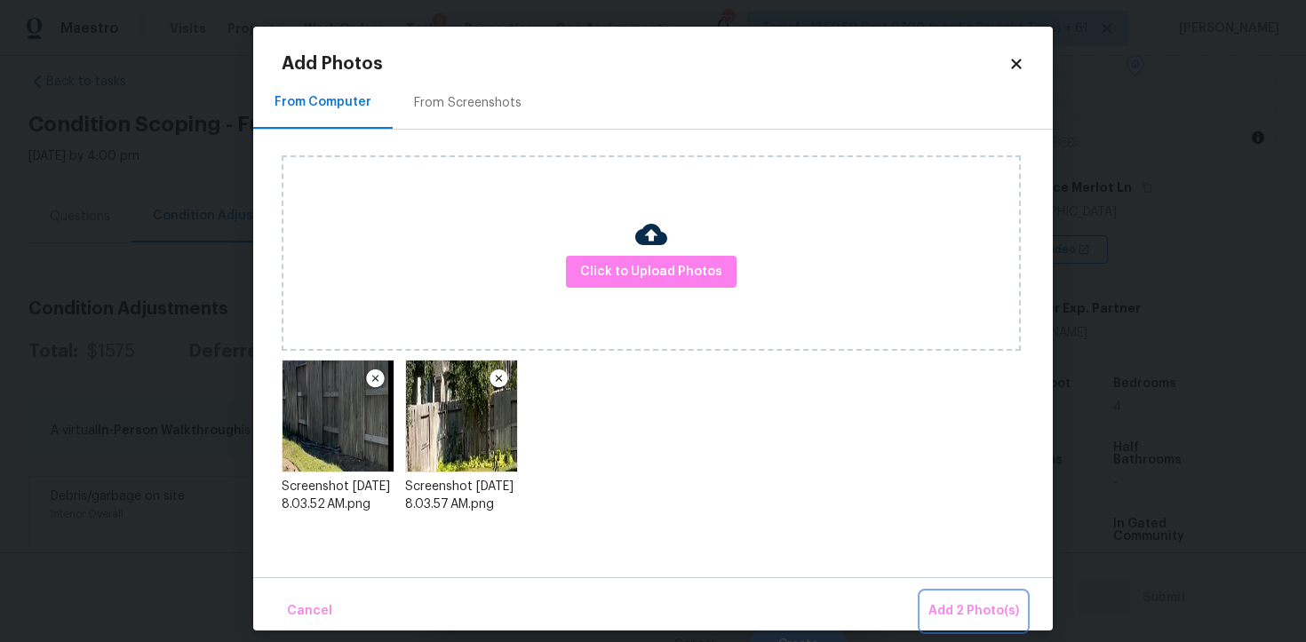
click at [977, 594] on button "Add 2 Photo(s)" at bounding box center [973, 612] width 105 height 38
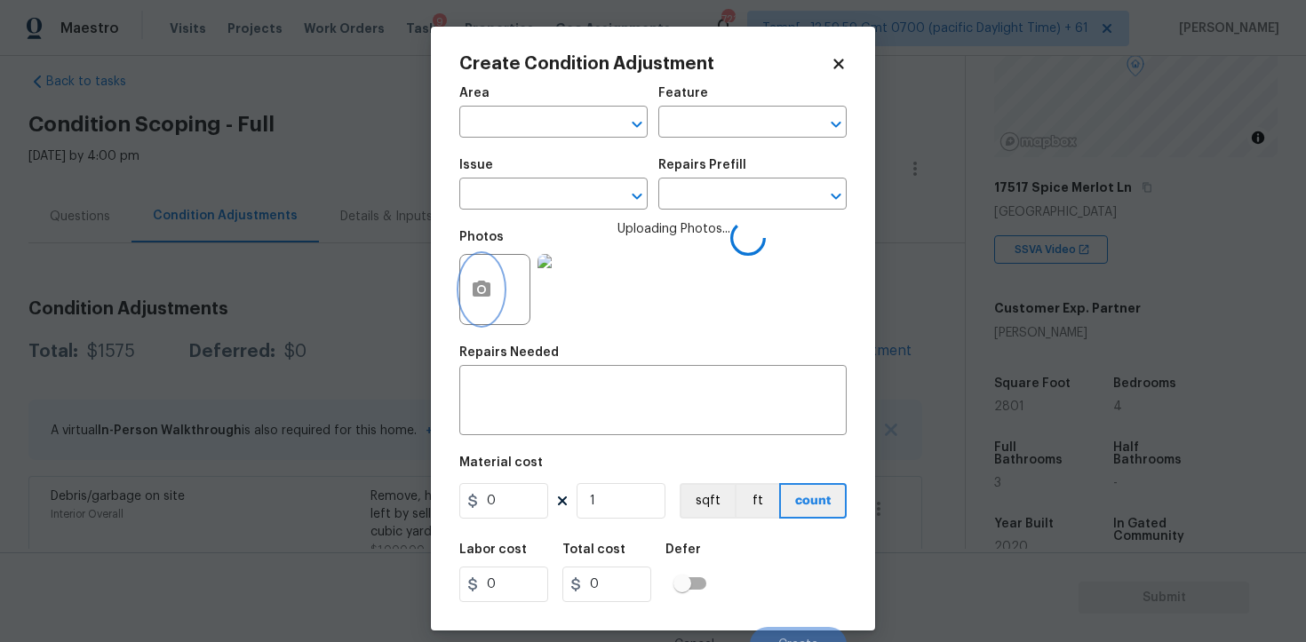
scroll to position [21, 0]
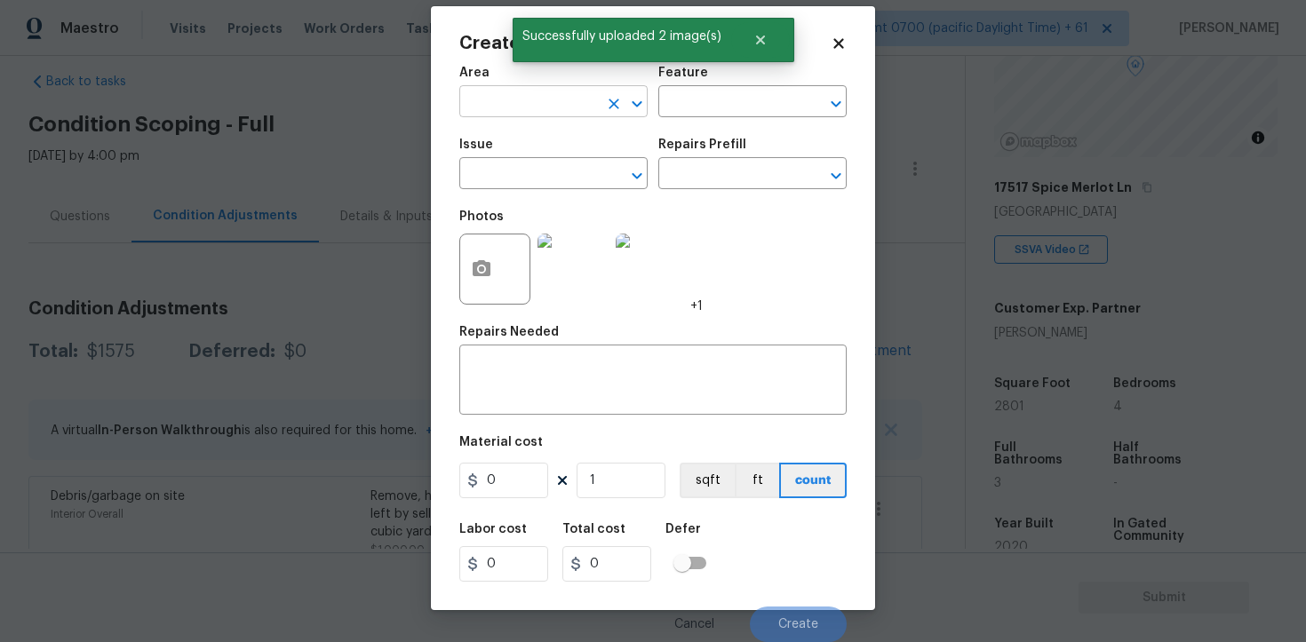
click at [530, 112] on input "text" at bounding box center [528, 104] width 139 height 28
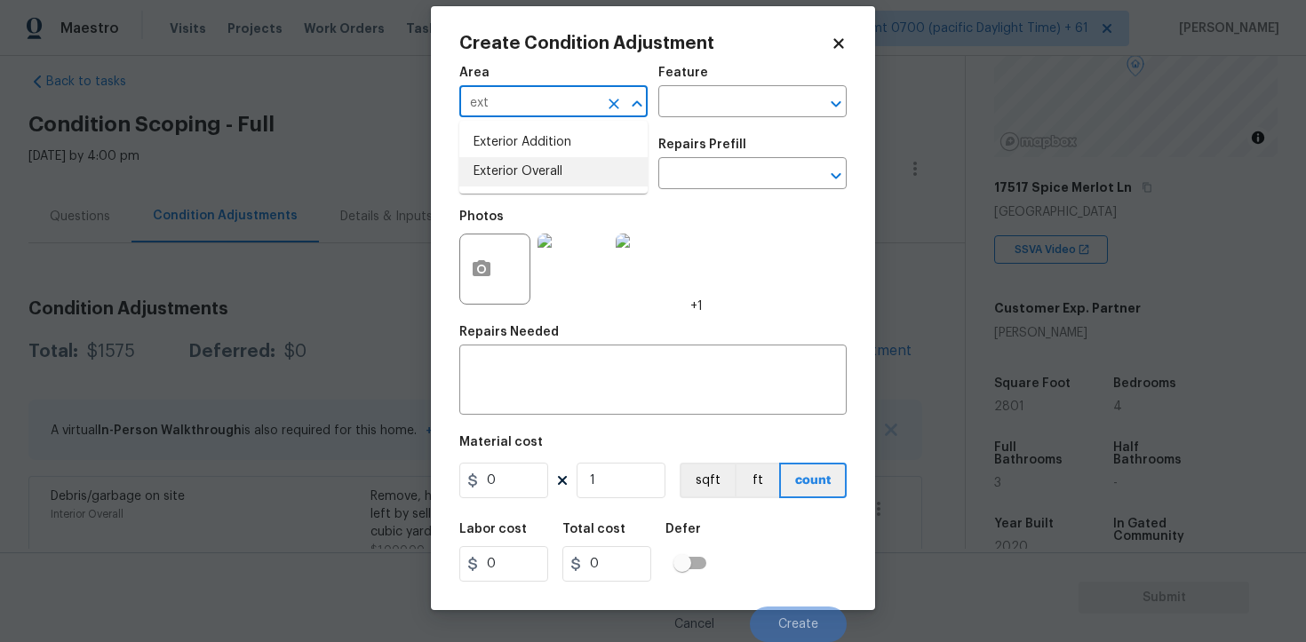
click at [545, 171] on li "Exterior Overall" at bounding box center [553, 171] width 188 height 29
type input "Exterior Overall"
click at [545, 171] on input "text" at bounding box center [528, 176] width 139 height 28
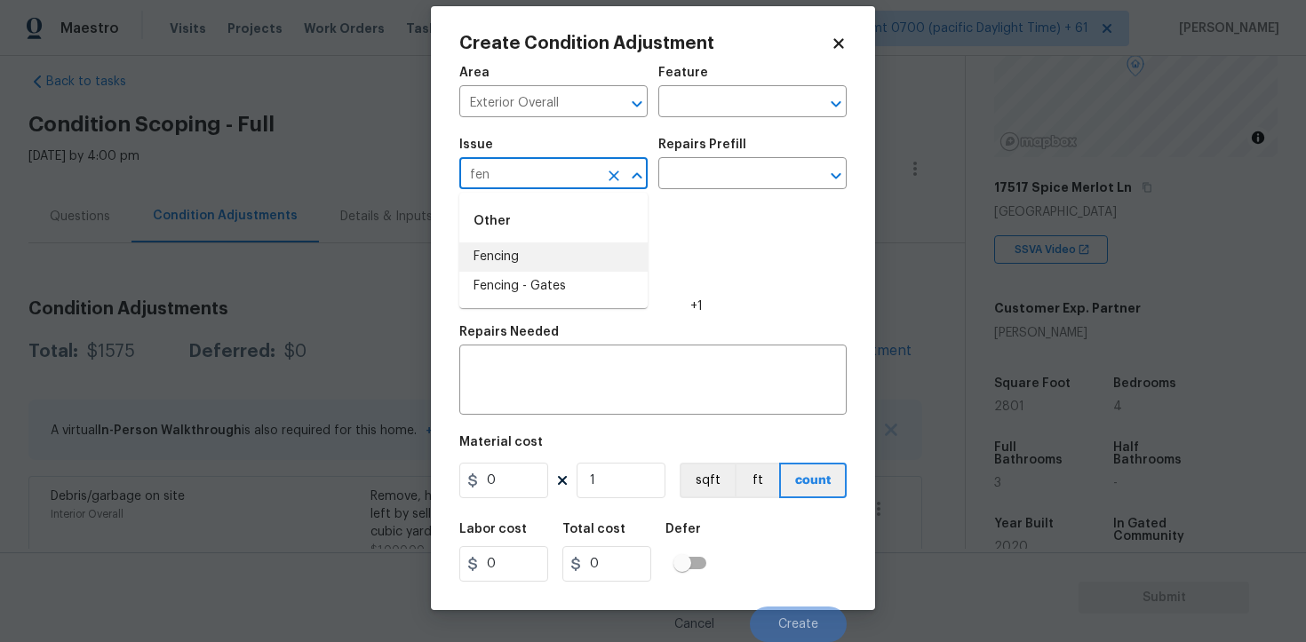
click at [540, 243] on li "Fencing" at bounding box center [553, 257] width 188 height 29
type input "Fencing"
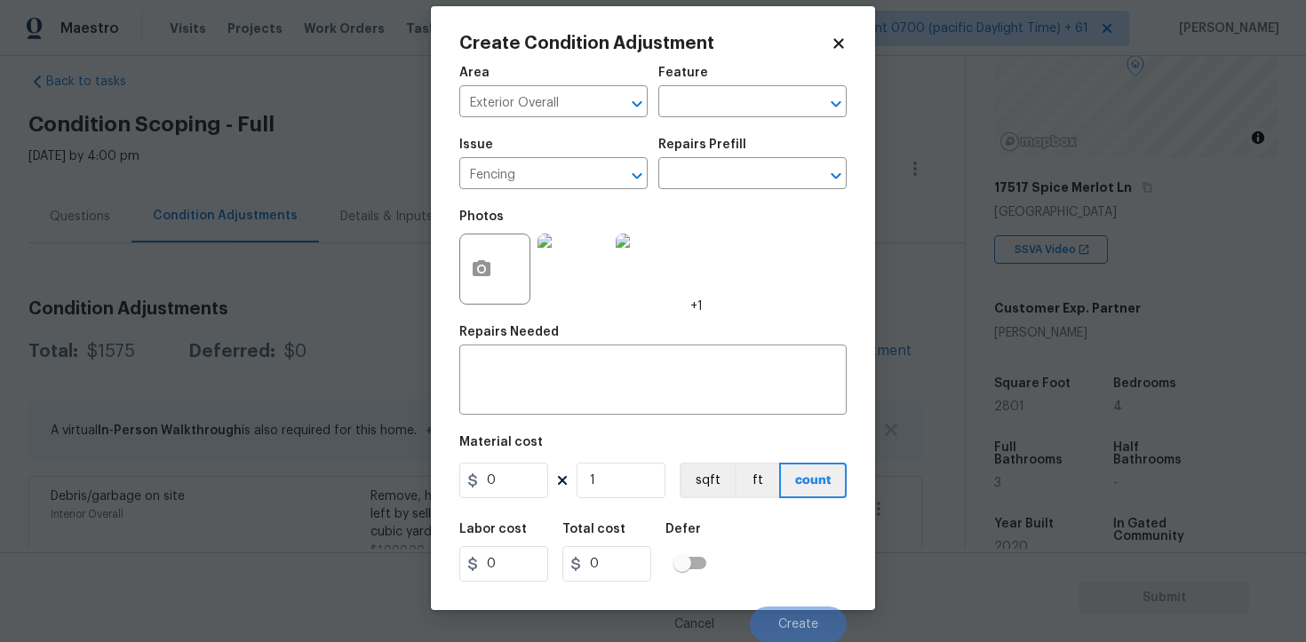
click at [714, 159] on div "Repairs Prefill" at bounding box center [752, 150] width 188 height 23
click at [614, 382] on textarea at bounding box center [653, 381] width 366 height 37
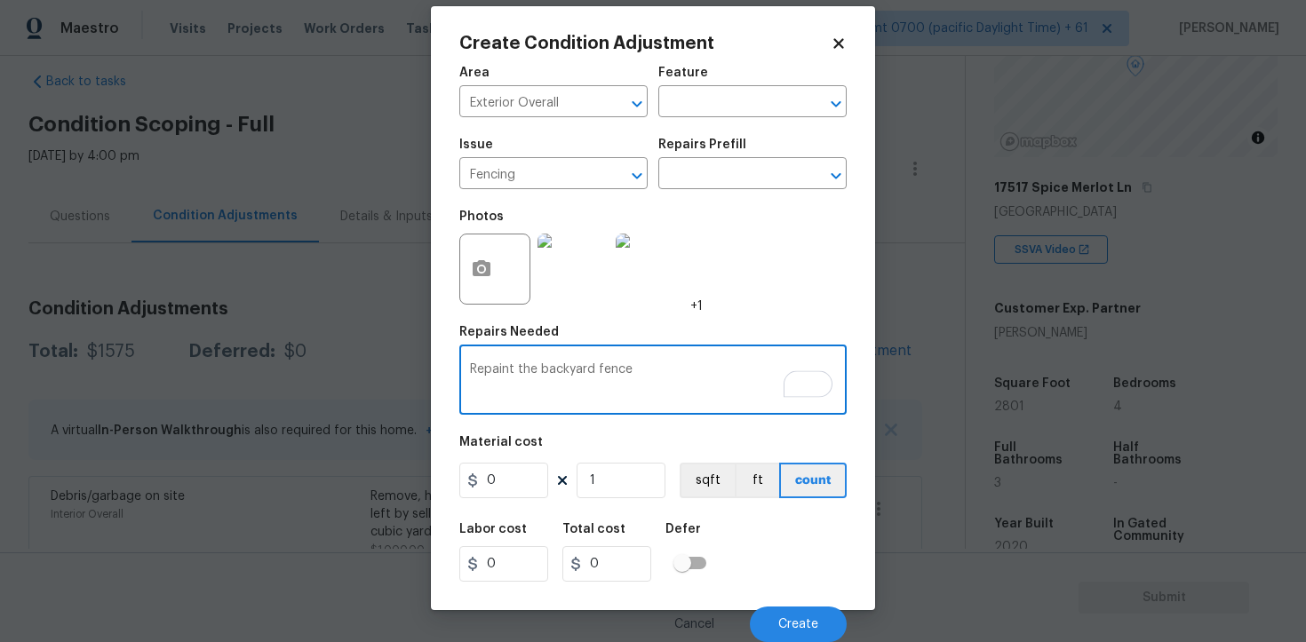
type textarea "Repaint the backyard fence"
click at [531, 490] on input "0" at bounding box center [503, 481] width 89 height 36
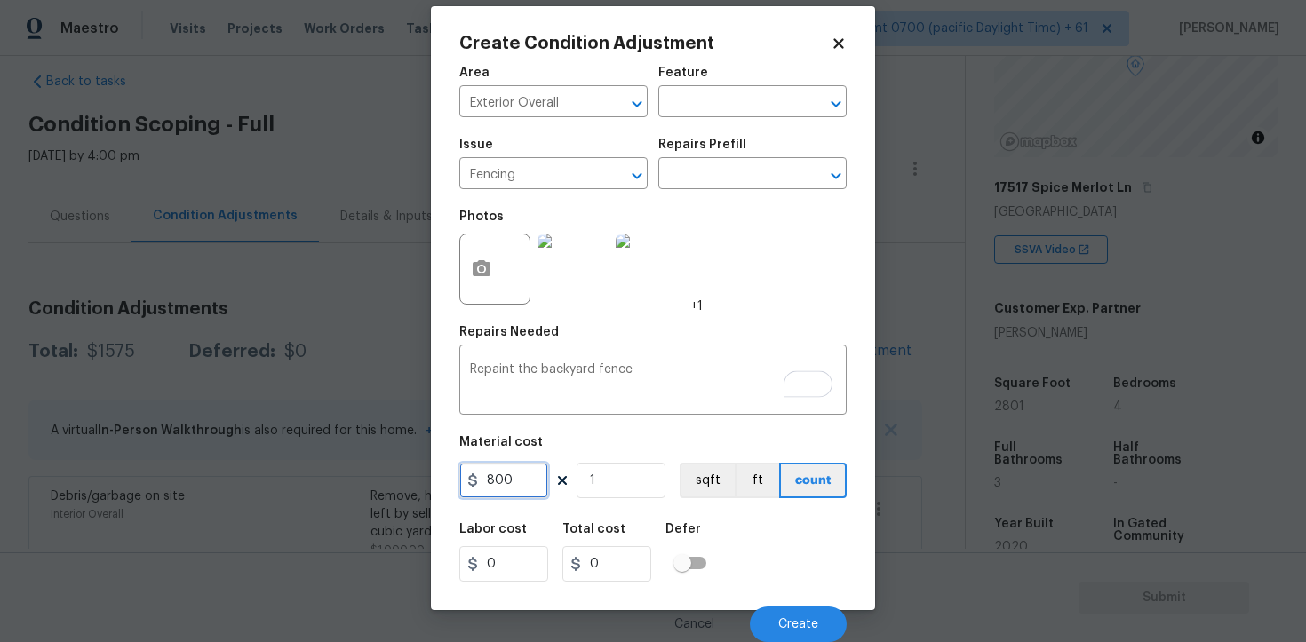
type input "800"
click at [786, 522] on div "Labor cost 0 Total cost 800 Defer" at bounding box center [652, 553] width 387 height 80
click at [800, 610] on button "Create" at bounding box center [798, 625] width 97 height 36
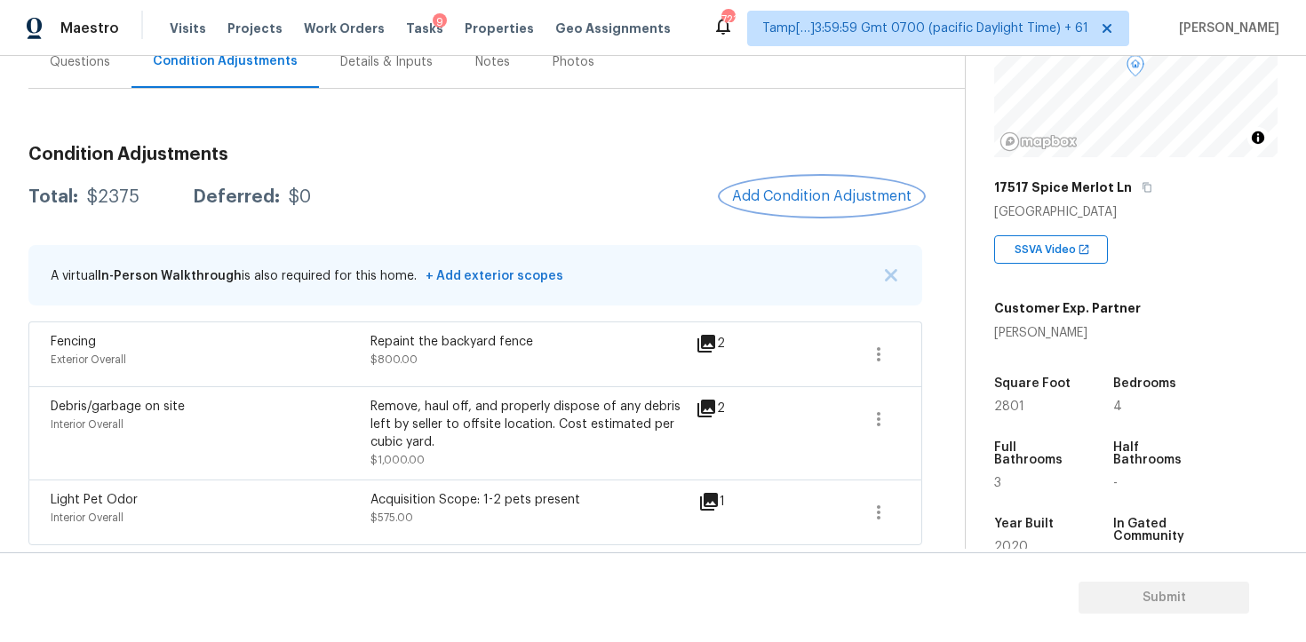
scroll to position [182, 0]
click at [798, 187] on span "Add Condition Adjustment" at bounding box center [821, 195] width 179 height 16
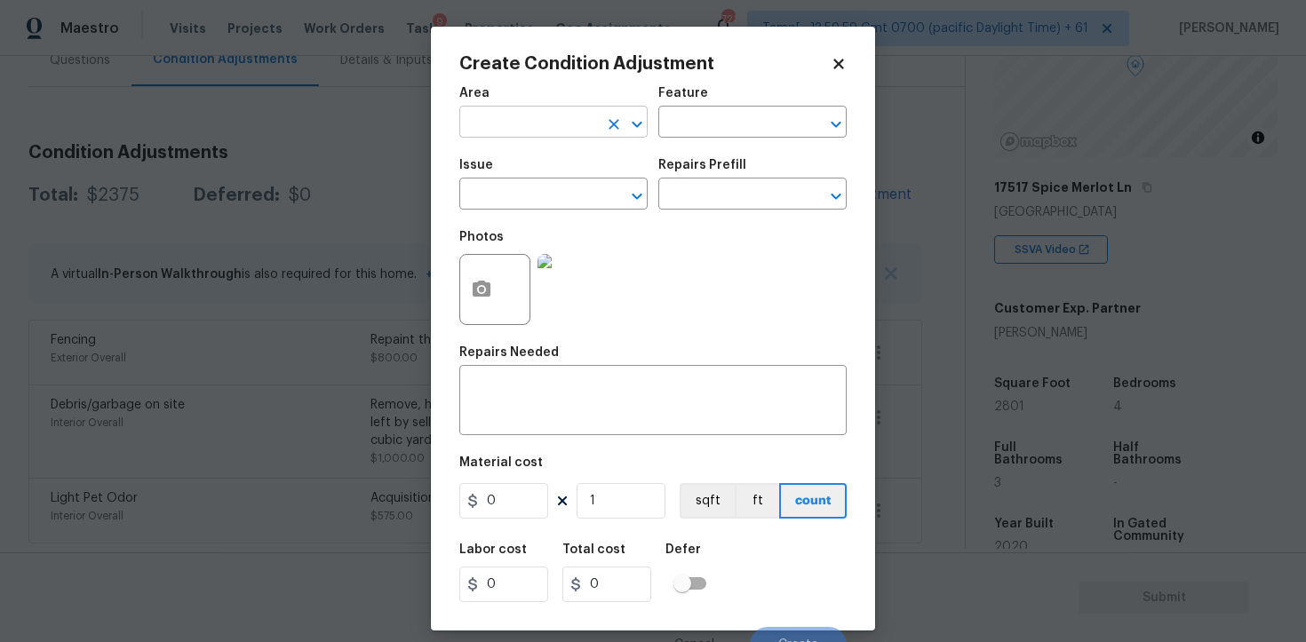
click at [531, 132] on input "text" at bounding box center [528, 124] width 139 height 28
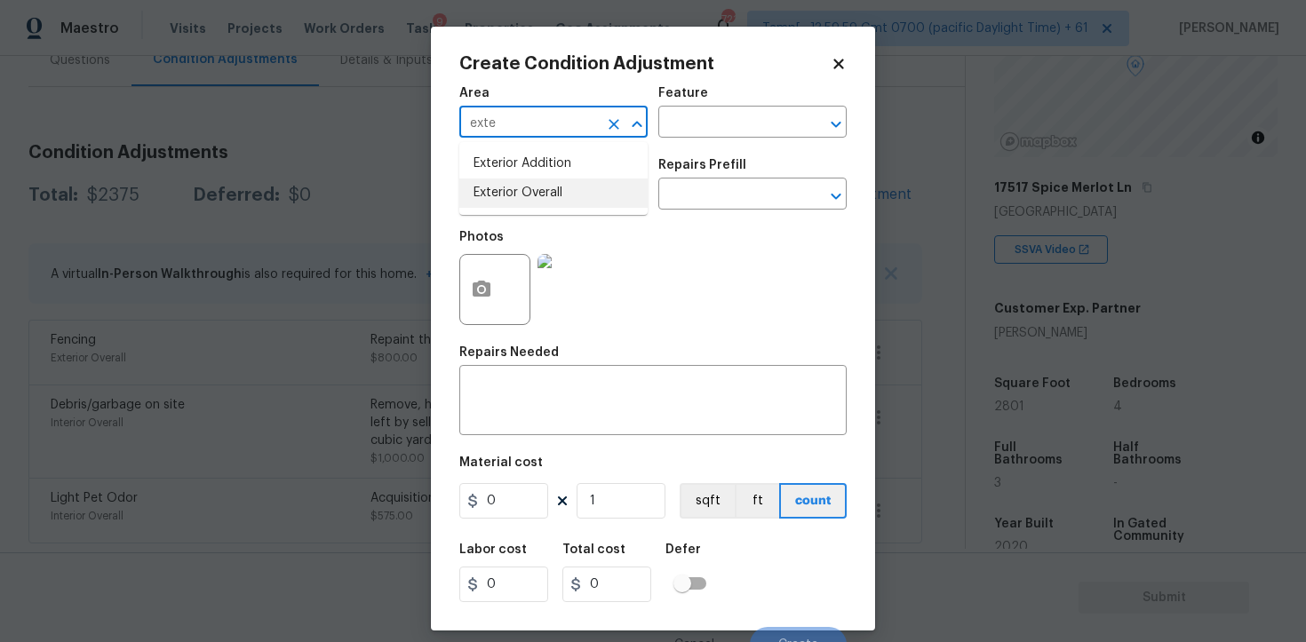
click at [531, 205] on li "Exterior Overall" at bounding box center [553, 193] width 188 height 29
type input "Exterior Overall"
click at [531, 205] on input "text" at bounding box center [528, 196] width 139 height 28
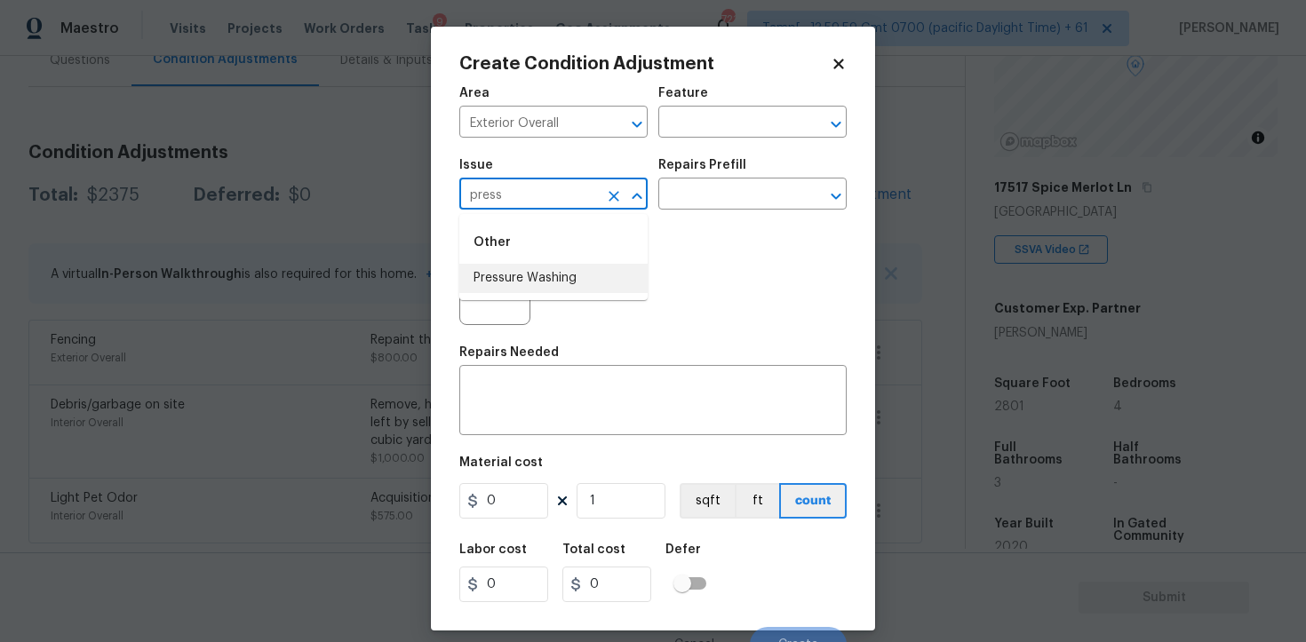
click at [546, 264] on li "Pressure Washing" at bounding box center [553, 278] width 188 height 29
type input "Pressure Washing"
click at [721, 193] on input "text" at bounding box center [727, 196] width 139 height 28
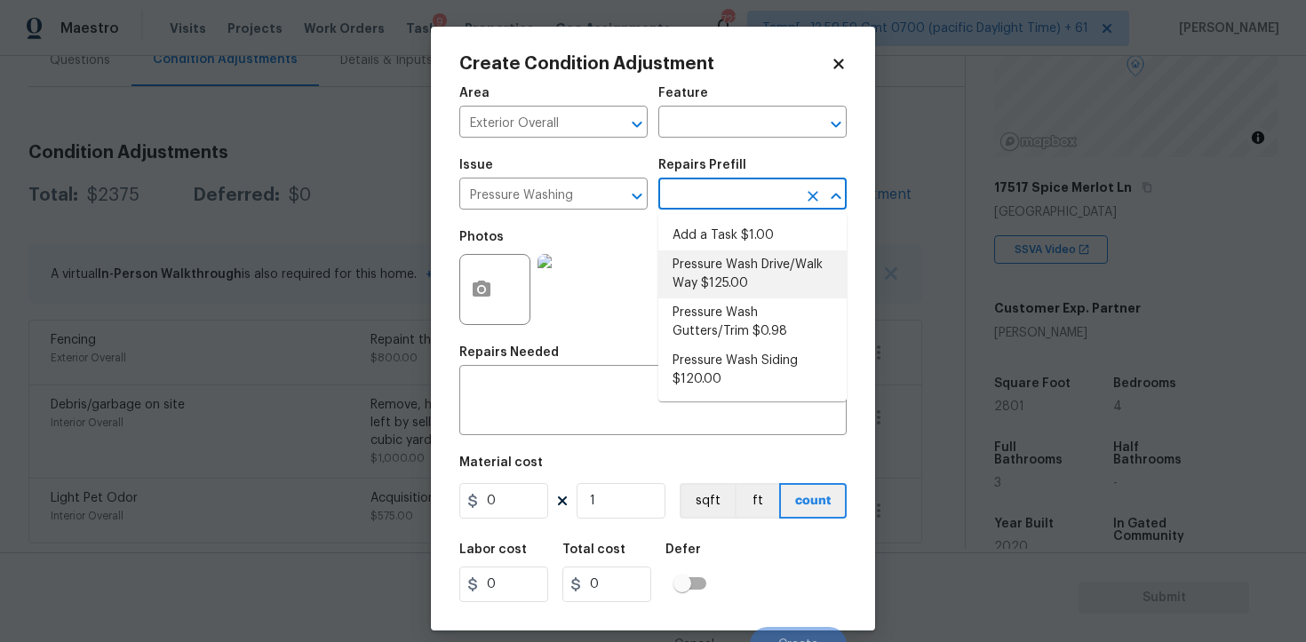
click at [745, 253] on li "Pressure Wash Drive/Walk Way $125.00" at bounding box center [752, 275] width 188 height 48
type input "Siding"
type textarea "Pressure wash the driveways/walkways as directed by the PM. Ensure that all deb…"
type input "125"
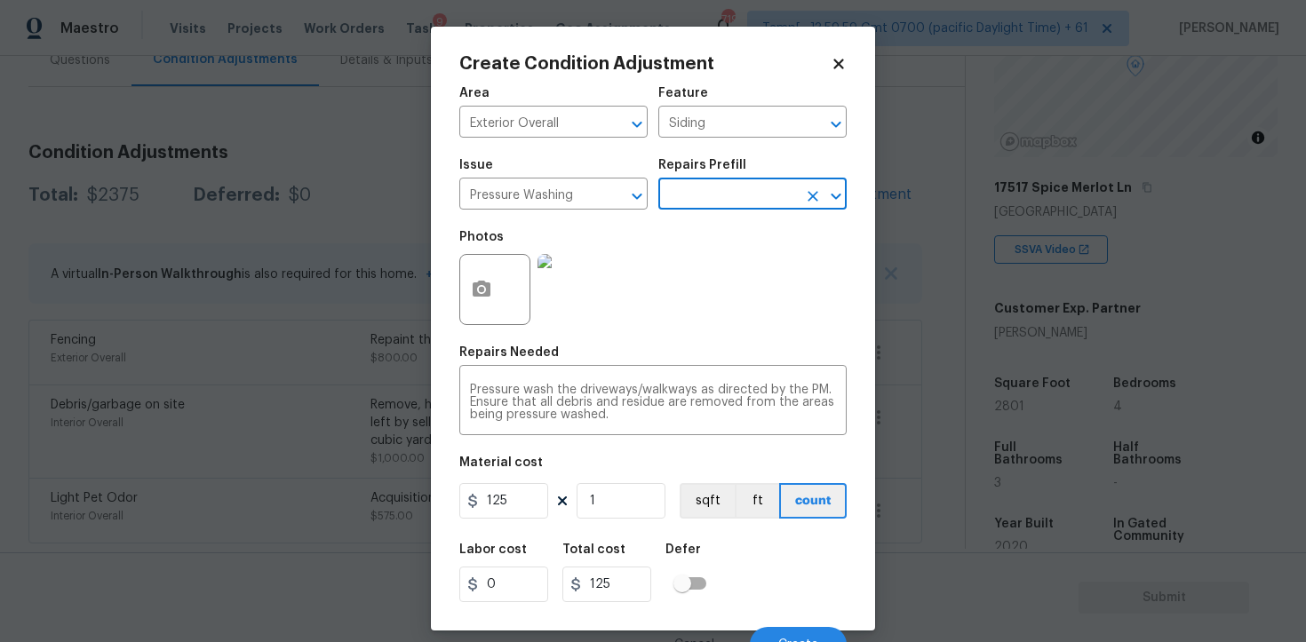
click at [517, 521] on figure "Material cost 125 1 sqft ft count" at bounding box center [652, 490] width 387 height 66
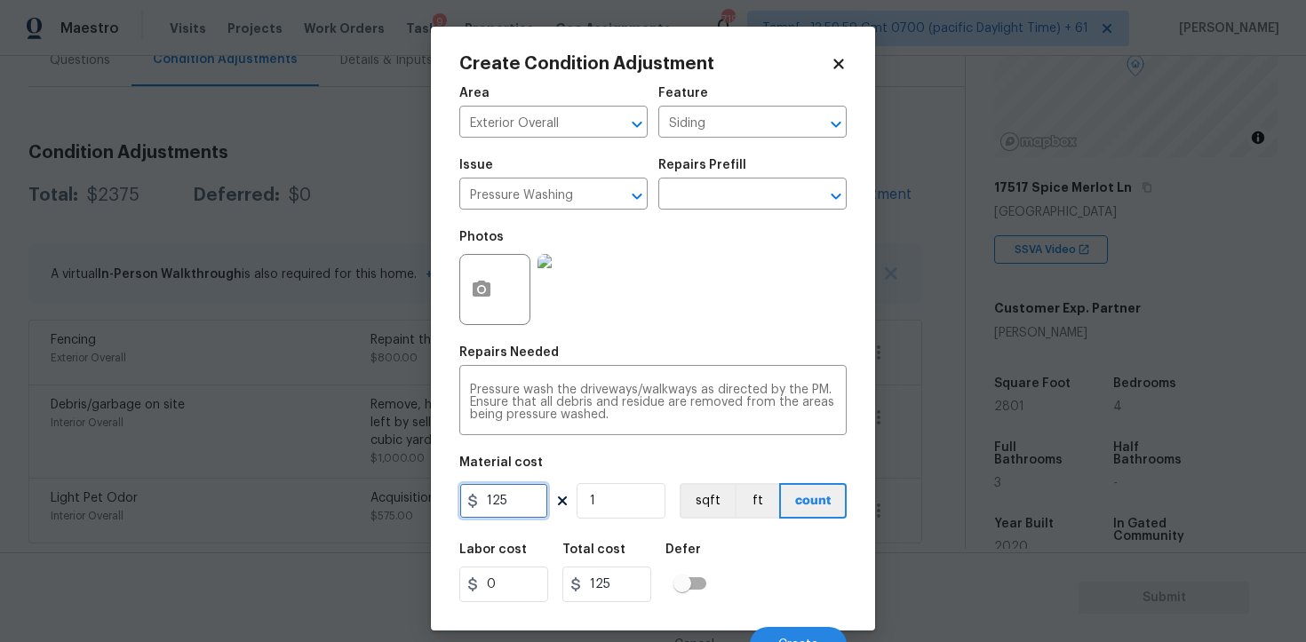
click at [515, 502] on input "125" at bounding box center [503, 501] width 89 height 36
type input "200"
click at [704, 551] on div "Defer" at bounding box center [692, 555] width 52 height 23
type input "200"
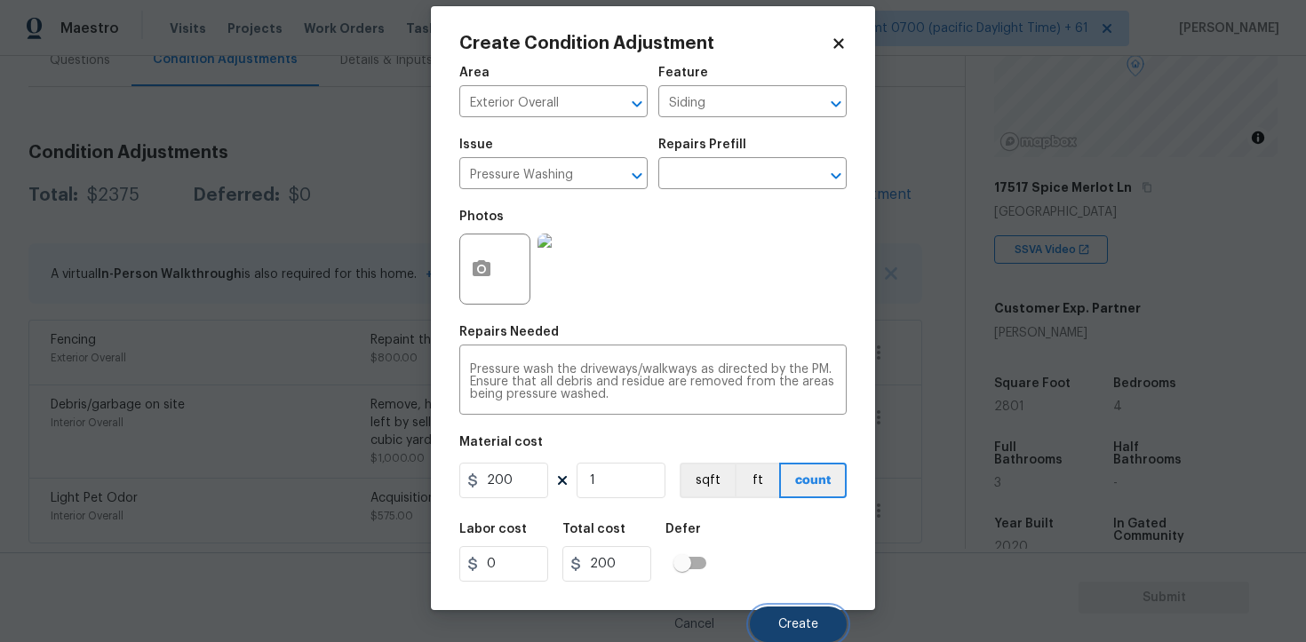
click at [783, 607] on button "Create" at bounding box center [798, 625] width 97 height 36
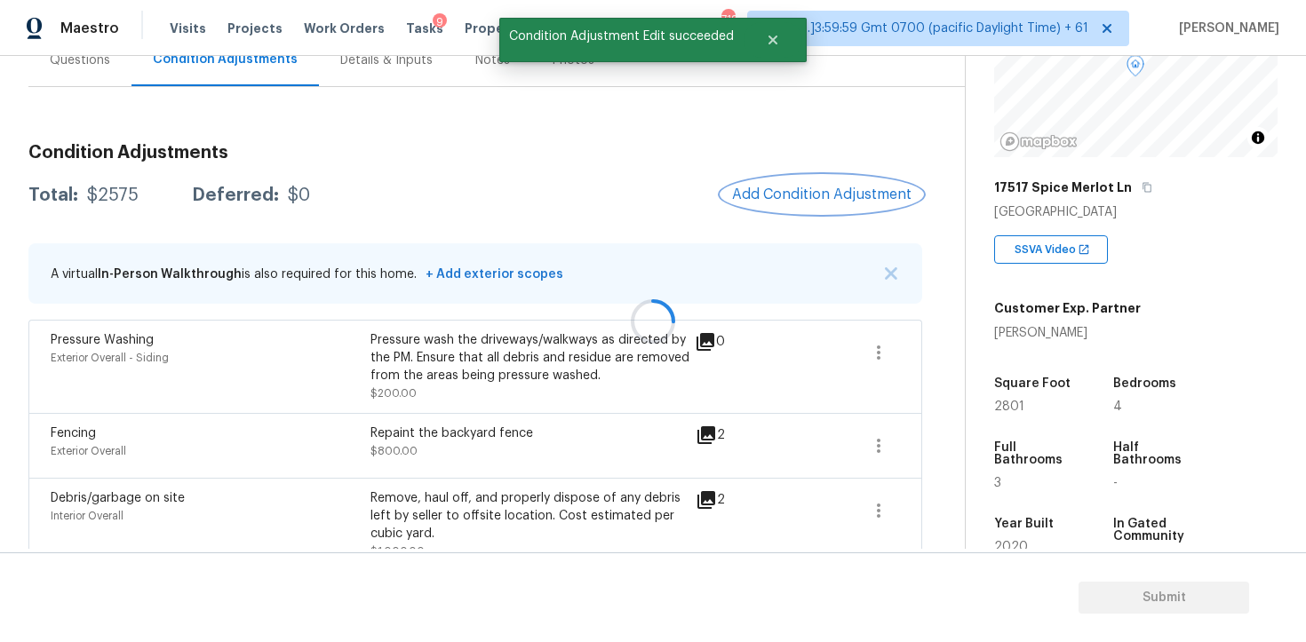
scroll to position [0, 0]
click at [819, 190] on span "Add Condition Adjustment" at bounding box center [821, 195] width 179 height 16
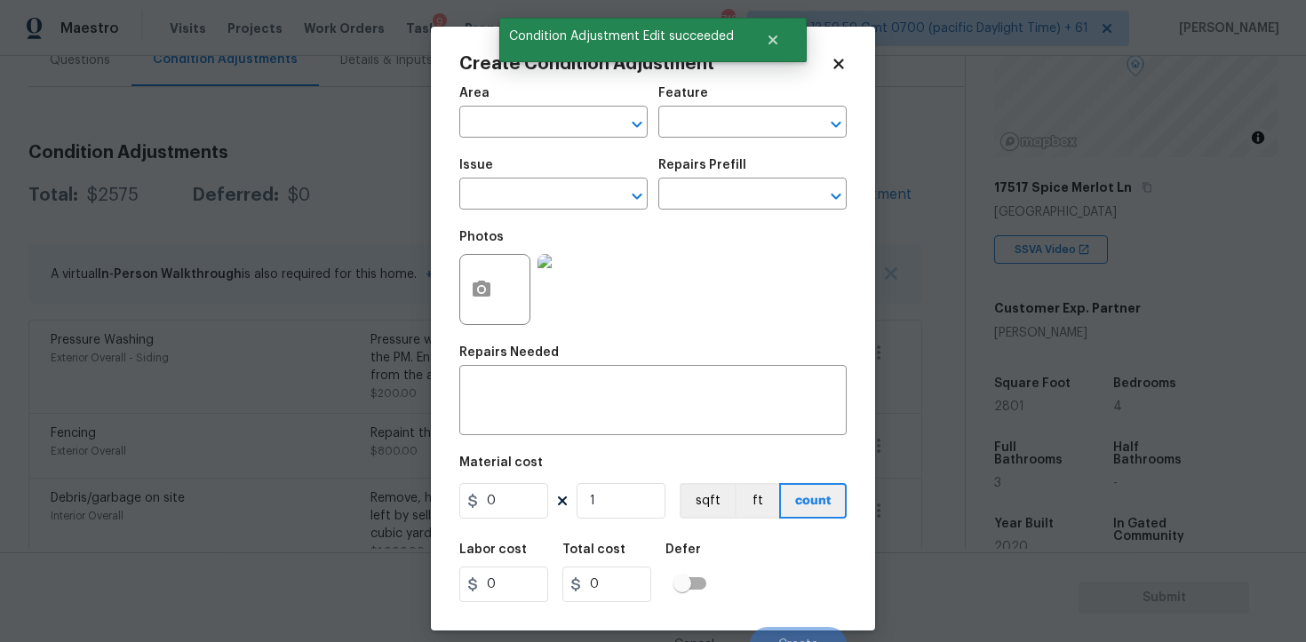
click at [542, 137] on input "text" at bounding box center [528, 124] width 139 height 28
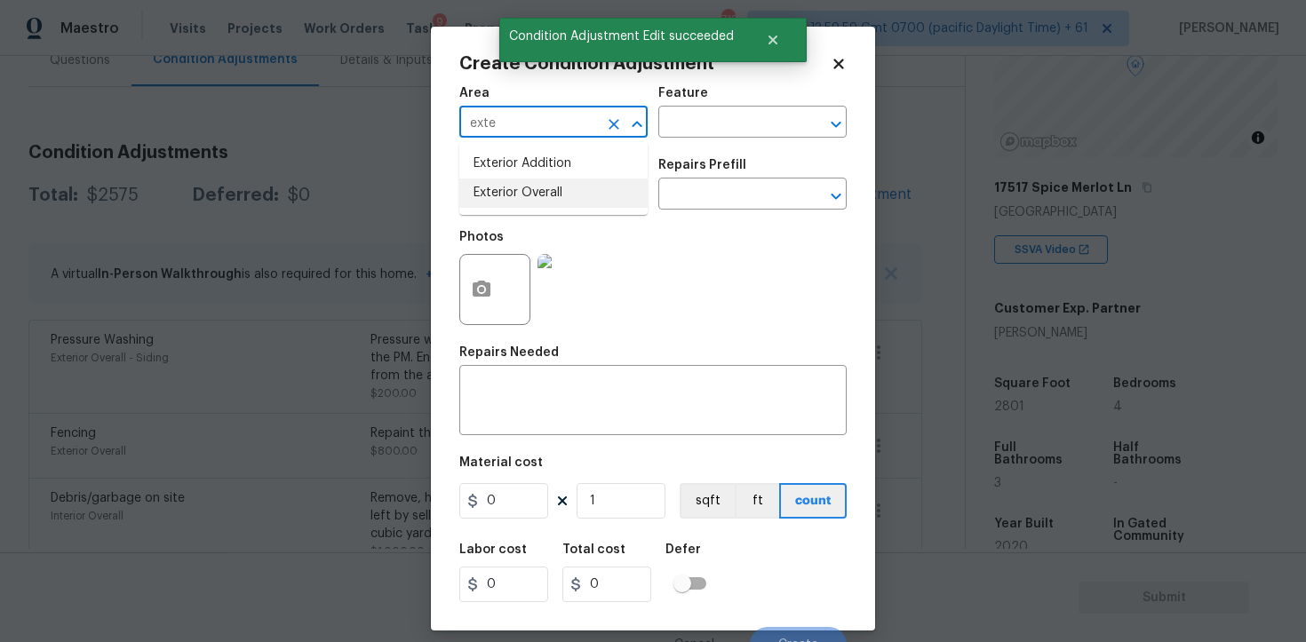
click at [559, 187] on li "Exterior Overall" at bounding box center [553, 193] width 188 height 29
type input "Exterior Overall"
click at [559, 187] on input "text" at bounding box center [528, 196] width 139 height 28
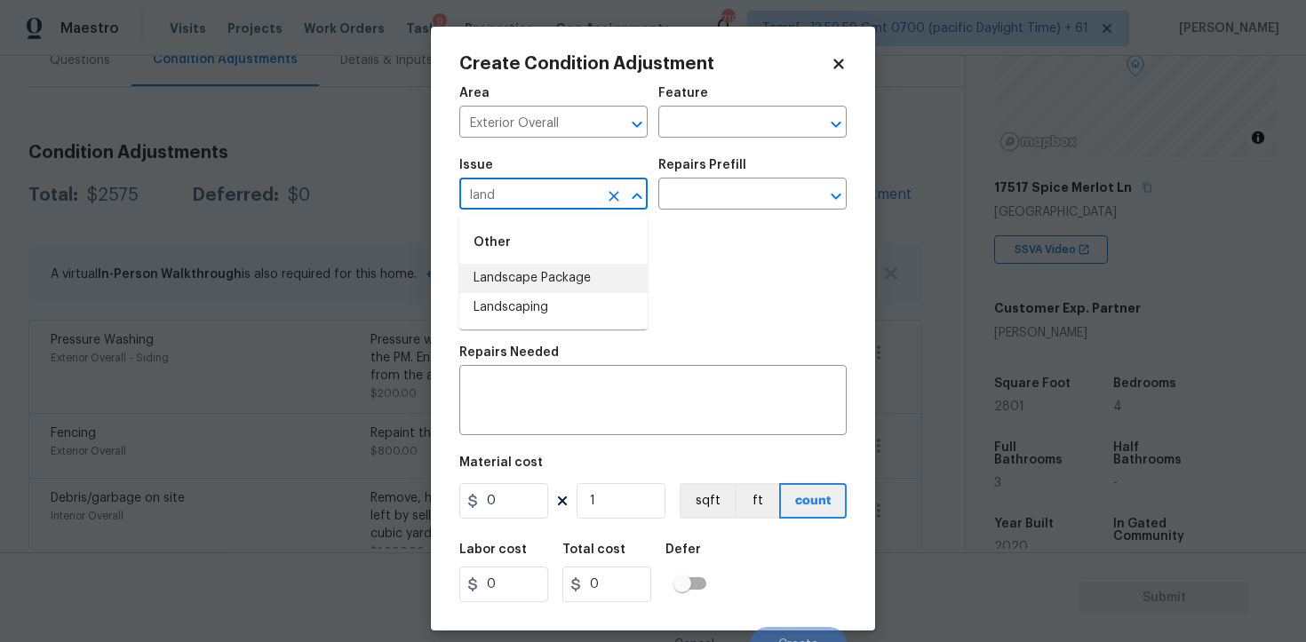
click at [561, 271] on li "Landscape Package" at bounding box center [553, 278] width 188 height 29
type input "Landscape Package"
click at [707, 206] on input "text" at bounding box center [727, 196] width 139 height 28
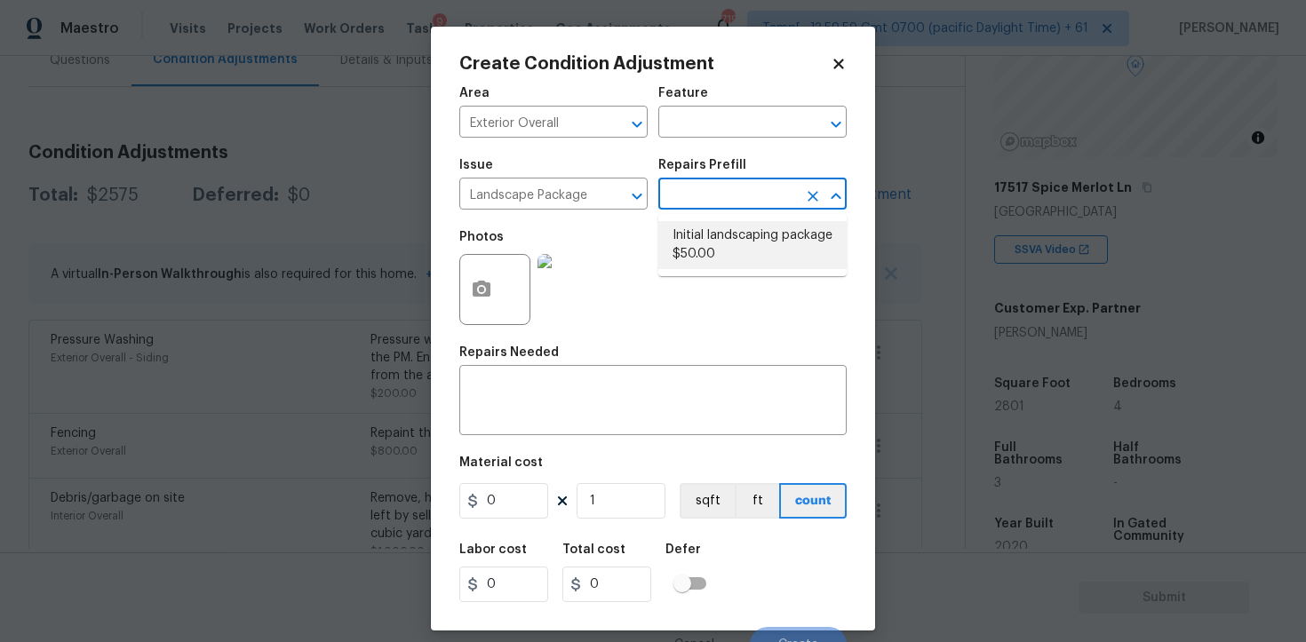
click at [710, 255] on li "Initial landscaping package $50.00" at bounding box center [752, 245] width 188 height 48
type input "Home Readiness Packages"
type textarea "Mowing of grass up to 6" in height. Mow, edge along driveways & sidewalks, trim…"
type input "50"
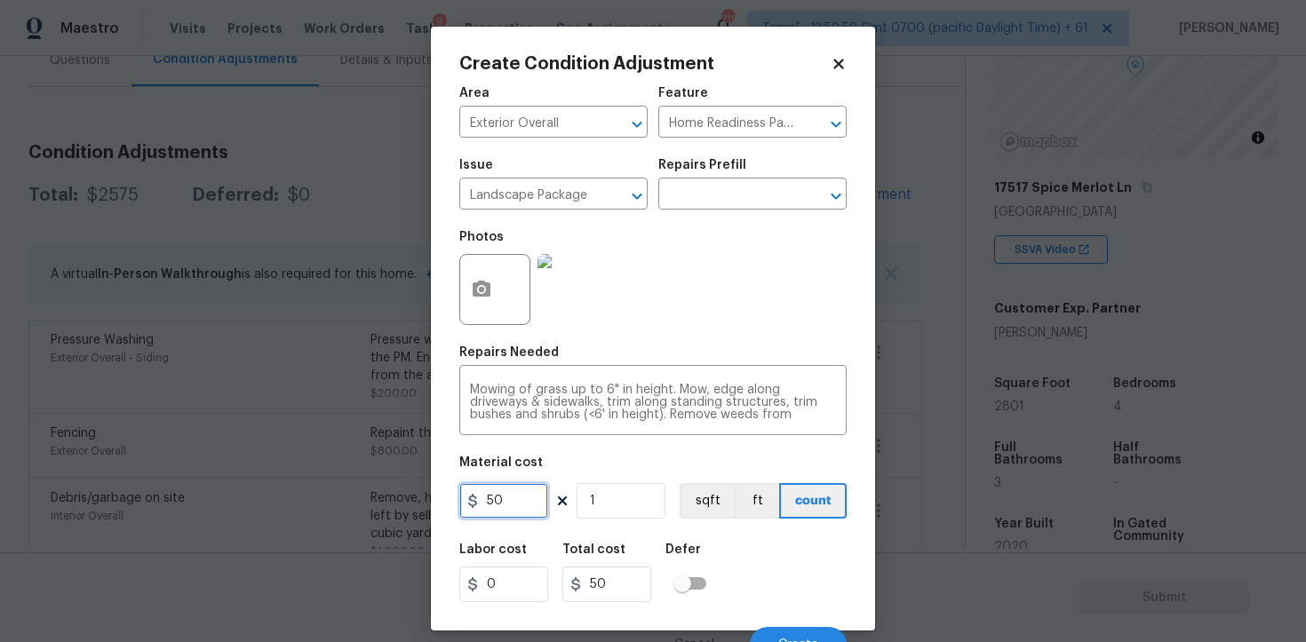
click at [546, 484] on input "50" at bounding box center [503, 501] width 89 height 36
type input "300"
click at [674, 510] on div "300 1 sqft ft count" at bounding box center [652, 501] width 387 height 36
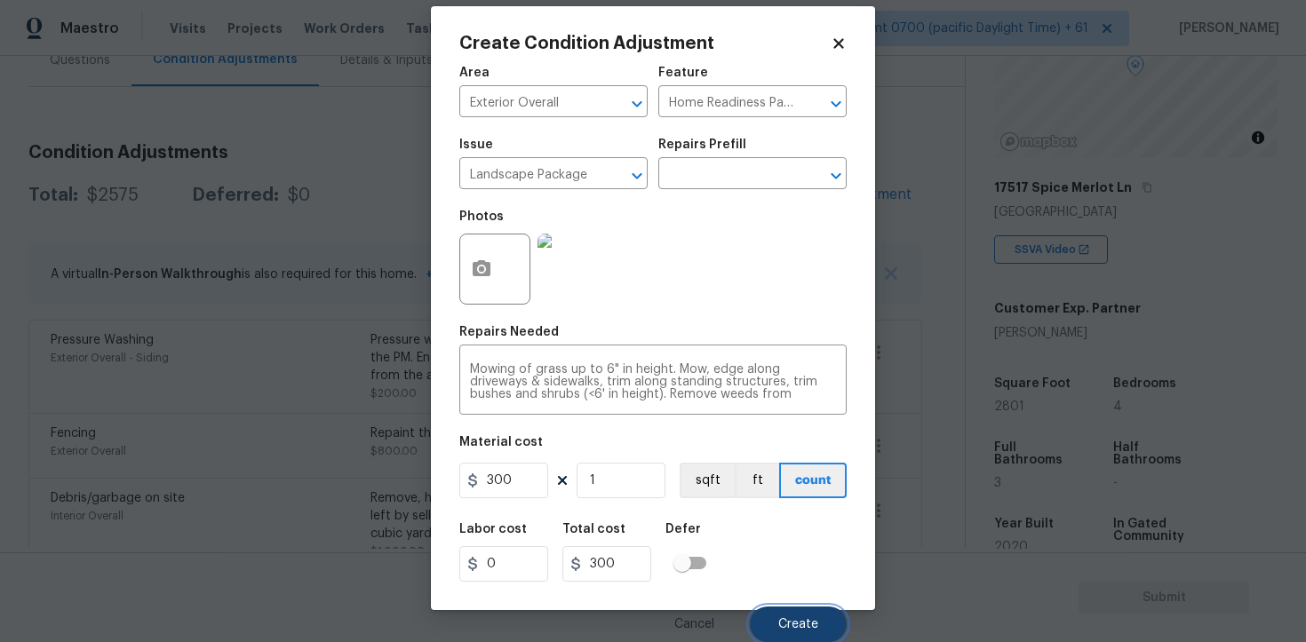
click at [804, 613] on button "Create" at bounding box center [798, 625] width 97 height 36
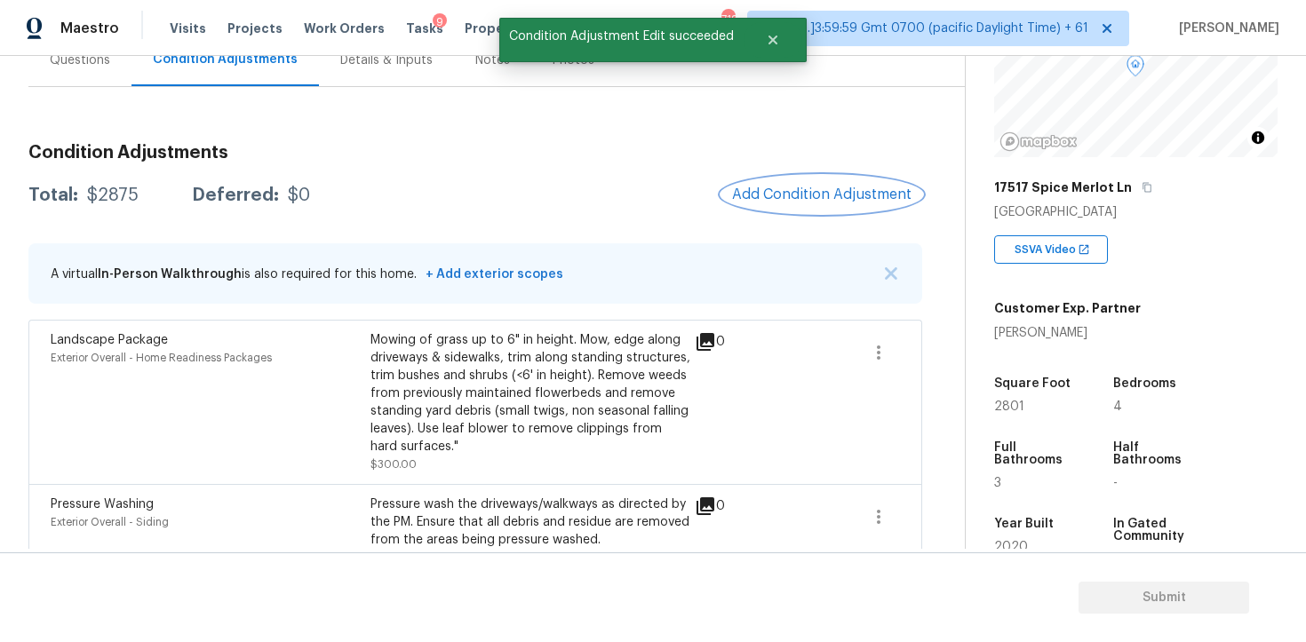
scroll to position [441, 0]
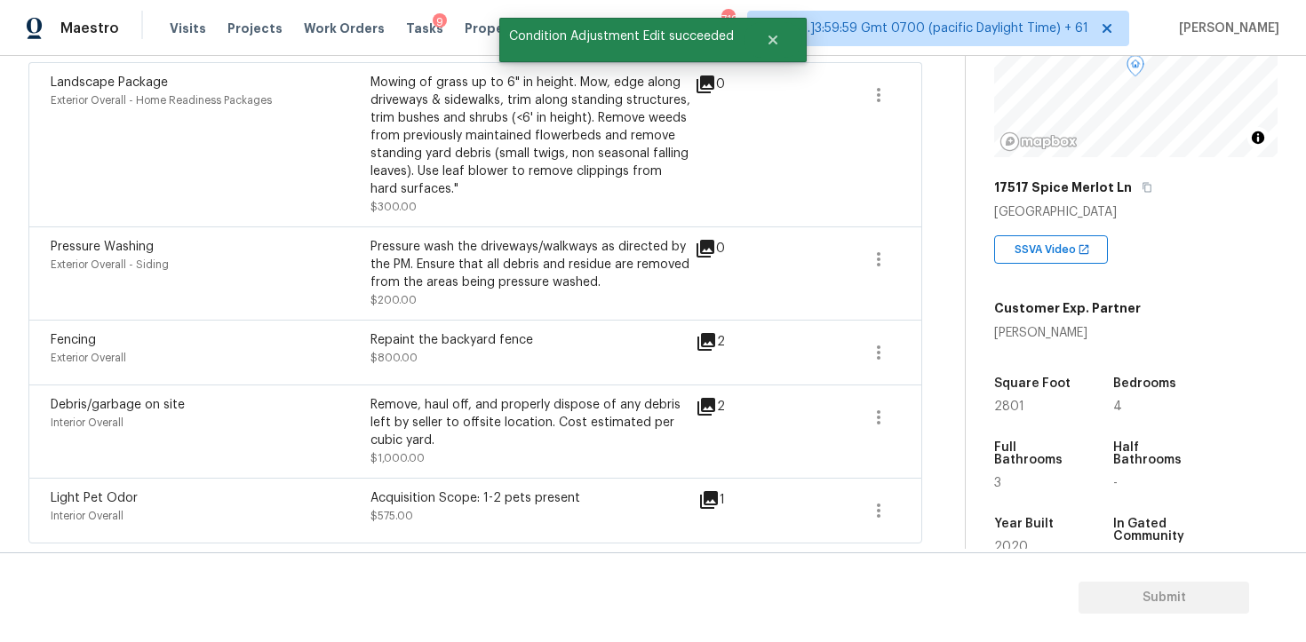
click at [460, 510] on div "Acquisition Scope: 1-2 pets present $575.00" at bounding box center [531, 511] width 320 height 43
drag, startPoint x: 371, startPoint y: 494, endPoint x: 593, endPoint y: 492, distance: 222.1
click at [594, 493] on div "Light Pet Odor Interior Overall Acquisition Scope: 1-2 pets present $575.00" at bounding box center [371, 511] width 640 height 43
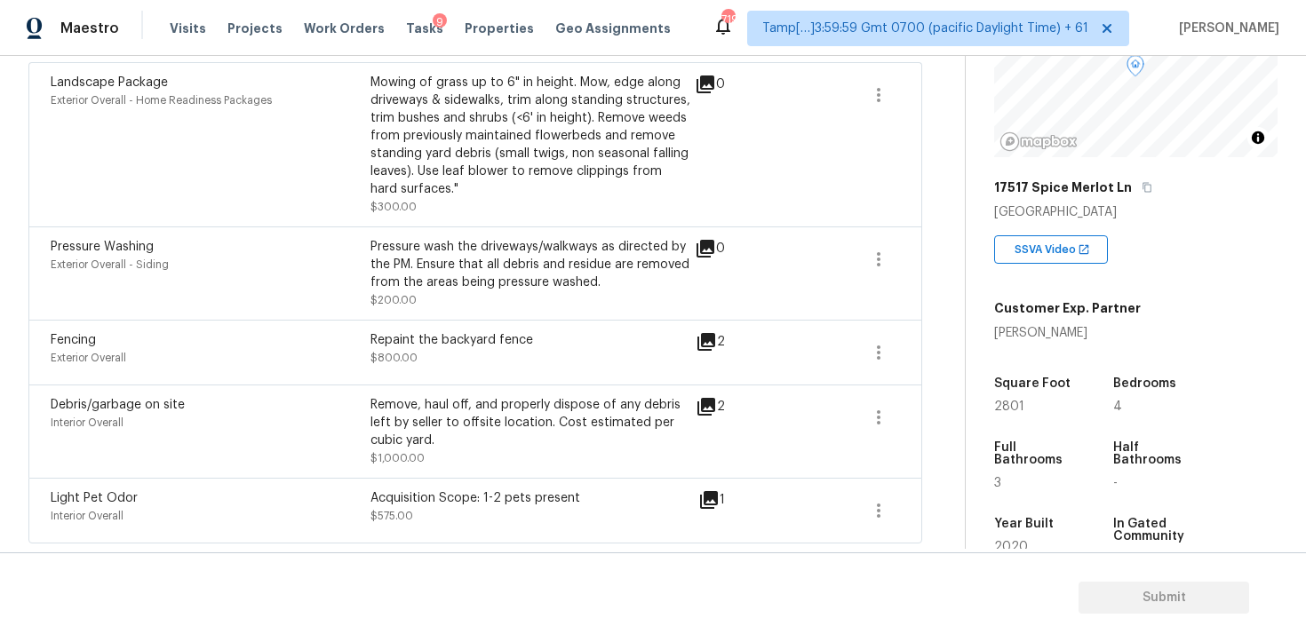
click at [467, 511] on div "Acquisition Scope: 1-2 pets present $575.00" at bounding box center [531, 511] width 320 height 43
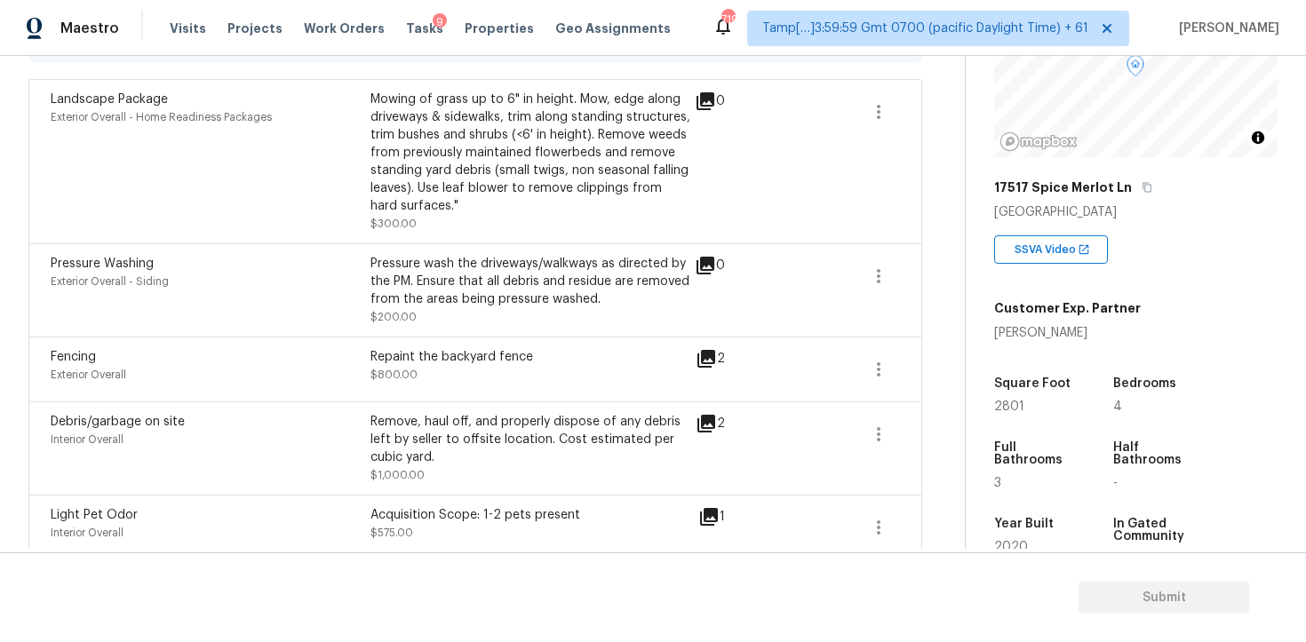
click at [403, 511] on div "Acquisition Scope: 1-2 pets present" at bounding box center [531, 515] width 320 height 18
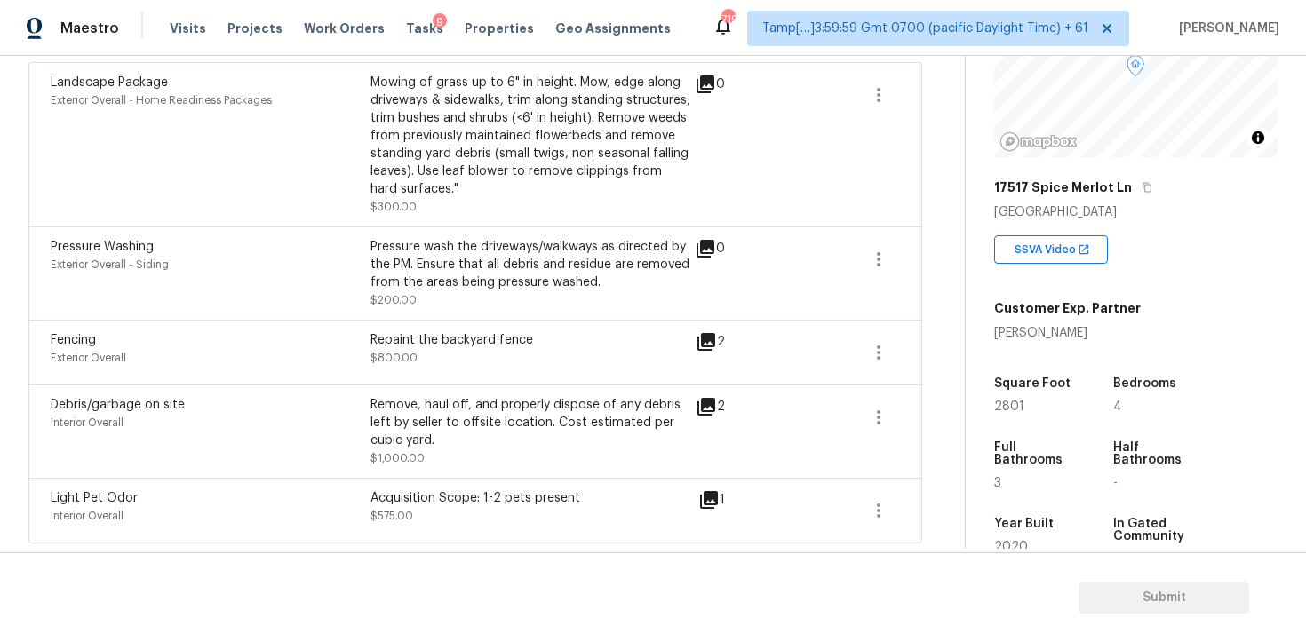
drag, startPoint x: 370, startPoint y: 498, endPoint x: 665, endPoint y: 497, distance: 295.0
click at [665, 497] on div "Acquisition Scope: 1-2 pets present" at bounding box center [531, 499] width 320 height 18
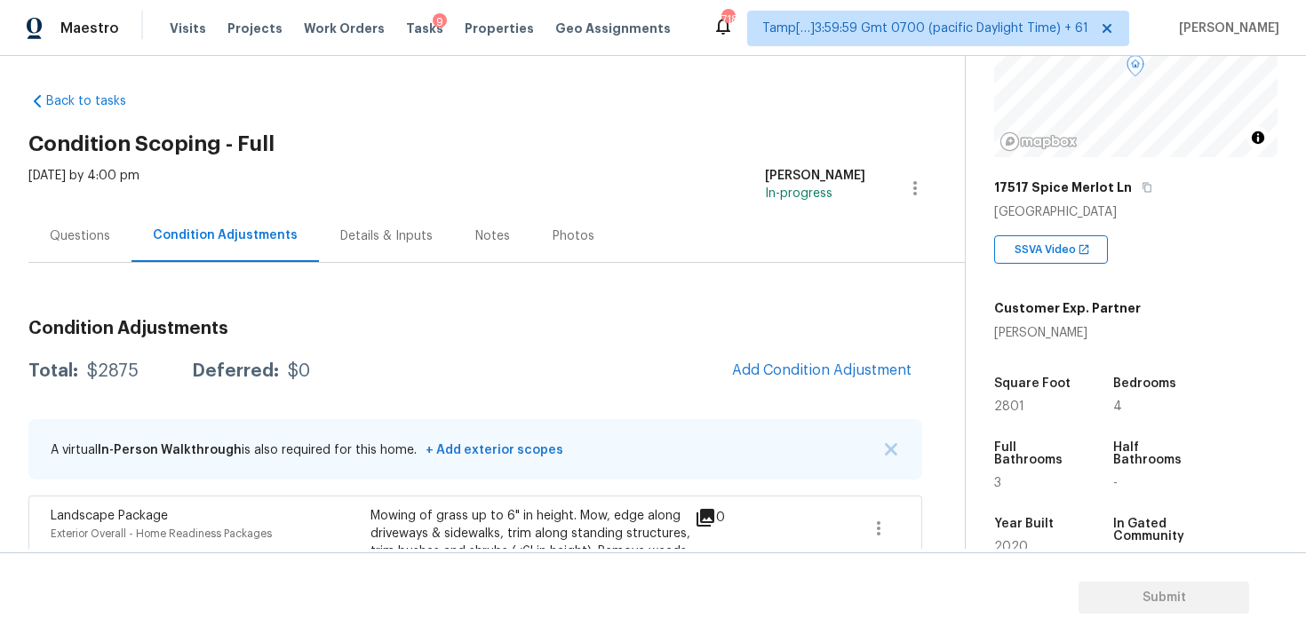
scroll to position [0, 0]
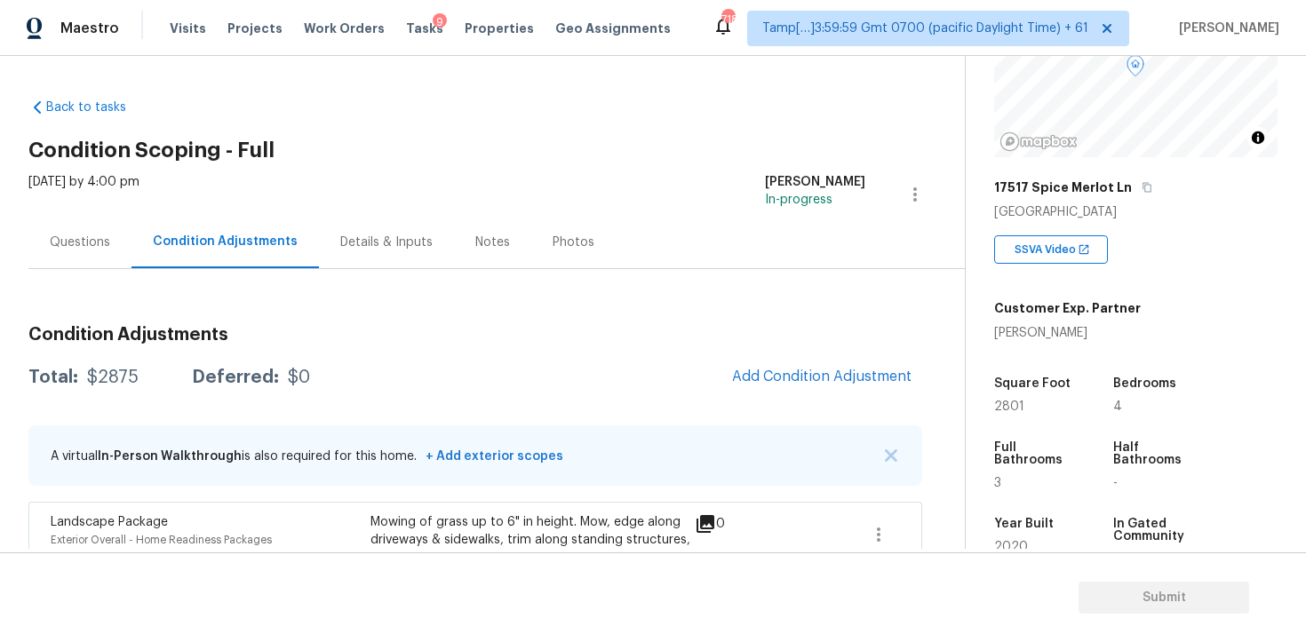
click at [857, 422] on div "Condition Adjustments Total: $2875 Deferred: $0 Add Condition Adjustment A virt…" at bounding box center [475, 648] width 894 height 672
click at [849, 400] on div "Condition Adjustments Total: $2875 Deferred: $0 Add Condition Adjustment A virt…" at bounding box center [475, 648] width 894 height 672
click at [794, 351] on div "Condition Adjustments Total: $2875 Deferred: $0 Add Condition Adjustment A virt…" at bounding box center [475, 648] width 894 height 672
click at [786, 362] on button "Add Condition Adjustment" at bounding box center [822, 376] width 201 height 37
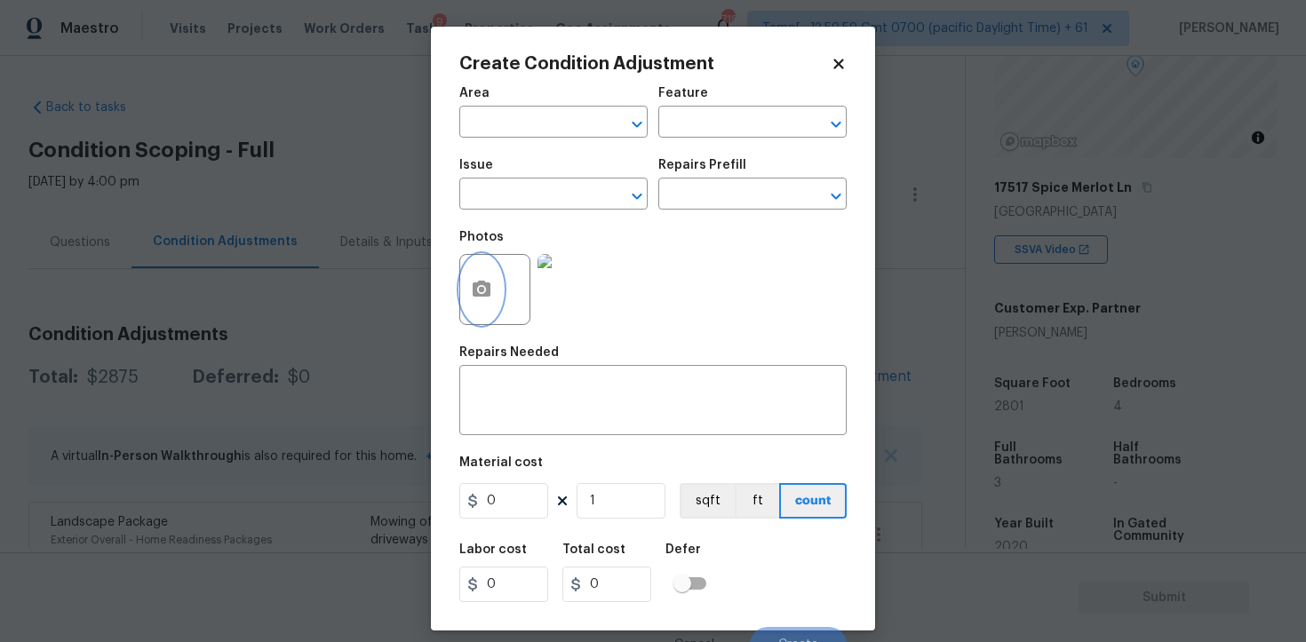
click at [484, 292] on icon "button" at bounding box center [481, 289] width 21 height 21
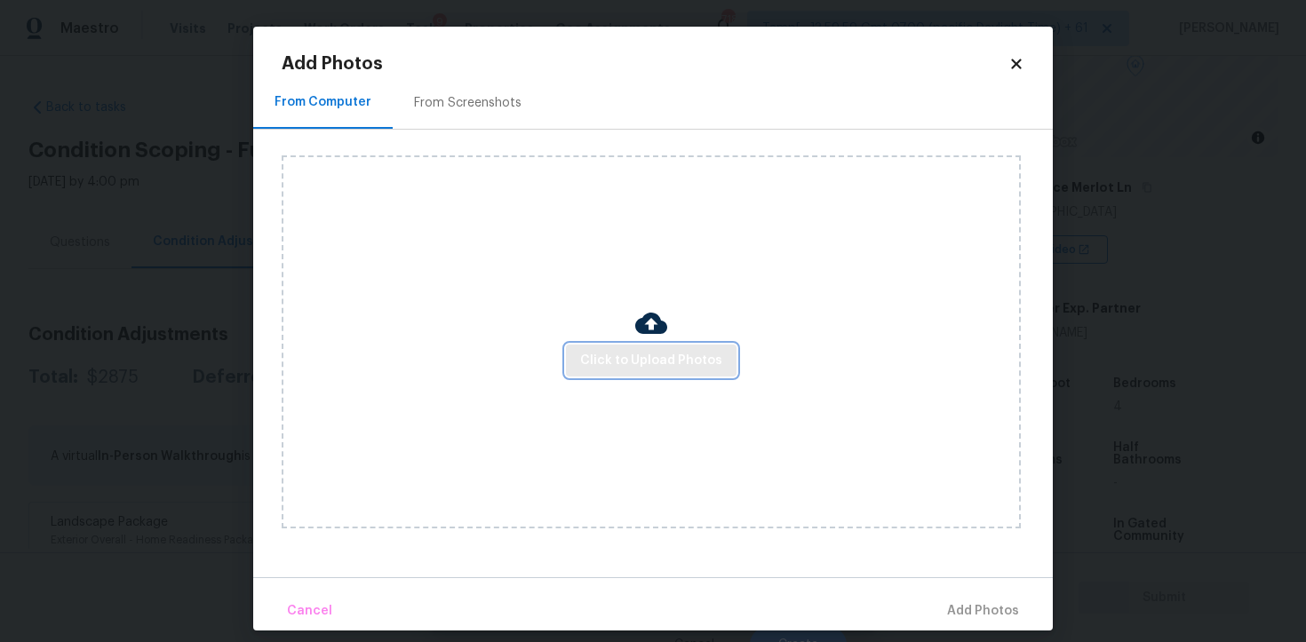
click at [652, 361] on span "Click to Upload Photos" at bounding box center [651, 361] width 142 height 22
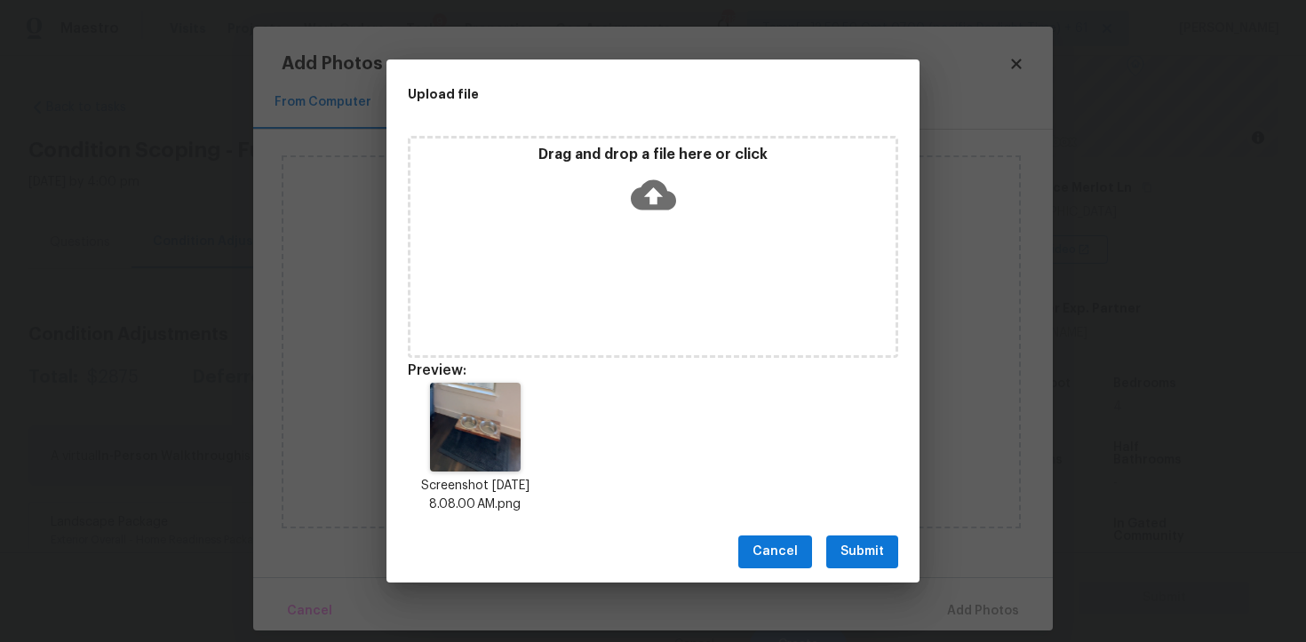
click at [872, 542] on span "Submit" at bounding box center [863, 552] width 44 height 22
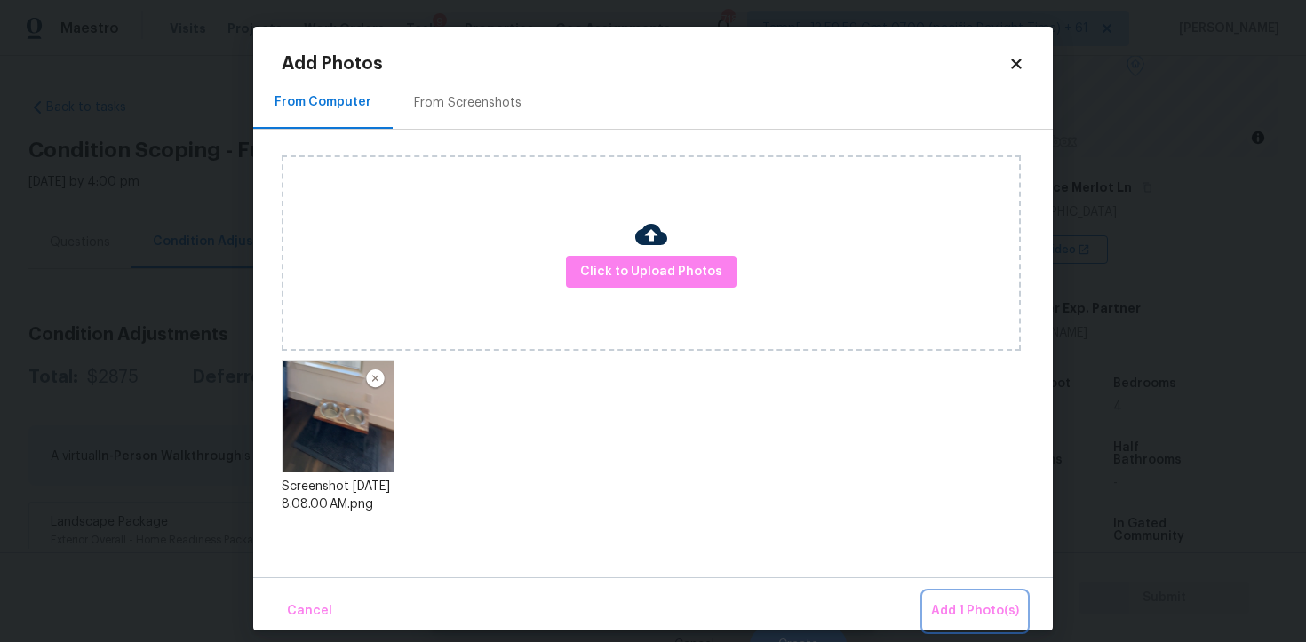
click at [967, 602] on span "Add 1 Photo(s)" at bounding box center [975, 612] width 88 height 22
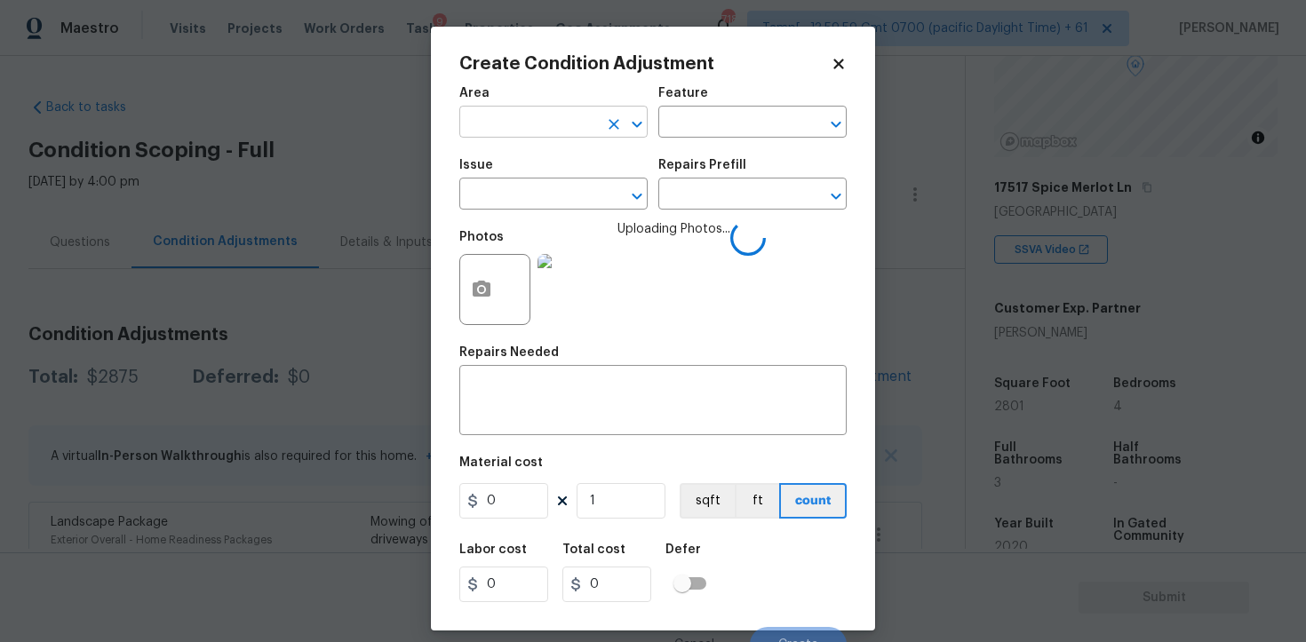
click at [583, 136] on input "text" at bounding box center [528, 124] width 139 height 28
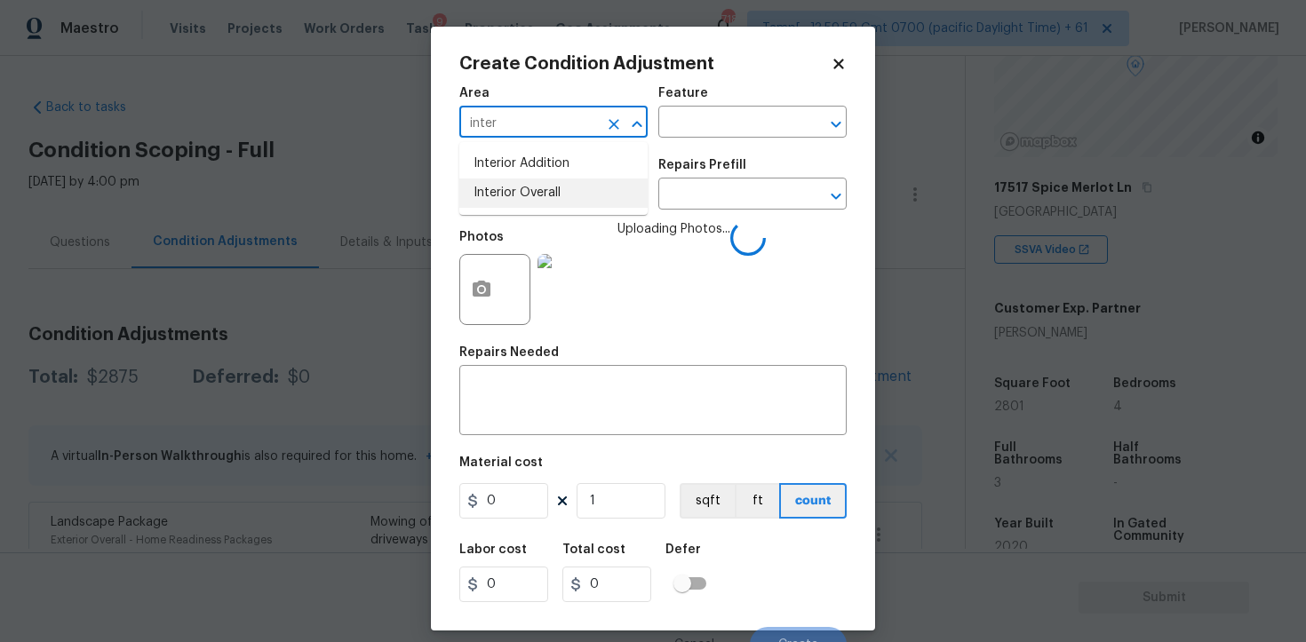
click at [571, 195] on li "Interior Overall" at bounding box center [553, 193] width 188 height 29
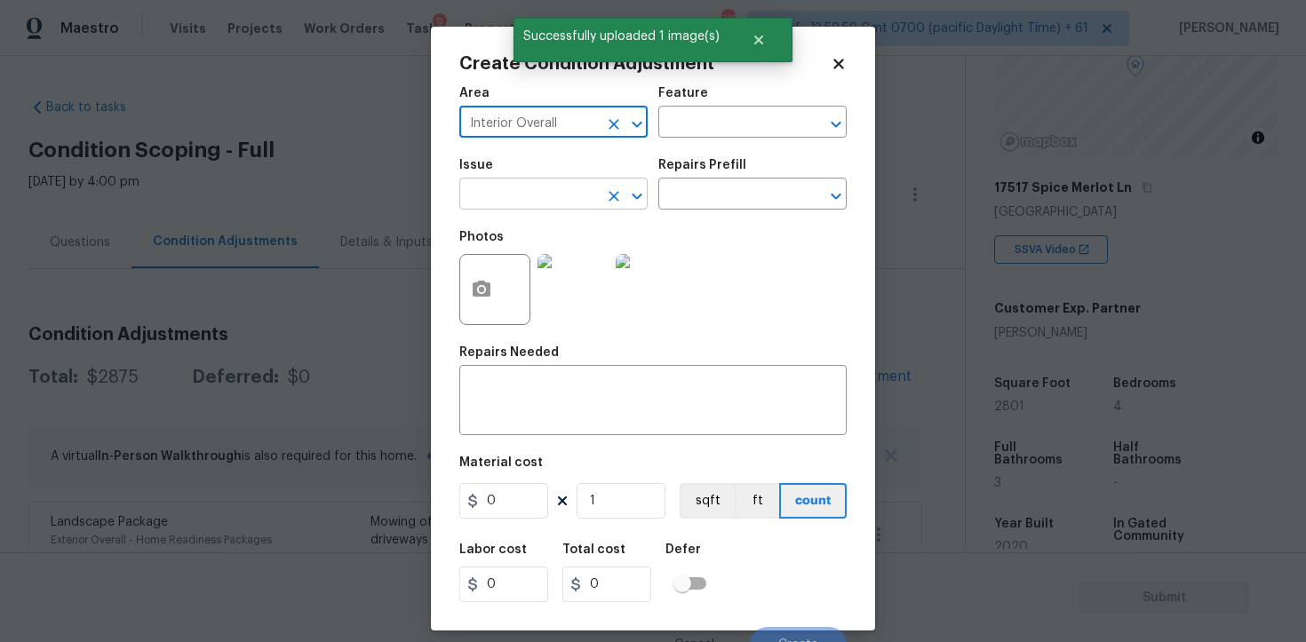
type input "Interior Overall"
click at [532, 208] on input "text" at bounding box center [528, 196] width 139 height 28
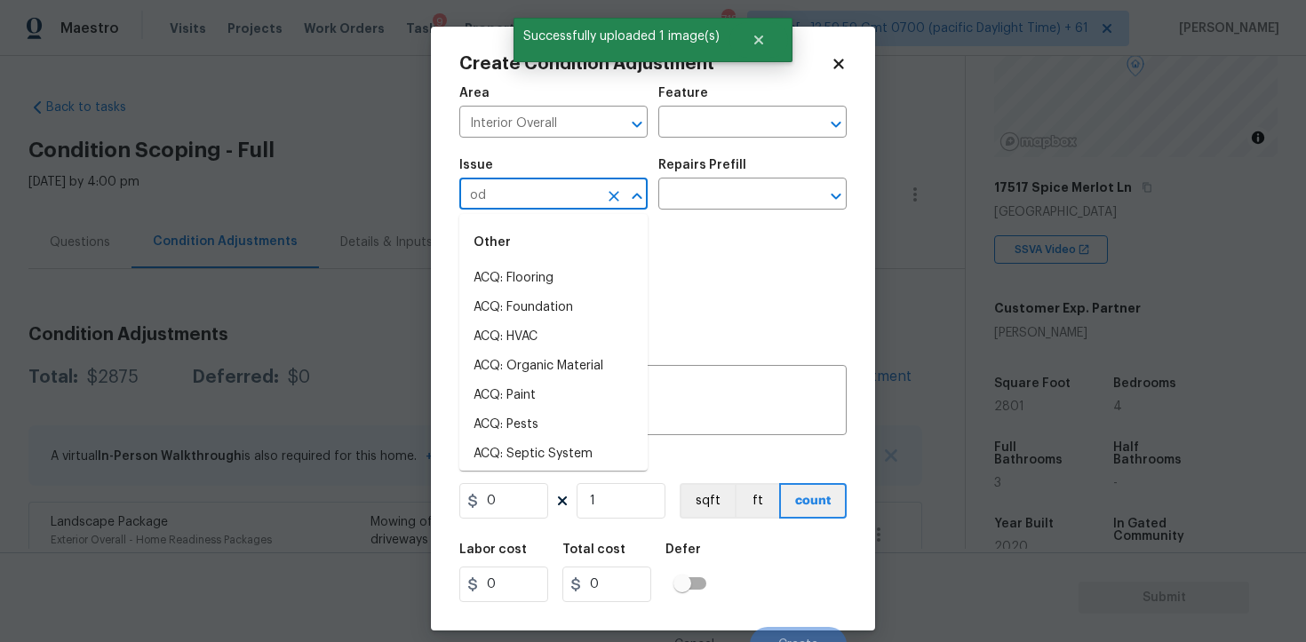
type input "odo"
type input "r"
click at [509, 271] on li "Light Pet Odor" at bounding box center [553, 278] width 188 height 29
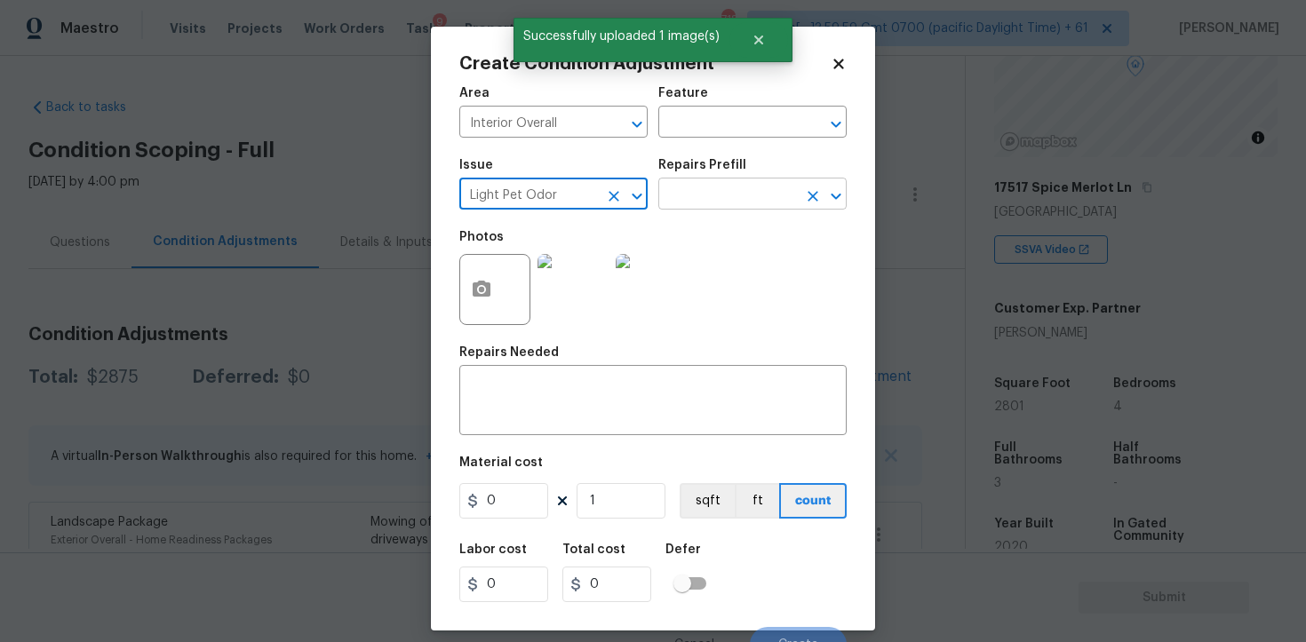
type input "Light Pet Odor"
click at [718, 201] on input "text" at bounding box center [727, 196] width 139 height 28
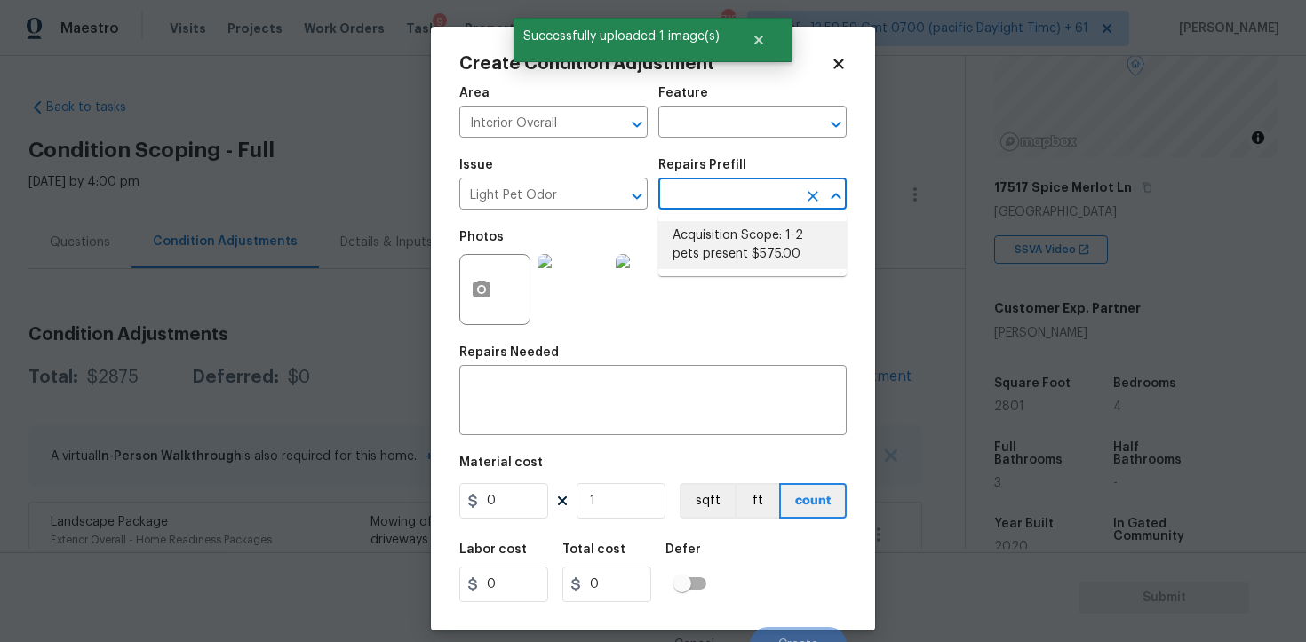
click at [727, 225] on li "Acquisition Scope: 1-2 pets present $575.00" at bounding box center [752, 245] width 188 height 48
type textarea "Acquisition Scope: 1-2 pets present"
type input "575"
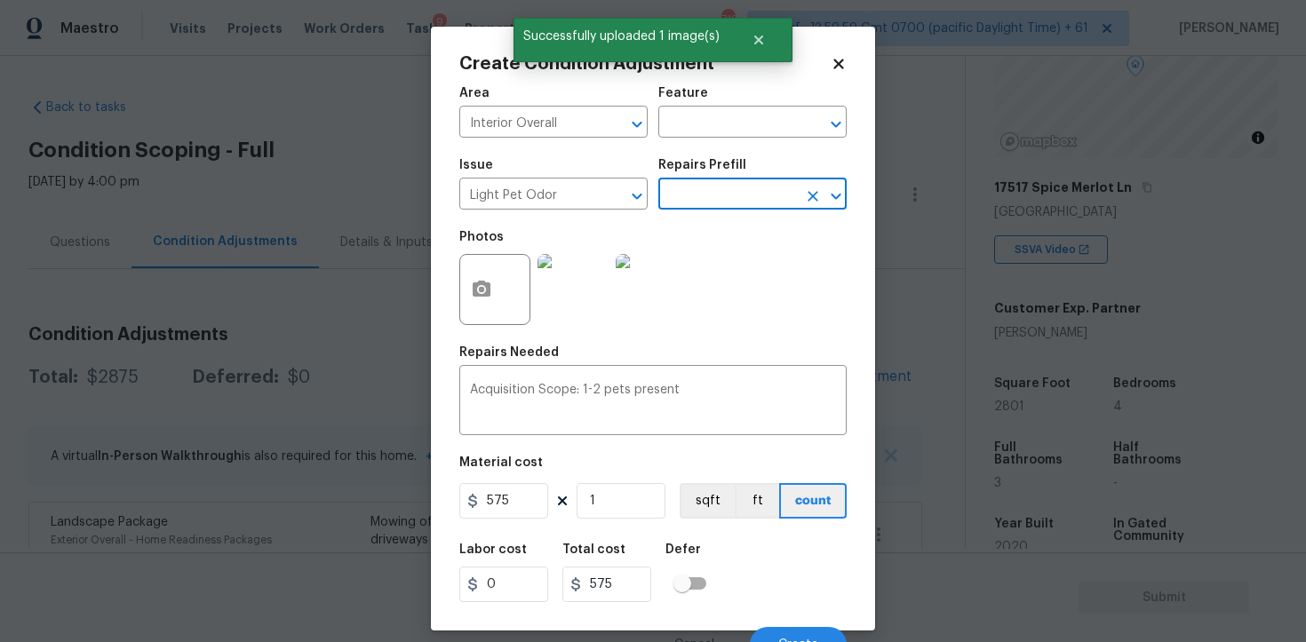
scroll to position [21, 0]
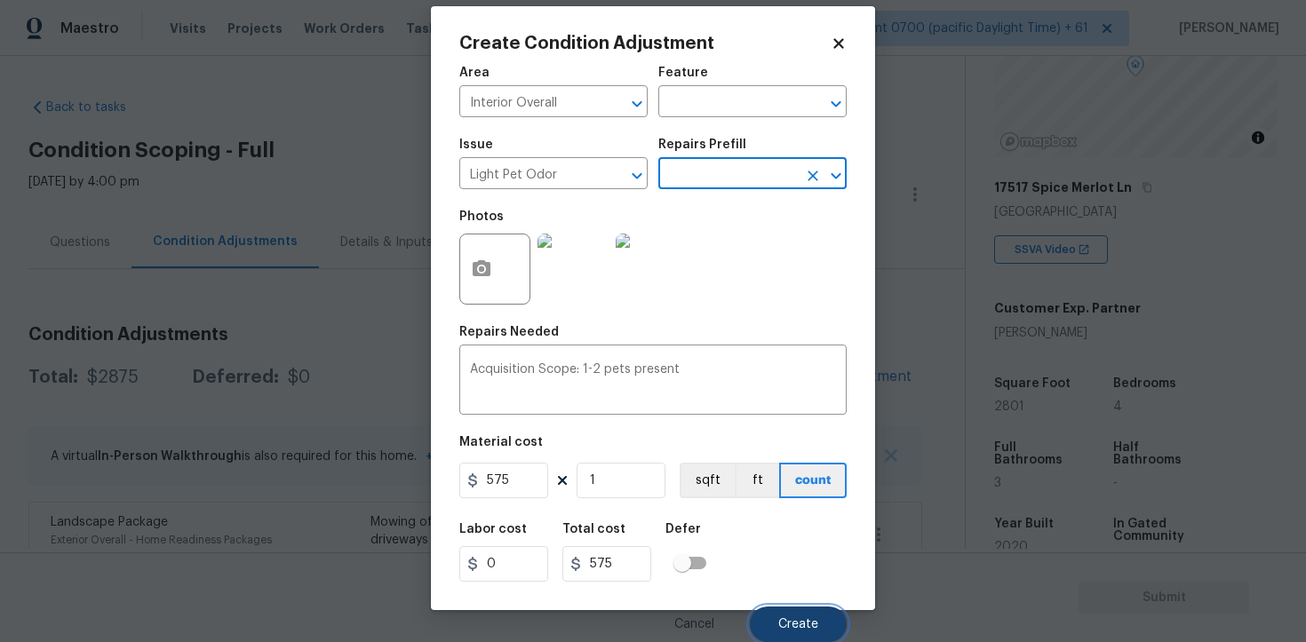
click at [802, 610] on button "Create" at bounding box center [798, 625] width 97 height 36
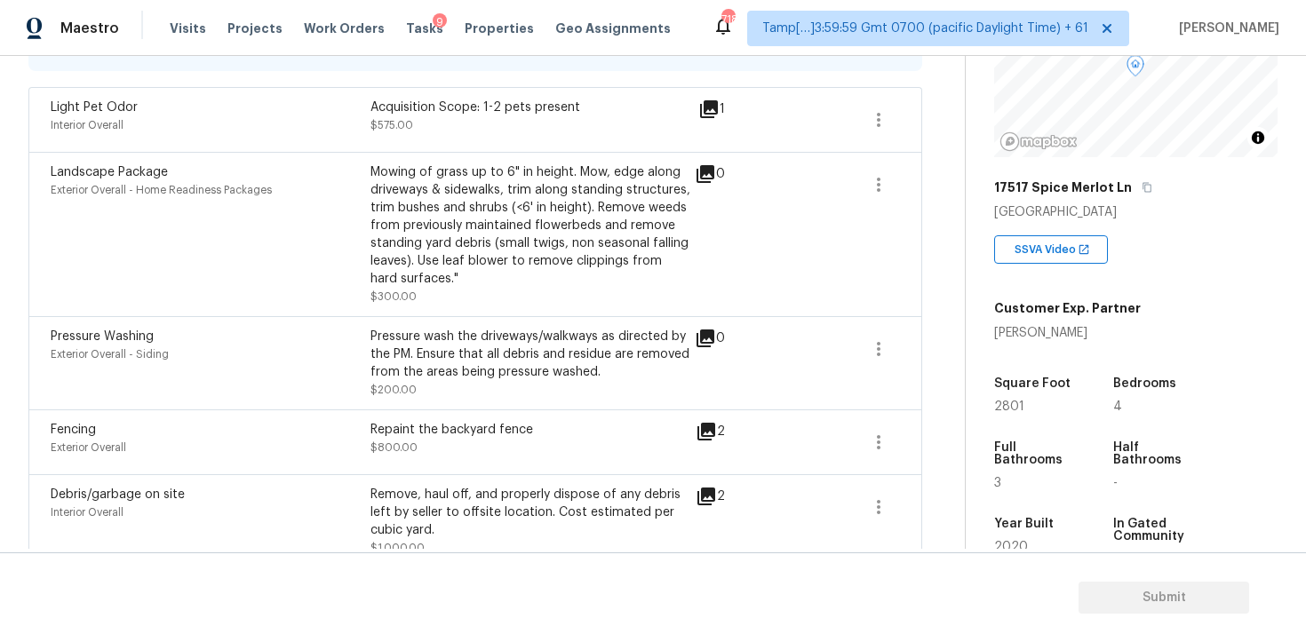
scroll to position [506, 0]
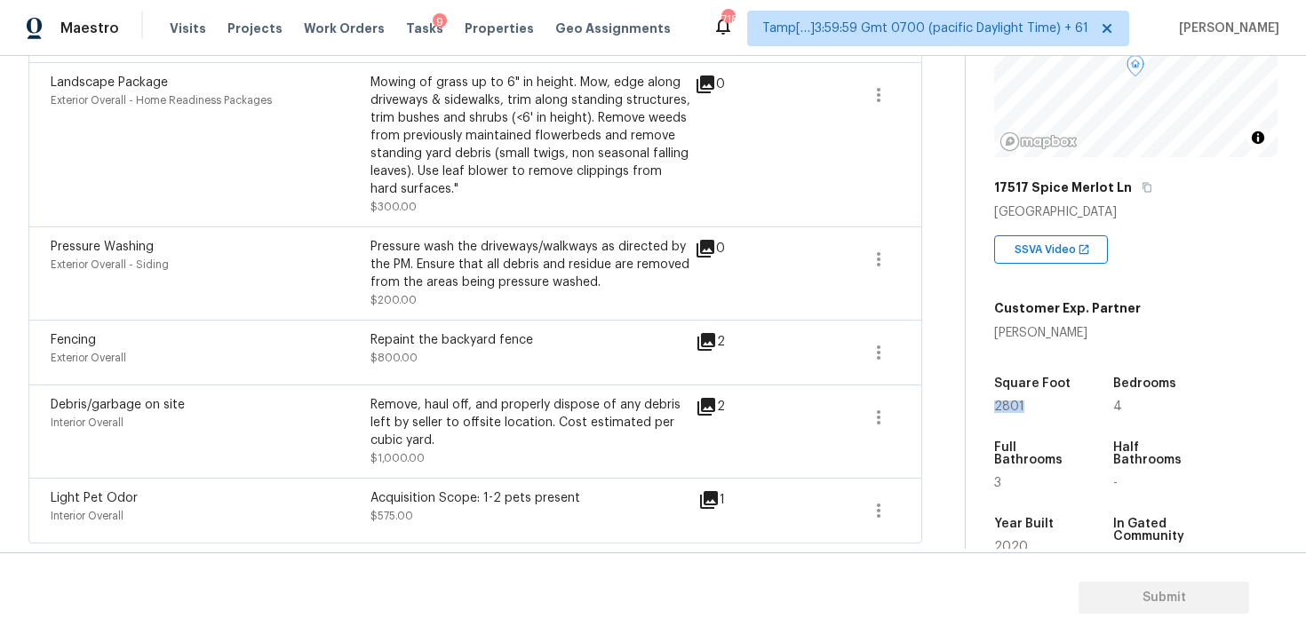
drag, startPoint x: 985, startPoint y: 403, endPoint x: 1046, endPoint y: 401, distance: 60.4
click at [1046, 403] on div "Property Details © Mapbox © OpenStreetMap Improve this map 17517 Spice Merlot L…" at bounding box center [1122, 336] width 312 height 921
copy span "2801"
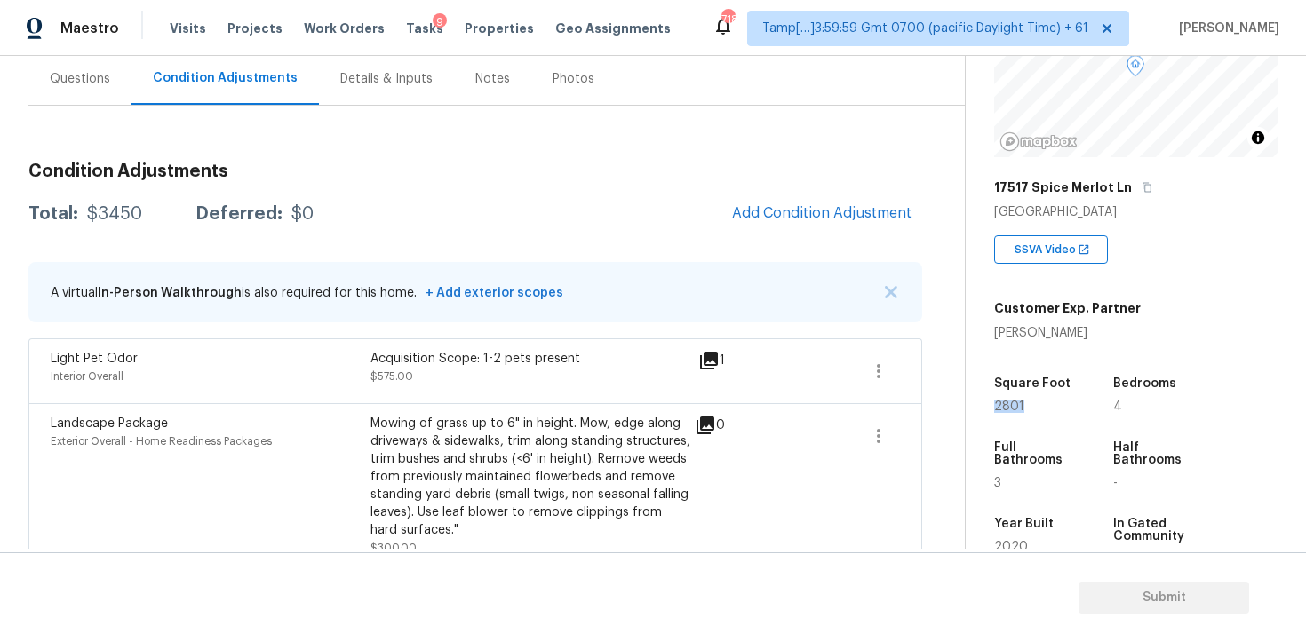
scroll to position [154, 0]
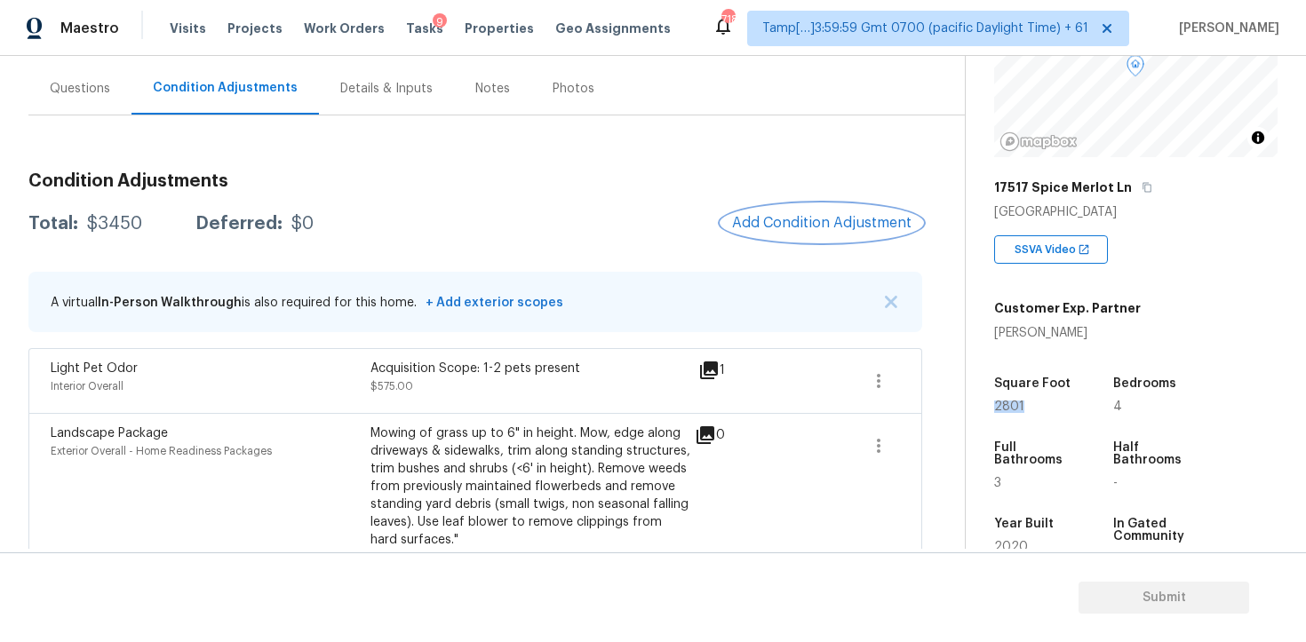
click at [797, 218] on span "Add Condition Adjustment" at bounding box center [821, 223] width 179 height 16
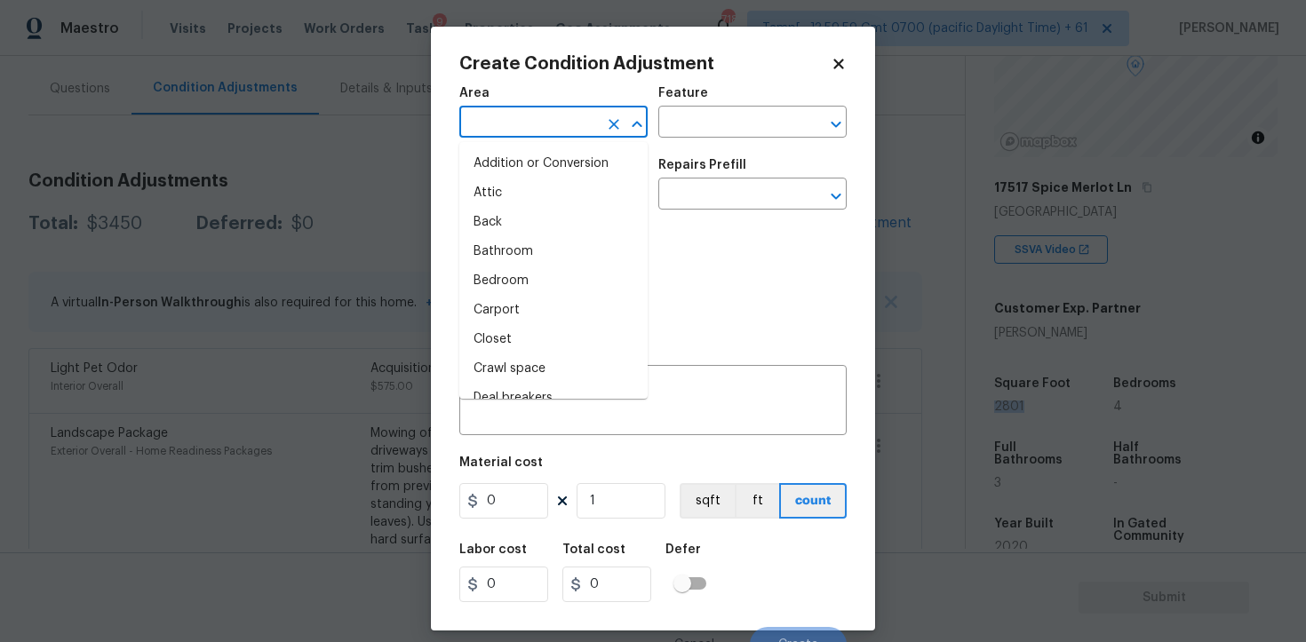
click at [538, 124] on input "text" at bounding box center [528, 124] width 139 height 28
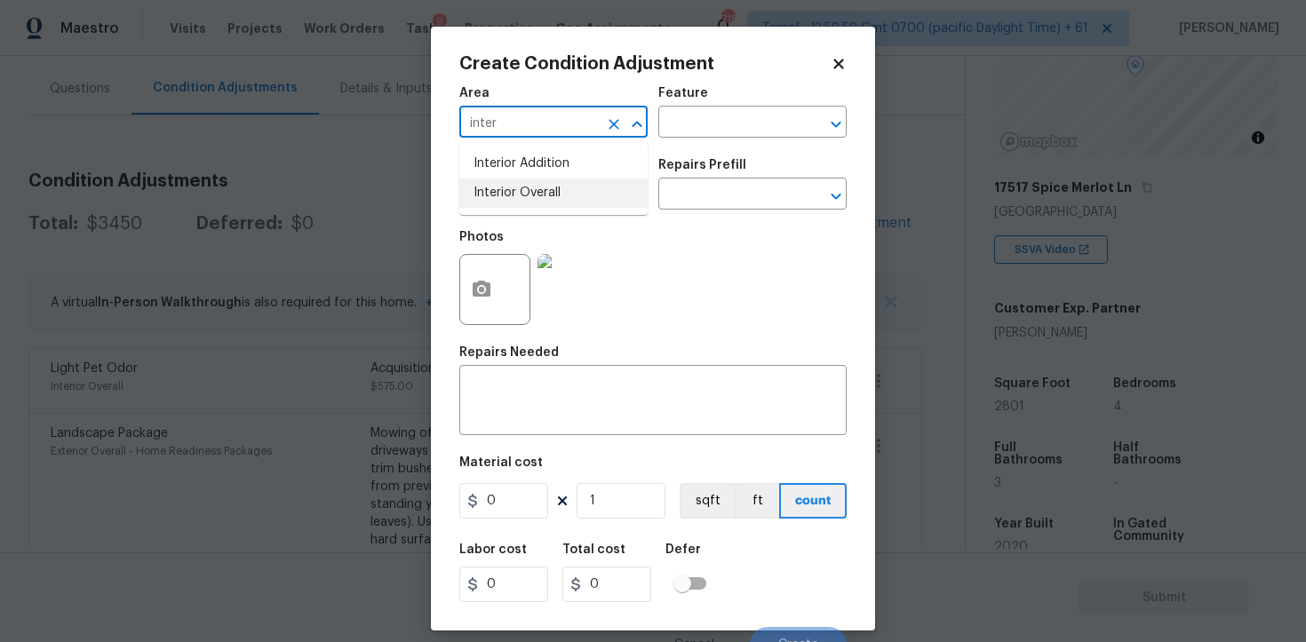
click at [544, 182] on li "Interior Overall" at bounding box center [553, 193] width 188 height 29
type input "Interior Overall"
click at [544, 182] on input "text" at bounding box center [528, 196] width 139 height 28
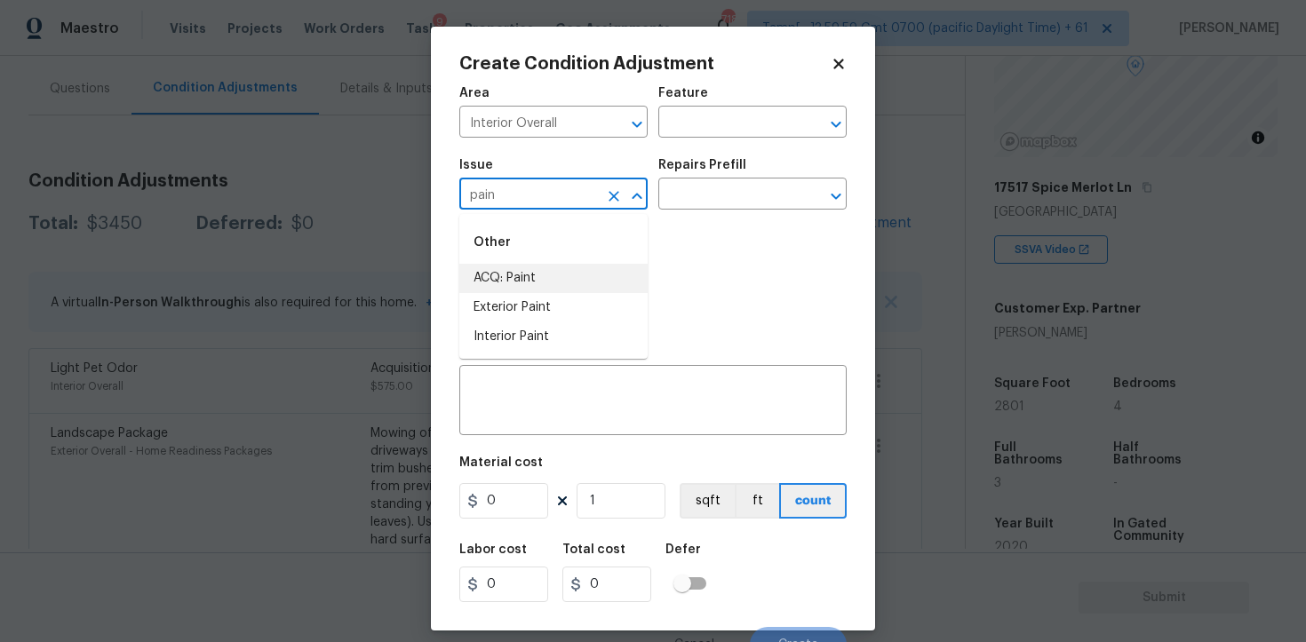
click at [546, 275] on li "ACQ: Paint" at bounding box center [553, 278] width 188 height 29
type input "ACQ: Paint"
click at [698, 189] on input "text" at bounding box center [727, 196] width 139 height 28
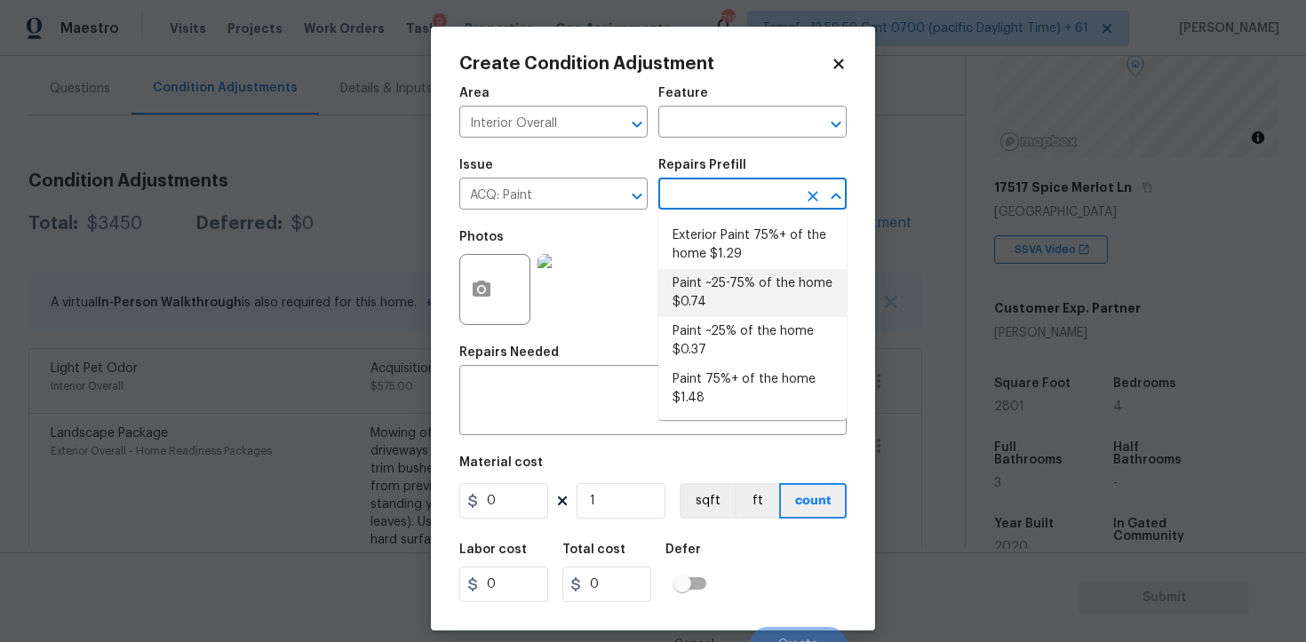
click at [707, 288] on li "Paint ~25-75% of the home $0.74" at bounding box center [752, 293] width 188 height 48
type input "Acquisition"
type textarea "Acquisition Scope: ~25 - 75% of the home needs interior paint"
type input "0.74"
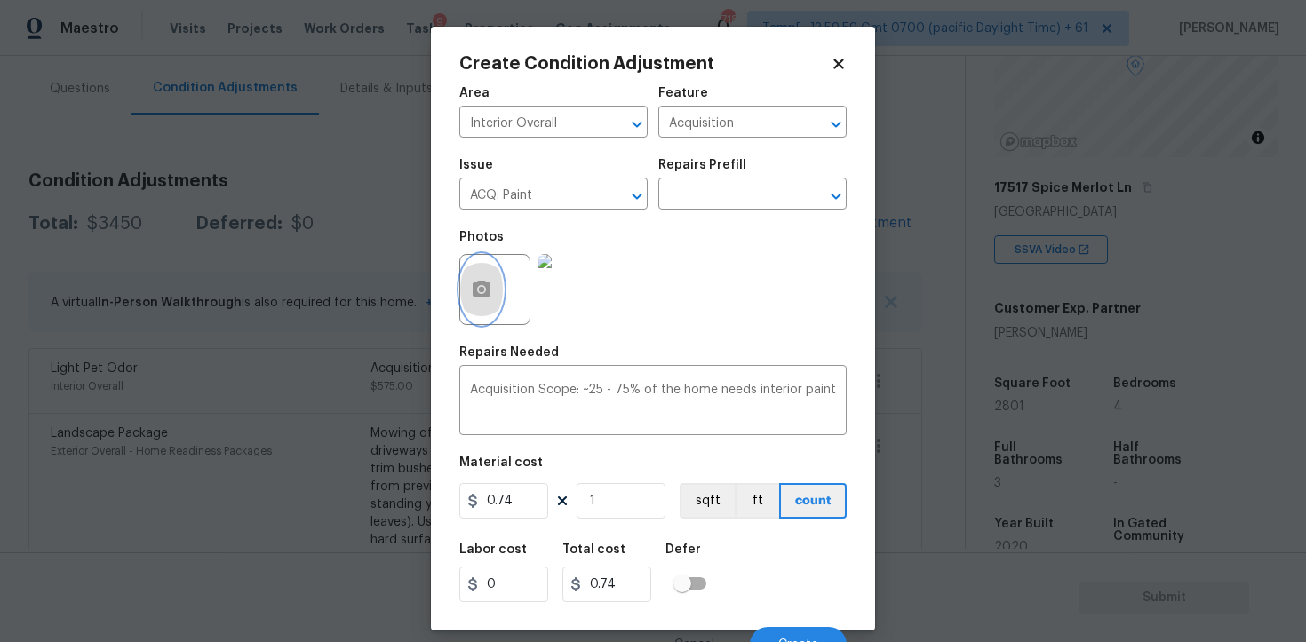
click at [499, 276] on button "button" at bounding box center [481, 289] width 43 height 69
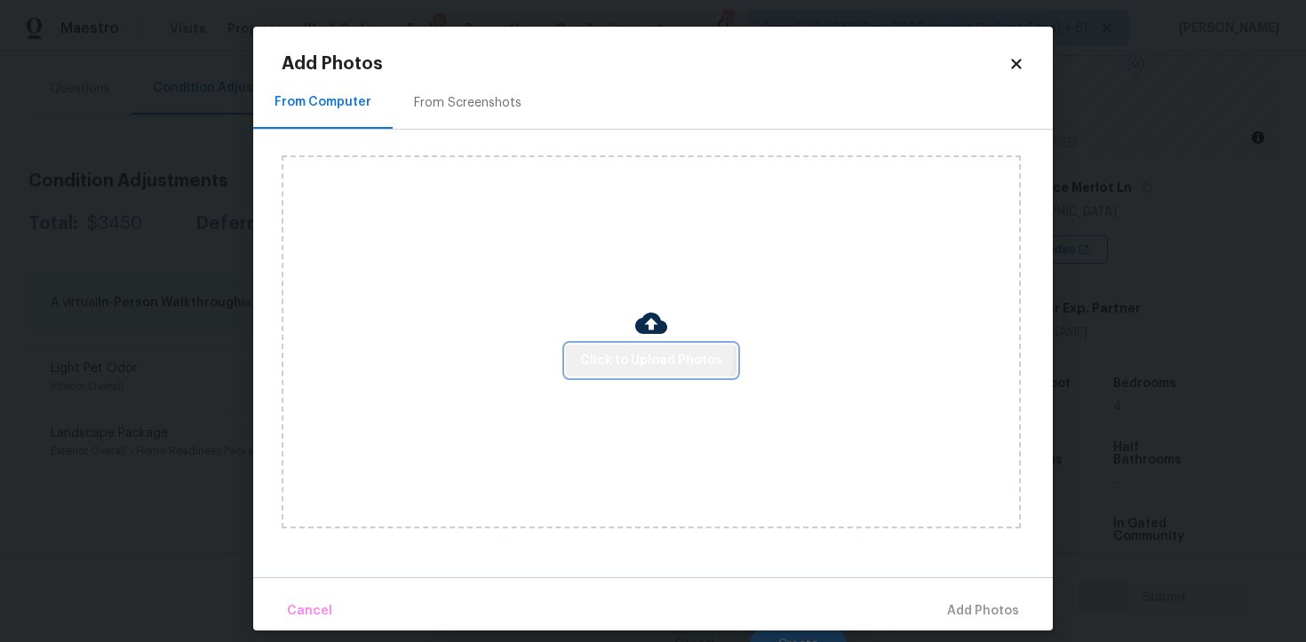
click at [634, 347] on button "Click to Upload Photos" at bounding box center [651, 361] width 171 height 33
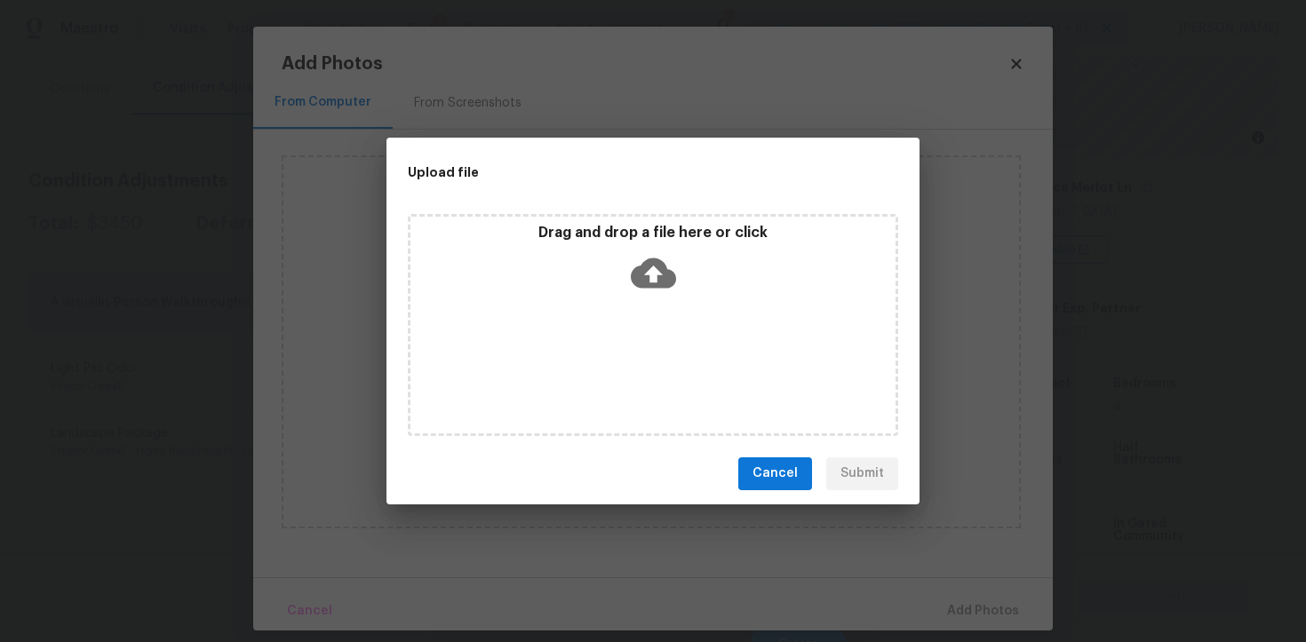
click at [659, 285] on icon at bounding box center [653, 273] width 45 height 30
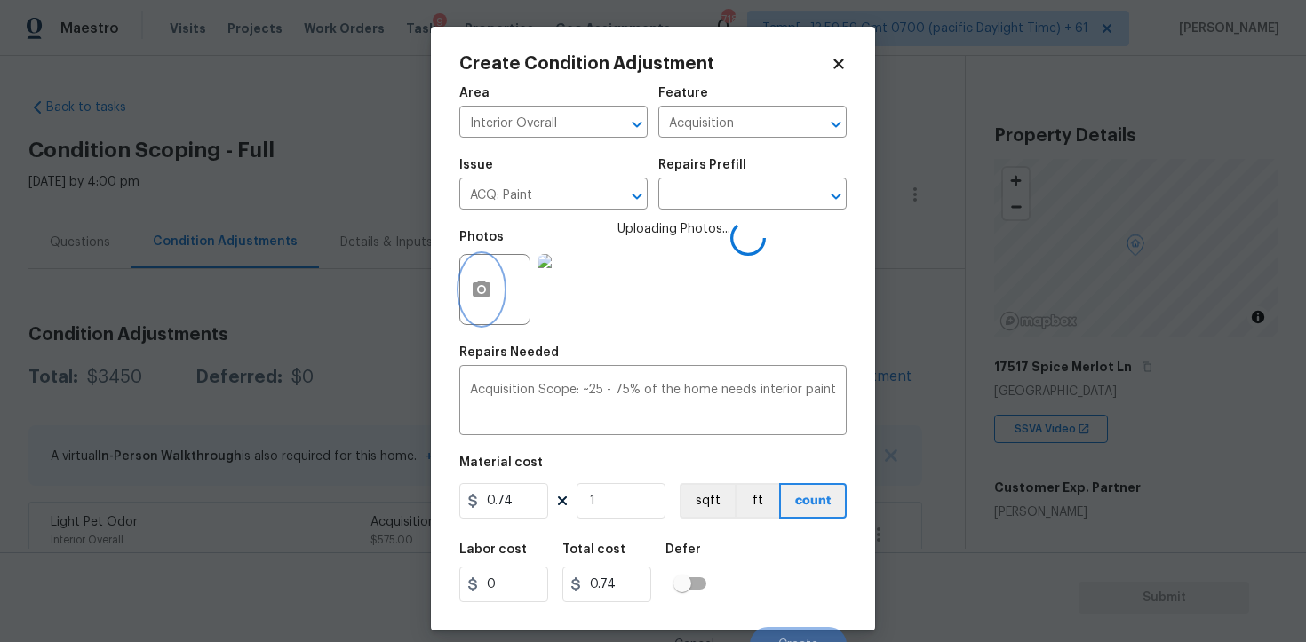
scroll to position [21, 0]
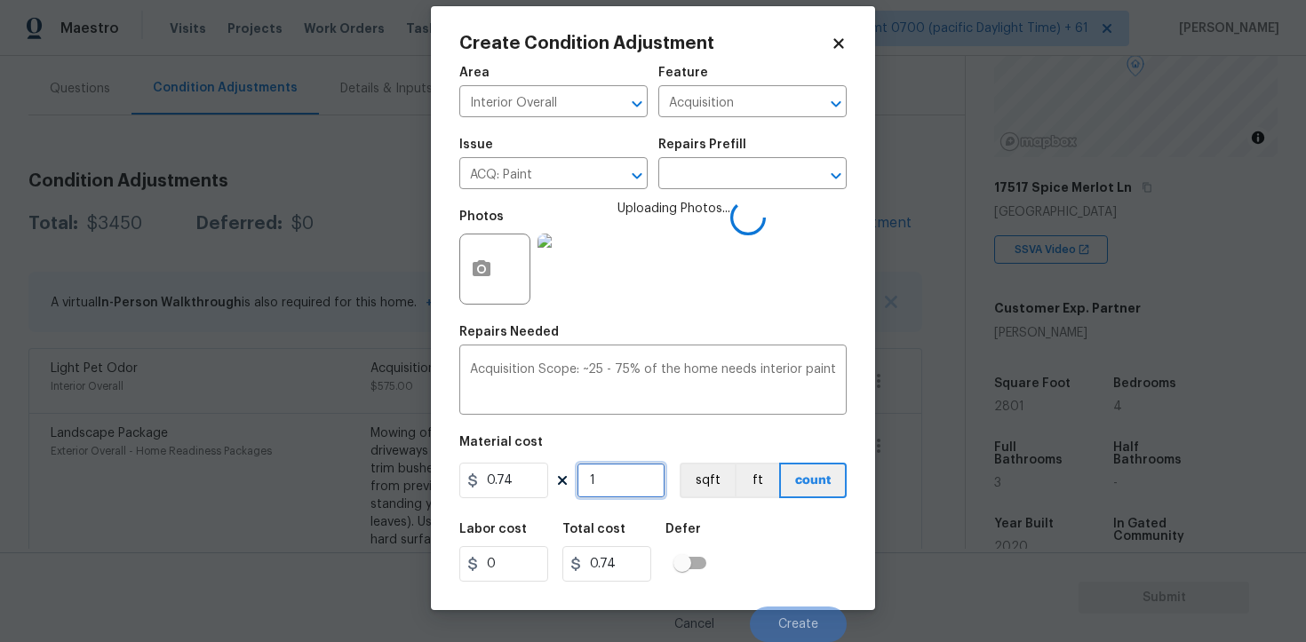
click at [625, 474] on input "1" at bounding box center [621, 481] width 89 height 36
type input "0"
paste input "2988"
type input "2988"
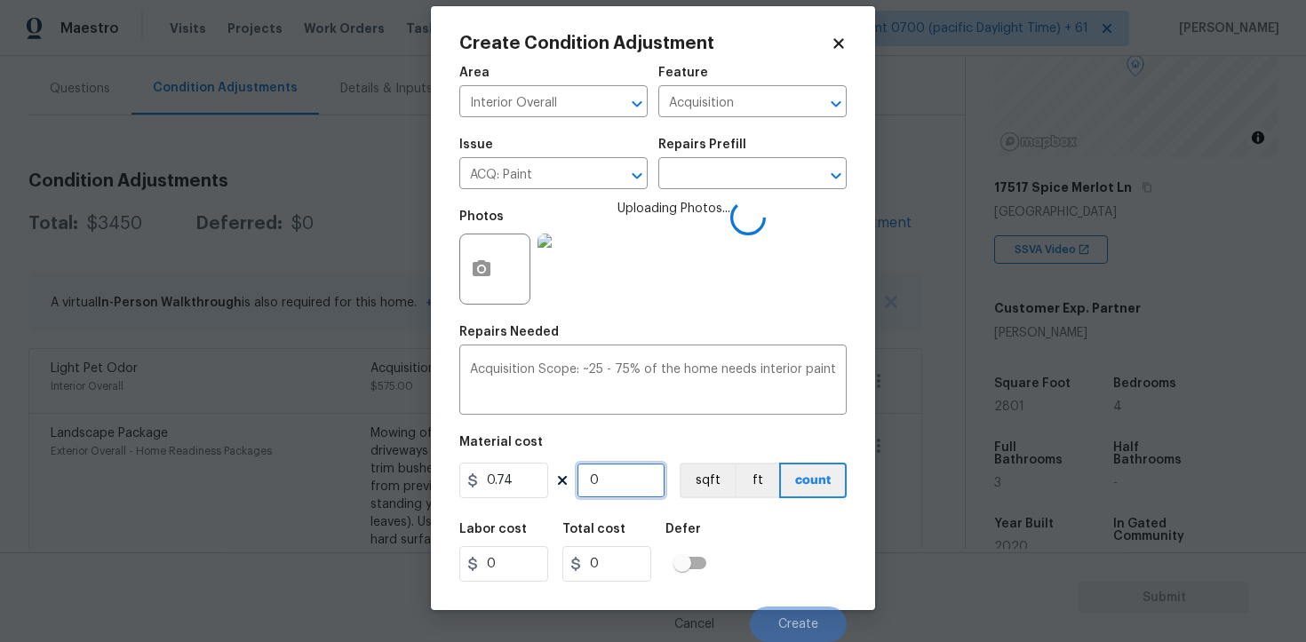
type input "2211.12"
type input "2988"
click at [723, 476] on button "sqft" at bounding box center [707, 481] width 55 height 36
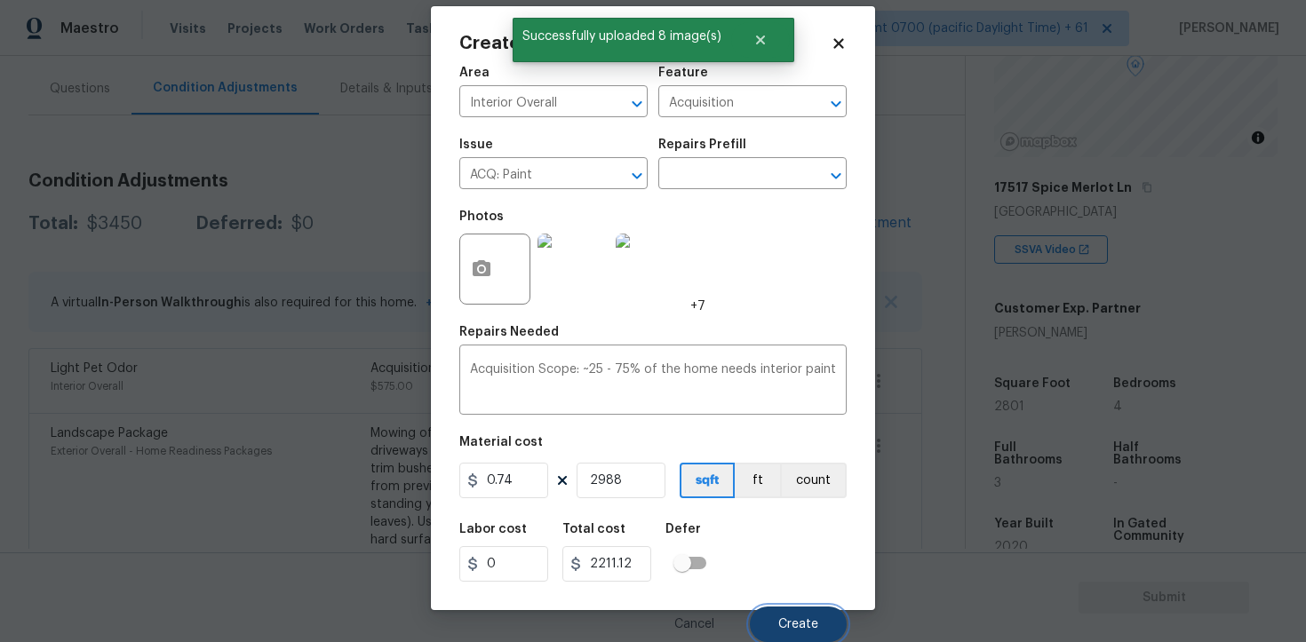
click at [801, 608] on button "Create" at bounding box center [798, 625] width 97 height 36
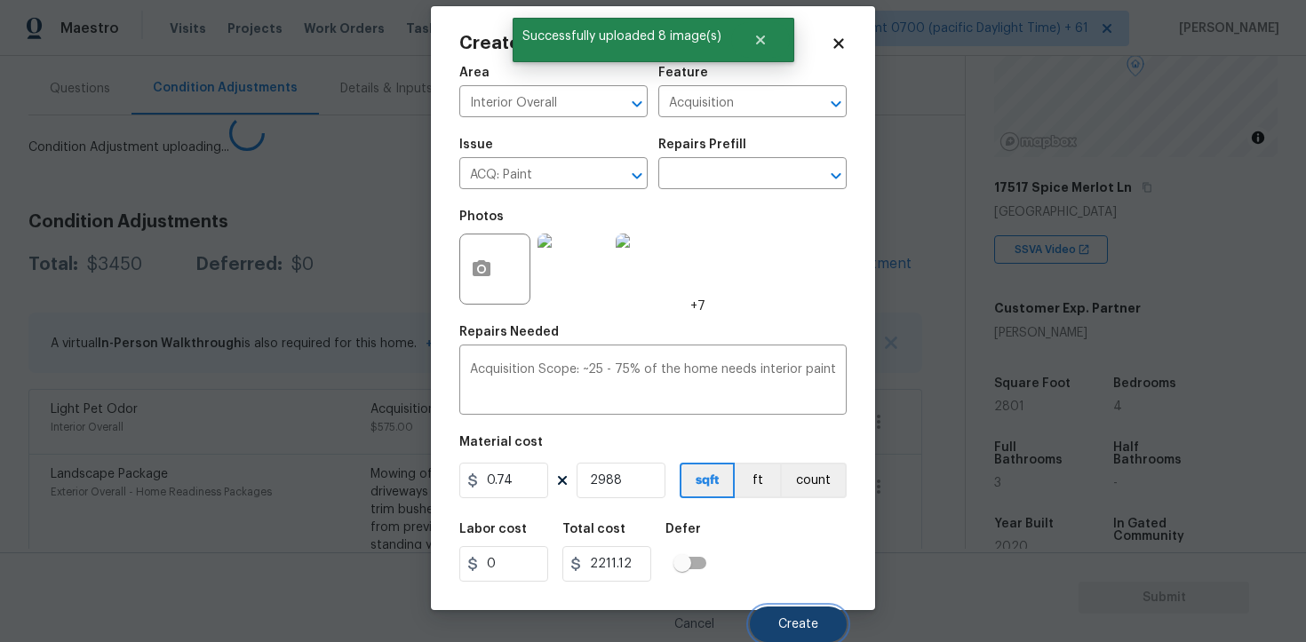
click at [801, 610] on button "Create" at bounding box center [798, 625] width 97 height 36
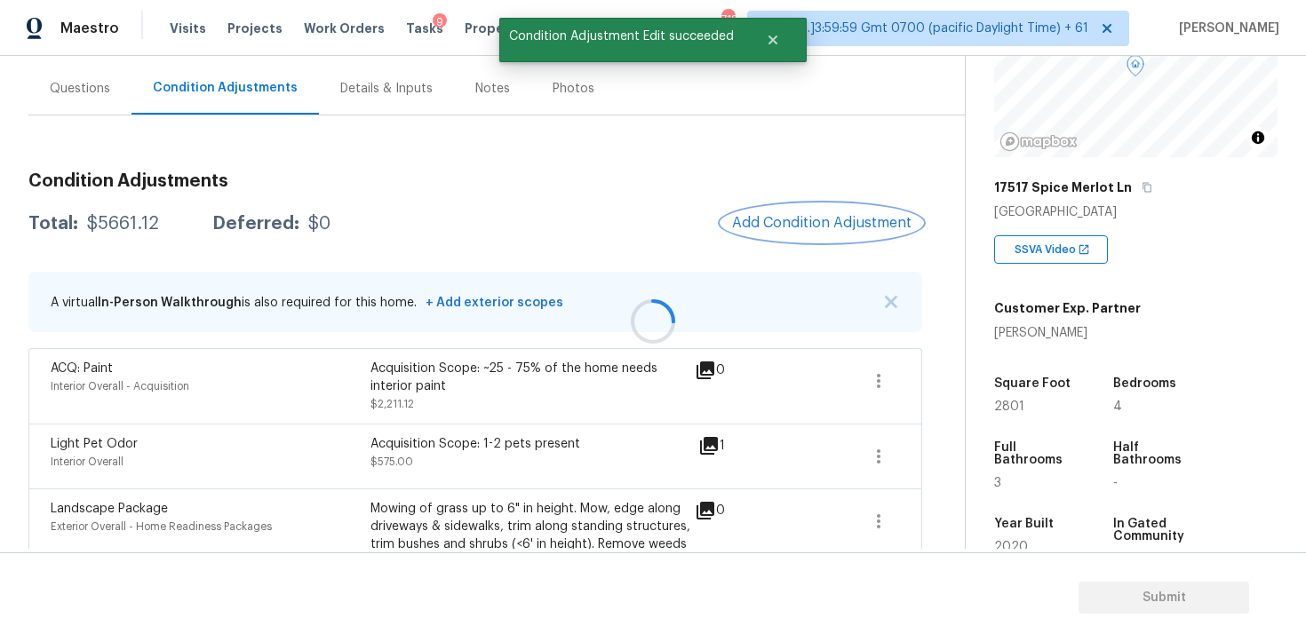
scroll to position [136, 0]
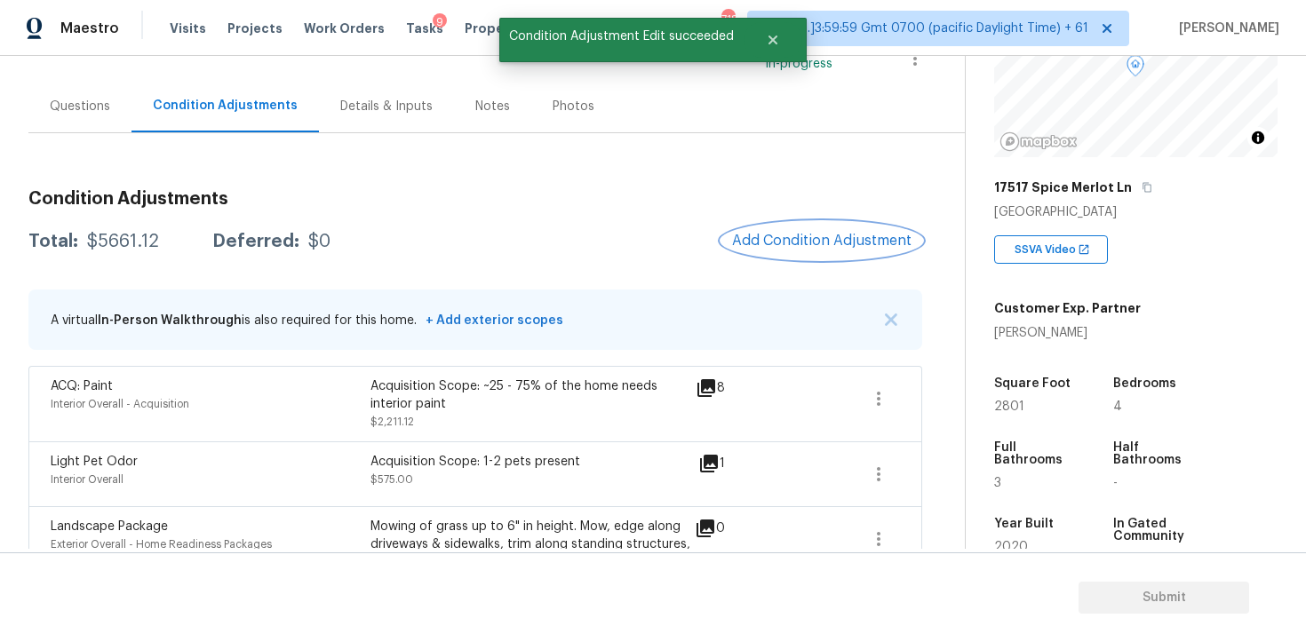
click at [773, 253] on button "Add Condition Adjustment" at bounding box center [822, 240] width 201 height 37
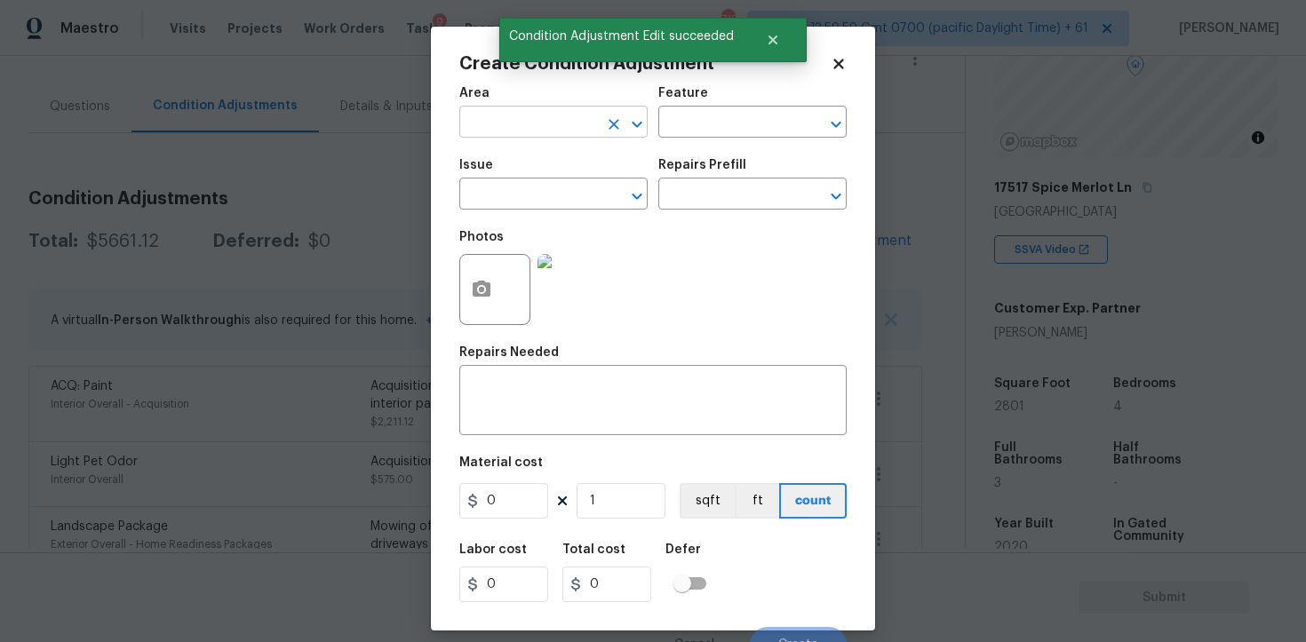
click at [563, 126] on input "text" at bounding box center [528, 124] width 139 height 28
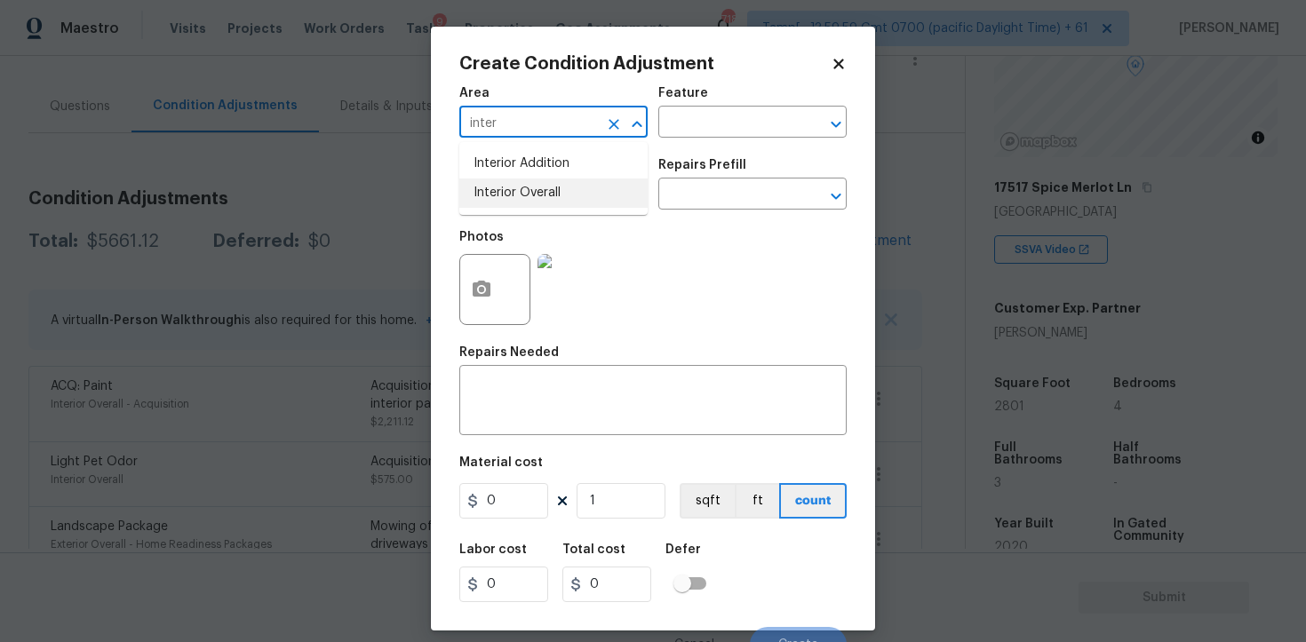
click at [562, 196] on li "Interior Overall" at bounding box center [553, 193] width 188 height 29
type input "Interior Overall"
click at [562, 196] on input "text" at bounding box center [528, 196] width 139 height 28
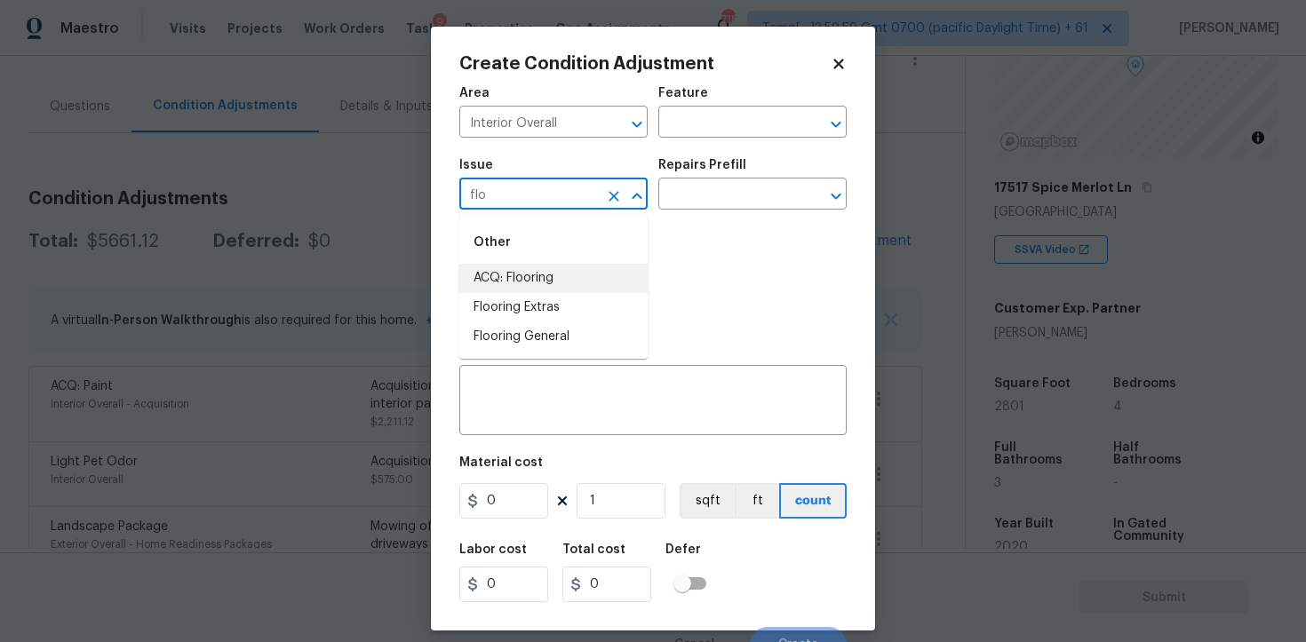
click at [554, 268] on li "ACQ: Flooring" at bounding box center [553, 278] width 188 height 29
type input "ACQ: Flooring"
click at [705, 193] on input "text" at bounding box center [727, 196] width 139 height 28
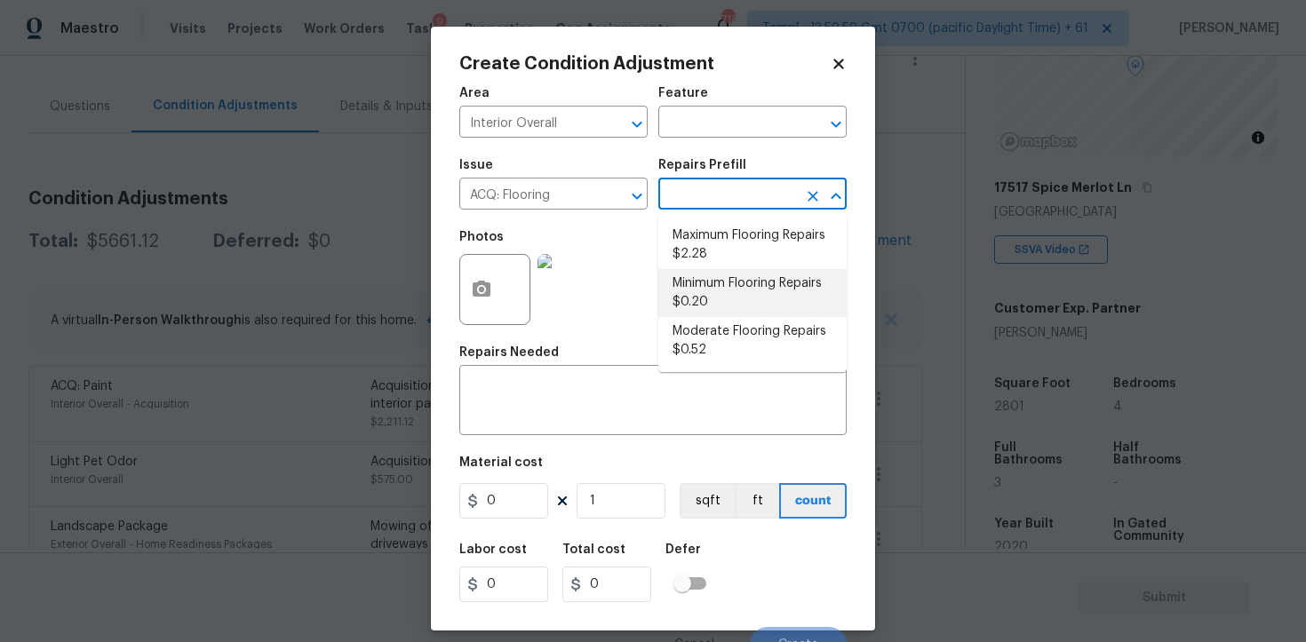
click at [731, 282] on li "Minimum Flooring Repairs $0.20" at bounding box center [752, 293] width 188 height 48
type input "Acquisition"
type textarea "Acquisition Scope: Minimum flooring repairs"
type input "0.2"
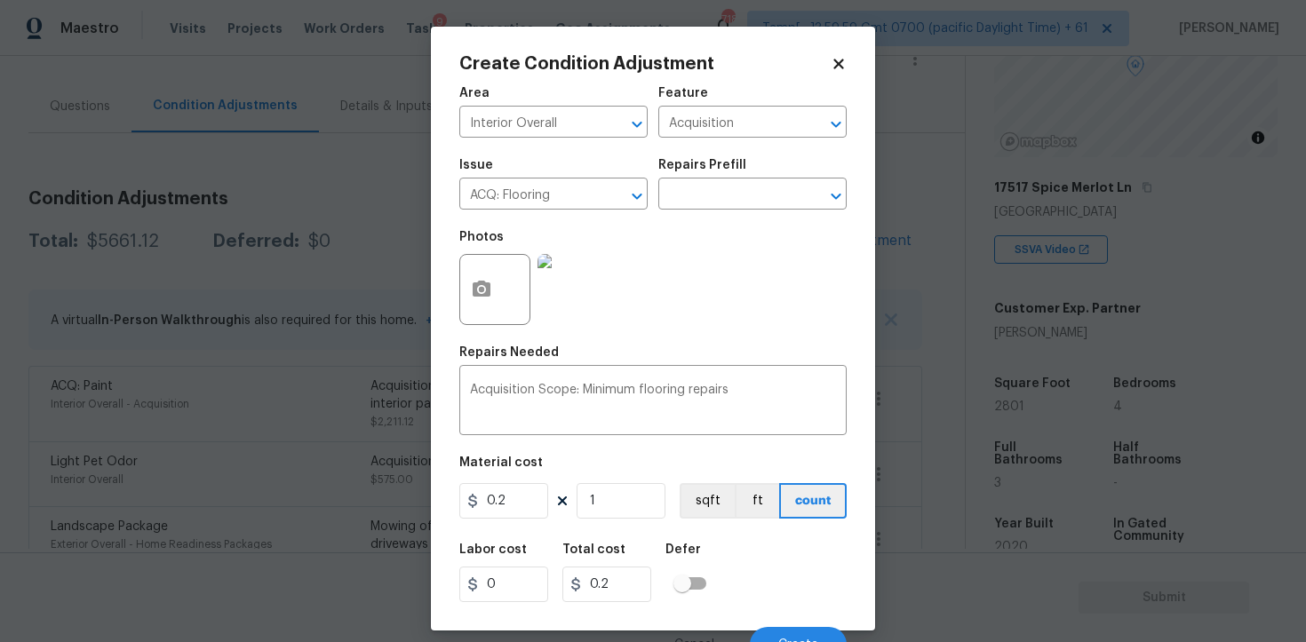
click at [647, 480] on div "Material cost" at bounding box center [652, 468] width 387 height 23
click at [637, 489] on input "1" at bounding box center [621, 501] width 89 height 36
type input "0"
paste input "2988"
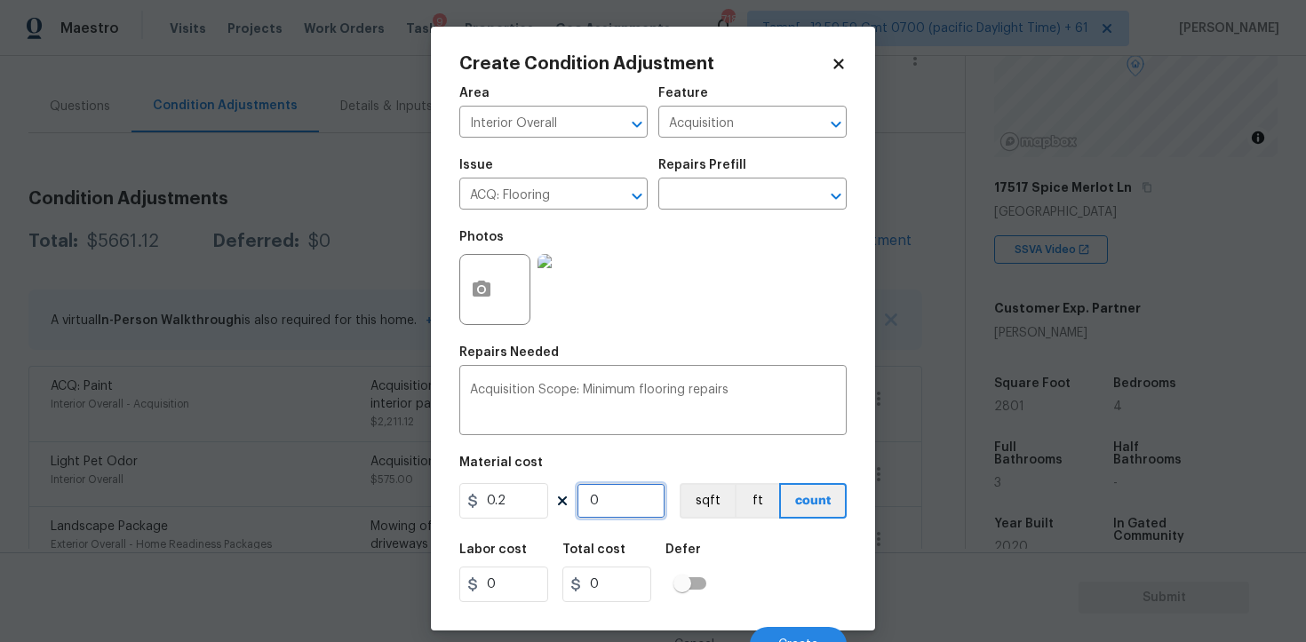
type input "2988"
type input "597.6"
type input "2988"
click at [727, 482] on figure "Material cost 0.2 2988 sqft ft count" at bounding box center [652, 490] width 387 height 66
click at [709, 492] on button "sqft" at bounding box center [707, 501] width 55 height 36
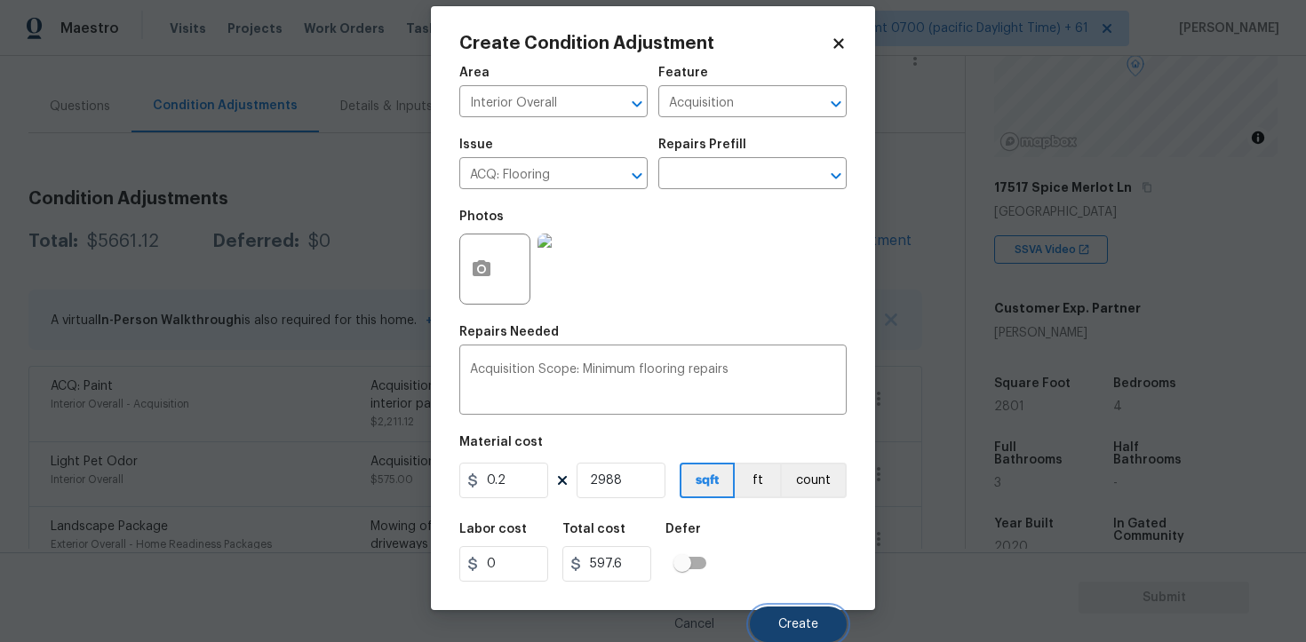
click at [789, 611] on button "Create" at bounding box center [798, 625] width 97 height 36
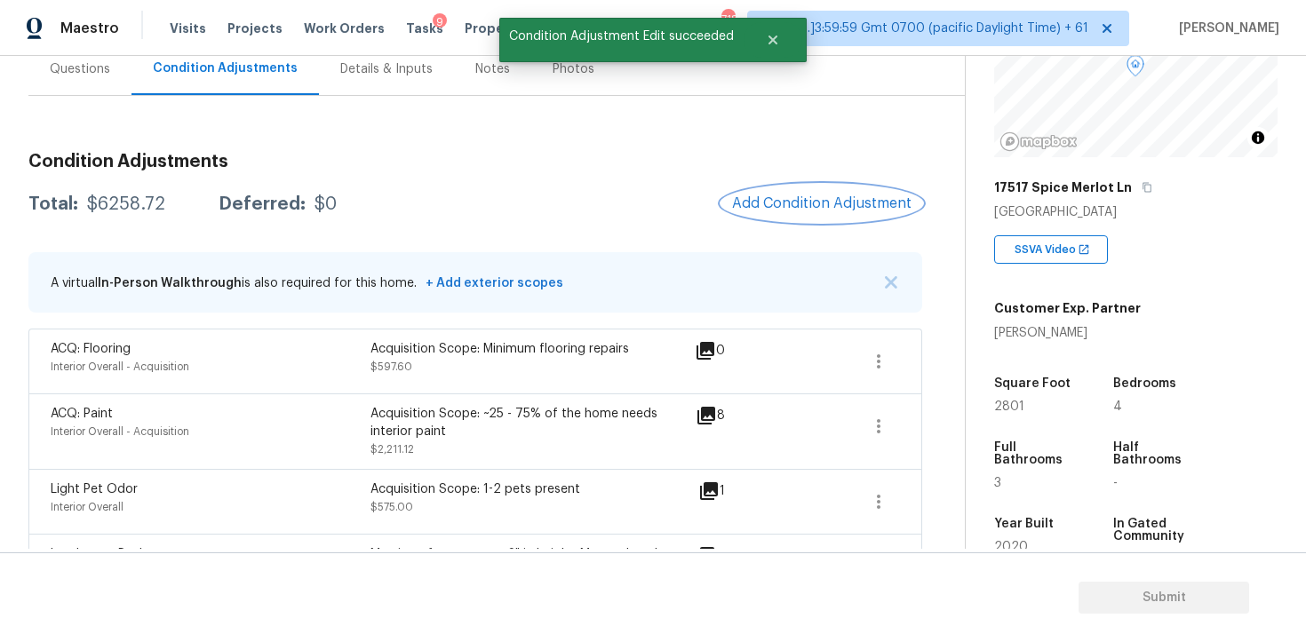
scroll to position [84, 0]
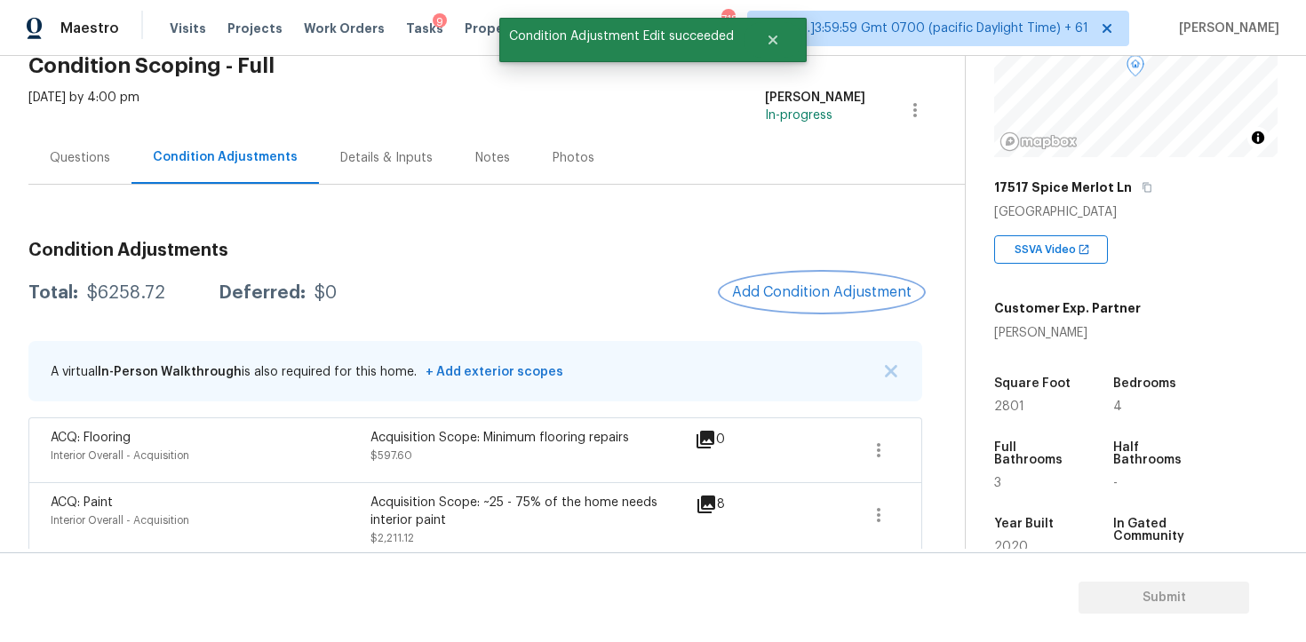
click at [853, 275] on button "Add Condition Adjustment" at bounding box center [822, 292] width 201 height 37
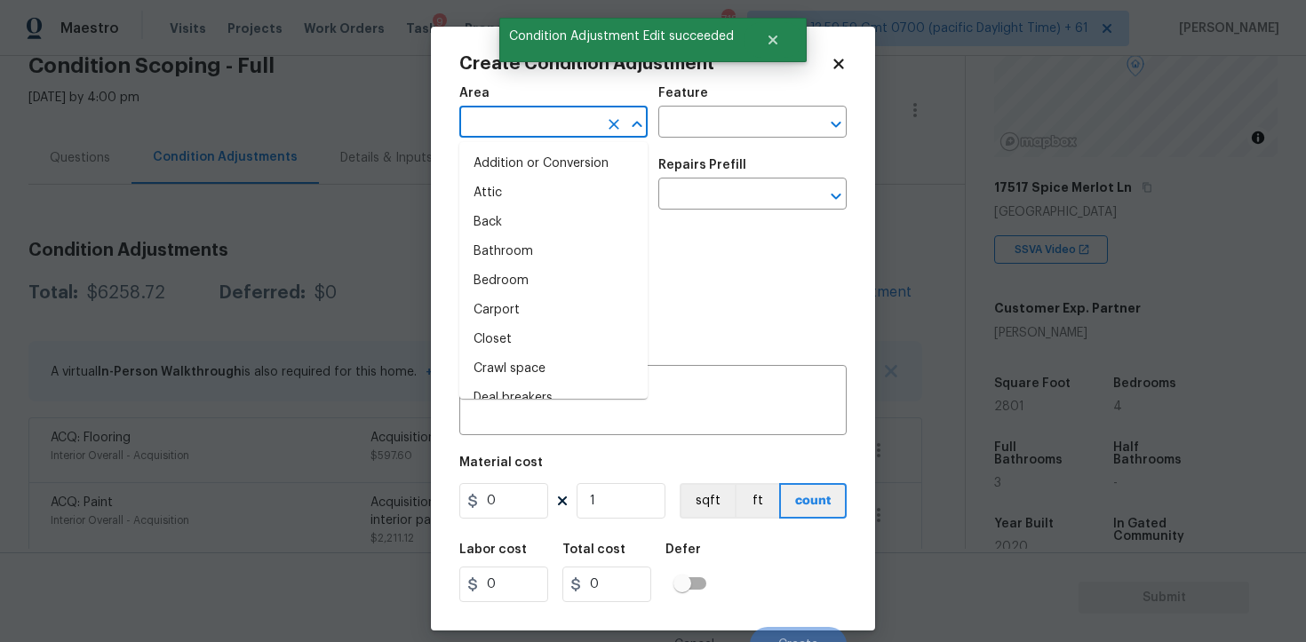
click at [555, 132] on input "text" at bounding box center [528, 124] width 139 height 28
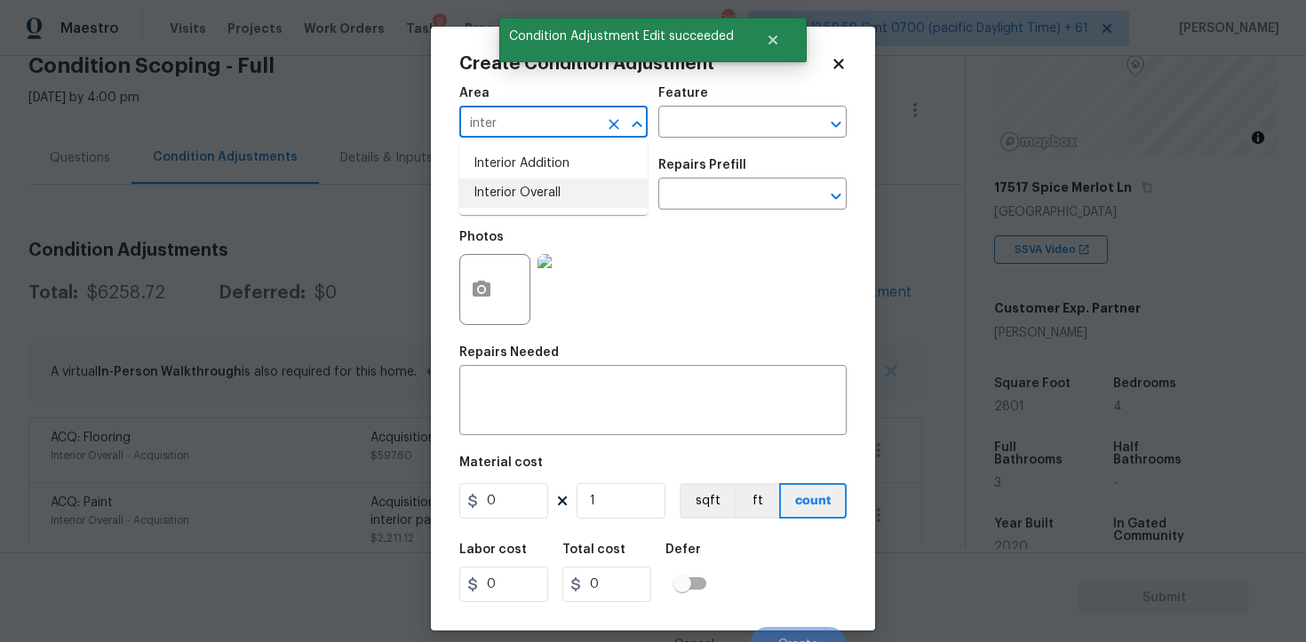
click at [538, 211] on ul "Interior Addition Interior Overall" at bounding box center [553, 178] width 188 height 73
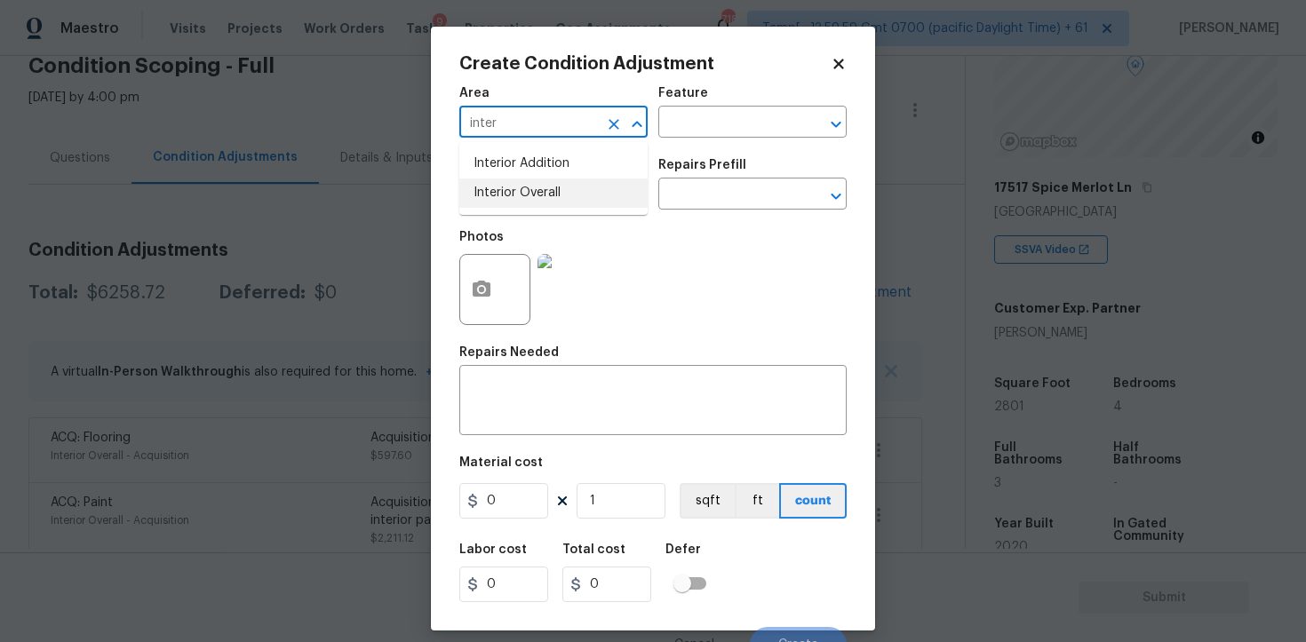
click at [529, 187] on li "Interior Overall" at bounding box center [553, 193] width 188 height 29
type input "Interior Overall"
click at [529, 187] on input "text" at bounding box center [528, 196] width 139 height 28
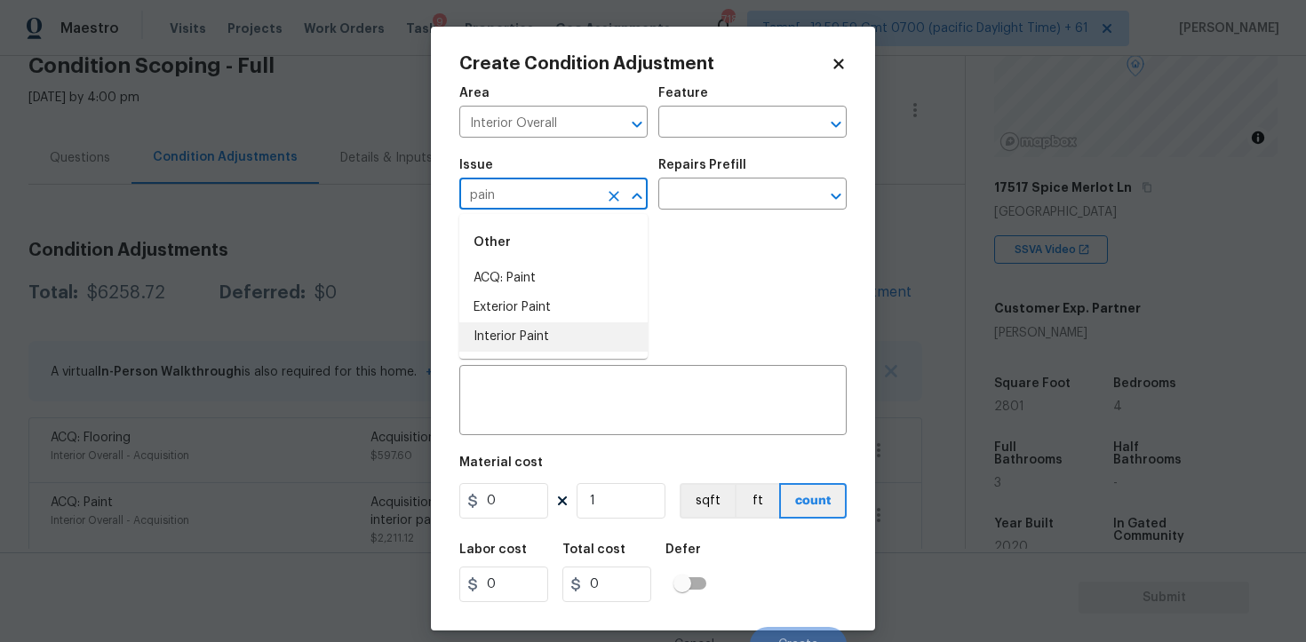
click at [529, 338] on li "Interior Paint" at bounding box center [553, 337] width 188 height 29
type input "Interior Paint"
click at [705, 181] on div "Repairs Prefill" at bounding box center [752, 170] width 188 height 23
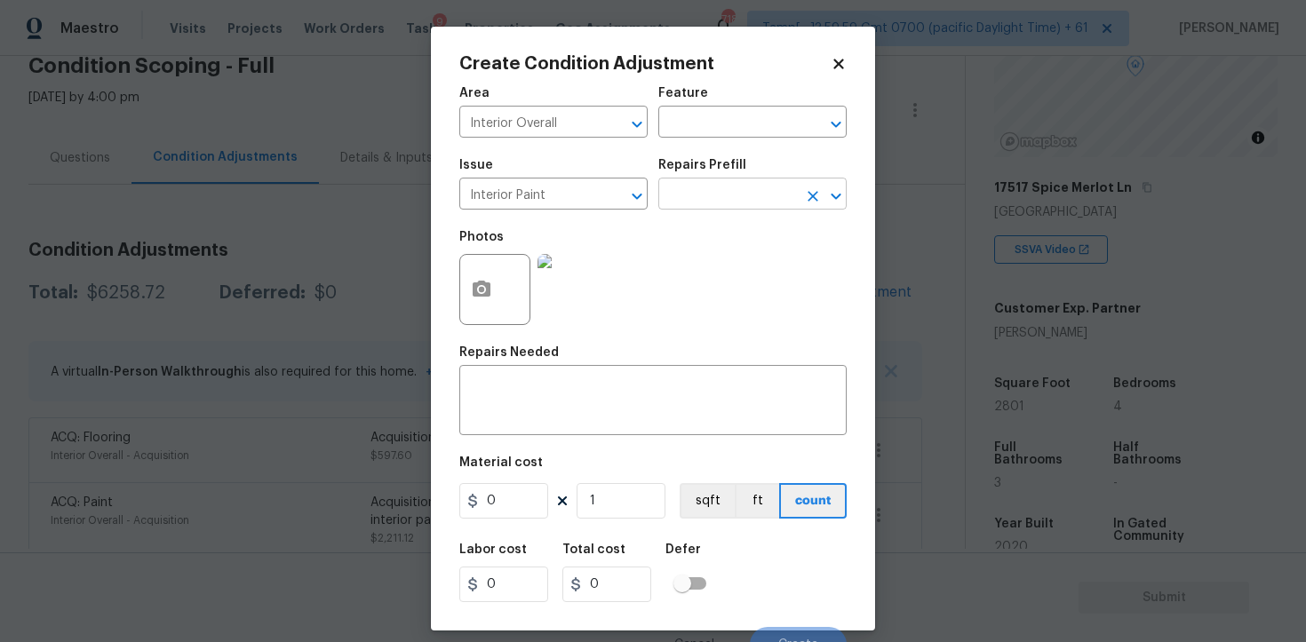
click at [705, 196] on input "text" at bounding box center [727, 196] width 139 height 28
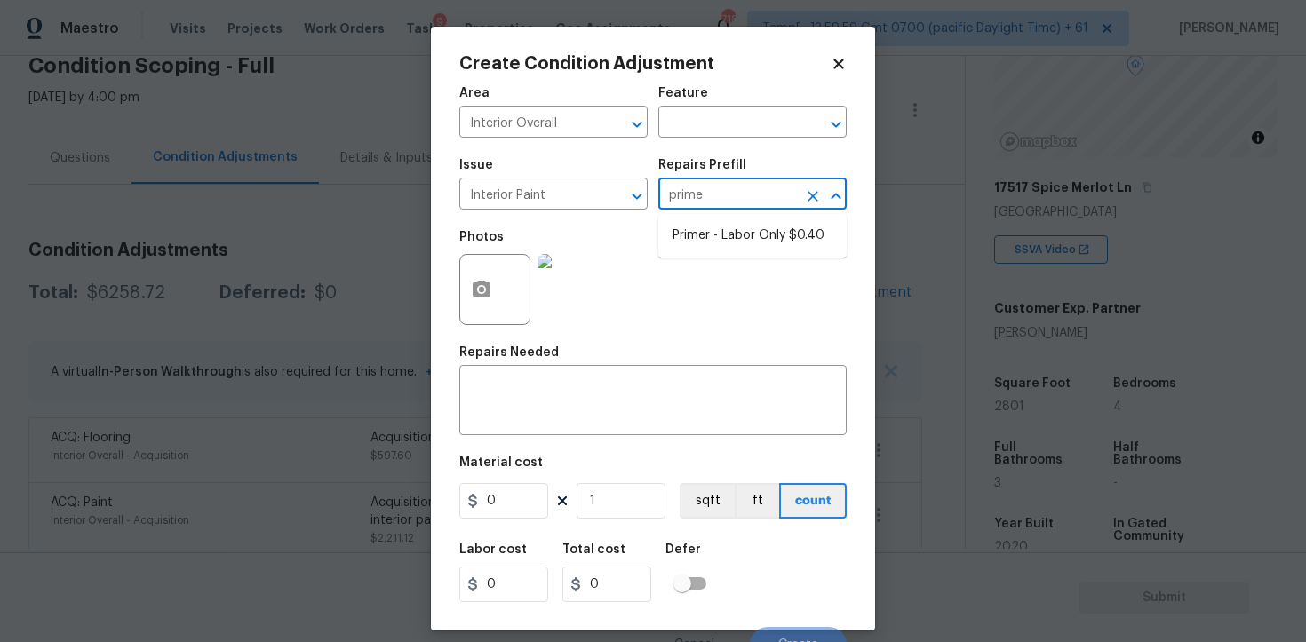
type input "primer"
click at [731, 239] on li "Primer - Labor Only $0.40" at bounding box center [752, 235] width 188 height 29
type input "Overall Paint"
type textarea "Interior primer - PRIMER PROVIDED BY OPENDOOR - All nails, screws, drywall anch…"
type input "0.4"
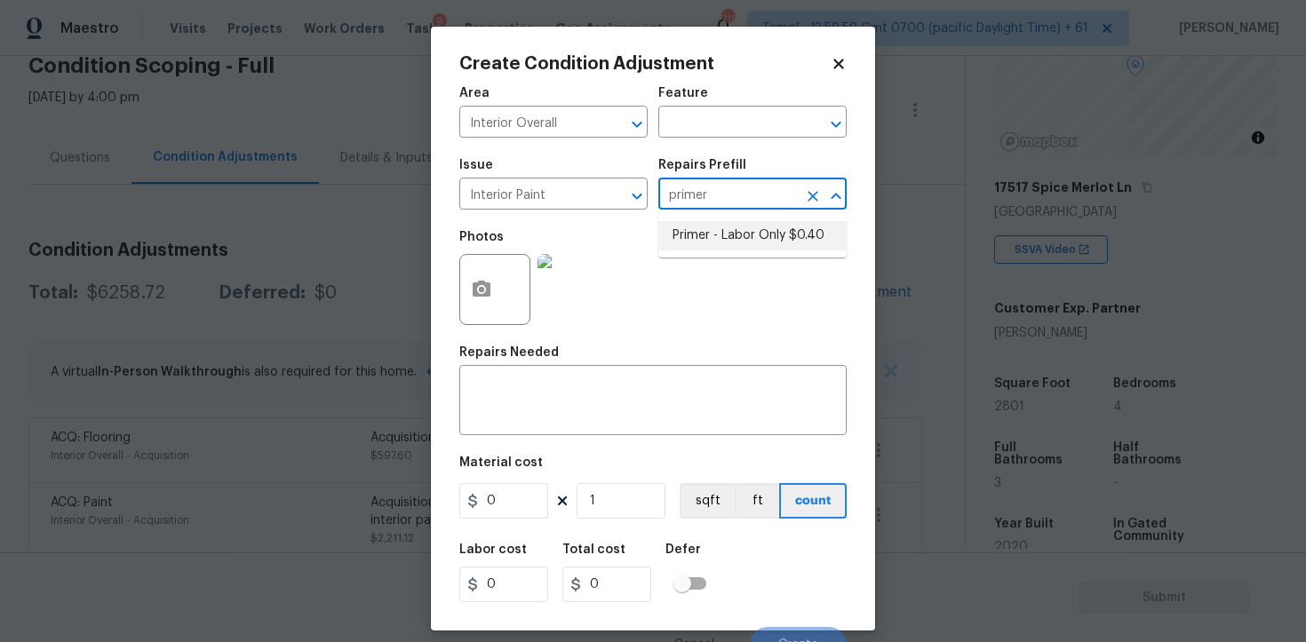
type input "0.4"
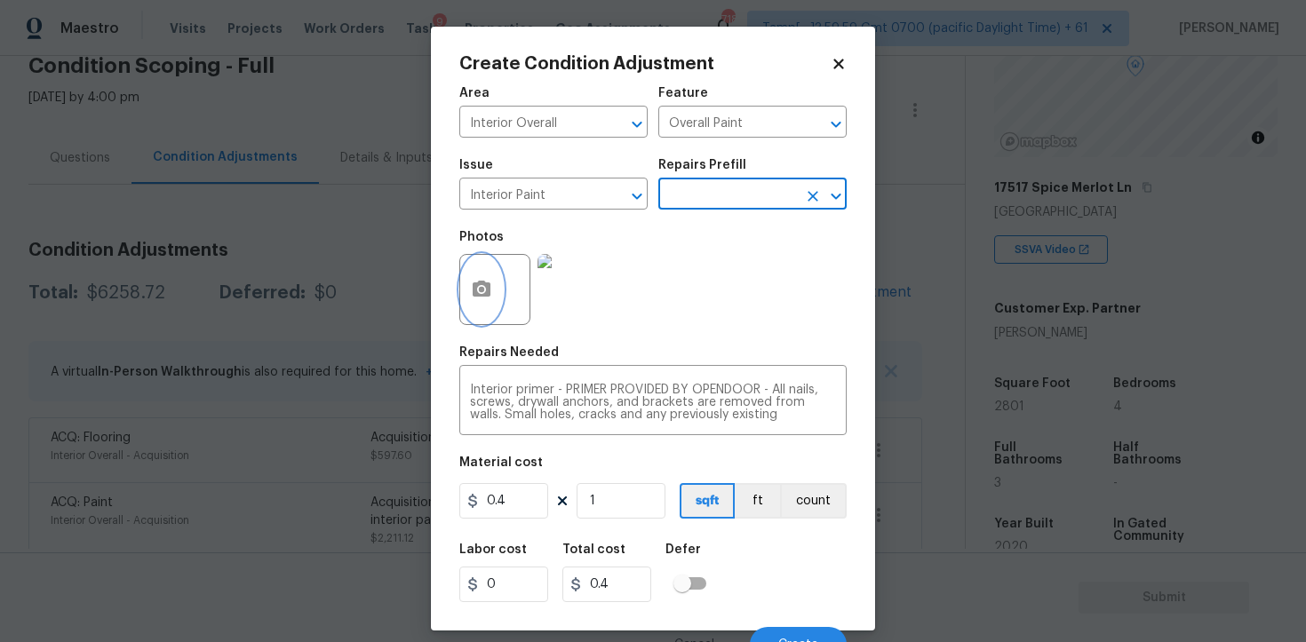
click at [489, 317] on button "button" at bounding box center [481, 289] width 43 height 69
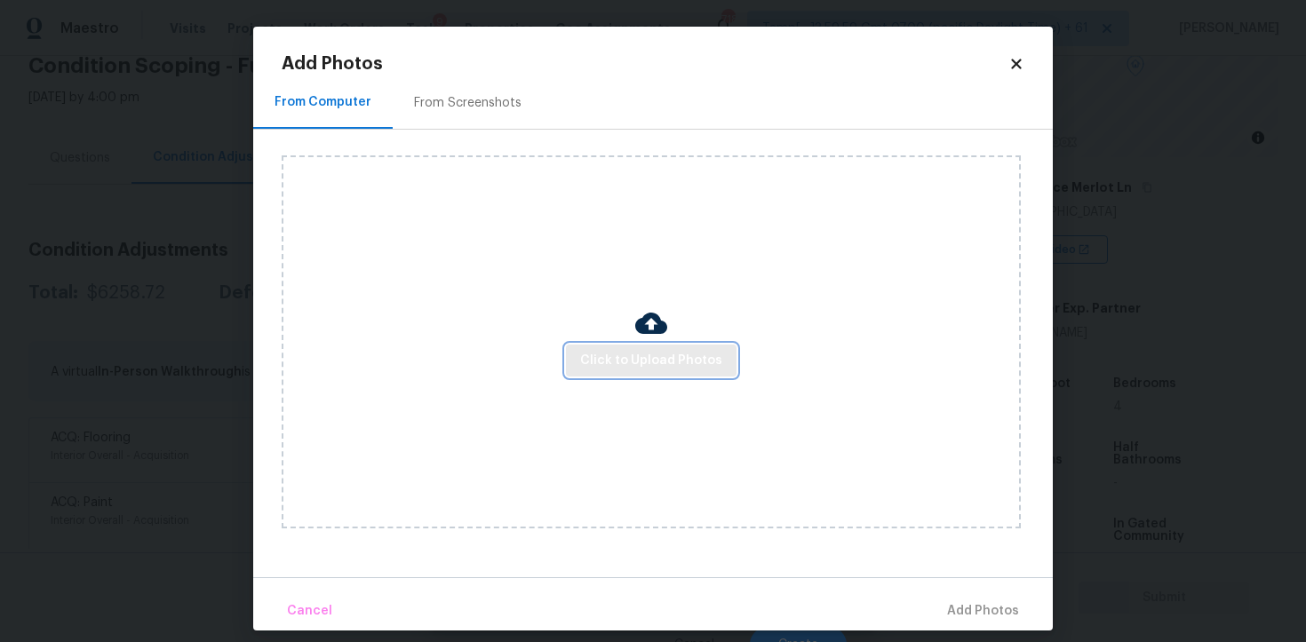
click at [625, 376] on button "Click to Upload Photos" at bounding box center [651, 361] width 171 height 33
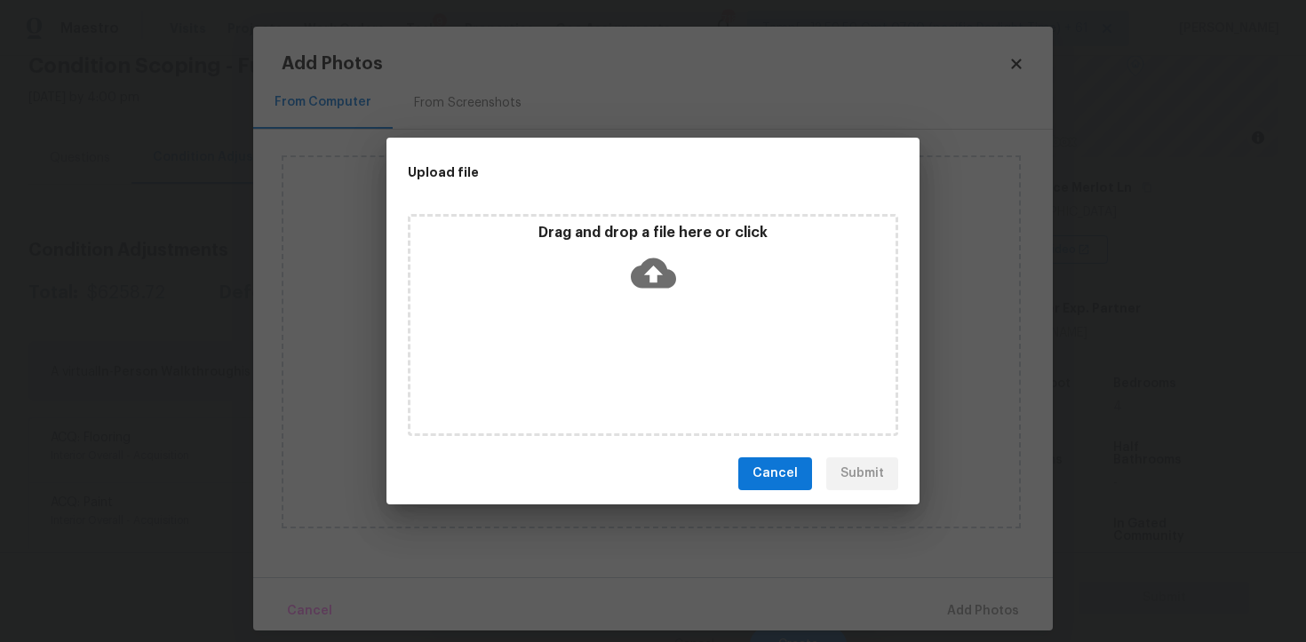
click at [638, 283] on icon at bounding box center [653, 273] width 45 height 30
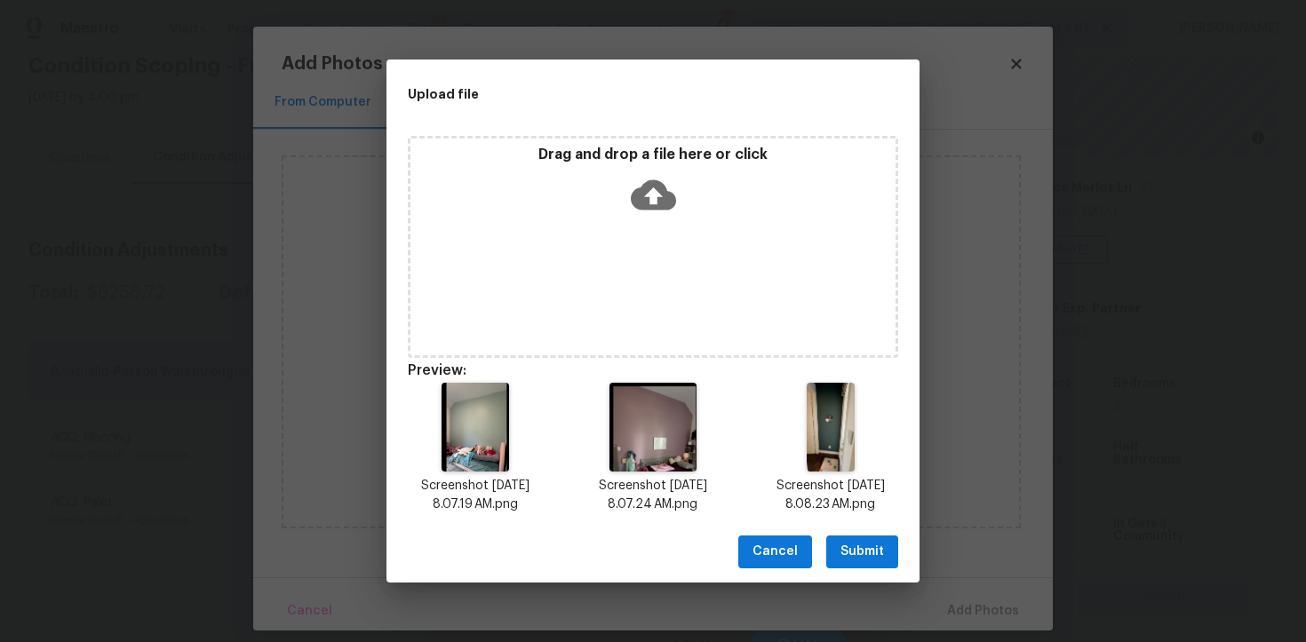
scroll to position [14, 0]
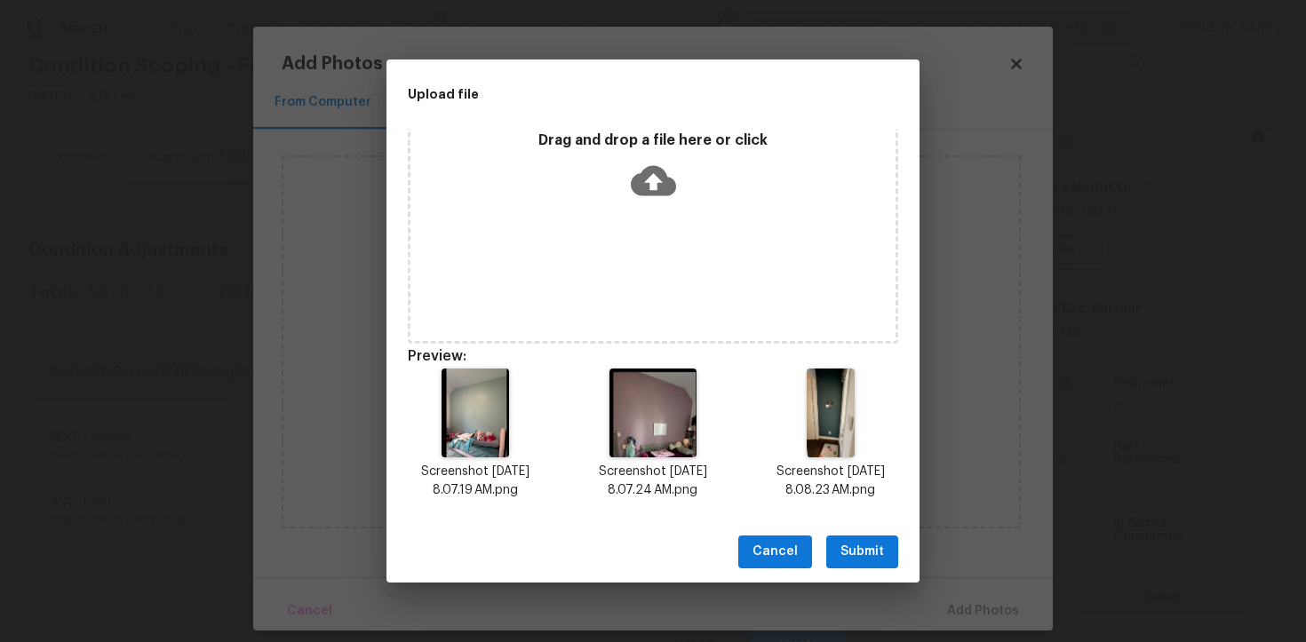
click at [844, 536] on button "Submit" at bounding box center [862, 552] width 72 height 33
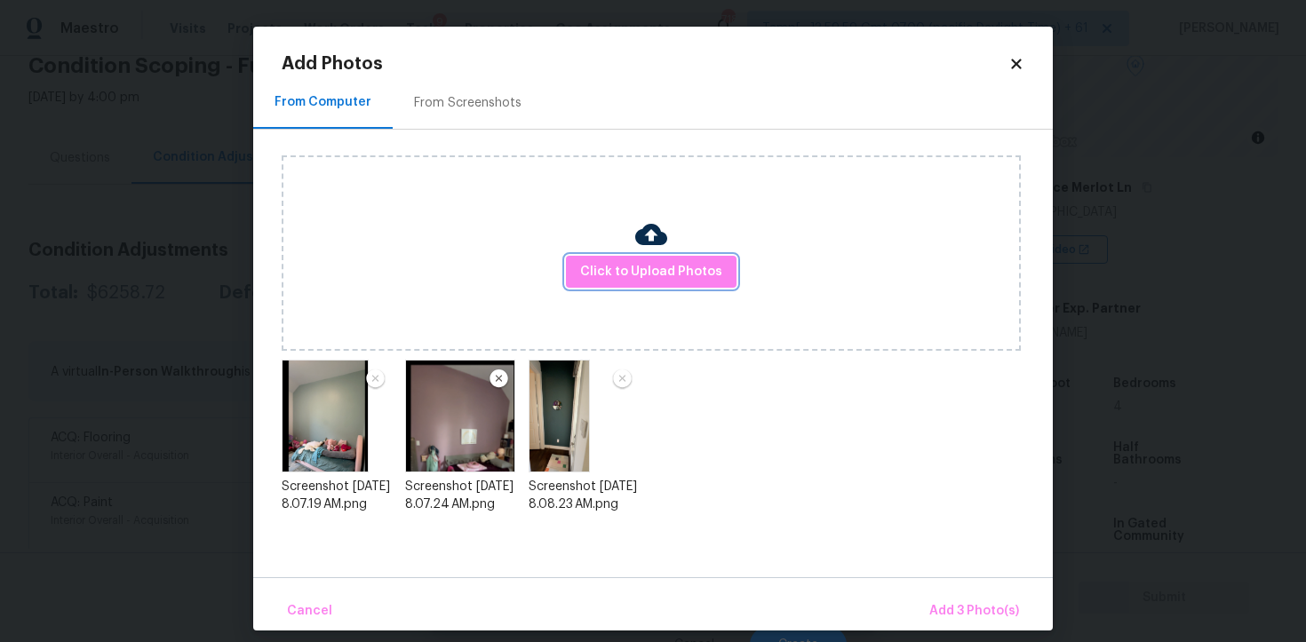
scroll to position [0, 0]
click at [952, 589] on div "Cancel Add 3 Photo(s)" at bounding box center [653, 604] width 800 height 53
click at [953, 596] on button "Add 3 Photo(s)" at bounding box center [974, 612] width 104 height 38
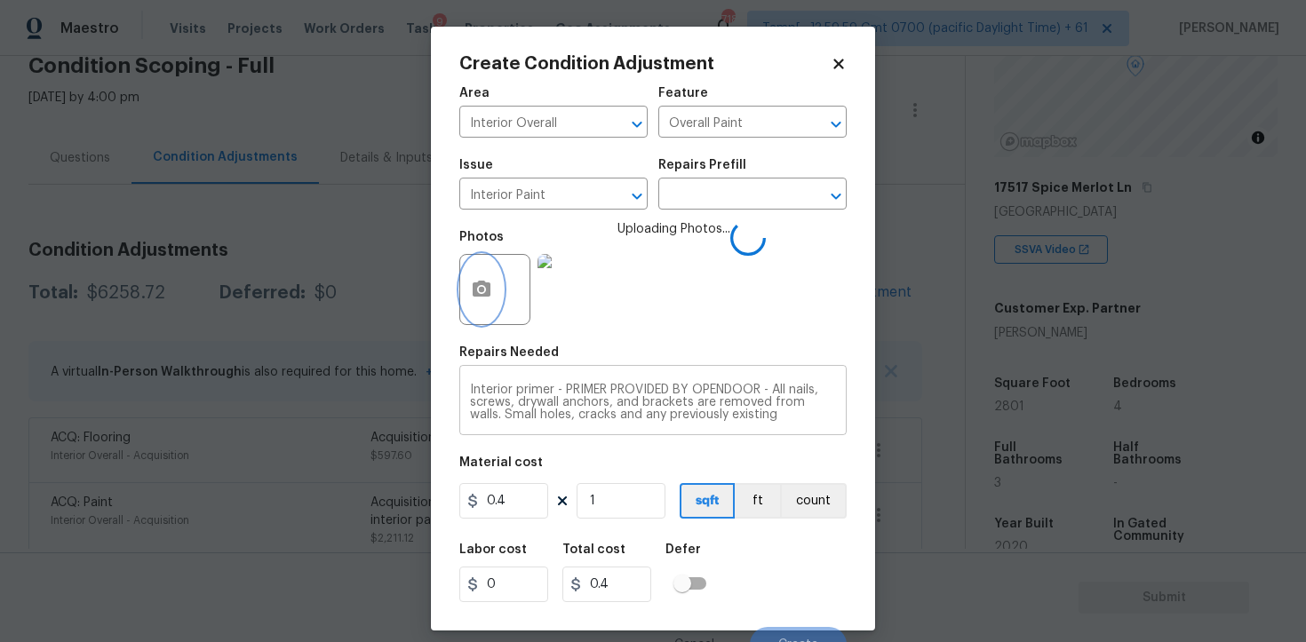
scroll to position [21, 0]
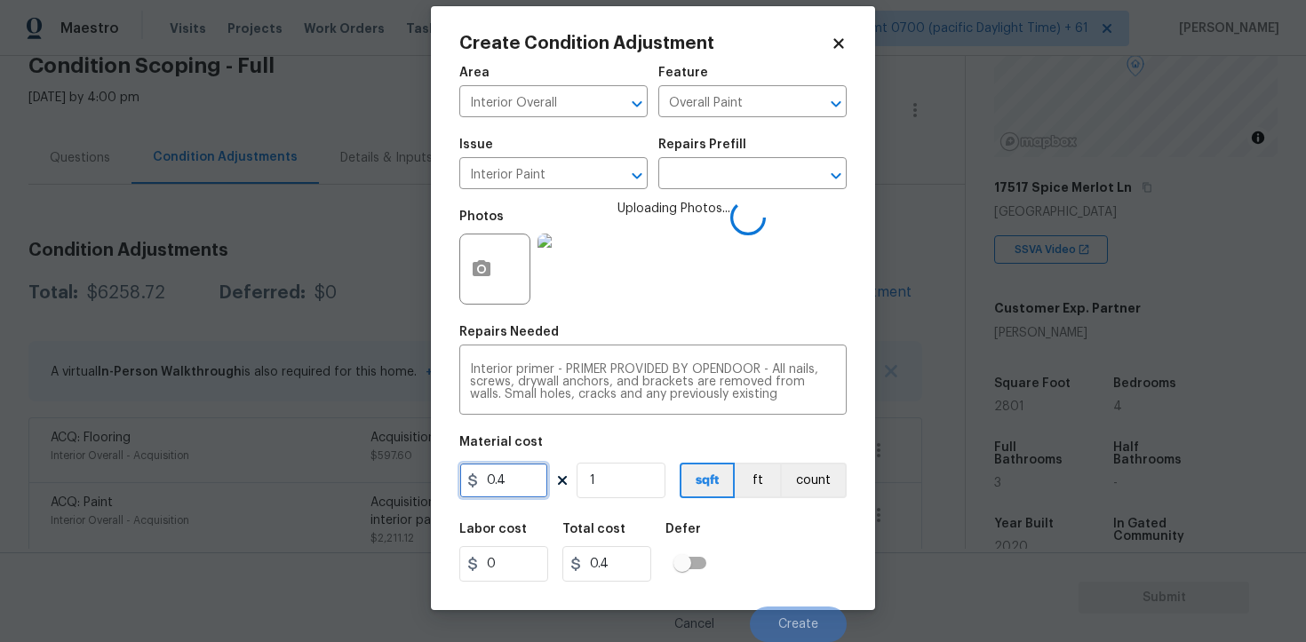
click at [542, 467] on input "0.4" at bounding box center [503, 481] width 89 height 36
type input "100"
click at [740, 538] on div "Labor cost 0 Total cost 0.4 Defer" at bounding box center [652, 553] width 387 height 80
type input "100"
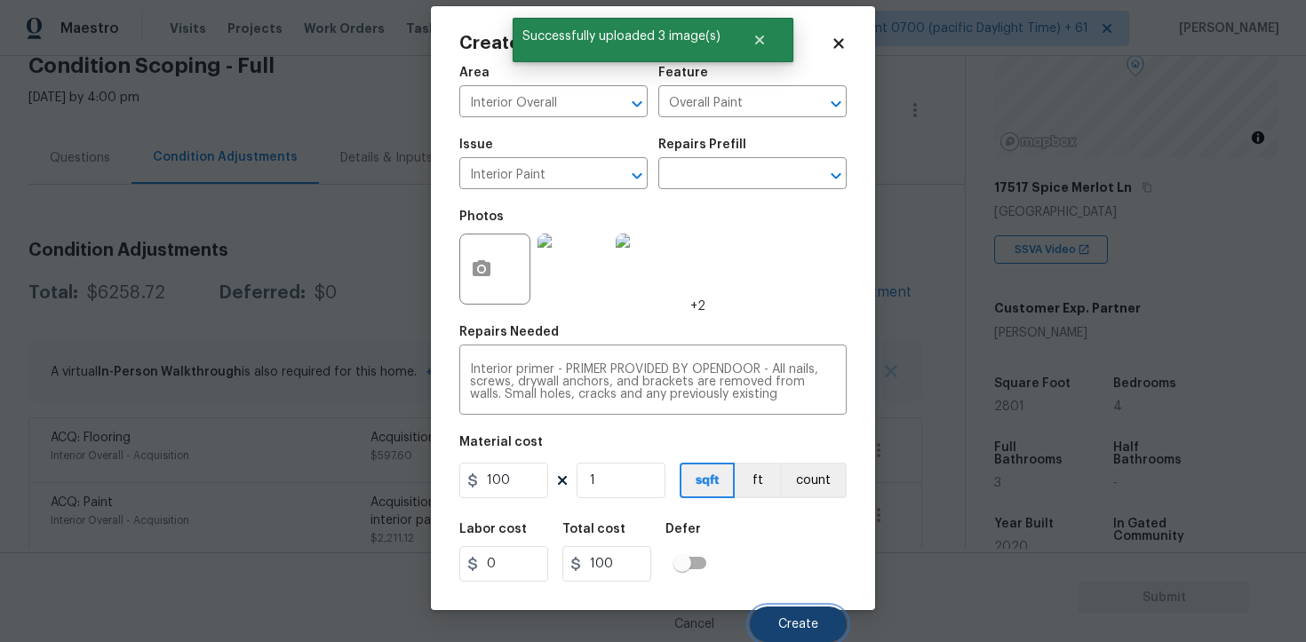
click at [784, 617] on button "Create" at bounding box center [798, 625] width 97 height 36
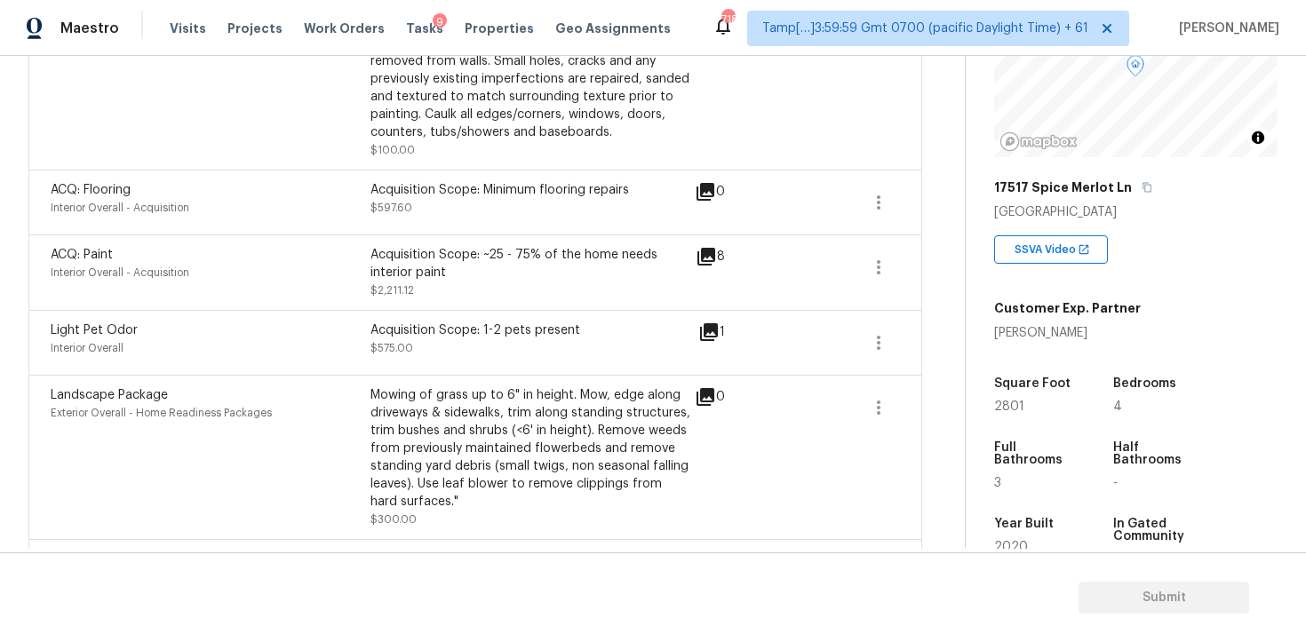
scroll to position [811, 0]
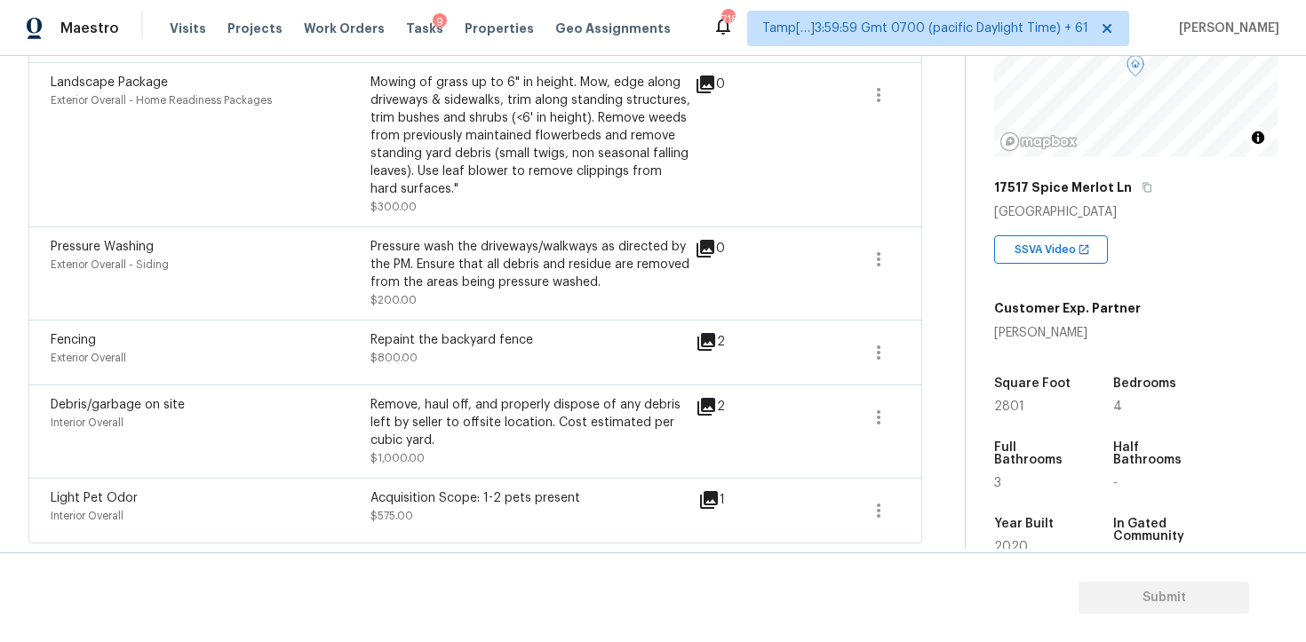
click at [510, 514] on div "Acquisition Scope: 1-2 pets present $575.00" at bounding box center [531, 511] width 320 height 43
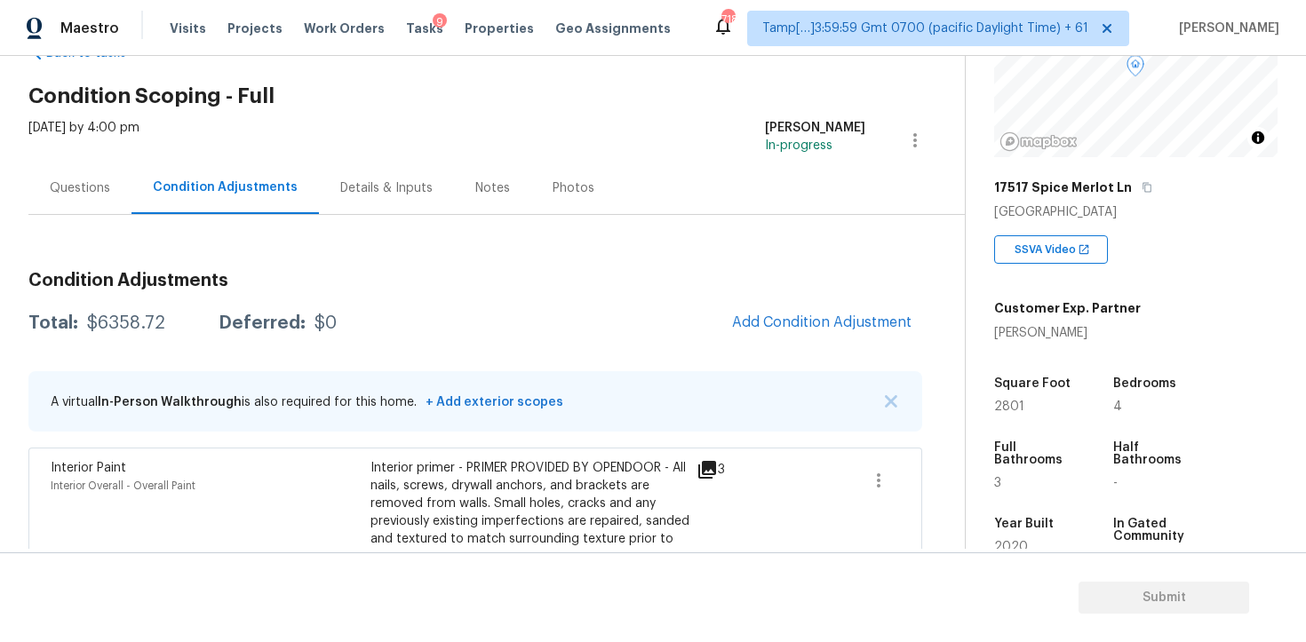
scroll to position [52, 0]
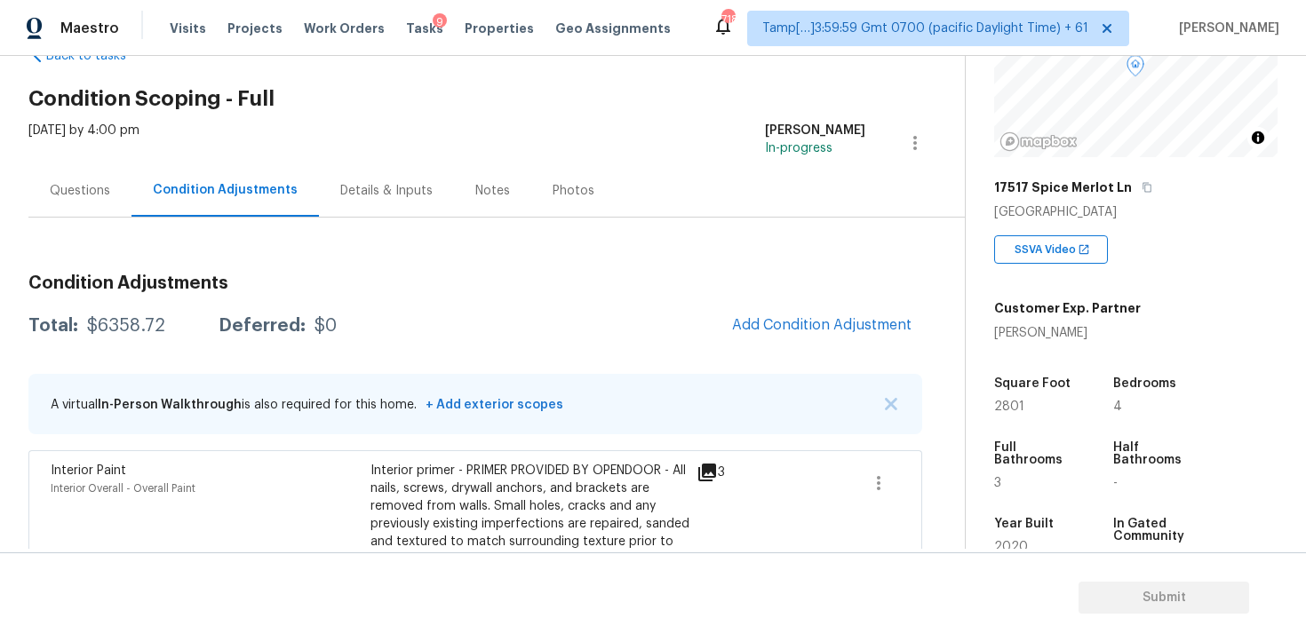
click at [77, 187] on div "Questions" at bounding box center [80, 191] width 60 height 18
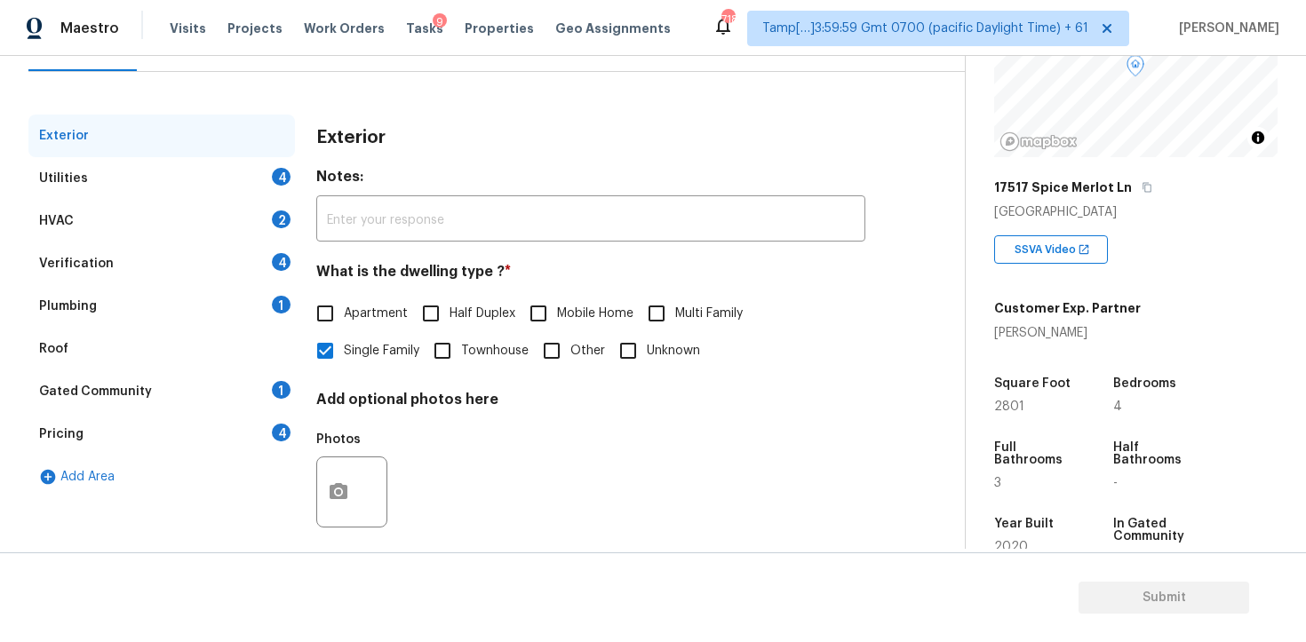
scroll to position [213, 0]
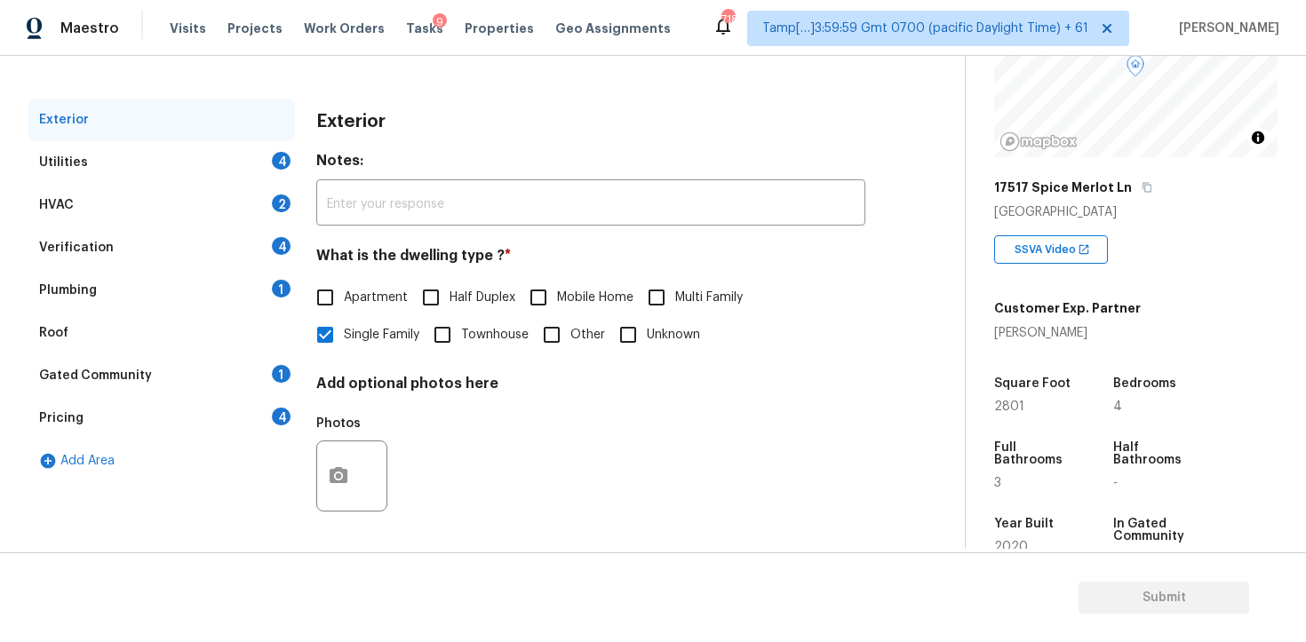
click at [244, 134] on div "Exterior" at bounding box center [161, 120] width 267 height 43
click at [259, 175] on div "Utilities 4" at bounding box center [161, 162] width 267 height 43
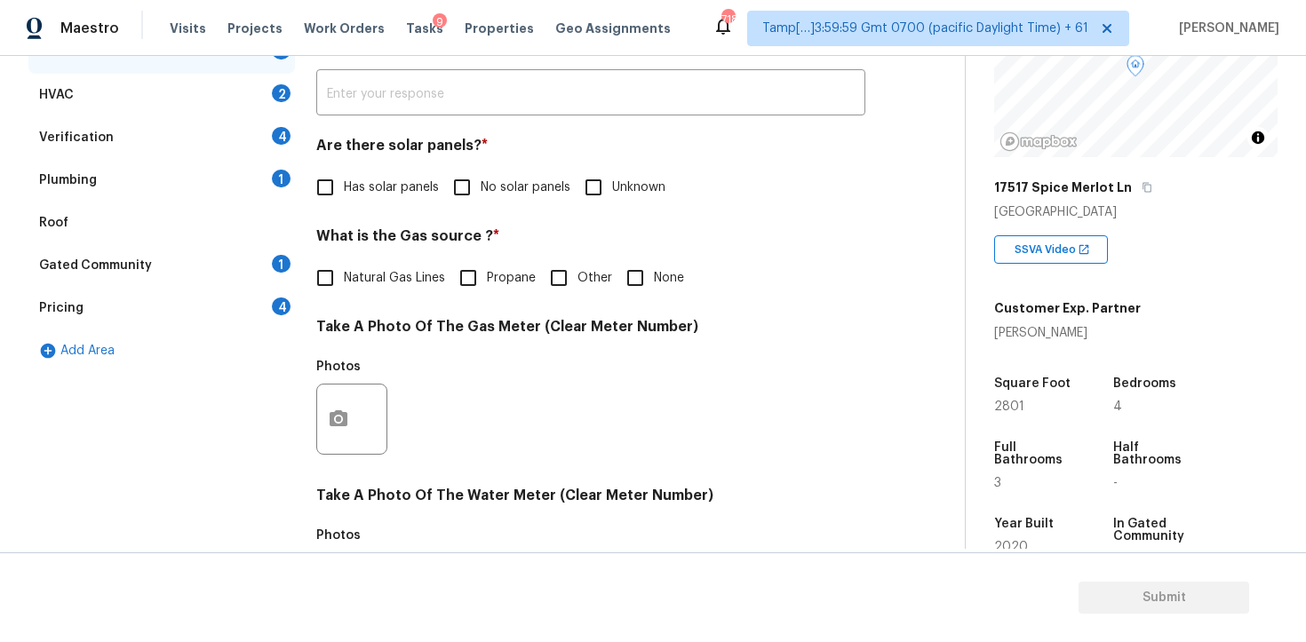
scroll to position [349, 0]
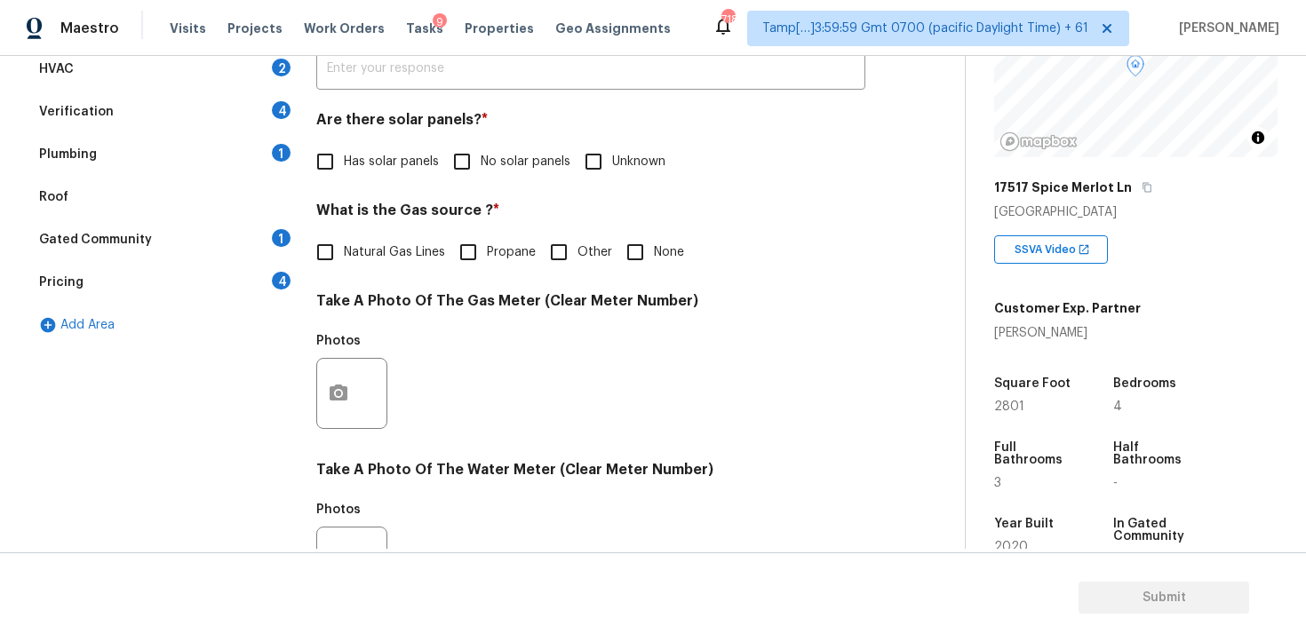
click at [365, 165] on span "Has solar panels" at bounding box center [391, 162] width 95 height 19
click at [344, 165] on input "Has solar panels" at bounding box center [325, 161] width 37 height 37
checkbox input "true"
click at [449, 172] on input "No solar panels" at bounding box center [461, 161] width 37 height 37
checkbox input "true"
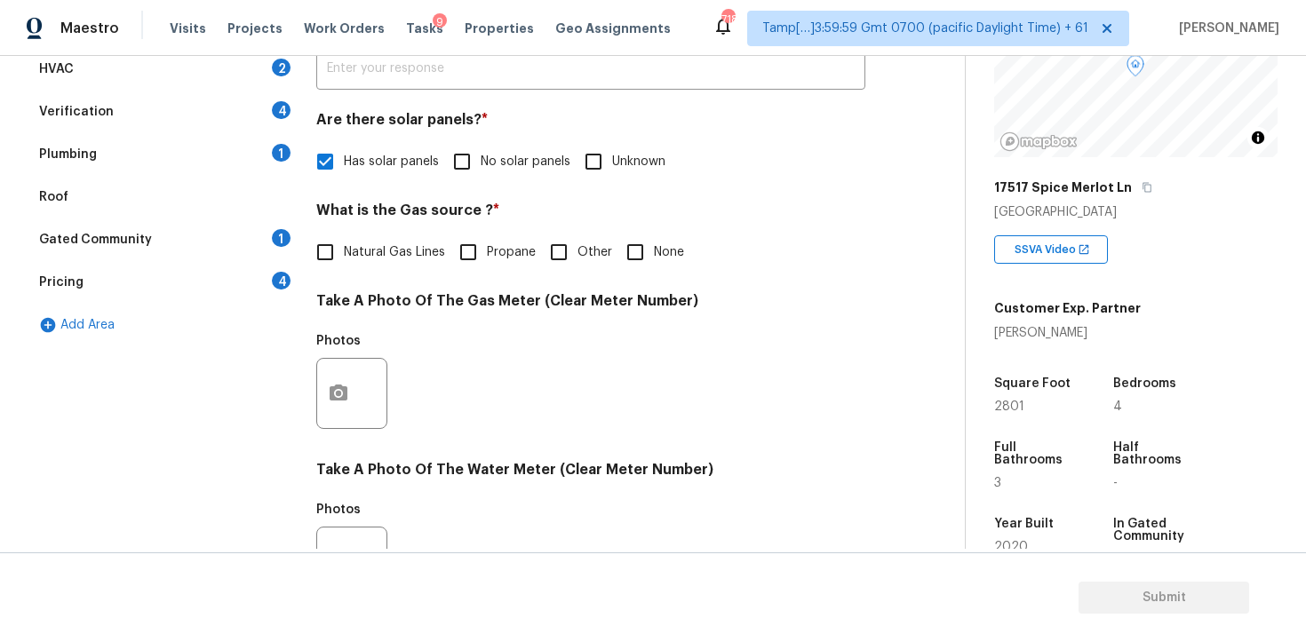
checkbox input "false"
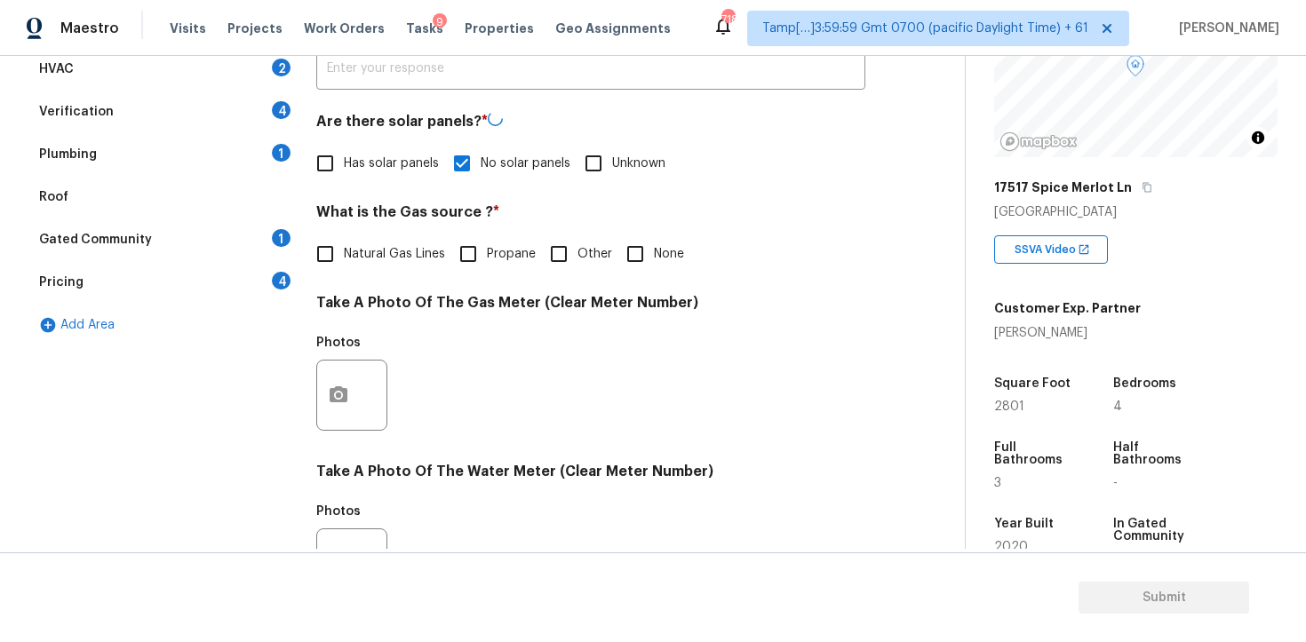
click at [428, 231] on div "What is the Gas source ? * Natural Gas Lines Propane Other None" at bounding box center [590, 237] width 549 height 69
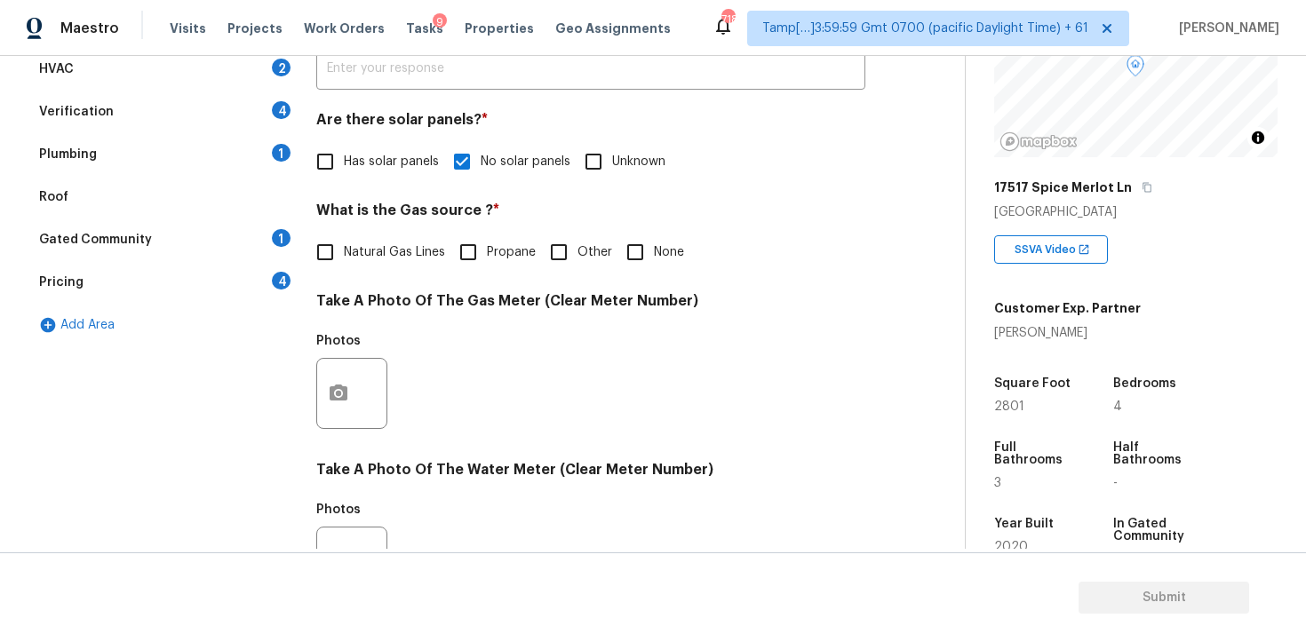
click at [427, 256] on span "Natural Gas Lines" at bounding box center [394, 252] width 101 height 19
click at [344, 256] on input "Natural Gas Lines" at bounding box center [325, 252] width 37 height 37
checkbox input "true"
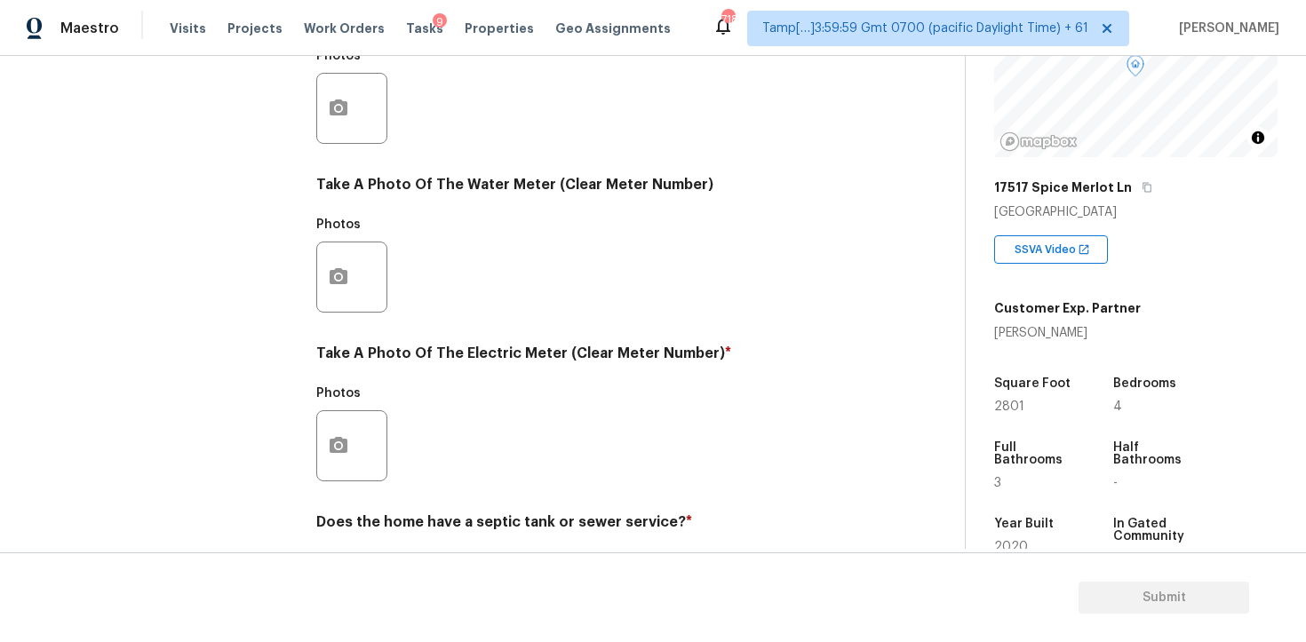
scroll to position [695, 0]
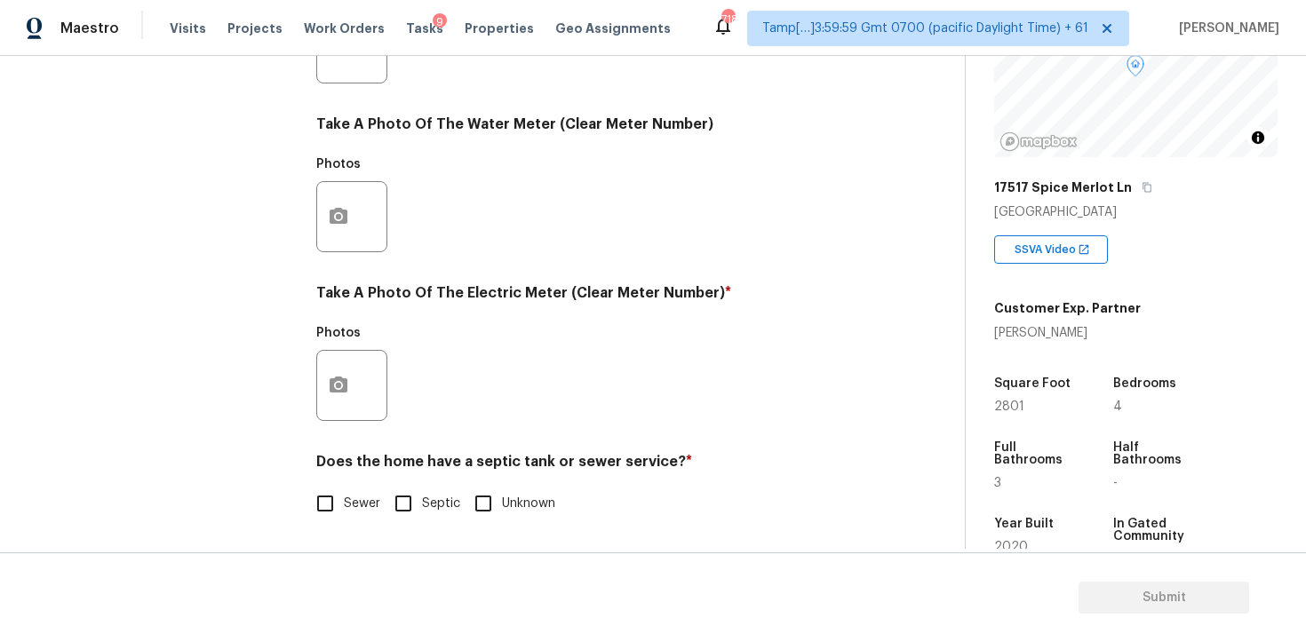
click at [309, 400] on div "Exterior Utilities 2 HVAC 2 Verification 4 Plumbing 1 Roof Gated Community 1 Pr…" at bounding box center [475, 80] width 894 height 927
click at [355, 383] on button "button" at bounding box center [338, 385] width 43 height 69
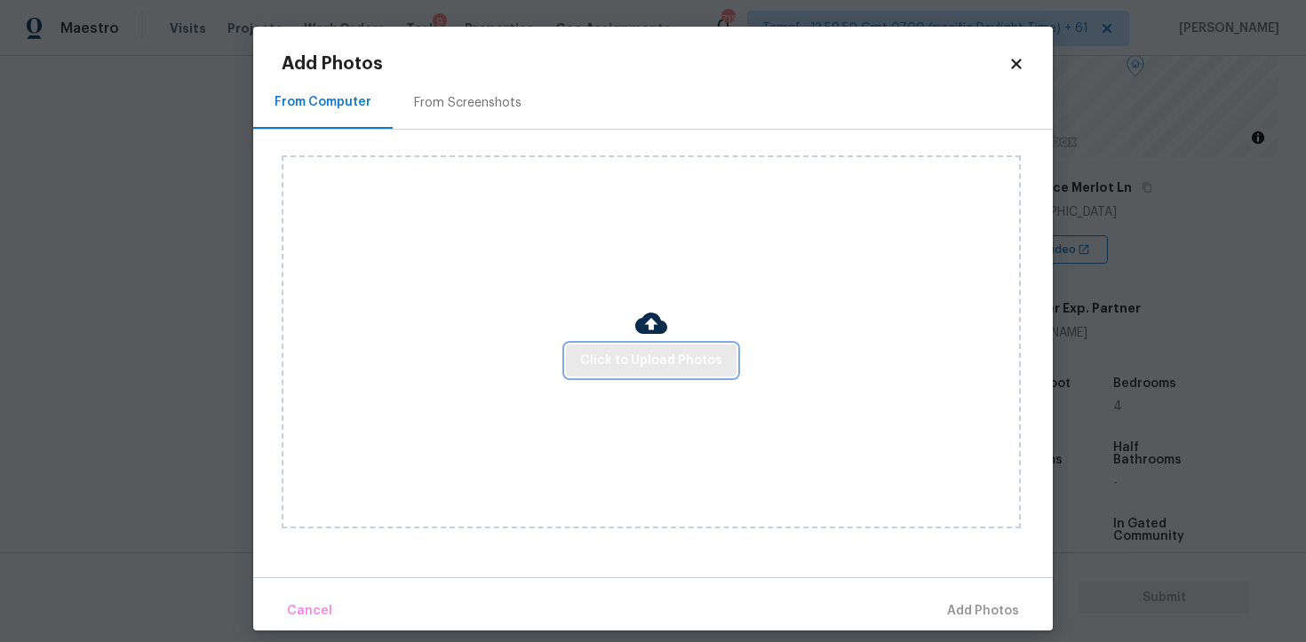
click at [682, 363] on span "Click to Upload Photos" at bounding box center [651, 361] width 142 height 22
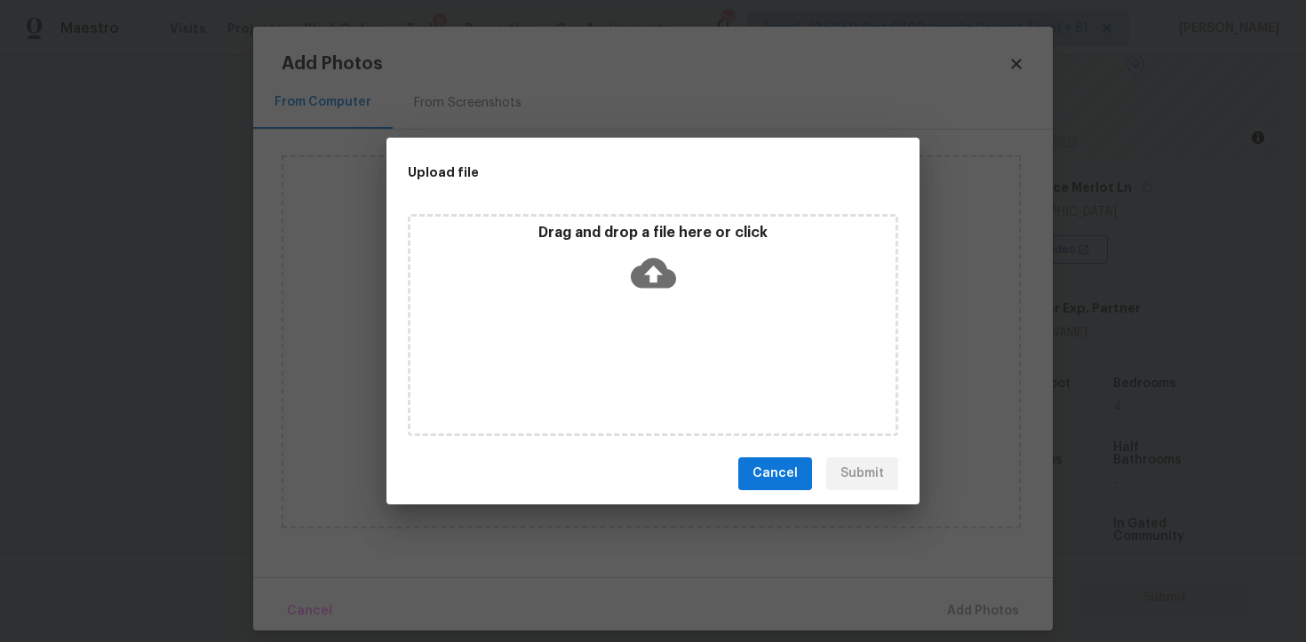
click at [656, 289] on icon at bounding box center [653, 273] width 45 height 45
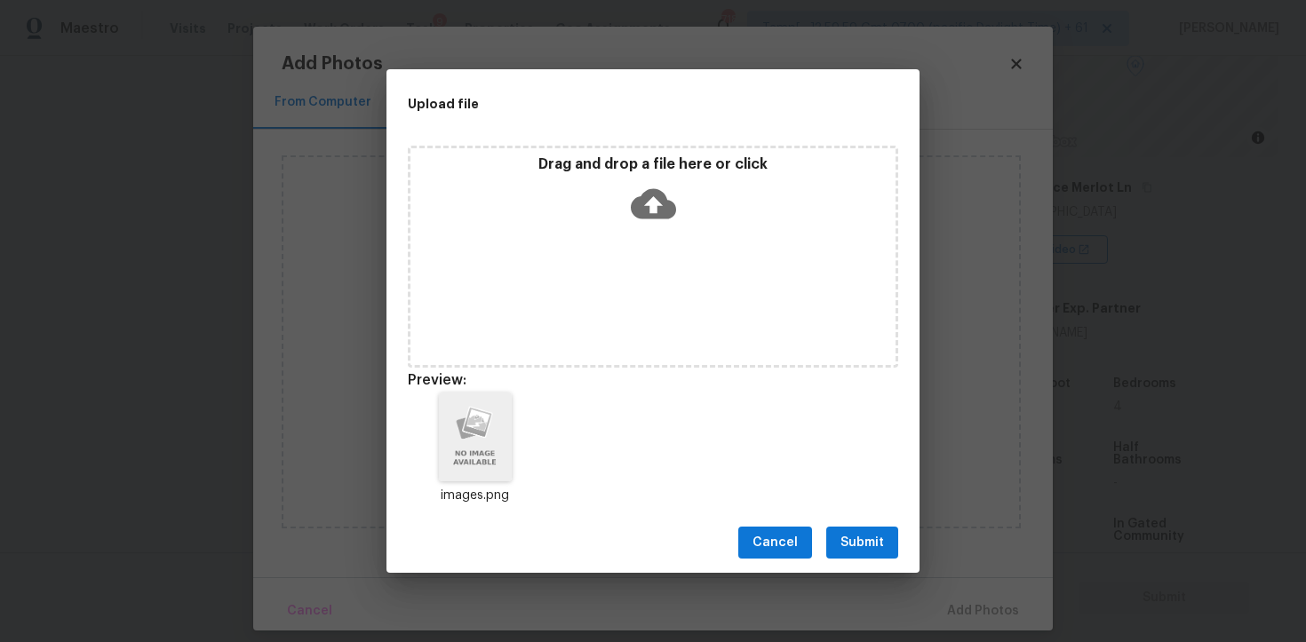
click at [879, 528] on button "Submit" at bounding box center [862, 543] width 72 height 33
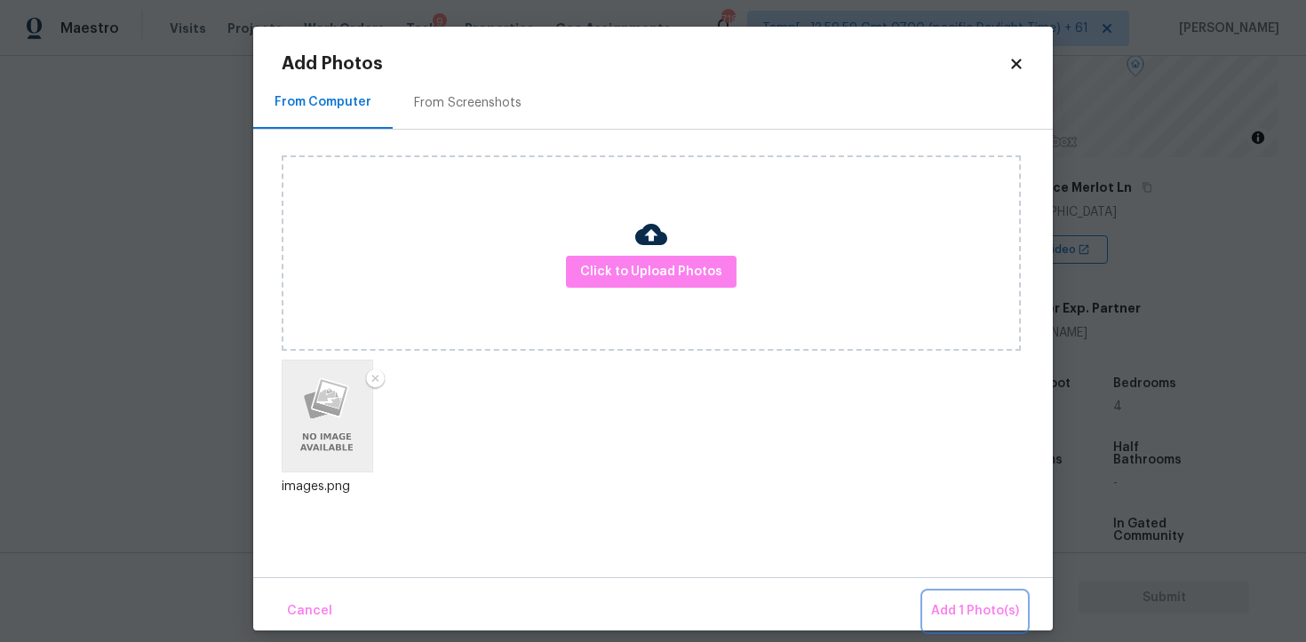
click at [964, 618] on span "Add 1 Photo(s)" at bounding box center [975, 612] width 88 height 22
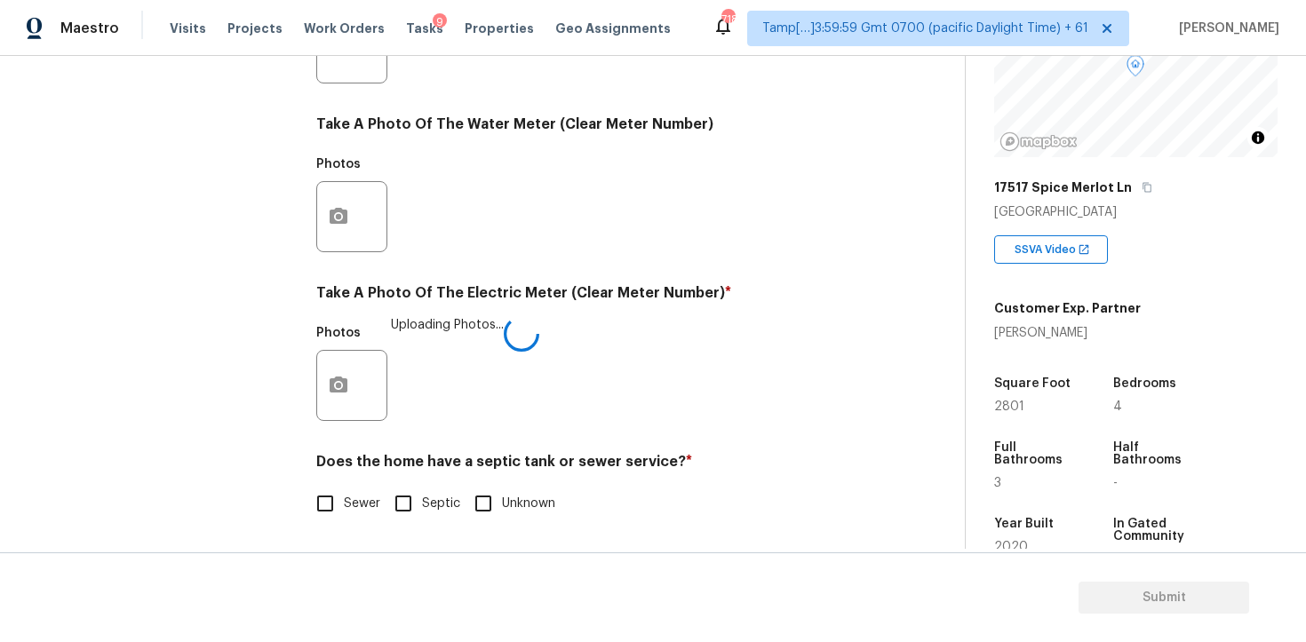
click at [329, 513] on input "Sewer" at bounding box center [325, 503] width 37 height 37
checkbox input "true"
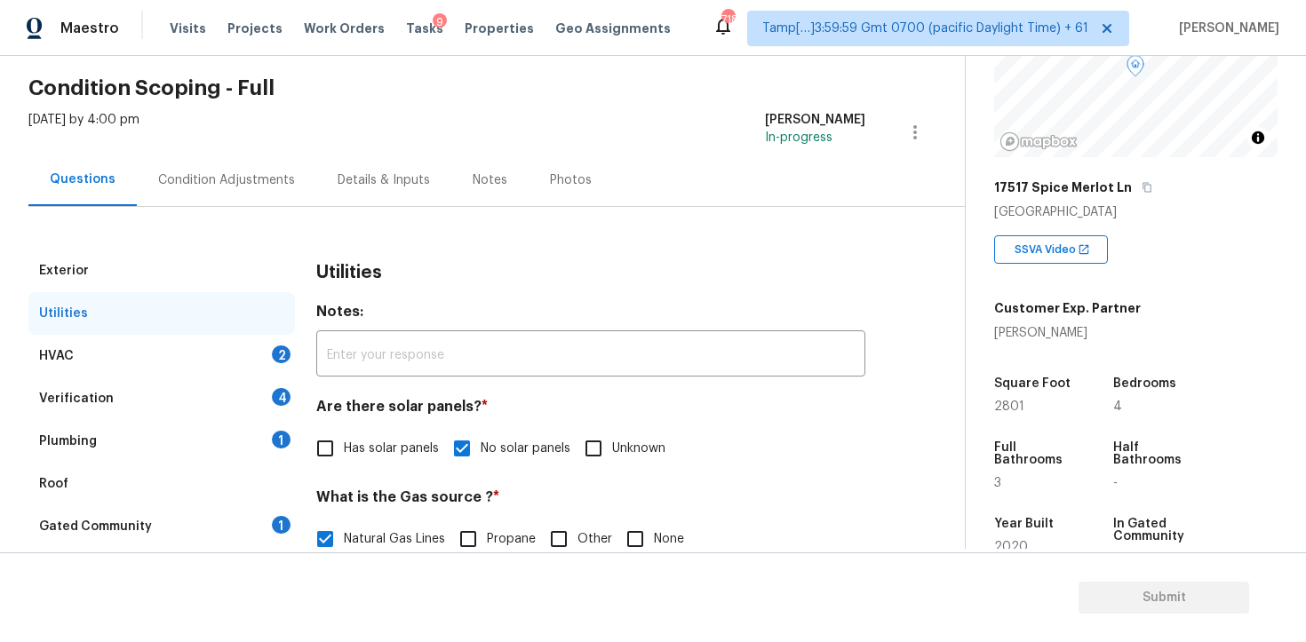
click at [265, 365] on div "HVAC 2" at bounding box center [161, 356] width 267 height 43
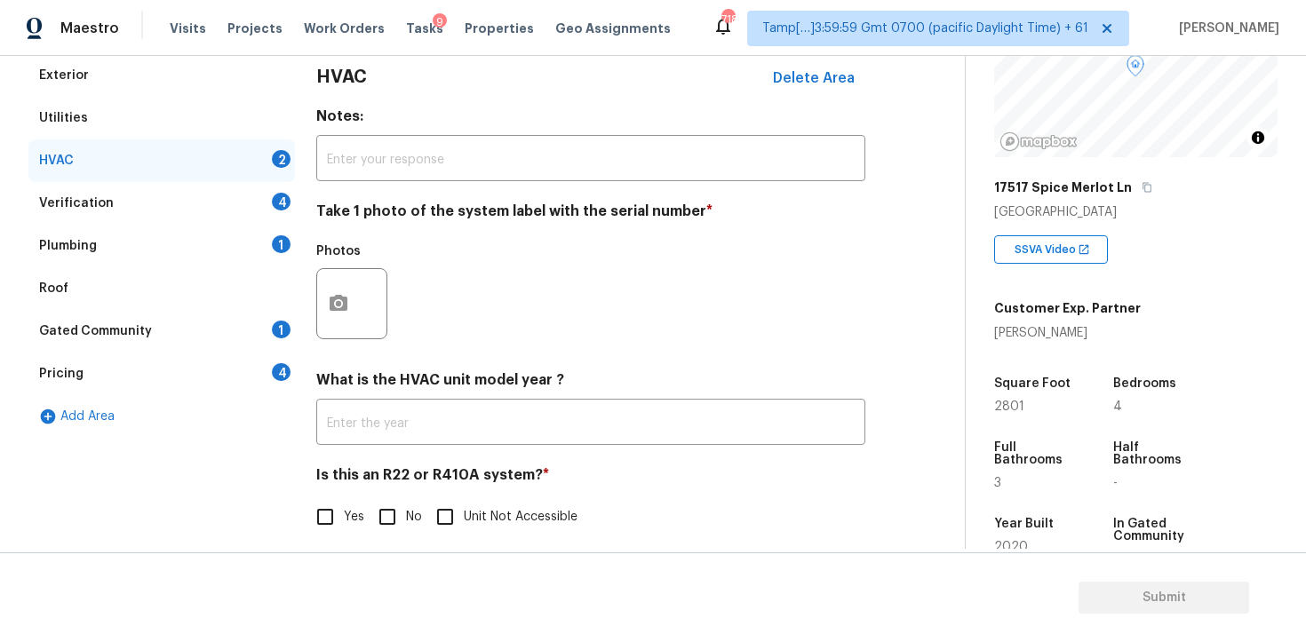
scroll to position [272, 0]
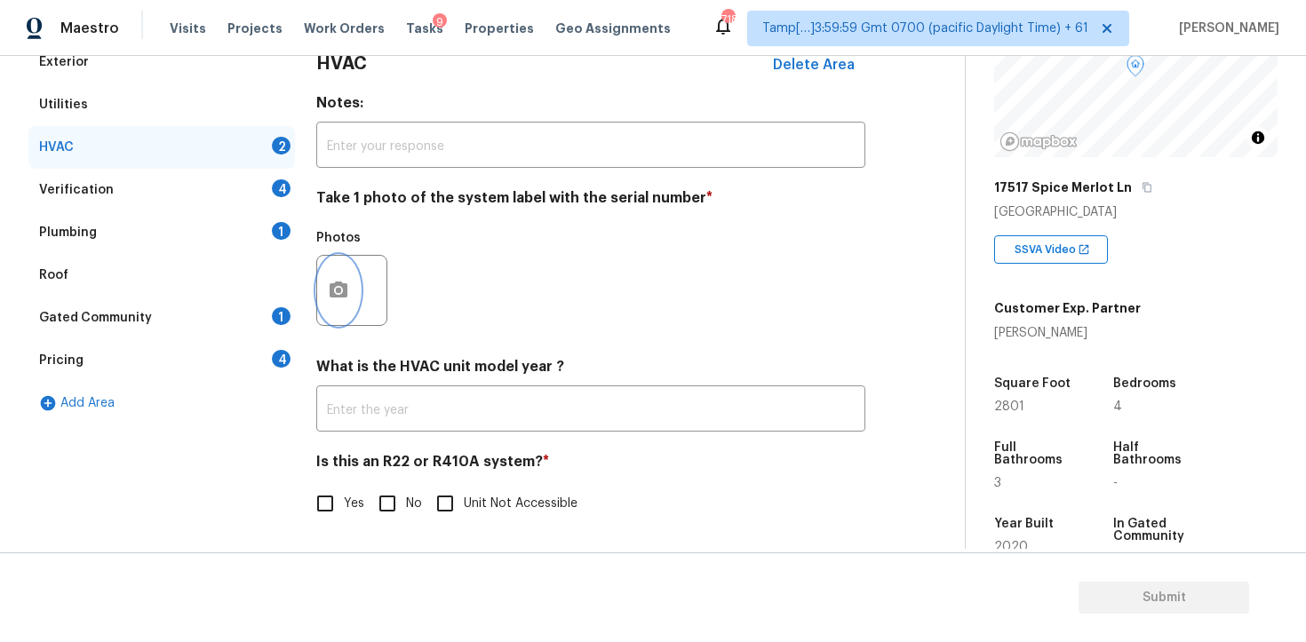
click at [346, 293] on icon "button" at bounding box center [339, 290] width 18 height 16
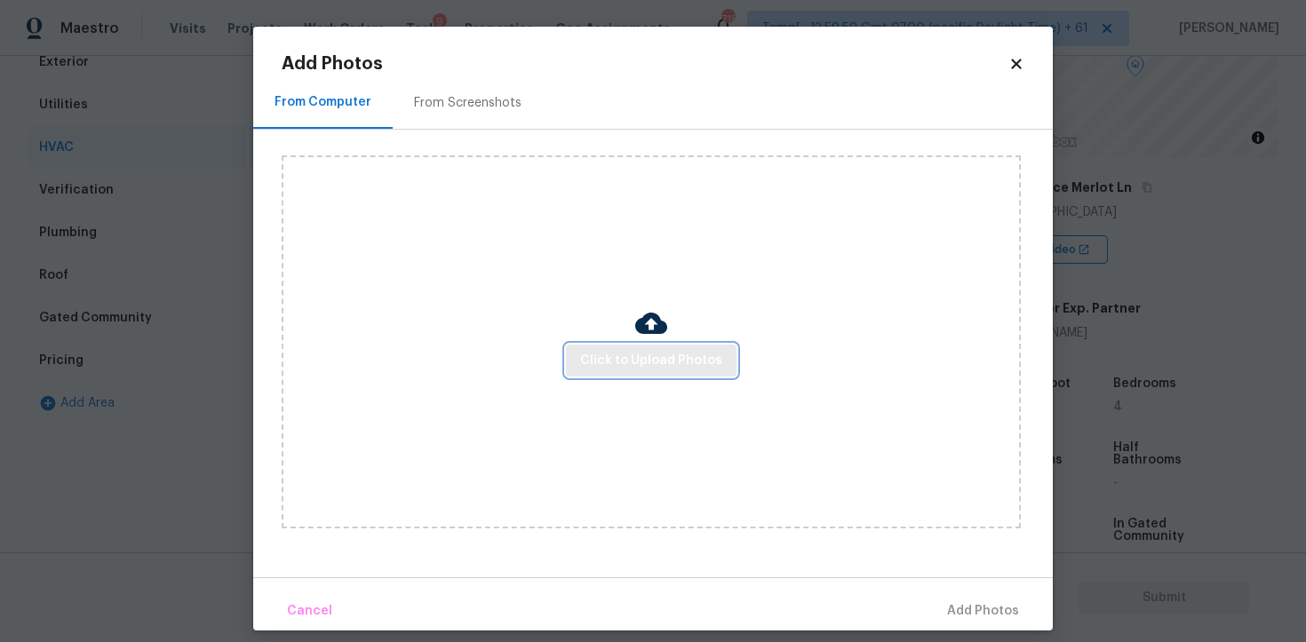
click at [637, 357] on span "Click to Upload Photos" at bounding box center [651, 361] width 142 height 22
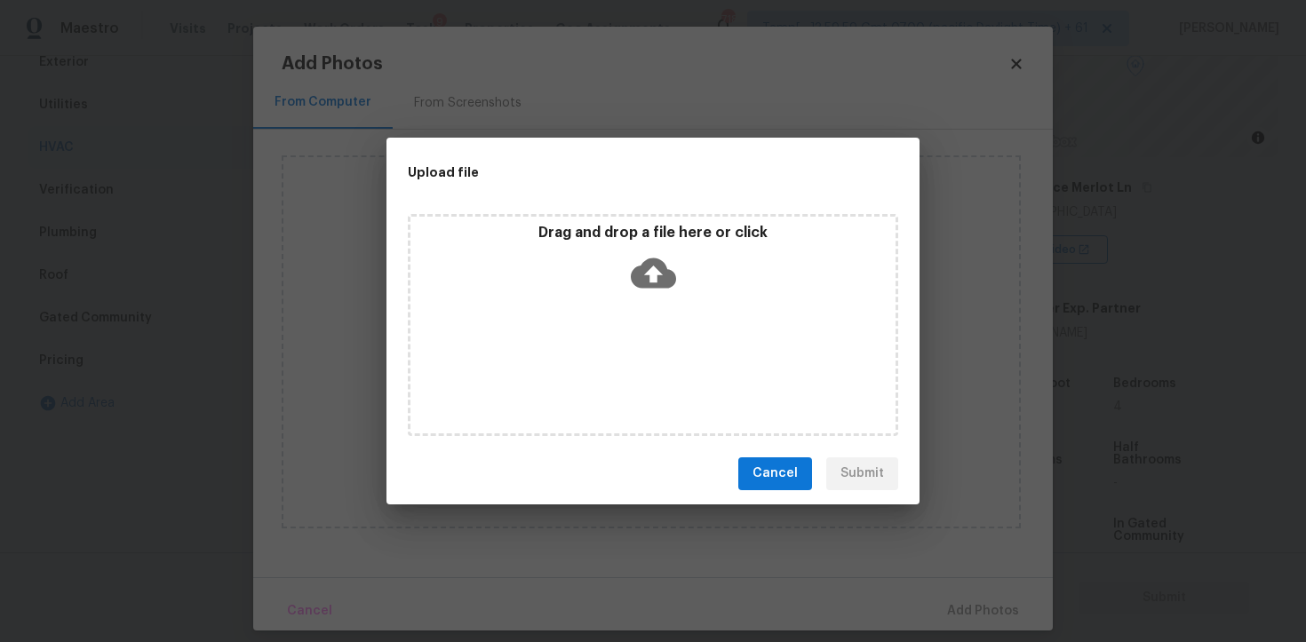
click at [655, 279] on icon at bounding box center [653, 273] width 45 height 45
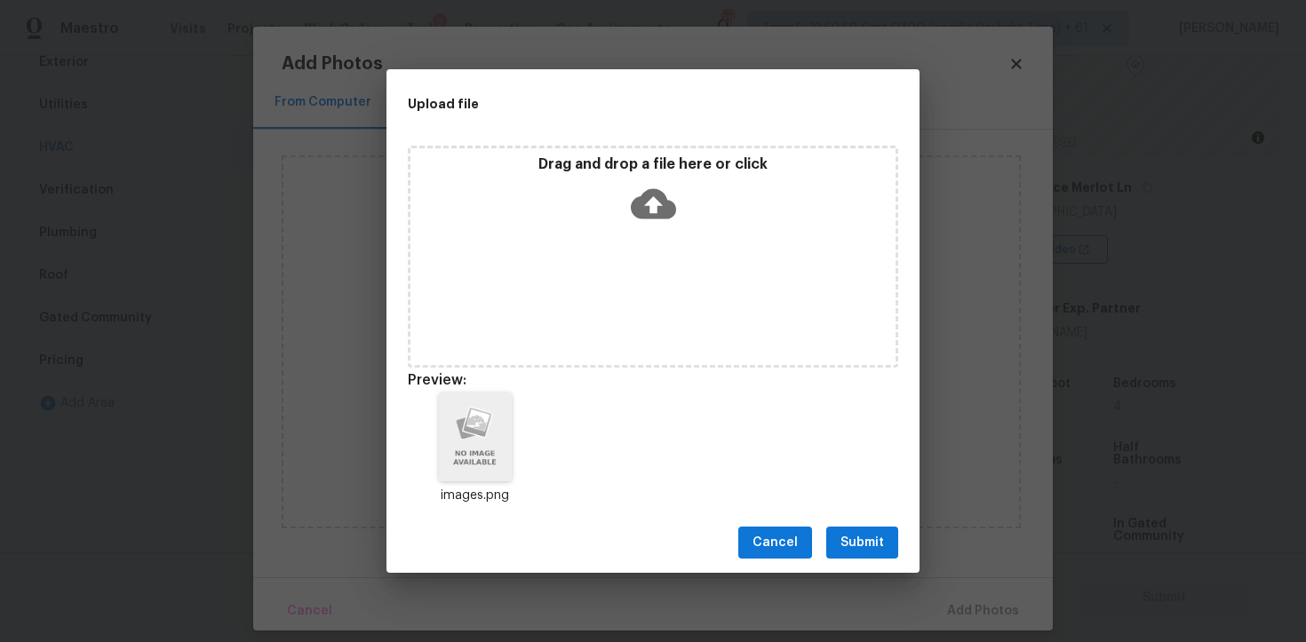
click at [879, 554] on button "Submit" at bounding box center [862, 543] width 72 height 33
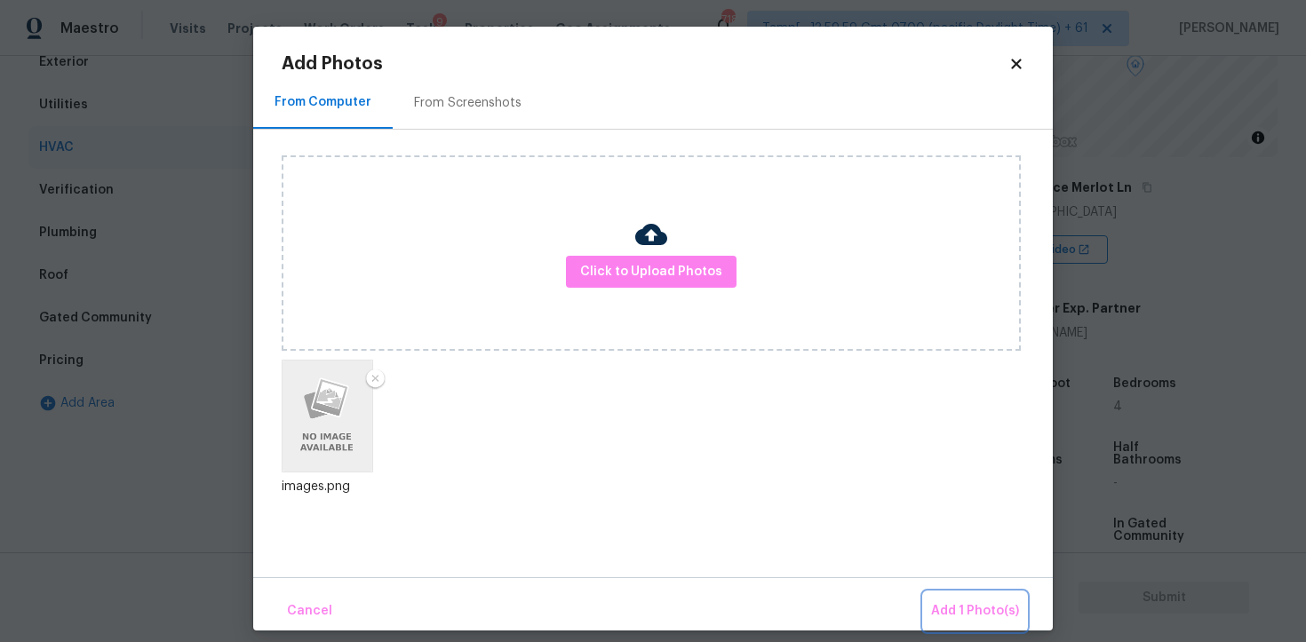
click at [972, 603] on span "Add 1 Photo(s)" at bounding box center [975, 612] width 88 height 22
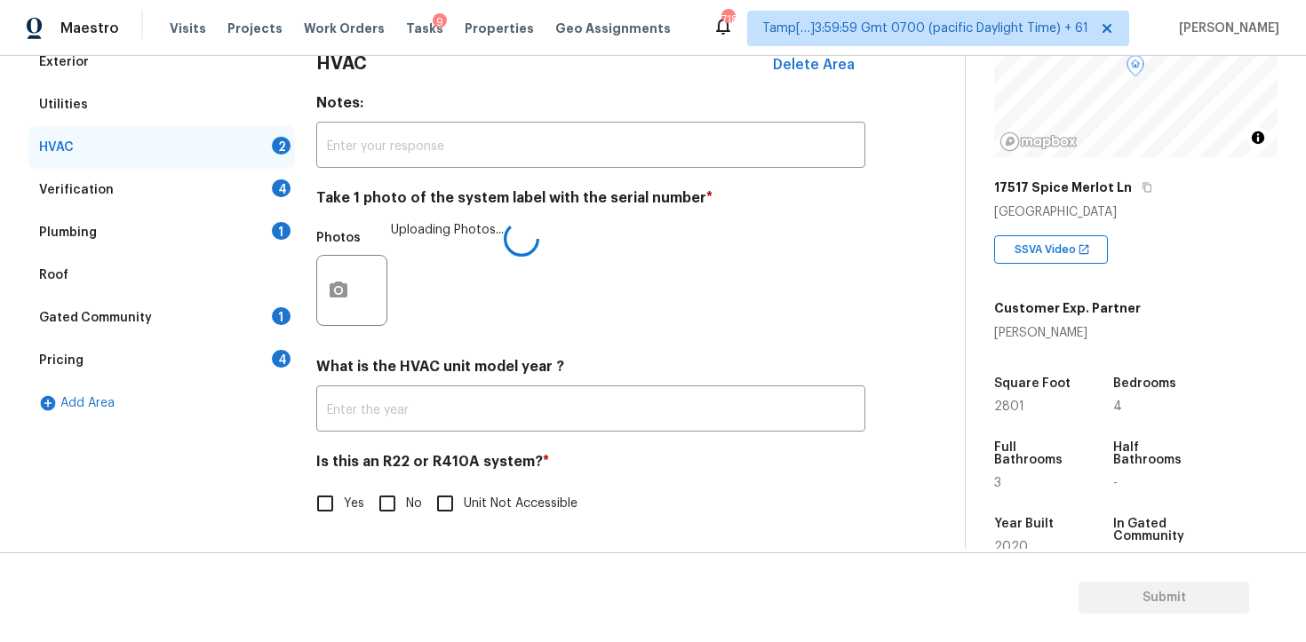
click at [402, 502] on input "No" at bounding box center [387, 503] width 37 height 37
checkbox input "true"
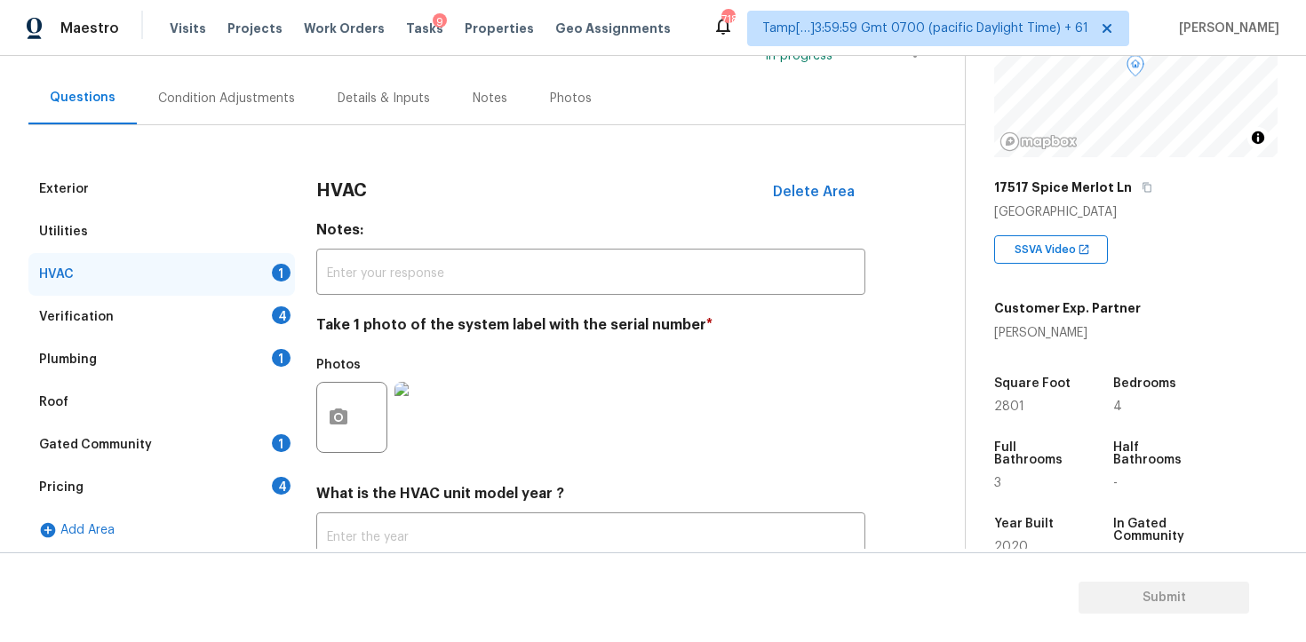
click at [248, 316] on div "Verification 4" at bounding box center [161, 317] width 267 height 43
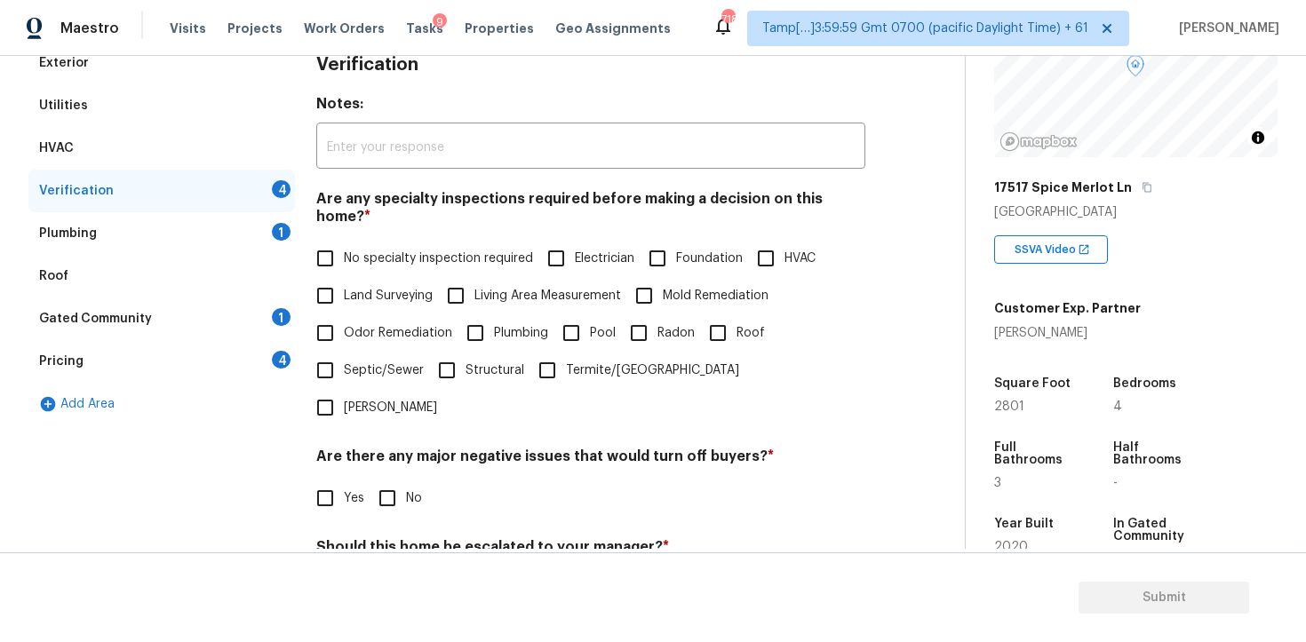
click at [327, 240] on input "No specialty inspection required" at bounding box center [325, 258] width 37 height 37
checkbox input "true"
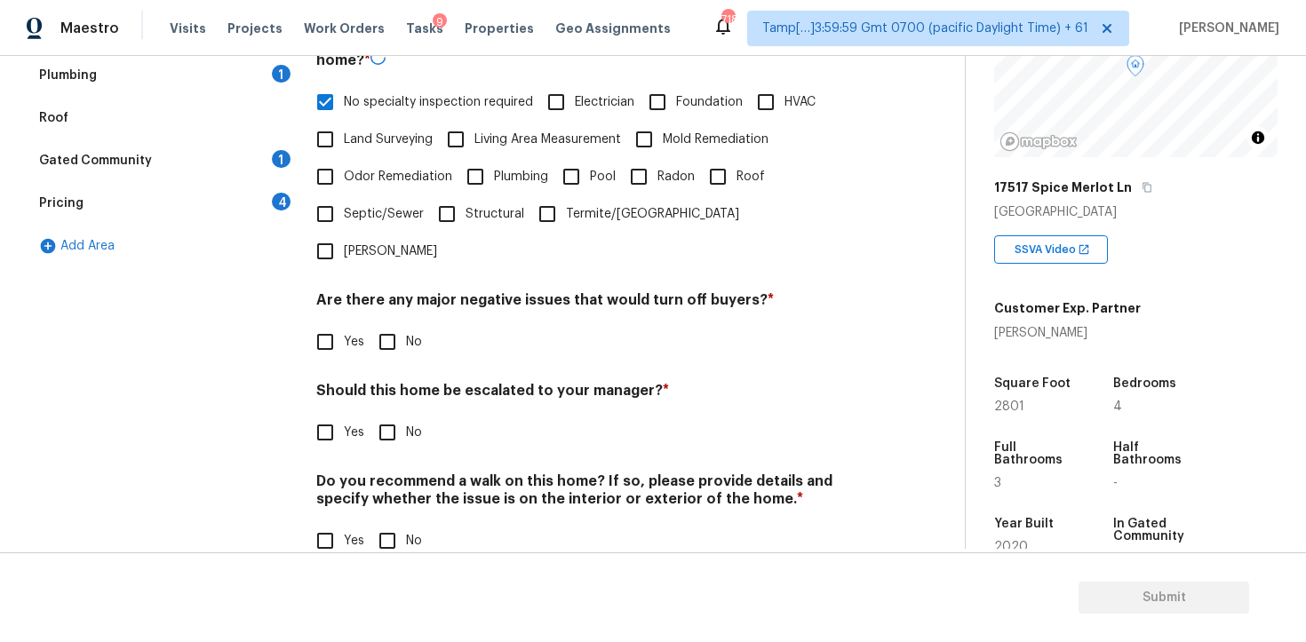
click at [386, 323] on input "No" at bounding box center [387, 341] width 37 height 37
checkbox input "true"
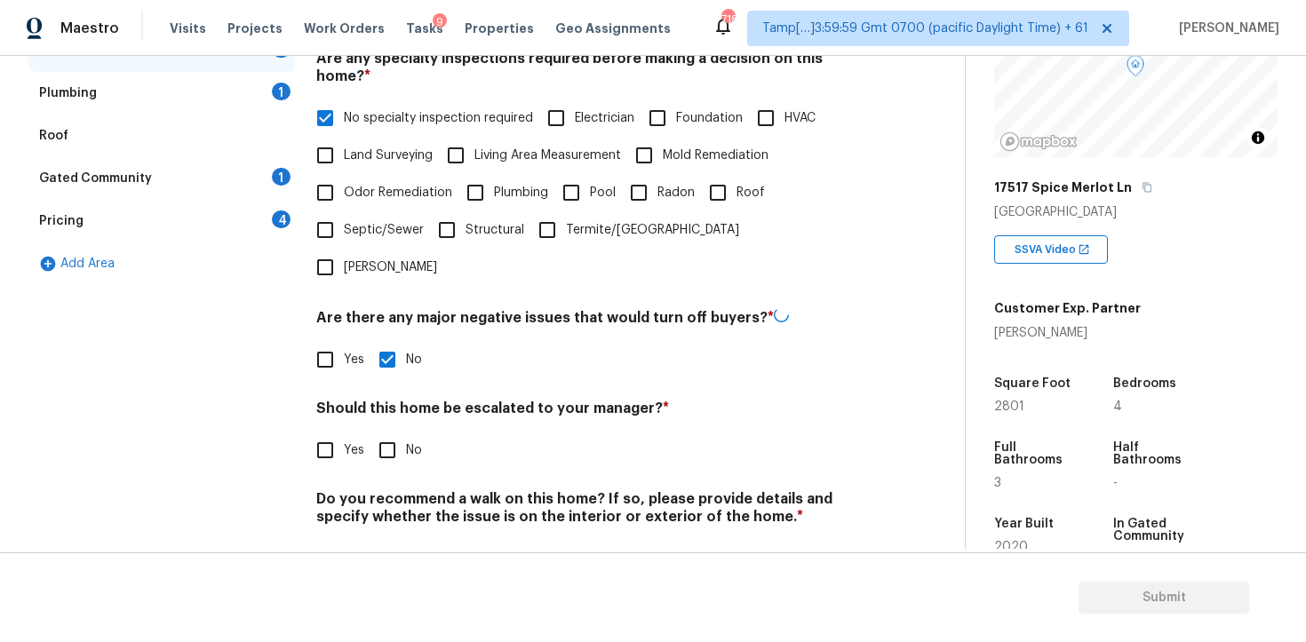
click at [391, 432] on input "No" at bounding box center [387, 450] width 37 height 37
checkbox input "true"
click at [395, 540] on input "No" at bounding box center [387, 558] width 37 height 37
checkbox input "true"
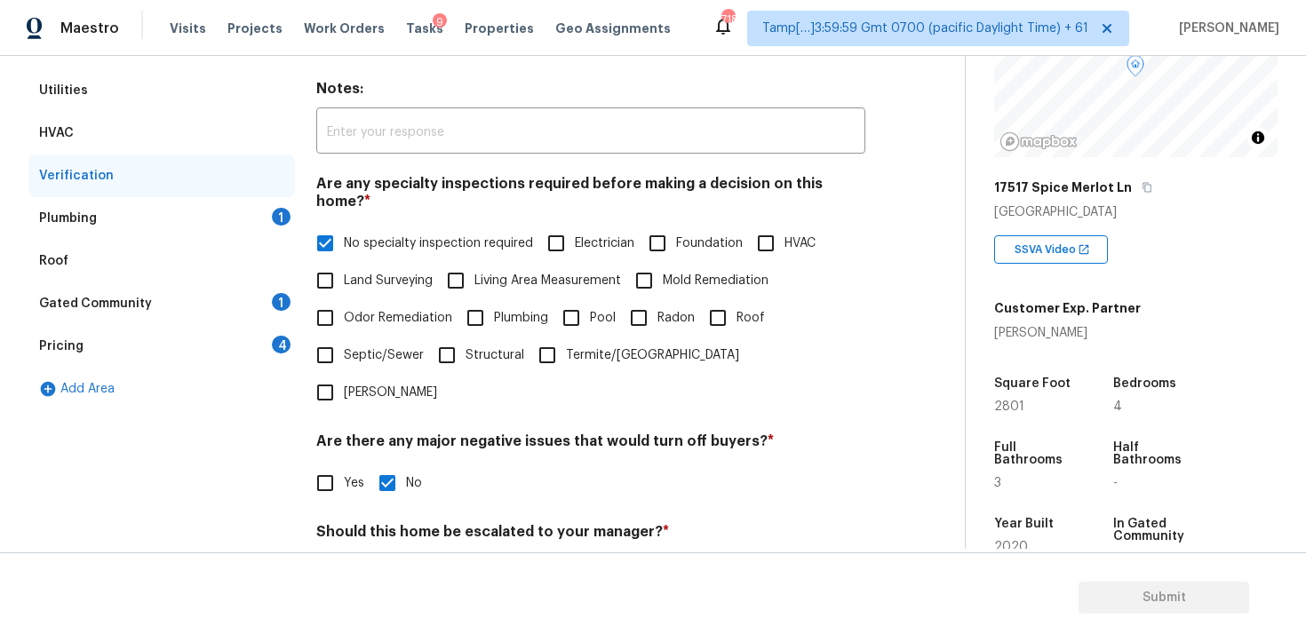
click at [284, 203] on div "Plumbing 1" at bounding box center [161, 218] width 267 height 43
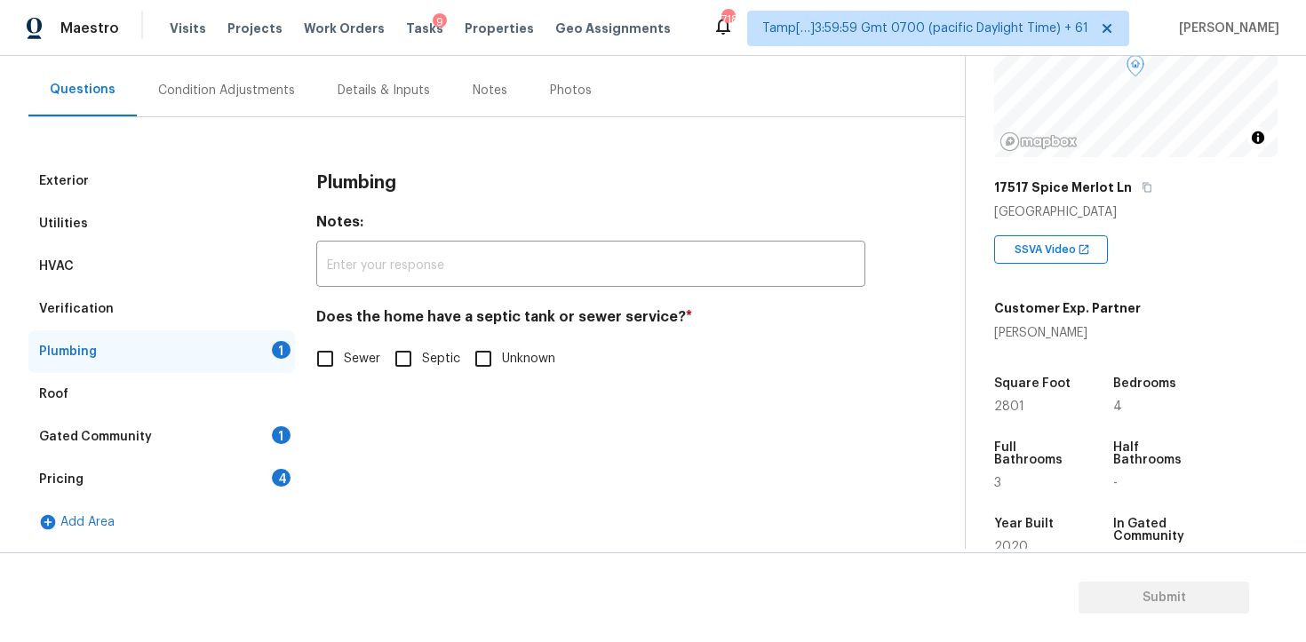
click at [334, 363] on input "Sewer" at bounding box center [325, 358] width 37 height 37
checkbox input "true"
click at [264, 423] on div "Gated Community 1" at bounding box center [161, 437] width 267 height 43
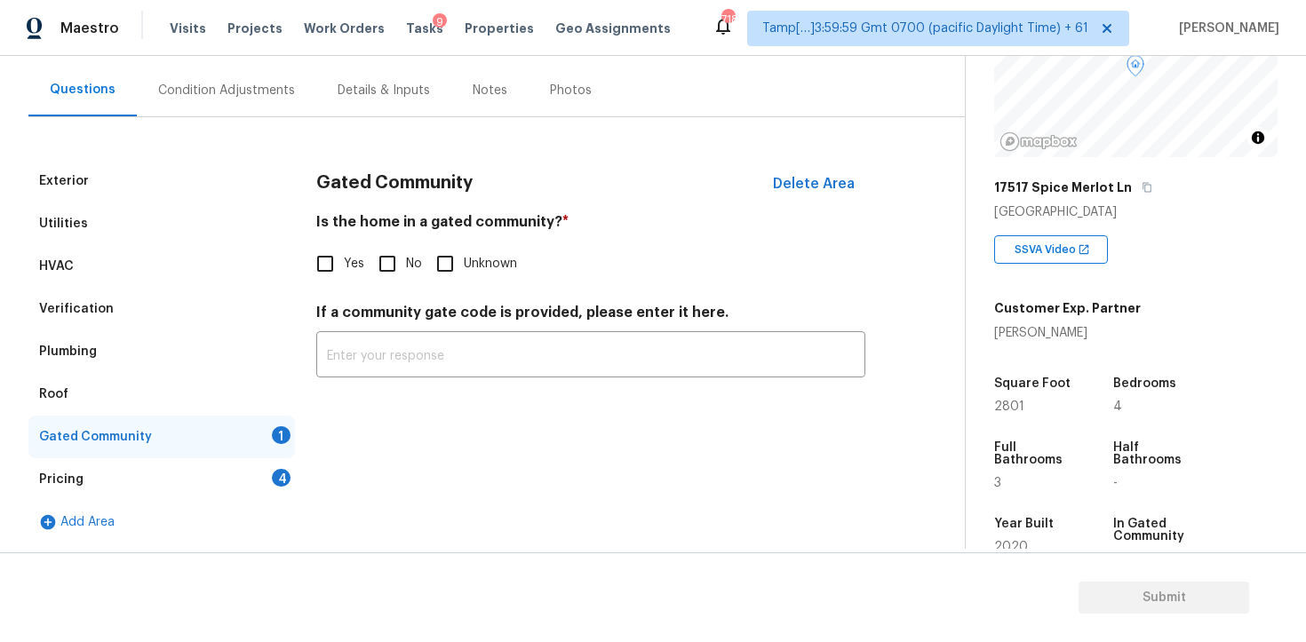
click at [383, 266] on input "No" at bounding box center [387, 263] width 37 height 37
checkbox input "true"
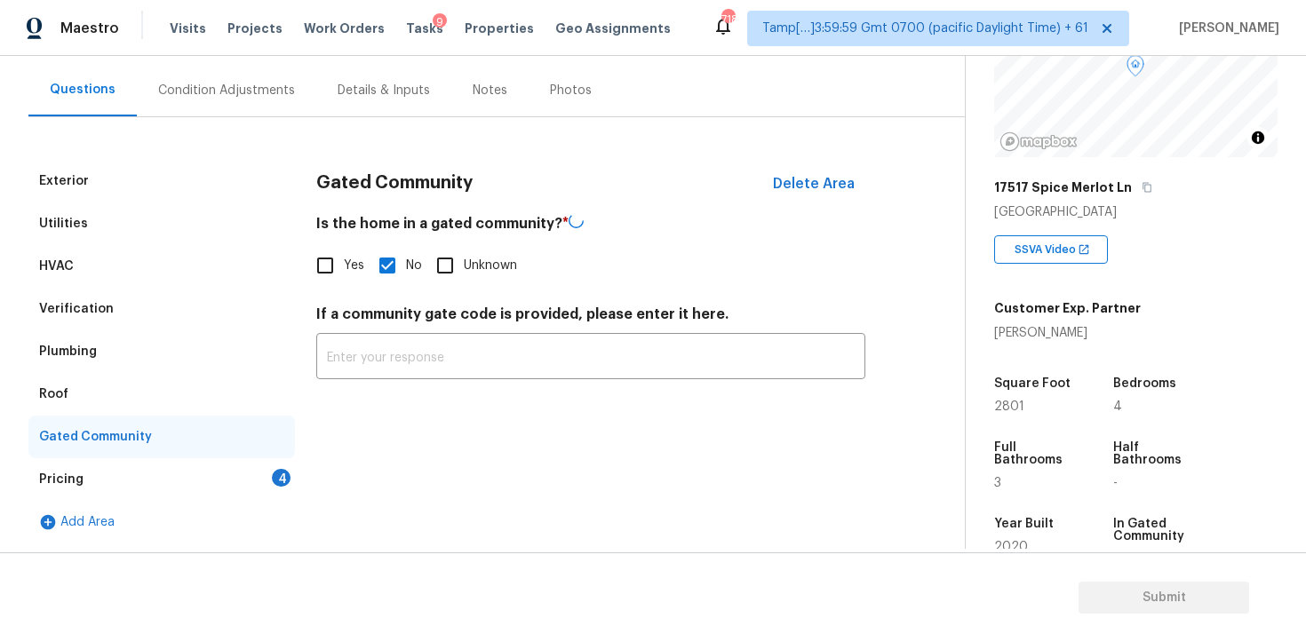
click at [276, 477] on div "4" at bounding box center [281, 478] width 19 height 18
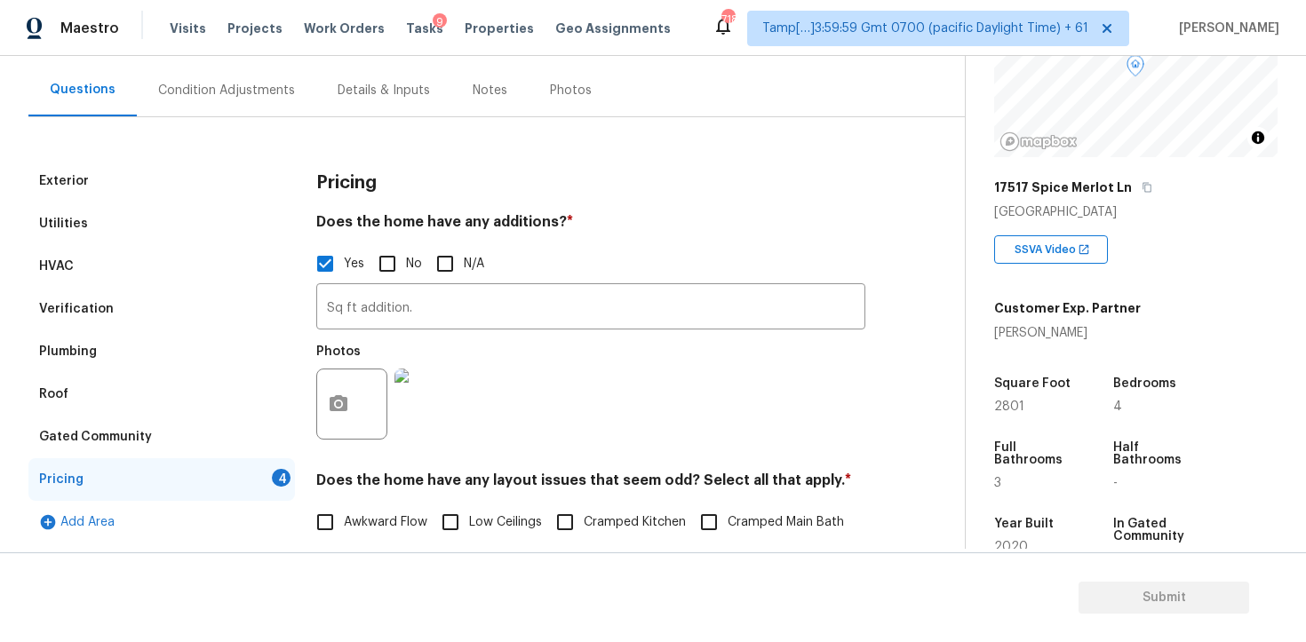
click at [385, 267] on input "No" at bounding box center [387, 263] width 37 height 37
checkbox input "true"
checkbox input "false"
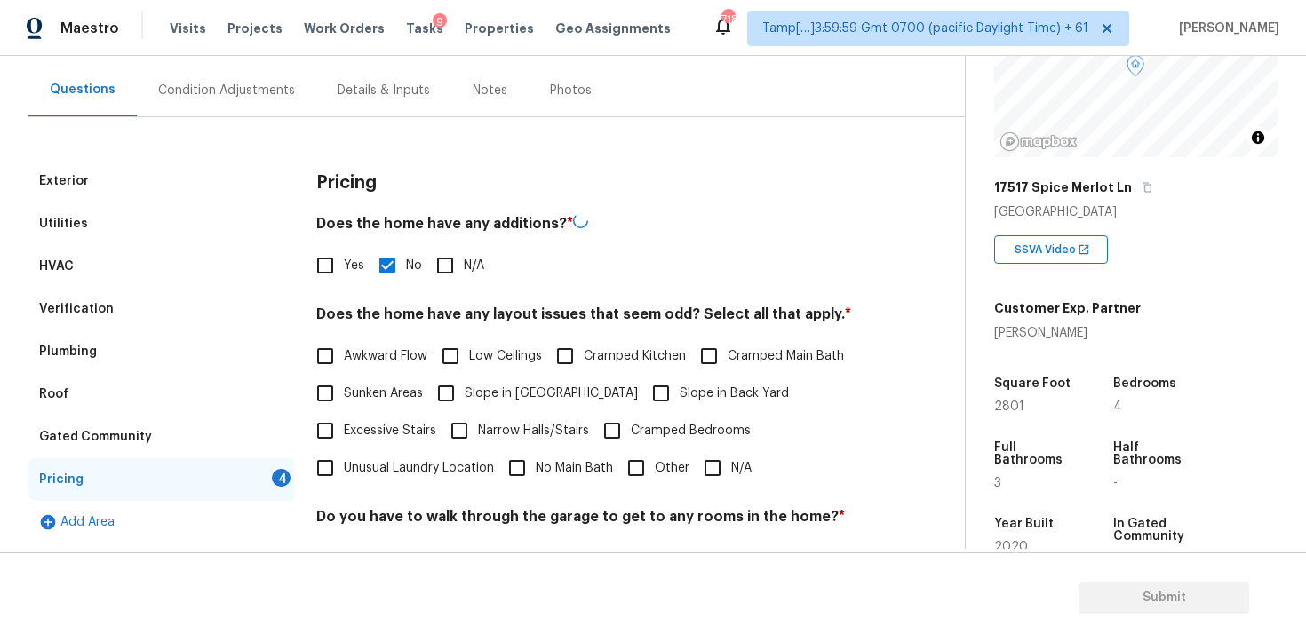
click at [385, 267] on input "No" at bounding box center [387, 265] width 37 height 37
checkbox input "false"
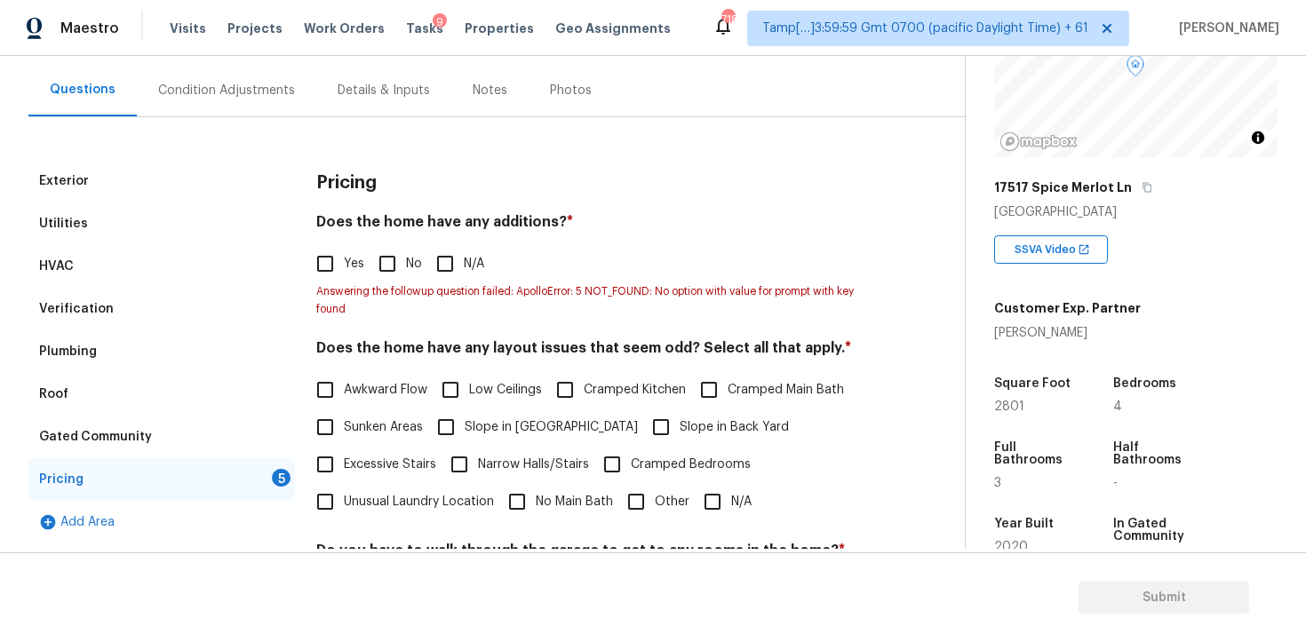
click at [331, 262] on input "Yes" at bounding box center [325, 263] width 37 height 37
checkbox input "true"
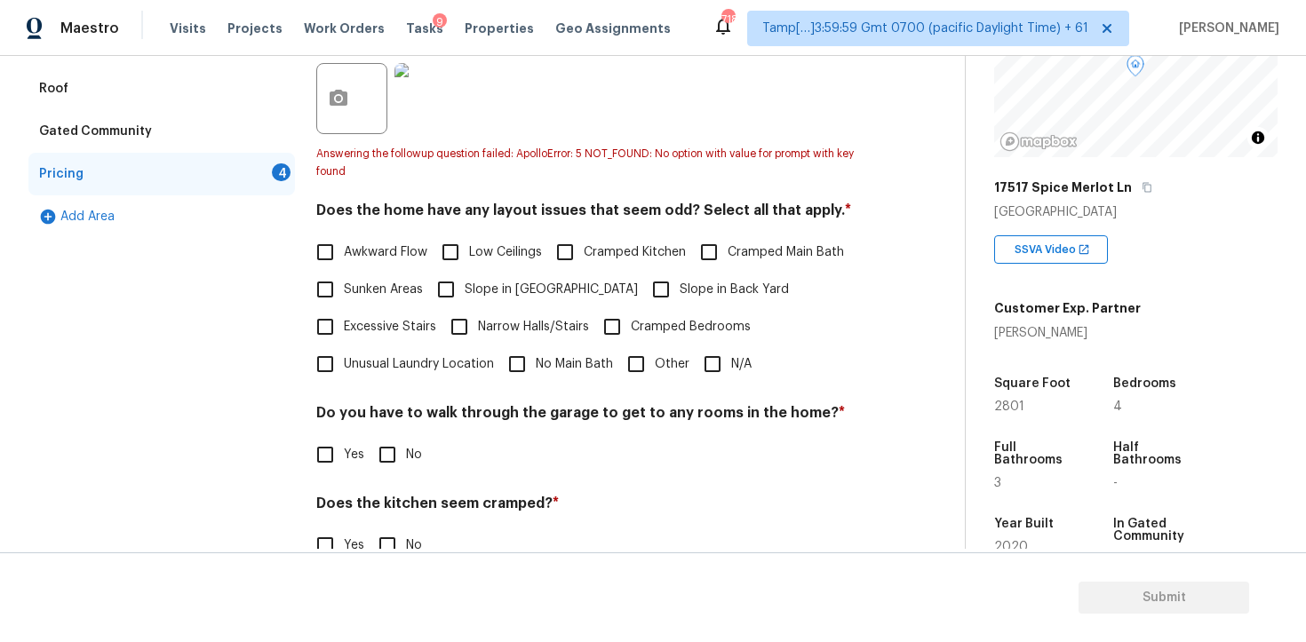
scroll to position [461, 0]
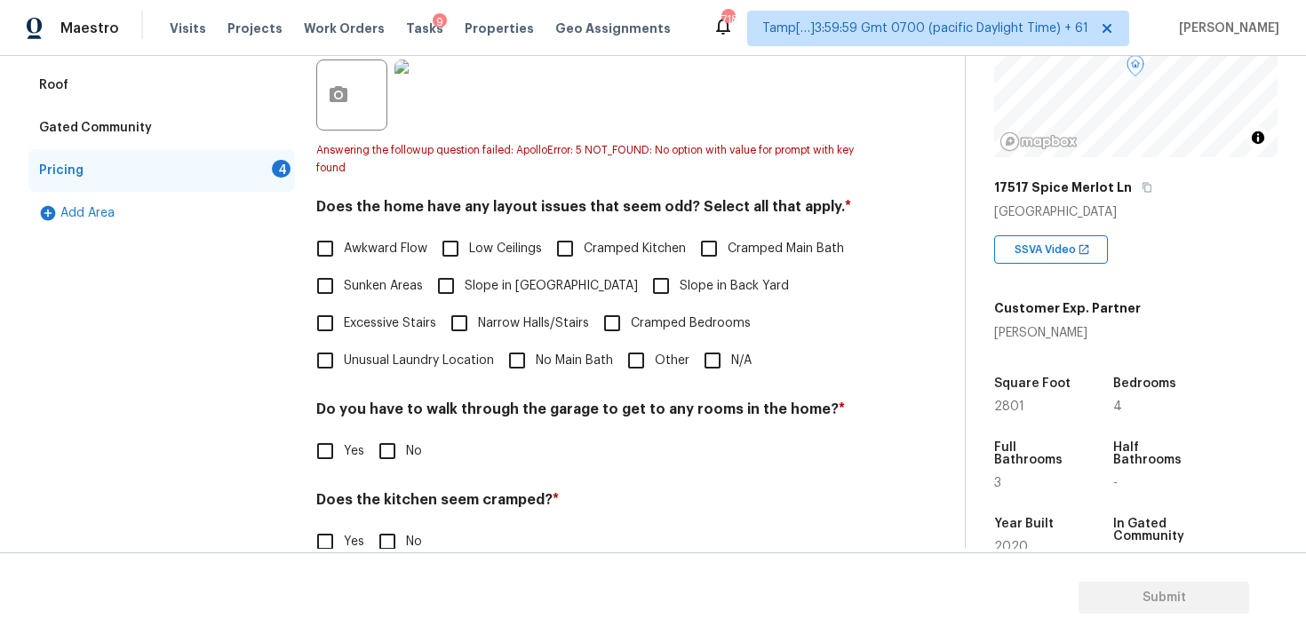
click at [642, 274] on input "Slope in Back Yard" at bounding box center [660, 285] width 37 height 37
checkbox input "true"
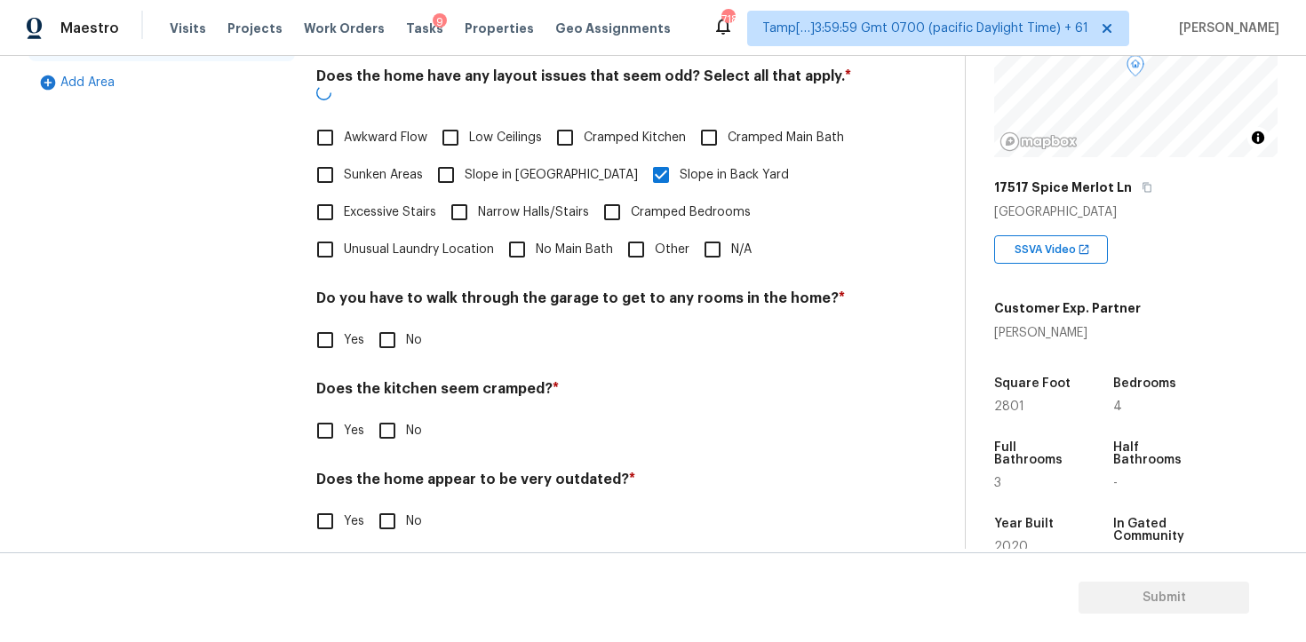
scroll to position [590, 0]
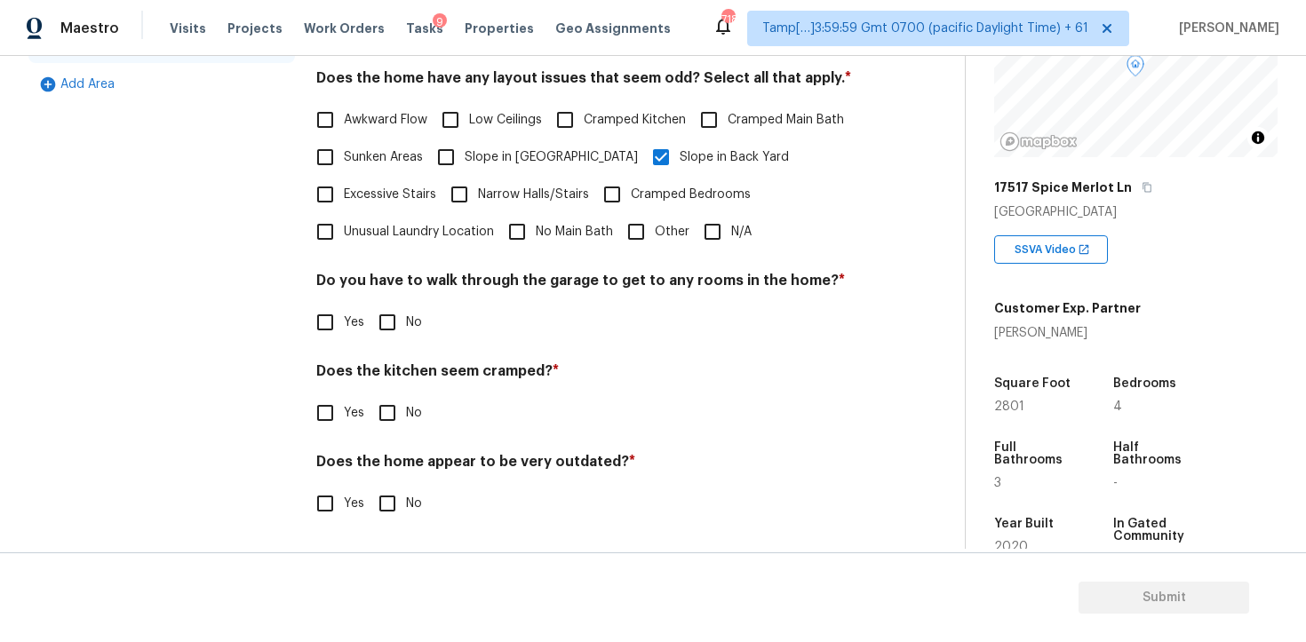
click at [388, 327] on input "No" at bounding box center [387, 322] width 37 height 37
checkbox input "true"
click at [395, 417] on input "No" at bounding box center [387, 414] width 37 height 37
checkbox input "true"
click at [392, 483] on div "Does the home appear to be very outdated? * Yes No" at bounding box center [590, 489] width 549 height 69
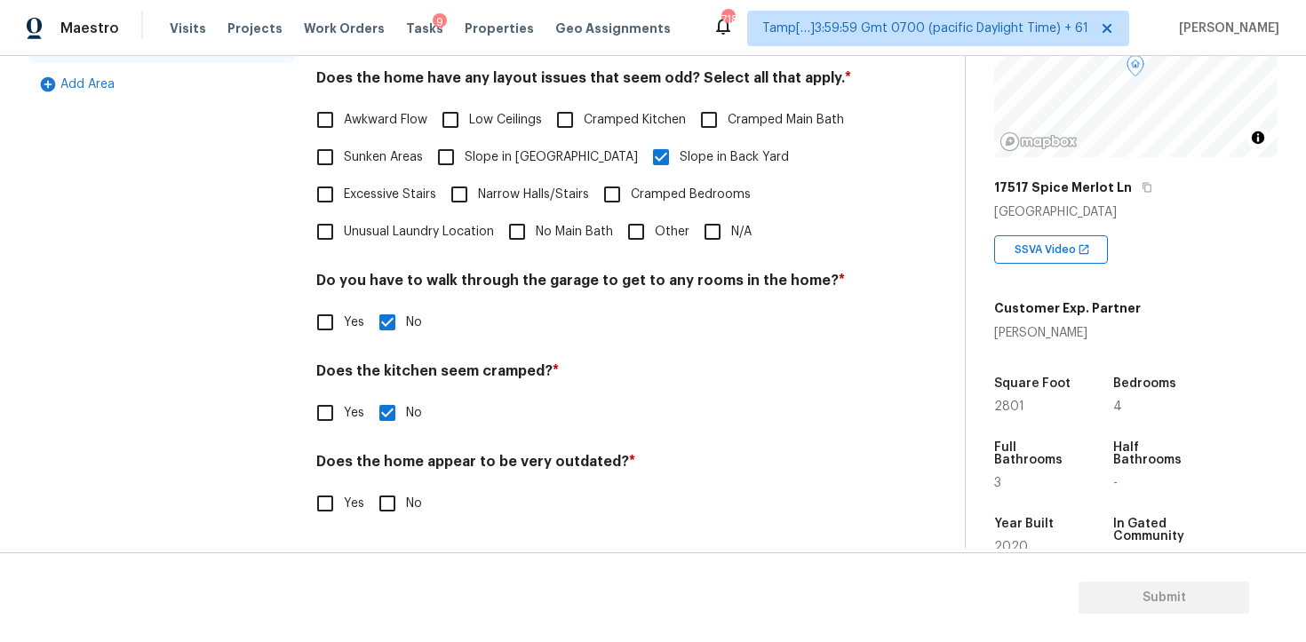
click at [393, 506] on input "No" at bounding box center [387, 503] width 37 height 37
checkbox input "true"
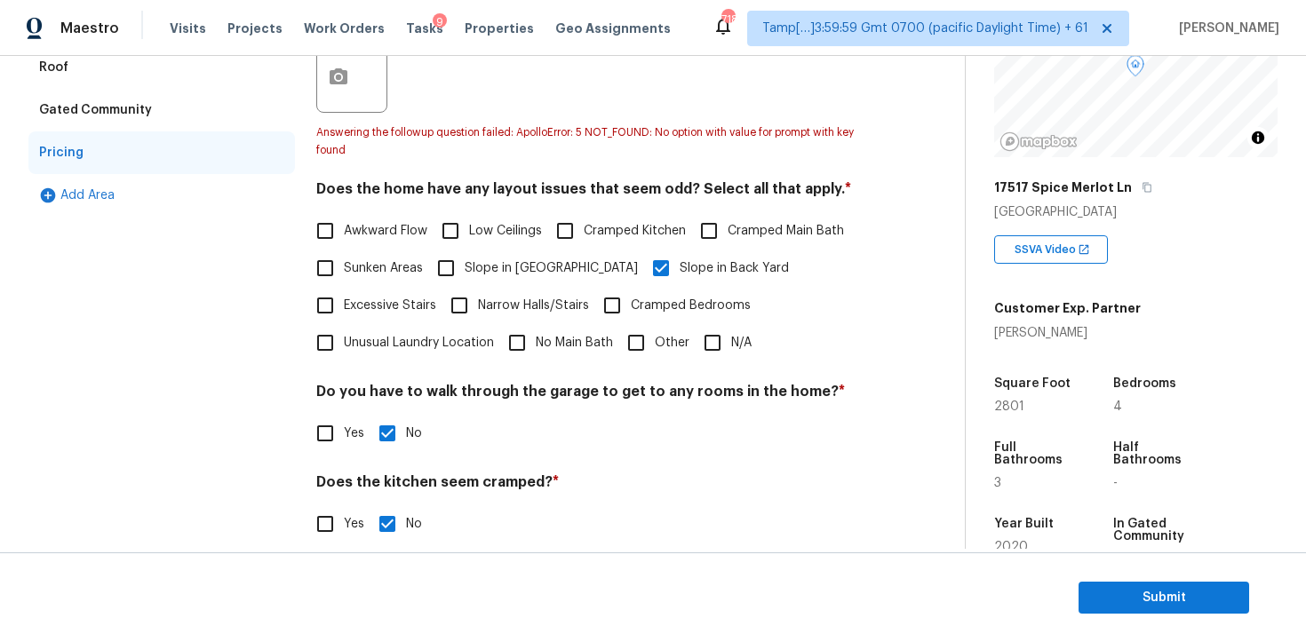
scroll to position [161, 0]
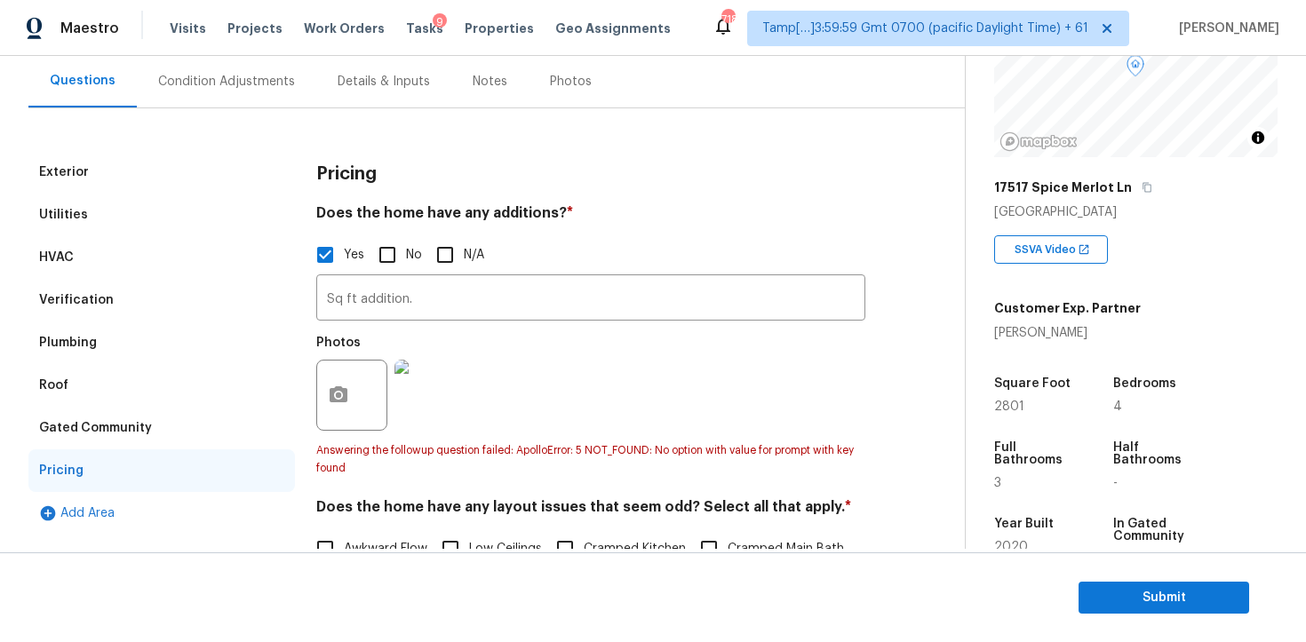
click at [579, 368] on div "Photos" at bounding box center [590, 384] width 549 height 116
click at [227, 88] on div "Condition Adjustments" at bounding box center [226, 82] width 137 height 18
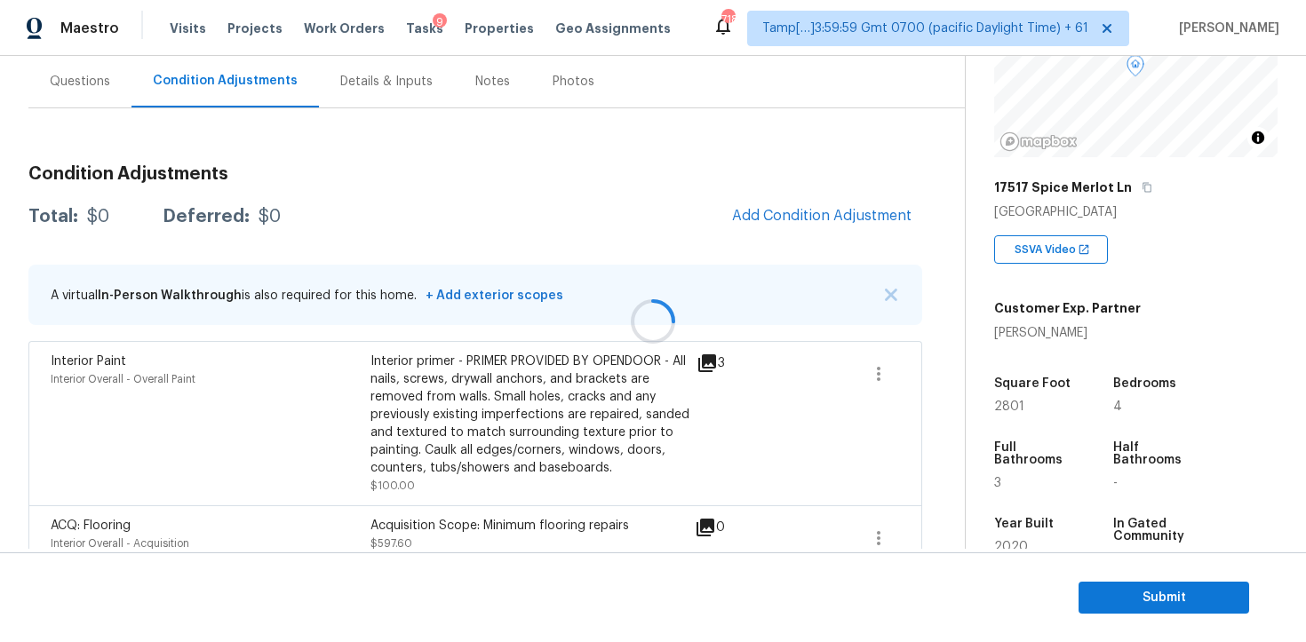
scroll to position [162, 0]
drag, startPoint x: 92, startPoint y: 216, endPoint x: 155, endPoint y: 215, distance: 62.2
click at [155, 216] on div "$6358.72" at bounding box center [126, 216] width 78 height 18
copy div "6358.7"
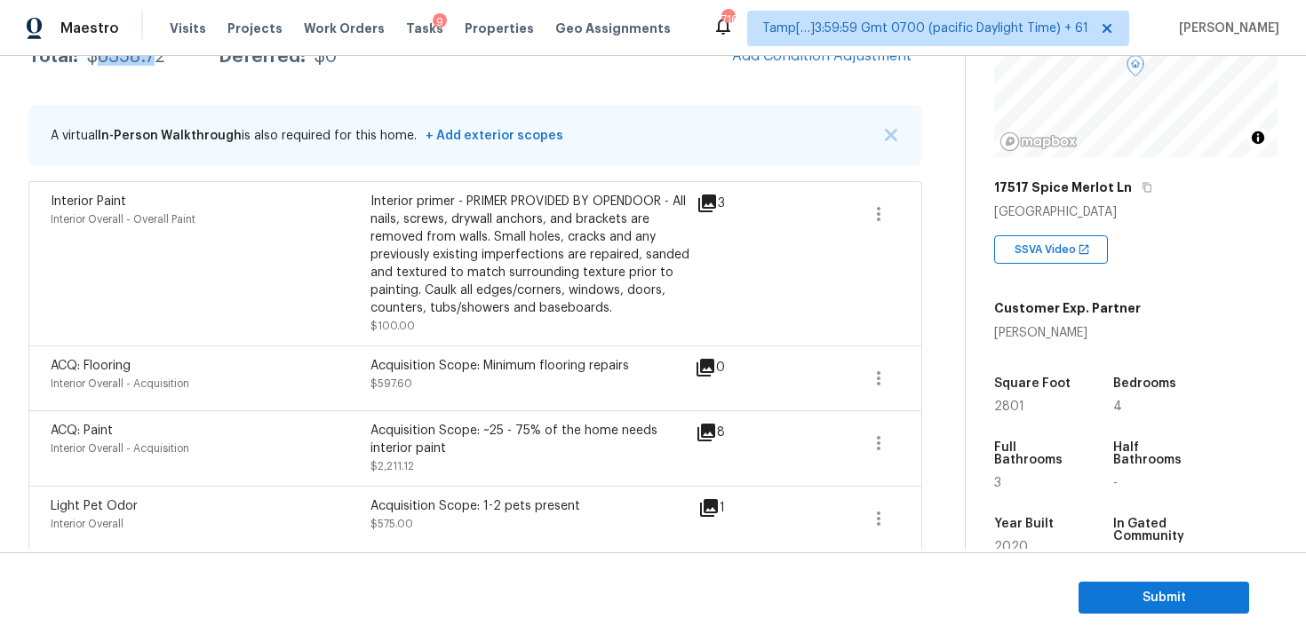
scroll to position [287, 0]
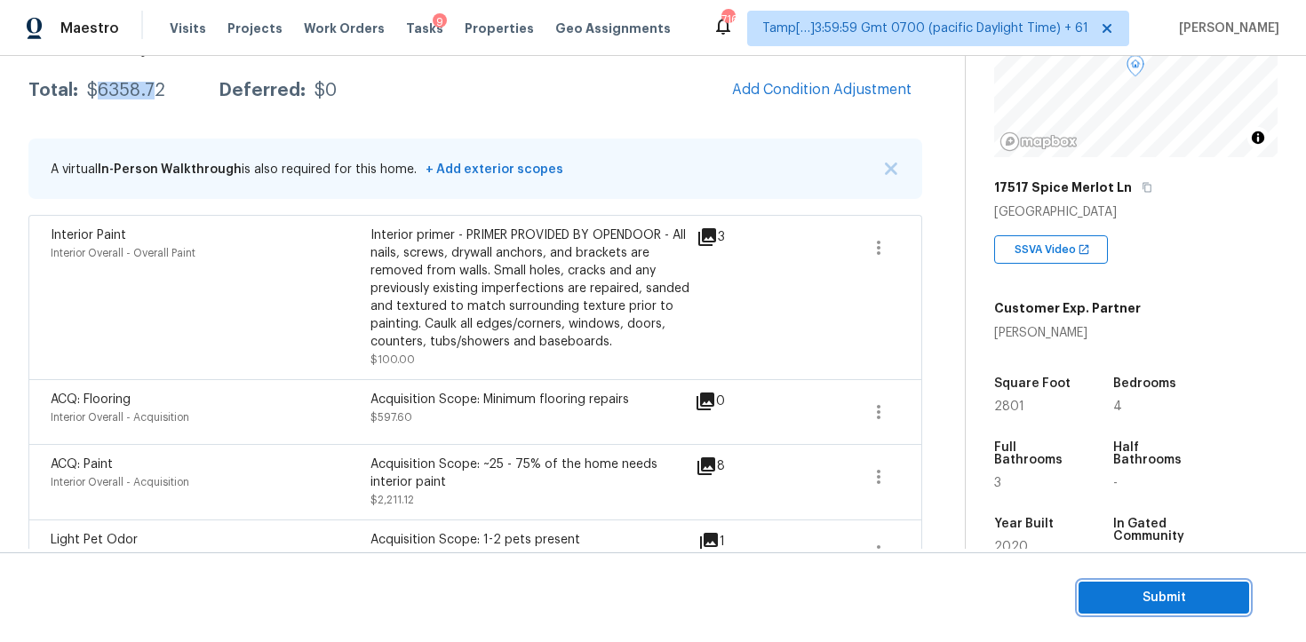
click at [1188, 601] on span "Submit" at bounding box center [1164, 598] width 142 height 22
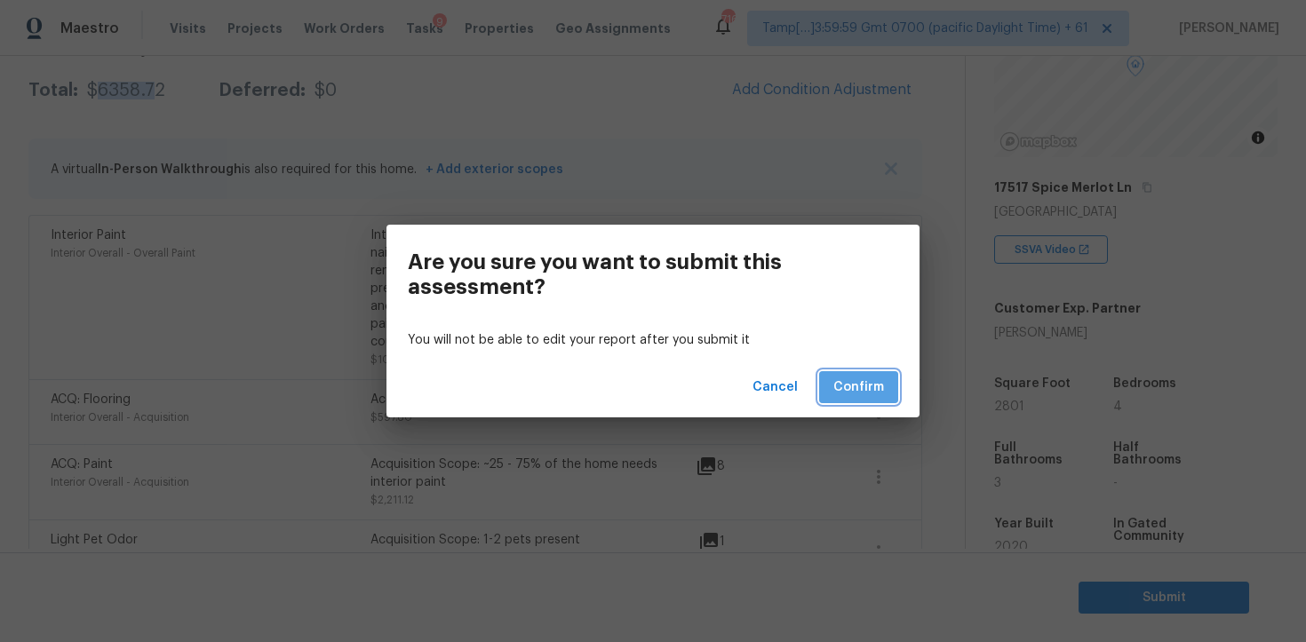
click at [873, 386] on span "Confirm" at bounding box center [858, 388] width 51 height 22
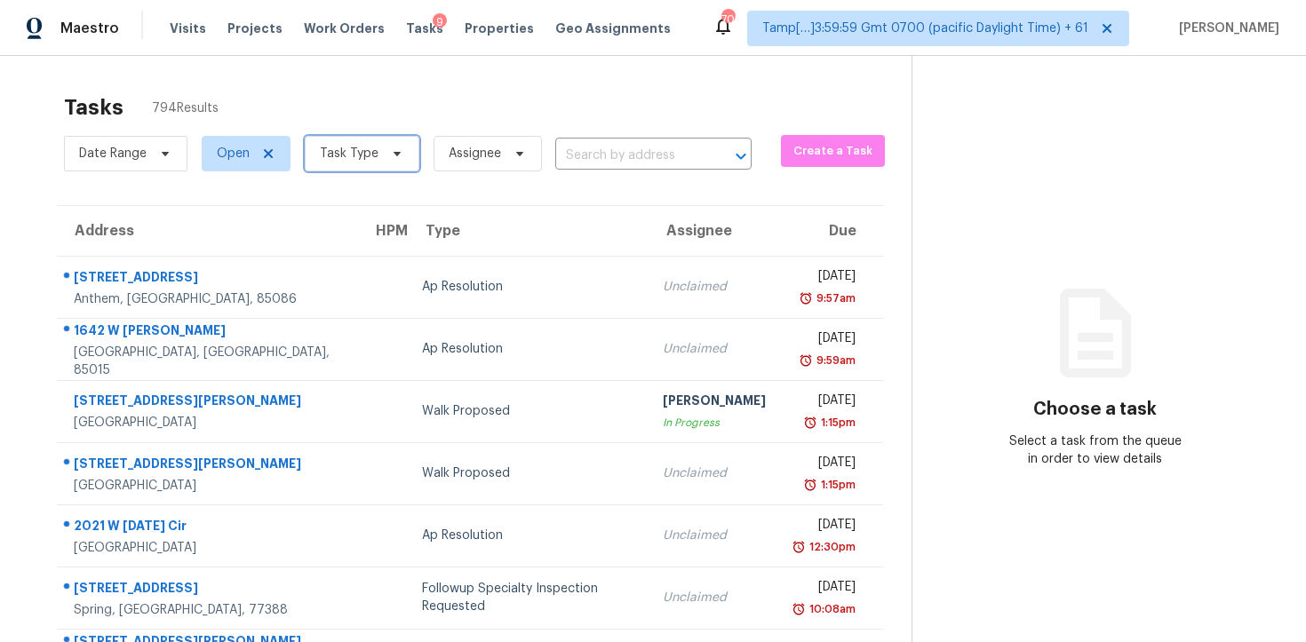
click at [372, 145] on span "Task Type" at bounding box center [349, 154] width 59 height 18
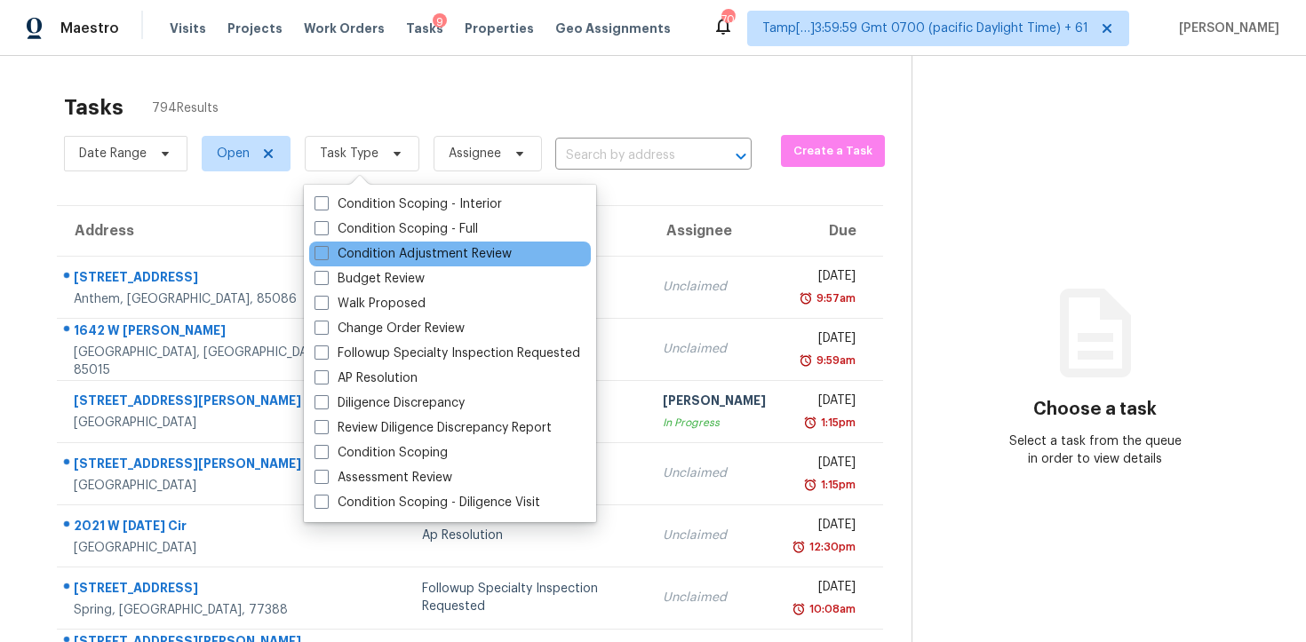
click at [378, 242] on div "Condition Adjustment Review" at bounding box center [450, 254] width 282 height 25
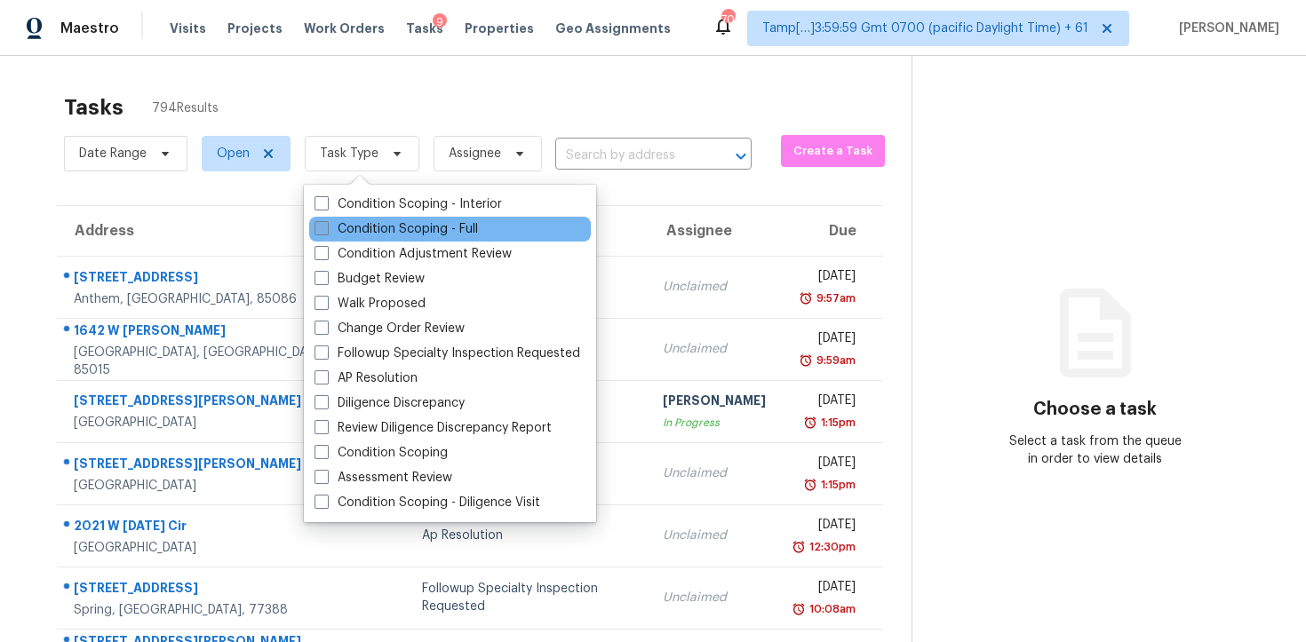
click at [371, 229] on label "Condition Scoping - Full" at bounding box center [396, 229] width 163 height 18
click at [326, 229] on input "Condition Scoping - Full" at bounding box center [321, 226] width 12 height 12
checkbox input "true"
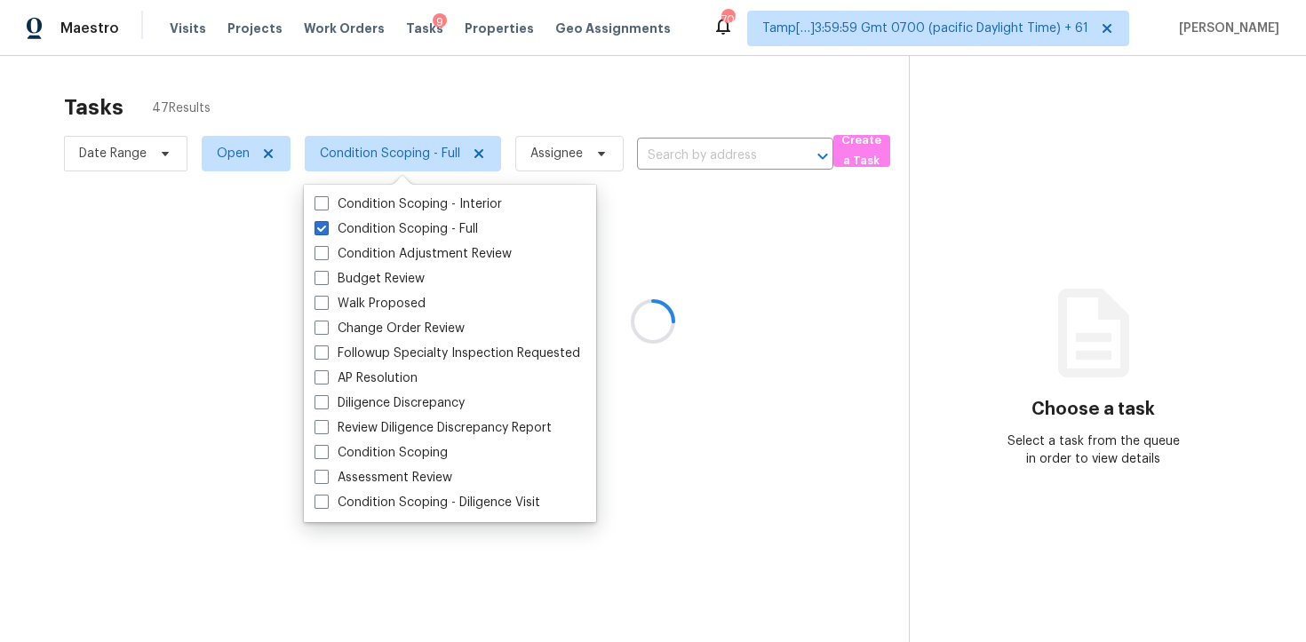
click at [332, 84] on div at bounding box center [653, 321] width 1306 height 642
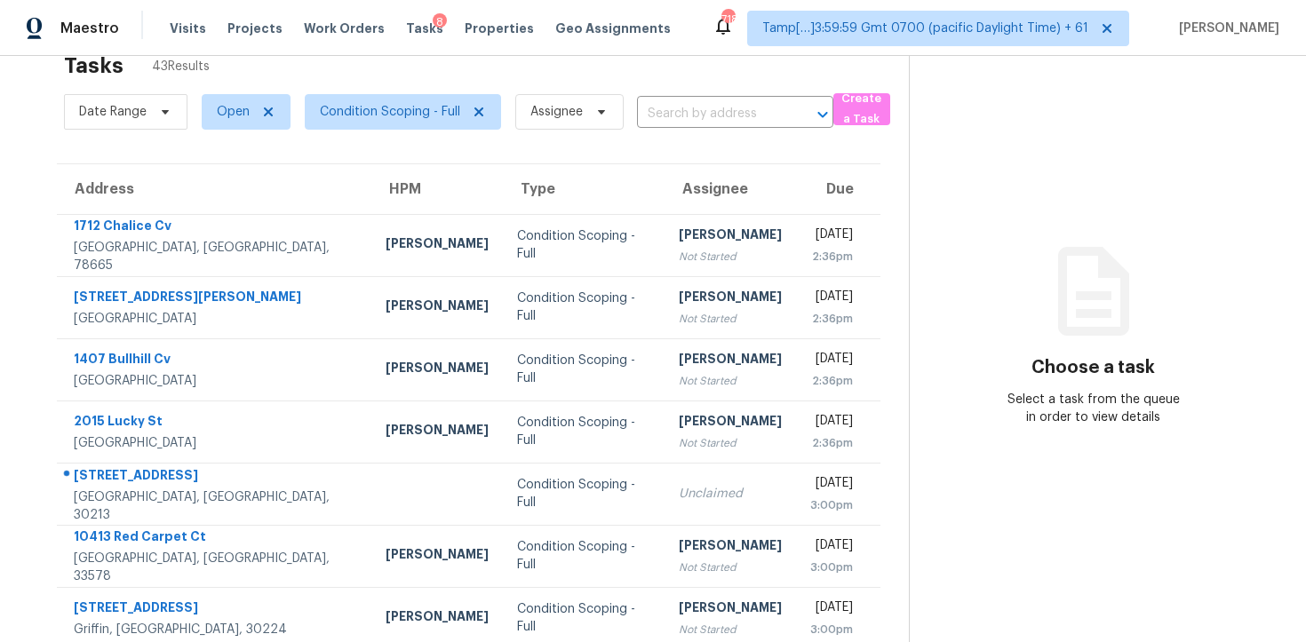
scroll to position [29, 0]
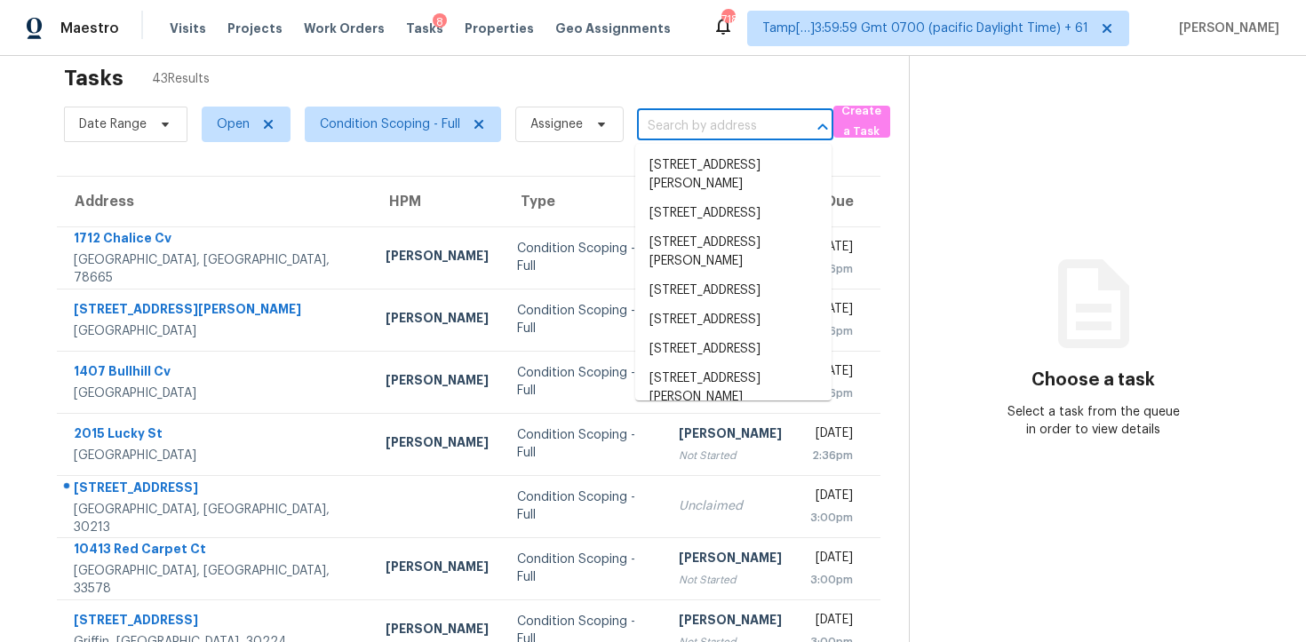
click at [695, 120] on input "text" at bounding box center [710, 127] width 147 height 28
paste input "[DATE] 08:12"
type input "[DATE] 08:12"
click at [682, 132] on input "text" at bounding box center [710, 127] width 147 height 28
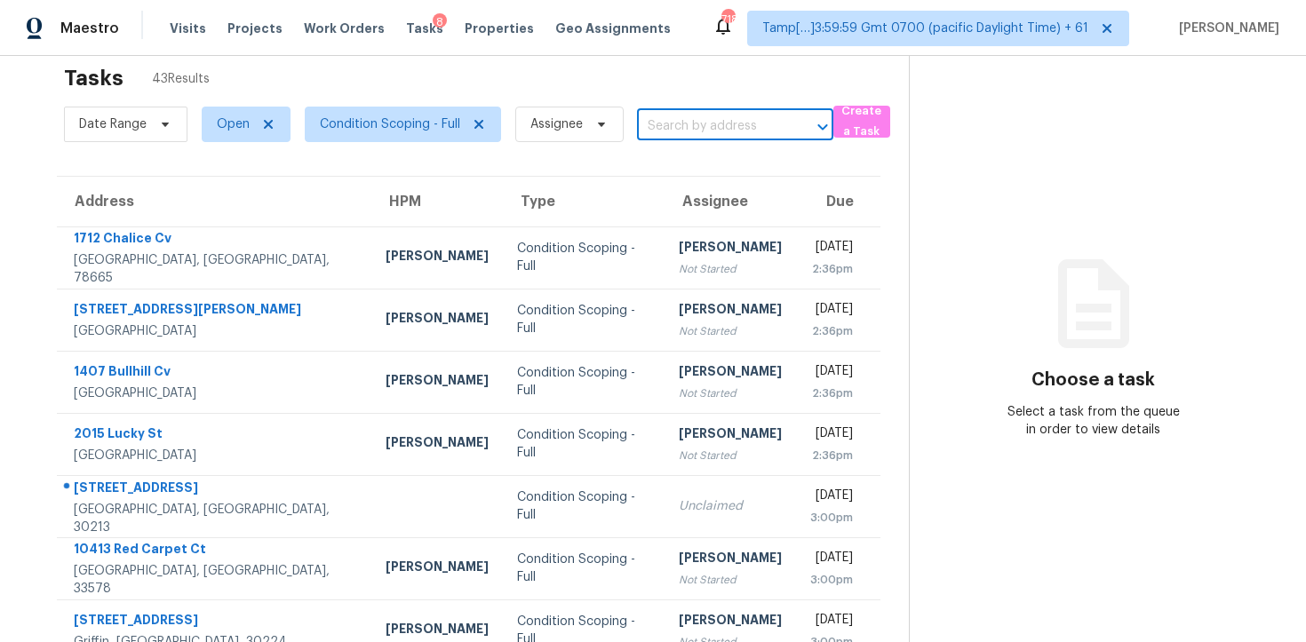
paste input "7314 Danashire Ave, Dallas, TX 75231"
type input "7314 Danashire Ave, Dallas, TX 75231"
click at [740, 179] on li "7314 Danashire Ave, Dallas, TX 75231" at bounding box center [733, 165] width 196 height 29
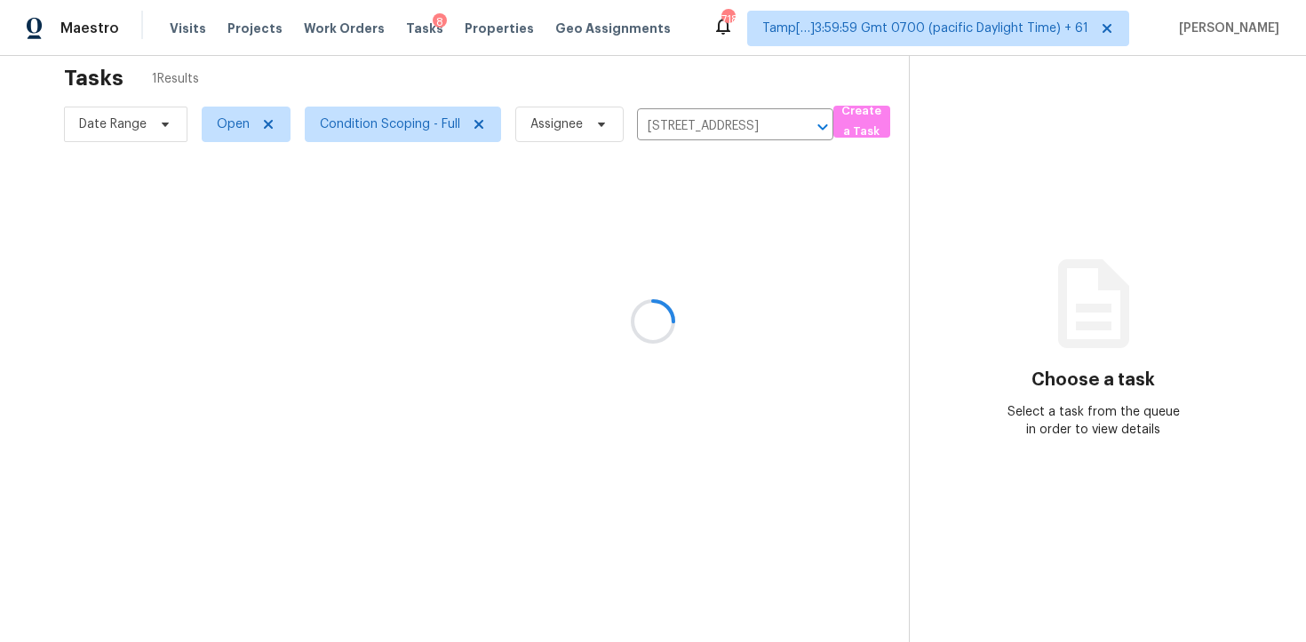
click at [658, 271] on div at bounding box center [653, 321] width 1306 height 642
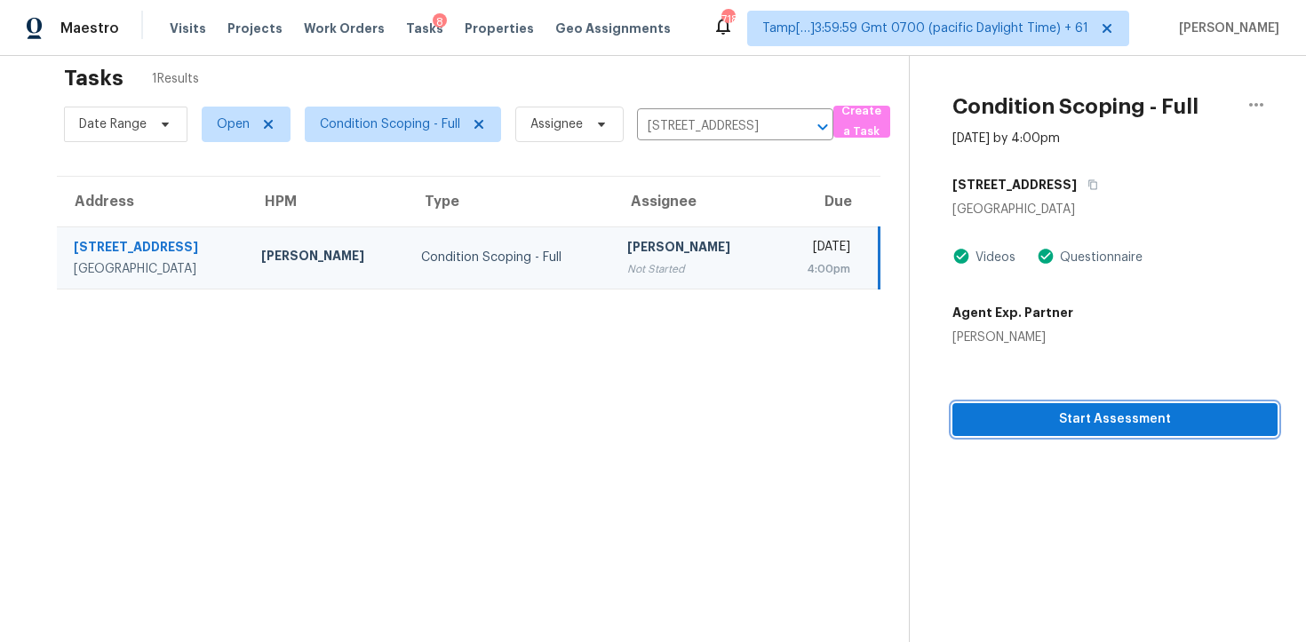
click at [1050, 425] on span "Start Assessment" at bounding box center [1115, 420] width 297 height 22
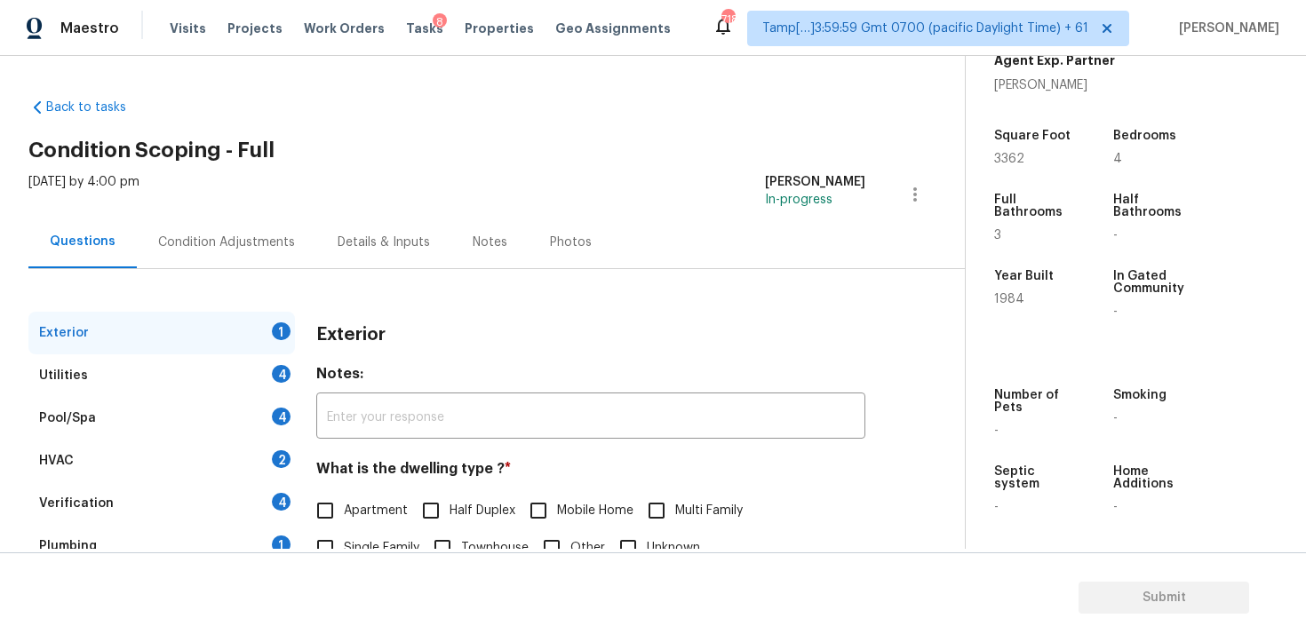
scroll to position [9, 0]
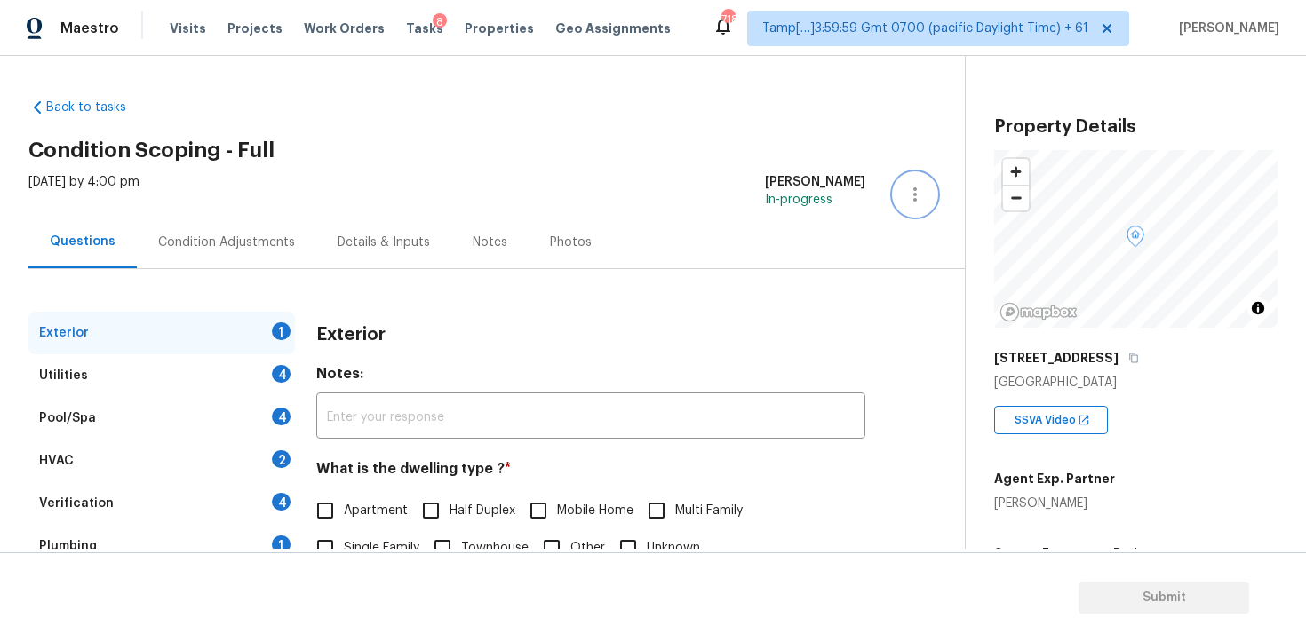
click at [930, 186] on button "button" at bounding box center [915, 194] width 43 height 43
click at [698, 113] on div "Back to tasks Condition Scoping - Full Thu, Oct 09 2025 by 4:00 pm Vigneshwaran…" at bounding box center [496, 423] width 937 height 678
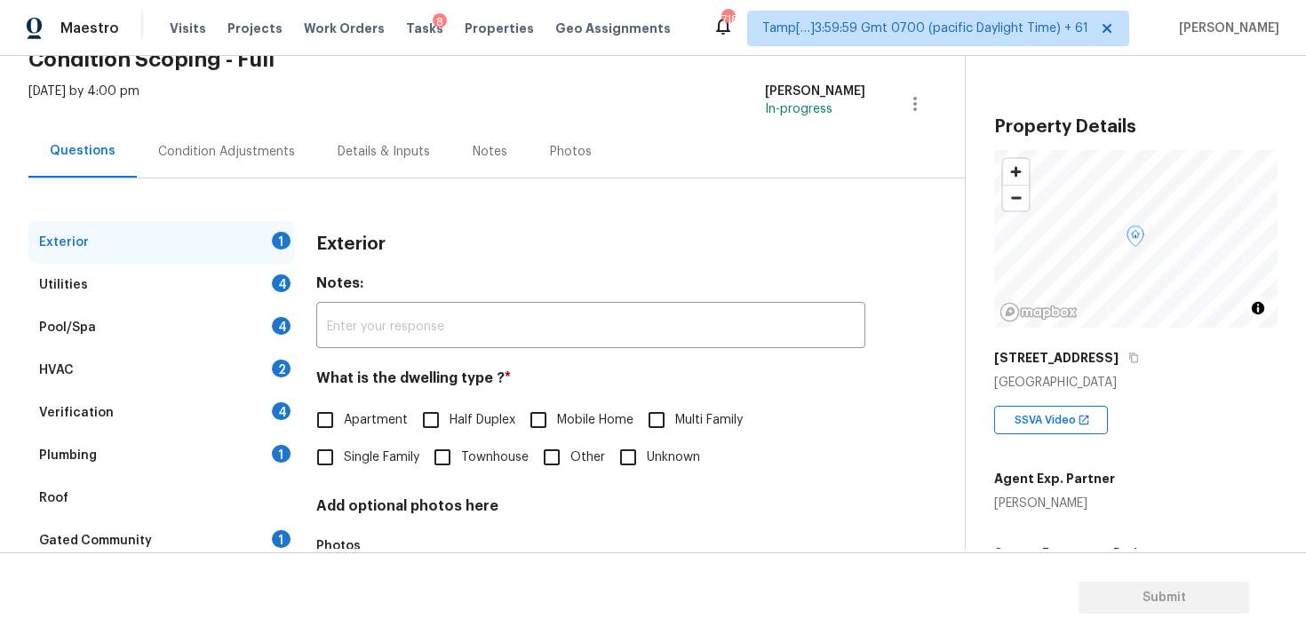
scroll to position [0, 0]
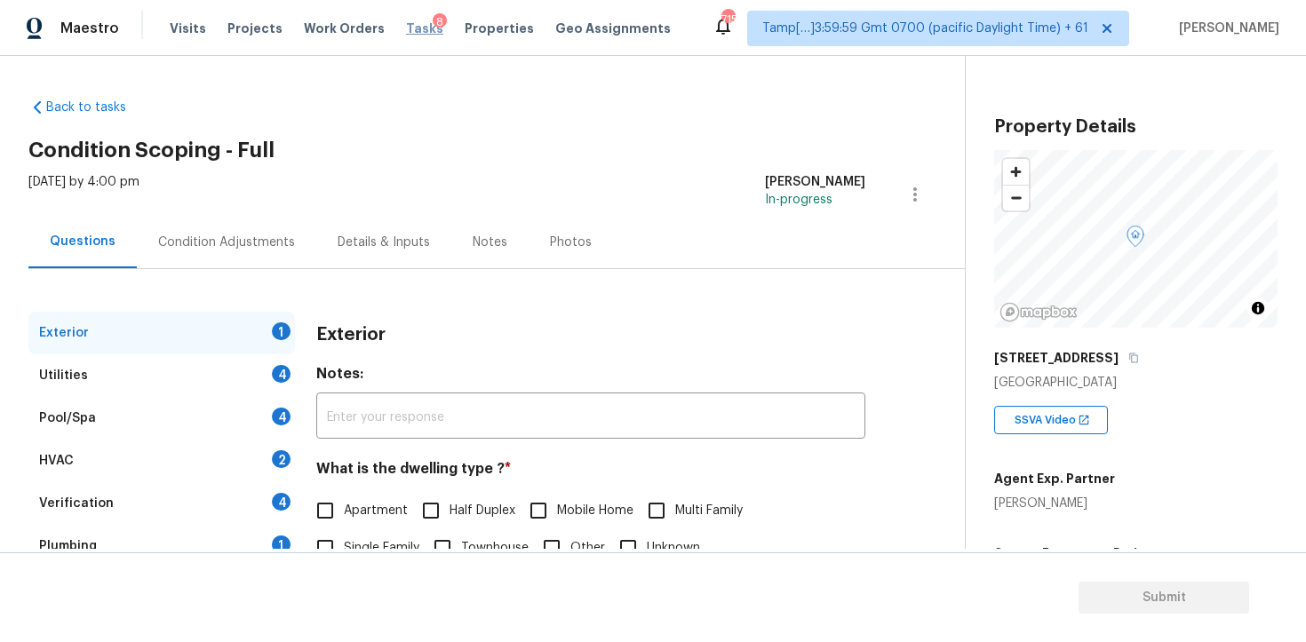
click at [406, 28] on span "Tasks" at bounding box center [424, 28] width 37 height 12
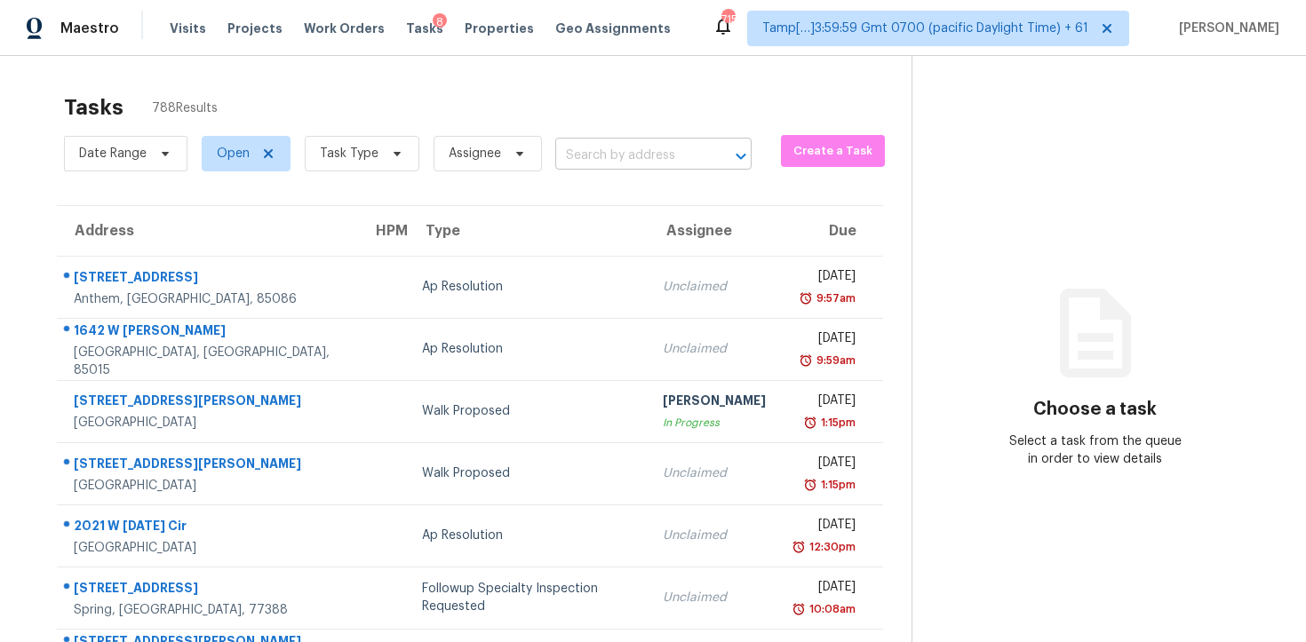
click at [611, 149] on input "text" at bounding box center [628, 156] width 147 height 28
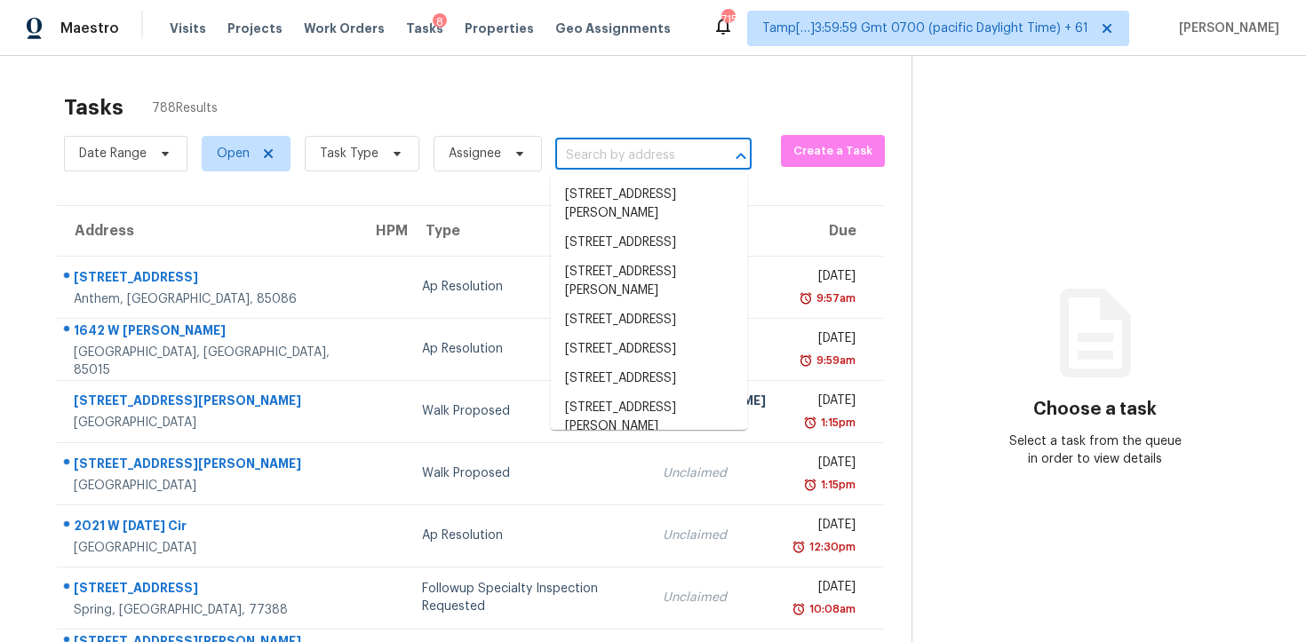
paste input "7314 Danashire Ave, Dallas, TX 75231"
type input "7314 Danashire Ave, Dallas, TX 75231"
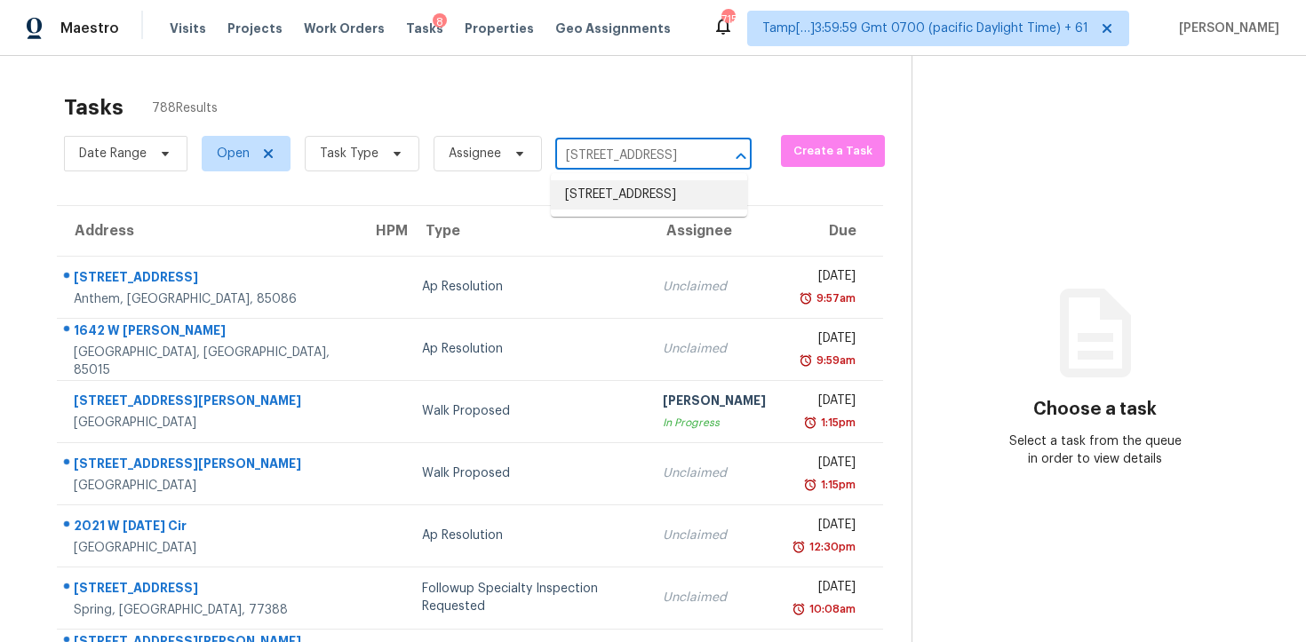
click at [645, 204] on li "7314 Danashire Ave, Dallas, TX 75231" at bounding box center [649, 194] width 196 height 29
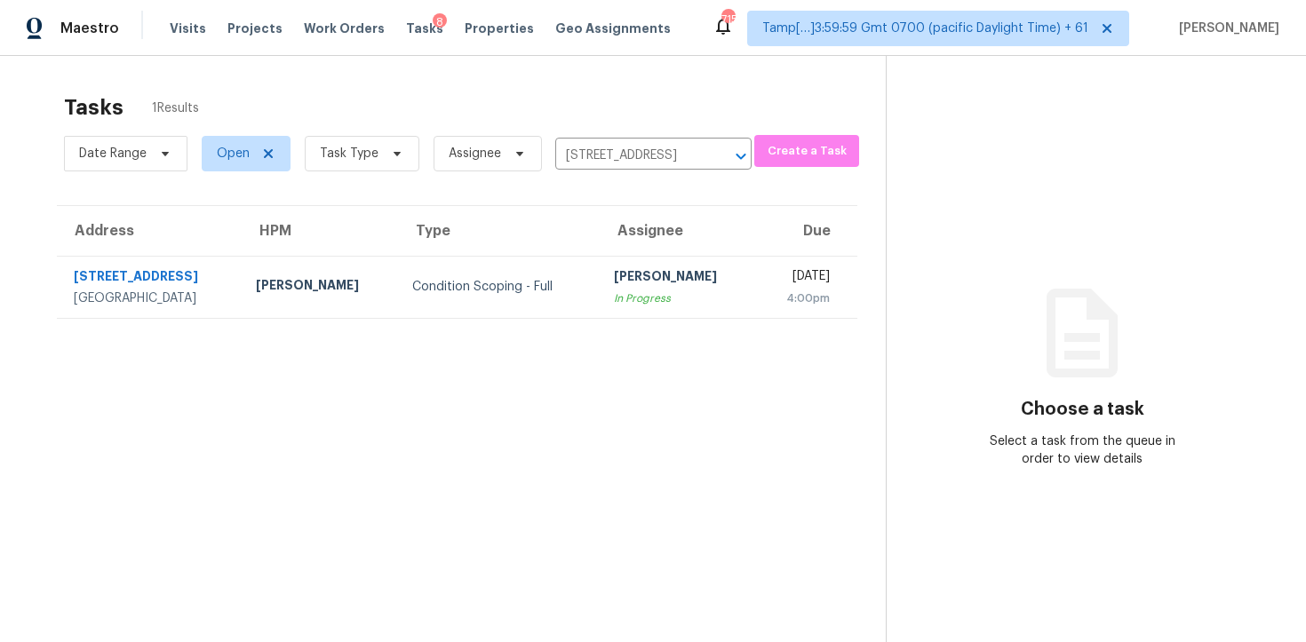
click at [770, 283] on div "Thu, Oct 9th 2025" at bounding box center [800, 278] width 60 height 22
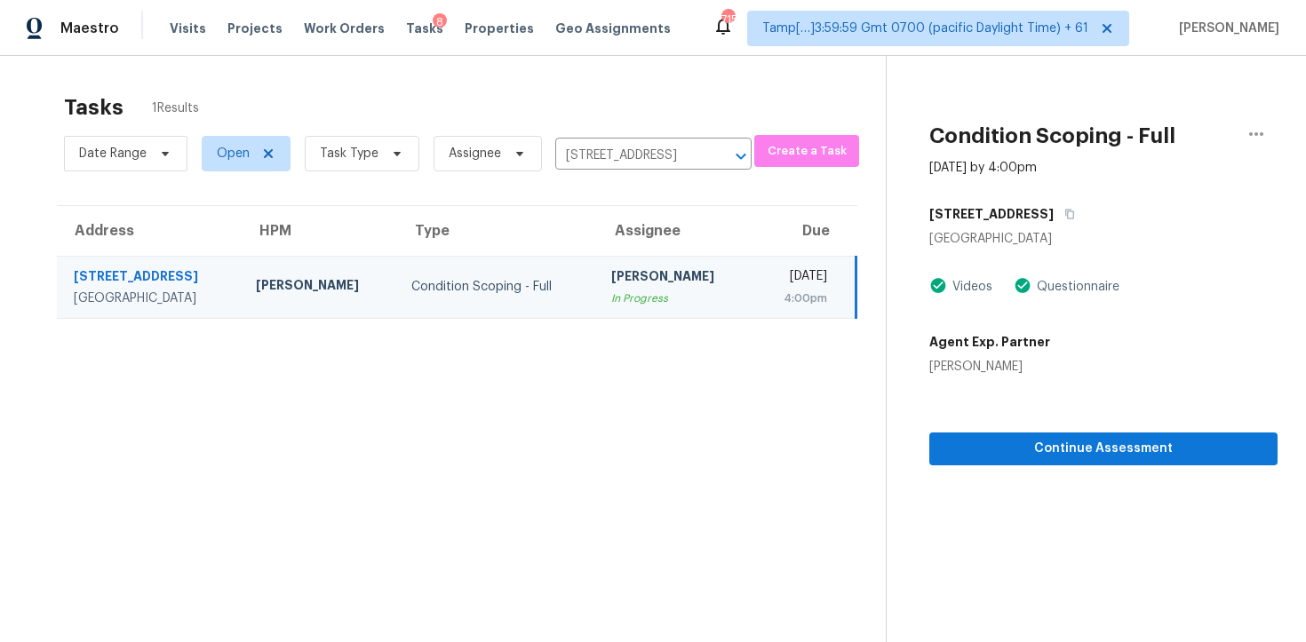
click at [1227, 132] on div "Condition Scoping - Full" at bounding box center [1103, 136] width 348 height 46
click at [1244, 132] on button "button" at bounding box center [1256, 134] width 43 height 43
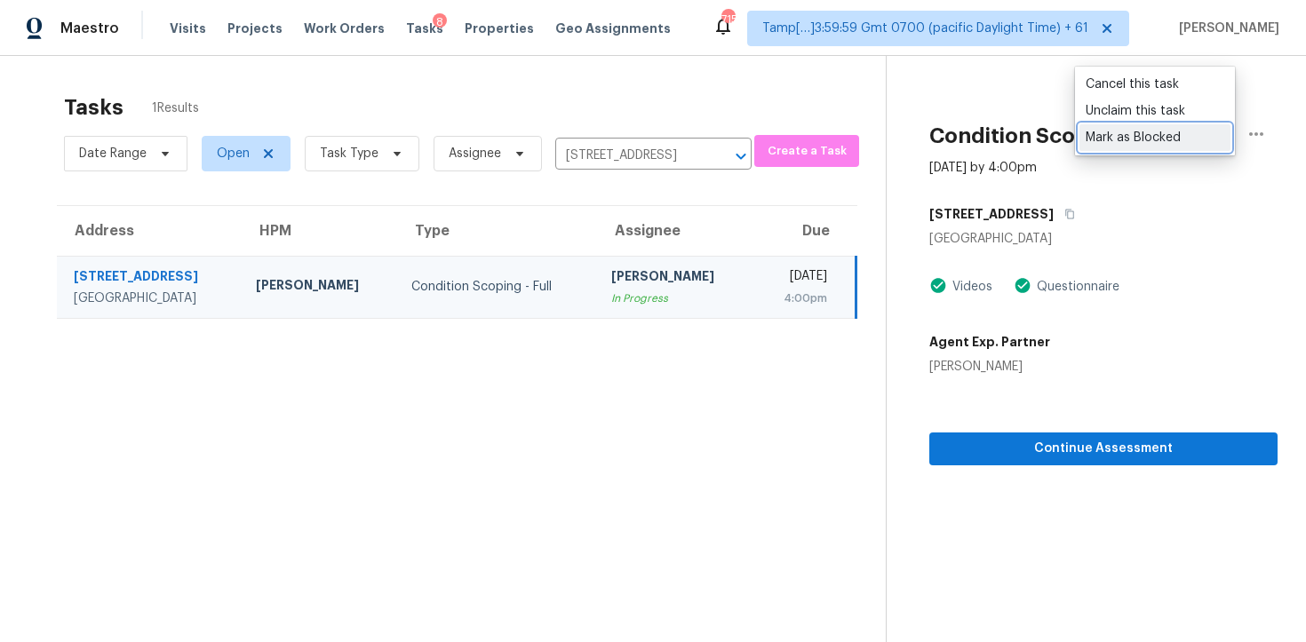
click at [1139, 144] on div "Mark as Blocked" at bounding box center [1155, 138] width 139 height 18
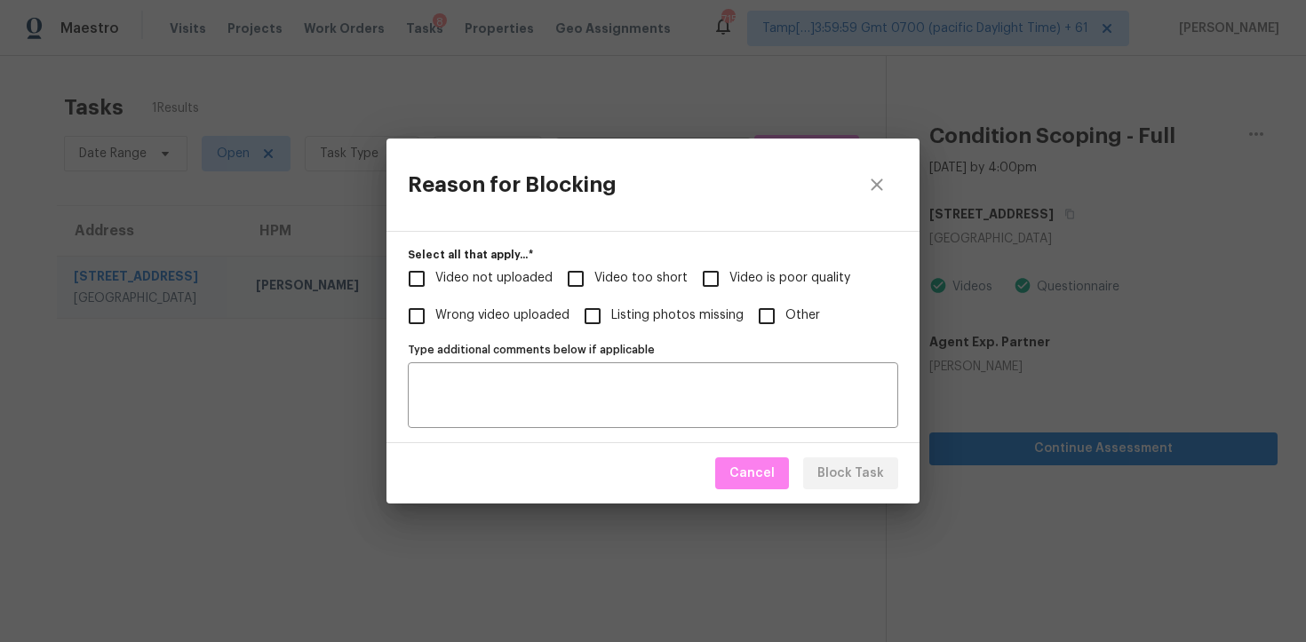
click at [489, 310] on span "Wrong video uploaded" at bounding box center [502, 316] width 134 height 19
click at [435, 310] on input "Wrong video uploaded" at bounding box center [416, 316] width 37 height 37
checkbox input "true"
click at [853, 469] on span "Block Task" at bounding box center [850, 474] width 67 height 22
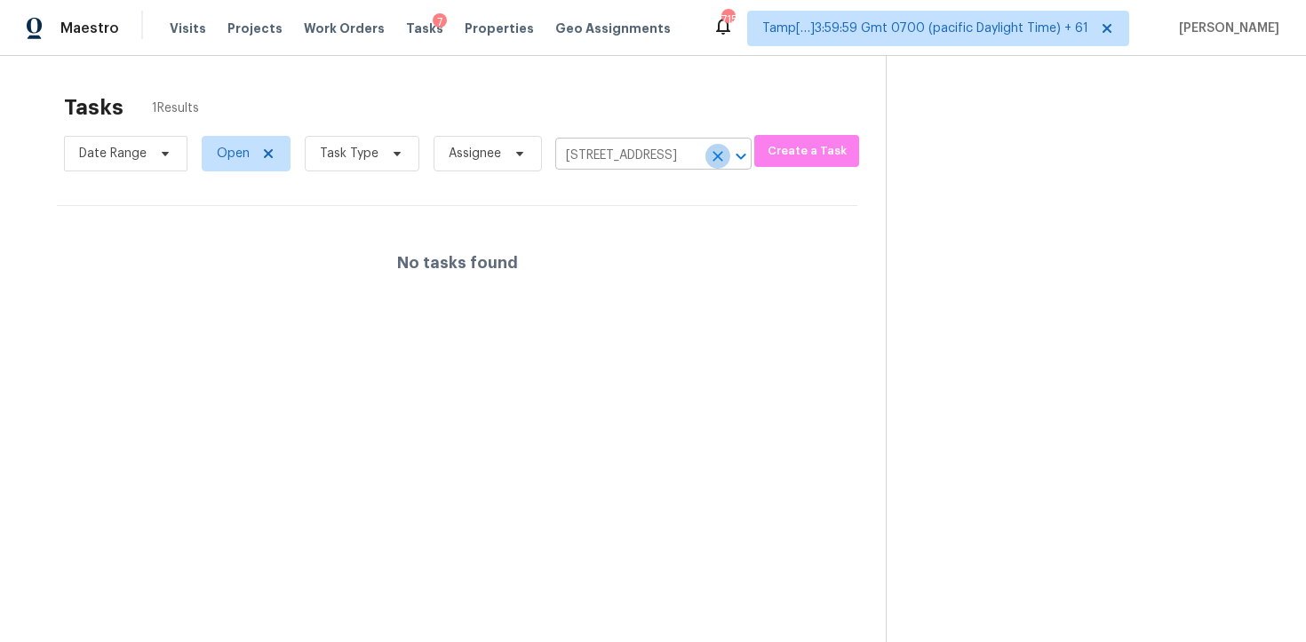
click at [709, 161] on icon "Clear" at bounding box center [718, 156] width 18 height 18
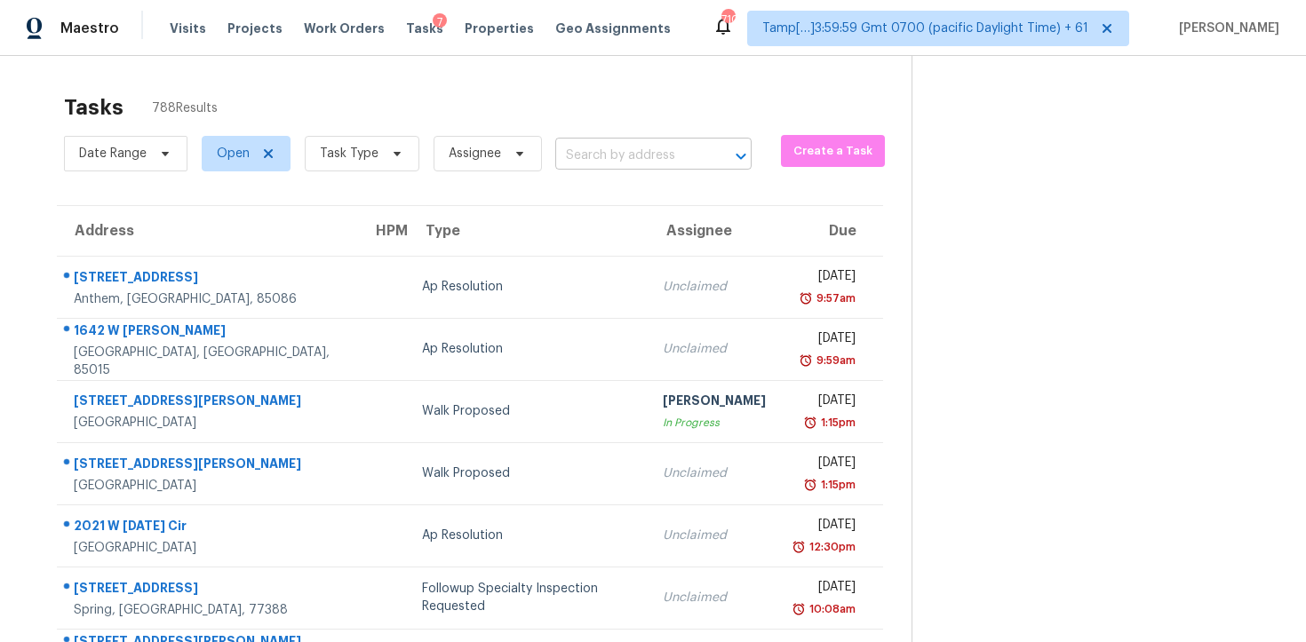
click at [647, 148] on input "text" at bounding box center [628, 156] width 147 height 28
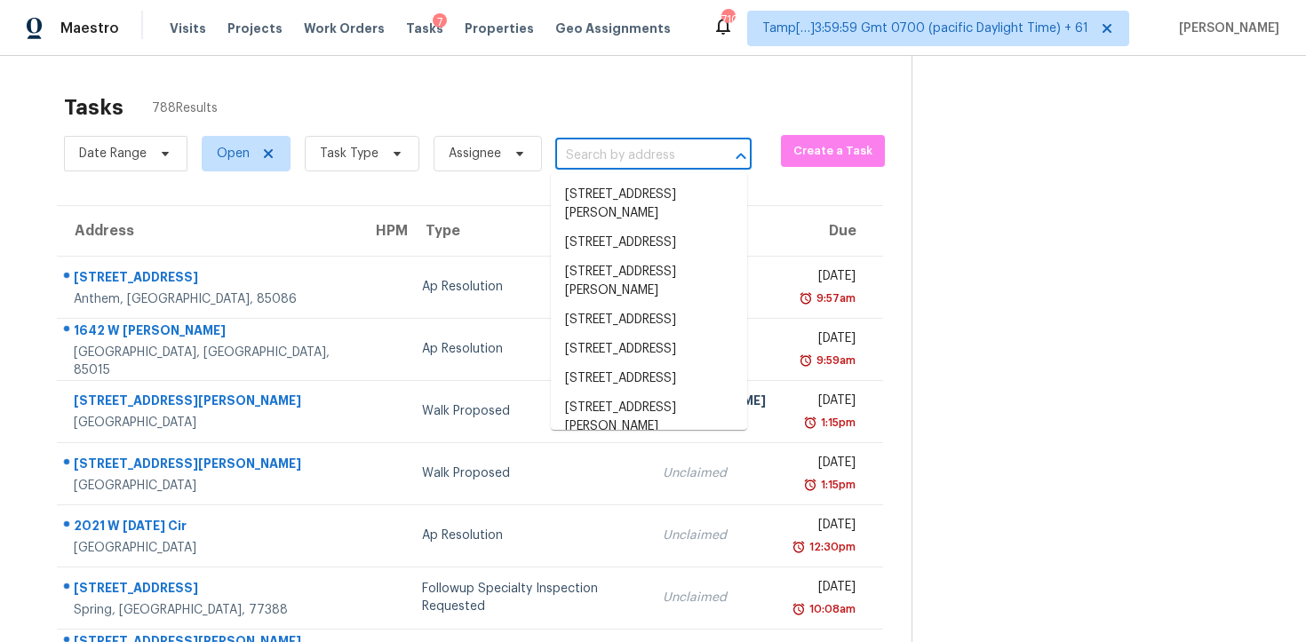
paste input "18 Carmel Chase Ct, Manvel, TX 77578"
type input "18 Carmel Chase Ct, Manvel, TX 77578"
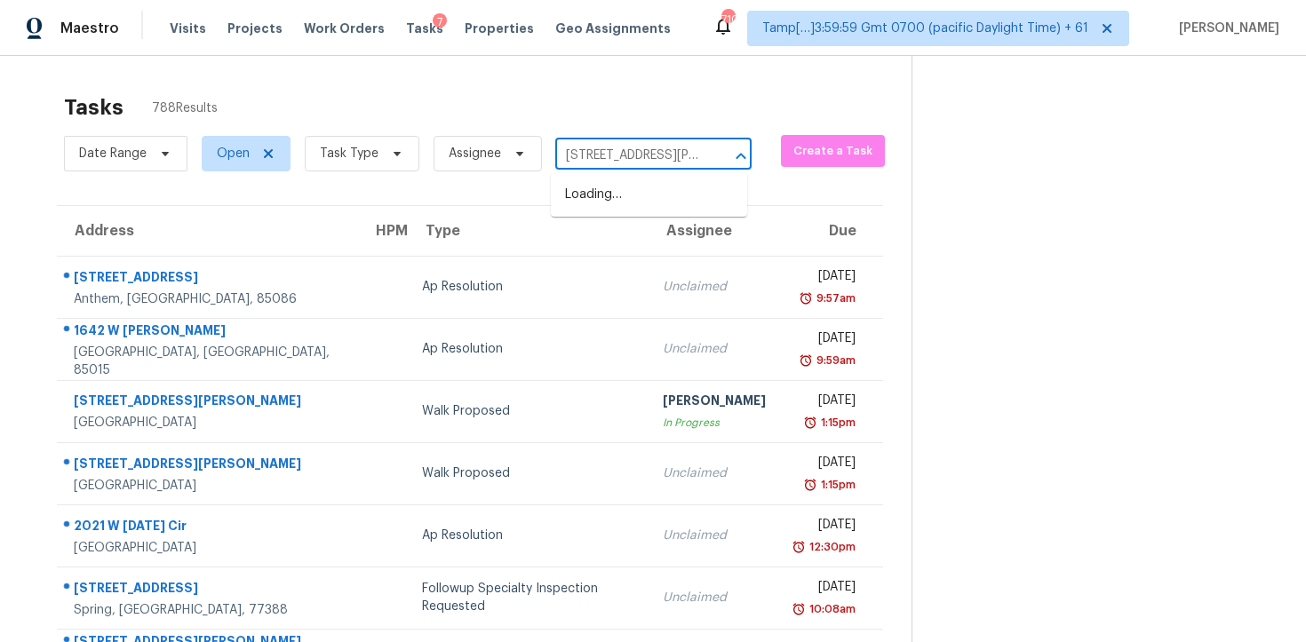
scroll to position [0, 86]
click at [674, 187] on li "18 Carmel Chase Ct, Manvel, TX 77578" at bounding box center [649, 204] width 196 height 48
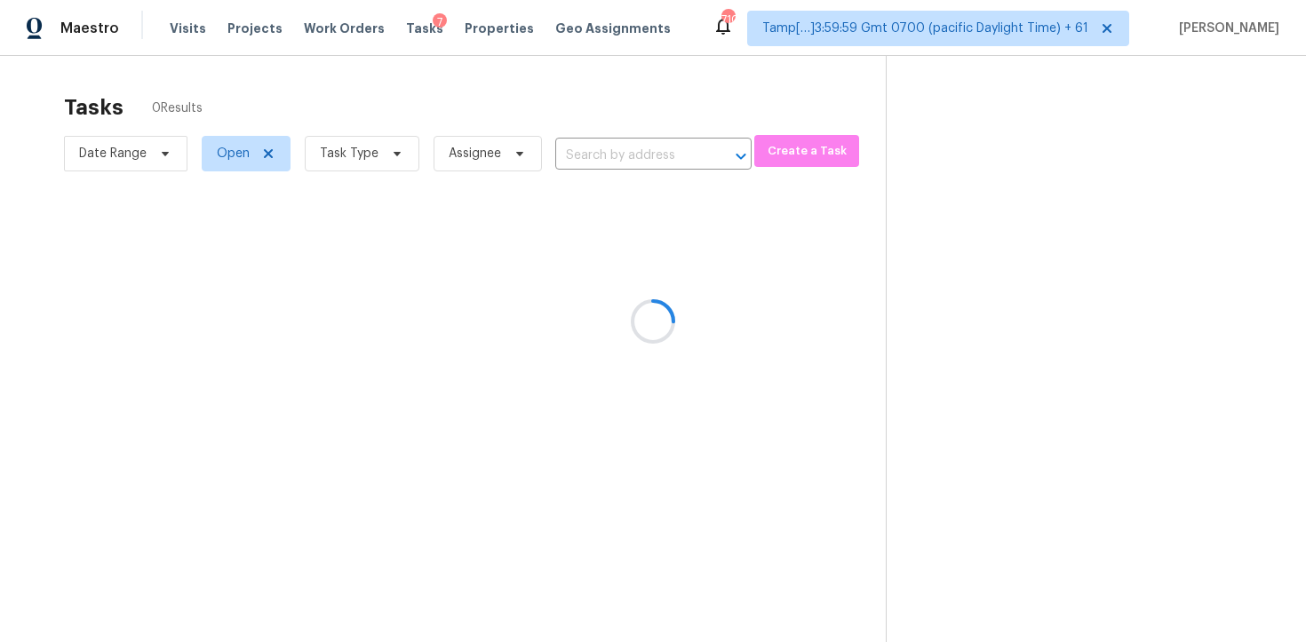
type input "18 Carmel Chase Ct, Manvel, TX 77578"
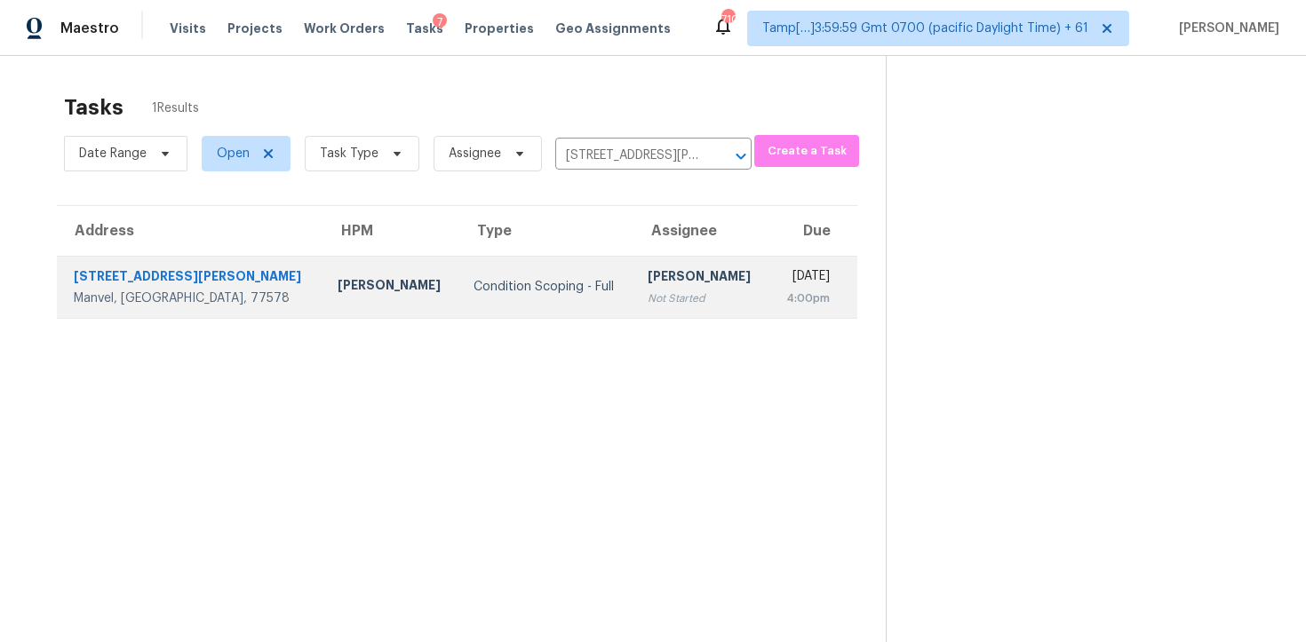
click at [769, 269] on td "Thu, Oct 9th 2025 4:00pm" at bounding box center [813, 287] width 88 height 62
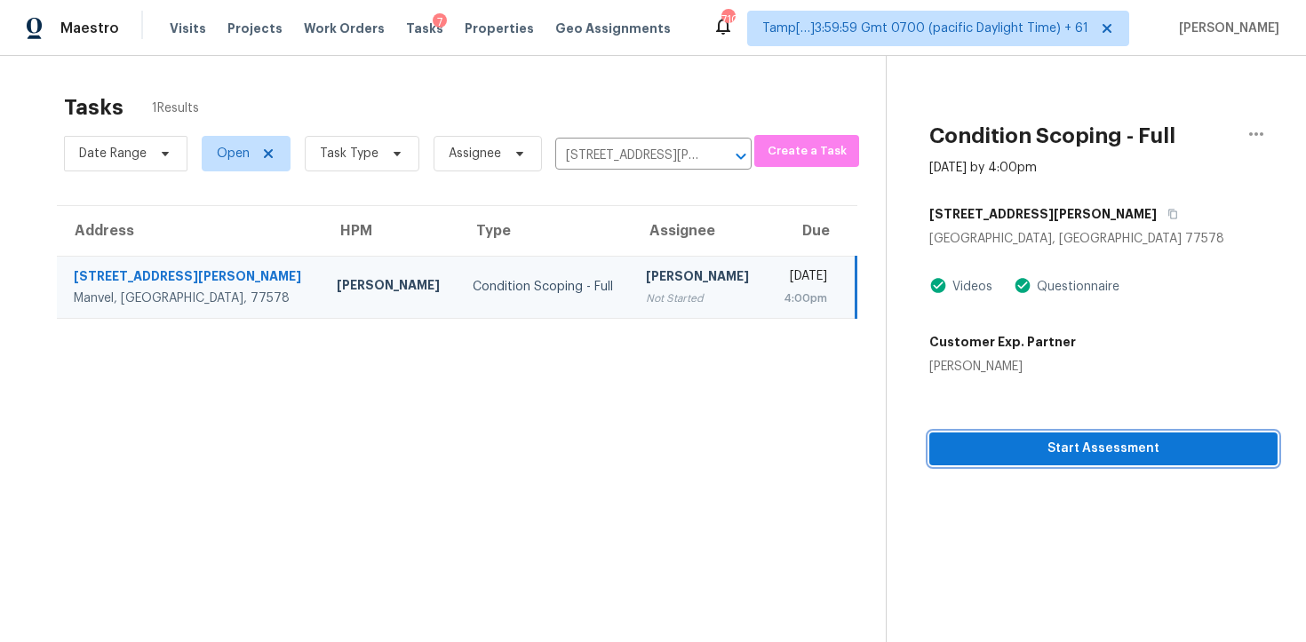
click at [1048, 452] on span "Start Assessment" at bounding box center [1104, 449] width 320 height 22
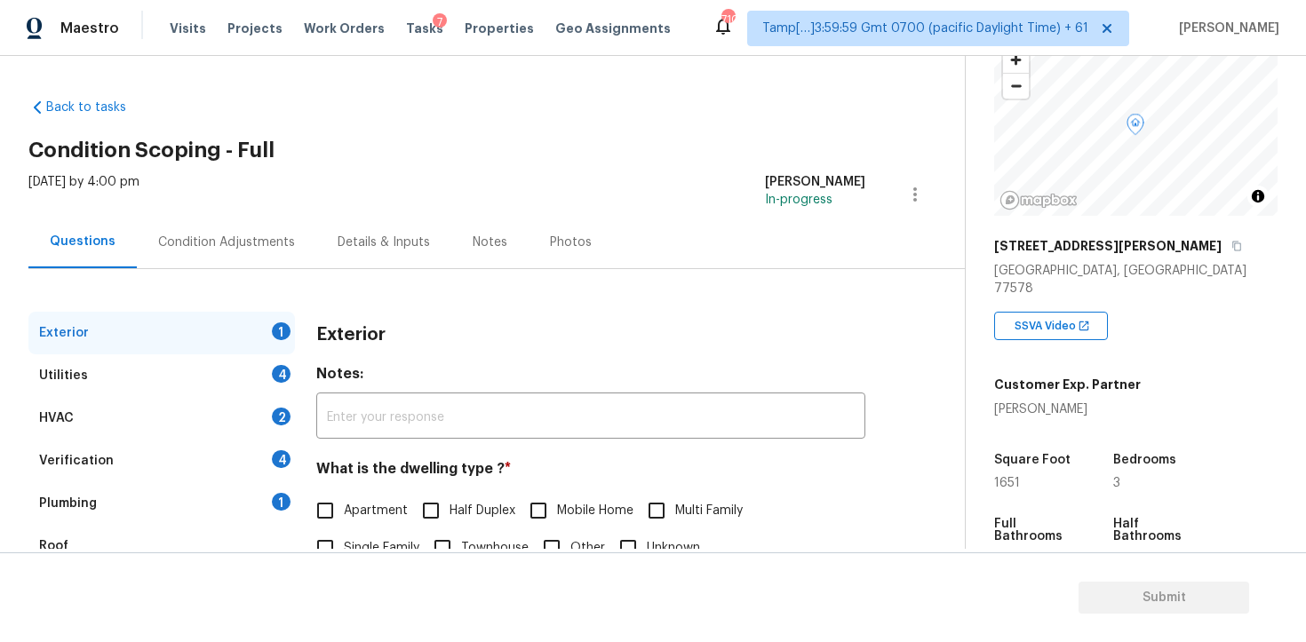
scroll to position [151, 0]
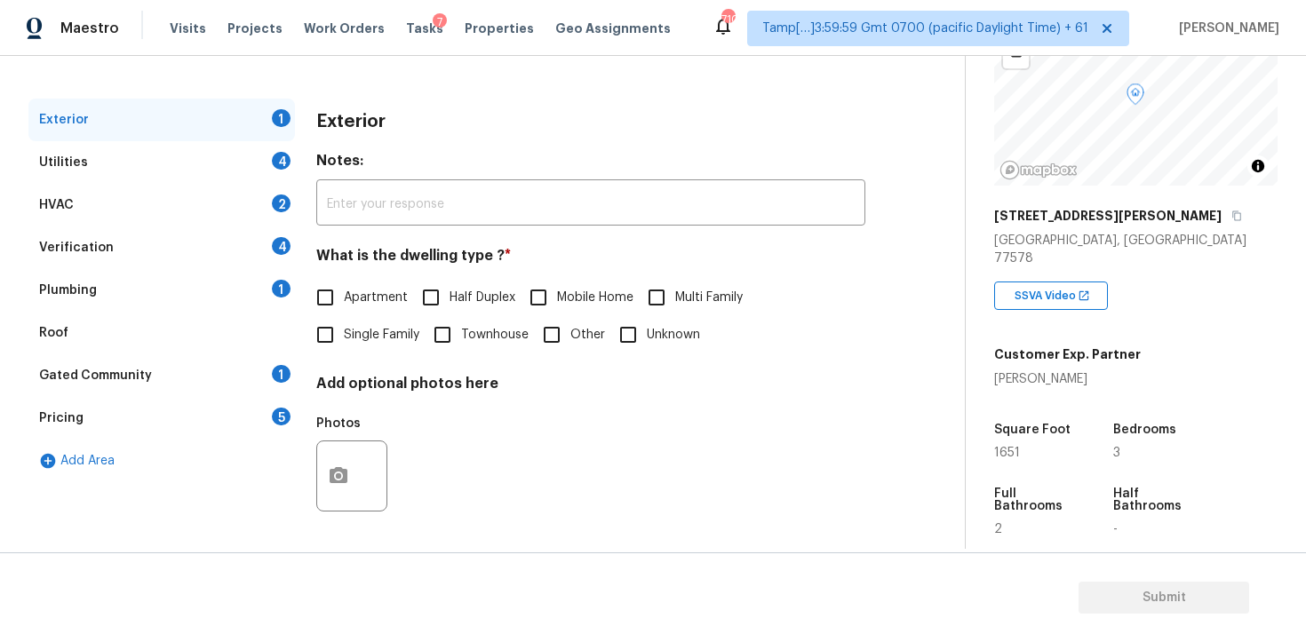
click at [373, 333] on span "Single Family" at bounding box center [382, 335] width 76 height 19
click at [344, 333] on input "Single Family" at bounding box center [325, 334] width 37 height 37
checkbox input "true"
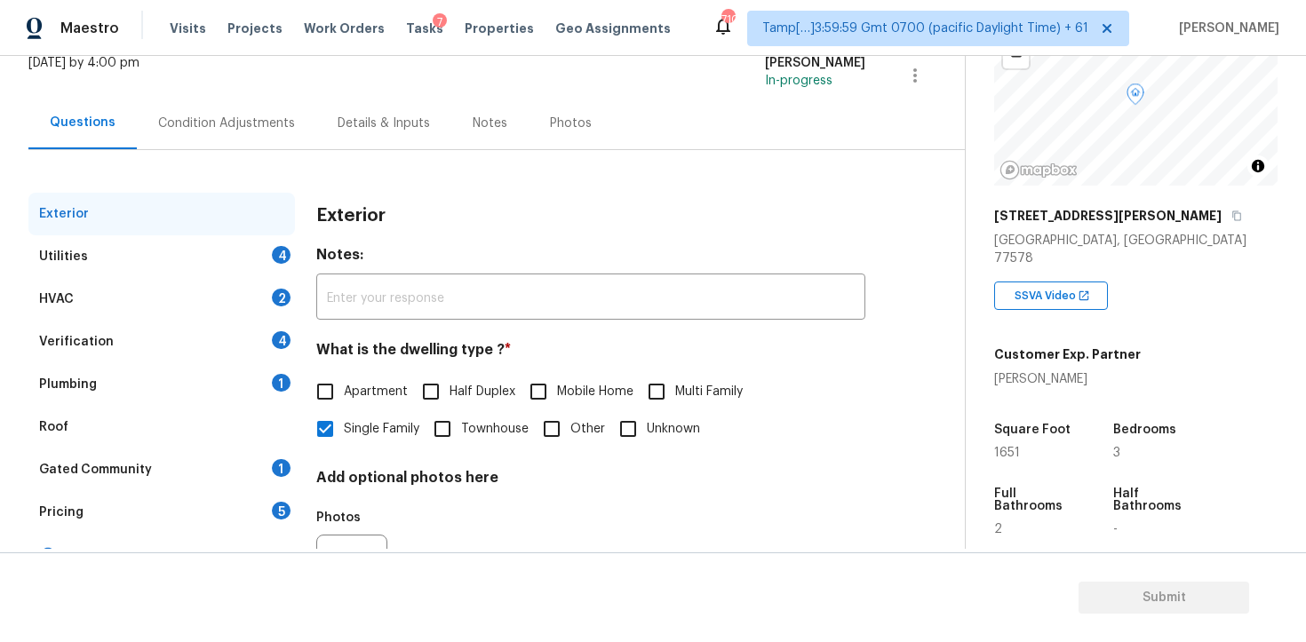
scroll to position [120, 0]
click at [206, 137] on div "Condition Adjustments" at bounding box center [226, 122] width 179 height 52
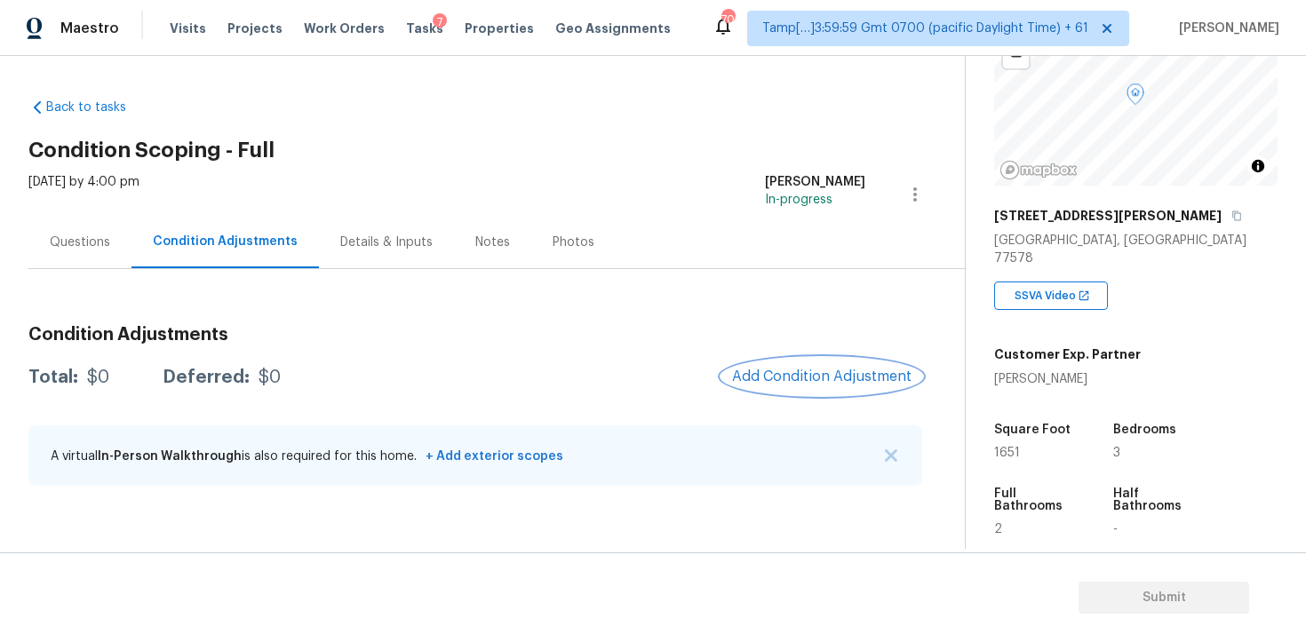
click at [798, 383] on span "Add Condition Adjustment" at bounding box center [821, 377] width 179 height 16
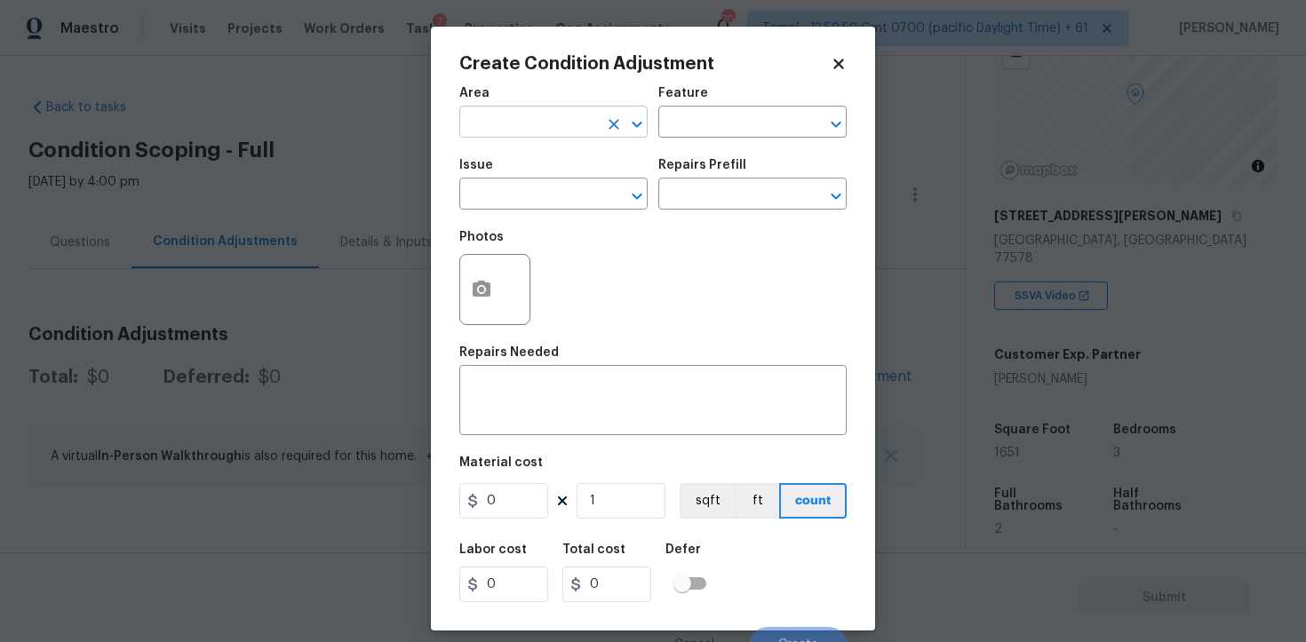
click at [521, 128] on input "text" at bounding box center [528, 124] width 139 height 28
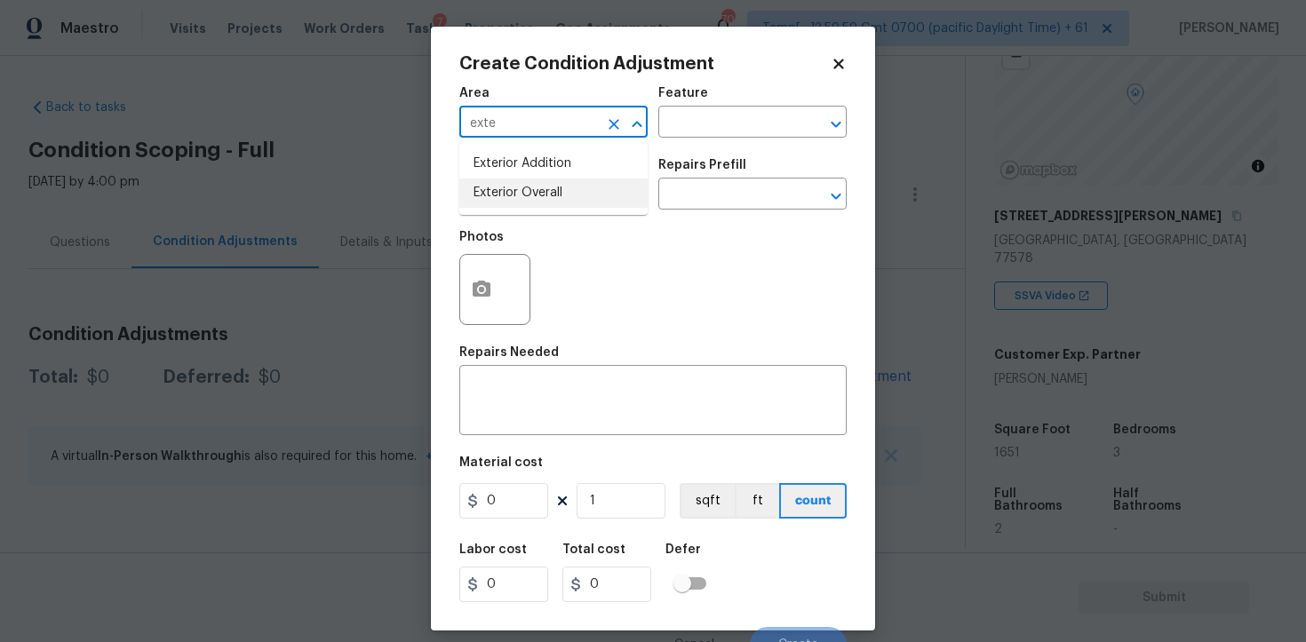
click at [524, 197] on li "Exterior Overall" at bounding box center [553, 193] width 188 height 29
type input "Exterior Overall"
click at [524, 197] on input "text" at bounding box center [528, 196] width 139 height 28
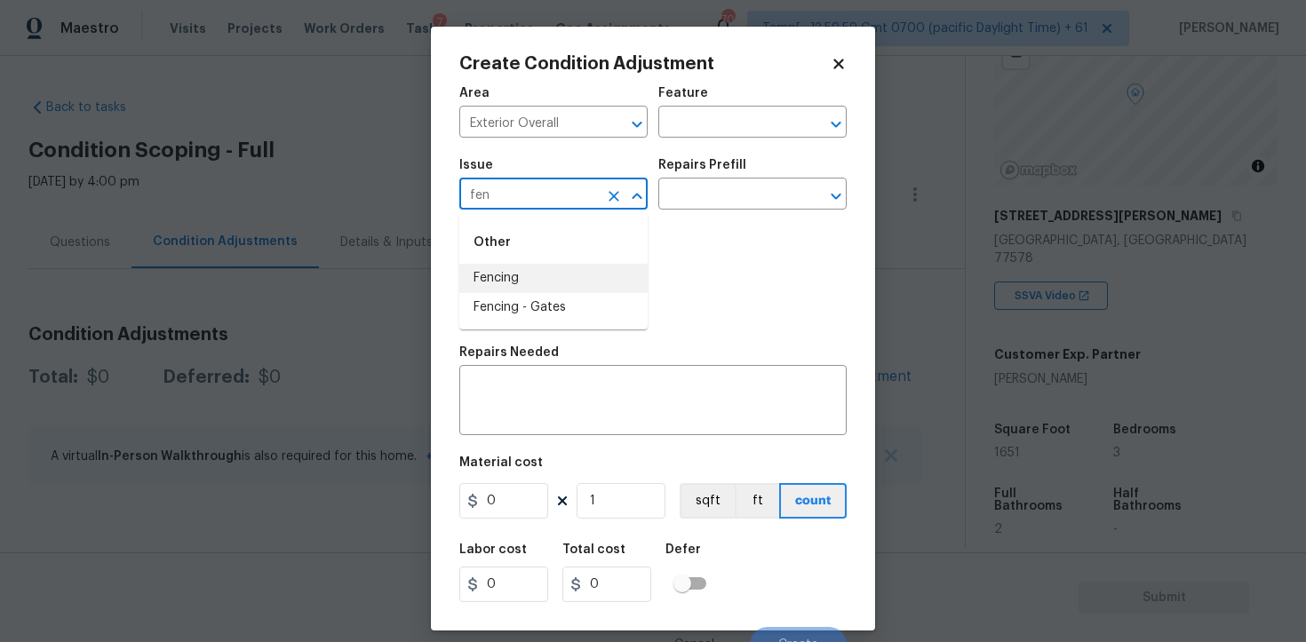
click at [554, 273] on li "Fencing" at bounding box center [553, 278] width 188 height 29
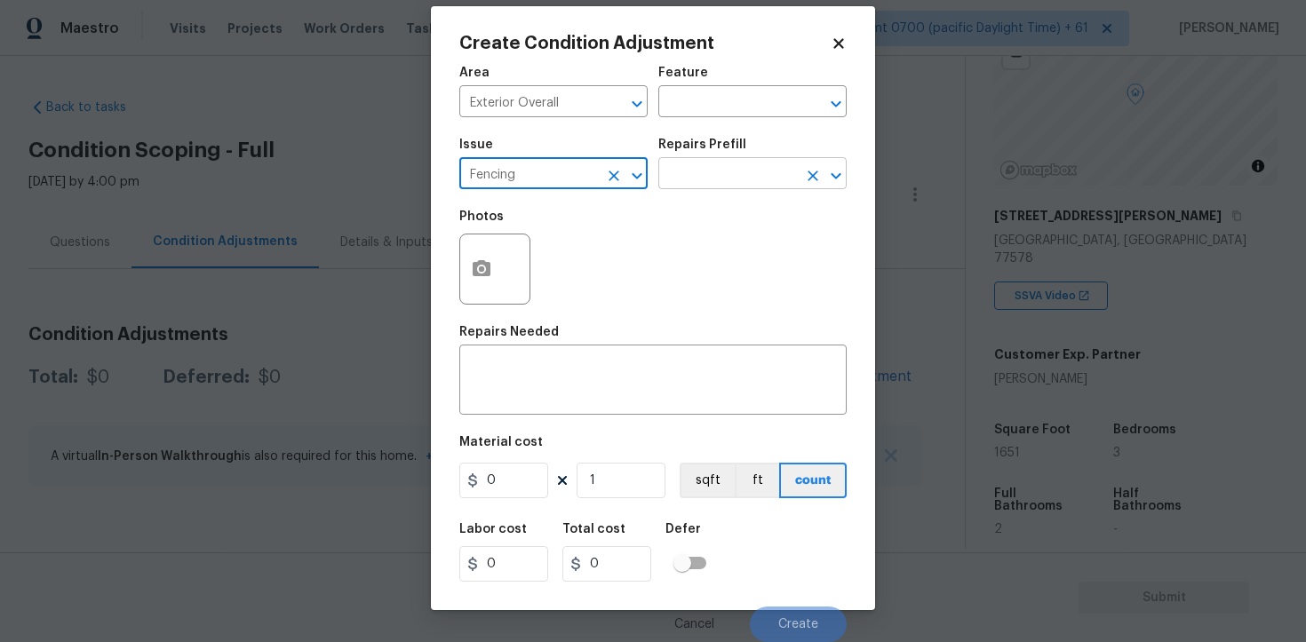
type input "Fencing"
click at [720, 182] on input "text" at bounding box center [727, 176] width 139 height 28
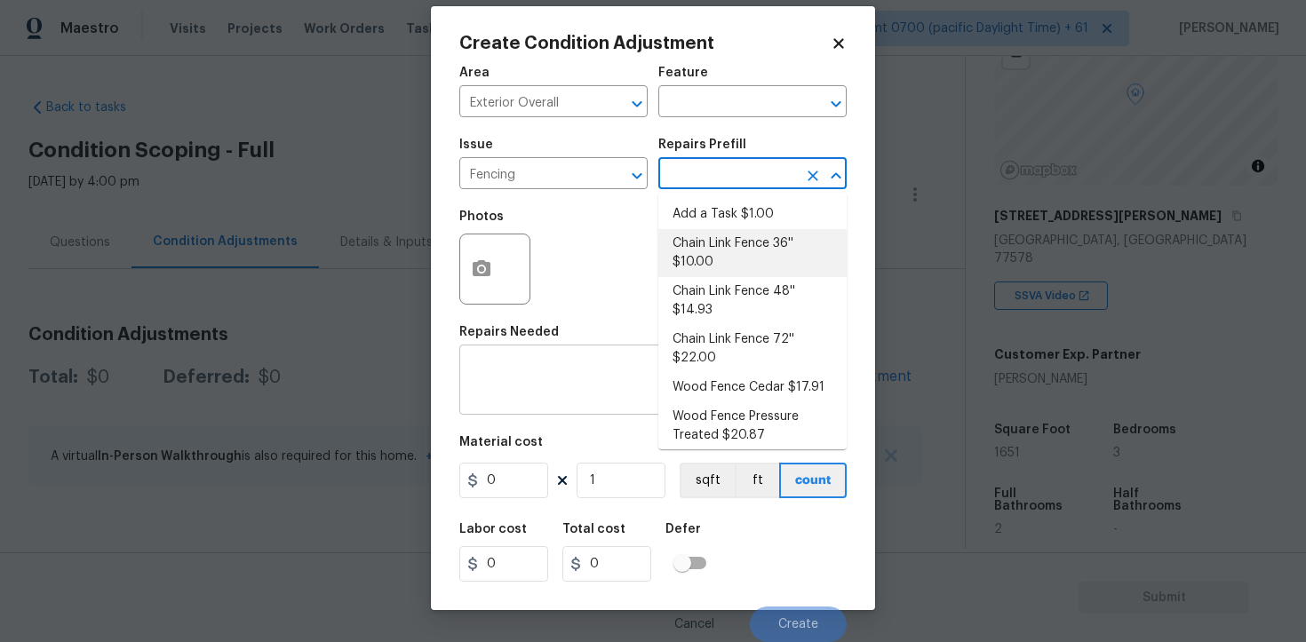
click at [580, 379] on textarea at bounding box center [653, 381] width 366 height 37
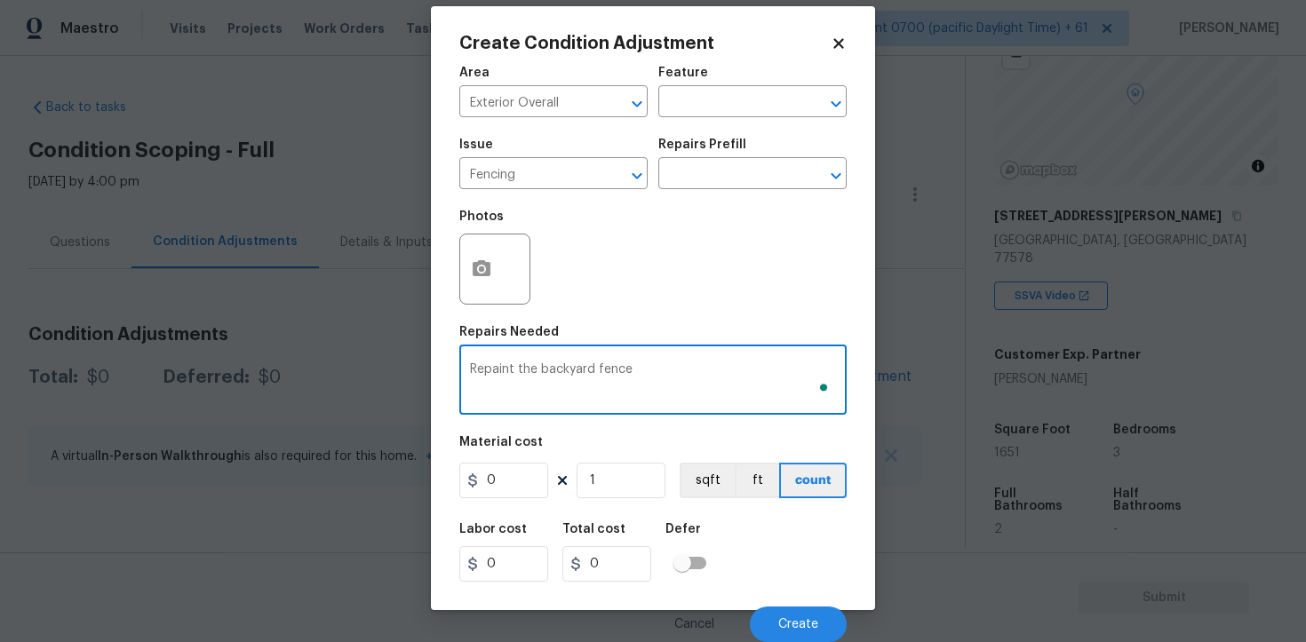
type textarea "Repaint the backyard fence"
click at [511, 477] on input "0" at bounding box center [503, 481] width 89 height 36
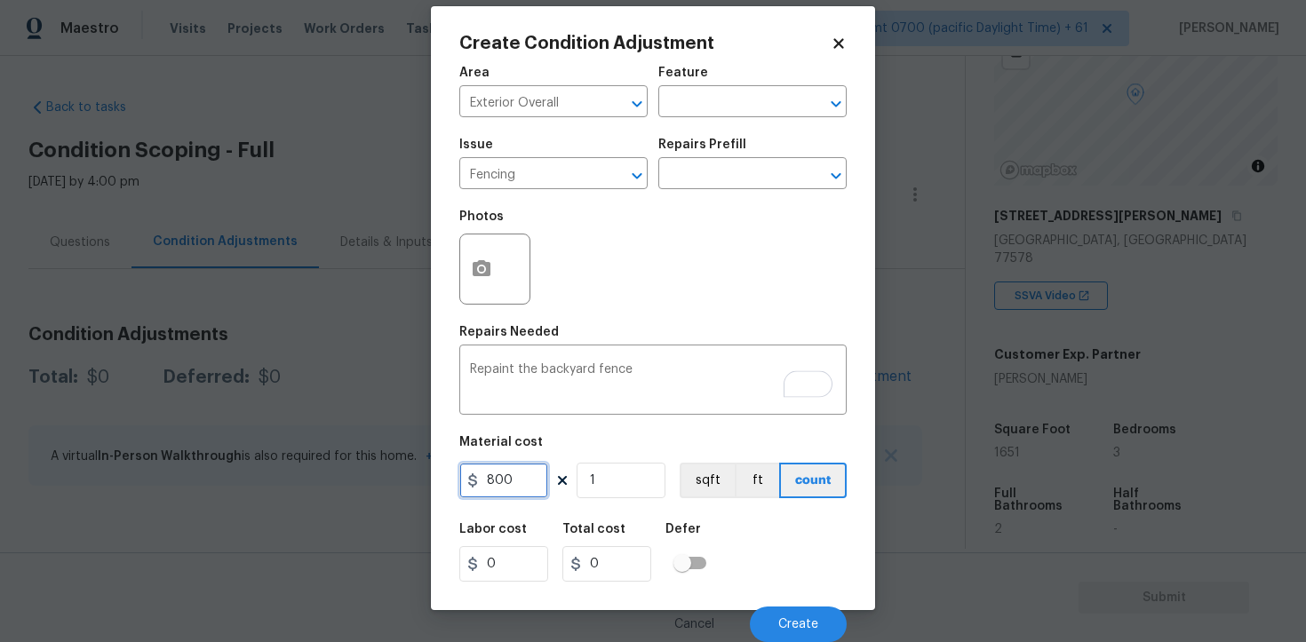
type input "800"
click at [541, 437] on div "Material cost" at bounding box center [652, 447] width 387 height 23
type input "800"
click at [466, 254] on button "button" at bounding box center [481, 269] width 43 height 69
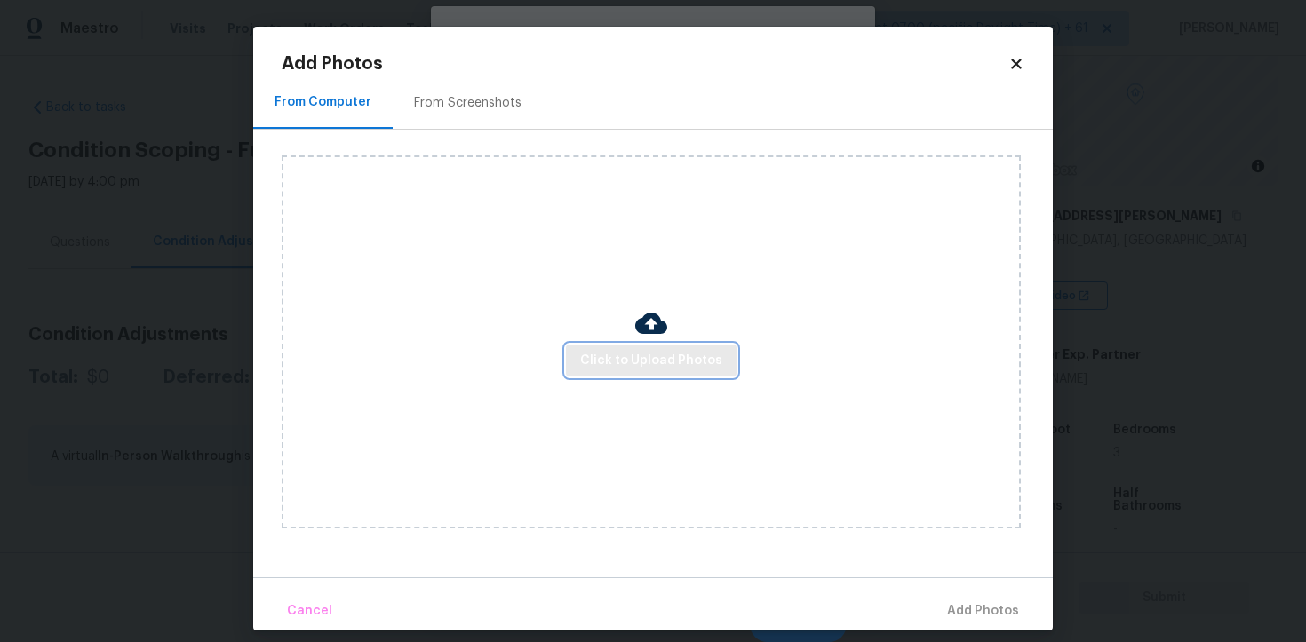
click at [624, 350] on span "Click to Upload Photos" at bounding box center [651, 361] width 142 height 22
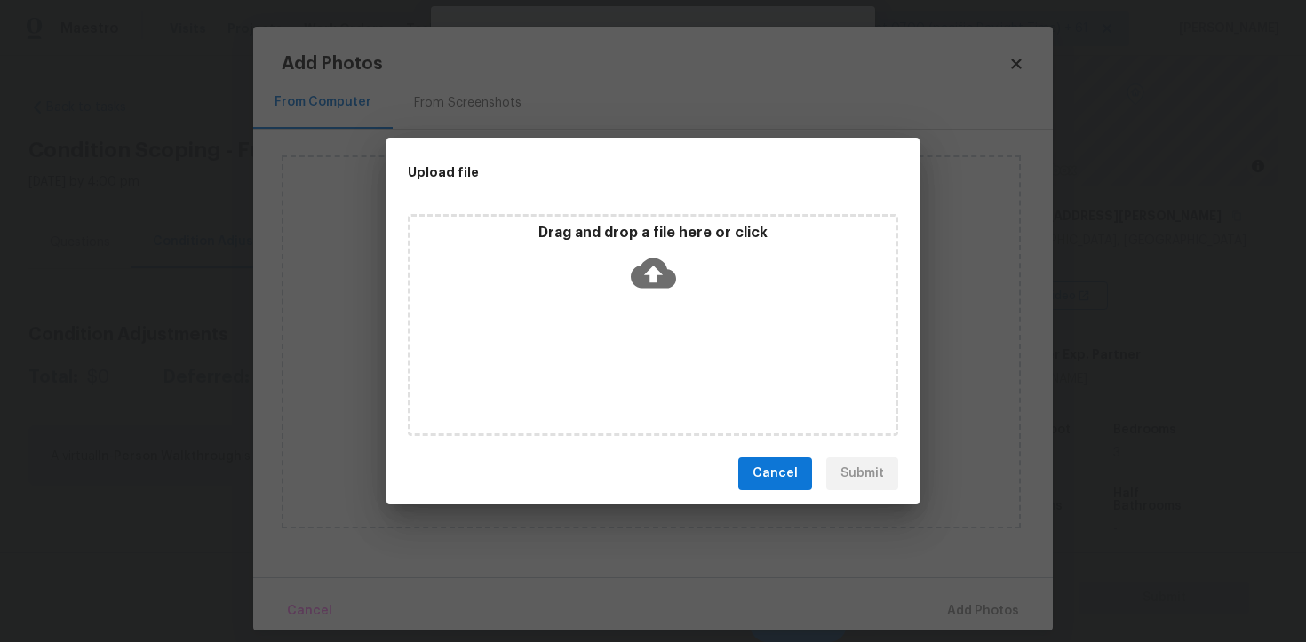
click at [666, 267] on icon at bounding box center [653, 273] width 45 height 30
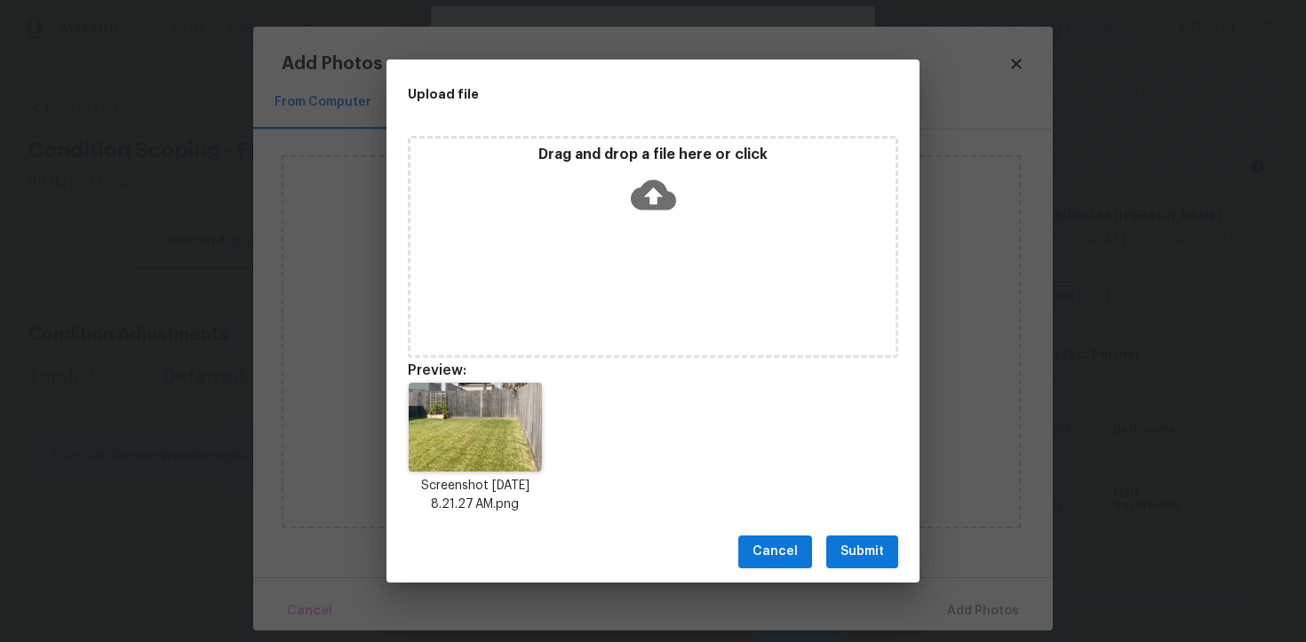
click at [893, 538] on button "Submit" at bounding box center [862, 552] width 72 height 33
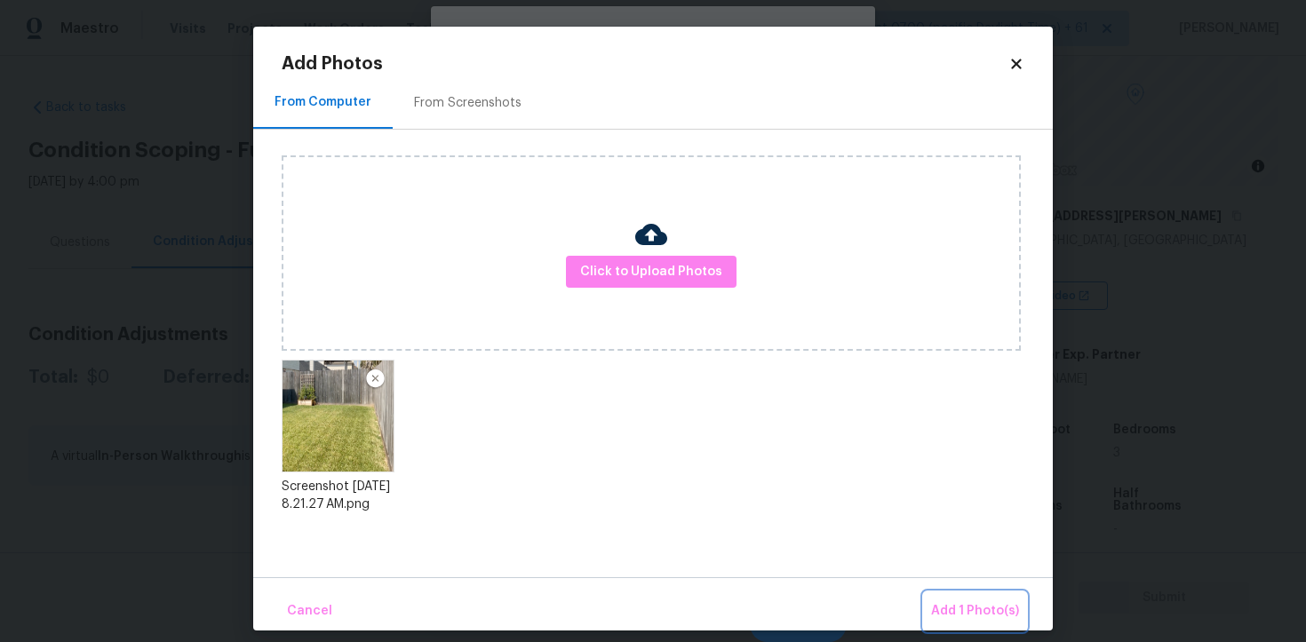
click at [974, 602] on span "Add 1 Photo(s)" at bounding box center [975, 612] width 88 height 22
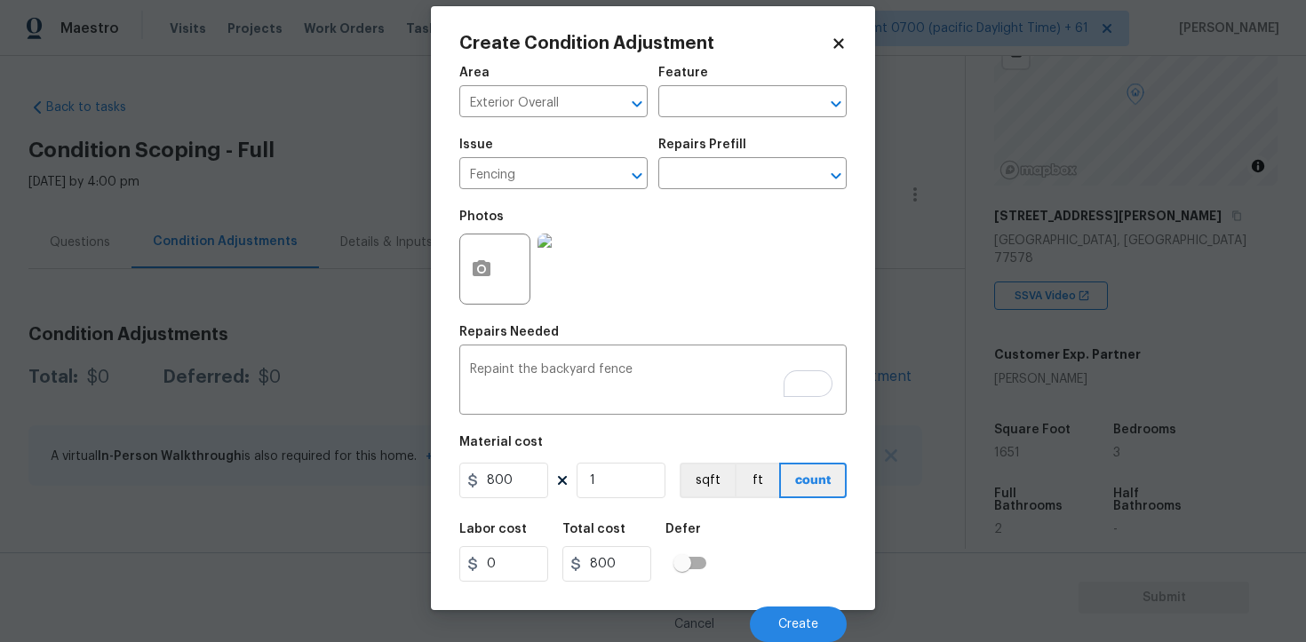
click at [840, 574] on div "Labor cost 0 Total cost 800 Defer" at bounding box center [652, 553] width 387 height 80
click at [815, 604] on div "Cancel Create" at bounding box center [652, 618] width 387 height 50
click at [811, 609] on button "Create" at bounding box center [798, 625] width 97 height 36
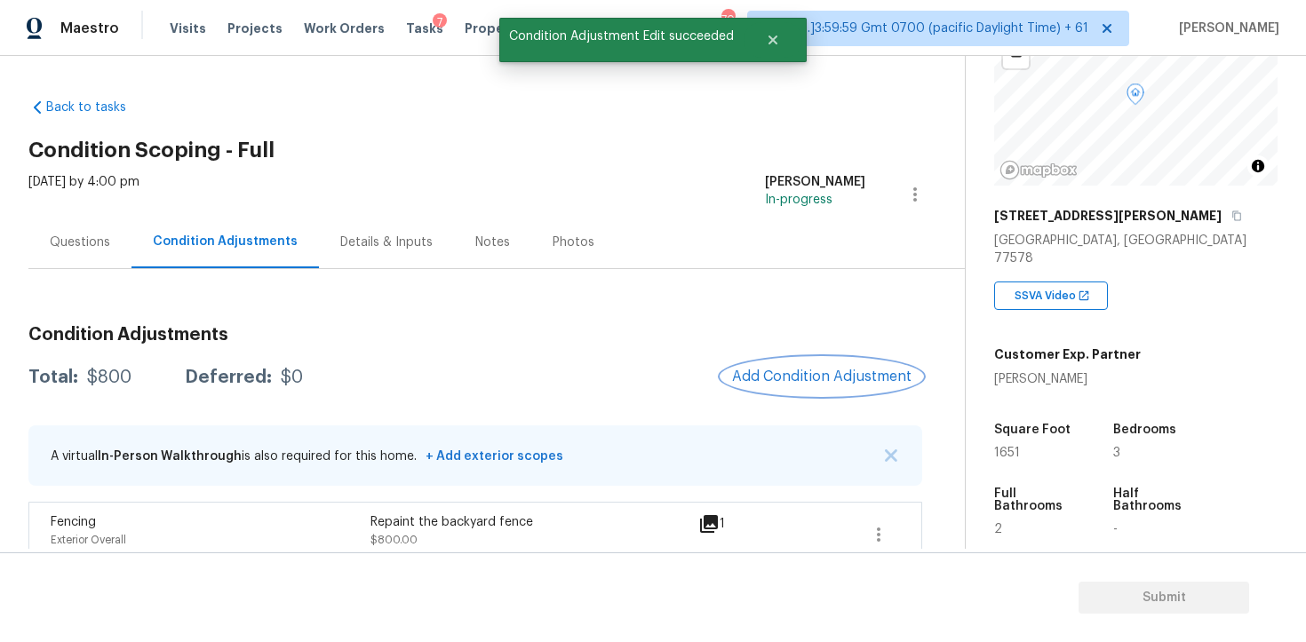
scroll to position [24, 0]
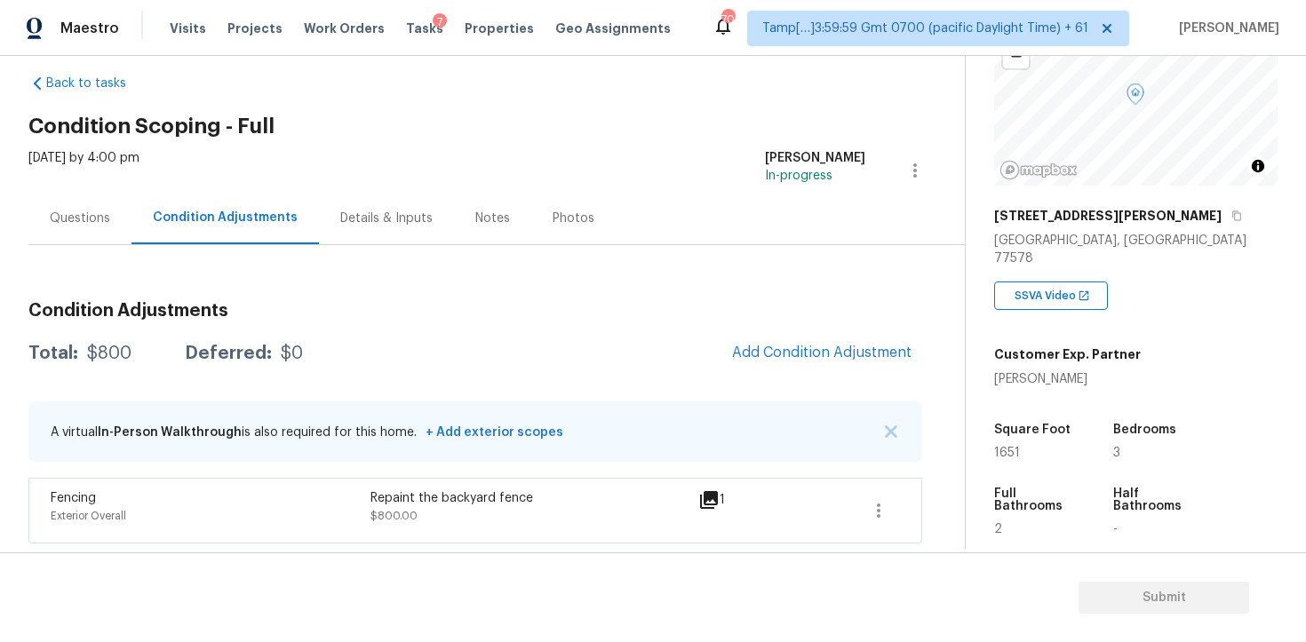
click at [811, 378] on div "Condition Adjustments Total: $800 Deferred: $0 Add Condition Adjustment A virtu…" at bounding box center [475, 416] width 894 height 256
click at [803, 348] on span "Add Condition Adjustment" at bounding box center [821, 353] width 179 height 16
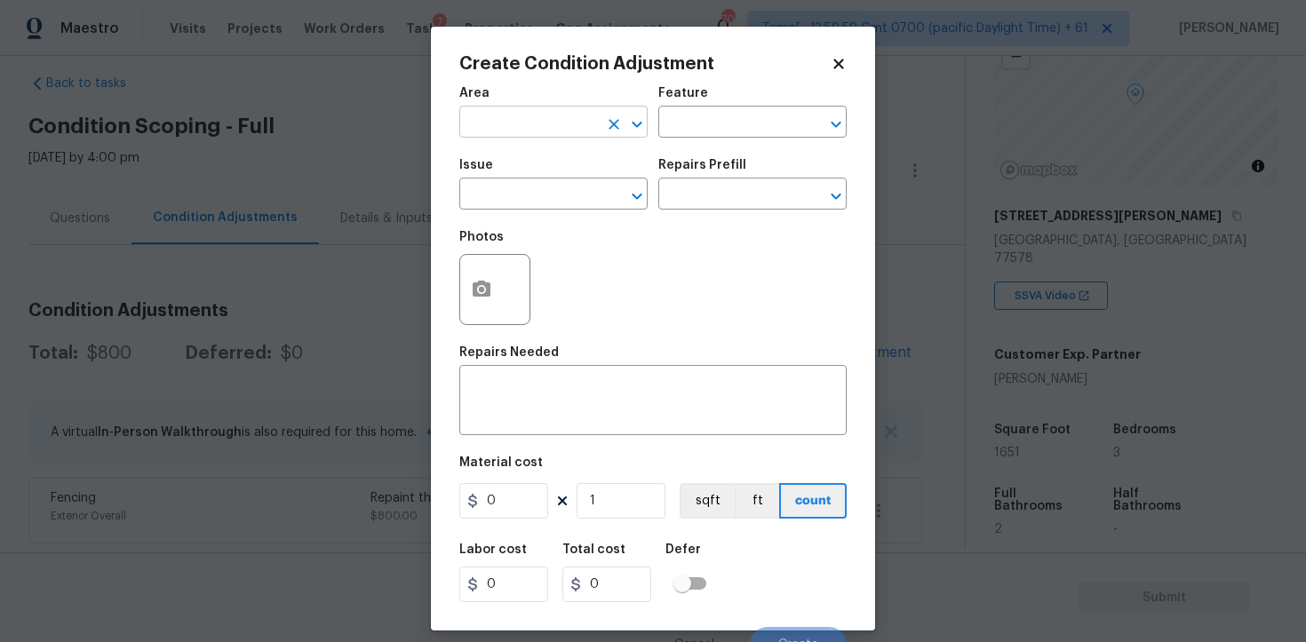
click at [544, 127] on input "text" at bounding box center [528, 124] width 139 height 28
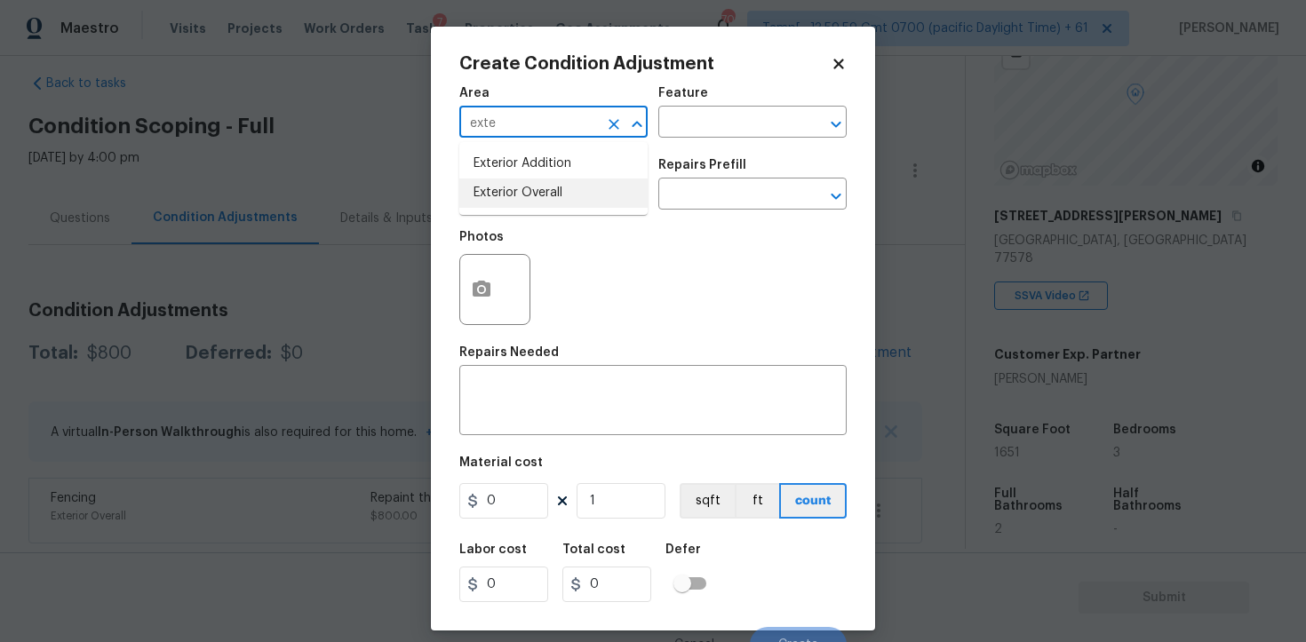
click at [535, 187] on li "Exterior Overall" at bounding box center [553, 193] width 188 height 29
type input "Exterior Overall"
click at [535, 187] on input "text" at bounding box center [528, 196] width 139 height 28
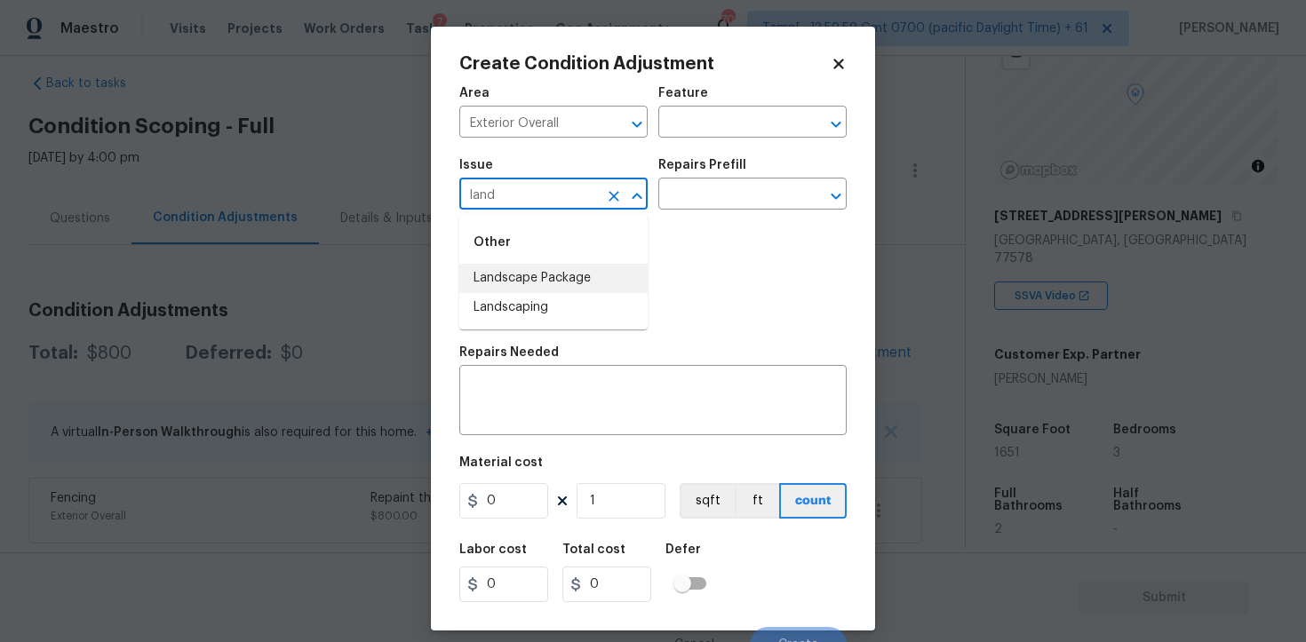
click at [543, 269] on li "Landscape Package" at bounding box center [553, 278] width 188 height 29
type input "Landscape Package"
click at [694, 196] on input "text" at bounding box center [727, 196] width 139 height 28
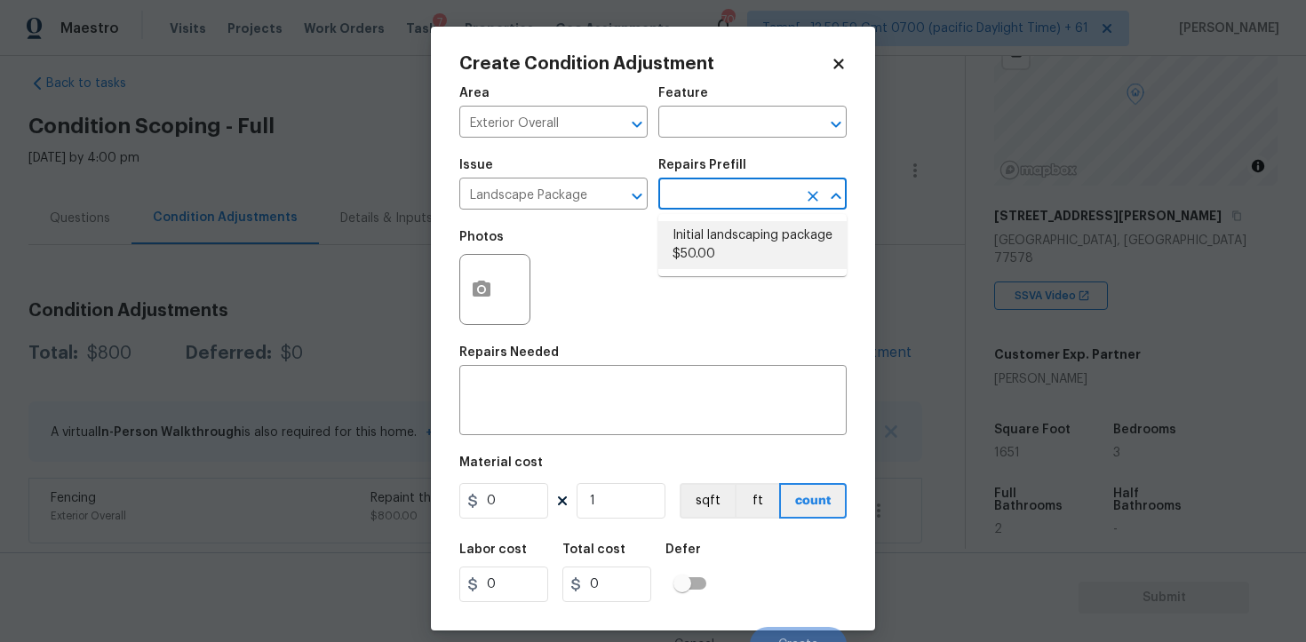
click at [742, 254] on li "Initial landscaping package $50.00" at bounding box center [752, 245] width 188 height 48
type input "Home Readiness Packages"
type textarea "Mowing of grass up to 6" in height. Mow, edge along driveways & sidewalks, trim…"
type input "50"
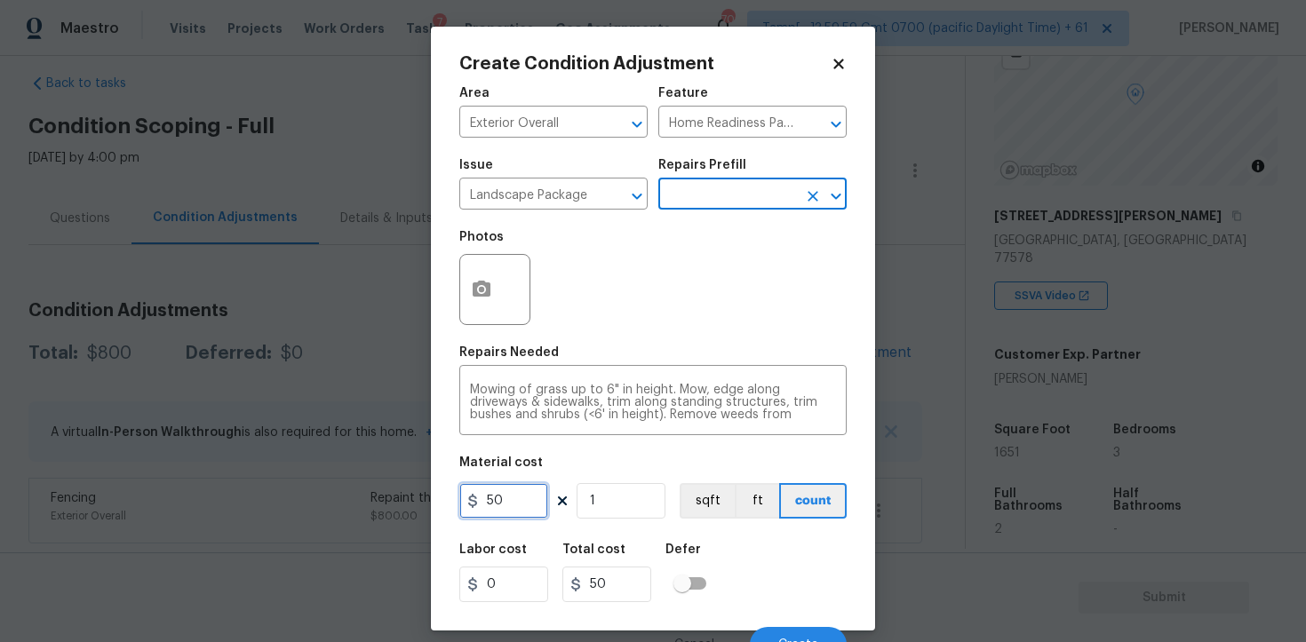
click at [526, 488] on input "50" at bounding box center [503, 501] width 89 height 36
type input "300"
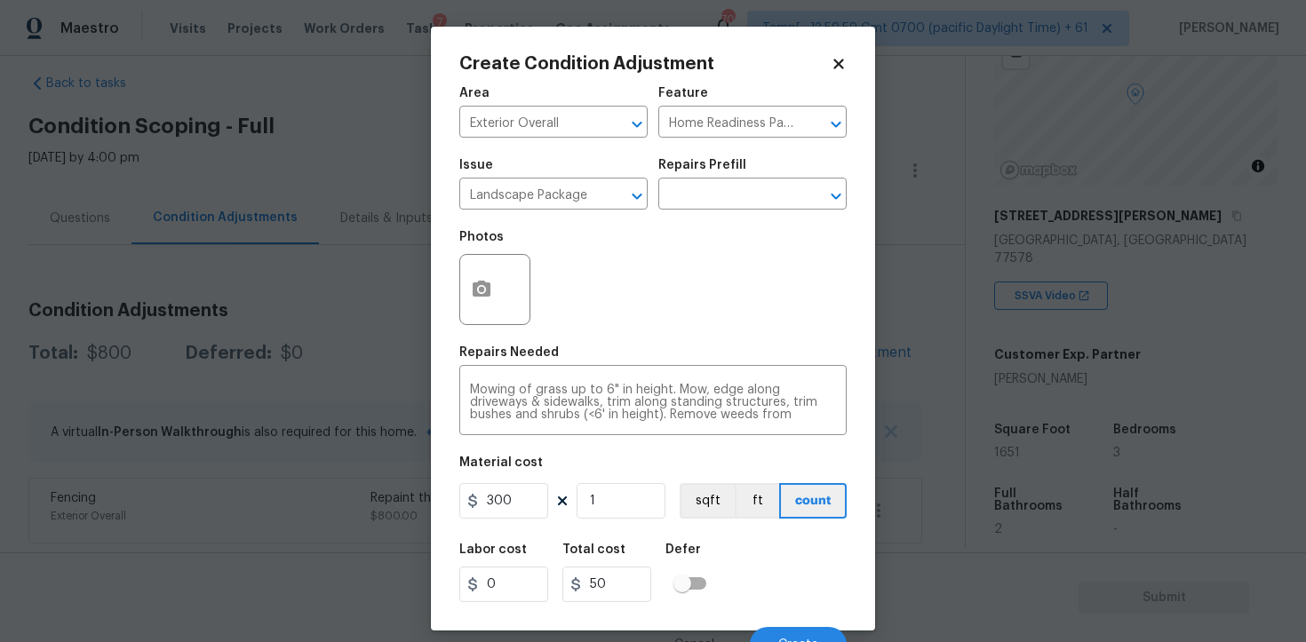
click at [718, 538] on div "Labor cost 0 Total cost 50 Defer" at bounding box center [652, 573] width 387 height 80
type input "300"
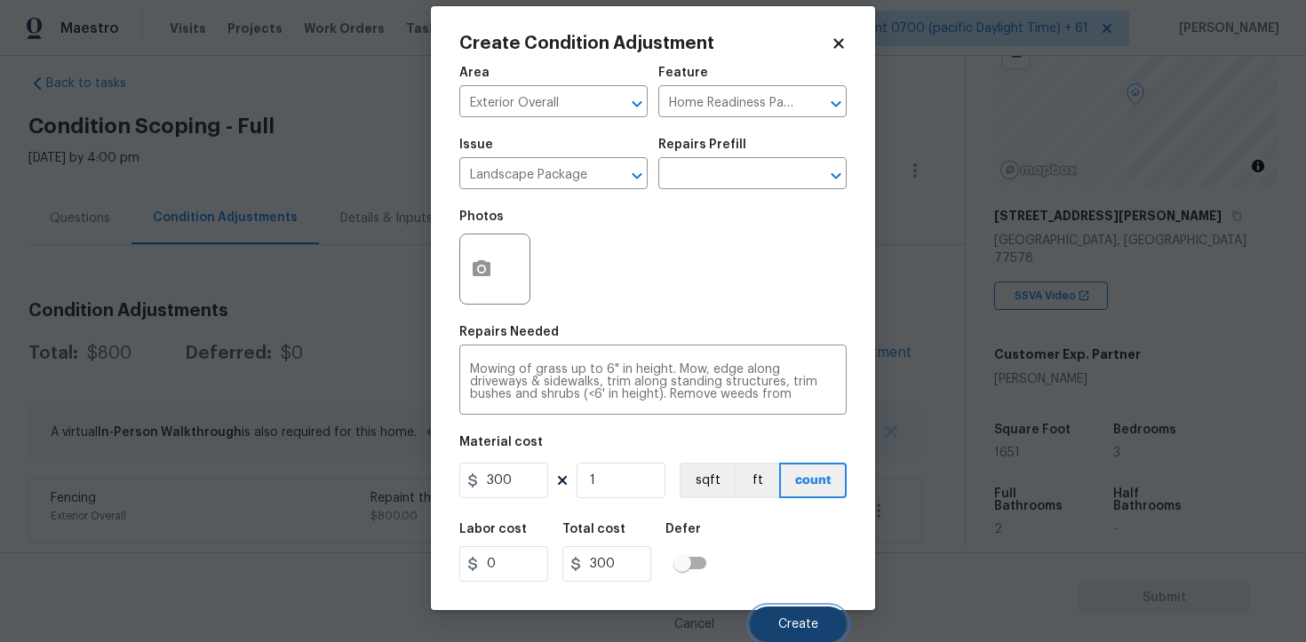
click at [813, 620] on span "Create" at bounding box center [798, 624] width 40 height 13
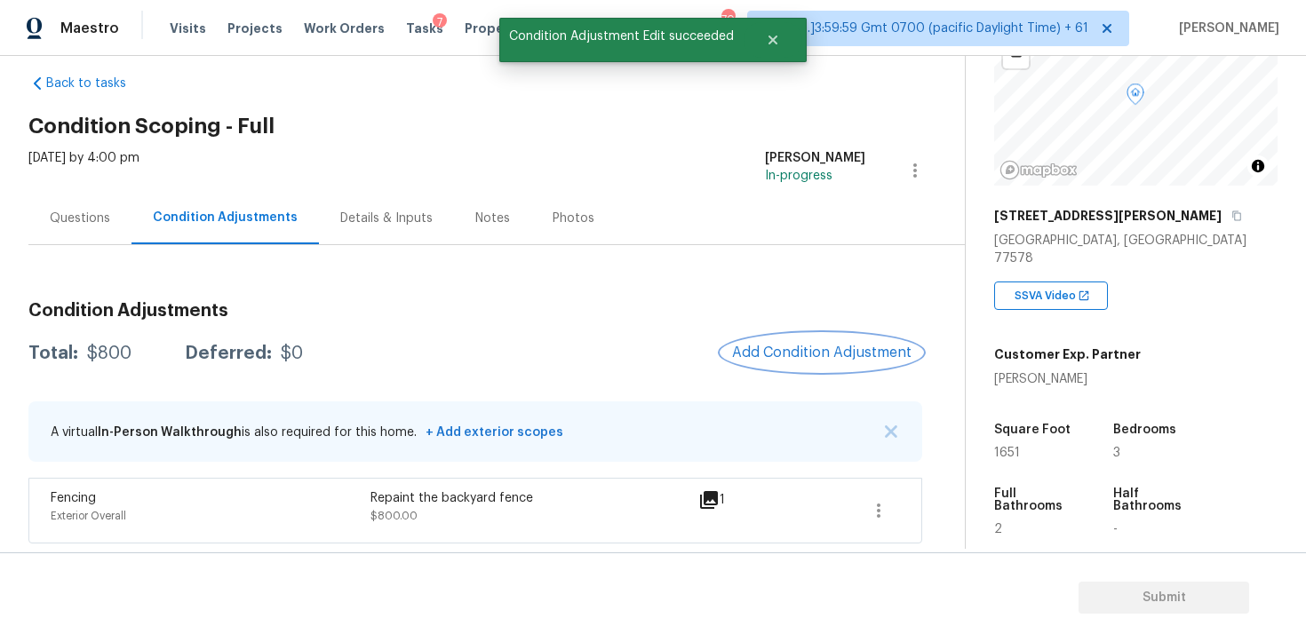
scroll to position [0, 0]
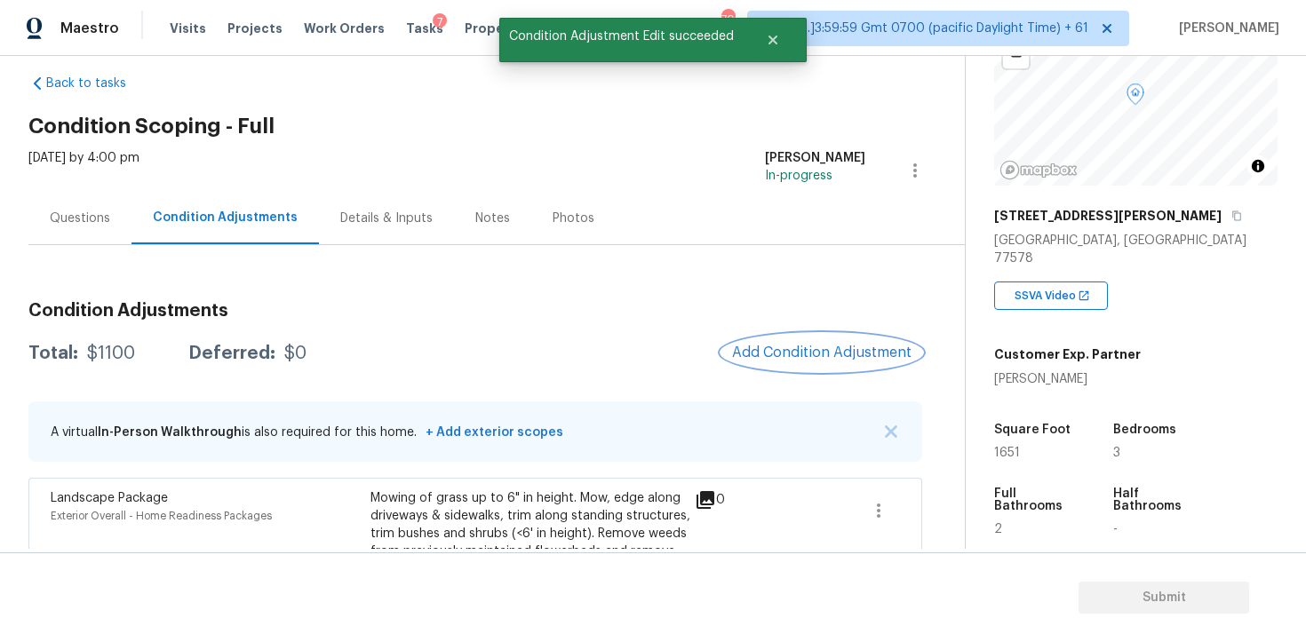
click at [799, 346] on span "Add Condition Adjustment" at bounding box center [821, 353] width 179 height 16
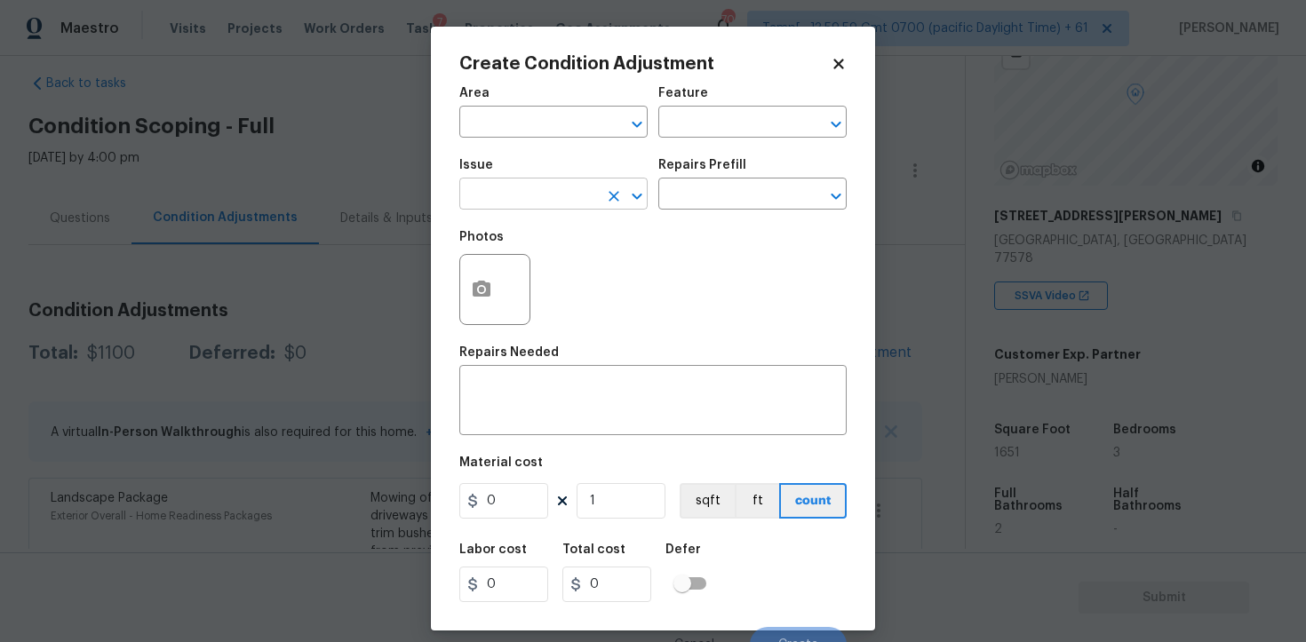
click at [508, 208] on input "text" at bounding box center [528, 196] width 139 height 28
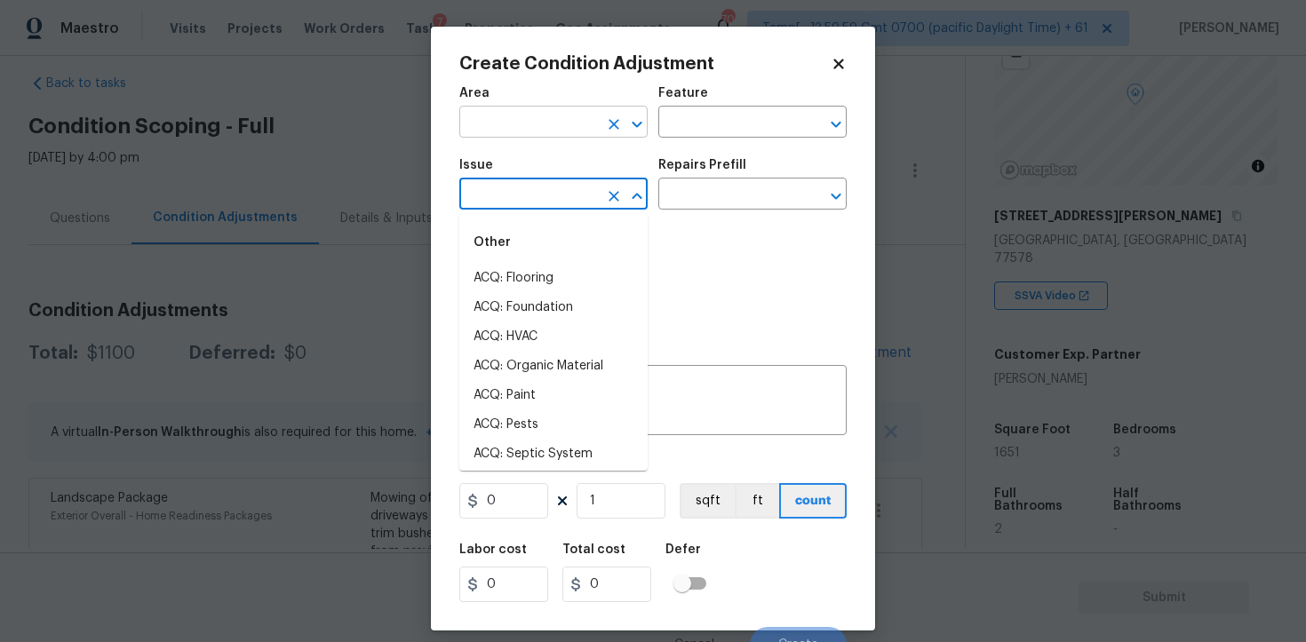
click at [530, 118] on input "text" at bounding box center [528, 124] width 139 height 28
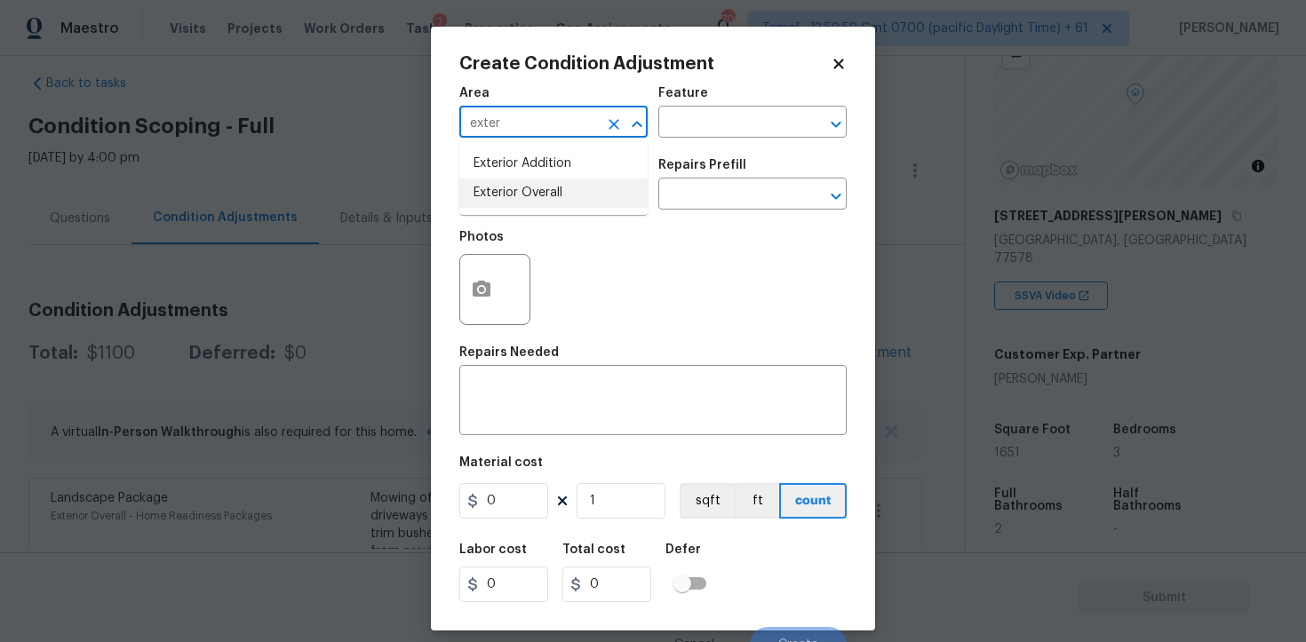
click at [536, 195] on li "Exterior Overall" at bounding box center [553, 193] width 188 height 29
type input "Exterior Overall"
click at [536, 195] on input "text" at bounding box center [528, 196] width 139 height 28
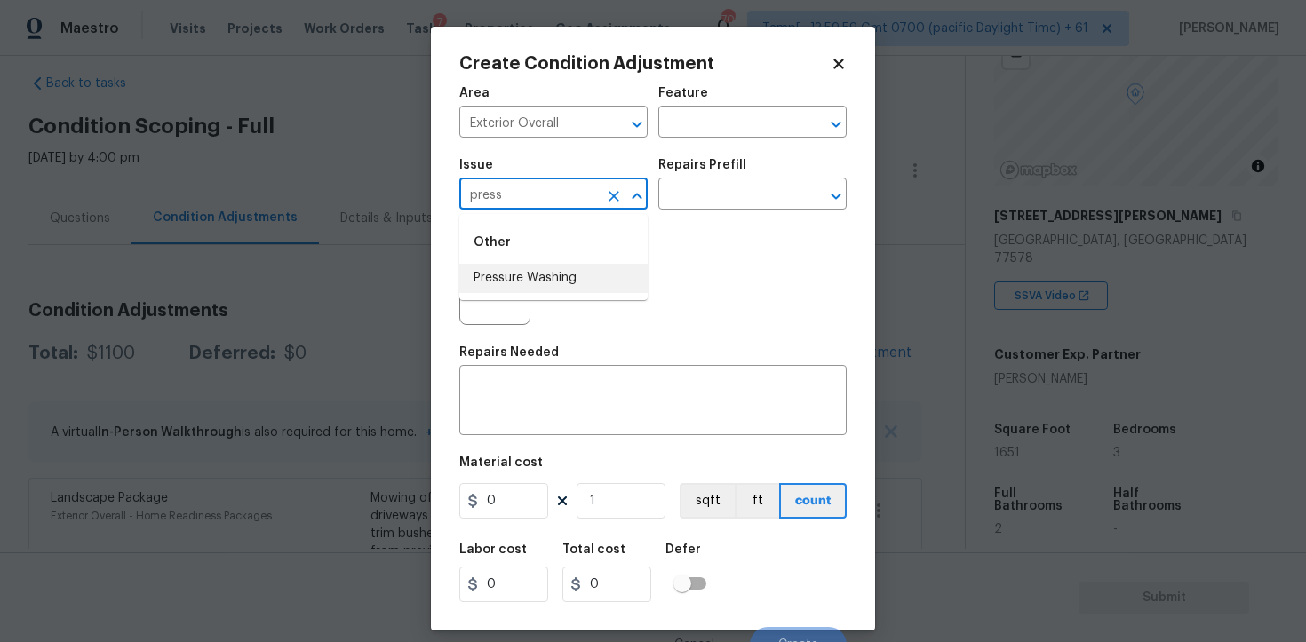
click at [550, 270] on li "Pressure Washing" at bounding box center [553, 278] width 188 height 29
type input "Pressure Washing"
click at [707, 195] on input "text" at bounding box center [727, 196] width 139 height 28
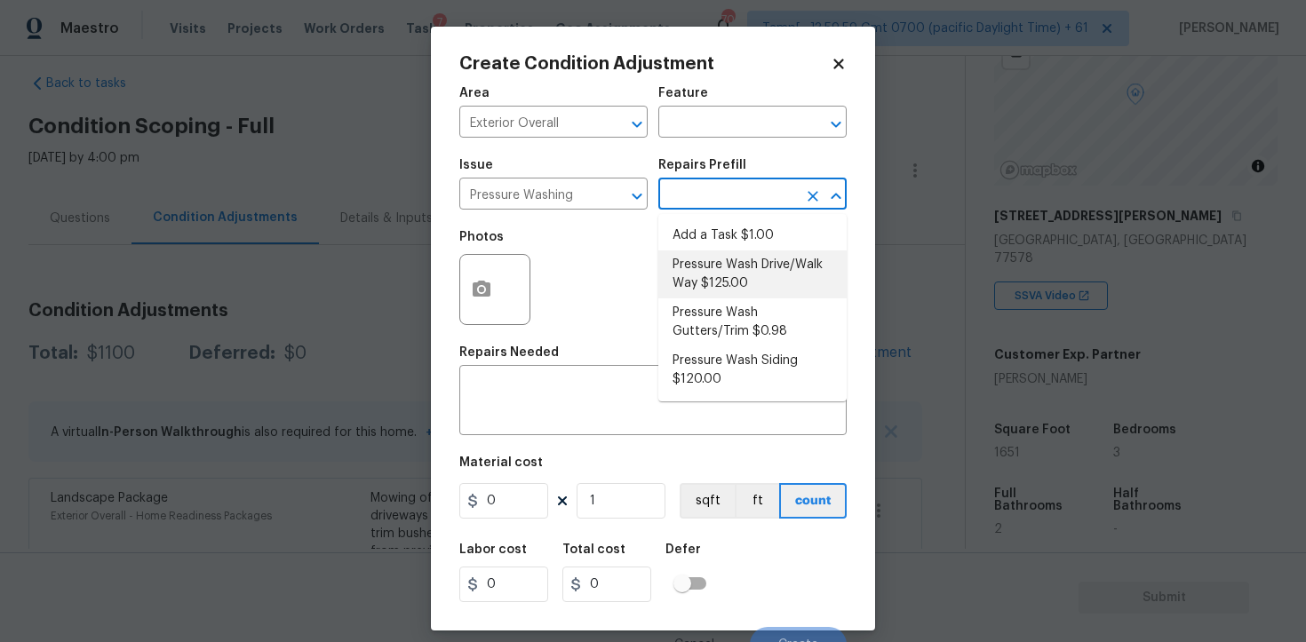
click at [728, 267] on li "Pressure Wash Drive/Walk Way $125.00" at bounding box center [752, 275] width 188 height 48
type input "Siding"
type textarea "Pressure wash the driveways/walkways as directed by the PM. Ensure that all deb…"
type input "125"
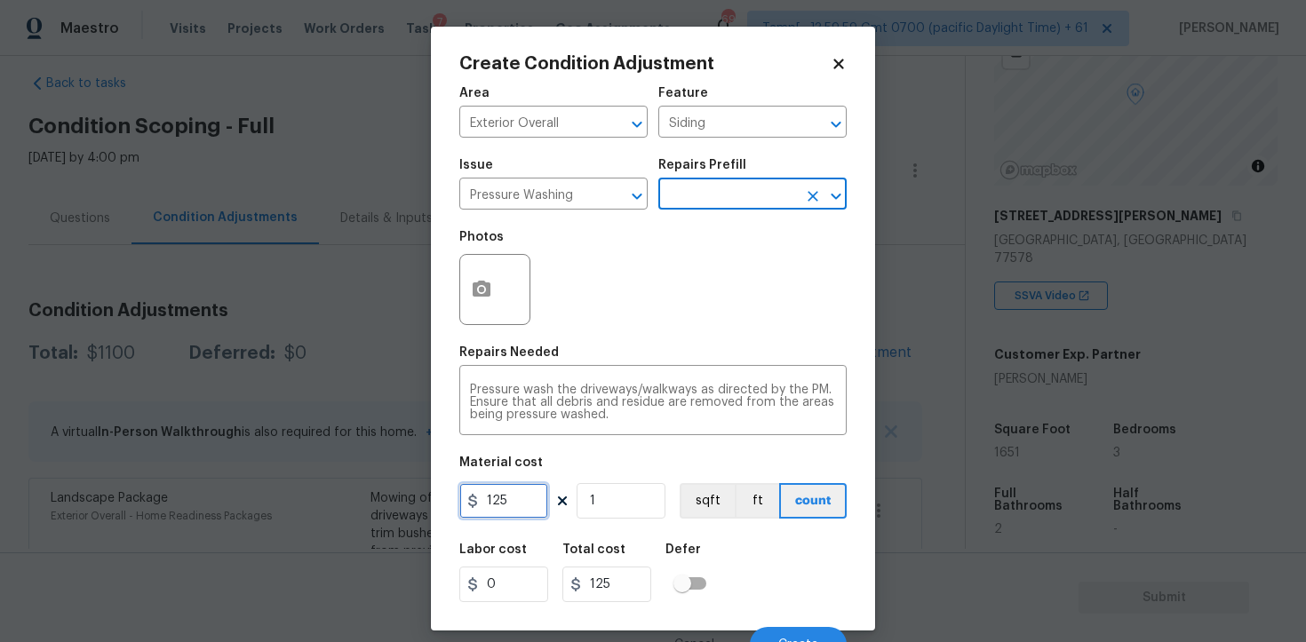
click at [506, 510] on input "125" at bounding box center [503, 501] width 89 height 36
type input "400"
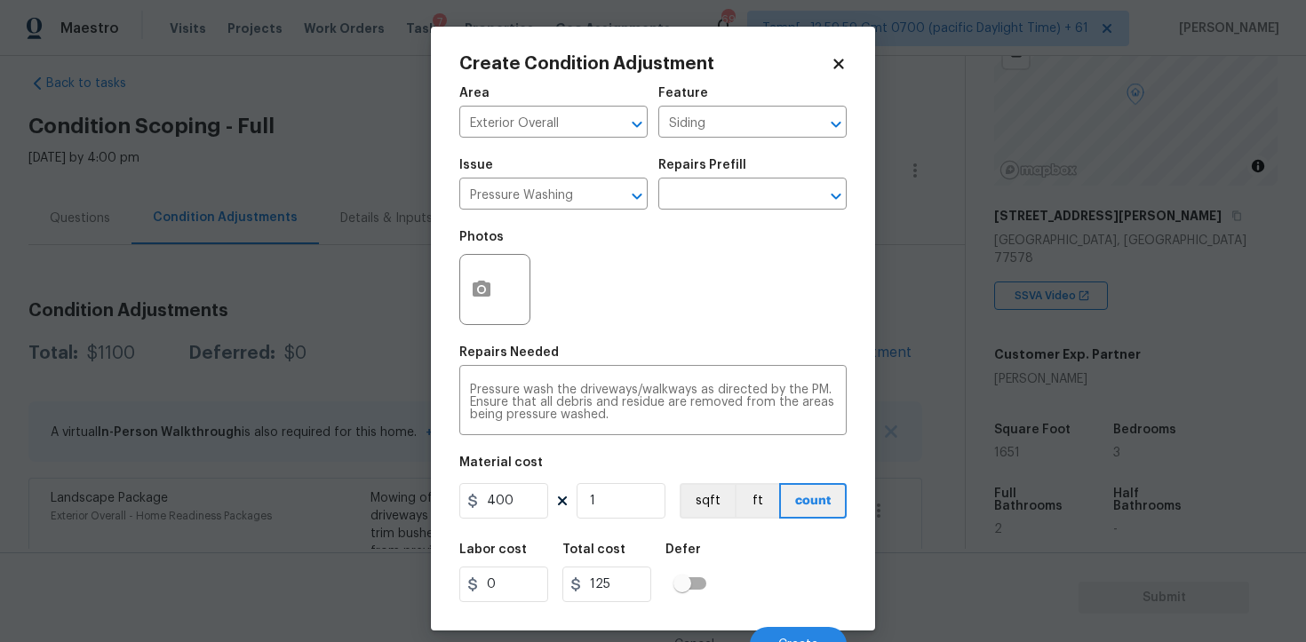
type input "400"
click at [725, 556] on div "Labor cost 0 Total cost 400 Defer" at bounding box center [652, 573] width 387 height 80
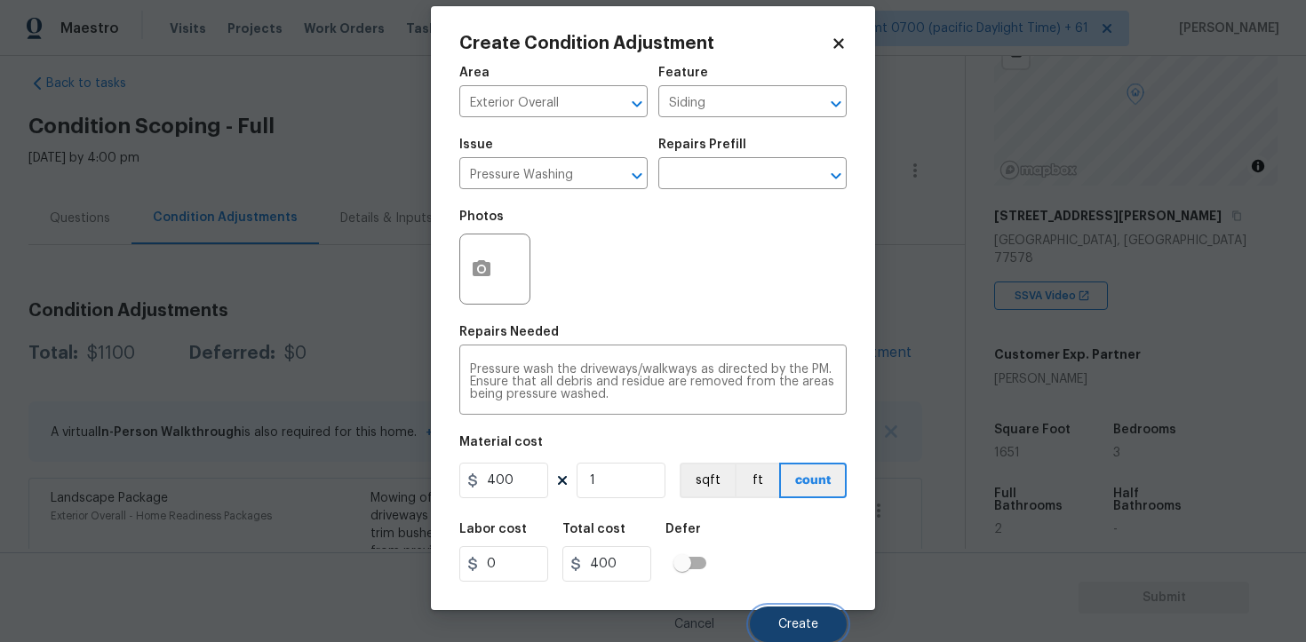
click at [822, 626] on button "Create" at bounding box center [798, 625] width 97 height 36
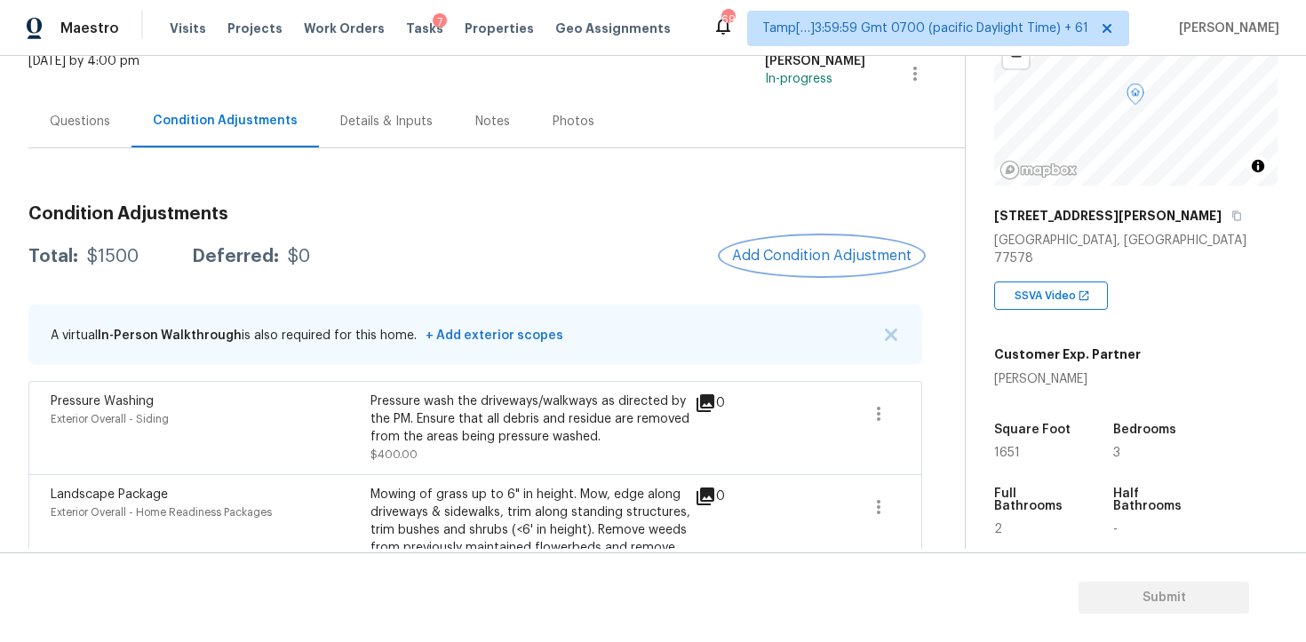
scroll to position [122, 0]
click at [796, 249] on span "Add Condition Adjustment" at bounding box center [821, 255] width 179 height 16
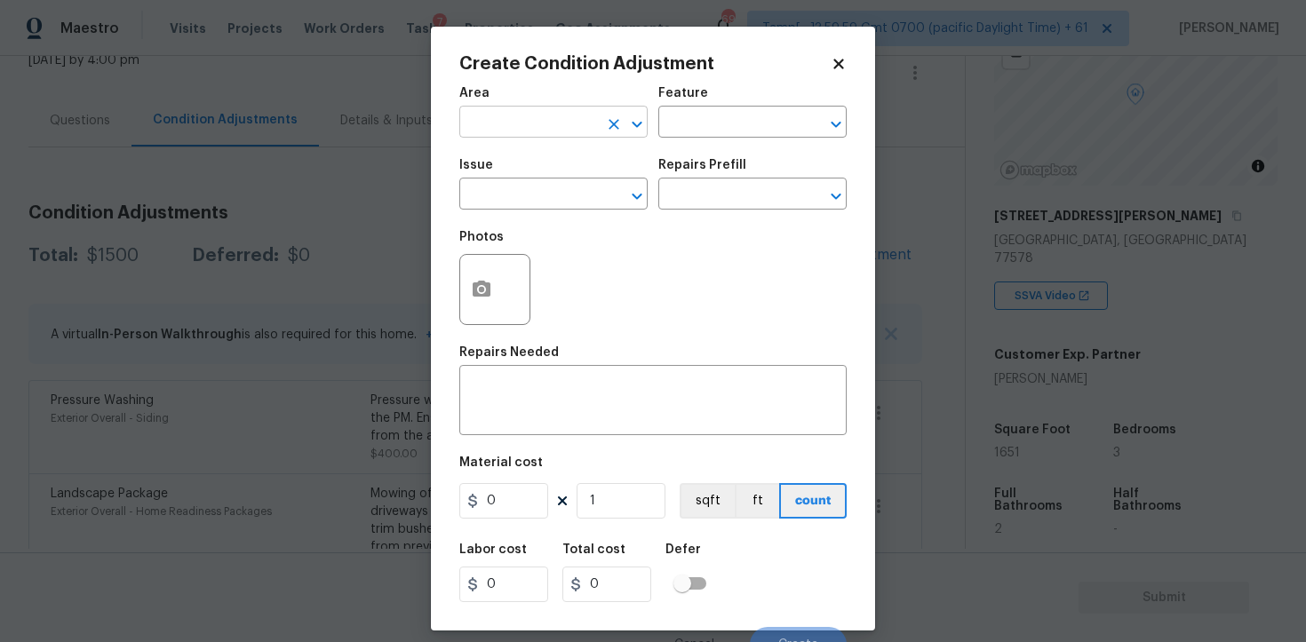
click at [517, 116] on input "text" at bounding box center [528, 124] width 139 height 28
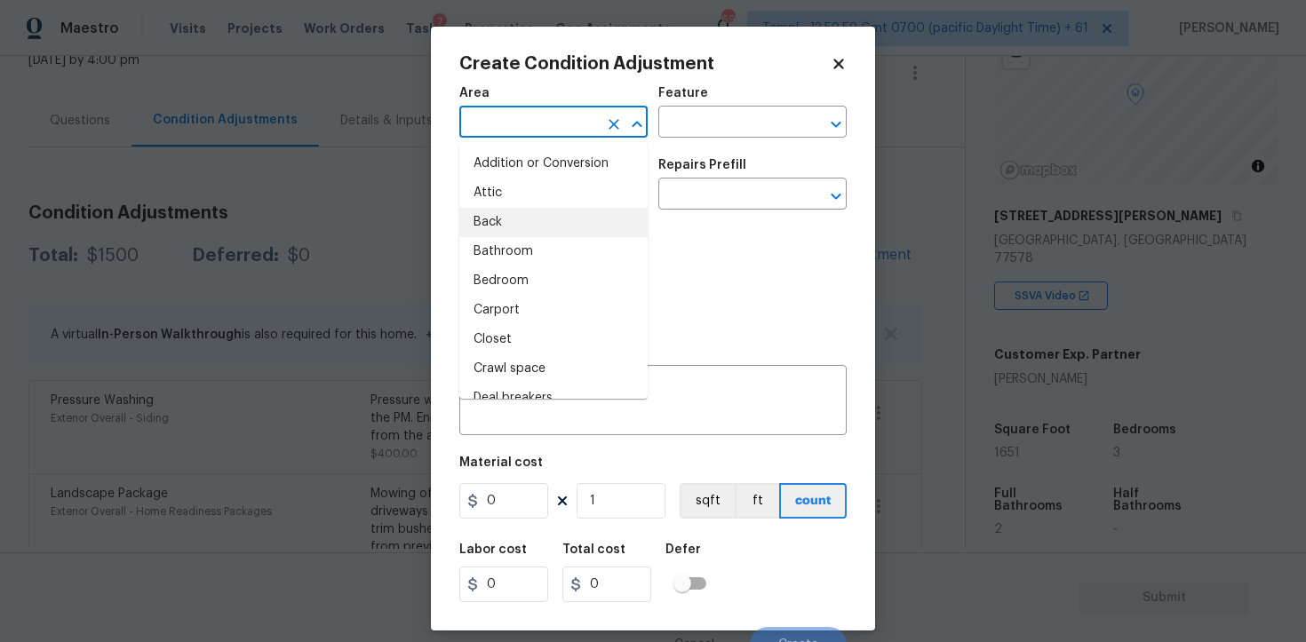
click at [723, 275] on div "Photos" at bounding box center [652, 278] width 387 height 116
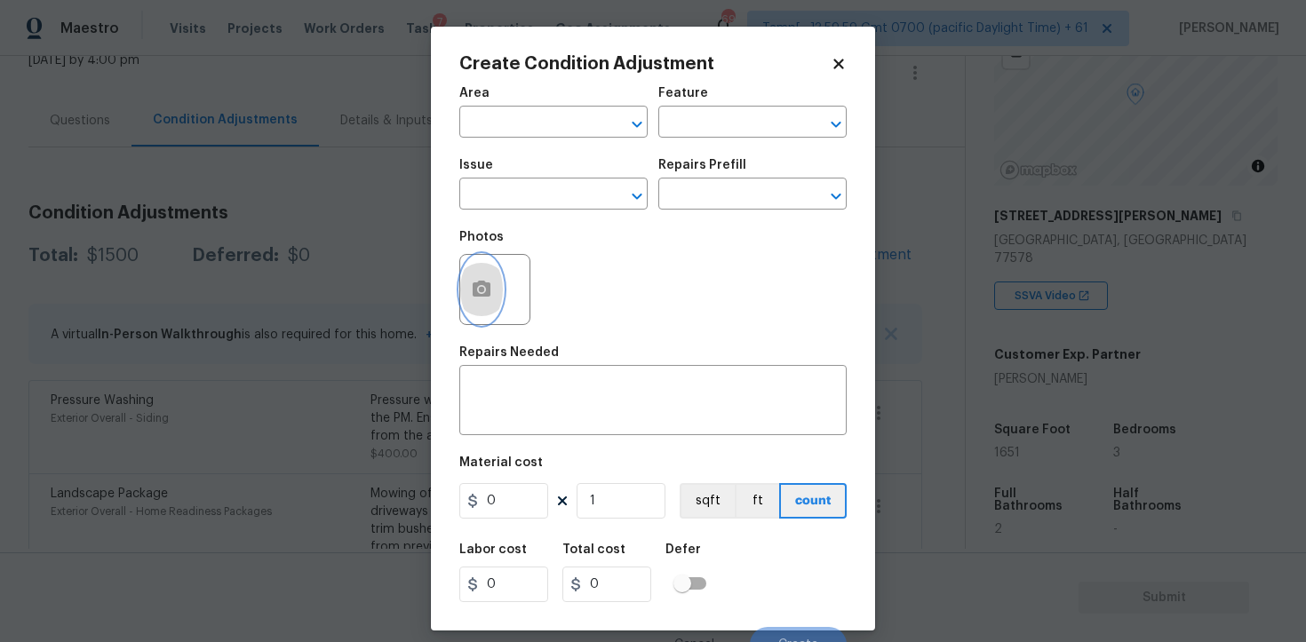
click at [494, 284] on button "button" at bounding box center [481, 289] width 43 height 69
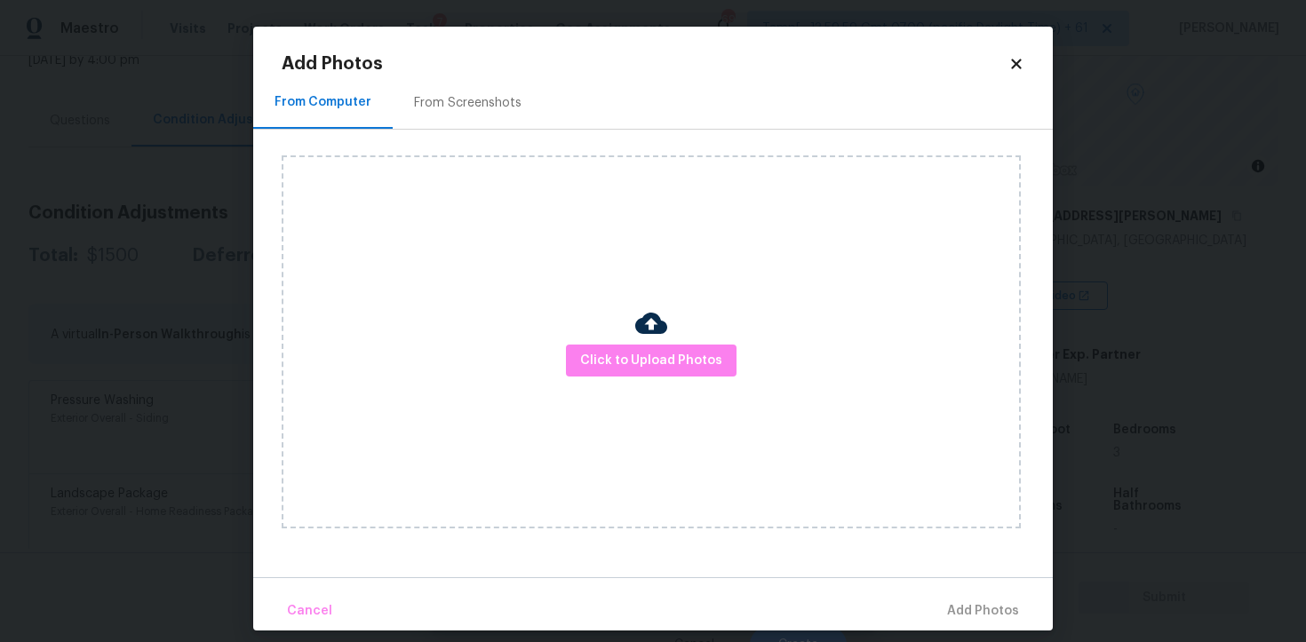
click at [702, 398] on div "Click to Upload Photos" at bounding box center [651, 341] width 739 height 373
click at [699, 370] on span "Click to Upload Photos" at bounding box center [651, 361] width 142 height 22
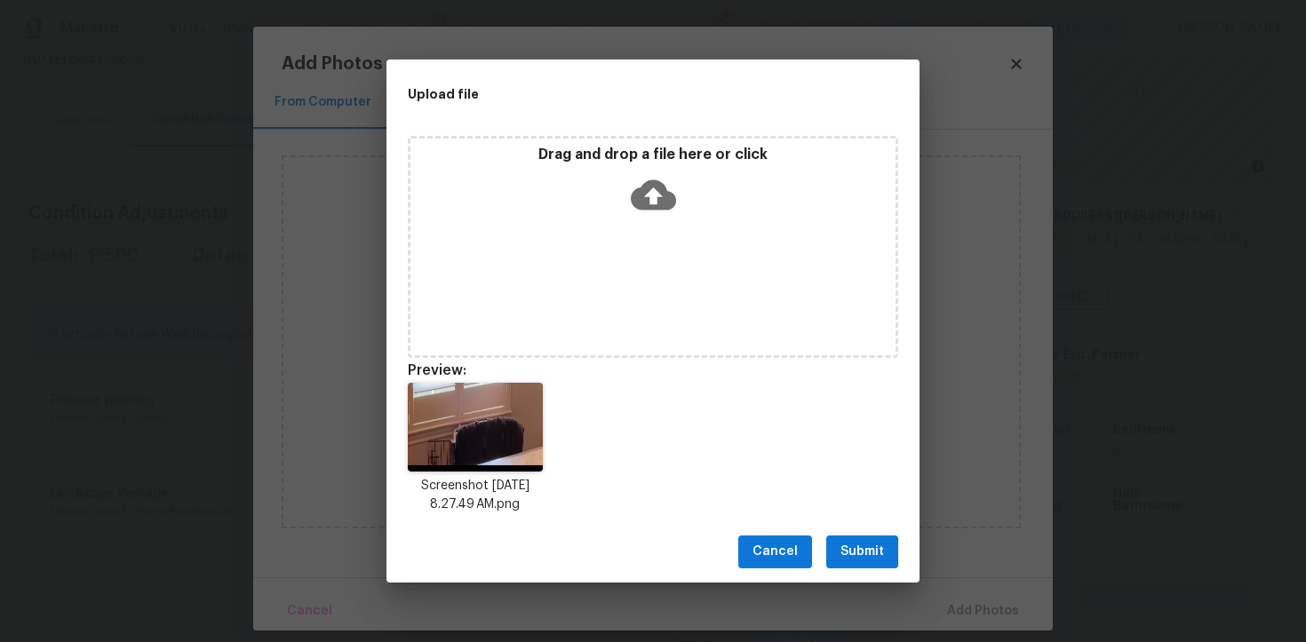
click at [841, 553] on span "Submit" at bounding box center [863, 552] width 44 height 22
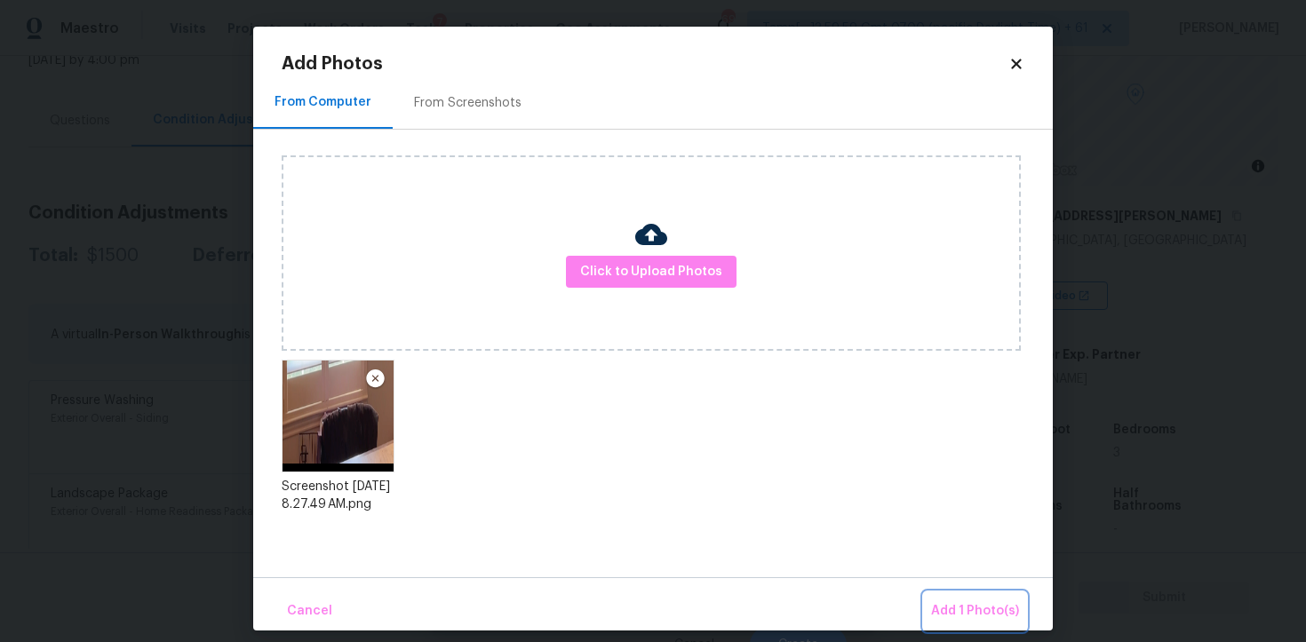
click at [956, 606] on span "Add 1 Photo(s)" at bounding box center [975, 612] width 88 height 22
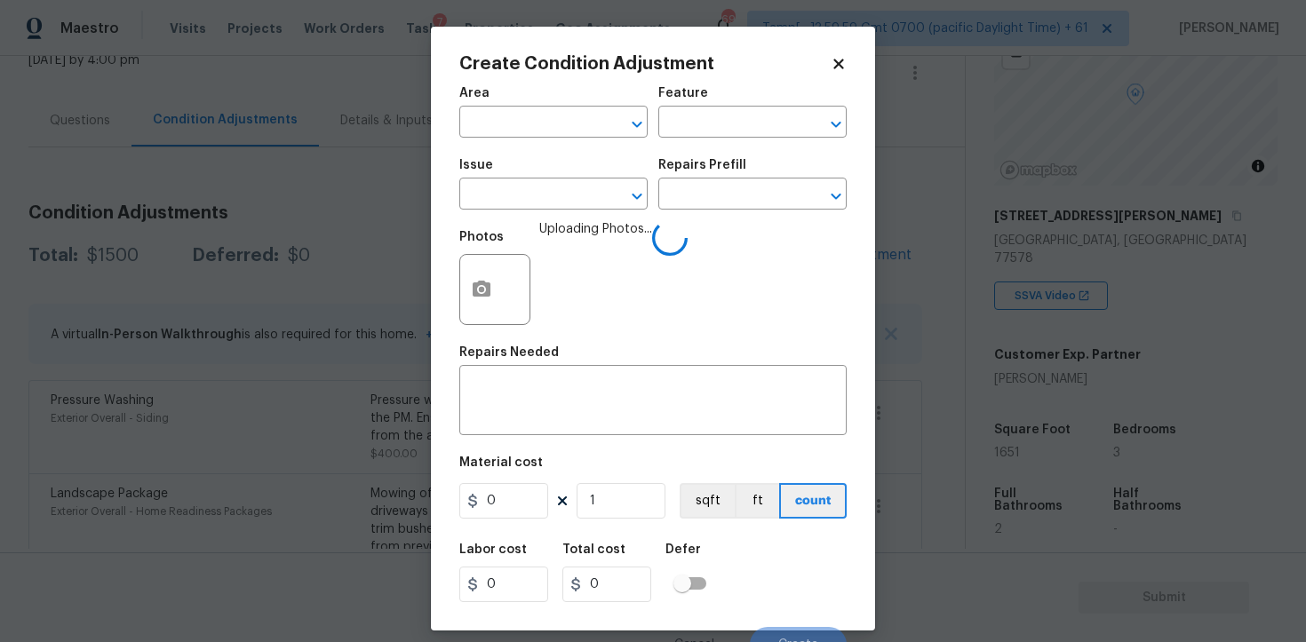
click at [550, 146] on span "Area ​" at bounding box center [553, 112] width 188 height 72
click at [543, 132] on input "text" at bounding box center [528, 124] width 139 height 28
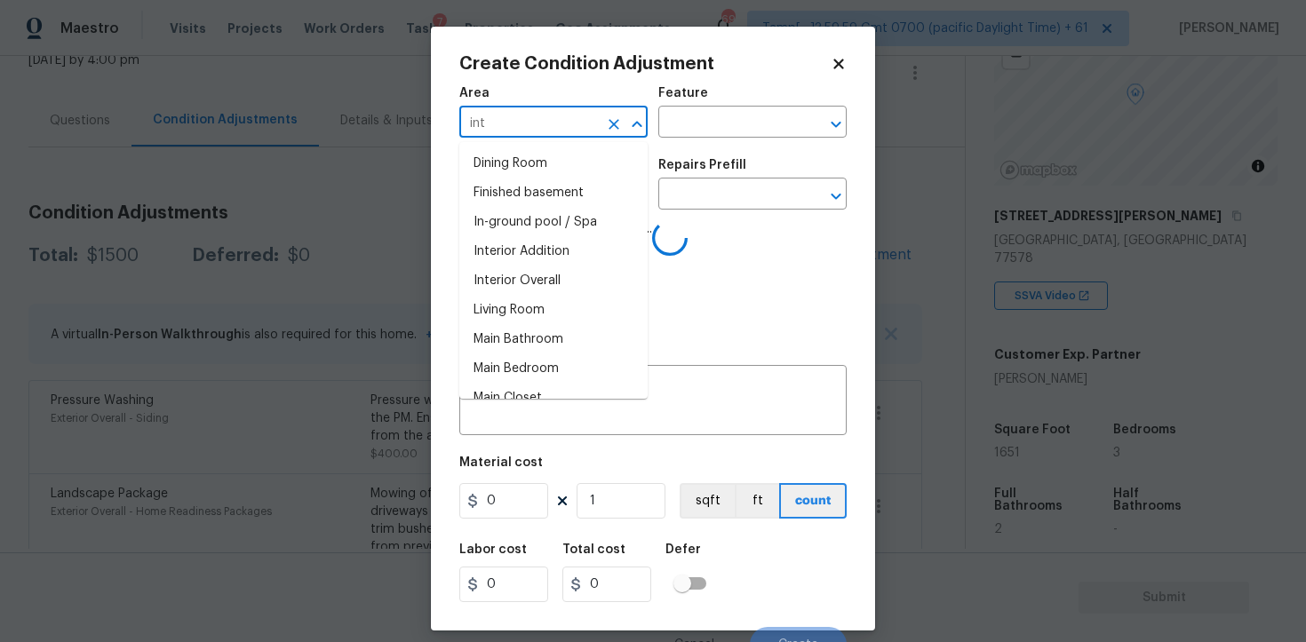
type input "inte"
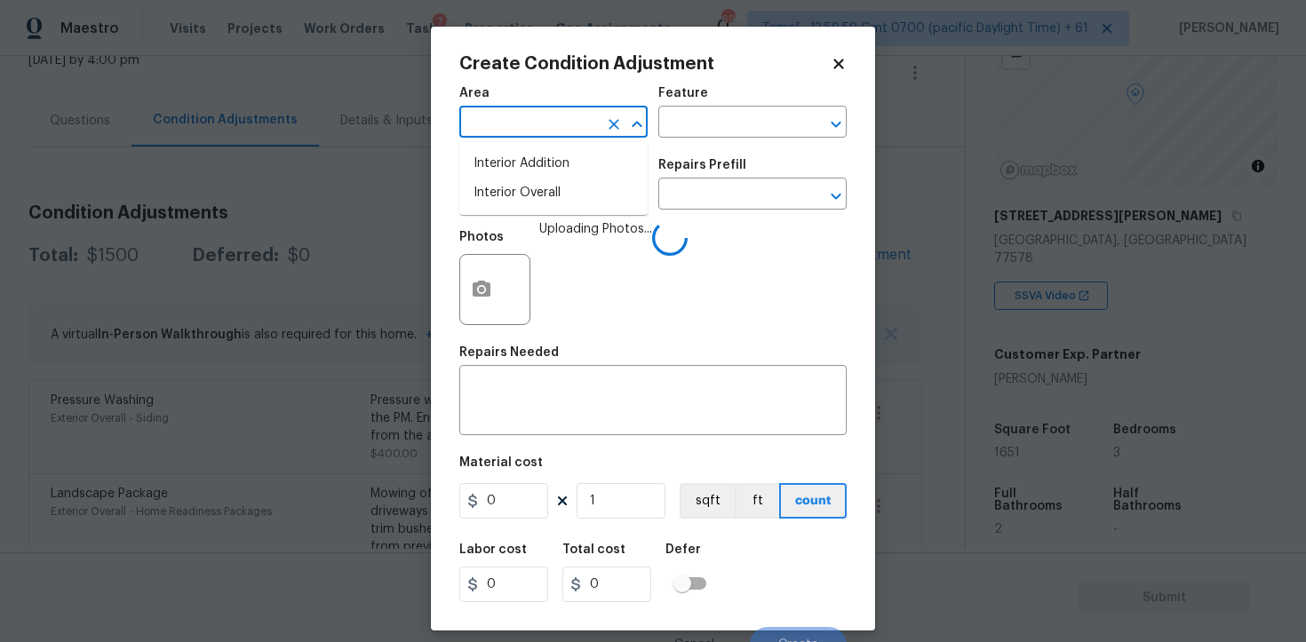
type input "r"
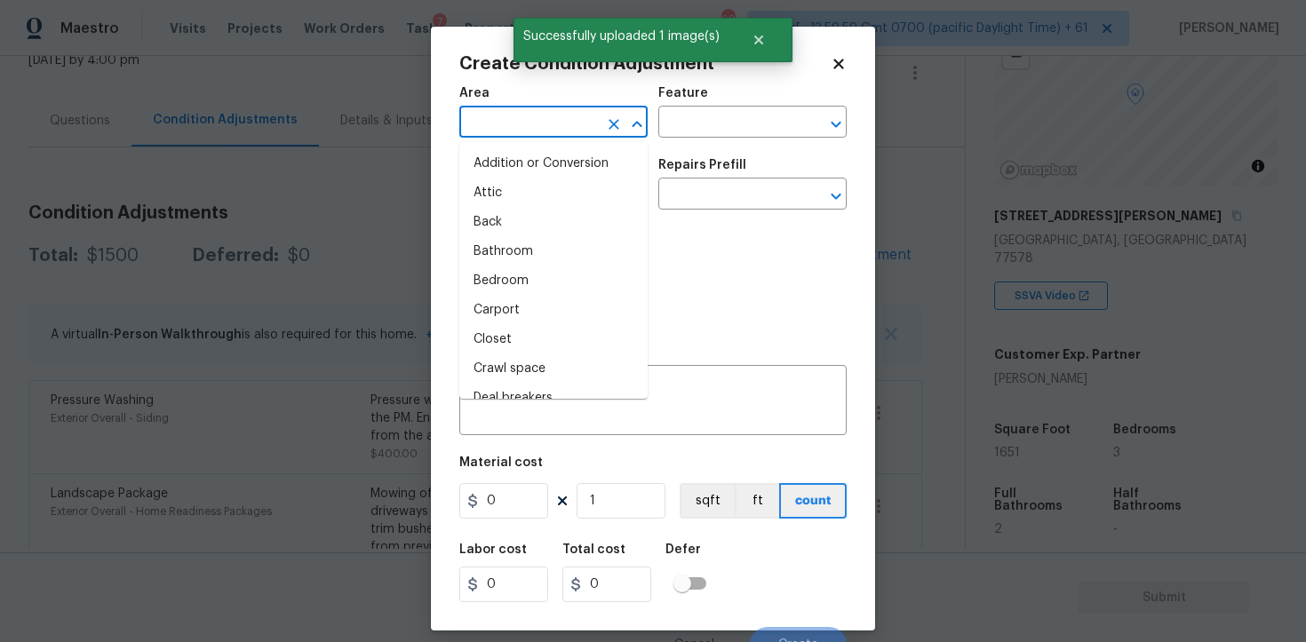
type input "i"
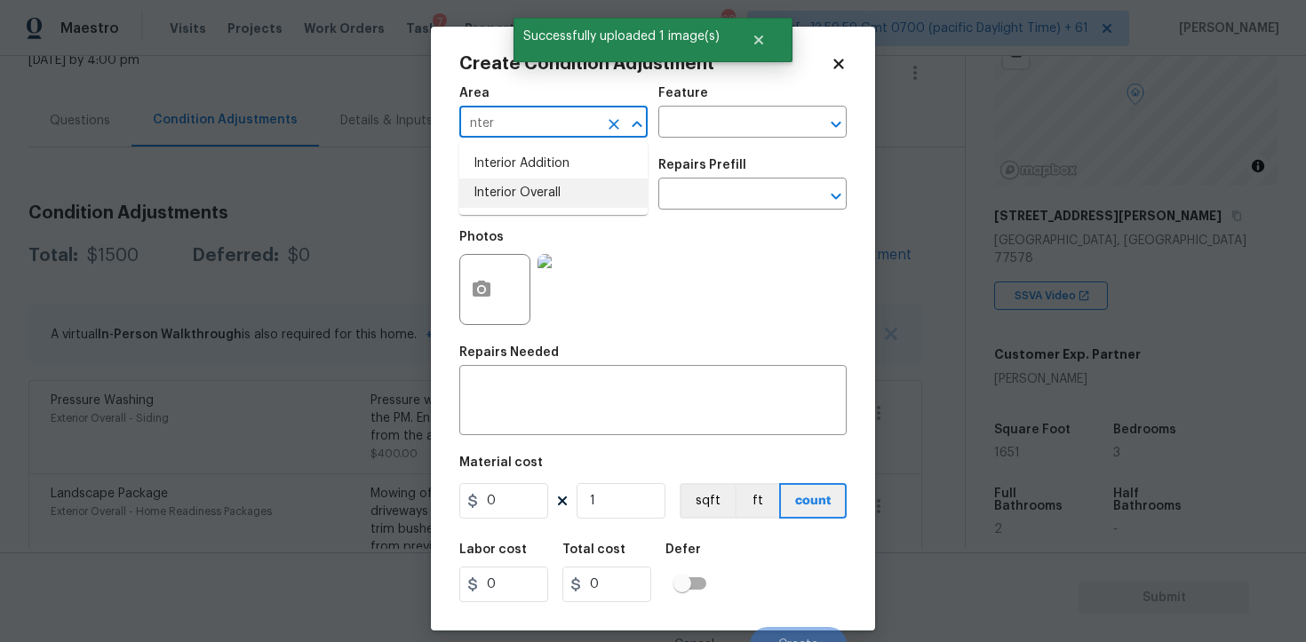
click at [535, 203] on li "Interior Overall" at bounding box center [553, 193] width 188 height 29
type input "Interior Overall"
click at [535, 203] on input "text" at bounding box center [528, 196] width 139 height 28
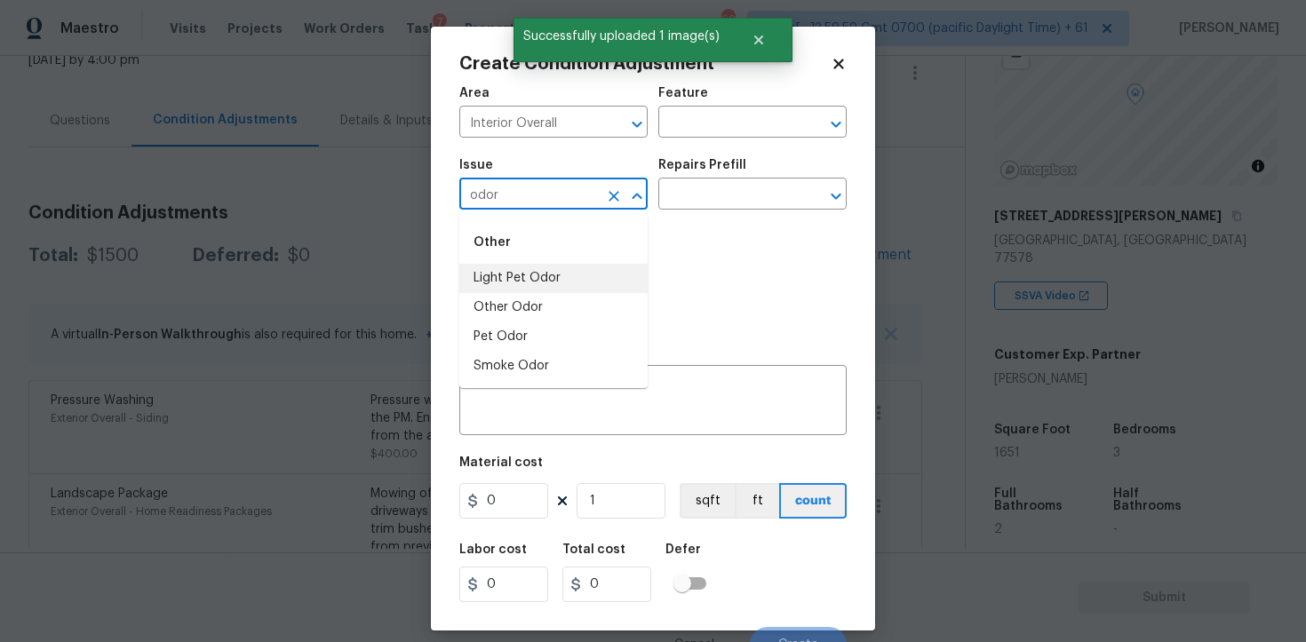
click at [540, 265] on li "Light Pet Odor" at bounding box center [553, 278] width 188 height 29
type input "Light Pet Odor"
click at [689, 191] on input "text" at bounding box center [727, 196] width 139 height 28
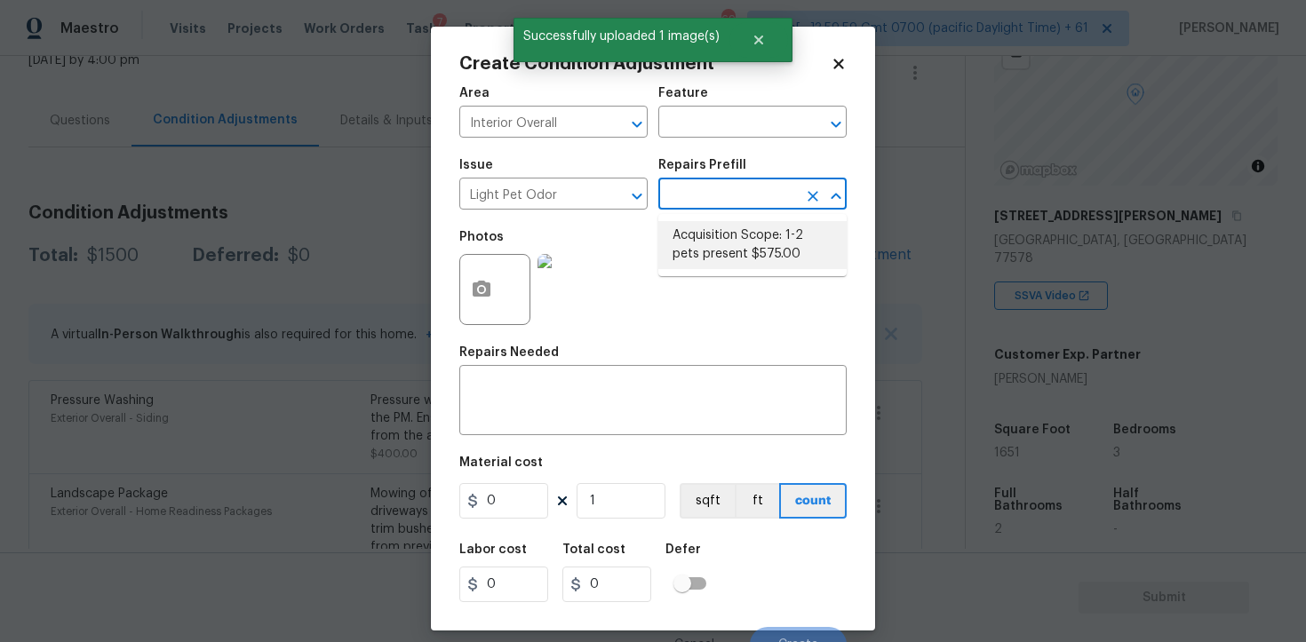
click at [713, 235] on li "Acquisition Scope: 1-2 pets present $575.00" at bounding box center [752, 245] width 188 height 48
type textarea "Acquisition Scope: 1-2 pets present"
type input "575"
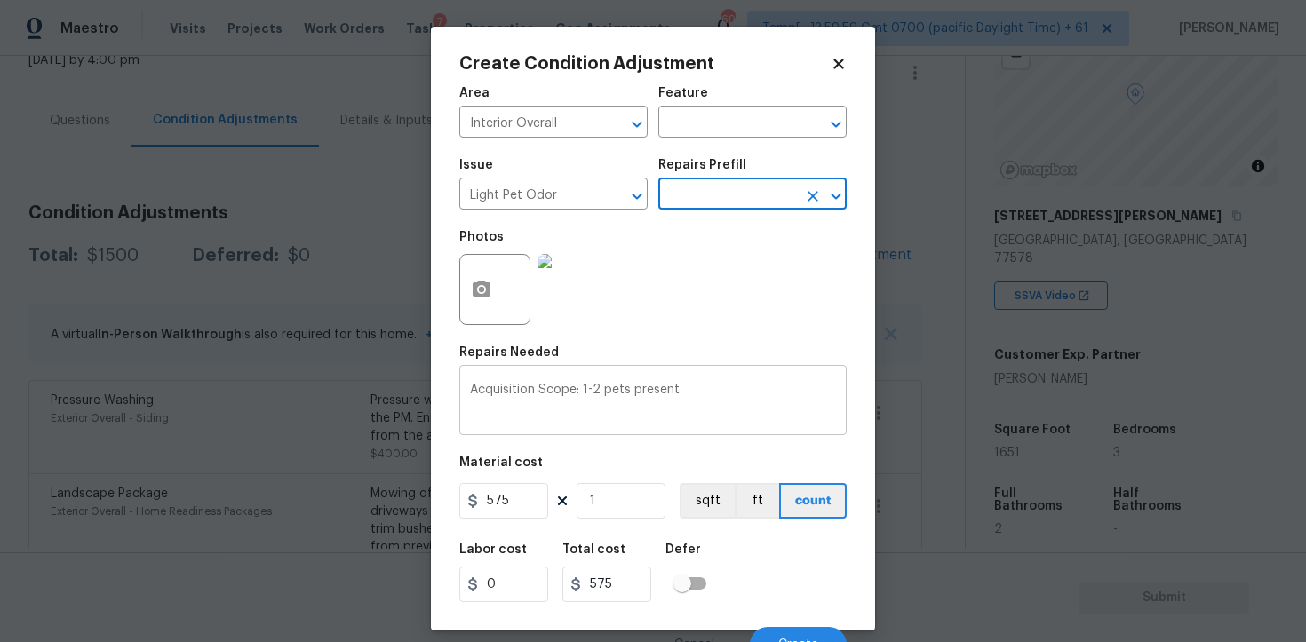
scroll to position [21, 0]
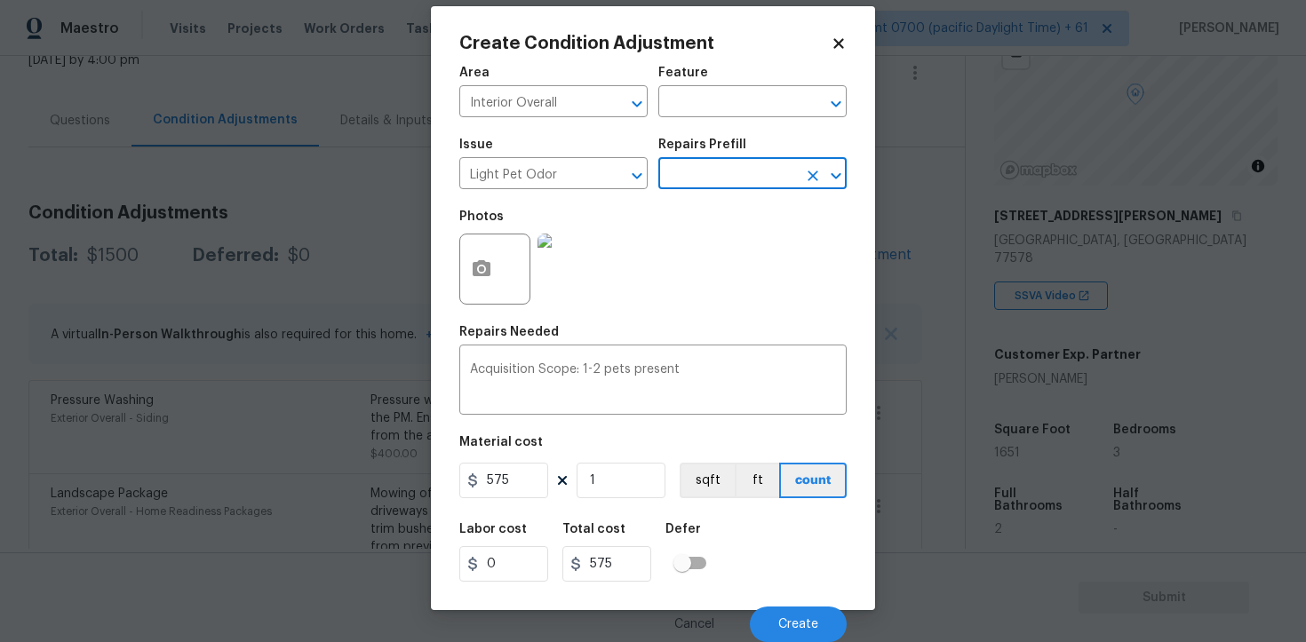
click at [784, 606] on div "Cancel Create" at bounding box center [652, 618] width 387 height 50
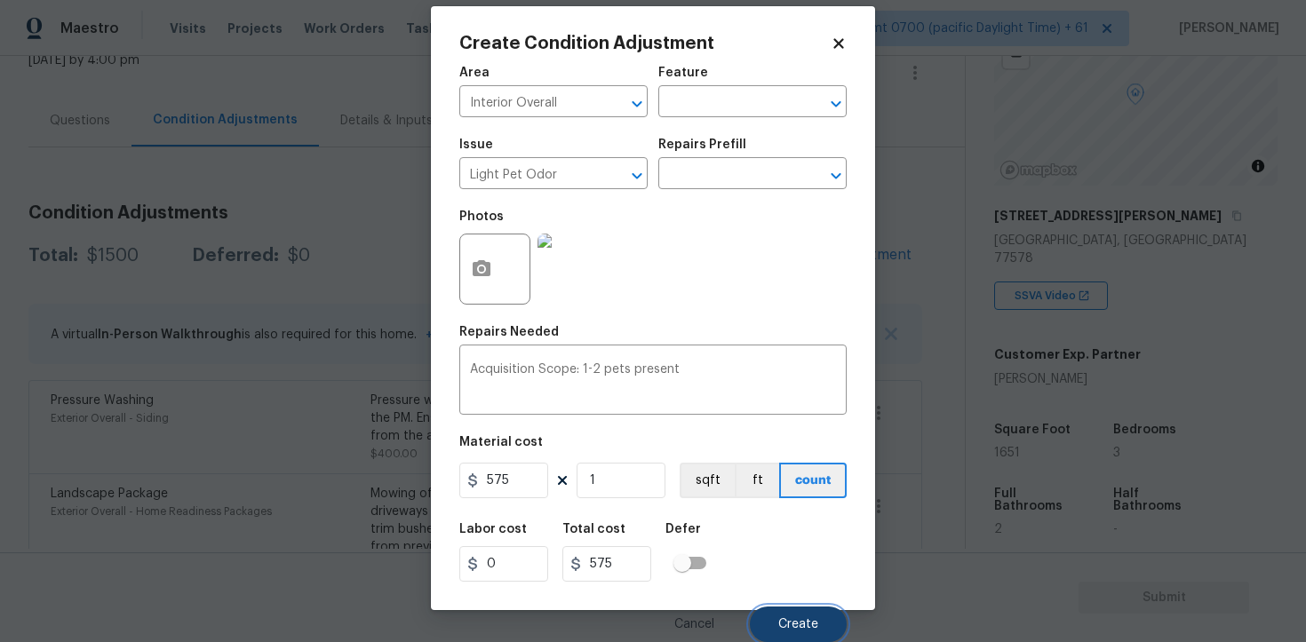
click at [785, 611] on button "Create" at bounding box center [798, 625] width 97 height 36
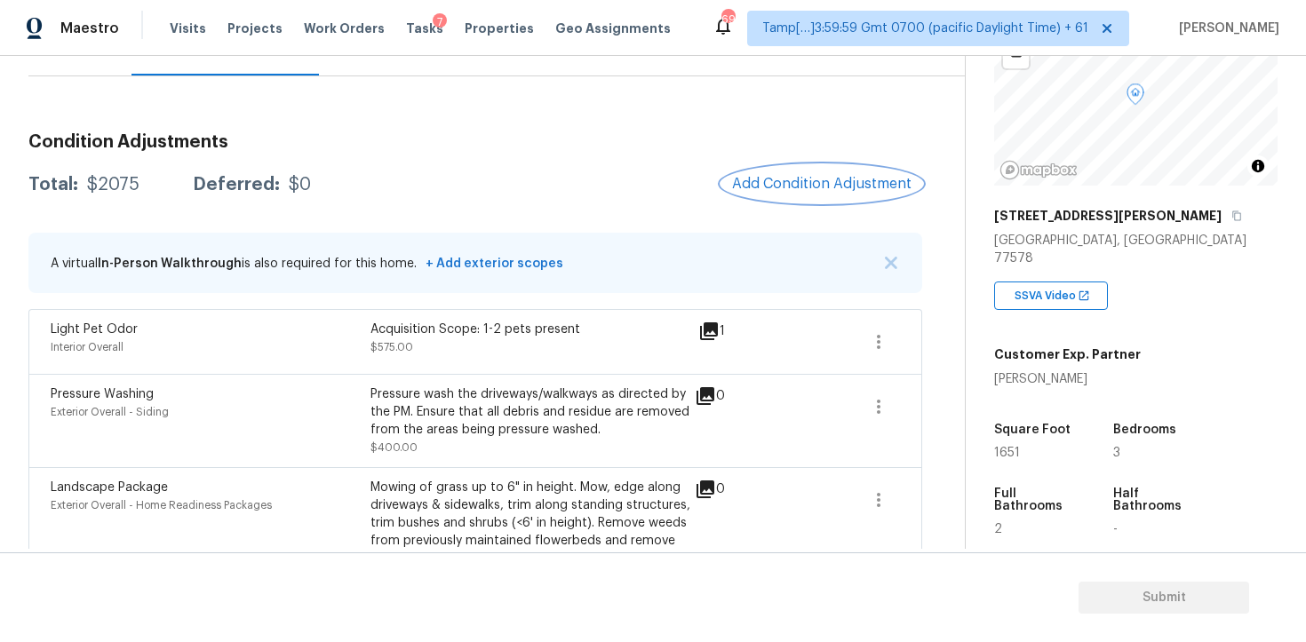
scroll to position [169, 0]
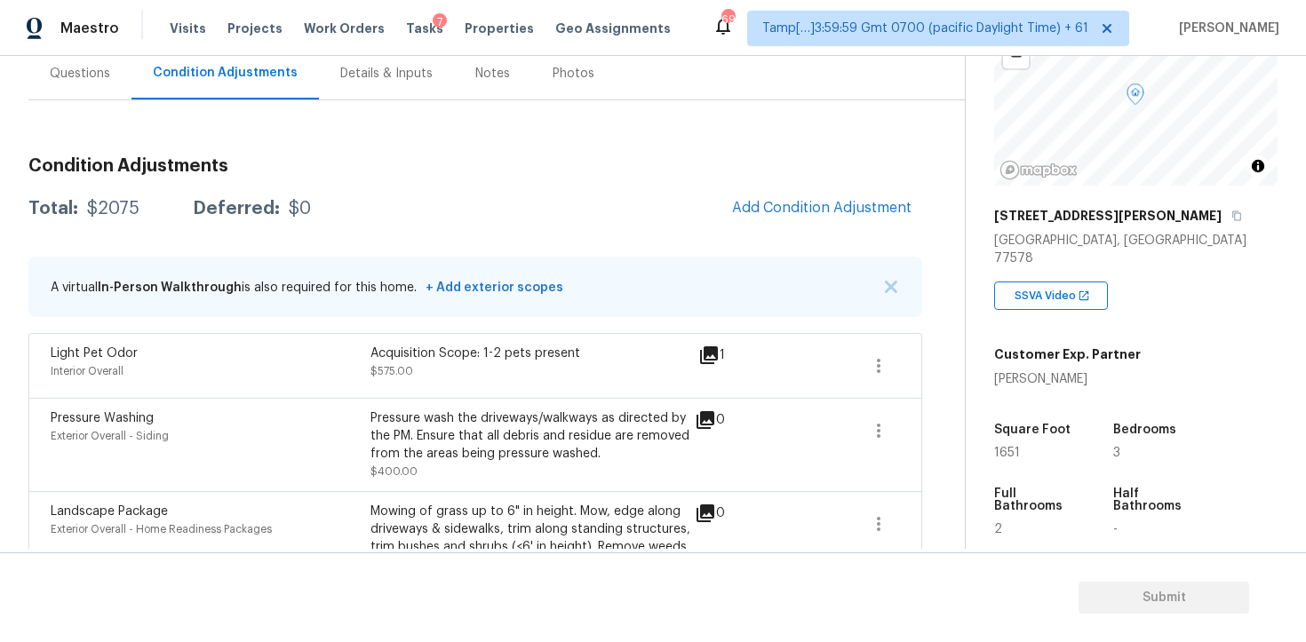
click at [809, 248] on div "Condition Adjustments Total: $2075 Deferred: $0 Add Condition Adjustment A virt…" at bounding box center [475, 432] width 894 height 578
click at [806, 235] on div "Condition Adjustments Total: $2075 Deferred: $0 Add Condition Adjustment A virt…" at bounding box center [475, 432] width 894 height 578
click at [779, 213] on span "Add Condition Adjustment" at bounding box center [821, 208] width 179 height 16
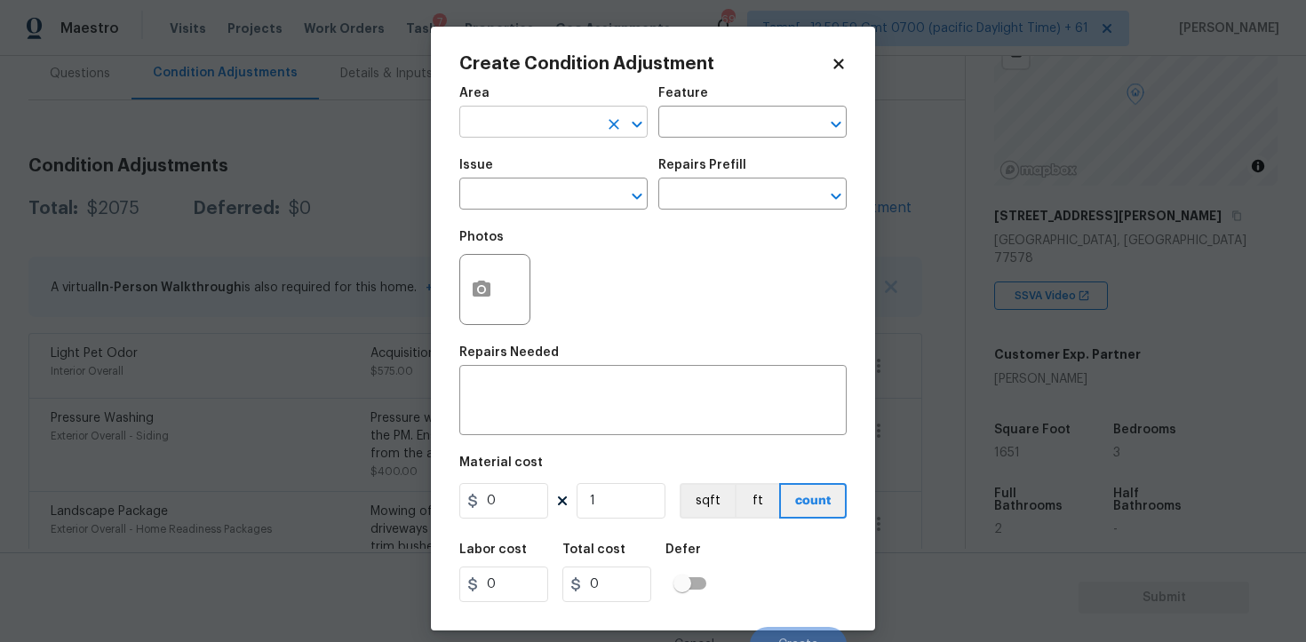
click at [556, 124] on input "text" at bounding box center [528, 124] width 139 height 28
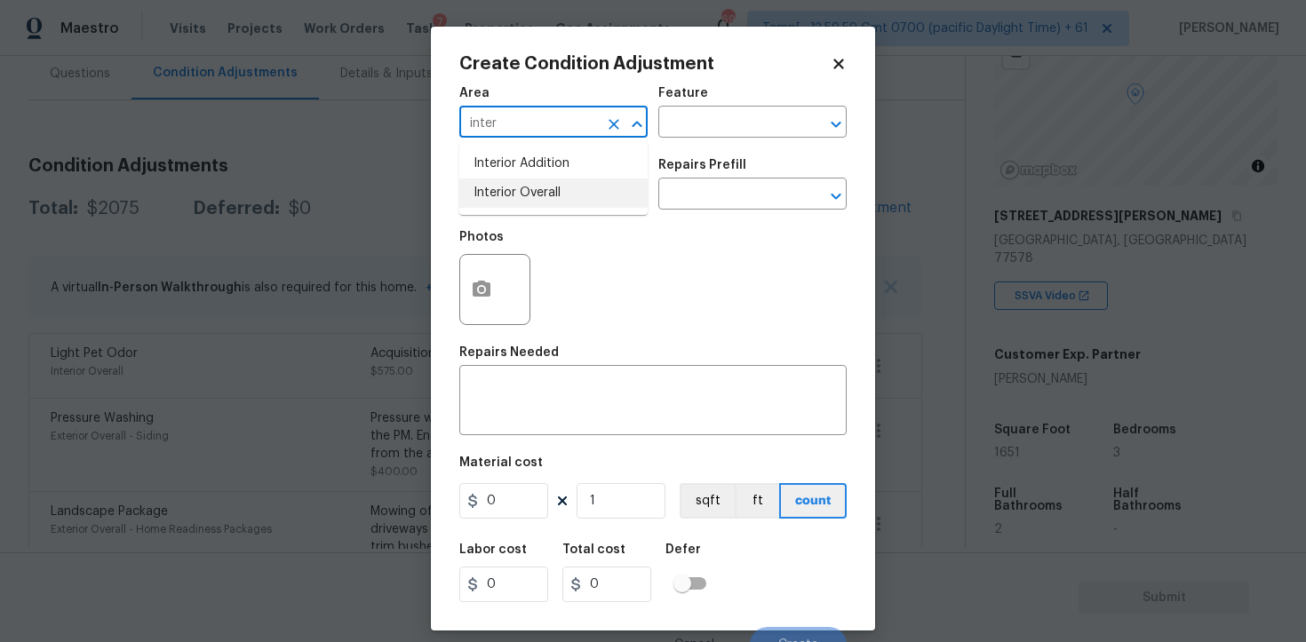
click at [554, 185] on li "Interior Overall" at bounding box center [553, 193] width 188 height 29
type input "Interior Overall"
click at [554, 185] on input "text" at bounding box center [528, 196] width 139 height 28
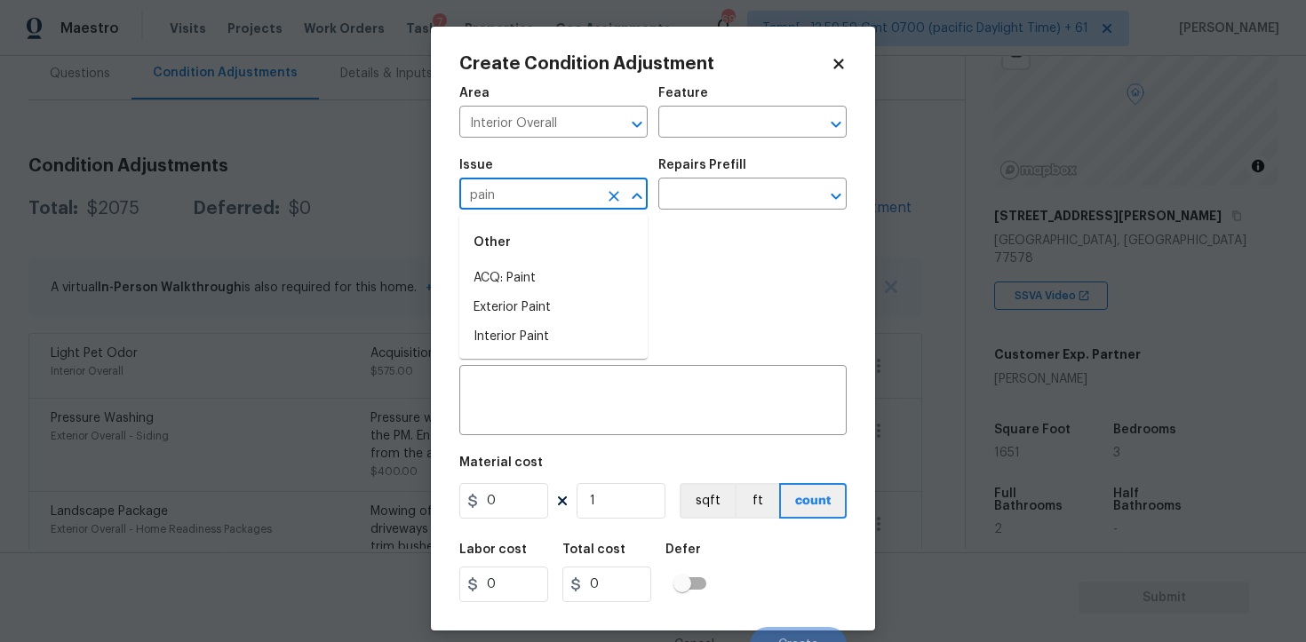
click at [548, 247] on div "Other" at bounding box center [553, 242] width 188 height 43
click at [548, 270] on li "ACQ: Paint" at bounding box center [553, 278] width 188 height 29
type input "ACQ: Paint"
click at [687, 185] on input "text" at bounding box center [727, 196] width 139 height 28
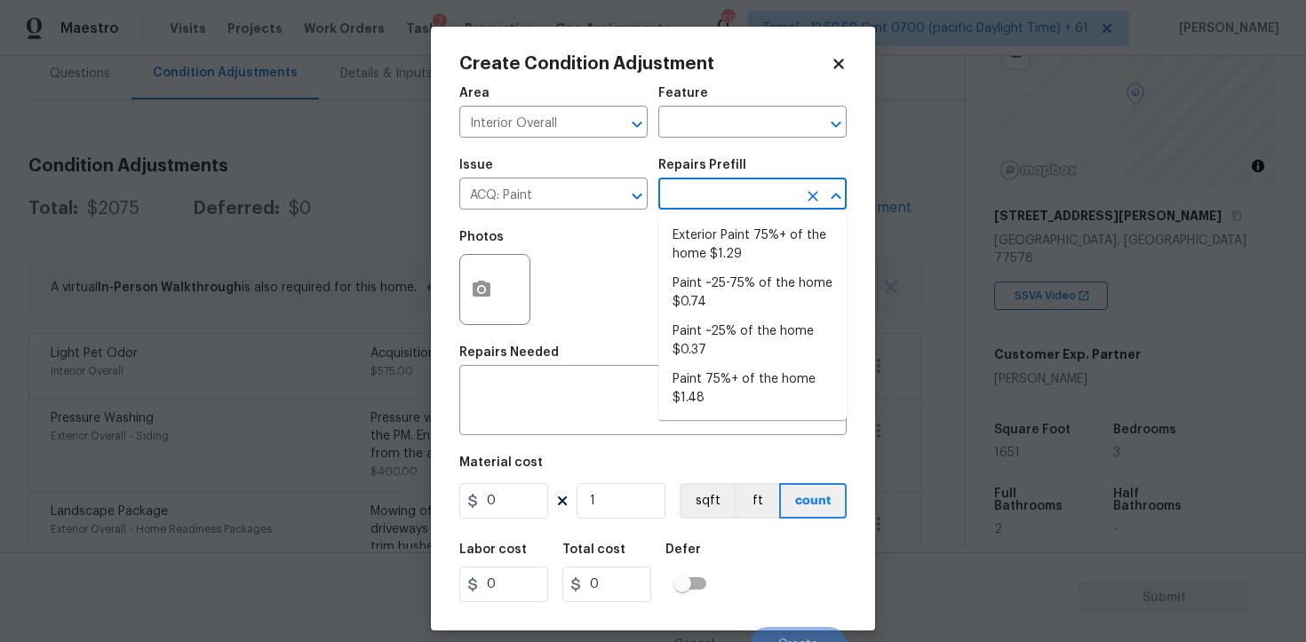
click at [687, 185] on input "text" at bounding box center [727, 196] width 139 height 28
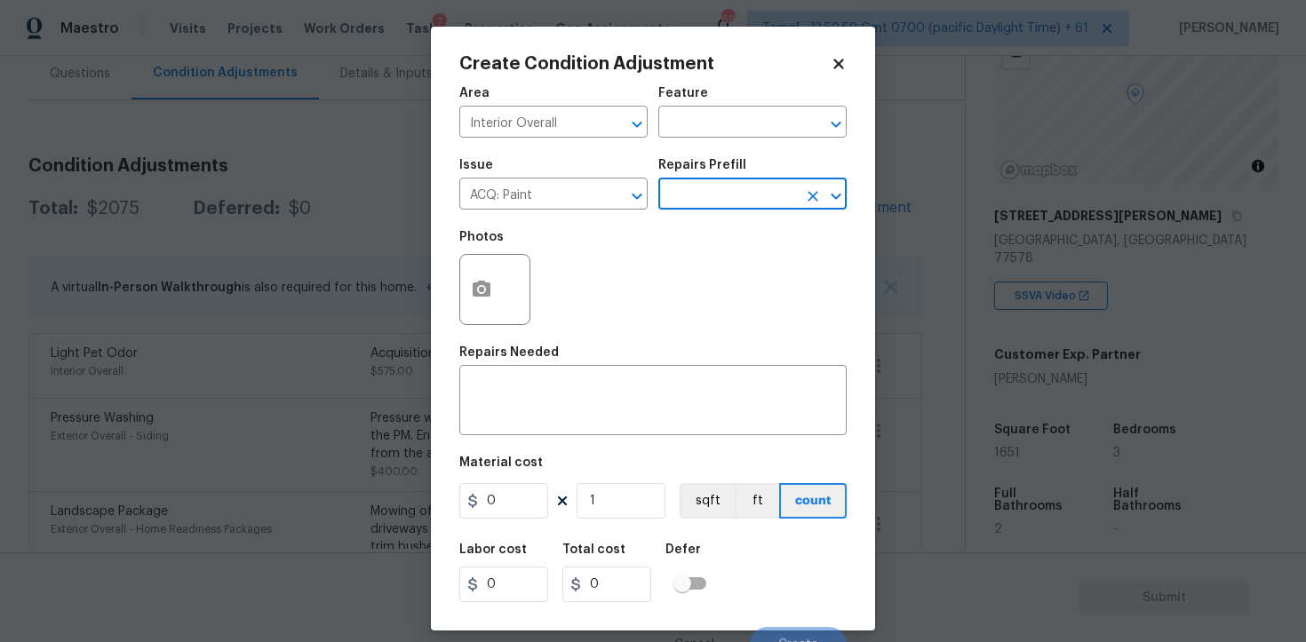
click at [706, 202] on input "text" at bounding box center [727, 196] width 139 height 28
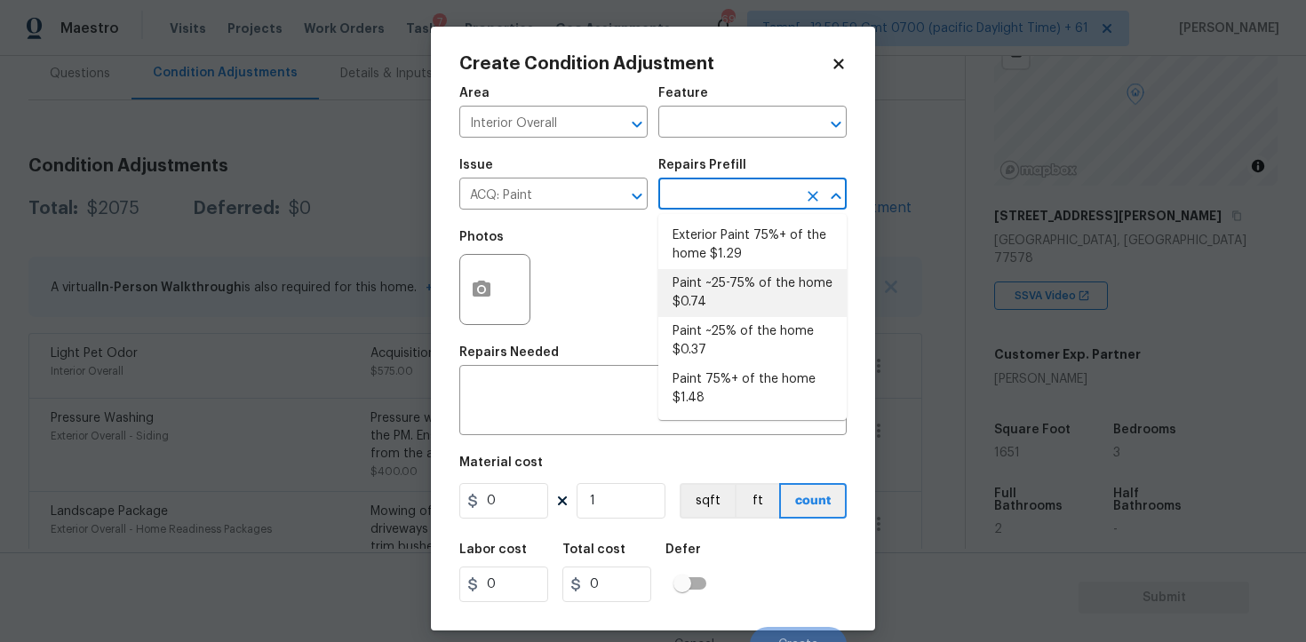
click at [712, 300] on li "Paint ~25-75% of the home $0.74" at bounding box center [752, 293] width 188 height 48
type input "Acquisition"
type textarea "Acquisition Scope: ~25 - 75% of the home needs interior paint"
type input "0.74"
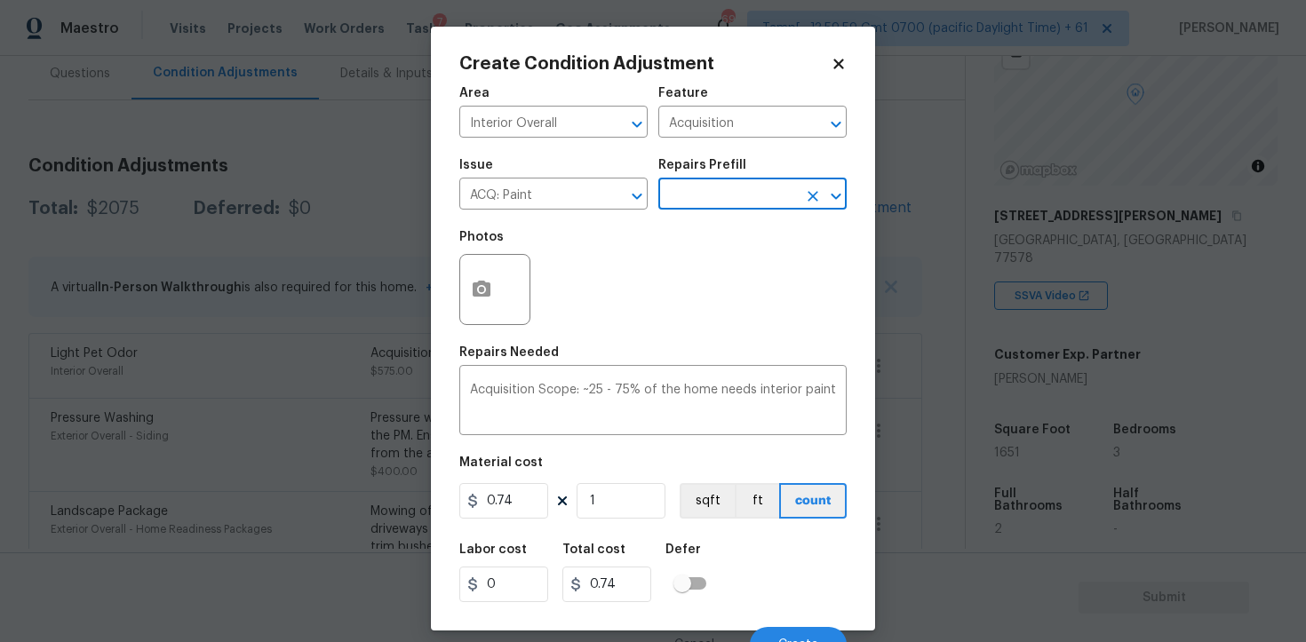
scroll to position [21, 0]
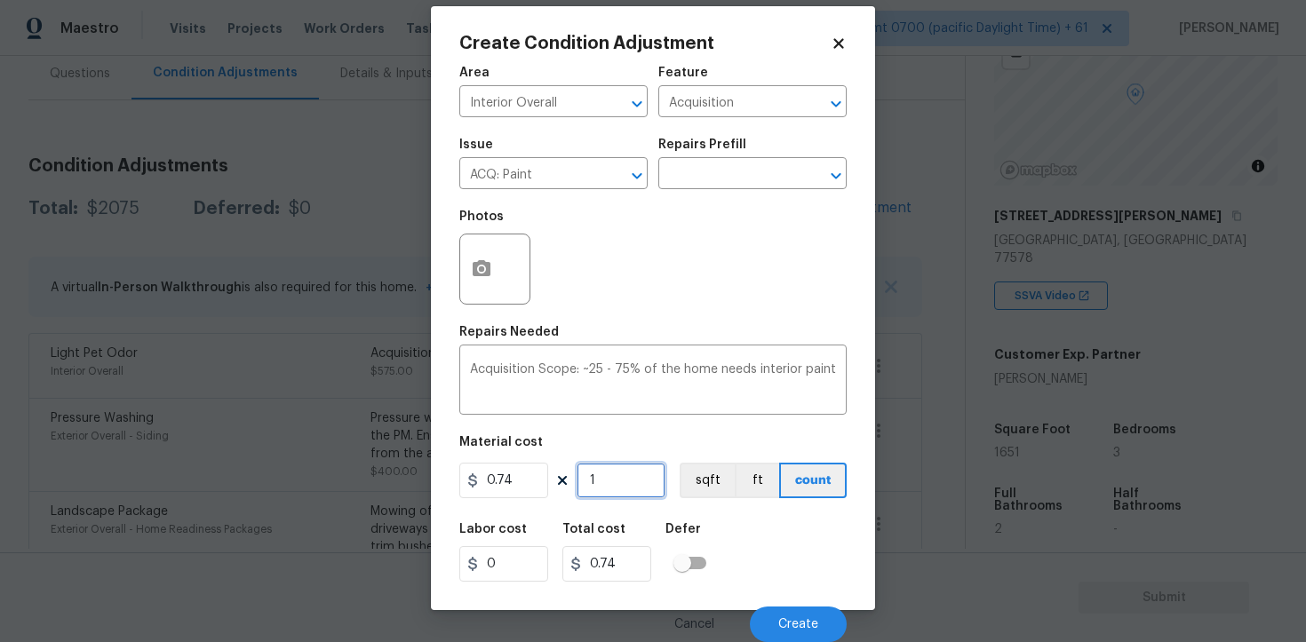
click at [634, 487] on input "1" at bounding box center [621, 481] width 89 height 36
type input "0"
paste input "text"
click at [603, 481] on input "0" at bounding box center [621, 481] width 89 height 36
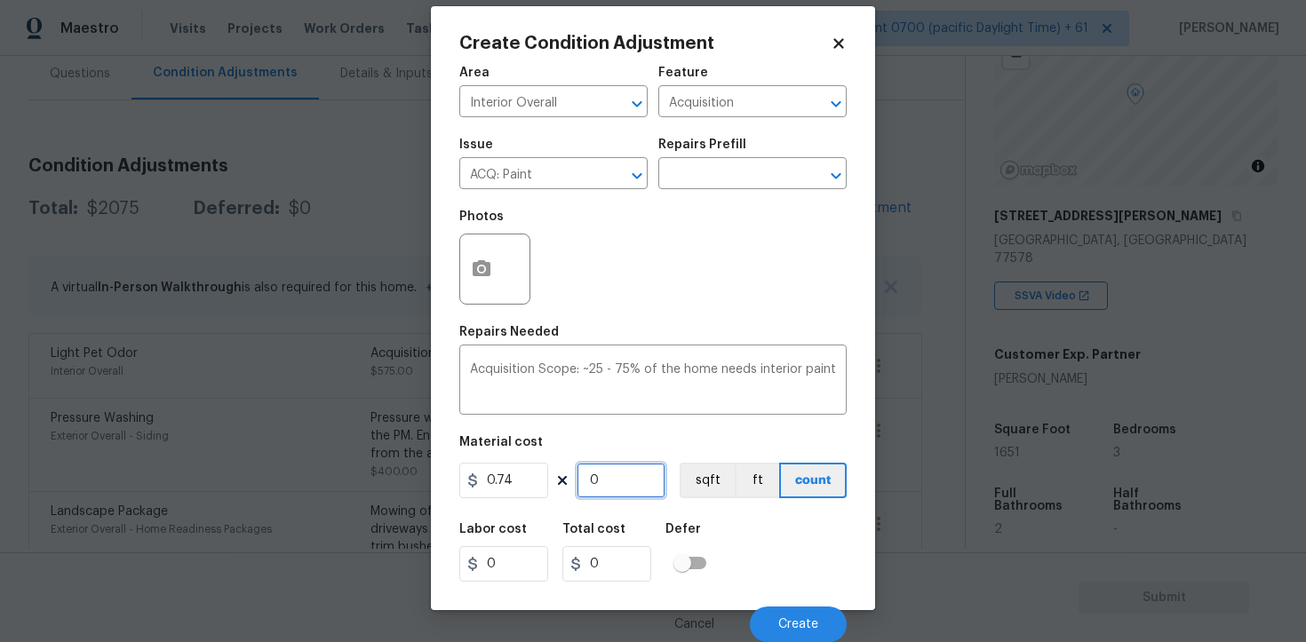
paste input "1651"
type input "1651"
type input "1221.74"
type input "1651"
click at [698, 484] on button "sqft" at bounding box center [707, 481] width 55 height 36
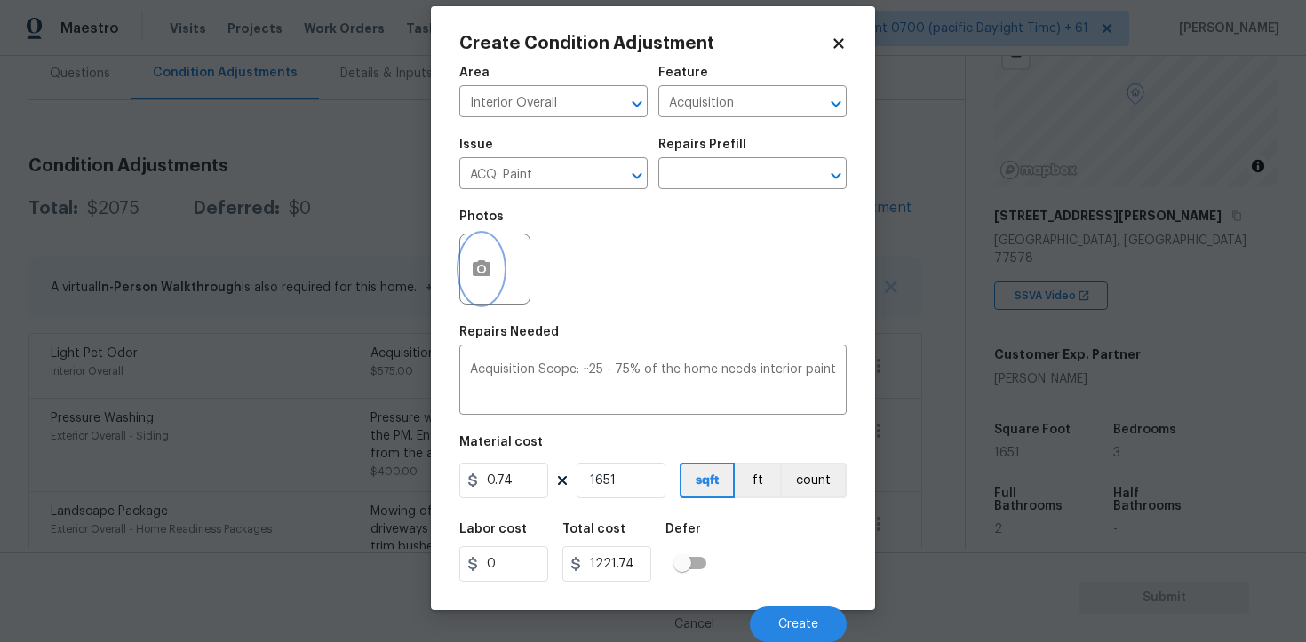
click at [482, 269] on circle "button" at bounding box center [481, 269] width 5 height 5
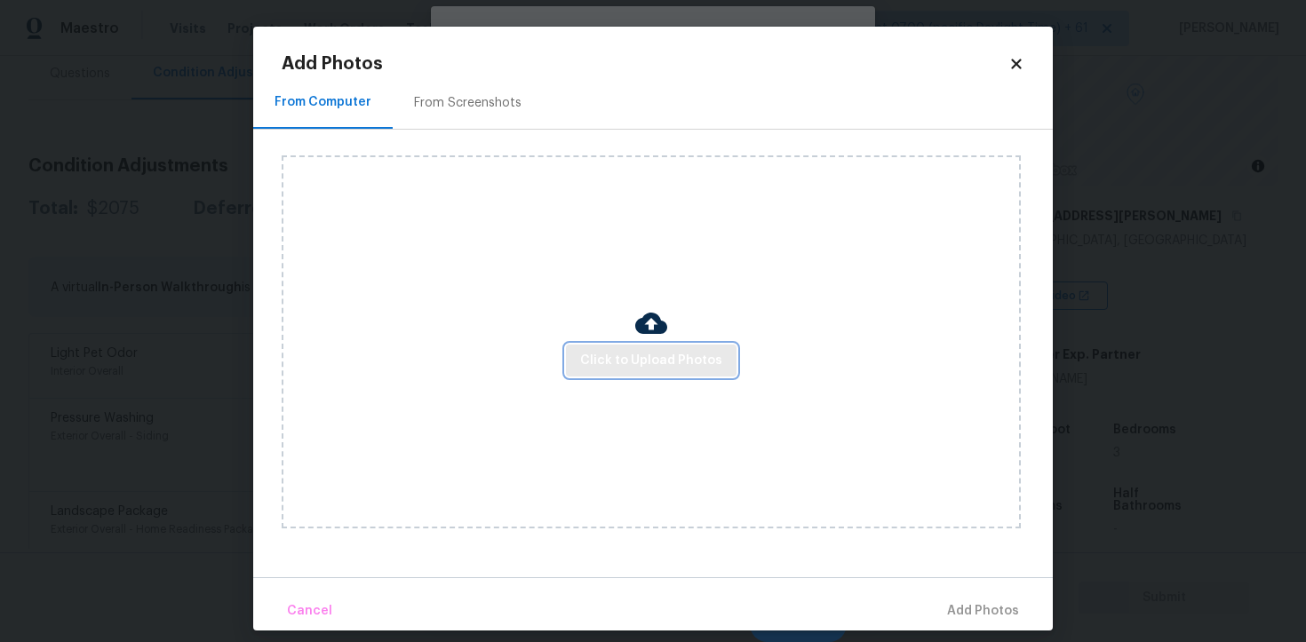
click at [666, 347] on button "Click to Upload Photos" at bounding box center [651, 361] width 171 height 33
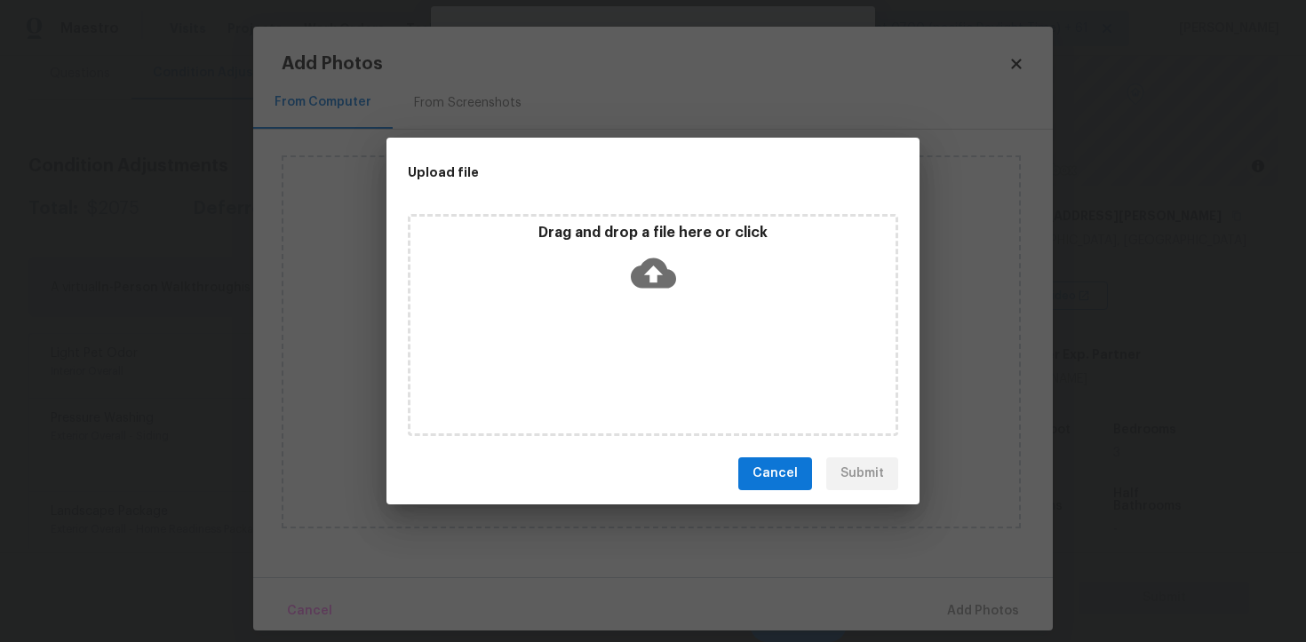
click at [658, 309] on div "Drag and drop a file here or click" at bounding box center [653, 325] width 490 height 222
